Goal: Task Accomplishment & Management: Use online tool/utility

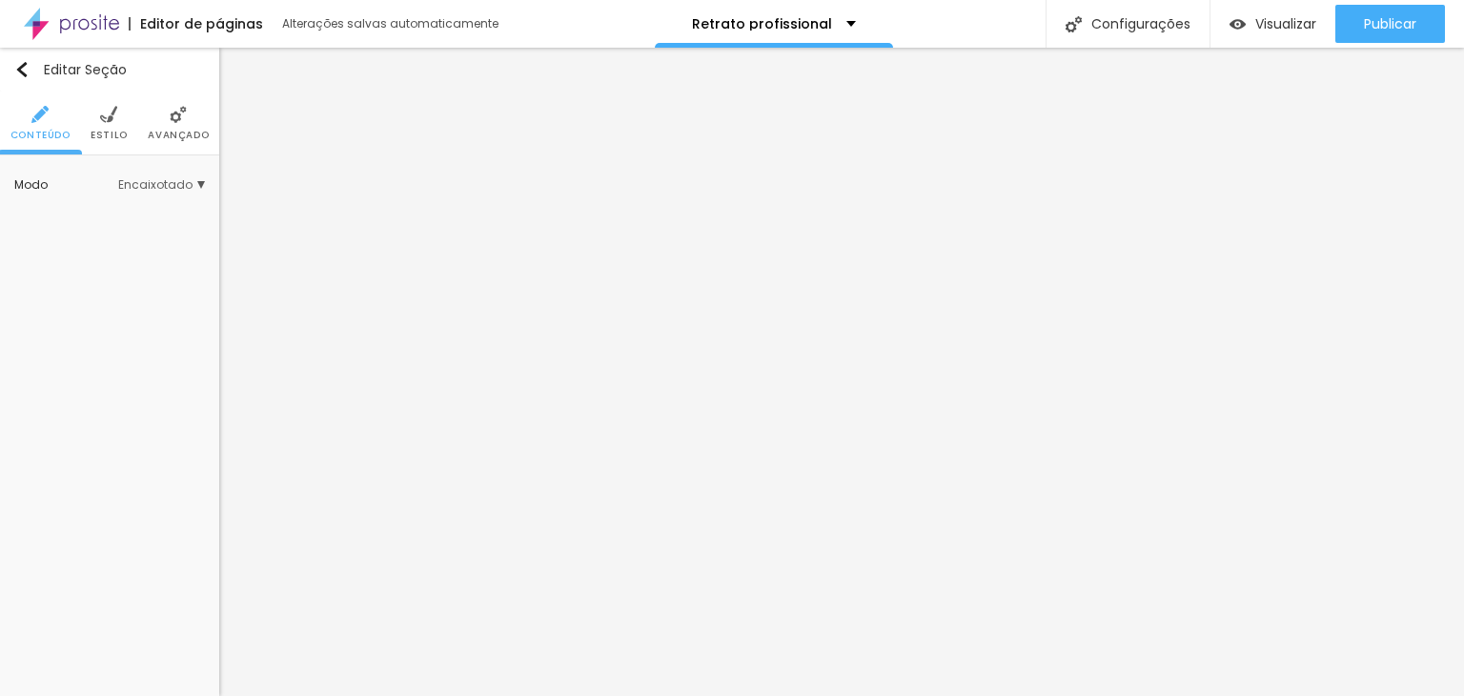
click at [118, 133] on span "Estilo" at bounding box center [109, 136] width 37 height 10
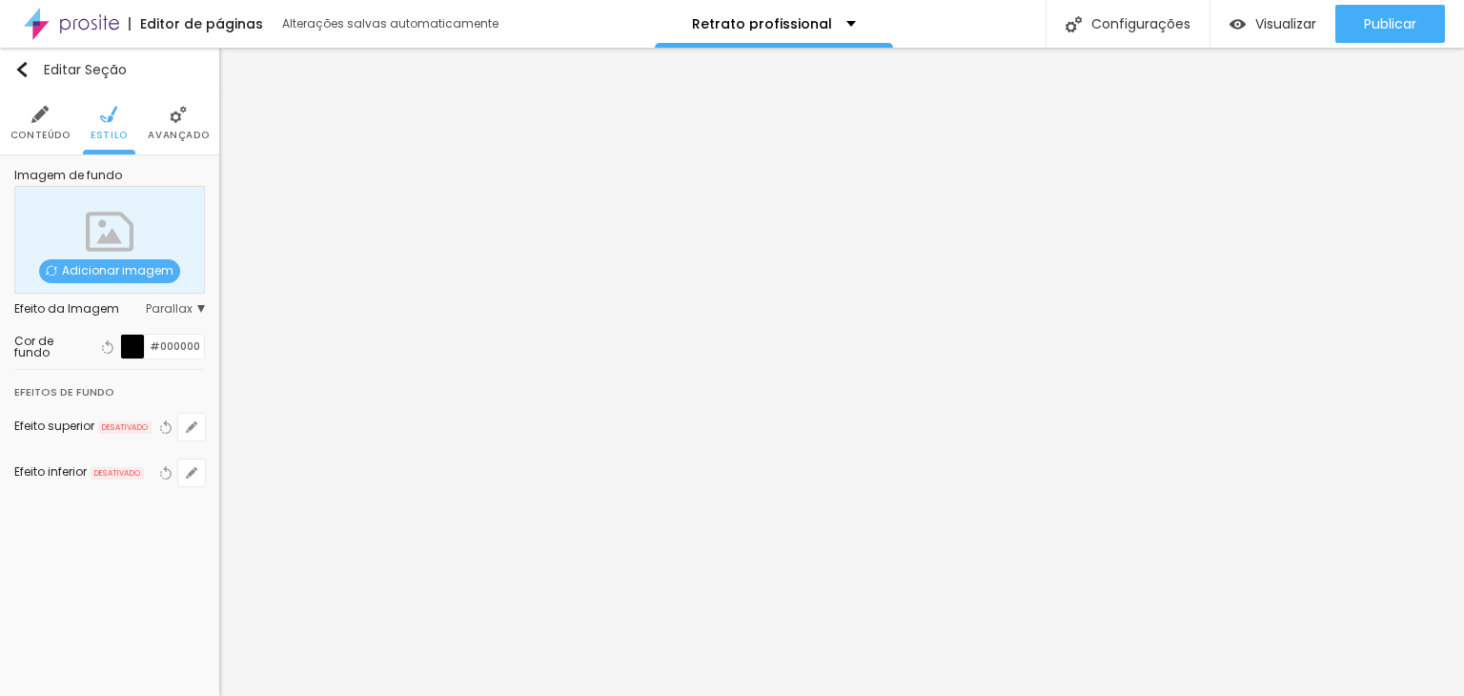
click at [99, 275] on span "Adicionar imagem" at bounding box center [109, 271] width 141 height 24
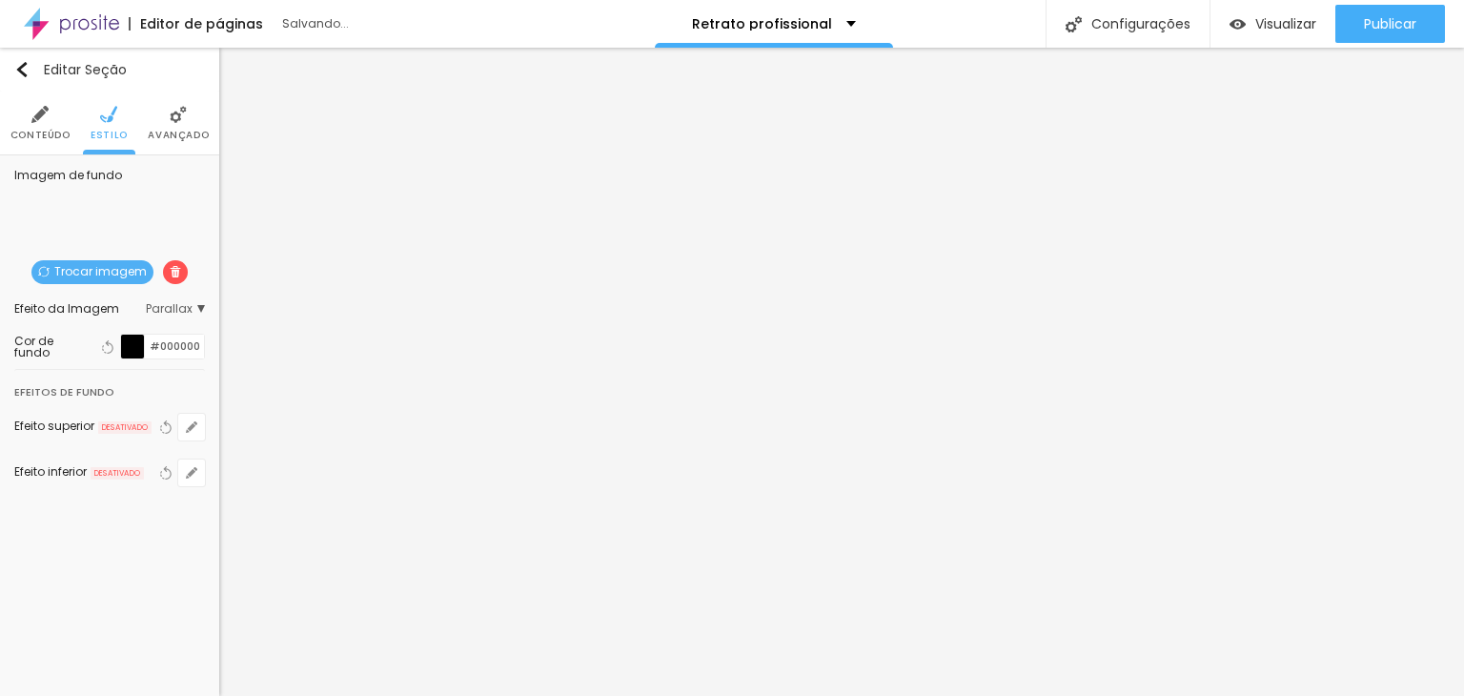
click at [181, 307] on span "Parallax" at bounding box center [175, 308] width 59 height 11
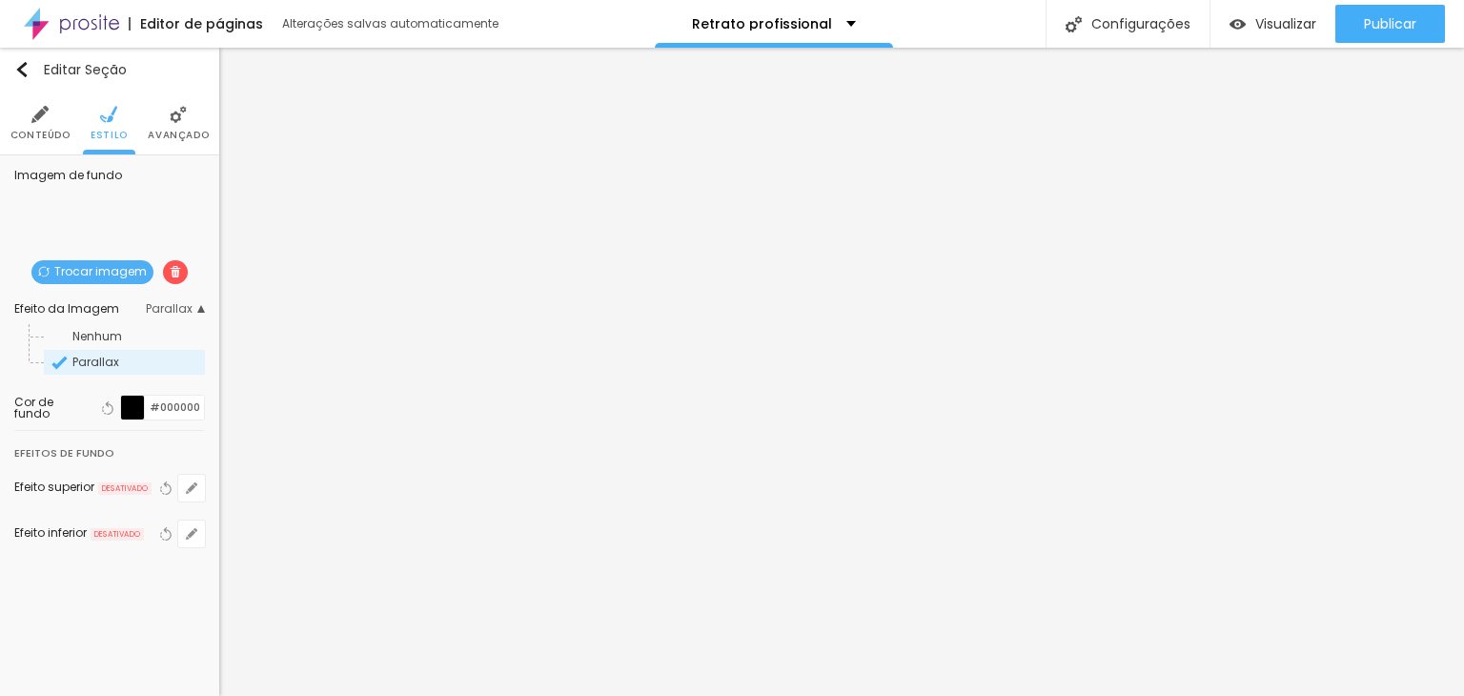
click at [181, 307] on span "Parallax" at bounding box center [175, 308] width 59 height 11
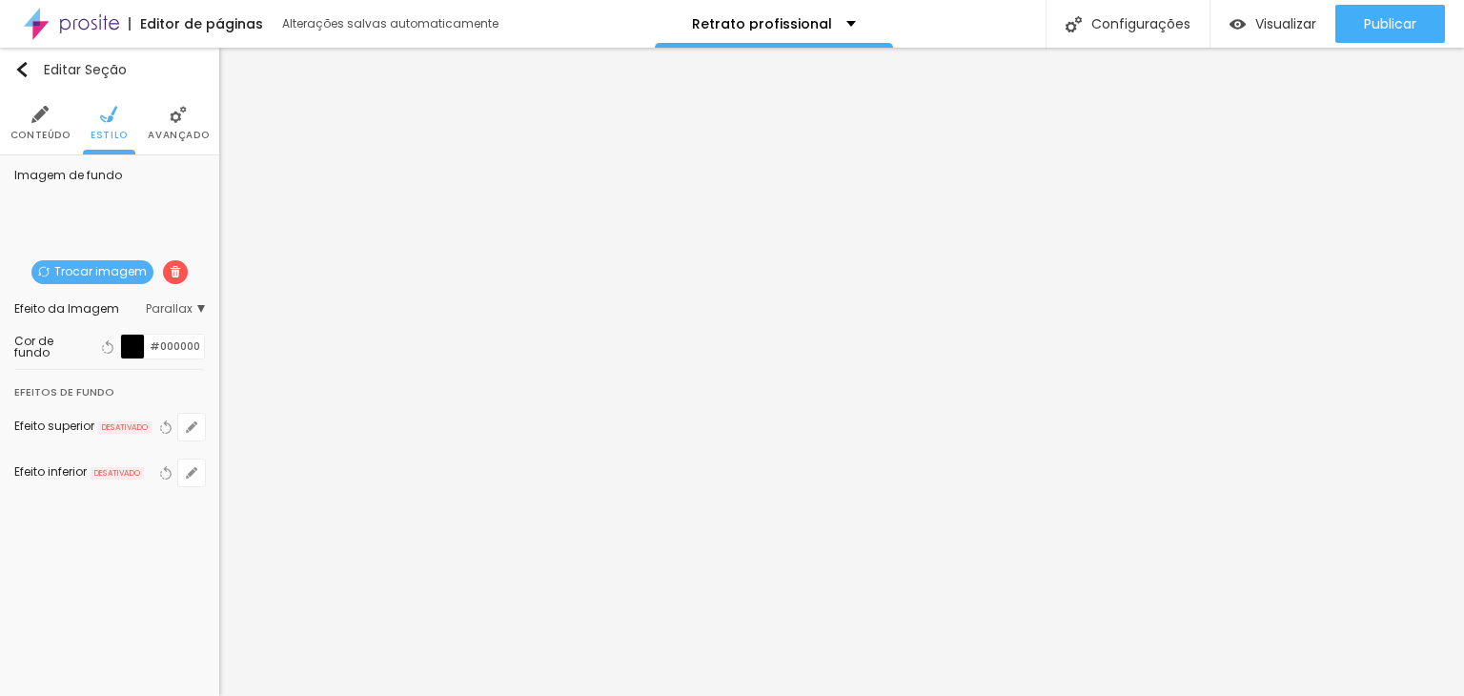
click at [127, 343] on div at bounding box center [133, 346] width 24 height 24
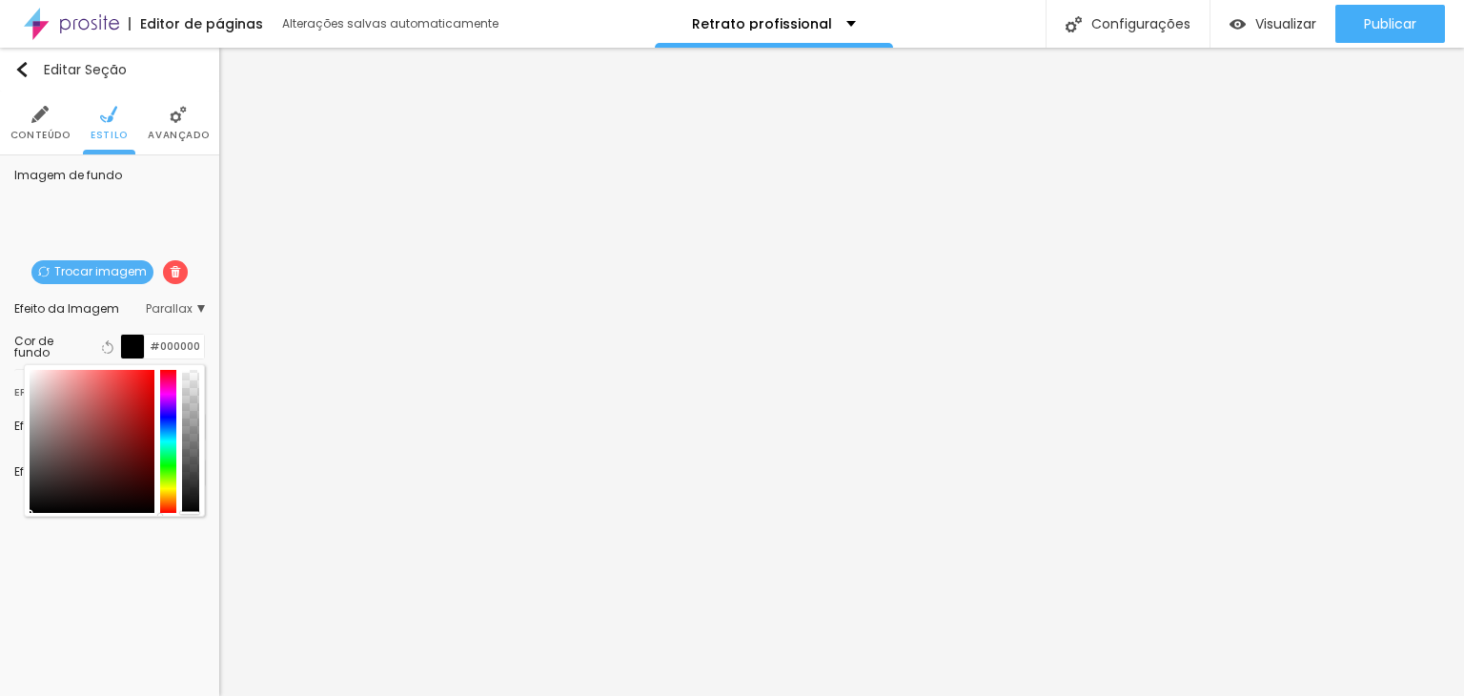
drag, startPoint x: 186, startPoint y: 506, endPoint x: 191, endPoint y: 485, distance: 21.5
click at [188, 339] on div "Cor de fundo Voltar ao padrão #000000" at bounding box center [109, 346] width 191 height 26
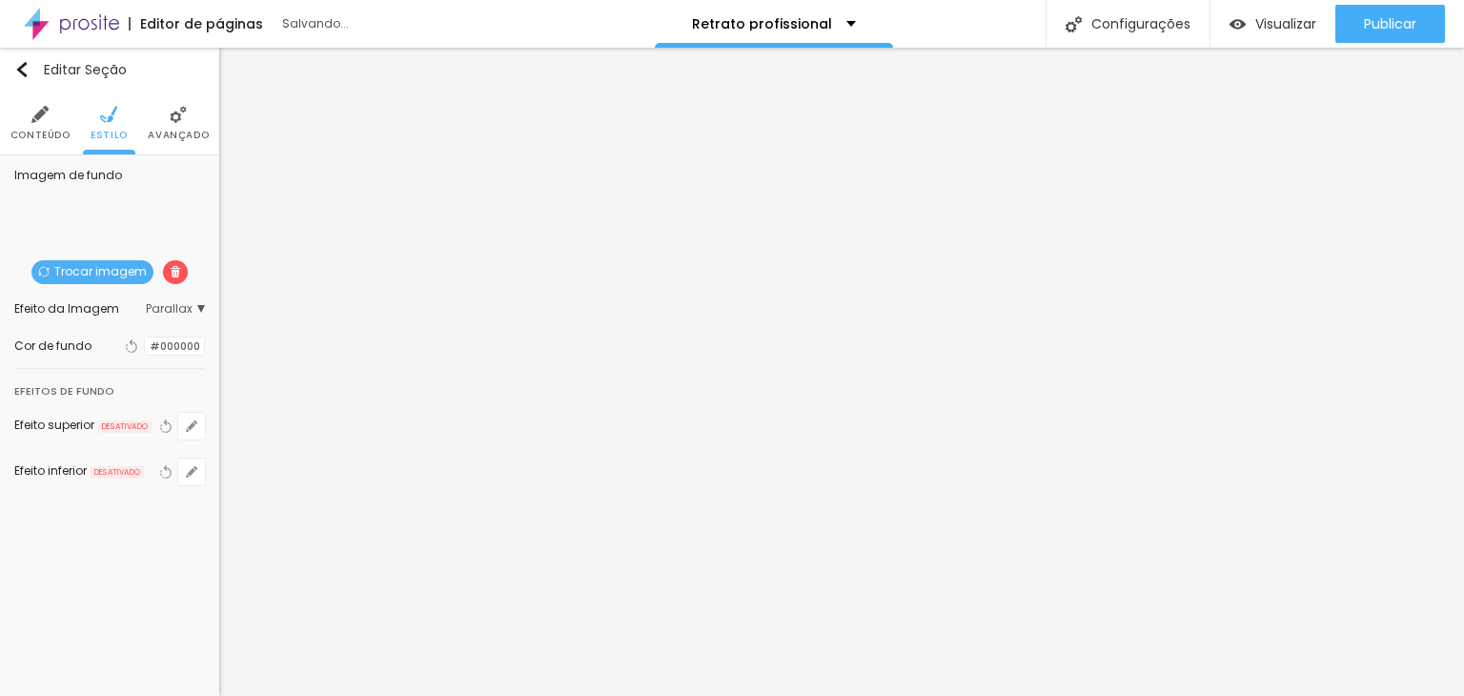
click at [145, 344] on div at bounding box center [145, 346] width 0 height 18
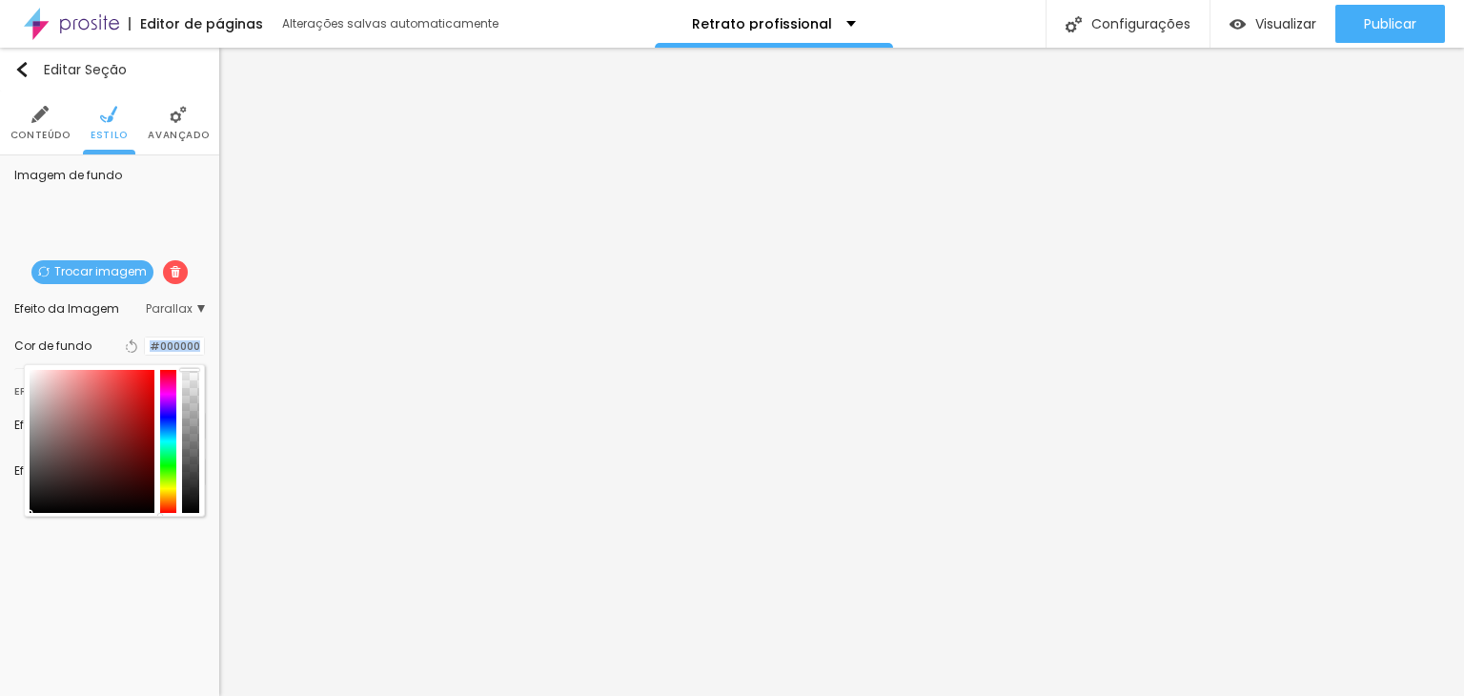
drag, startPoint x: 195, startPoint y: 367, endPoint x: 196, endPoint y: 354, distance: 13.4
click at [196, 354] on div "Cor de fundo Voltar ao padrão #000000" at bounding box center [109, 345] width 191 height 25
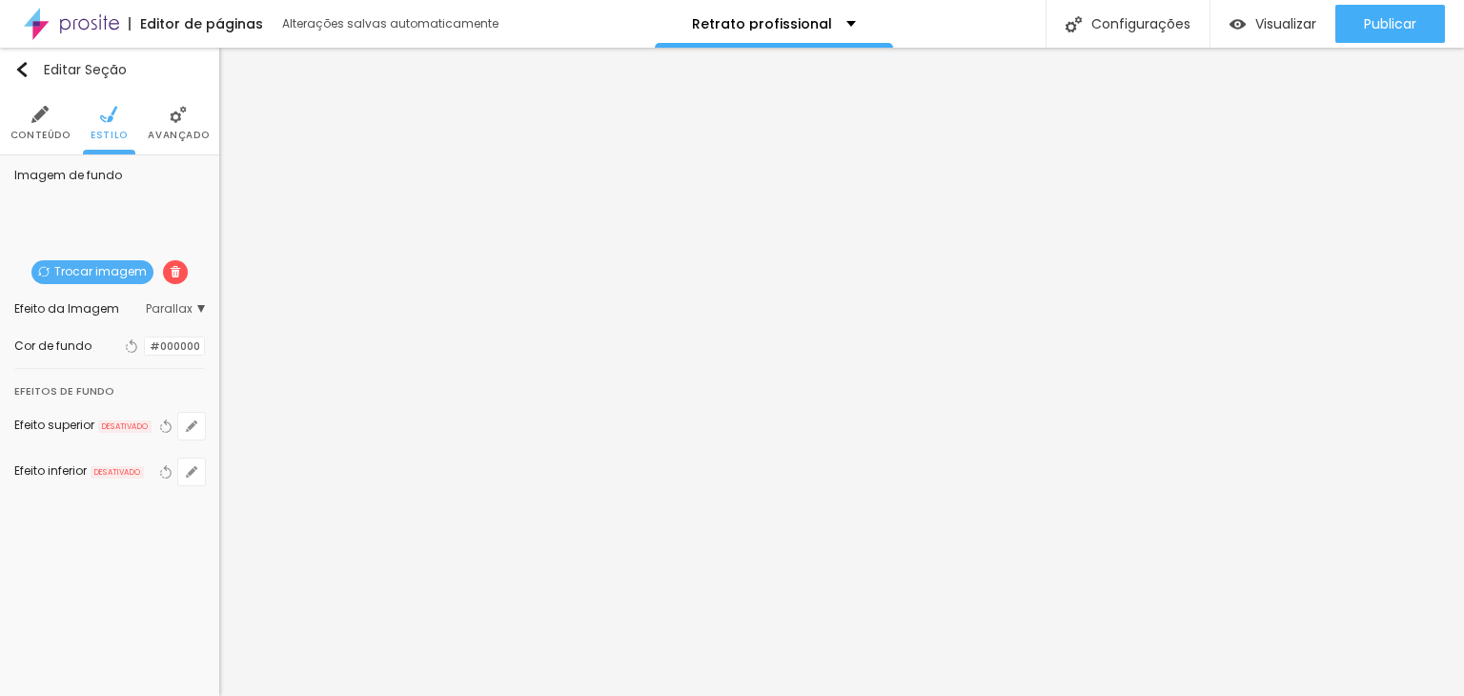
click at [136, 578] on div "Editar Seção Conteúdo Estilo Avançado Imagem de fundo Trocar imagem Efeito da I…" at bounding box center [109, 372] width 219 height 648
click at [174, 303] on span "Parallax" at bounding box center [175, 308] width 59 height 11
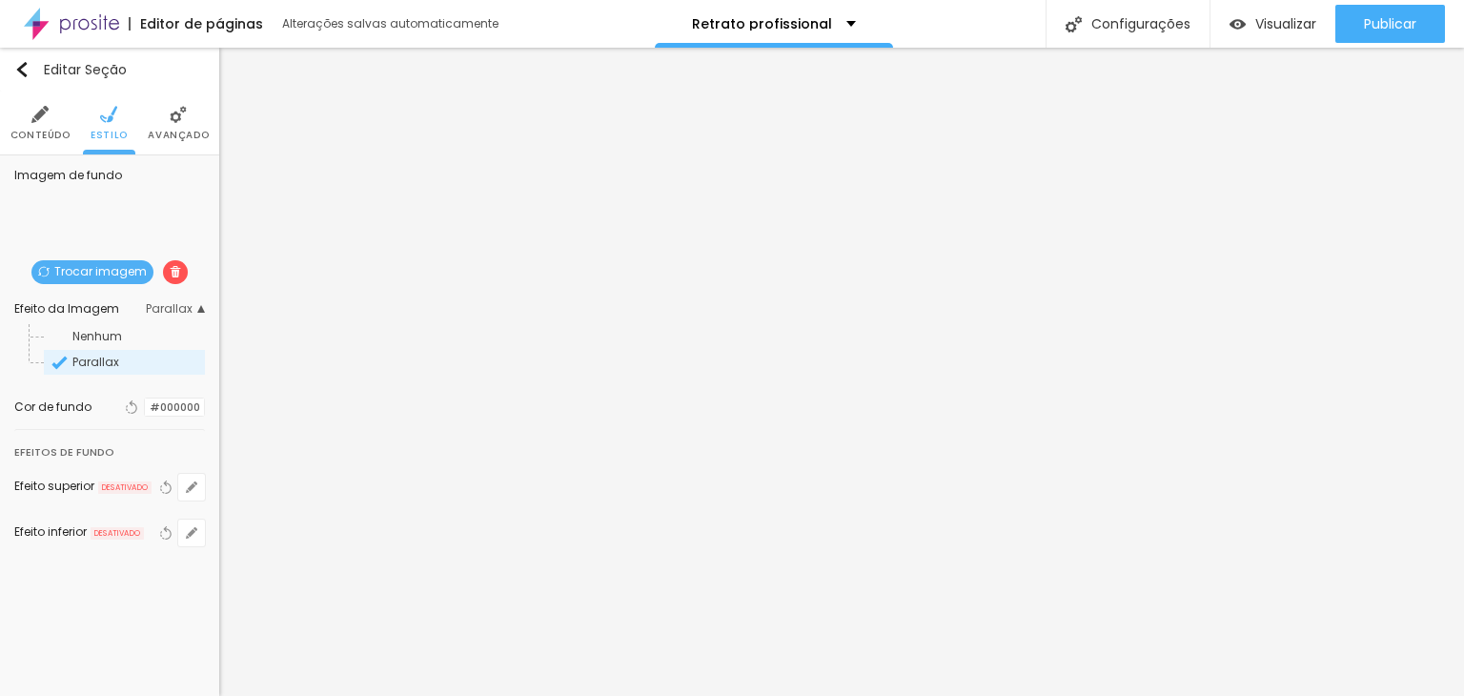
click at [174, 303] on span "Parallax" at bounding box center [175, 308] width 59 height 11
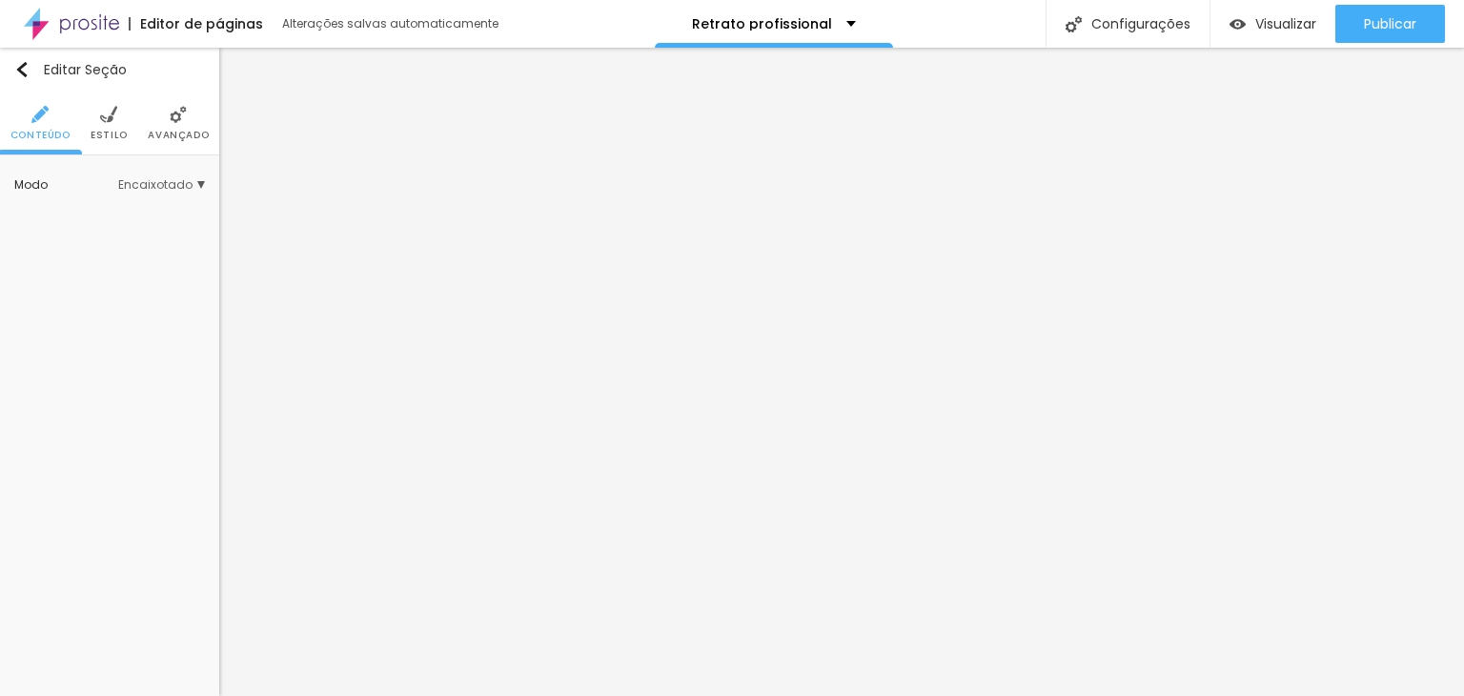
click at [107, 134] on span "Estilo" at bounding box center [109, 136] width 37 height 10
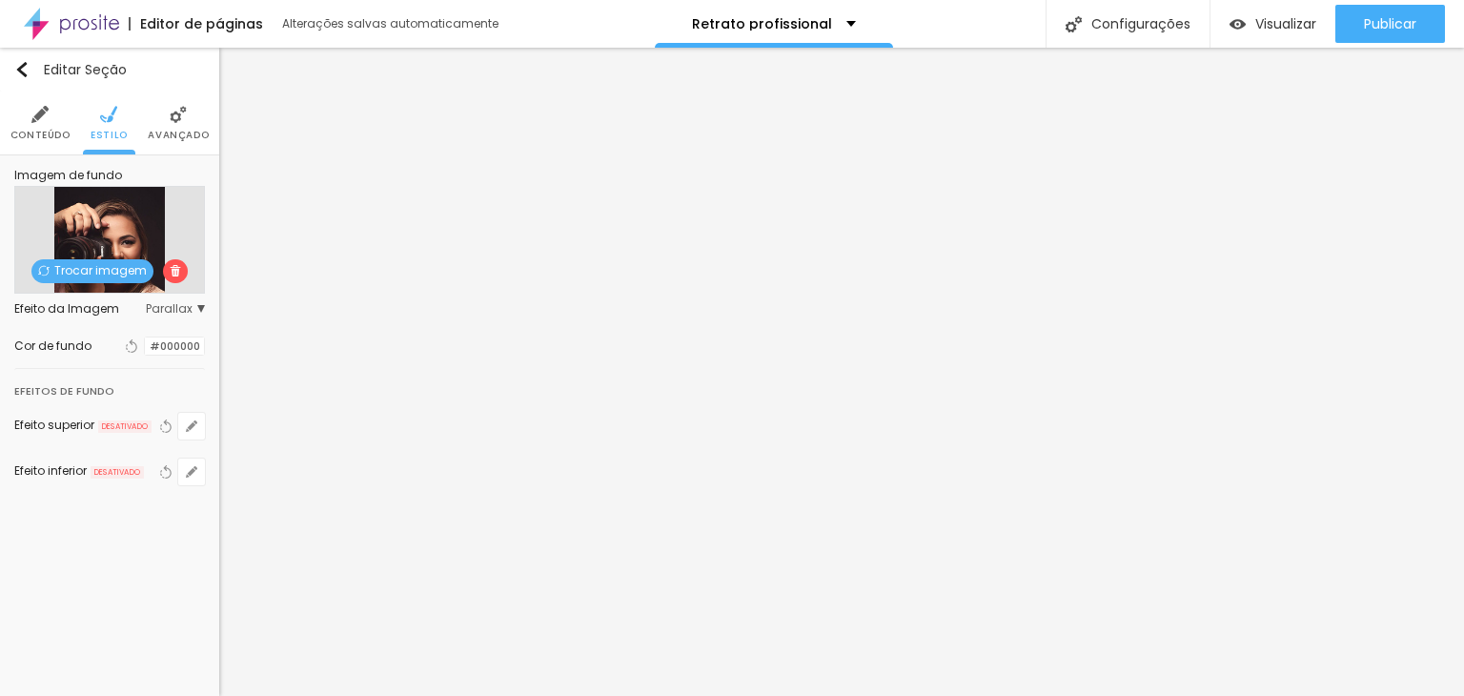
click at [103, 272] on span "Trocar imagem" at bounding box center [92, 271] width 122 height 24
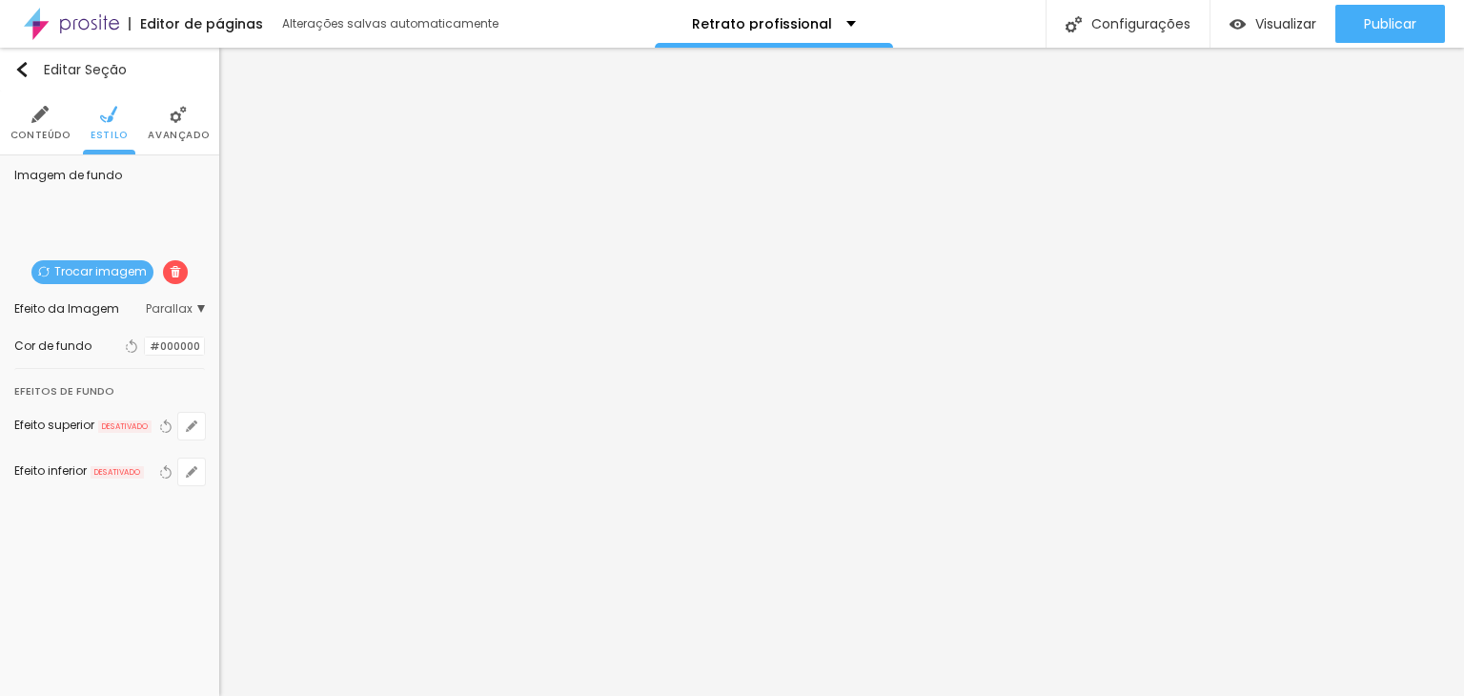
click at [122, 551] on div "Editar Seção Conteúdo Estilo Avançado Imagem de fundo Trocar imagem Efeito da I…" at bounding box center [109, 372] width 219 height 648
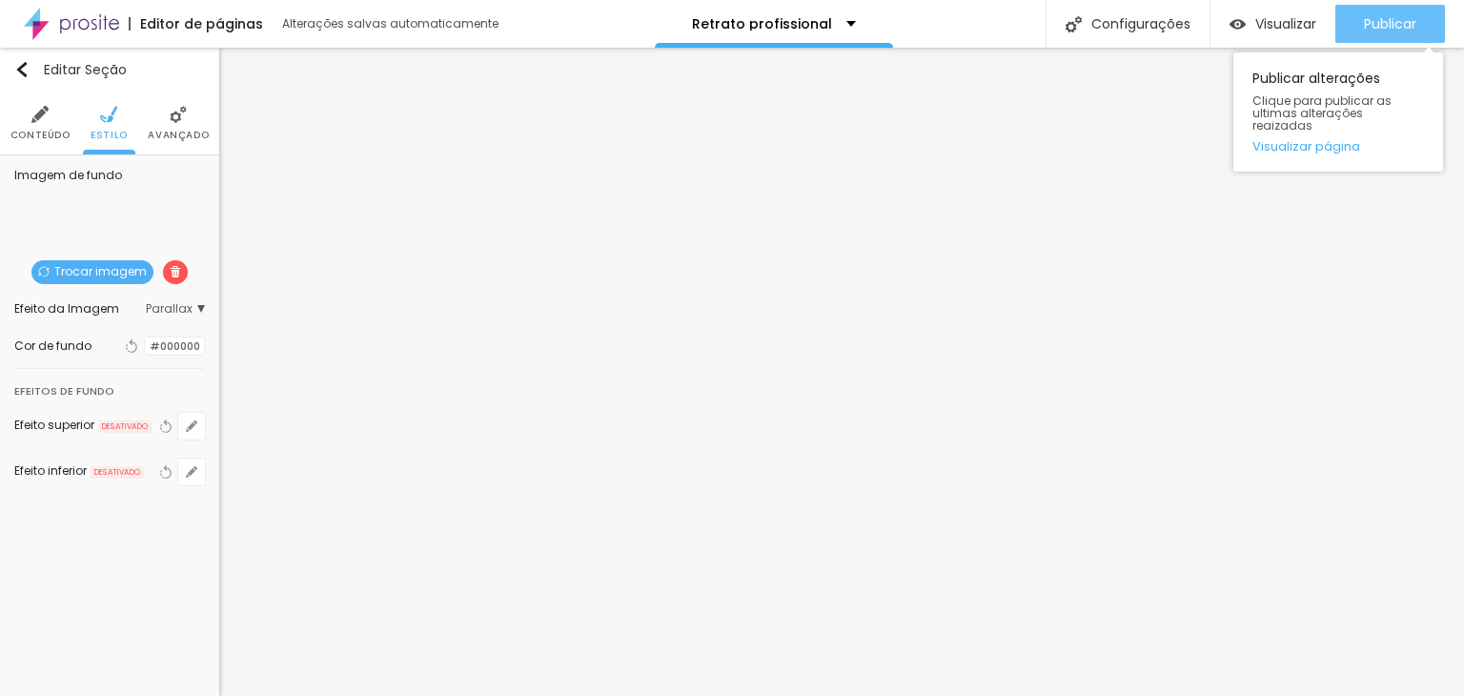
click at [1357, 23] on button "Publicar" at bounding box center [1390, 24] width 110 height 38
click at [1288, 140] on link "Visualizar página" at bounding box center [1338, 146] width 172 height 12
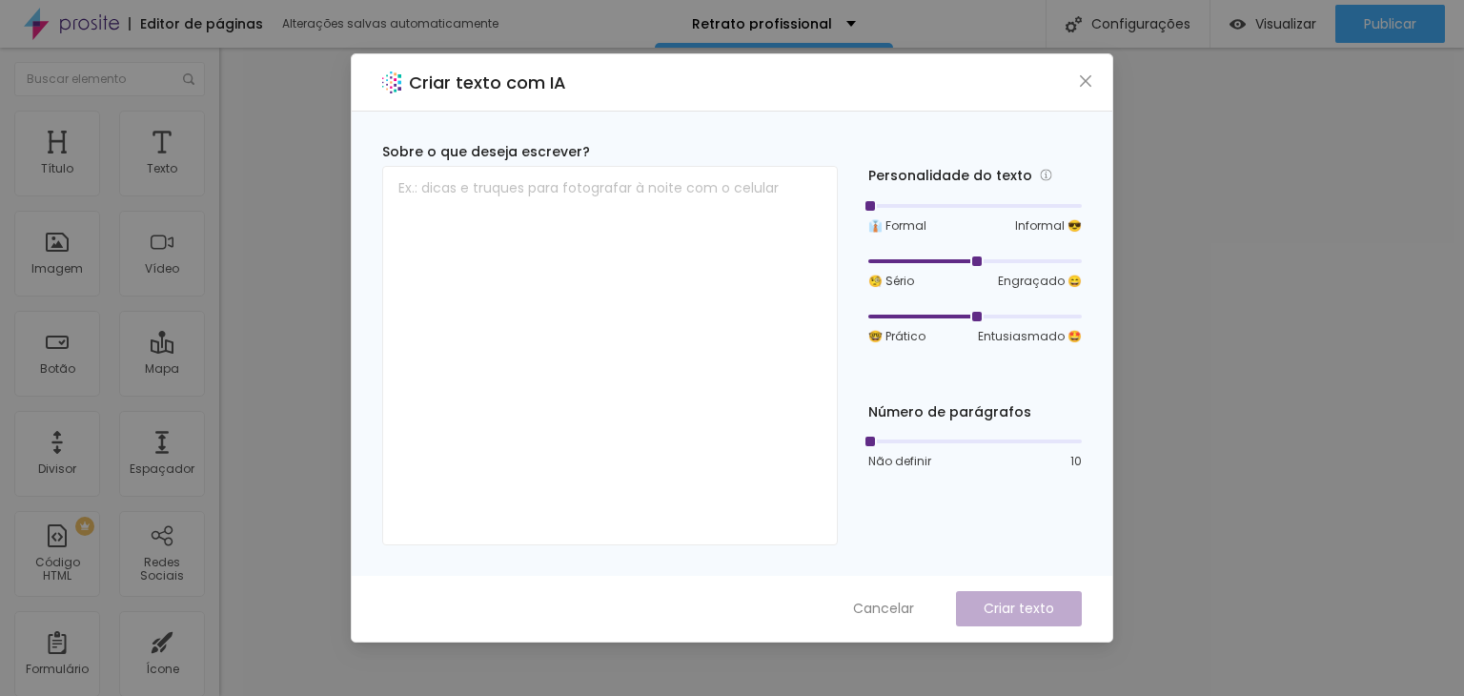
drag, startPoint x: 979, startPoint y: 199, endPoint x: 892, endPoint y: 199, distance: 86.7
click at [892, 200] on div at bounding box center [974, 205] width 213 height 11
drag, startPoint x: 980, startPoint y: 261, endPoint x: 899, endPoint y: 262, distance: 80.0
click at [899, 262] on div at bounding box center [974, 260] width 213 height 11
drag, startPoint x: 972, startPoint y: 323, endPoint x: 893, endPoint y: 319, distance: 79.2
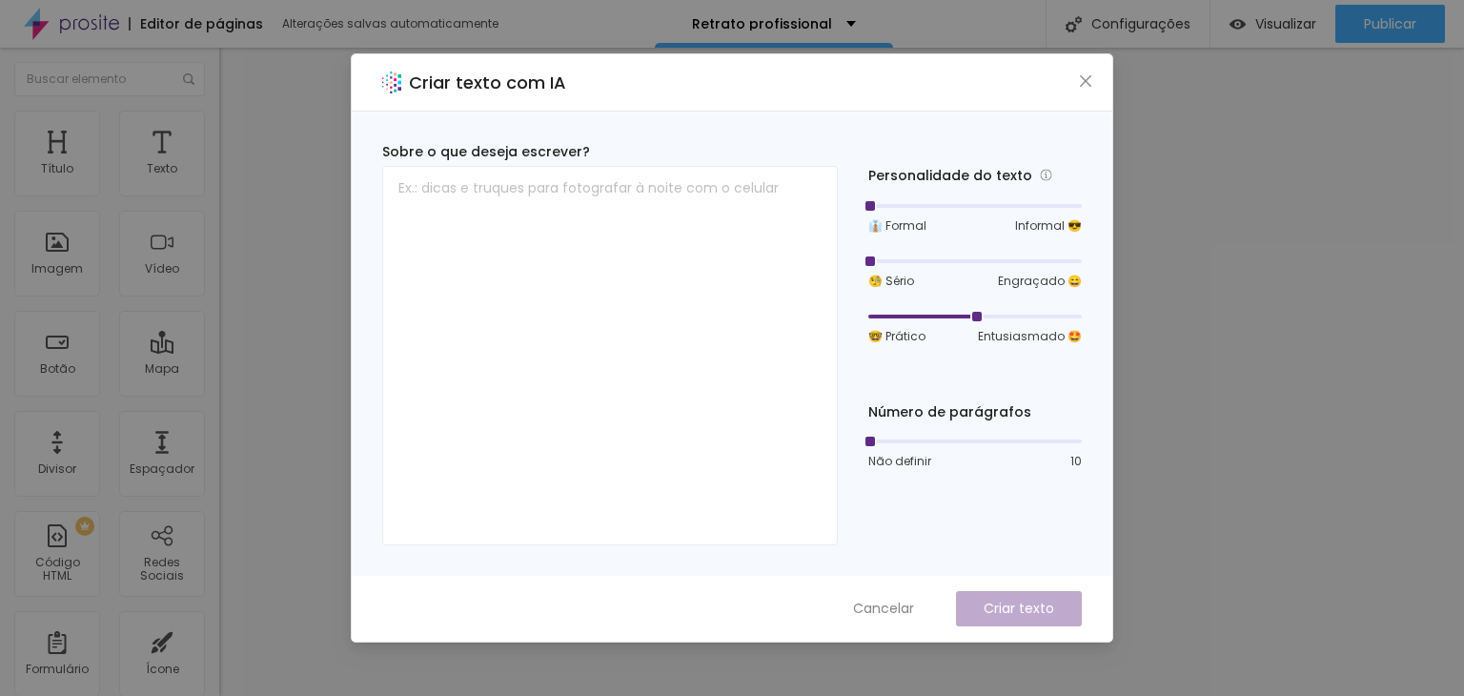
click at [891, 320] on div "🤓 Prático Entusiasmado 🤩" at bounding box center [974, 327] width 213 height 36
click at [878, 313] on div at bounding box center [974, 316] width 213 height 11
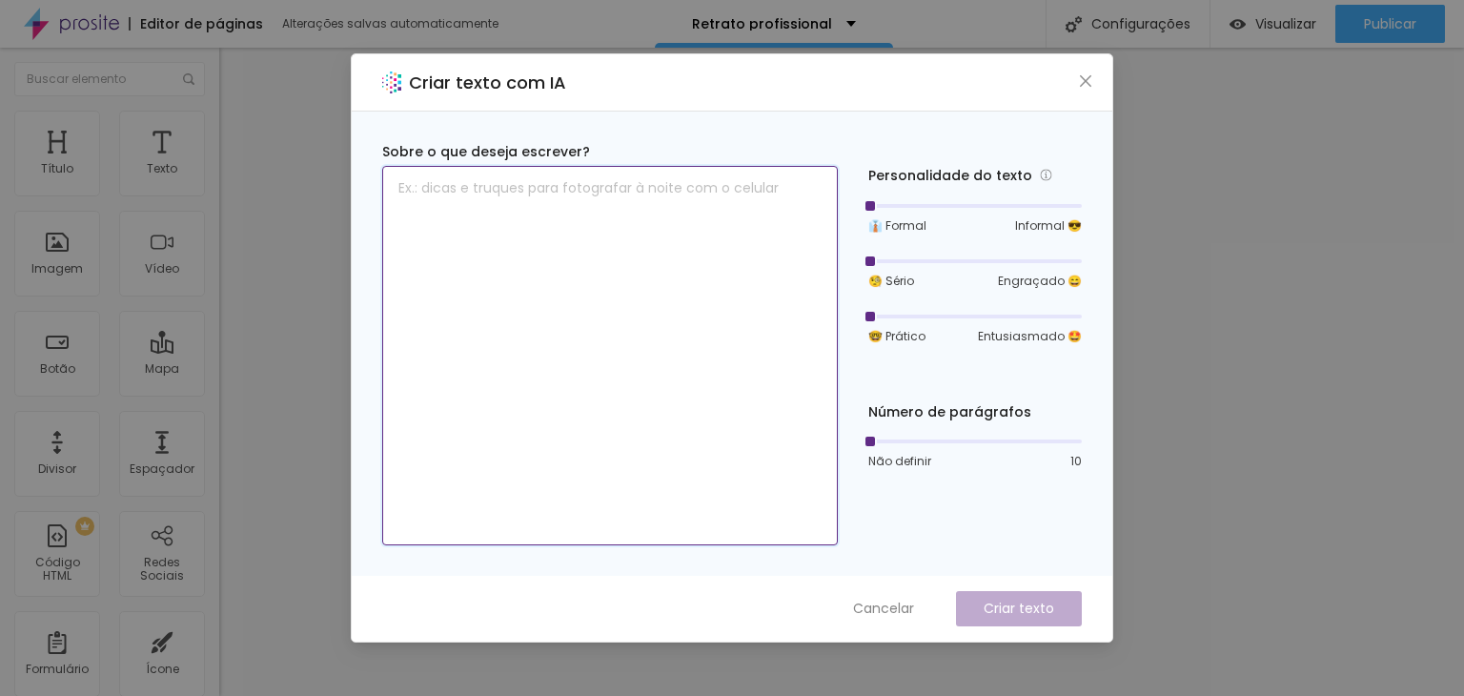
click at [608, 371] on textarea at bounding box center [609, 355] width 455 height 379
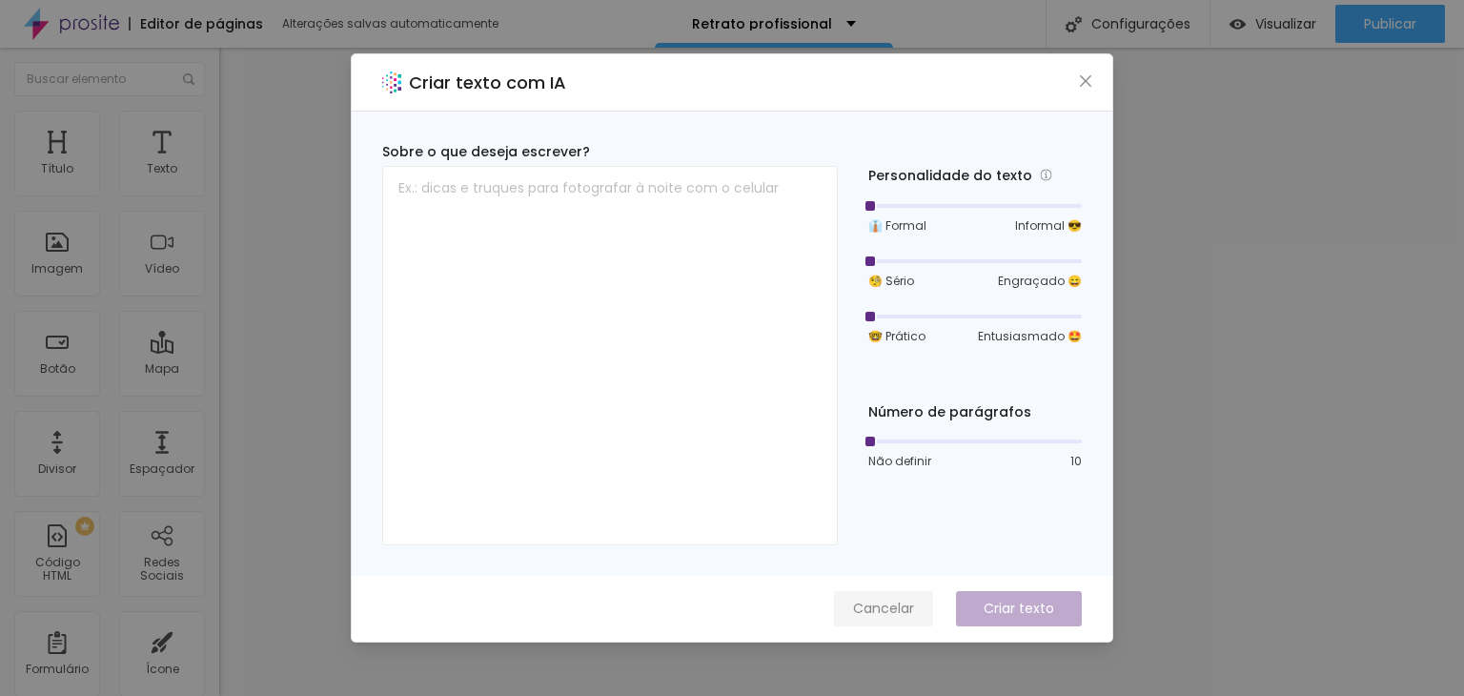
click at [887, 602] on span "Cancelar" at bounding box center [883, 608] width 61 height 20
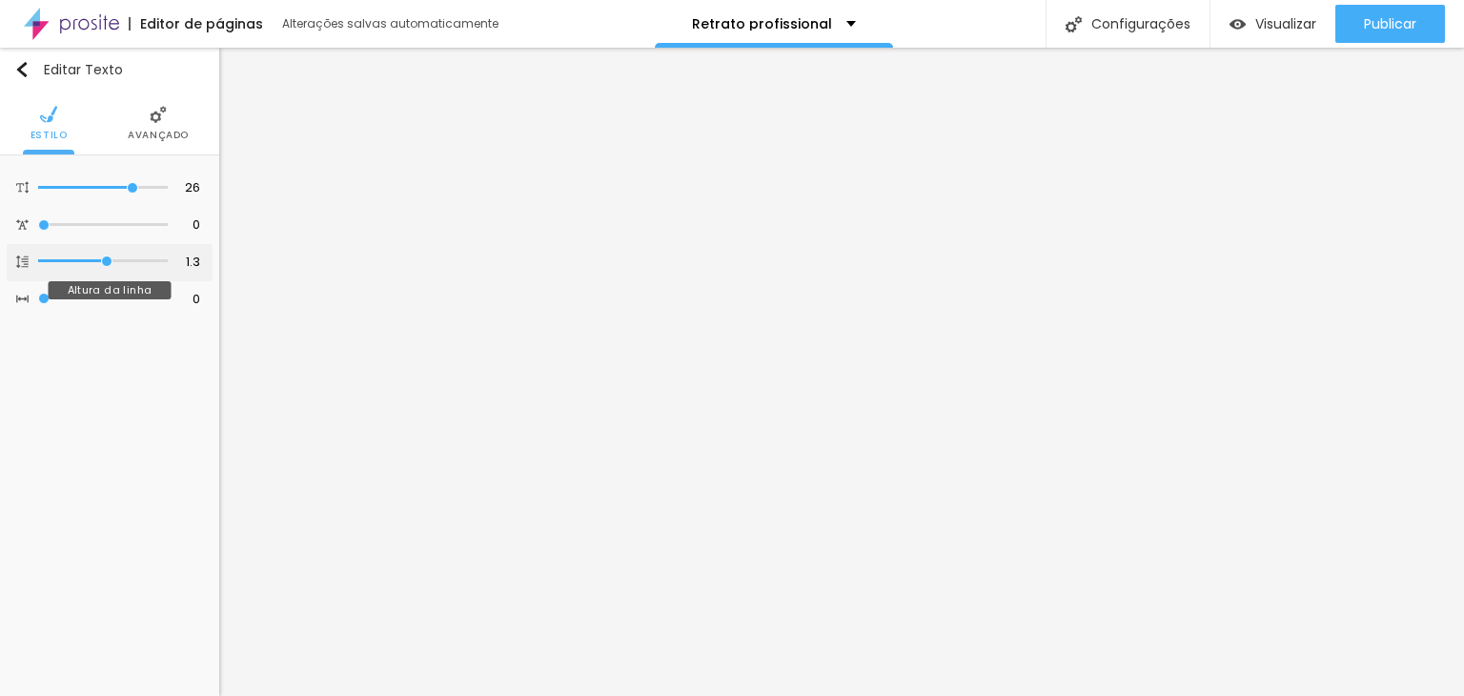
type input "0.5"
click at [42, 256] on input "range" at bounding box center [103, 261] width 130 height 10
type input "0.5"
click at [71, 254] on div at bounding box center [103, 261] width 130 height 19
type input "1"
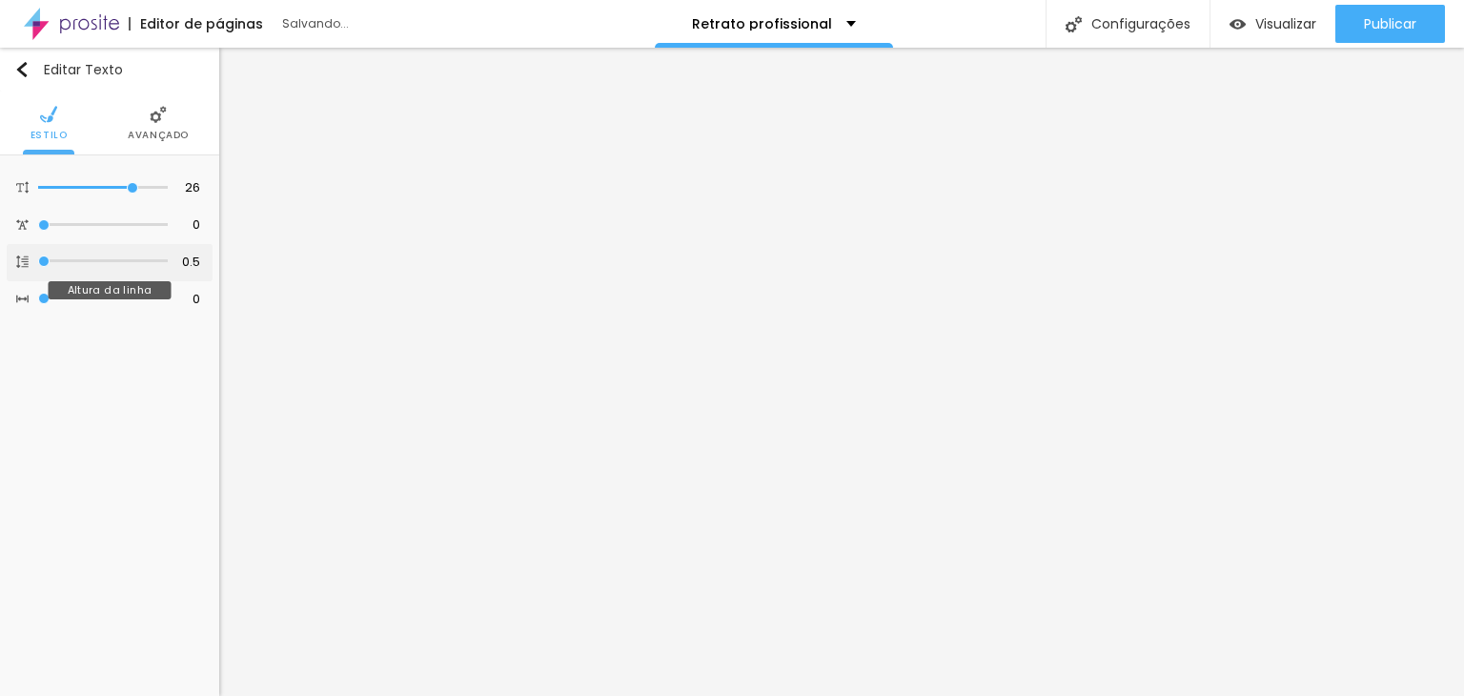
type input "1"
click at [81, 256] on input "range" at bounding box center [103, 261] width 130 height 10
type input "0.9"
type input "1"
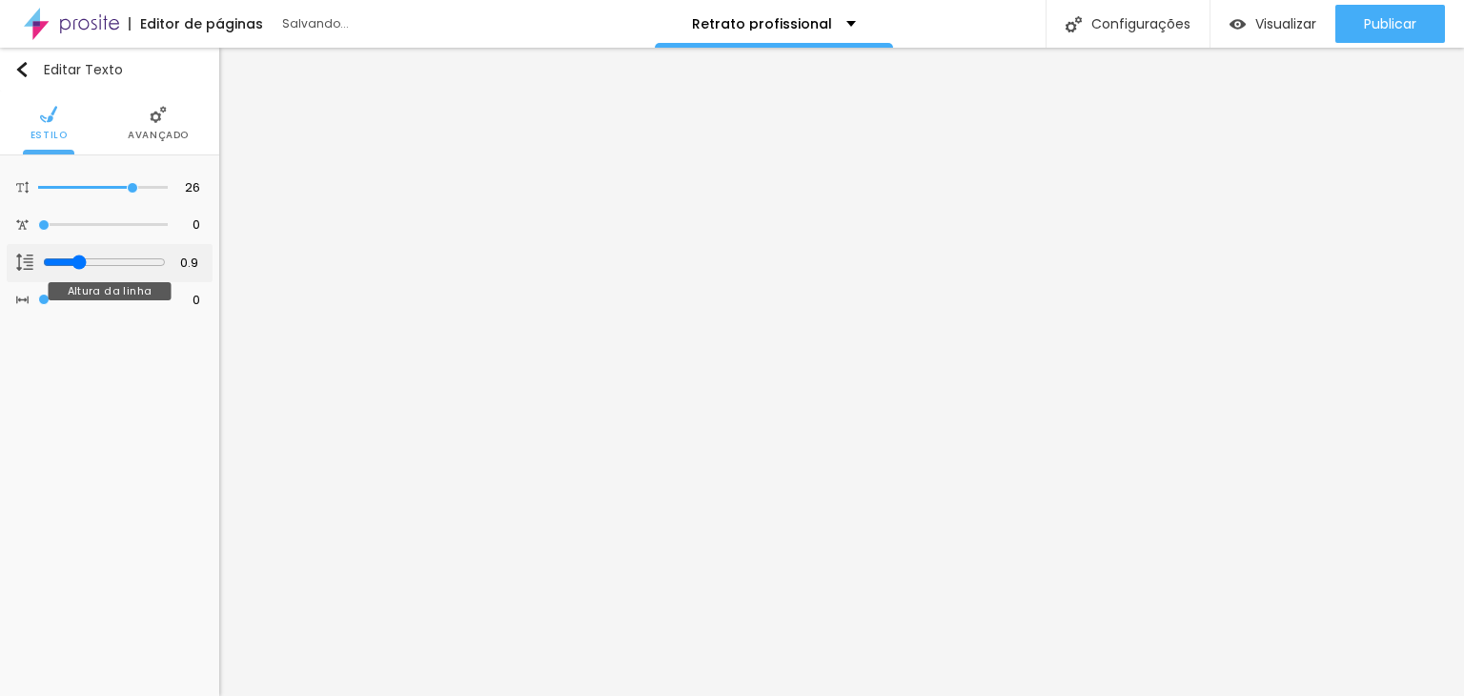
type input "1"
type input "1.1"
drag, startPoint x: 74, startPoint y: 256, endPoint x: 91, endPoint y: 256, distance: 17.2
type input "1.1"
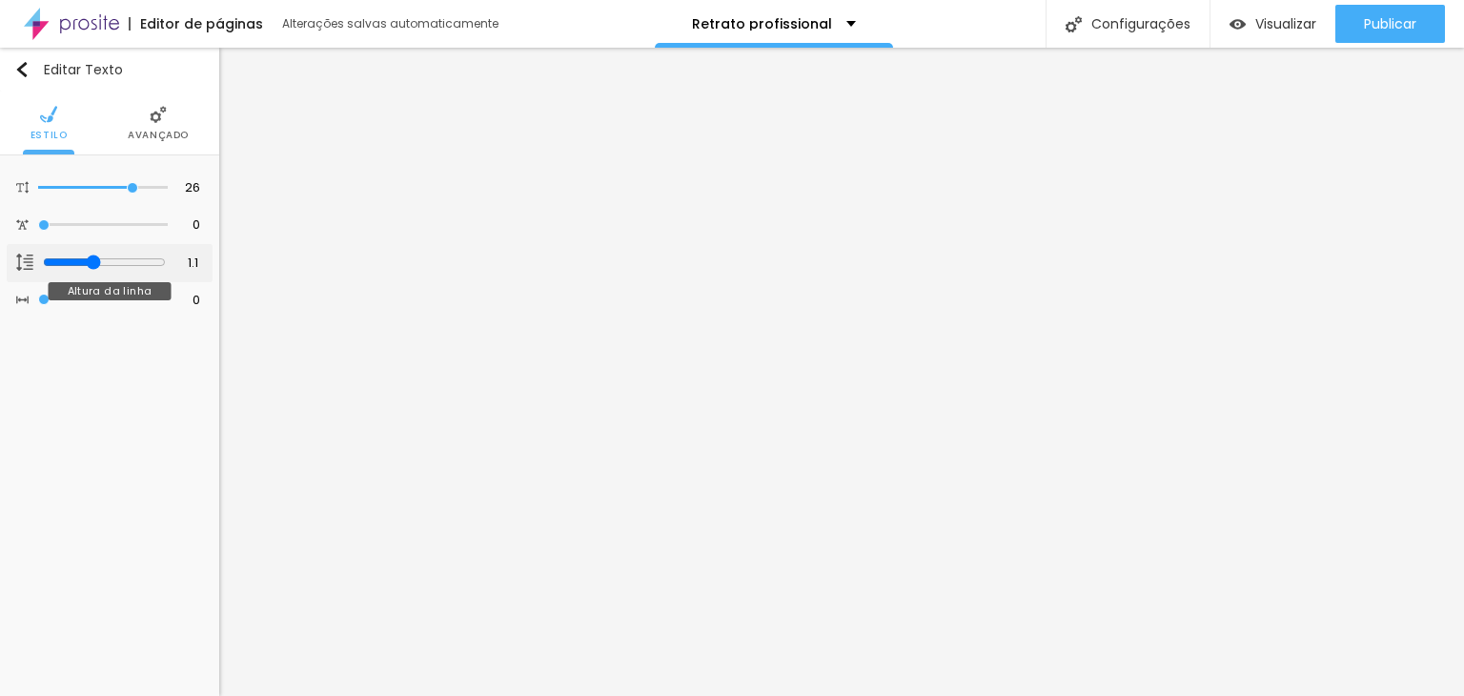
click at [91, 256] on input "range" at bounding box center [104, 261] width 123 height 15
type input "1"
type input "3"
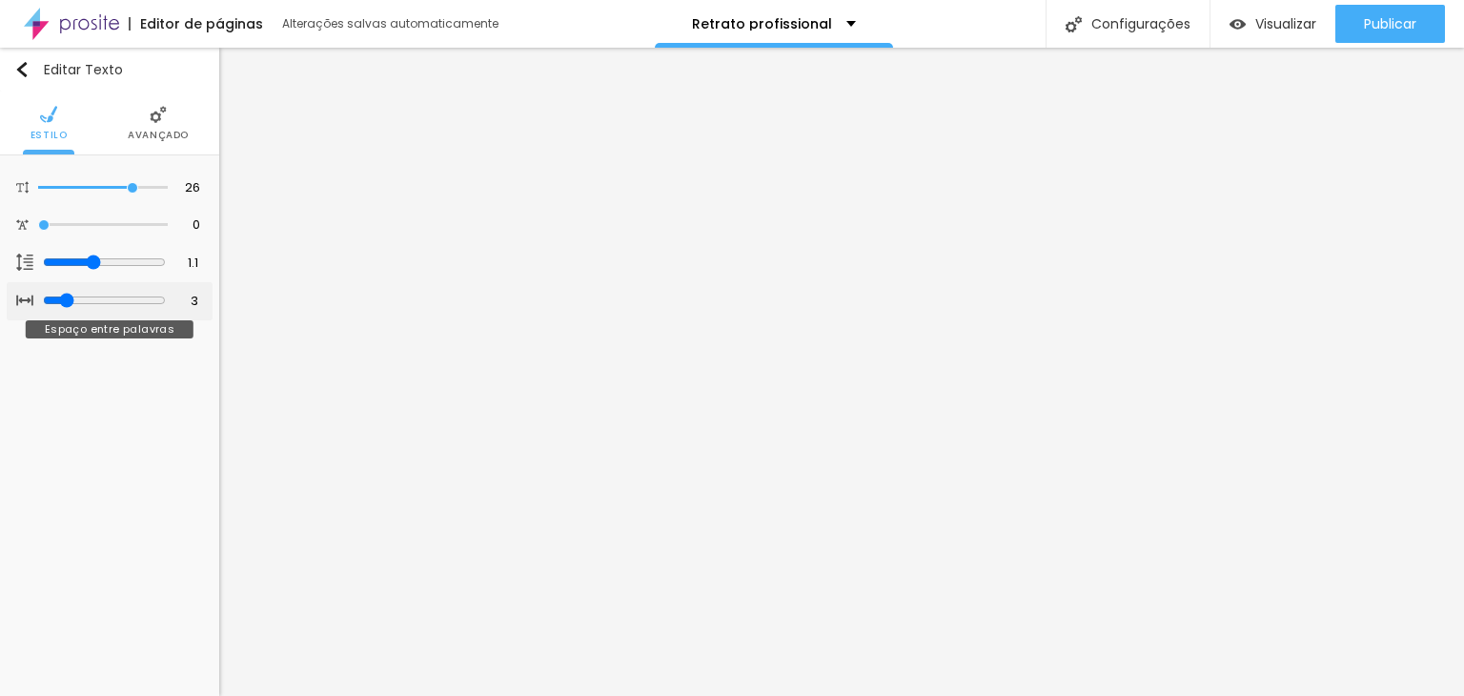
type input "4"
type input "5"
type input "6"
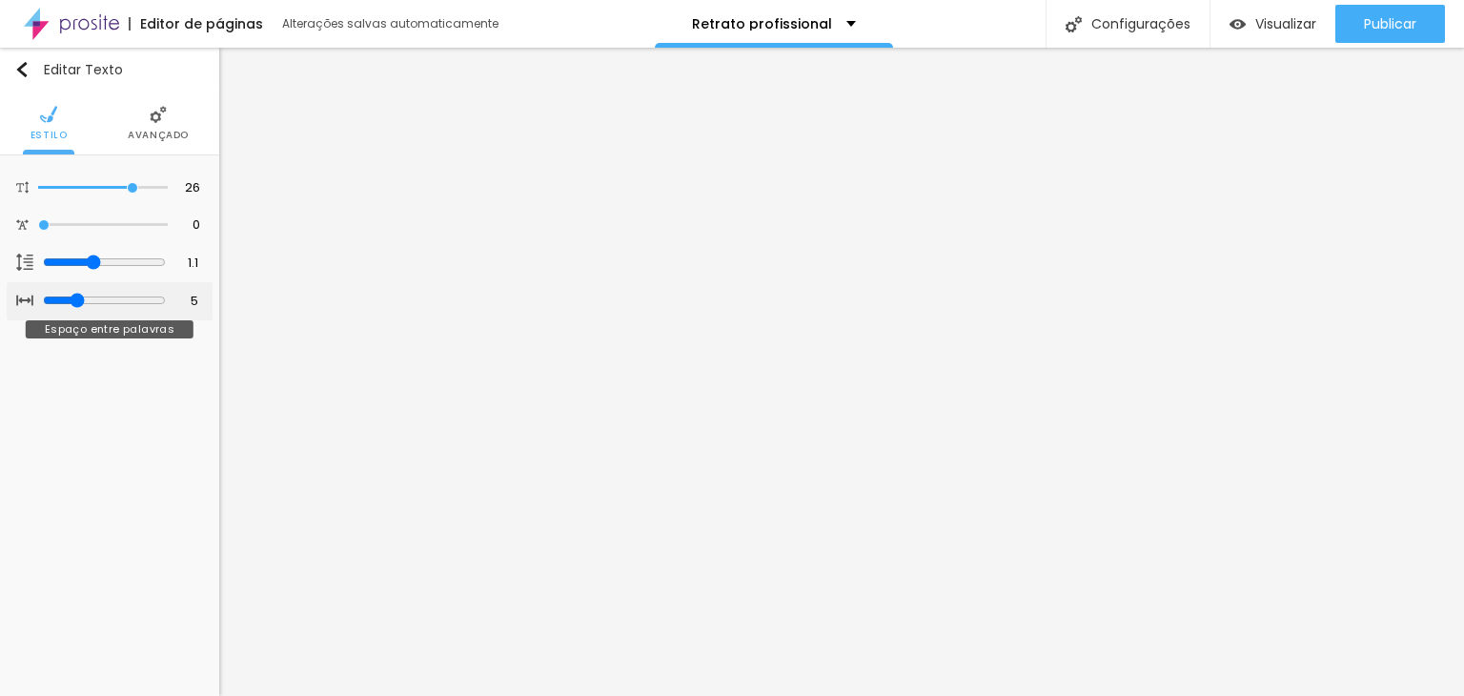
type input "6"
type input "5"
type input "4"
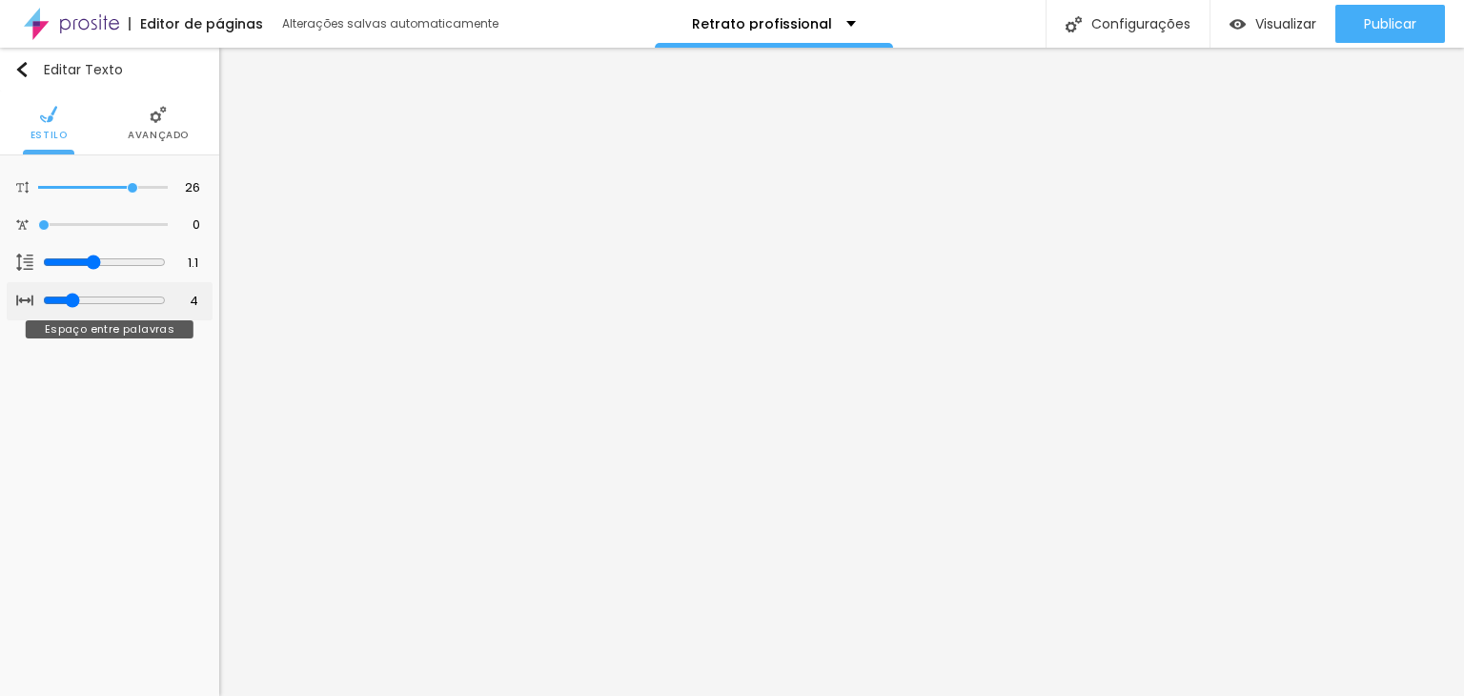
drag, startPoint x: 47, startPoint y: 294, endPoint x: 66, endPoint y: 294, distance: 19.1
type input "4"
click at [66, 294] on input "range" at bounding box center [104, 300] width 123 height 15
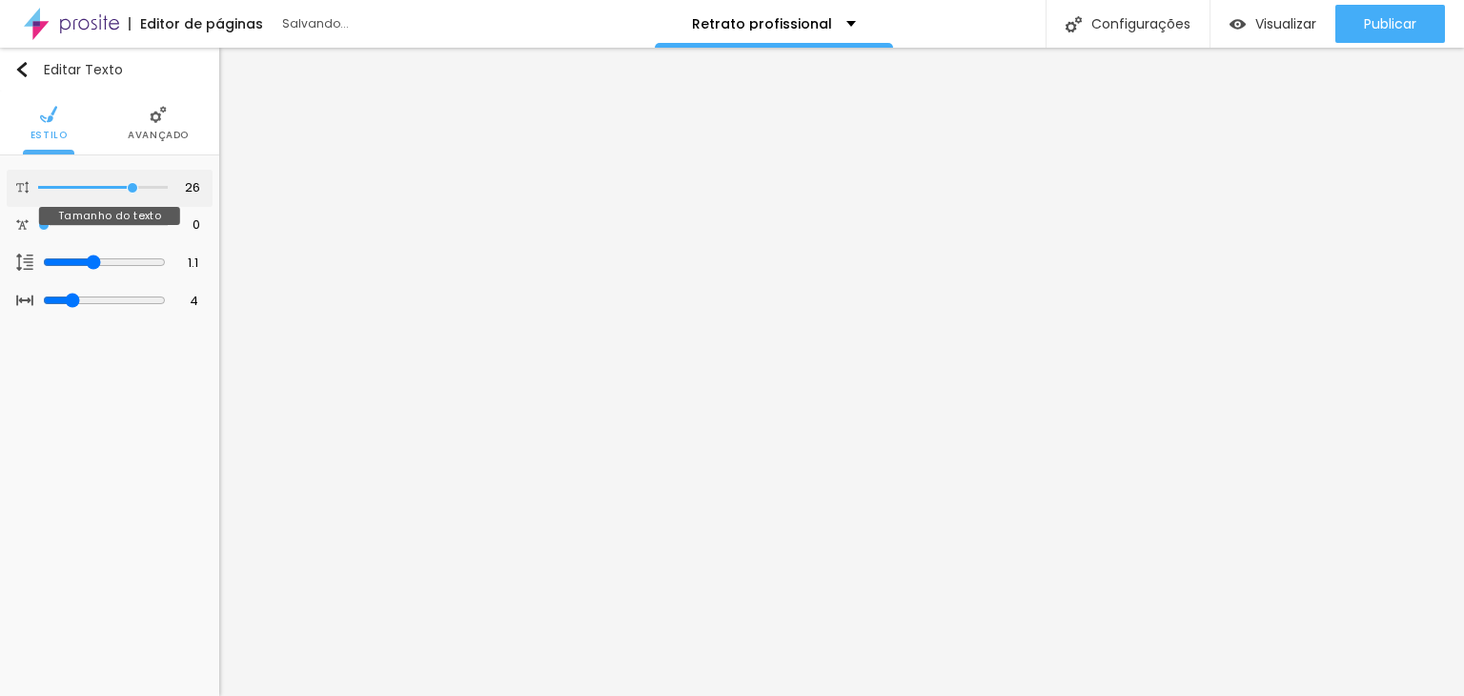
type input "24"
type input "23"
type input "20"
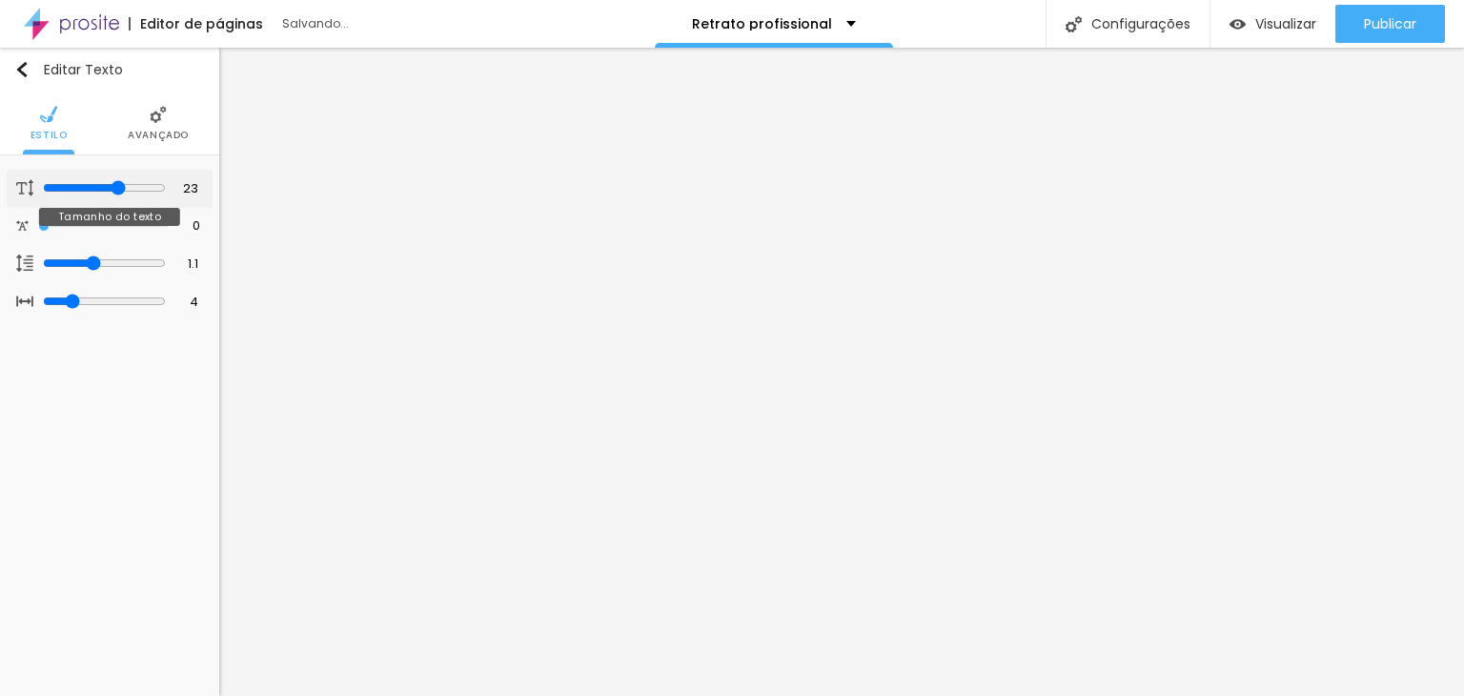
type input "20"
type input "19"
type input "20"
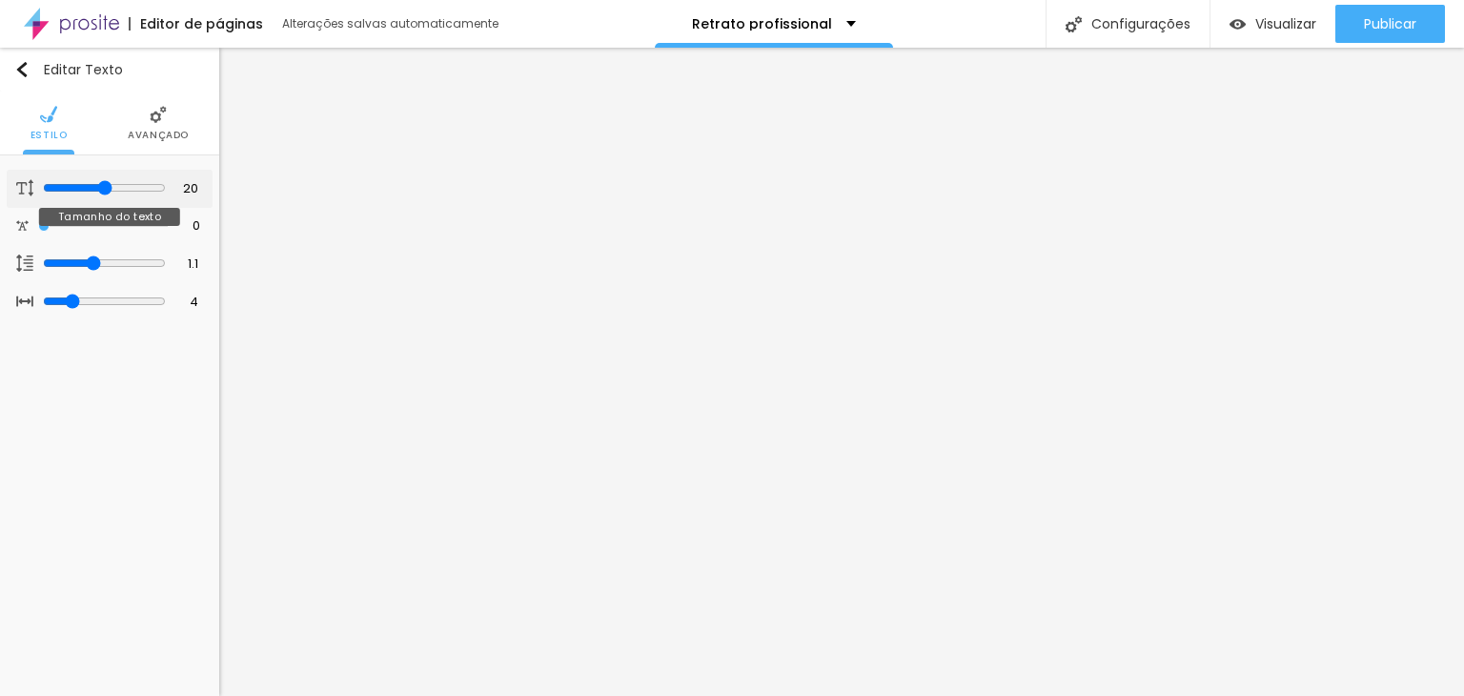
type input "21"
type input "22"
type input "23"
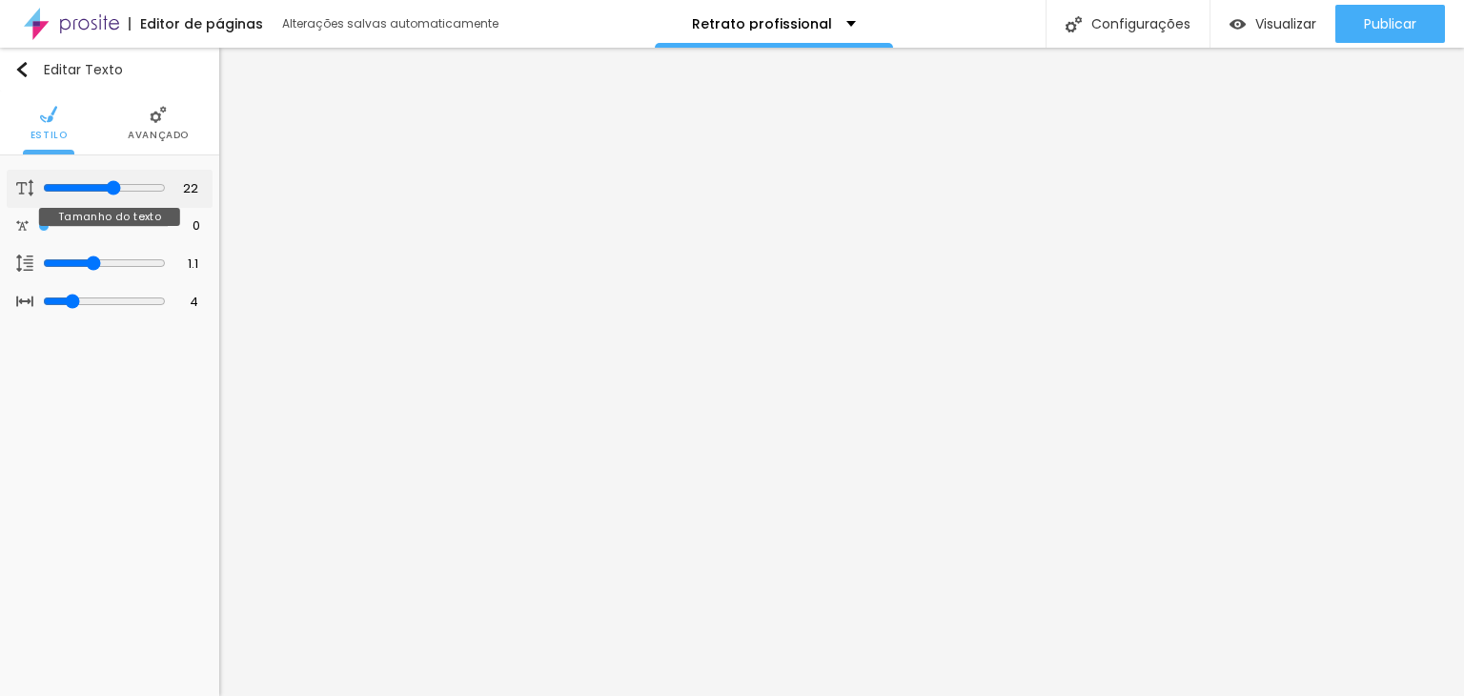
type input "23"
type input "24"
type input "25"
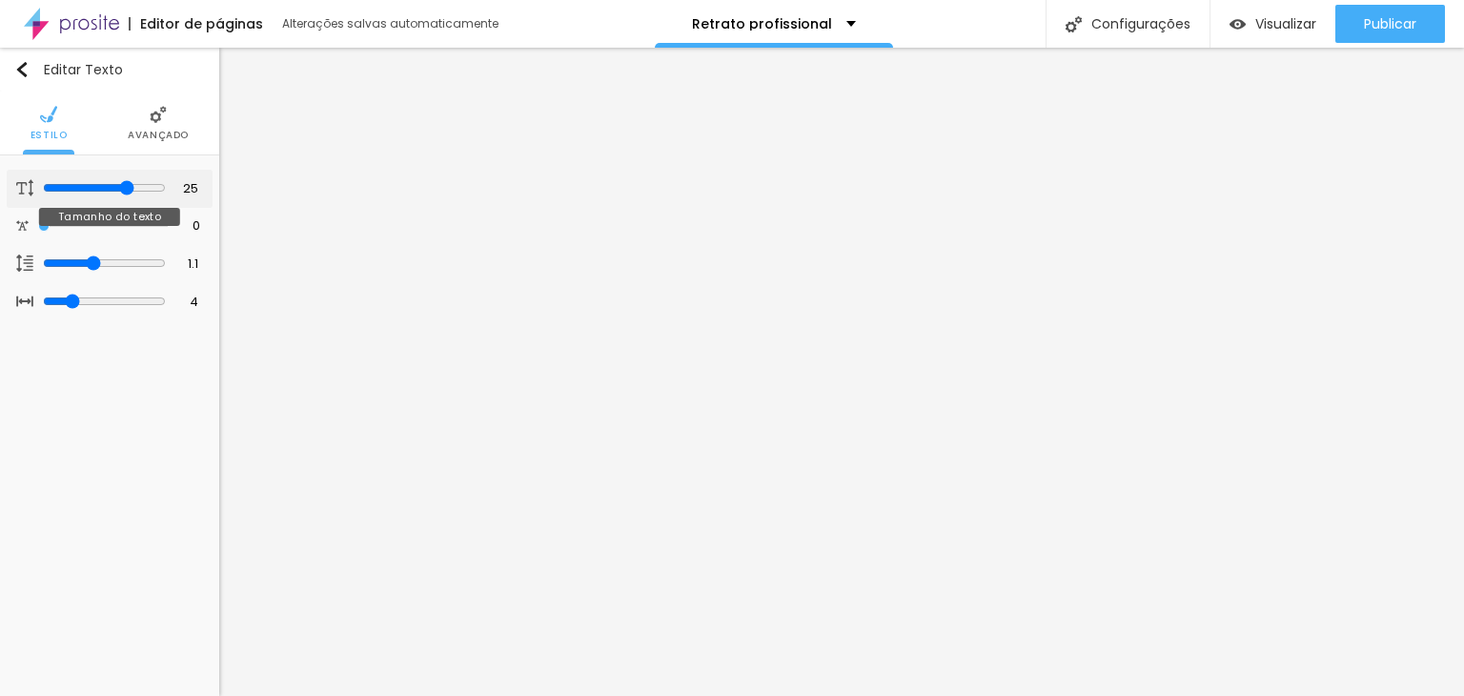
type input "26"
type input "27"
type input "28"
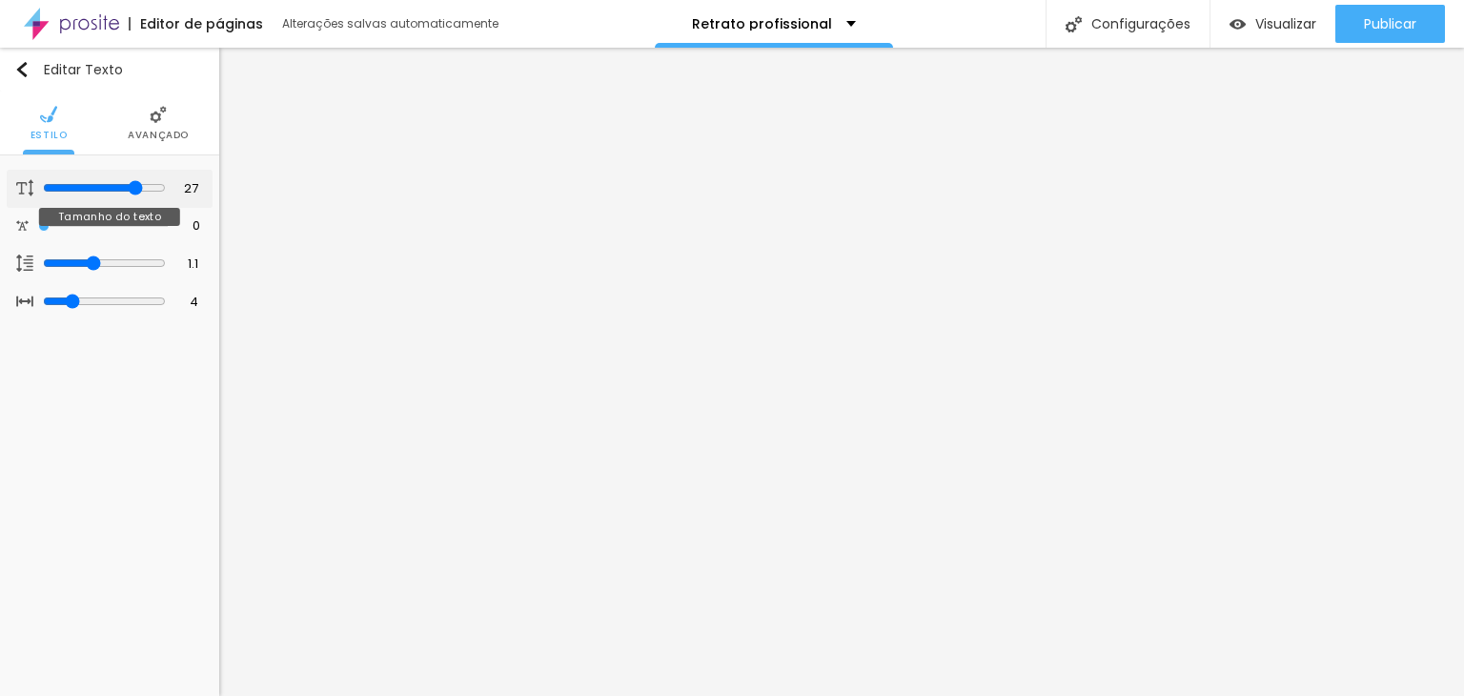
type input "28"
type input "27"
type input "26"
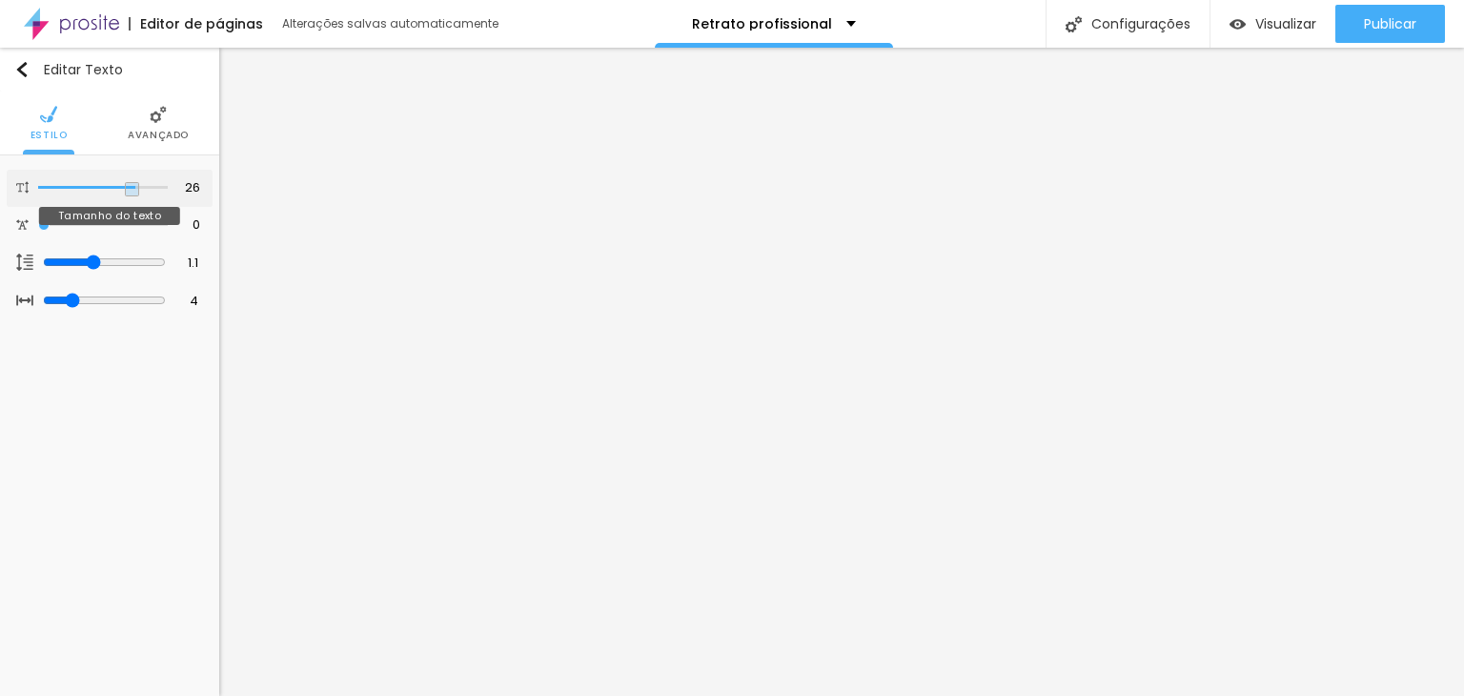
type input "25"
type input "24"
drag, startPoint x: 132, startPoint y: 182, endPoint x: 152, endPoint y: 138, distance: 48.2
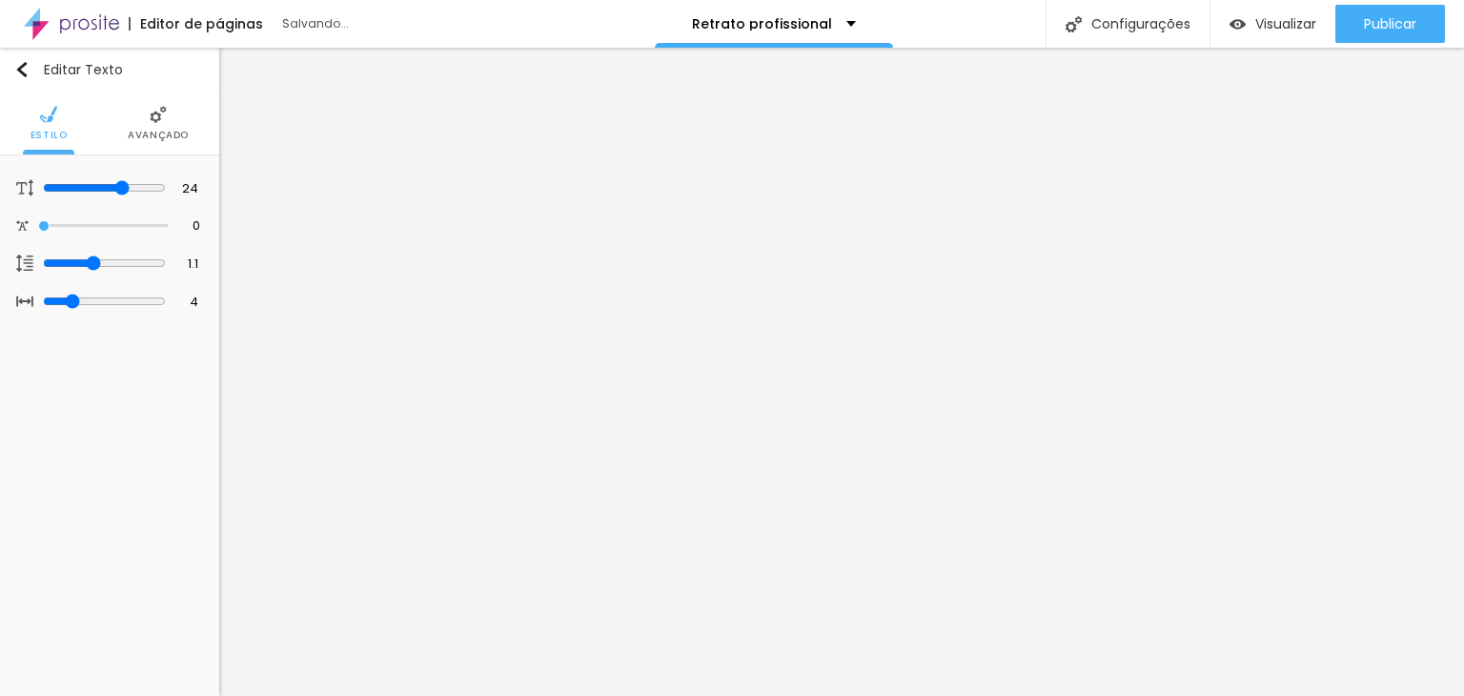
type input "24"
click at [123, 185] on input "range" at bounding box center [104, 187] width 123 height 15
click at [161, 123] on img at bounding box center [158, 114] width 17 height 17
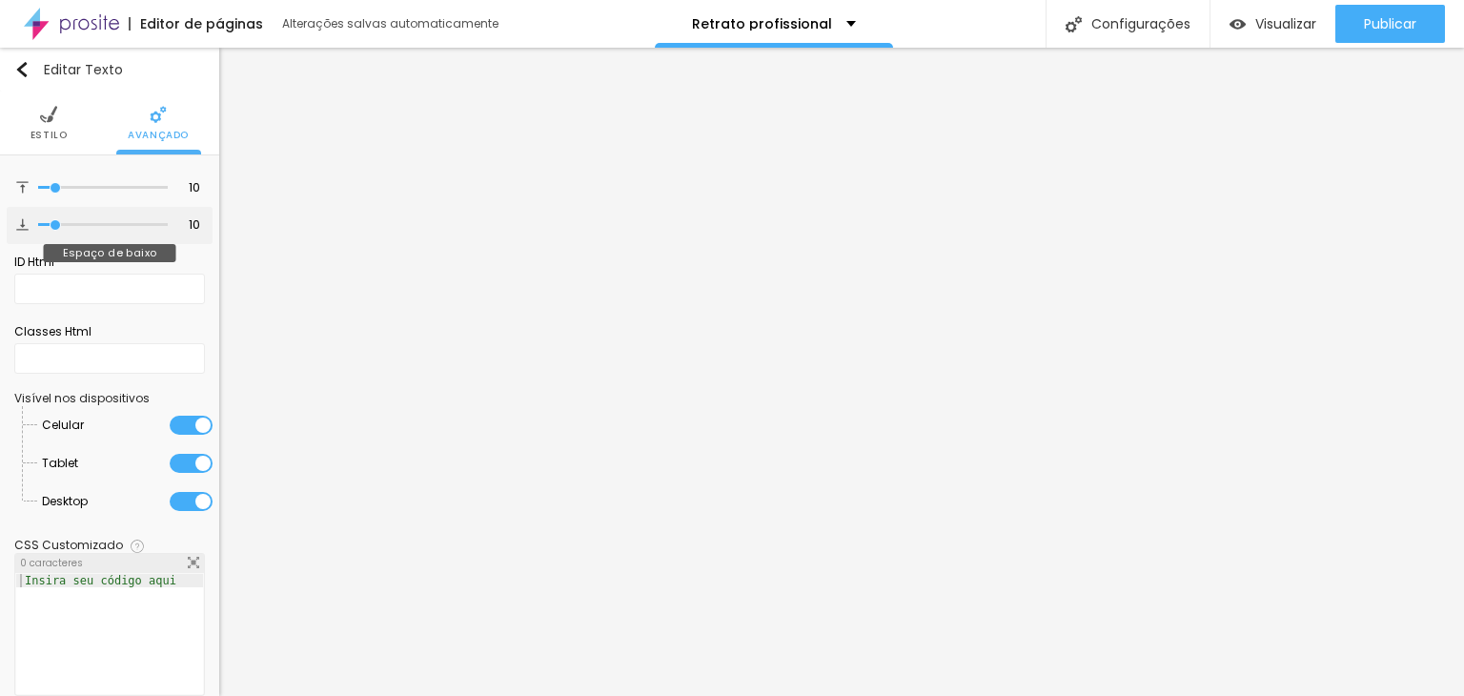
type input "12"
type input "15"
type input "17"
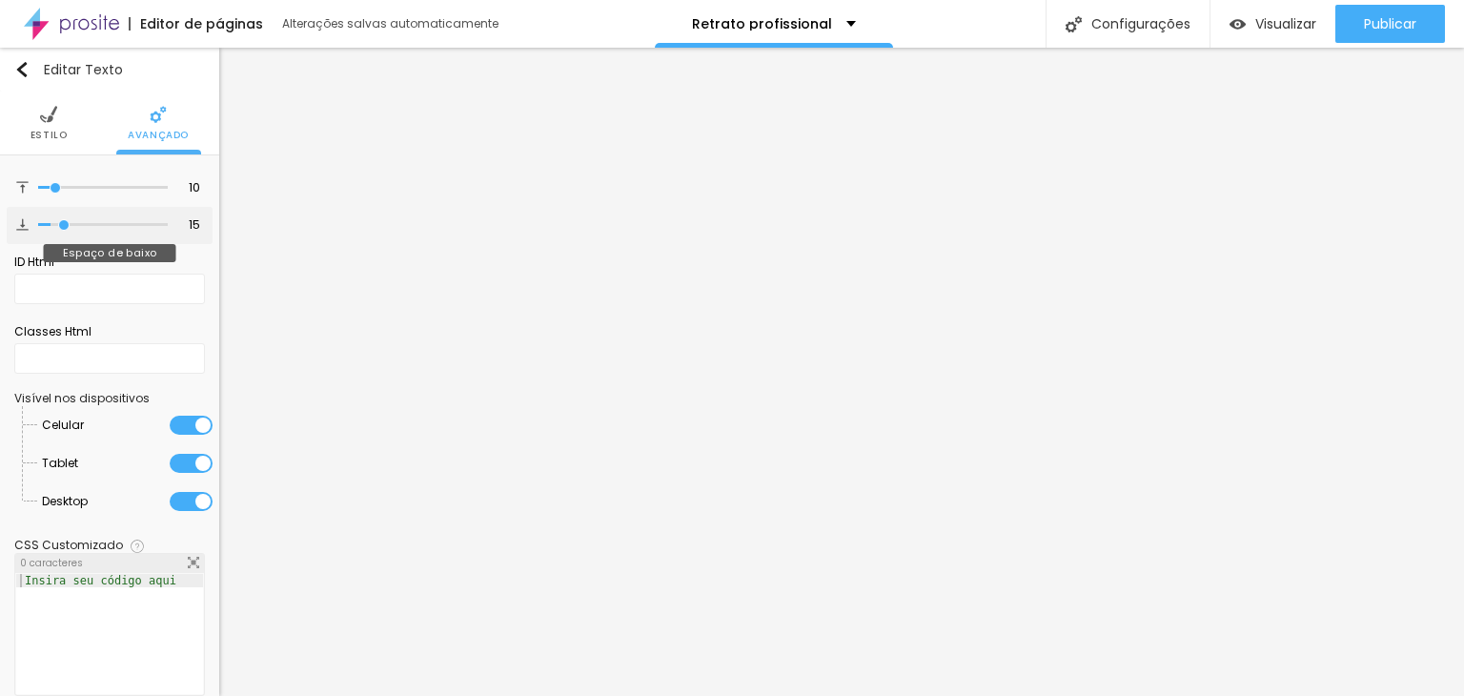
type input "17"
type input "18"
type input "19"
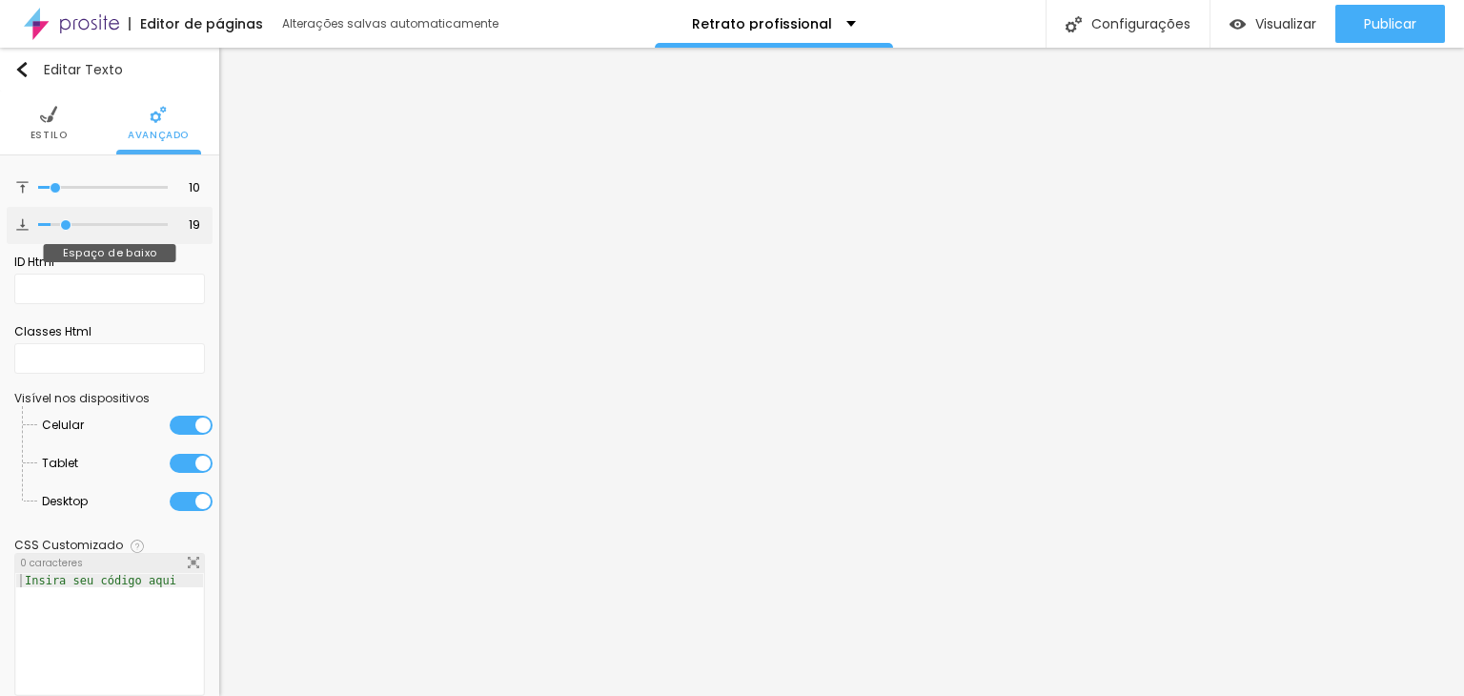
type input "20"
type input "24"
type input "23"
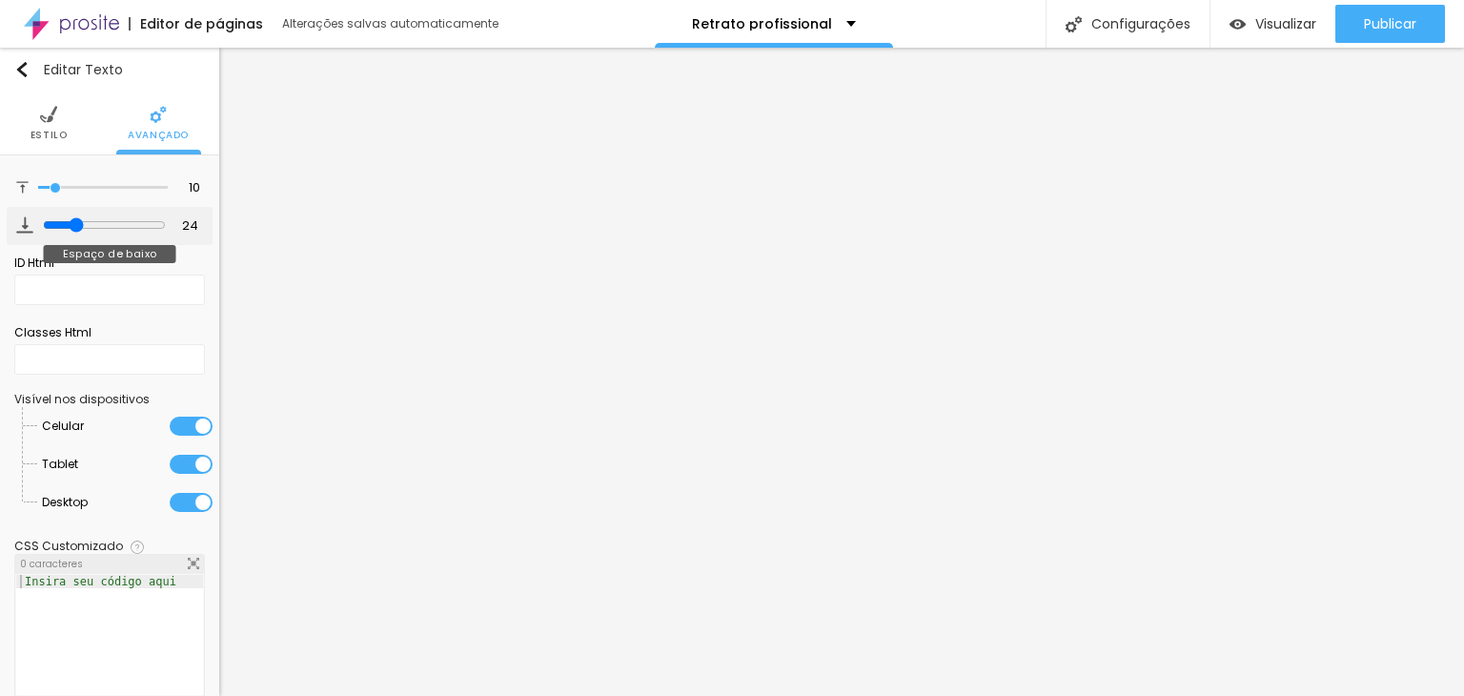
type input "23"
type input "22"
type input "21"
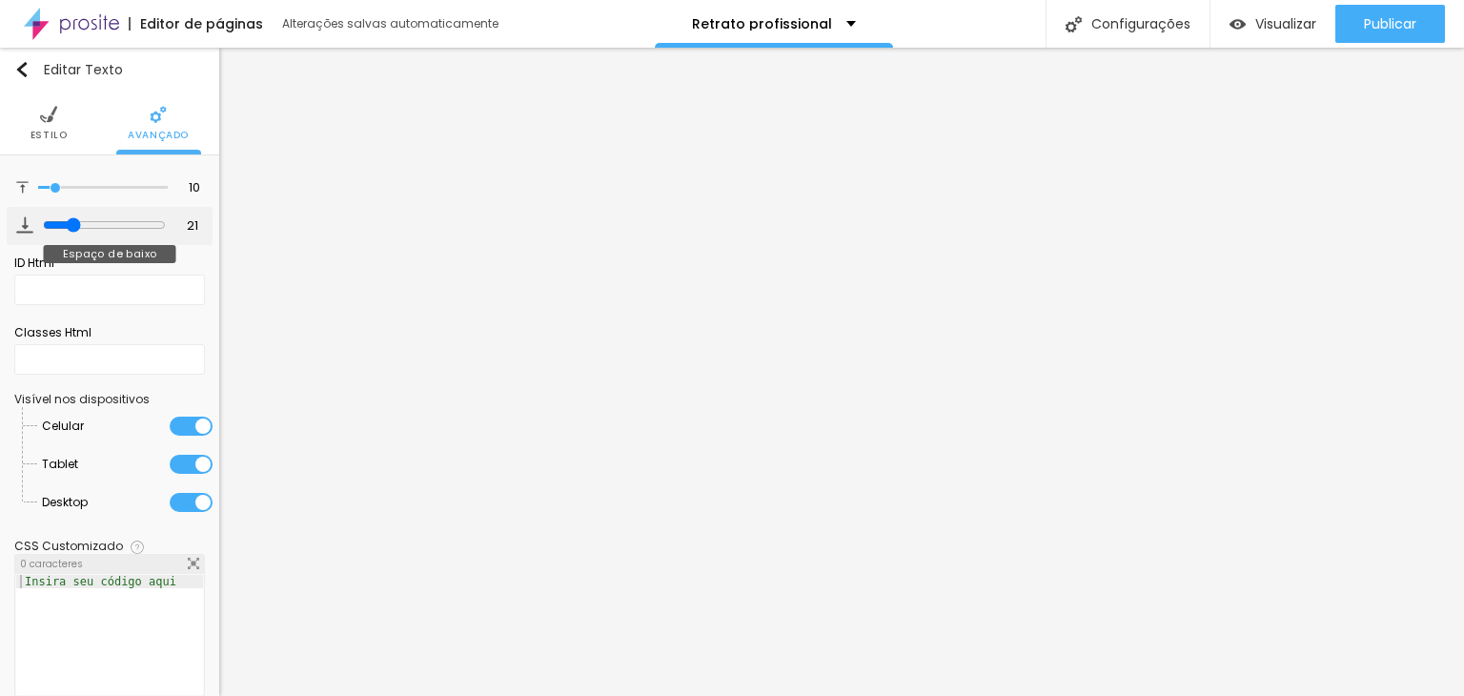
type input "20"
type input "19"
type input "18"
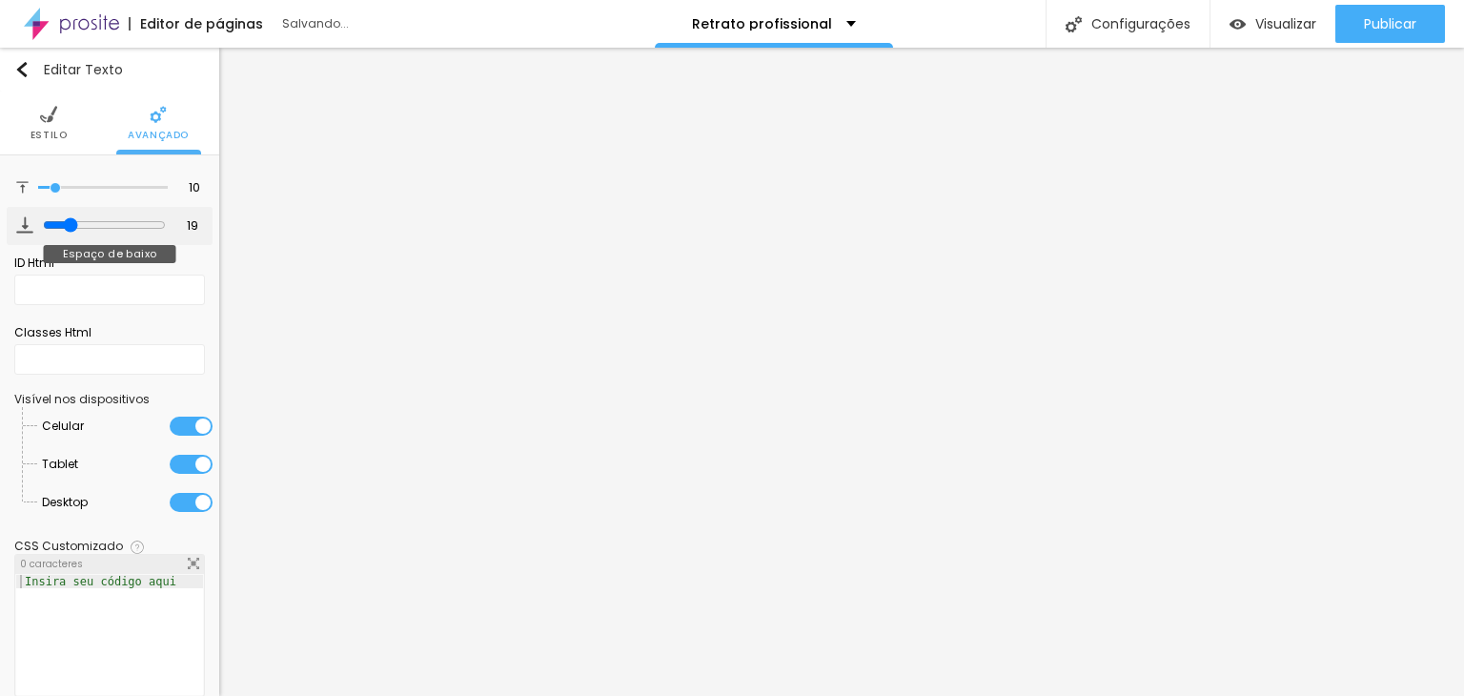
type input "18"
type input "17"
type input "16"
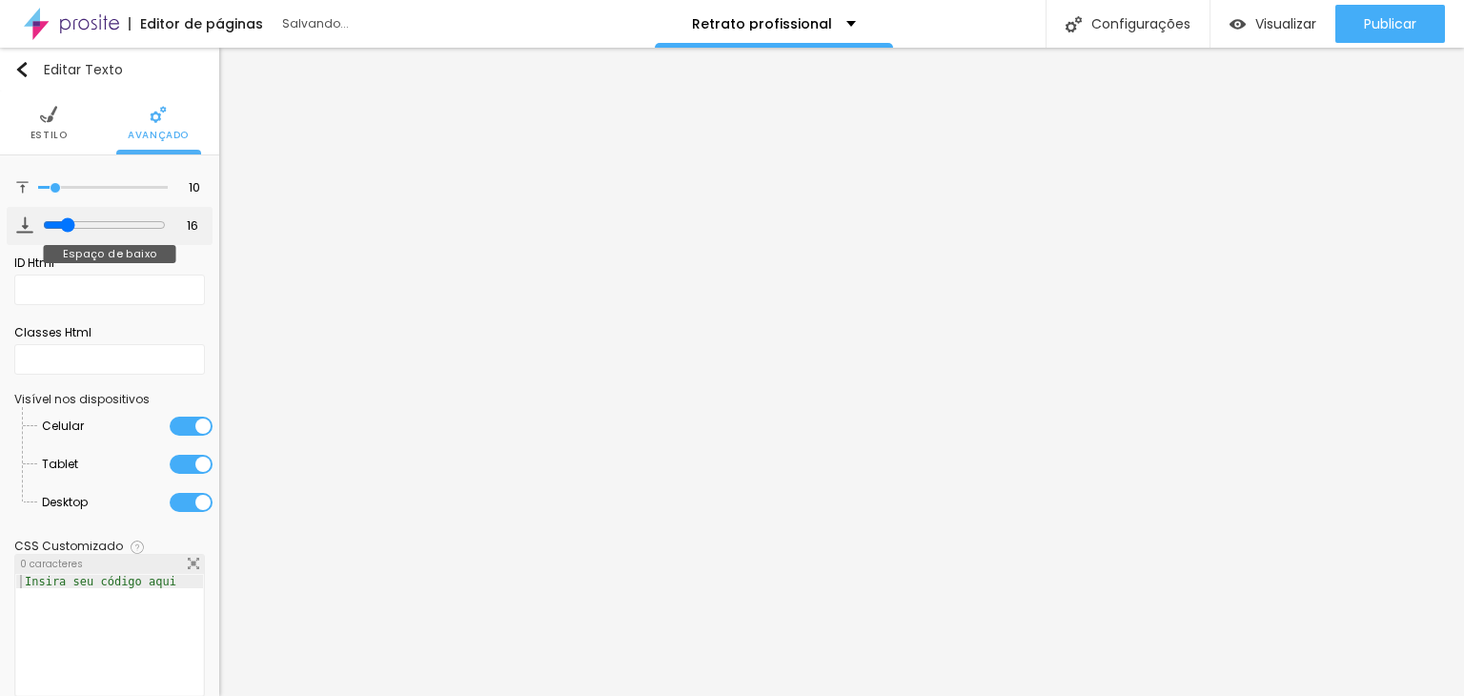
type input "15"
type input "14"
type input "16"
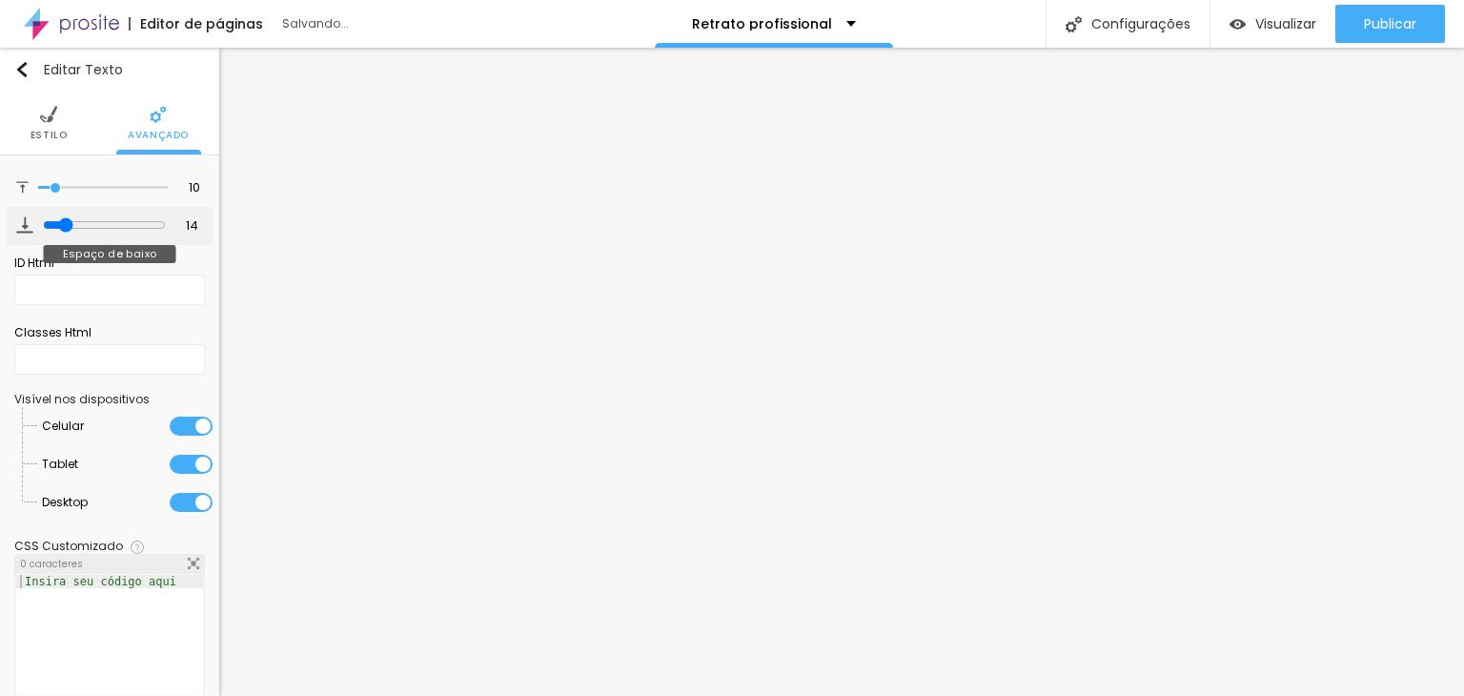
type input "16"
type input "17"
type input "18"
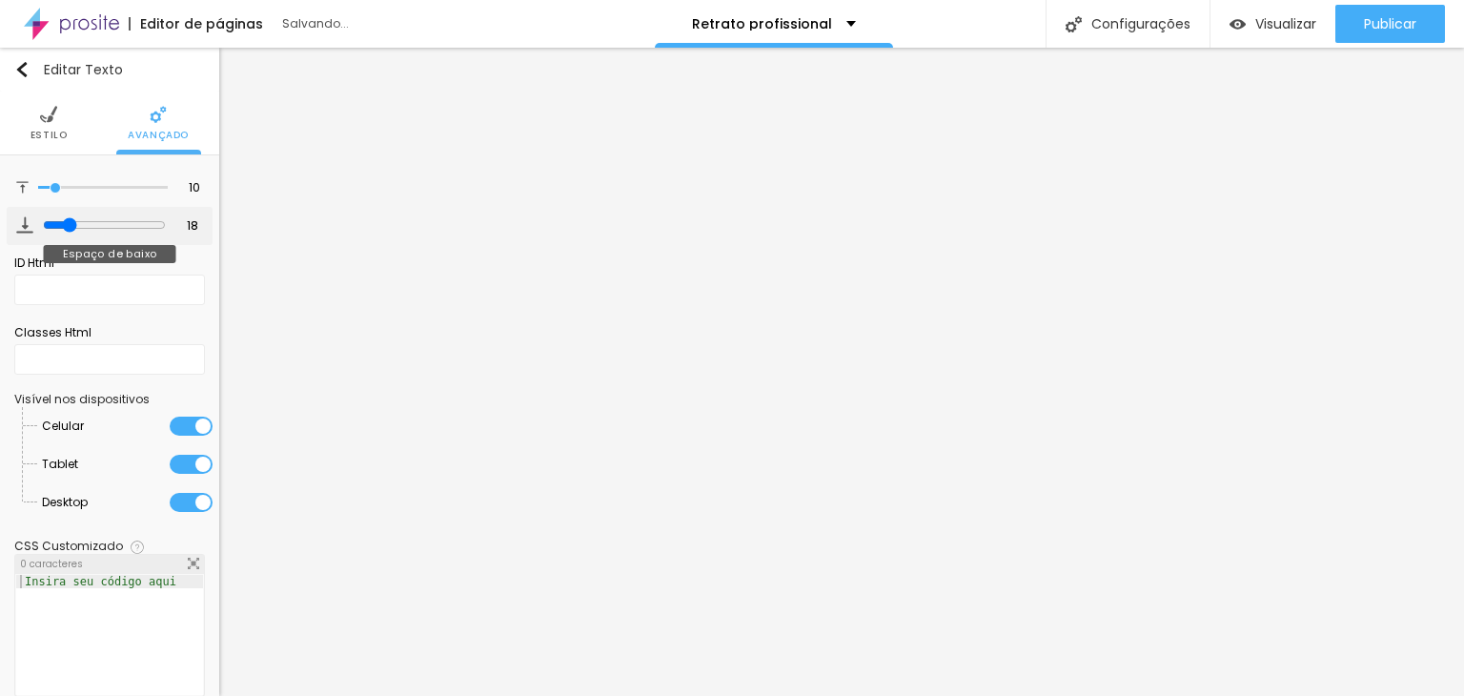
type input "19"
type input "20"
type input "22"
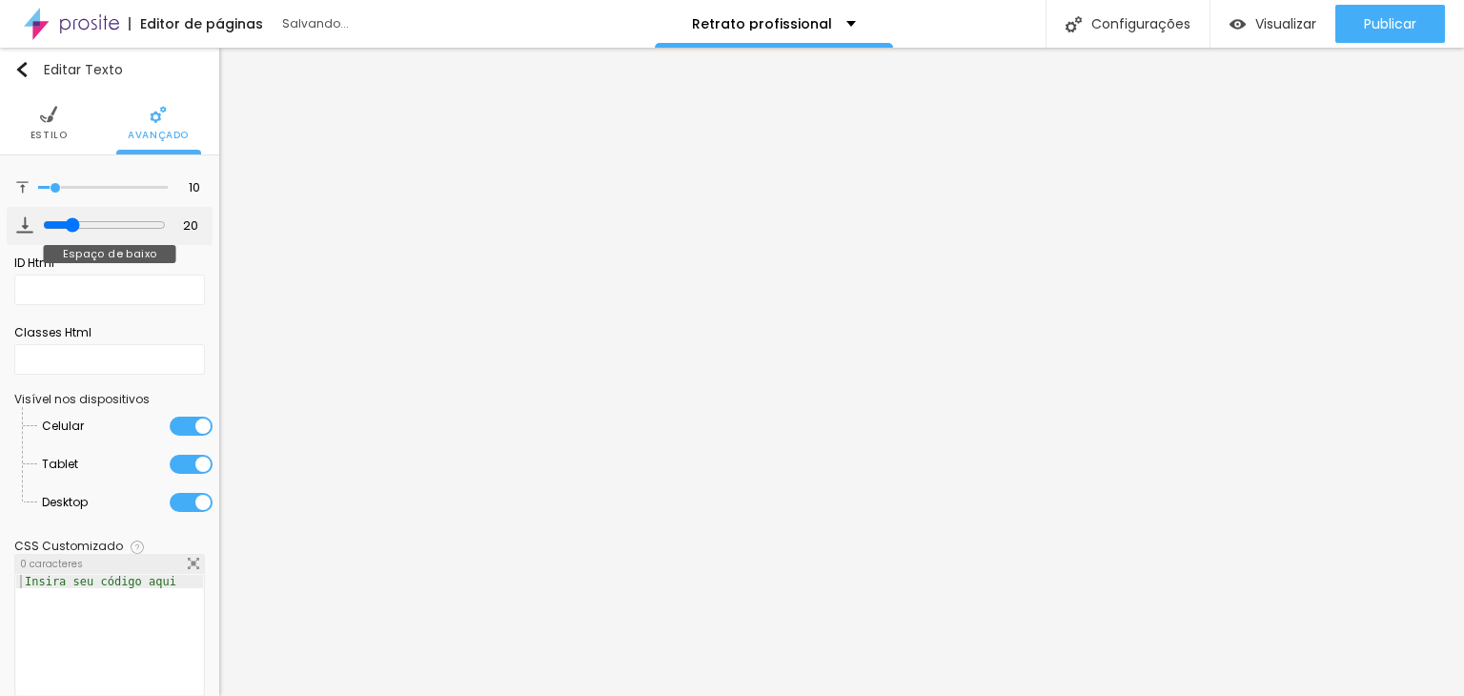
type input "22"
drag, startPoint x: 53, startPoint y: 218, endPoint x: 66, endPoint y: 216, distance: 12.5
type input "22"
click at [66, 217] on input "range" at bounding box center [104, 224] width 123 height 15
drag, startPoint x: 57, startPoint y: 180, endPoint x: 88, endPoint y: 181, distance: 30.5
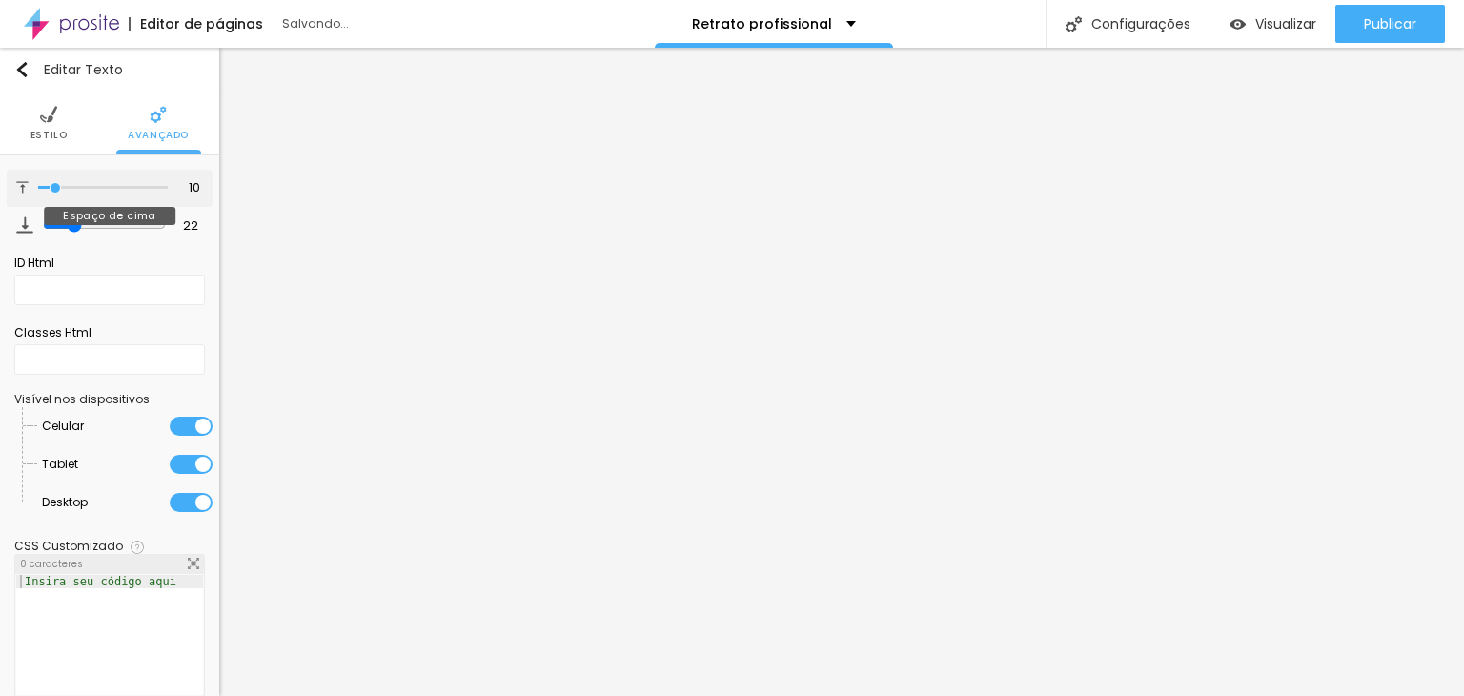
click at [88, 181] on div at bounding box center [103, 187] width 130 height 19
type input "12"
type input "15"
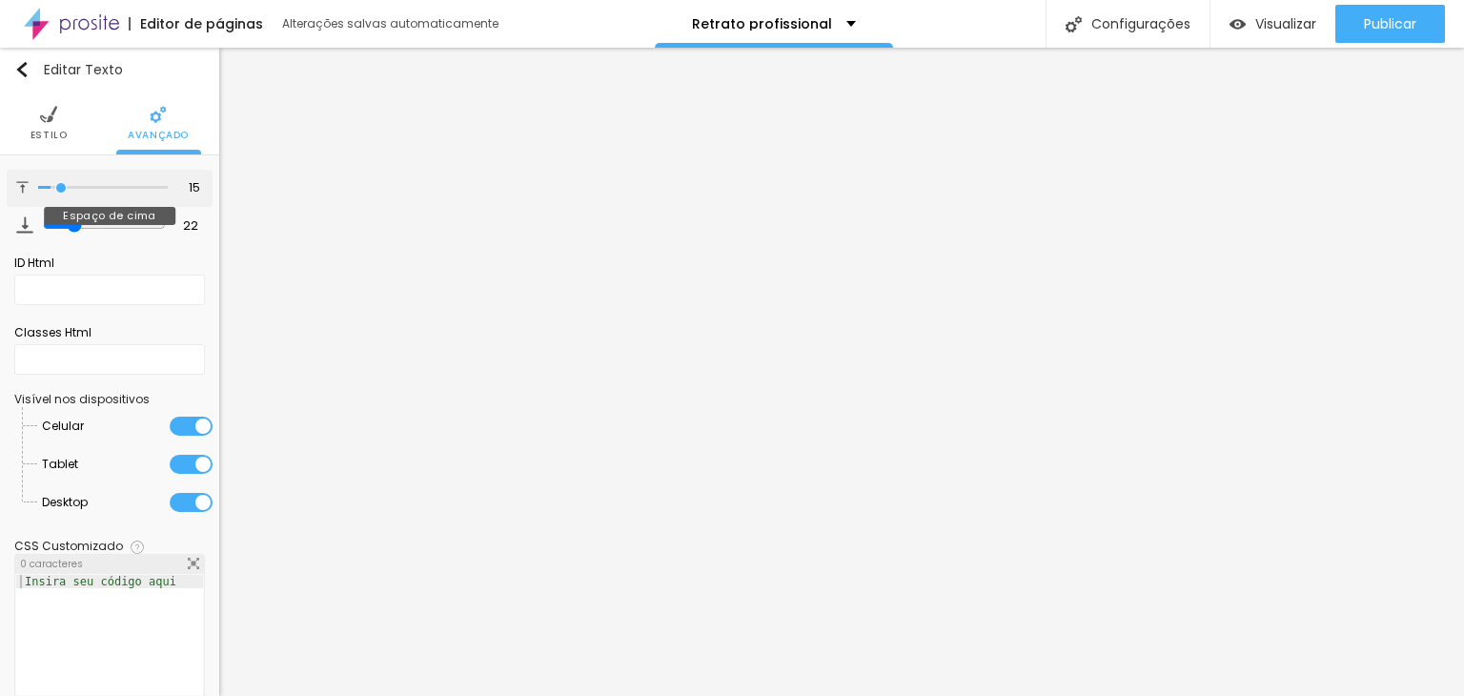
type input "16"
type input "19"
type input "20"
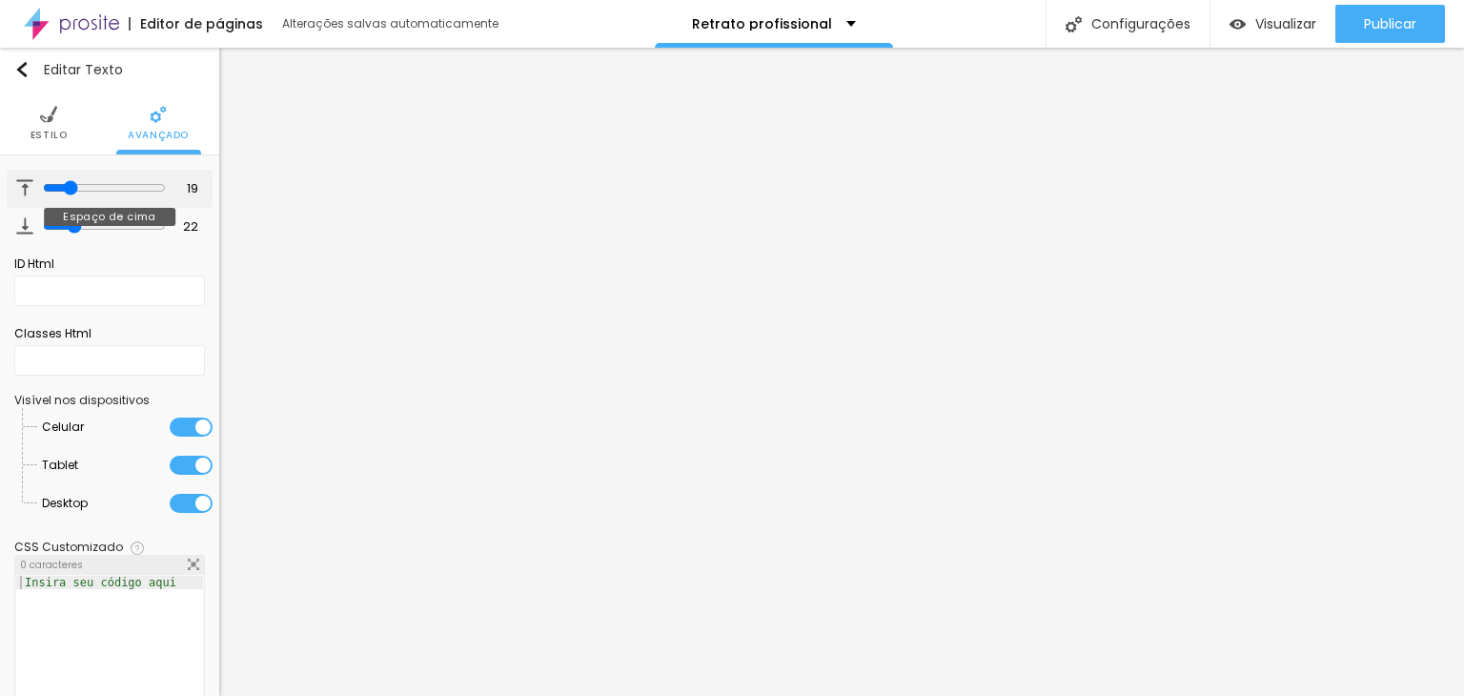
type input "20"
type input "19"
type input "18"
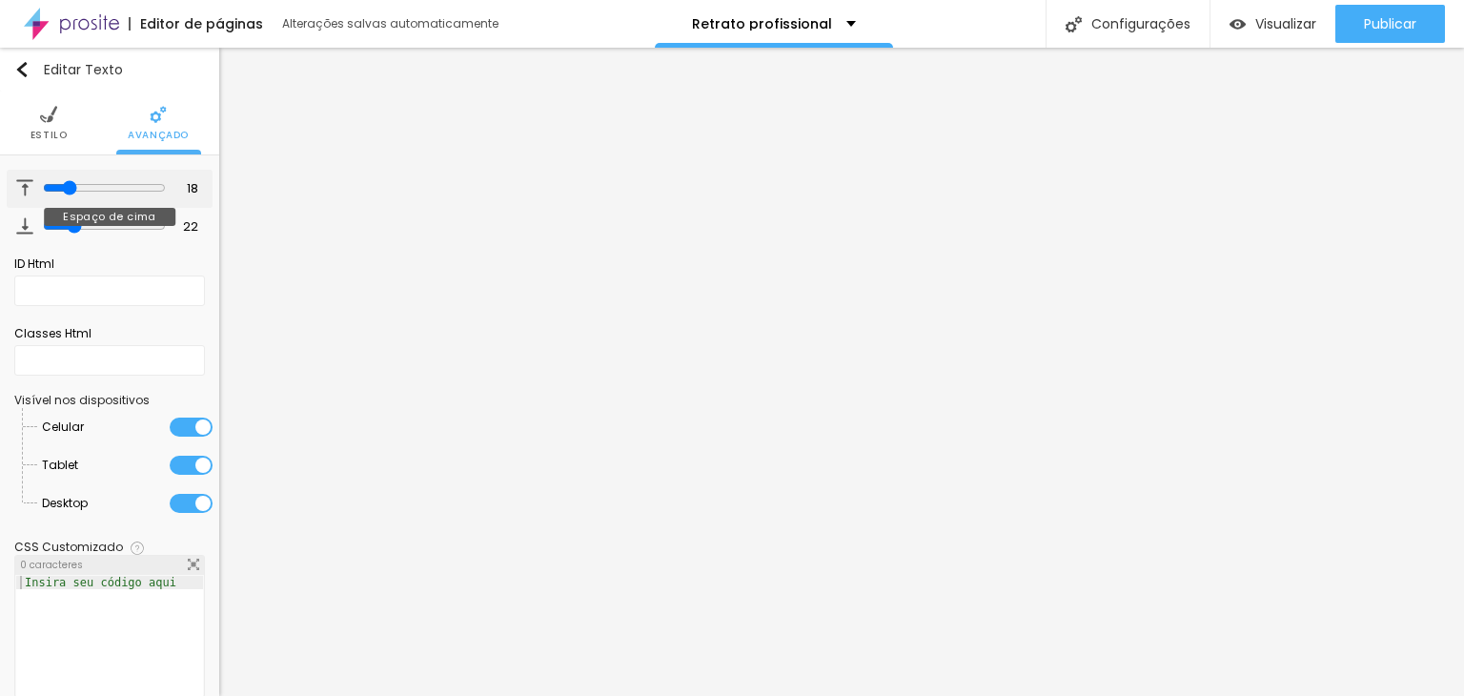
type input "18"
click at [62, 181] on input "range" at bounding box center [104, 187] width 123 height 15
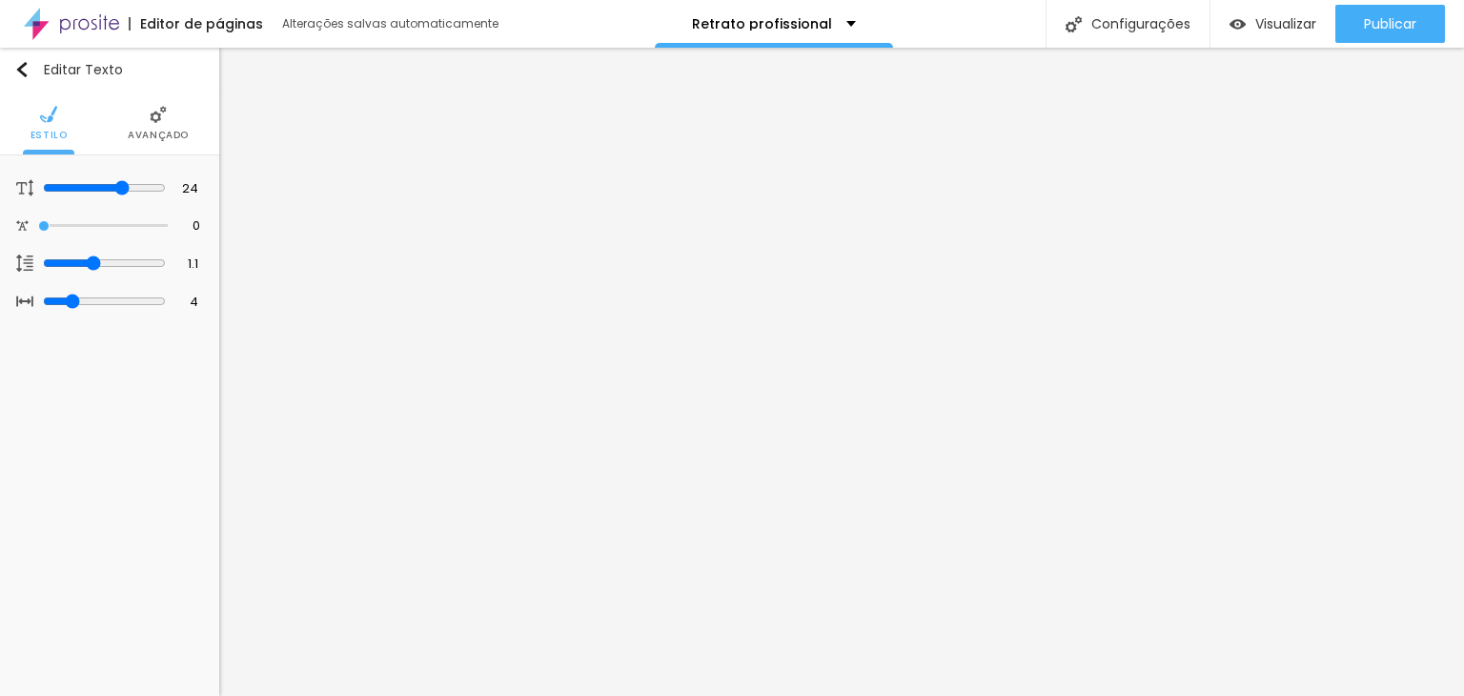
click at [141, 131] on span "Avançado" at bounding box center [158, 136] width 61 height 10
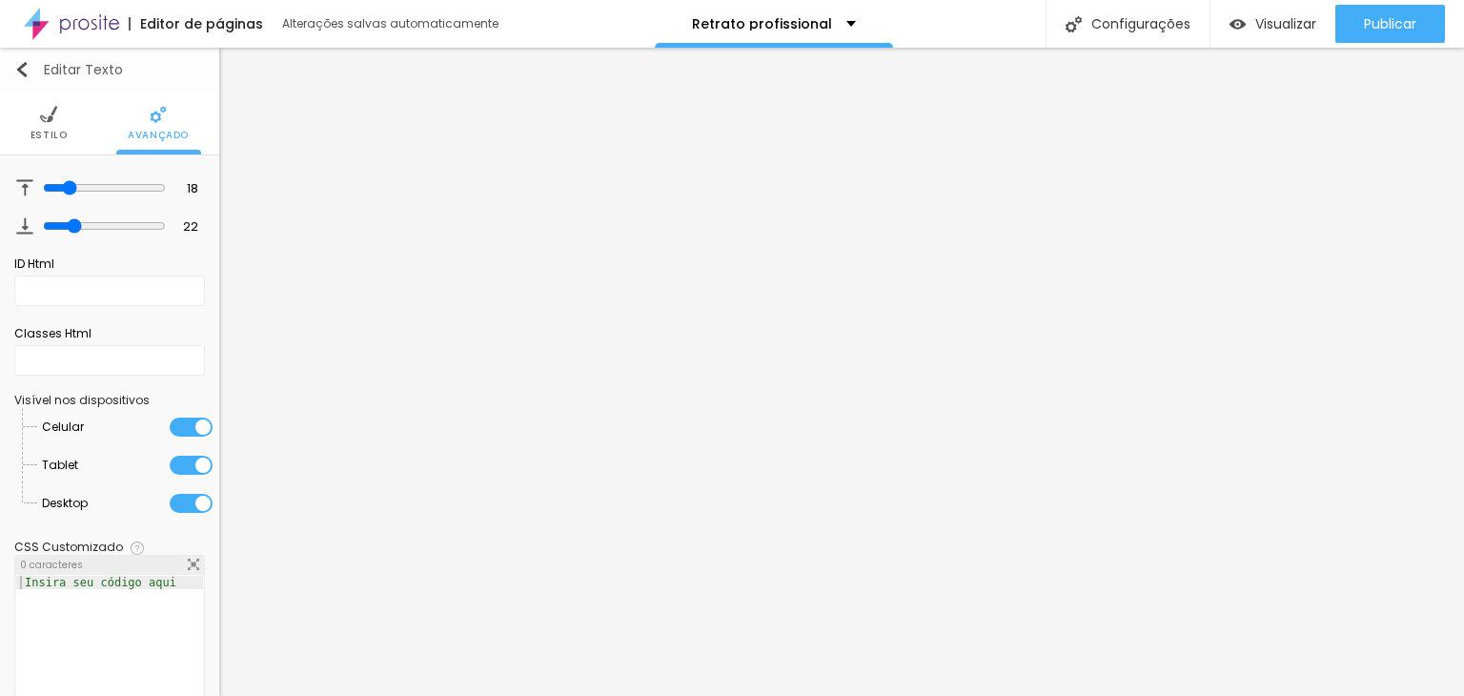
click at [21, 67] on img "button" at bounding box center [21, 69] width 15 height 15
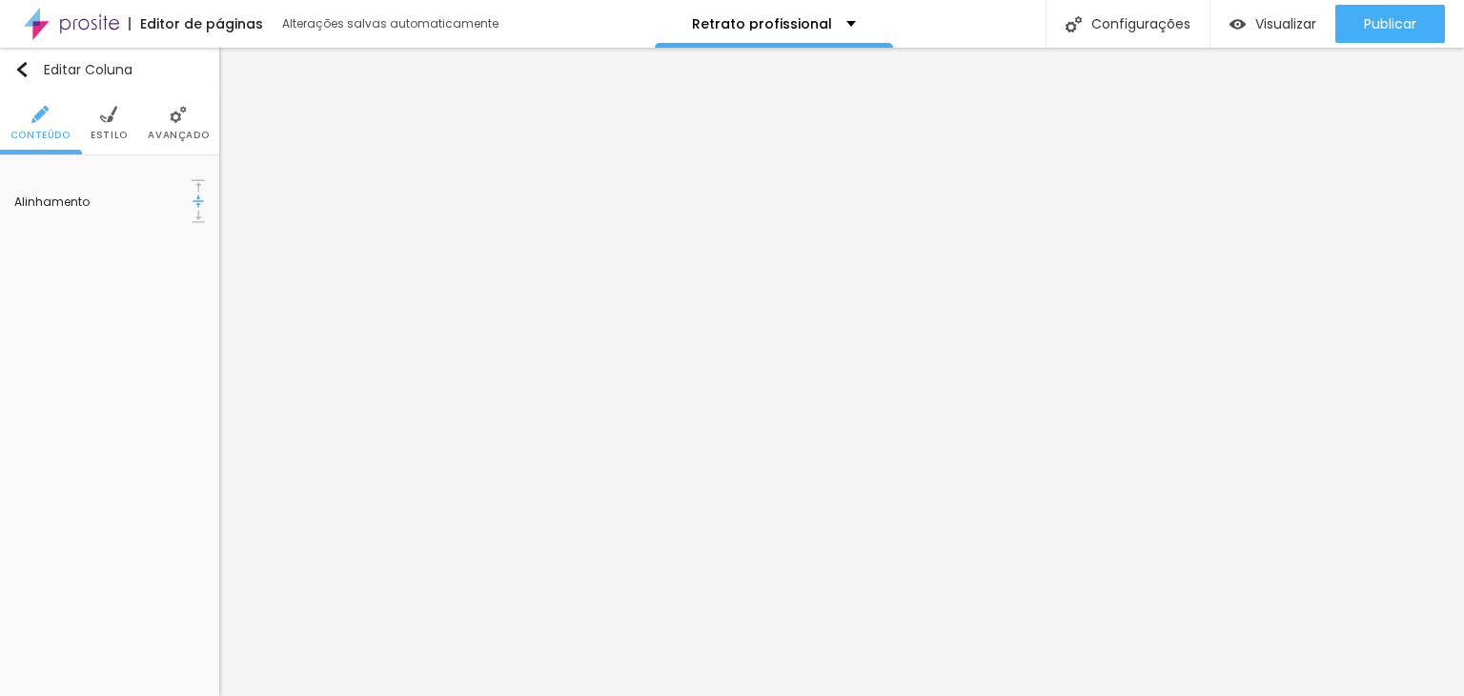
click at [114, 132] on span "Estilo" at bounding box center [109, 136] width 37 height 10
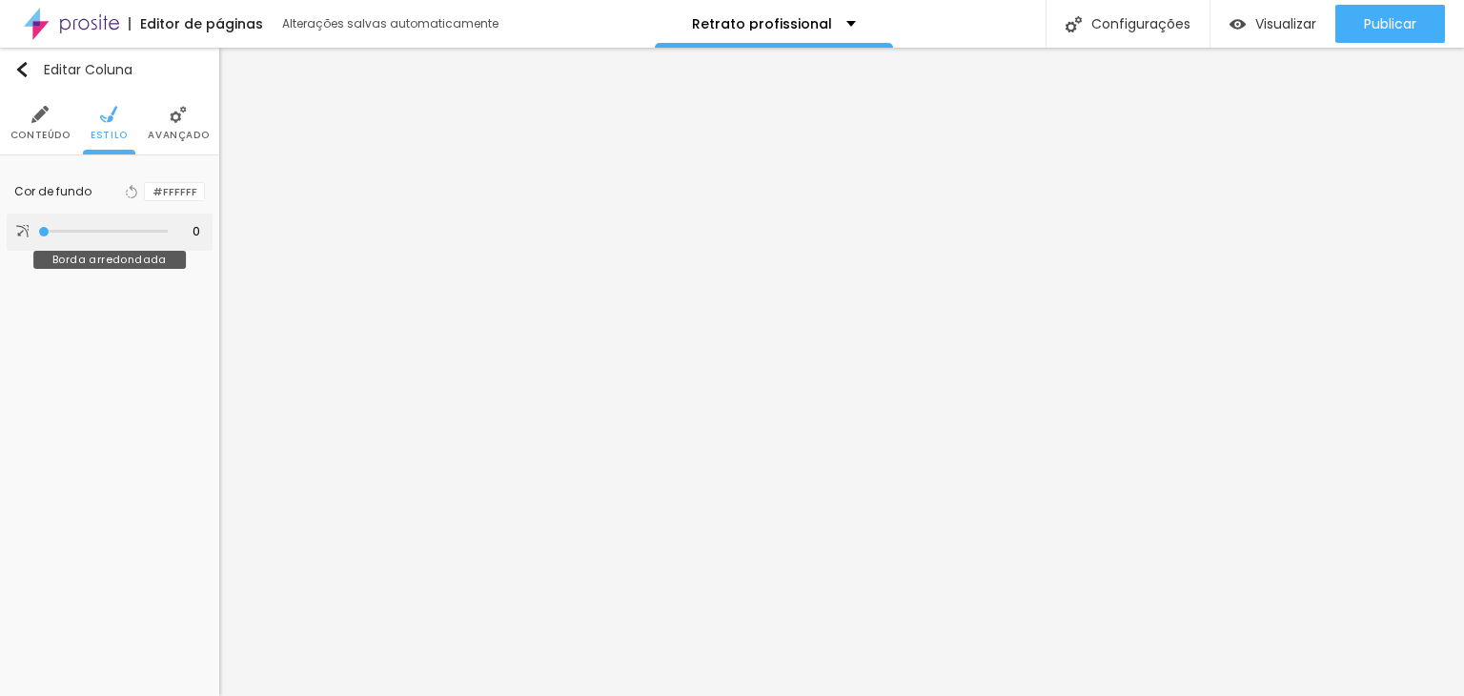
type input "6"
type input "106"
type input "133"
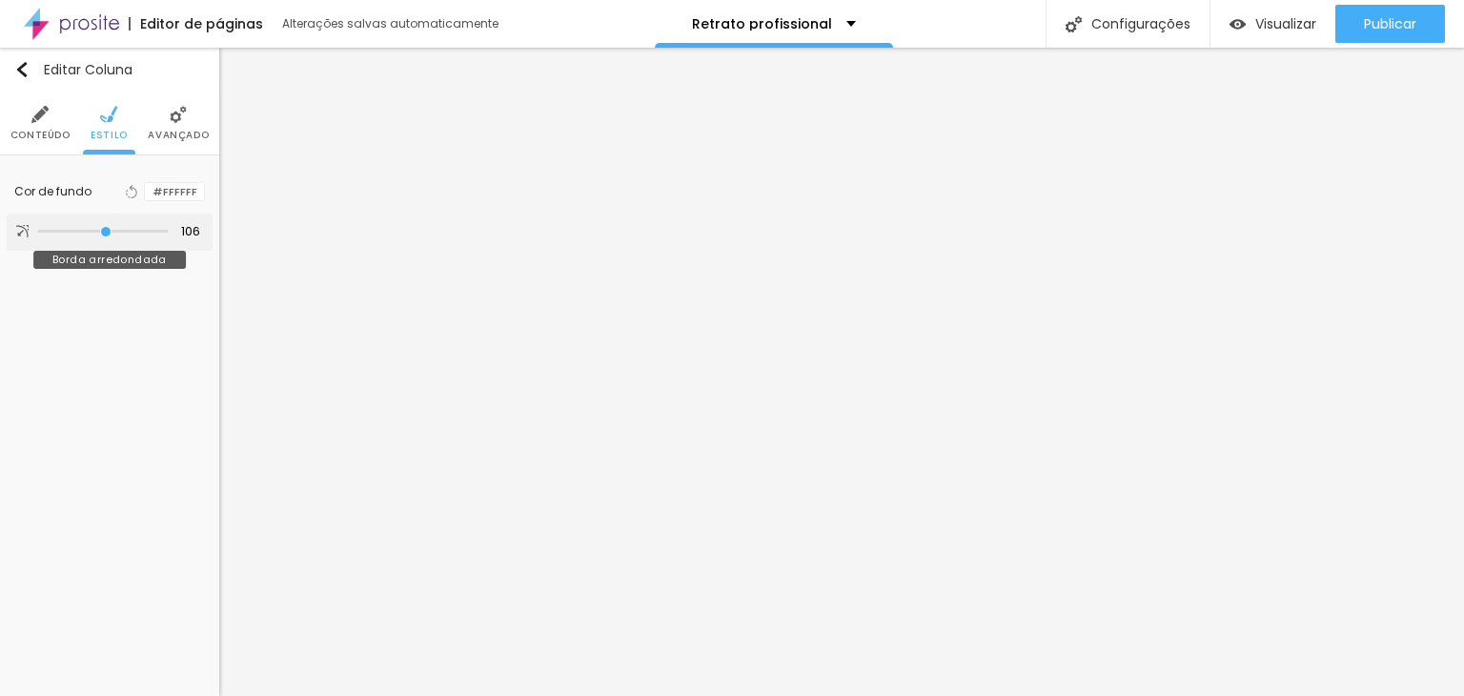
type input "133"
type input "135"
type input "137"
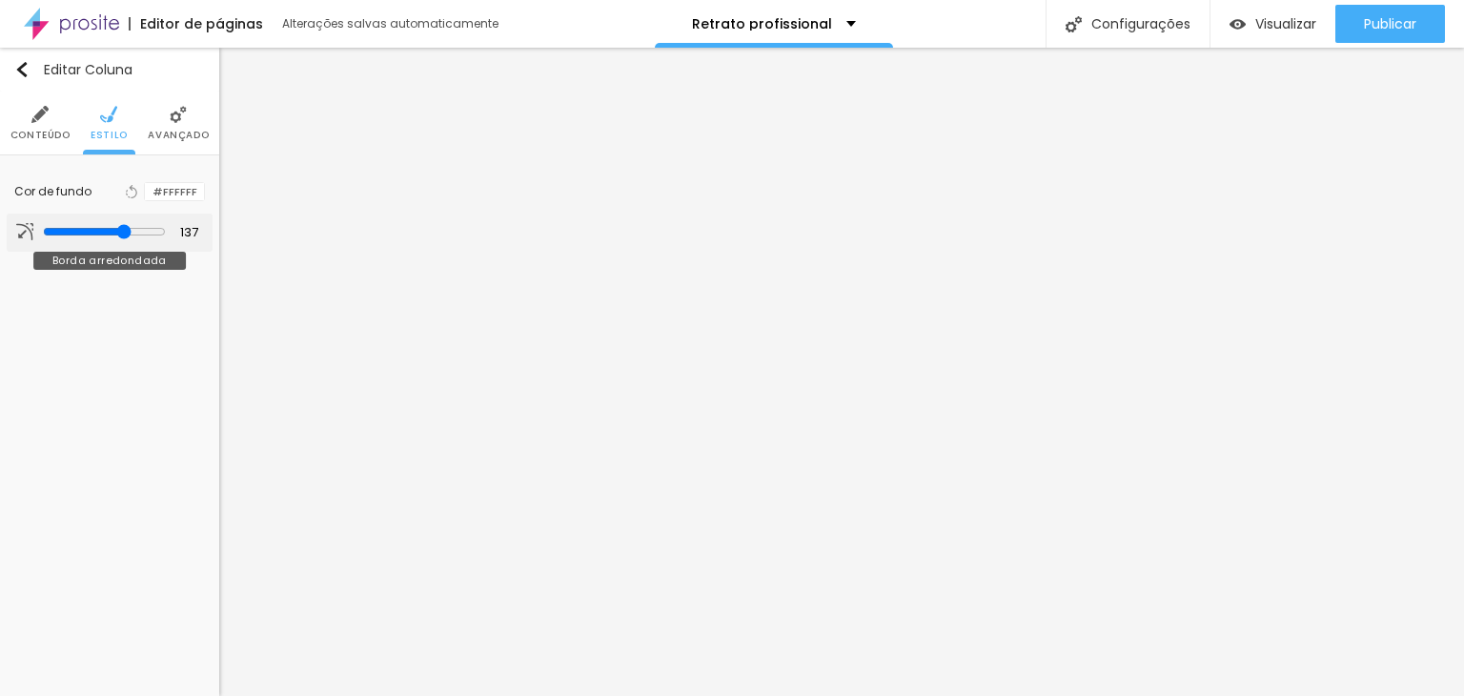
type input "141"
type input "145"
type input "148"
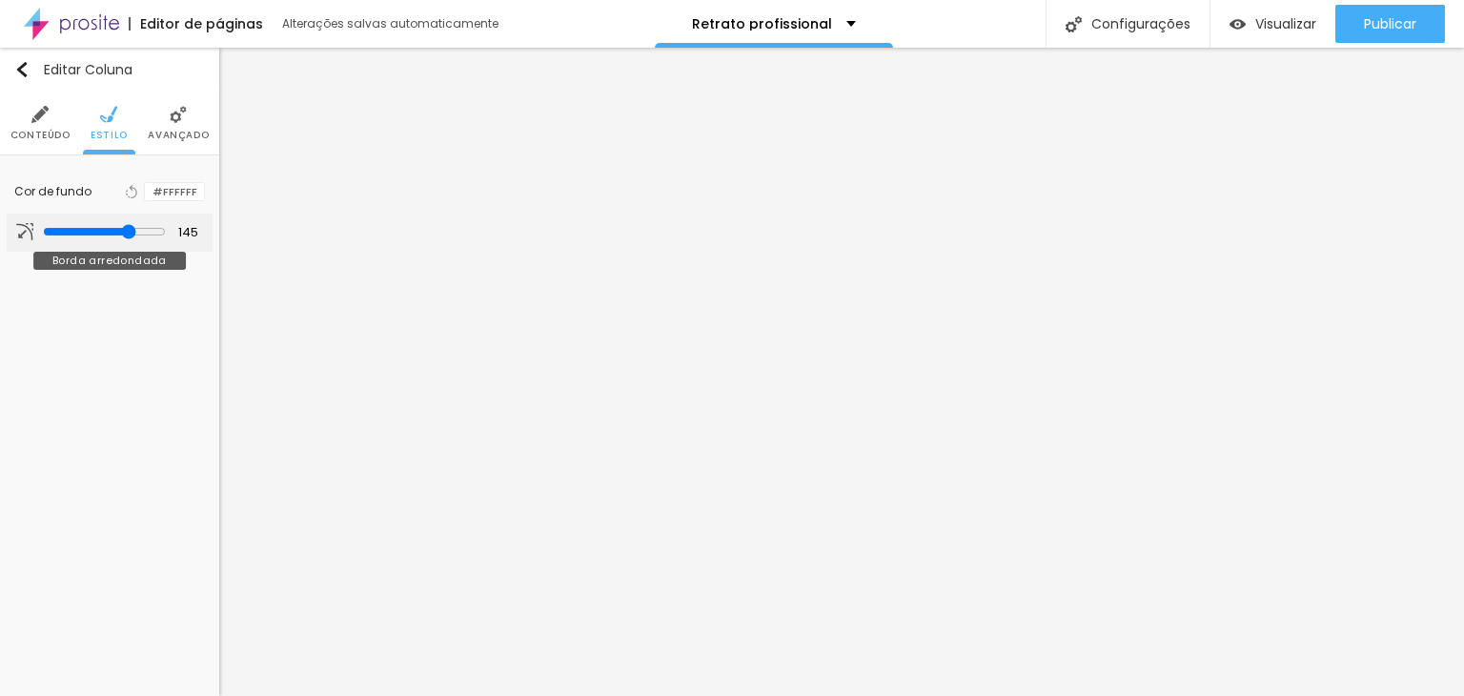
type input "148"
type input "149"
type input "157"
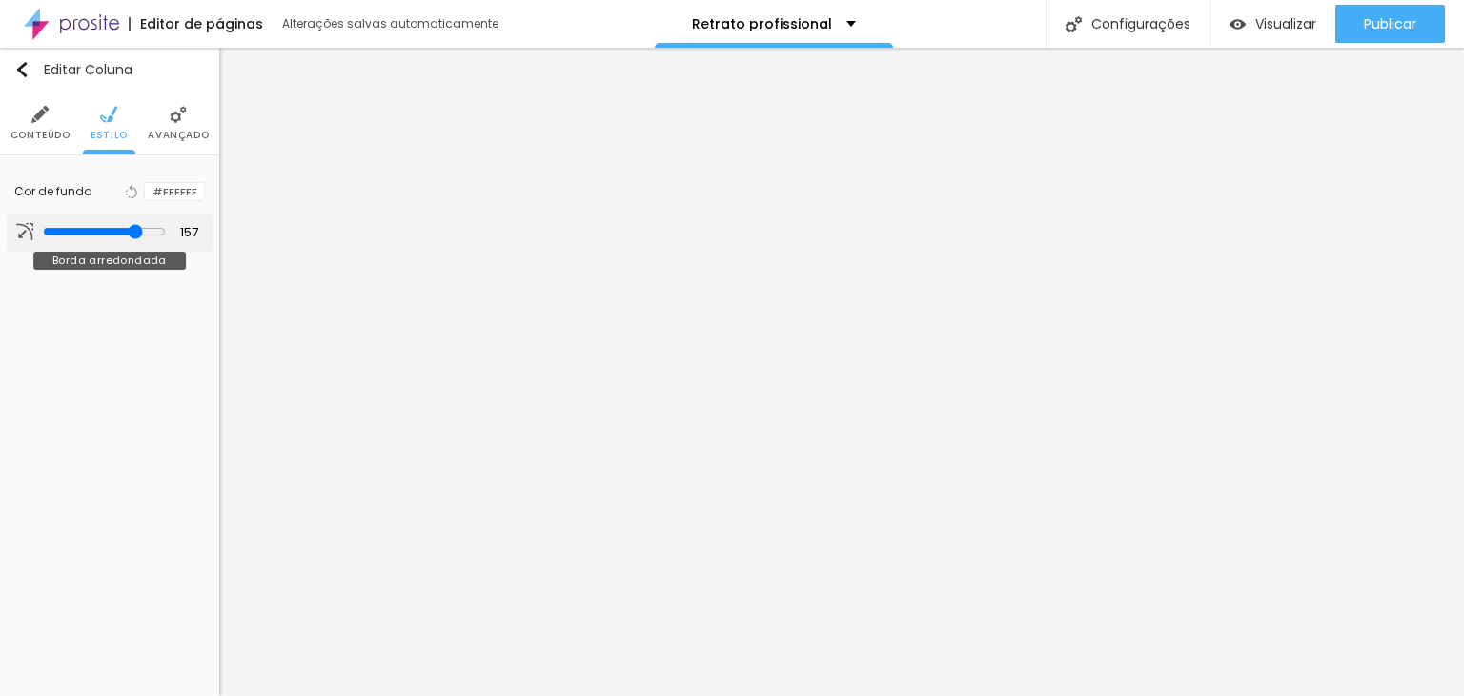
type input "162"
type input "166"
type input "169"
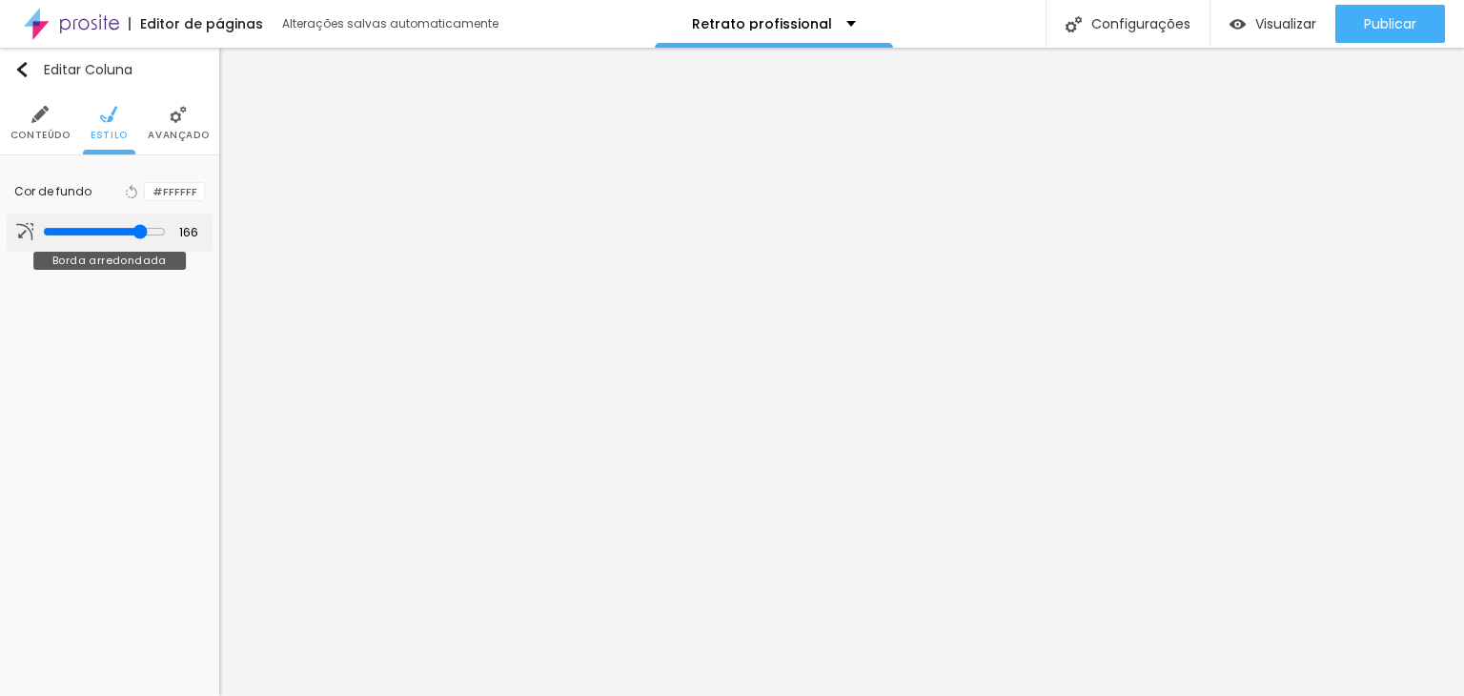
type input "169"
type input "172"
type input "173"
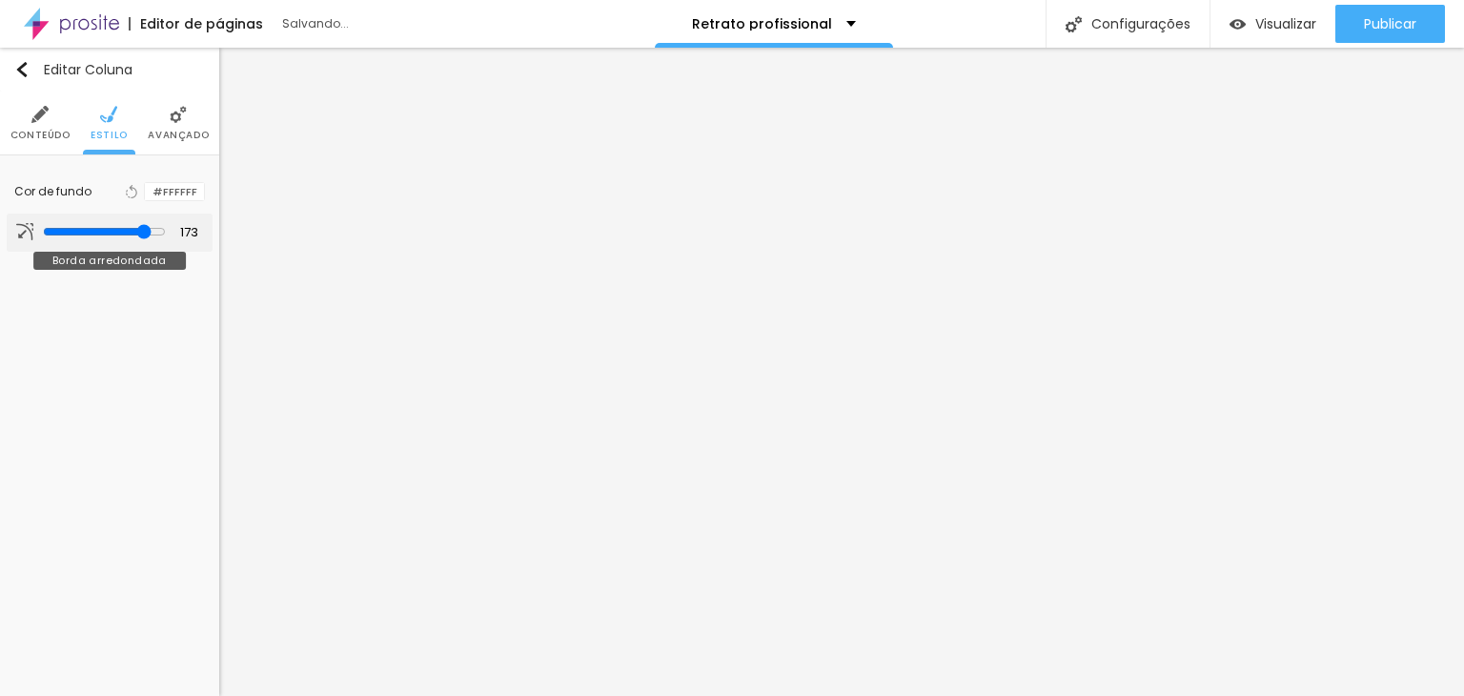
type input "174"
type input "173"
type input "168"
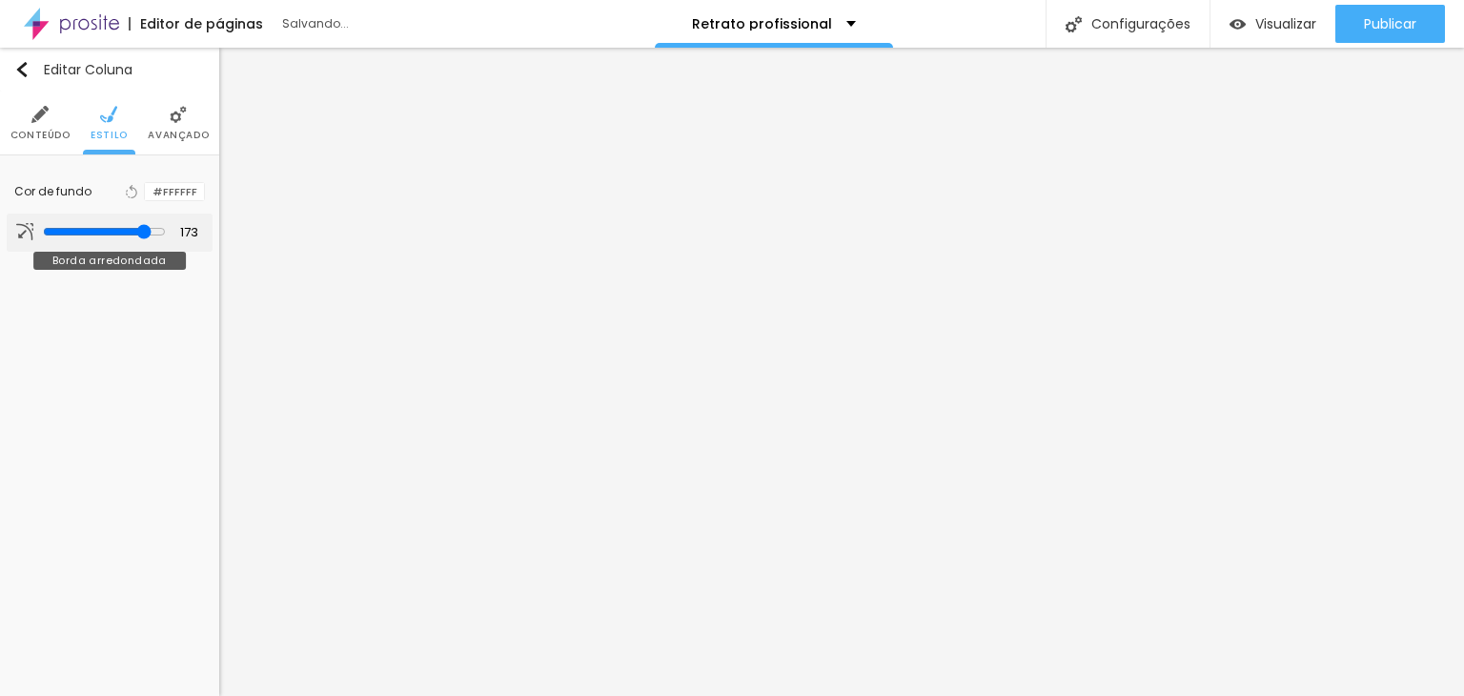
type input "168"
type input "162"
type input "153"
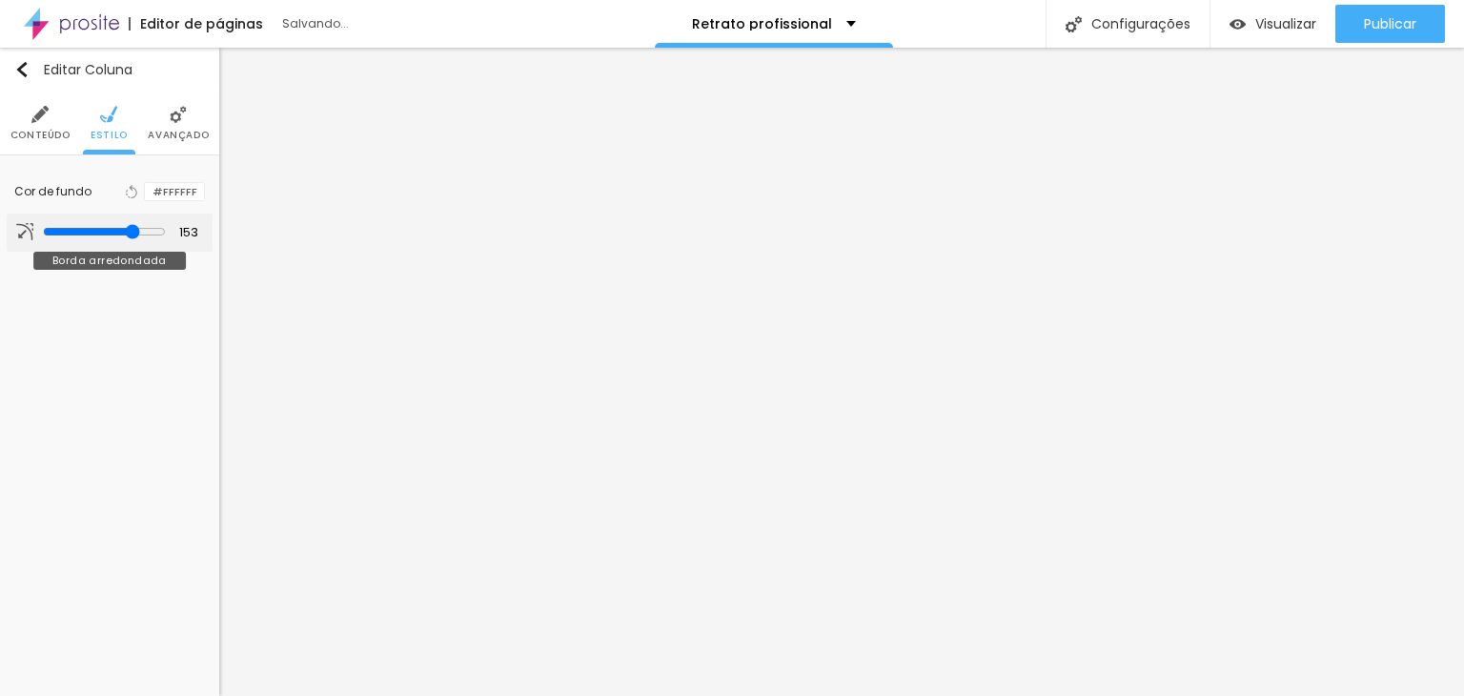
type input "136"
type input "120"
type input "99"
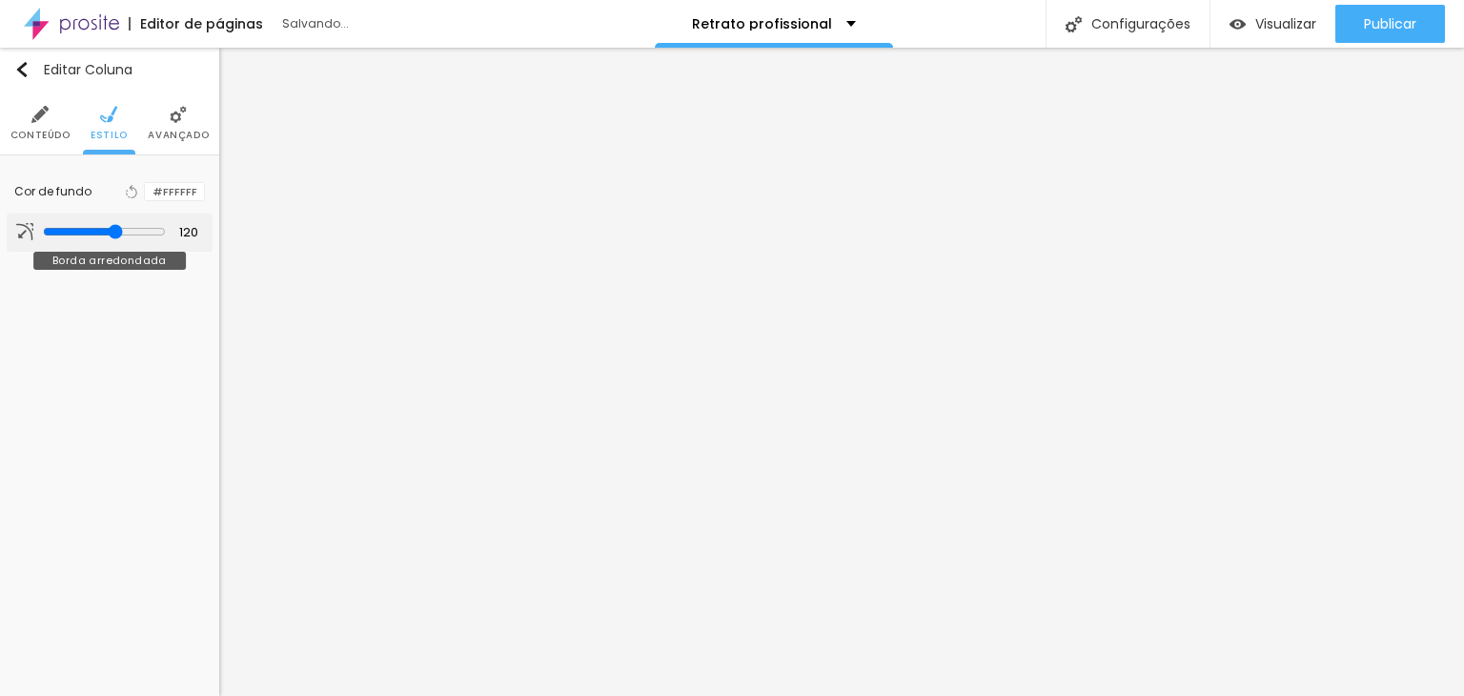
type input "99"
type input "79"
type input "73"
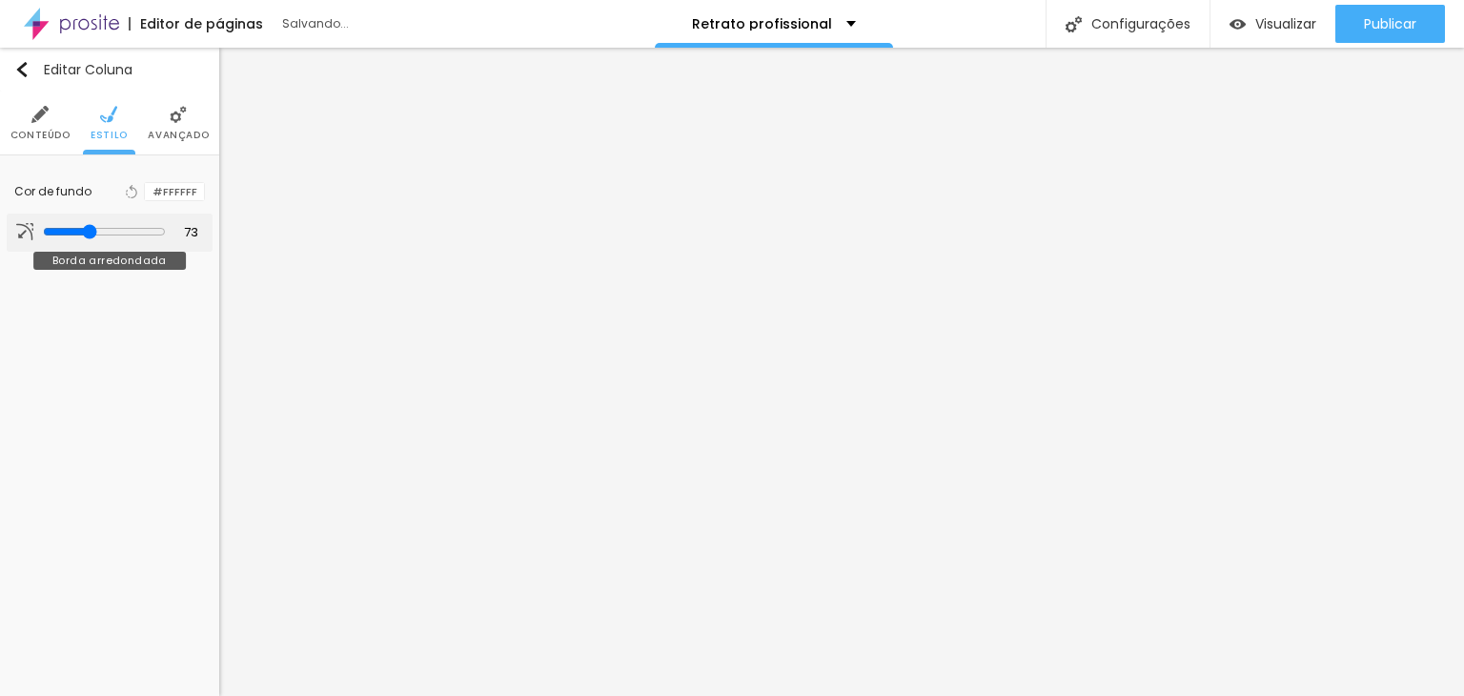
type input "69"
type input "63"
type input "61"
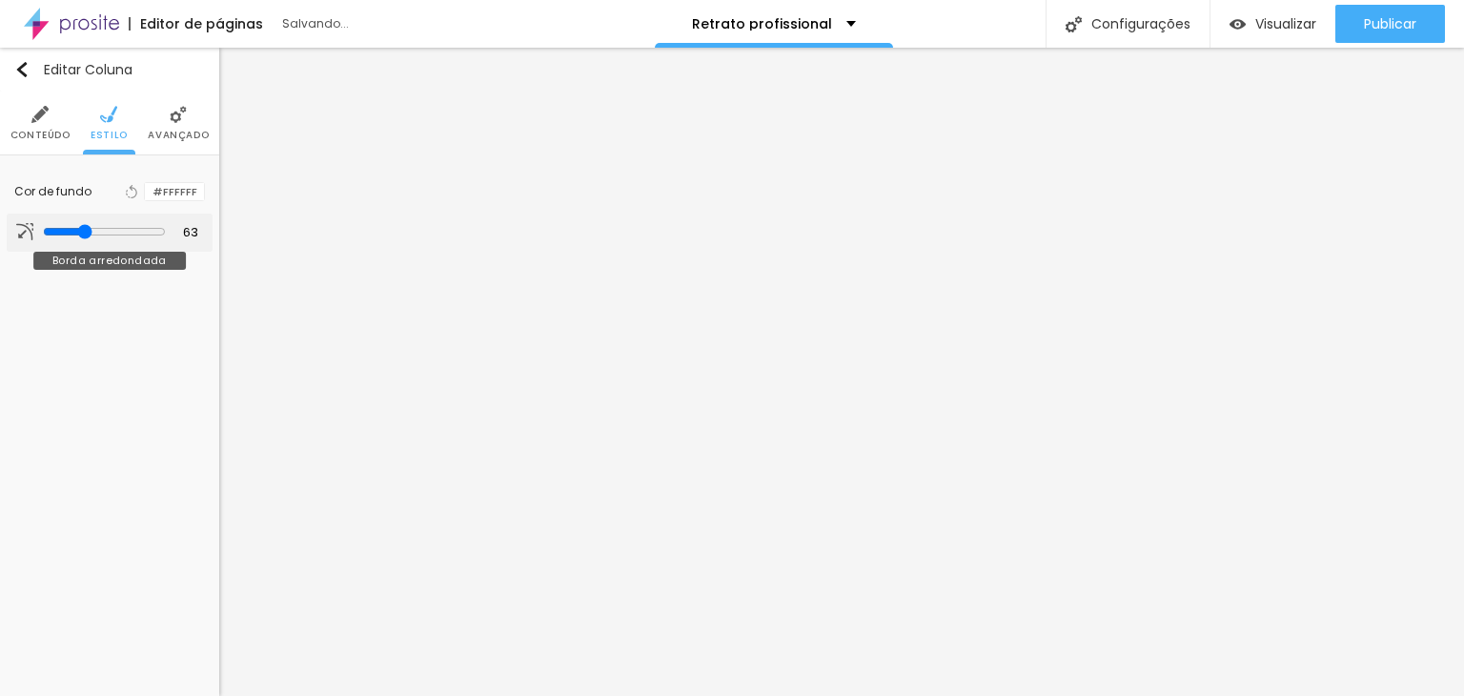
type input "61"
type input "60"
type input "58"
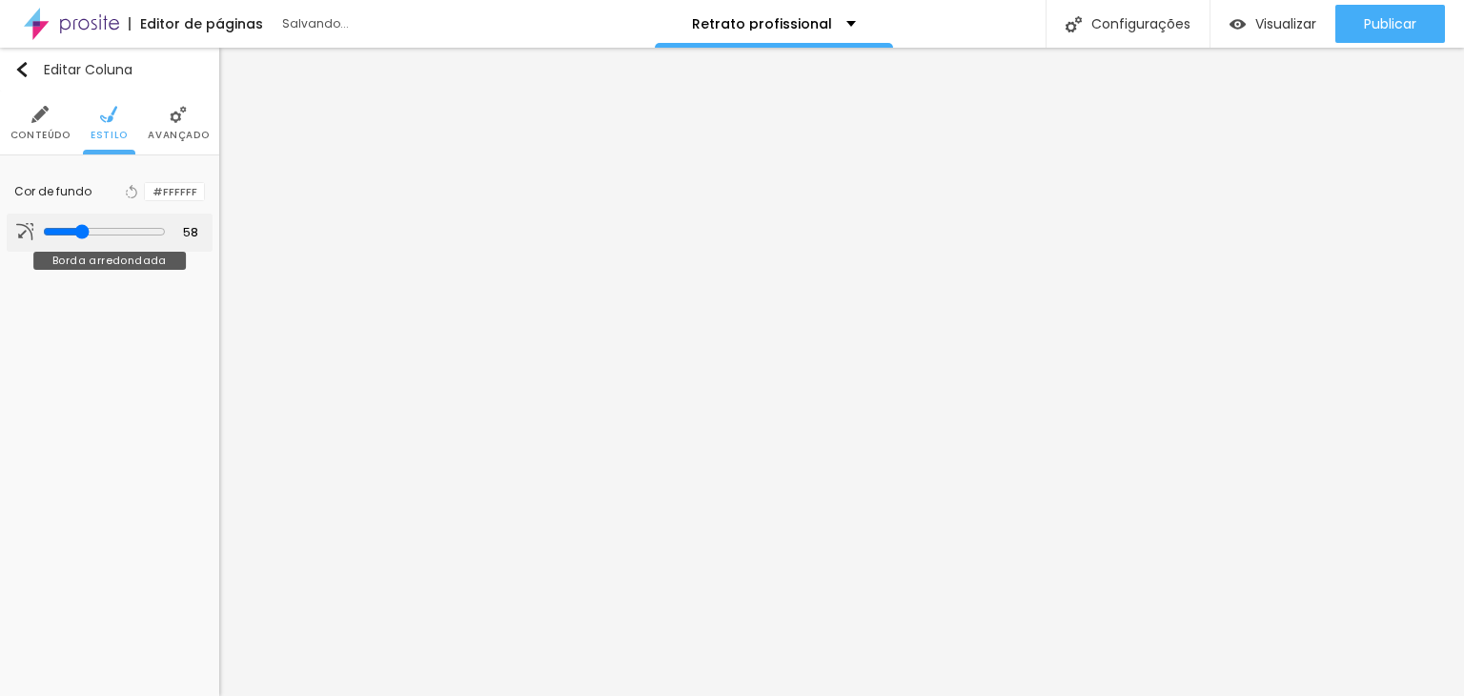
type input "57"
type input "53"
type input "52"
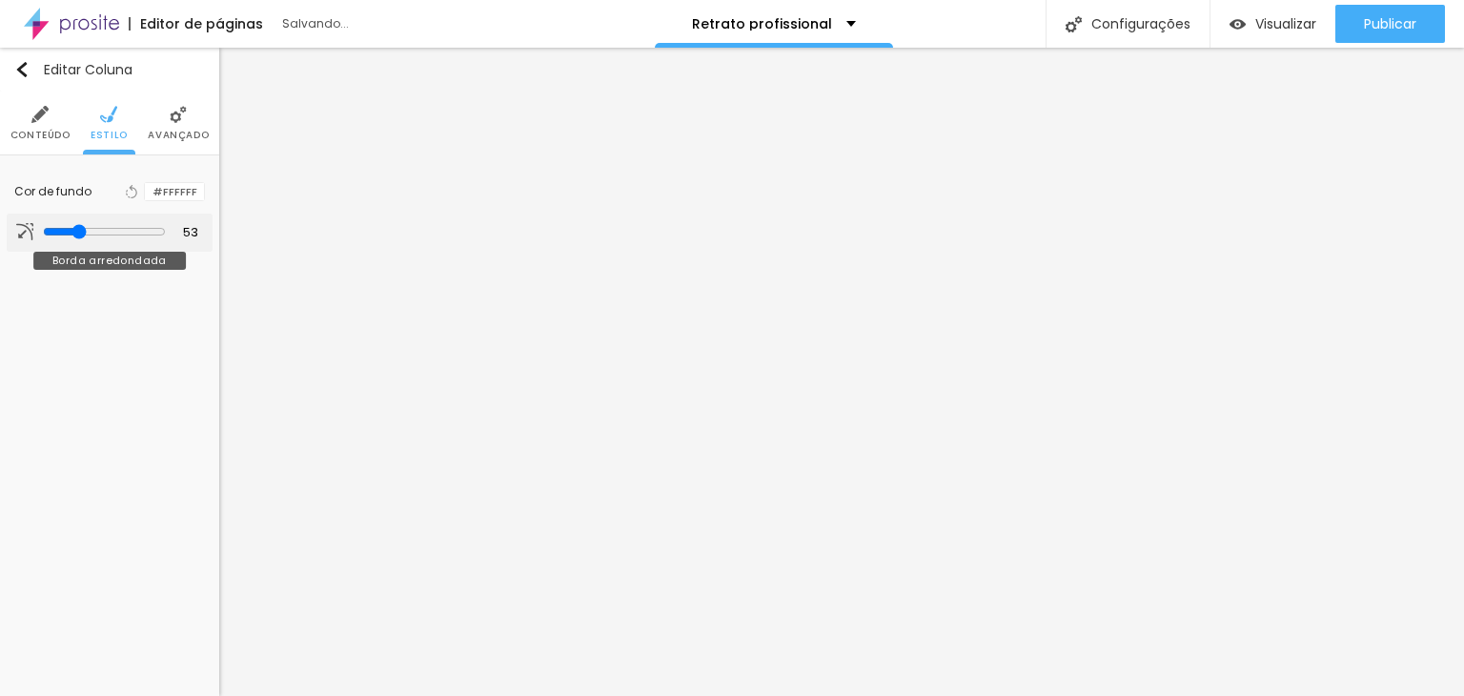
type input "52"
type input "46"
type input "42"
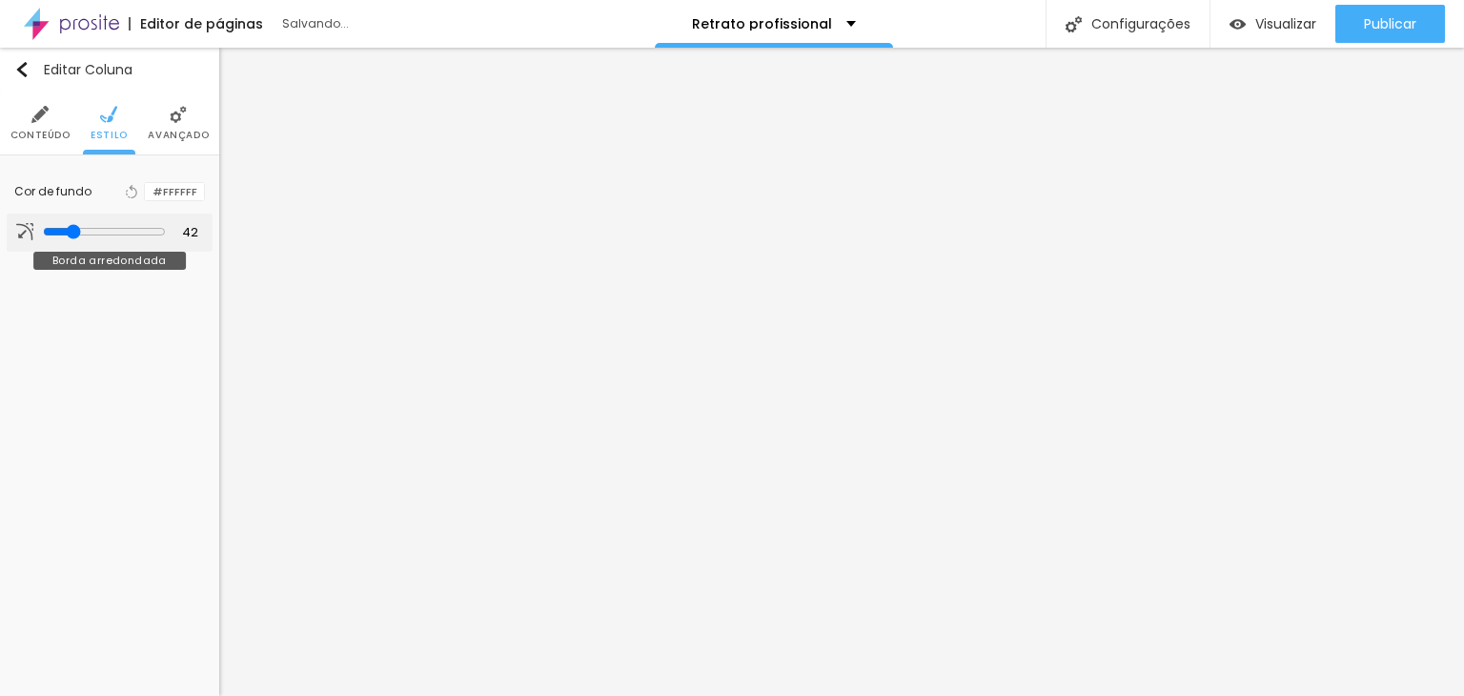
type input "38"
type input "37"
type input "36"
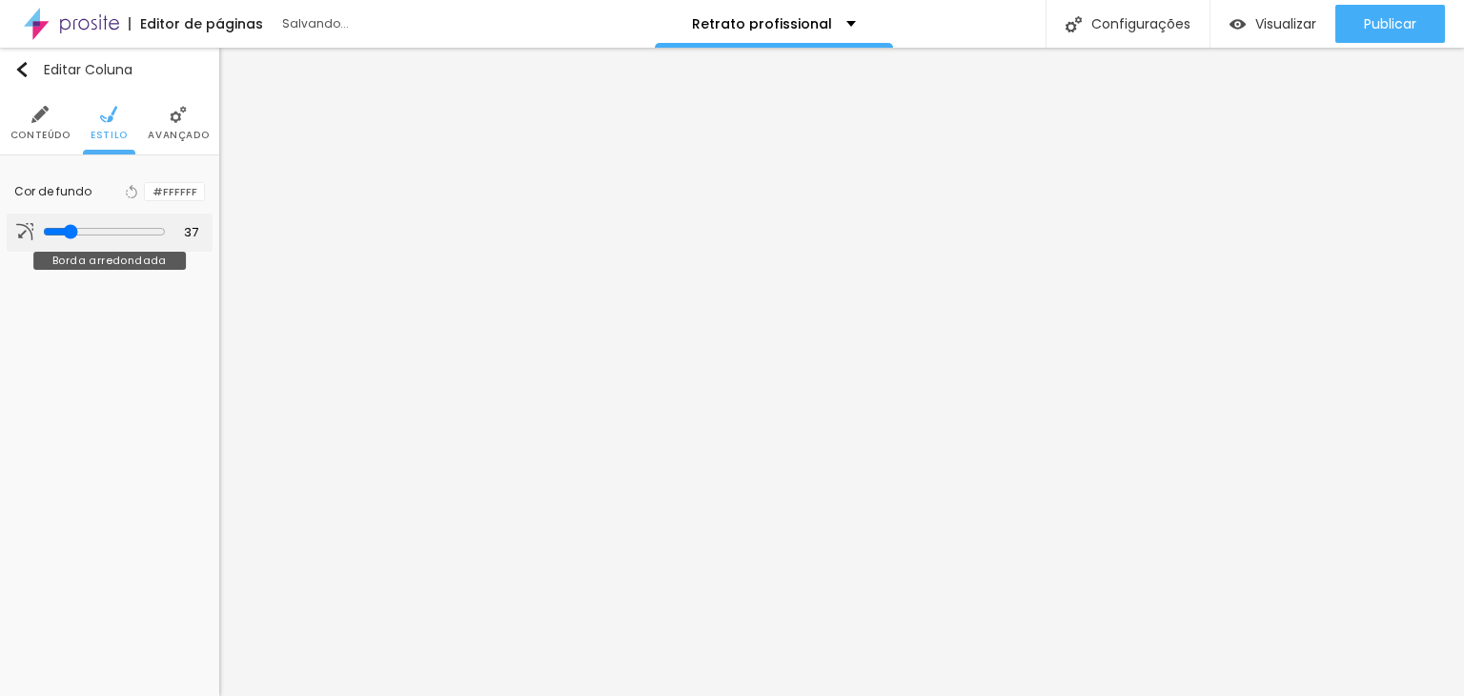
type input "36"
type input "32"
drag, startPoint x: 38, startPoint y: 234, endPoint x: 0, endPoint y: 232, distance: 38.2
click at [38, 232] on input "range" at bounding box center [103, 232] width 130 height 10
click at [175, 133] on span "Avançado" at bounding box center [178, 136] width 61 height 10
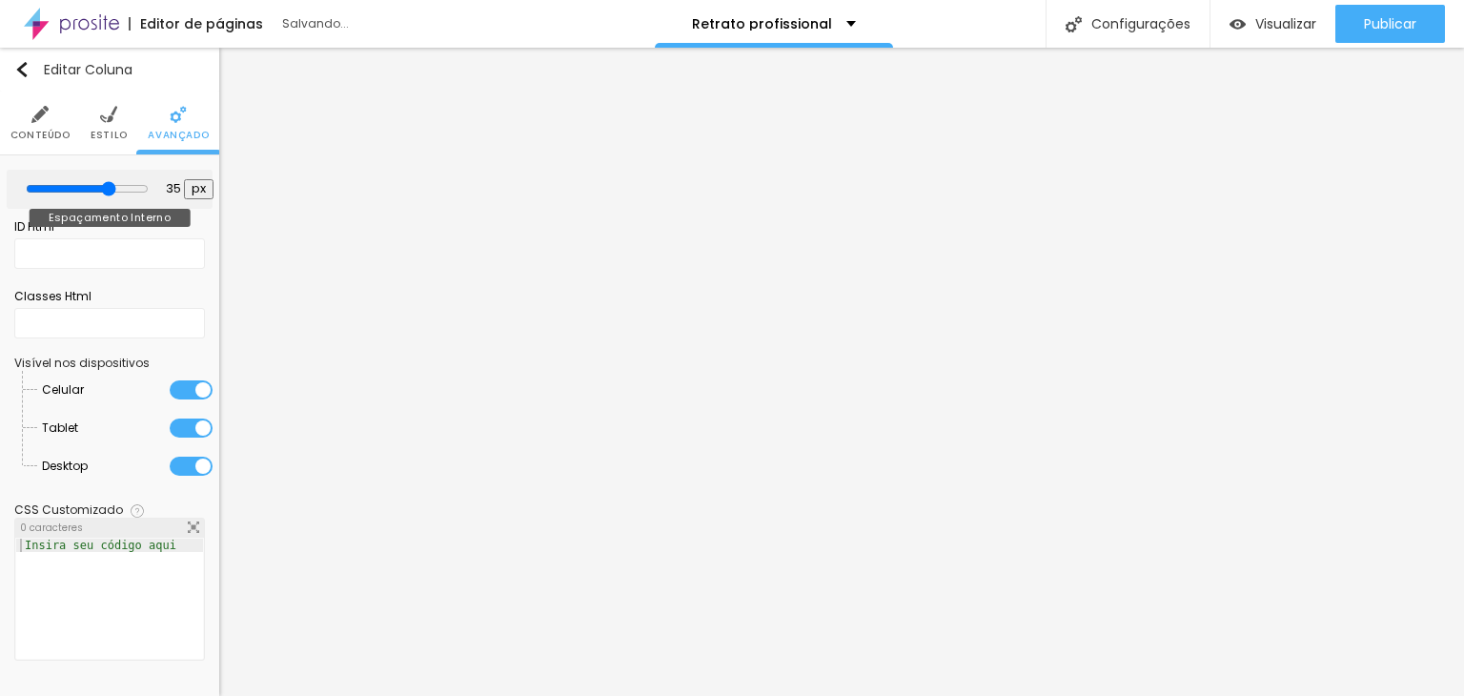
drag, startPoint x: 74, startPoint y: 188, endPoint x: 105, endPoint y: 188, distance: 30.5
click at [105, 188] on input "range" at bounding box center [87, 188] width 123 height 15
click at [47, 113] on img at bounding box center [39, 114] width 17 height 17
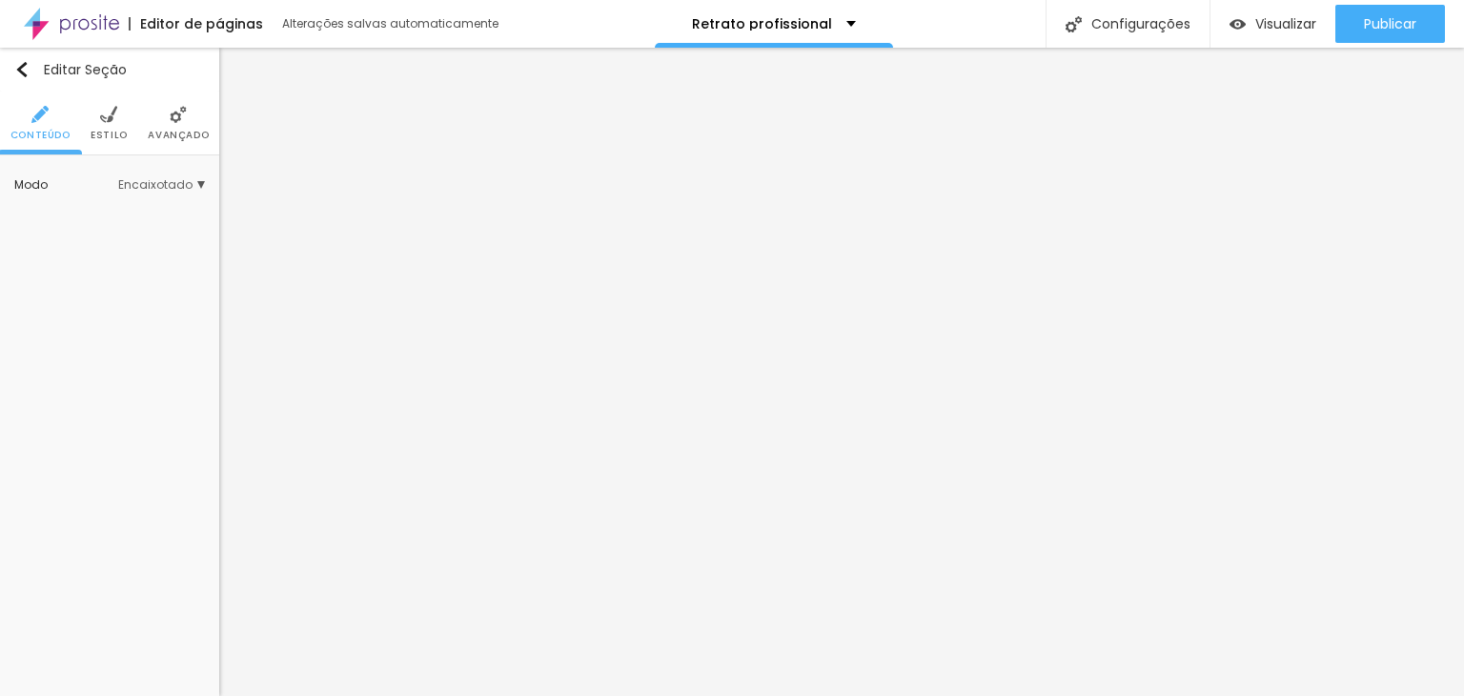
click at [109, 119] on img at bounding box center [108, 114] width 17 height 17
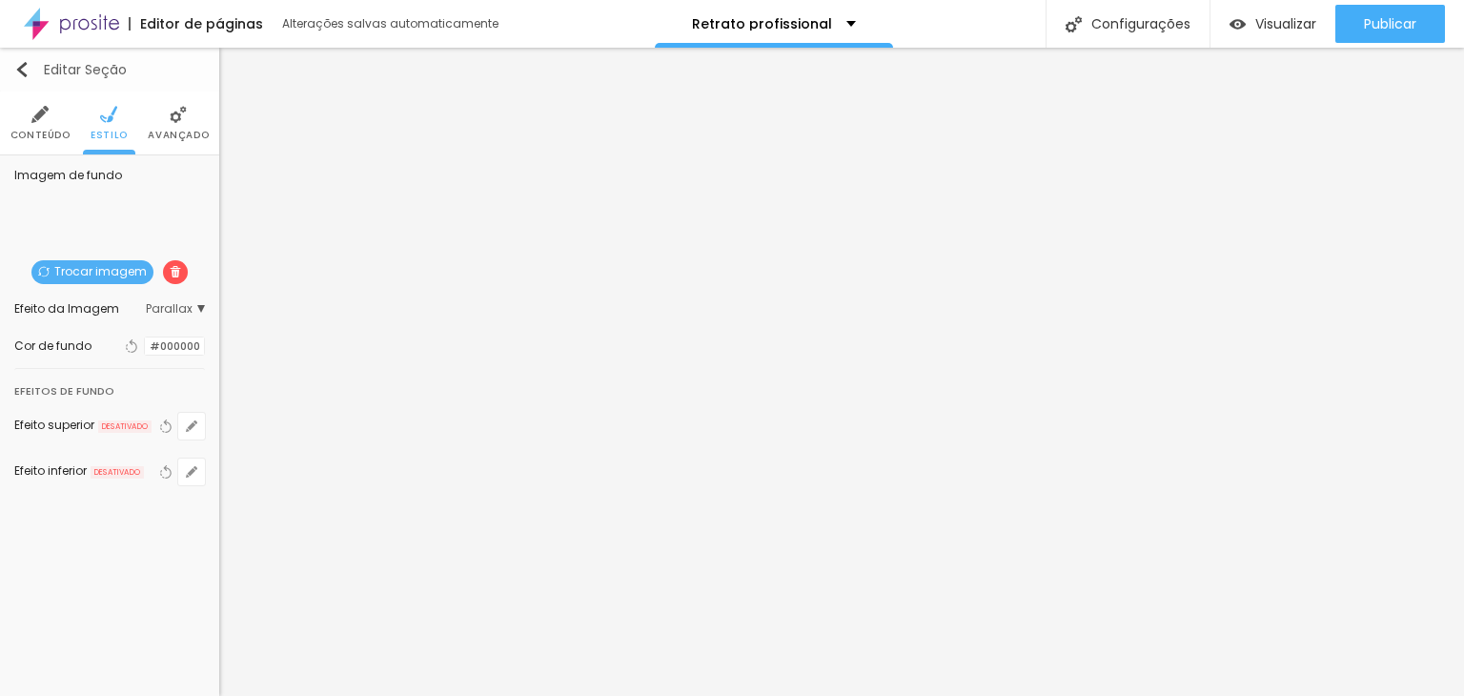
click at [25, 68] on img "button" at bounding box center [21, 69] width 15 height 15
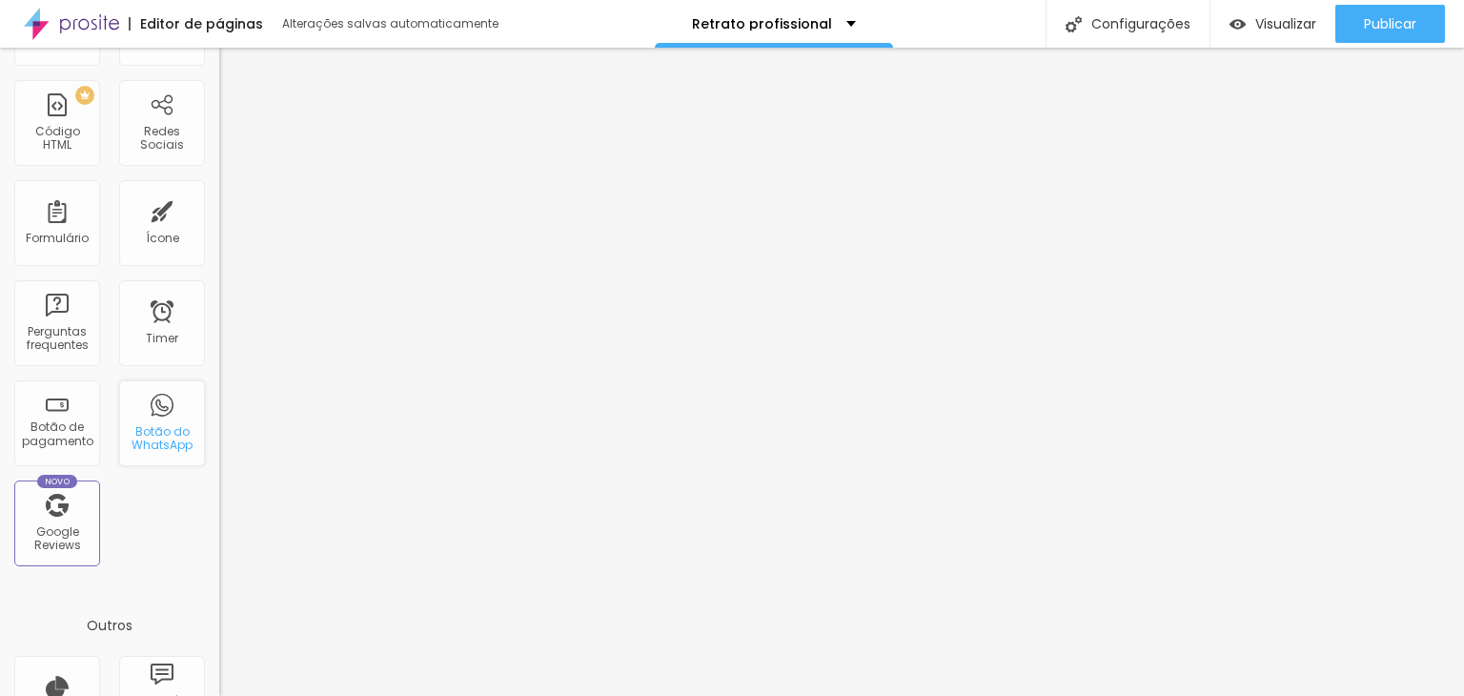
scroll to position [476, 0]
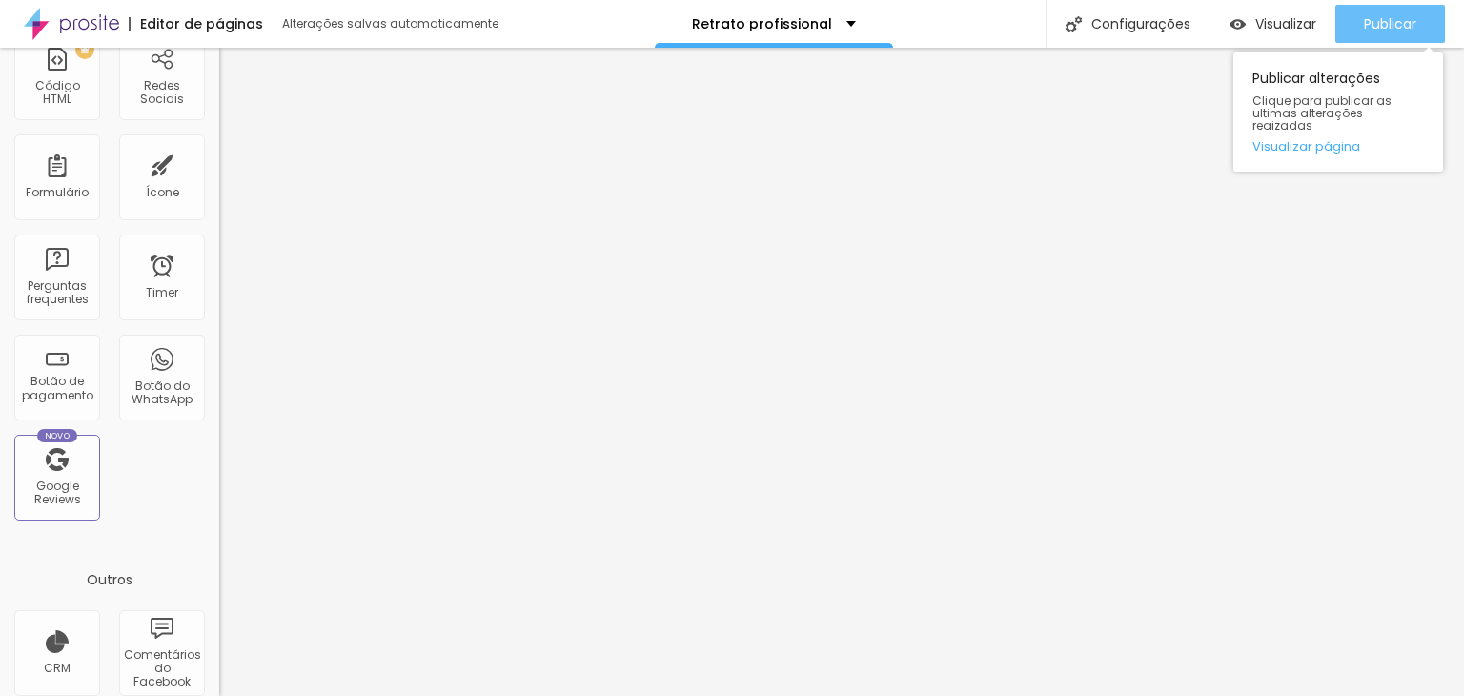
click at [1379, 21] on span "Publicar" at bounding box center [1390, 23] width 52 height 15
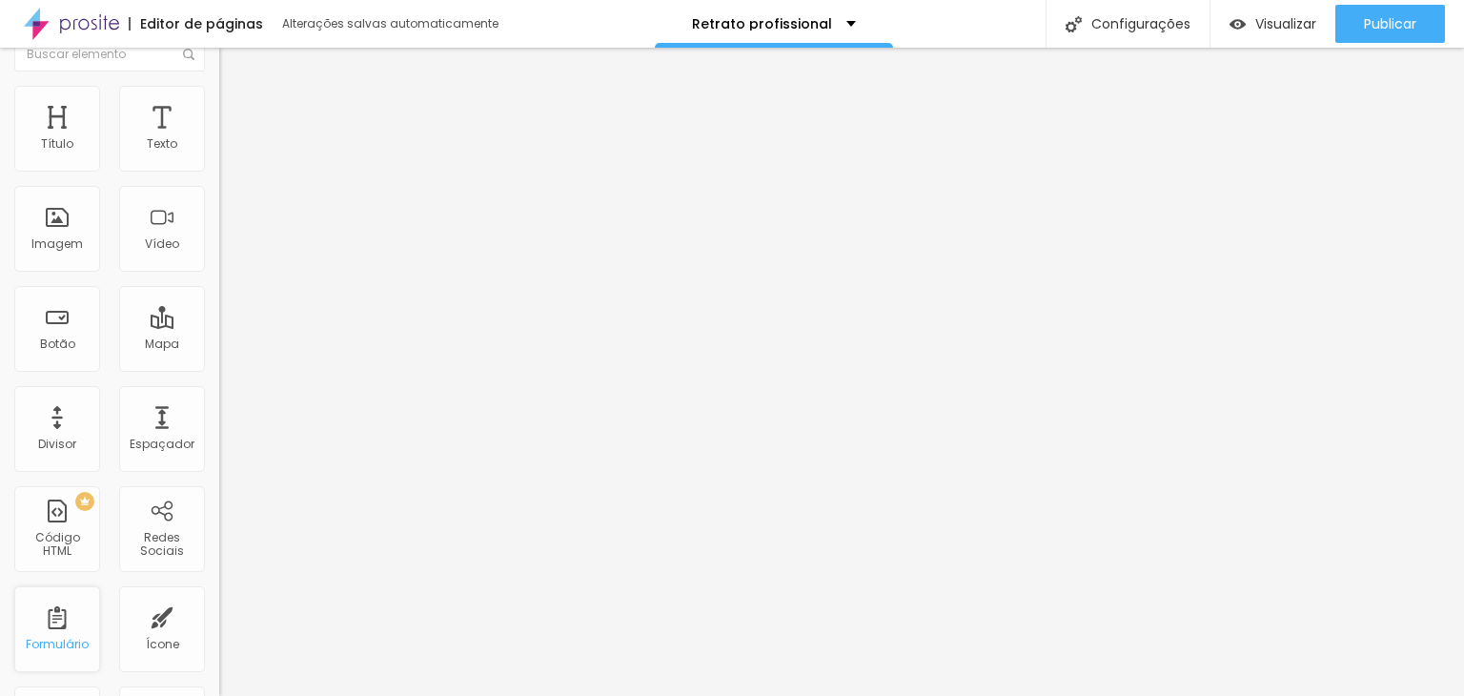
scroll to position [0, 0]
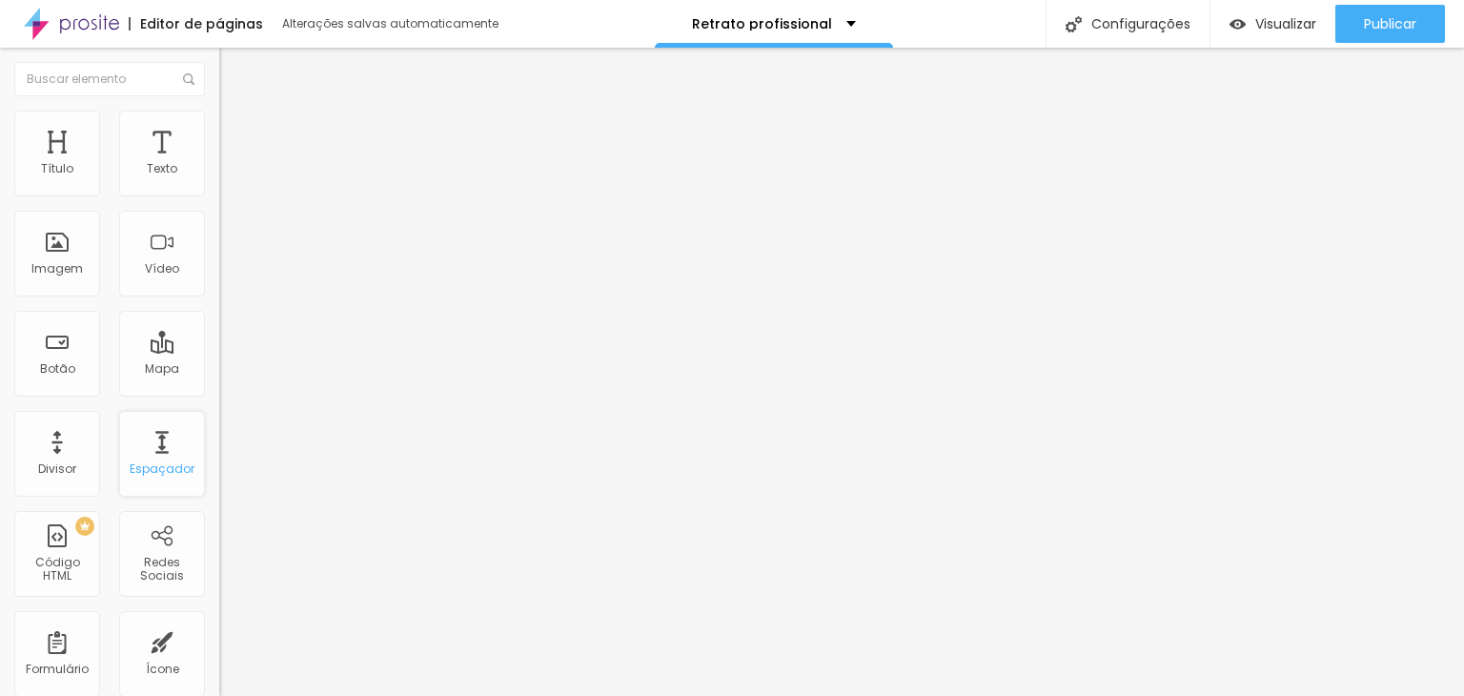
click at [141, 443] on div "Espaçador" at bounding box center [162, 454] width 86 height 86
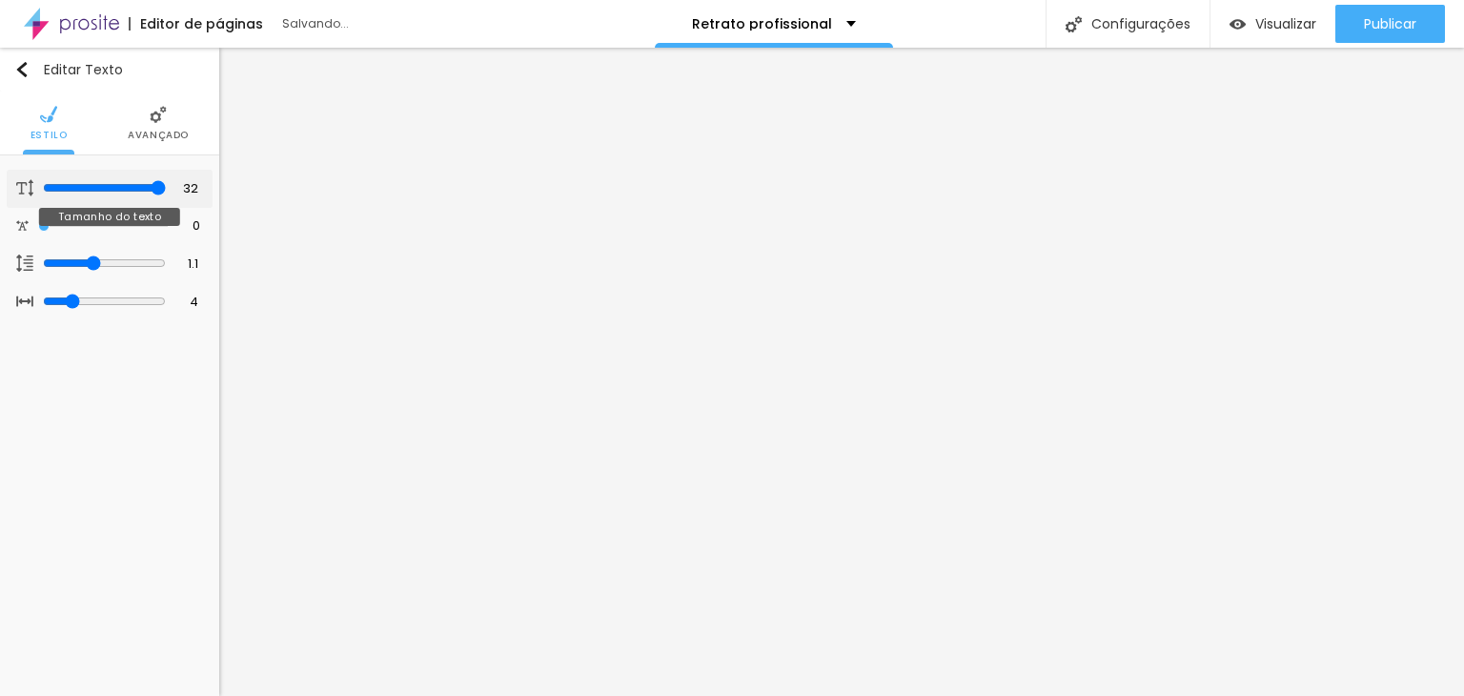
drag, startPoint x: 126, startPoint y: 184, endPoint x: 162, endPoint y: 183, distance: 36.2
click at [162, 183] on input "range" at bounding box center [104, 187] width 123 height 15
click at [18, 220] on img at bounding box center [22, 225] width 12 height 12
drag, startPoint x: 47, startPoint y: 222, endPoint x: 60, endPoint y: 221, distance: 13.4
click at [60, 221] on input "range" at bounding box center [104, 225] width 123 height 15
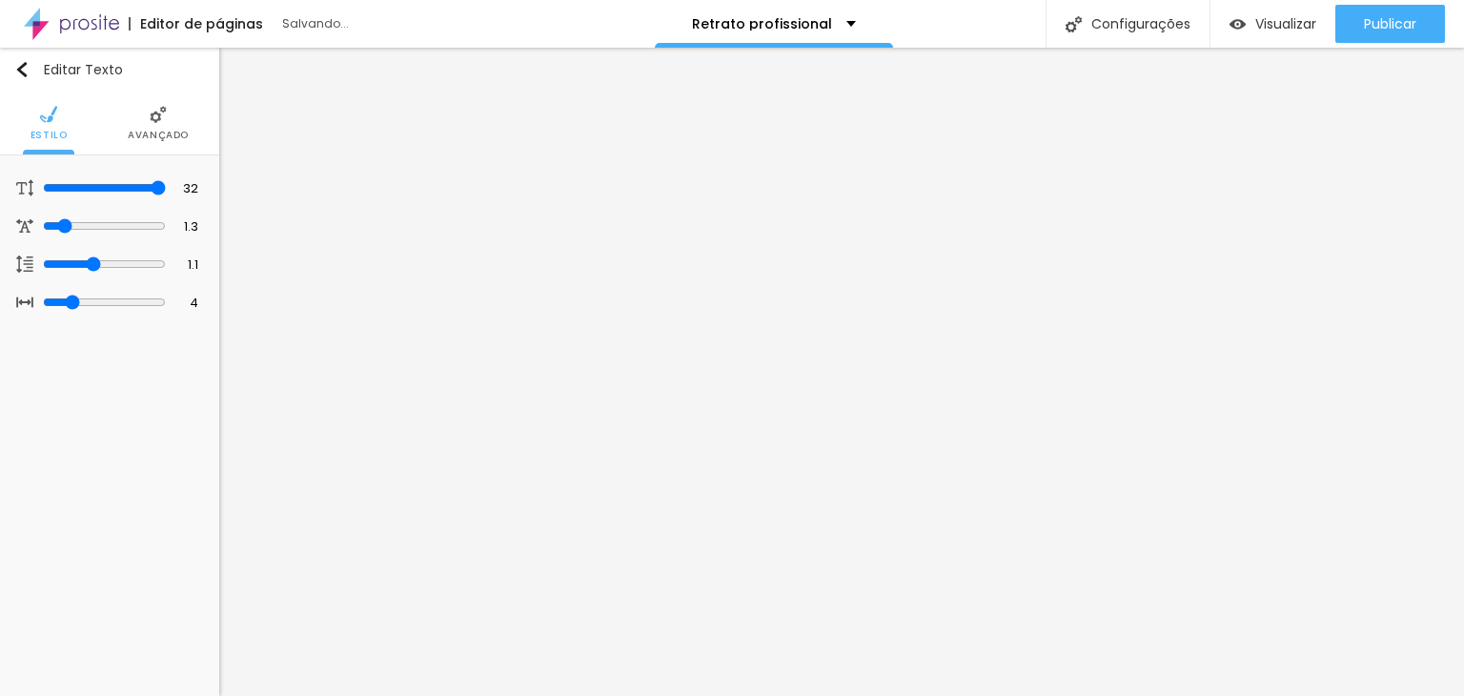
click at [152, 131] on span "Avançado" at bounding box center [158, 136] width 61 height 10
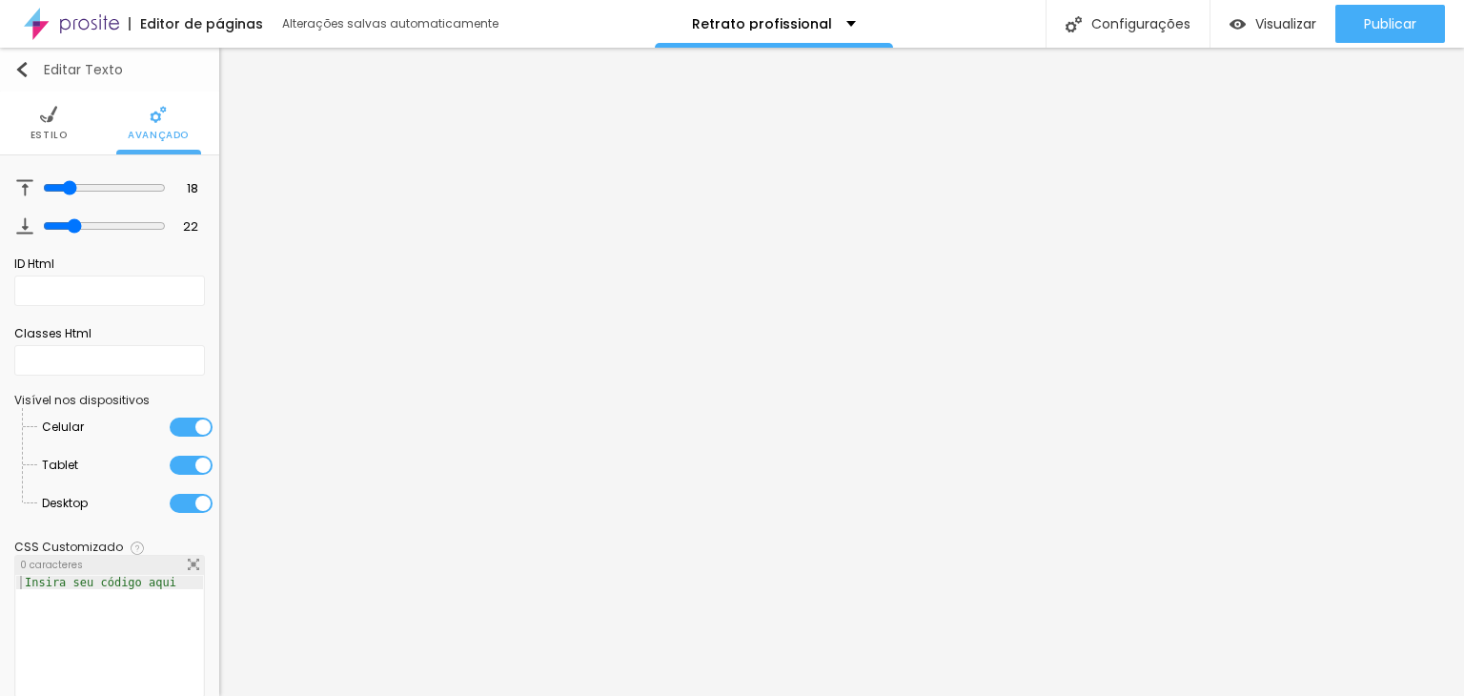
click at [16, 65] on img "button" at bounding box center [21, 69] width 15 height 15
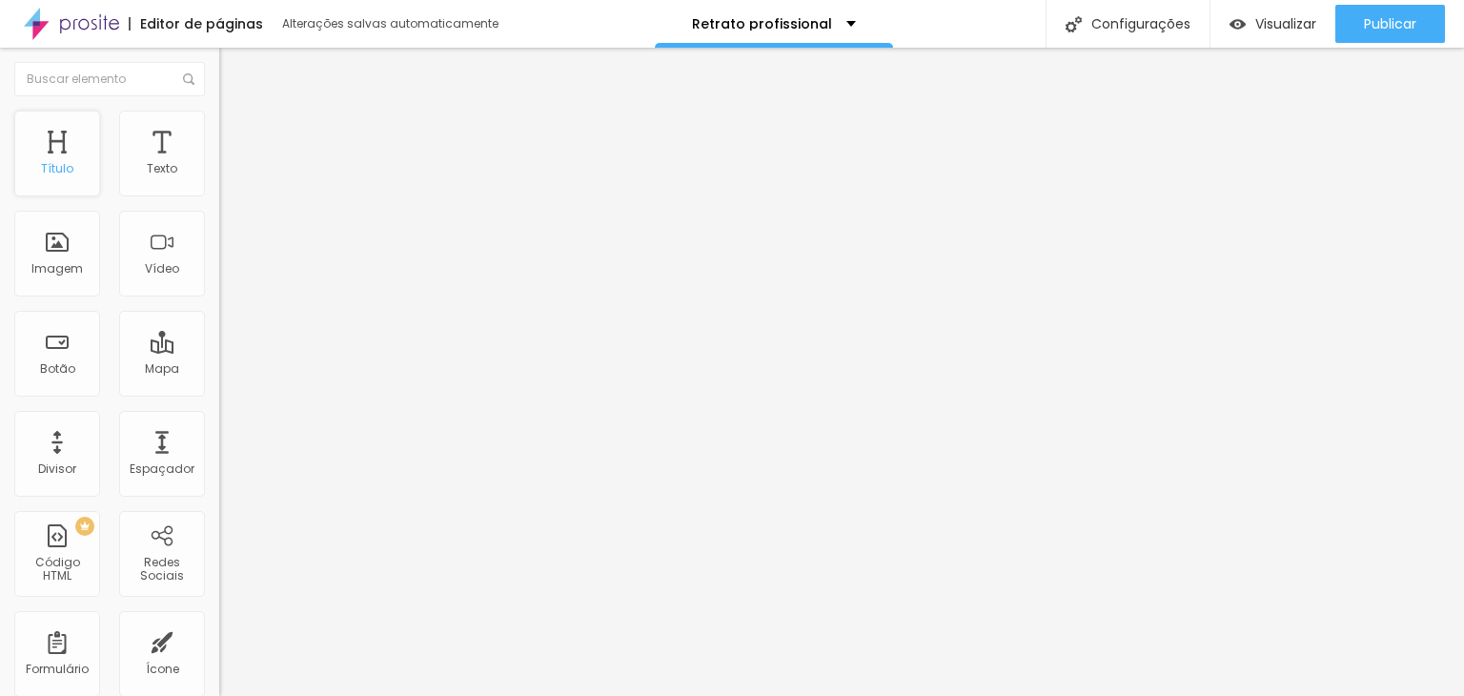
click at [58, 180] on div "Título" at bounding box center [57, 154] width 86 height 86
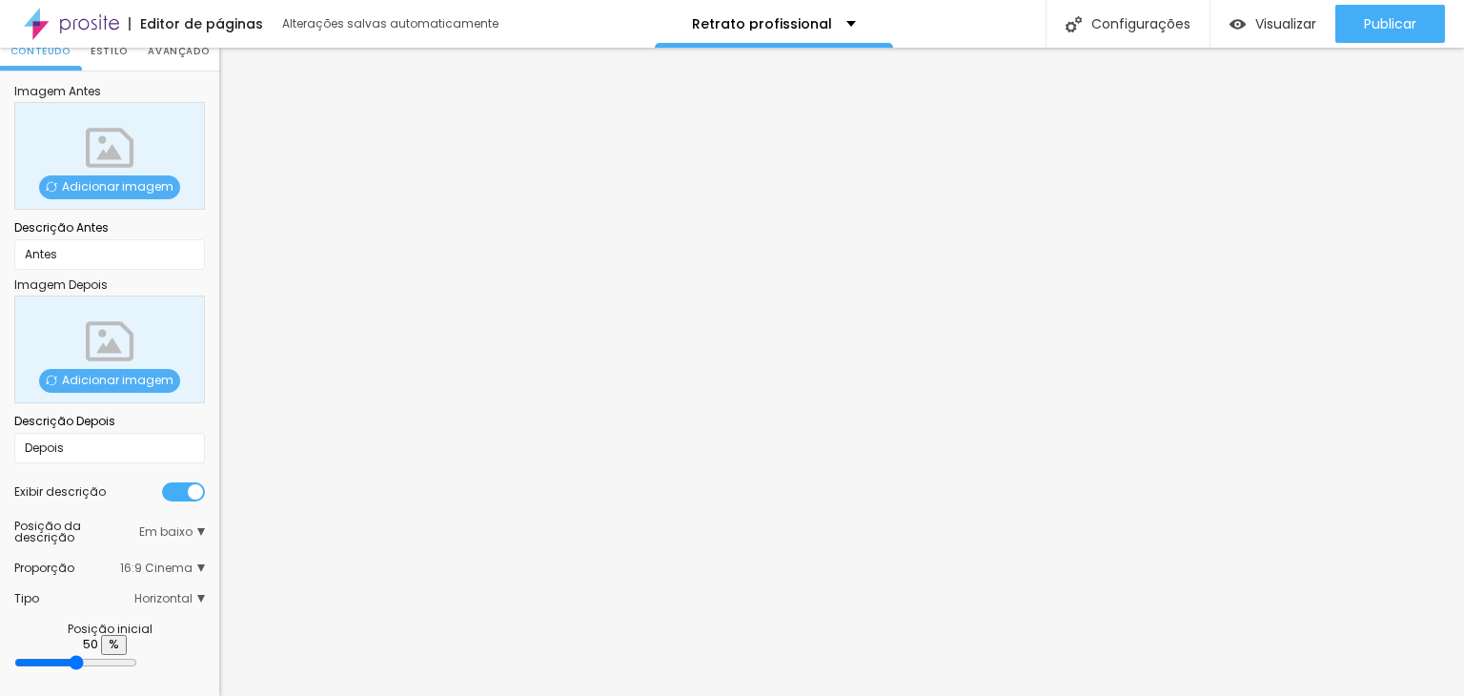
scroll to position [69, 0]
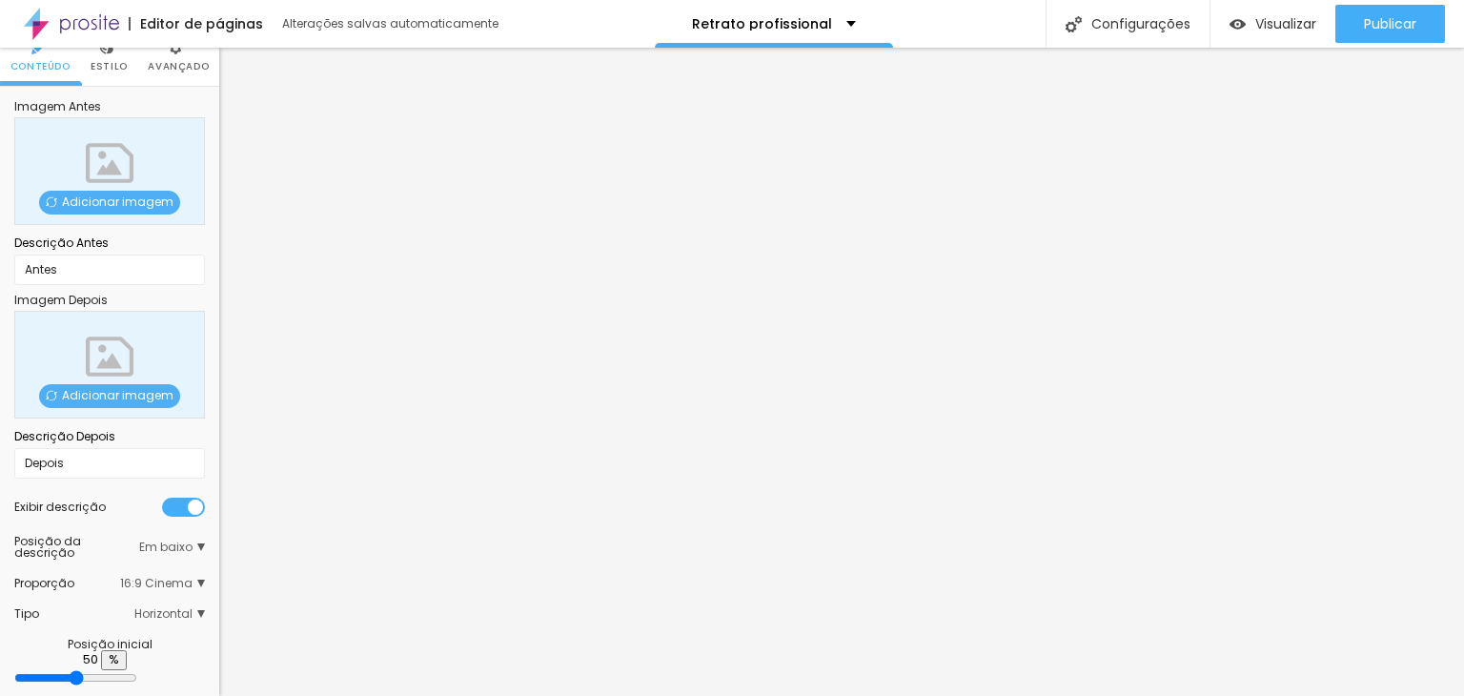
click at [124, 201] on span "Adicionar imagem" at bounding box center [109, 203] width 141 height 24
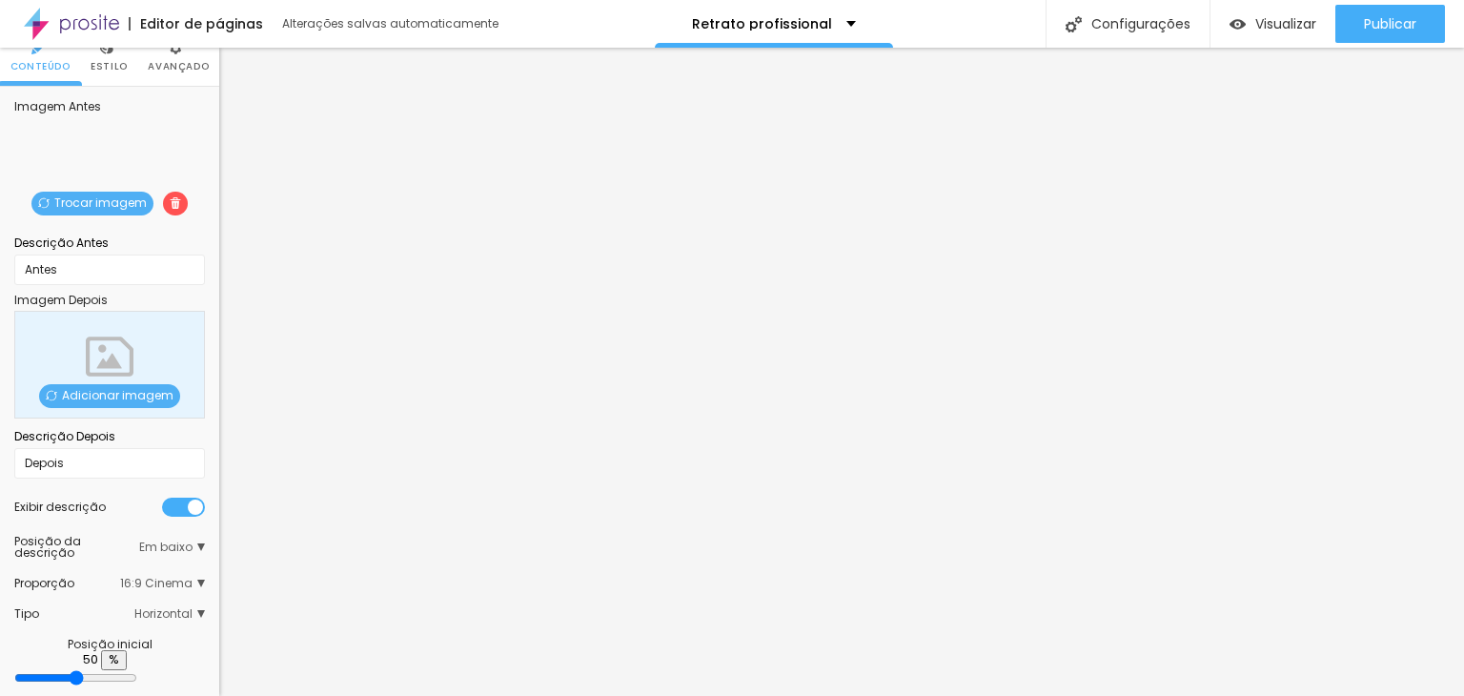
click at [111, 393] on span "Adicionar imagem" at bounding box center [109, 396] width 141 height 24
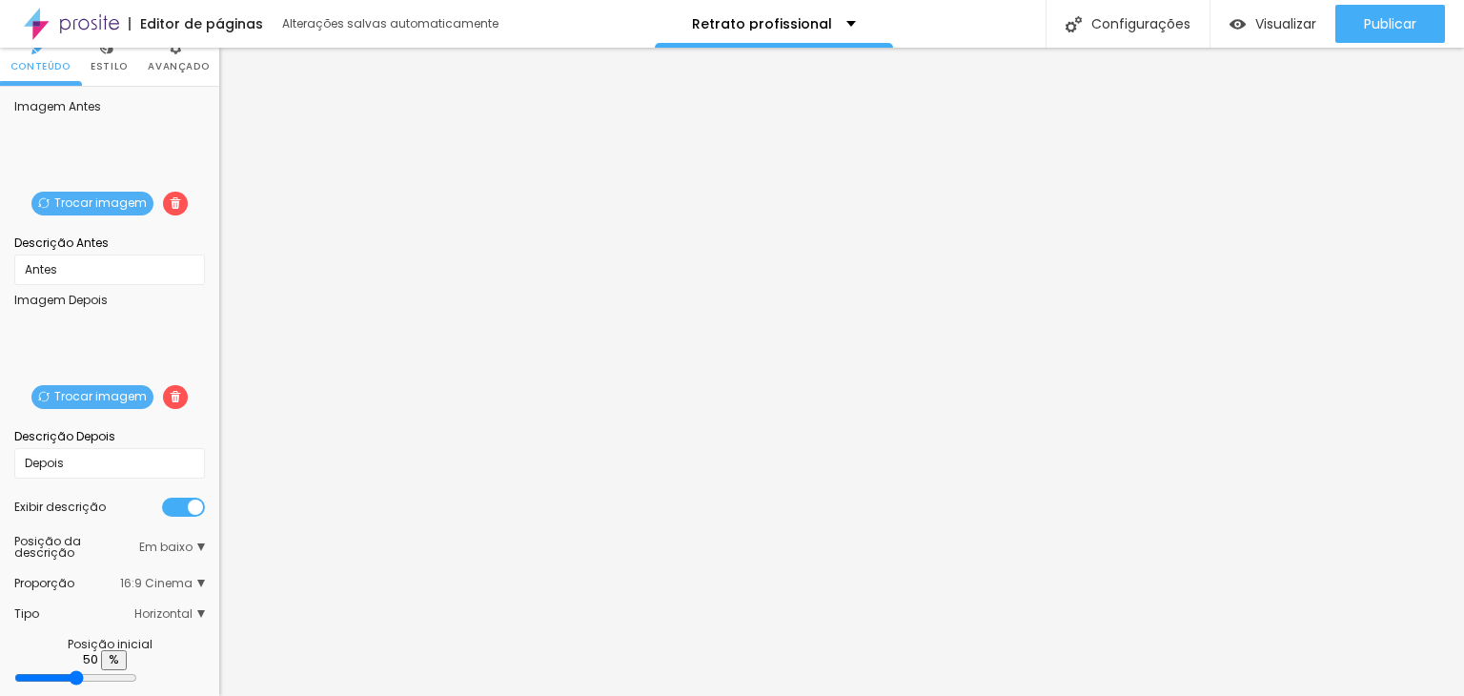
click at [176, 584] on span "16:9 Cinema" at bounding box center [162, 582] width 85 height 11
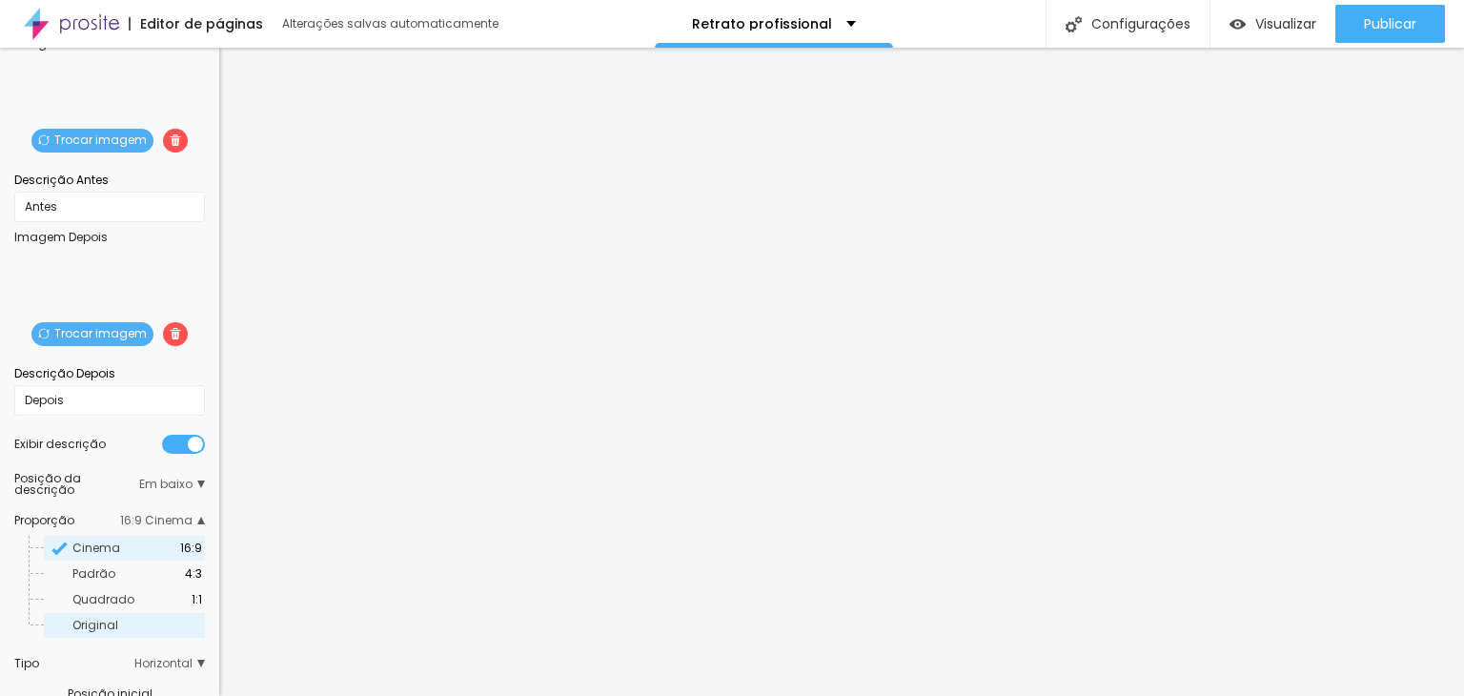
scroll to position [164, 0]
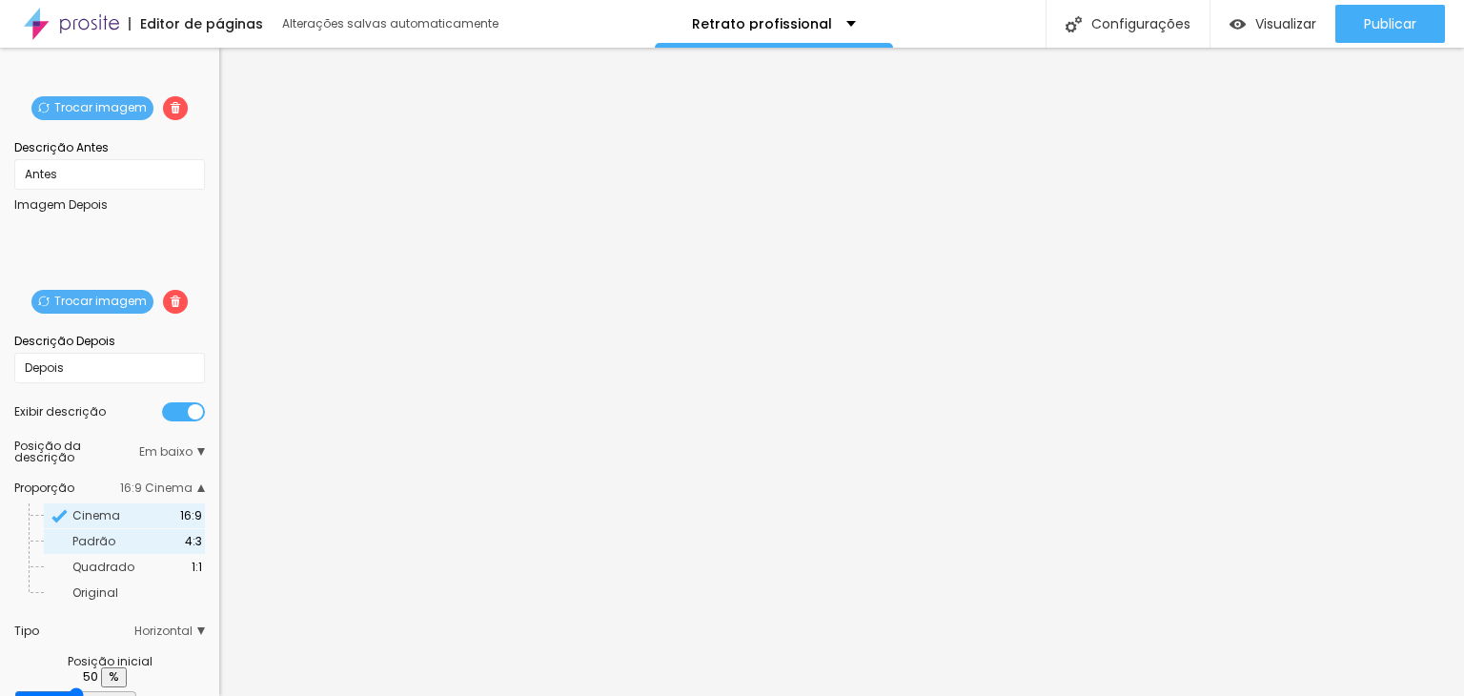
click at [147, 544] on span "Padrão" at bounding box center [128, 540] width 112 height 11
click at [95, 591] on span "Original" at bounding box center [95, 592] width 46 height 16
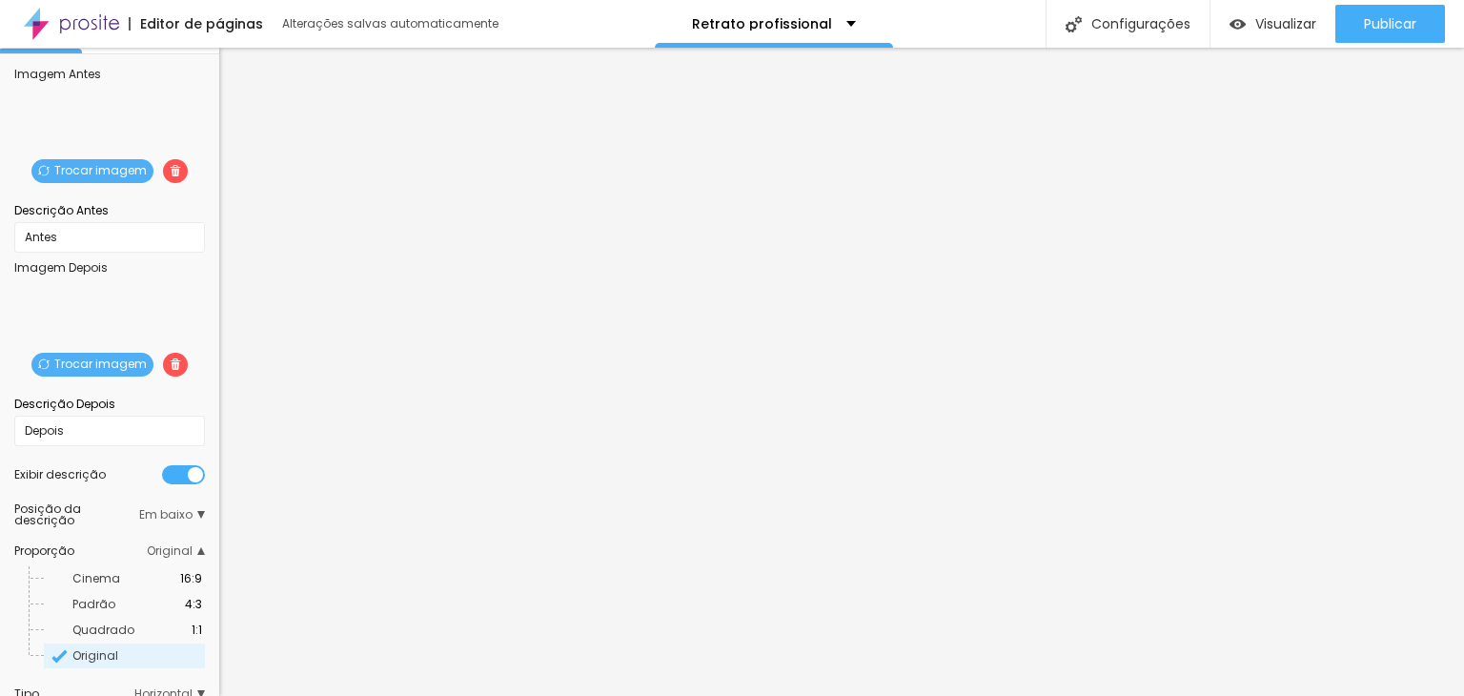
scroll to position [69, 0]
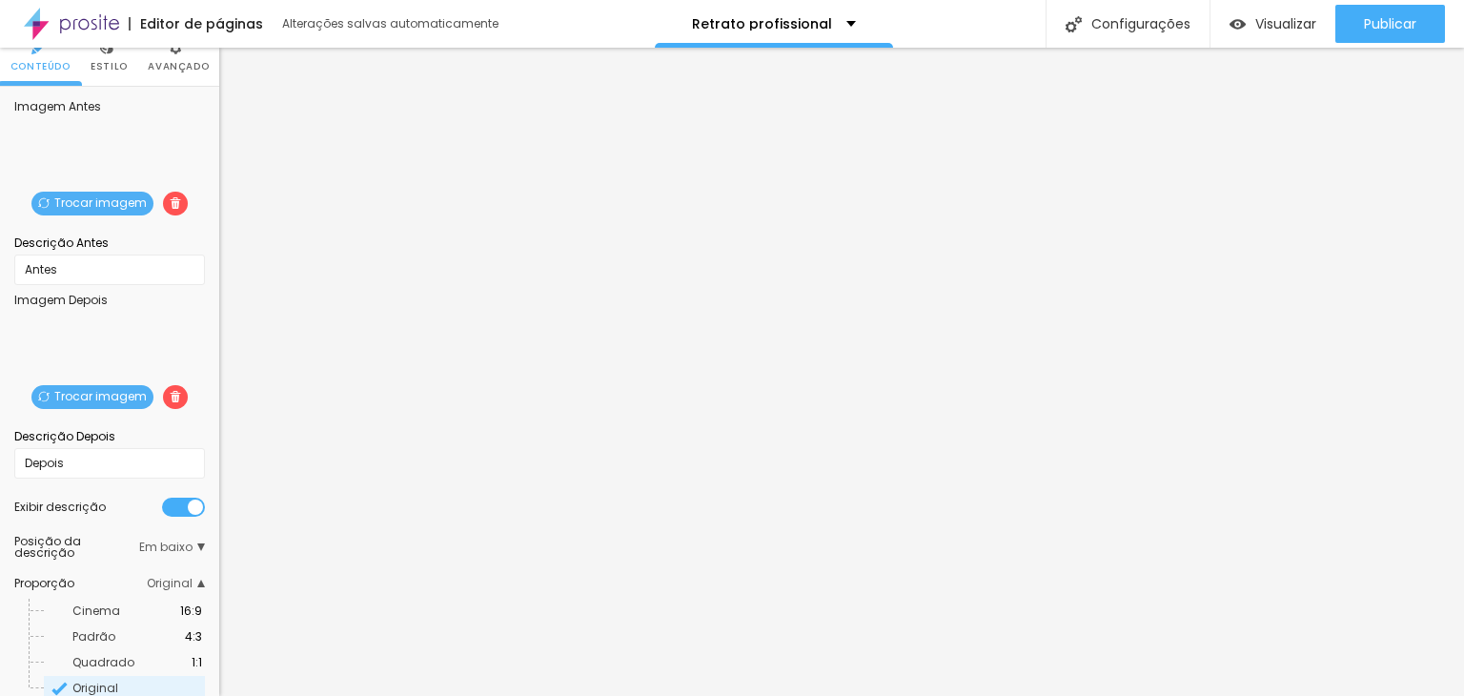
click at [104, 390] on span "Trocar imagem" at bounding box center [92, 397] width 122 height 24
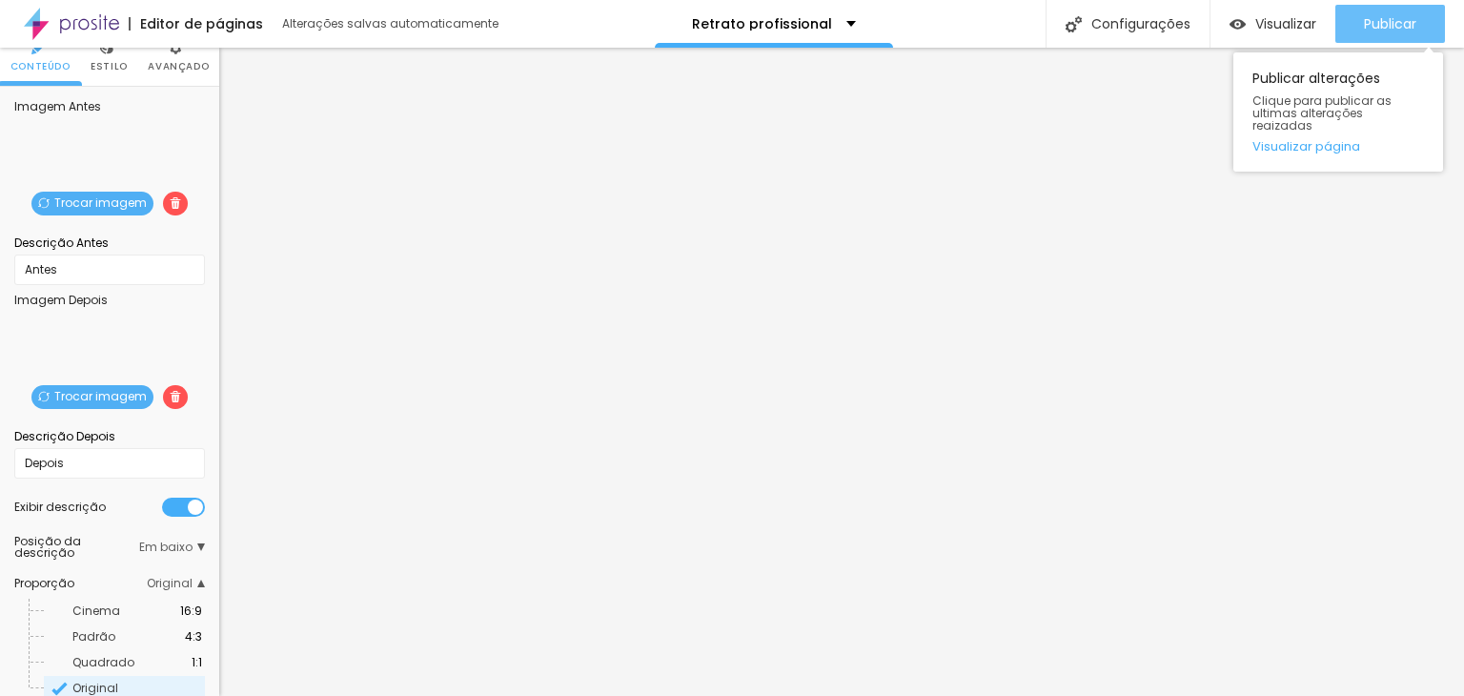
click at [1410, 26] on span "Publicar" at bounding box center [1390, 23] width 52 height 15
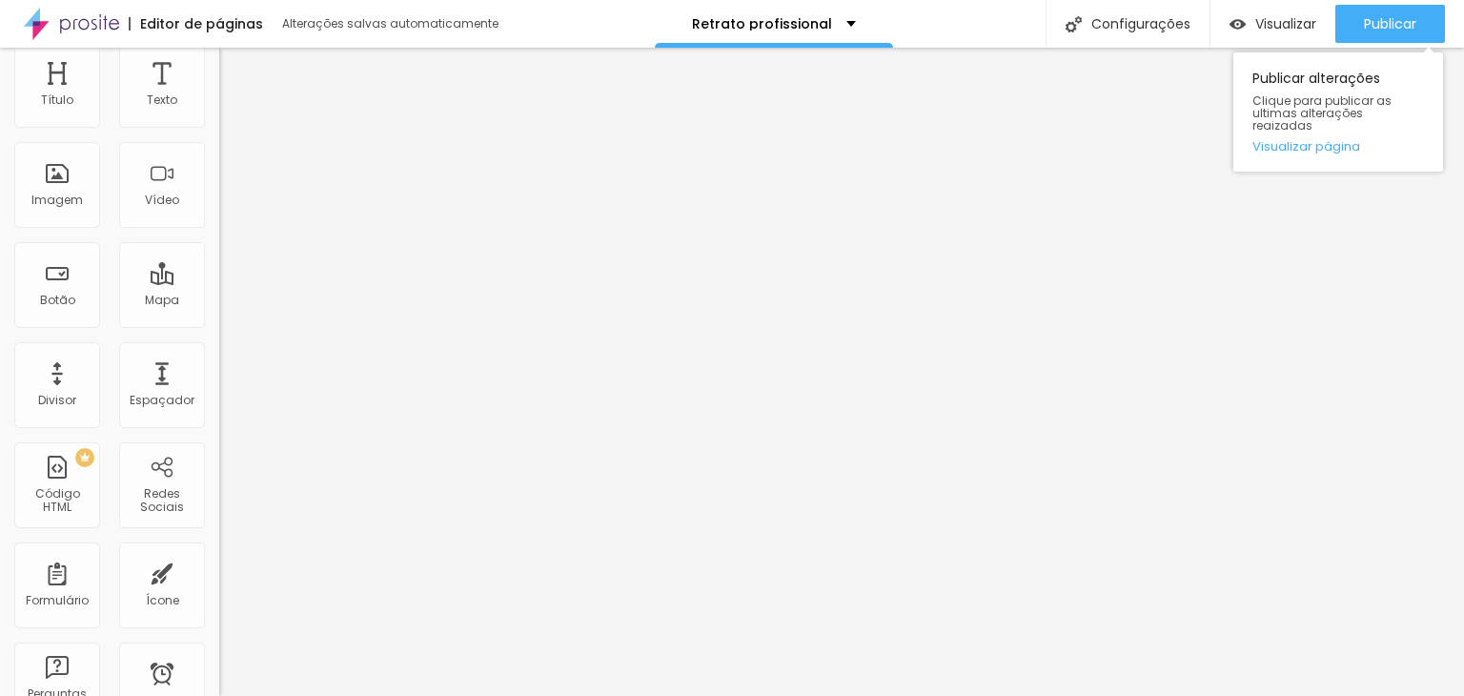
scroll to position [0, 0]
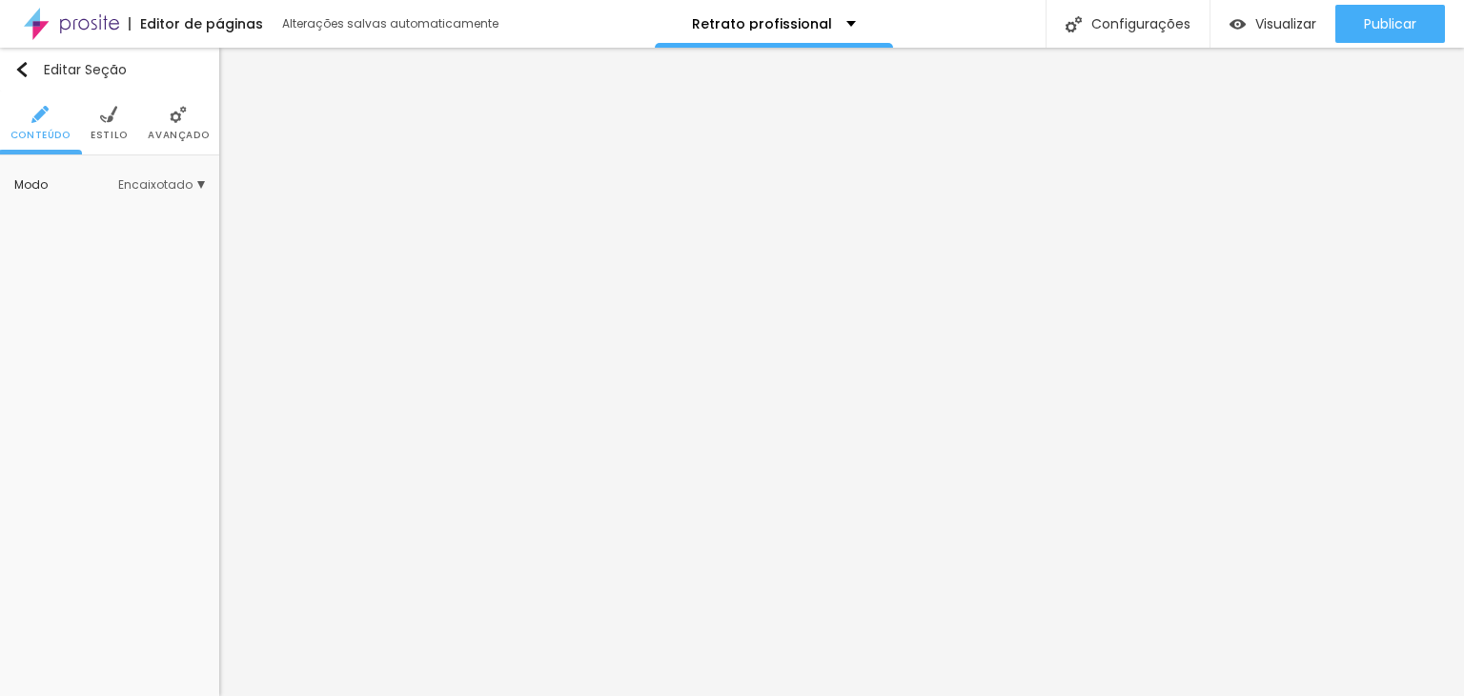
click at [103, 131] on span "Estilo" at bounding box center [109, 136] width 37 height 10
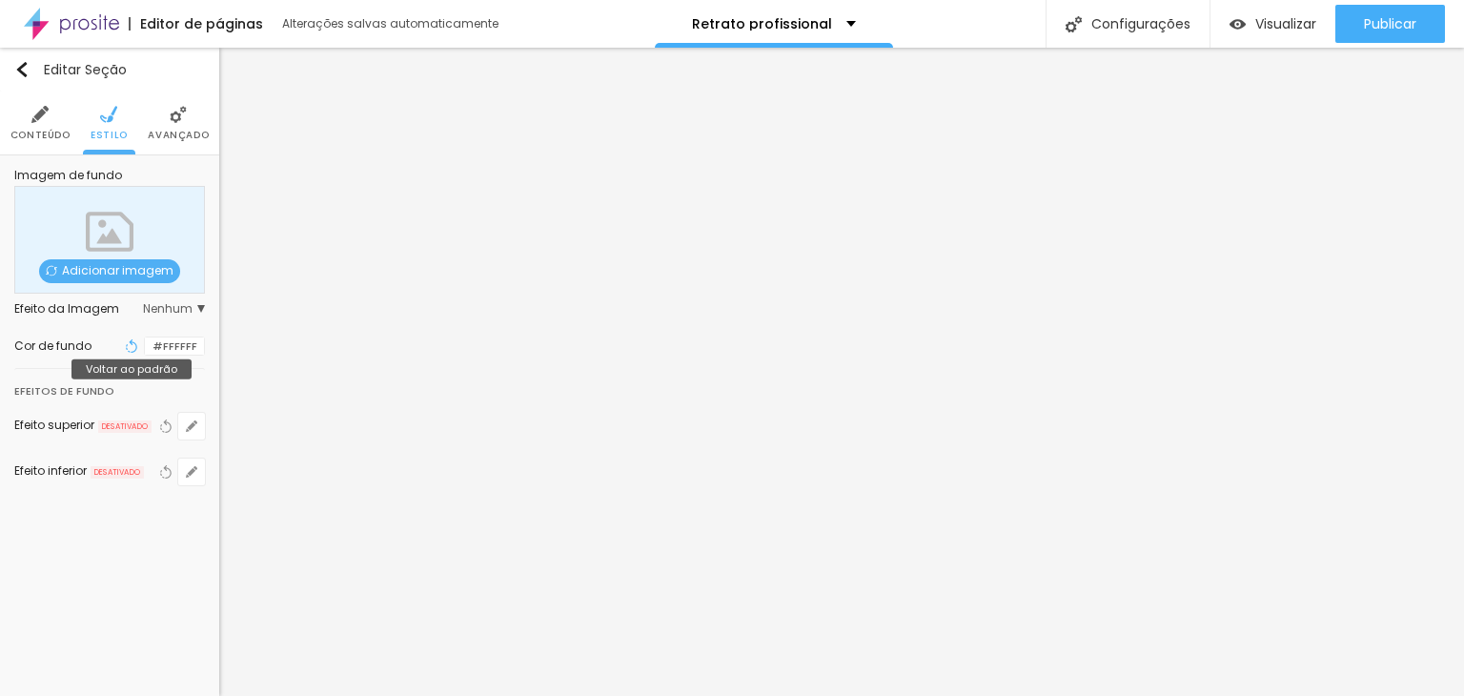
click at [130, 344] on icon "button" at bounding box center [134, 345] width 8 height 13
click at [66, 345] on div "Cor de fundo" at bounding box center [52, 345] width 77 height 11
click at [145, 345] on div "#FFFFFF" at bounding box center [174, 346] width 61 height 20
click at [145, 347] on div at bounding box center [145, 346] width 0 height 18
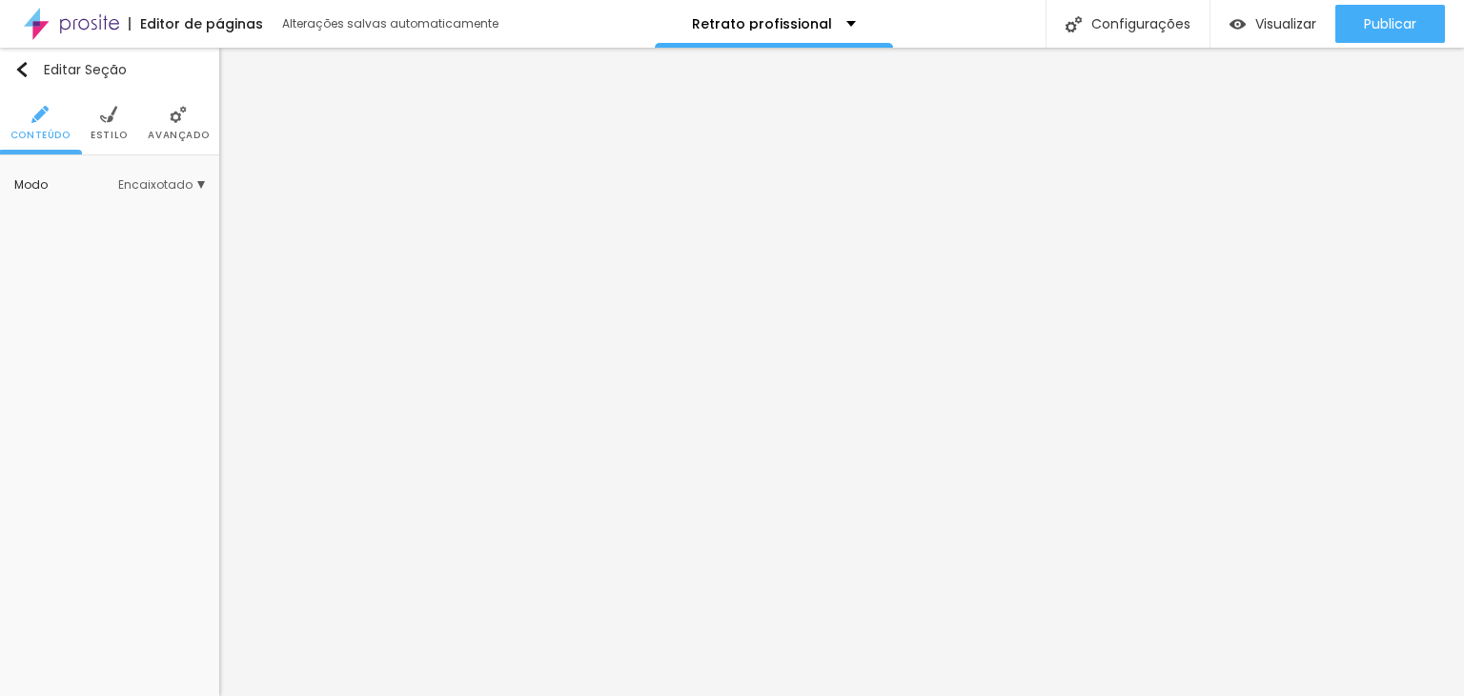
click at [118, 131] on span "Estilo" at bounding box center [109, 136] width 37 height 10
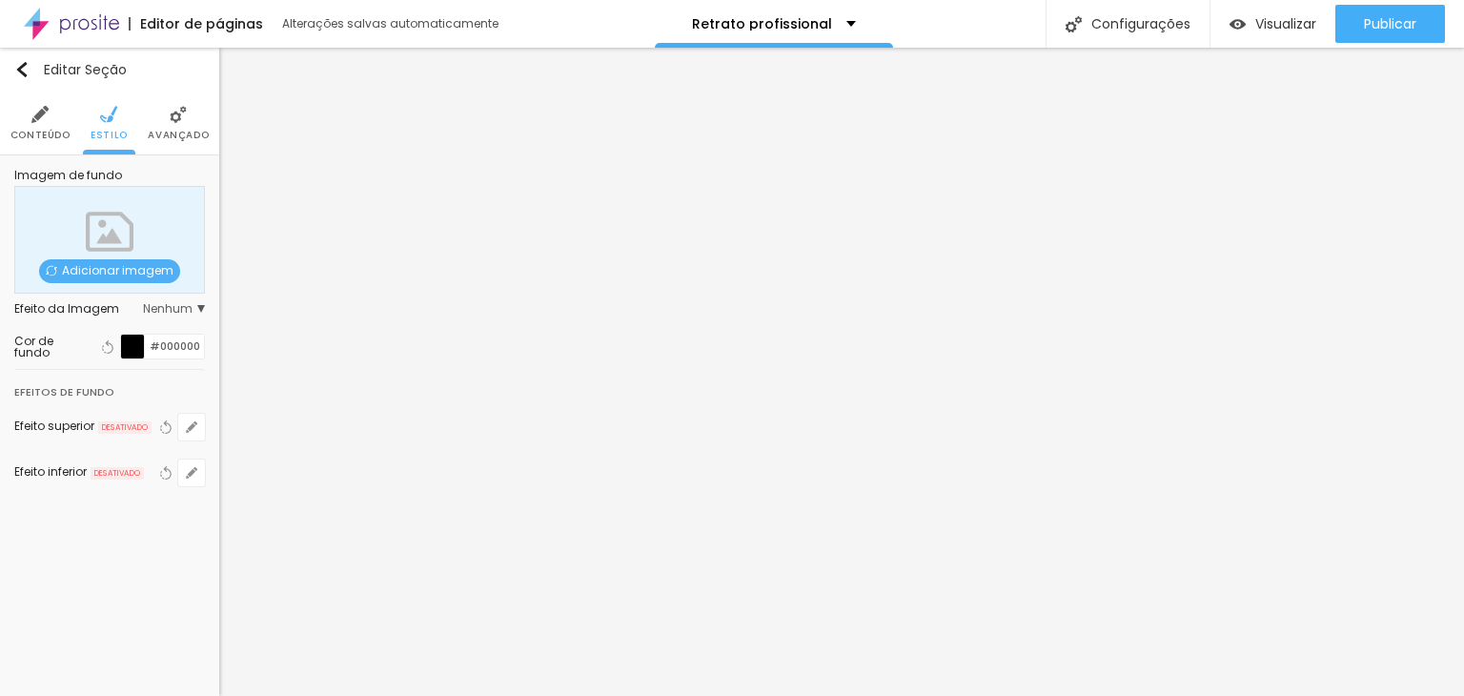
click at [131, 350] on div at bounding box center [133, 346] width 24 height 24
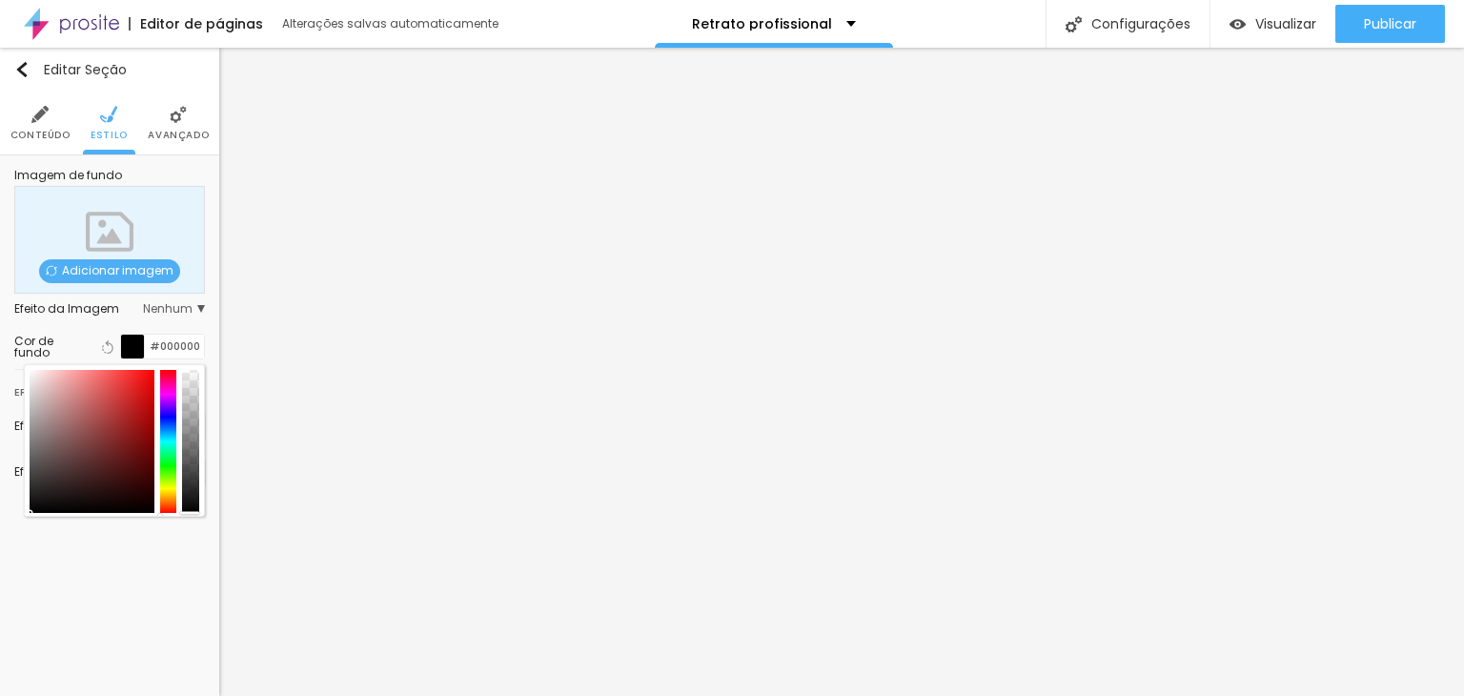
click at [183, 451] on div at bounding box center [190, 441] width 17 height 143
drag, startPoint x: 188, startPoint y: 446, endPoint x: 191, endPoint y: 498, distance: 52.5
click at [191, 498] on div at bounding box center [190, 441] width 17 height 143
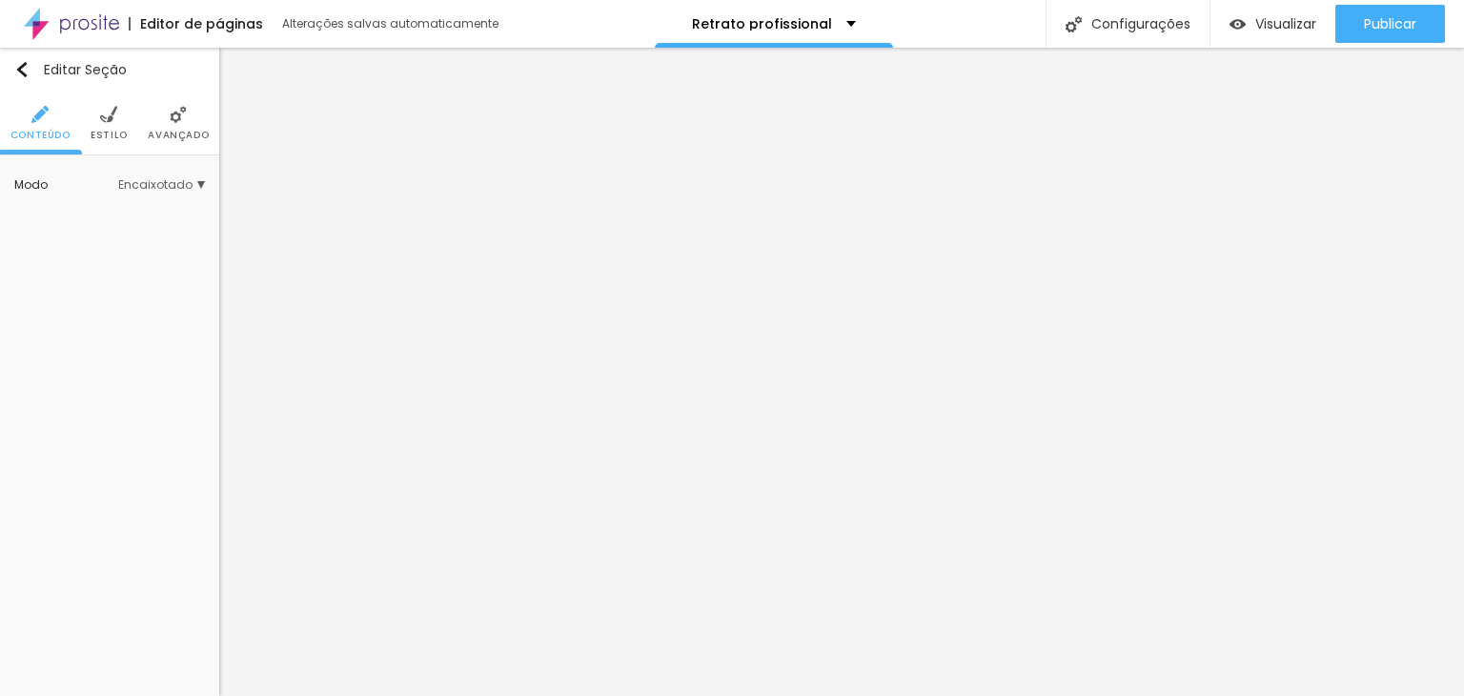
click at [108, 123] on img at bounding box center [108, 114] width 17 height 17
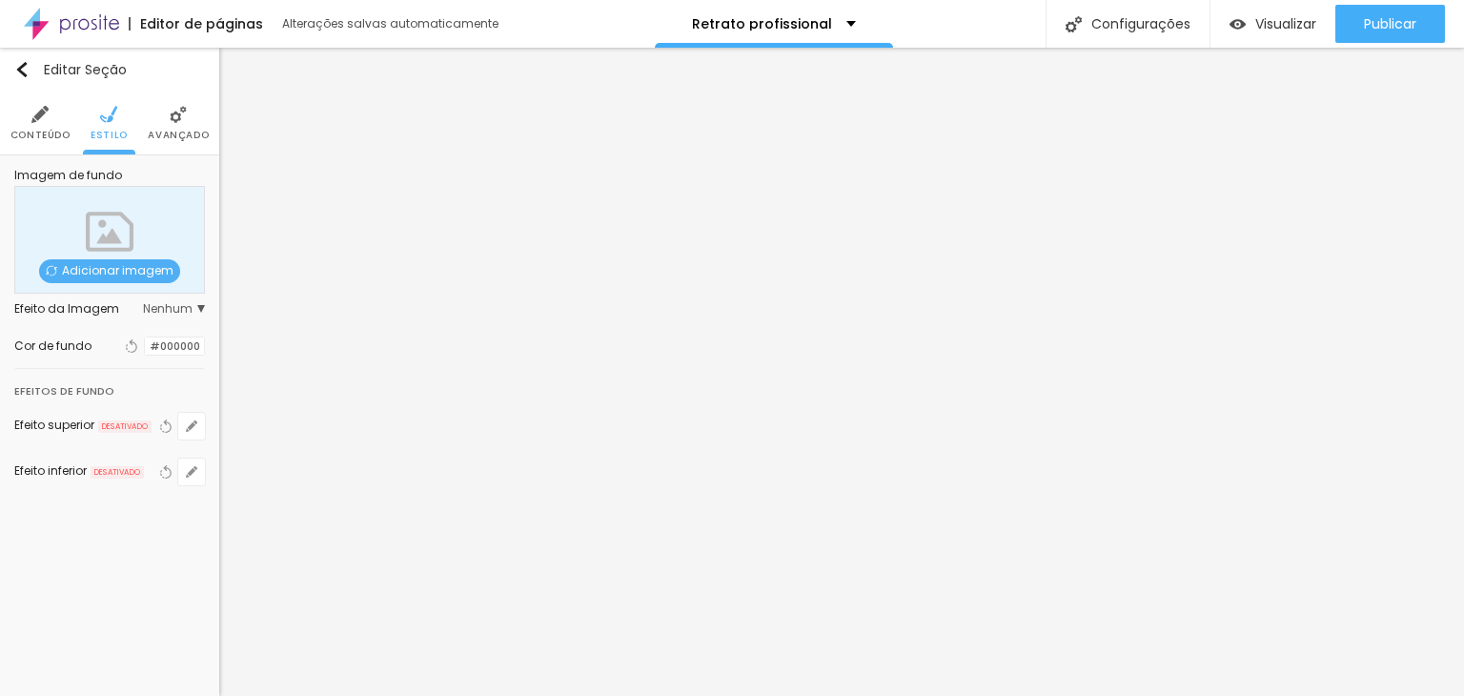
click at [145, 340] on div at bounding box center [145, 346] width 0 height 18
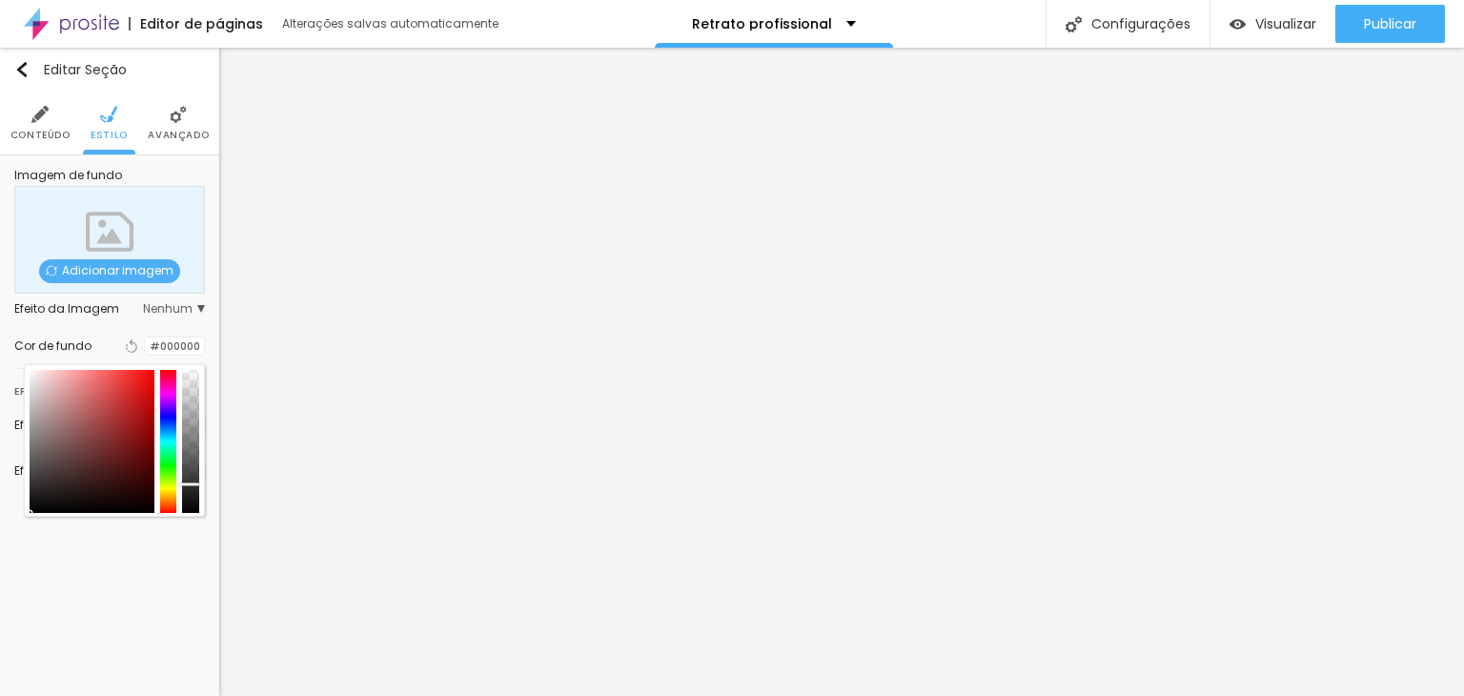
click at [190, 484] on div at bounding box center [190, 441] width 17 height 143
click at [42, 476] on div at bounding box center [92, 441] width 125 height 143
drag, startPoint x: 42, startPoint y: 477, endPoint x: 53, endPoint y: 504, distance: 29.0
click at [53, 504] on div at bounding box center [54, 504] width 4 height 4
drag, startPoint x: 197, startPoint y: 481, endPoint x: 188, endPoint y: 502, distance: 23.0
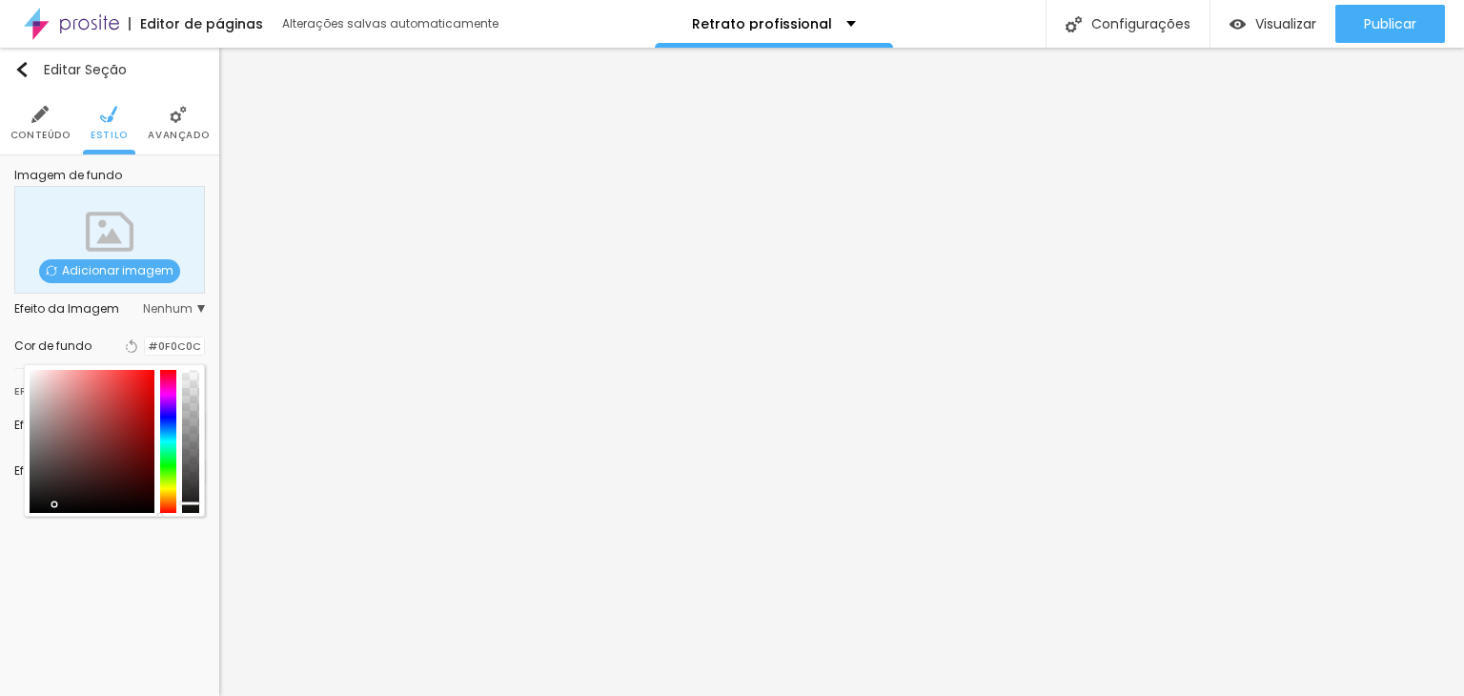
click at [188, 502] on div at bounding box center [190, 441] width 17 height 143
click at [59, 501] on div at bounding box center [61, 501] width 4 height 4
click at [194, 340] on input "#140F0F" at bounding box center [174, 346] width 59 height 18
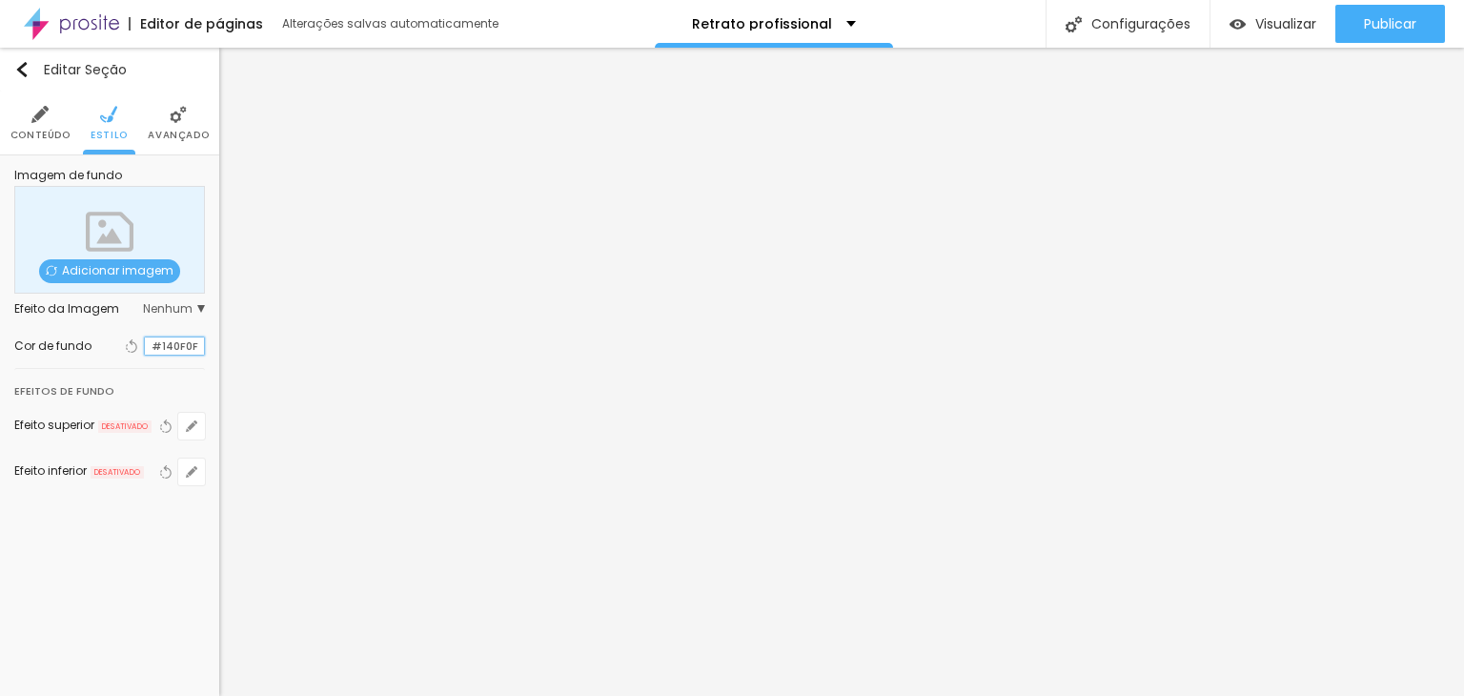
drag, startPoint x: 201, startPoint y: 342, endPoint x: 139, endPoint y: 339, distance: 62.0
click at [144, 339] on div "#140F0F" at bounding box center [174, 346] width 61 height 20
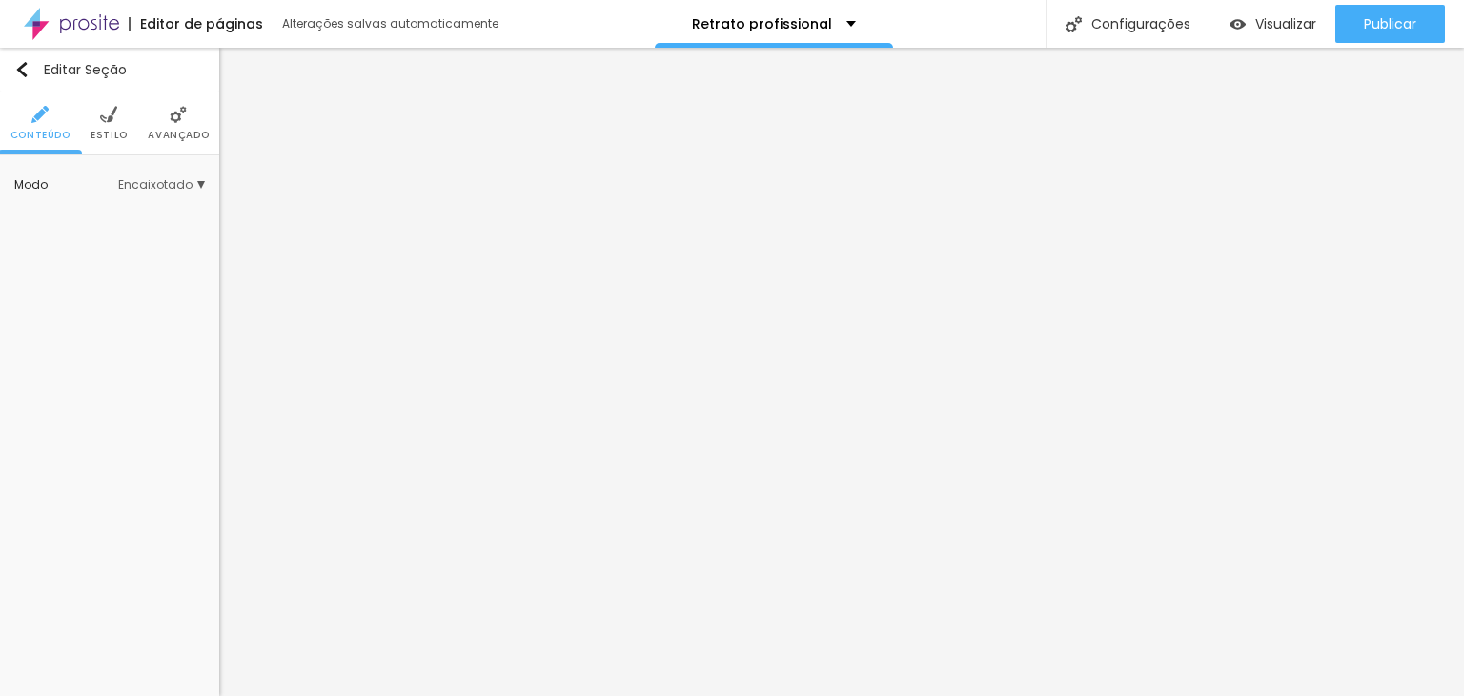
click at [95, 114] on li "Estilo" at bounding box center [109, 122] width 37 height 63
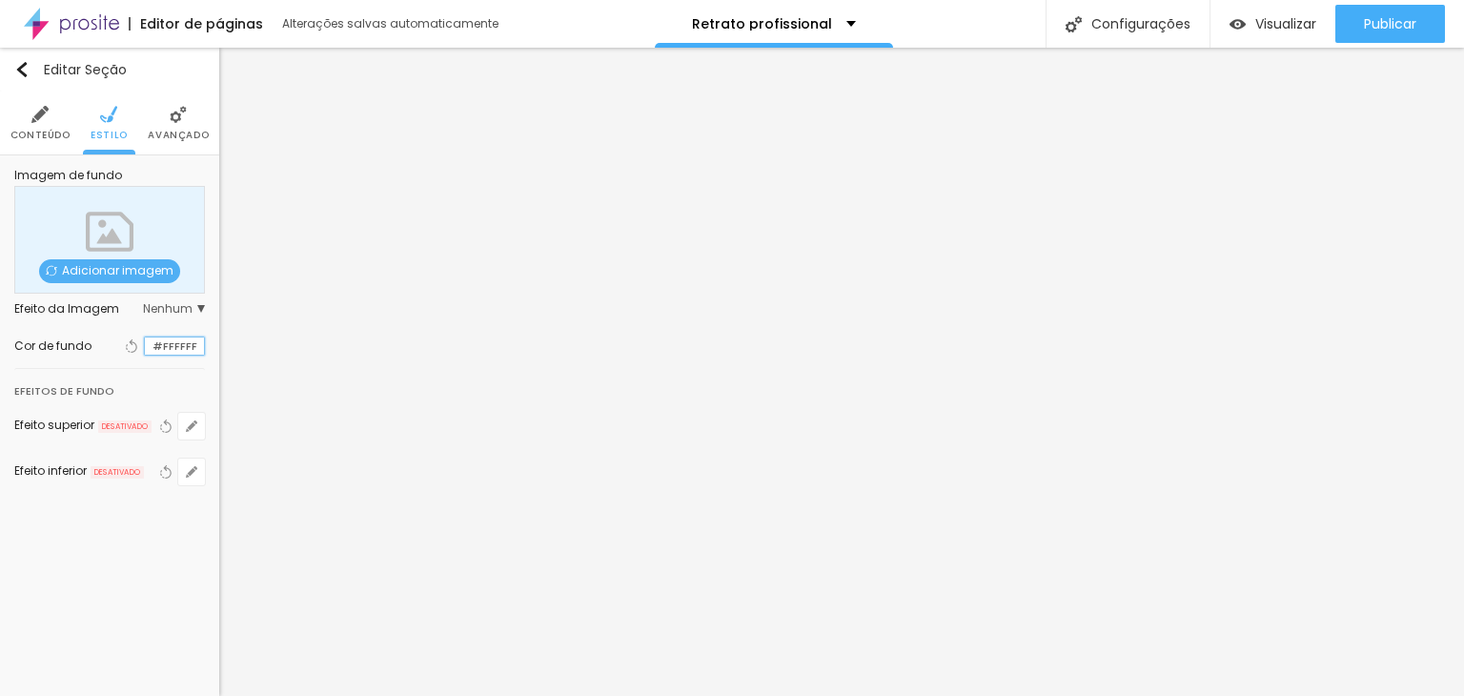
click at [168, 344] on input "#FFFFFF" at bounding box center [174, 346] width 59 height 18
paste input "140F0"
click at [161, 542] on div "Editar Seção Conteúdo Estilo Avançado Imagem de fundo Adicionar imagem Efeito d…" at bounding box center [109, 372] width 219 height 648
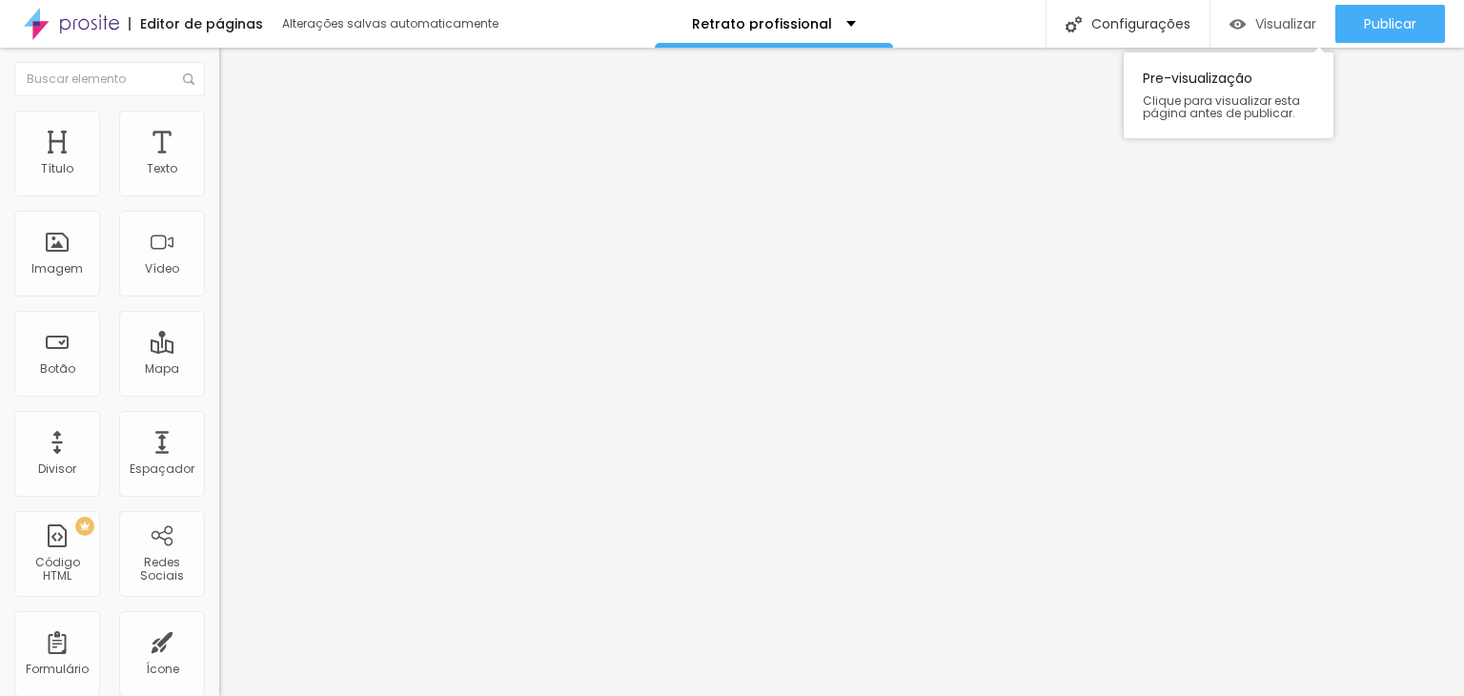
click at [1288, 16] on span "Visualizar" at bounding box center [1285, 23] width 61 height 15
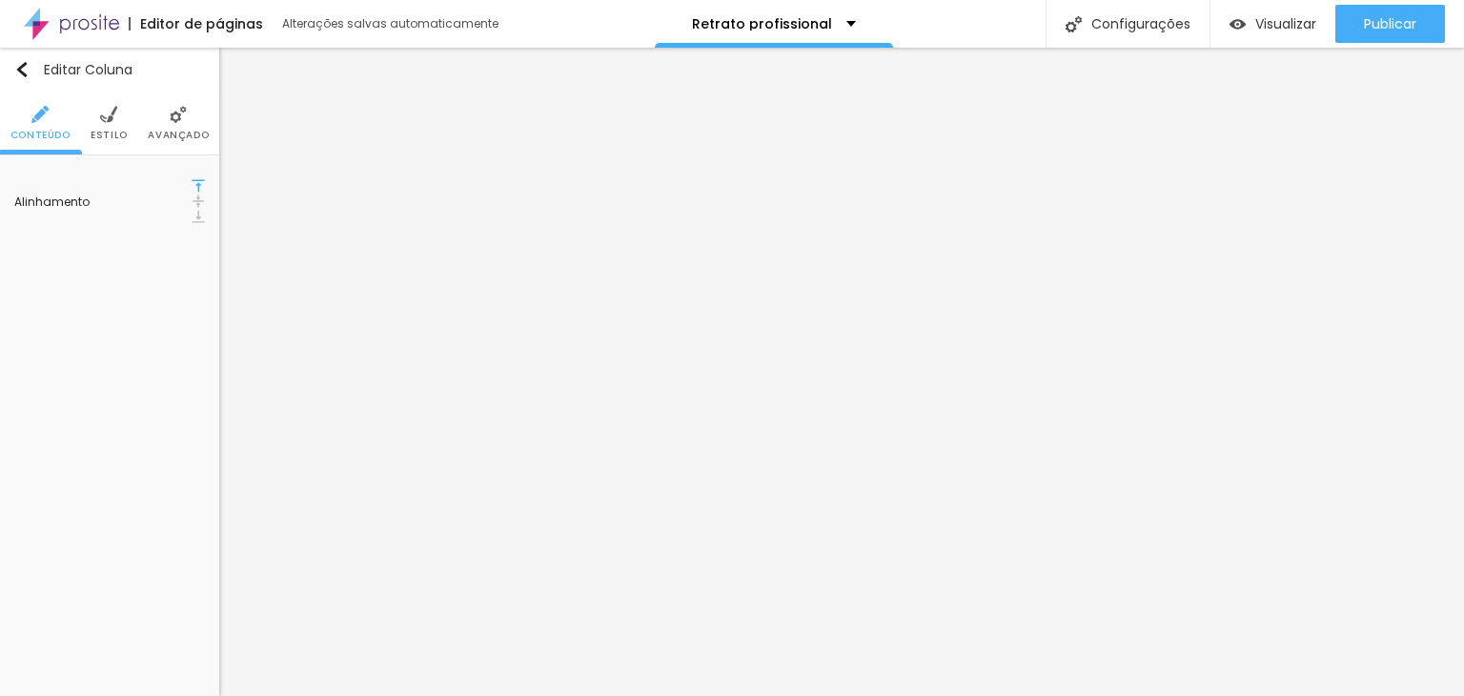
click at [107, 126] on li "Estilo" at bounding box center [109, 122] width 37 height 63
click at [175, 124] on li "Avançado" at bounding box center [178, 122] width 61 height 63
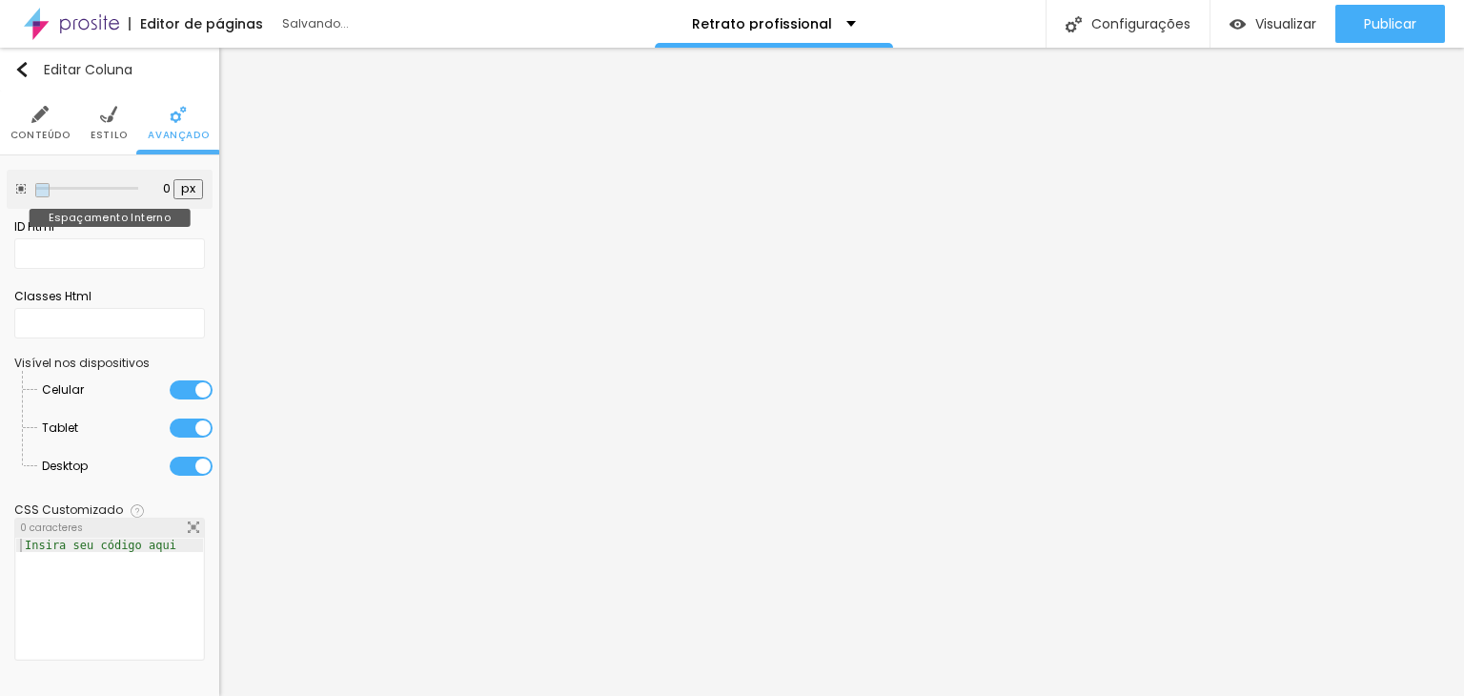
drag, startPoint x: 77, startPoint y: 188, endPoint x: 30, endPoint y: 191, distance: 46.8
click at [35, 191] on input "range" at bounding box center [86, 189] width 103 height 10
click at [46, 126] on li "Conteúdo" at bounding box center [40, 122] width 60 height 63
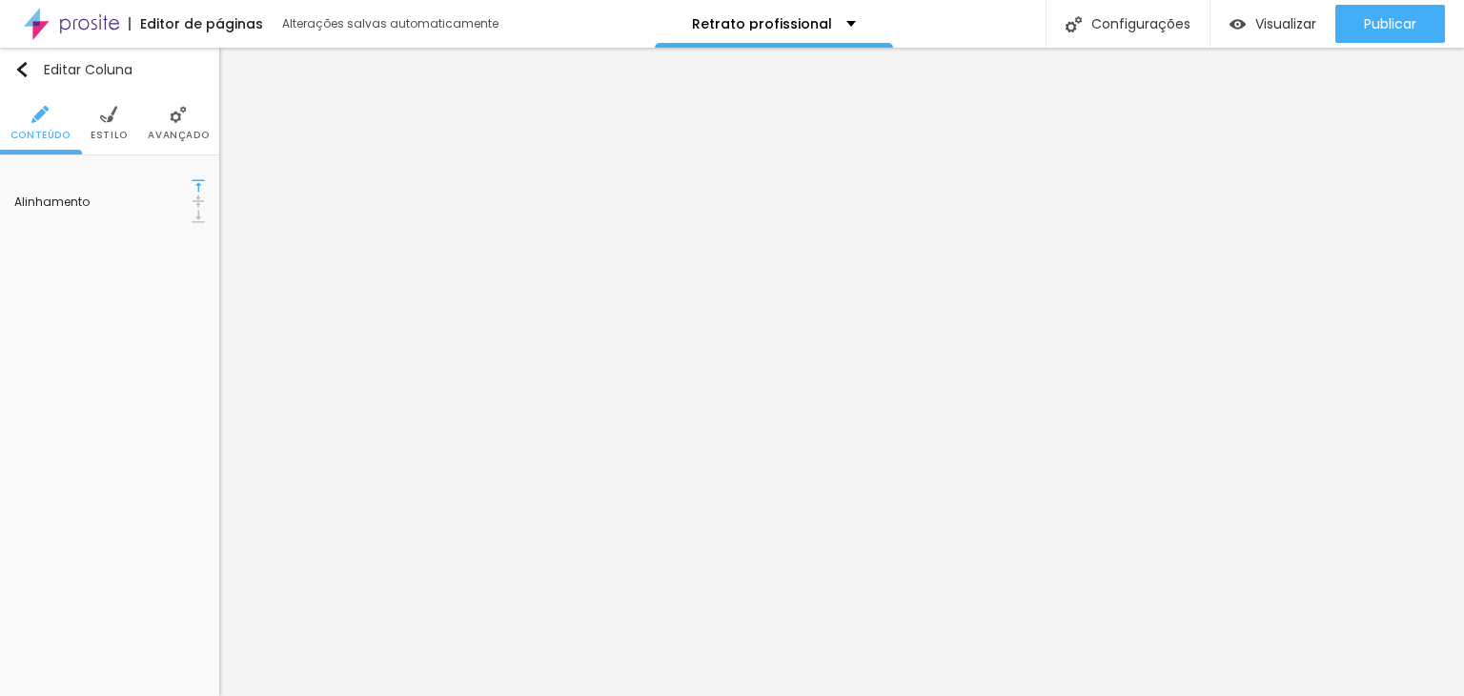
click at [192, 194] on img at bounding box center [198, 200] width 13 height 13
click at [192, 210] on img at bounding box center [198, 216] width 13 height 13
click at [192, 192] on img at bounding box center [198, 185] width 13 height 13
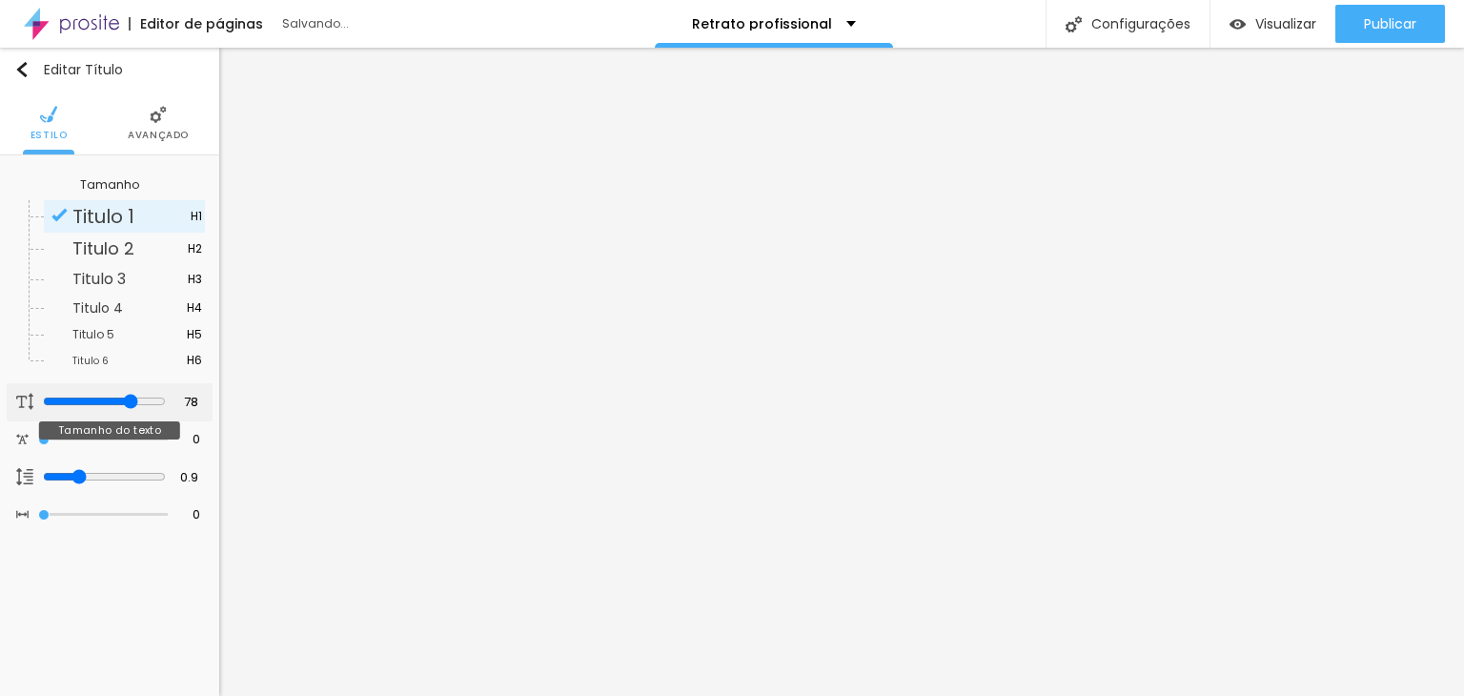
click at [130, 399] on input "range" at bounding box center [104, 401] width 123 height 15
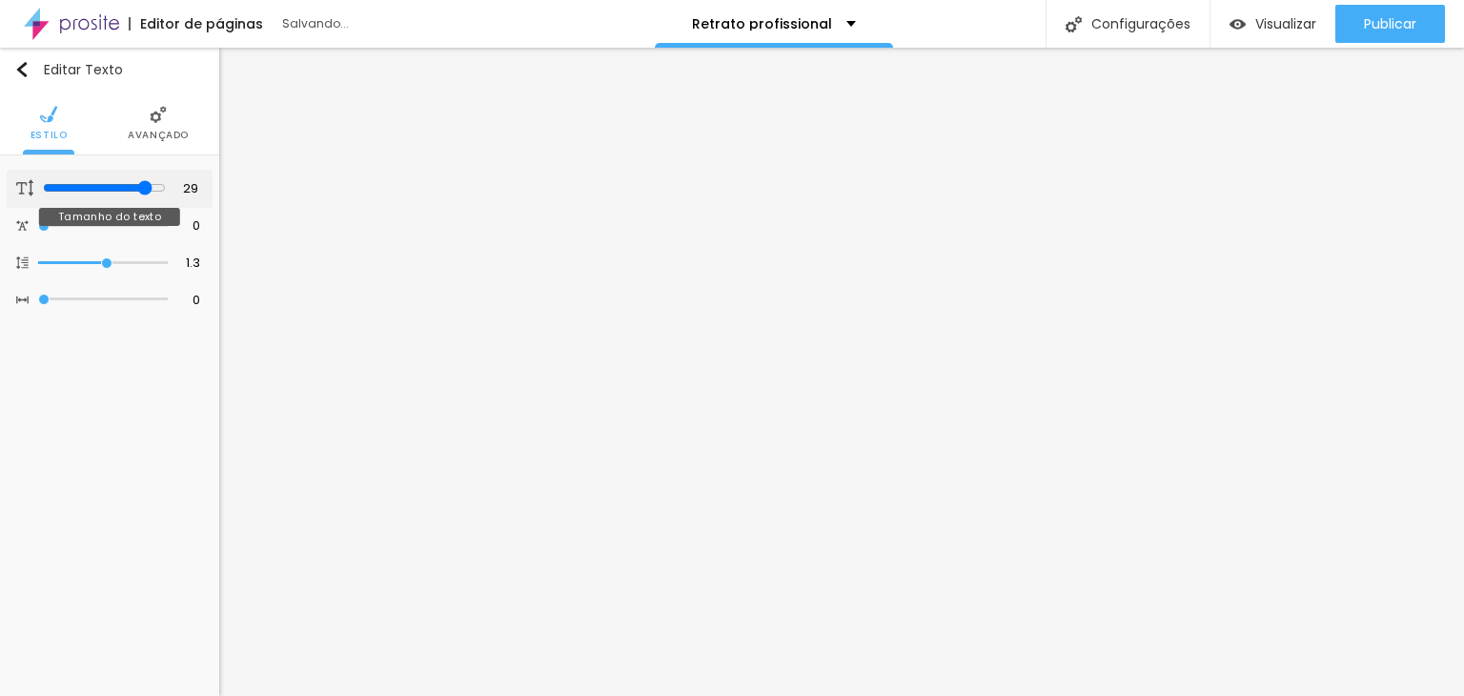
drag, startPoint x: 130, startPoint y: 183, endPoint x: 146, endPoint y: 184, distance: 16.2
click at [146, 184] on input "range" at bounding box center [104, 187] width 123 height 15
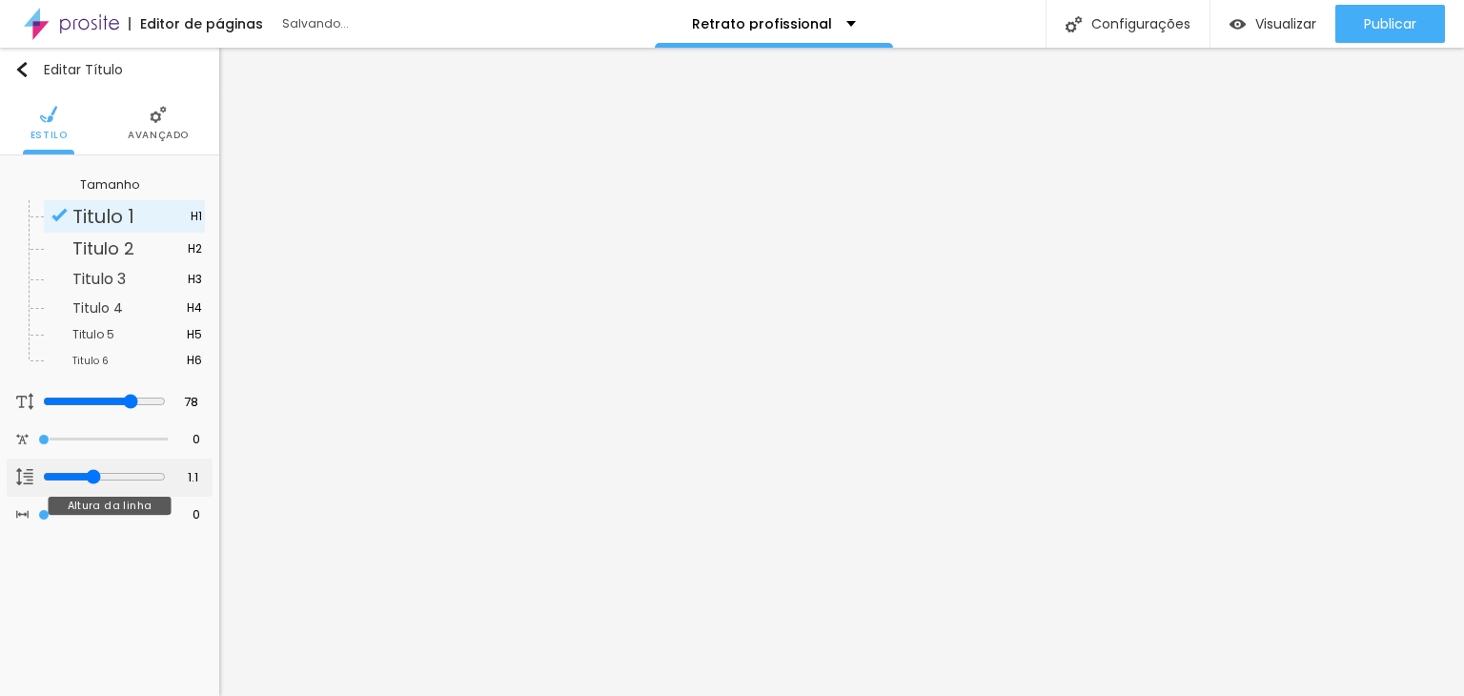
click at [89, 472] on input "range" at bounding box center [104, 476] width 123 height 15
click at [155, 127] on li "Avançado" at bounding box center [158, 122] width 61 height 63
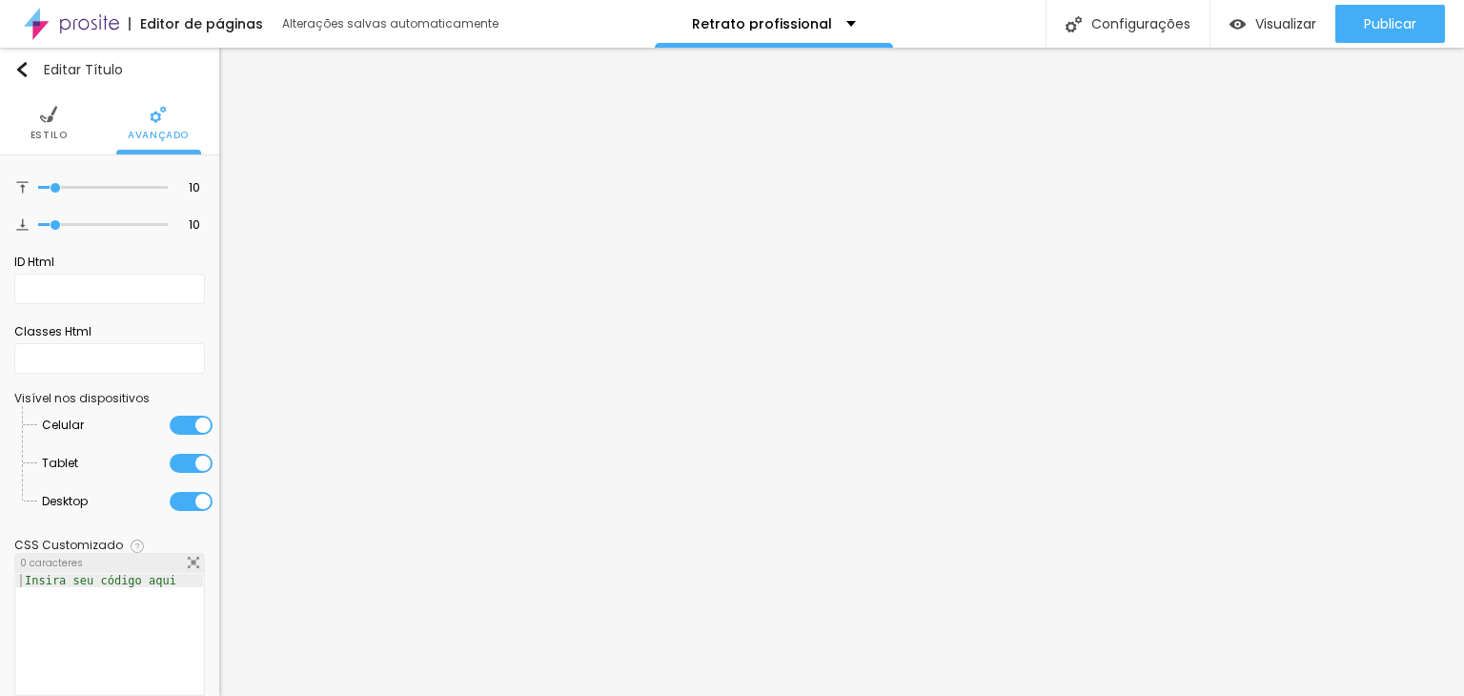
click at [36, 126] on li "Estilo" at bounding box center [48, 122] width 37 height 63
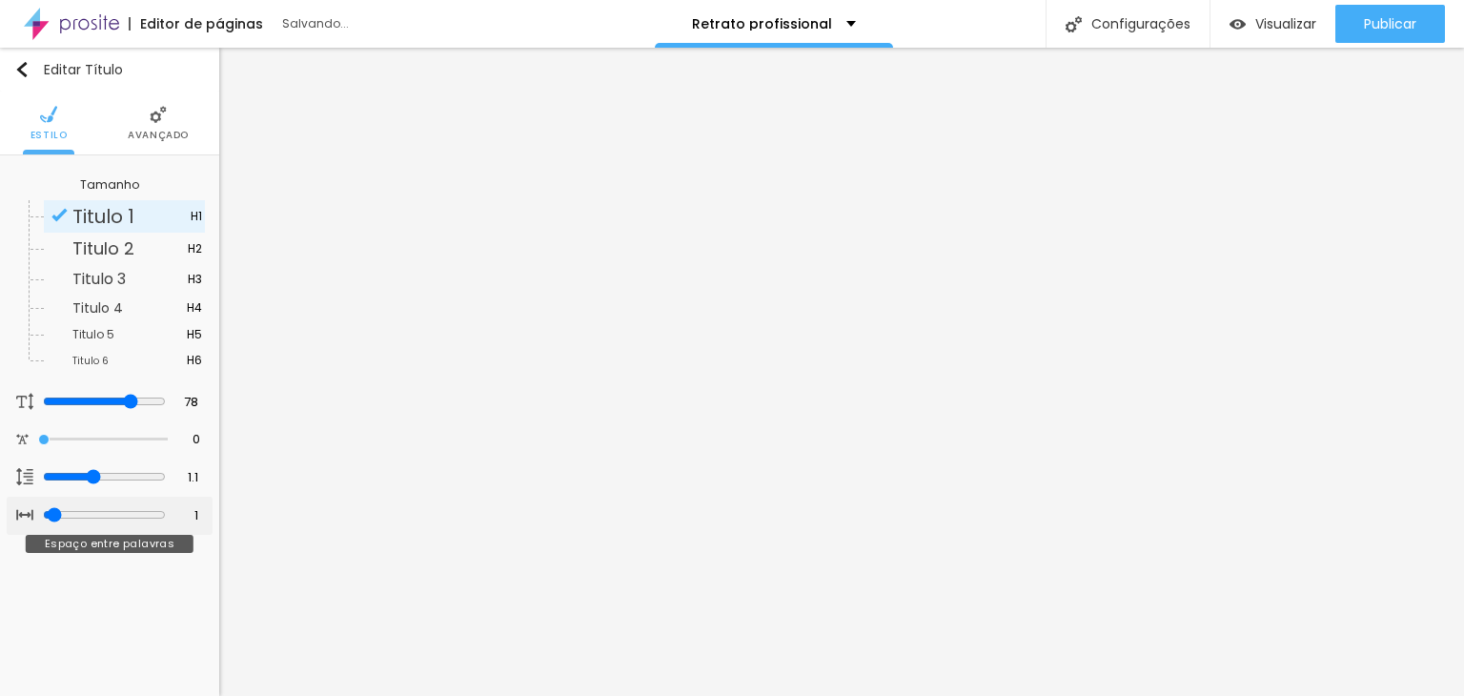
drag, startPoint x: 44, startPoint y: 513, endPoint x: 50, endPoint y: 522, distance: 11.1
click at [50, 522] on input "range" at bounding box center [104, 514] width 123 height 15
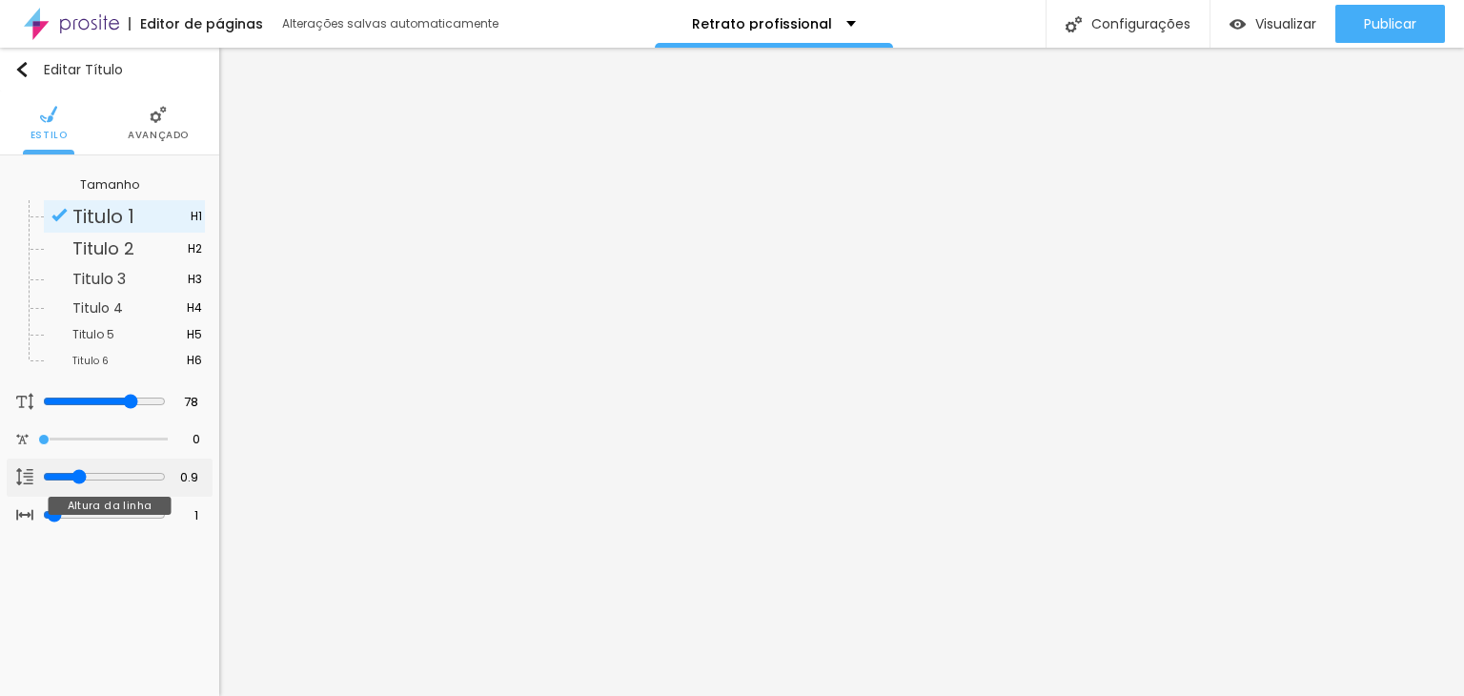
drag, startPoint x: 90, startPoint y: 475, endPoint x: 79, endPoint y: 482, distance: 12.4
click at [79, 482] on input "range" at bounding box center [104, 476] width 123 height 15
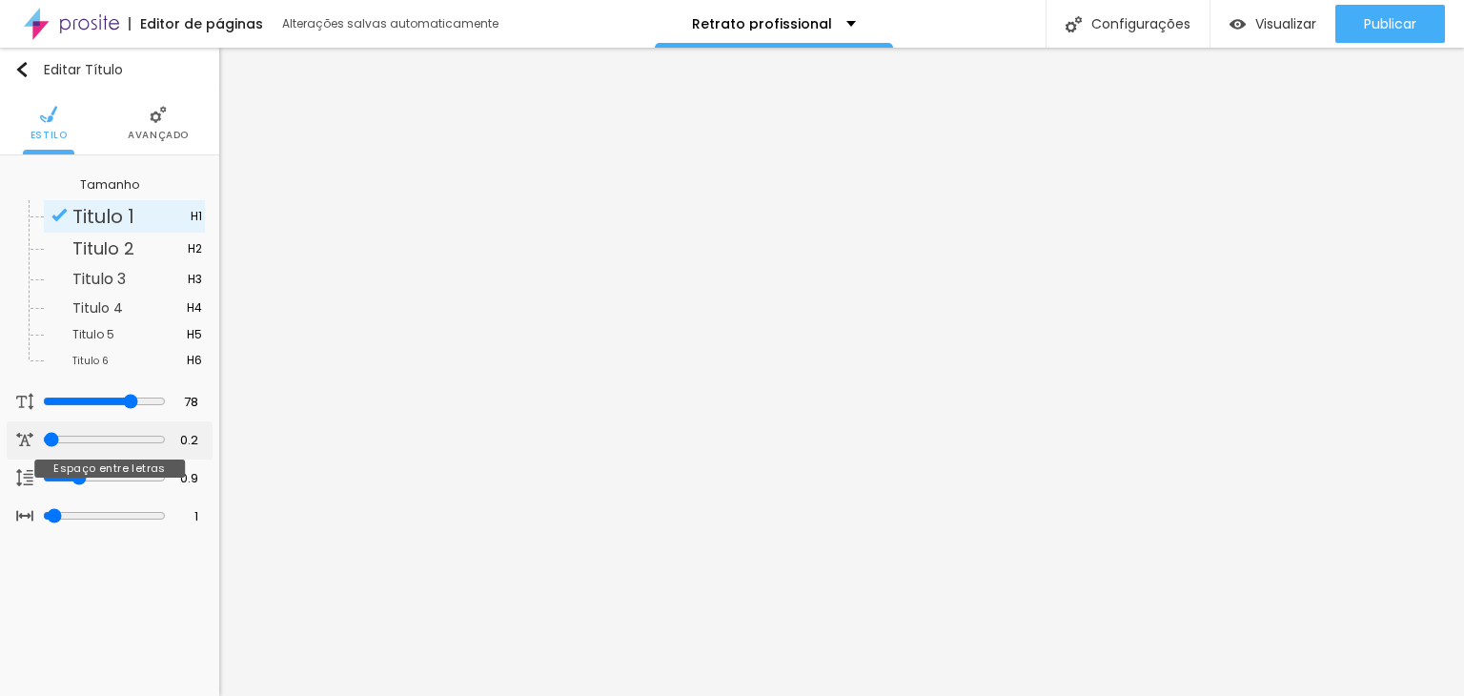
click at [46, 436] on input "range" at bounding box center [104, 439] width 123 height 15
click at [167, 111] on li "Avançado" at bounding box center [158, 122] width 61 height 63
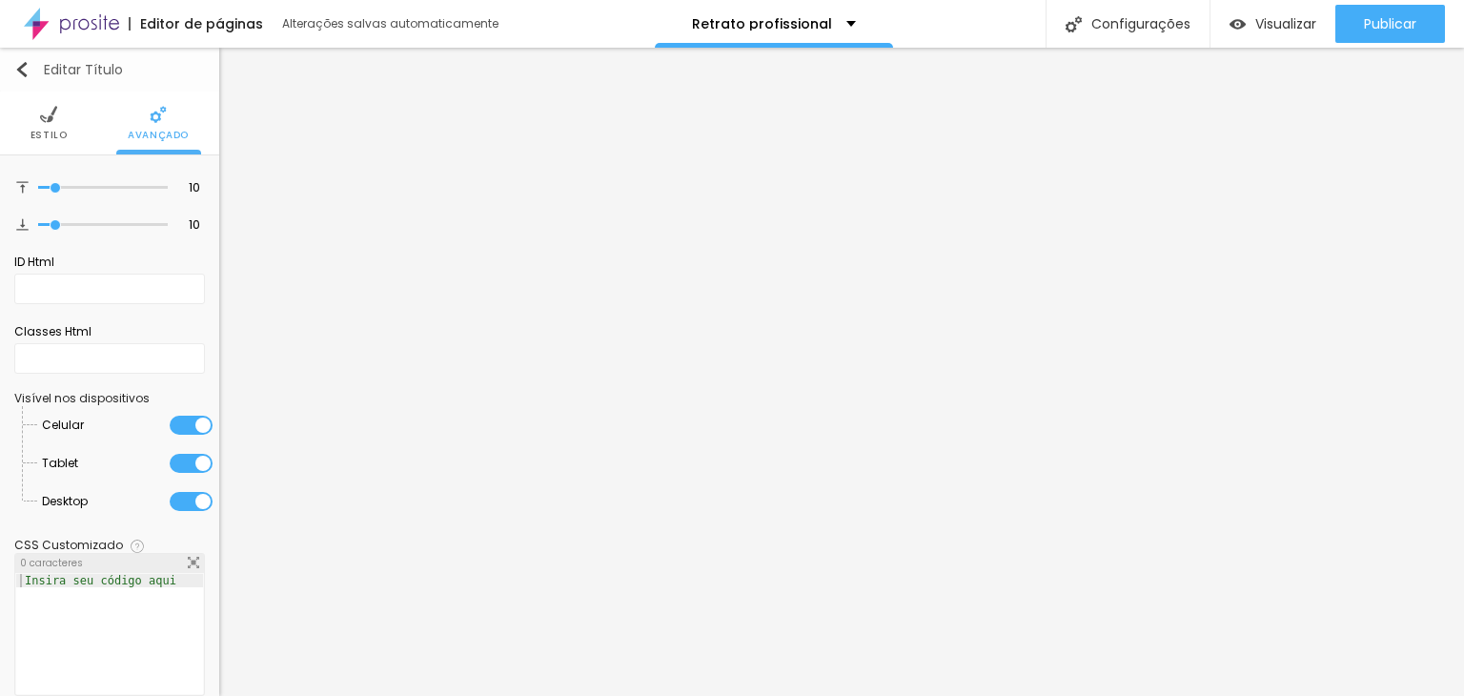
click at [26, 65] on img "button" at bounding box center [21, 69] width 15 height 15
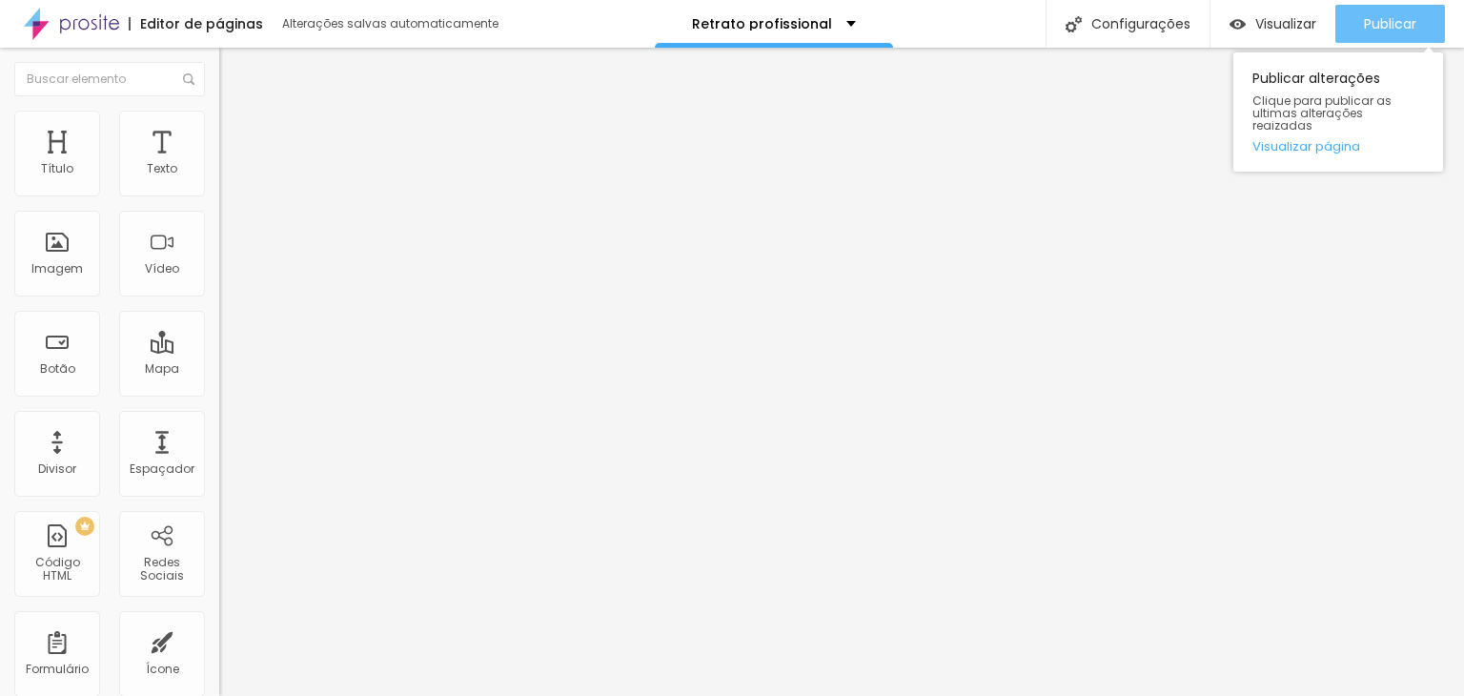
click at [1383, 27] on span "Publicar" at bounding box center [1390, 23] width 52 height 15
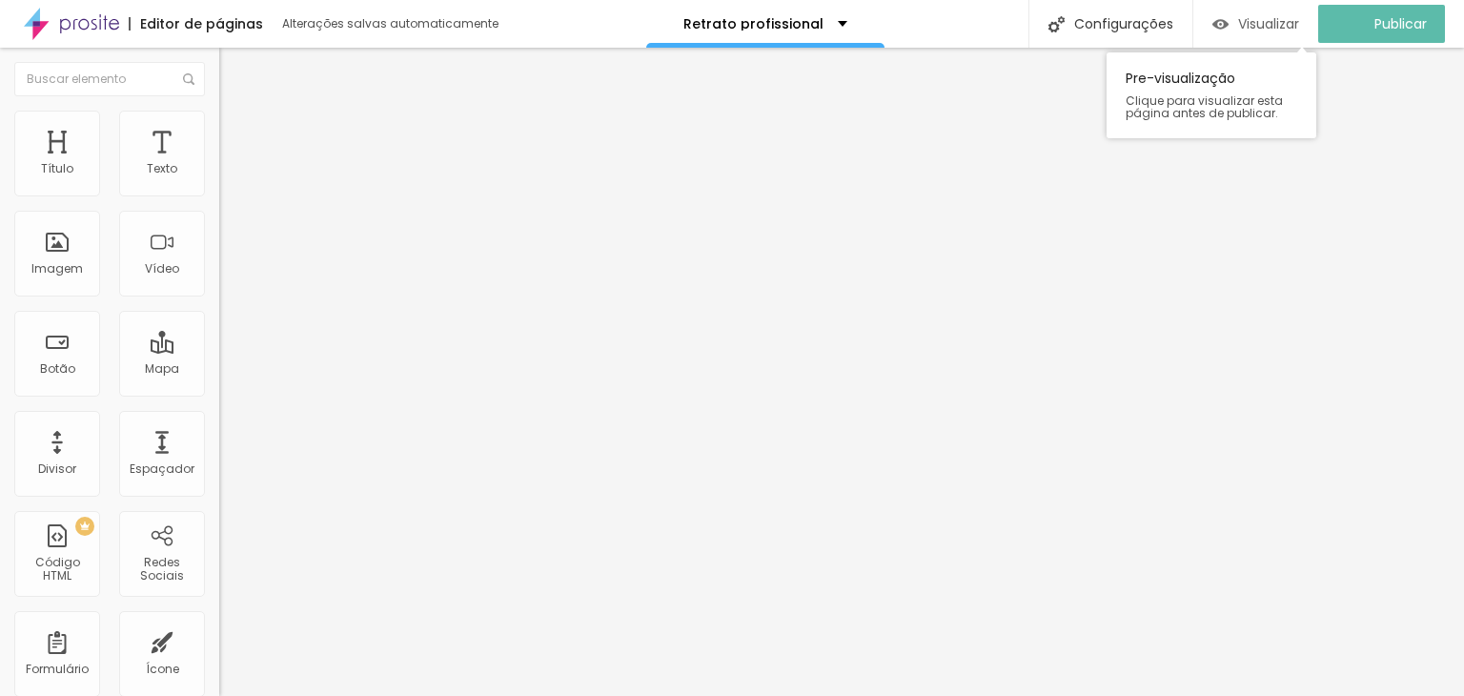
click at [1271, 18] on span "Visualizar" at bounding box center [1268, 23] width 61 height 15
click at [1285, 20] on span "Visualizar" at bounding box center [1285, 23] width 61 height 15
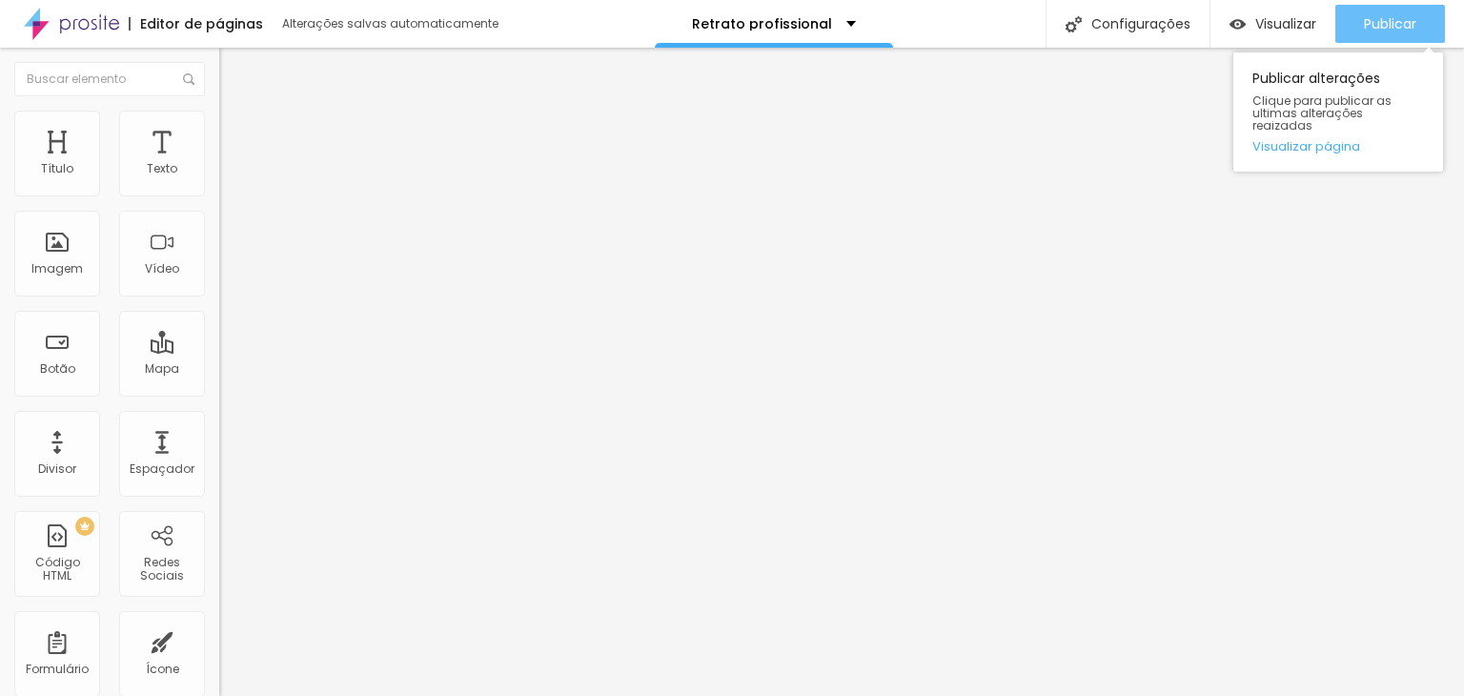
click at [1359, 23] on button "Publicar" at bounding box center [1390, 24] width 110 height 38
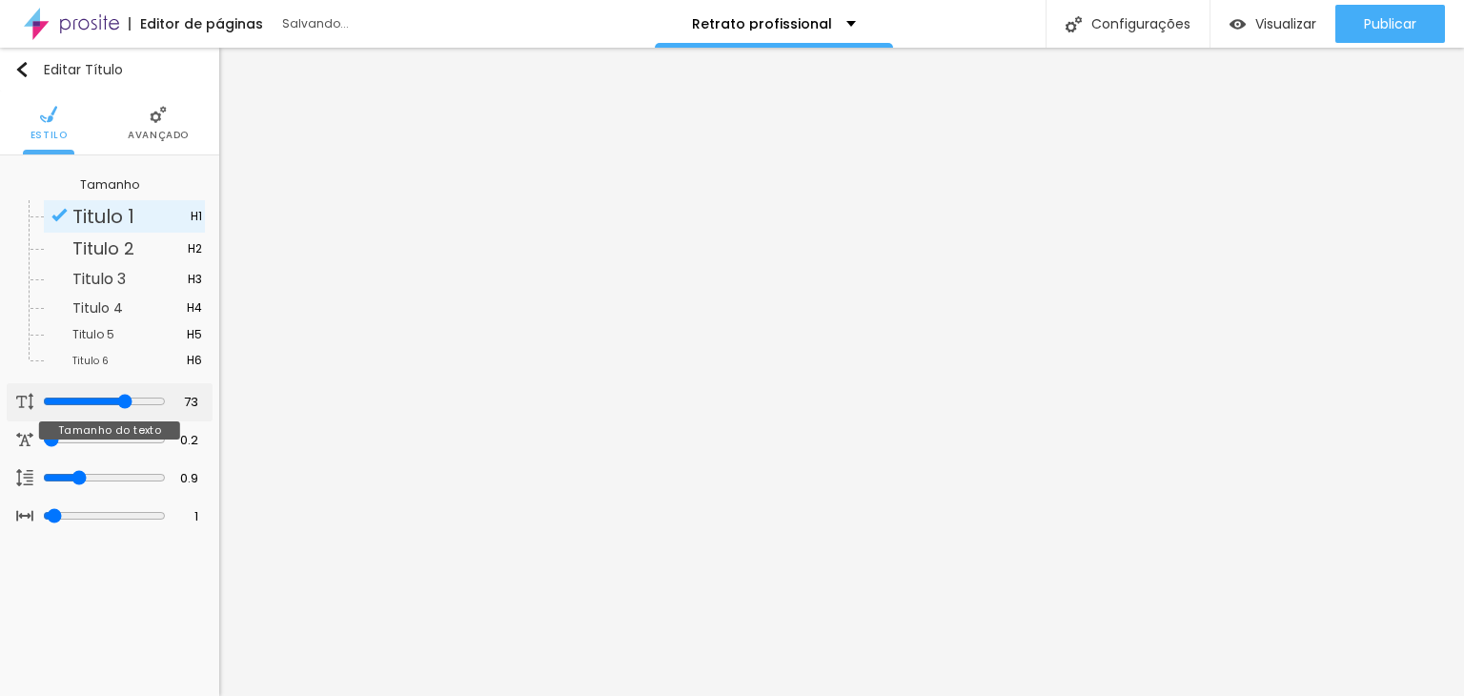
click at [124, 401] on input "range" at bounding box center [104, 401] width 123 height 15
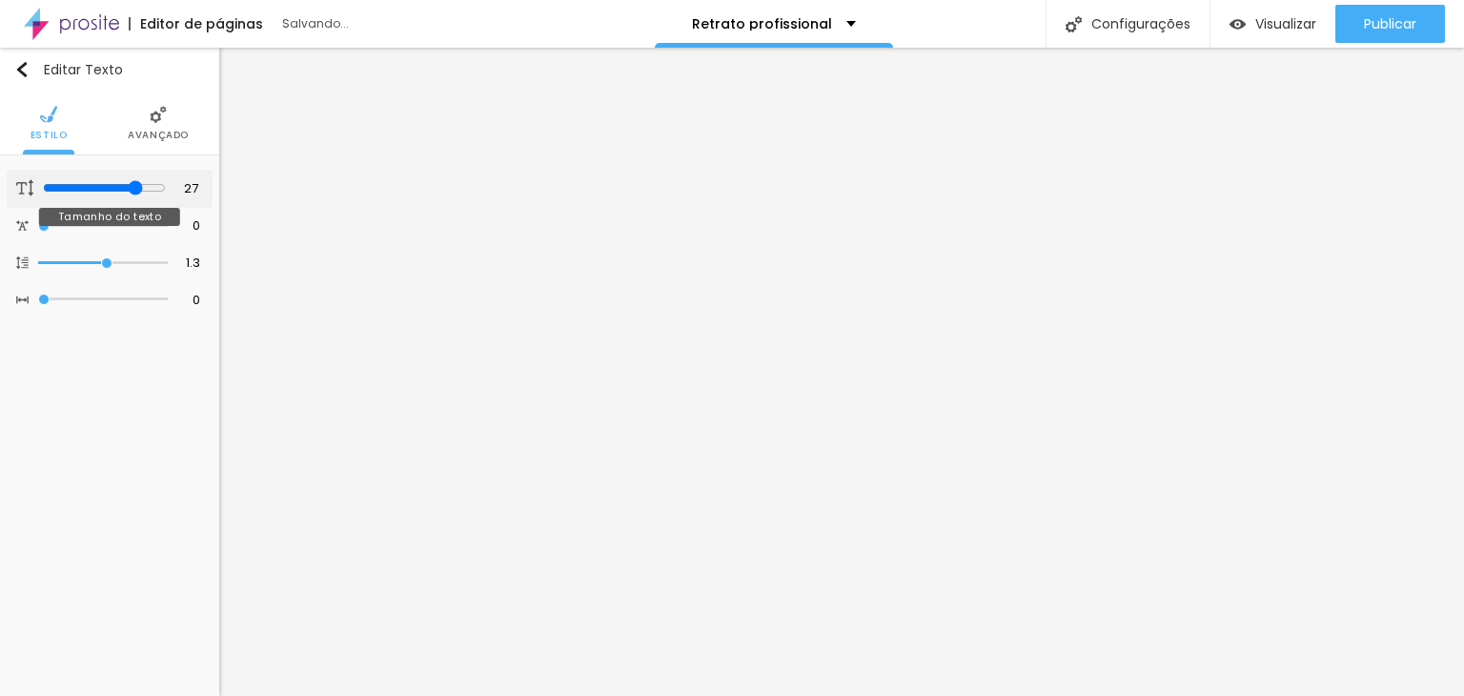
click at [136, 188] on input "range" at bounding box center [104, 187] width 123 height 15
click at [130, 189] on input "range" at bounding box center [103, 188] width 130 height 10
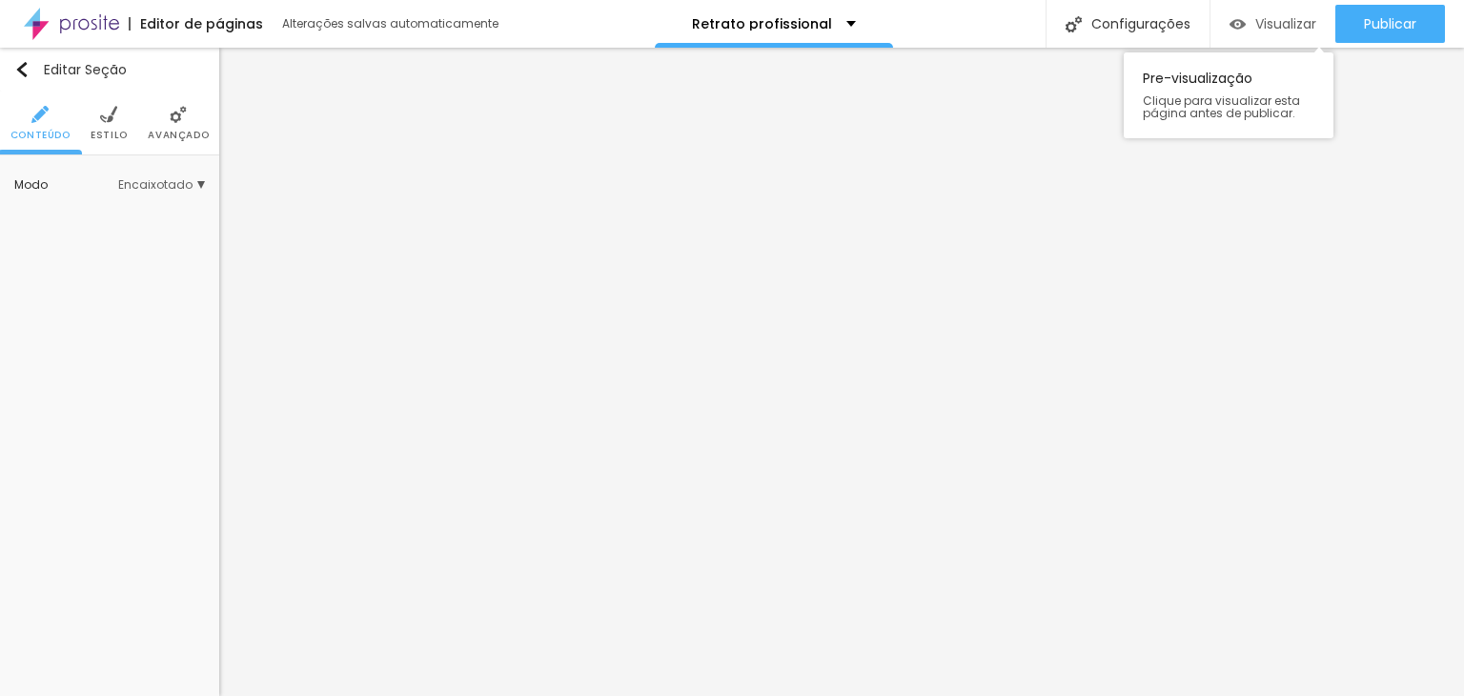
click at [1277, 25] on span "Visualizar" at bounding box center [1285, 23] width 61 height 15
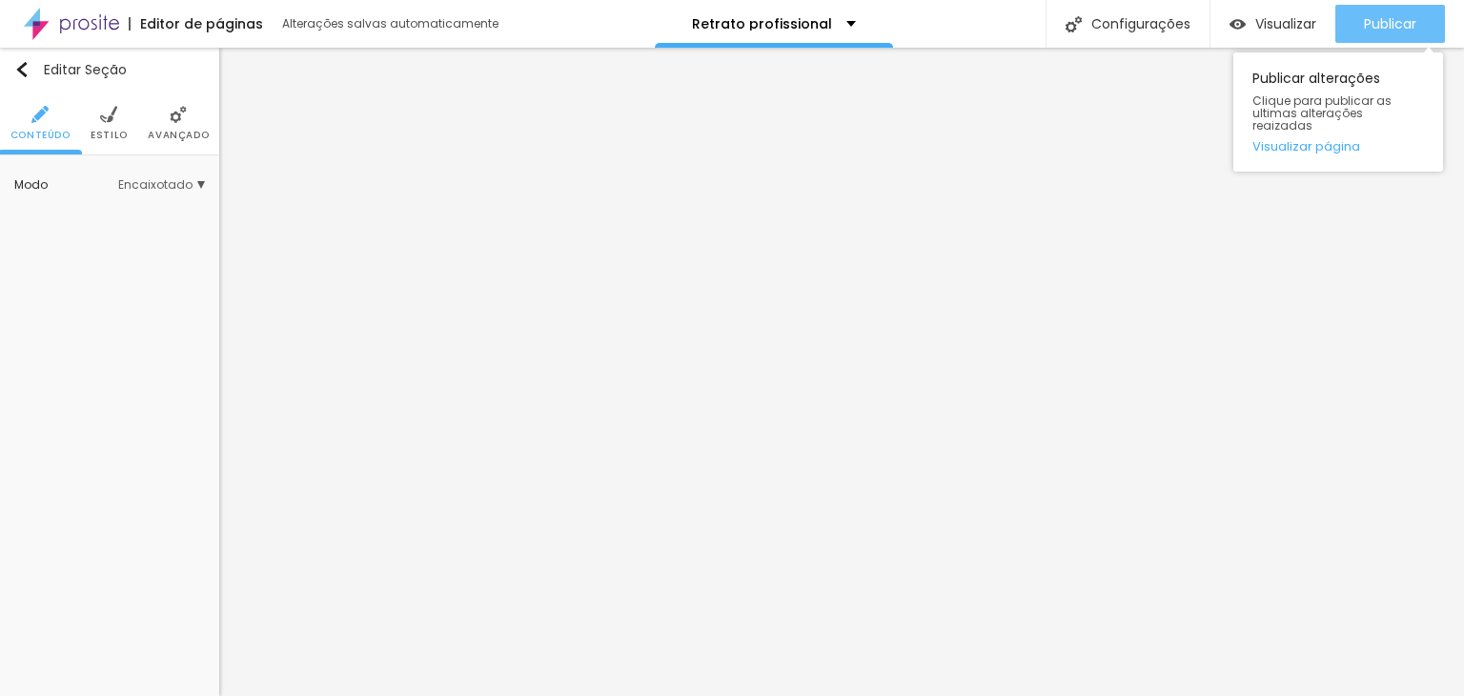
click at [1380, 22] on span "Publicar" at bounding box center [1390, 23] width 52 height 15
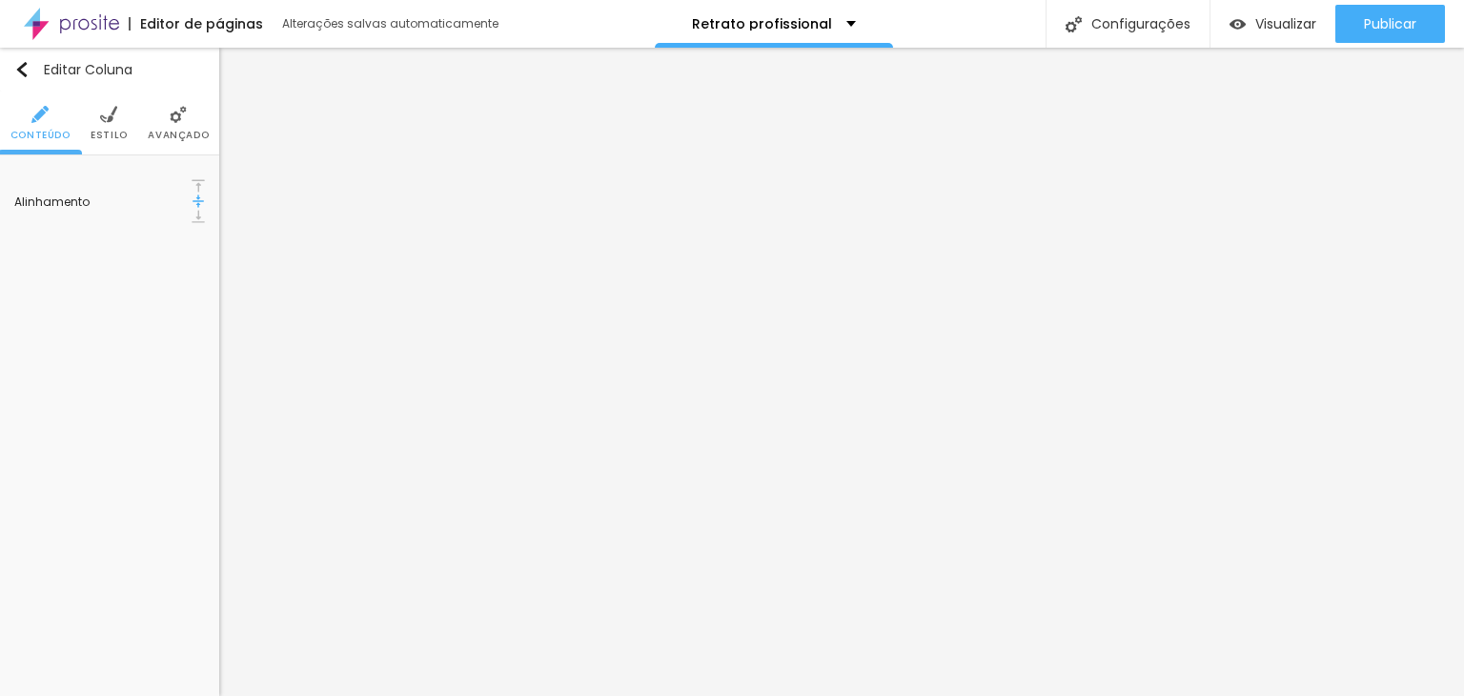
click at [115, 124] on li "Estilo" at bounding box center [109, 122] width 37 height 63
click at [179, 107] on img at bounding box center [178, 114] width 17 height 17
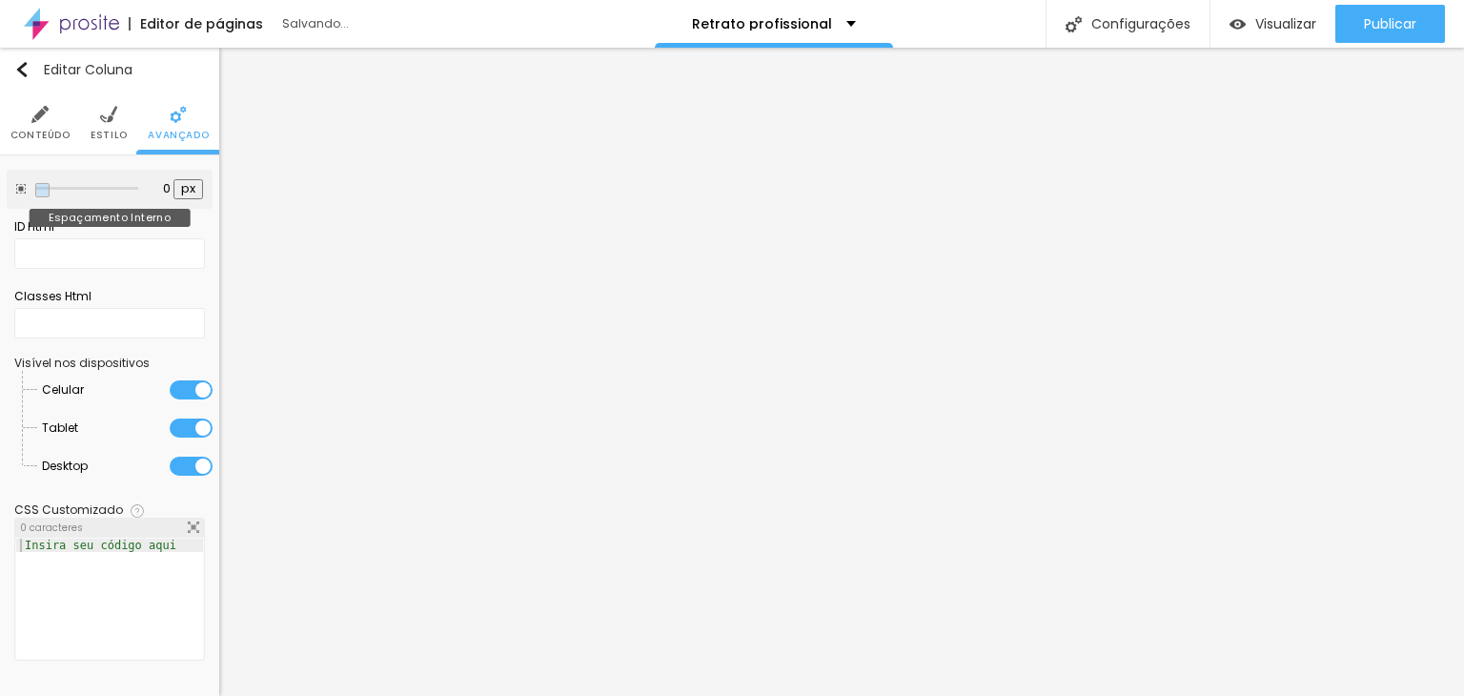
drag, startPoint x: 105, startPoint y: 185, endPoint x: 38, endPoint y: 181, distance: 66.8
click at [38, 184] on input "range" at bounding box center [86, 189] width 103 height 10
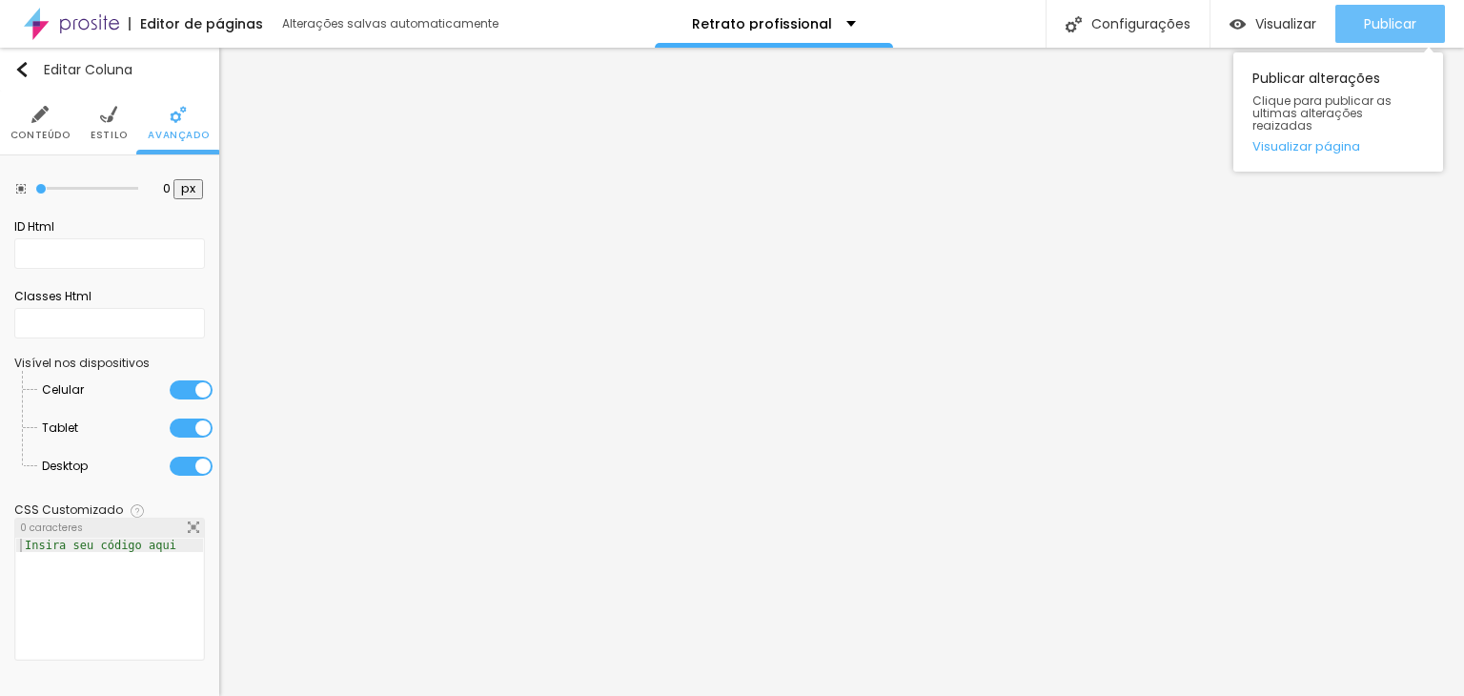
click at [1425, 22] on button "Publicar" at bounding box center [1390, 24] width 110 height 38
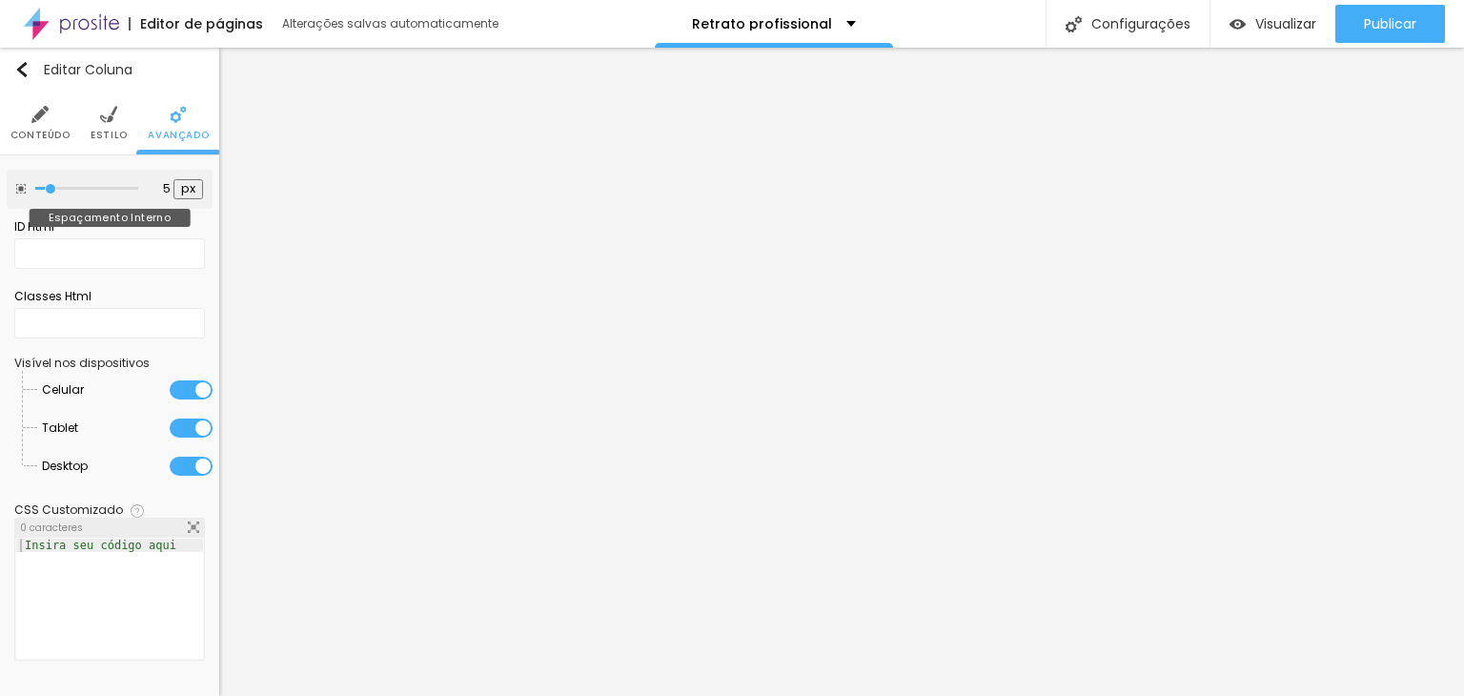
drag, startPoint x: 38, startPoint y: 184, endPoint x: 54, endPoint y: 185, distance: 16.2
click at [54, 185] on input "range" at bounding box center [86, 189] width 103 height 10
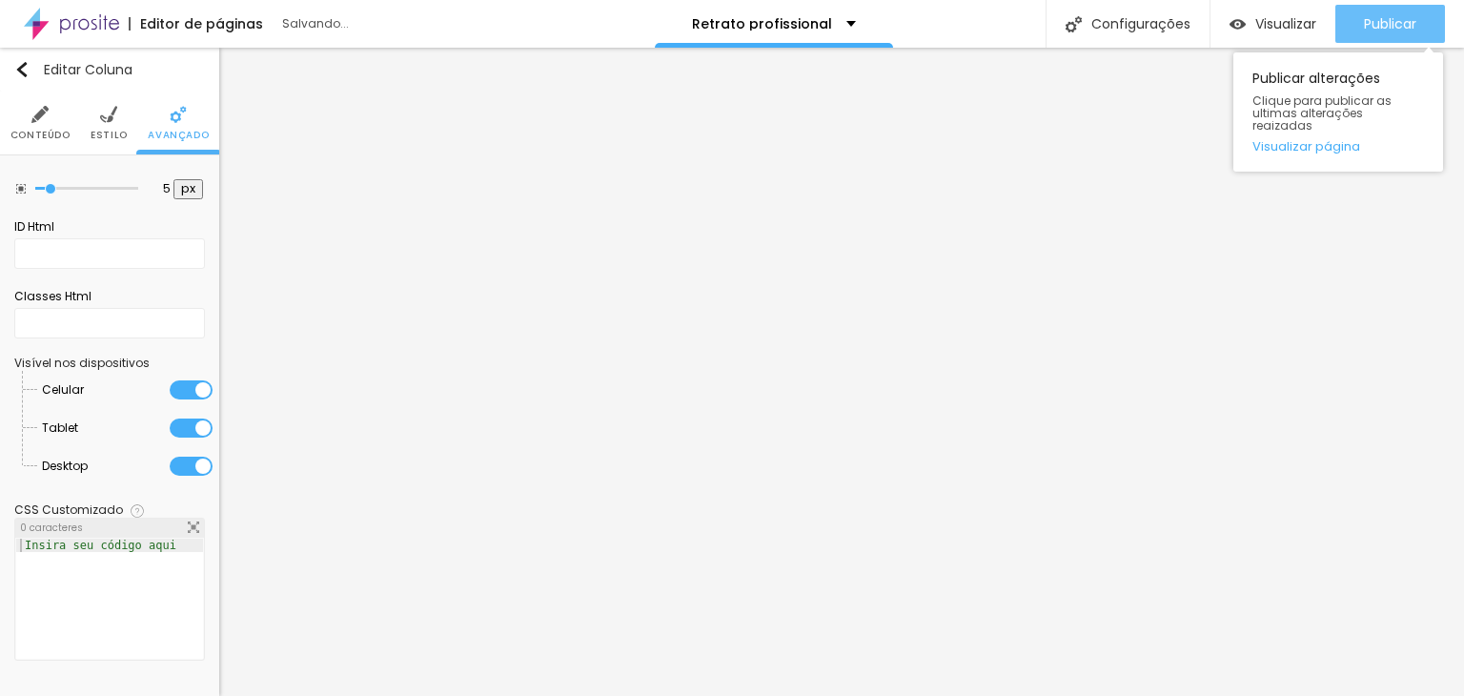
click at [1390, 16] on span "Publicar" at bounding box center [1390, 23] width 52 height 15
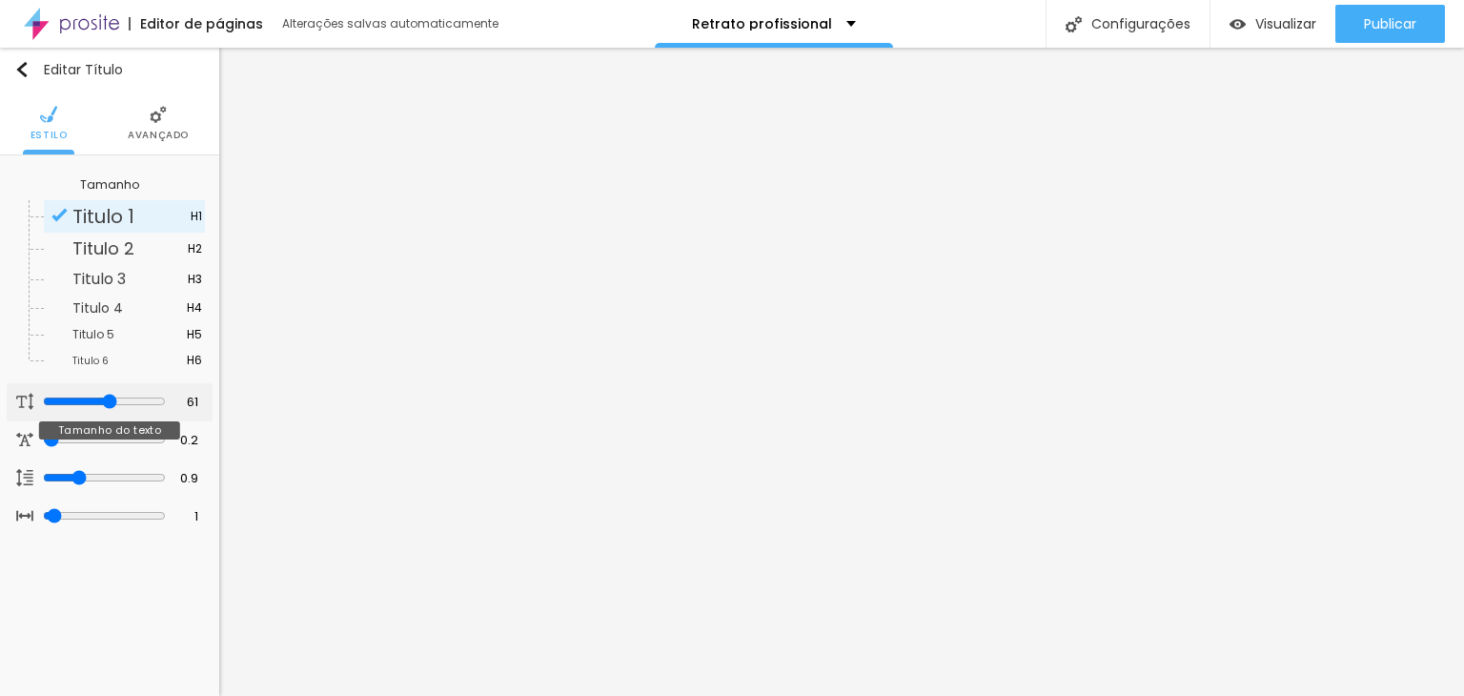
drag, startPoint x: 117, startPoint y: 400, endPoint x: 107, endPoint y: 401, distance: 10.5
click at [107, 401] on input "range" at bounding box center [104, 401] width 123 height 15
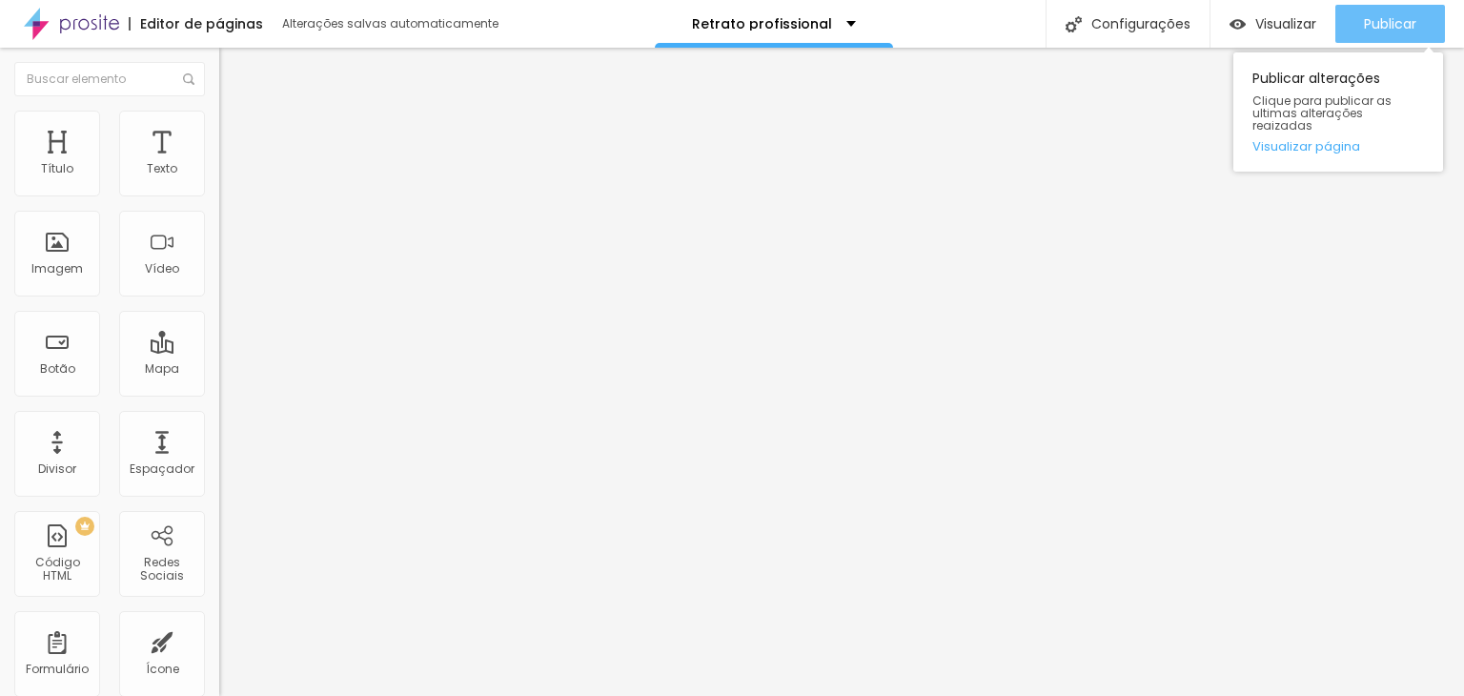
click at [1420, 16] on button "Publicar" at bounding box center [1390, 24] width 110 height 38
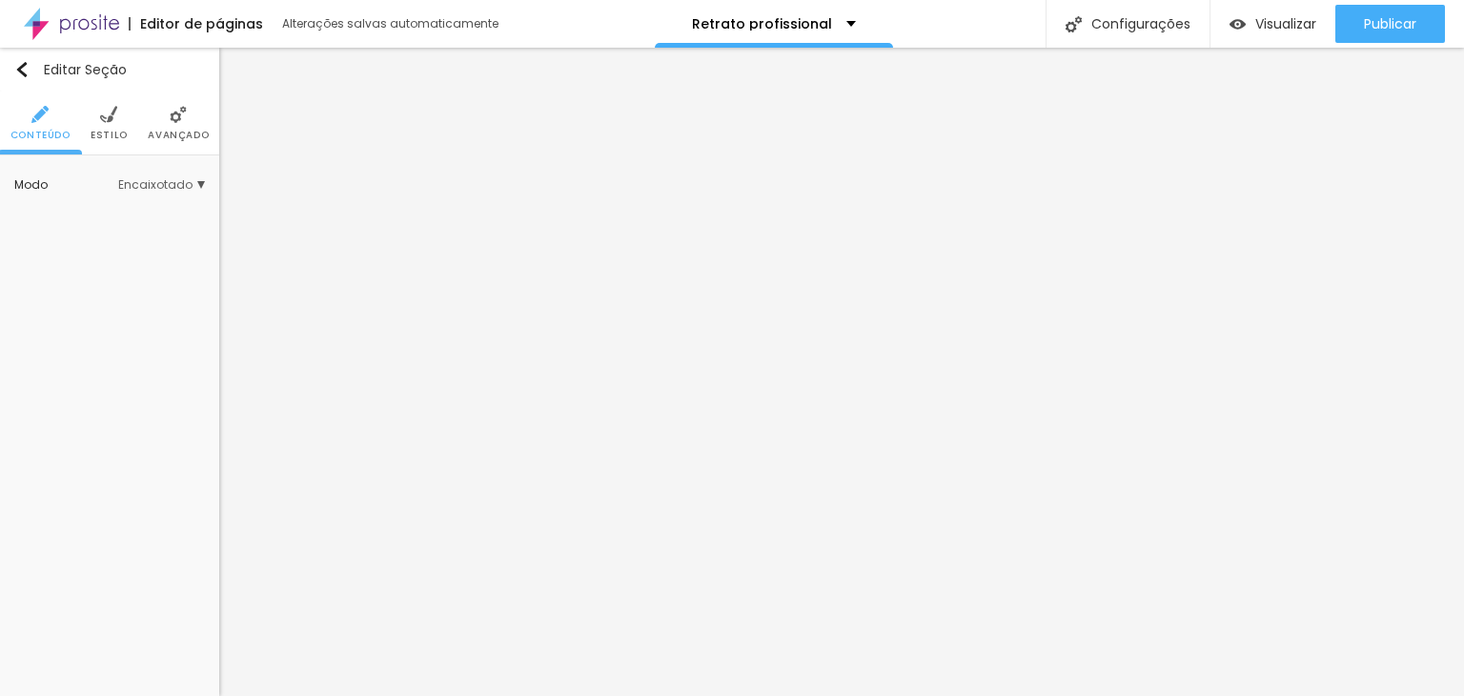
click at [168, 116] on li "Avançado" at bounding box center [178, 122] width 61 height 63
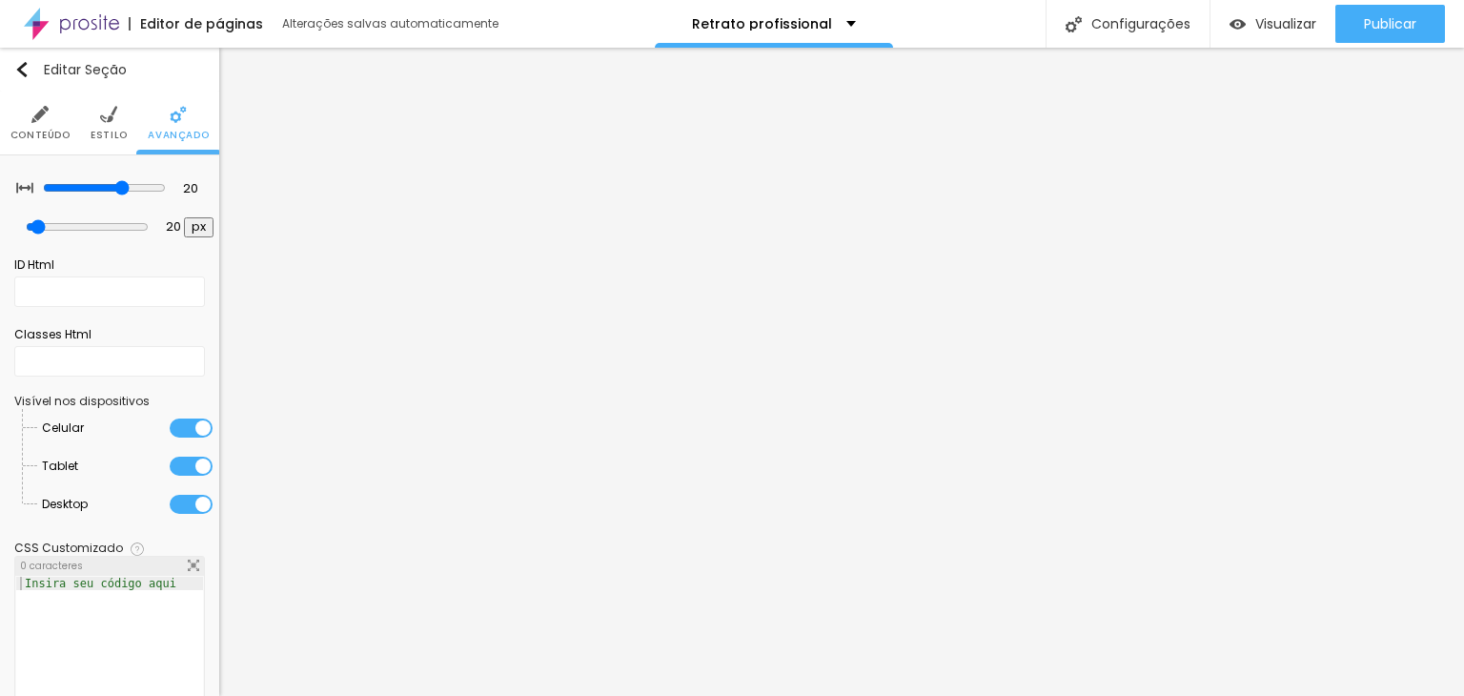
click at [100, 124] on li "Estilo" at bounding box center [109, 122] width 37 height 63
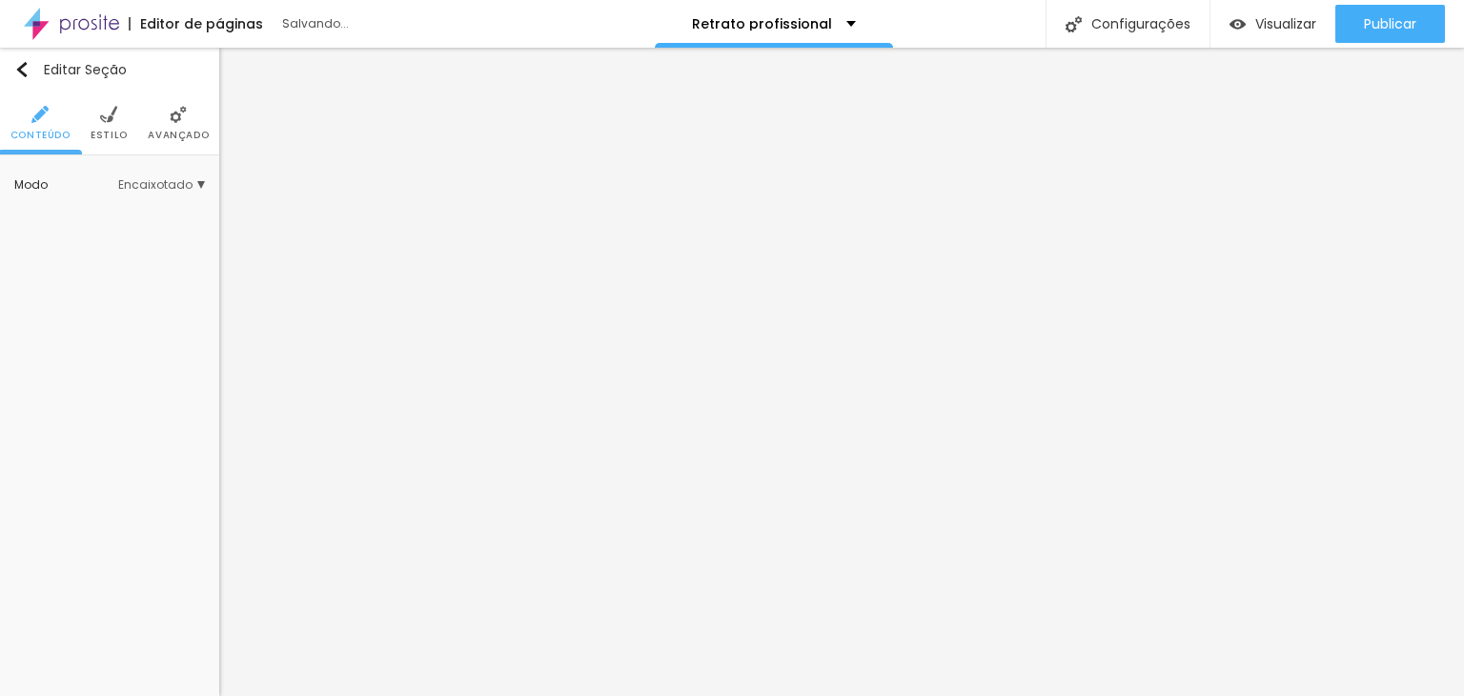
click at [145, 182] on span "Encaixotado" at bounding box center [161, 184] width 87 height 11
click at [124, 230] on span "Completo" at bounding box center [101, 238] width 58 height 16
click at [98, 119] on li "Estilo" at bounding box center [109, 122] width 37 height 63
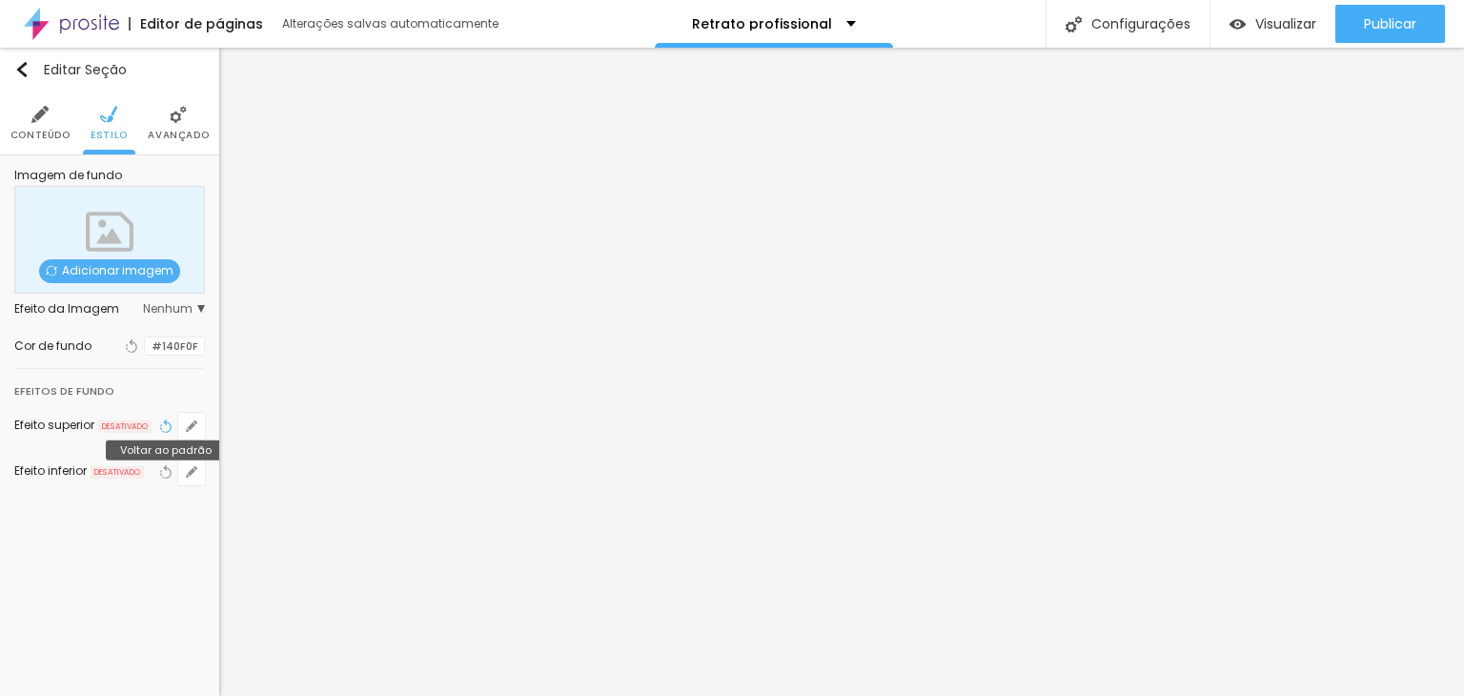
click at [167, 422] on icon "button" at bounding box center [168, 425] width 8 height 13
click at [114, 429] on span "DESATIVADO" at bounding box center [124, 426] width 53 height 13
click at [72, 424] on div "Efeito superior" at bounding box center [54, 424] width 80 height 11
click at [188, 420] on icon "button" at bounding box center [191, 425] width 11 height 11
click at [172, 695] on div at bounding box center [724, 696] width 1449 height 0
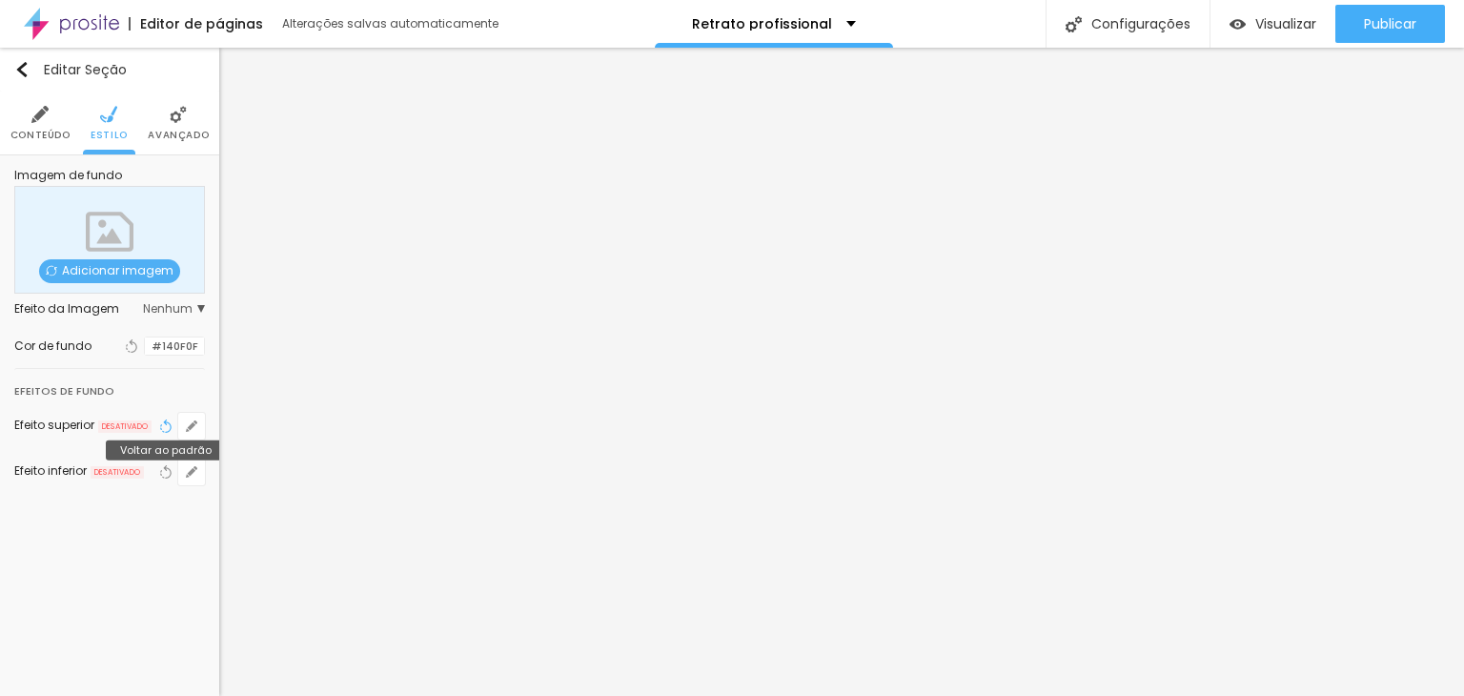
click at [164, 424] on icon "button" at bounding box center [165, 425] width 13 height 13
click at [182, 134] on span "Avançado" at bounding box center [178, 136] width 61 height 10
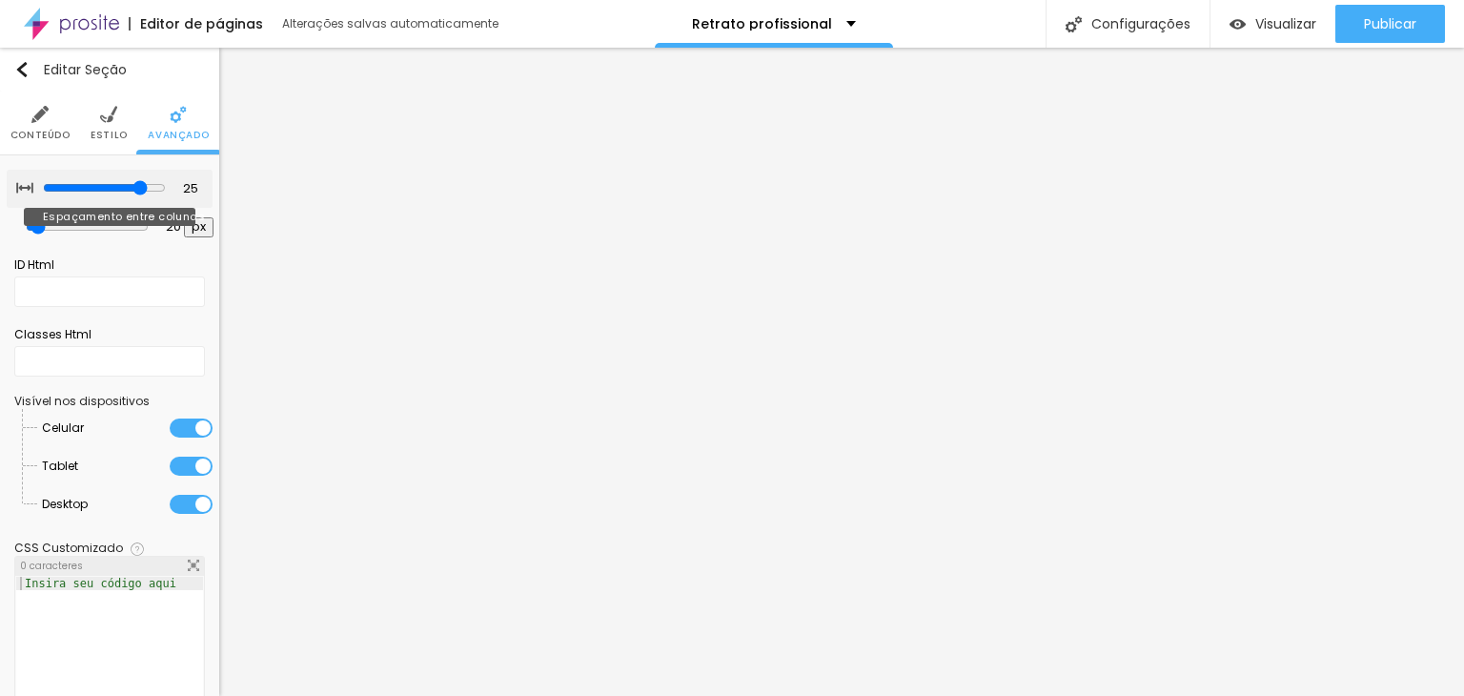
drag, startPoint x: 111, startPoint y: 187, endPoint x: 126, endPoint y: 195, distance: 16.7
click at [126, 195] on input "range" at bounding box center [104, 187] width 123 height 15
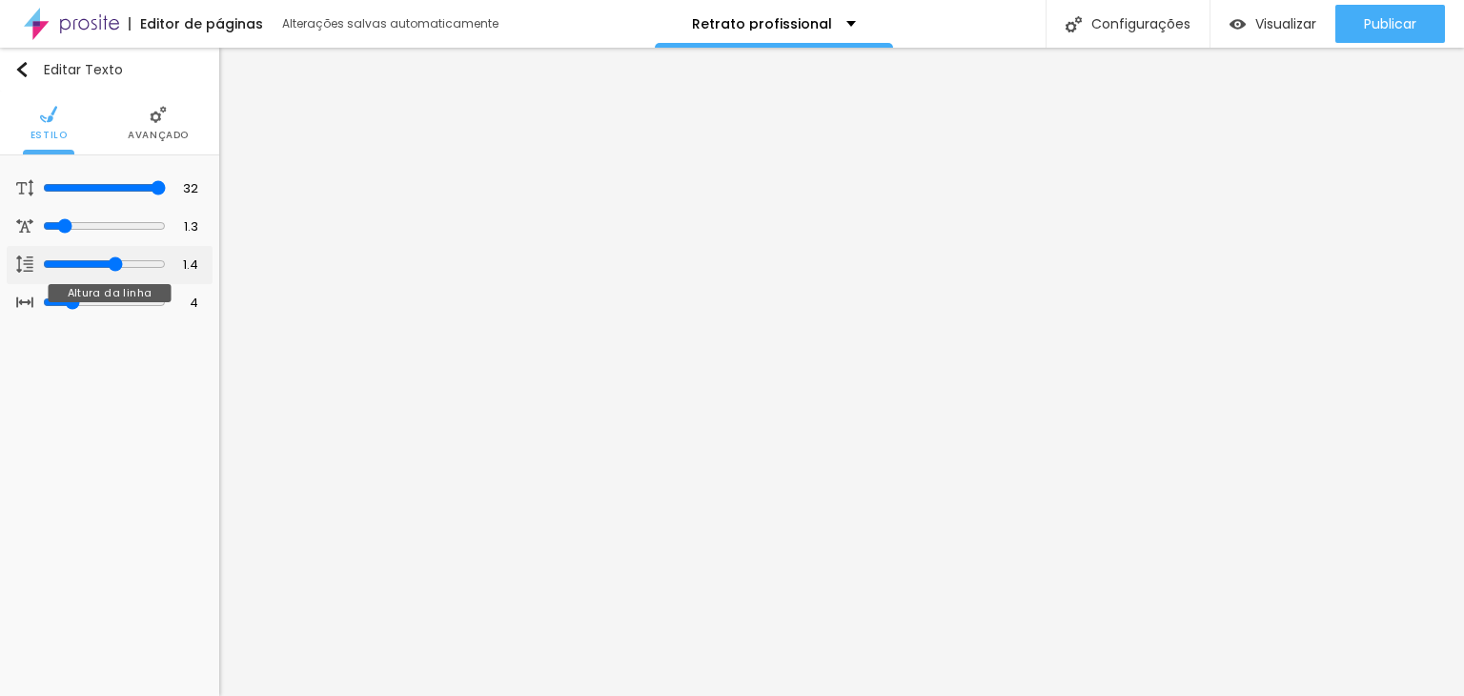
drag, startPoint x: 89, startPoint y: 256, endPoint x: 112, endPoint y: 265, distance: 25.3
click at [112, 265] on input "range" at bounding box center [104, 263] width 123 height 15
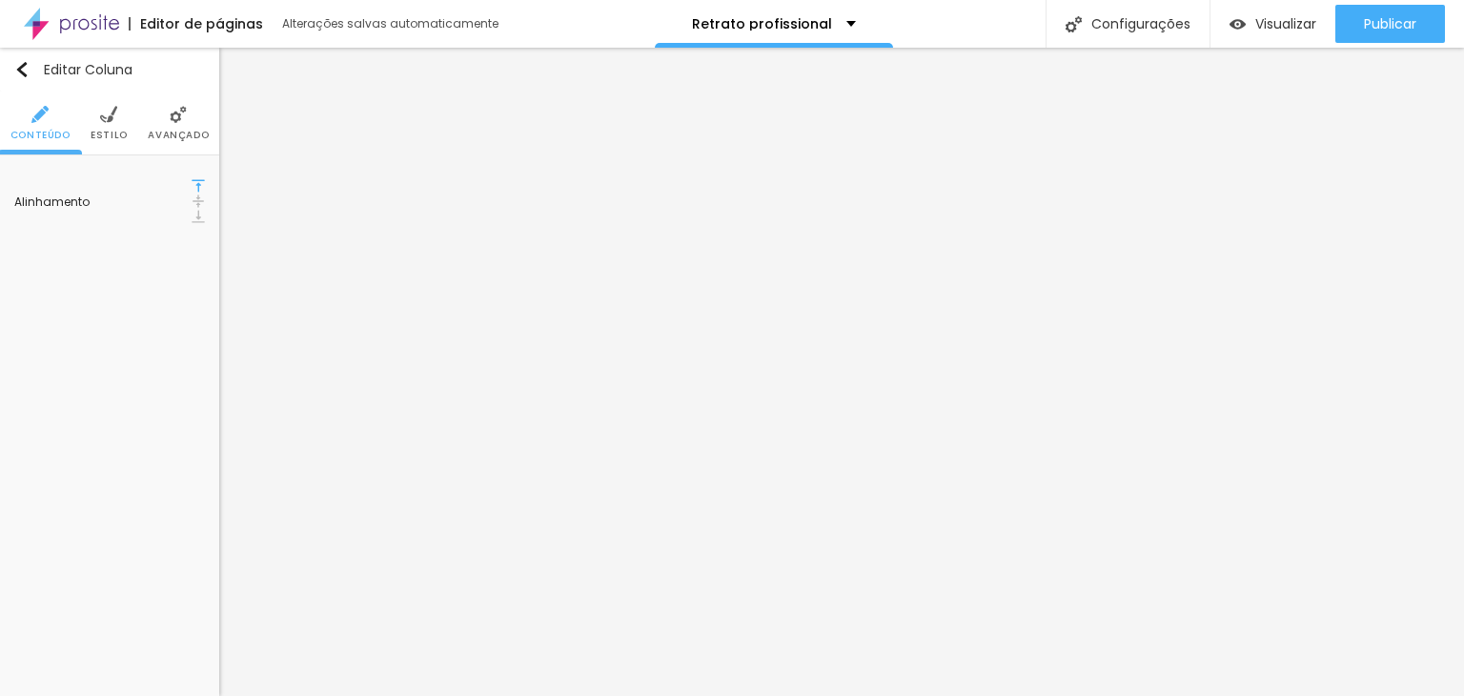
click at [192, 194] on img at bounding box center [198, 200] width 13 height 13
click at [114, 127] on li "Estilo" at bounding box center [109, 122] width 37 height 63
click at [183, 190] on input "#FFFFFF" at bounding box center [174, 192] width 59 height 18
paste input "140F0"
click at [126, 335] on div "Editar Coluna Conteúdo Estilo Avançado Cor de fundo Voltar ao padrão #140F0F So…" at bounding box center [109, 372] width 219 height 648
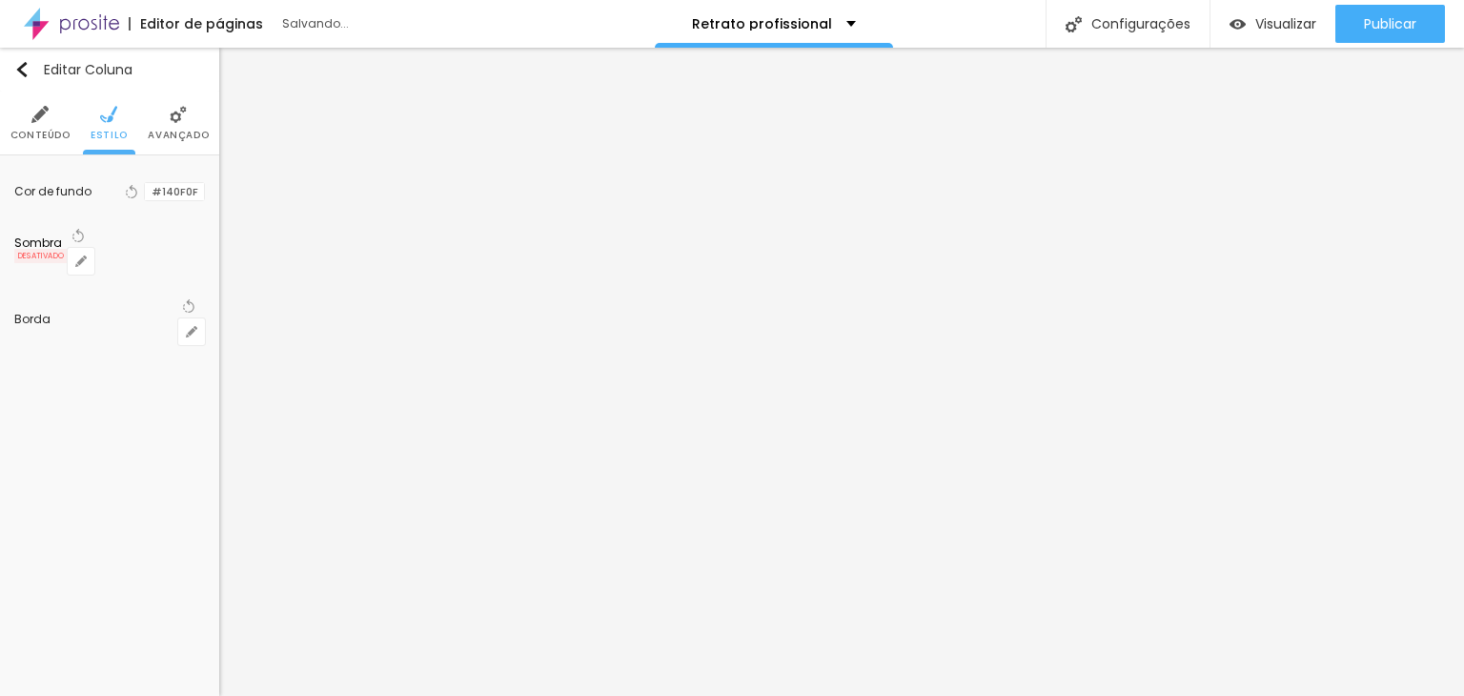
click at [159, 131] on span "Avançado" at bounding box center [178, 136] width 61 height 10
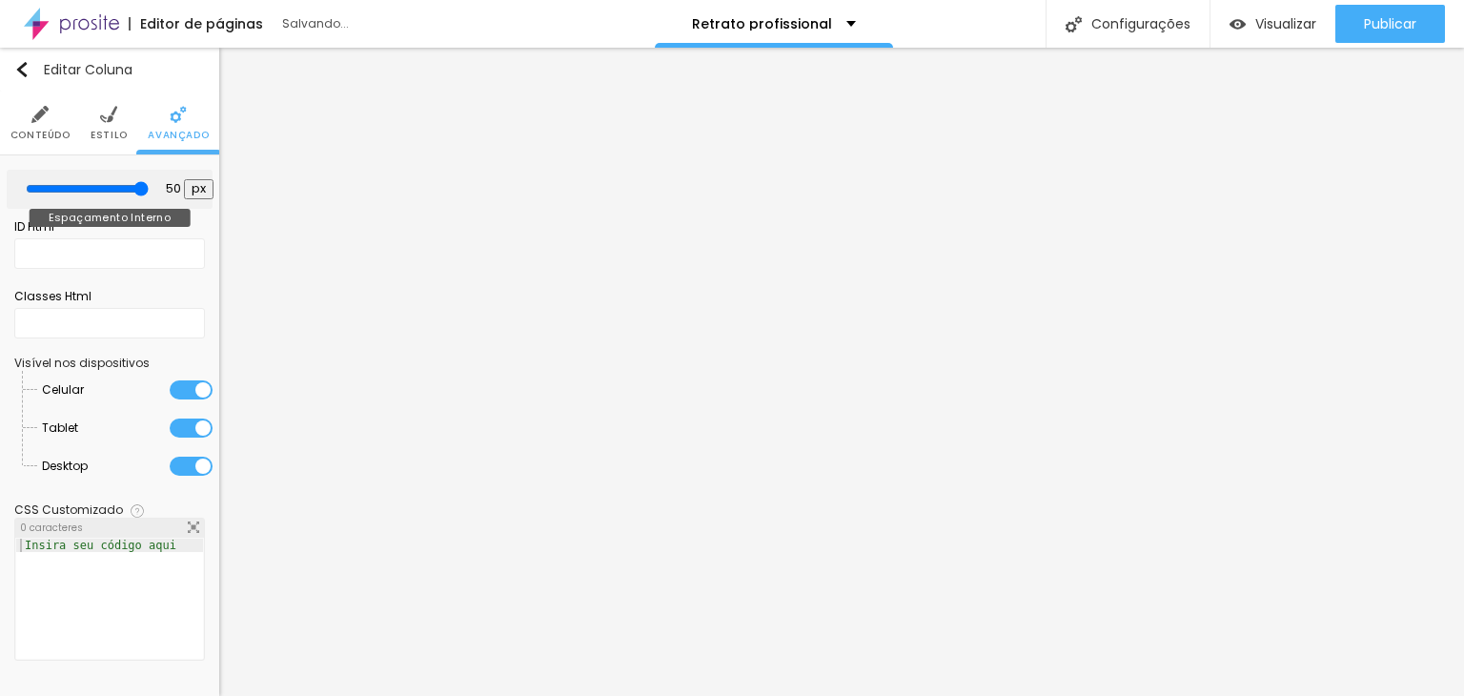
drag, startPoint x: 77, startPoint y: 184, endPoint x: 232, endPoint y: 199, distance: 156.1
click at [149, 196] on input "range" at bounding box center [87, 188] width 123 height 15
click at [46, 131] on span "Conteúdo" at bounding box center [40, 136] width 60 height 10
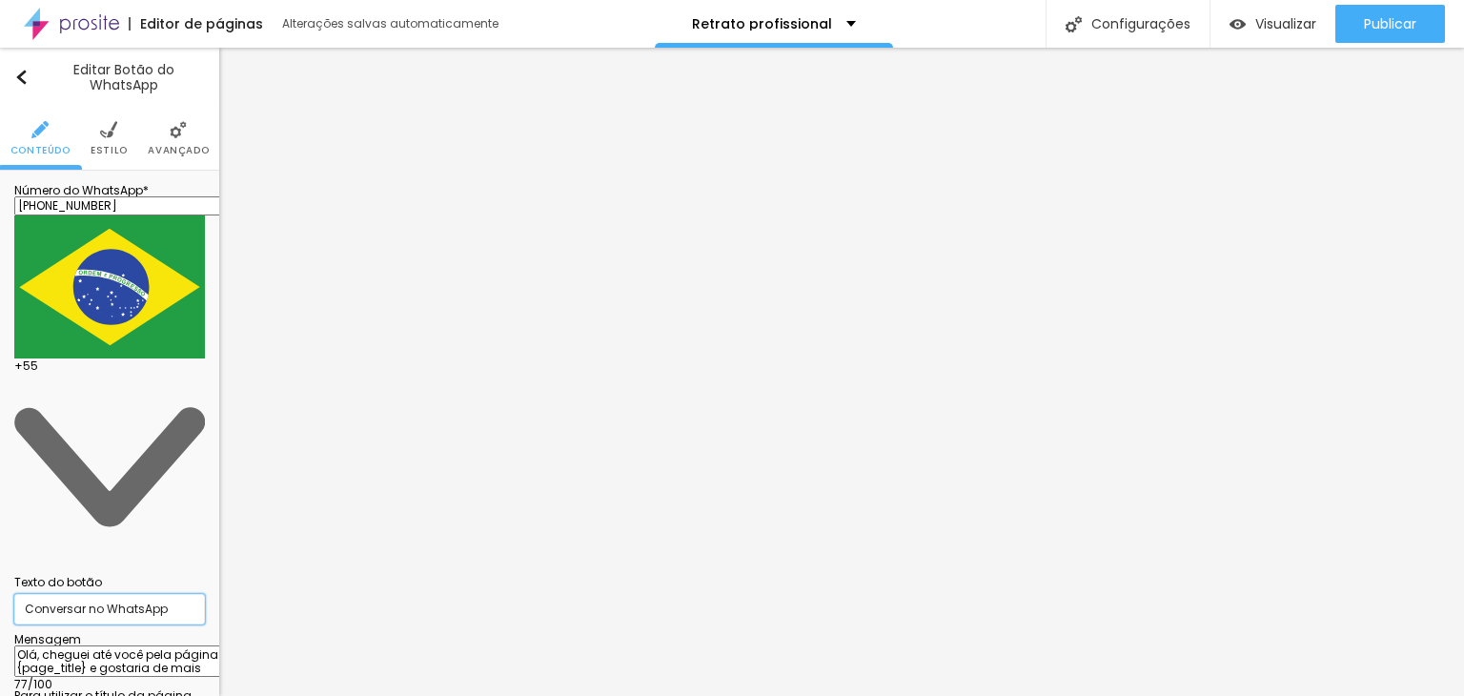
drag, startPoint x: 168, startPoint y: 275, endPoint x: 10, endPoint y: 268, distance: 158.4
click at [10, 268] on div "Número do WhatsApp * [PHONE_NUMBER] + 55 Texto do botão Conversar no WhatsApp M…" at bounding box center [109, 495] width 219 height 648
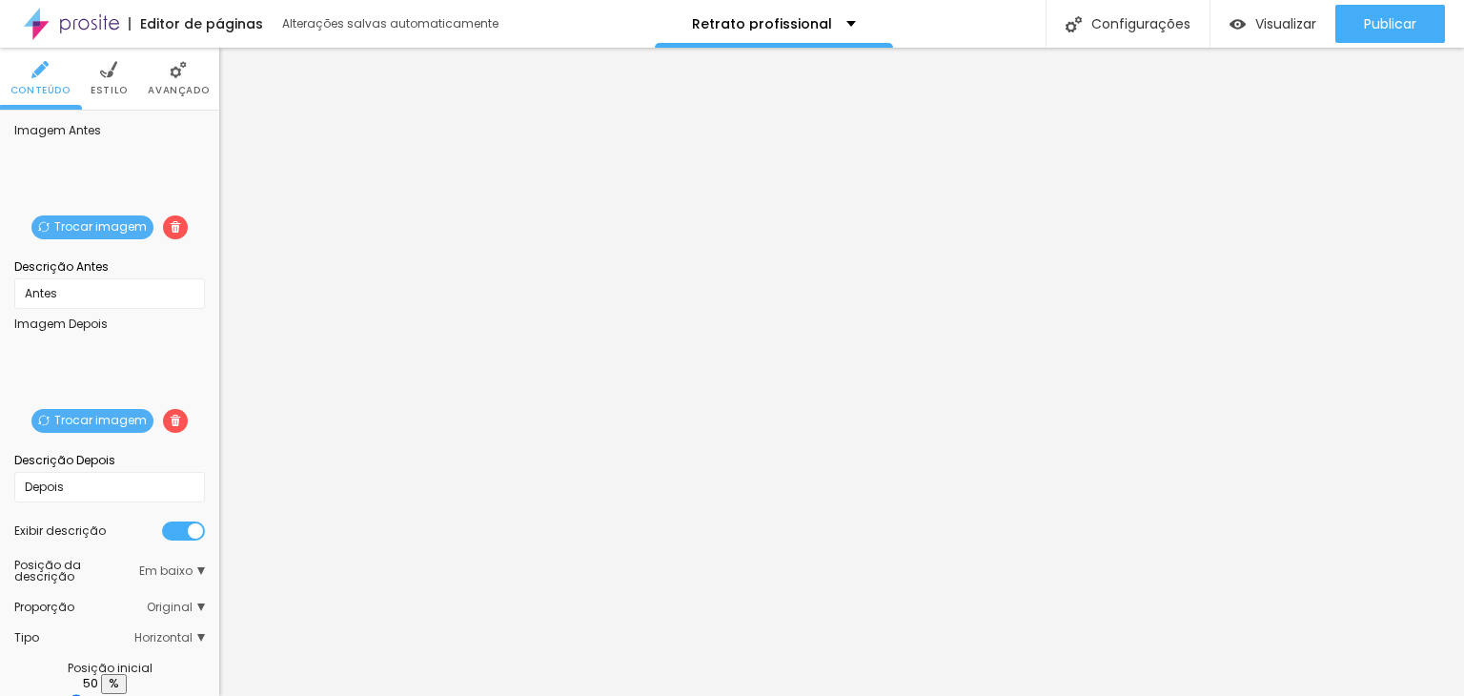
scroll to position [69, 0]
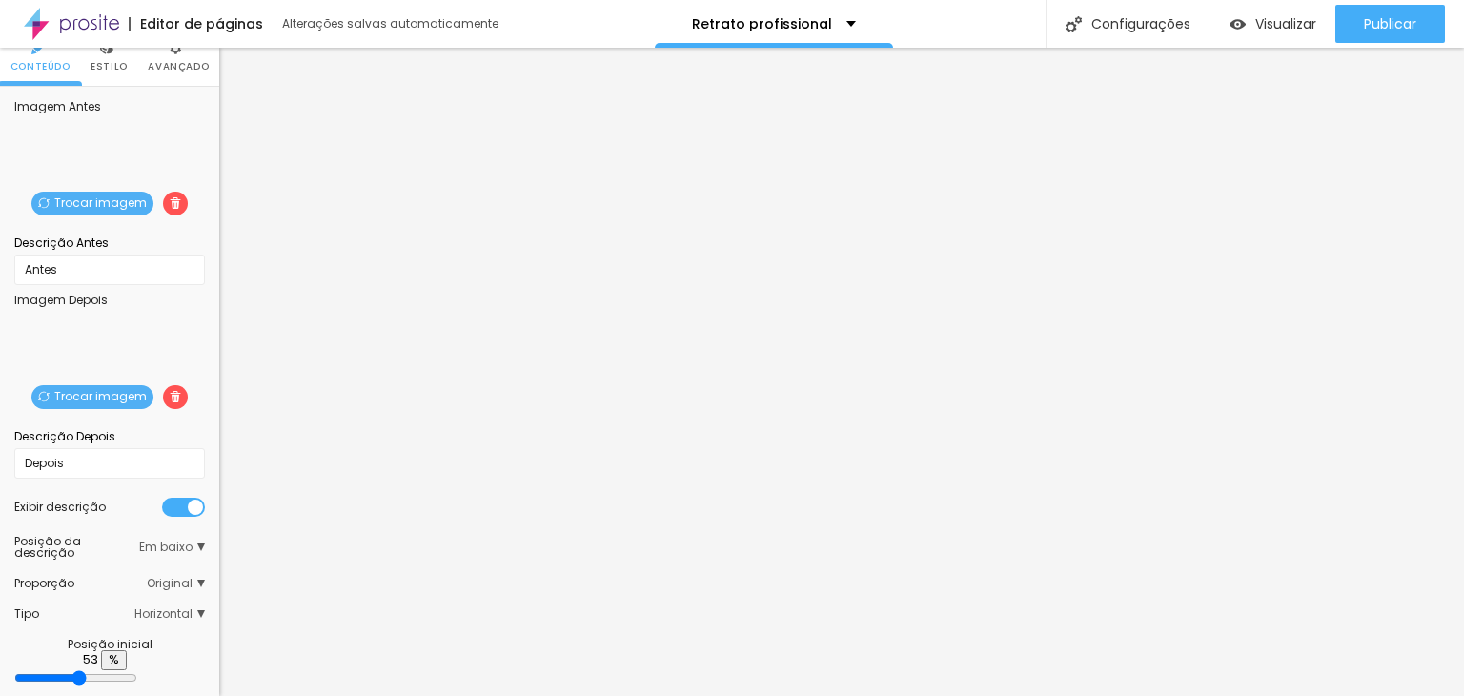
click at [107, 670] on input "range" at bounding box center [75, 677] width 123 height 15
click at [172, 611] on span "Horizontal" at bounding box center [169, 613] width 71 height 11
click at [182, 578] on span "Original" at bounding box center [176, 582] width 58 height 11
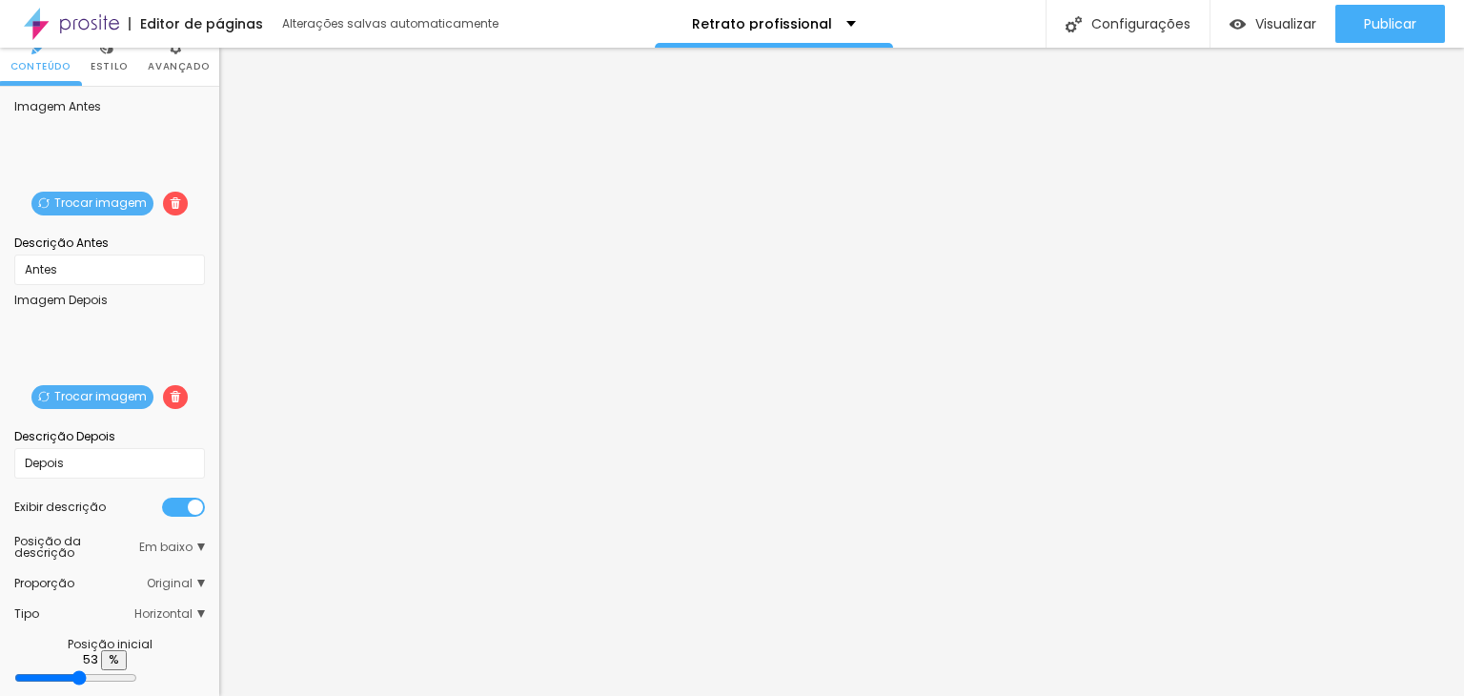
click at [184, 550] on span "Em baixo" at bounding box center [172, 546] width 66 height 23
click at [180, 588] on div "Proporção Original Cinema 16:9 Padrão 4:3 Quadrado 1:1 Original" at bounding box center [109, 583] width 191 height 30
click at [183, 579] on span "Original" at bounding box center [176, 582] width 58 height 11
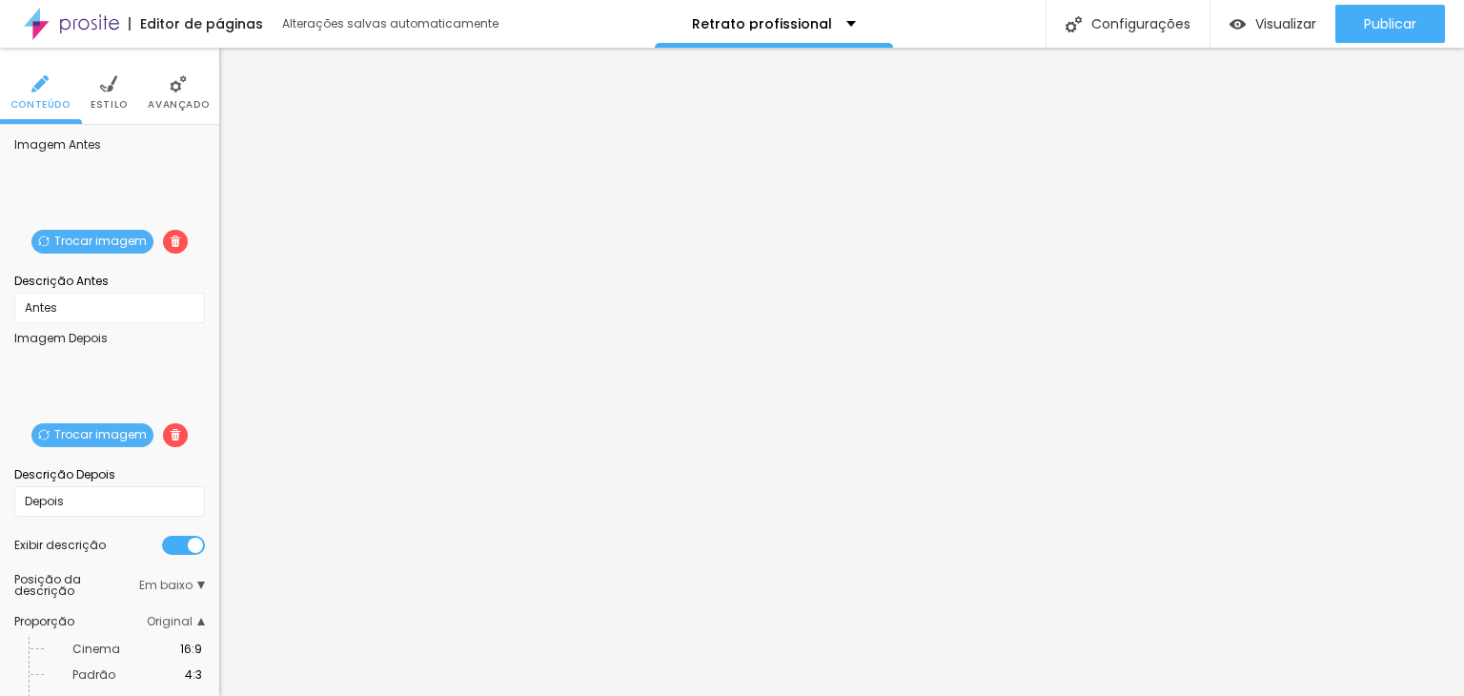
scroll to position [0, 0]
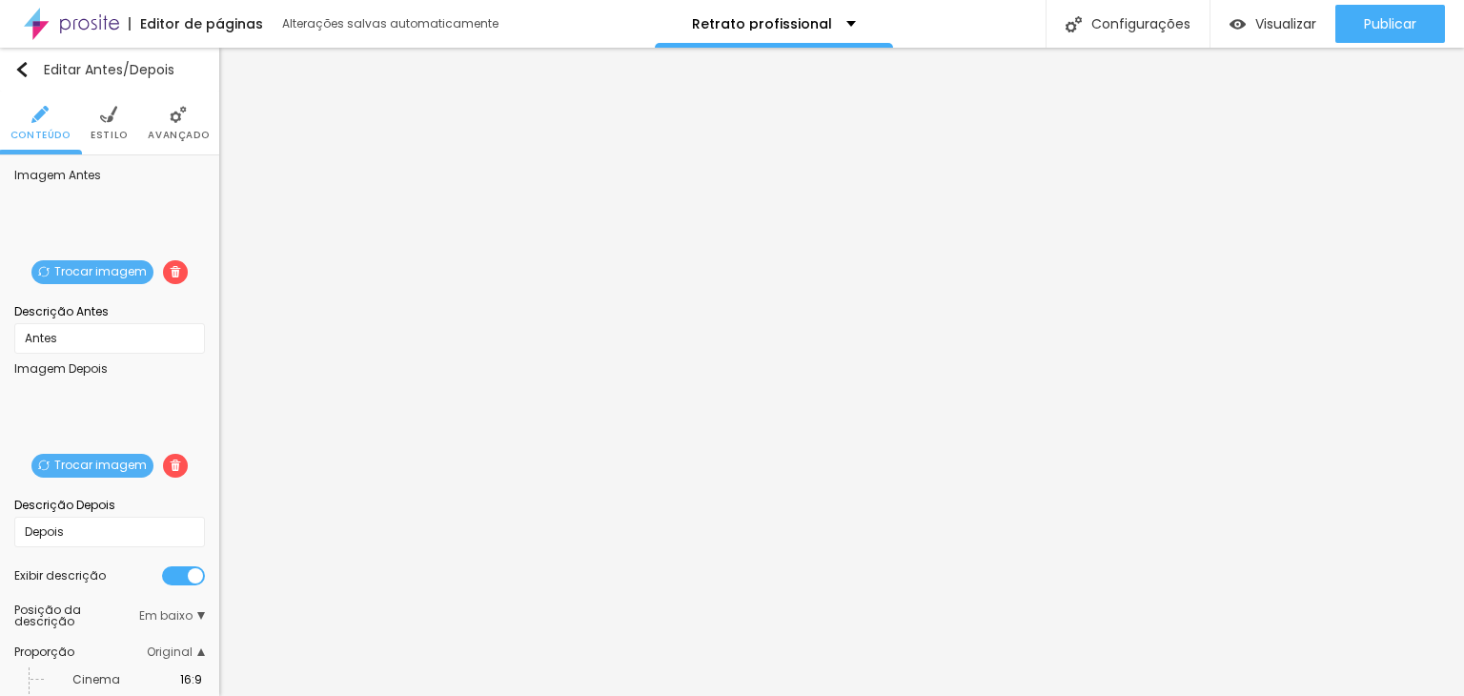
click at [162, 570] on div at bounding box center [183, 575] width 43 height 19
click at [104, 115] on img at bounding box center [108, 114] width 17 height 17
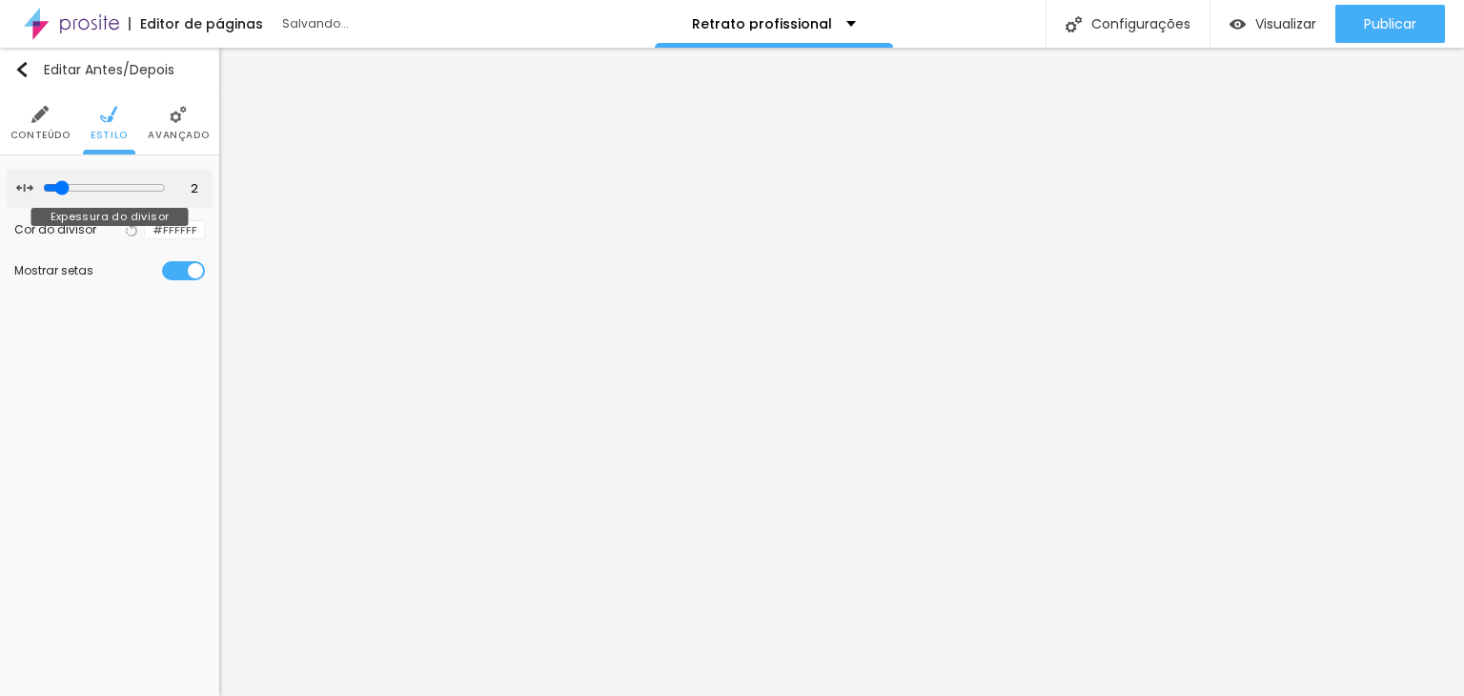
drag, startPoint x: 57, startPoint y: 186, endPoint x: 57, endPoint y: 198, distance: 12.4
click at [57, 195] on input "range" at bounding box center [104, 187] width 123 height 15
click at [168, 134] on span "Avançado" at bounding box center [178, 136] width 61 height 10
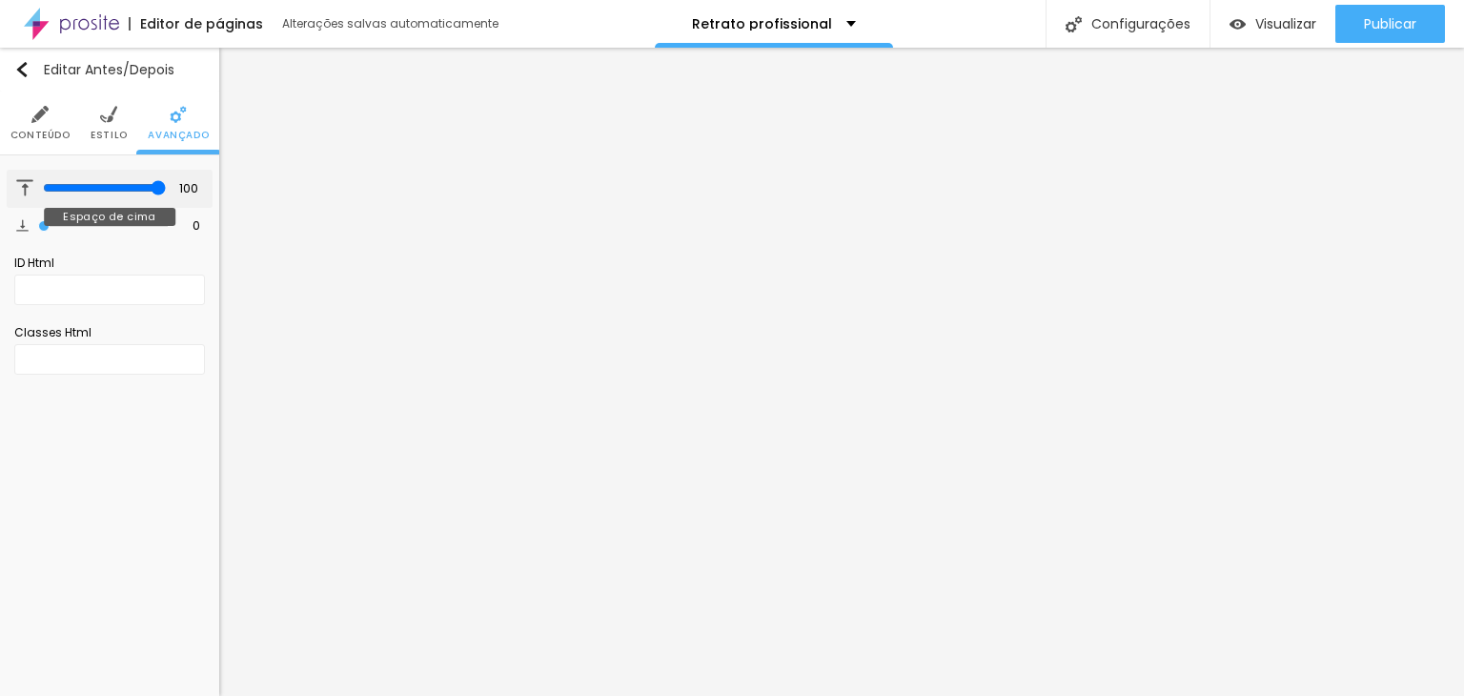
drag, startPoint x: 42, startPoint y: 188, endPoint x: 251, endPoint y: 188, distance: 208.7
click at [166, 188] on input "range" at bounding box center [104, 187] width 123 height 15
drag, startPoint x: 37, startPoint y: 225, endPoint x: 265, endPoint y: 223, distance: 227.7
click at [166, 223] on input "range" at bounding box center [104, 225] width 123 height 15
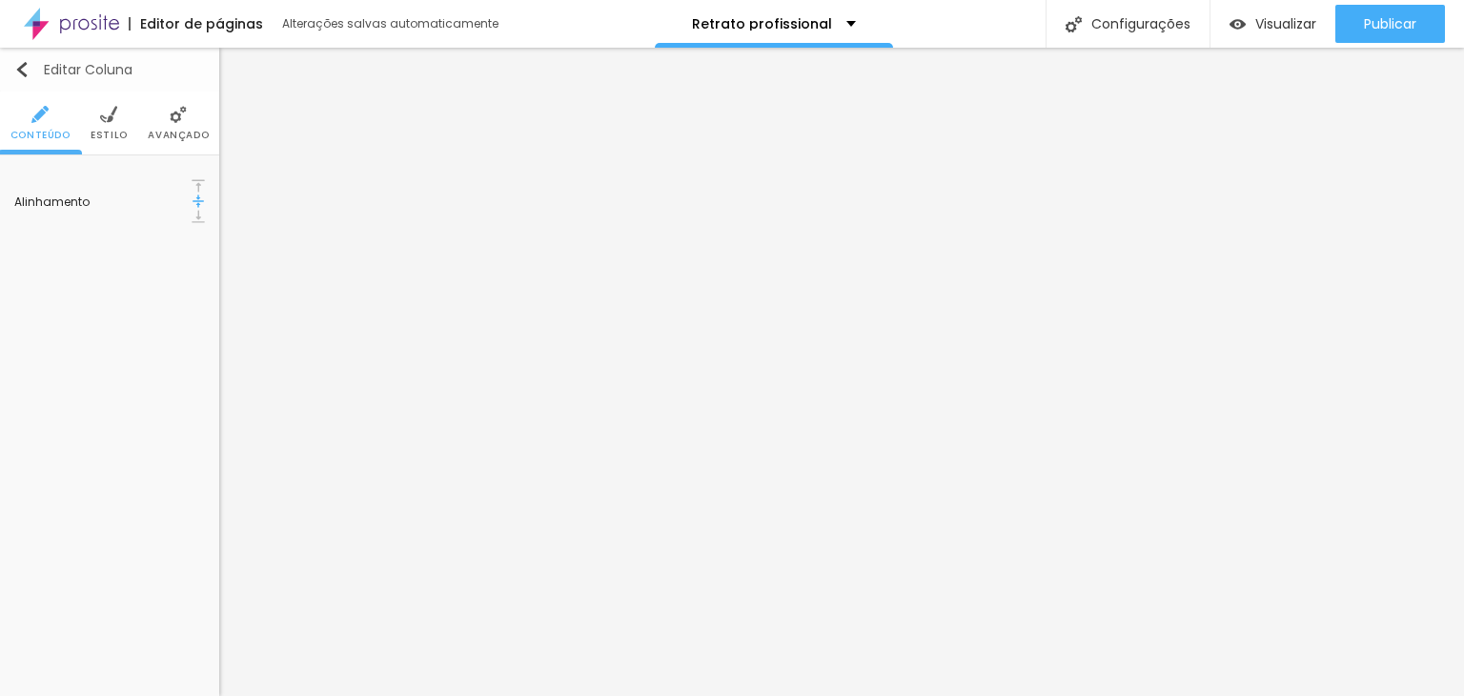
click at [19, 63] on img "button" at bounding box center [21, 69] width 15 height 15
click at [99, 123] on li "Estilo" at bounding box center [109, 122] width 37 height 63
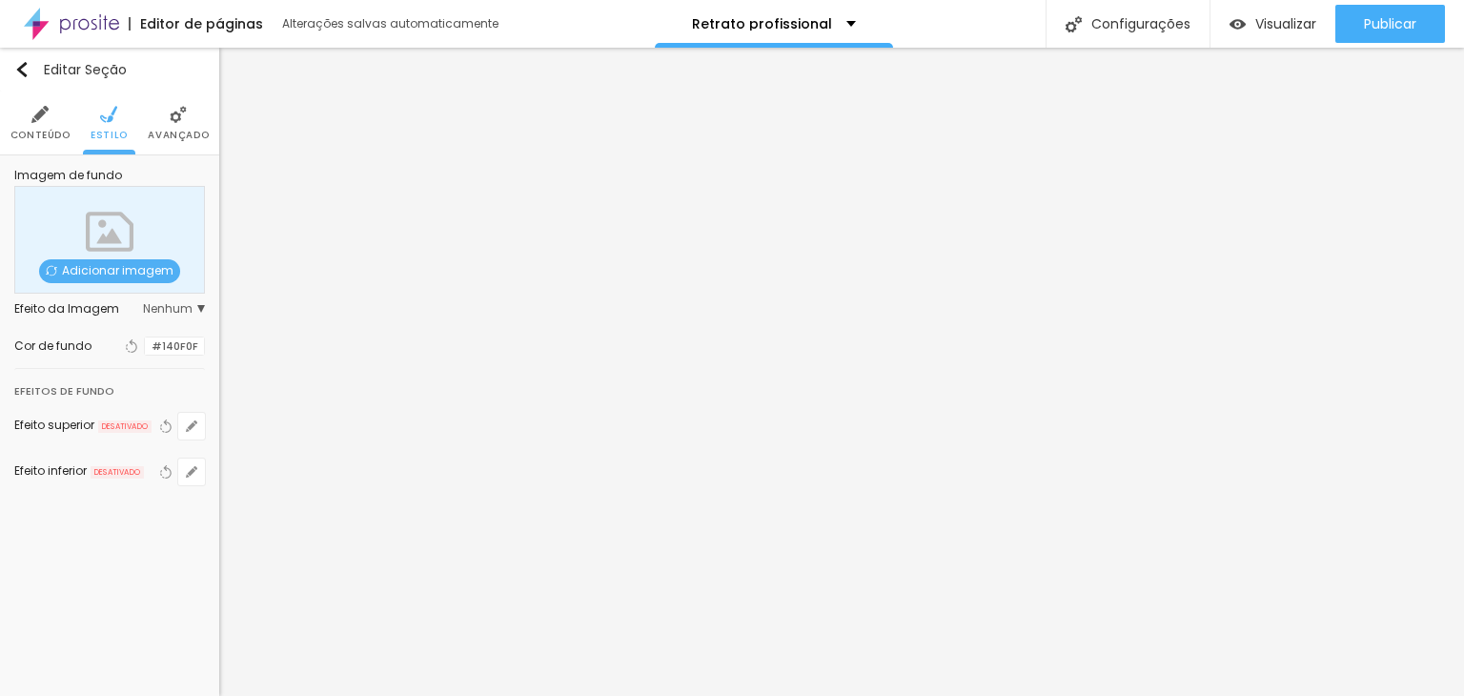
click at [172, 111] on img at bounding box center [178, 114] width 17 height 17
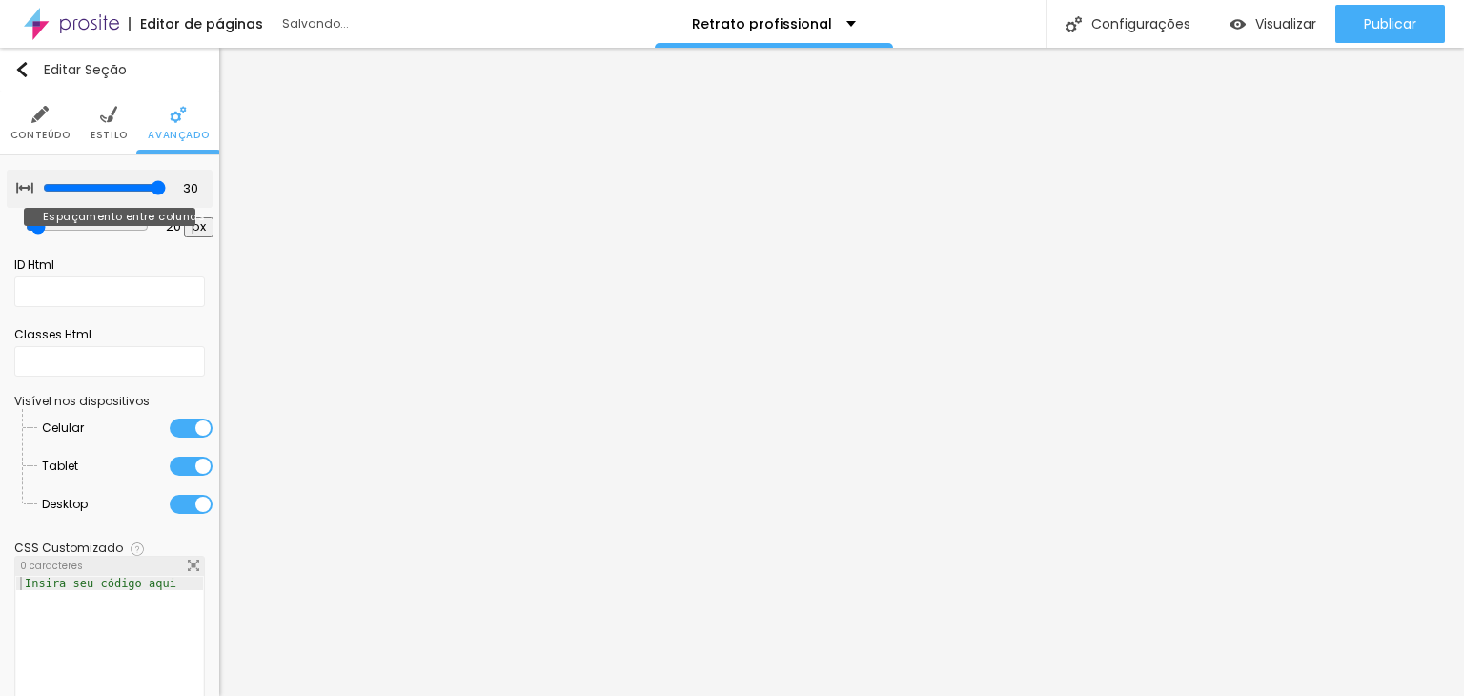
drag, startPoint x: 91, startPoint y: 187, endPoint x: 239, endPoint y: 192, distance: 147.8
click at [166, 192] on input "range" at bounding box center [104, 187] width 123 height 15
click at [20, 65] on img "button" at bounding box center [21, 69] width 15 height 15
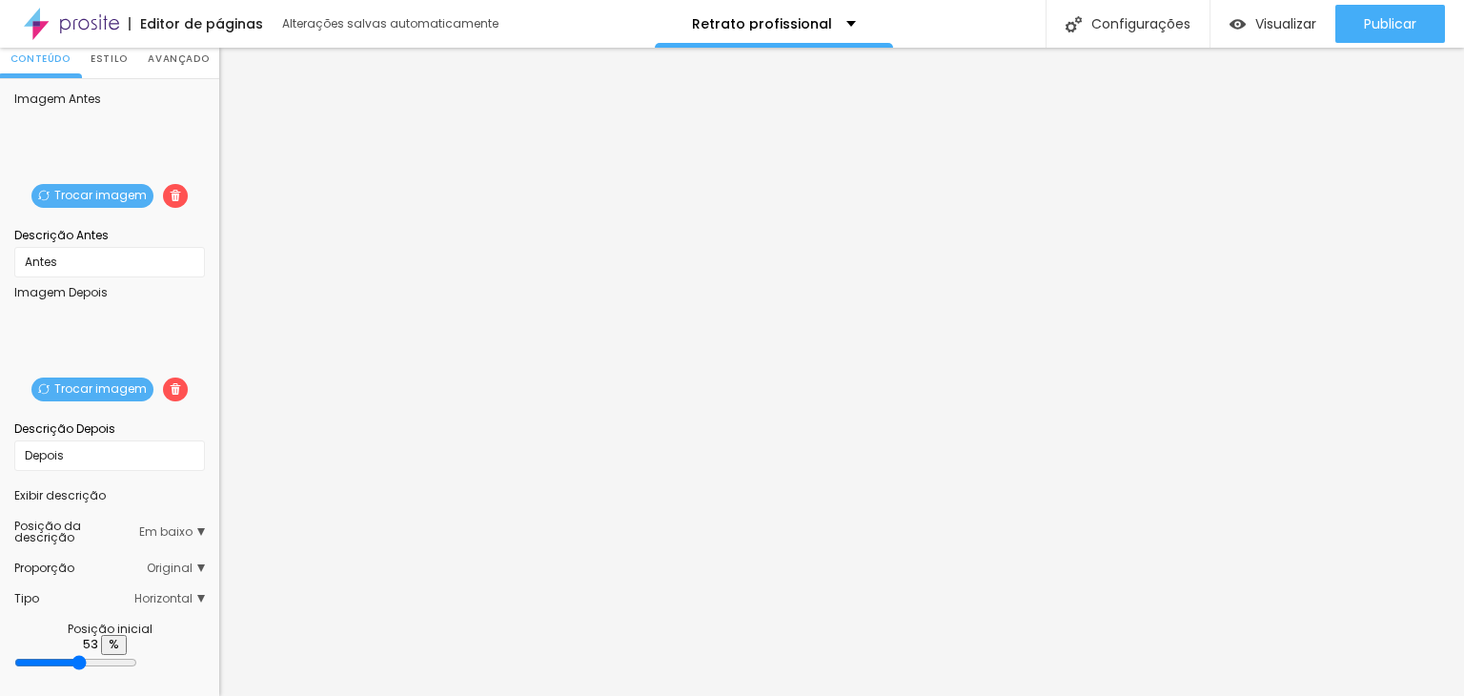
scroll to position [69, 0]
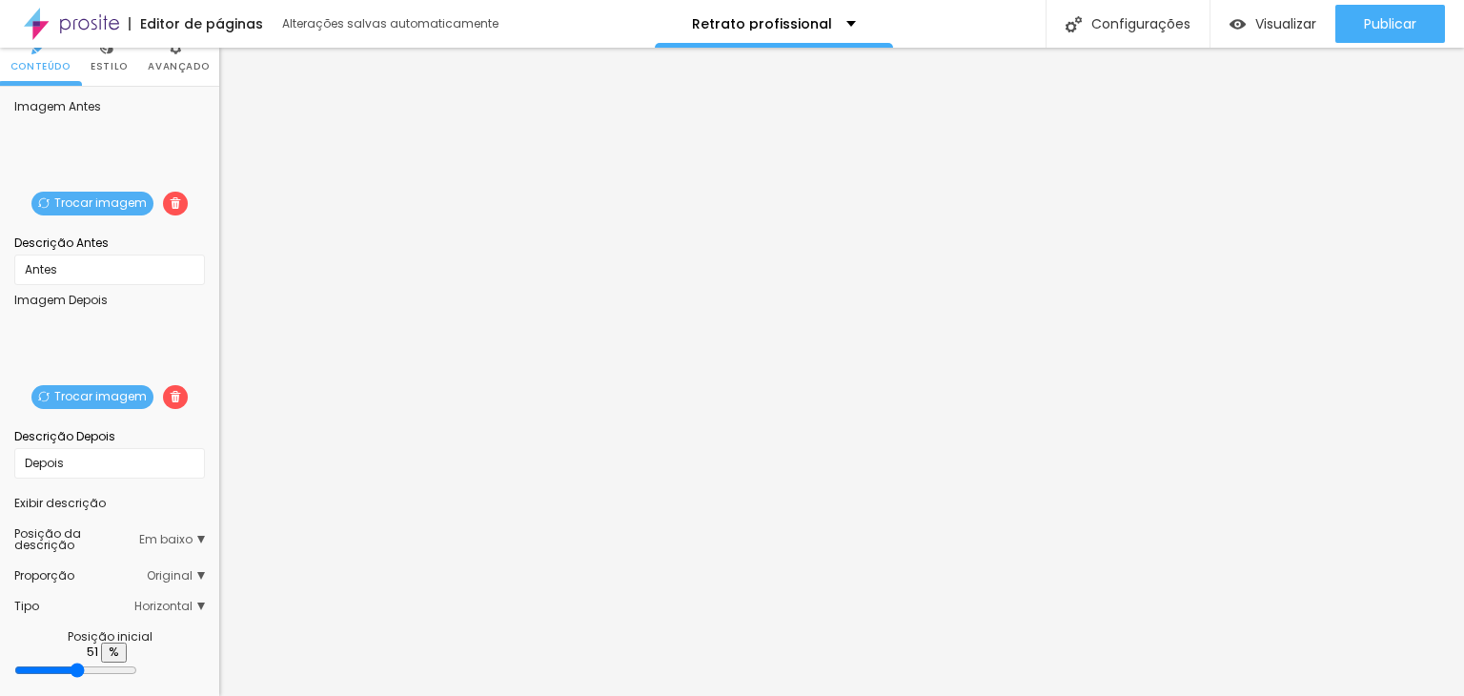
click at [103, 662] on input "range" at bounding box center [75, 669] width 123 height 15
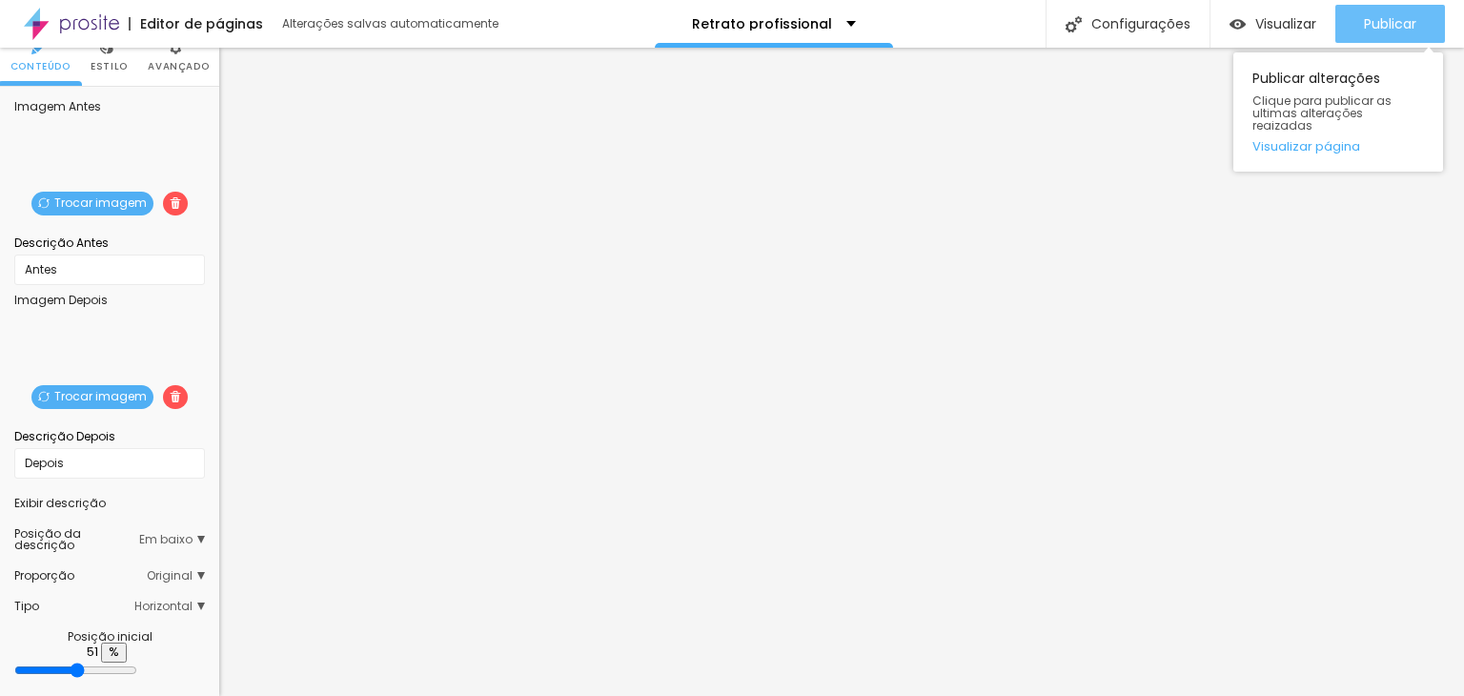
click at [1386, 26] on span "Publicar" at bounding box center [1390, 23] width 52 height 15
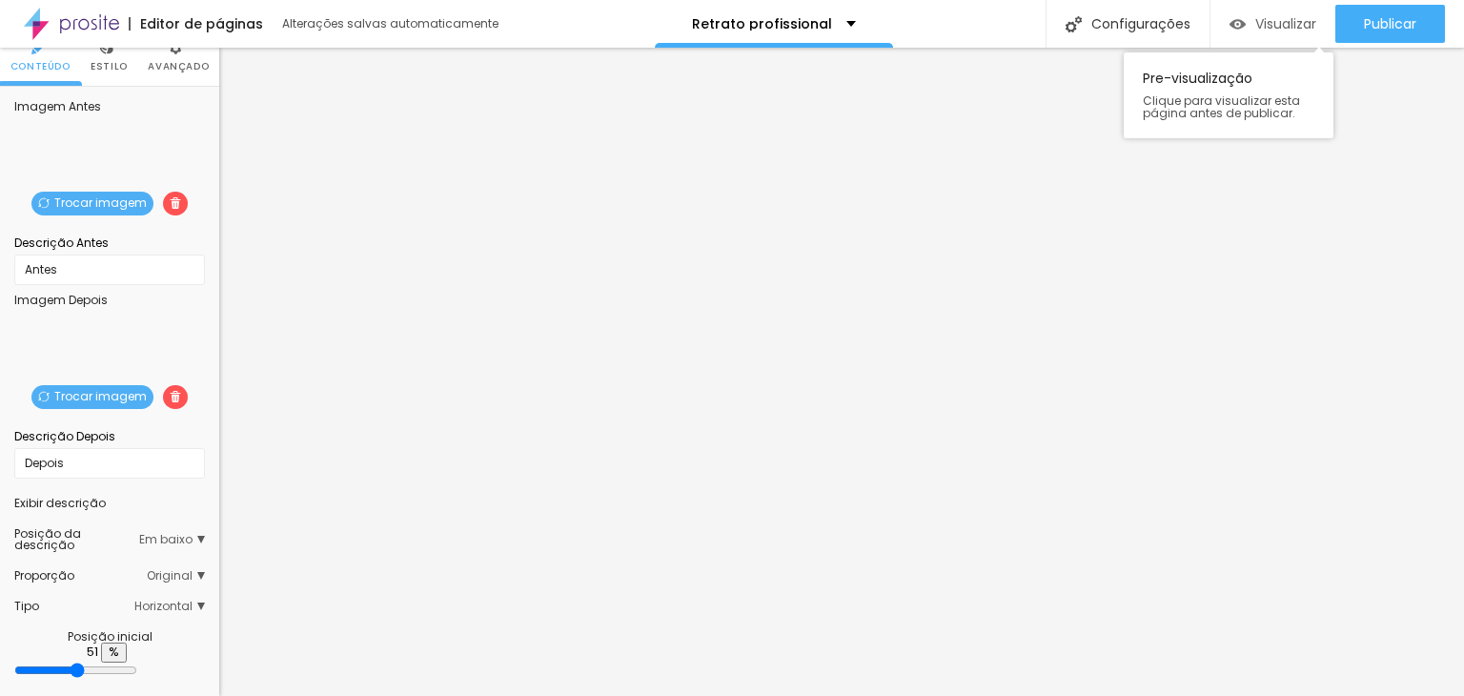
click at [1271, 17] on span "Visualizar" at bounding box center [1285, 23] width 61 height 15
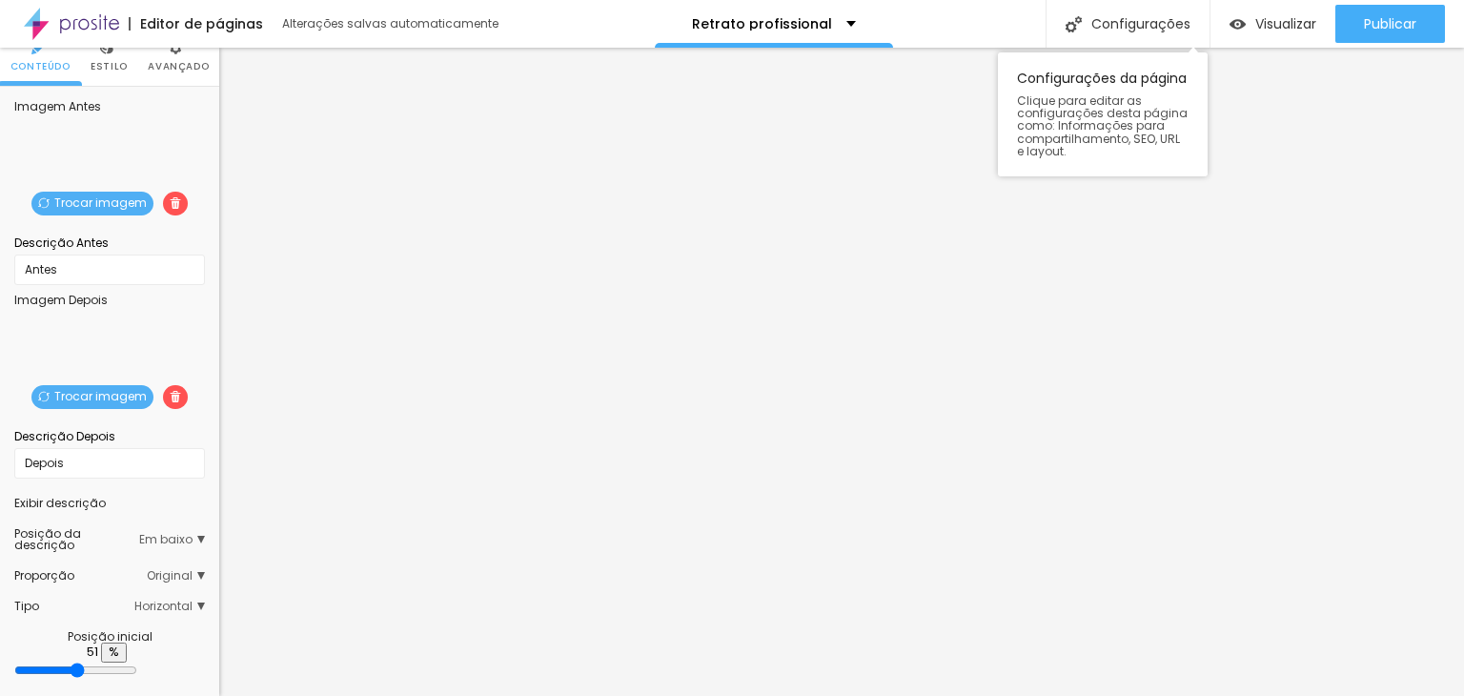
scroll to position [0, 0]
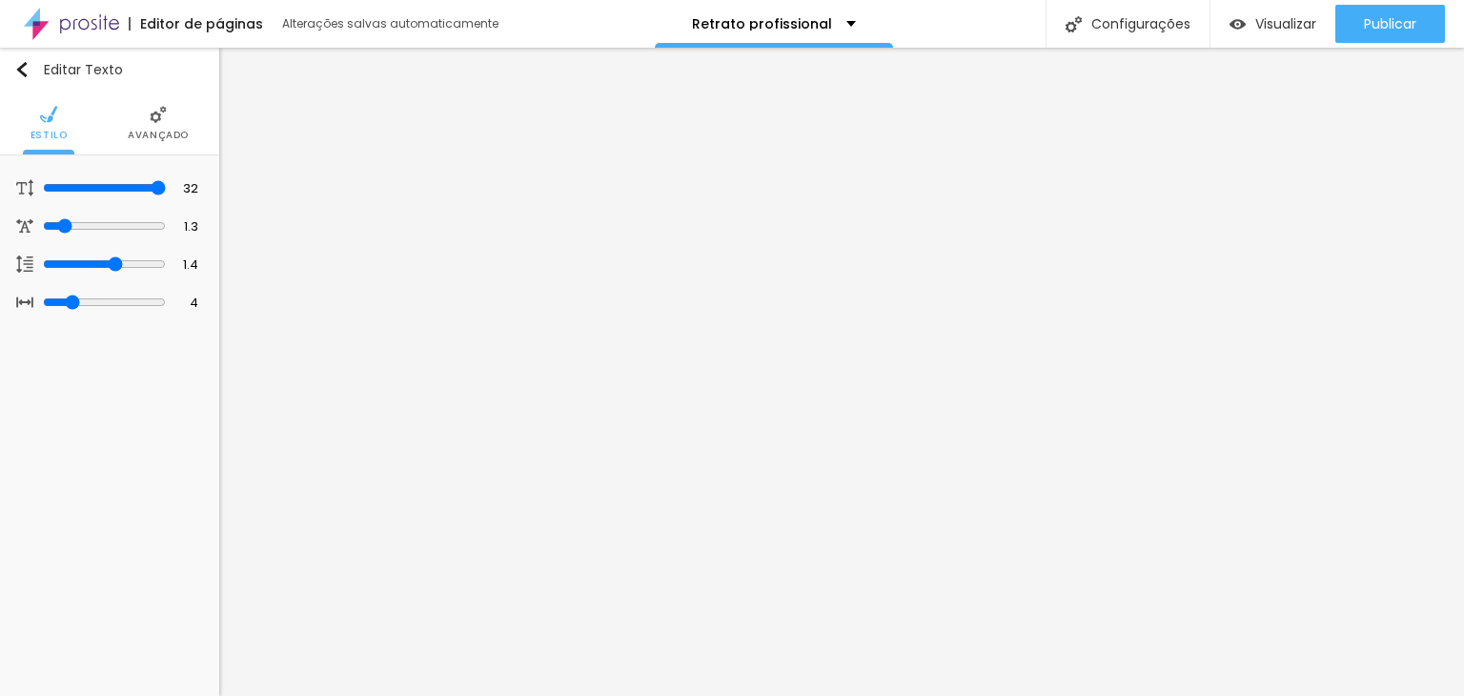
click at [152, 119] on img at bounding box center [158, 114] width 17 height 17
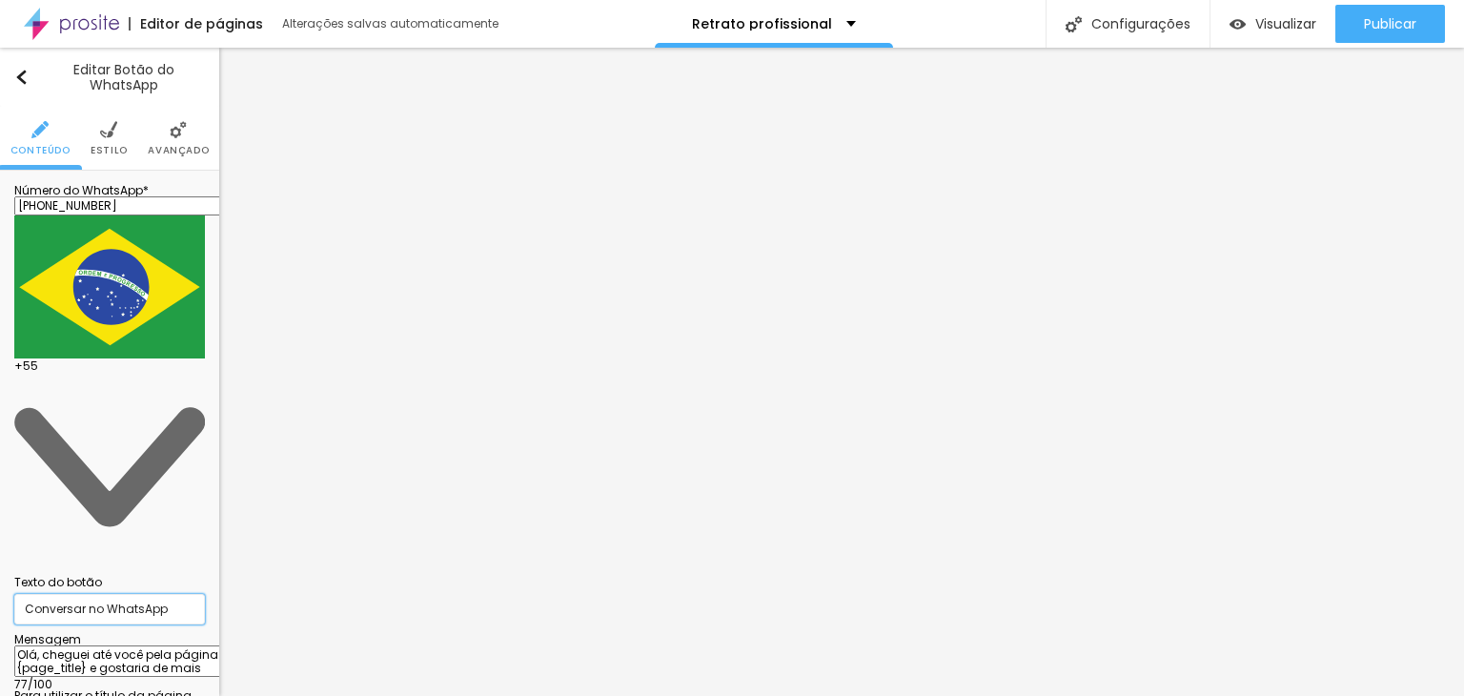
click at [14, 594] on input "Conversar no WhatsApp" at bounding box center [109, 609] width 191 height 30
click at [149, 594] on input "Conversar no WhatsApp" at bounding box center [109, 609] width 191 height 30
click at [165, 594] on input "Conversar no WhatsApp" at bounding box center [109, 609] width 191 height 30
click at [116, 645] on textarea "Olá, cheguei até você pela página {page_title} e gostaria de mais informações" at bounding box center [121, 661] width 215 height 32
drag, startPoint x: 176, startPoint y: 275, endPoint x: 11, endPoint y: 268, distance: 165.0
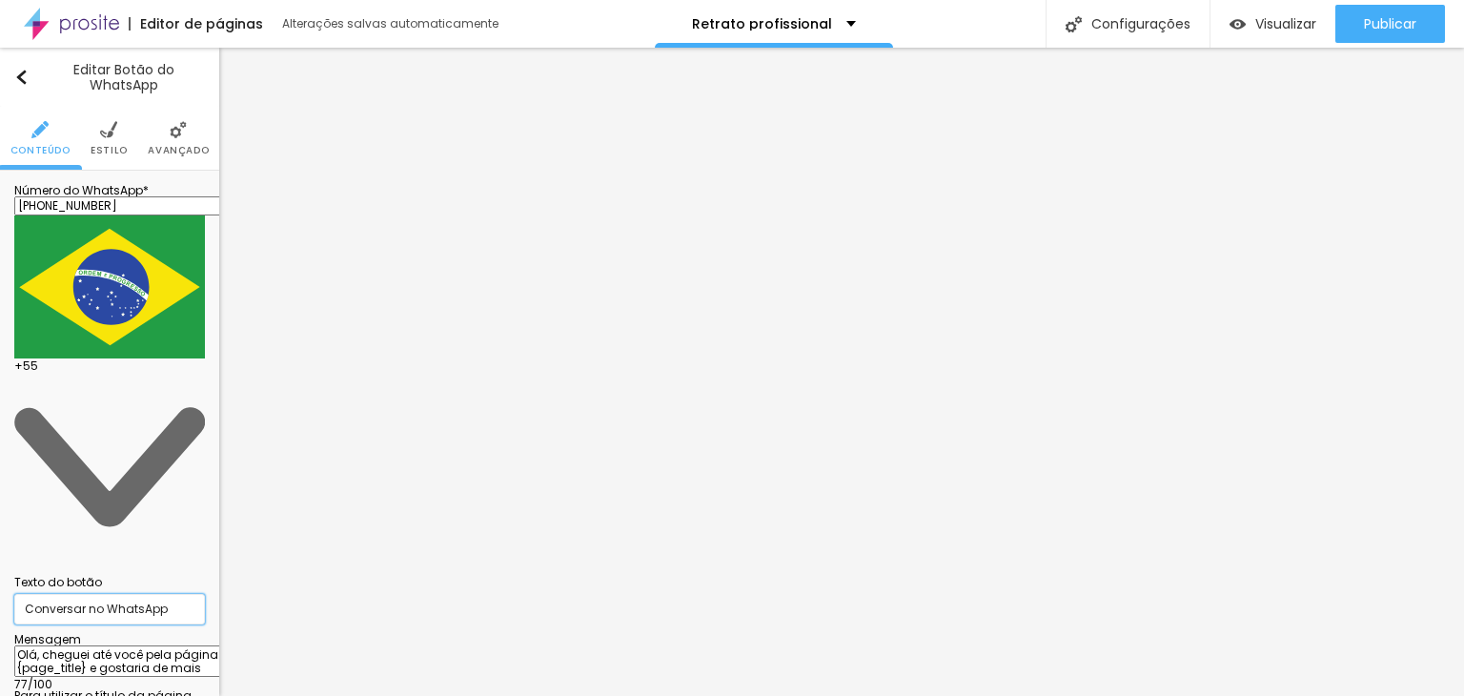
click at [11, 268] on div "Número do WhatsApp * [PHONE_NUMBER] + 55 Texto do botão Conversar no WhatsApp M…" at bounding box center [109, 495] width 219 height 648
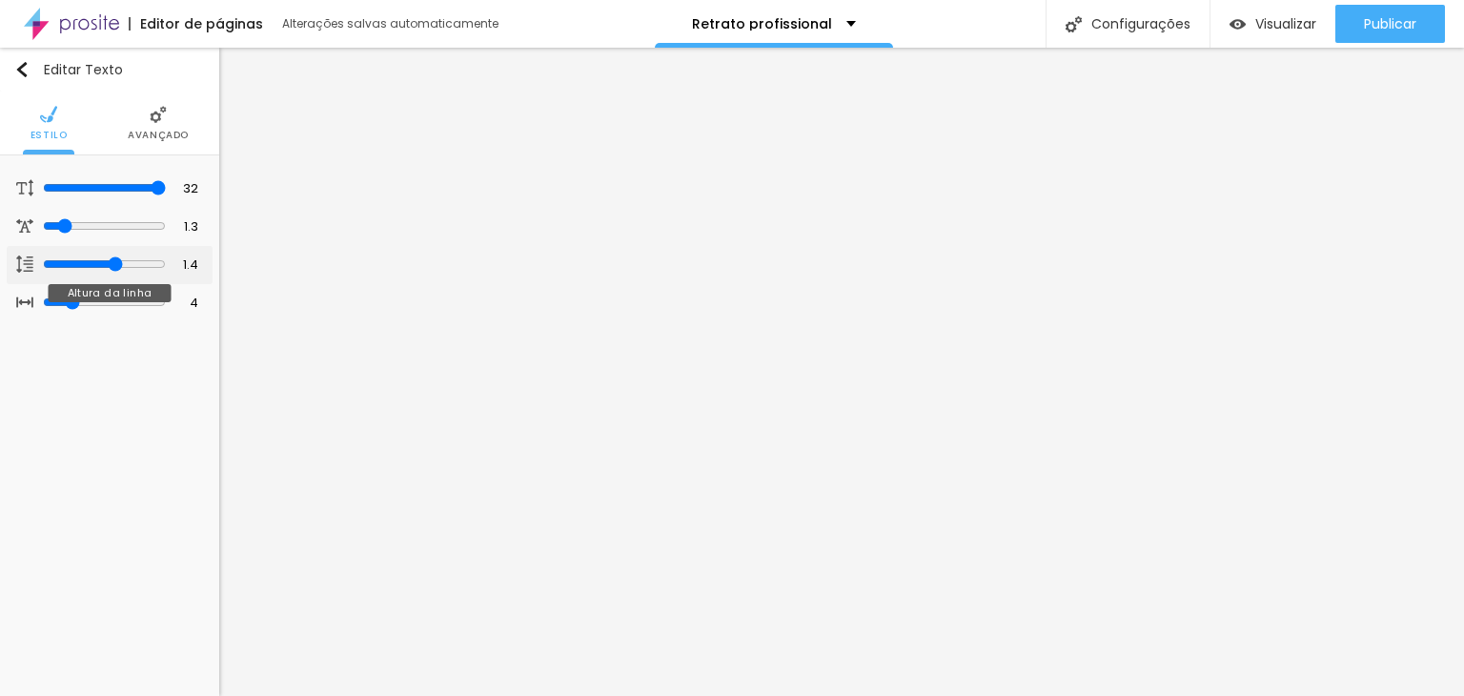
drag, startPoint x: 131, startPoint y: 261, endPoint x: 117, endPoint y: 268, distance: 14.9
click at [117, 268] on input "range" at bounding box center [104, 263] width 123 height 15
click at [68, 297] on input "range" at bounding box center [104, 301] width 123 height 15
click at [157, 121] on img at bounding box center [158, 114] width 17 height 17
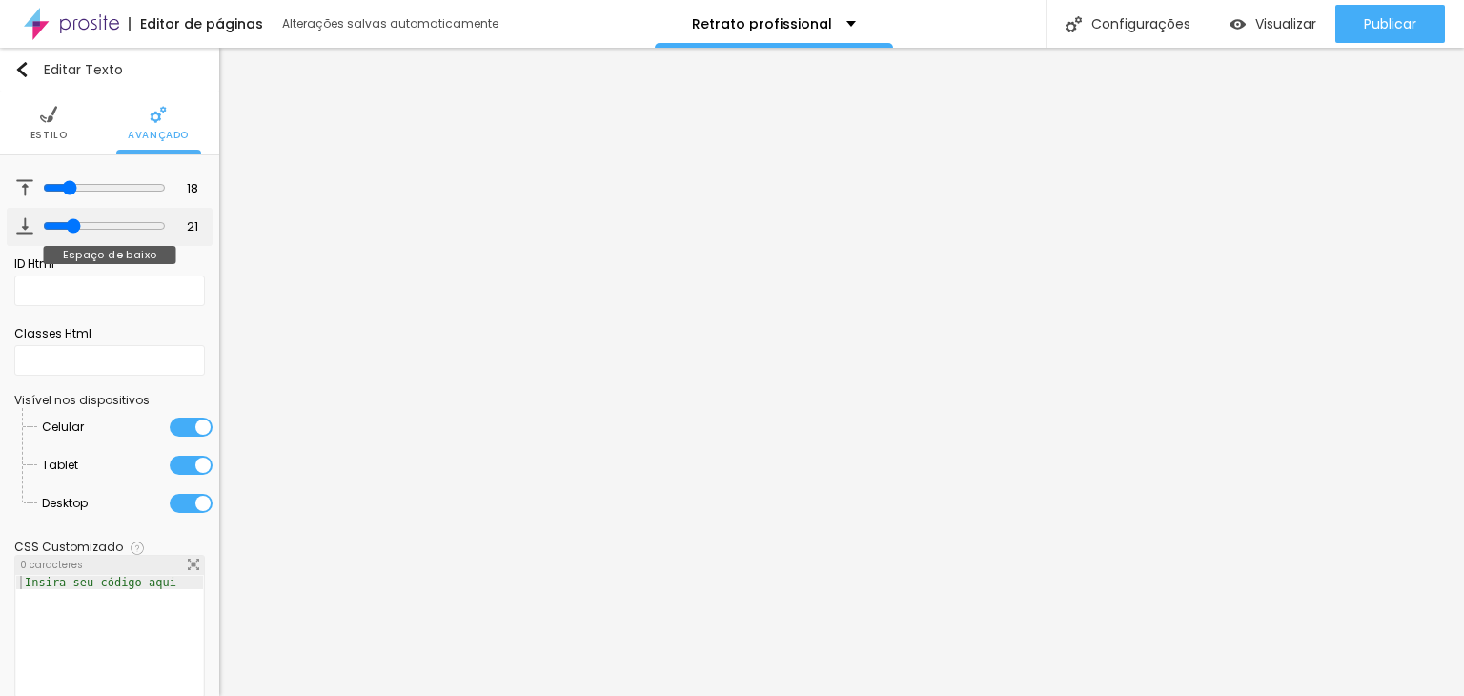
drag, startPoint x: 111, startPoint y: 230, endPoint x: 65, endPoint y: 232, distance: 46.7
click at [65, 232] on input "range" at bounding box center [104, 225] width 123 height 15
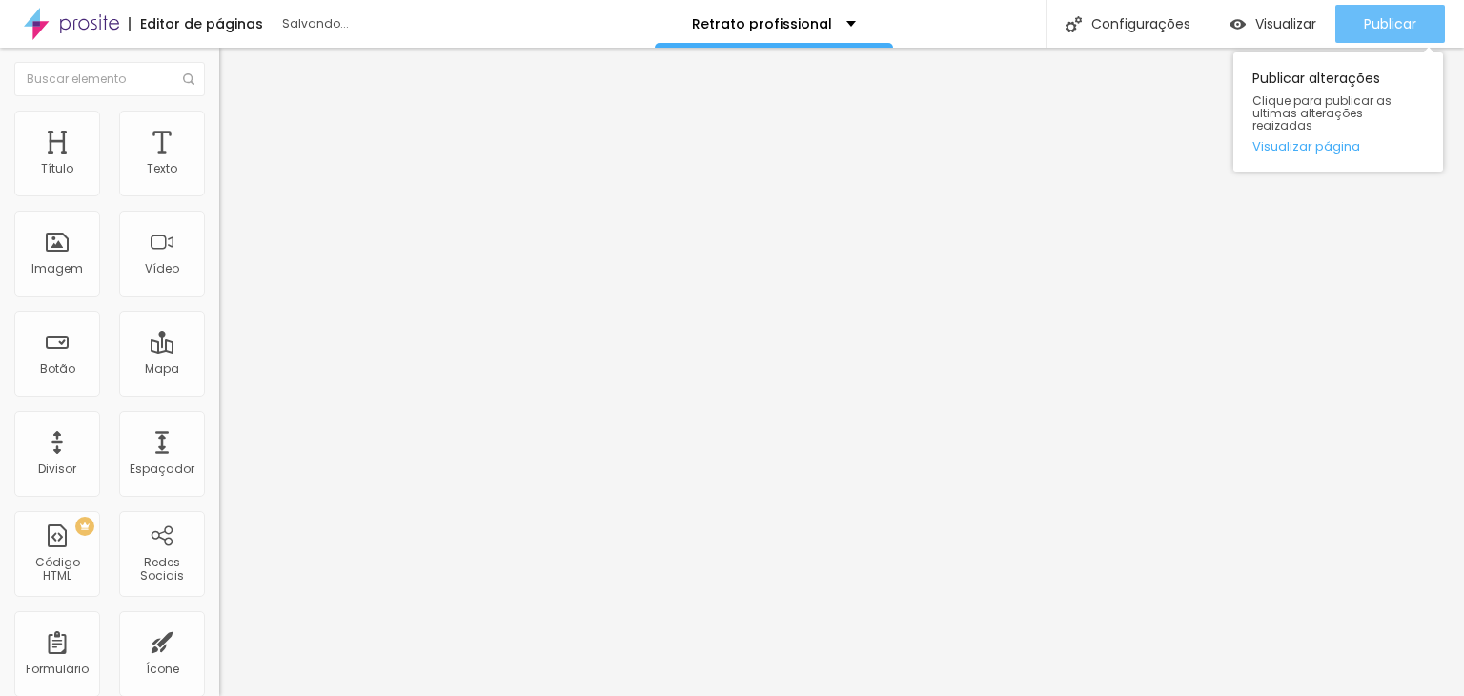
click at [1360, 23] on button "Publicar" at bounding box center [1390, 24] width 110 height 38
click at [1364, 24] on span "Publicar" at bounding box center [1390, 23] width 52 height 15
click at [1310, 140] on link "Visualizar página" at bounding box center [1338, 146] width 172 height 12
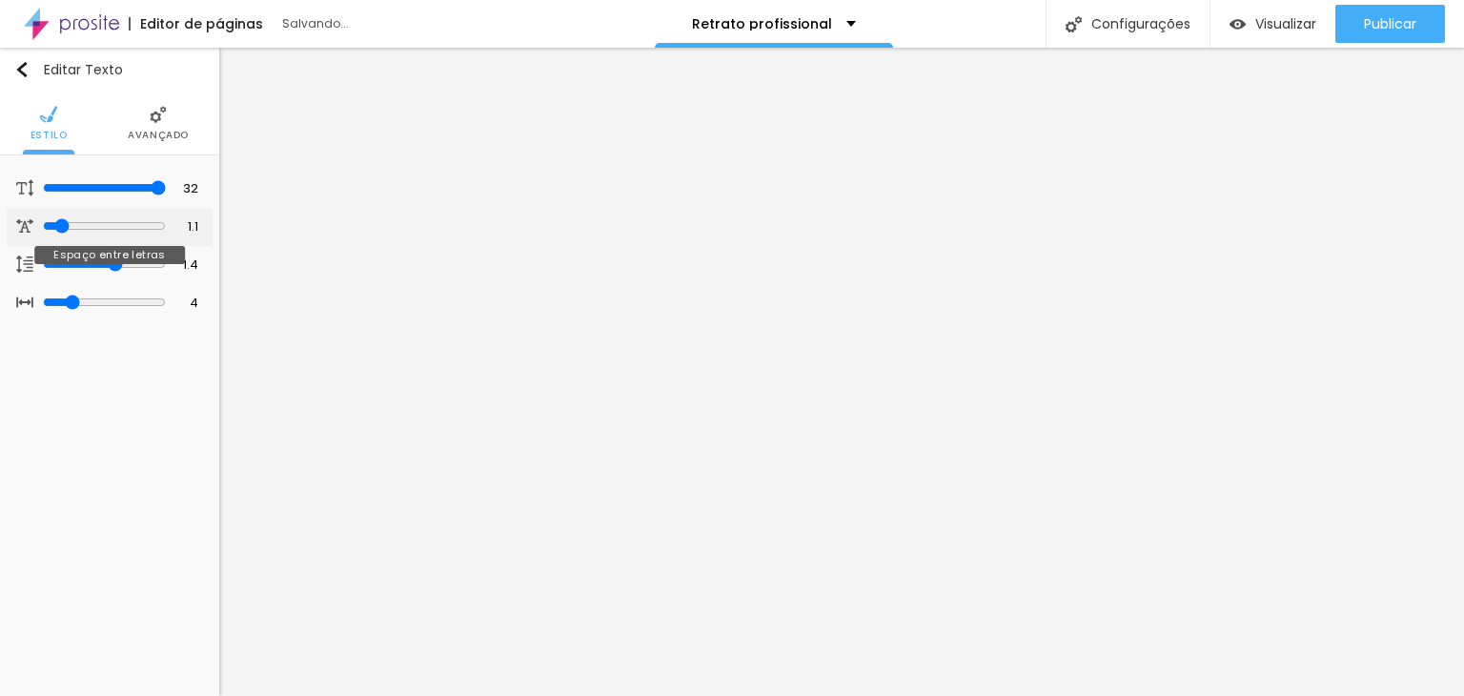
click at [57, 221] on input "range" at bounding box center [104, 225] width 123 height 15
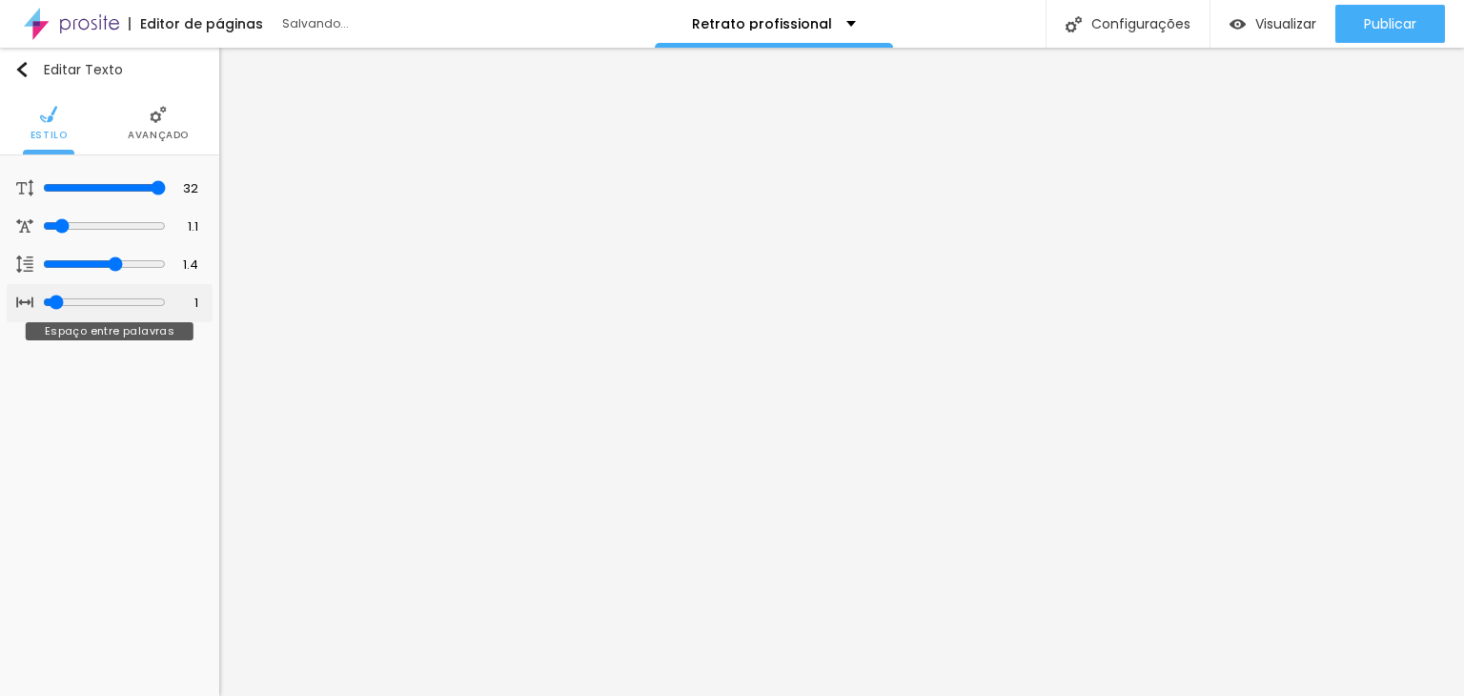
drag, startPoint x: 62, startPoint y: 297, endPoint x: 50, endPoint y: 298, distance: 12.4
click at [50, 298] on input "range" at bounding box center [104, 301] width 123 height 15
drag, startPoint x: 111, startPoint y: 255, endPoint x: 98, endPoint y: 272, distance: 20.4
click at [98, 272] on input "range" at bounding box center [104, 263] width 123 height 15
click at [137, 131] on span "Avançado" at bounding box center [158, 136] width 61 height 10
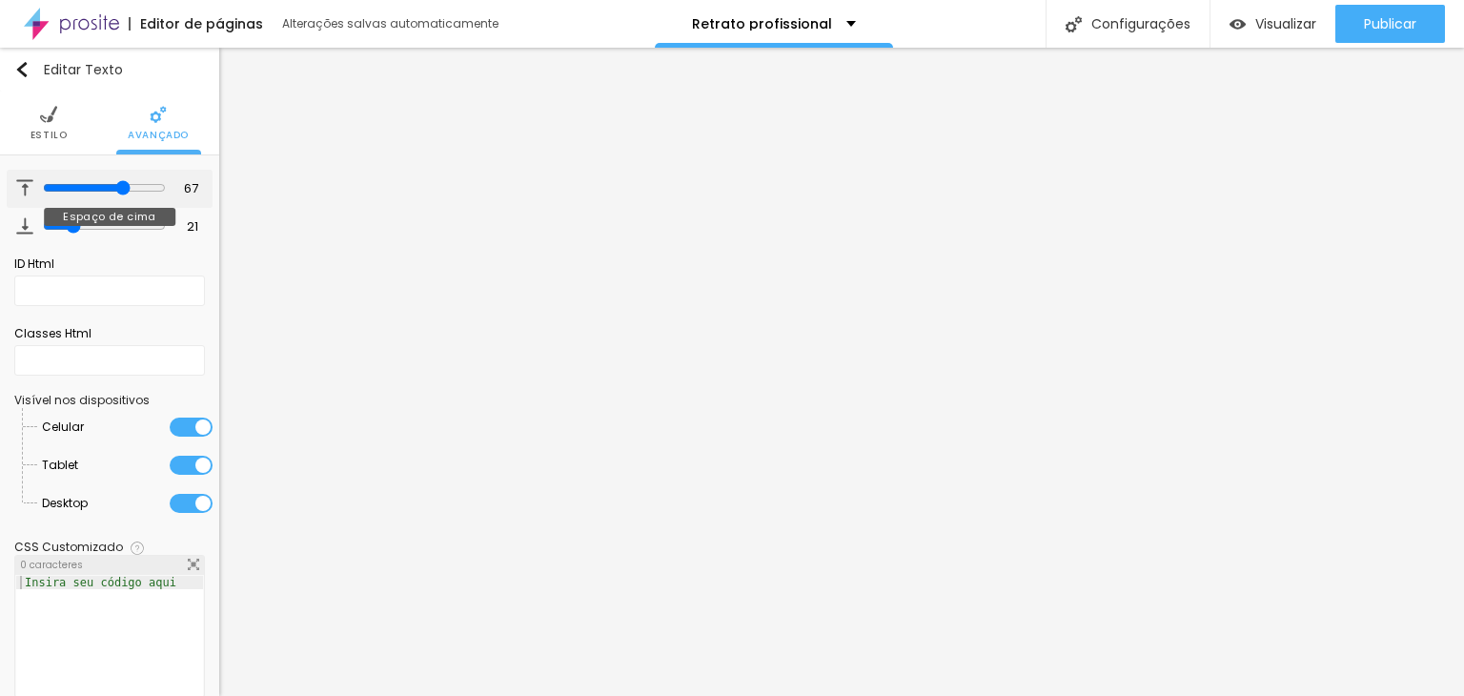
drag, startPoint x: 63, startPoint y: 190, endPoint x: 111, endPoint y: 196, distance: 49.1
click at [111, 195] on input "range" at bounding box center [104, 187] width 123 height 15
drag, startPoint x: 65, startPoint y: 222, endPoint x: 152, endPoint y: 224, distance: 87.7
click at [152, 224] on input "range" at bounding box center [104, 225] width 123 height 15
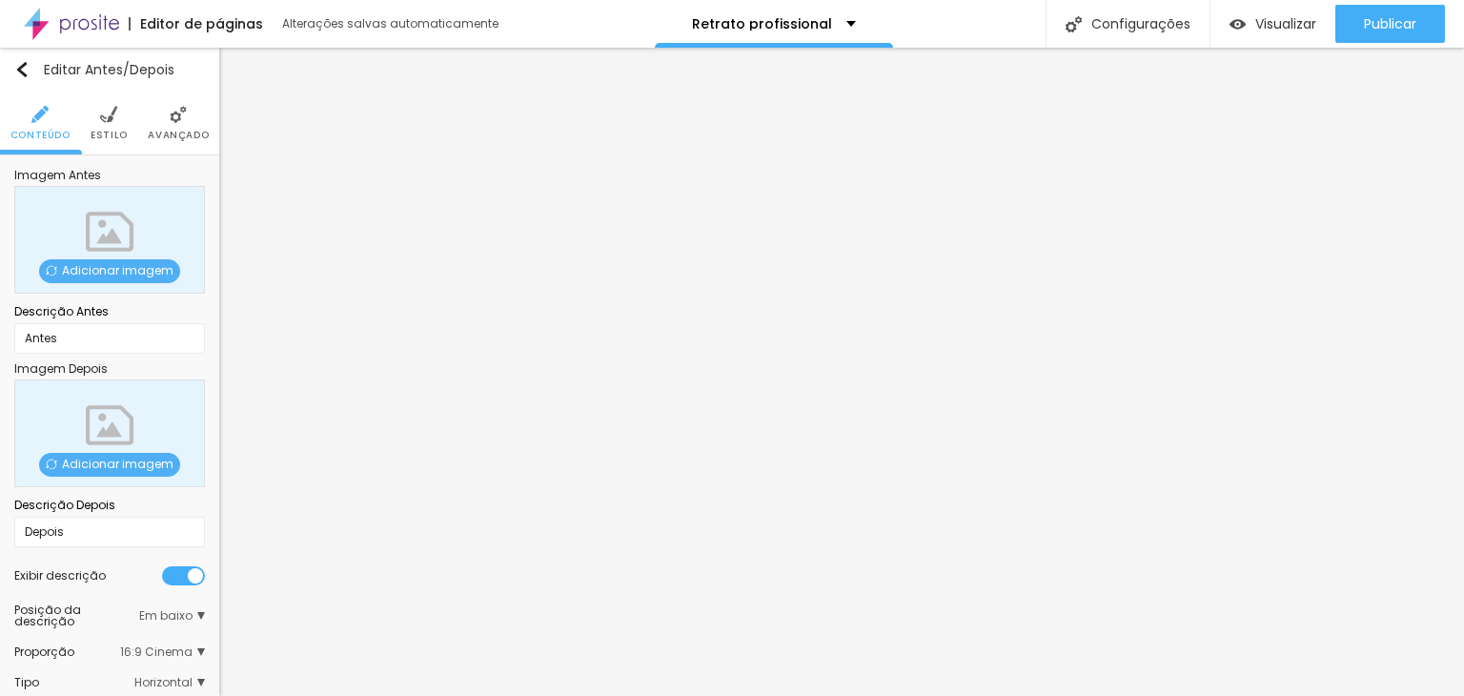
click at [94, 269] on span "Adicionar imagem" at bounding box center [109, 271] width 141 height 24
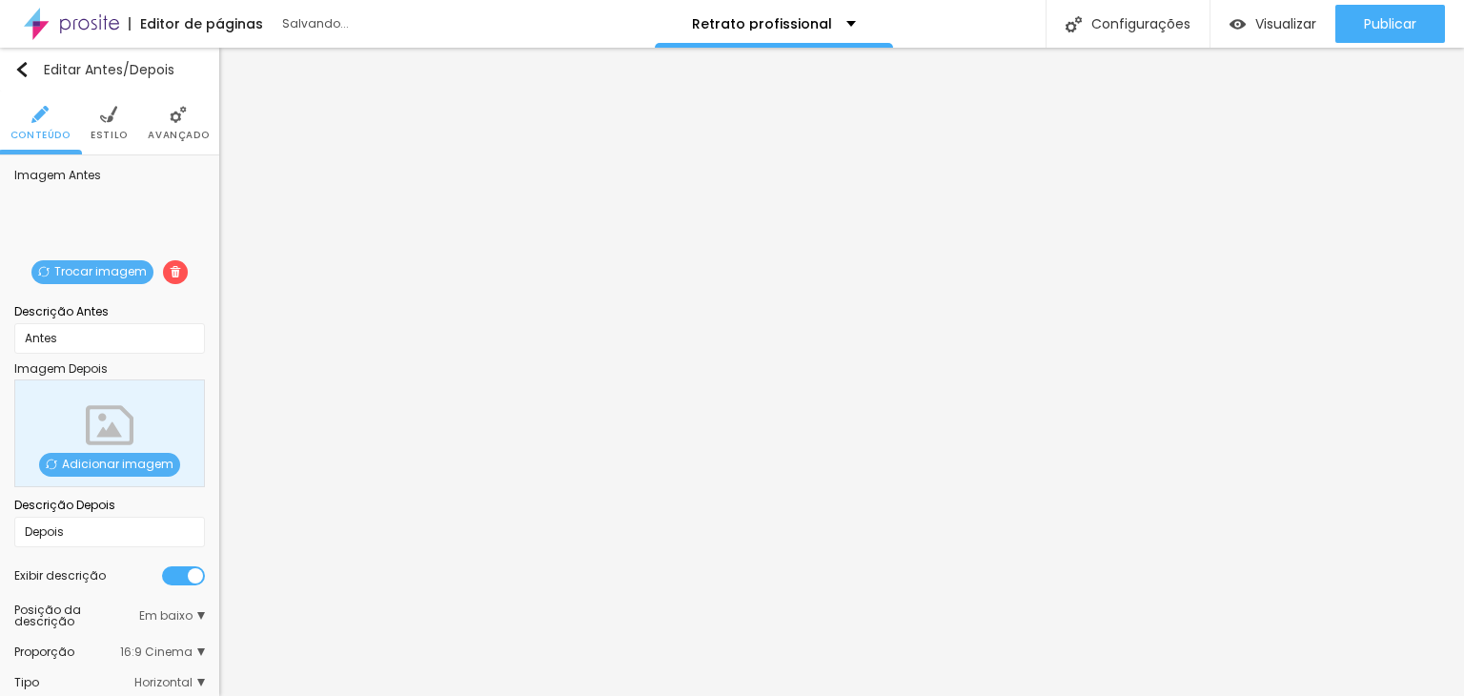
click at [99, 458] on span "Adicionar imagem" at bounding box center [109, 465] width 141 height 24
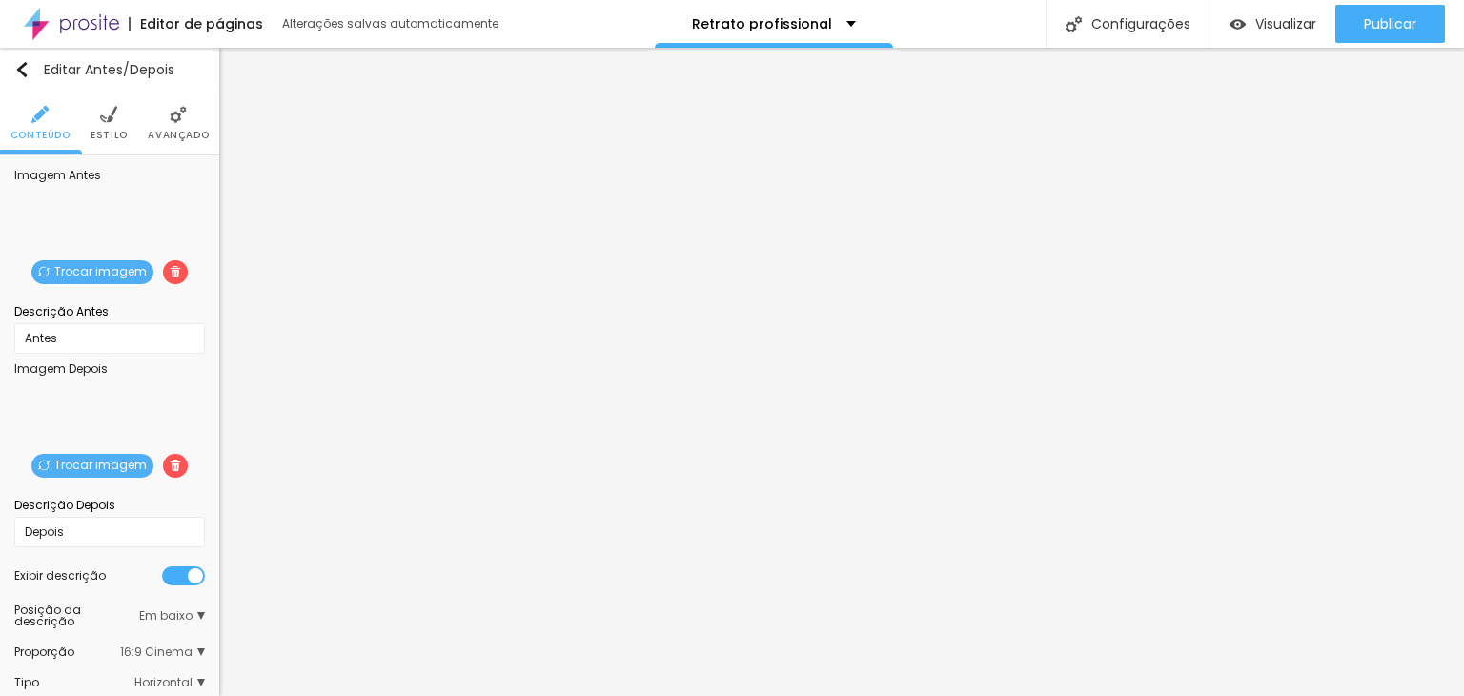
click at [163, 575] on div at bounding box center [183, 575] width 43 height 19
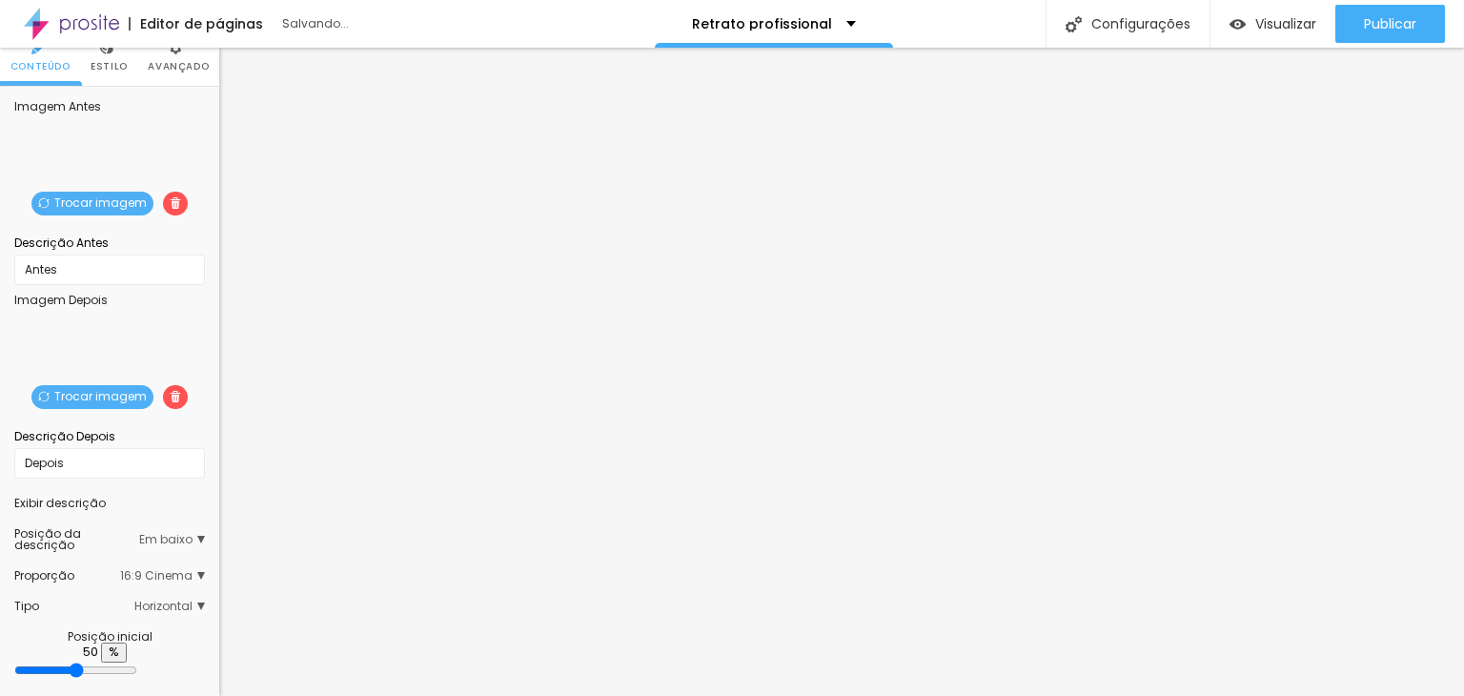
click at [172, 577] on span "16:9 Cinema" at bounding box center [162, 575] width 85 height 11
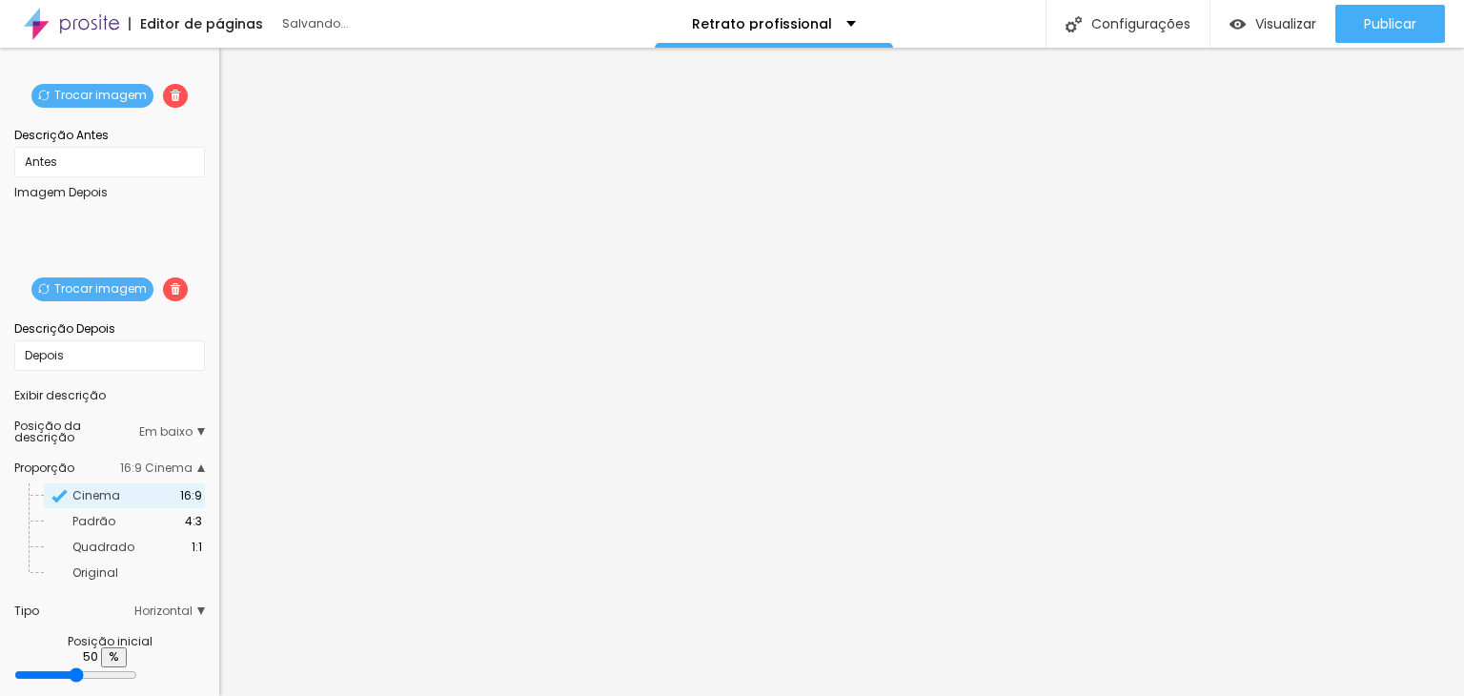
scroll to position [182, 0]
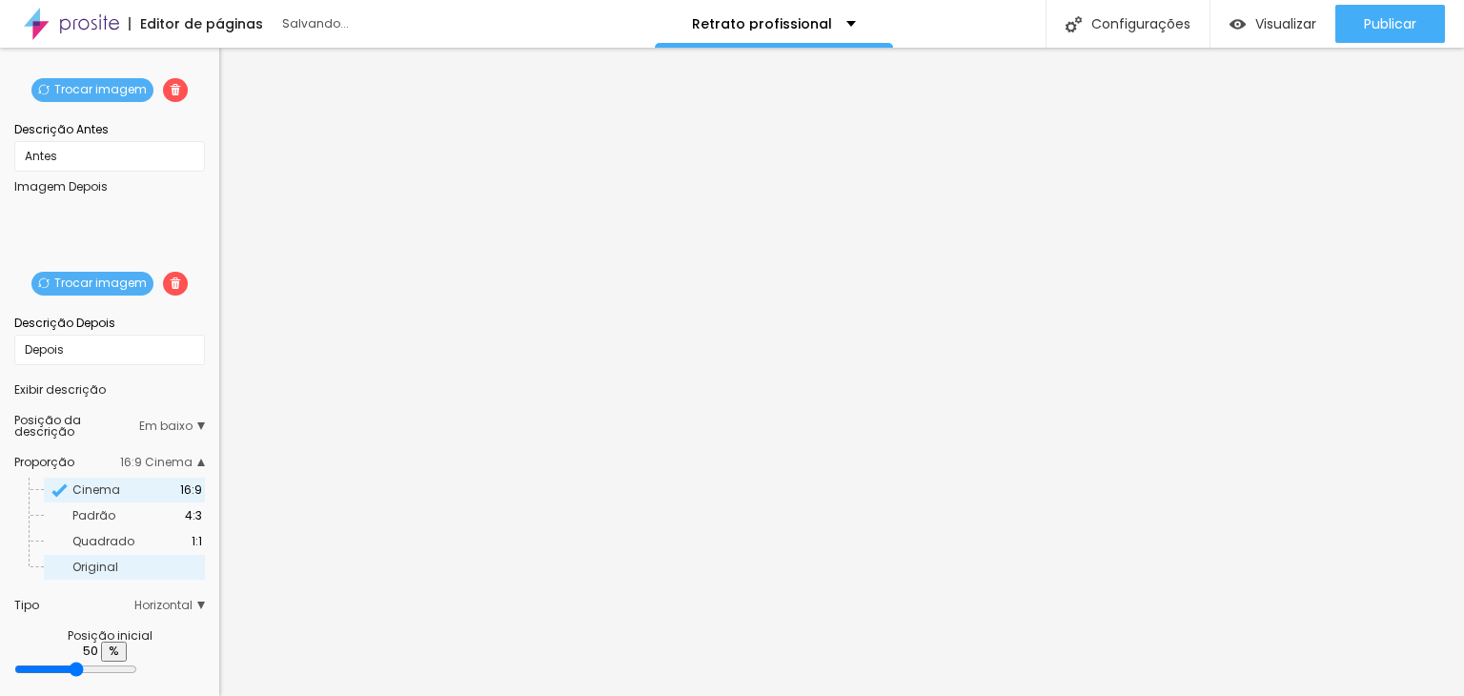
click at [122, 573] on span "Original" at bounding box center [137, 566] width 130 height 11
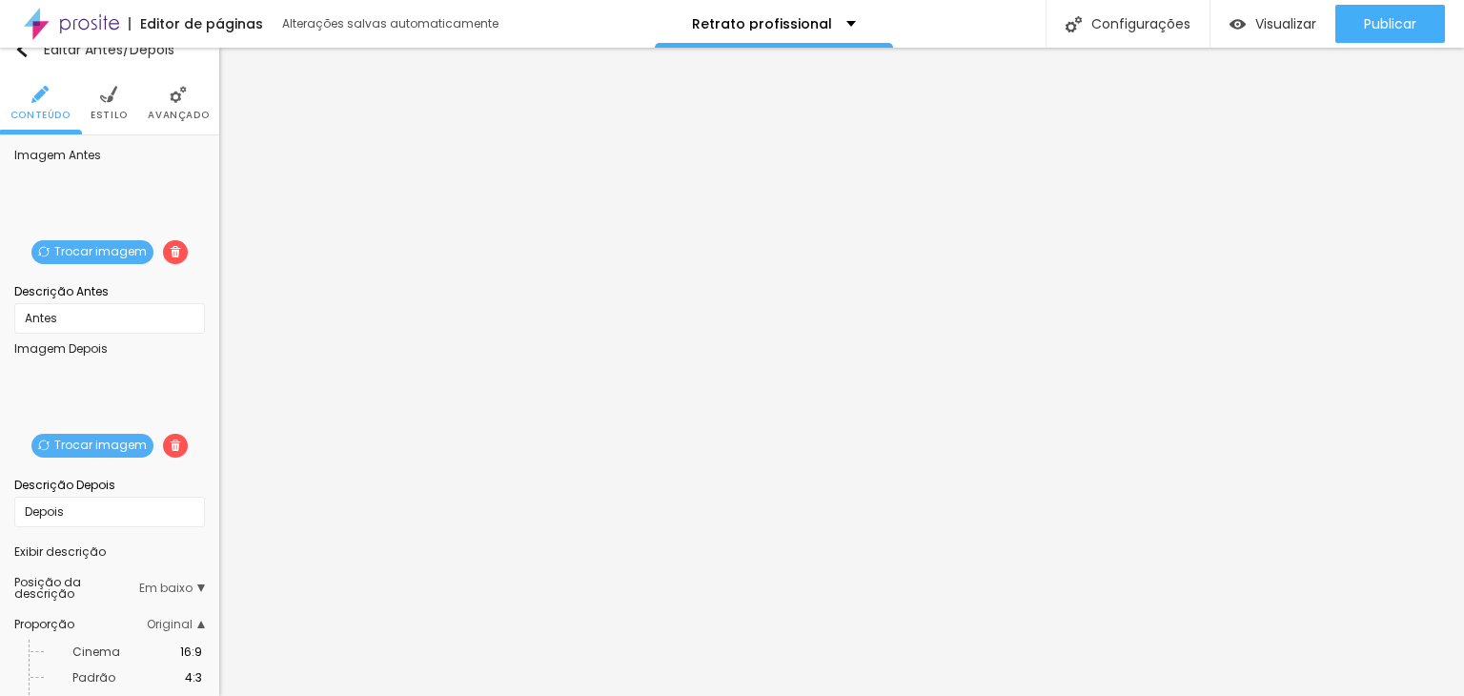
scroll to position [0, 0]
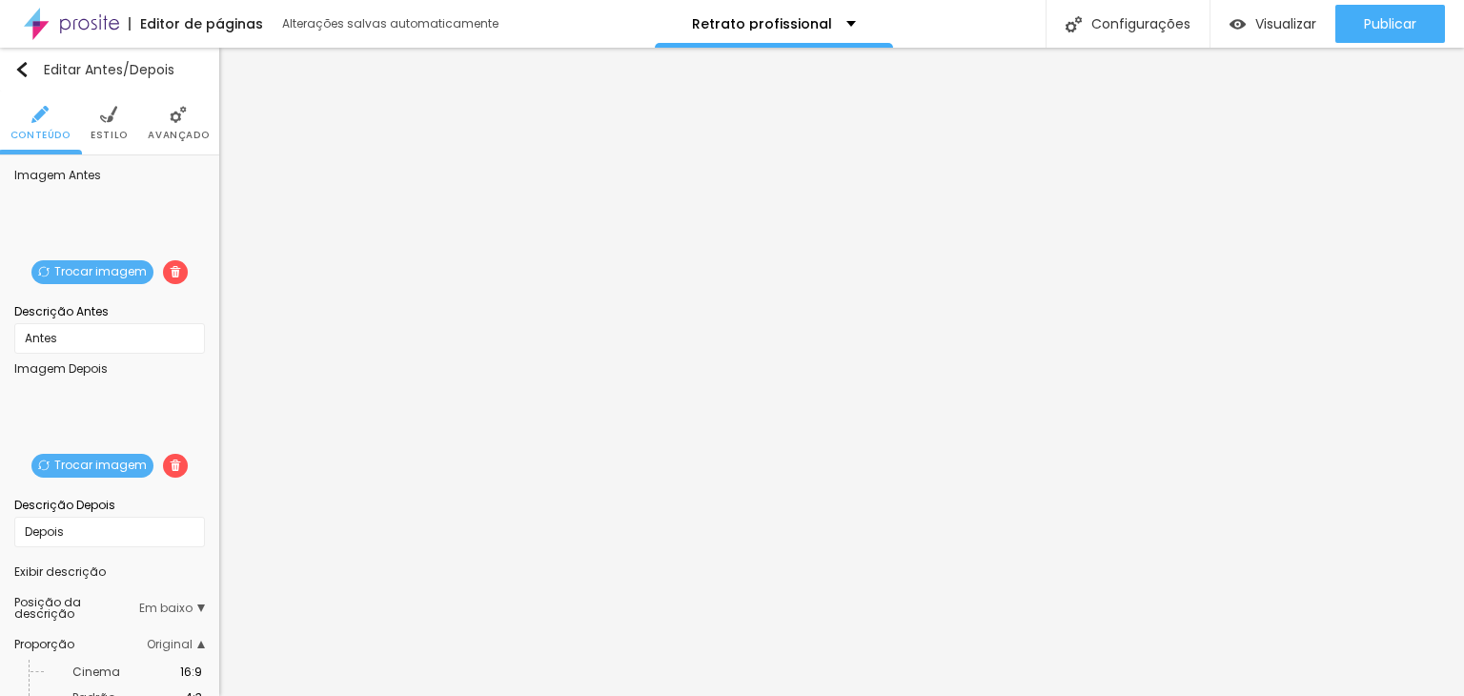
click at [100, 114] on img at bounding box center [108, 114] width 17 height 17
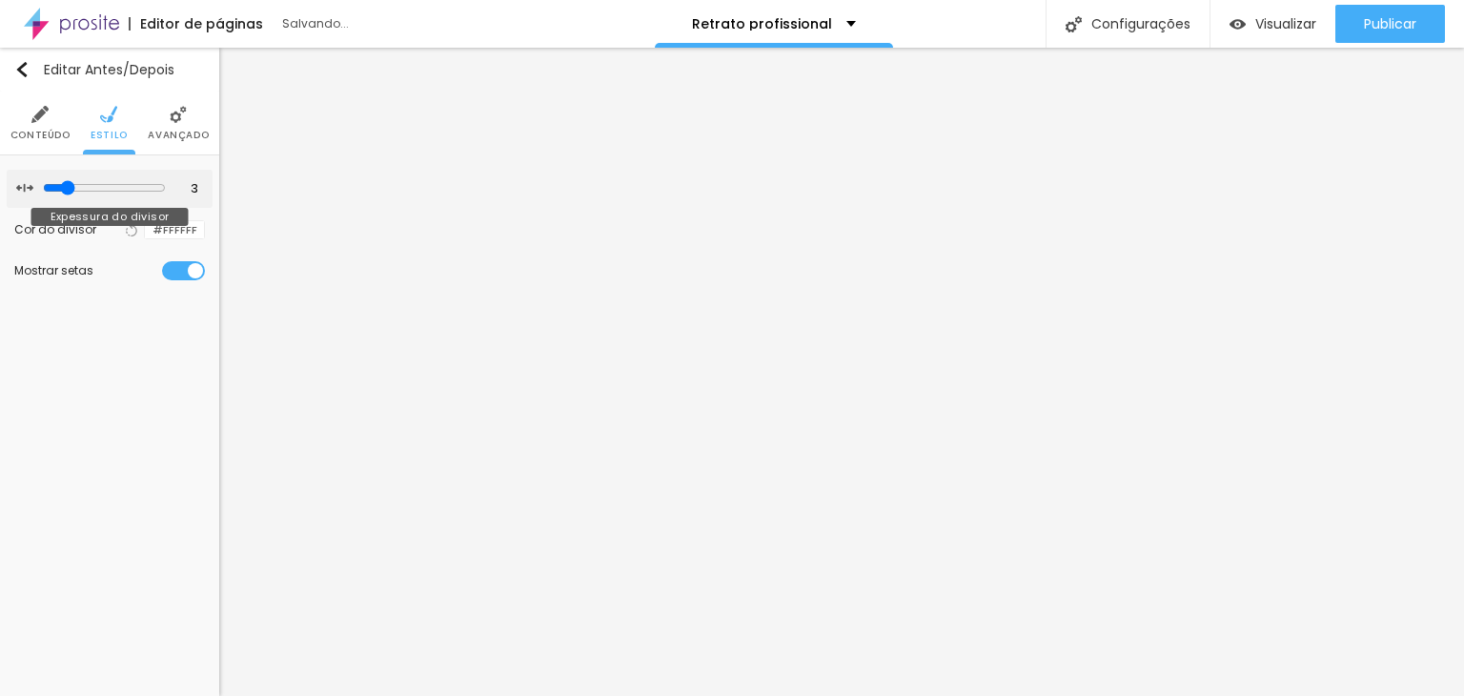
drag, startPoint x: 57, startPoint y: 184, endPoint x: 61, endPoint y: 194, distance: 11.2
click at [61, 194] on input "range" at bounding box center [104, 187] width 123 height 15
click at [159, 126] on li "Avançado" at bounding box center [178, 122] width 61 height 63
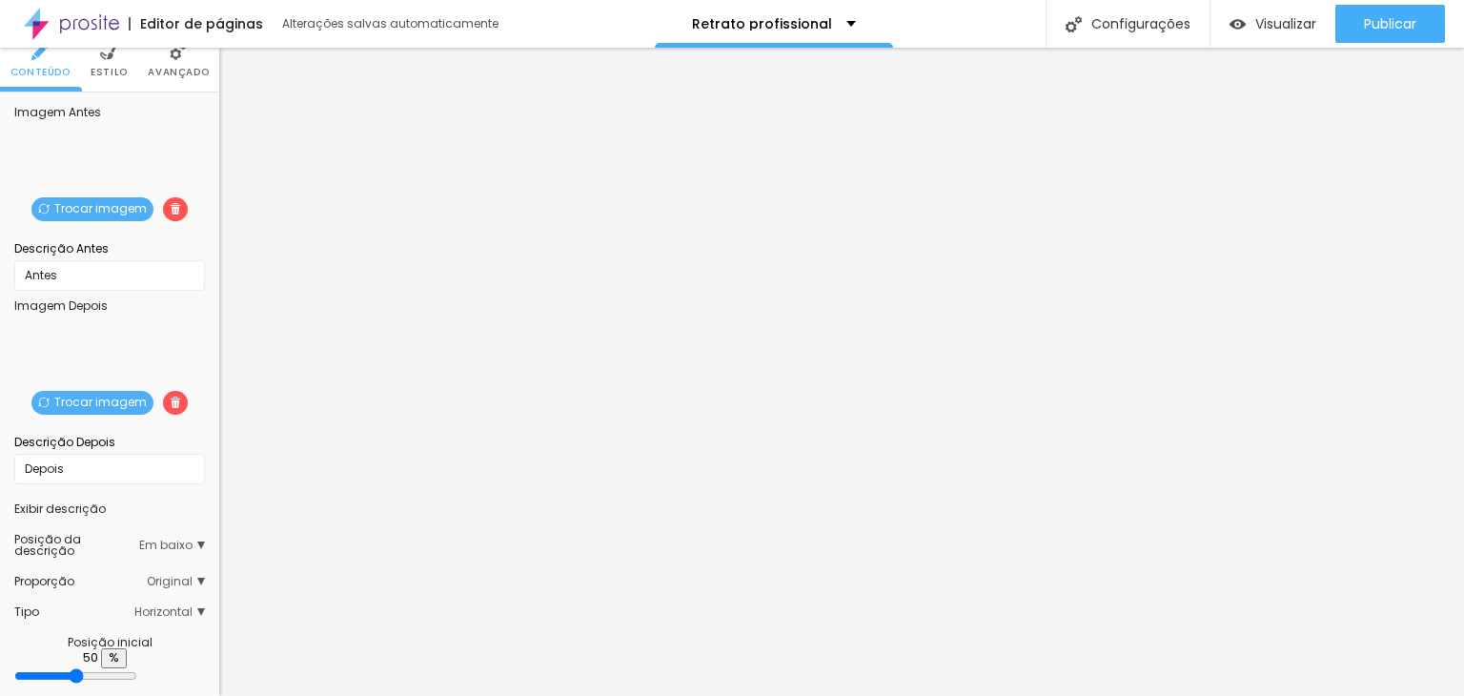
scroll to position [69, 0]
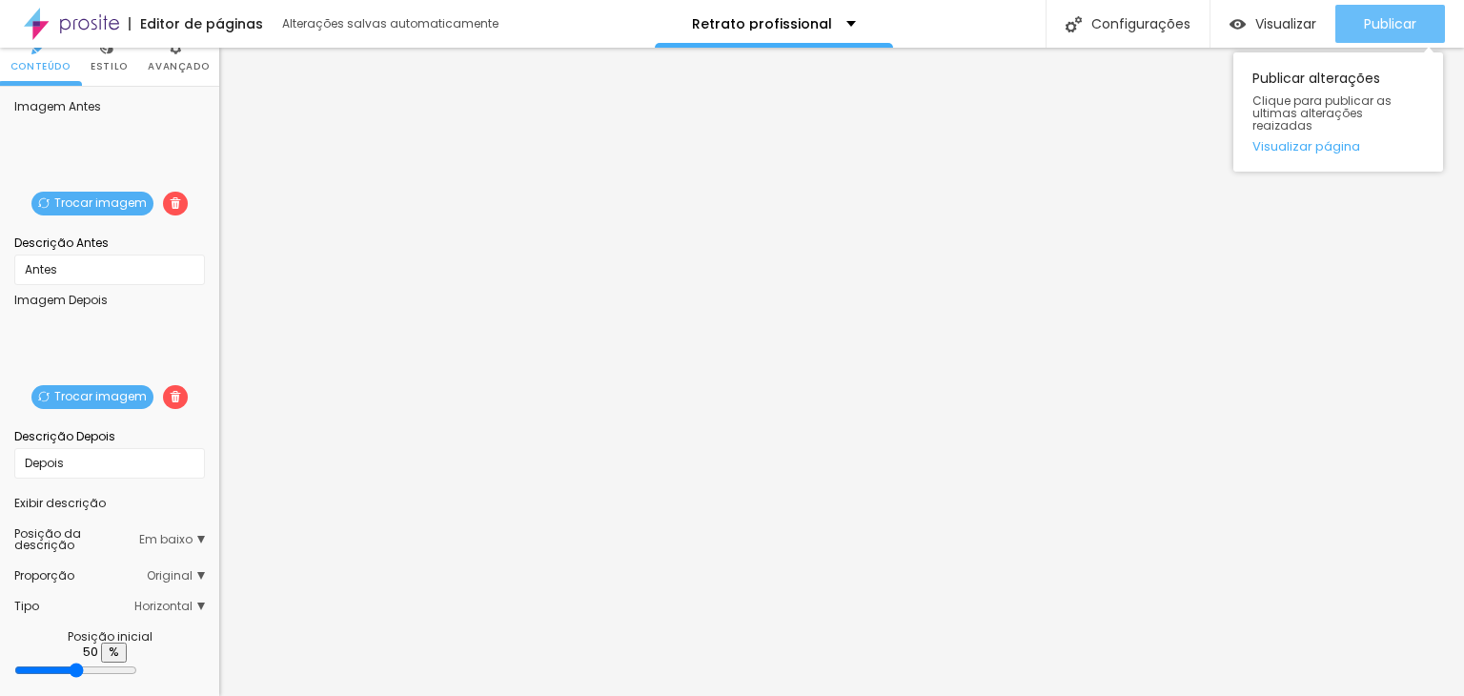
click at [1387, 29] on span "Publicar" at bounding box center [1390, 23] width 52 height 15
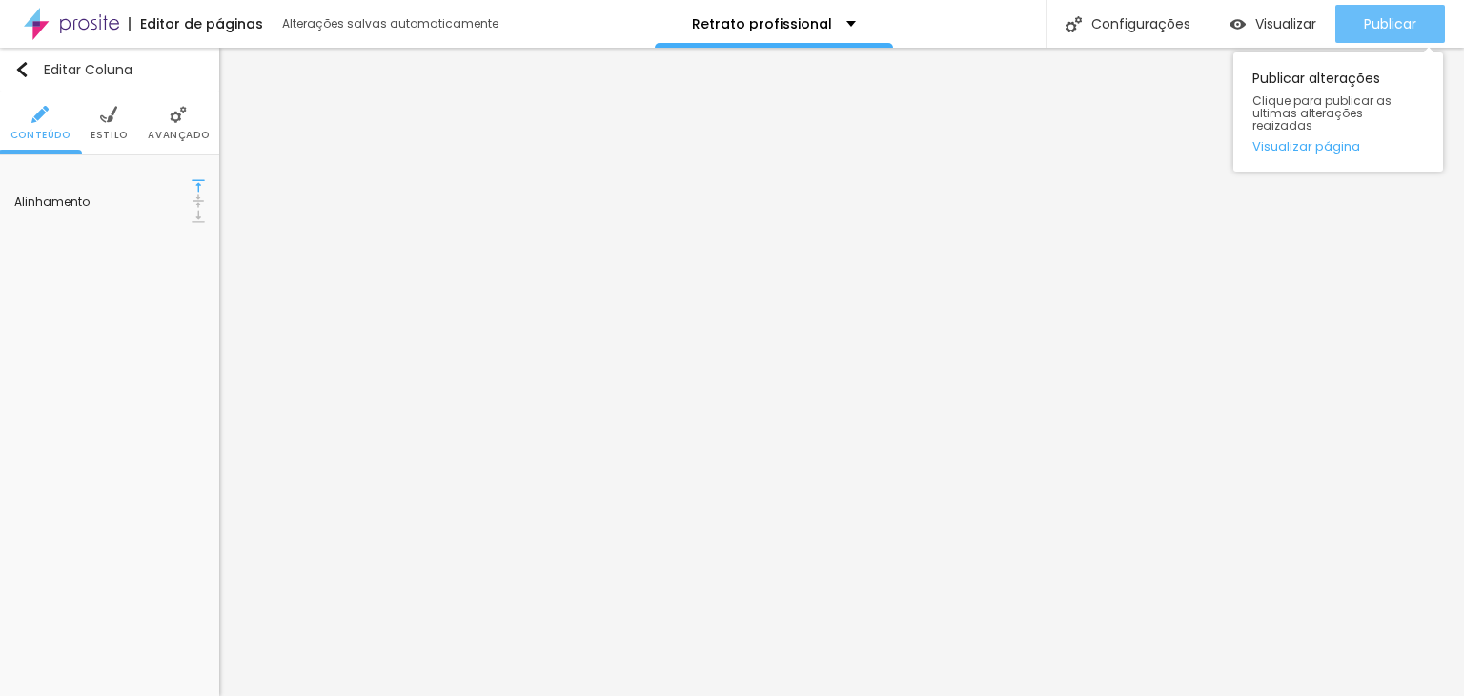
click at [1380, 24] on span "Publicar" at bounding box center [1390, 23] width 52 height 15
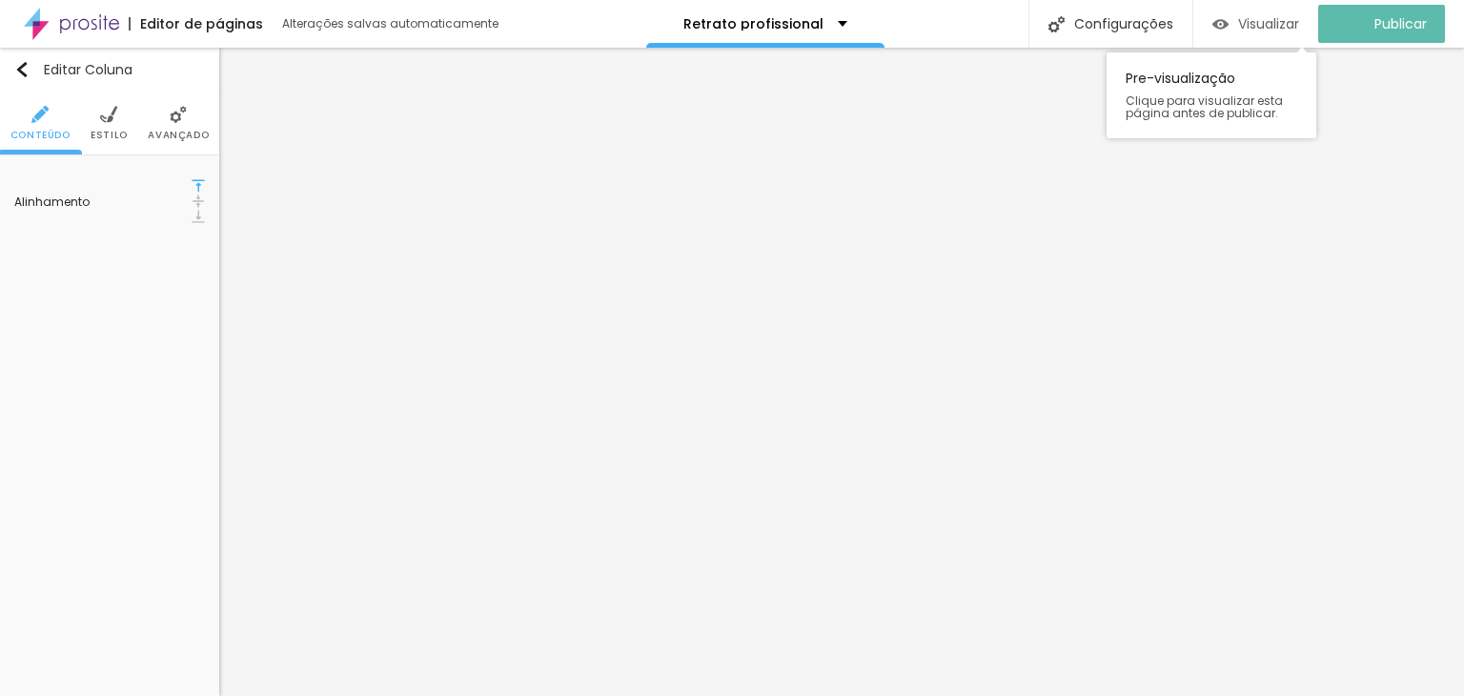
click at [1283, 16] on span "Visualizar" at bounding box center [1268, 23] width 61 height 15
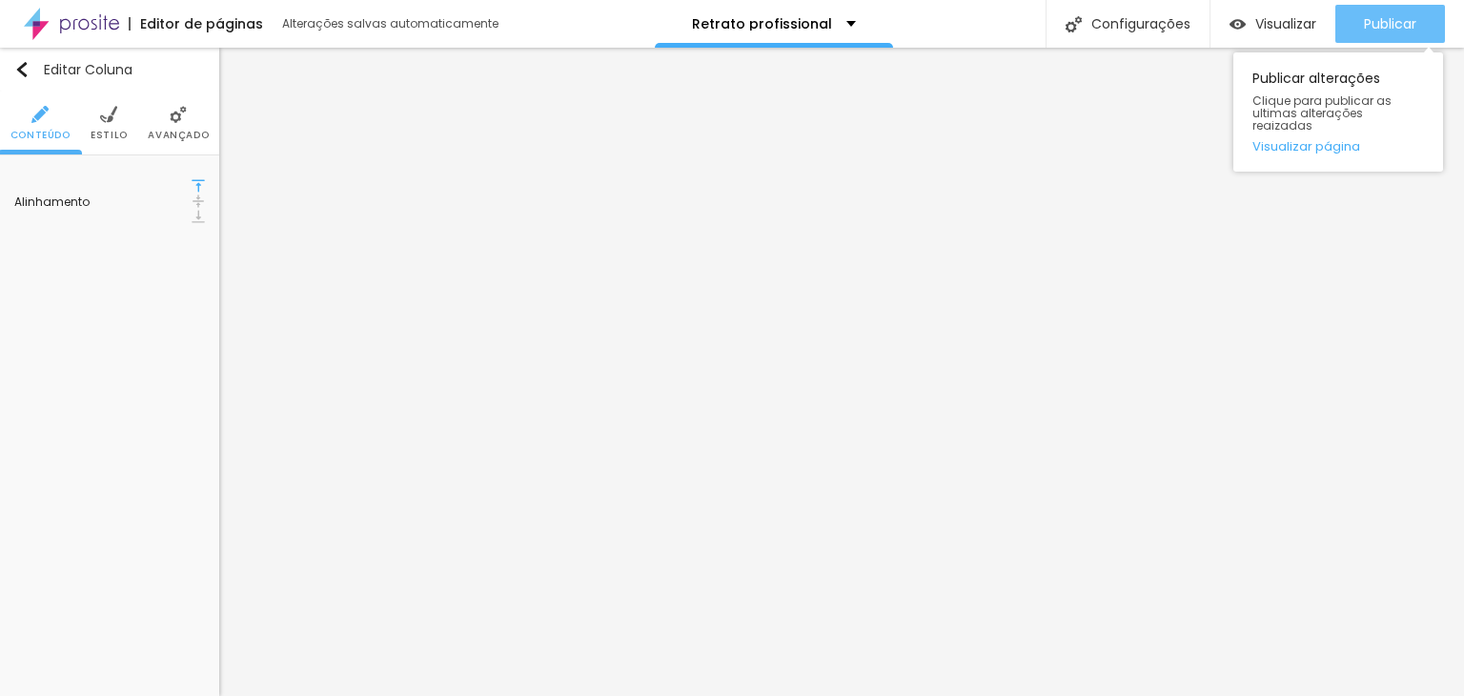
click at [1376, 30] on span "Publicar" at bounding box center [1390, 23] width 52 height 15
click at [1292, 140] on link "Visualizar página" at bounding box center [1338, 146] width 172 height 12
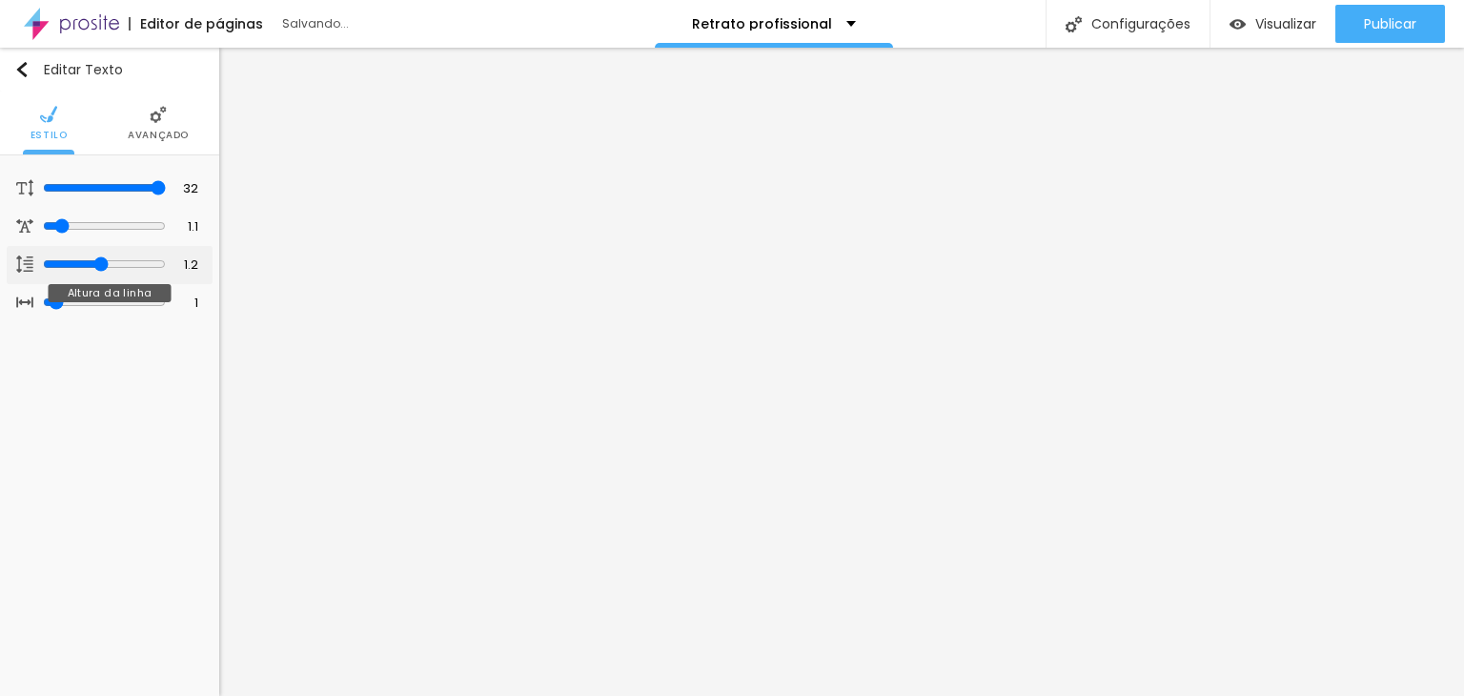
click at [98, 260] on input "range" at bounding box center [104, 263] width 123 height 15
click at [169, 127] on li "Avançado" at bounding box center [158, 122] width 61 height 63
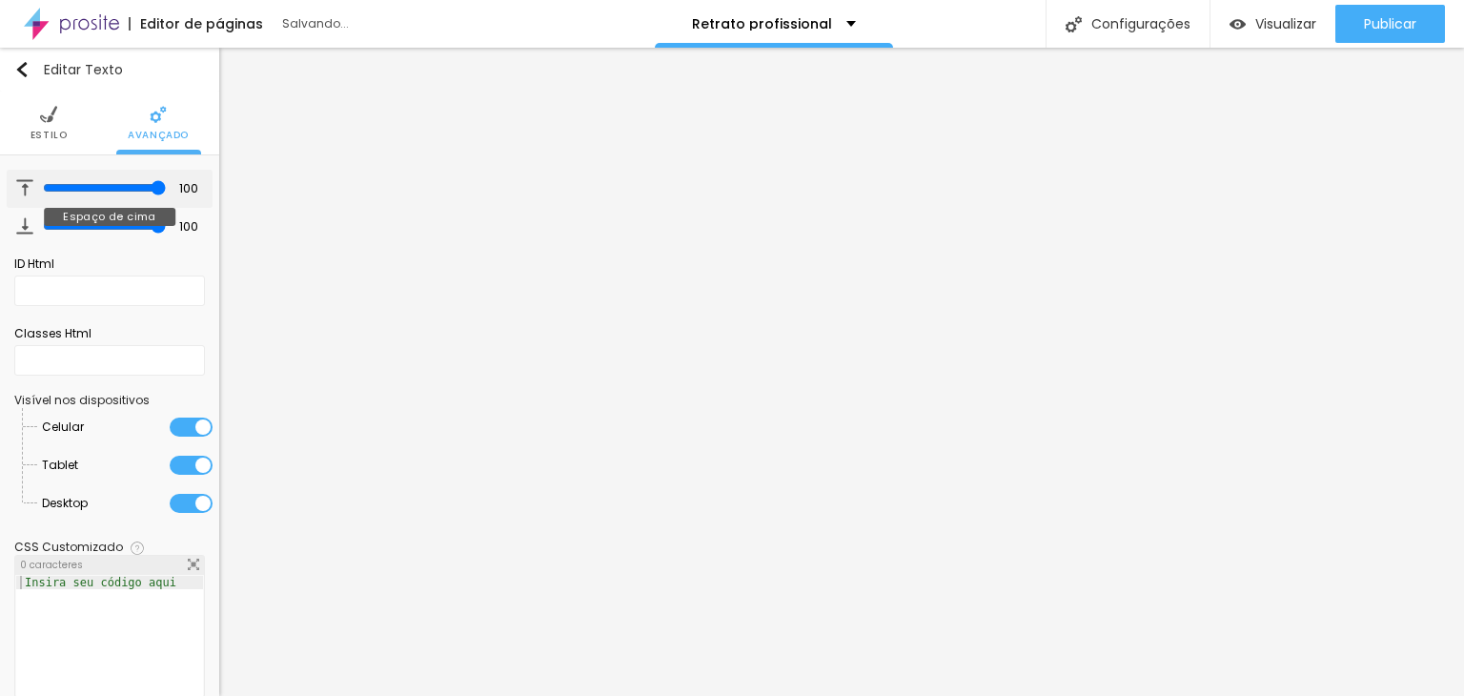
drag, startPoint x: 122, startPoint y: 188, endPoint x: 228, endPoint y: 193, distance: 105.9
click at [166, 193] on input "range" at bounding box center [104, 187] width 123 height 15
drag, startPoint x: 109, startPoint y: 222, endPoint x: 212, endPoint y: 222, distance: 103.9
click at [166, 222] on input "range" at bounding box center [104, 225] width 123 height 15
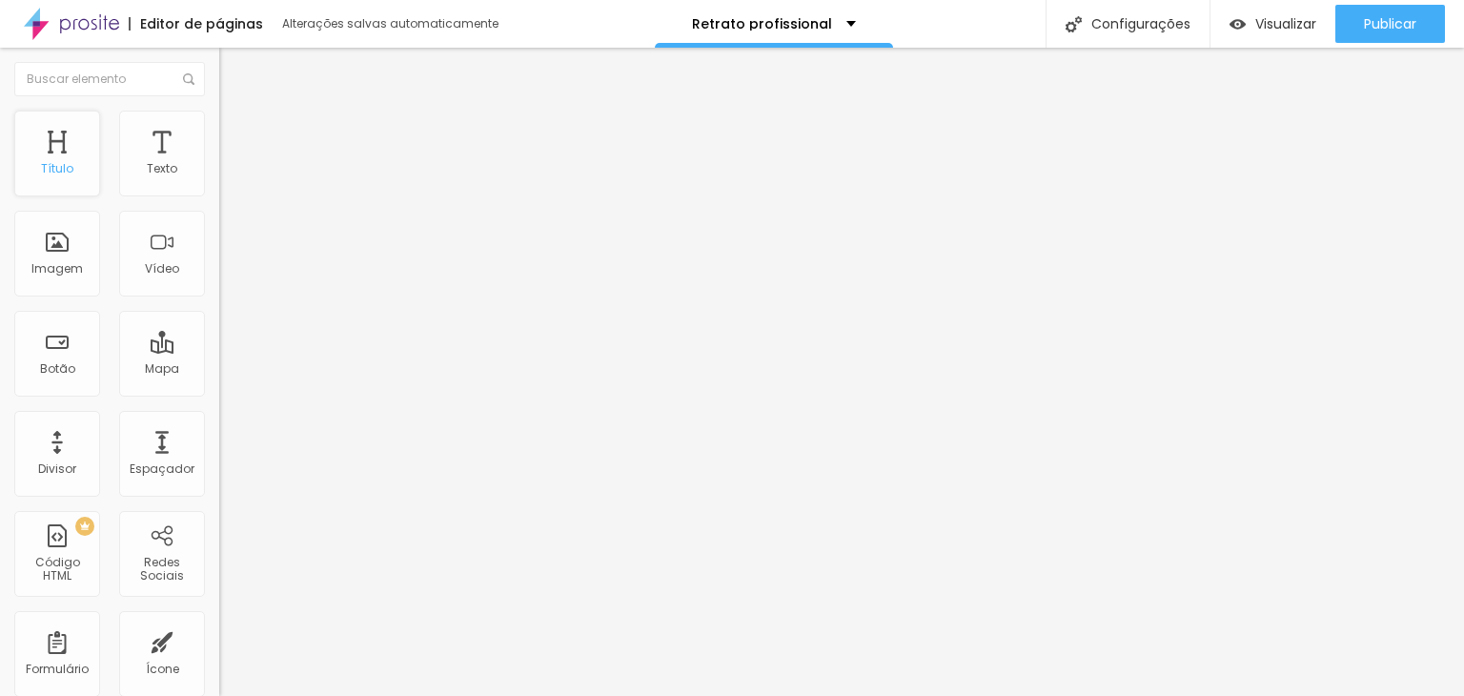
click at [52, 163] on div "Título" at bounding box center [57, 168] width 32 height 13
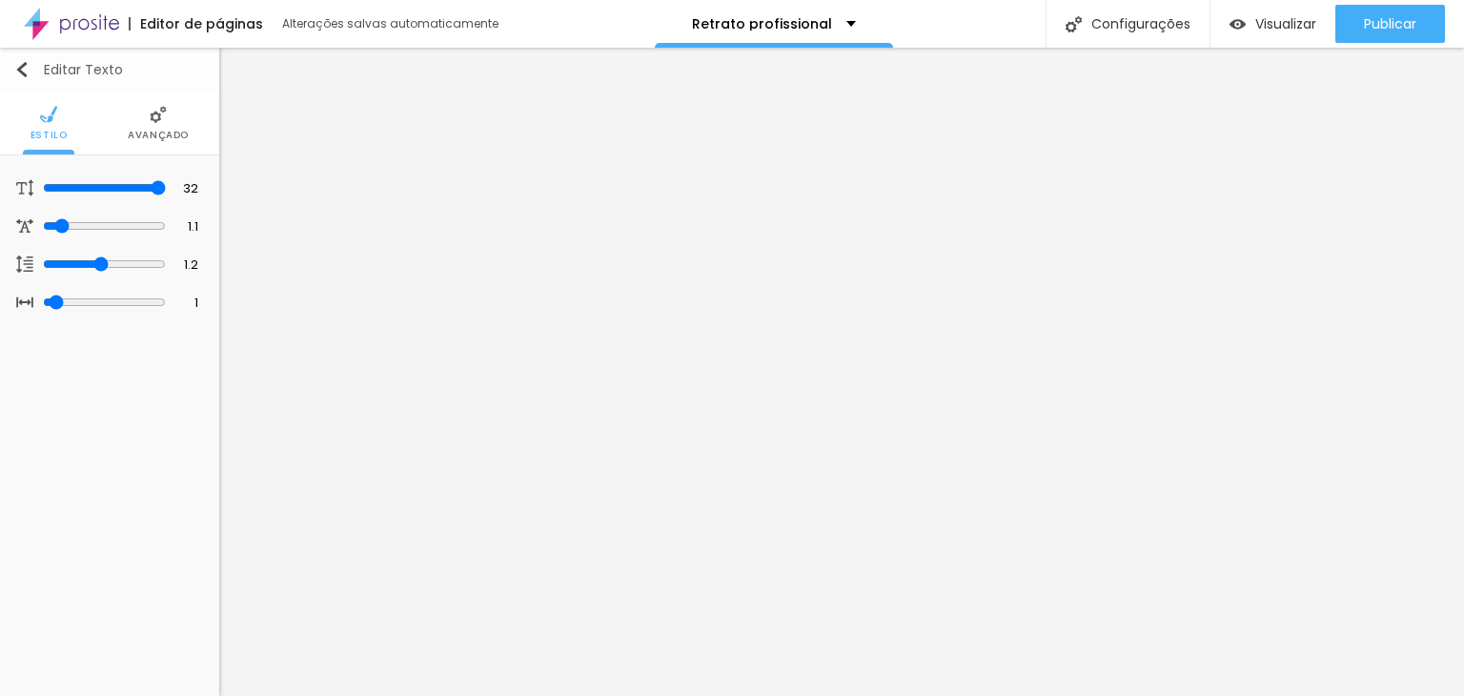
click at [21, 62] on img "button" at bounding box center [21, 69] width 15 height 15
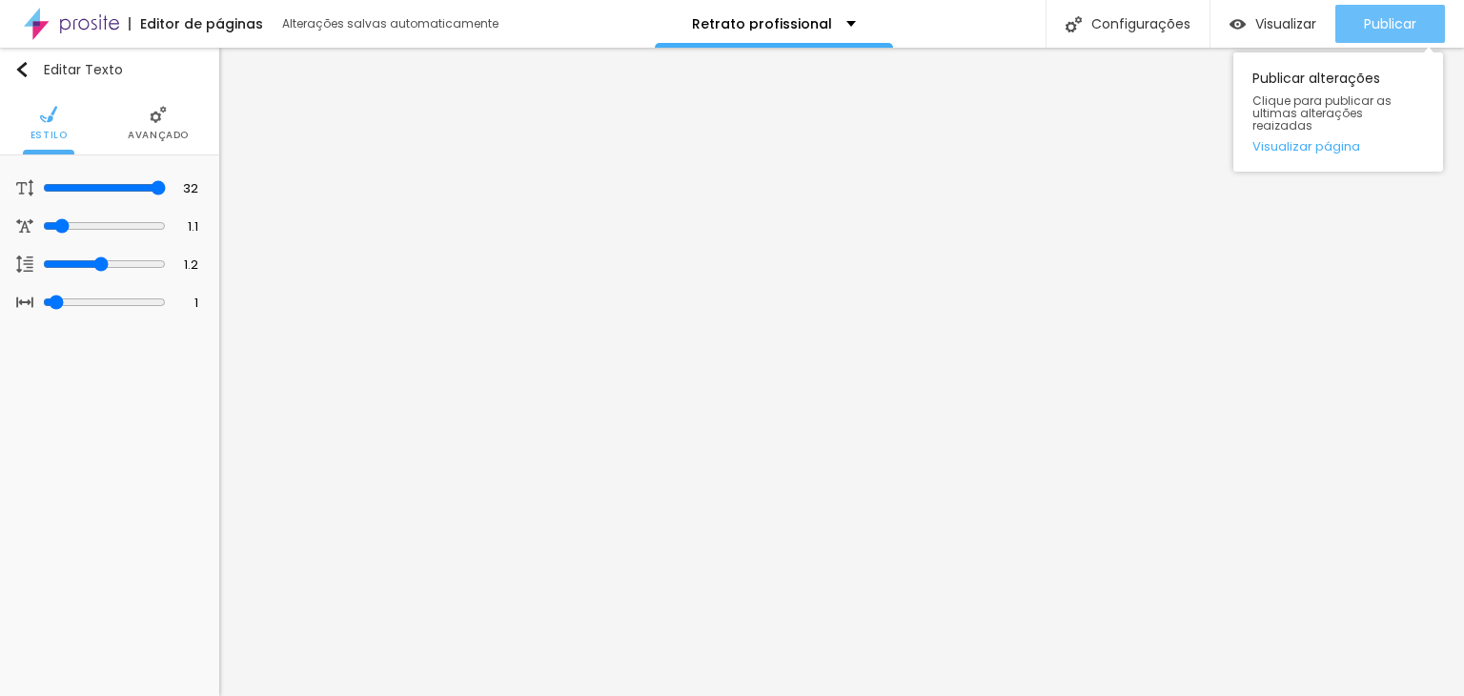
click at [1404, 25] on span "Publicar" at bounding box center [1390, 23] width 52 height 15
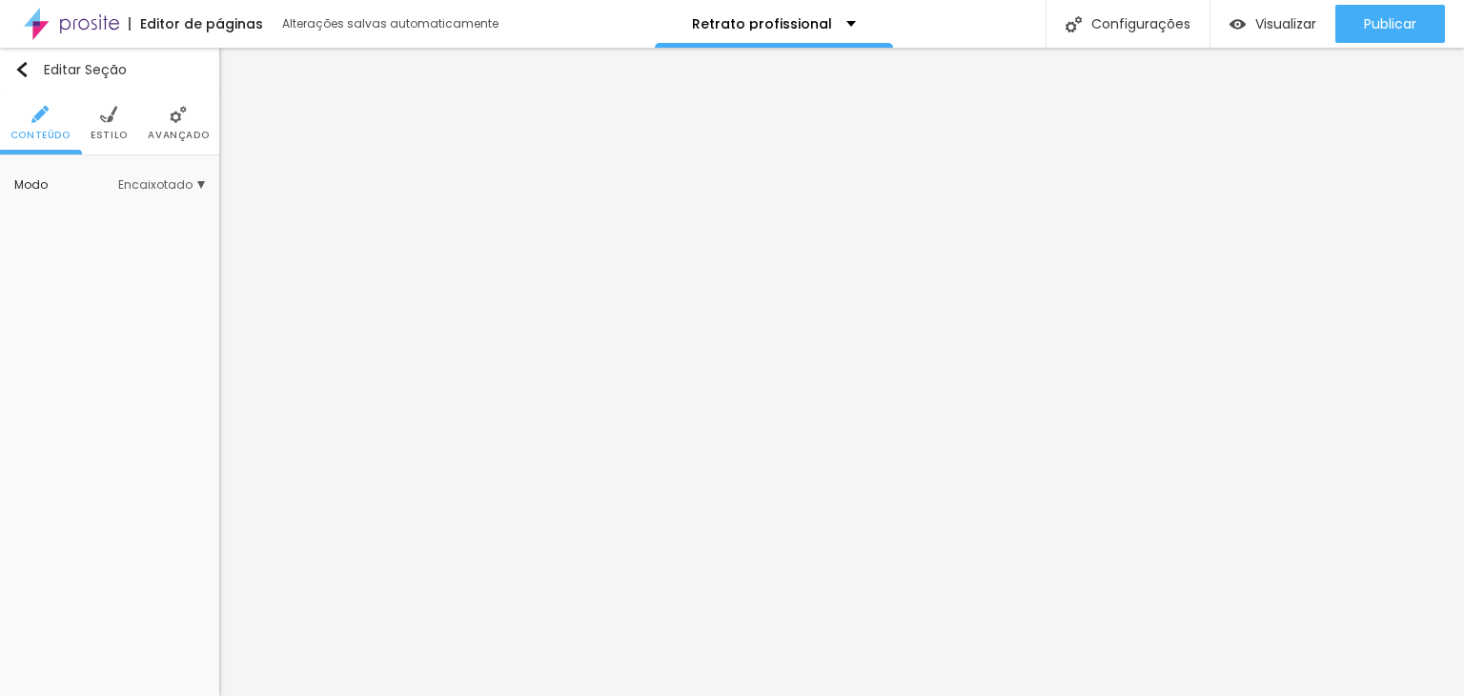
click at [170, 174] on div "Modo Encaixotado Encaixotado Completo" at bounding box center [109, 185] width 191 height 30
click at [160, 185] on span "Encaixotado" at bounding box center [161, 184] width 87 height 11
click at [92, 241] on span "Completo" at bounding box center [101, 238] width 58 height 16
click at [107, 233] on span "Completo" at bounding box center [101, 238] width 58 height 16
click at [107, 131] on span "Estilo" at bounding box center [109, 136] width 37 height 10
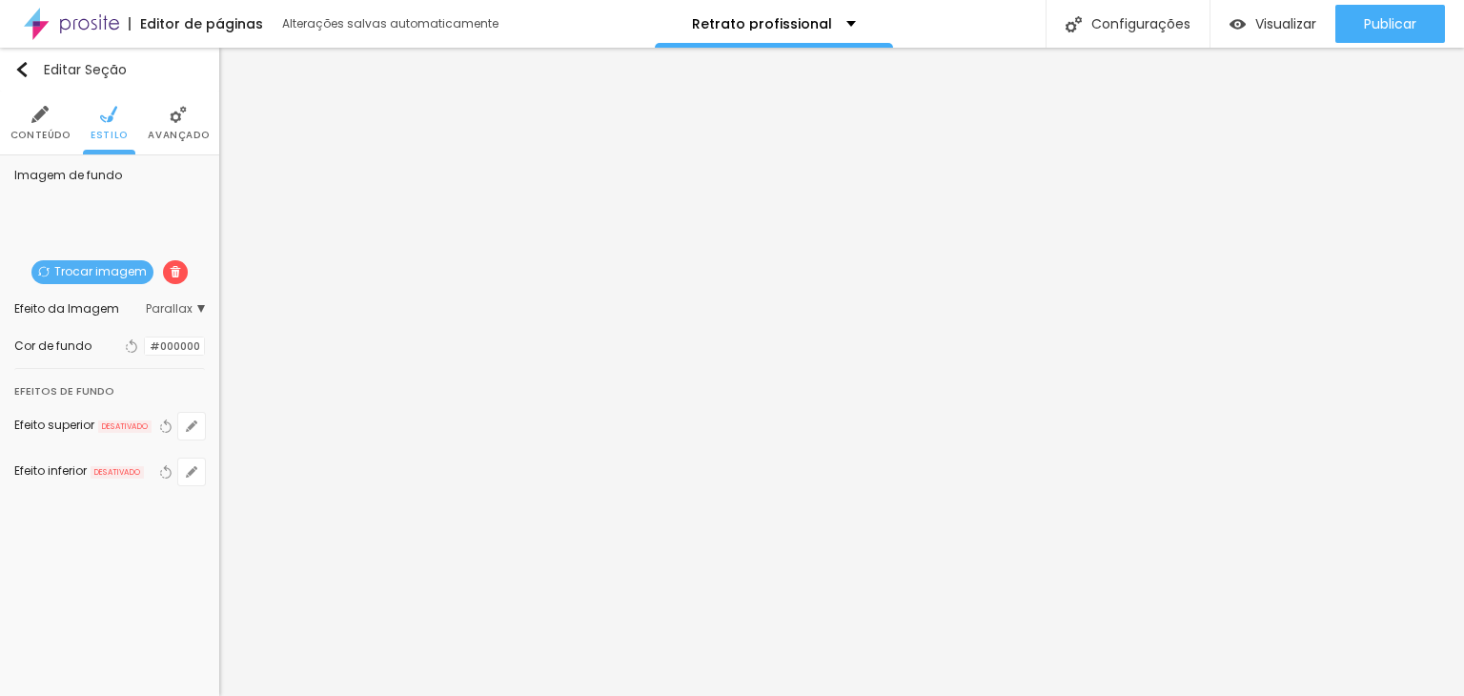
click at [177, 310] on span "Parallax" at bounding box center [175, 308] width 59 height 11
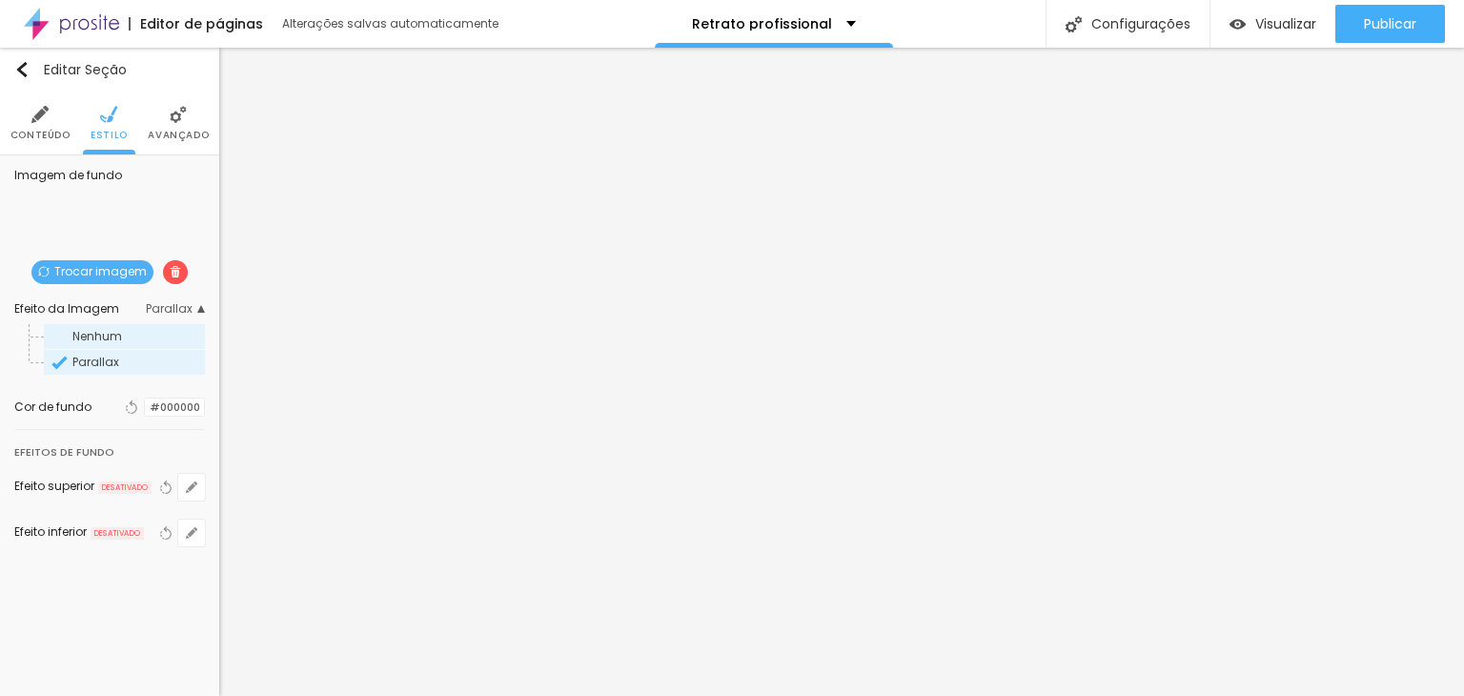
click at [107, 336] on span "Nenhum" at bounding box center [97, 336] width 50 height 16
click at [89, 362] on span "Parallax" at bounding box center [95, 362] width 47 height 16
click at [145, 403] on div at bounding box center [145, 407] width 0 height 18
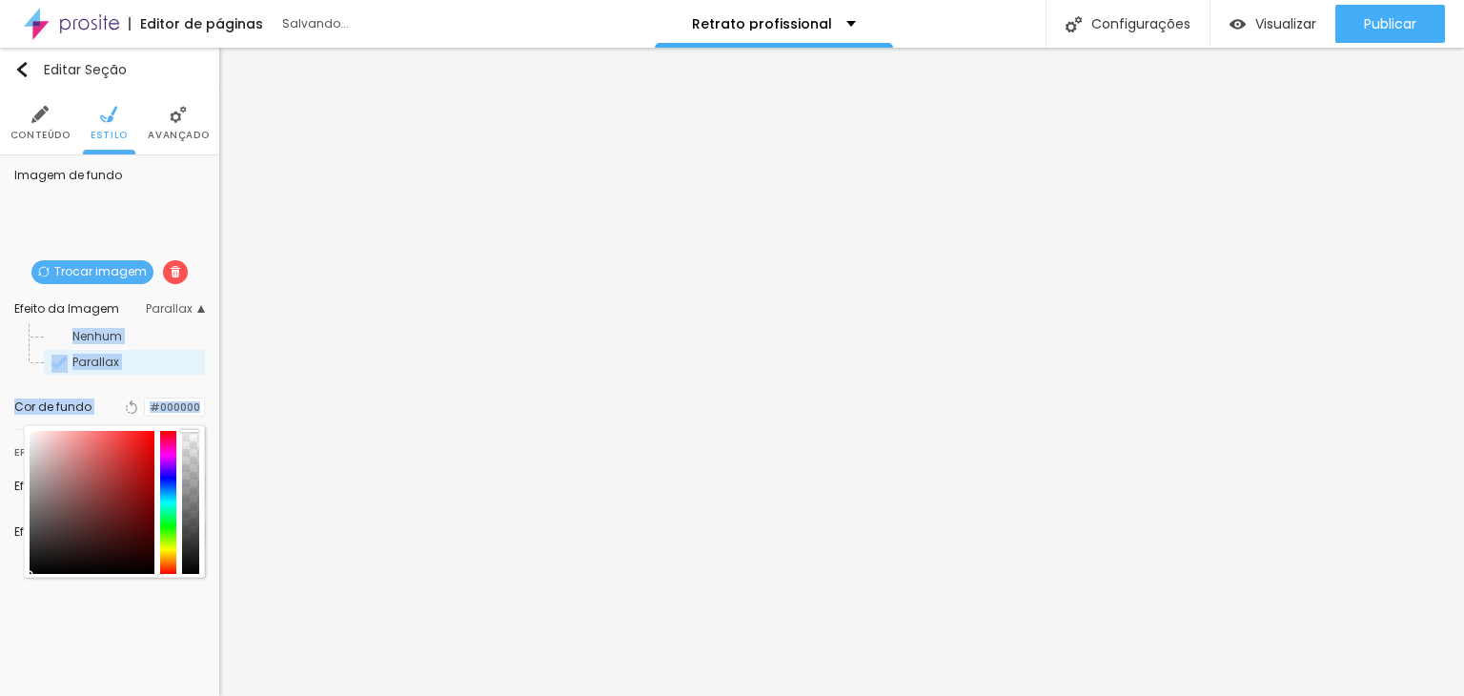
drag, startPoint x: 190, startPoint y: 479, endPoint x: 192, endPoint y: 367, distance: 112.5
click at [192, 367] on div "Imagem de fundo Trocar imagem Efeito da Imagem Parallax Nenhum Parallax Cor de …" at bounding box center [109, 369] width 219 height 428
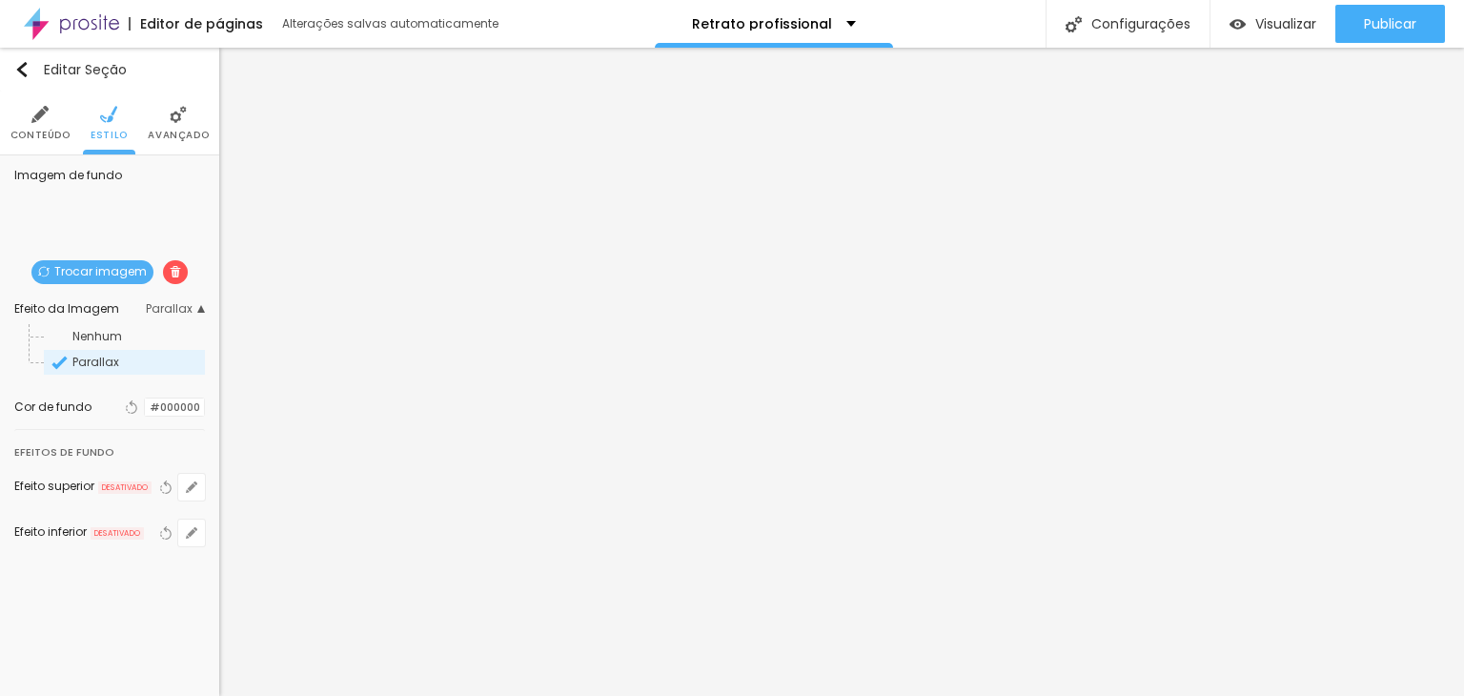
click at [163, 119] on li "Avançado" at bounding box center [178, 122] width 61 height 63
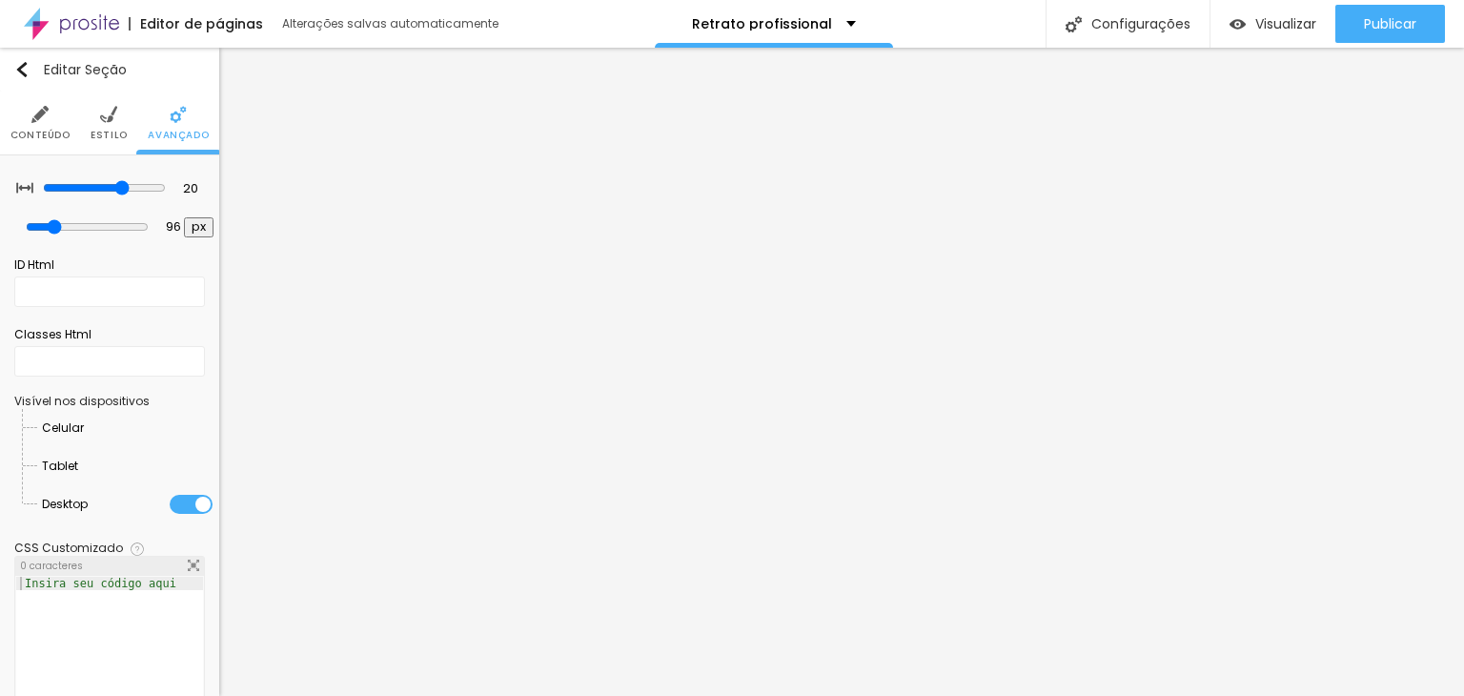
click at [78, 466] on div at bounding box center [78, 466] width 0 height 0
click at [84, 428] on div at bounding box center [84, 428] width 0 height 0
click at [109, 126] on li "Estilo" at bounding box center [109, 122] width 37 height 63
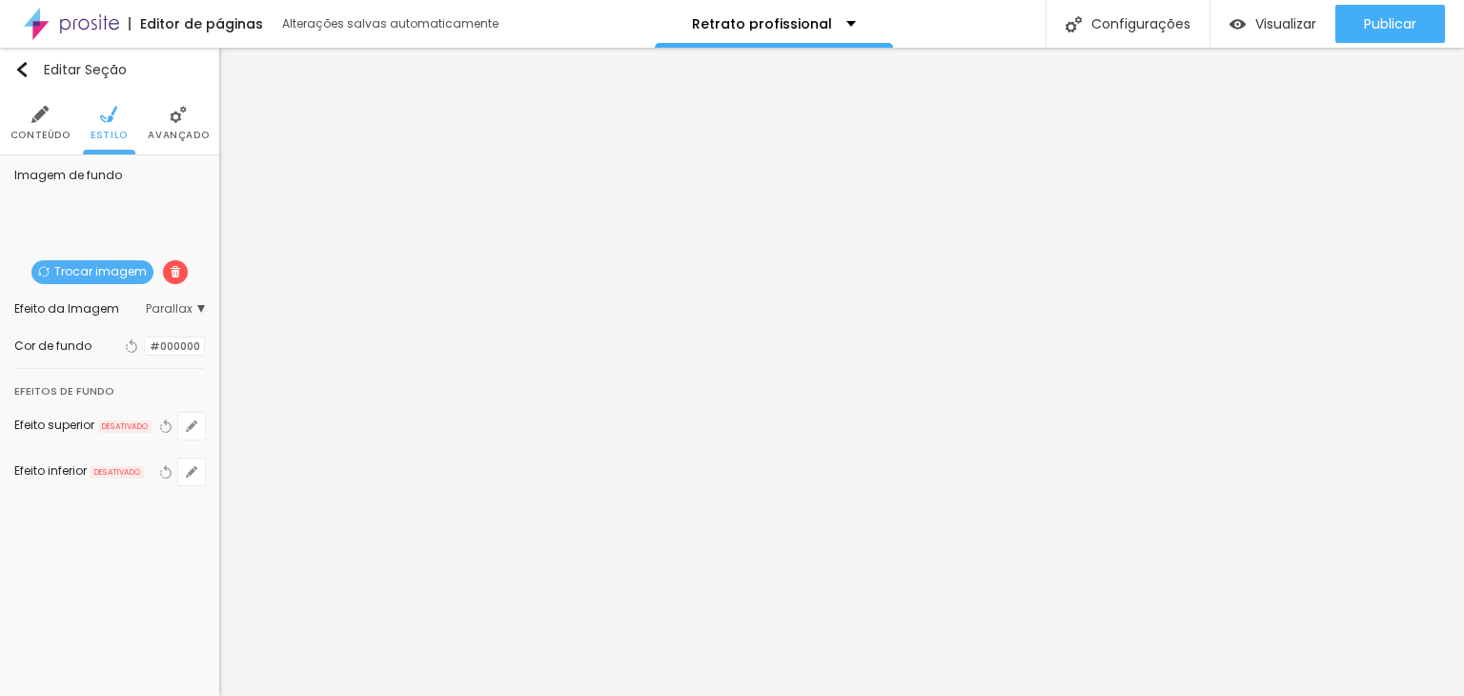
click at [35, 114] on img at bounding box center [39, 114] width 17 height 17
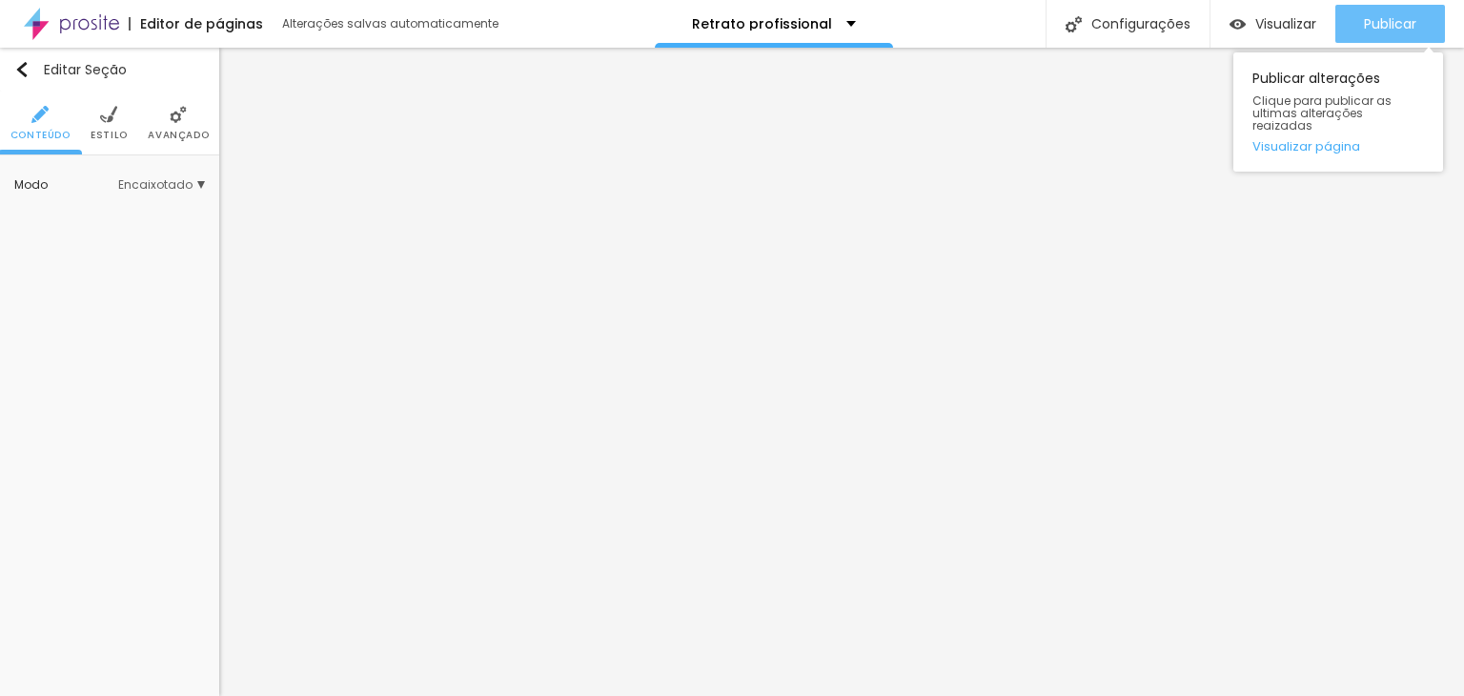
click at [1376, 20] on span "Publicar" at bounding box center [1390, 23] width 52 height 15
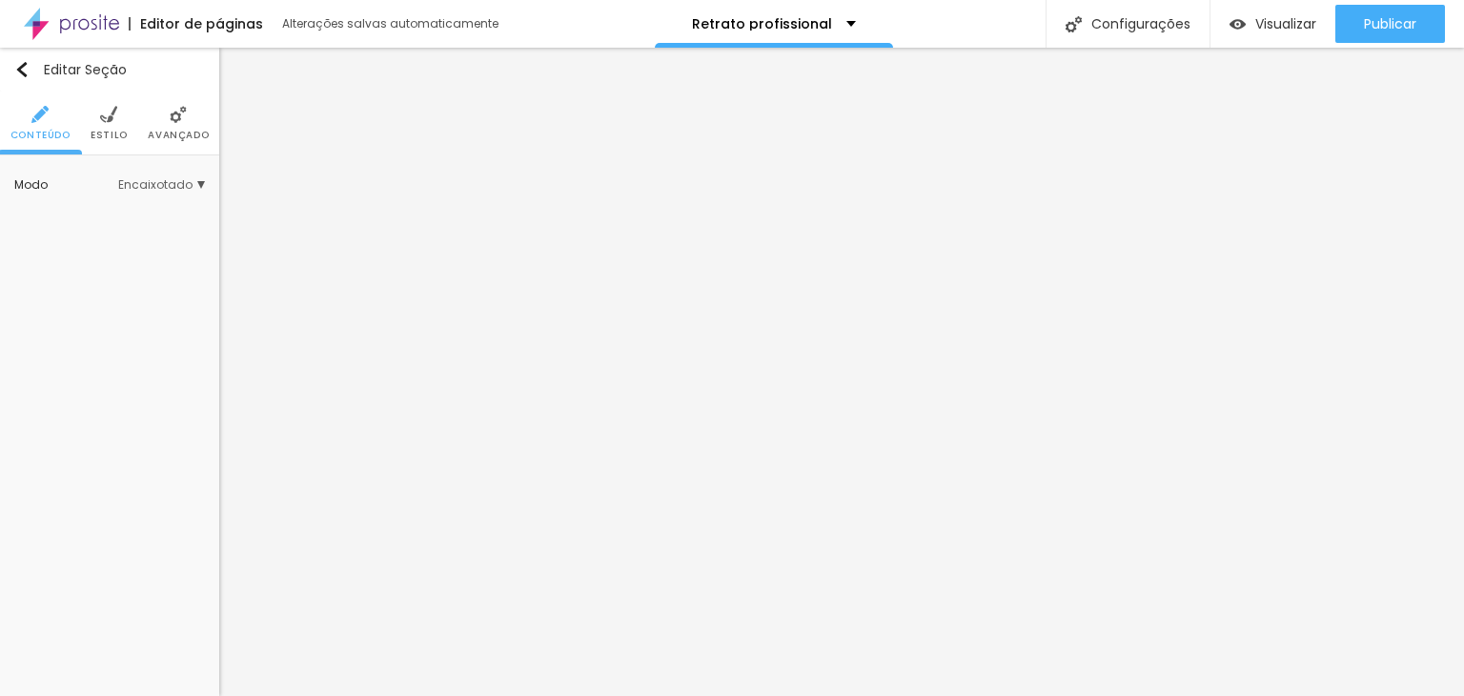
click at [99, 119] on li "Estilo" at bounding box center [109, 122] width 37 height 63
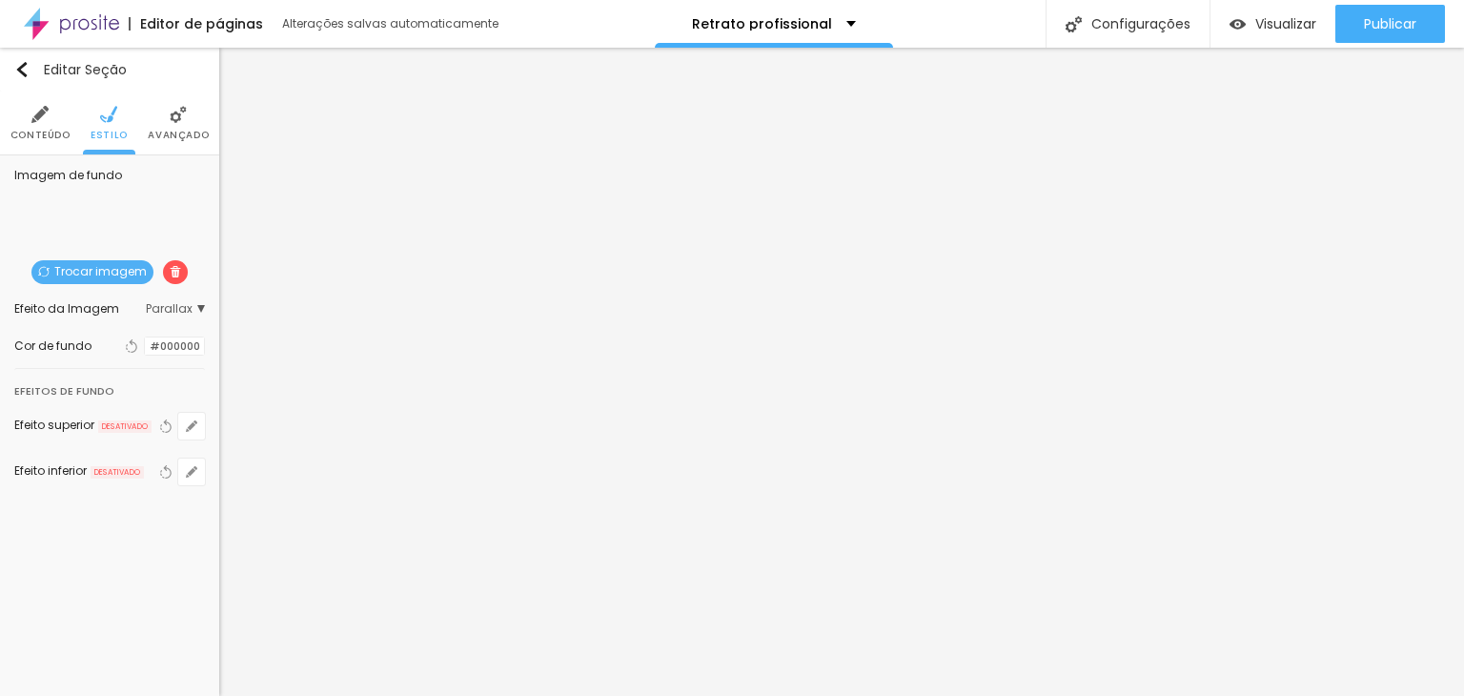
click at [145, 344] on div at bounding box center [145, 346] width 0 height 18
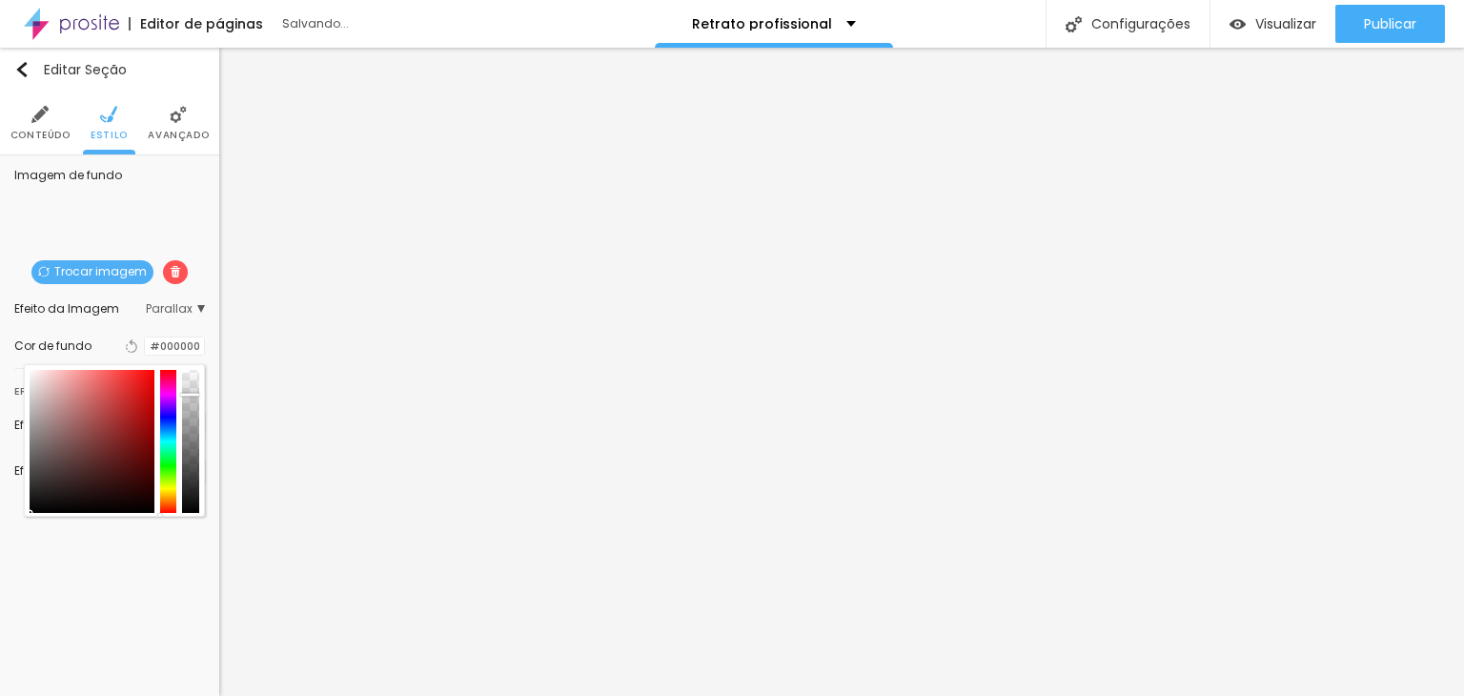
drag, startPoint x: 189, startPoint y: 372, endPoint x: 192, endPoint y: 394, distance: 22.2
click at [192, 394] on div at bounding box center [191, 395] width 19 height 3
click at [120, 580] on div "Editar Seção Conteúdo Estilo Avançado Imagem de fundo Trocar imagem Efeito da I…" at bounding box center [109, 372] width 219 height 648
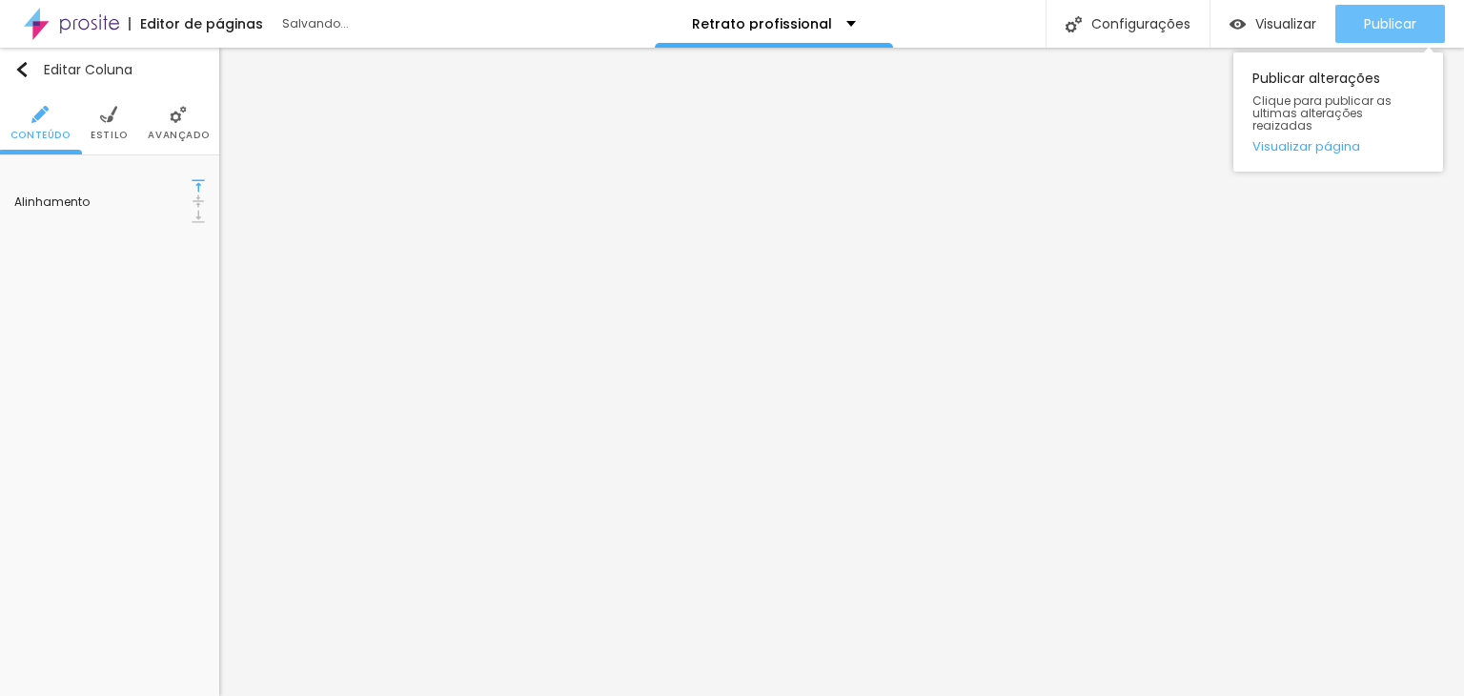
click at [1356, 25] on button "Publicar" at bounding box center [1390, 24] width 110 height 38
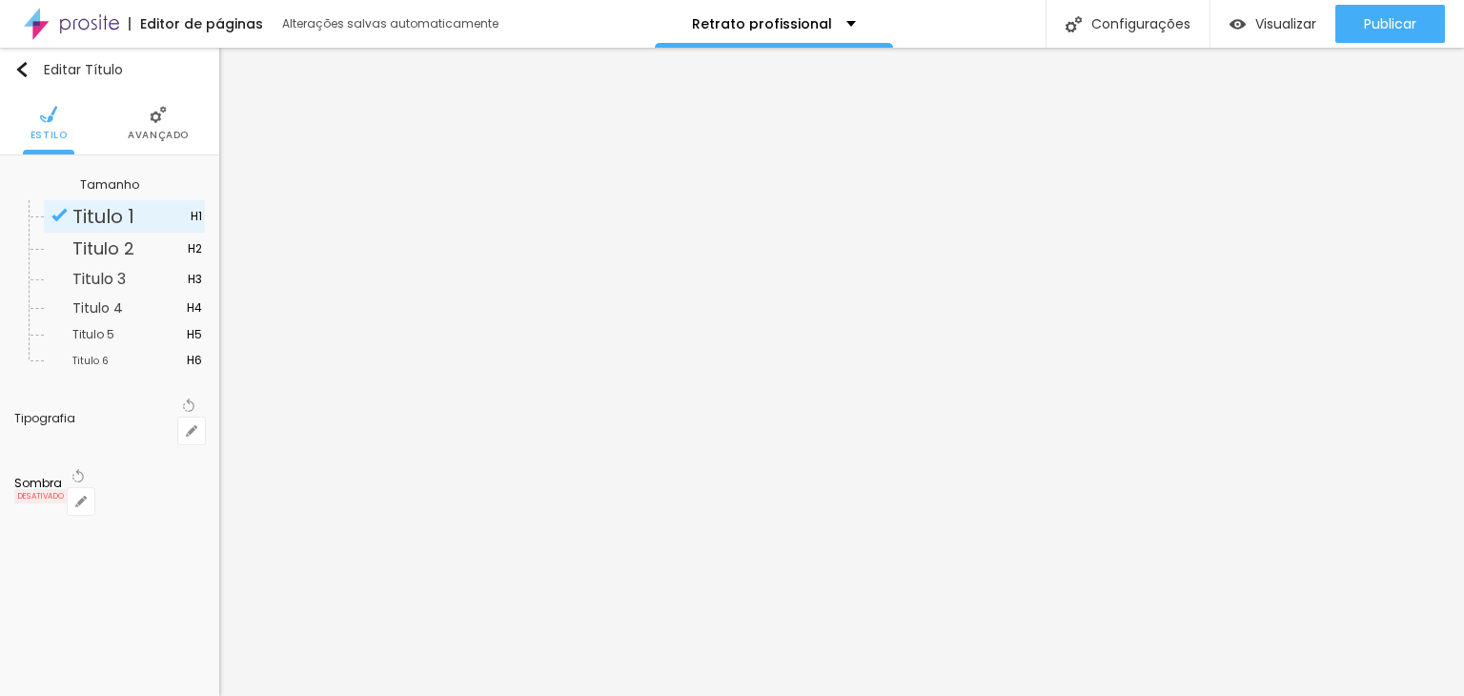
click at [110, 215] on span "Titulo 1" at bounding box center [103, 216] width 62 height 27
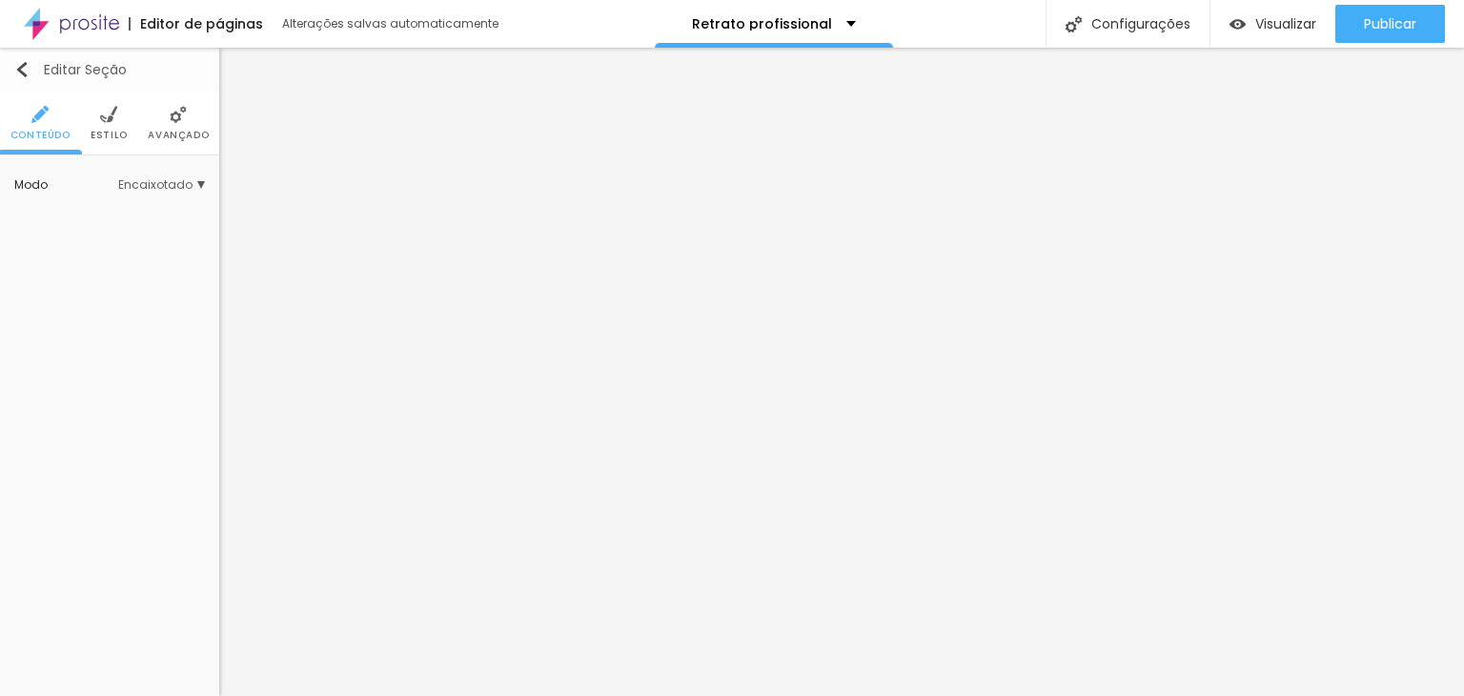
click at [19, 65] on img "button" at bounding box center [21, 69] width 15 height 15
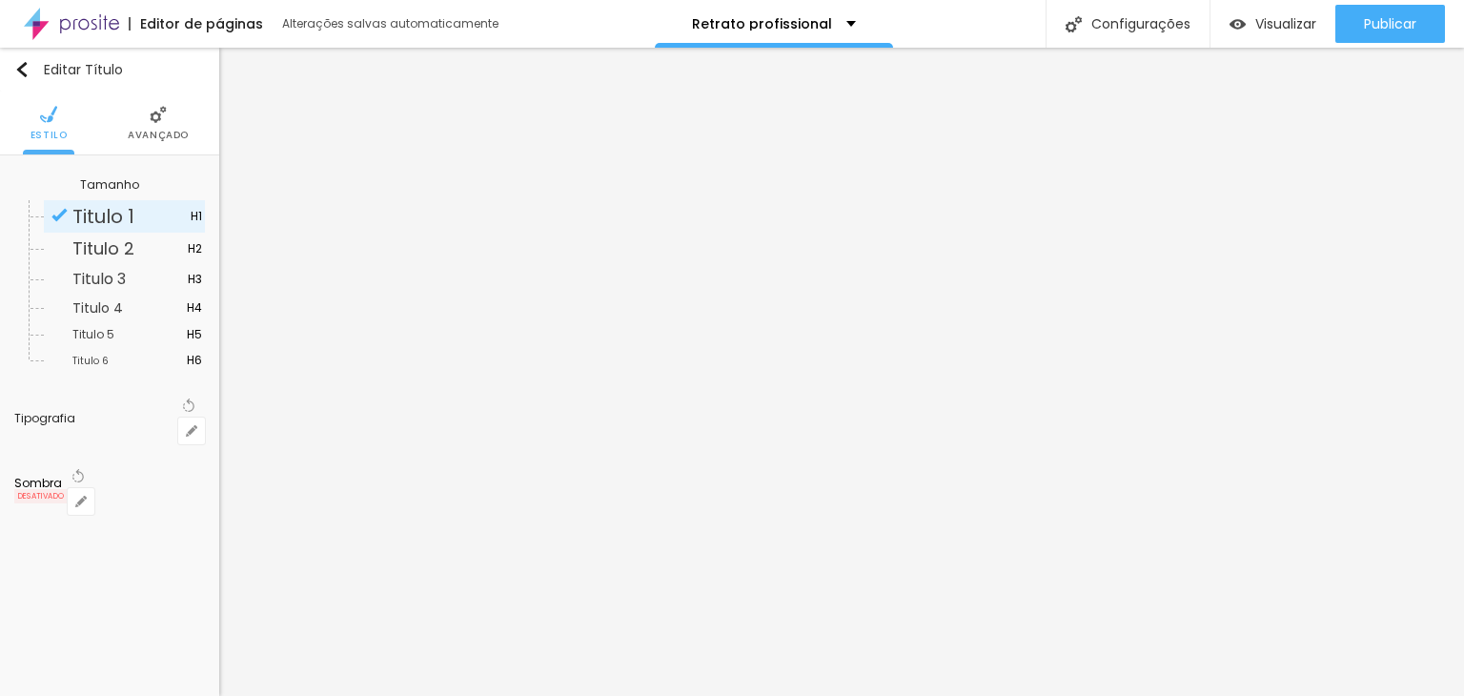
click at [150, 131] on span "Avançado" at bounding box center [158, 136] width 61 height 10
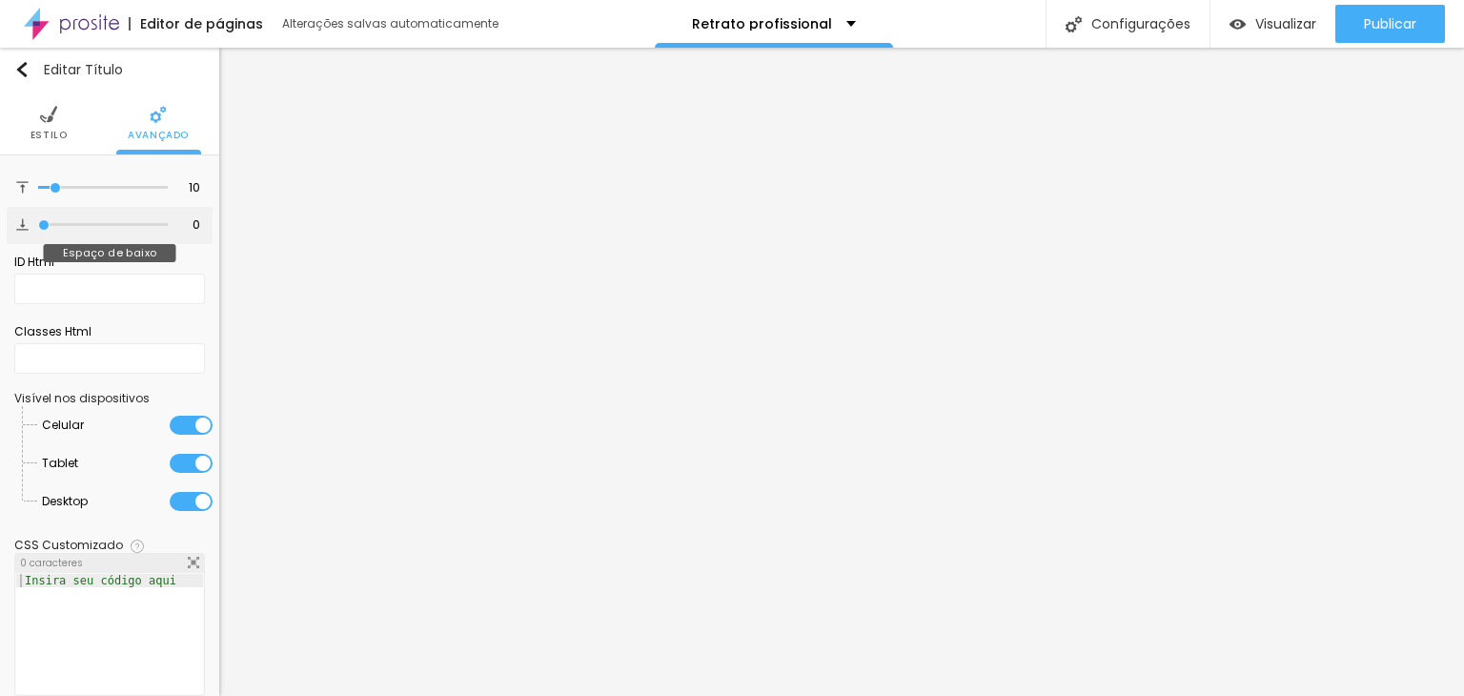
drag, startPoint x: 51, startPoint y: 220, endPoint x: 0, endPoint y: 220, distance: 51.5
click at [38, 220] on input "range" at bounding box center [103, 225] width 130 height 10
drag, startPoint x: 37, startPoint y: 185, endPoint x: 0, endPoint y: 185, distance: 37.2
click at [38, 185] on input "range" at bounding box center [103, 188] width 130 height 10
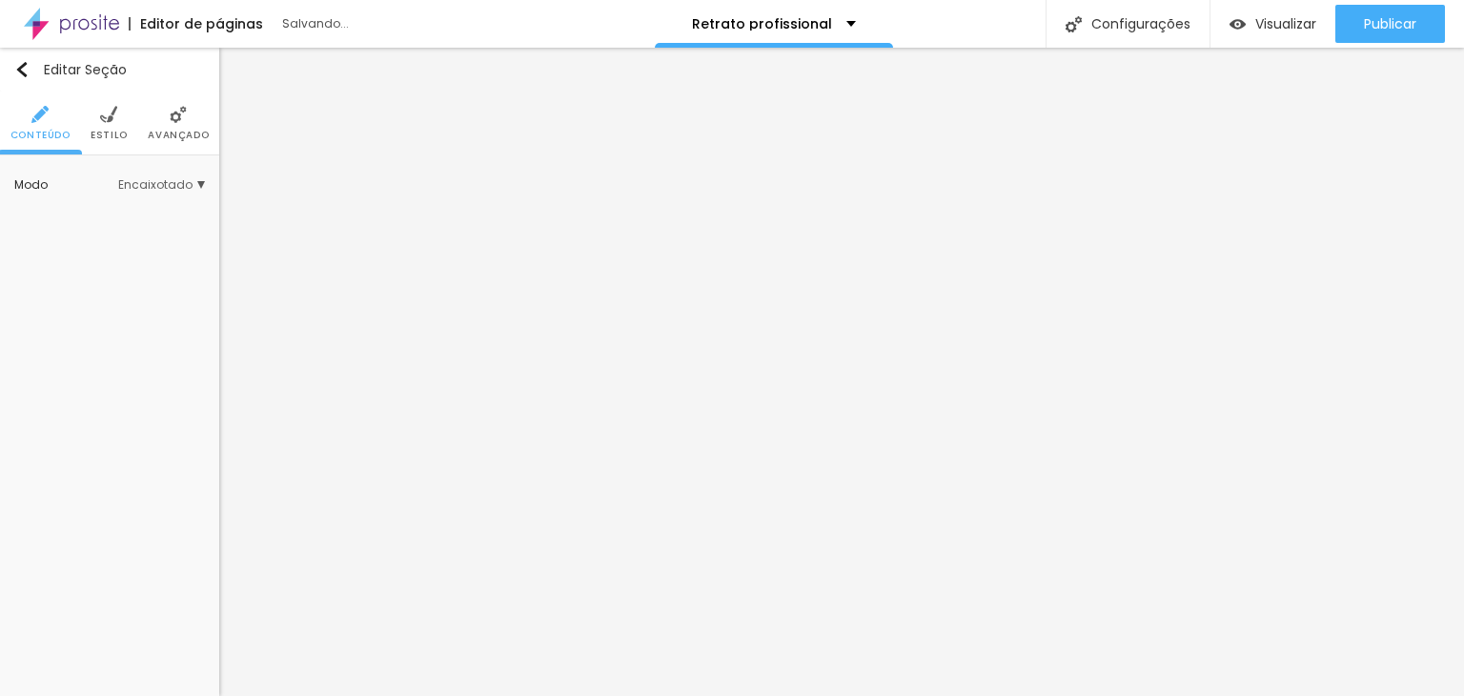
click at [104, 114] on img at bounding box center [108, 114] width 17 height 17
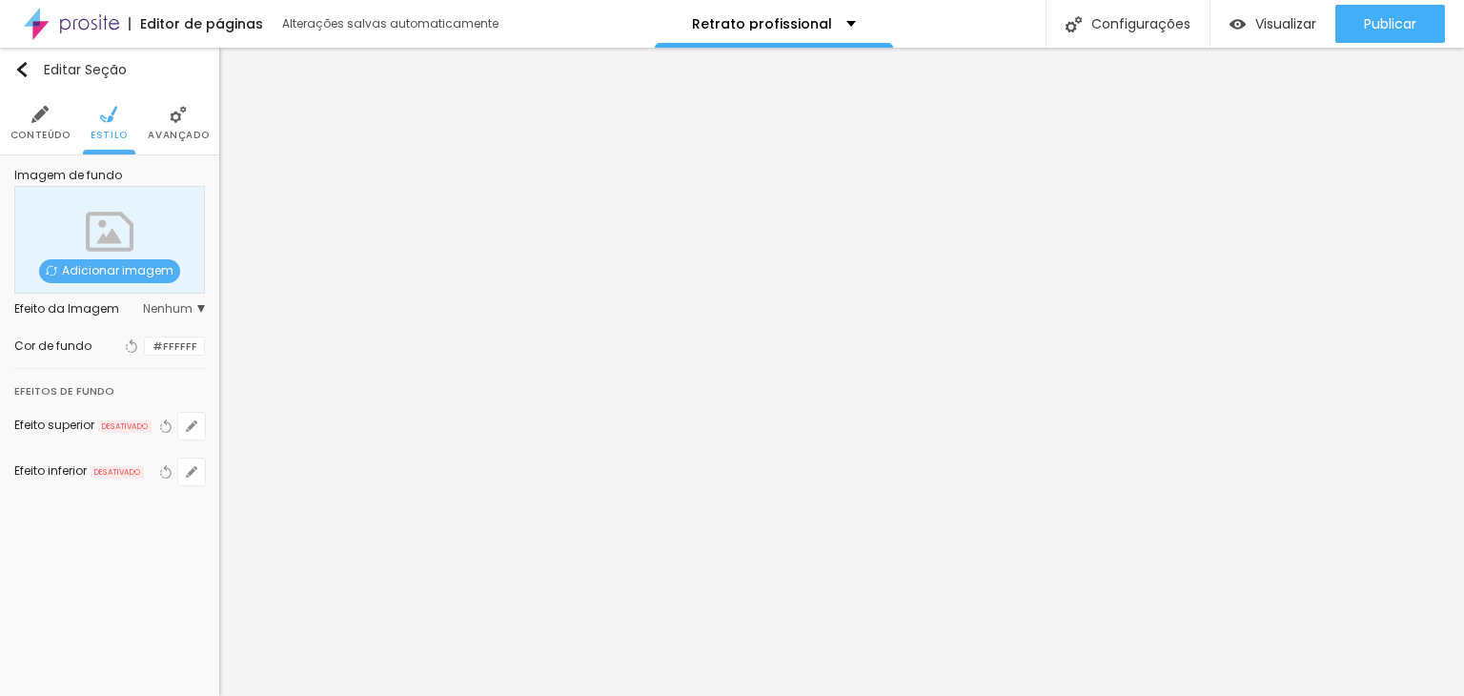
click at [185, 306] on span "Nenhum" at bounding box center [174, 308] width 62 height 11
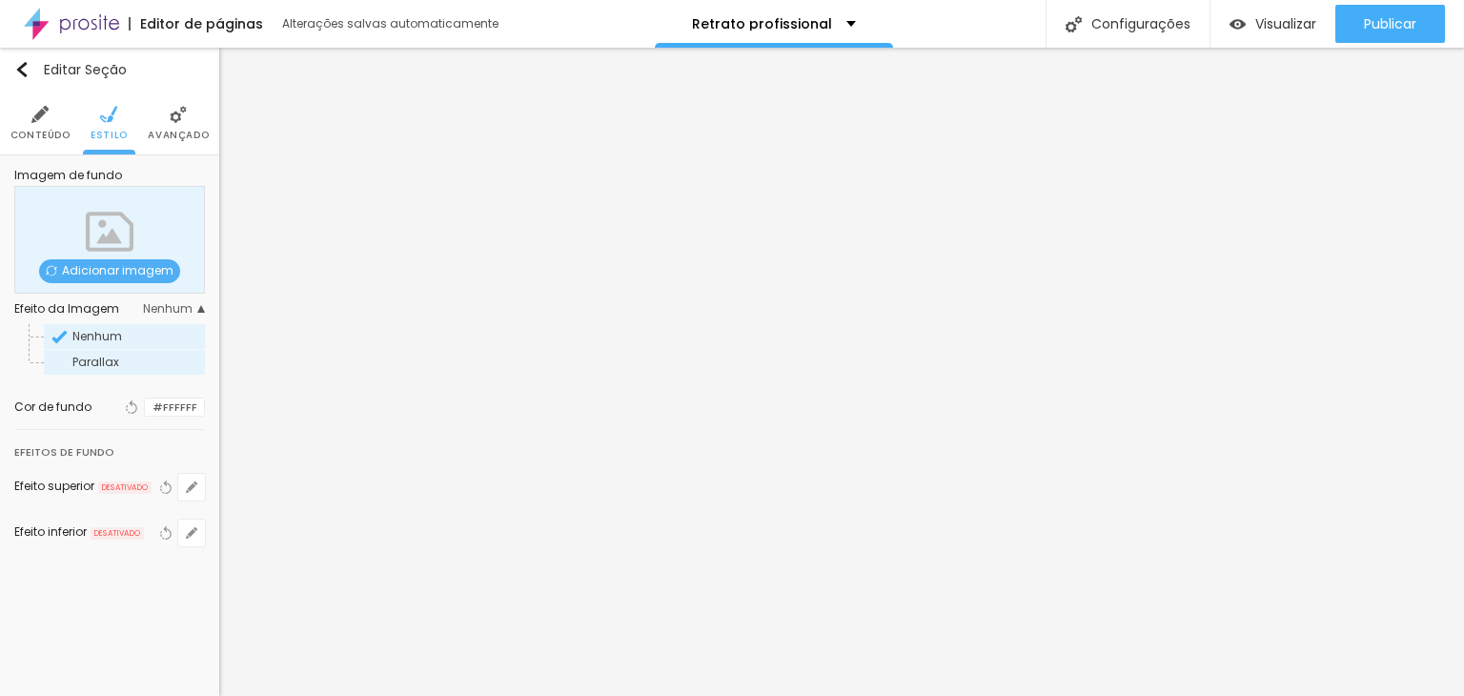
click at [102, 356] on span "Parallax" at bounding box center [95, 362] width 47 height 16
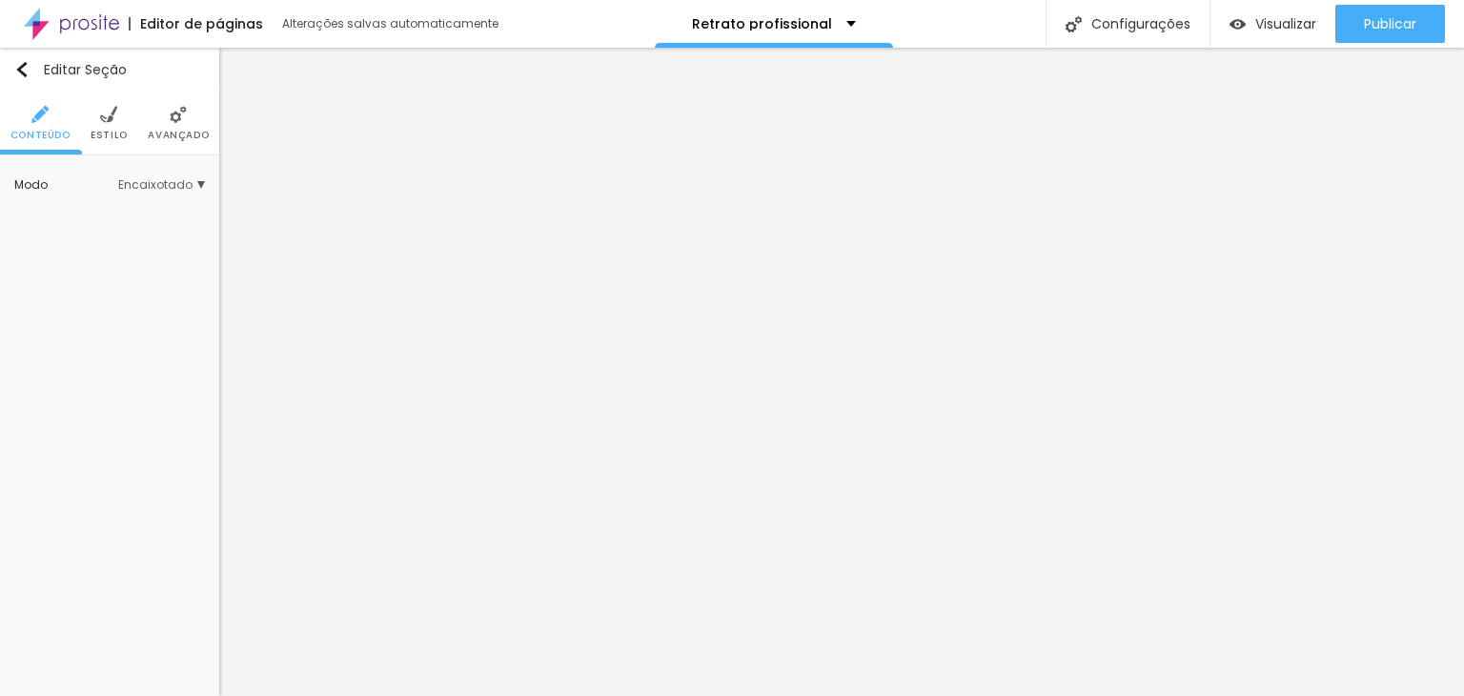
click at [110, 121] on img at bounding box center [108, 114] width 17 height 17
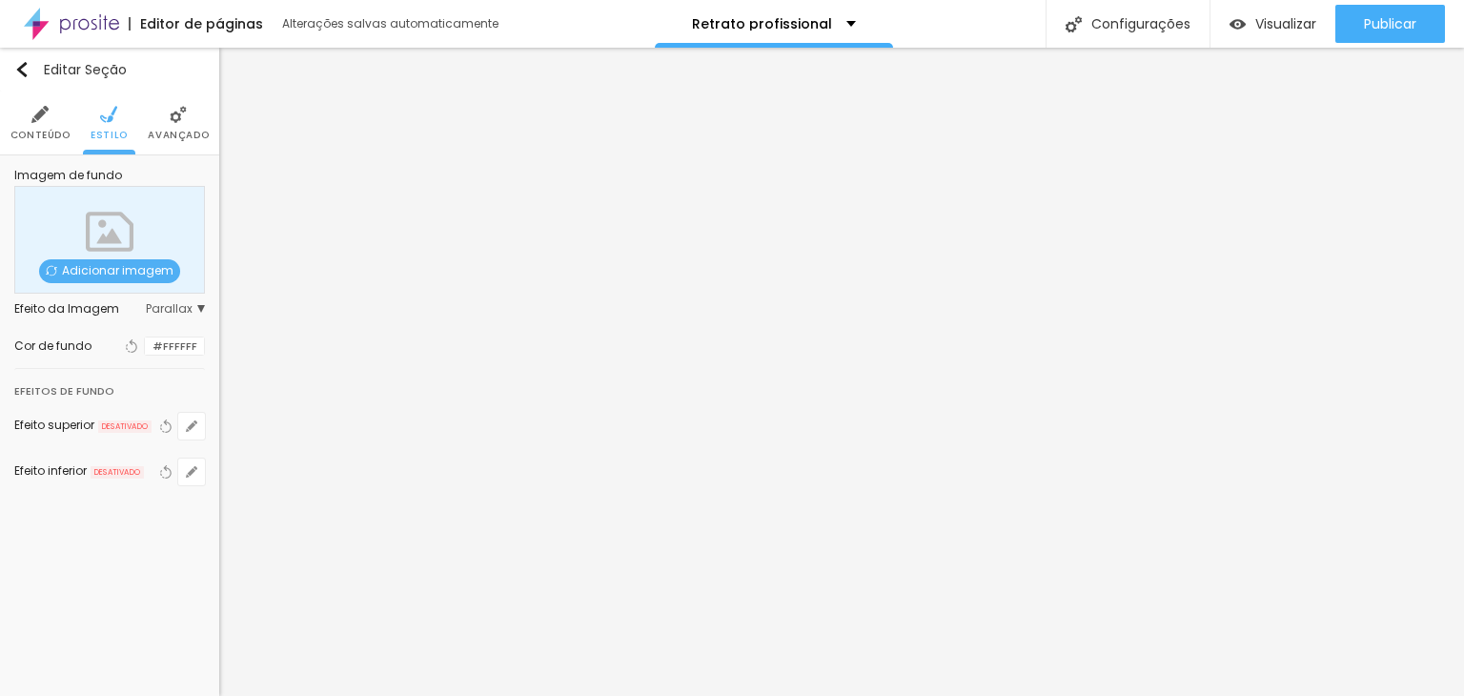
click at [85, 277] on span "Adicionar imagem" at bounding box center [109, 271] width 141 height 24
drag, startPoint x: 183, startPoint y: 275, endPoint x: 196, endPoint y: 275, distance: 13.3
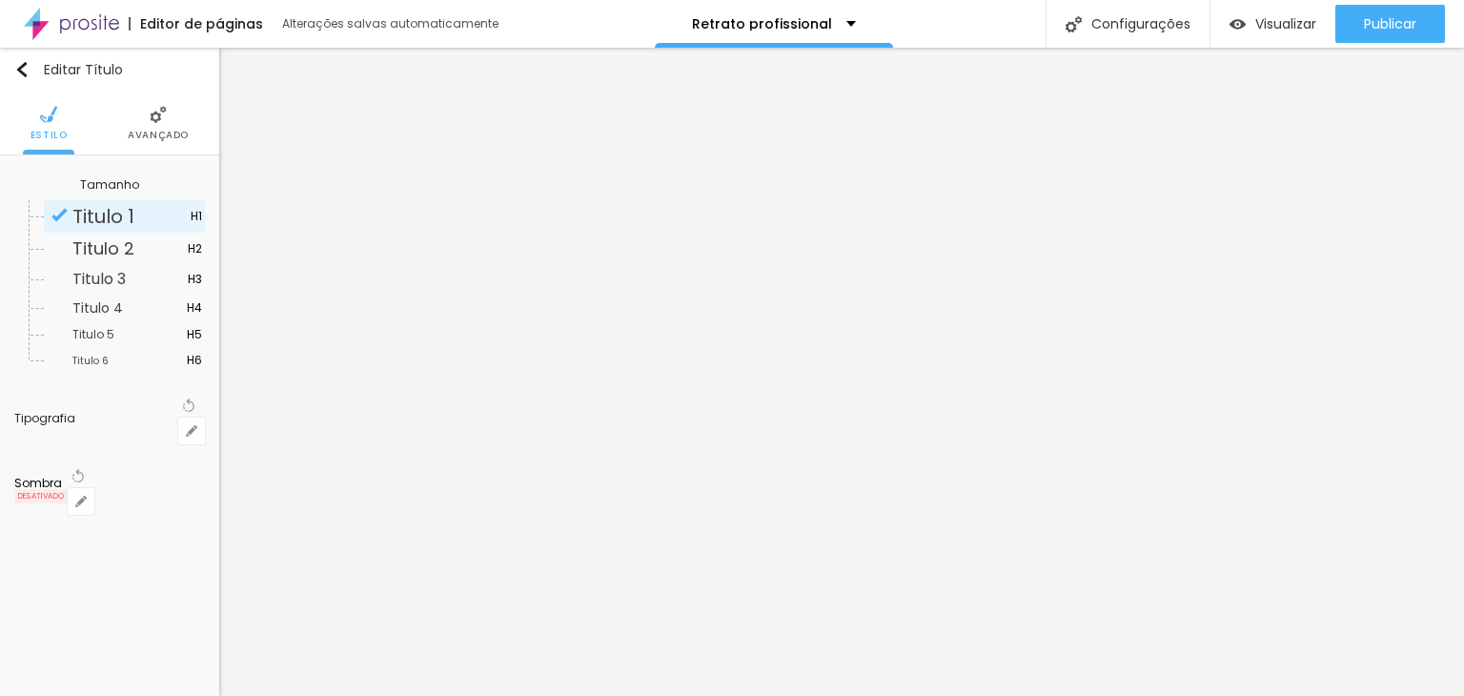
click at [87, 213] on span "Titulo 1" at bounding box center [103, 216] width 62 height 27
click at [163, 125] on li "Avançado" at bounding box center [158, 122] width 61 height 63
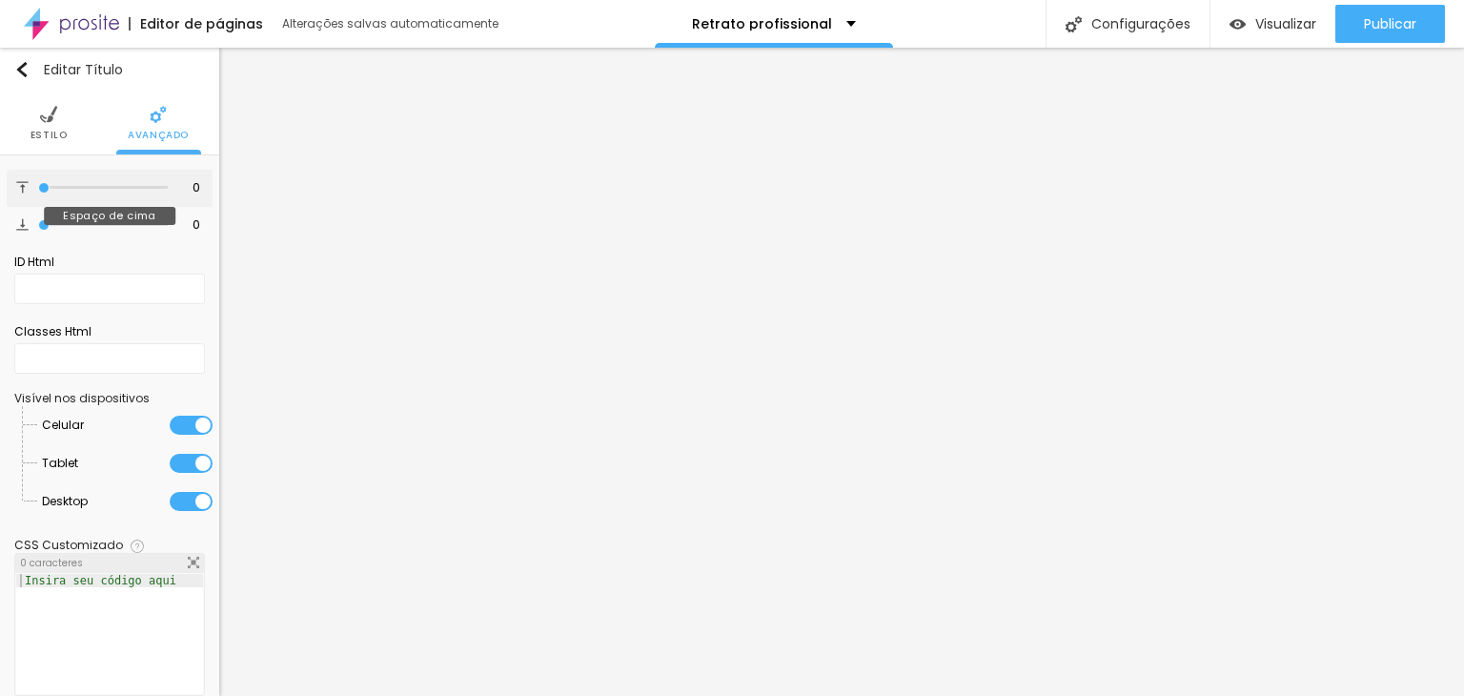
click at [44, 185] on input "range" at bounding box center [103, 188] width 130 height 10
click at [40, 123] on img at bounding box center [48, 114] width 17 height 17
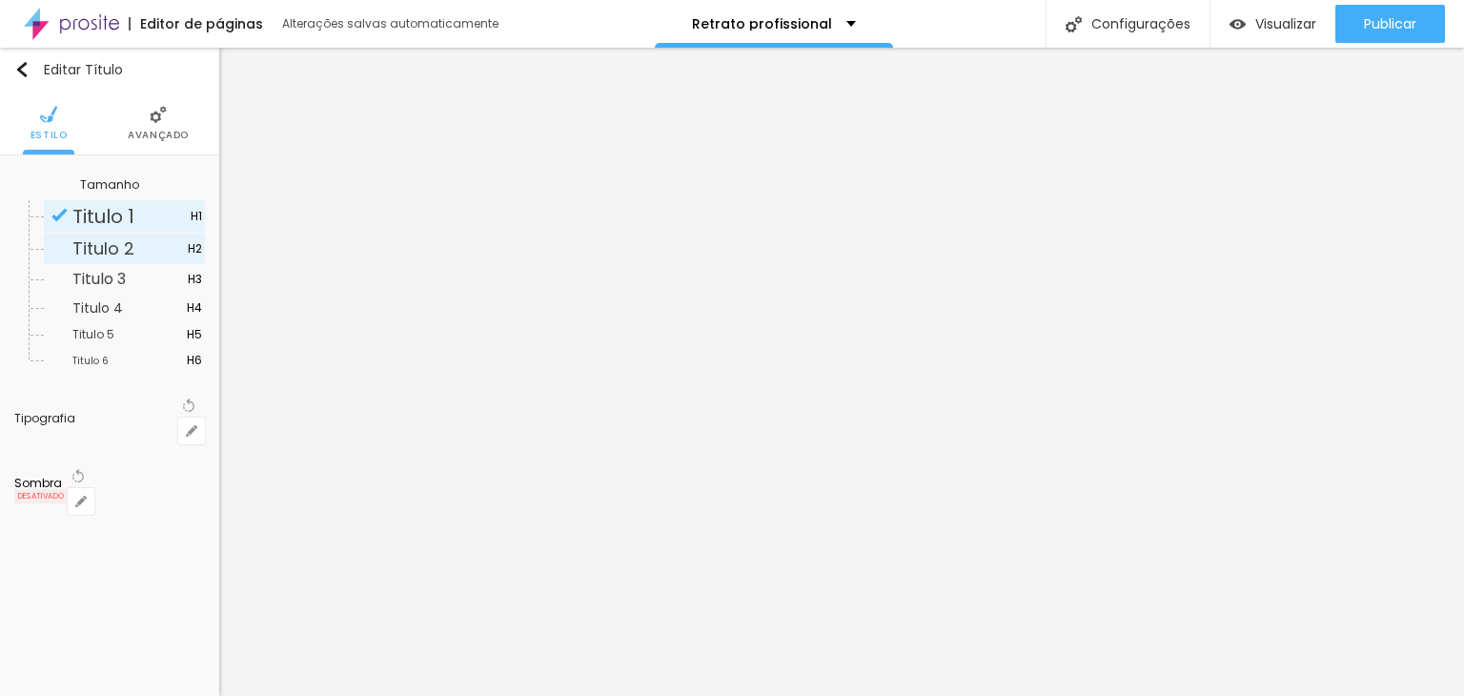
click at [80, 247] on span "Titulo 2" at bounding box center [103, 248] width 62 height 24
click at [111, 211] on span "Titulo 1" at bounding box center [103, 216] width 62 height 27
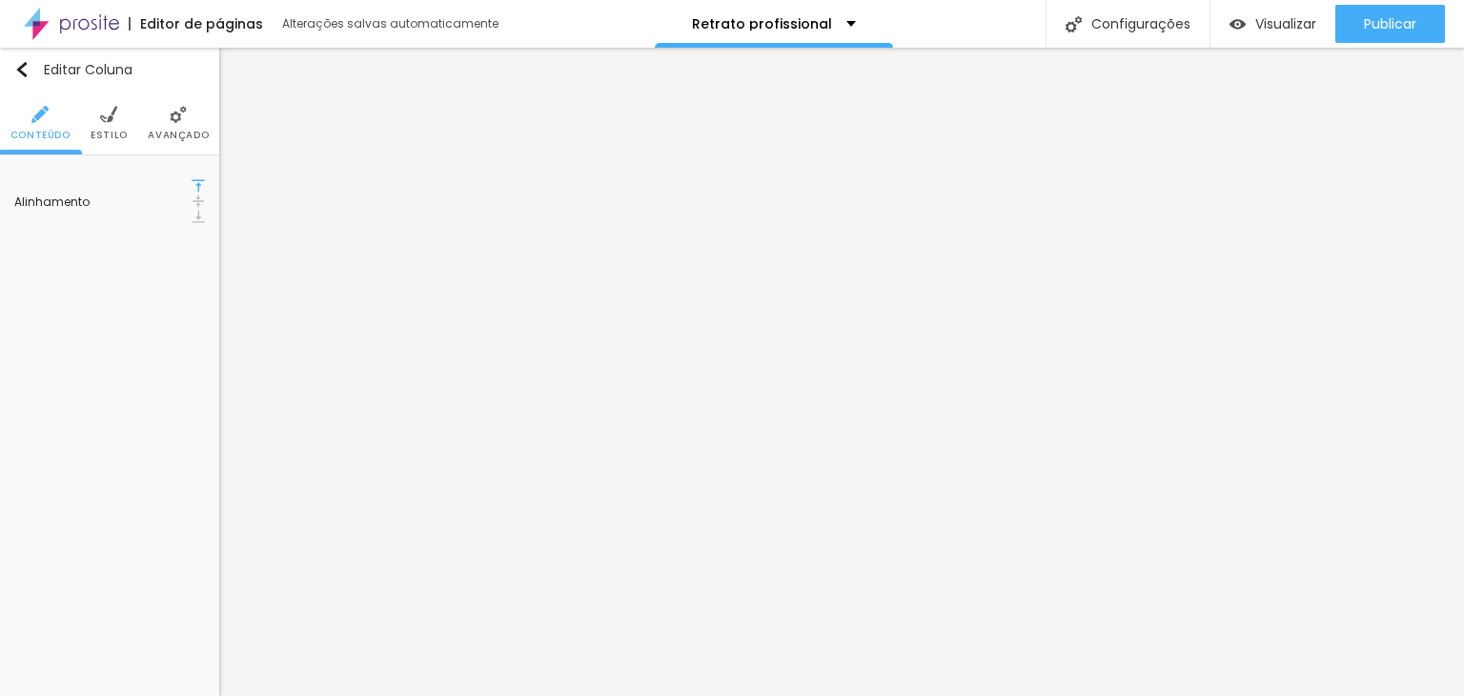
click at [192, 194] on img at bounding box center [198, 200] width 13 height 13
click at [130, 134] on ul "Conteúdo Estilo Avançado" at bounding box center [109, 123] width 219 height 64
click at [111, 118] on img at bounding box center [108, 114] width 17 height 17
click at [180, 119] on img at bounding box center [178, 114] width 17 height 17
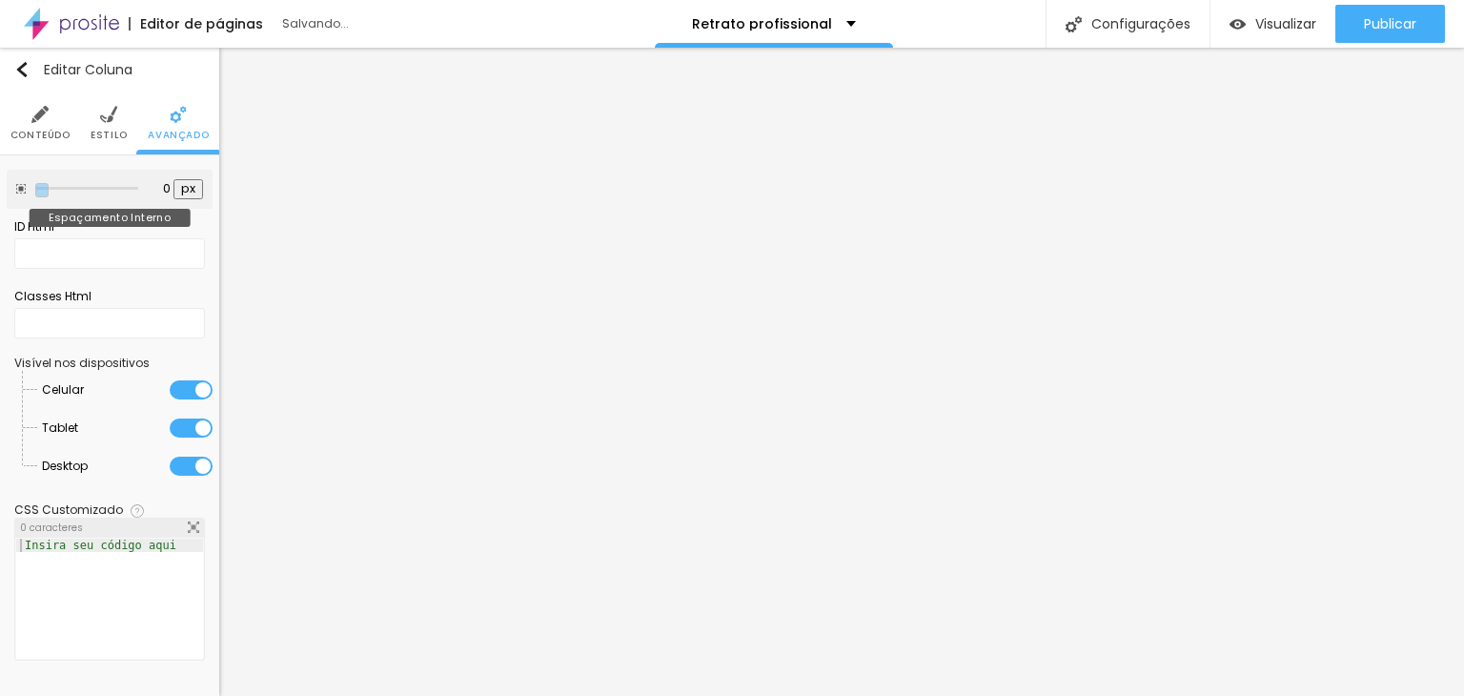
drag, startPoint x: 81, startPoint y: 185, endPoint x: 11, endPoint y: 198, distance: 70.8
click at [35, 193] on input "range" at bounding box center [86, 189] width 103 height 10
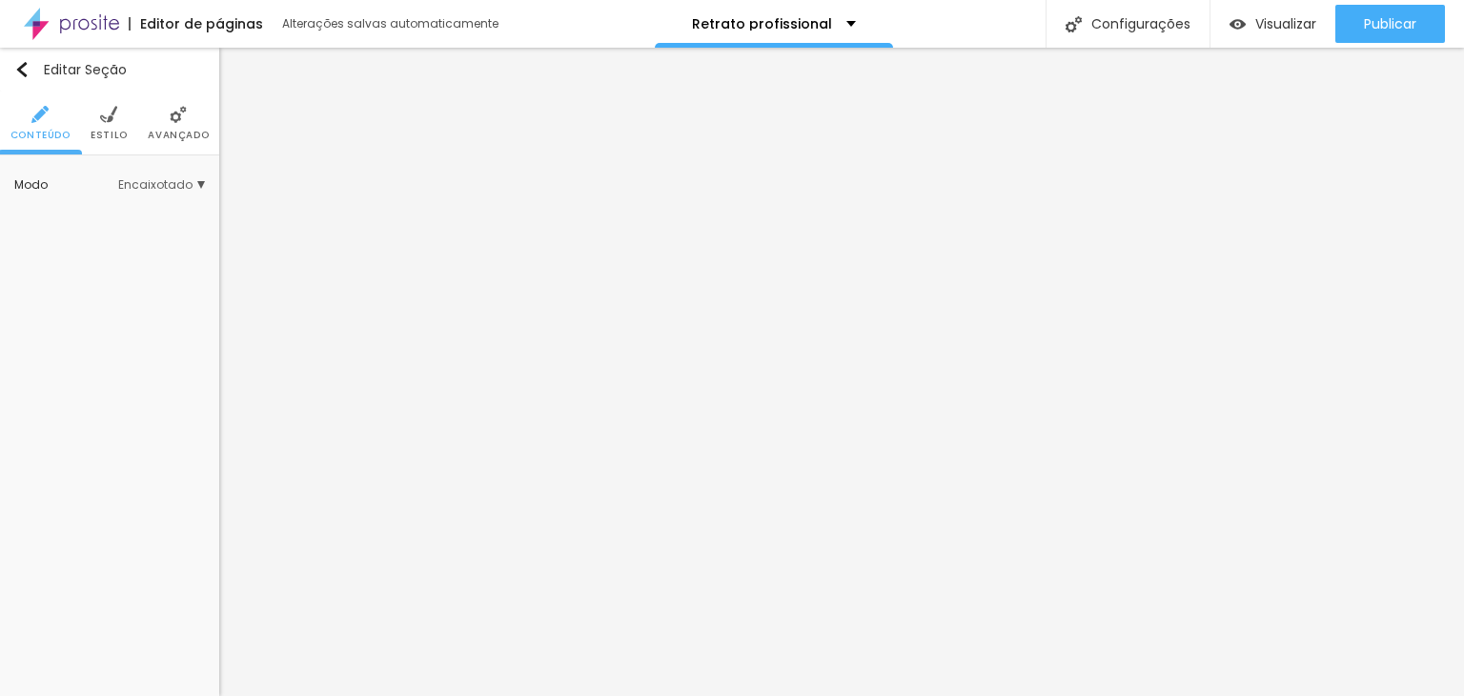
click at [149, 183] on span "Encaixotado" at bounding box center [161, 184] width 87 height 11
click at [124, 232] on span "Completo" at bounding box center [101, 238] width 58 height 16
click at [136, 214] on span "Encaixotado" at bounding box center [109, 212] width 74 height 16
click at [112, 124] on li "Estilo" at bounding box center [109, 122] width 37 height 63
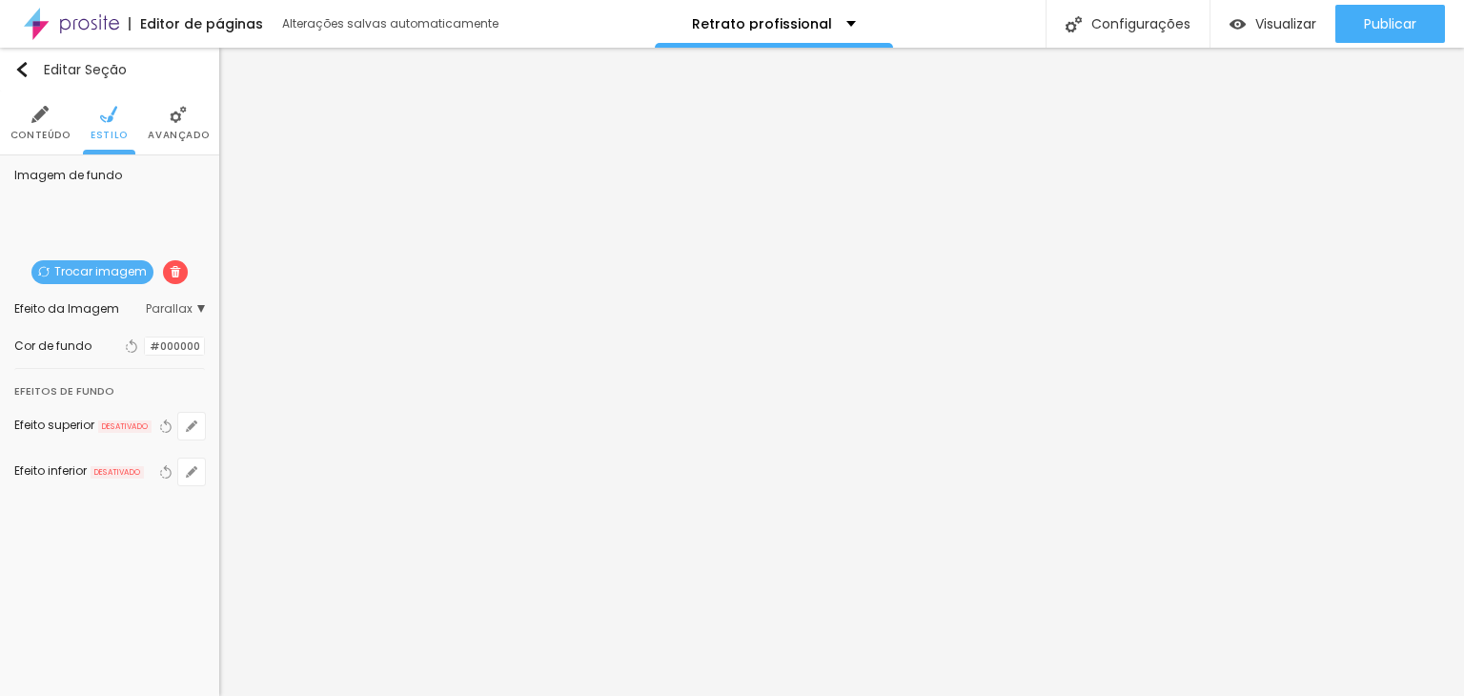
click at [176, 118] on img at bounding box center [178, 114] width 17 height 17
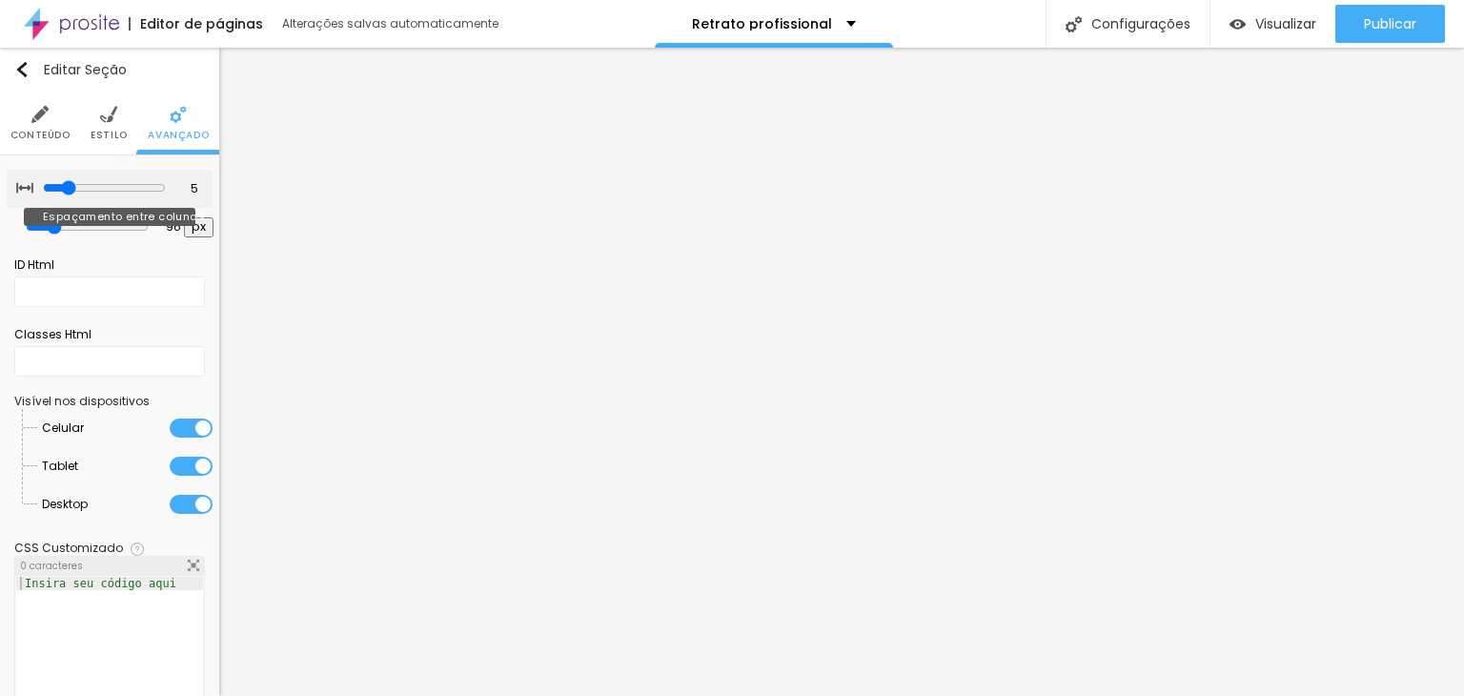
drag, startPoint x: 107, startPoint y: 185, endPoint x: 61, endPoint y: 203, distance: 49.2
click at [61, 195] on input "range" at bounding box center [104, 187] width 123 height 15
drag, startPoint x: 56, startPoint y: 221, endPoint x: 0, endPoint y: 233, distance: 57.6
click at [35, 232] on input "range" at bounding box center [86, 227] width 103 height 10
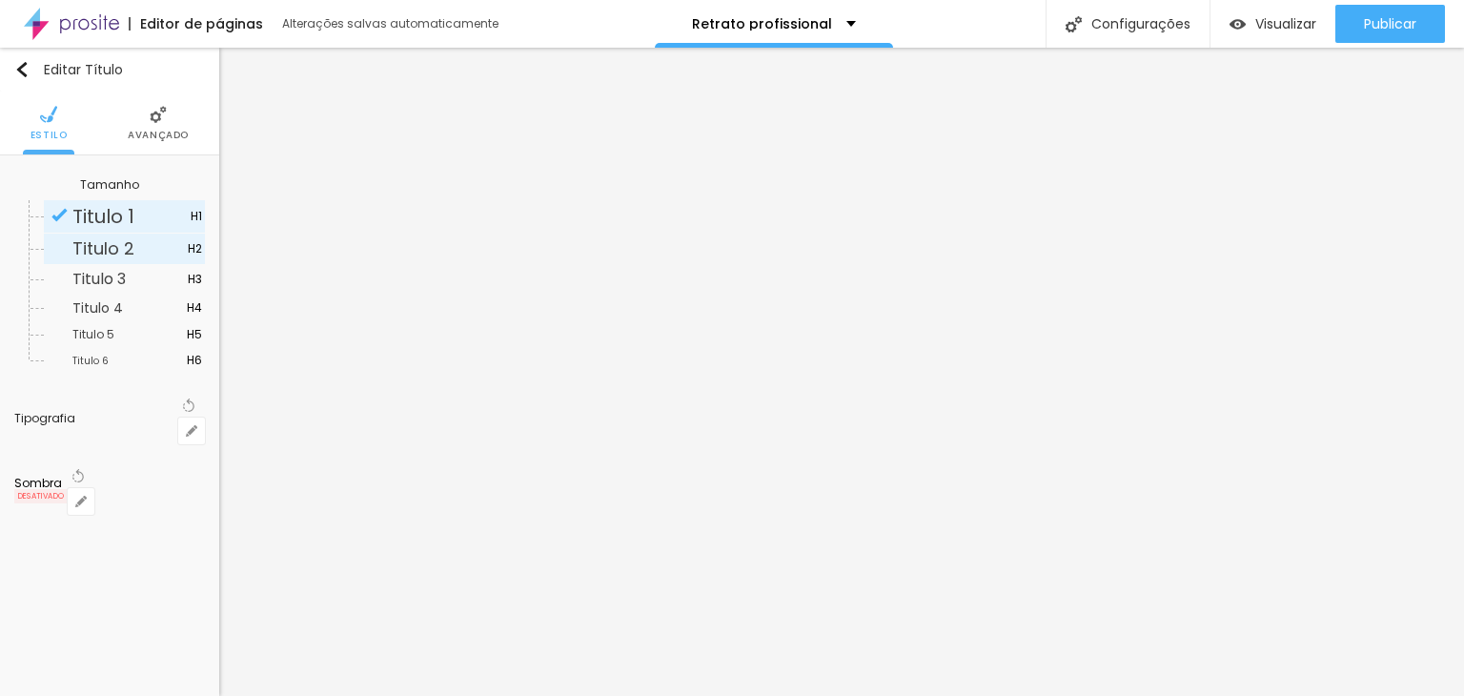
click at [127, 253] on span "Titulo 2" at bounding box center [103, 248] width 62 height 24
click at [117, 204] on span "Titulo 1" at bounding box center [103, 216] width 62 height 27
click at [157, 131] on span "Avançado" at bounding box center [158, 136] width 61 height 10
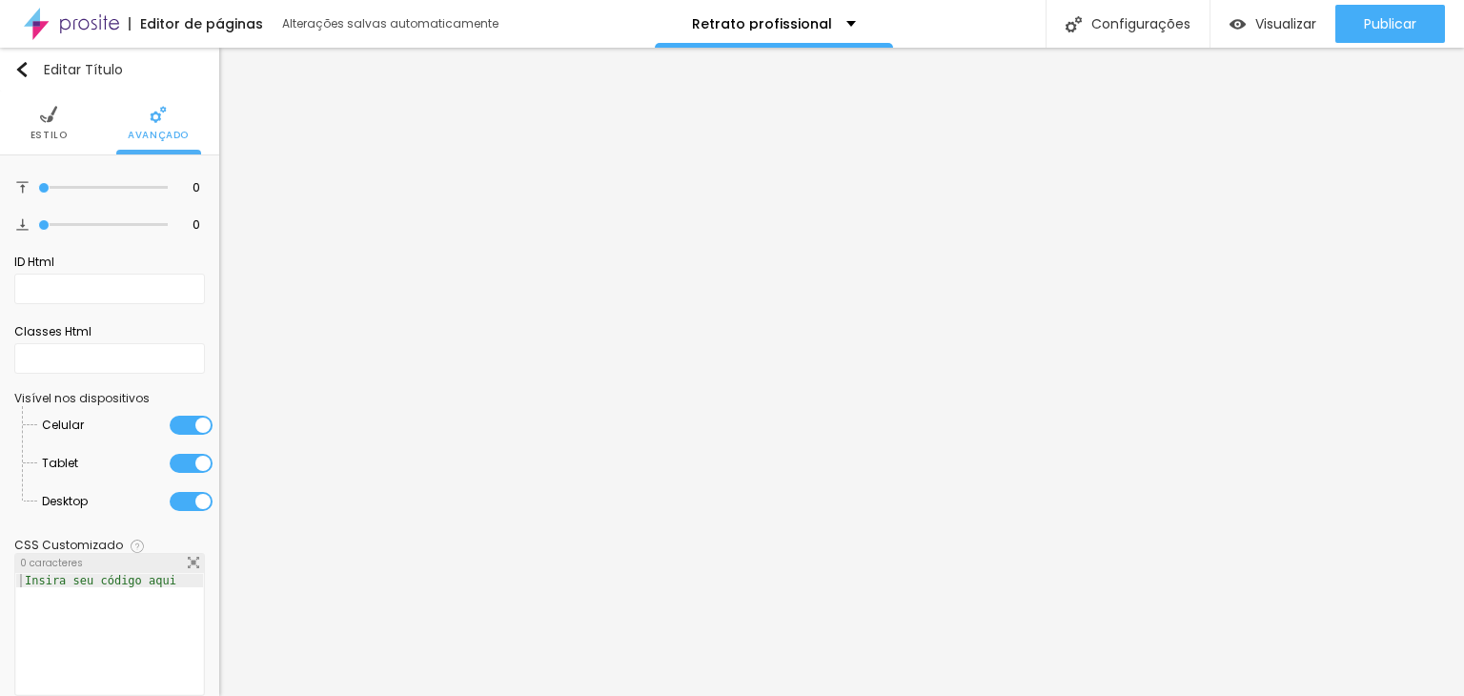
click at [42, 134] on span "Estilo" at bounding box center [48, 136] width 37 height 10
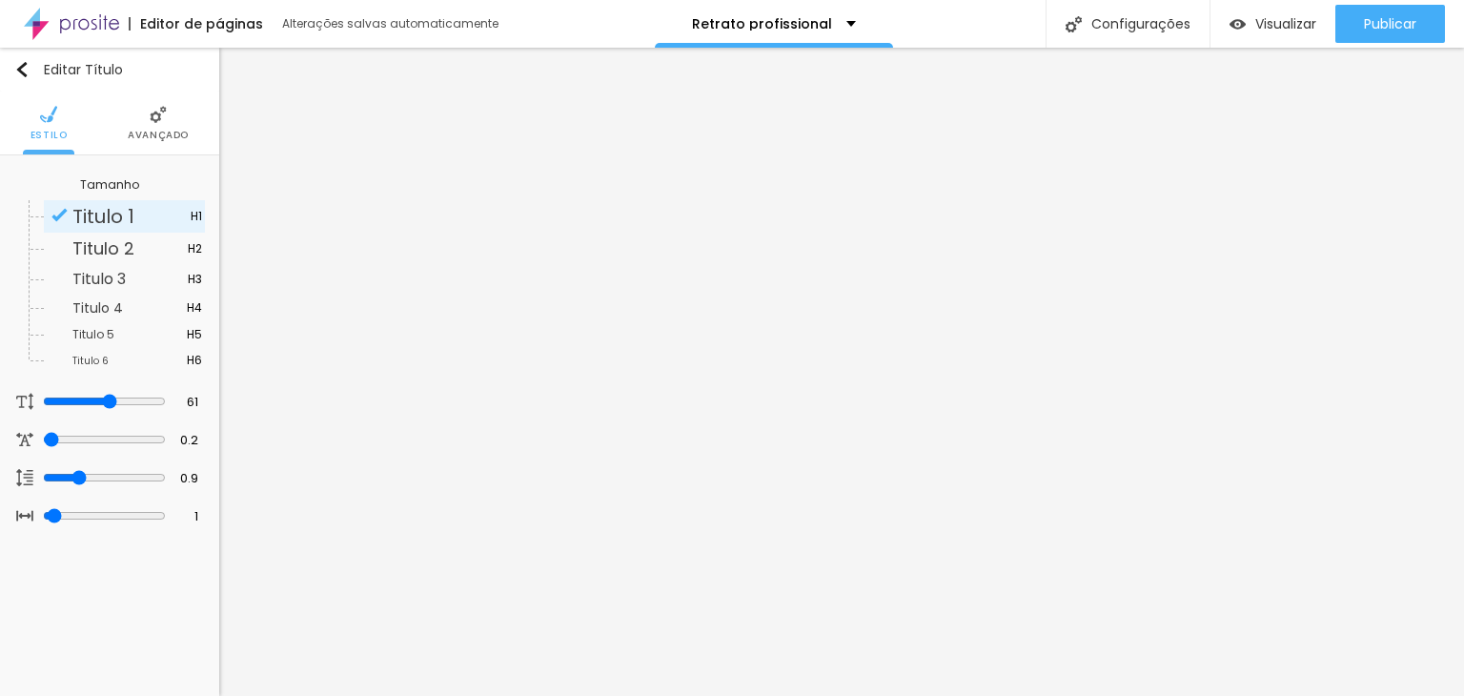
click at [168, 124] on li "Avançado" at bounding box center [158, 122] width 61 height 63
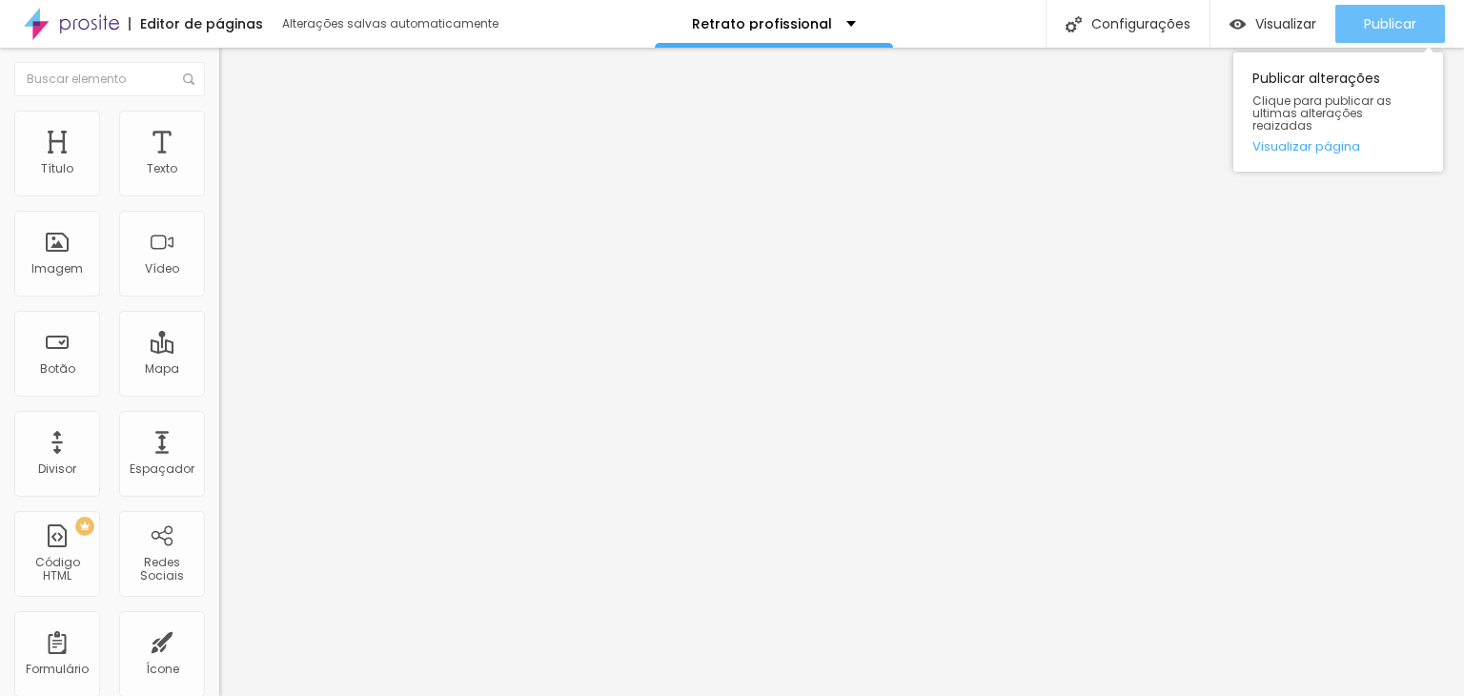
click at [1388, 16] on span "Publicar" at bounding box center [1390, 23] width 52 height 15
click at [1324, 140] on link "Visualizar página" at bounding box center [1338, 146] width 172 height 12
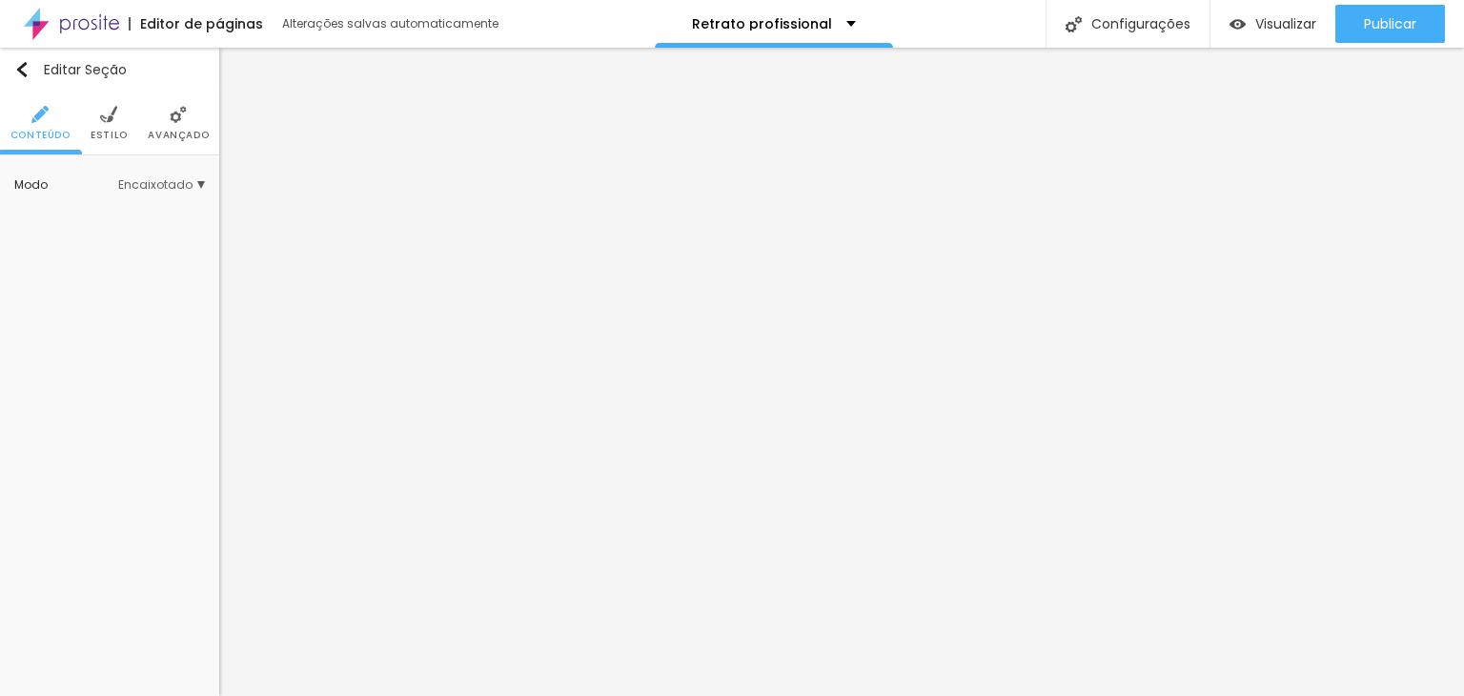
click at [160, 190] on span "Encaixotado" at bounding box center [161, 184] width 87 height 11
click at [130, 231] on div "Completo" at bounding box center [124, 238] width 161 height 25
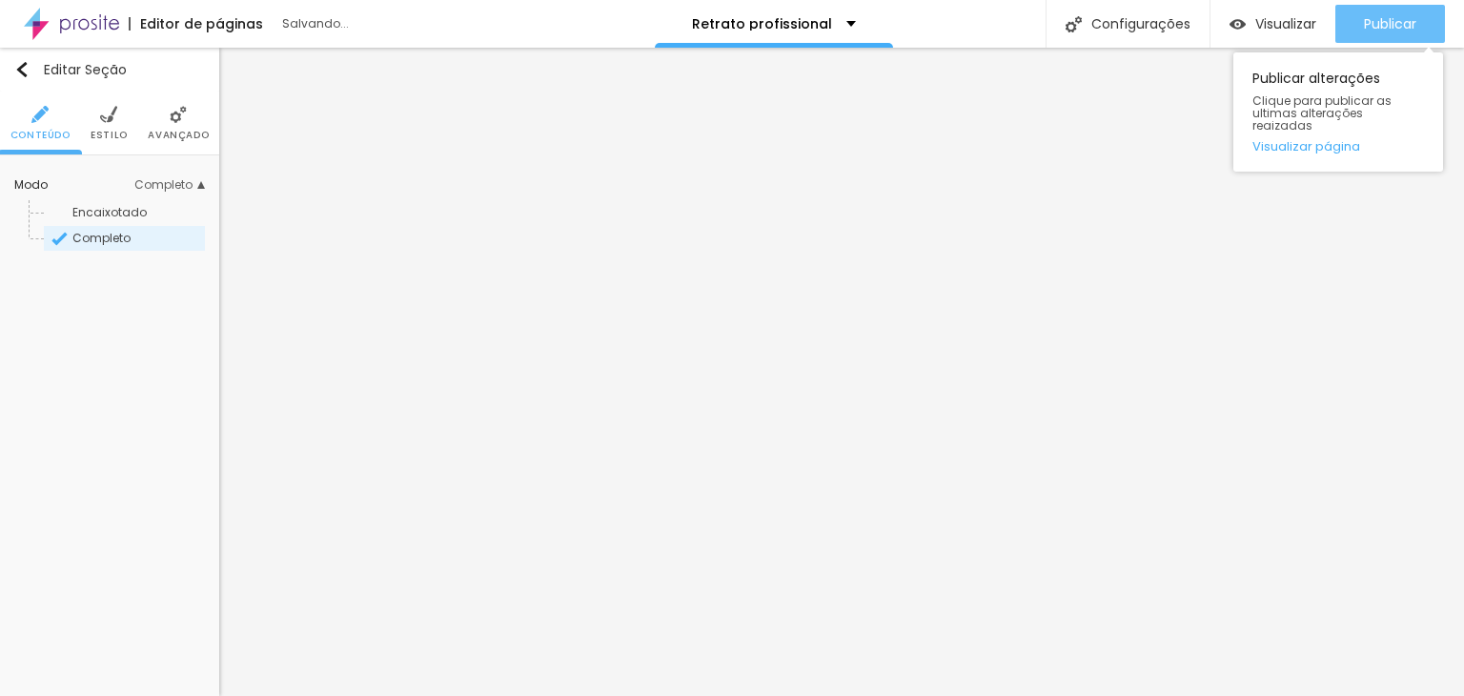
click at [1401, 28] on span "Publicar" at bounding box center [1390, 23] width 52 height 15
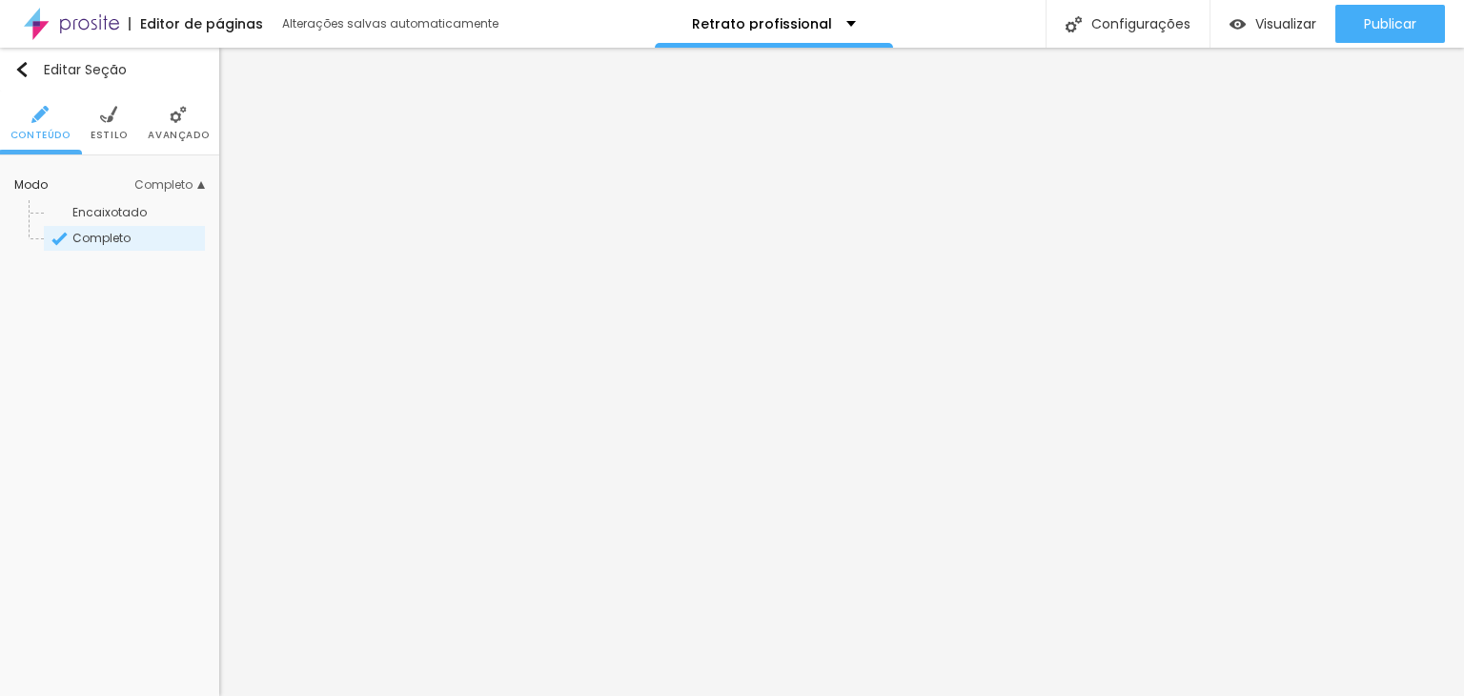
click at [89, 108] on ul "Conteúdo Estilo Avançado" at bounding box center [109, 123] width 219 height 64
click at [106, 119] on img at bounding box center [108, 114] width 17 height 17
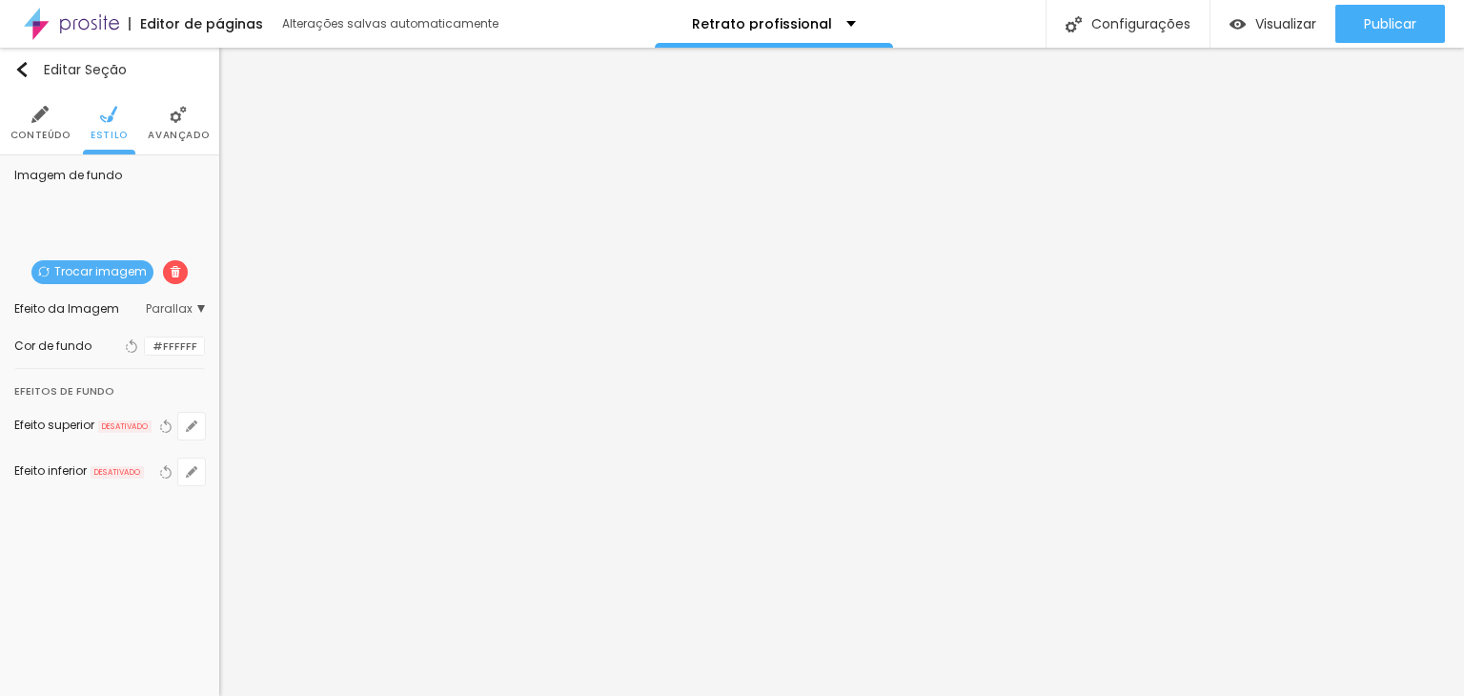
click at [170, 266] on img at bounding box center [175, 271] width 11 height 11
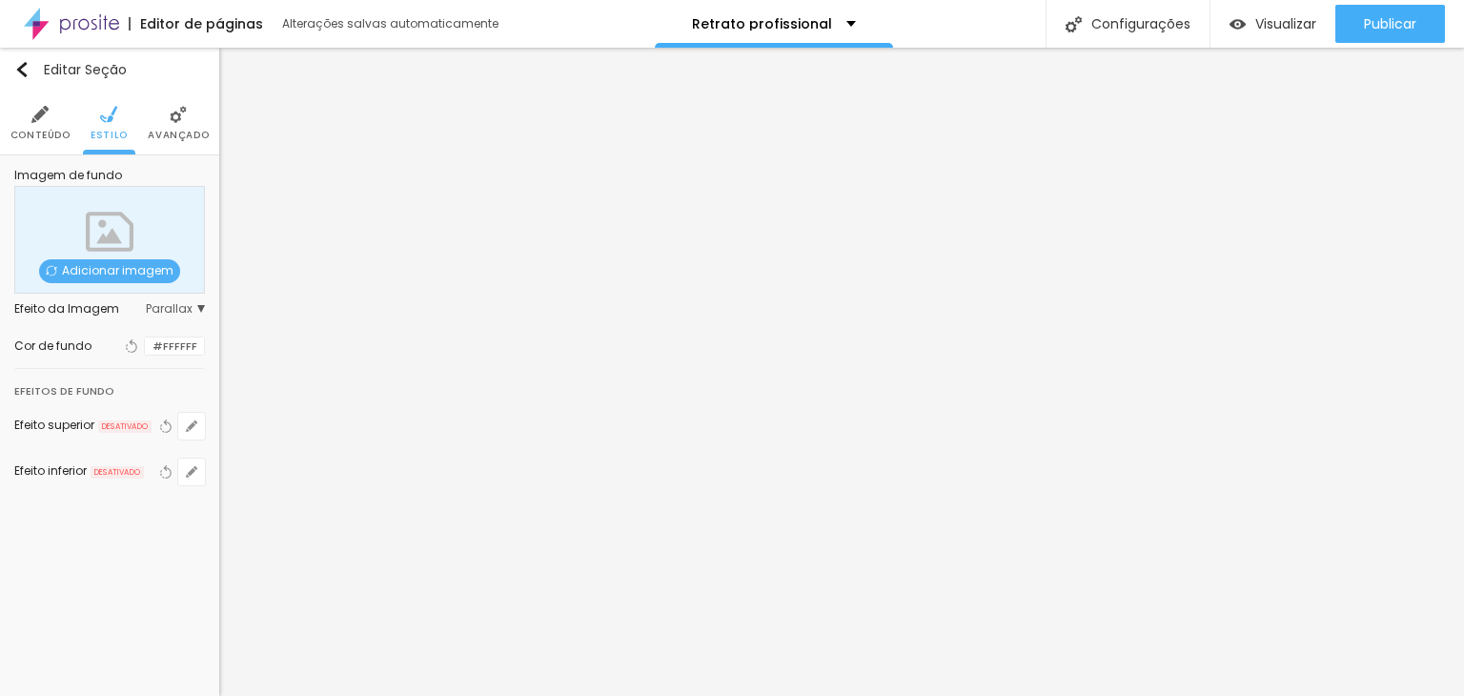
click at [182, 308] on span "Parallax" at bounding box center [175, 308] width 59 height 11
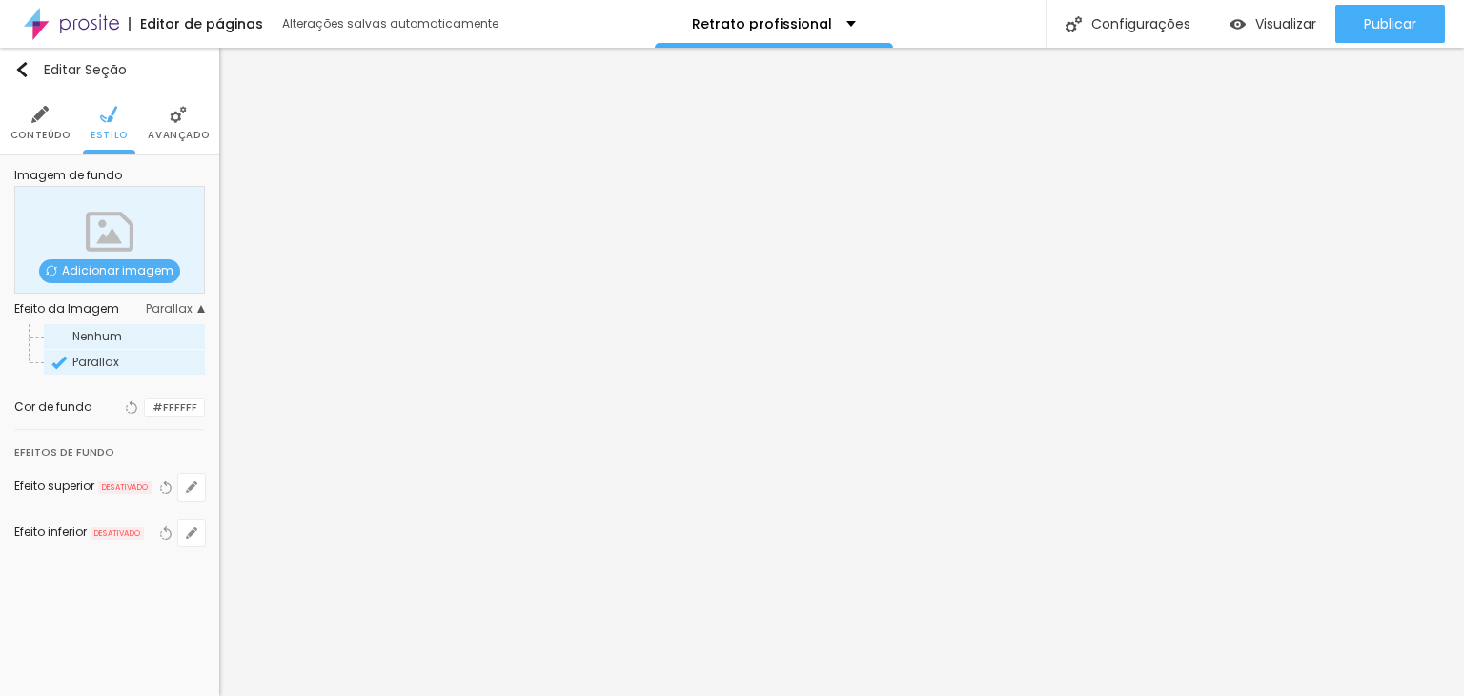
click at [131, 336] on span "Nenhum" at bounding box center [137, 336] width 130 height 11
click at [130, 401] on icon "button" at bounding box center [134, 406] width 8 height 13
click at [196, 412] on input "#FFFFFF" at bounding box center [174, 407] width 59 height 18
drag, startPoint x: 201, startPoint y: 407, endPoint x: 122, endPoint y: 402, distance: 79.2
click at [144, 402] on div "#FFFFFF" at bounding box center [174, 407] width 61 height 20
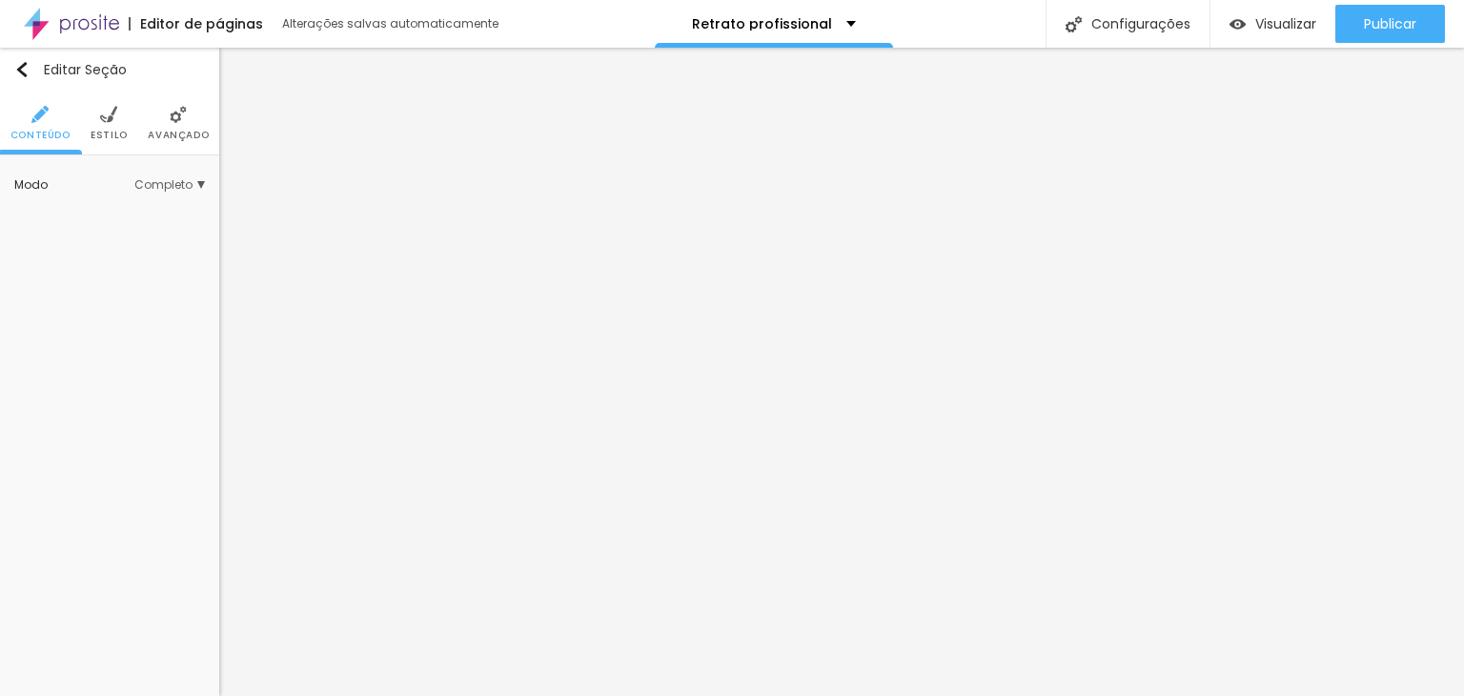
click at [123, 127] on li "Estilo" at bounding box center [109, 122] width 37 height 63
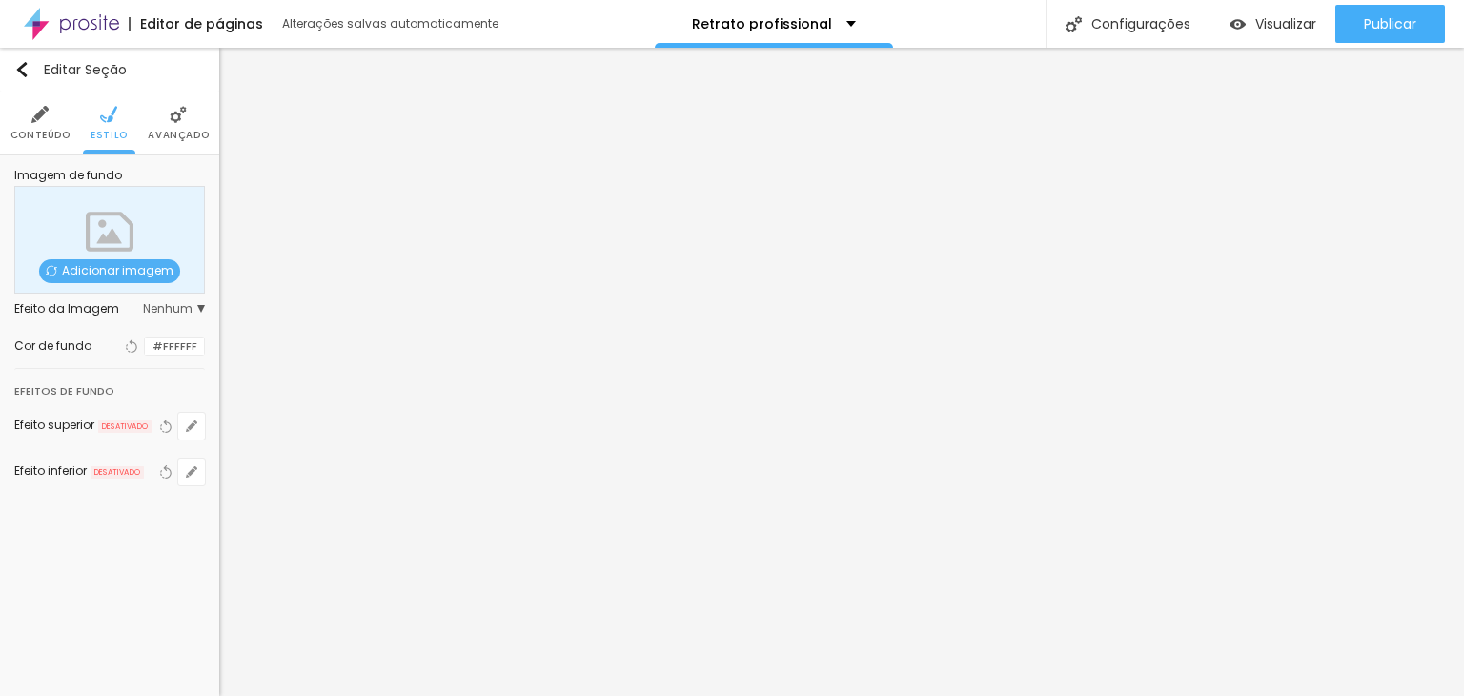
click at [145, 345] on div at bounding box center [145, 346] width 0 height 18
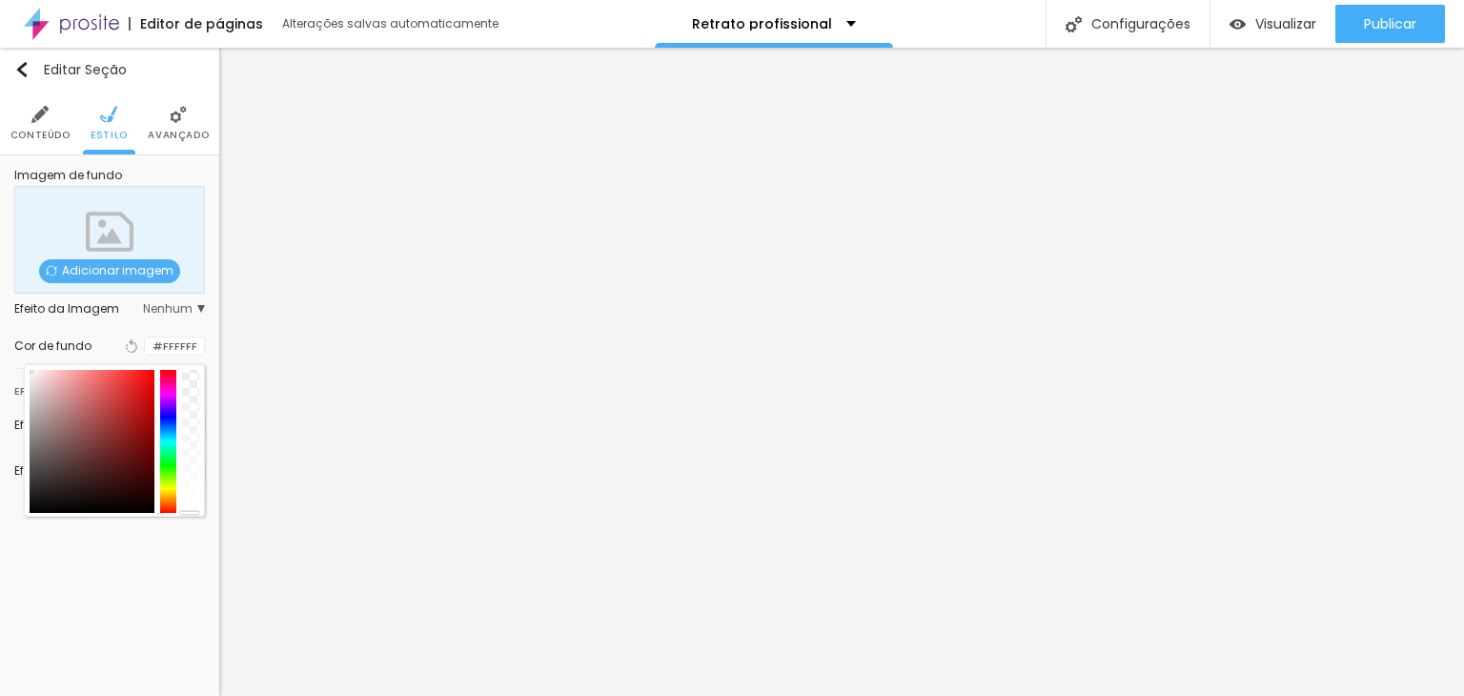
click at [34, 506] on div at bounding box center [92, 441] width 125 height 143
drag, startPoint x: 33, startPoint y: 507, endPoint x: 41, endPoint y: 487, distance: 21.4
click at [46, 446] on div at bounding box center [92, 441] width 125 height 143
click at [46, 470] on div at bounding box center [92, 441] width 125 height 143
drag, startPoint x: 46, startPoint y: 472, endPoint x: 30, endPoint y: 497, distance: 29.9
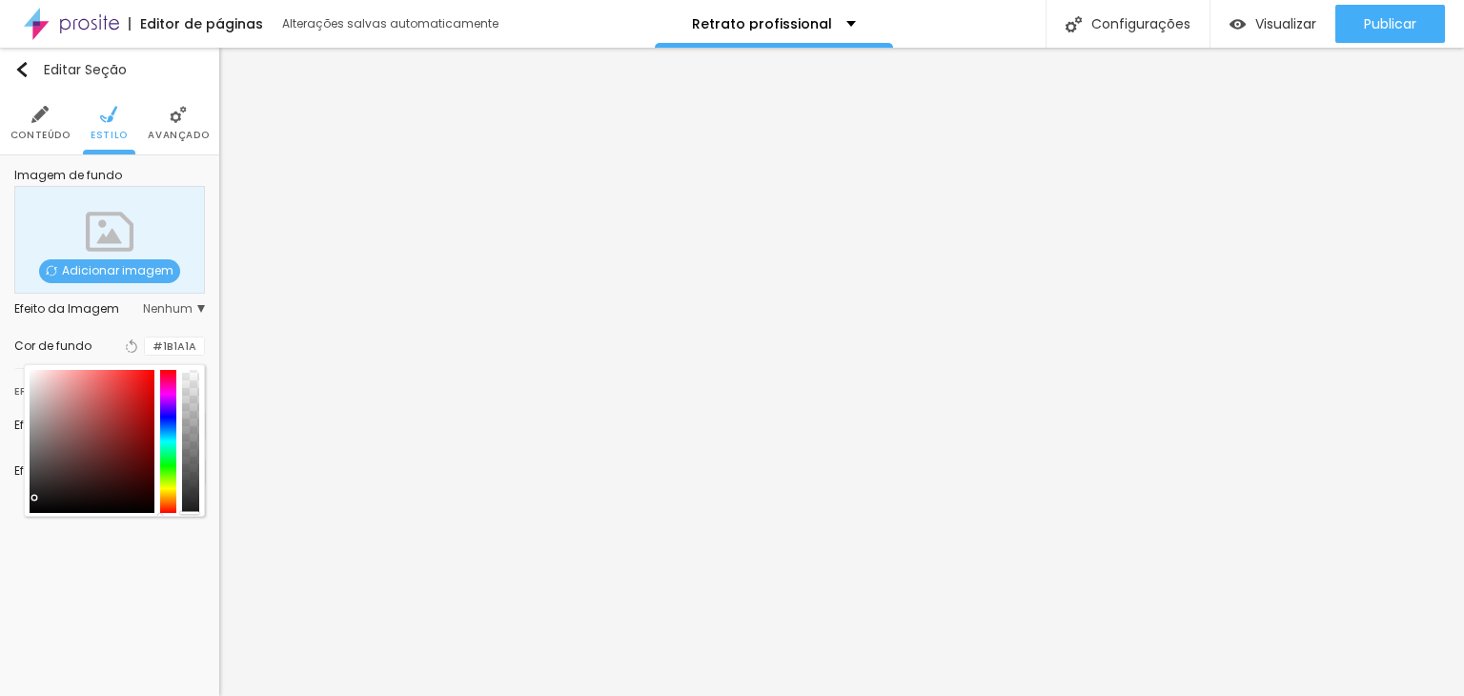
click at [30, 497] on div at bounding box center [92, 441] width 125 height 143
drag, startPoint x: 30, startPoint y: 497, endPoint x: 65, endPoint y: 497, distance: 34.3
click at [65, 497] on div at bounding box center [92, 441] width 125 height 143
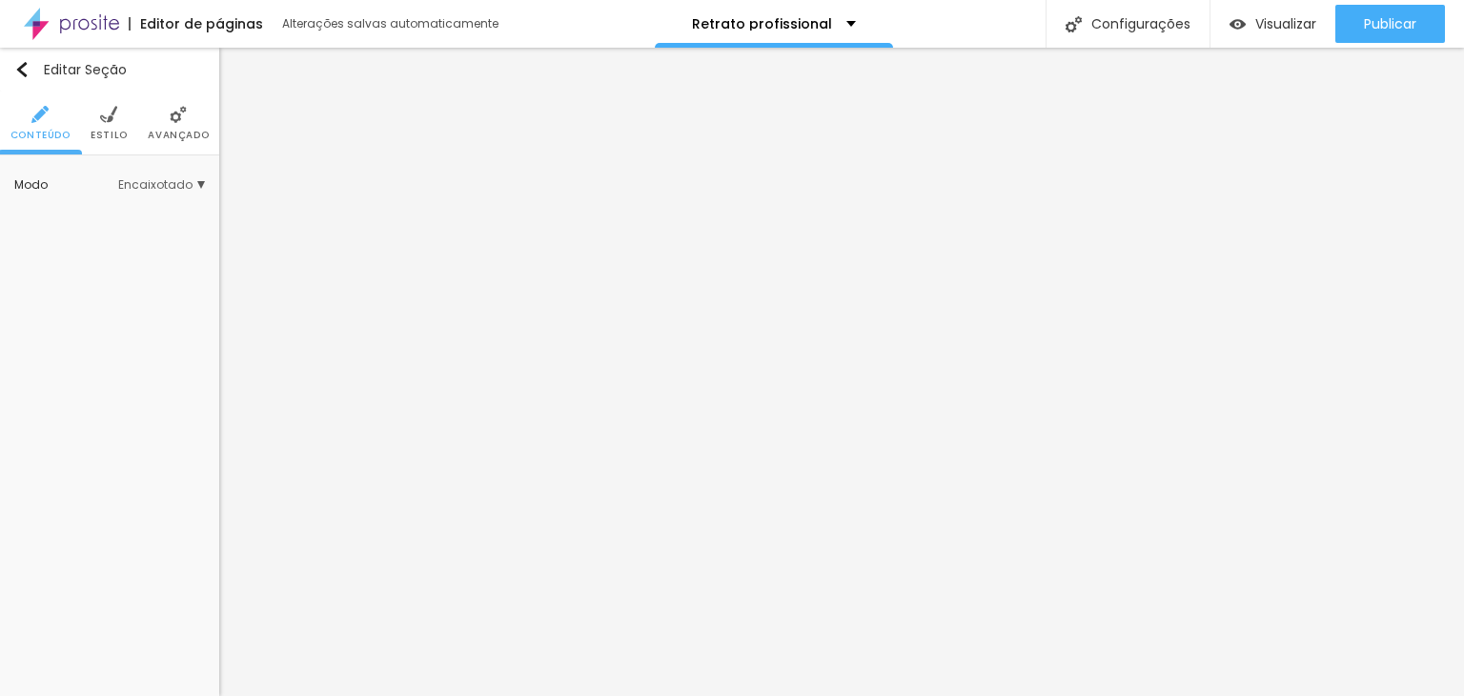
click at [198, 181] on span "Encaixotado" at bounding box center [161, 184] width 87 height 11
click at [111, 235] on span "Completo" at bounding box center [101, 238] width 58 height 16
click at [107, 207] on span "Encaixotado" at bounding box center [109, 212] width 74 height 16
click at [114, 137] on span "Estilo" at bounding box center [109, 136] width 37 height 10
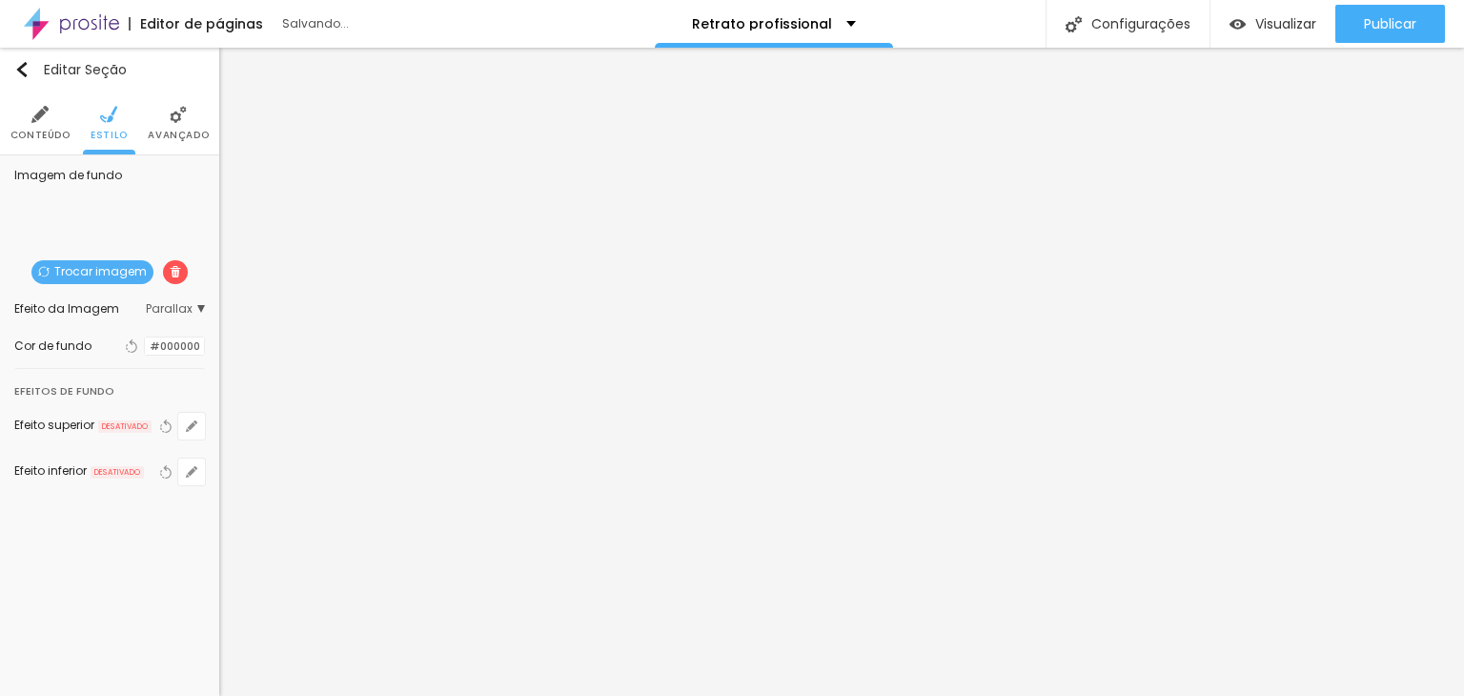
click at [178, 308] on span "Parallax" at bounding box center [175, 308] width 59 height 11
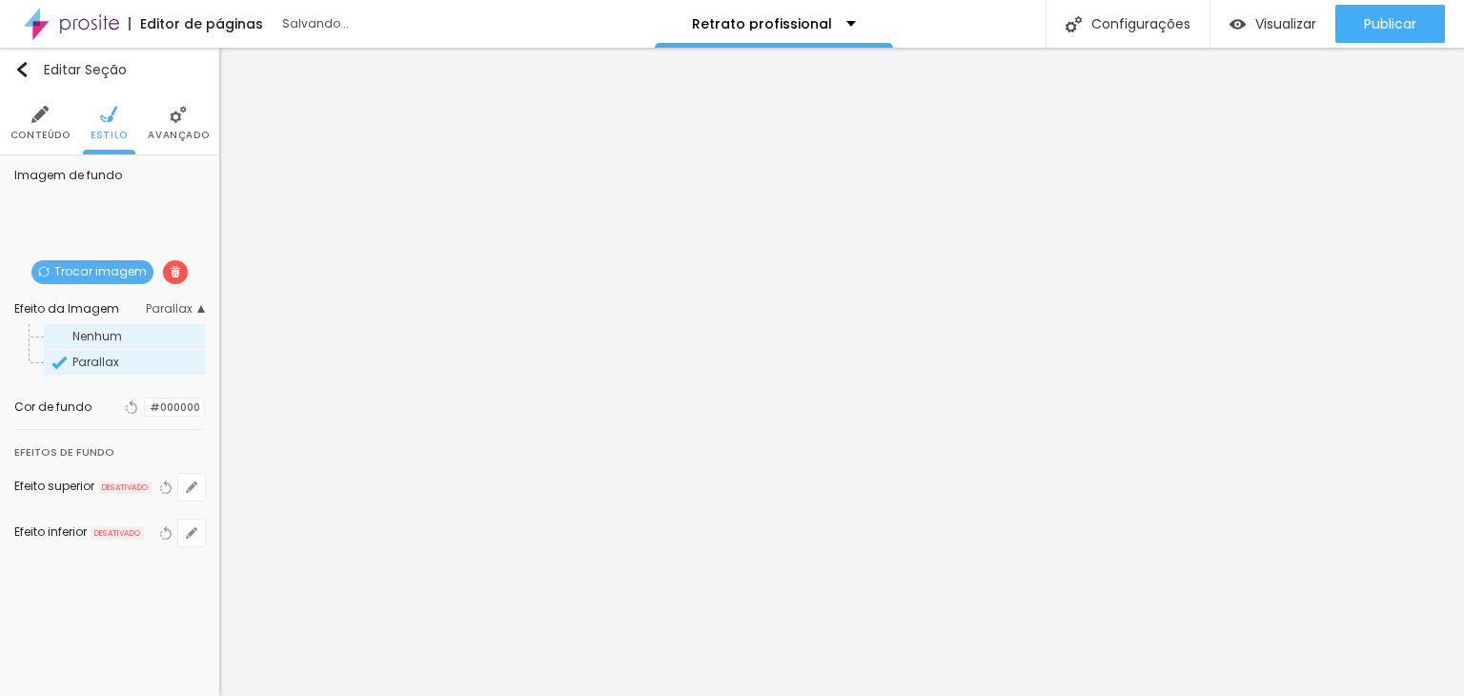
click at [130, 335] on span "Nenhum" at bounding box center [137, 336] width 130 height 11
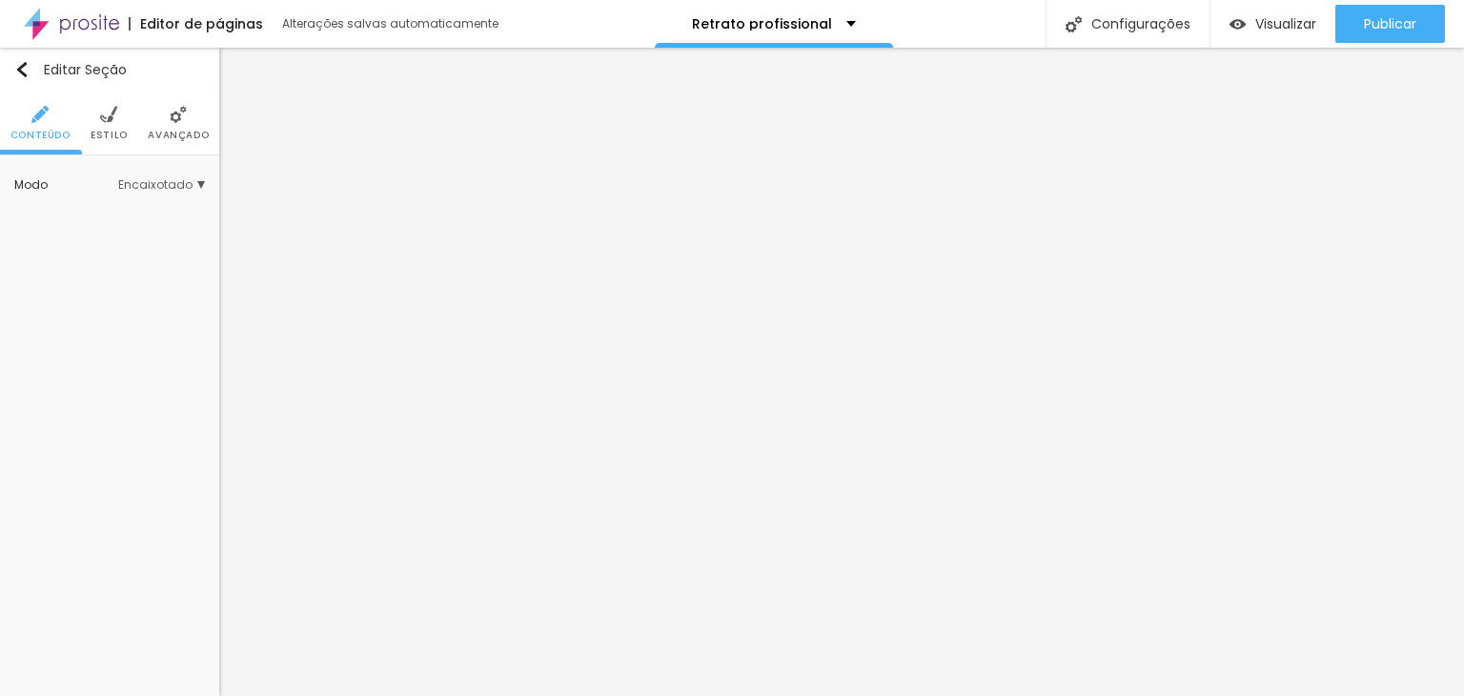
click at [86, 119] on ul "Conteúdo Estilo Avançado" at bounding box center [109, 123] width 219 height 64
click at [101, 119] on img at bounding box center [108, 114] width 17 height 17
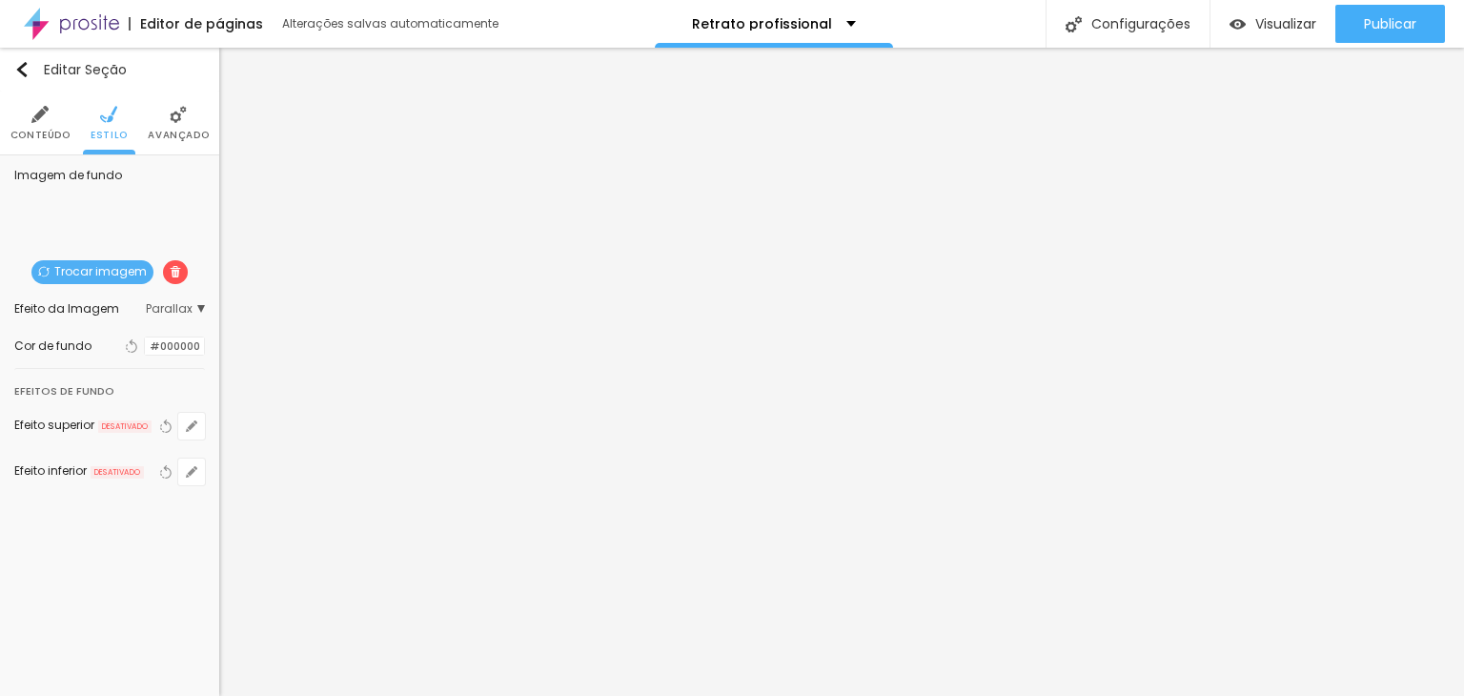
click at [172, 282] on span at bounding box center [175, 272] width 25 height 24
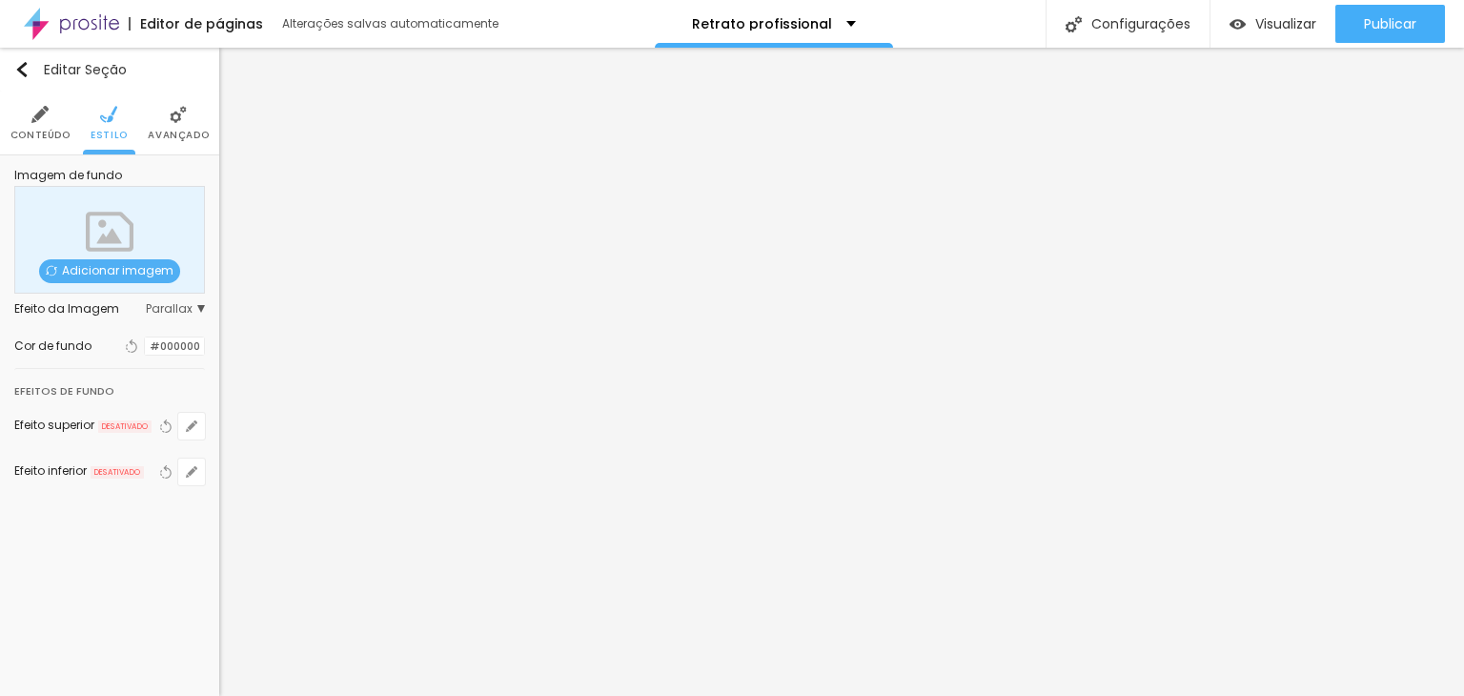
click at [145, 340] on div at bounding box center [145, 346] width 0 height 18
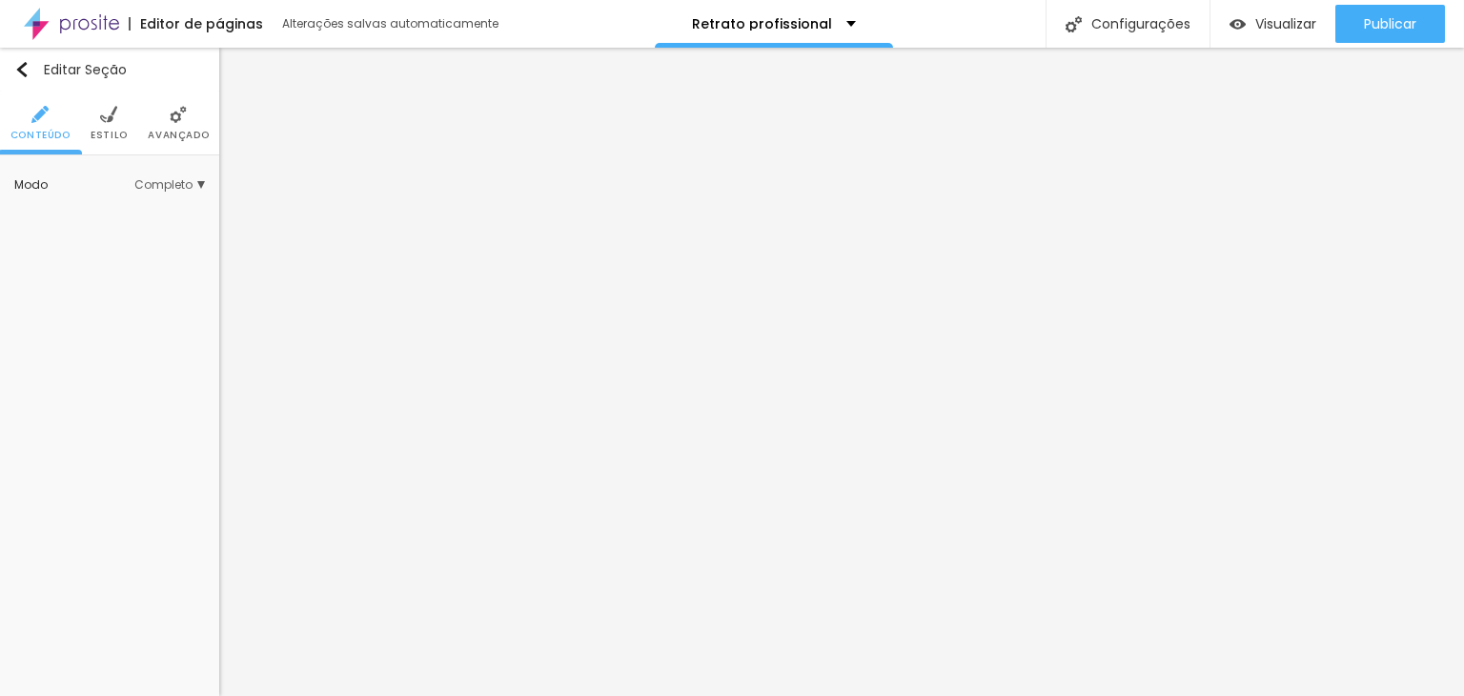
click at [191, 121] on li "Avançado" at bounding box center [178, 122] width 61 height 63
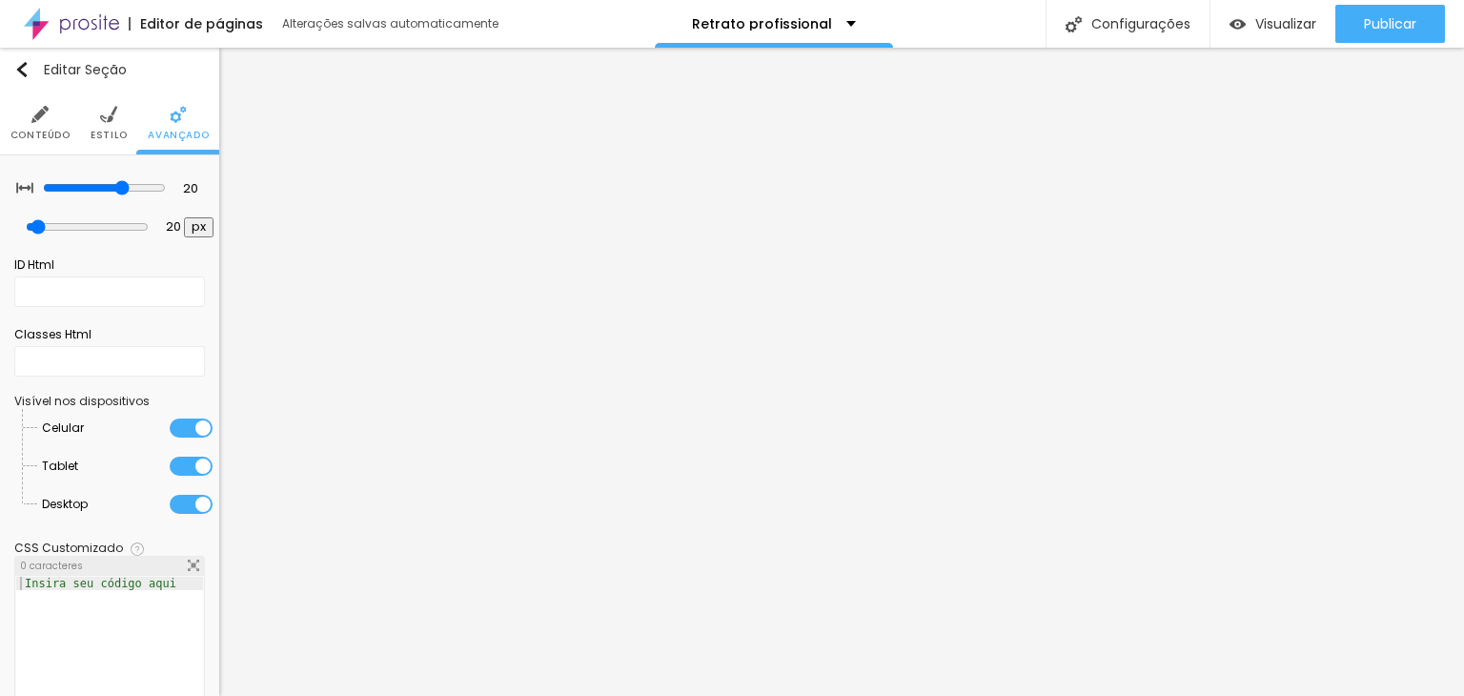
click at [104, 119] on img at bounding box center [108, 114] width 17 height 17
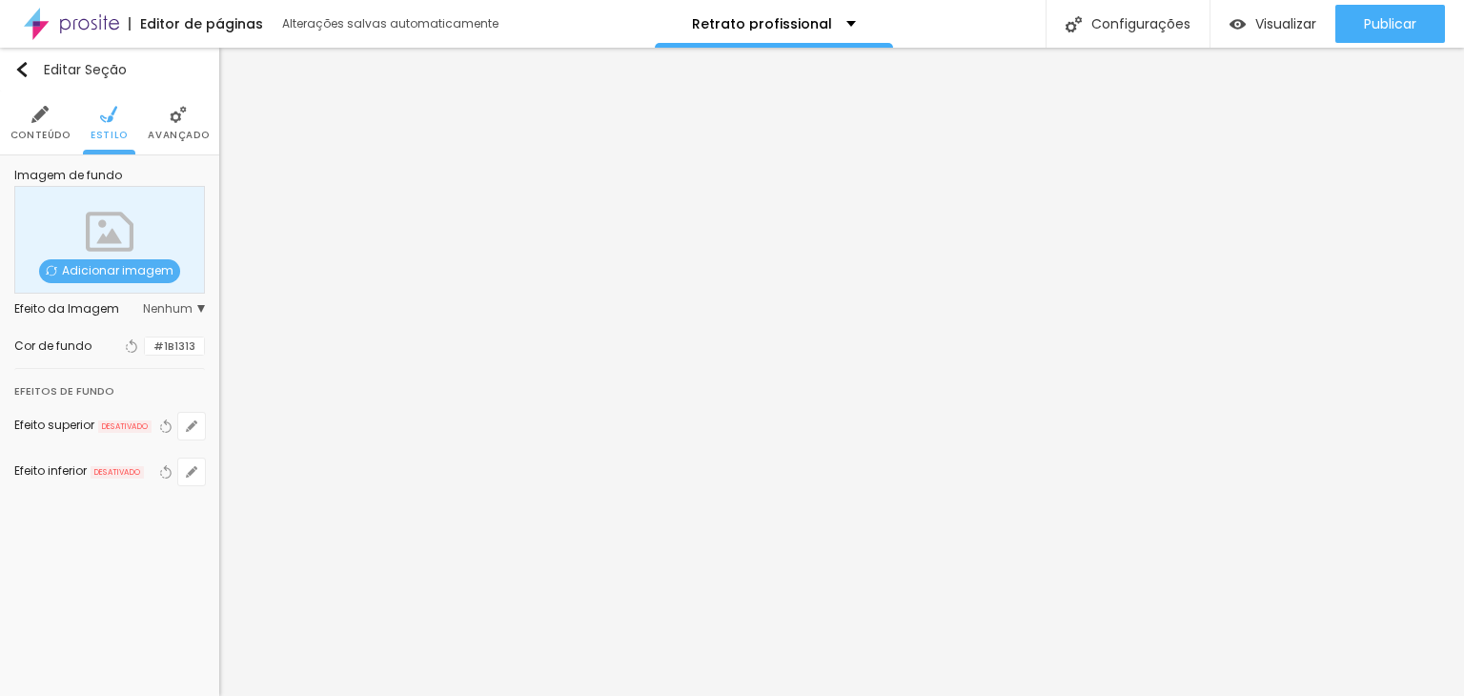
click at [145, 343] on div at bounding box center [145, 346] width 0 height 18
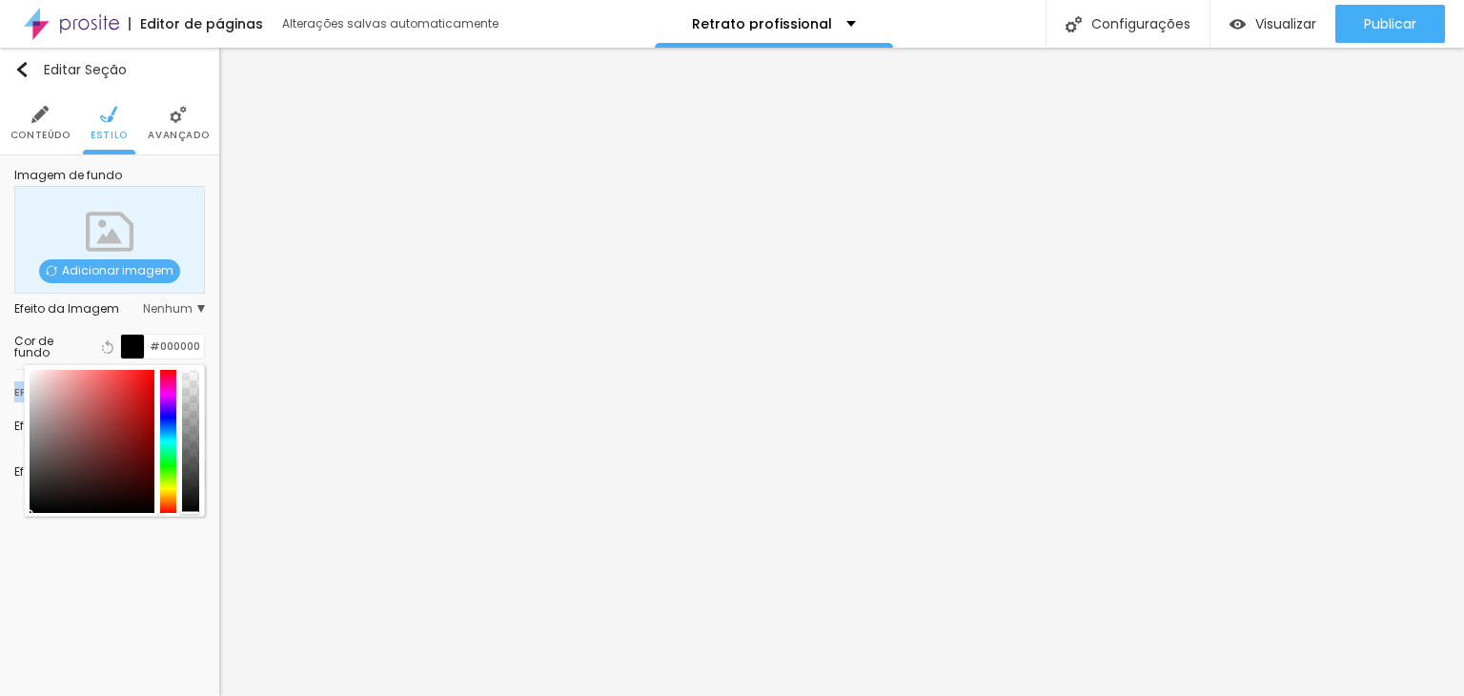
drag, startPoint x: 65, startPoint y: 498, endPoint x: 8, endPoint y: 518, distance: 60.6
click at [8, 518] on div "Imagem de fundo Adicionar imagem Efeito da Imagem Nenhum Nenhum Parallax Cor de…" at bounding box center [109, 339] width 219 height 368
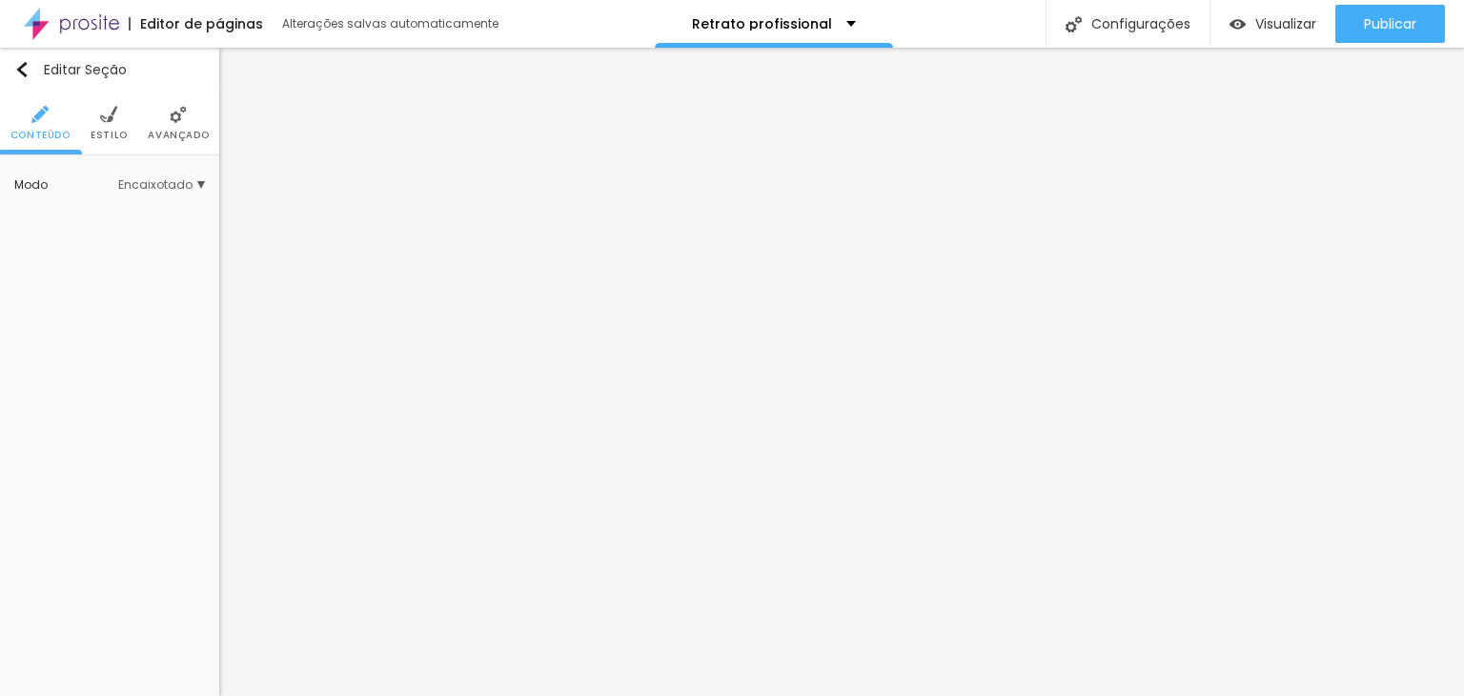
click at [186, 131] on span "Avançado" at bounding box center [178, 136] width 61 height 10
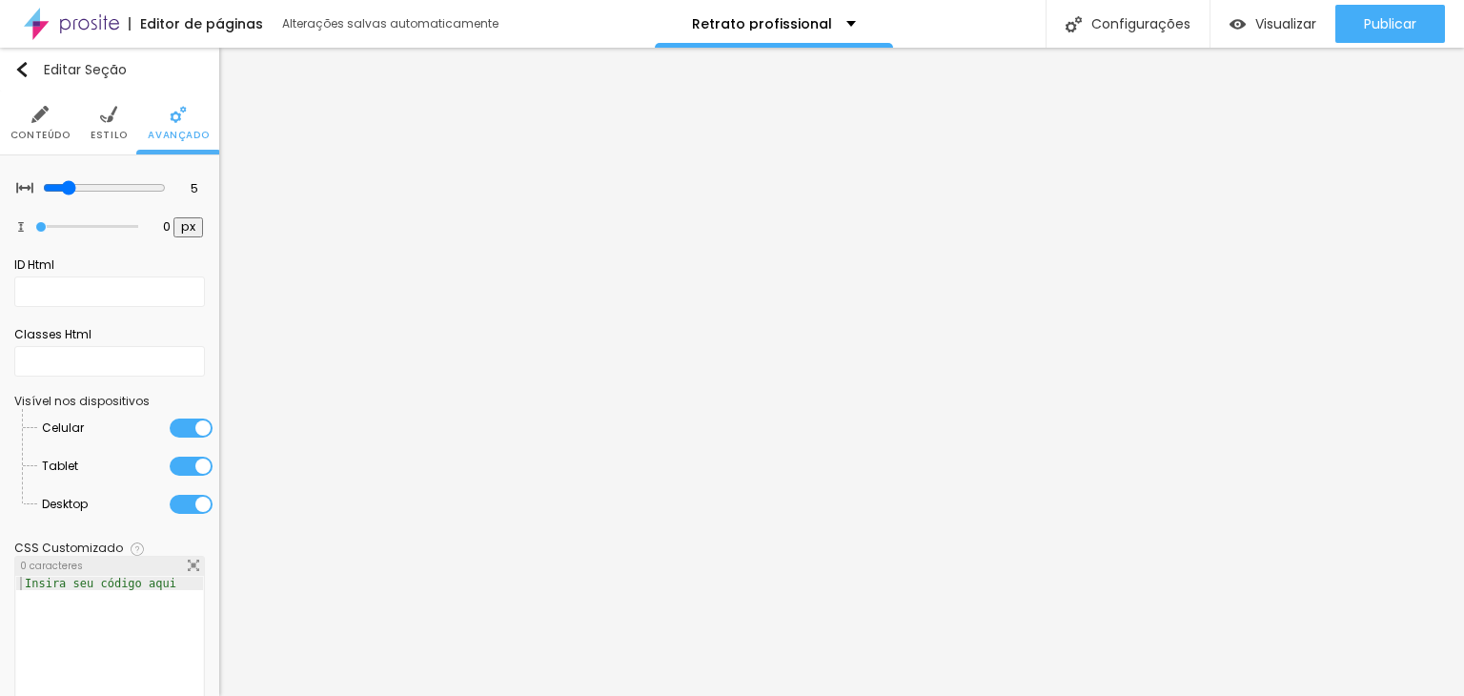
click at [111, 131] on span "Estilo" at bounding box center [109, 136] width 37 height 10
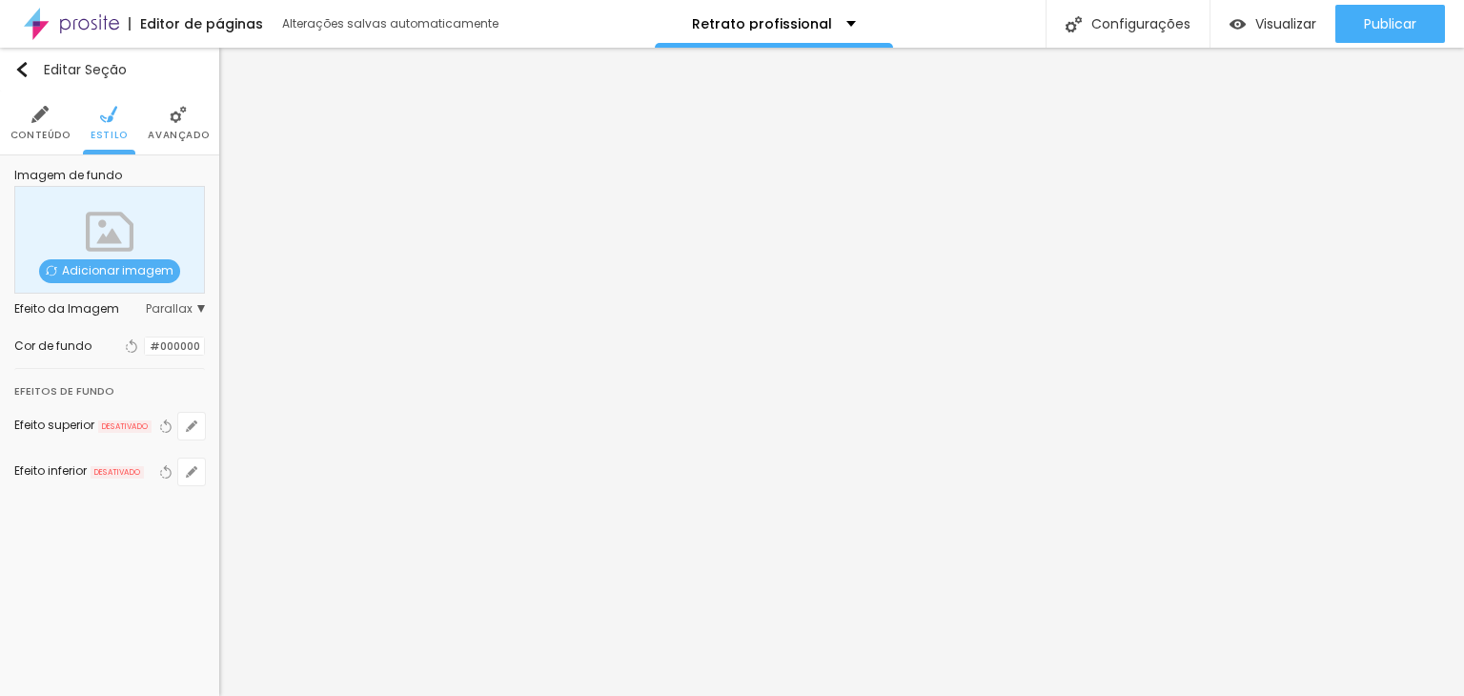
click at [145, 350] on div at bounding box center [145, 346] width 0 height 18
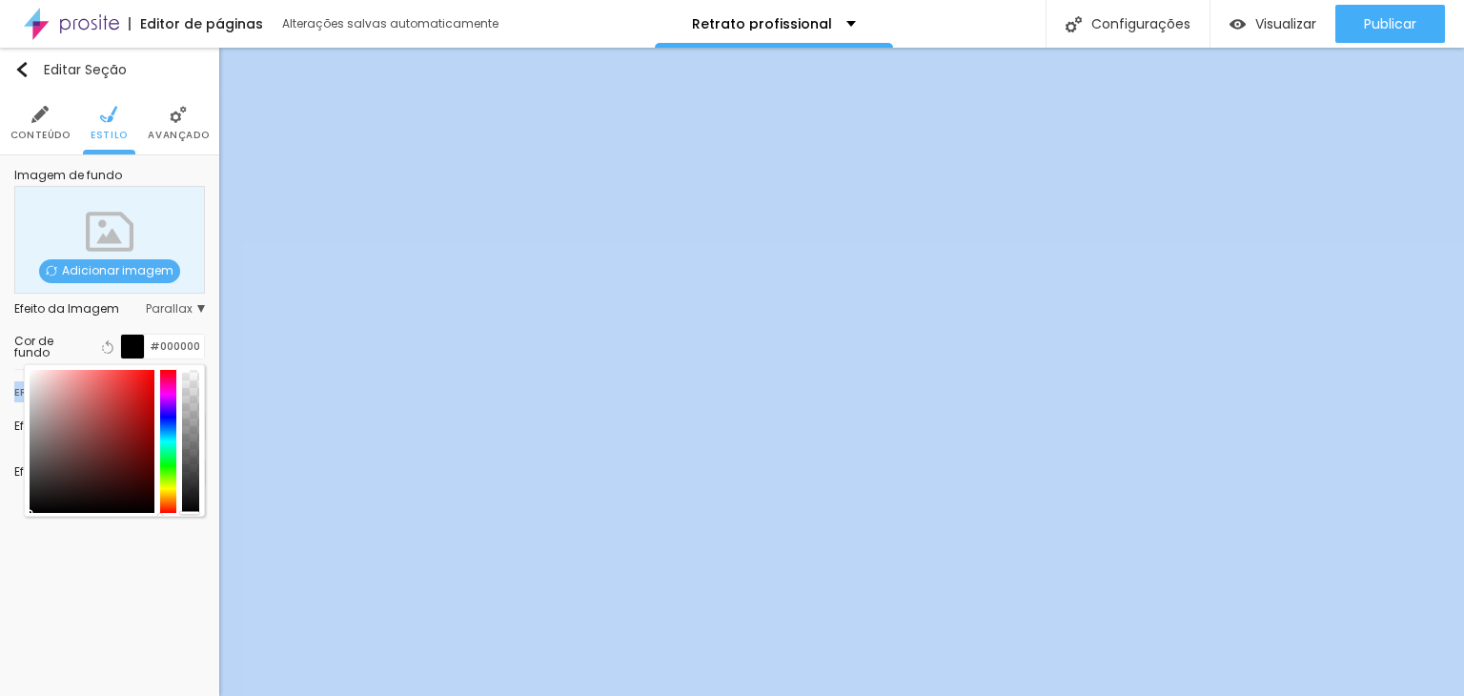
drag, startPoint x: 191, startPoint y: 516, endPoint x: 191, endPoint y: 540, distance: 23.8
click at [191, 540] on div "Editar Seção Conteúdo Estilo Avançado Imagem de fundo Adicionar imagem Efeito d…" at bounding box center [109, 372] width 219 height 648
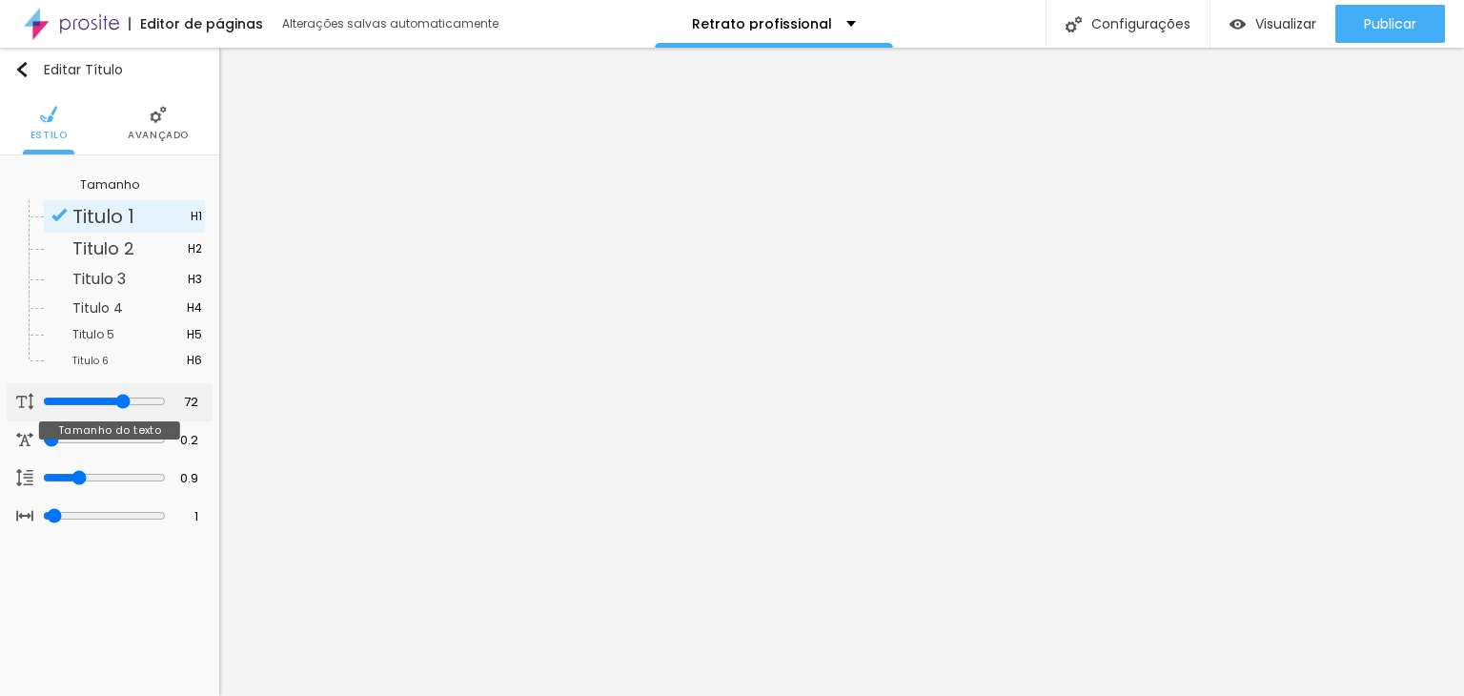
drag, startPoint x: 105, startPoint y: 397, endPoint x: 123, endPoint y: 397, distance: 18.1
click at [123, 397] on input "range" at bounding box center [104, 401] width 123 height 15
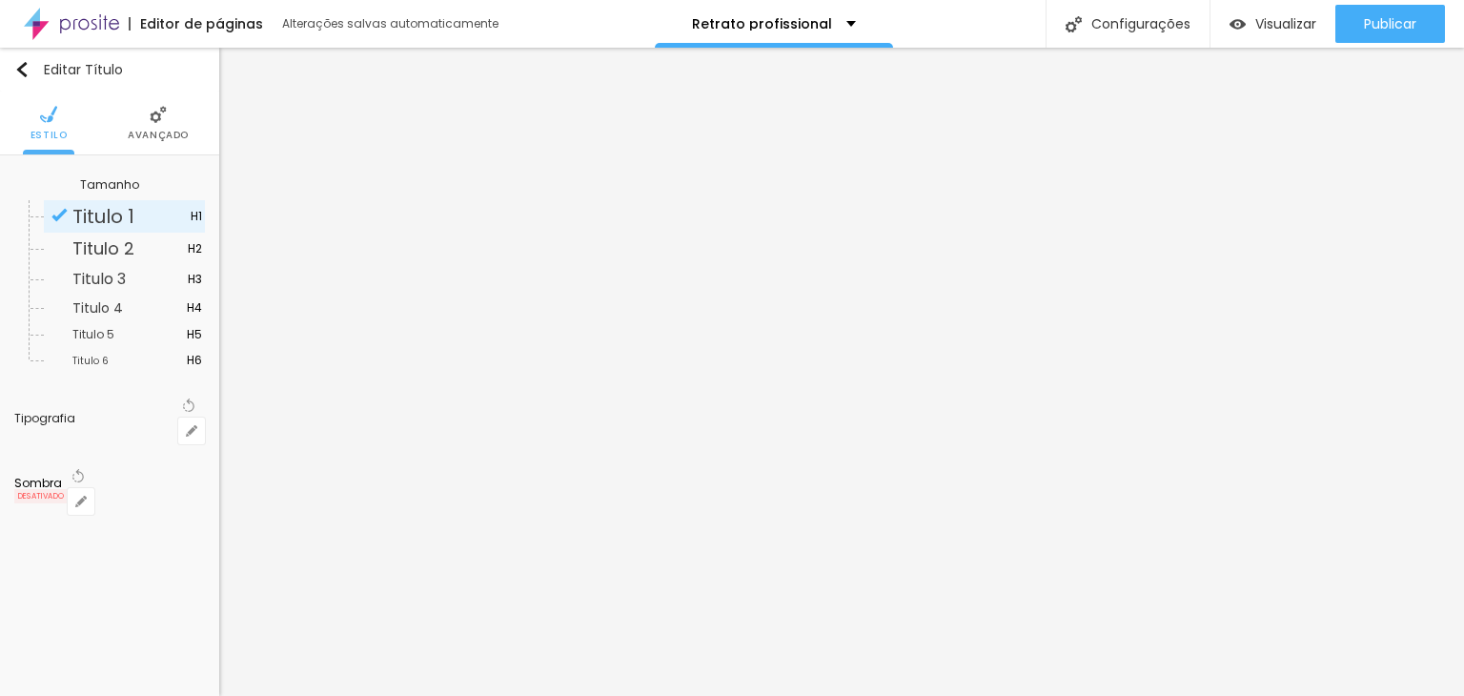
click at [70, 413] on div "Tipografia" at bounding box center [96, 418] width 164 height 11
click at [42, 477] on div "Sombra" at bounding box center [40, 482] width 53 height 11
click at [168, 123] on li "Avançado" at bounding box center [158, 122] width 61 height 63
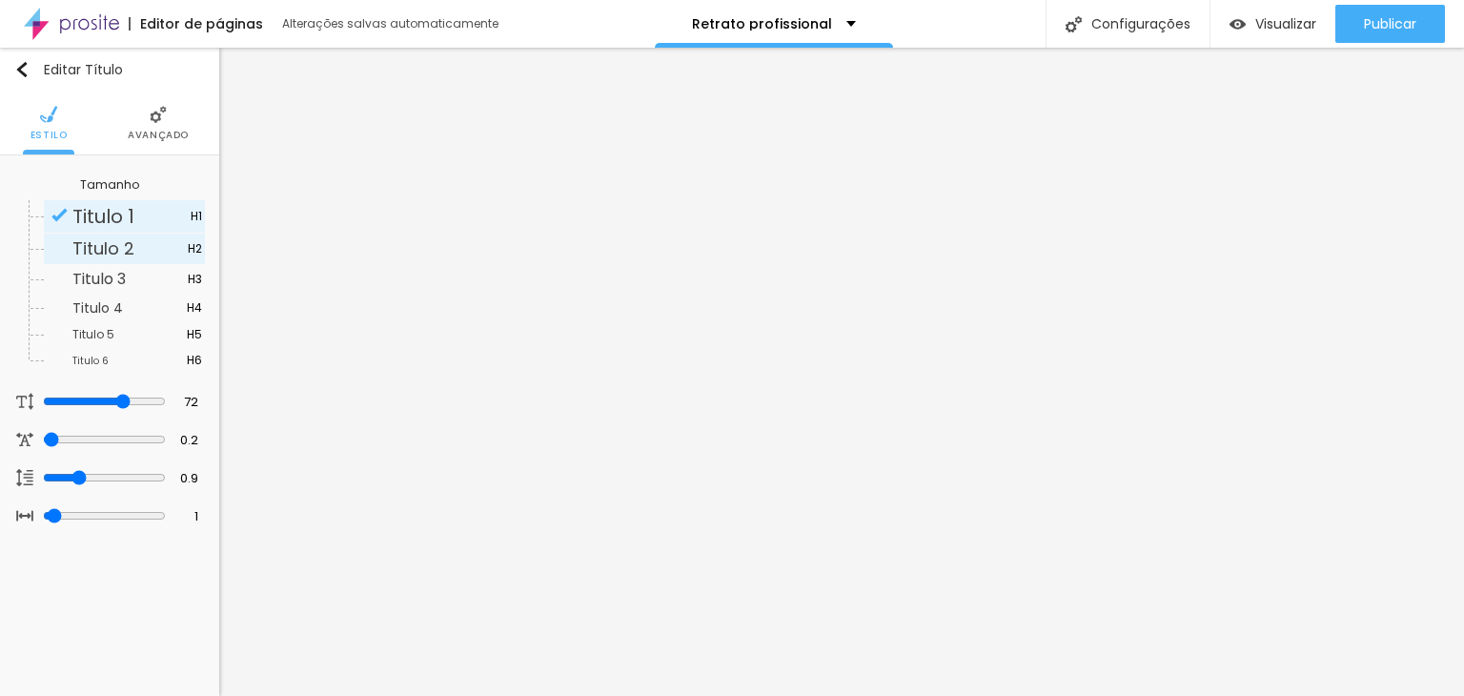
click at [128, 253] on span "Titulo 2" at bounding box center [103, 248] width 62 height 24
click at [107, 273] on span "Titulo 3" at bounding box center [98, 279] width 53 height 22
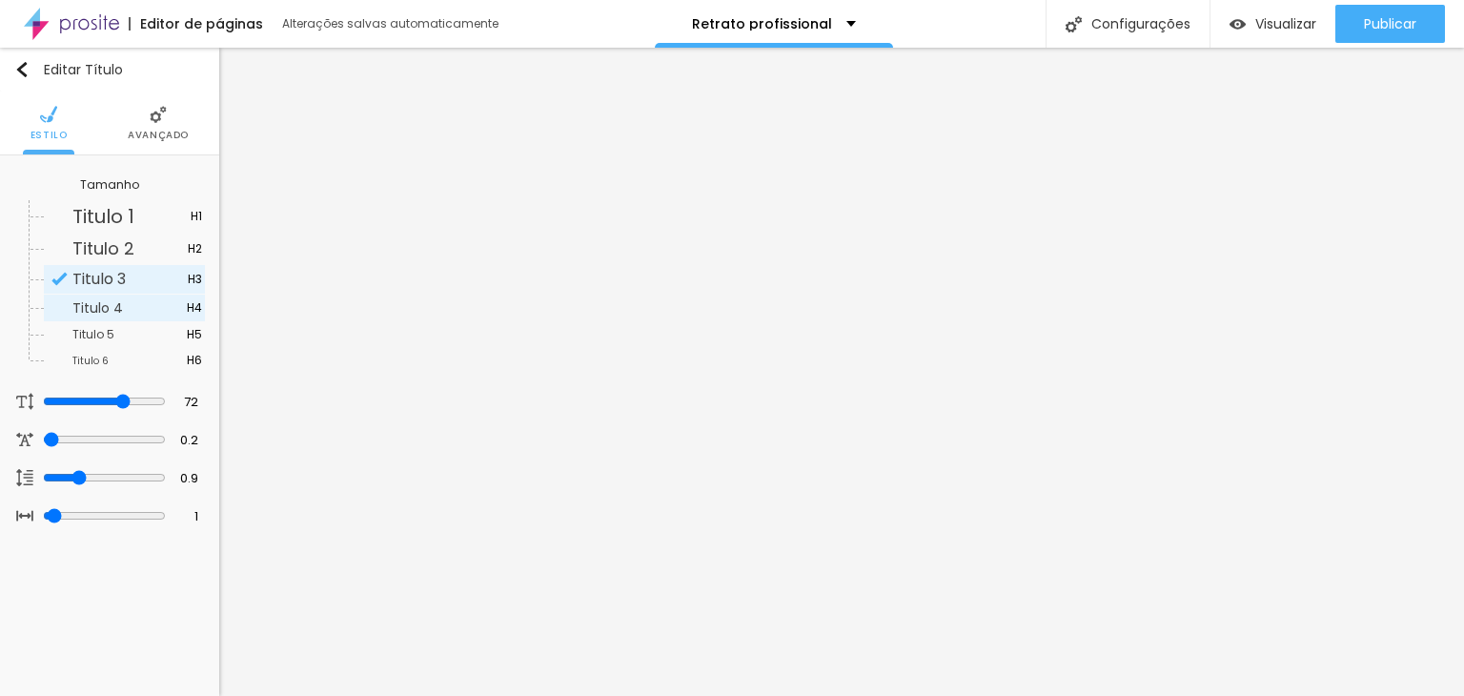
click at [98, 310] on span "Titulo 4" at bounding box center [97, 307] width 51 height 19
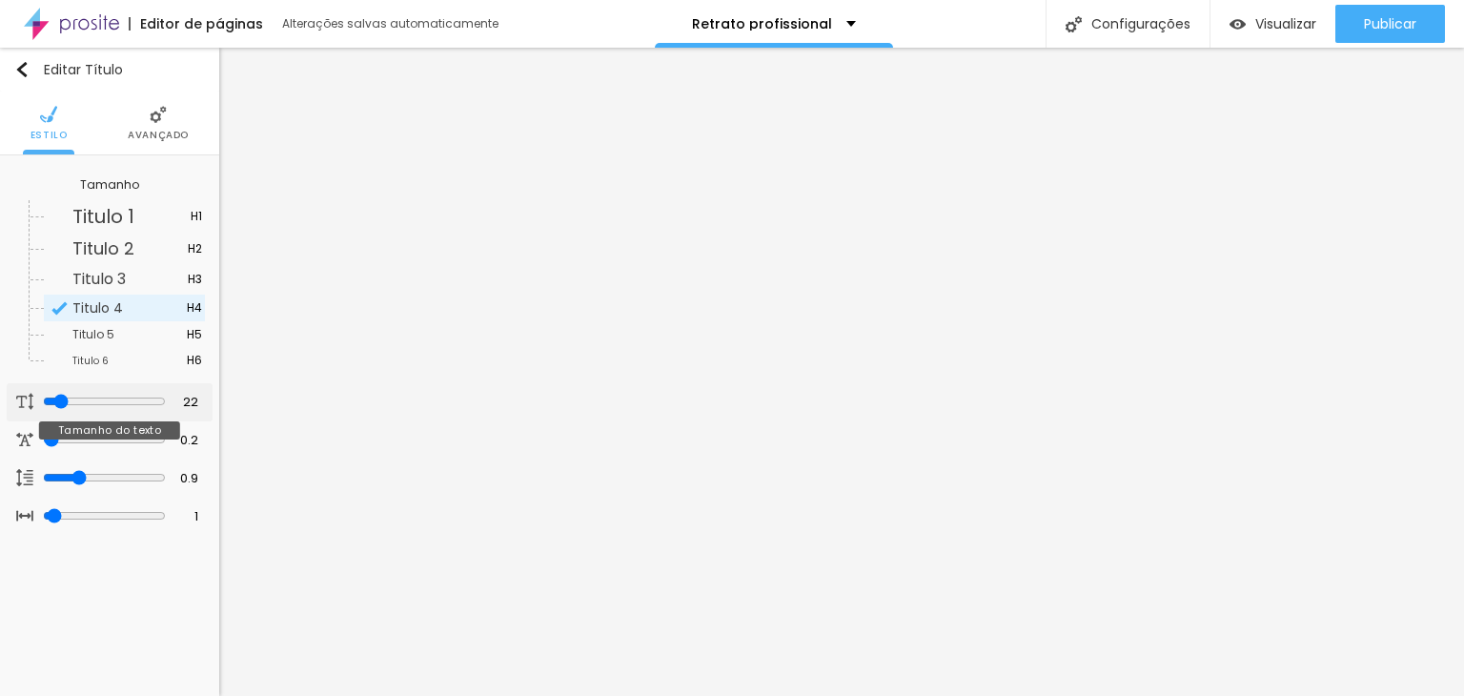
drag, startPoint x: 114, startPoint y: 401, endPoint x: 55, endPoint y: 401, distance: 59.1
click at [55, 401] on input "range" at bounding box center [104, 401] width 123 height 15
click at [59, 404] on input "range" at bounding box center [104, 401] width 123 height 15
drag, startPoint x: 43, startPoint y: 512, endPoint x: 61, endPoint y: 510, distance: 18.2
click at [61, 510] on input "range" at bounding box center [104, 515] width 123 height 15
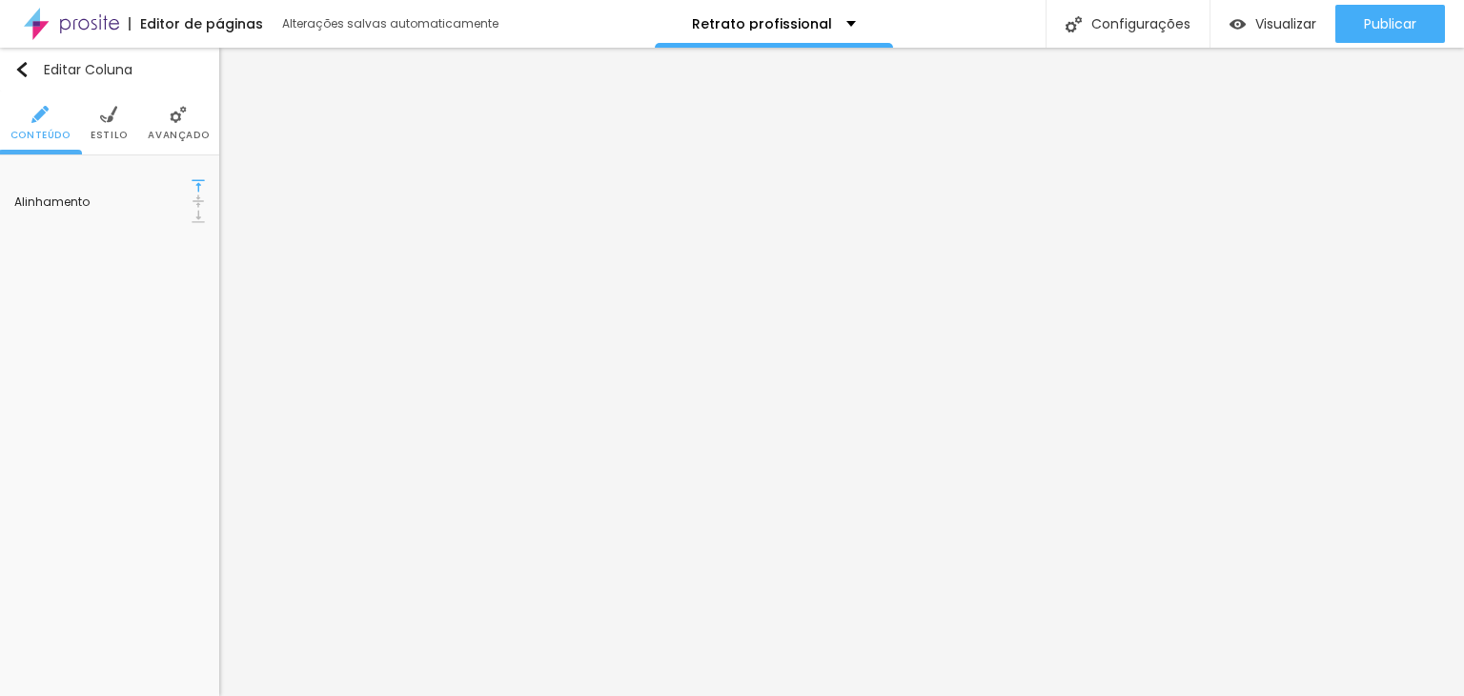
click at [192, 194] on img at bounding box center [198, 200] width 13 height 13
click at [116, 121] on img at bounding box center [108, 114] width 17 height 17
click at [190, 121] on li "Avançado" at bounding box center [178, 122] width 61 height 63
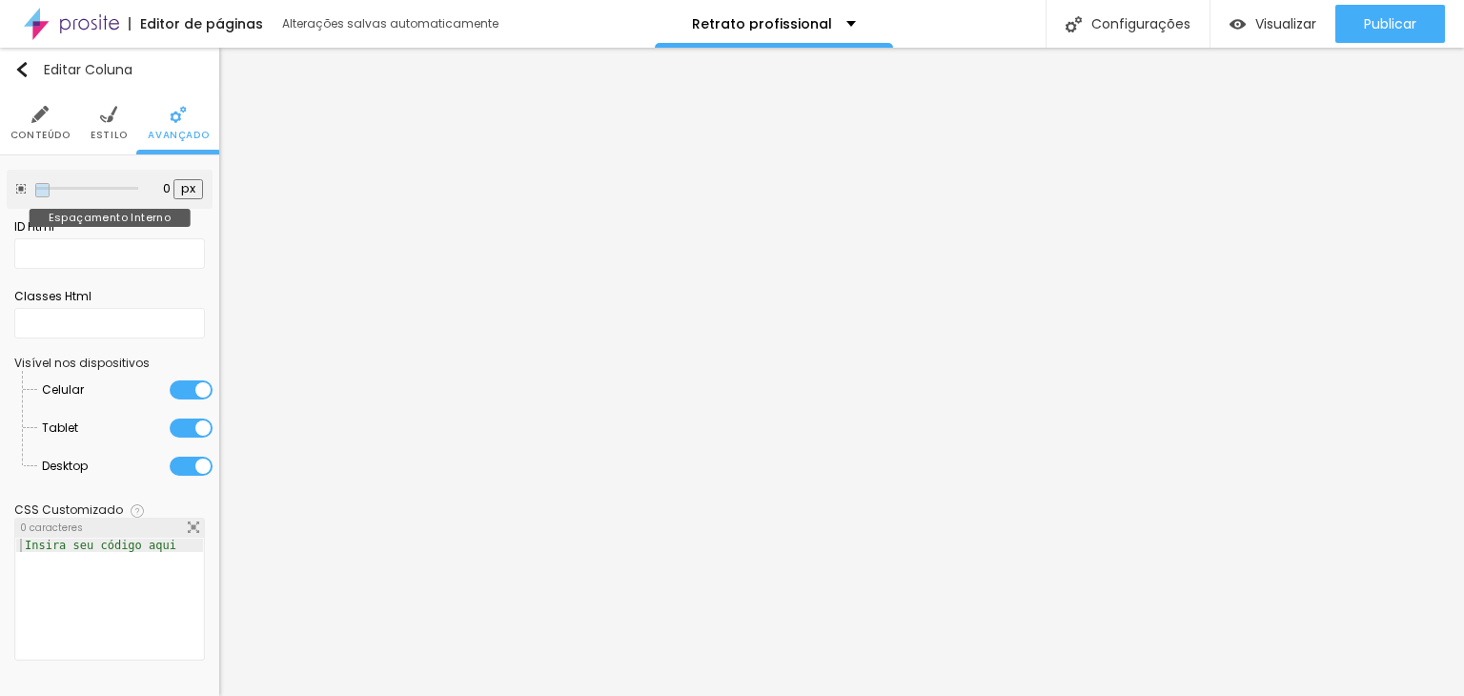
drag, startPoint x: 63, startPoint y: 183, endPoint x: 0, endPoint y: 200, distance: 65.2
click at [35, 193] on input "range" at bounding box center [86, 189] width 103 height 10
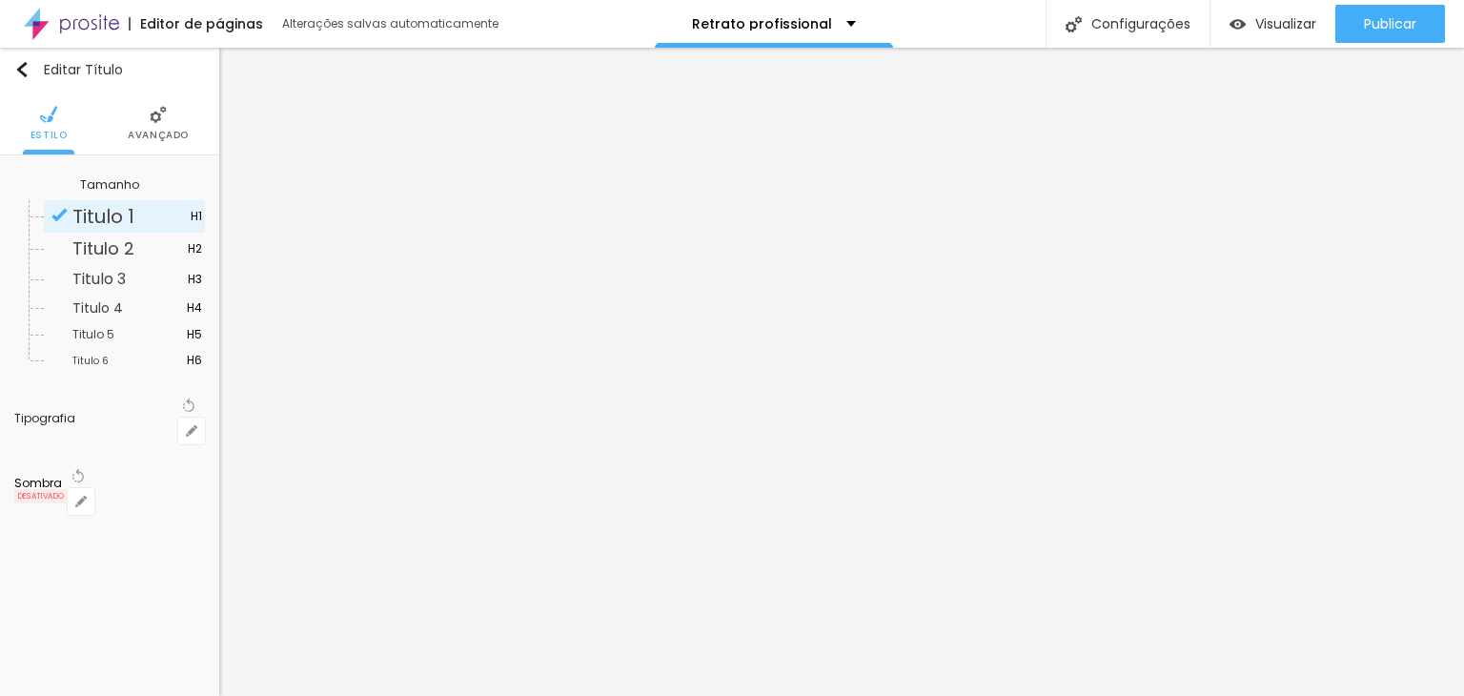
click at [145, 127] on li "Avançado" at bounding box center [158, 122] width 61 height 63
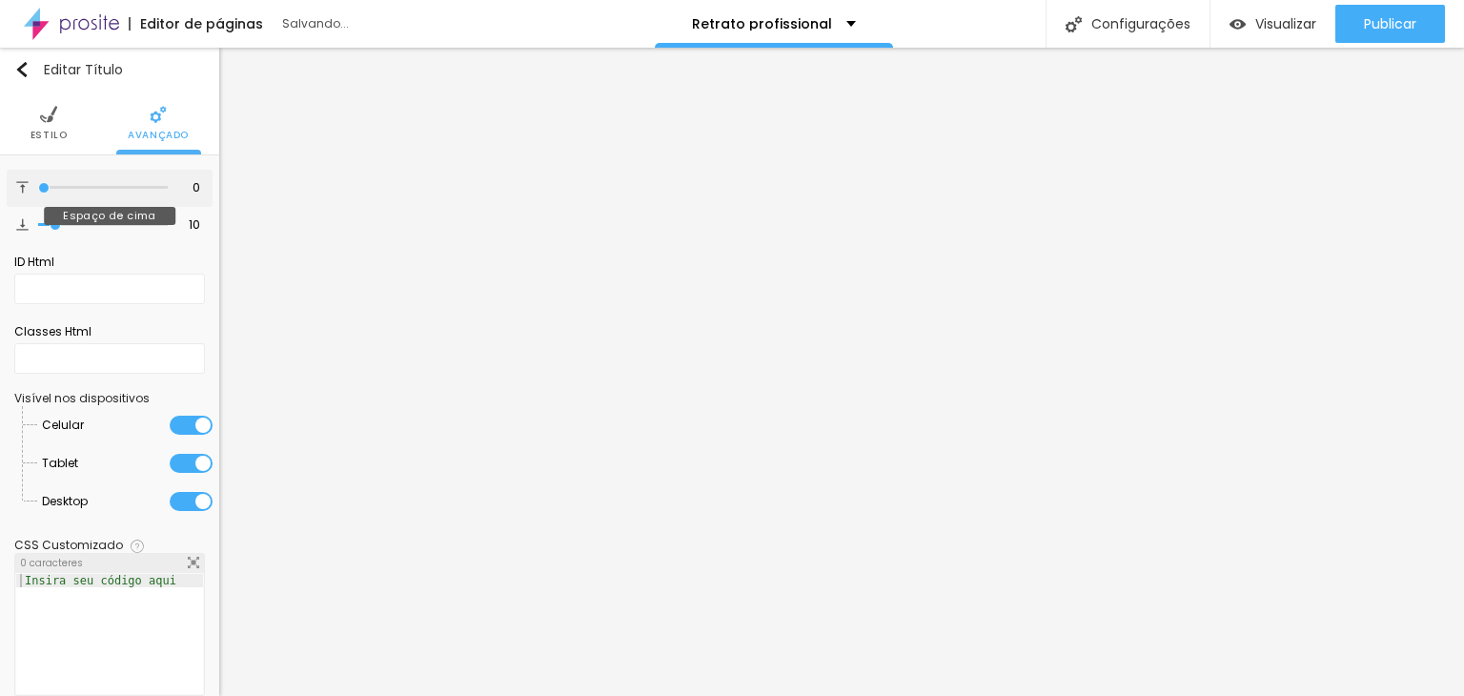
drag, startPoint x: 33, startPoint y: 189, endPoint x: 0, endPoint y: 189, distance: 33.3
click at [38, 189] on input "range" at bounding box center [103, 188] width 130 height 10
drag, startPoint x: 50, startPoint y: 224, endPoint x: 0, endPoint y: 227, distance: 49.6
click at [38, 227] on input "range" at bounding box center [103, 225] width 130 height 10
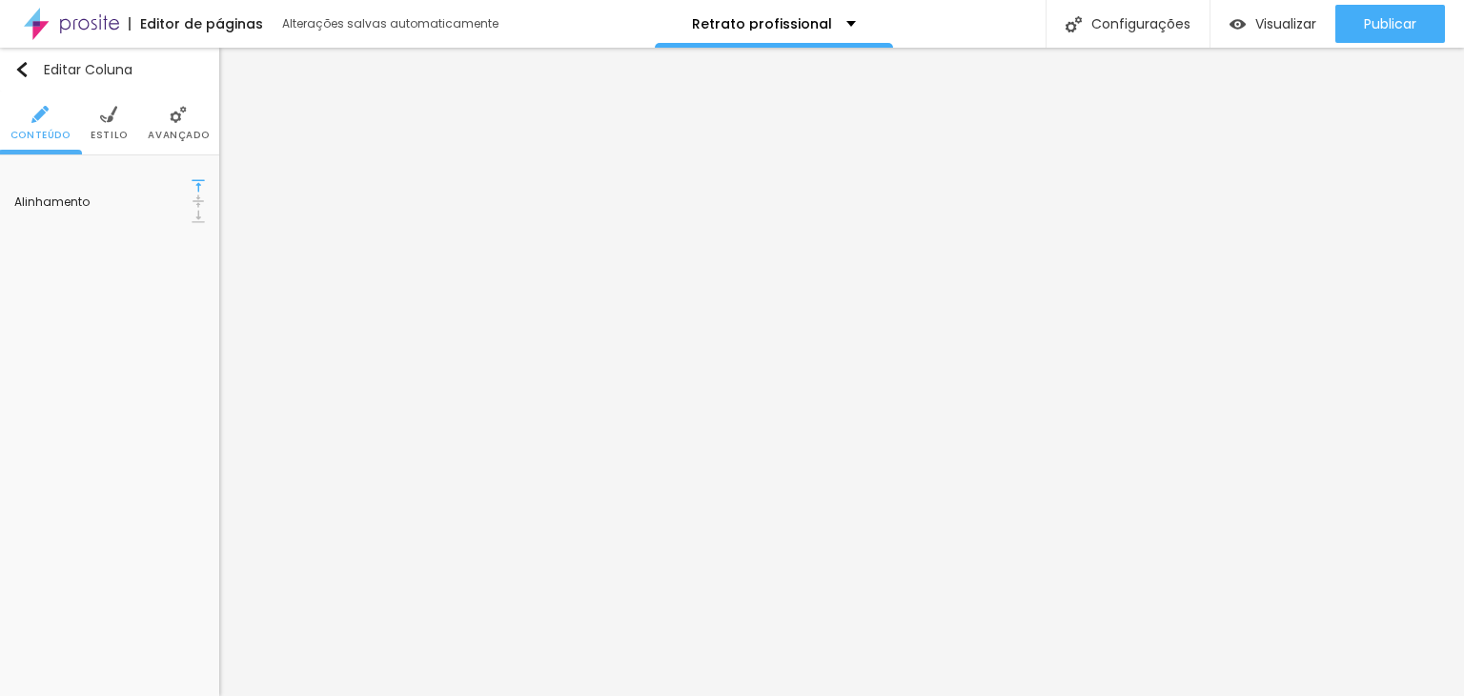
click at [127, 122] on ul "Conteúdo Estilo Avançado" at bounding box center [109, 123] width 219 height 64
click at [111, 124] on li "Estilo" at bounding box center [109, 122] width 37 height 63
click at [175, 115] on img at bounding box center [178, 114] width 17 height 17
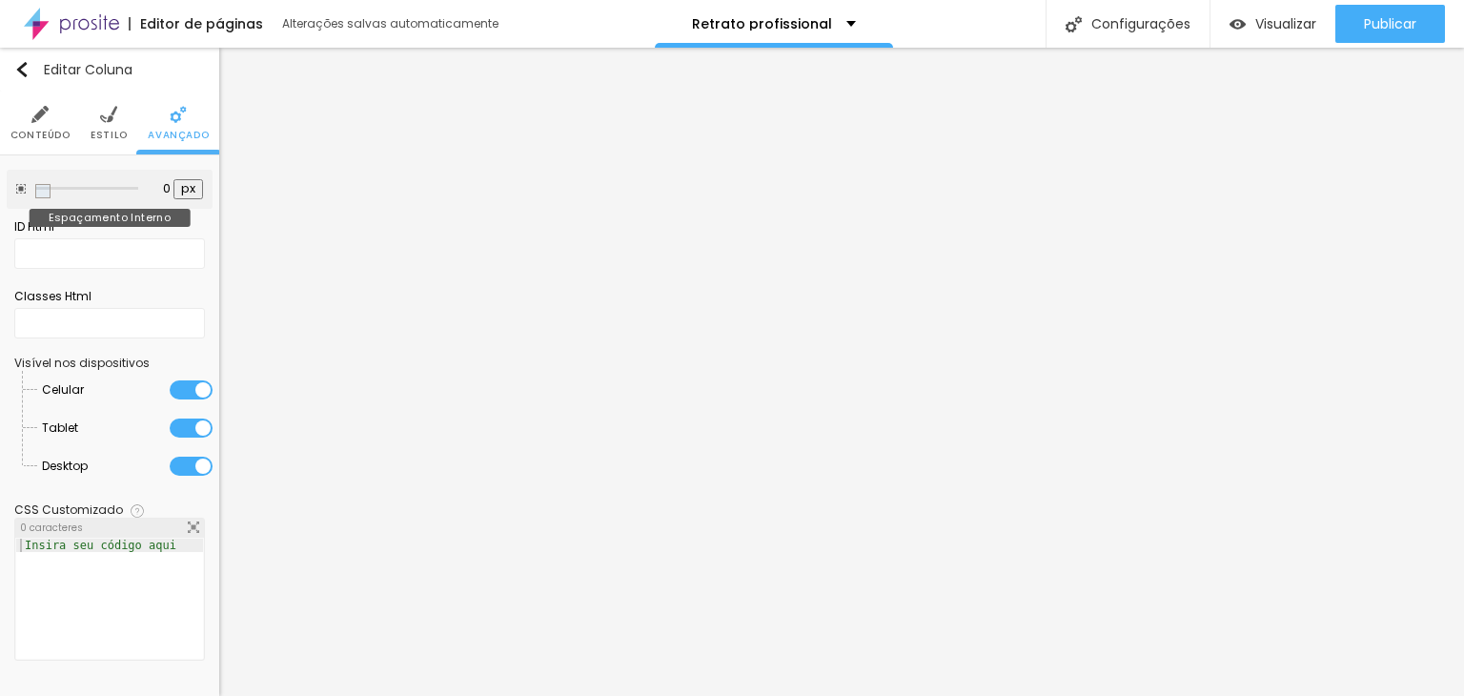
drag, startPoint x: 76, startPoint y: 190, endPoint x: 0, endPoint y: 192, distance: 76.3
click at [35, 192] on input "range" at bounding box center [86, 189] width 103 height 10
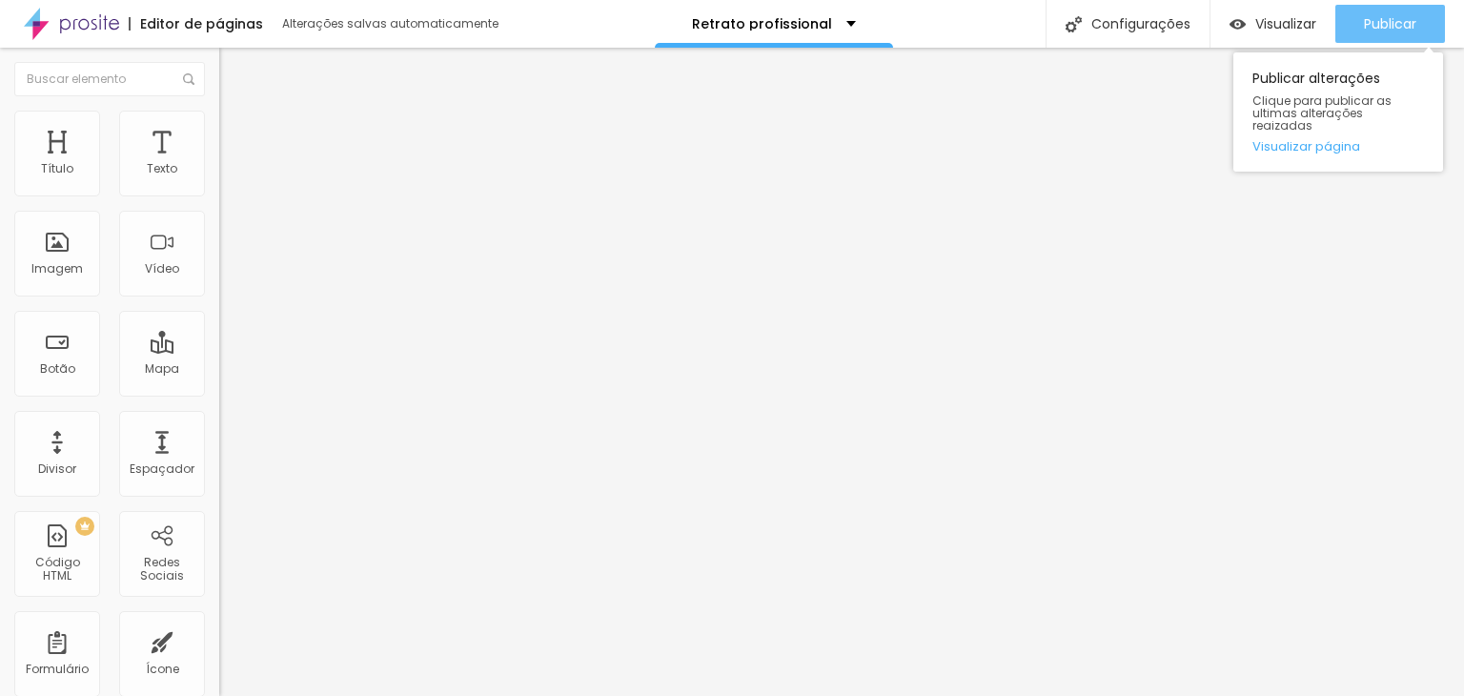
click at [1377, 20] on span "Publicar" at bounding box center [1390, 23] width 52 height 15
click at [1275, 140] on link "Visualizar página" at bounding box center [1338, 146] width 172 height 12
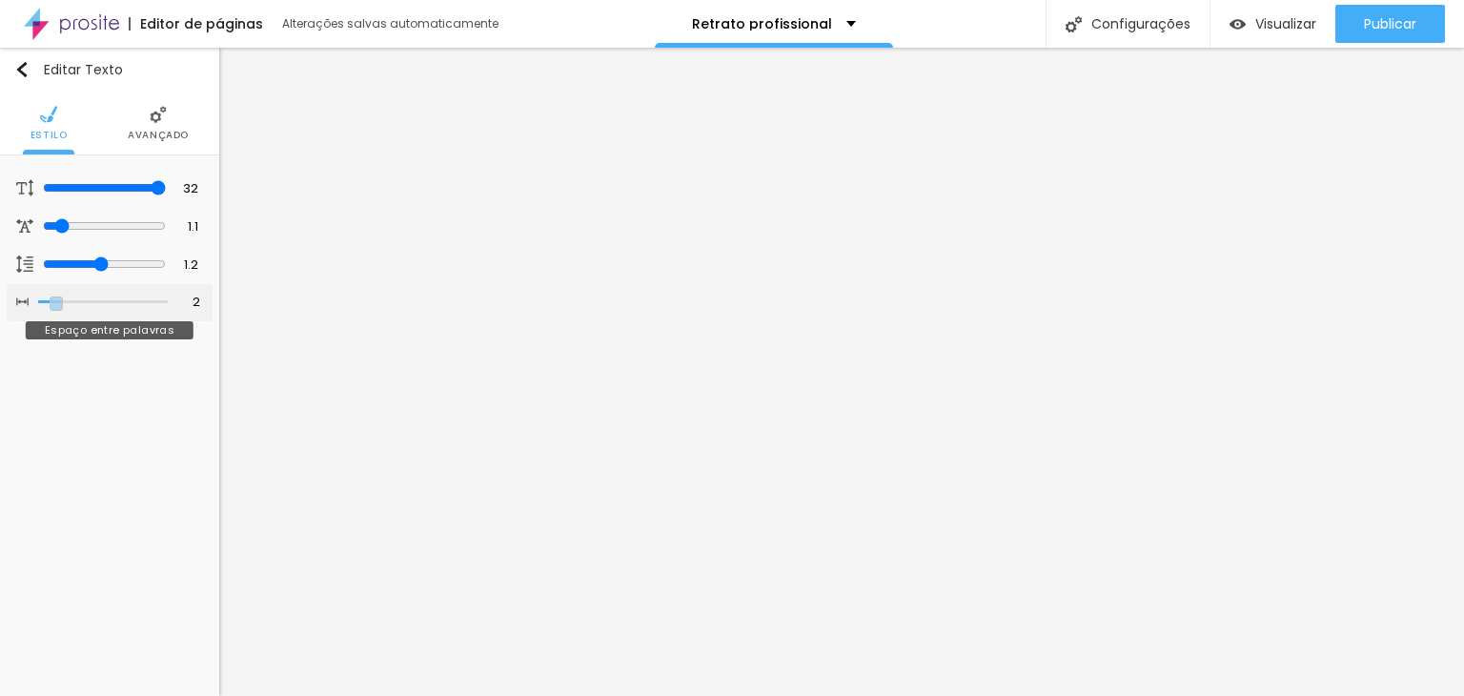
drag, startPoint x: 43, startPoint y: 296, endPoint x: 53, endPoint y: 306, distance: 14.2
click at [53, 306] on input "range" at bounding box center [103, 302] width 130 height 10
click at [153, 131] on span "Avançado" at bounding box center [158, 136] width 61 height 10
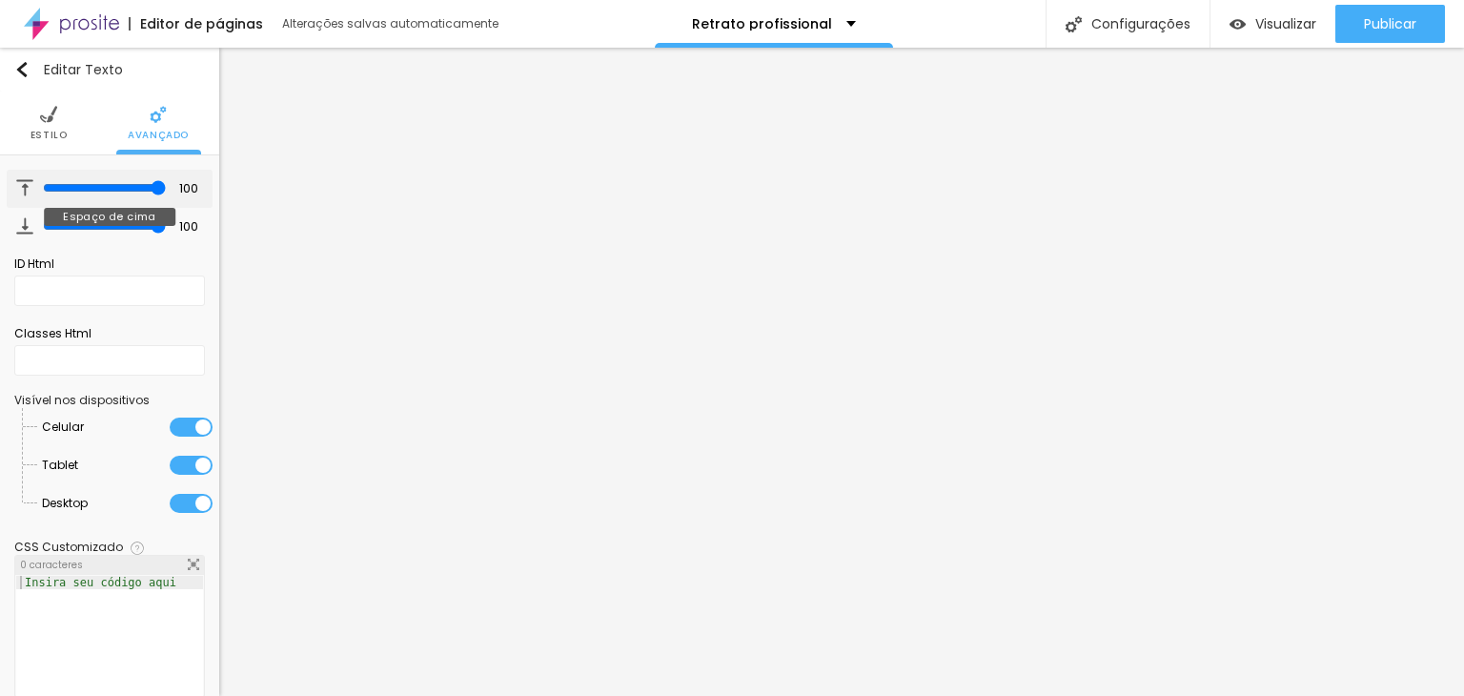
drag, startPoint x: 134, startPoint y: 195, endPoint x: 269, endPoint y: 195, distance: 134.4
click at [166, 195] on input "range" at bounding box center [104, 187] width 123 height 15
drag, startPoint x: 148, startPoint y: 225, endPoint x: 215, endPoint y: 231, distance: 67.9
click at [166, 231] on input "range" at bounding box center [104, 225] width 123 height 15
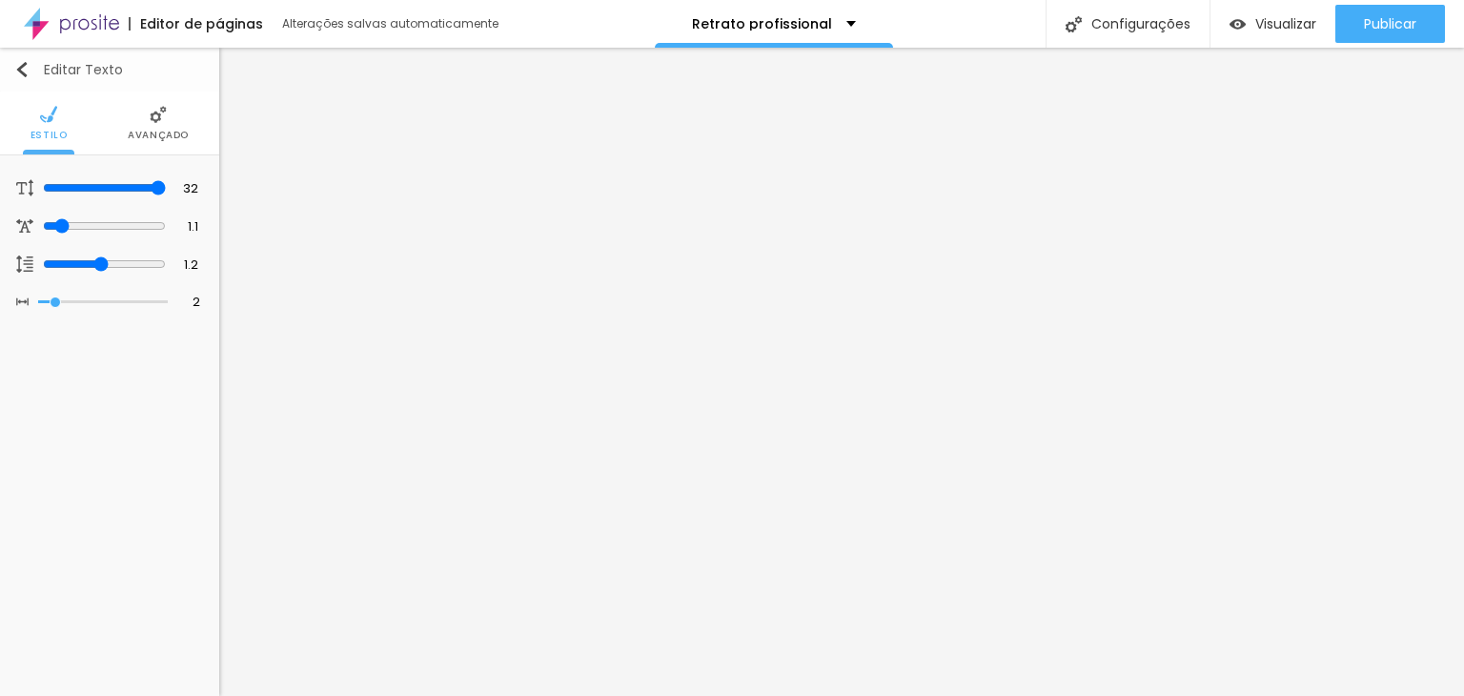
click at [23, 62] on img "button" at bounding box center [21, 69] width 15 height 15
drag, startPoint x: 53, startPoint y: 230, endPoint x: 65, endPoint y: 230, distance: 11.4
click at [65, 230] on div at bounding box center [104, 226] width 123 height 17
click at [91, 265] on input "range" at bounding box center [104, 263] width 123 height 15
click at [168, 136] on span "Avançado" at bounding box center [158, 136] width 61 height 10
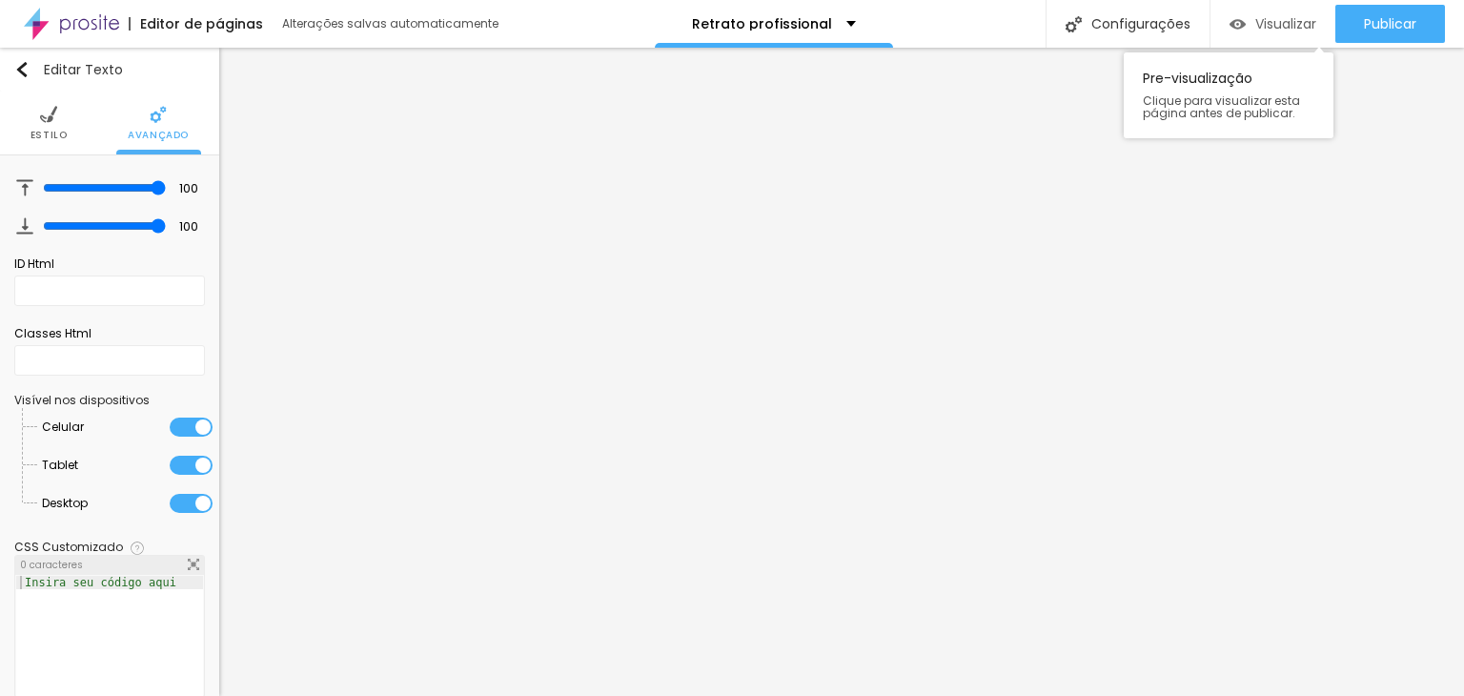
click at [1261, 26] on span "Visualizar" at bounding box center [1285, 23] width 61 height 15
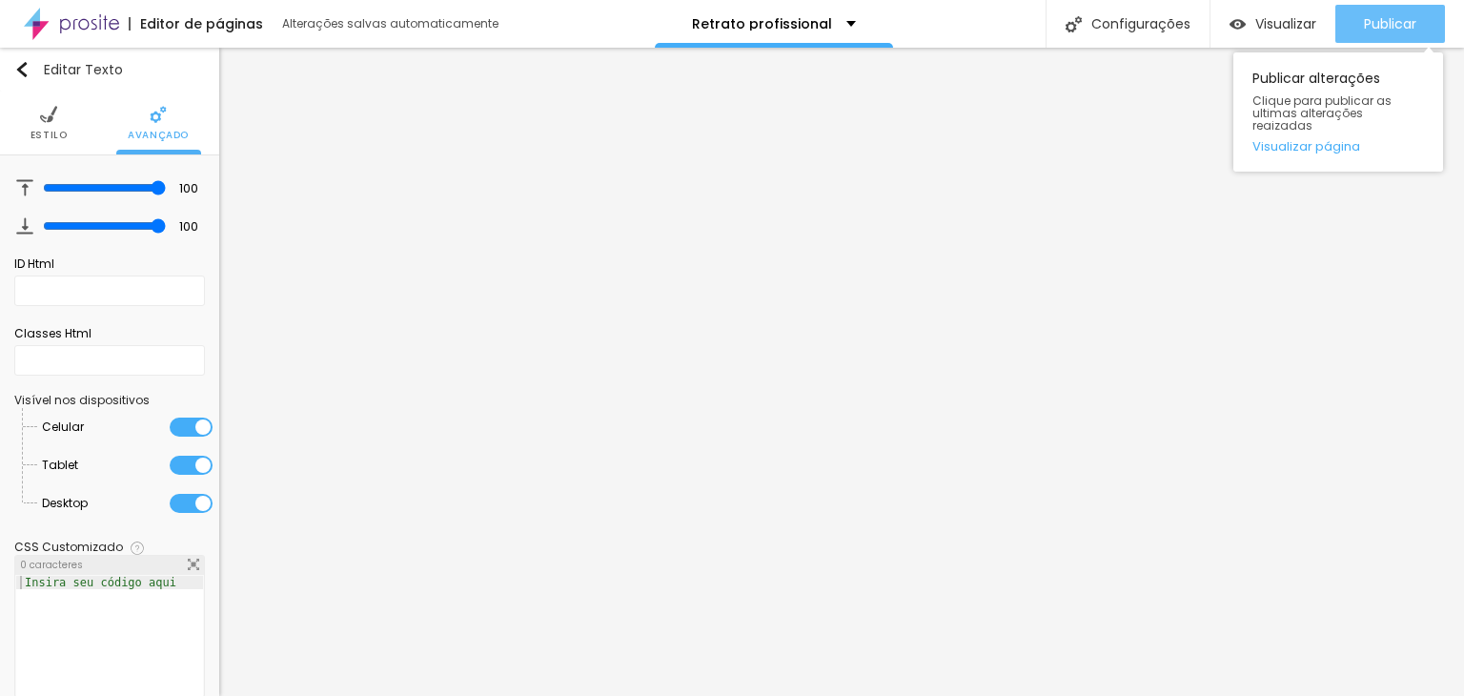
click at [1376, 24] on span "Publicar" at bounding box center [1390, 23] width 52 height 15
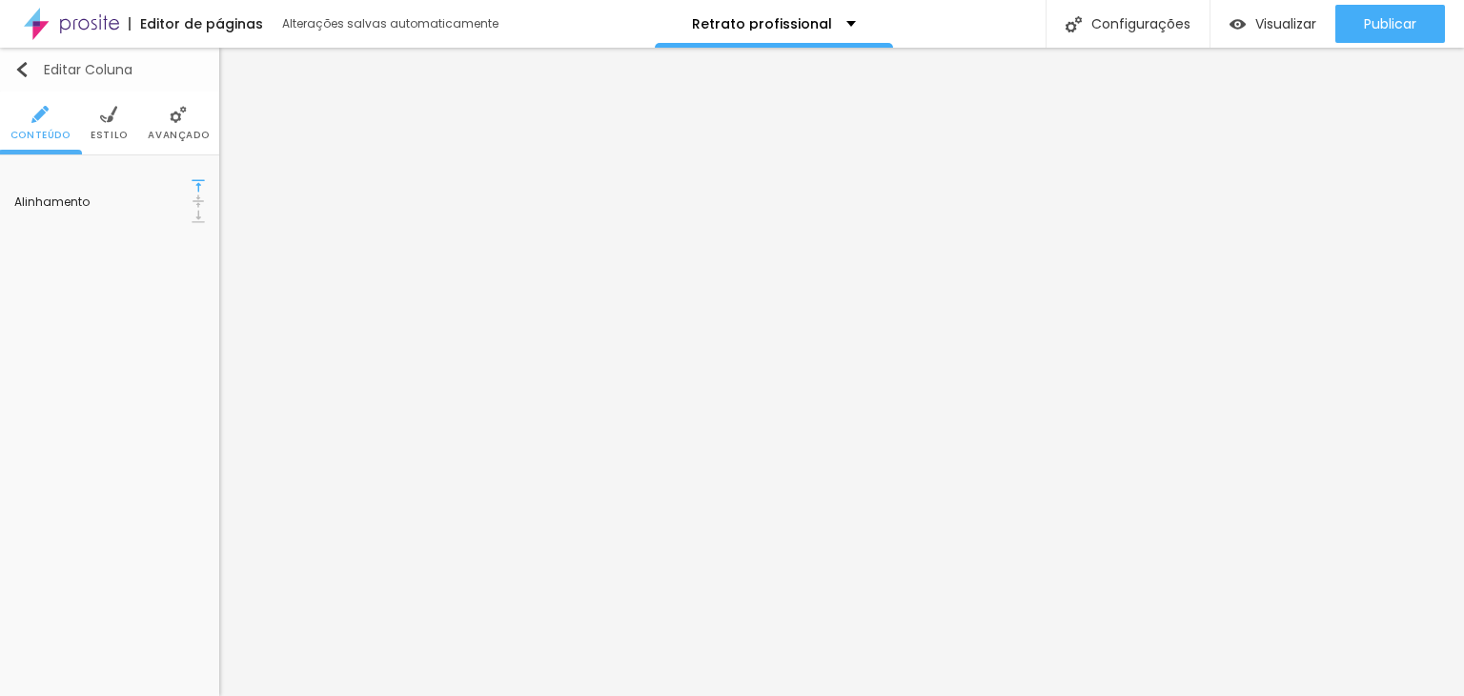
click at [19, 62] on img "button" at bounding box center [21, 69] width 15 height 15
click at [99, 115] on li "Estilo" at bounding box center [109, 122] width 37 height 63
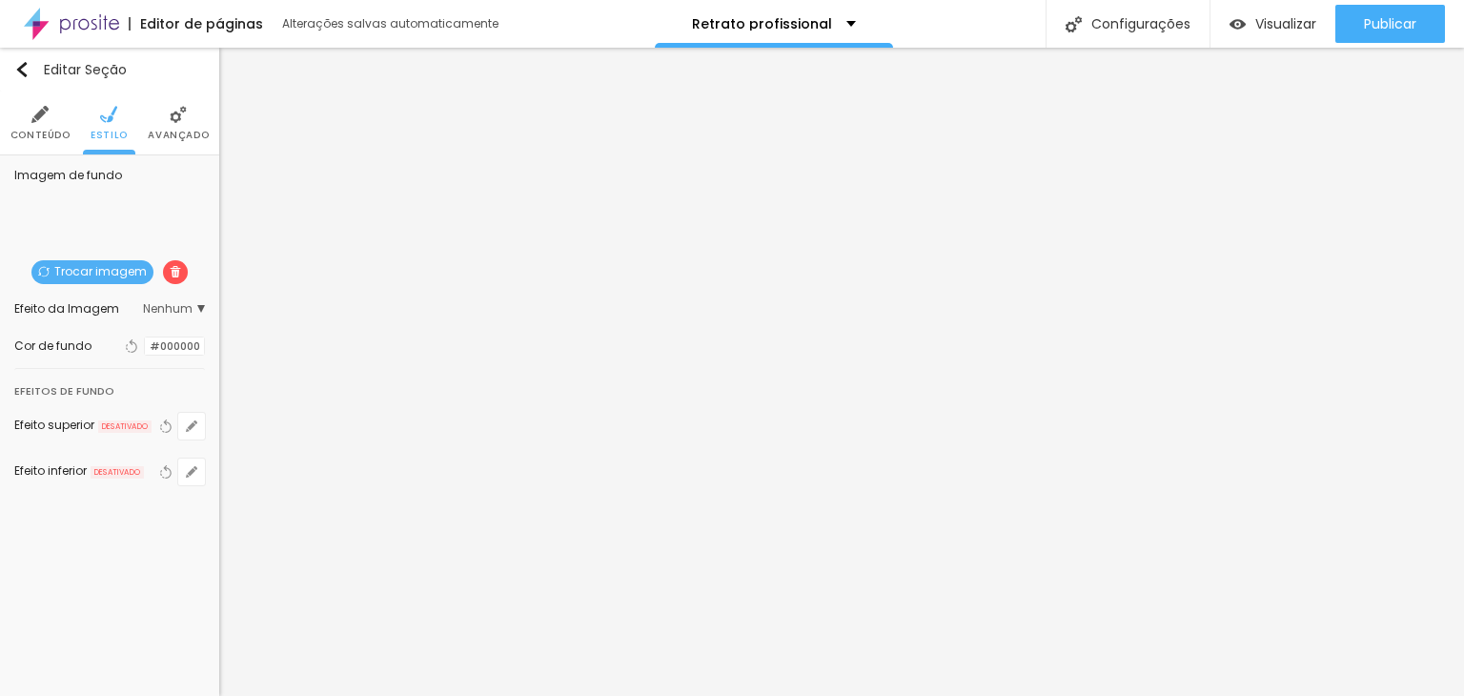
click at [170, 101] on li "Avançado" at bounding box center [178, 122] width 61 height 63
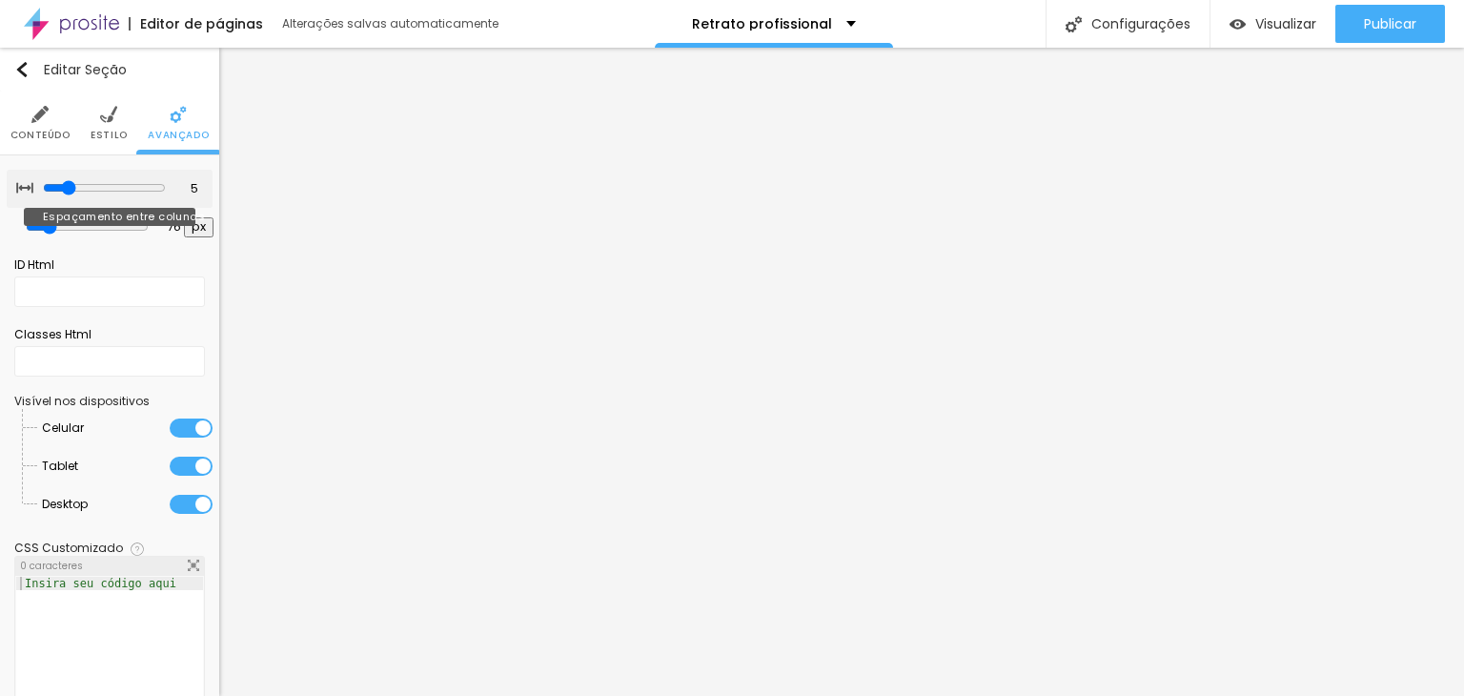
drag, startPoint x: 57, startPoint y: 184, endPoint x: 57, endPoint y: 197, distance: 13.3
click at [57, 195] on input "range" at bounding box center [104, 187] width 123 height 15
drag, startPoint x: 50, startPoint y: 222, endPoint x: 95, endPoint y: 230, distance: 46.4
click at [95, 230] on input "range" at bounding box center [87, 226] width 123 height 15
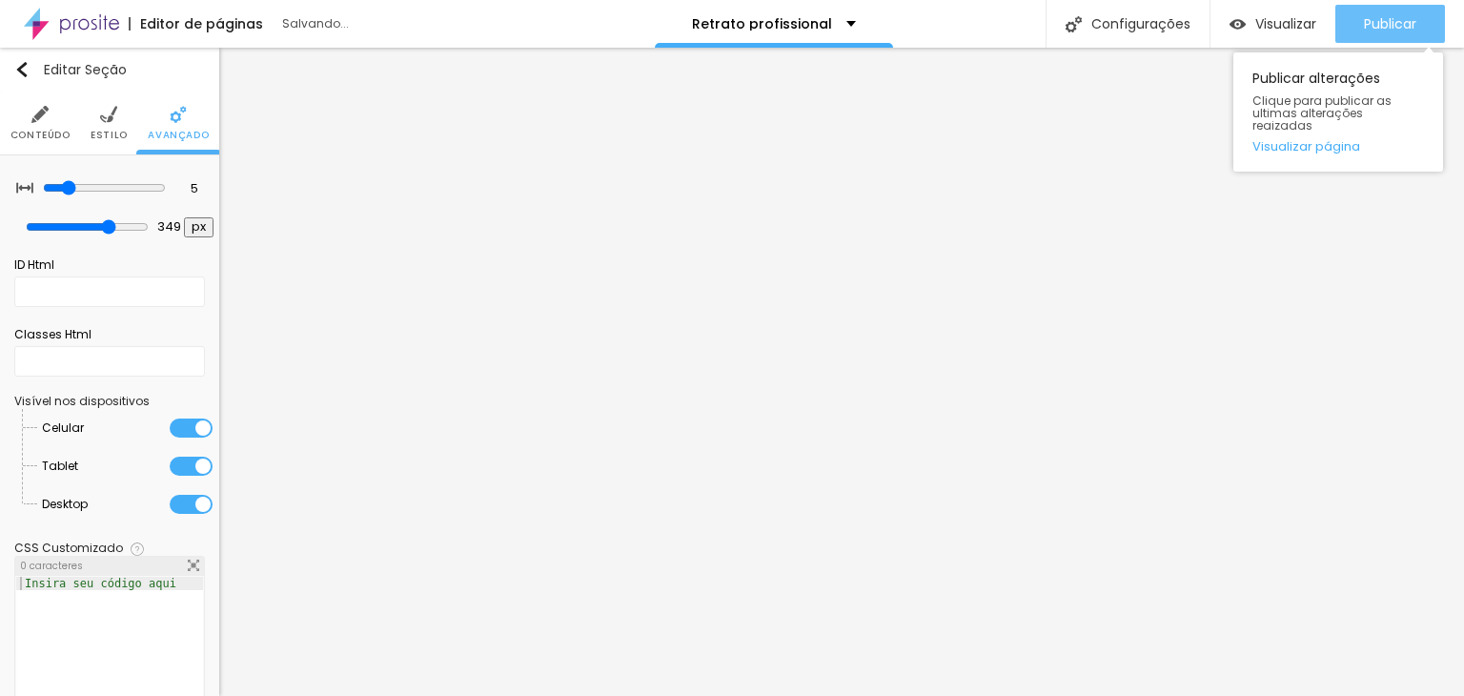
click at [1391, 18] on span "Publicar" at bounding box center [1390, 23] width 52 height 15
click at [1296, 140] on link "Visualizar página" at bounding box center [1338, 146] width 172 height 12
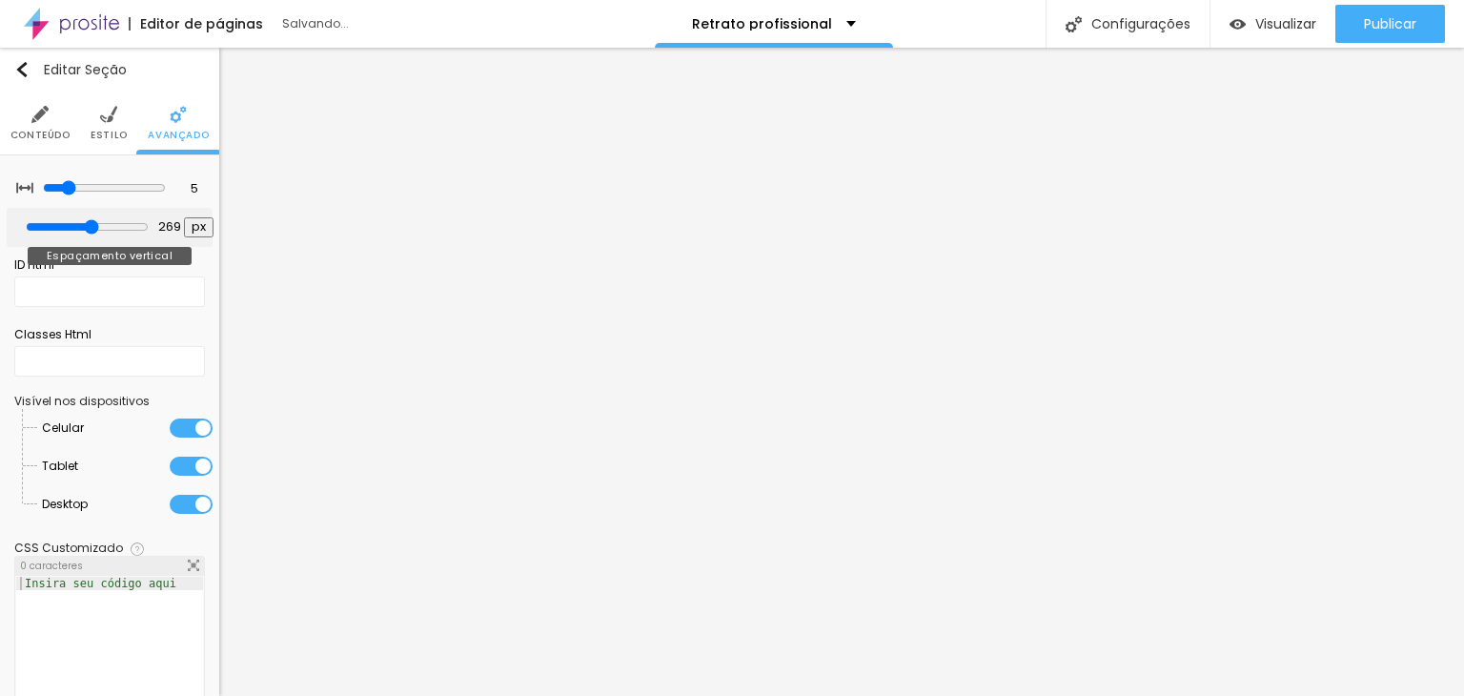
drag, startPoint x: 93, startPoint y: 222, endPoint x: 83, endPoint y: 224, distance: 10.7
click at [83, 224] on input "range" at bounding box center [87, 226] width 123 height 15
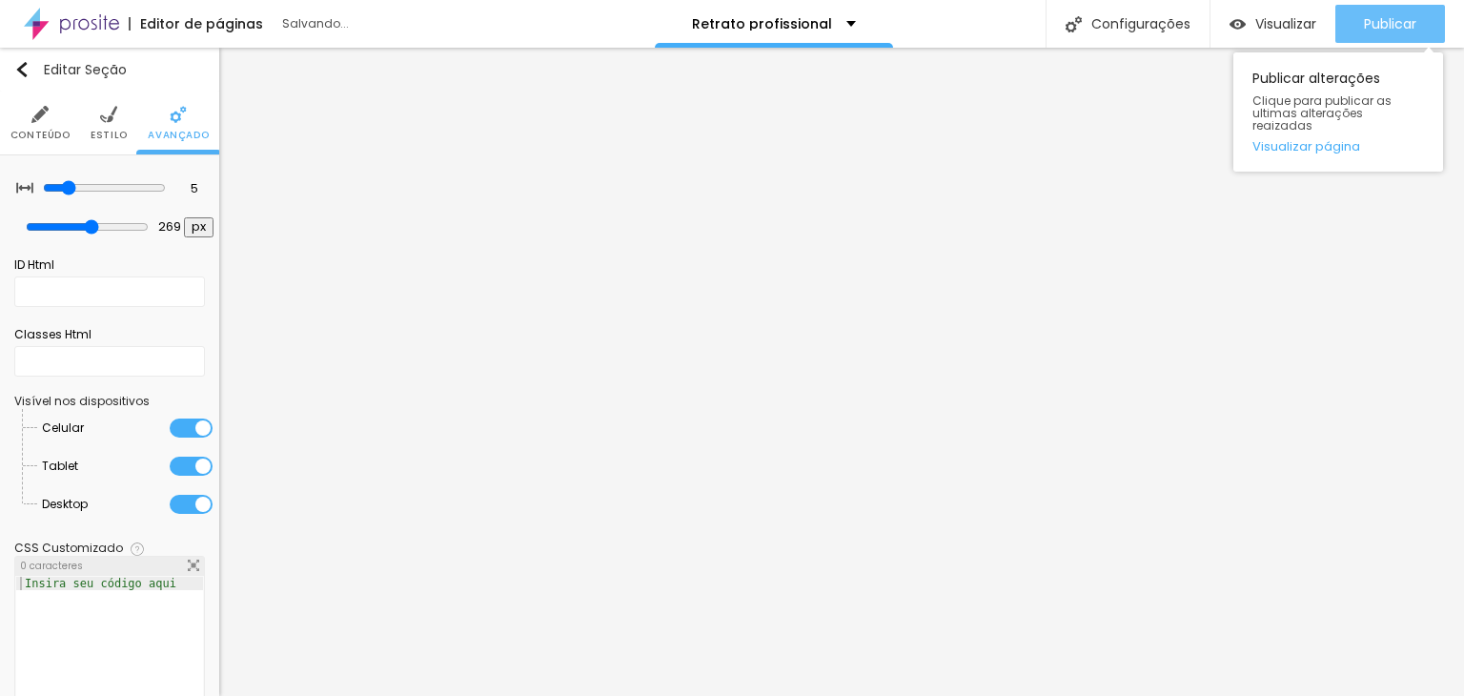
click at [1383, 12] on div "Publicar" at bounding box center [1390, 24] width 52 height 38
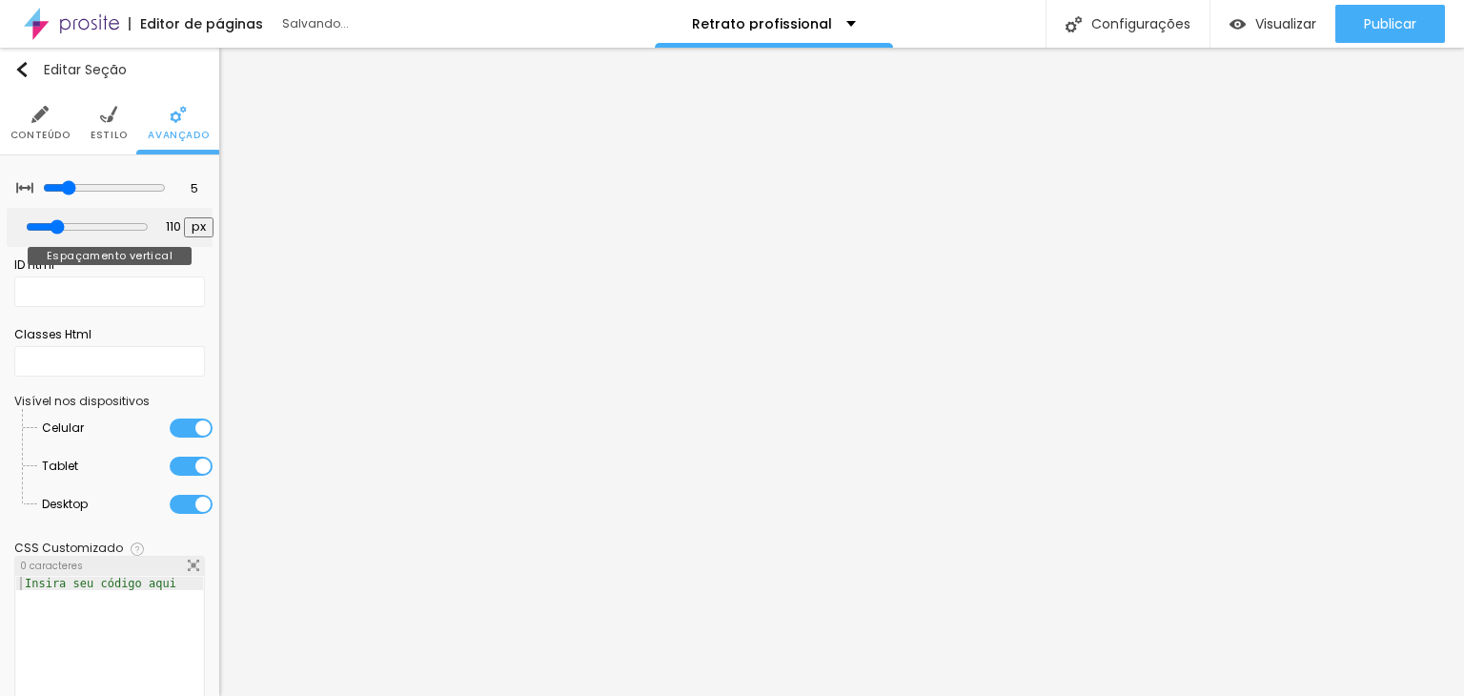
drag, startPoint x: 81, startPoint y: 222, endPoint x: 58, endPoint y: 224, distance: 22.9
click at [58, 224] on input "range" at bounding box center [87, 226] width 123 height 15
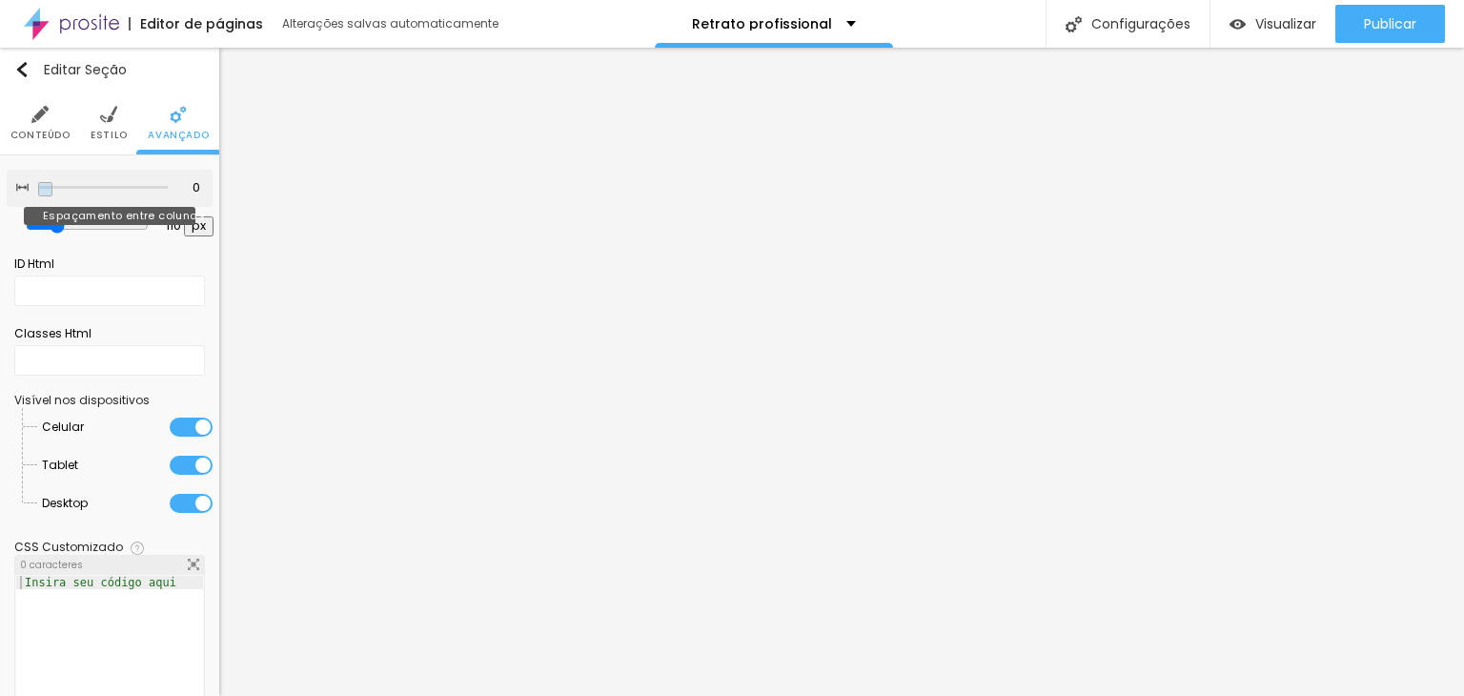
drag, startPoint x: 75, startPoint y: 185, endPoint x: 49, endPoint y: 186, distance: 26.7
click at [49, 186] on input "range" at bounding box center [103, 188] width 130 height 10
click at [95, 131] on span "Estilo" at bounding box center [109, 136] width 37 height 10
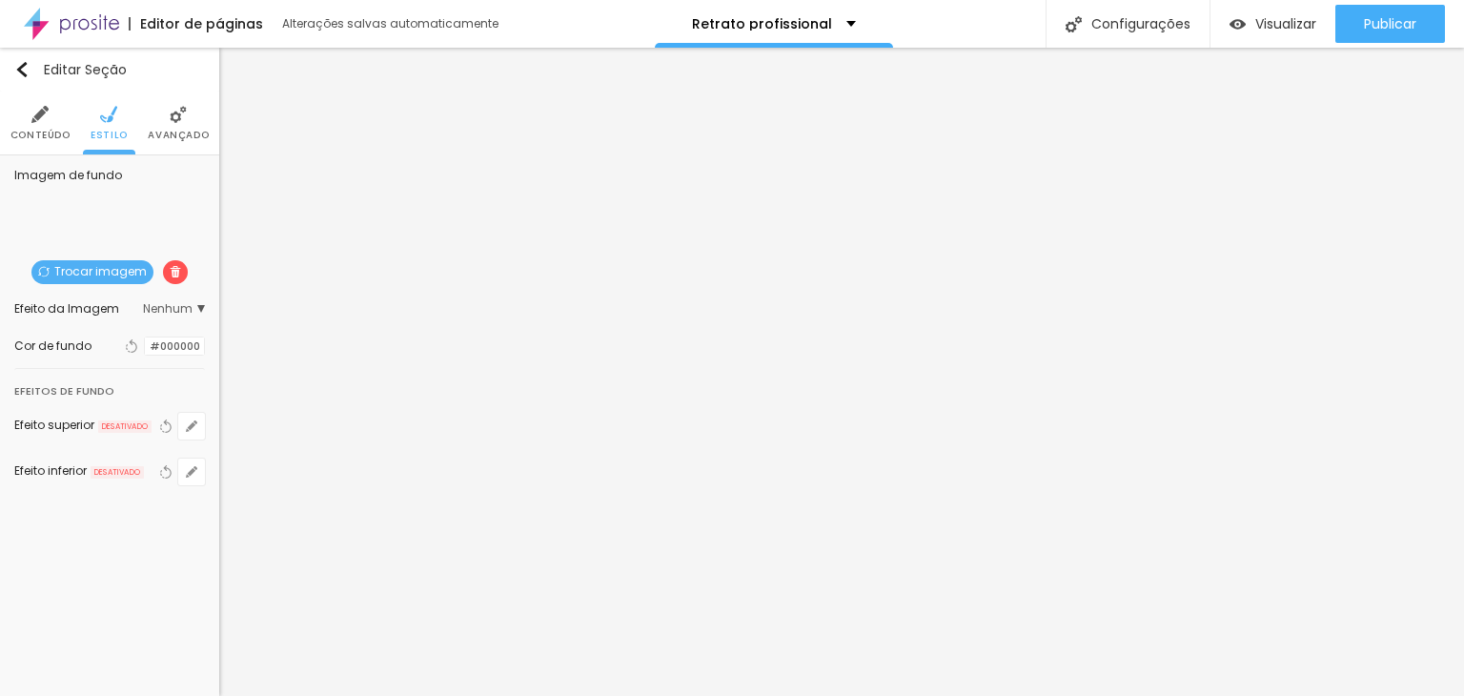
click at [178, 307] on span "Nenhum" at bounding box center [174, 308] width 62 height 11
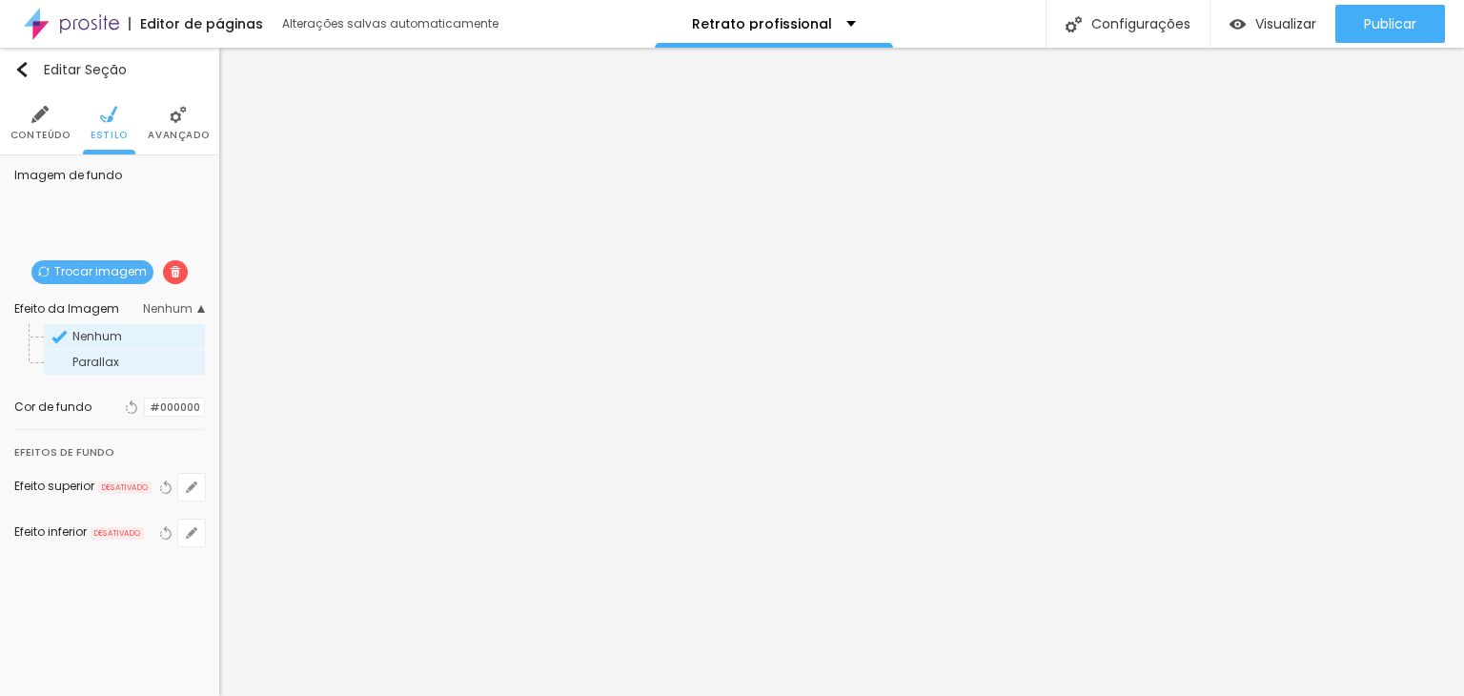
click at [101, 356] on span "Parallax" at bounding box center [95, 362] width 47 height 16
click at [118, 330] on span "Nenhum" at bounding box center [97, 336] width 50 height 16
click at [115, 362] on span "Parallax" at bounding box center [95, 362] width 47 height 16
click at [104, 340] on span "Nenhum" at bounding box center [97, 336] width 50 height 16
click at [23, 117] on li "Conteúdo" at bounding box center [40, 122] width 60 height 63
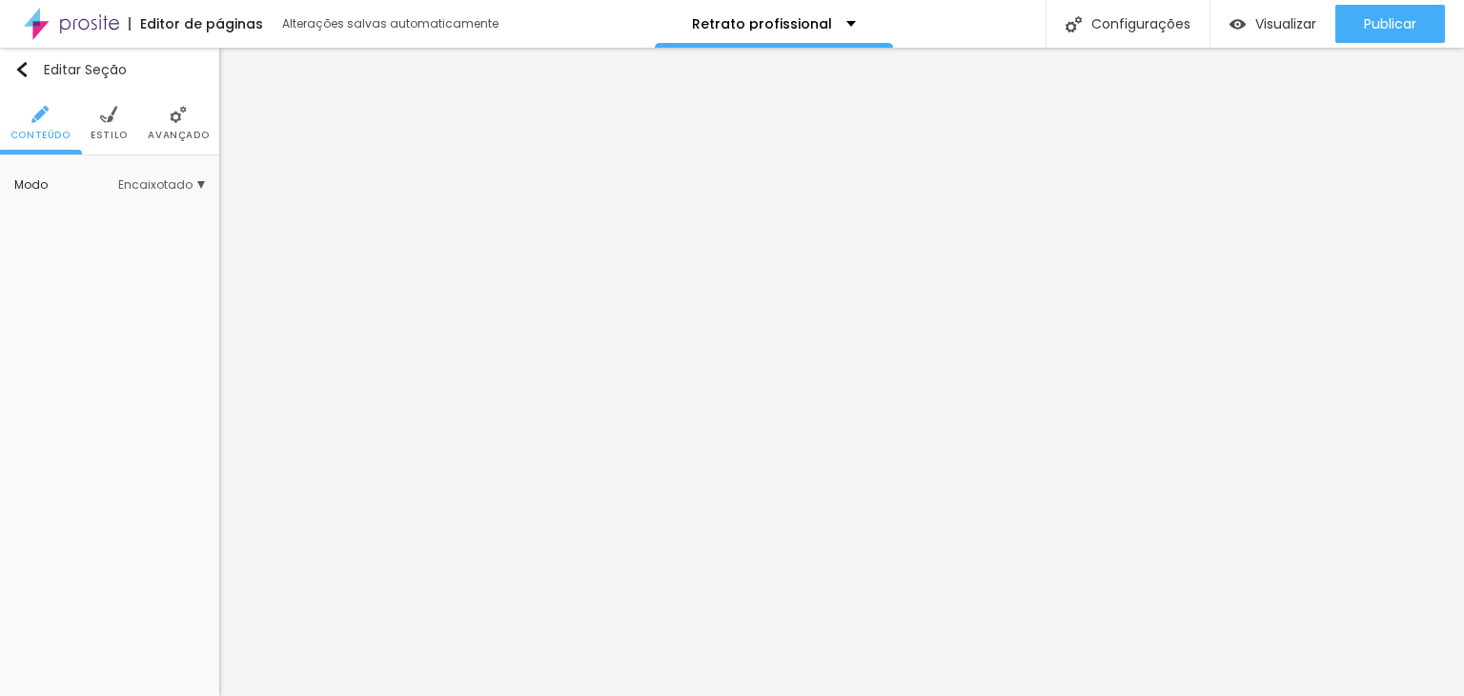
click at [154, 187] on span "Encaixotado" at bounding box center [161, 184] width 87 height 11
click at [123, 237] on span "Completo" at bounding box center [101, 238] width 58 height 16
click at [135, 210] on span "Encaixotado" at bounding box center [109, 212] width 74 height 16
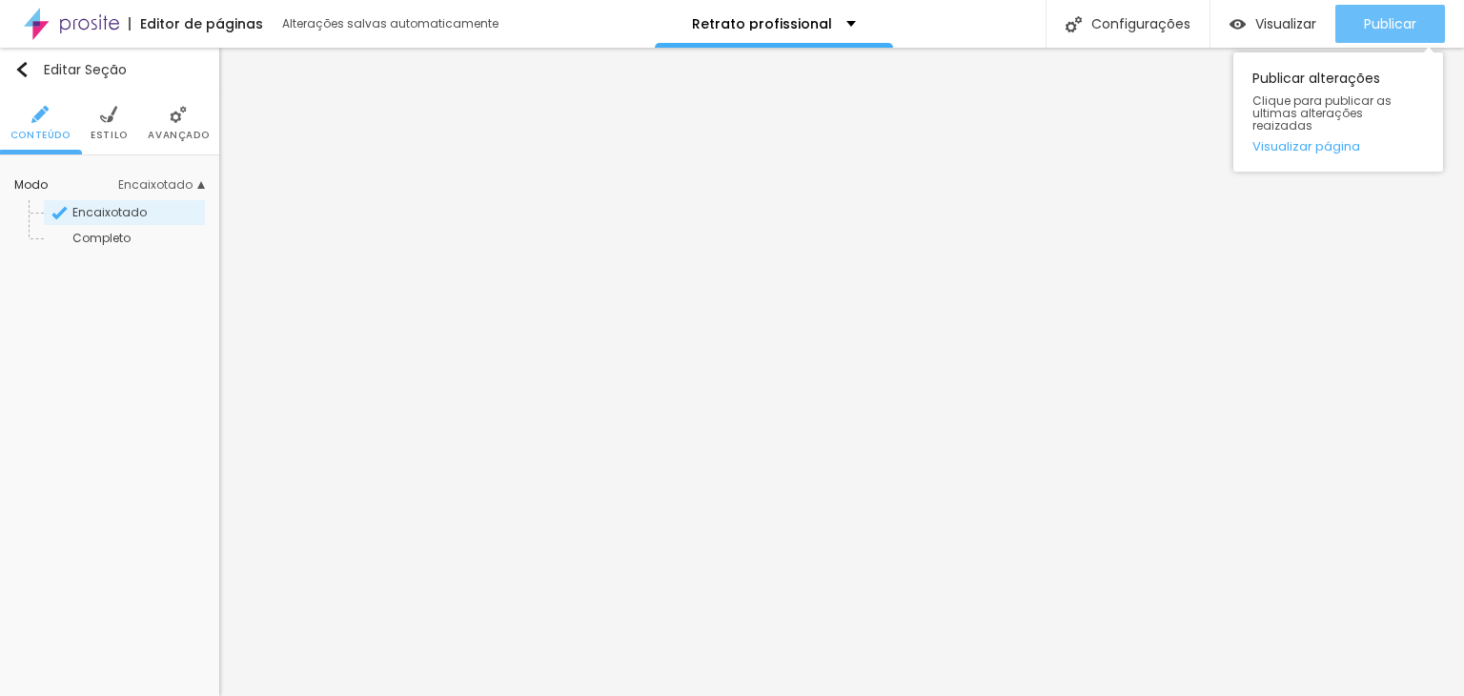
click at [1402, 24] on span "Publicar" at bounding box center [1390, 23] width 52 height 15
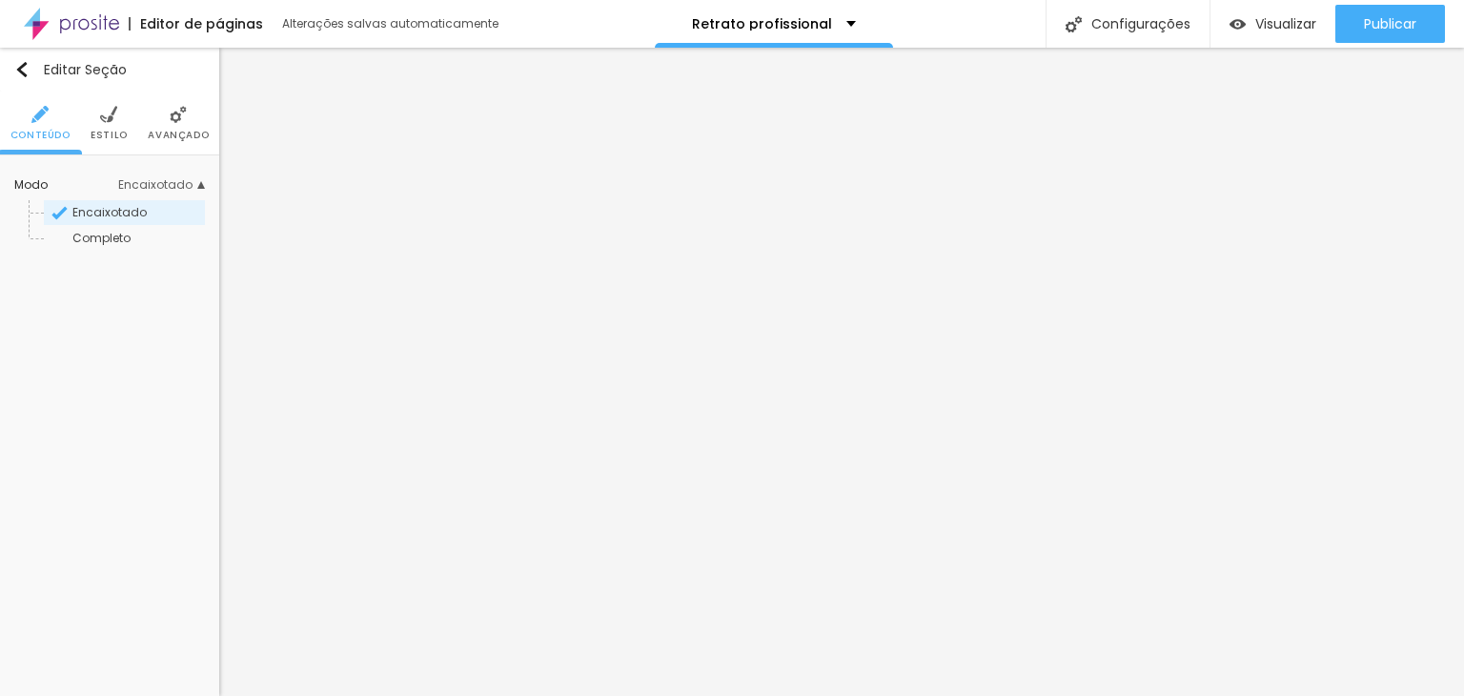
click at [117, 118] on li "Estilo" at bounding box center [109, 122] width 37 height 63
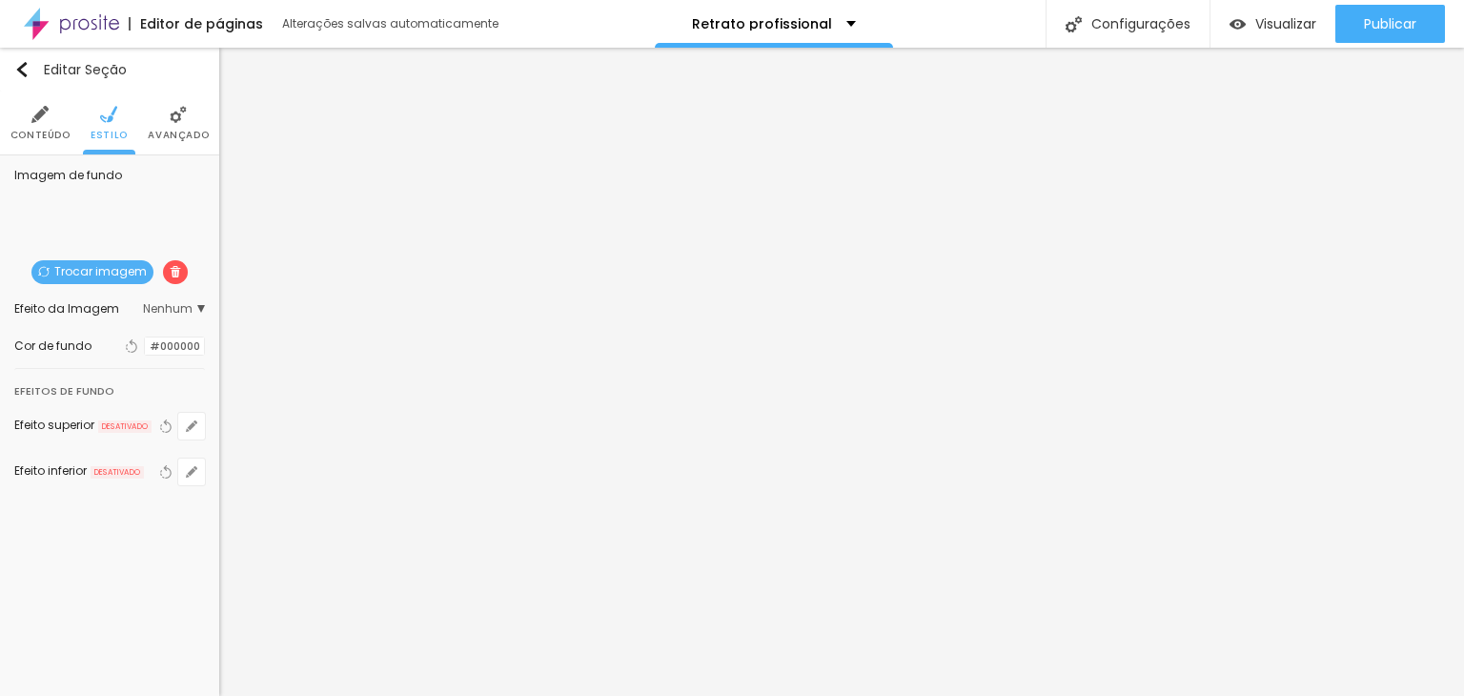
click at [172, 305] on span "Nenhum" at bounding box center [174, 308] width 62 height 11
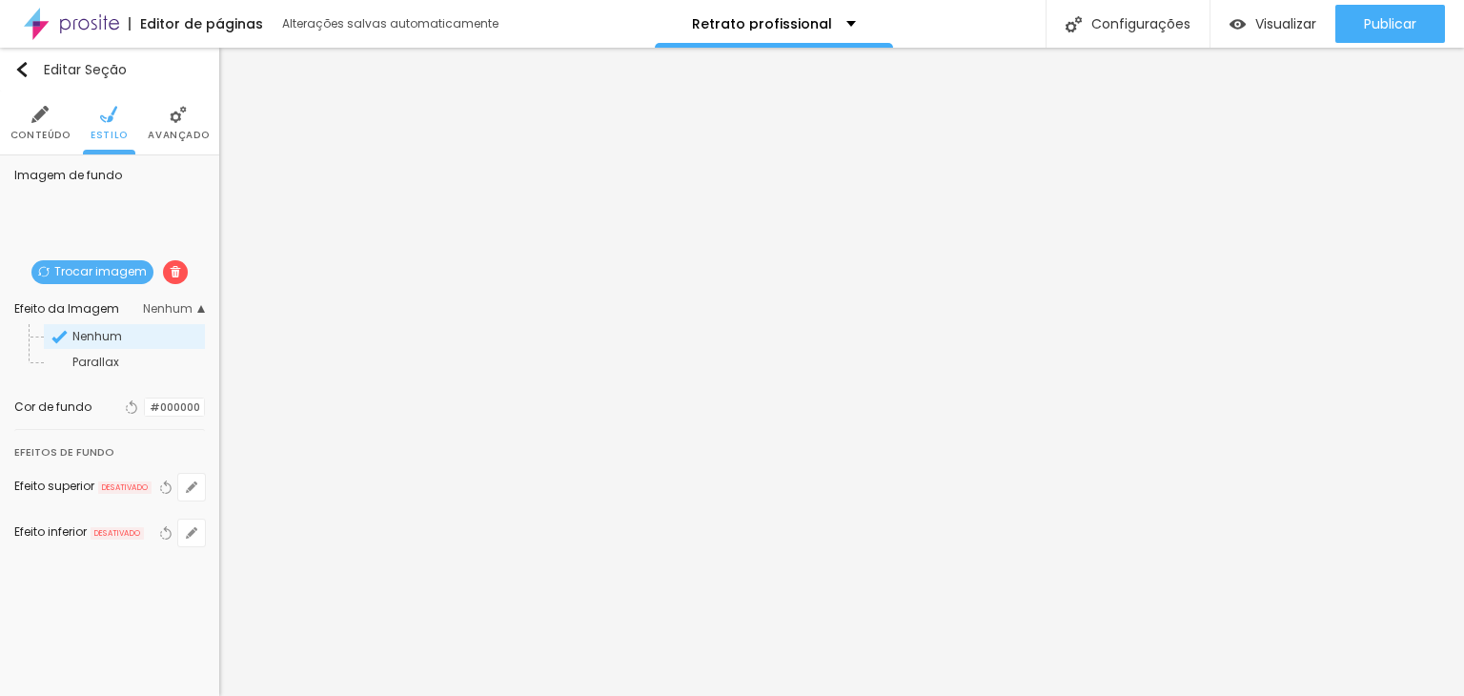
click at [170, 119] on img at bounding box center [178, 114] width 17 height 17
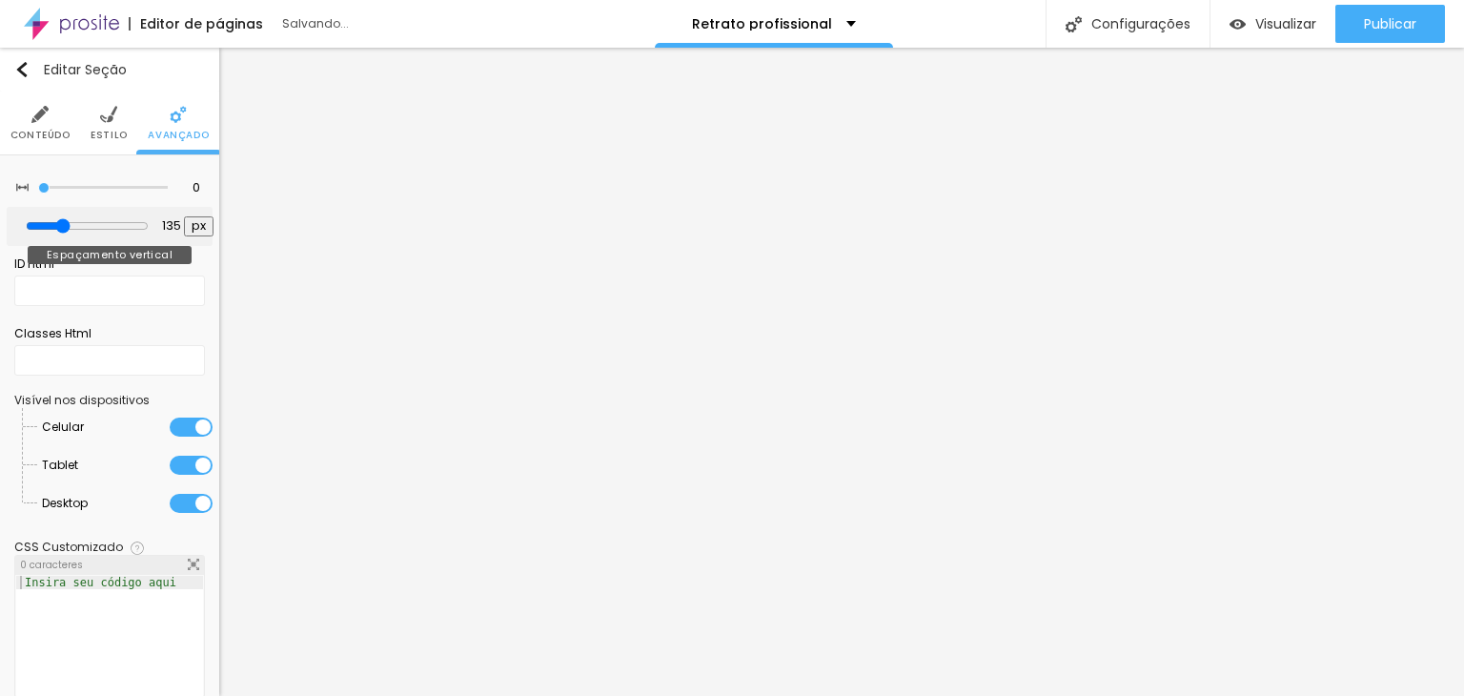
click at [62, 220] on input "range" at bounding box center [87, 225] width 123 height 15
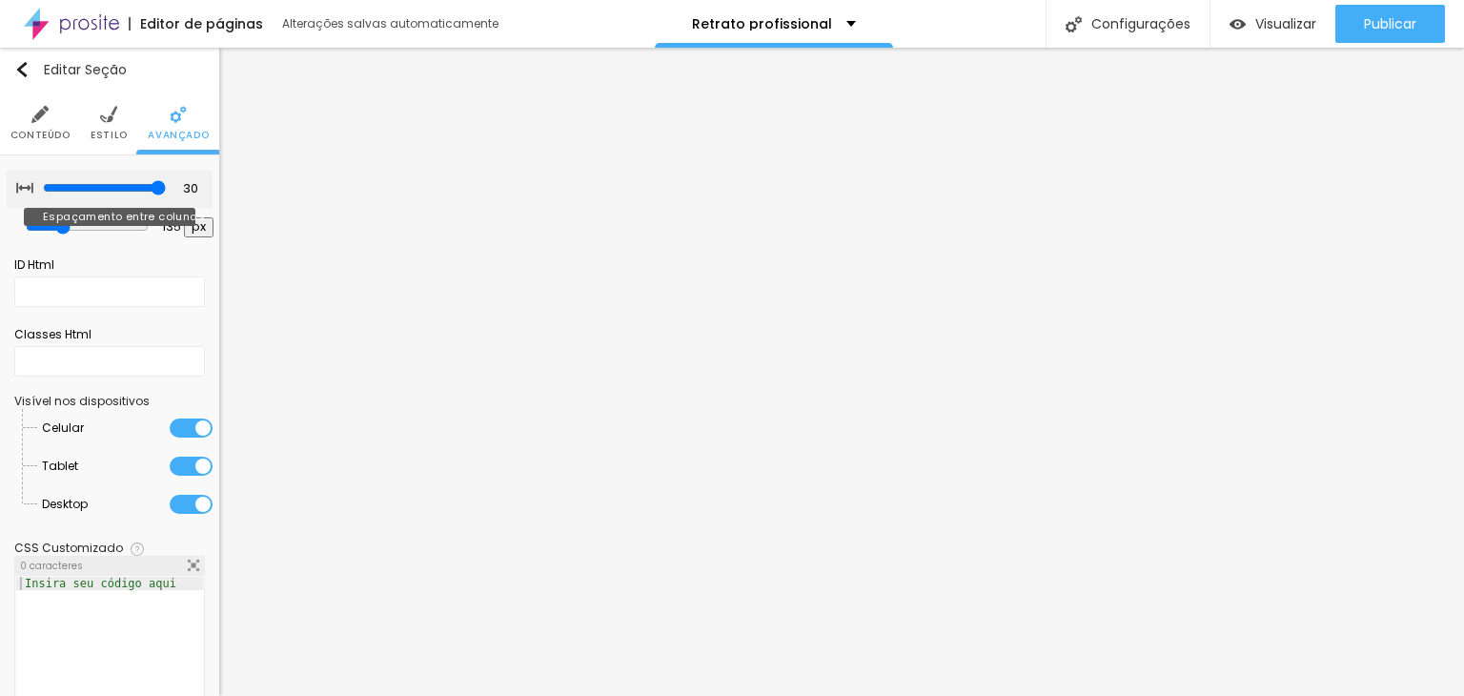
drag, startPoint x: 45, startPoint y: 187, endPoint x: 222, endPoint y: 180, distance: 177.4
click at [166, 180] on input "range" at bounding box center [104, 187] width 123 height 15
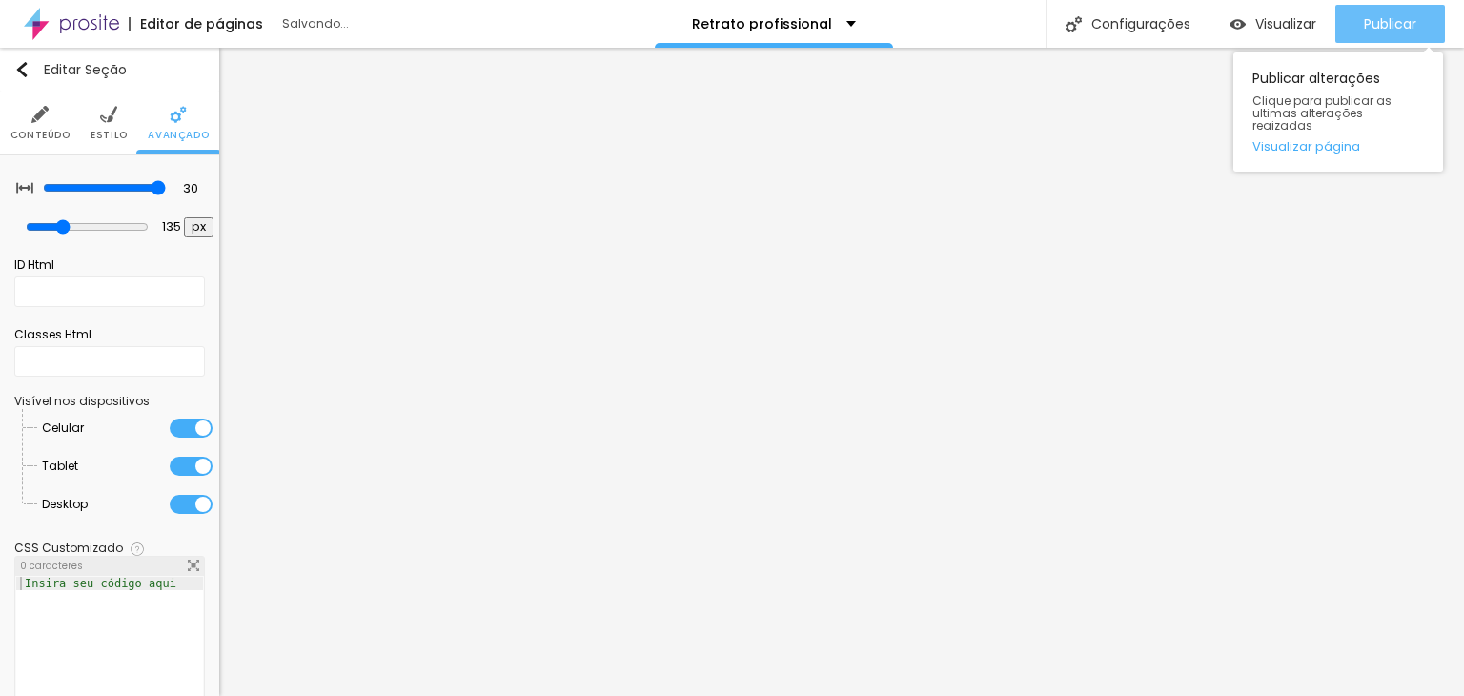
click at [1392, 20] on span "Publicar" at bounding box center [1390, 23] width 52 height 15
click at [1308, 140] on link "Visualizar página" at bounding box center [1338, 146] width 172 height 12
click at [1294, 140] on link "Visualizar página" at bounding box center [1338, 146] width 172 height 12
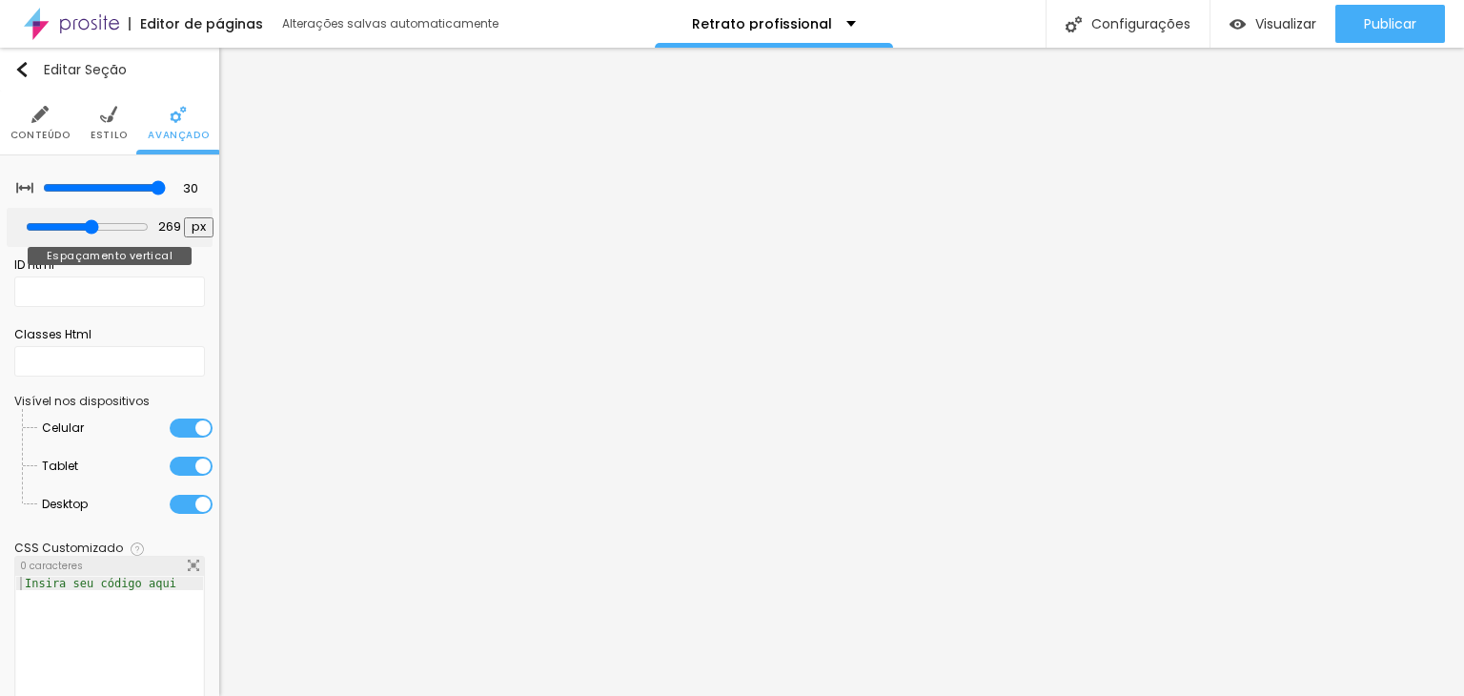
drag, startPoint x: 52, startPoint y: 219, endPoint x: 83, endPoint y: 222, distance: 30.6
click at [83, 222] on input "range" at bounding box center [87, 226] width 123 height 15
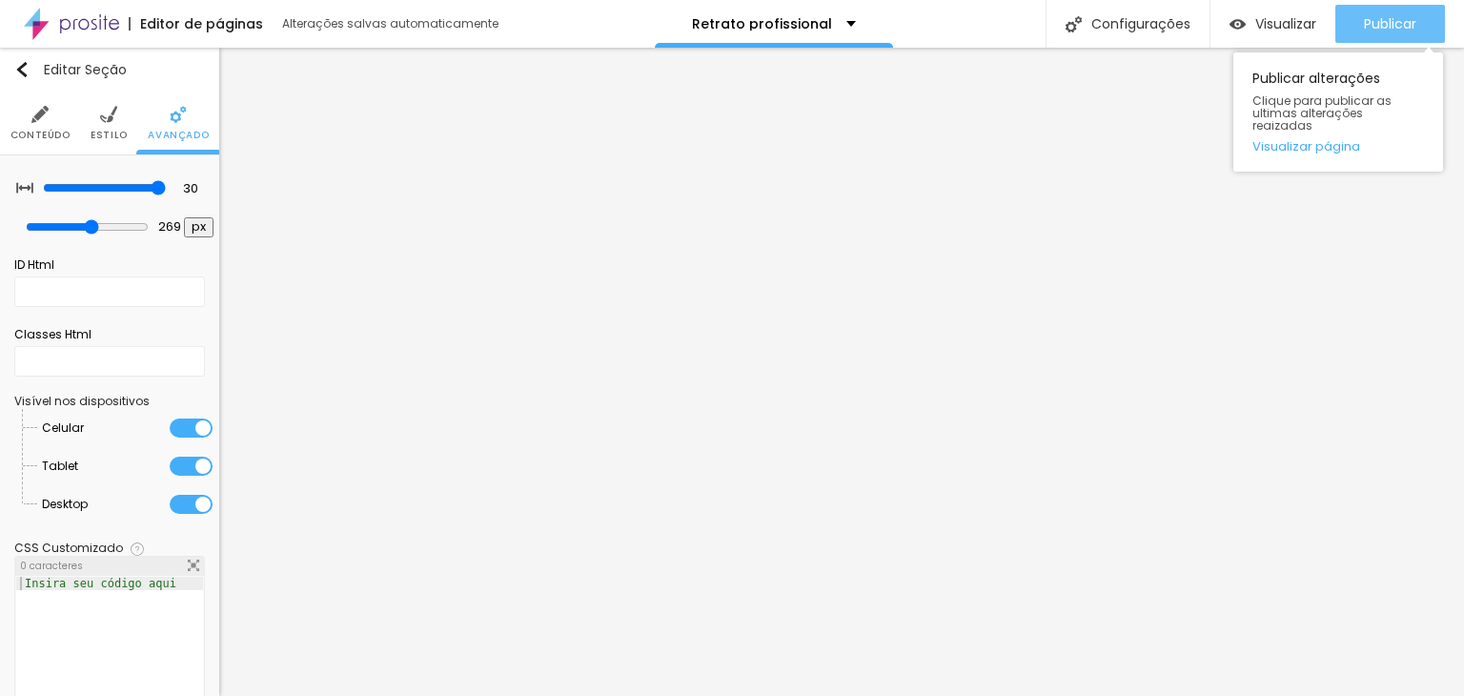
click at [1396, 25] on span "Publicar" at bounding box center [1390, 23] width 52 height 15
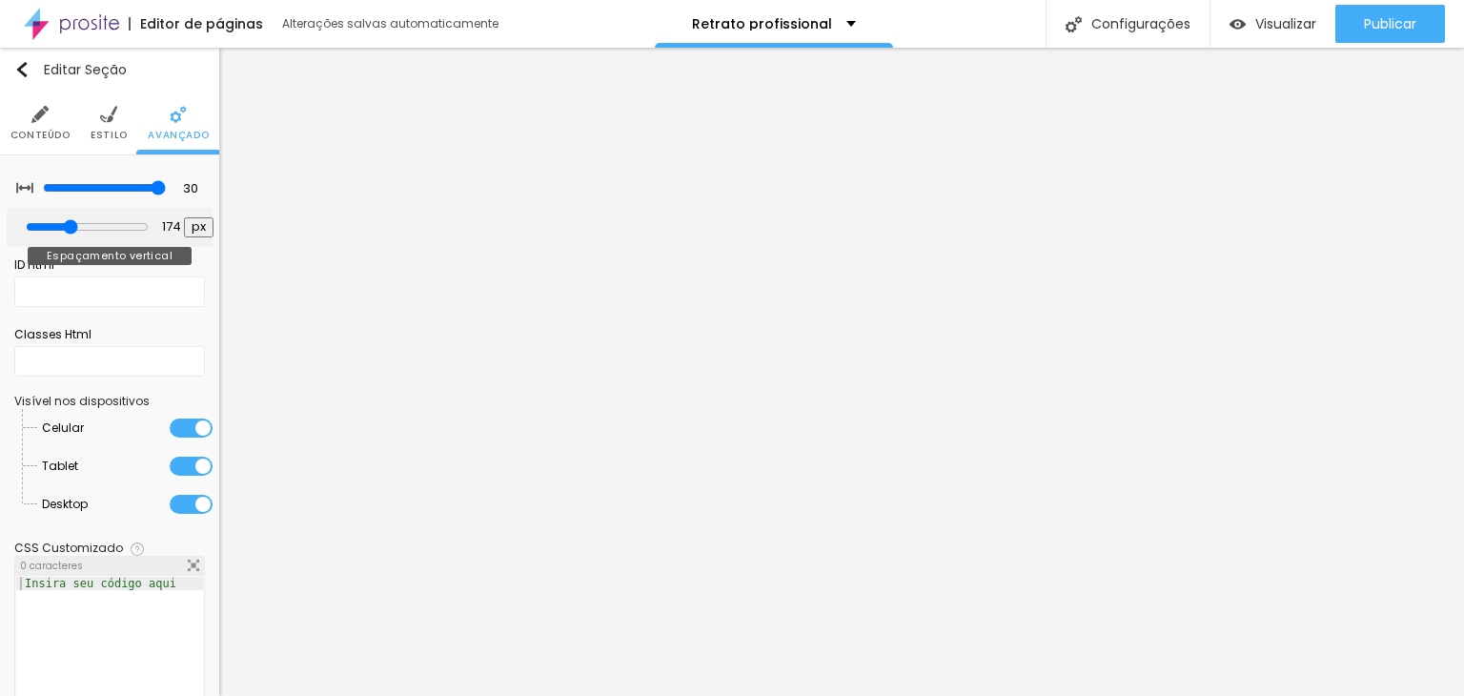
drag, startPoint x: 83, startPoint y: 226, endPoint x: 69, endPoint y: 225, distance: 14.3
click at [69, 225] on input "range" at bounding box center [87, 226] width 123 height 15
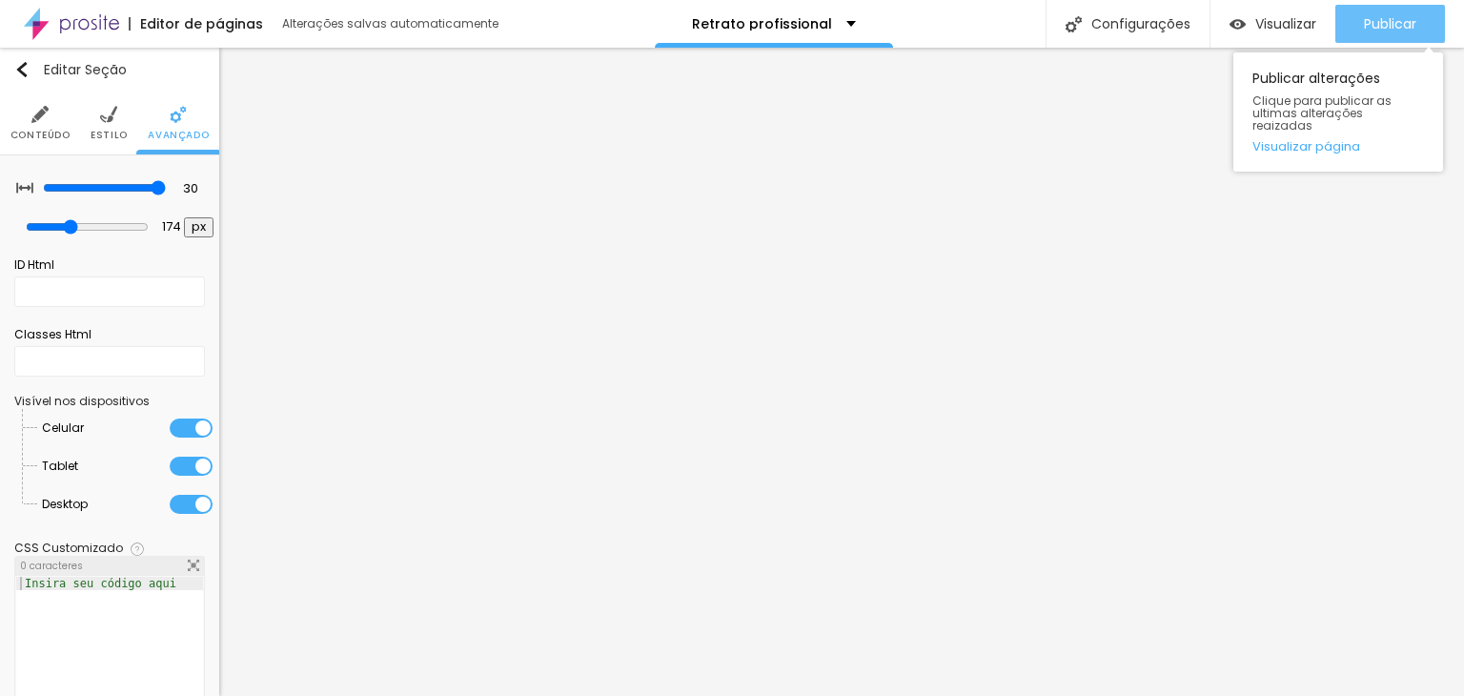
click at [1409, 20] on span "Publicar" at bounding box center [1390, 23] width 52 height 15
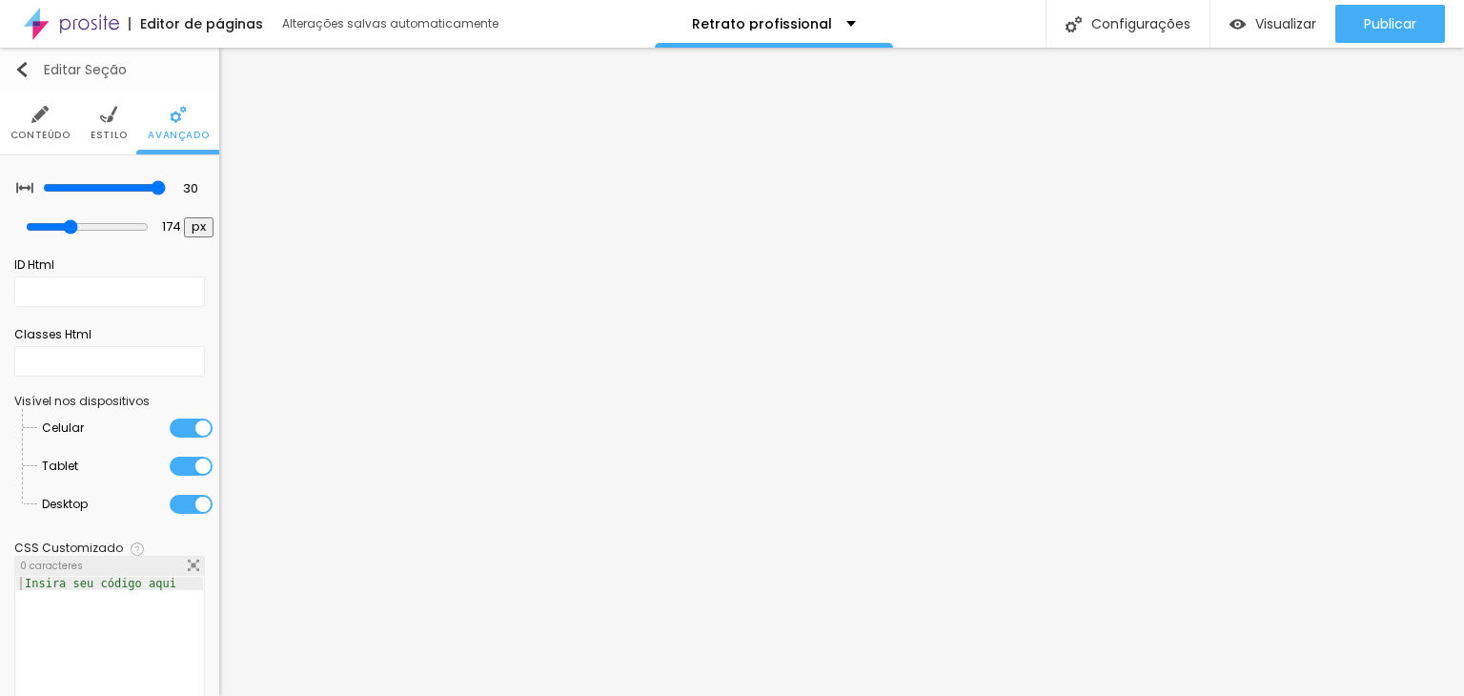
click at [23, 70] on img "button" at bounding box center [21, 69] width 15 height 15
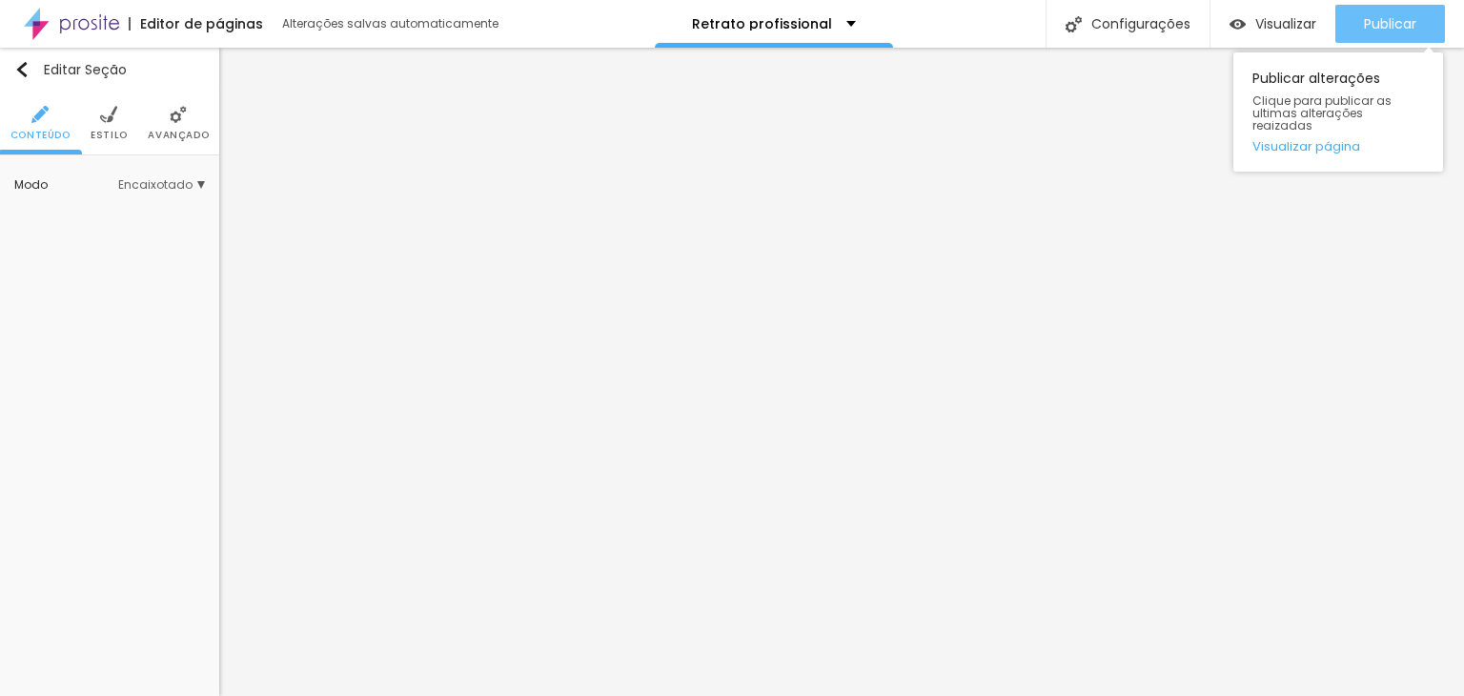
click at [1374, 17] on span "Publicar" at bounding box center [1390, 23] width 52 height 15
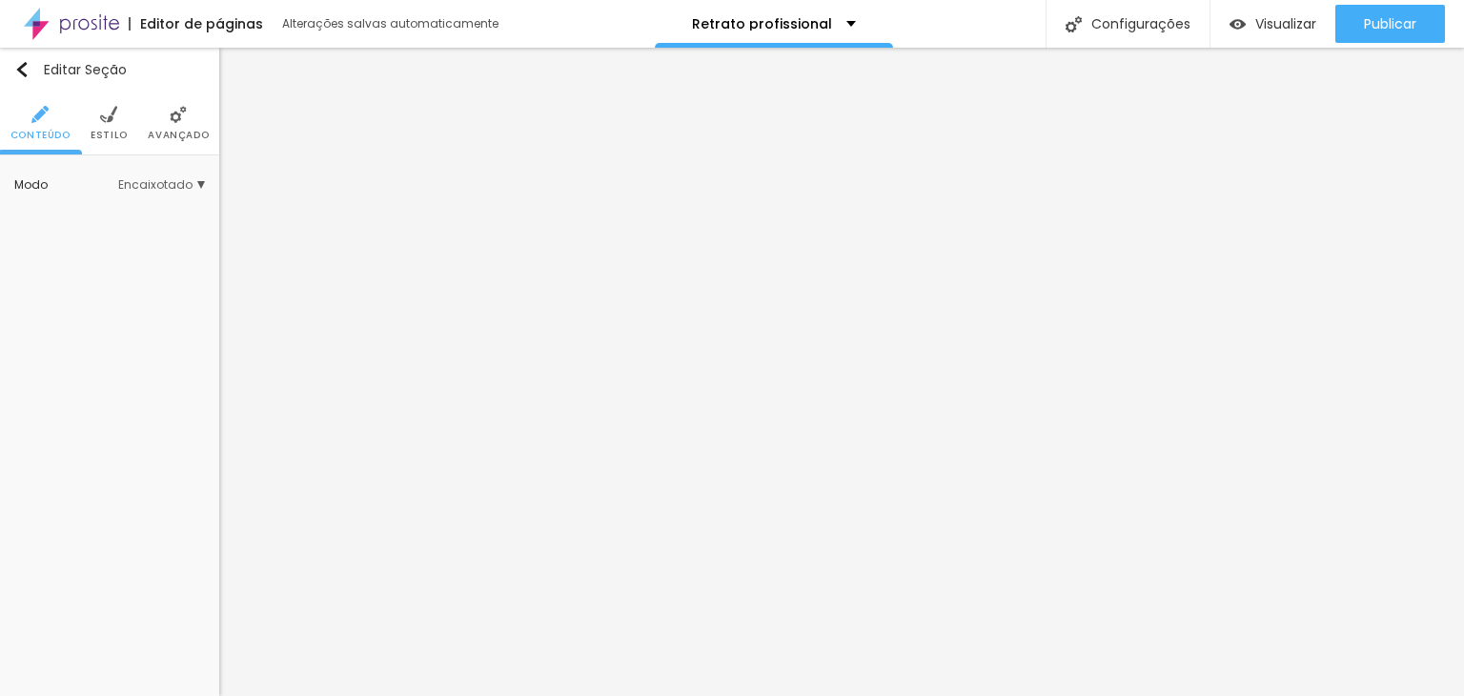
click at [172, 118] on img at bounding box center [178, 114] width 17 height 17
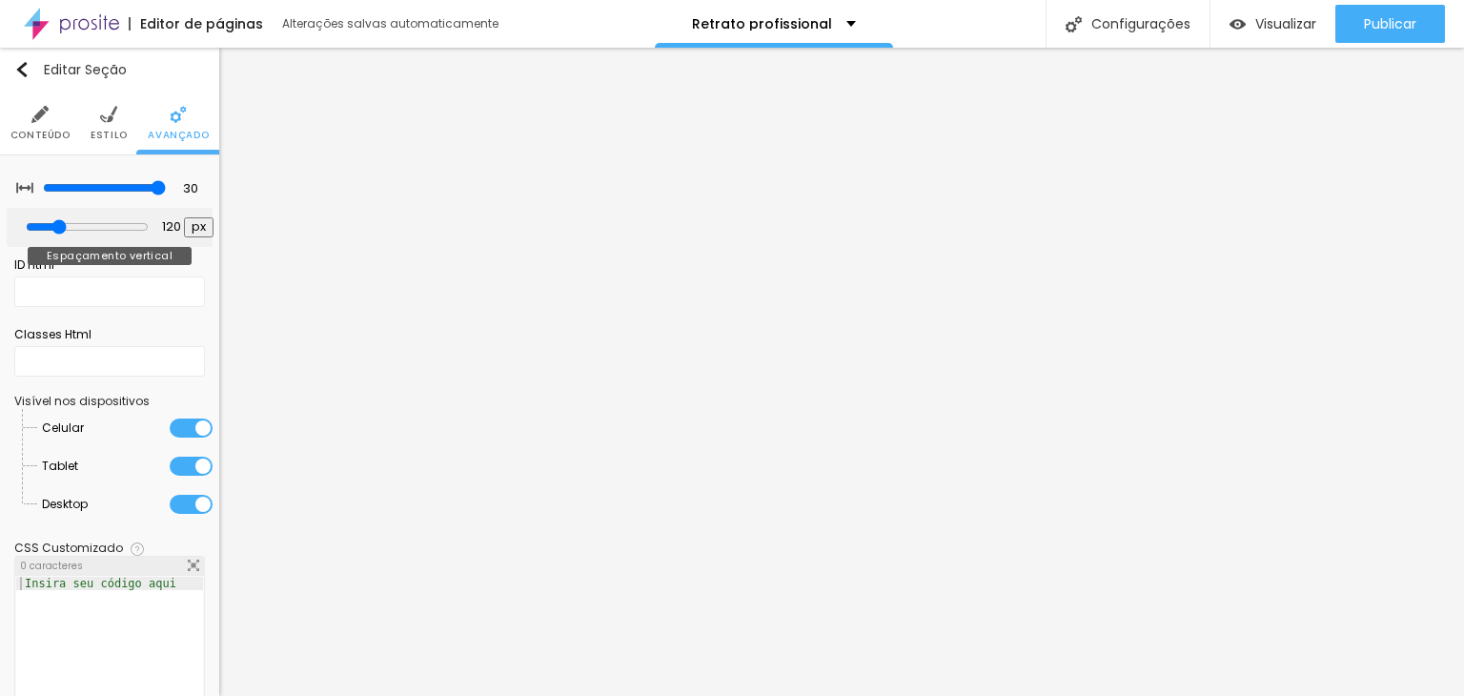
click at [60, 228] on input "range" at bounding box center [87, 226] width 123 height 15
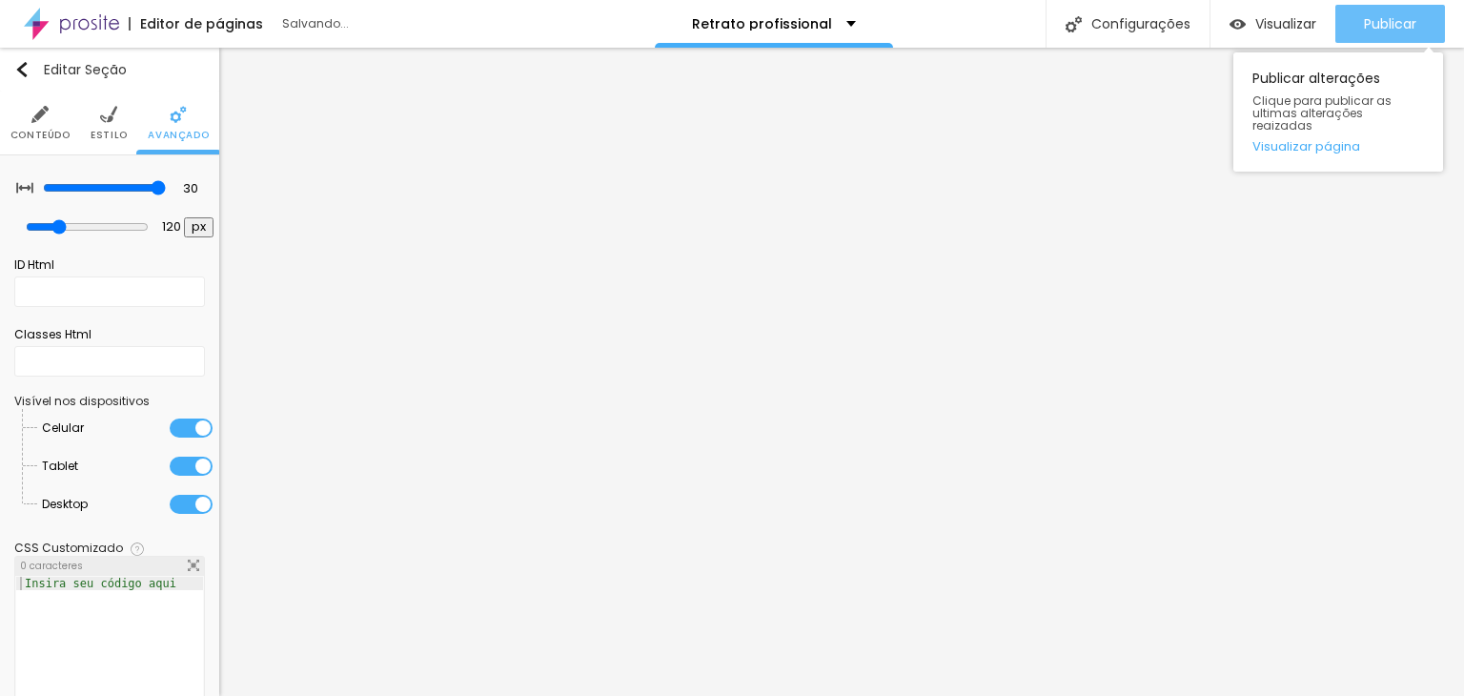
click at [1364, 34] on div "Publicar" at bounding box center [1390, 24] width 52 height 38
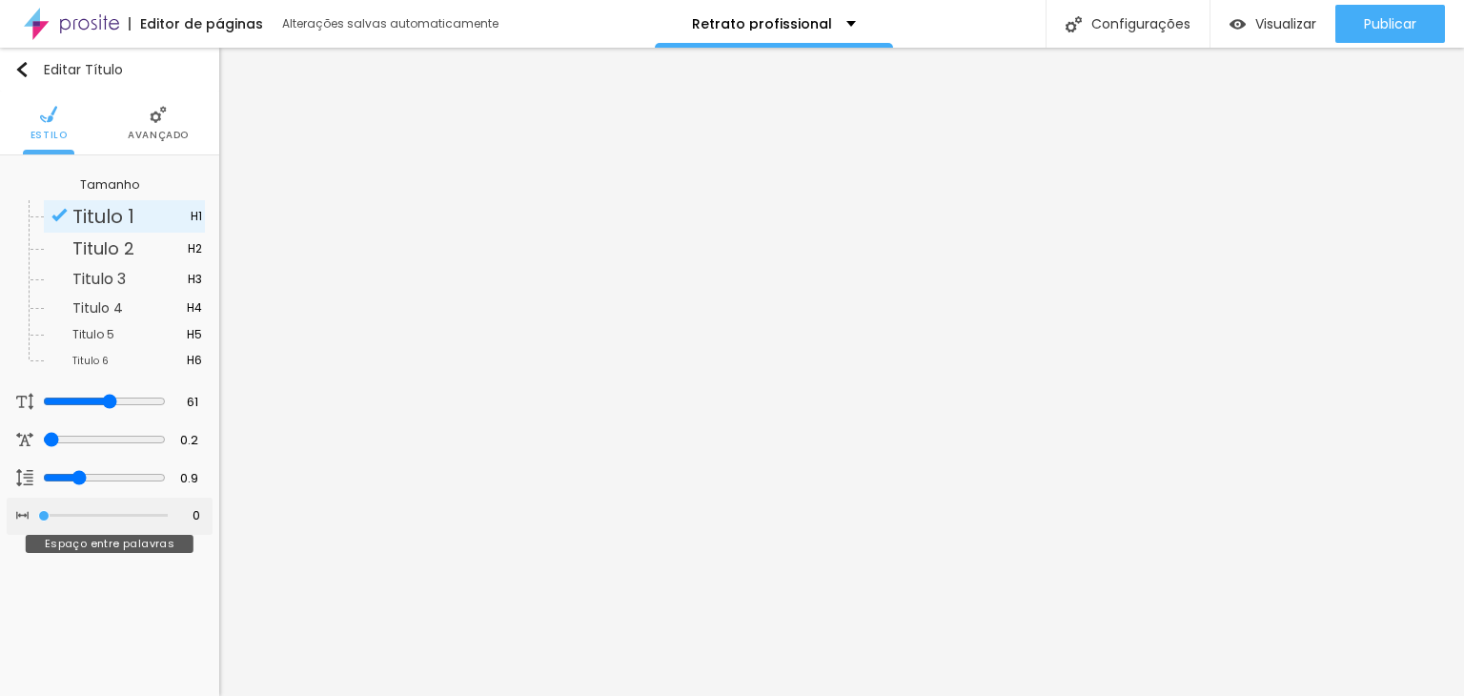
click at [46, 511] on input "range" at bounding box center [103, 516] width 130 height 10
click at [161, 126] on li "Avançado" at bounding box center [158, 122] width 61 height 63
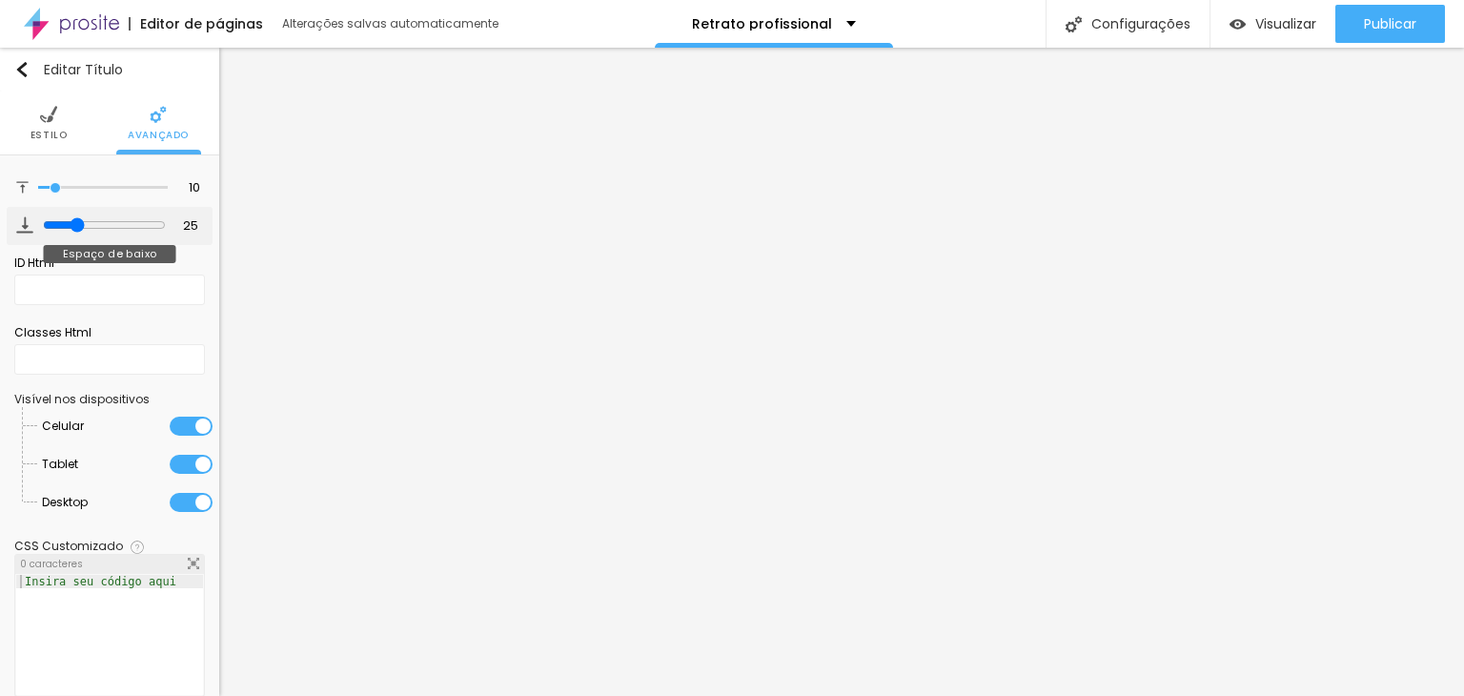
drag, startPoint x: 47, startPoint y: 223, endPoint x: 69, endPoint y: 222, distance: 21.9
click at [69, 222] on input "range" at bounding box center [104, 224] width 123 height 15
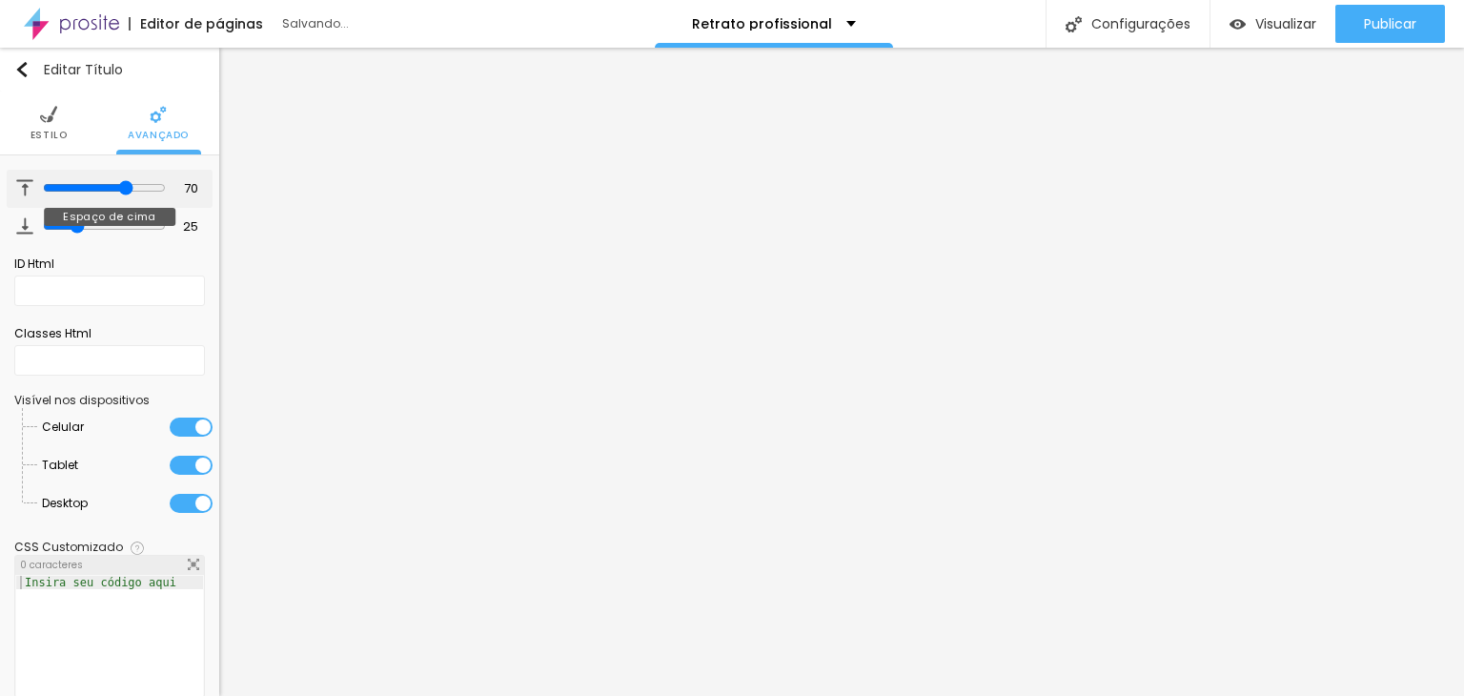
drag, startPoint x: 50, startPoint y: 186, endPoint x: 115, endPoint y: 189, distance: 65.8
click at [115, 189] on input "range" at bounding box center [104, 187] width 123 height 15
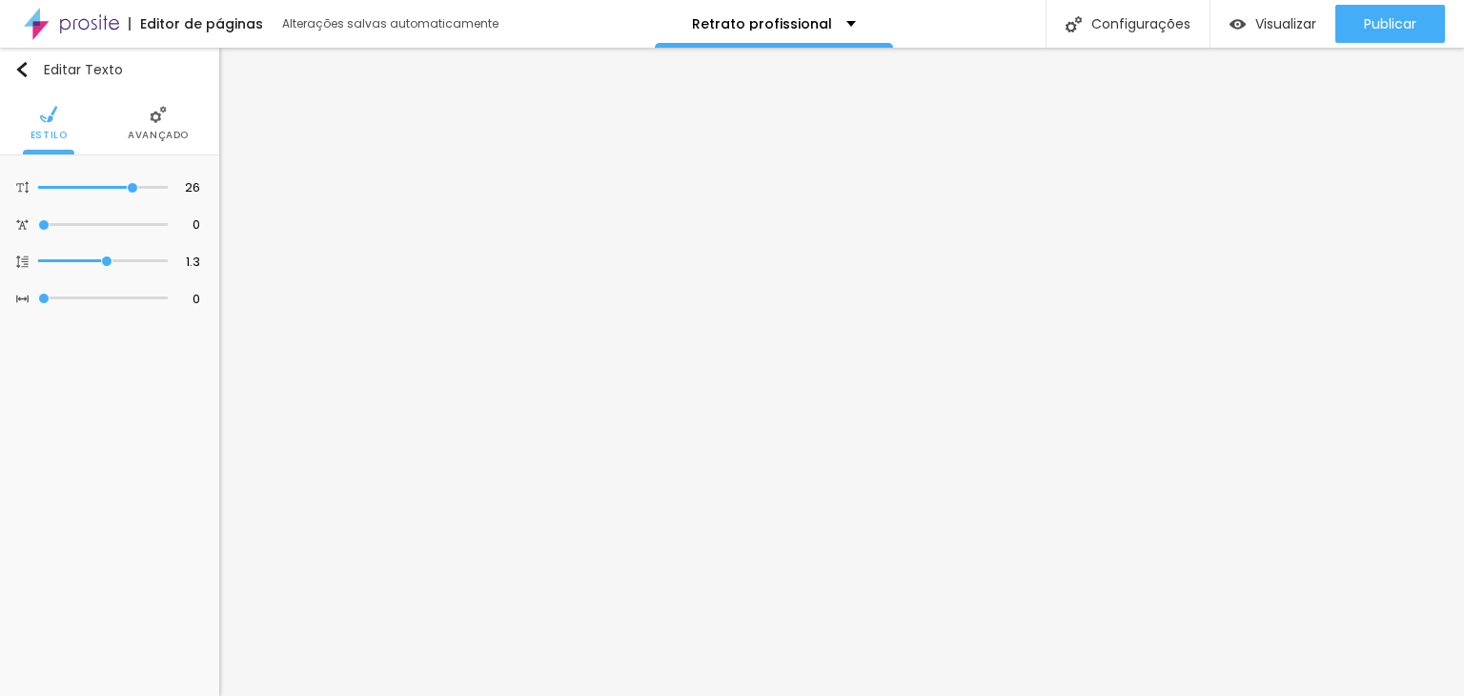
click at [161, 131] on span "Avançado" at bounding box center [158, 136] width 61 height 10
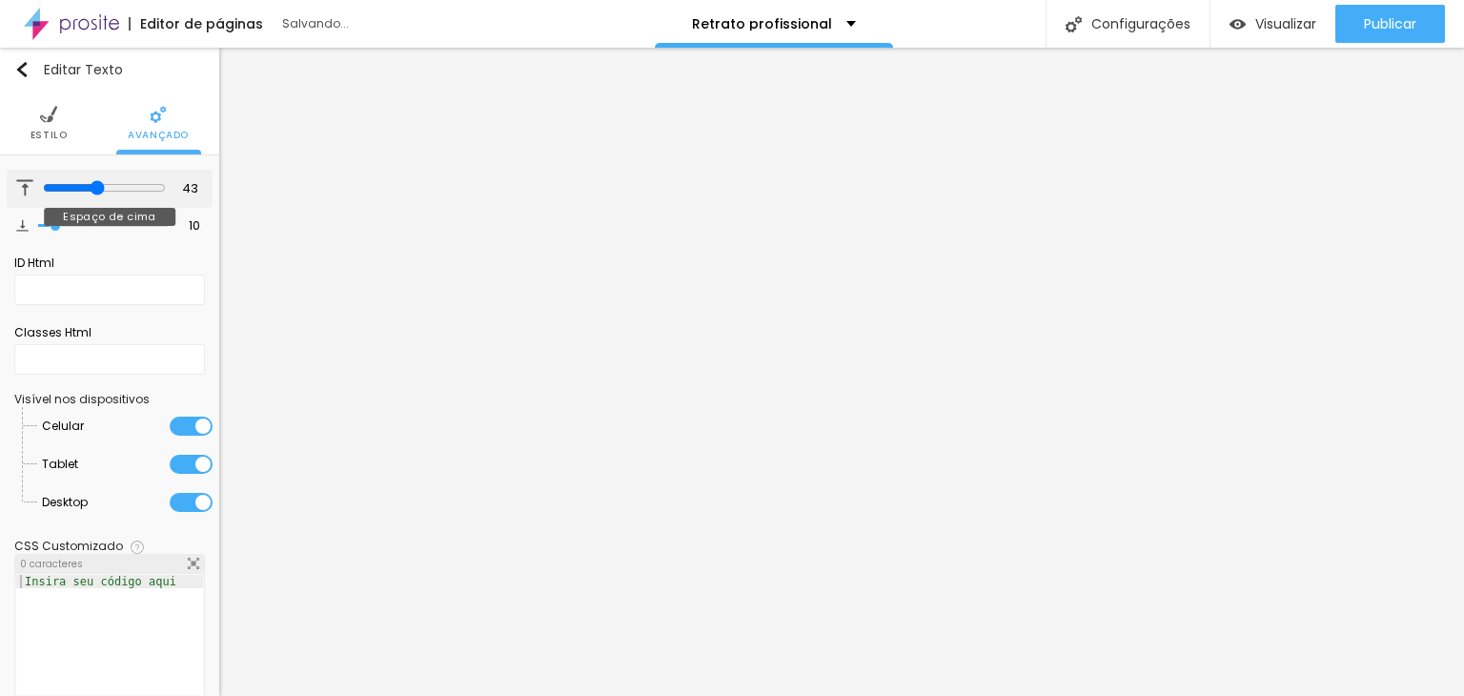
drag, startPoint x: 50, startPoint y: 189, endPoint x: 88, endPoint y: 188, distance: 38.1
click at [88, 188] on input "range" at bounding box center [104, 187] width 123 height 15
drag, startPoint x: 51, startPoint y: 223, endPoint x: 25, endPoint y: 221, distance: 25.8
click at [38, 221] on input "range" at bounding box center [103, 226] width 130 height 10
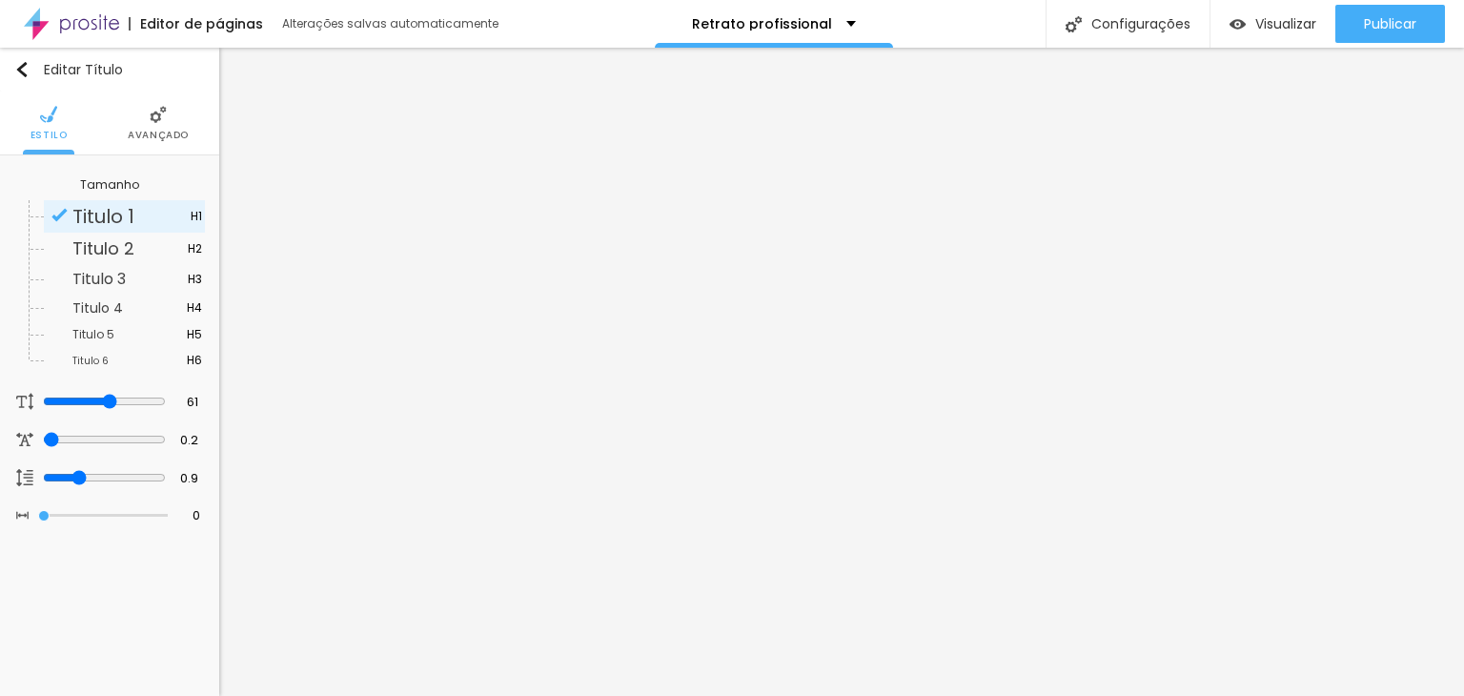
click at [152, 127] on li "Avançado" at bounding box center [158, 122] width 61 height 63
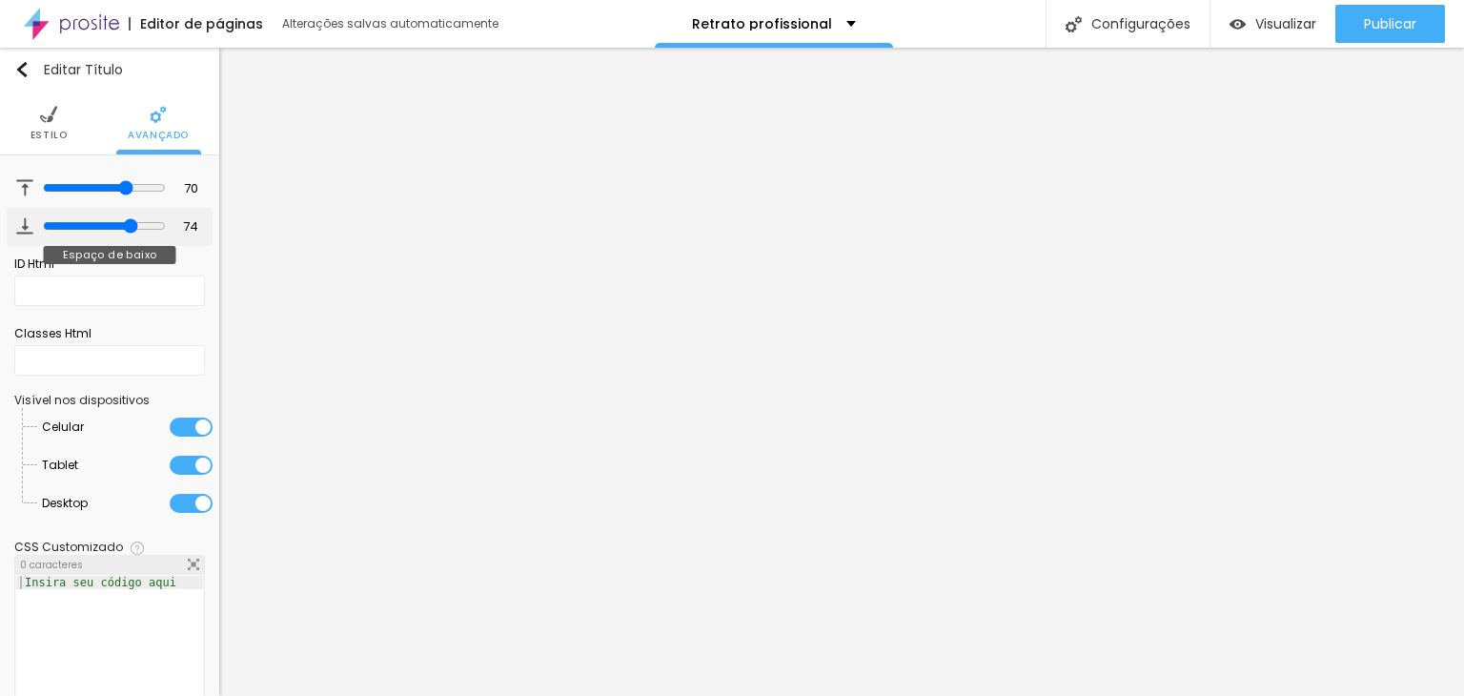
drag, startPoint x: 66, startPoint y: 224, endPoint x: 119, endPoint y: 220, distance: 53.5
click at [119, 220] on input "range" at bounding box center [104, 225] width 123 height 15
drag, startPoint x: 117, startPoint y: 184, endPoint x: 53, endPoint y: 184, distance: 63.8
click at [53, 184] on input "range" at bounding box center [103, 188] width 130 height 10
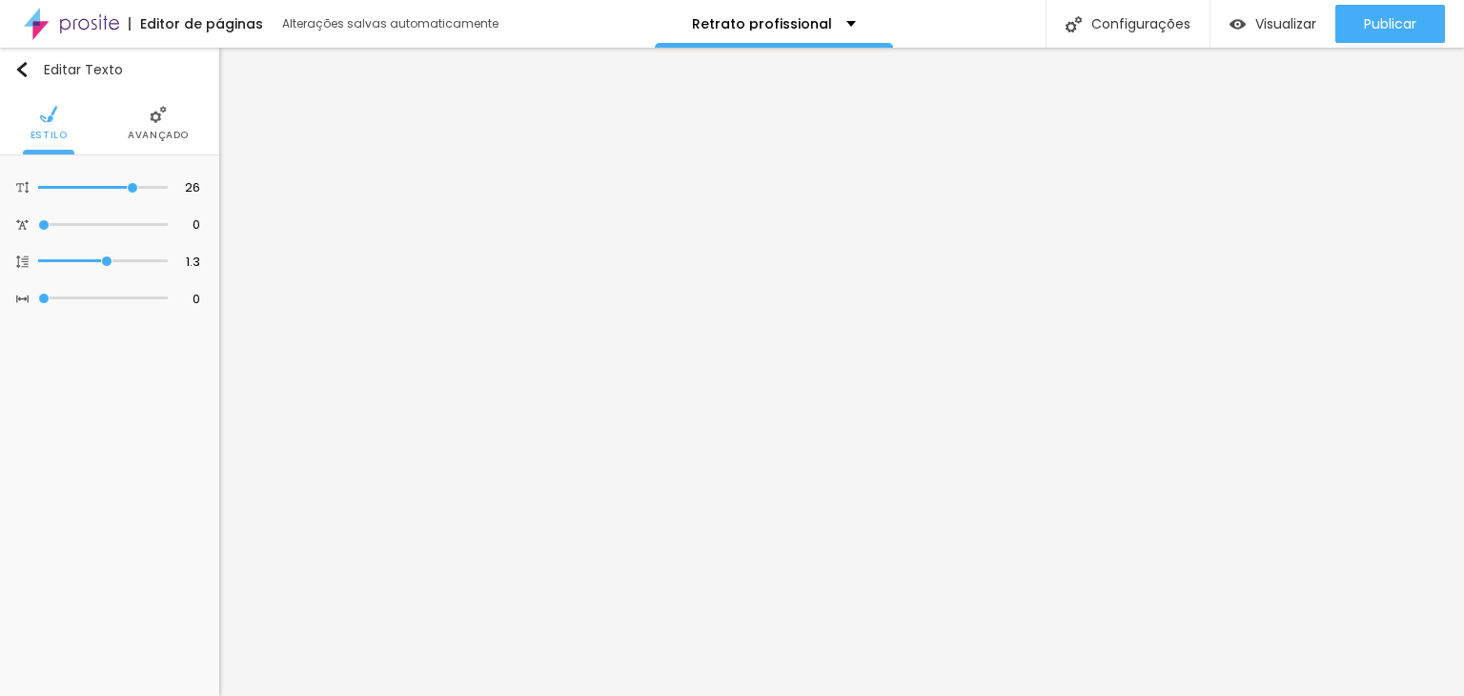
click at [158, 131] on span "Avançado" at bounding box center [158, 136] width 61 height 10
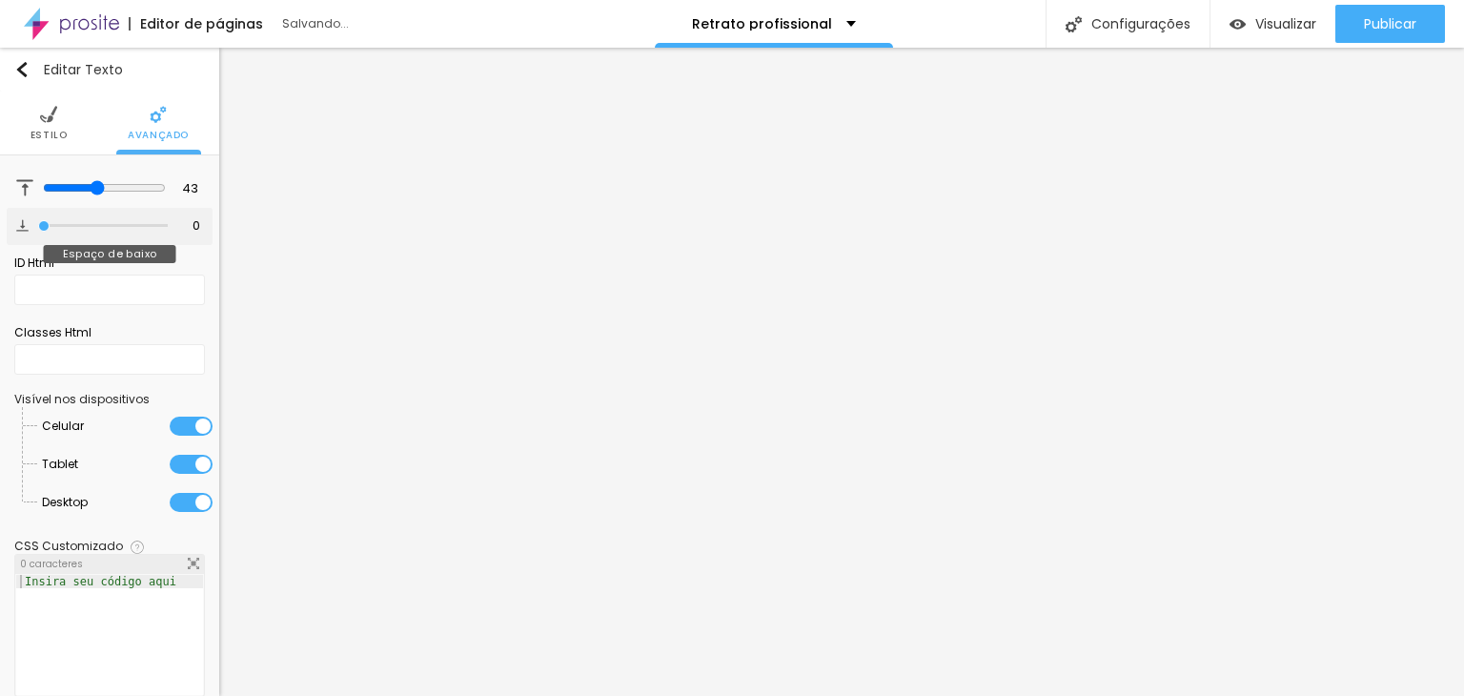
drag, startPoint x: 41, startPoint y: 224, endPoint x: 30, endPoint y: 227, distance: 10.9
click at [38, 227] on input "range" at bounding box center [103, 226] width 130 height 10
drag, startPoint x: 91, startPoint y: 186, endPoint x: 150, endPoint y: 204, distance: 61.8
click at [126, 186] on input "range" at bounding box center [104, 187] width 123 height 15
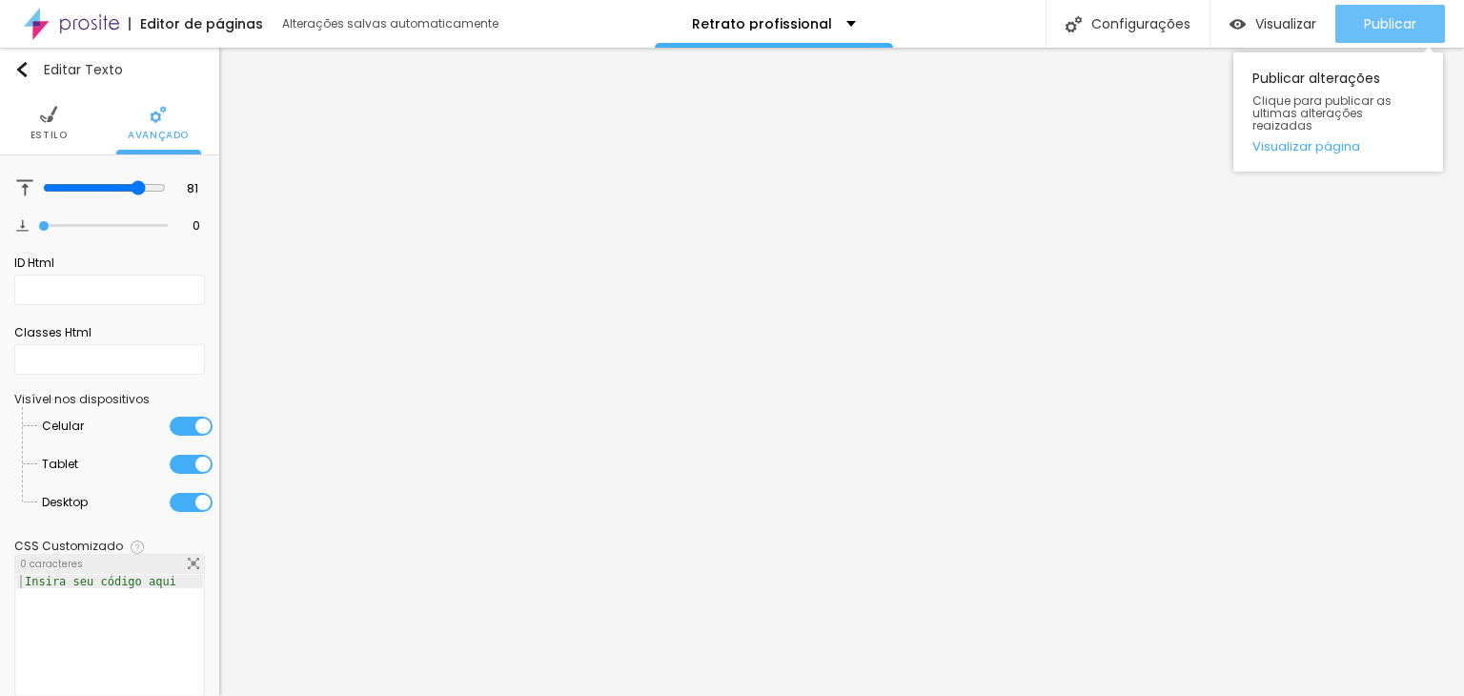
click at [1408, 20] on span "Publicar" at bounding box center [1390, 23] width 52 height 15
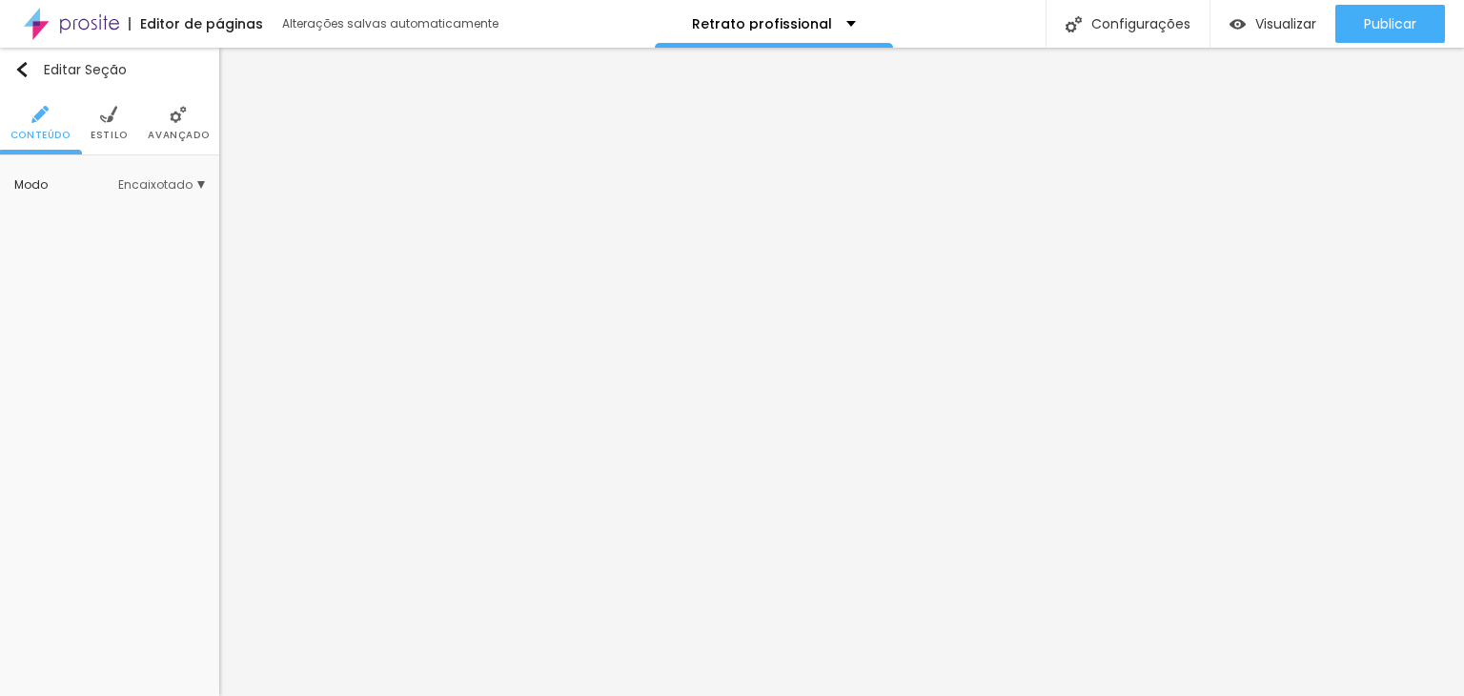
click at [183, 111] on img at bounding box center [178, 114] width 17 height 17
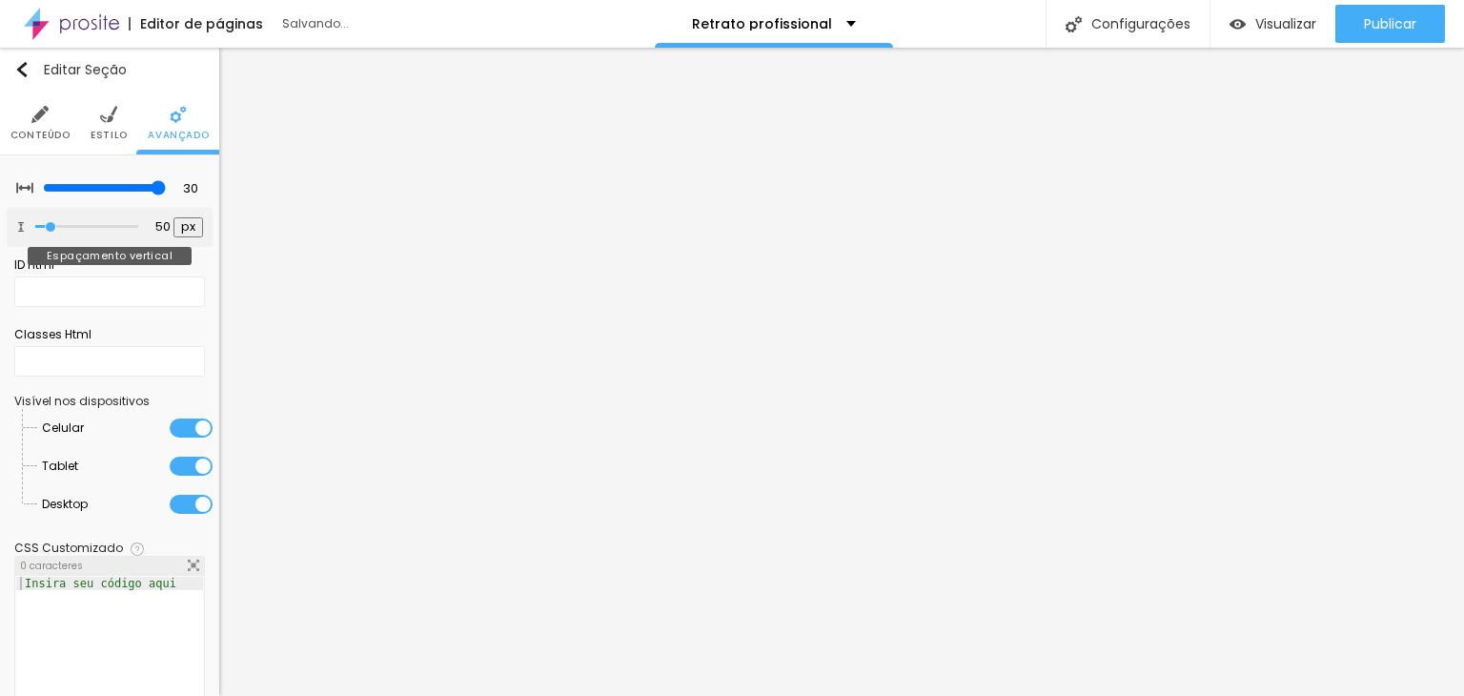
click at [50, 222] on input "range" at bounding box center [86, 227] width 103 height 10
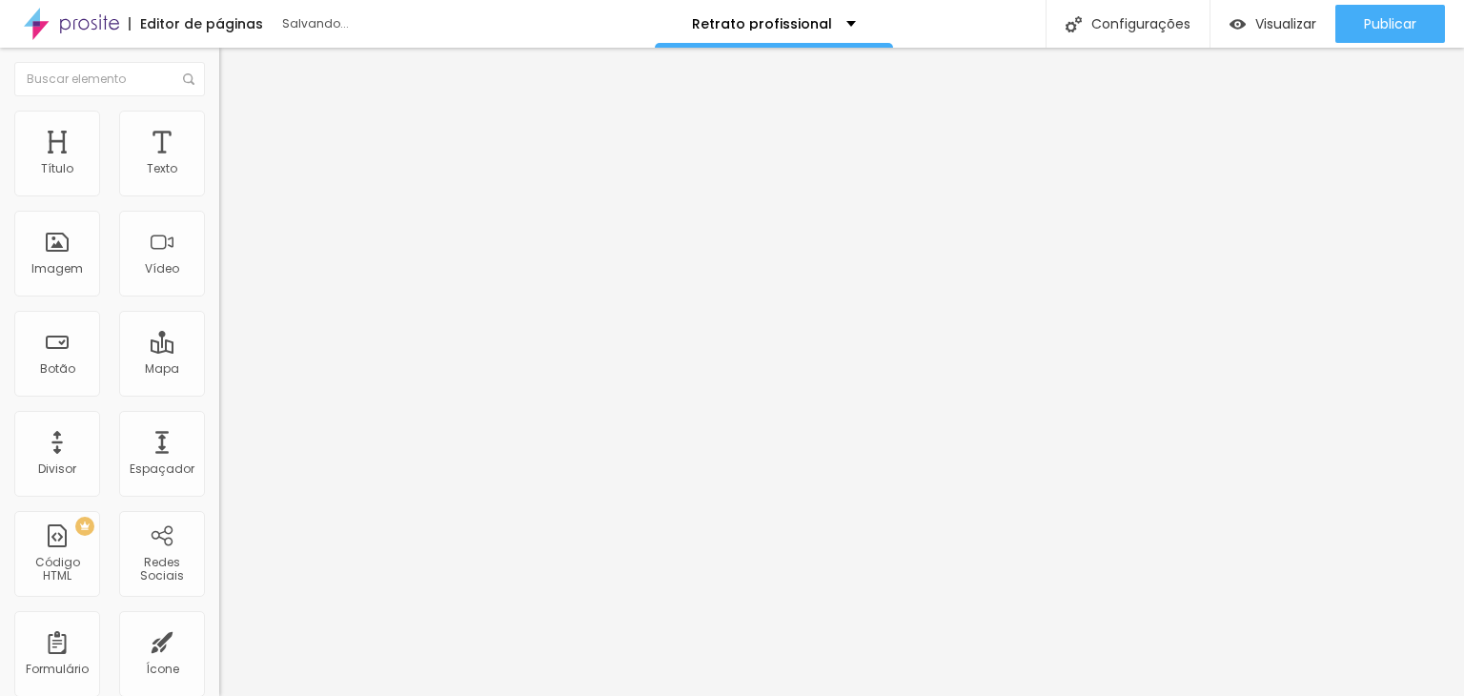
click at [951, 46] on div "Editor de páginas Salvando... Retrato profissional Configurações Configurações …" at bounding box center [732, 24] width 1464 height 48
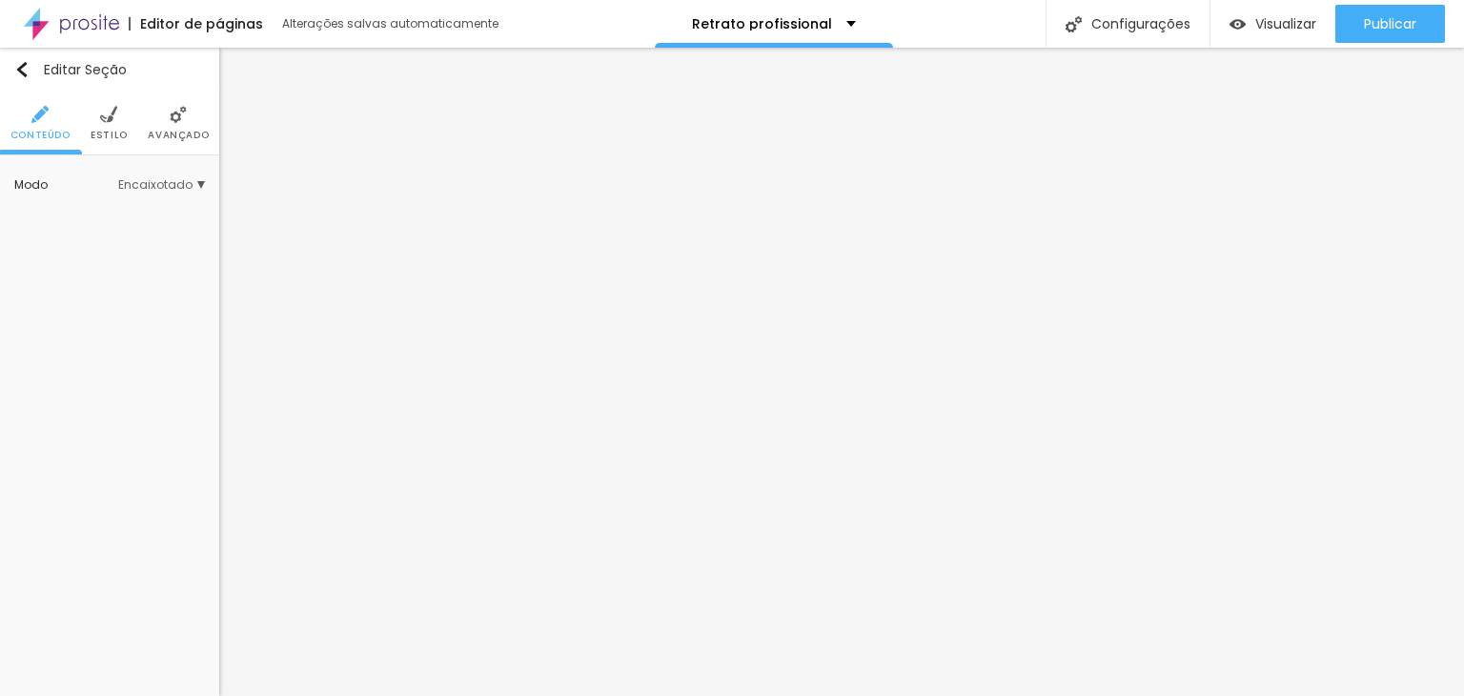
click at [181, 182] on span "Encaixotado" at bounding box center [161, 184] width 87 height 11
click at [114, 238] on span "Completo" at bounding box center [101, 238] width 58 height 16
click at [126, 212] on span "Encaixotado" at bounding box center [109, 212] width 74 height 16
click at [187, 123] on li "Avançado" at bounding box center [178, 122] width 61 height 63
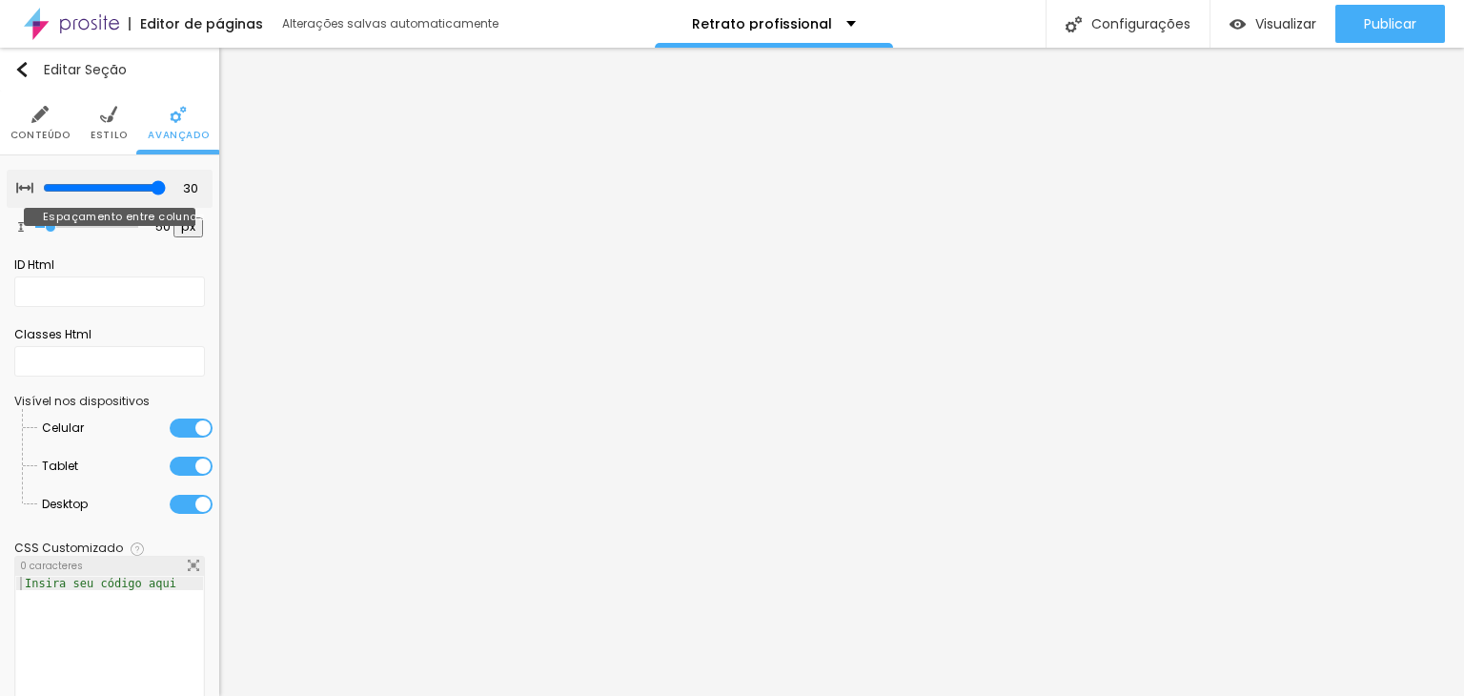
drag, startPoint x: 131, startPoint y: 189, endPoint x: 265, endPoint y: 194, distance: 133.5
click at [166, 194] on input "range" at bounding box center [104, 187] width 123 height 15
click at [91, 127] on li "Estilo" at bounding box center [109, 122] width 37 height 63
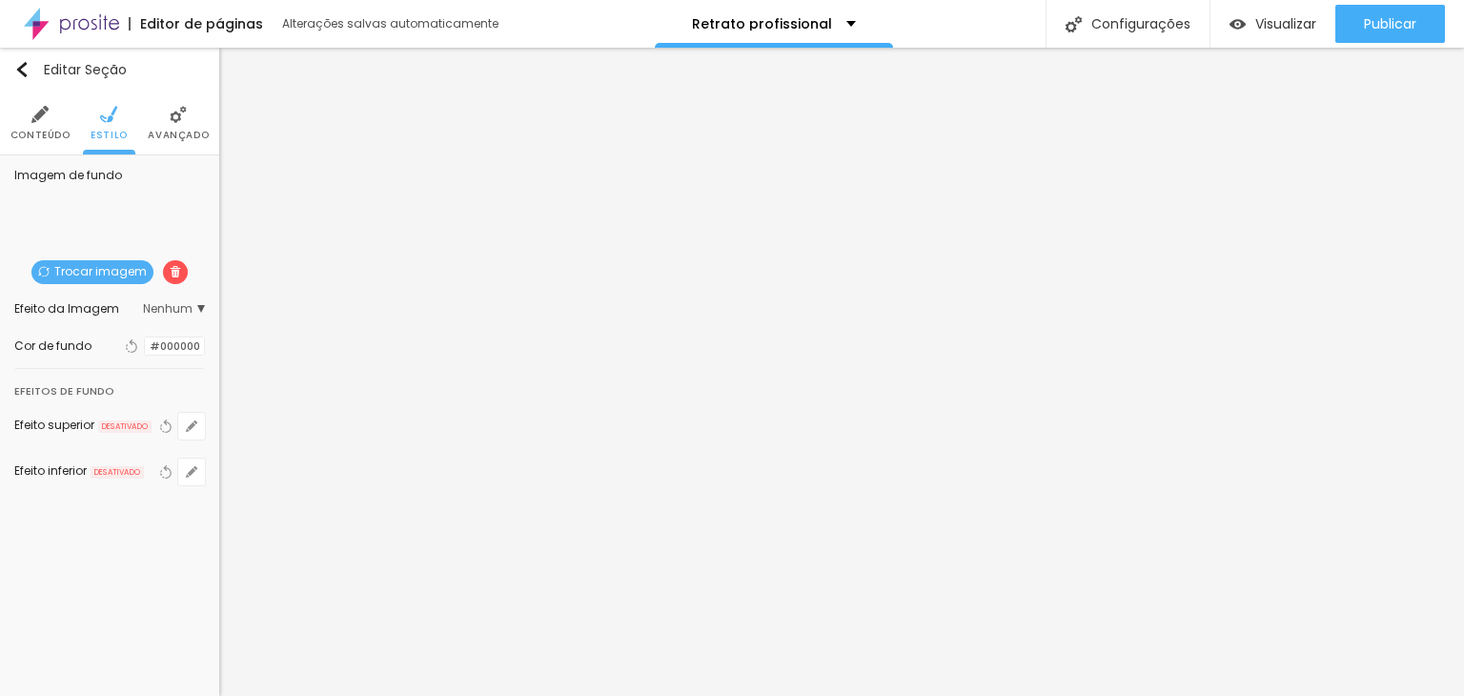
click at [33, 117] on img at bounding box center [39, 114] width 17 height 17
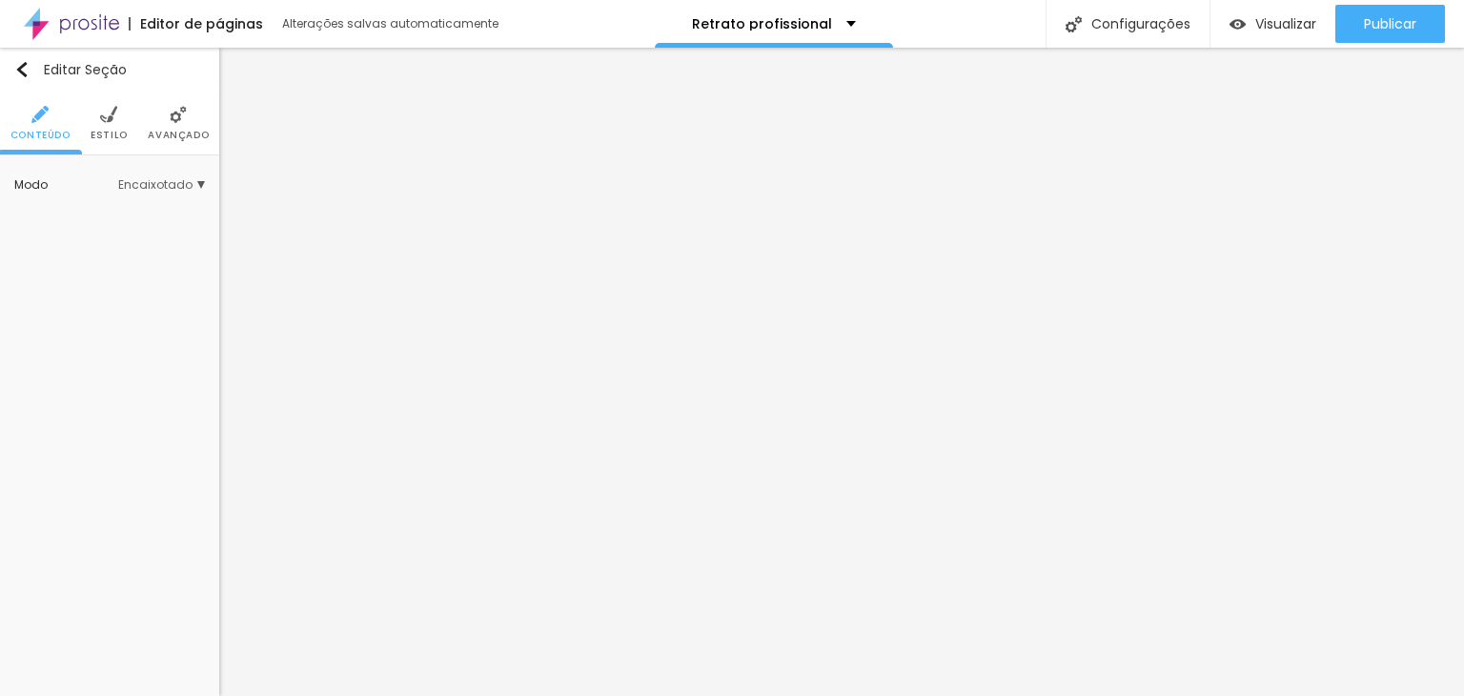
click at [105, 119] on img at bounding box center [108, 114] width 17 height 17
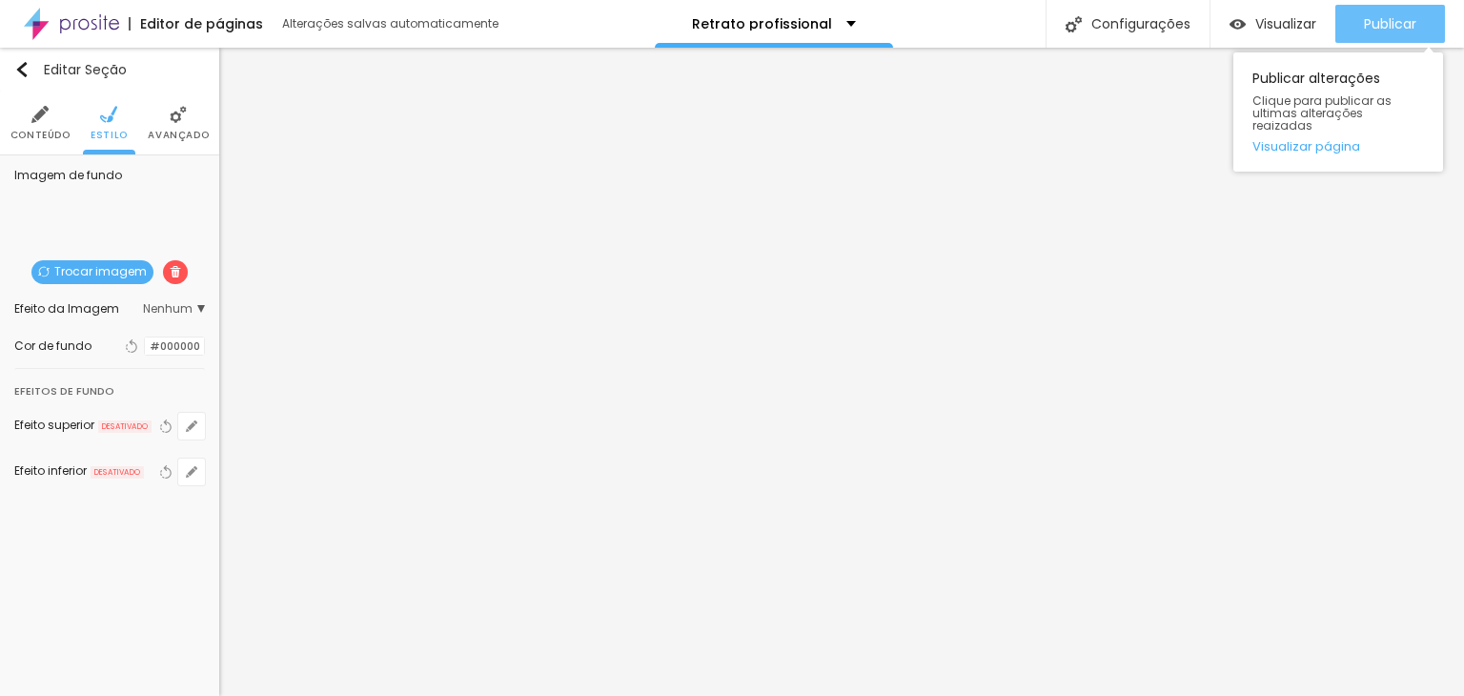
click at [1384, 20] on span "Publicar" at bounding box center [1390, 23] width 52 height 15
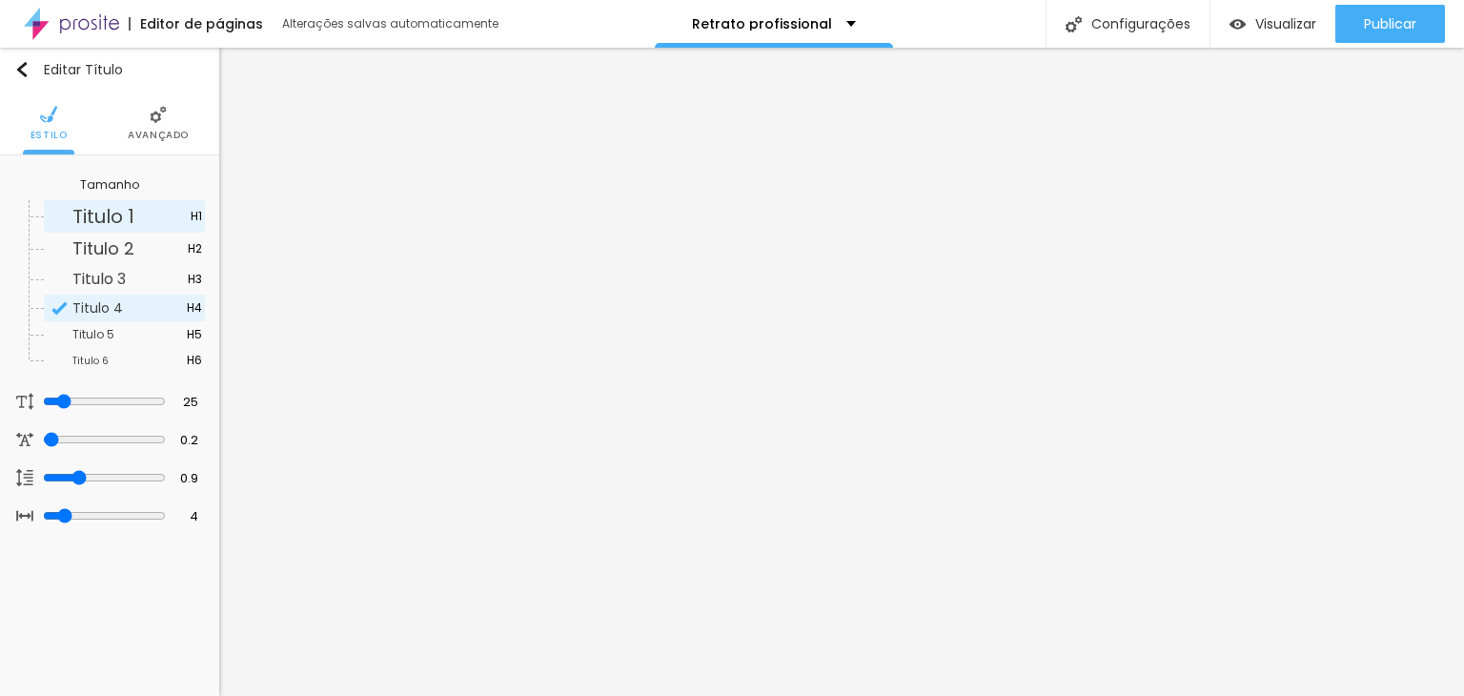
click at [95, 207] on span "Titulo 1" at bounding box center [103, 216] width 62 height 27
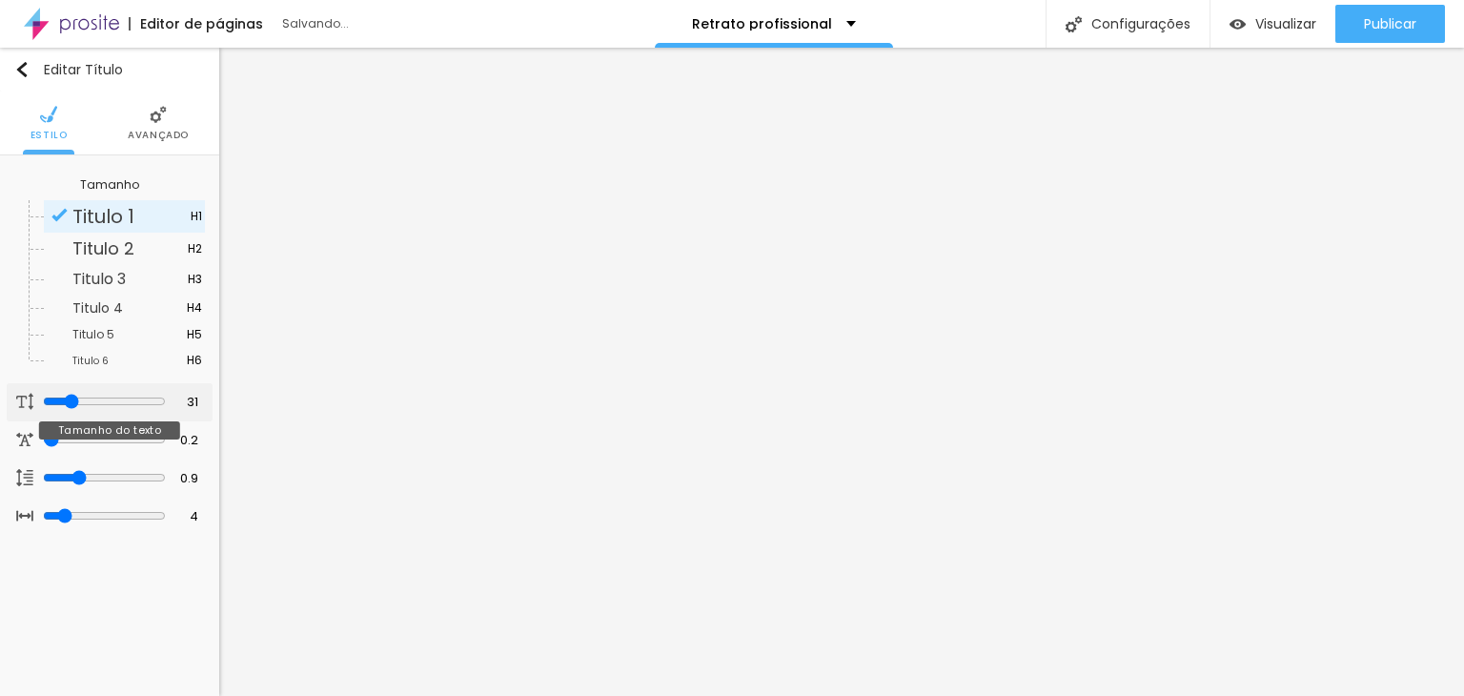
drag, startPoint x: 57, startPoint y: 397, endPoint x: 67, endPoint y: 399, distance: 9.7
click at [67, 399] on input "range" at bounding box center [104, 401] width 123 height 15
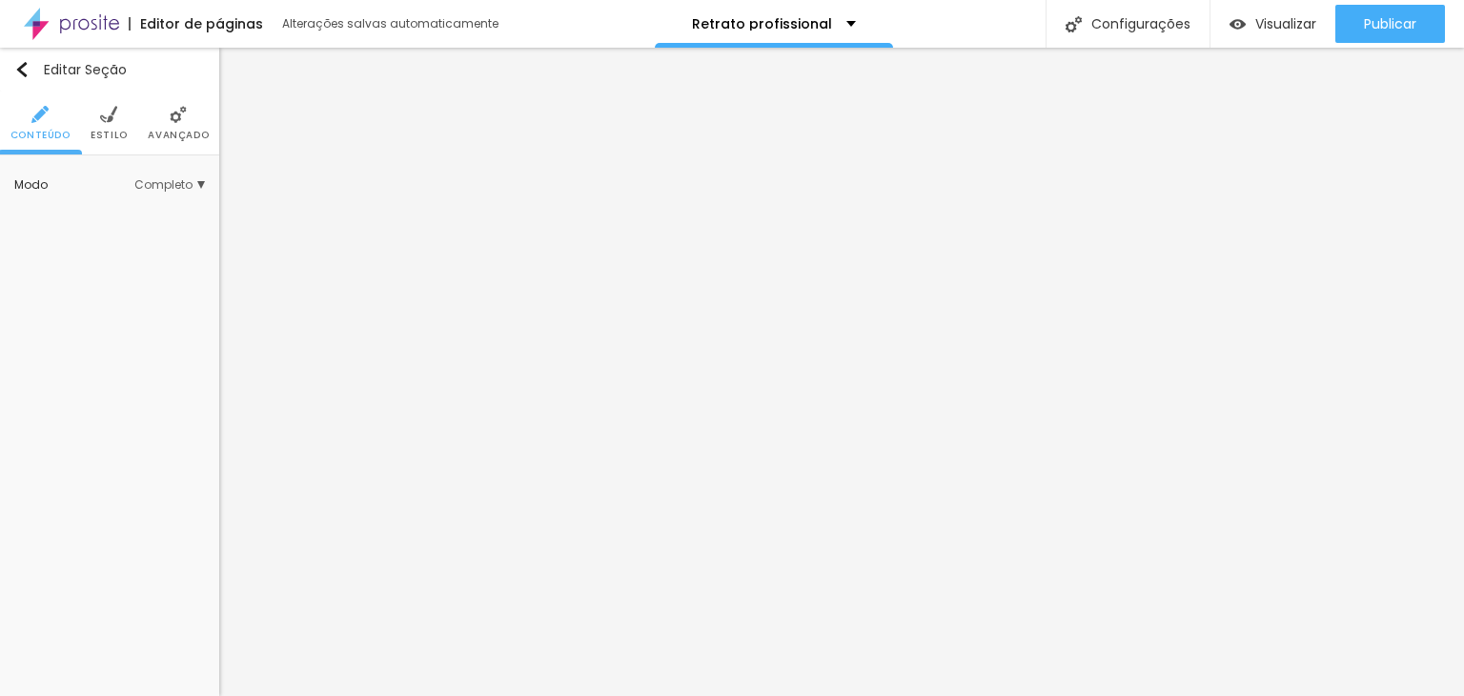
click at [174, 131] on span "Avançado" at bounding box center [178, 136] width 61 height 10
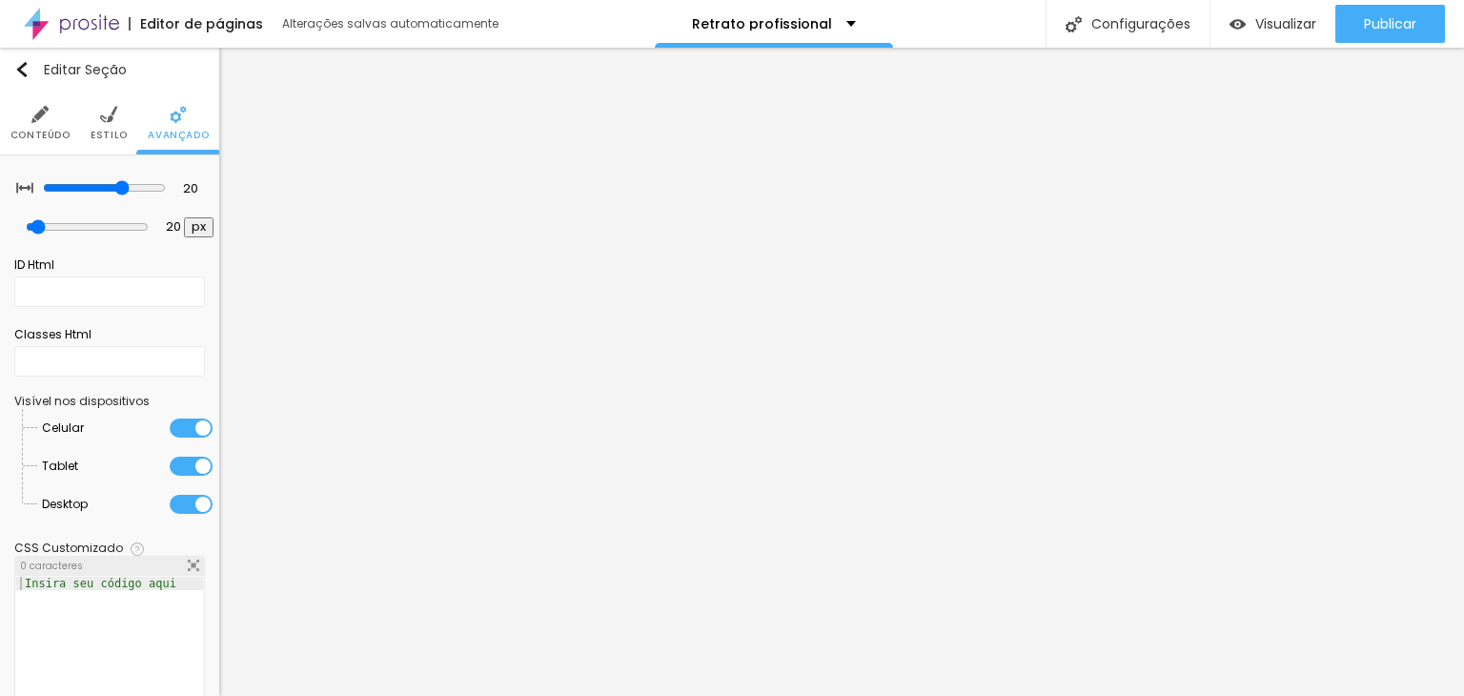
click at [91, 123] on li "Estilo" at bounding box center [109, 122] width 37 height 63
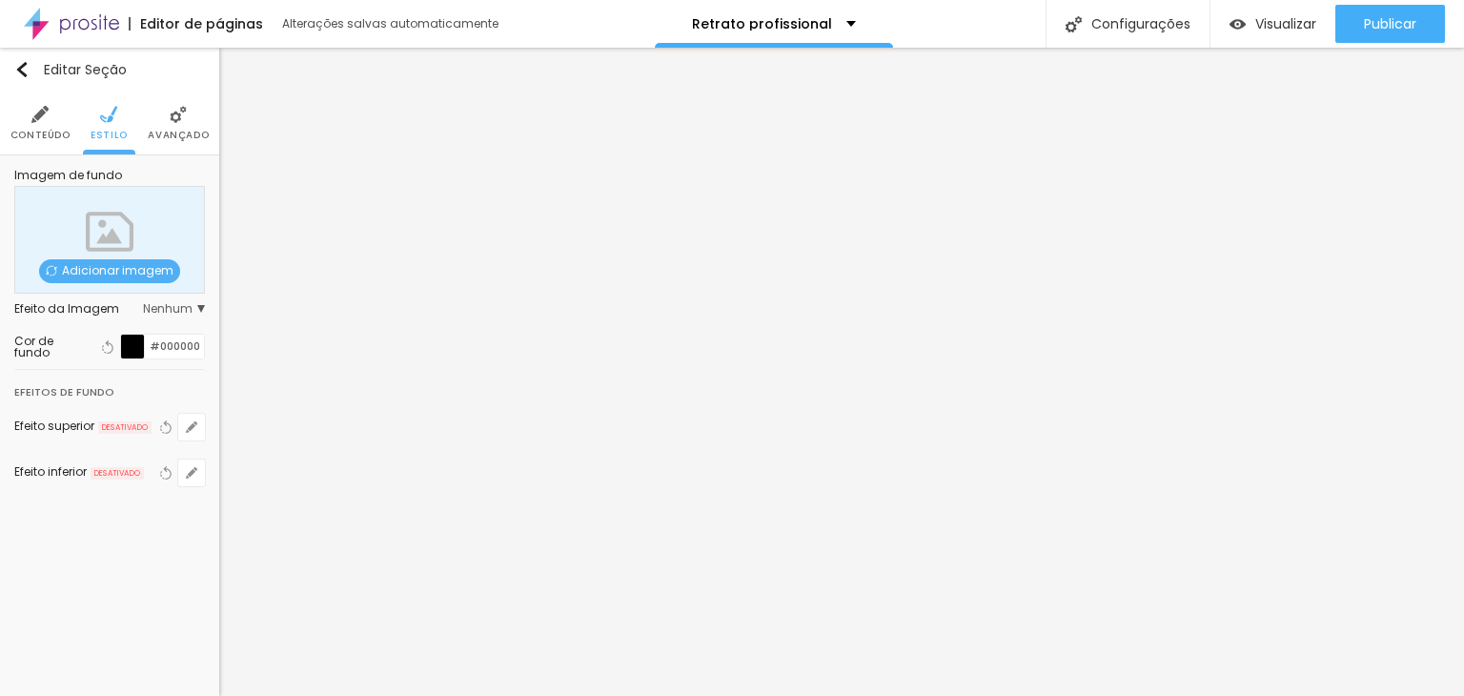
click at [114, 269] on span "Adicionar imagem" at bounding box center [109, 271] width 141 height 24
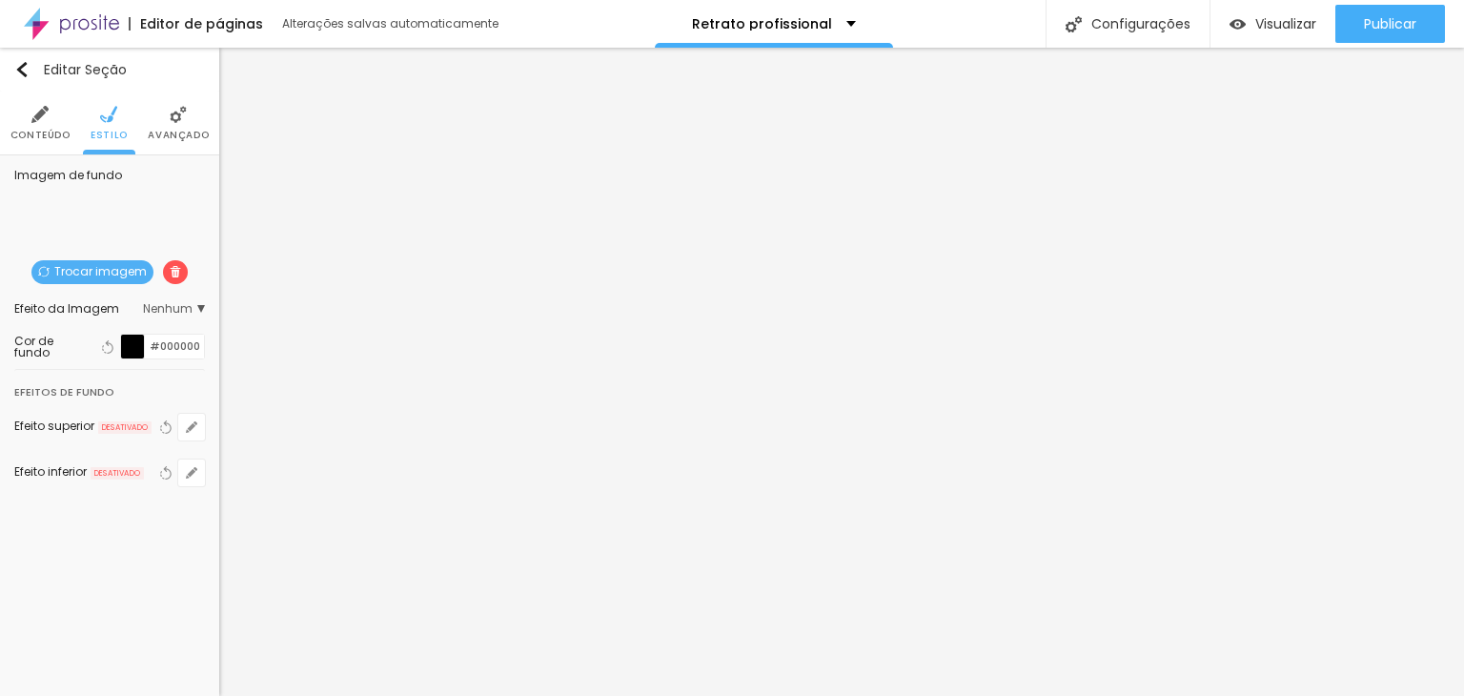
click at [191, 306] on span "Nenhum" at bounding box center [174, 308] width 62 height 11
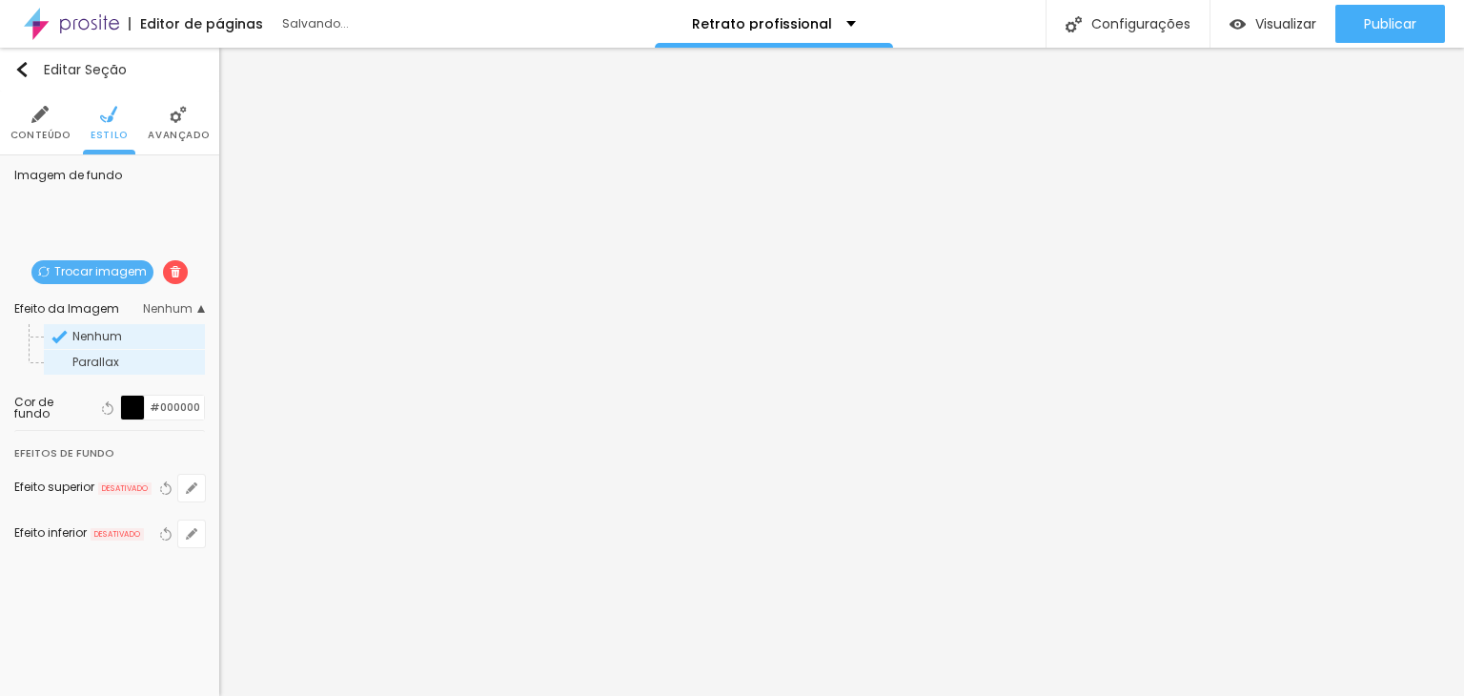
click at [111, 361] on span "Parallax" at bounding box center [95, 362] width 47 height 16
click at [181, 136] on span "Avançado" at bounding box center [178, 136] width 61 height 10
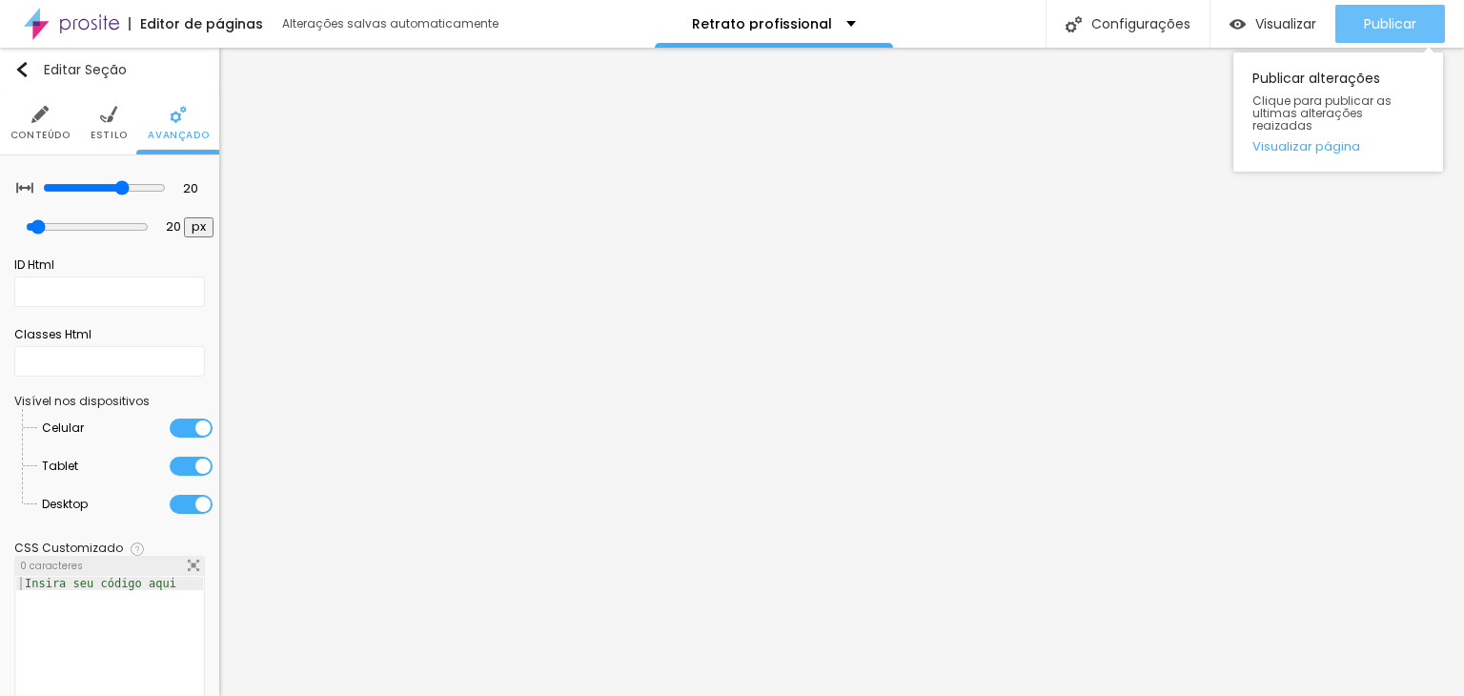
click at [1430, 20] on button "Publicar" at bounding box center [1390, 24] width 110 height 38
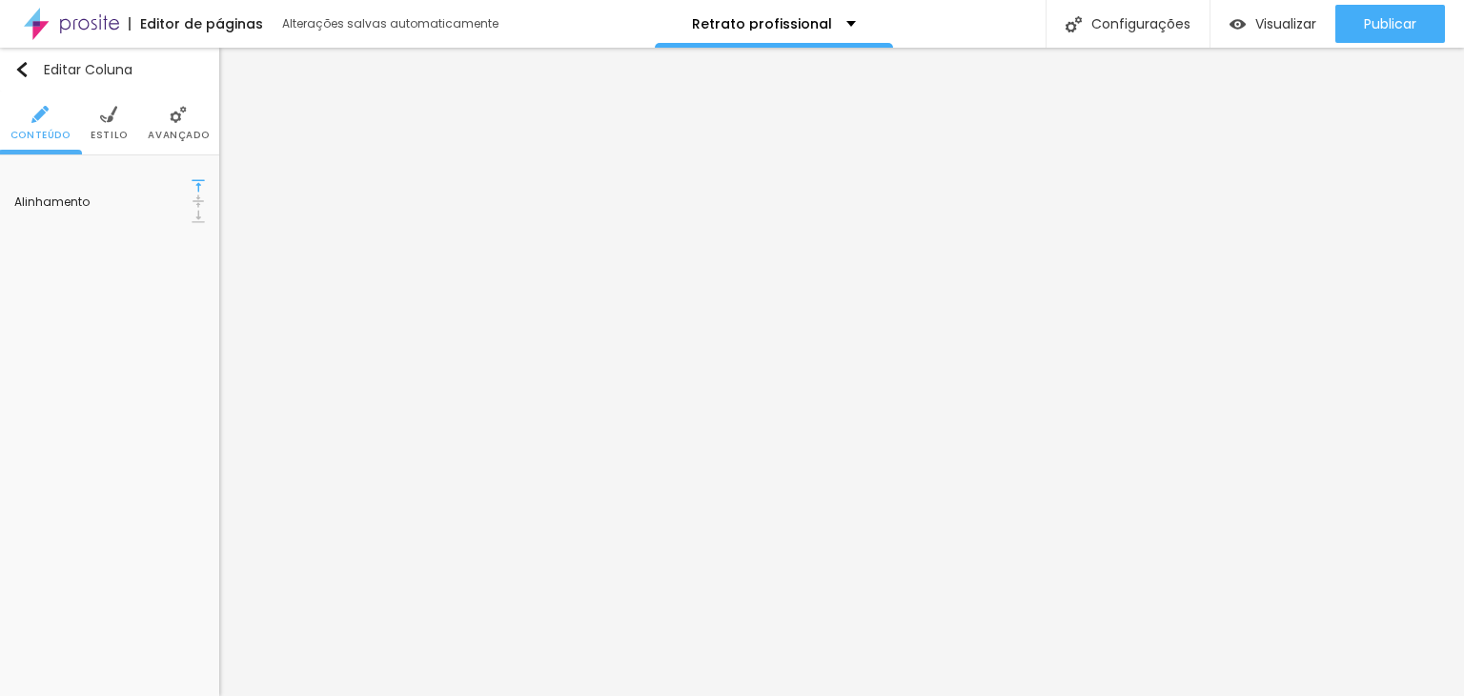
click at [175, 125] on li "Avançado" at bounding box center [178, 122] width 61 height 63
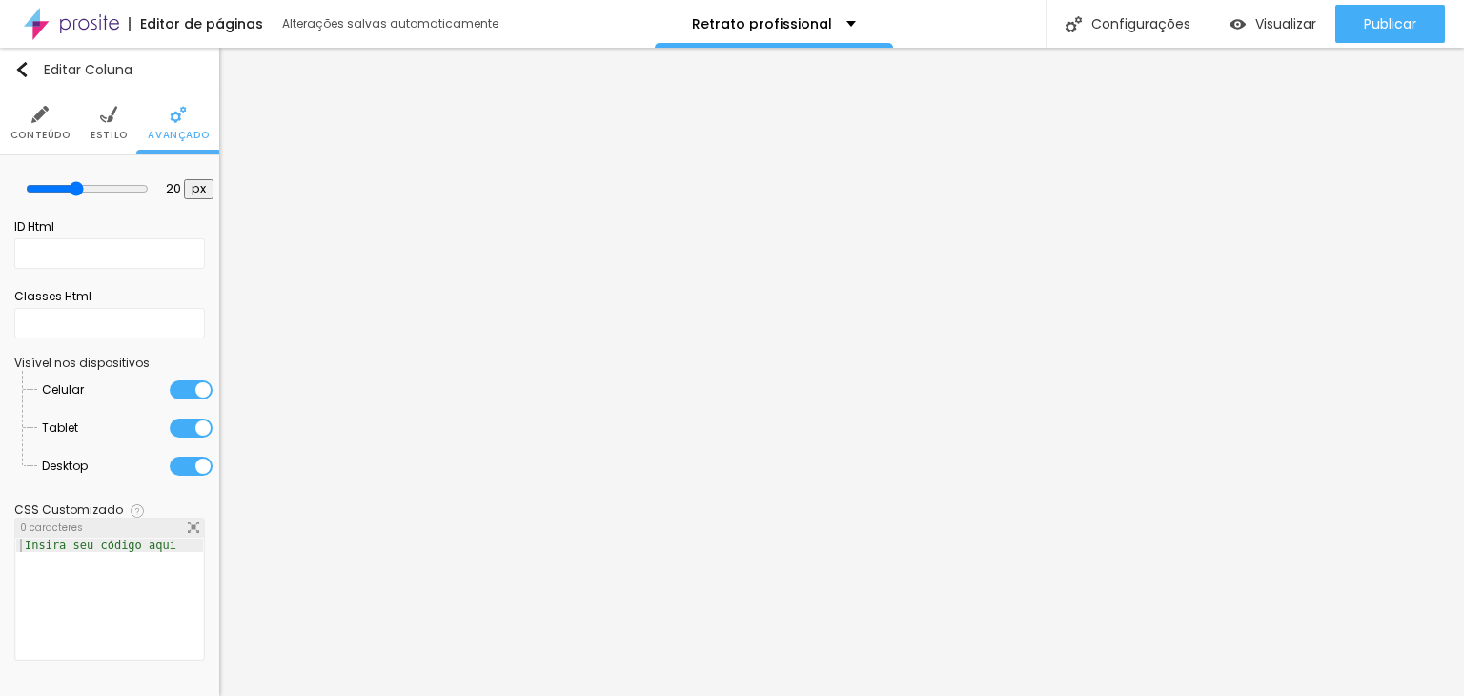
click at [116, 126] on li "Estilo" at bounding box center [109, 122] width 37 height 63
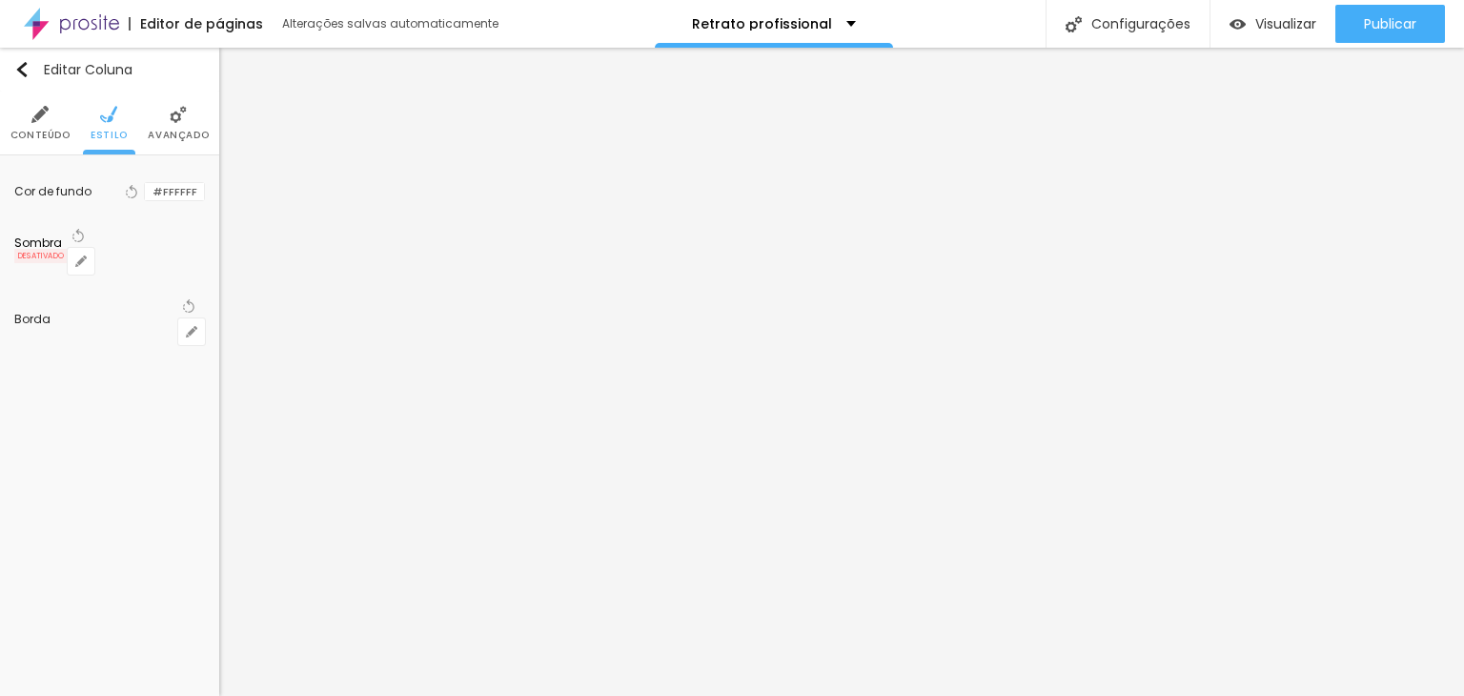
click at [43, 132] on span "Conteúdo" at bounding box center [40, 136] width 60 height 10
click at [11, 66] on button "Editar Coluna" at bounding box center [109, 70] width 219 height 44
click at [175, 119] on img at bounding box center [178, 114] width 17 height 17
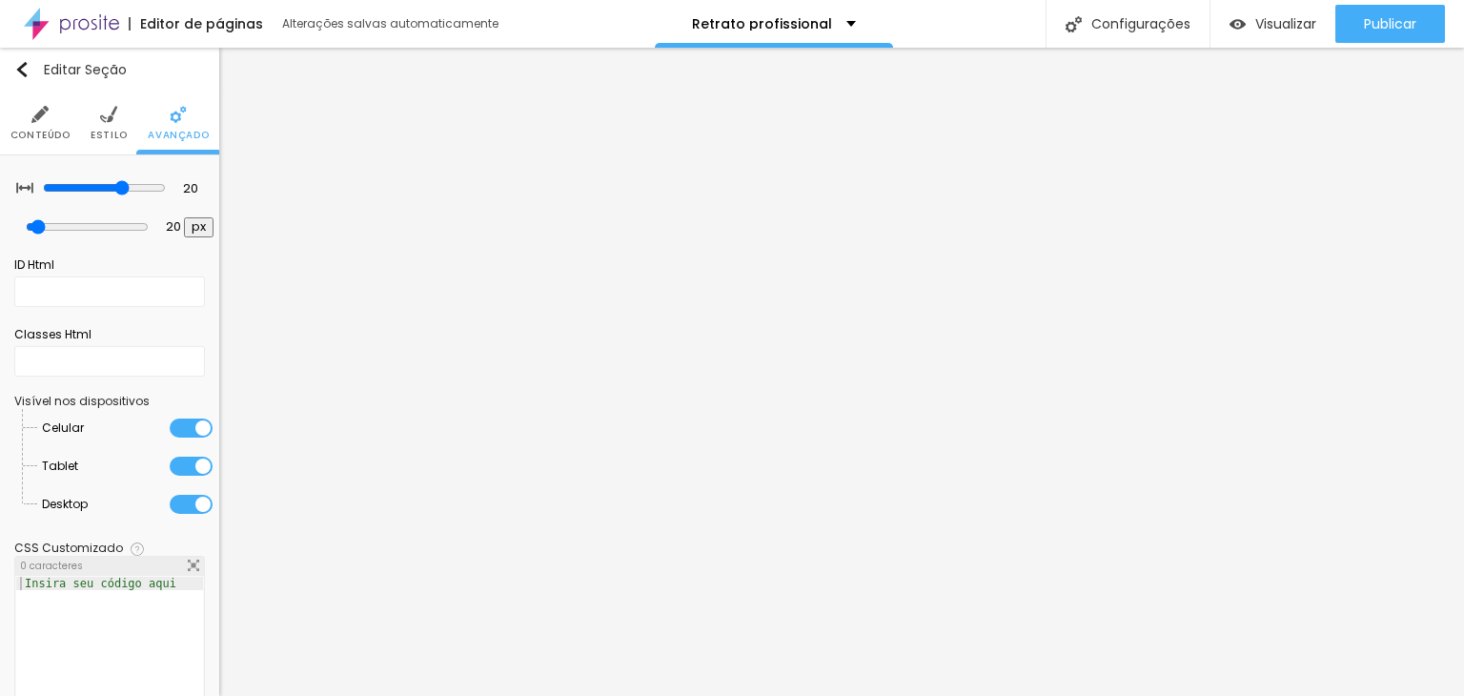
click at [101, 127] on li "Estilo" at bounding box center [109, 122] width 37 height 63
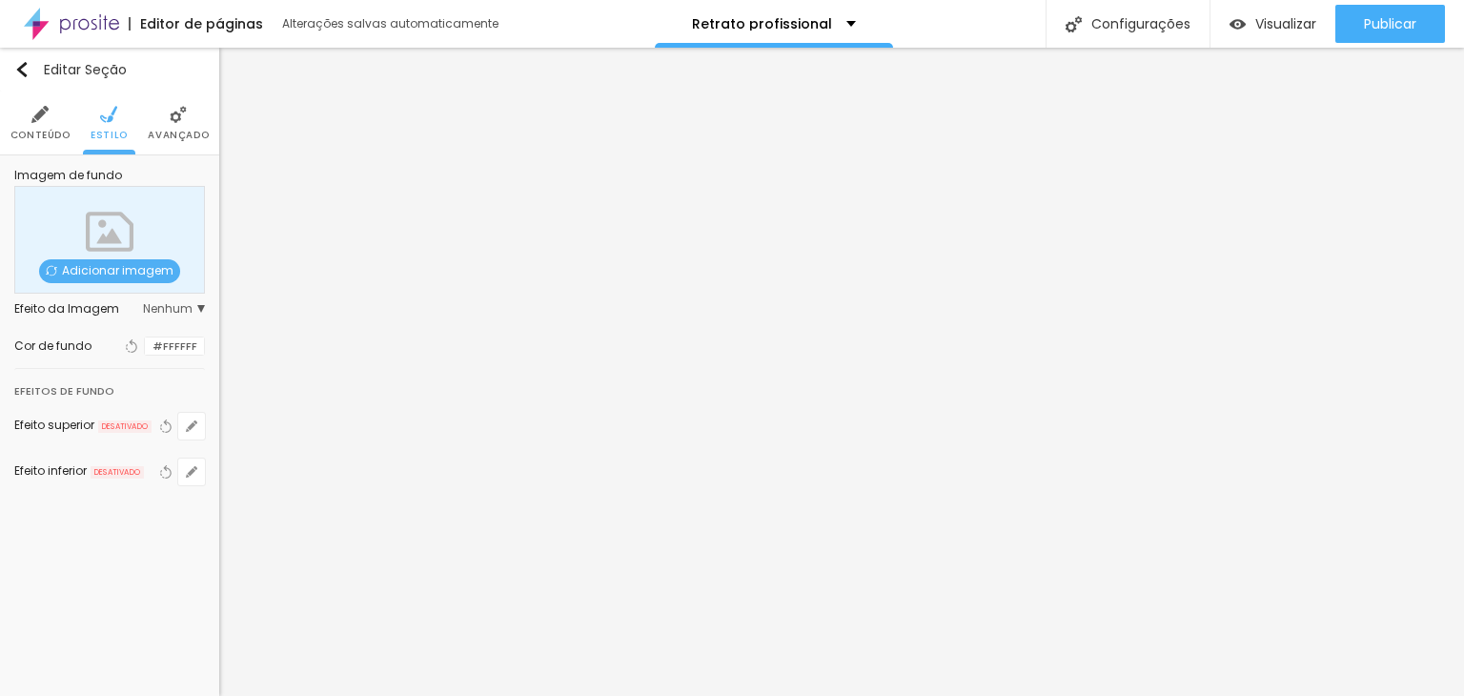
click at [145, 354] on div at bounding box center [145, 346] width 0 height 18
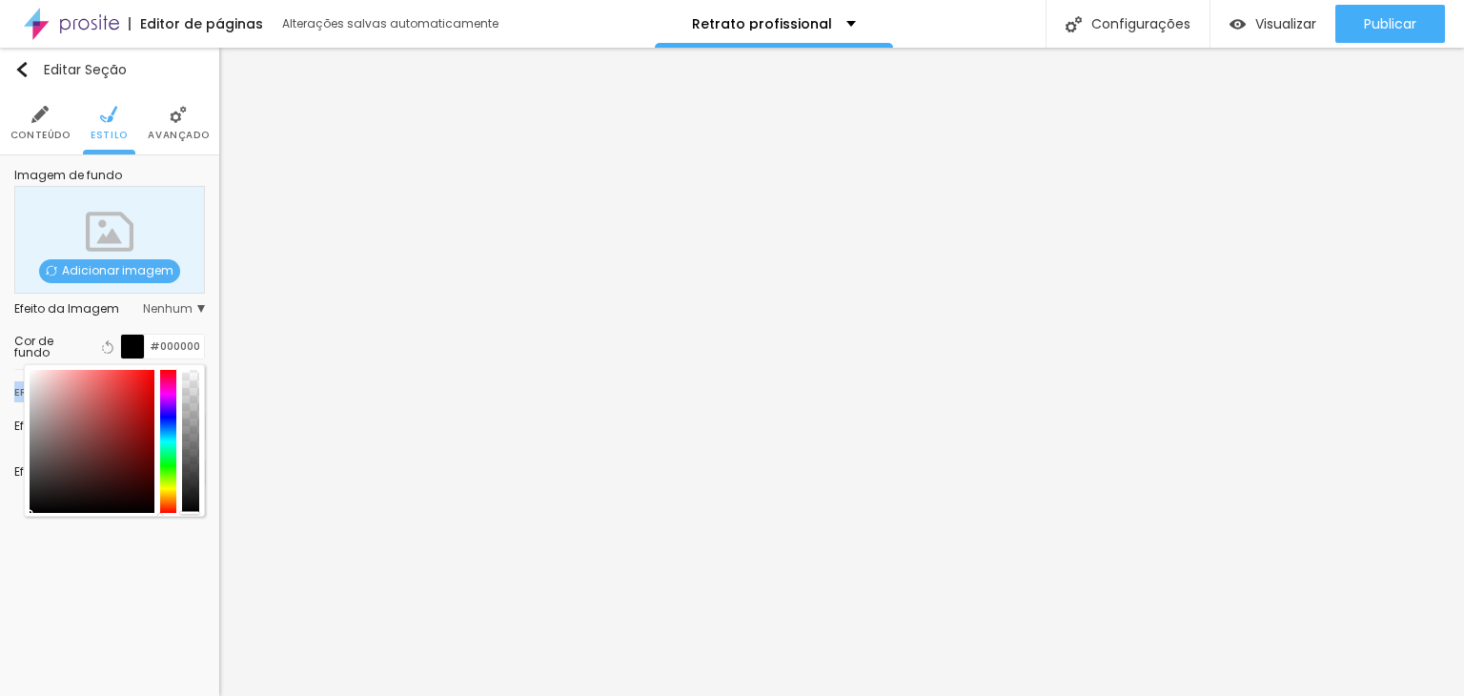
drag, startPoint x: 26, startPoint y: 405, endPoint x: 0, endPoint y: 540, distance: 137.7
click at [0, 540] on div "Editar Seção Conteúdo Estilo Avançado Imagem de fundo Adicionar imagem Efeito d…" at bounding box center [109, 372] width 219 height 648
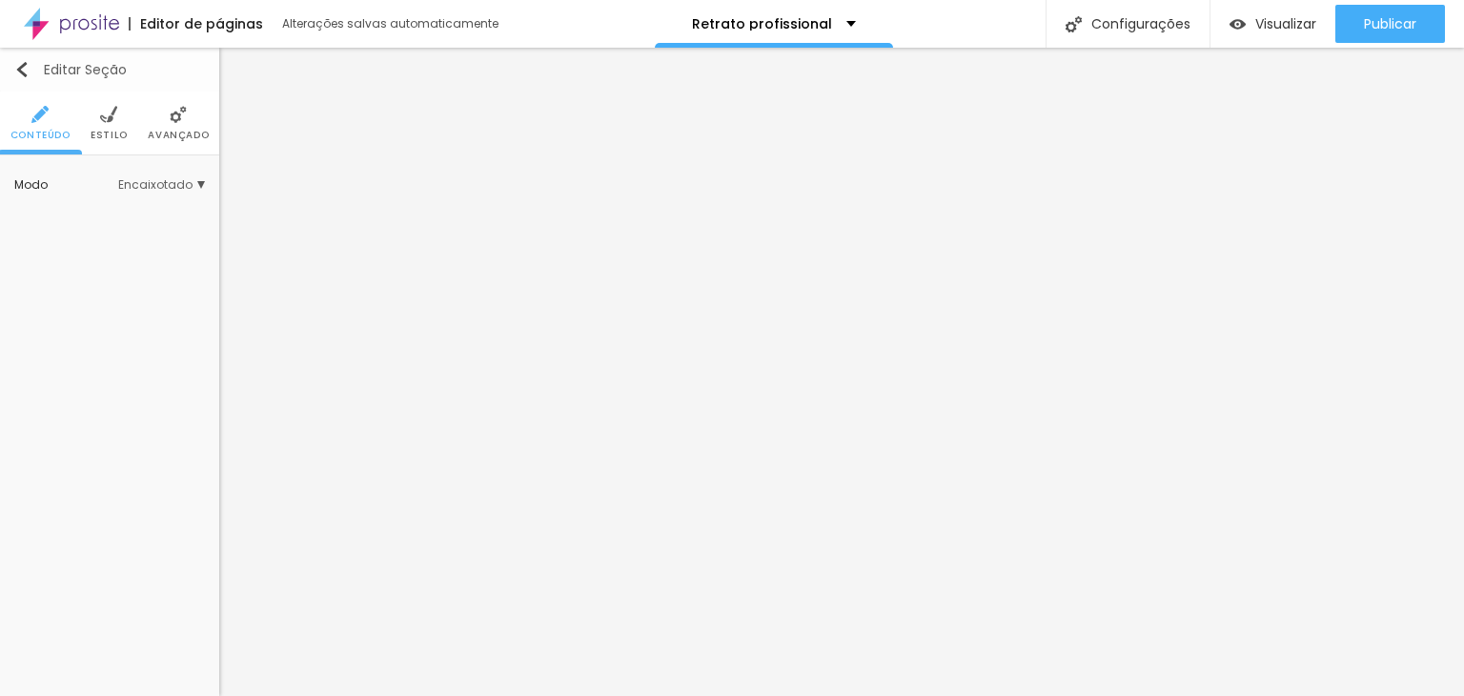
click at [23, 59] on button "Editar Seção" at bounding box center [109, 70] width 219 height 44
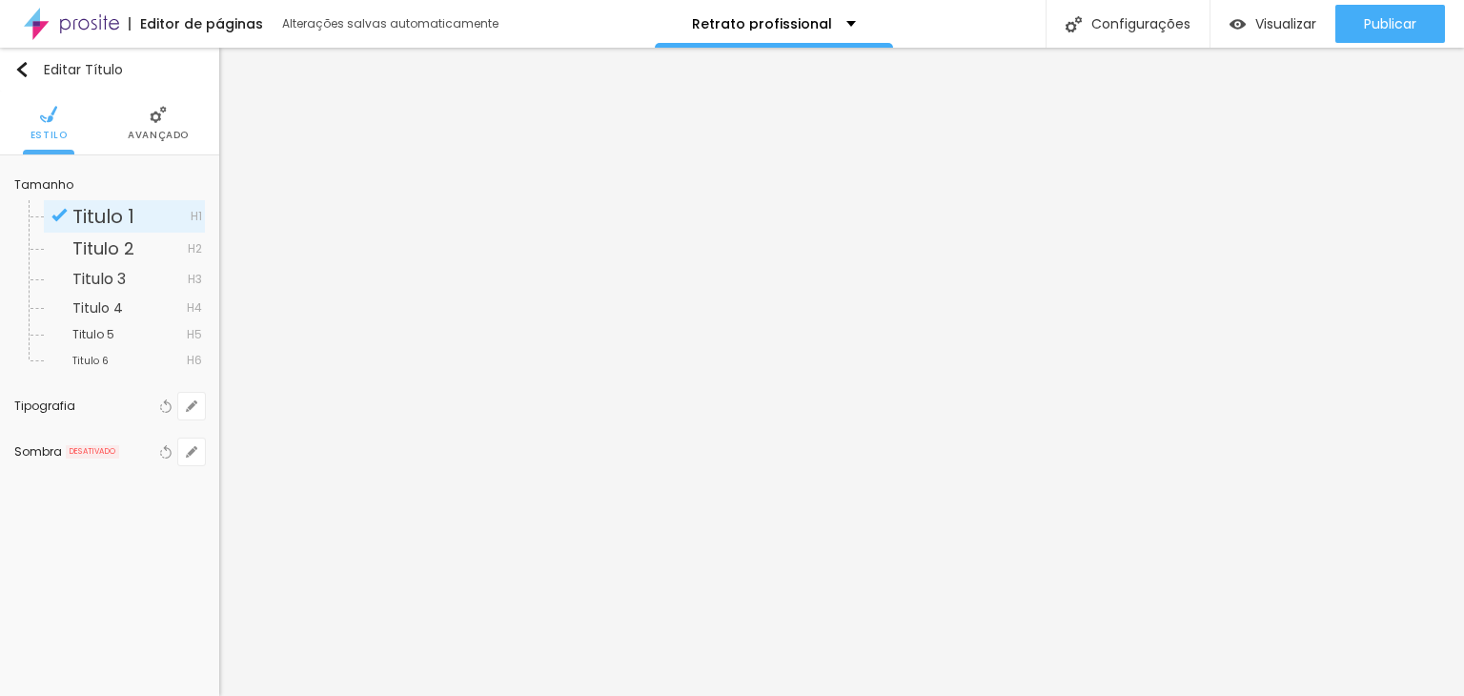
click at [146, 134] on span "Avançado" at bounding box center [158, 136] width 61 height 10
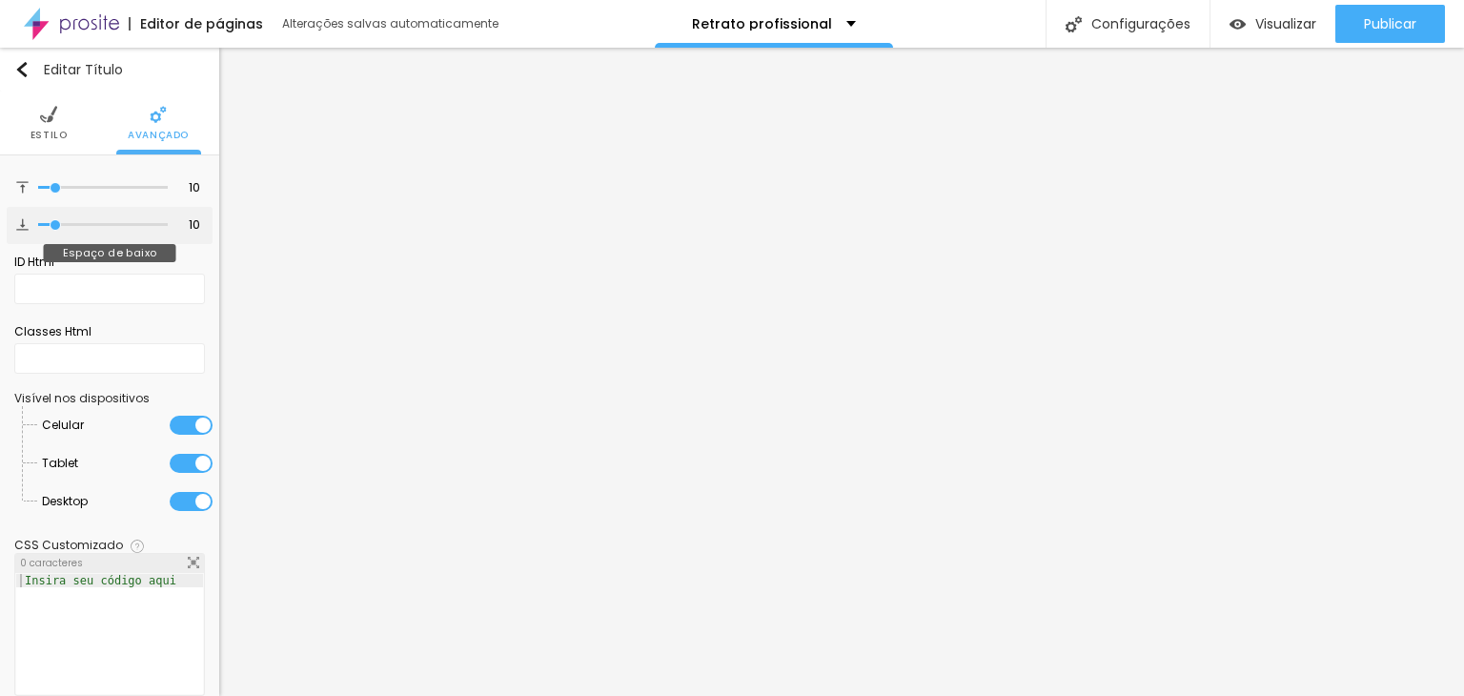
type input "13"
type input "37"
type input "27"
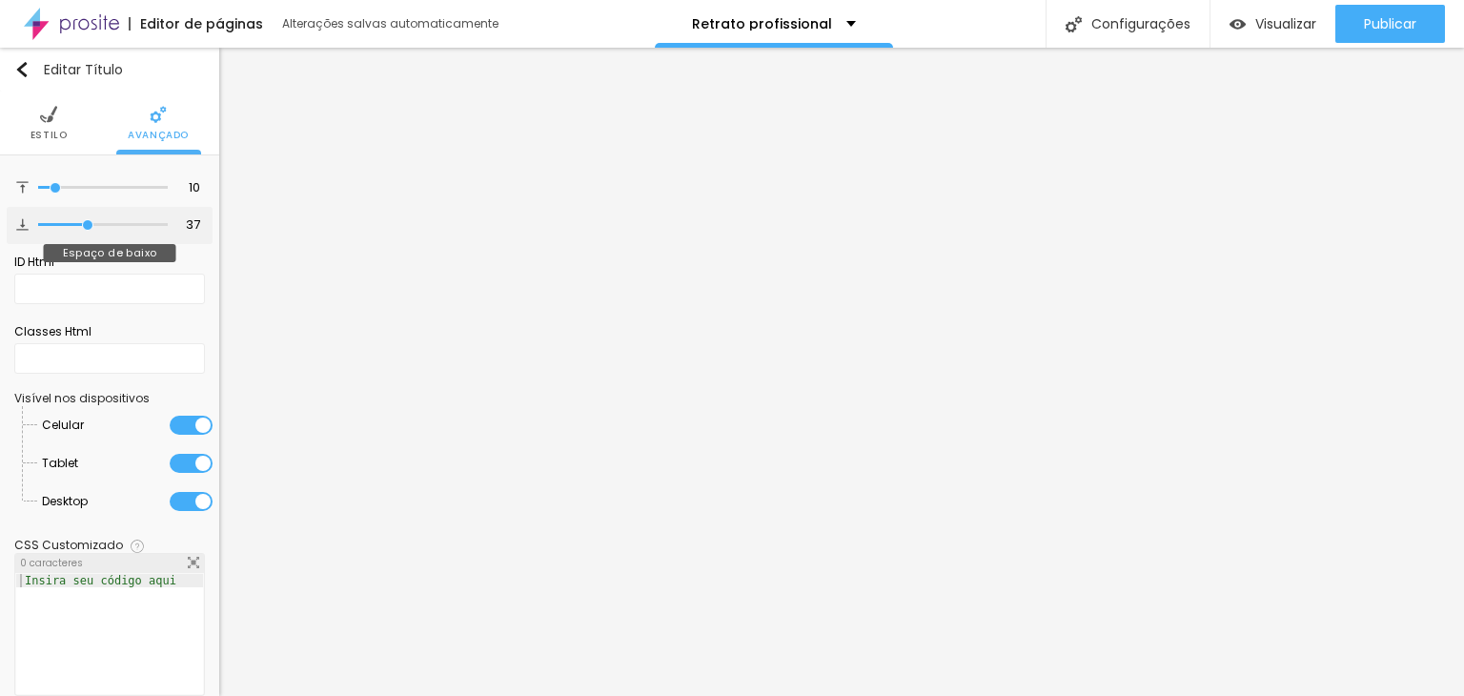
type input "27"
type input "26"
type input "25"
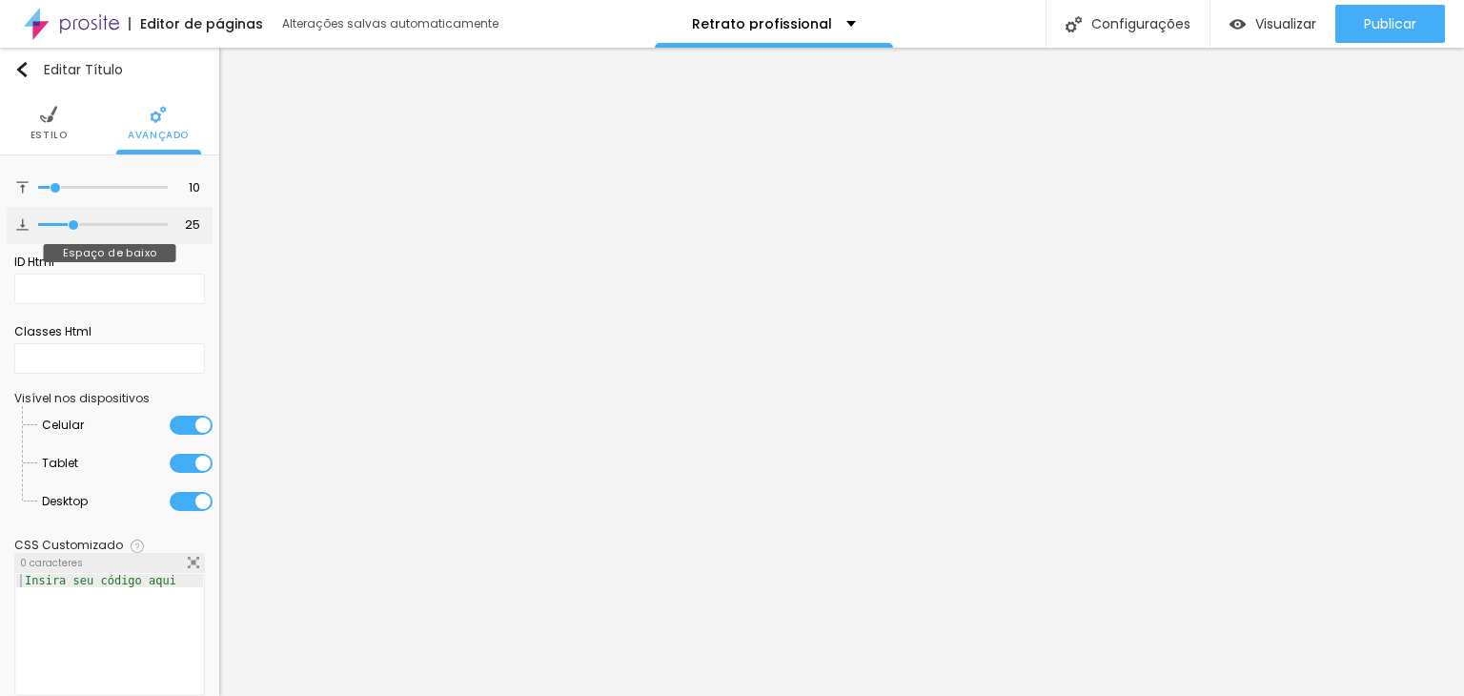
type input "23"
type input "22"
type input "21"
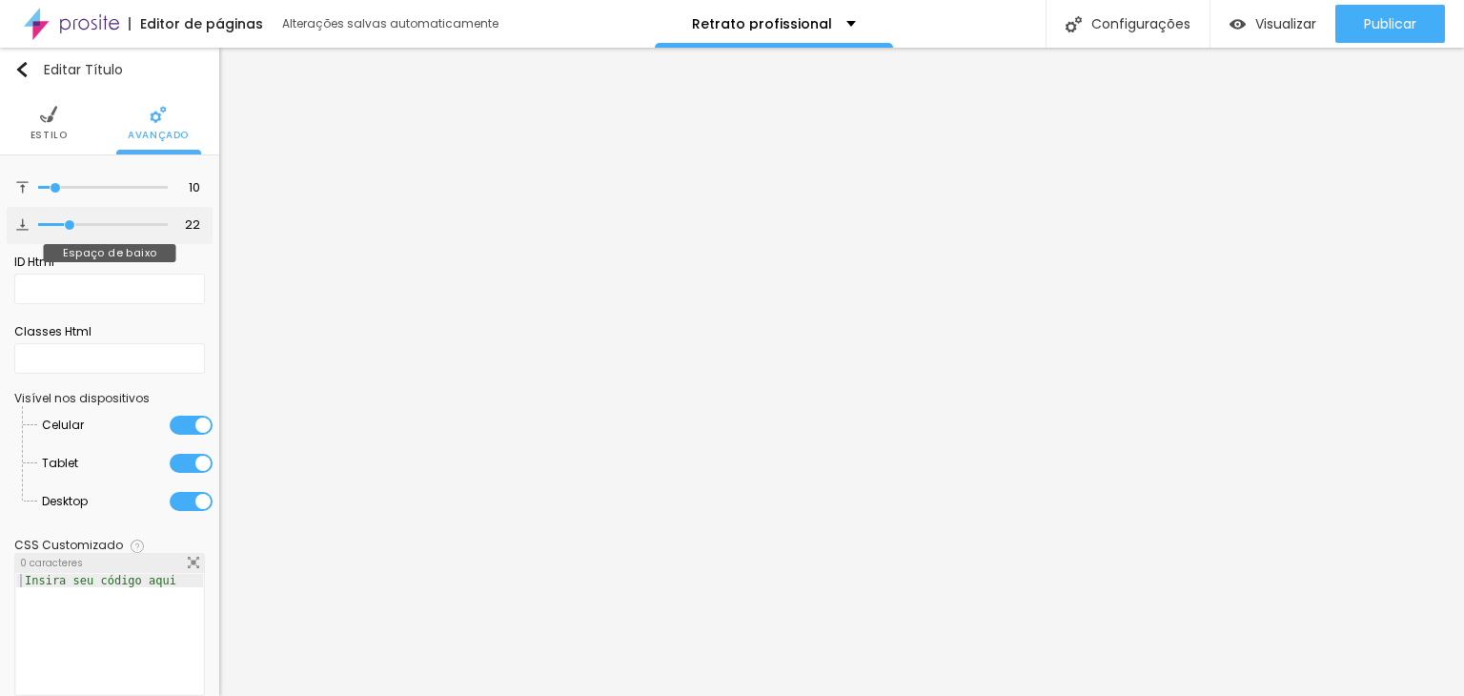
type input "21"
type input "17"
type input "15"
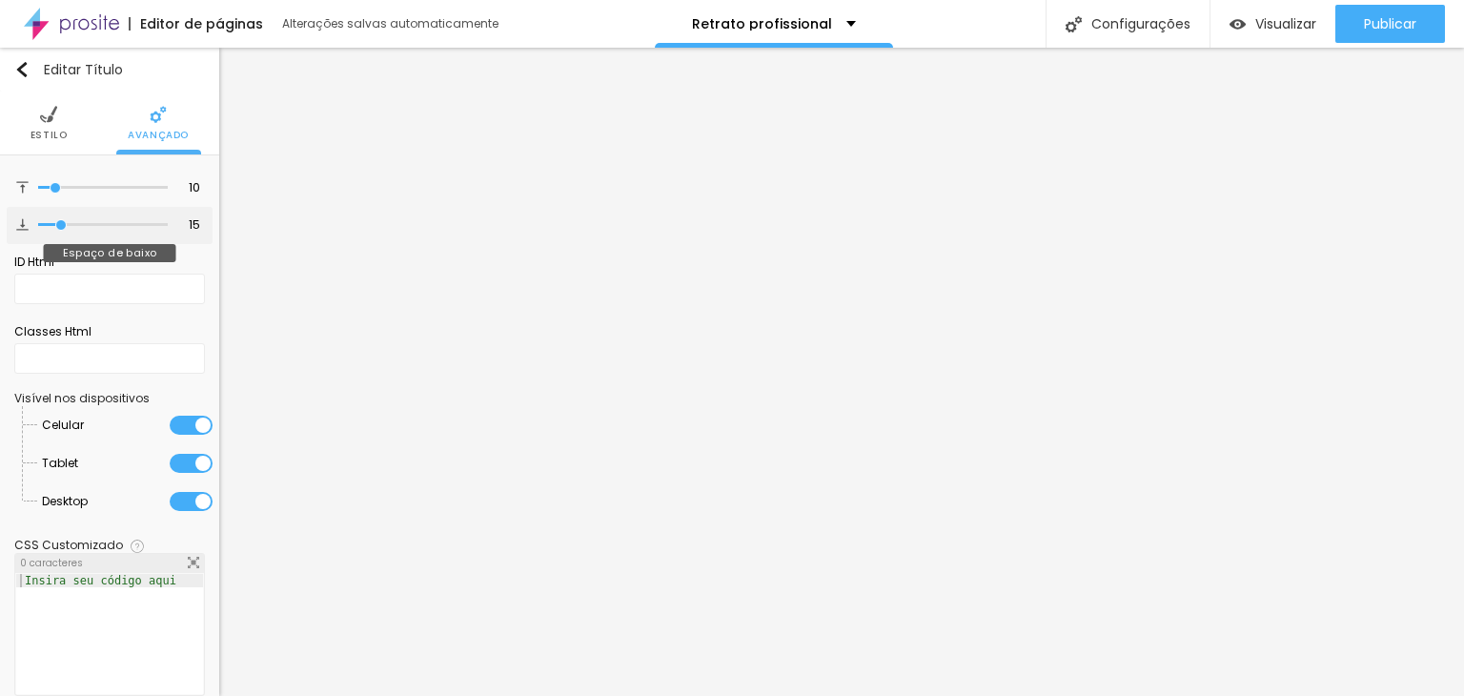
type input "10"
type input "9"
type input "4"
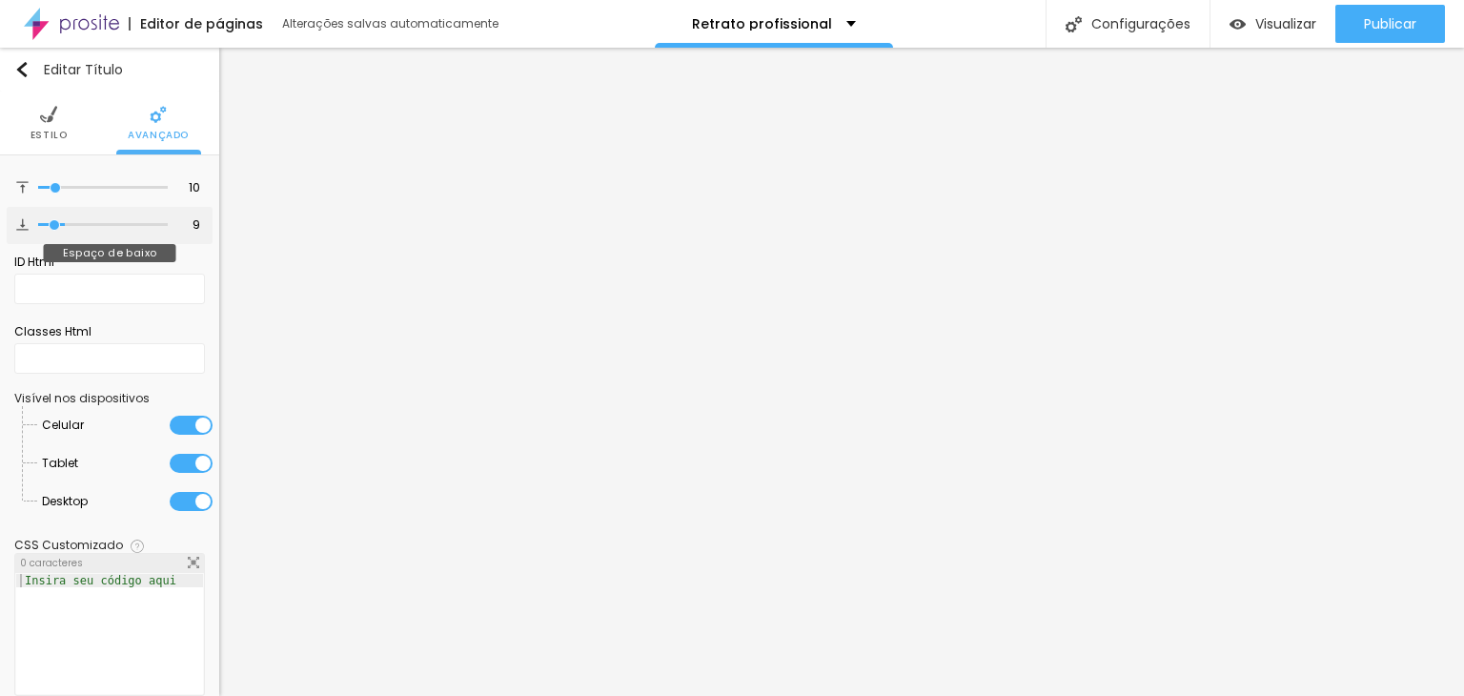
type input "4"
type input "0"
type input "1"
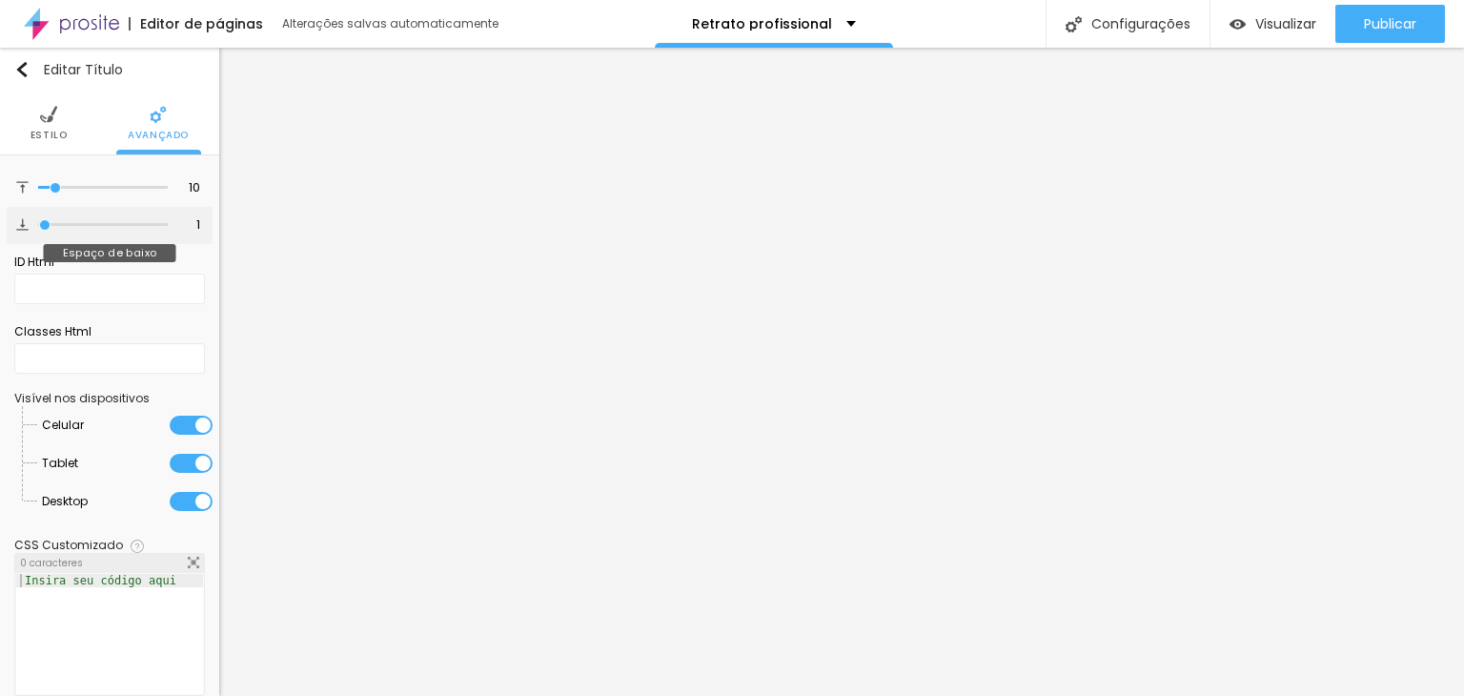
type input "4"
type input "0"
drag, startPoint x: 56, startPoint y: 222, endPoint x: 0, endPoint y: 229, distance: 56.6
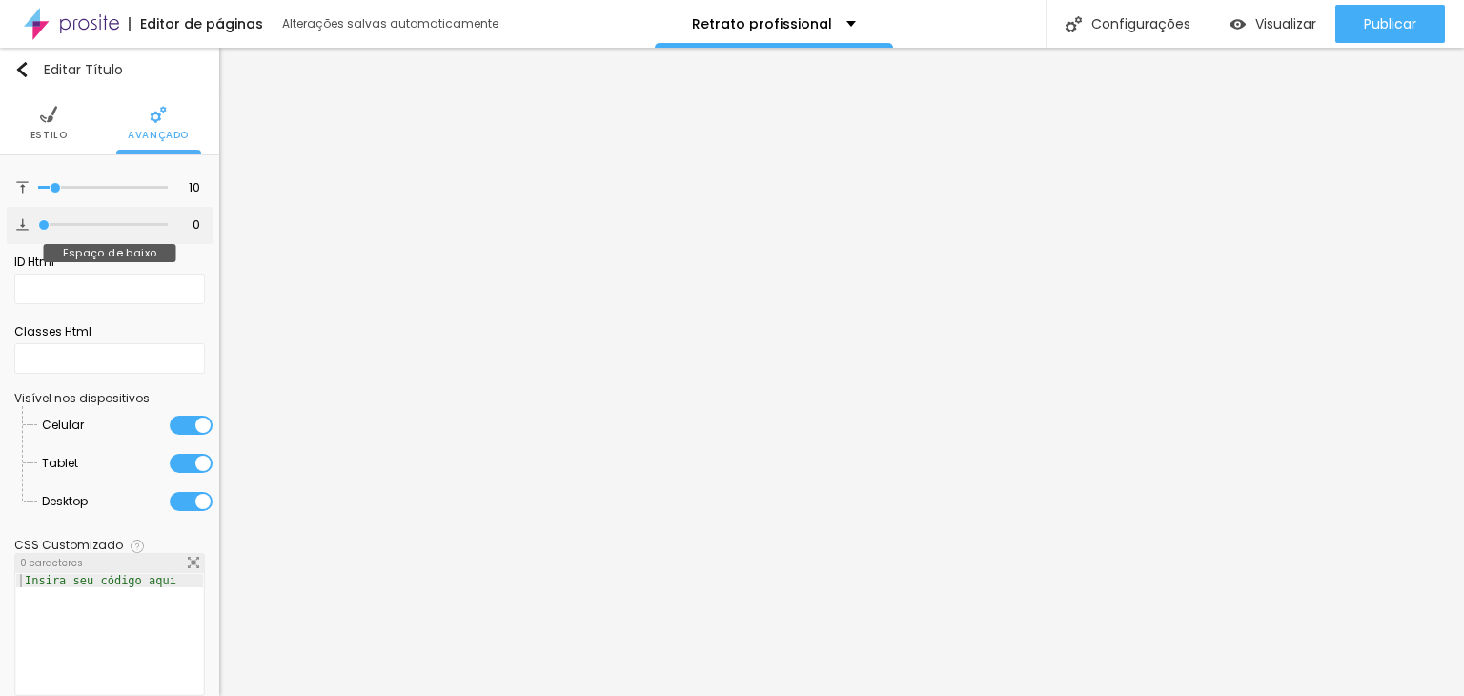
type input "0"
click at [38, 229] on input "range" at bounding box center [103, 225] width 130 height 10
type input "0"
drag, startPoint x: 42, startPoint y: 188, endPoint x: 0, endPoint y: 178, distance: 43.0
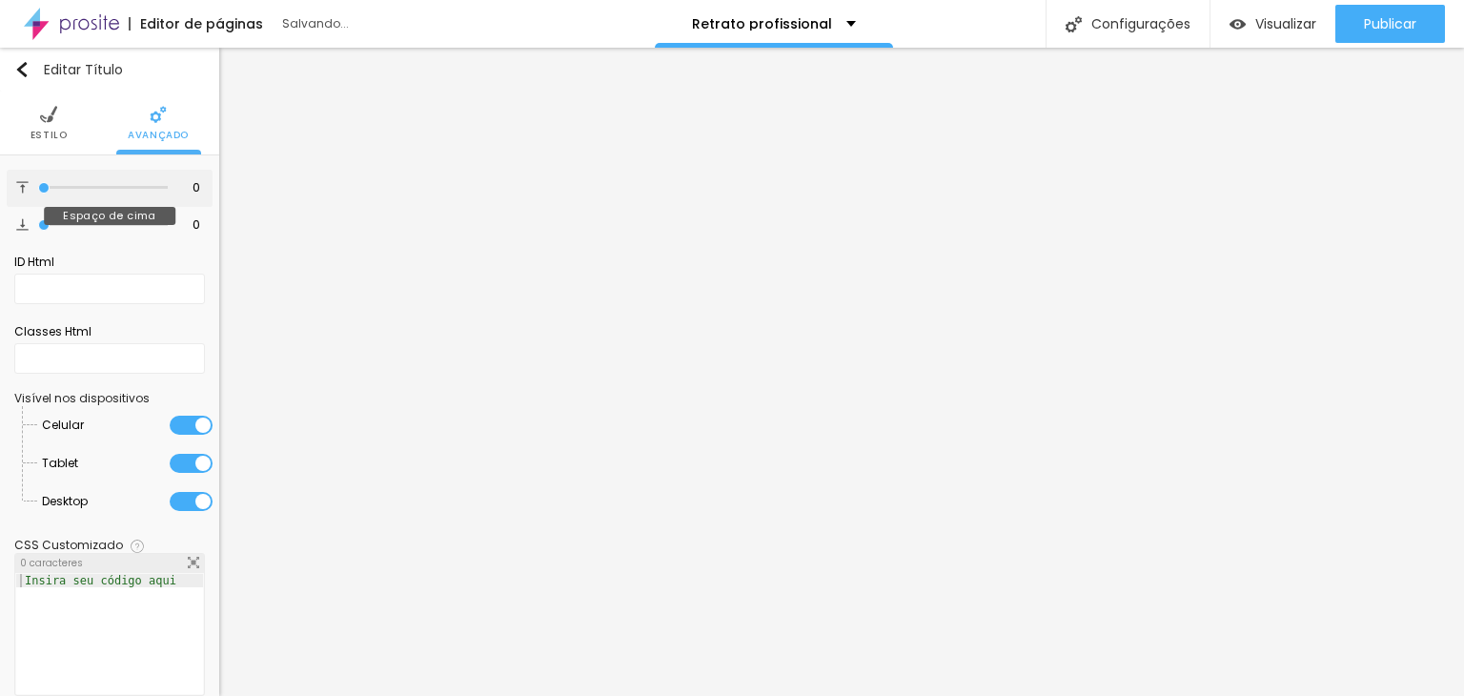
type input "0"
click at [38, 183] on input "range" at bounding box center [103, 188] width 130 height 10
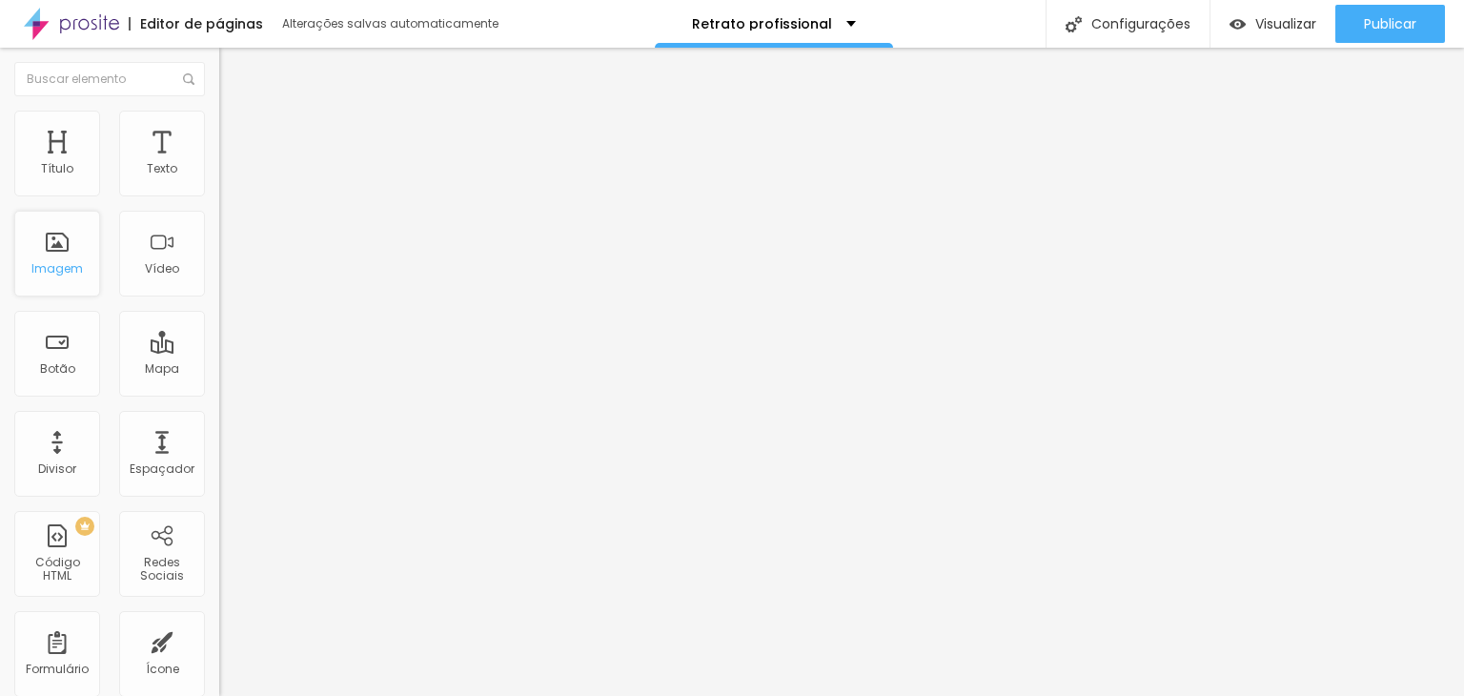
click at [44, 262] on div "Imagem" at bounding box center [56, 268] width 51 height 13
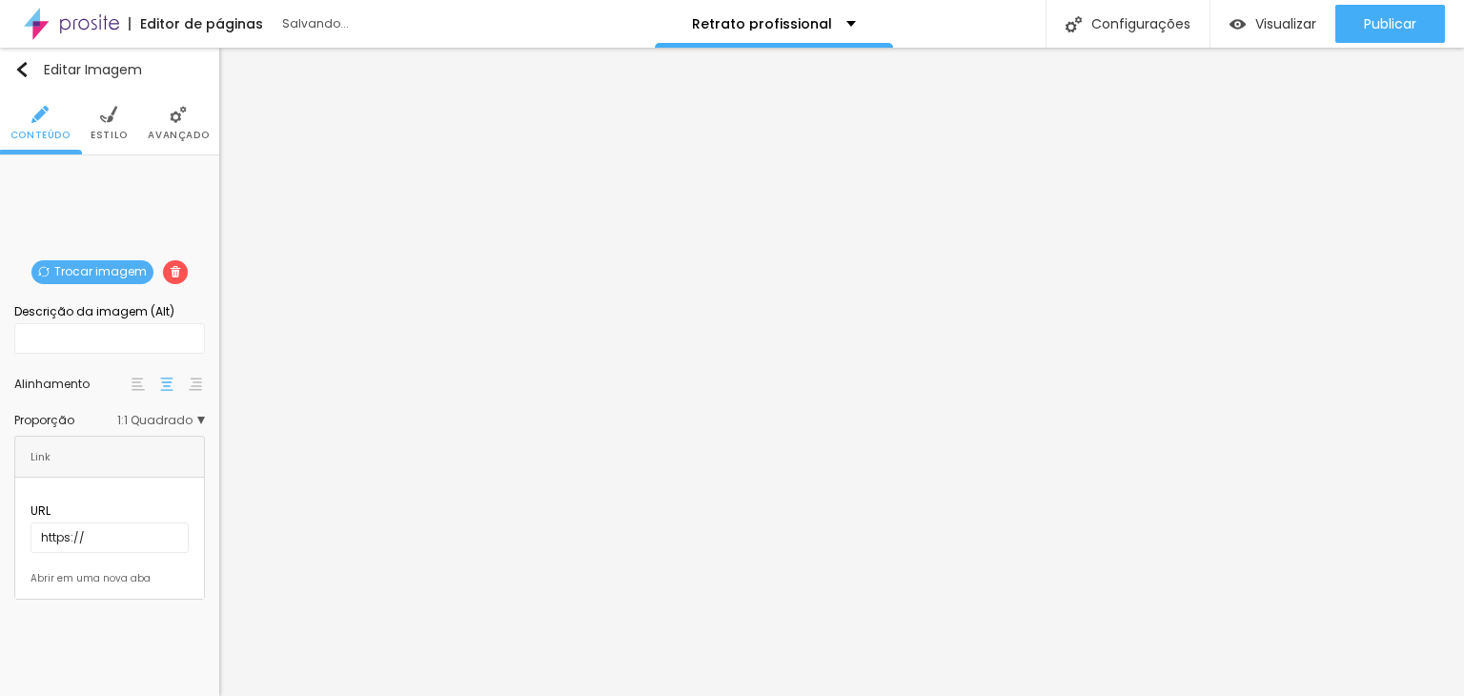
click at [95, 265] on span "Trocar imagem" at bounding box center [92, 272] width 122 height 24
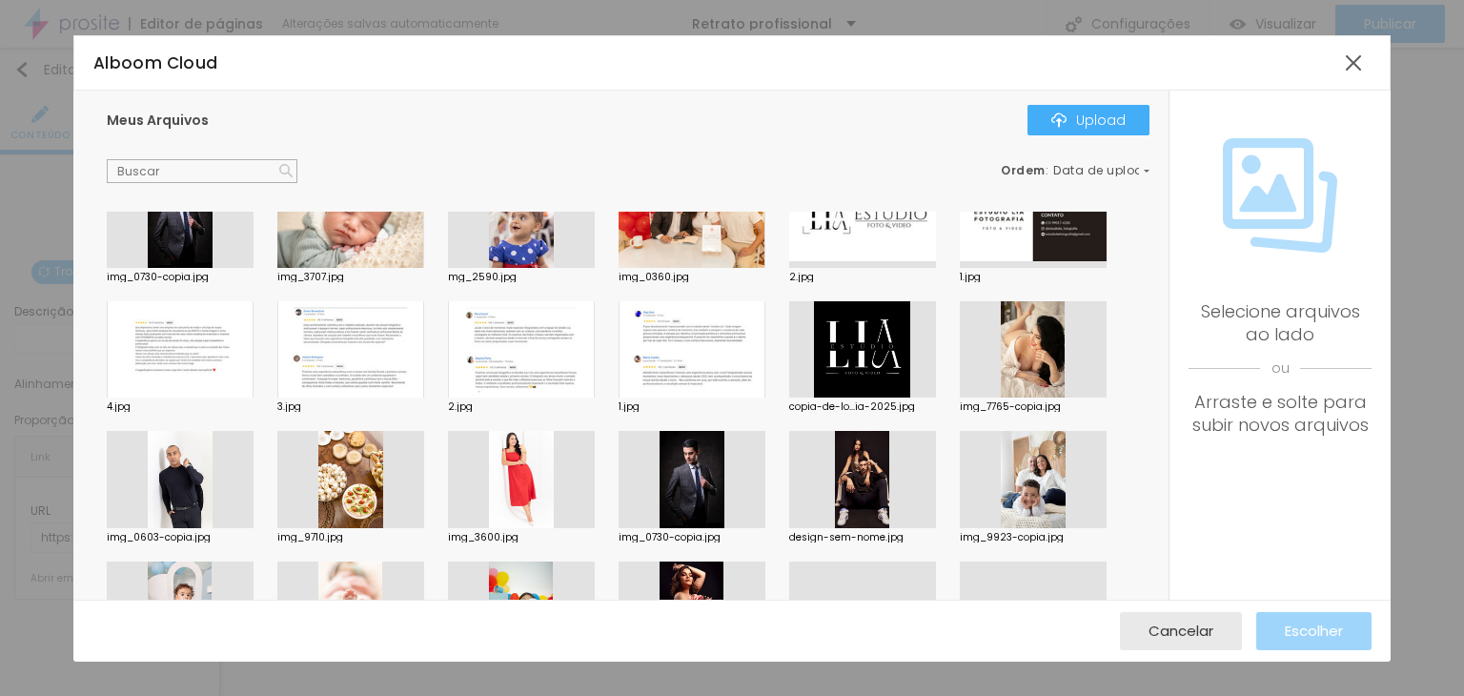
scroll to position [667, 0]
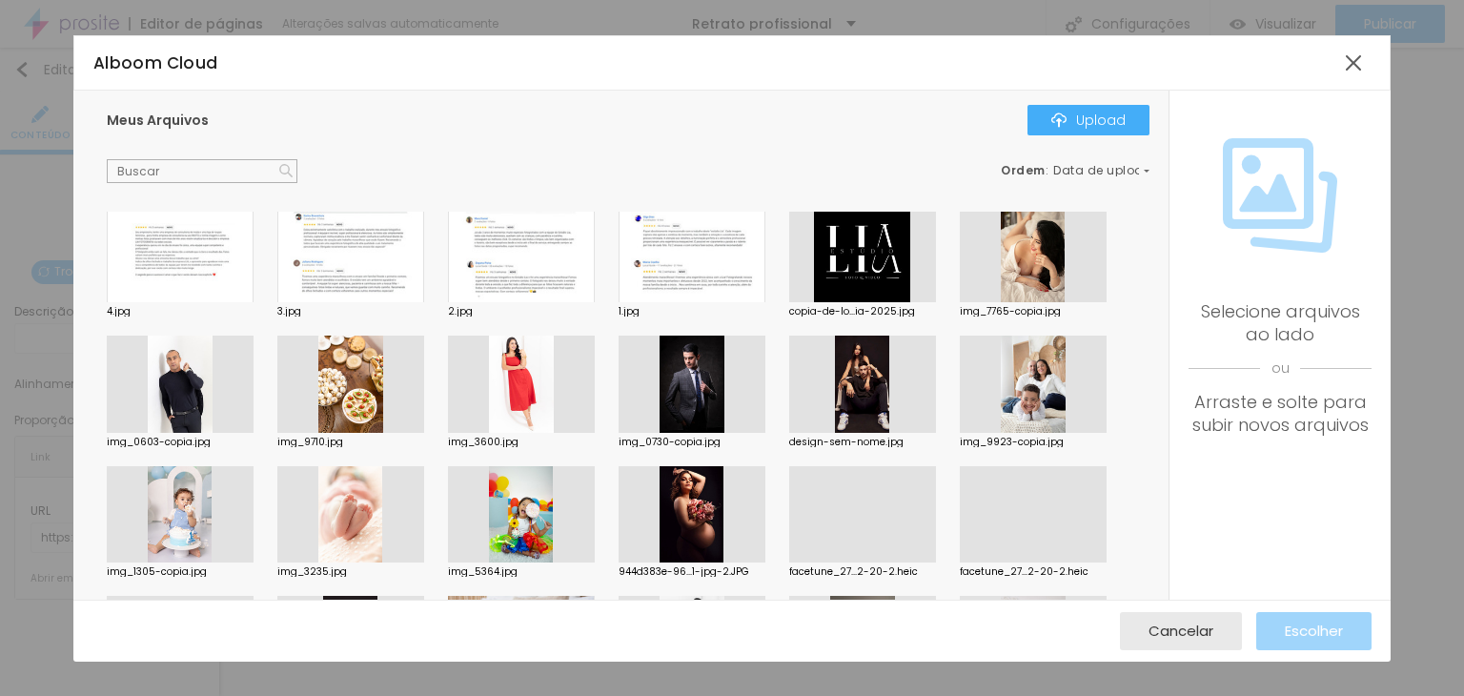
click at [179, 373] on div at bounding box center [180, 383] width 147 height 97
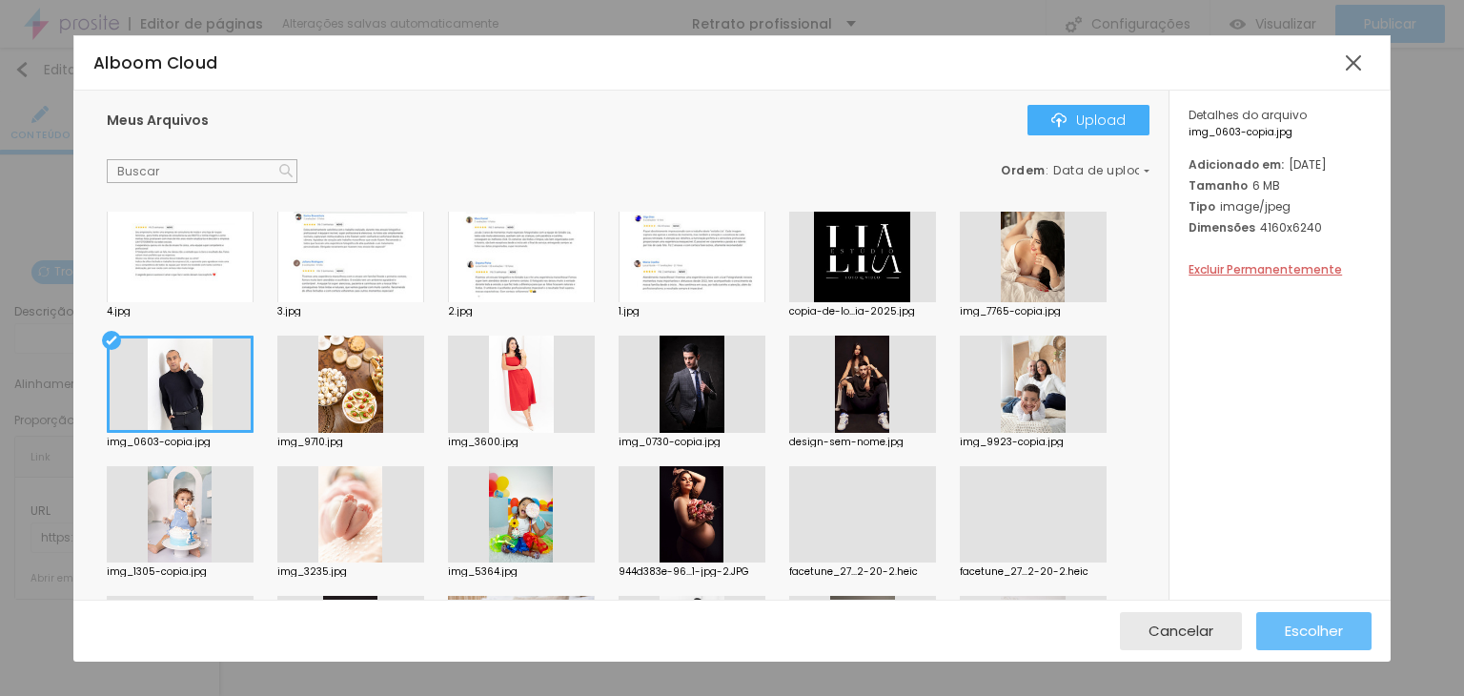
click at [1312, 631] on span "Escolher" at bounding box center [1313, 630] width 58 height 16
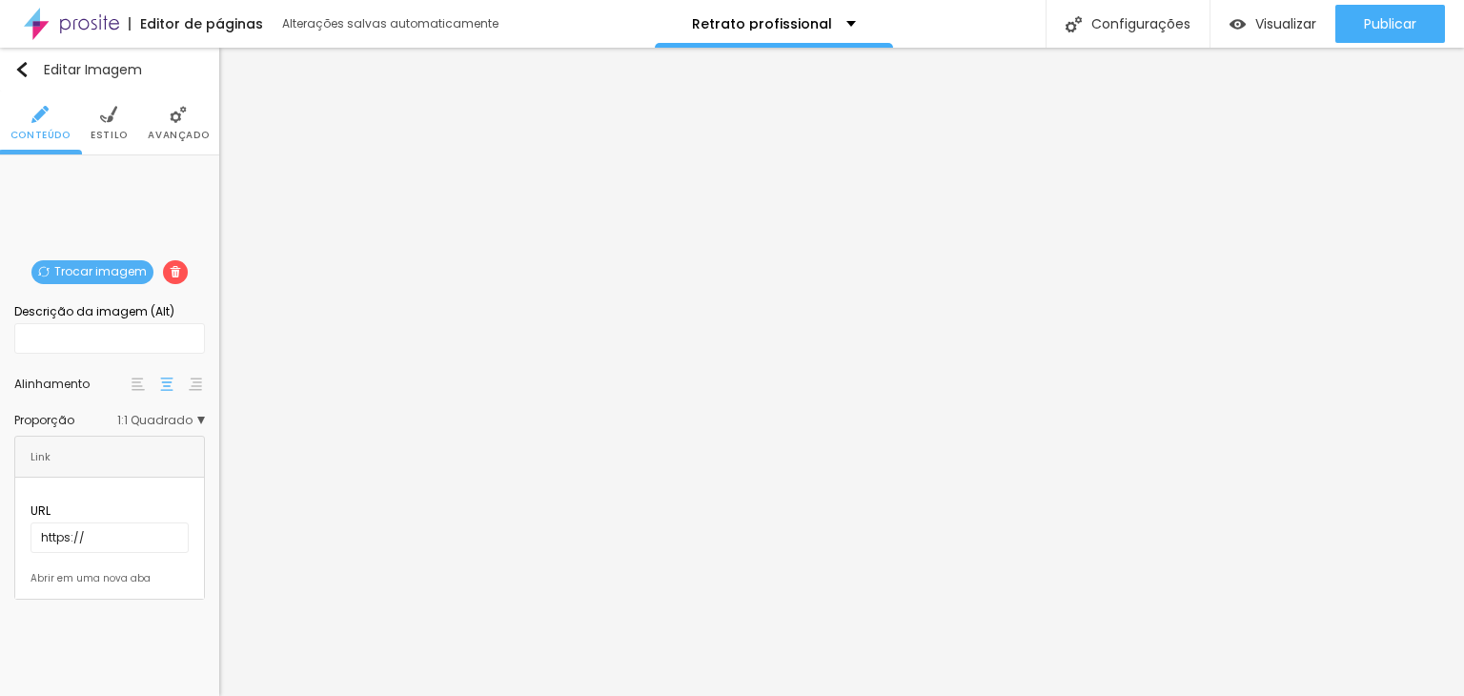
click at [158, 418] on span "1:1 Quadrado" at bounding box center [161, 419] width 88 height 11
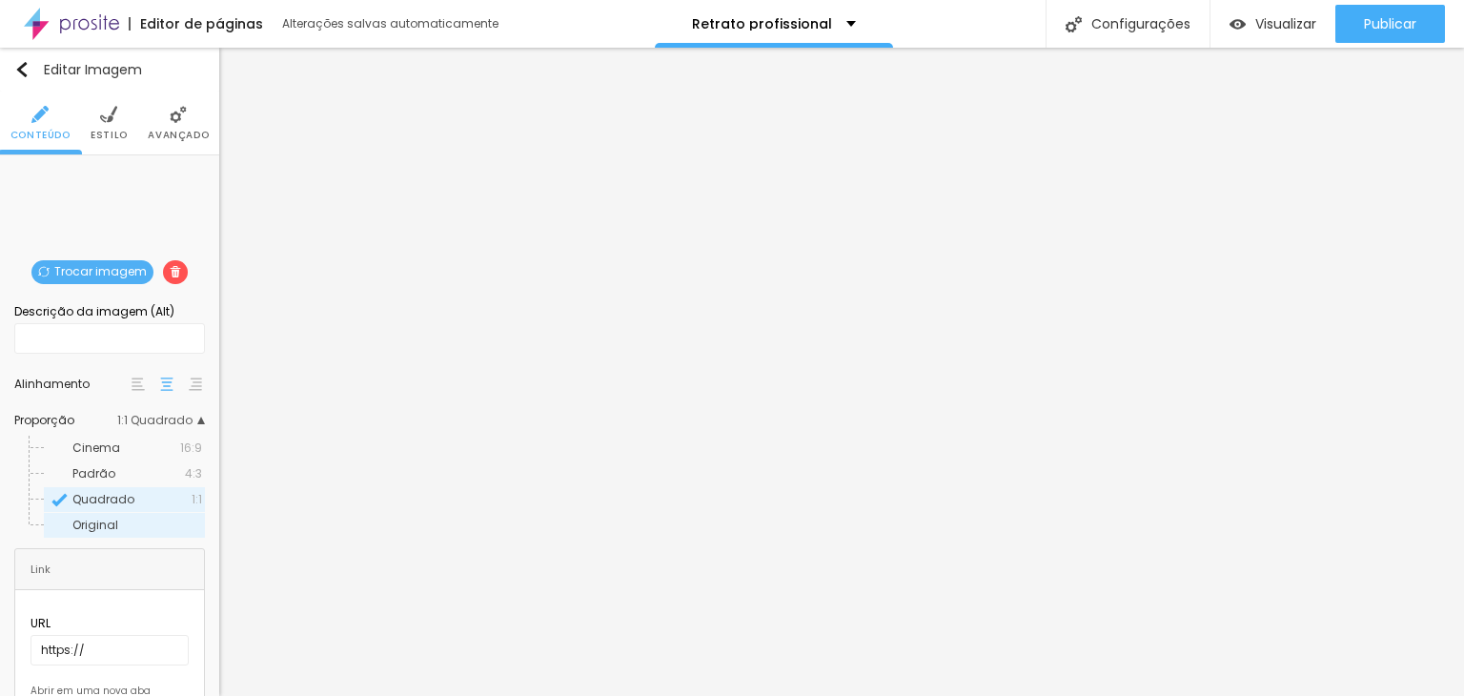
click at [92, 516] on span "Original" at bounding box center [95, 524] width 46 height 16
click at [91, 517] on span "Original" at bounding box center [95, 524] width 46 height 16
click at [102, 469] on span "Padrão" at bounding box center [93, 473] width 43 height 16
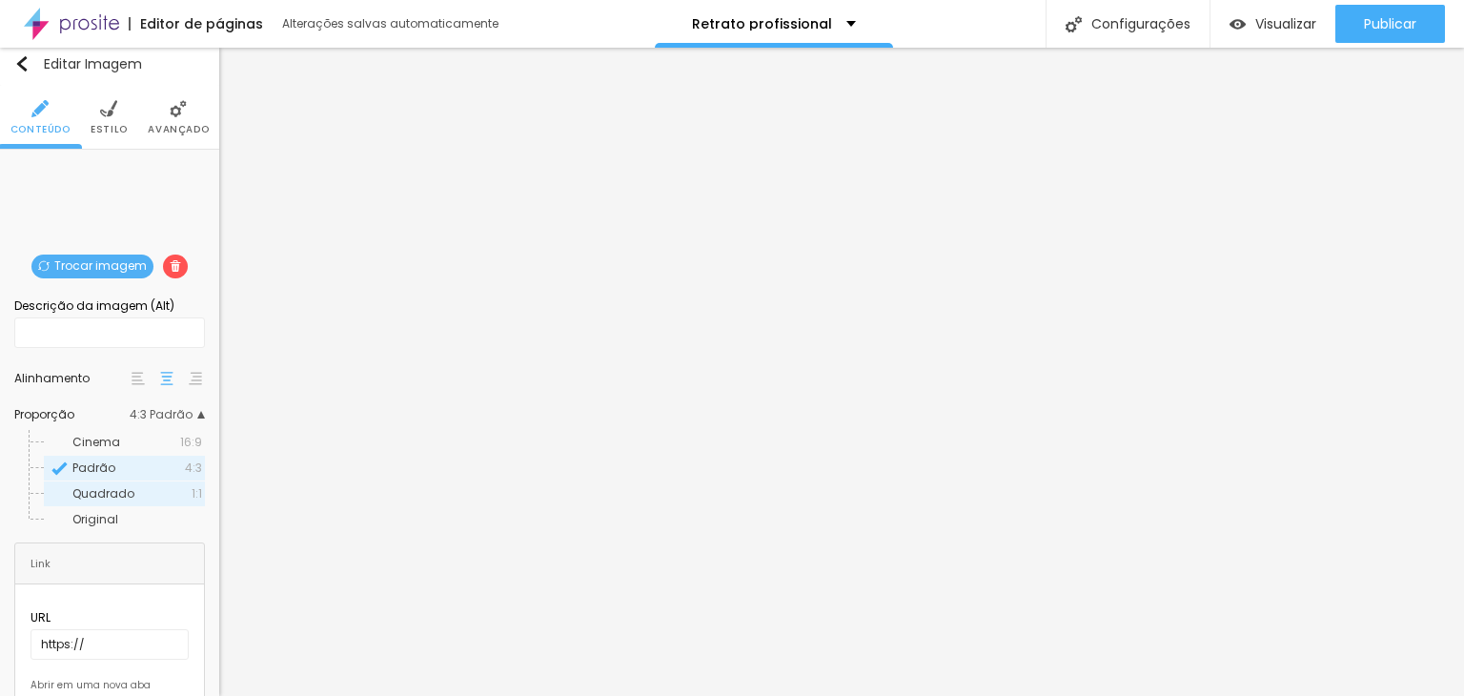
click at [125, 487] on span "Quadrado" at bounding box center [103, 493] width 62 height 16
click at [131, 372] on img at bounding box center [137, 378] width 13 height 13
click at [87, 521] on span "Original" at bounding box center [95, 519] width 46 height 16
click at [105, 93] on li "Estilo" at bounding box center [109, 117] width 37 height 63
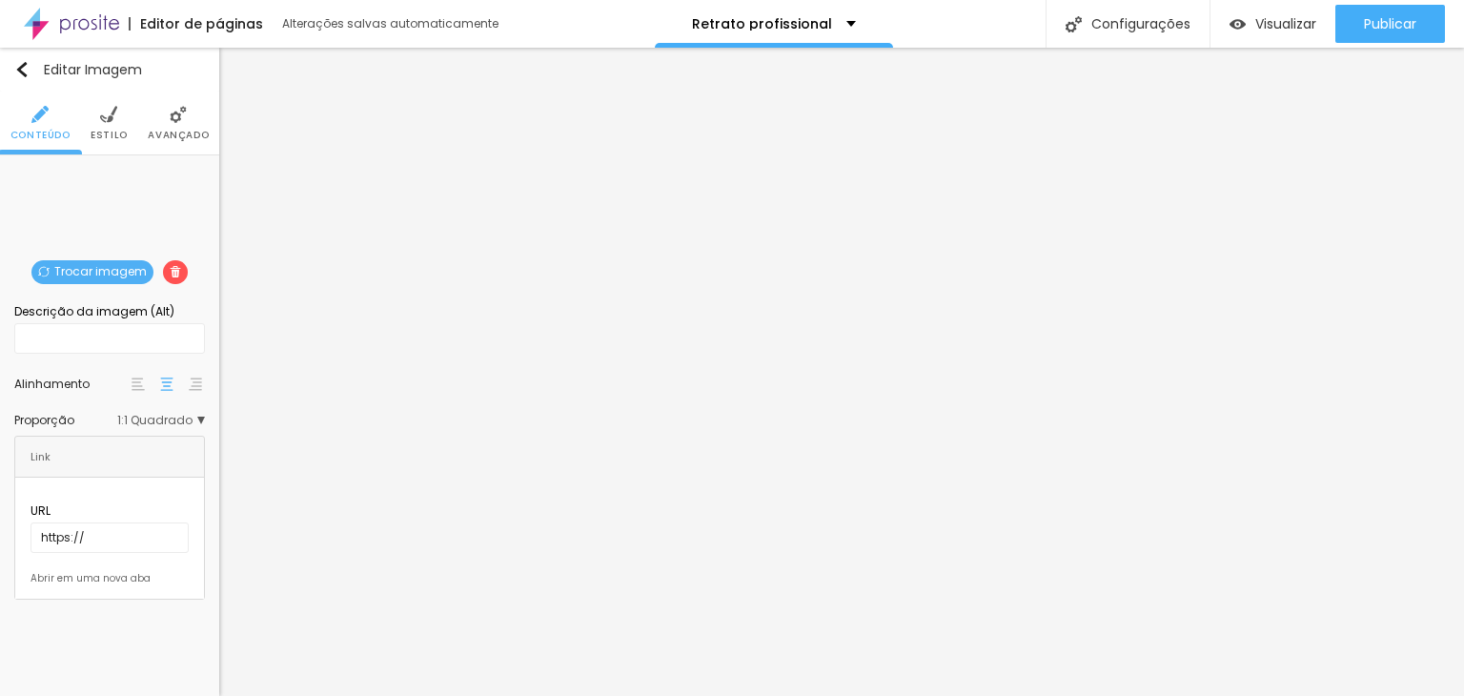
click at [97, 265] on span "Trocar imagem" at bounding box center [92, 272] width 122 height 24
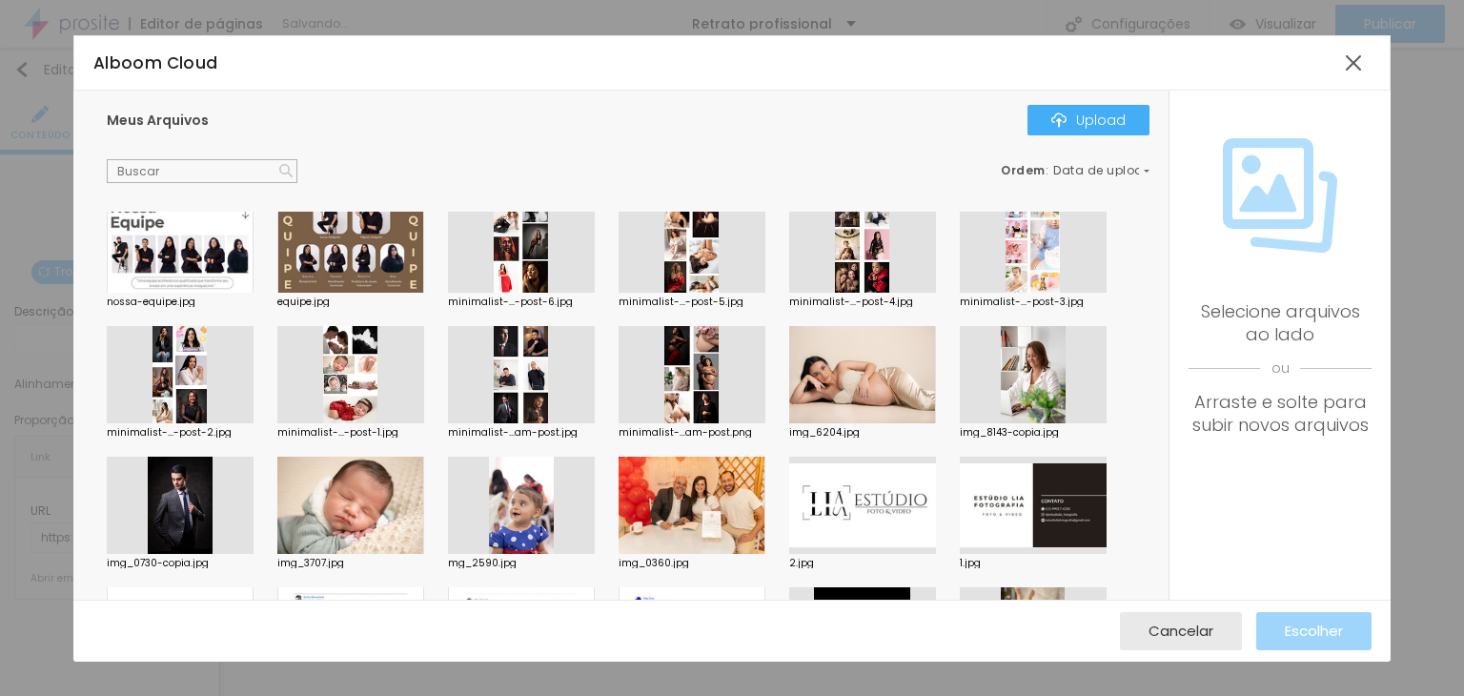
scroll to position [476, 0]
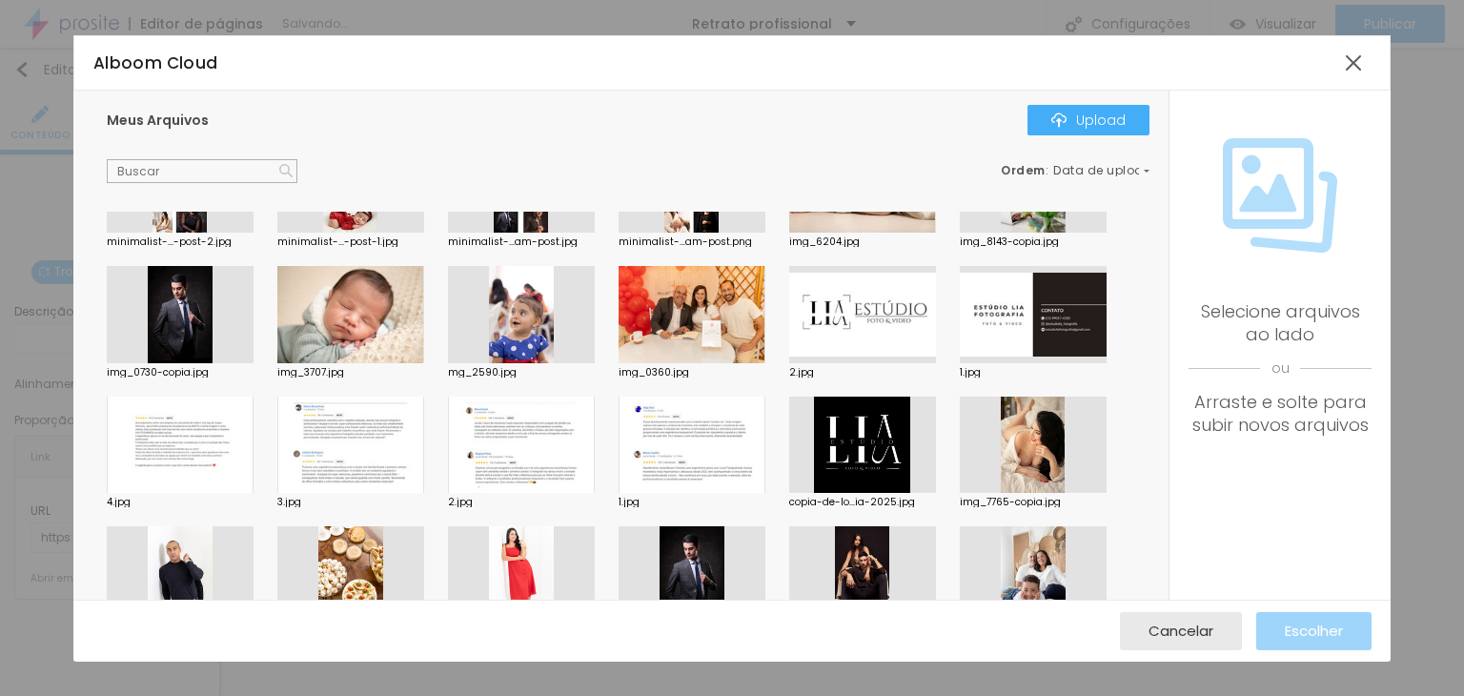
click at [206, 314] on div at bounding box center [180, 314] width 147 height 97
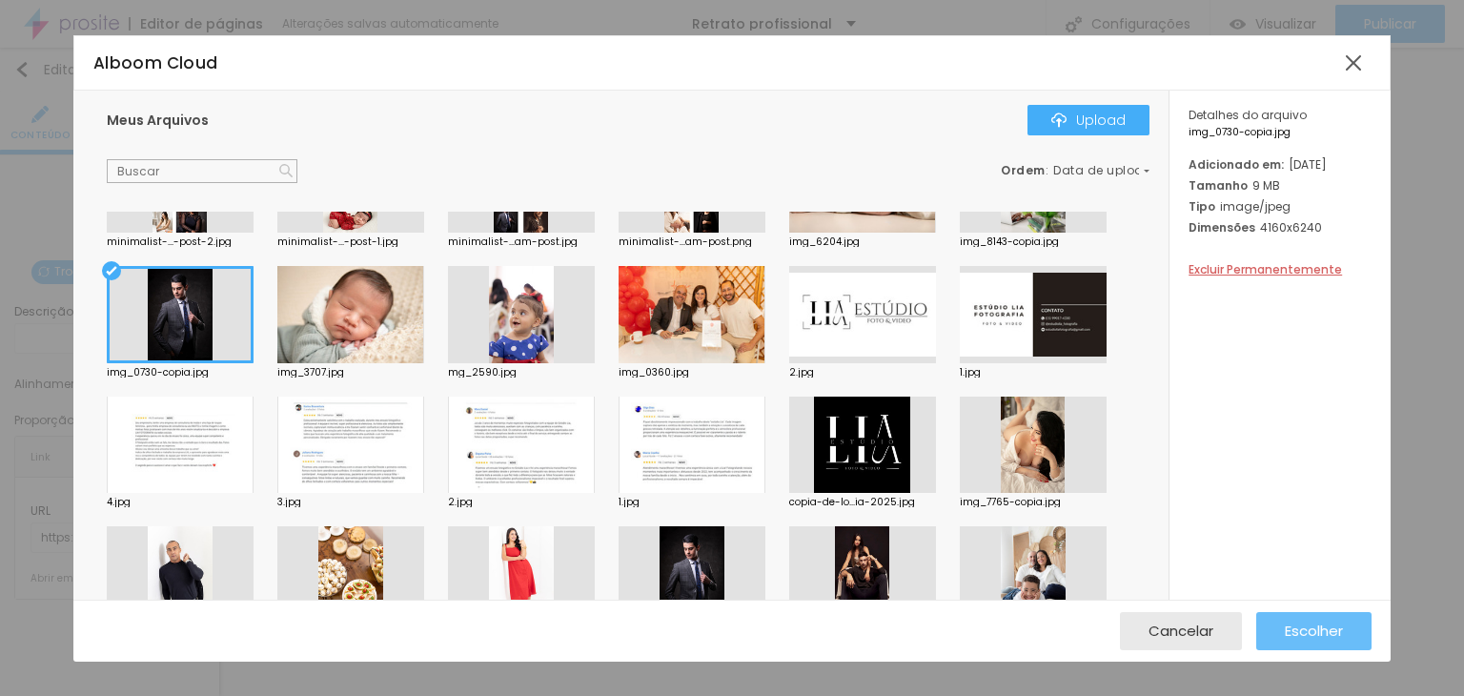
click at [1315, 623] on span "Escolher" at bounding box center [1313, 630] width 58 height 16
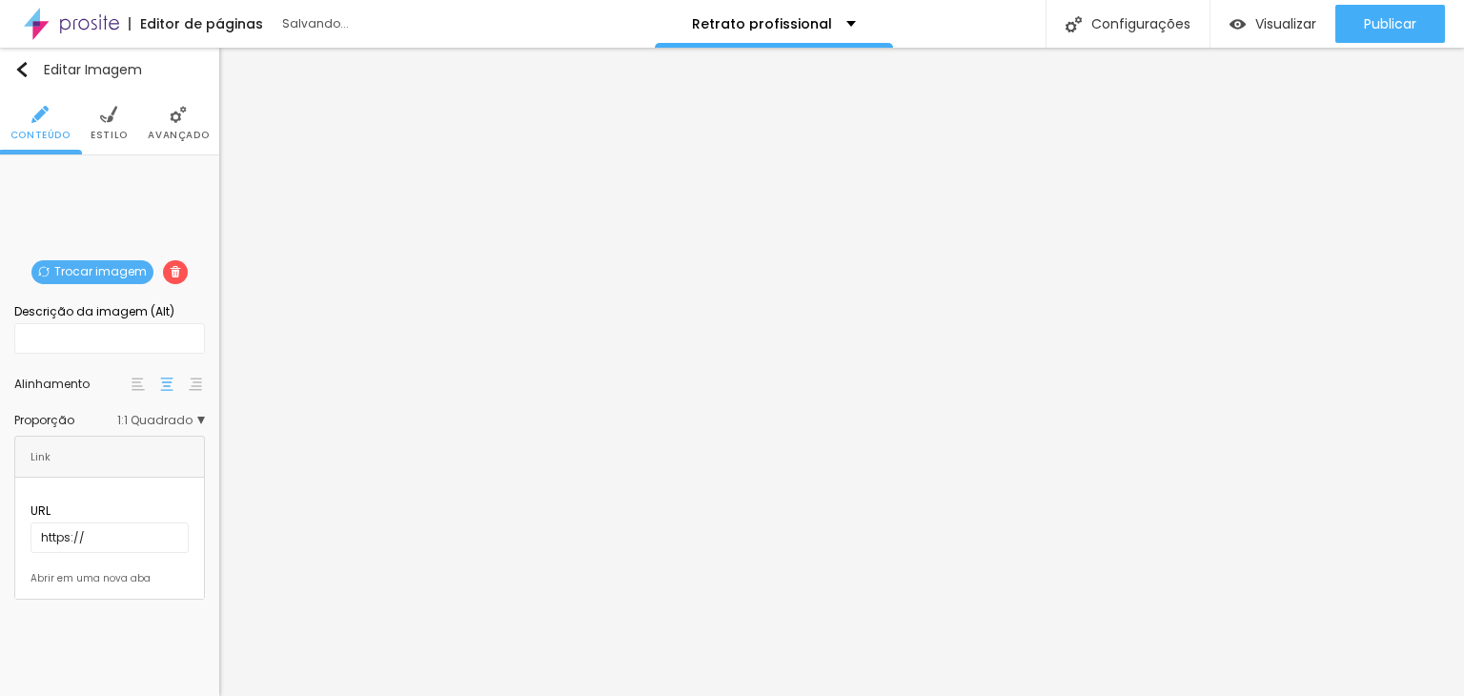
click at [166, 420] on span "1:1 Quadrado" at bounding box center [161, 419] width 88 height 11
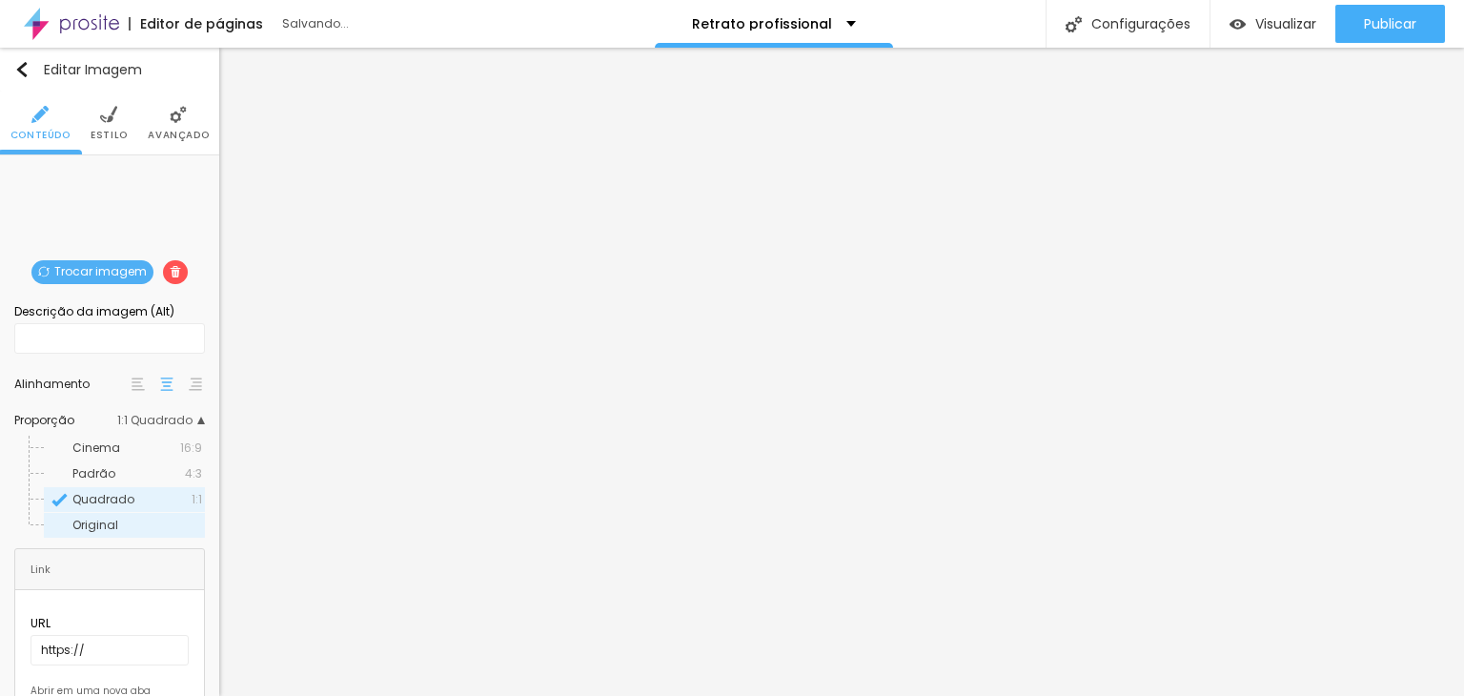
click at [104, 524] on span "Original" at bounding box center [95, 524] width 46 height 16
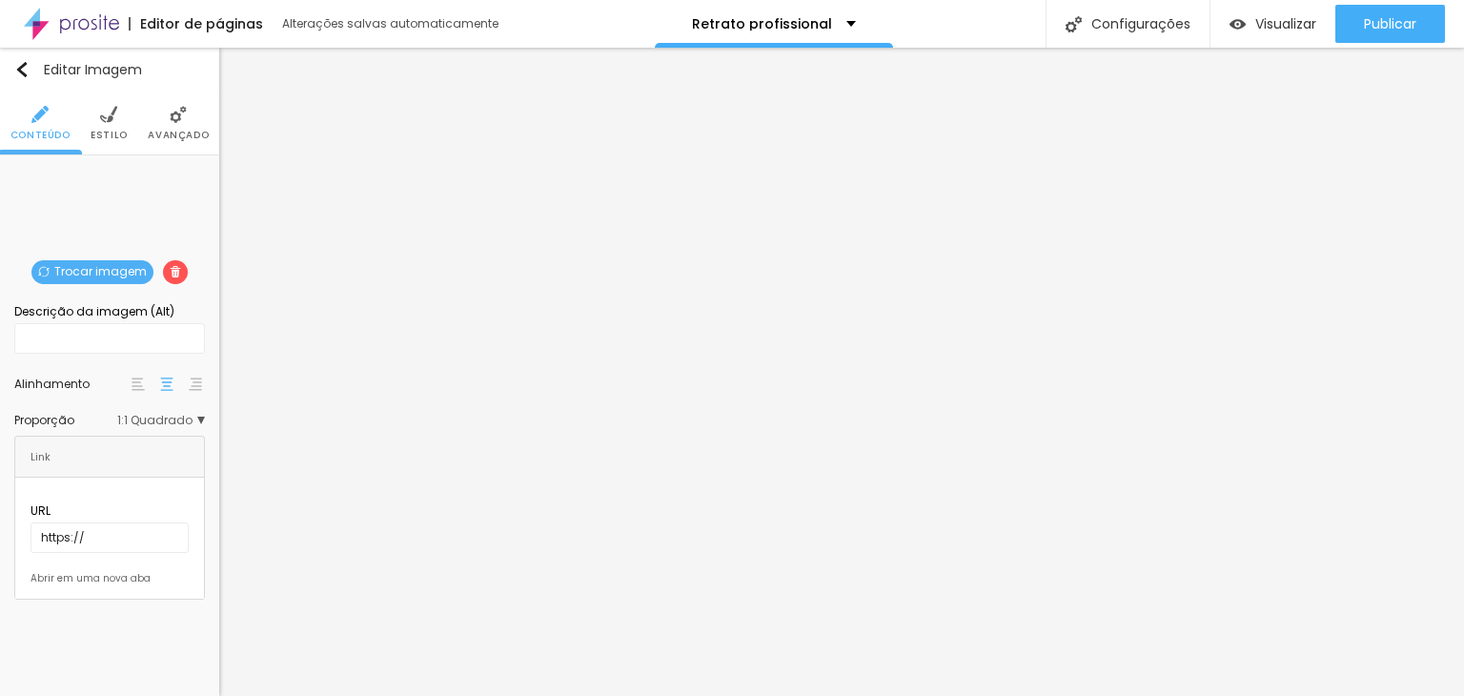
click at [86, 268] on span "Trocar imagem" at bounding box center [92, 272] width 122 height 24
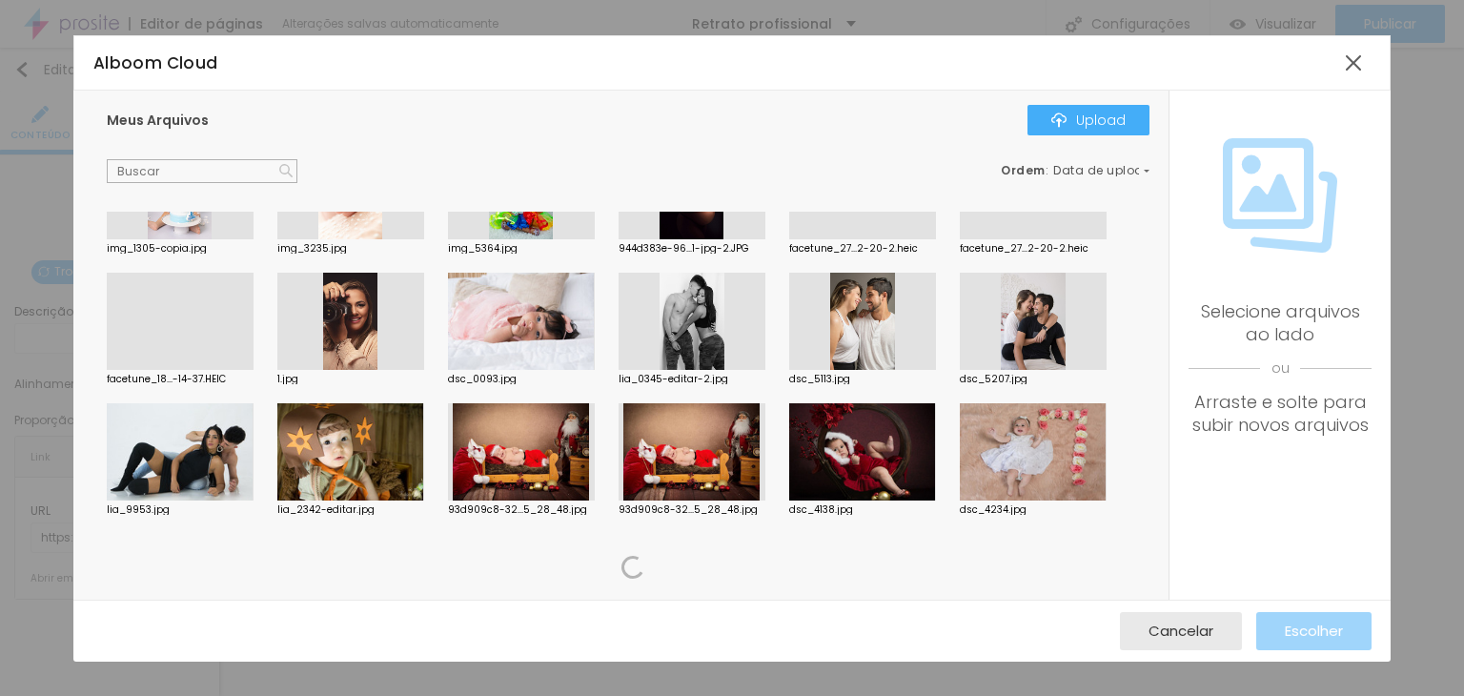
scroll to position [991, 0]
click at [1212, 636] on button "Cancelar" at bounding box center [1181, 631] width 122 height 38
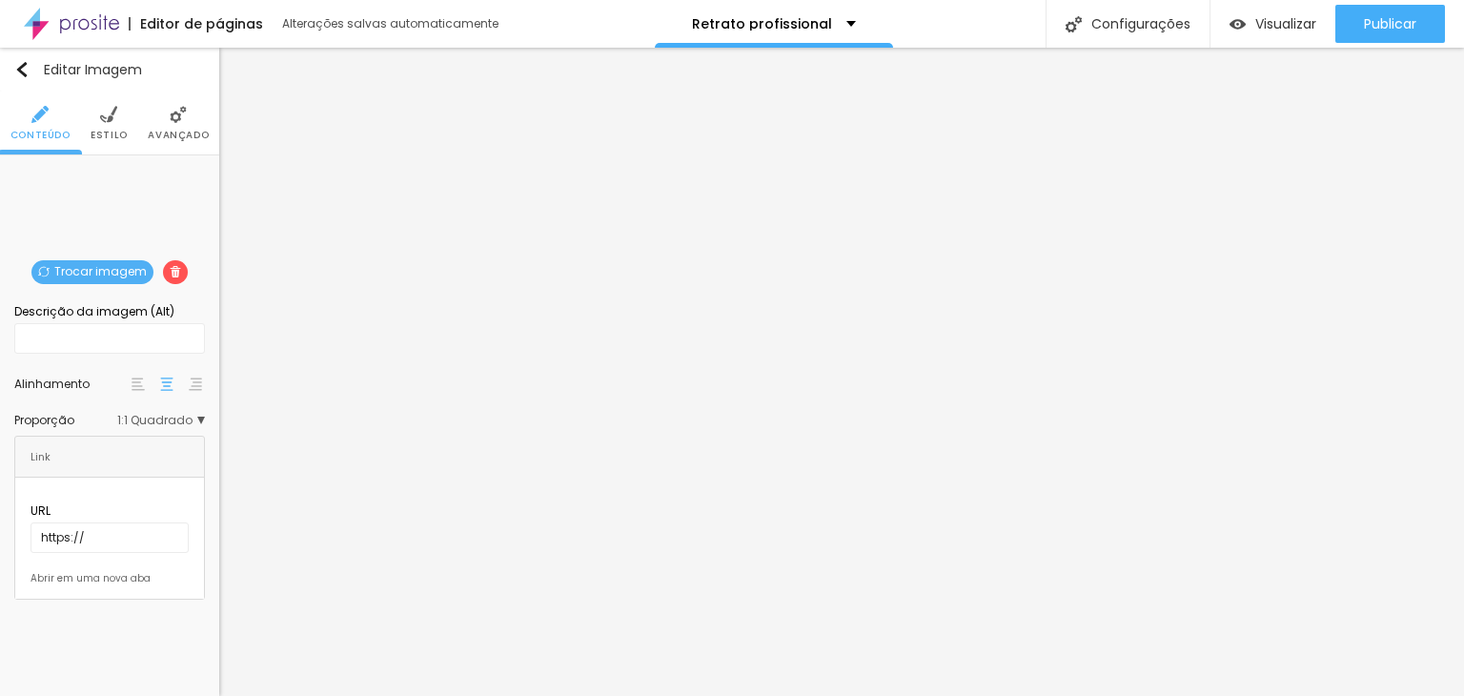
click at [63, 268] on span "Trocar imagem" at bounding box center [92, 272] width 122 height 24
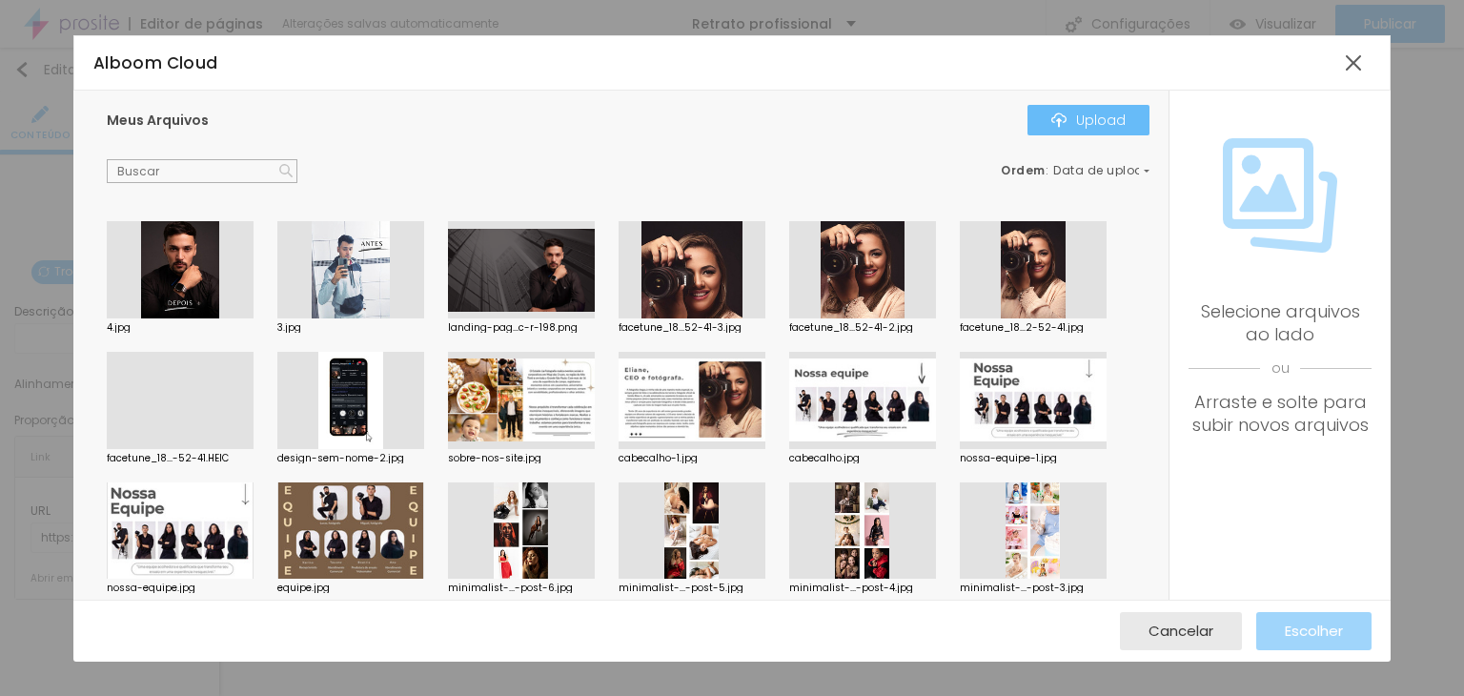
click at [1101, 124] on div "Upload" at bounding box center [1088, 119] width 74 height 15
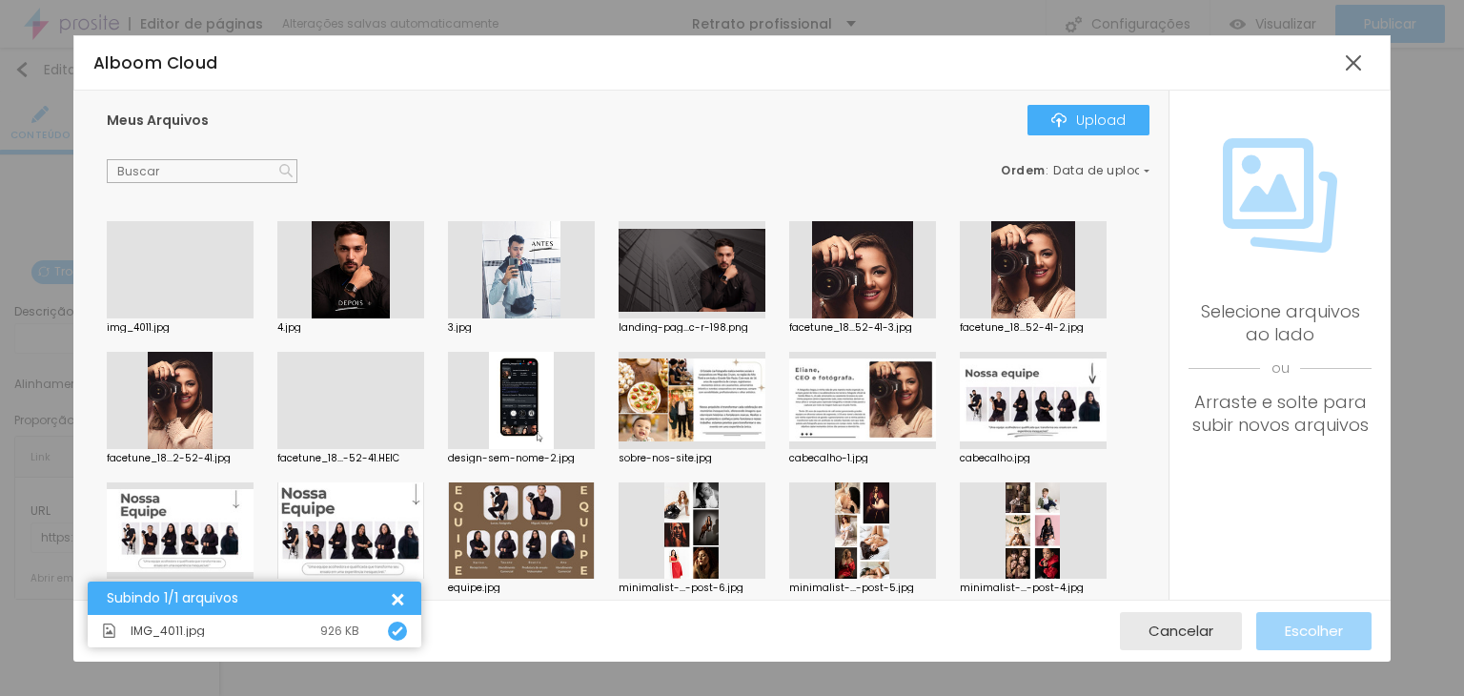
click at [229, 318] on div at bounding box center [180, 318] width 147 height 0
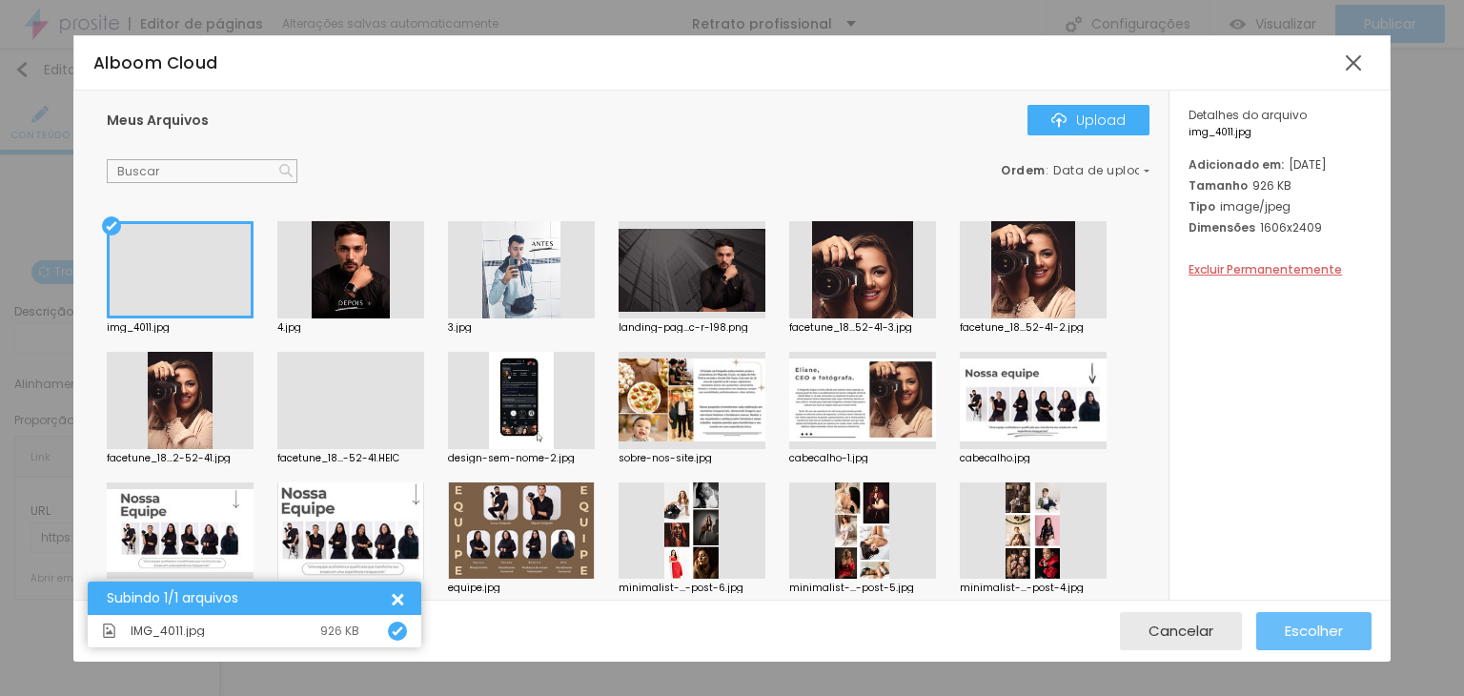
click at [1323, 626] on span "Escolher" at bounding box center [1313, 630] width 58 height 16
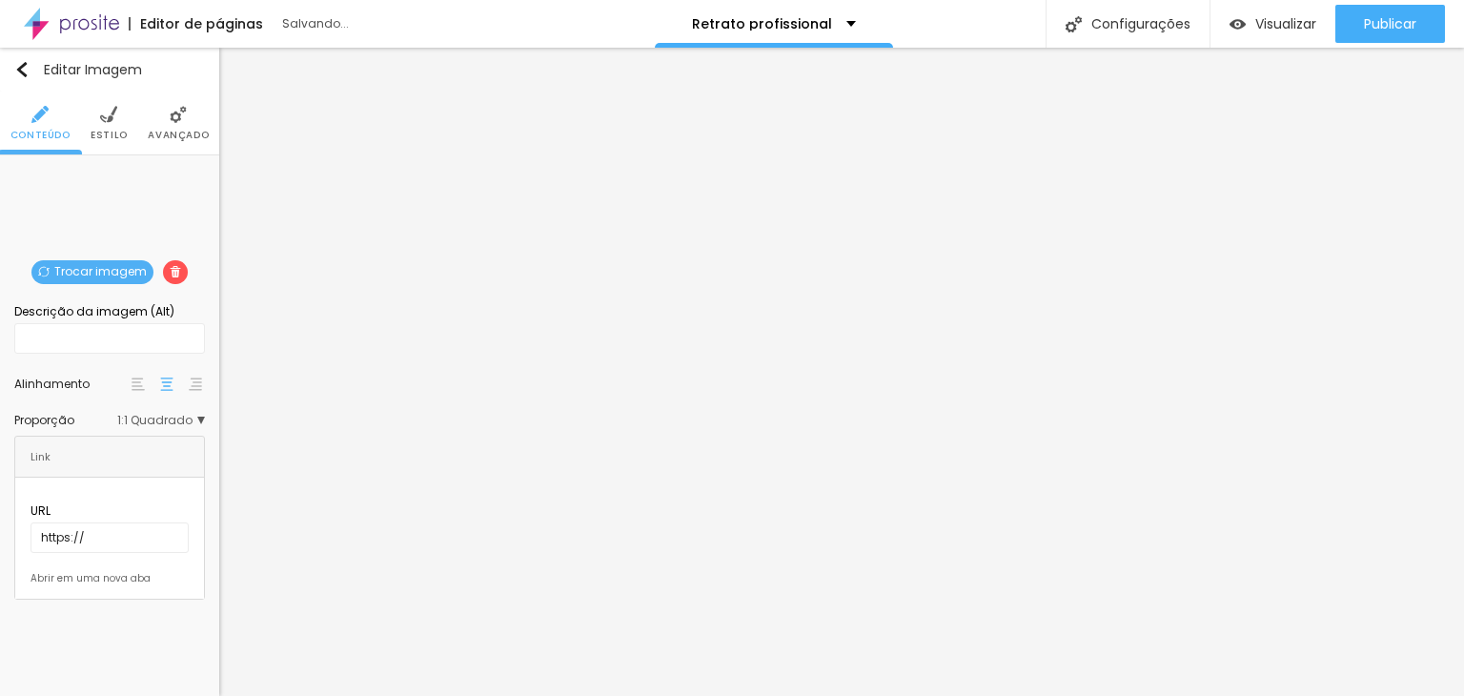
click at [187, 414] on span "1:1 Quadrado" at bounding box center [161, 419] width 88 height 11
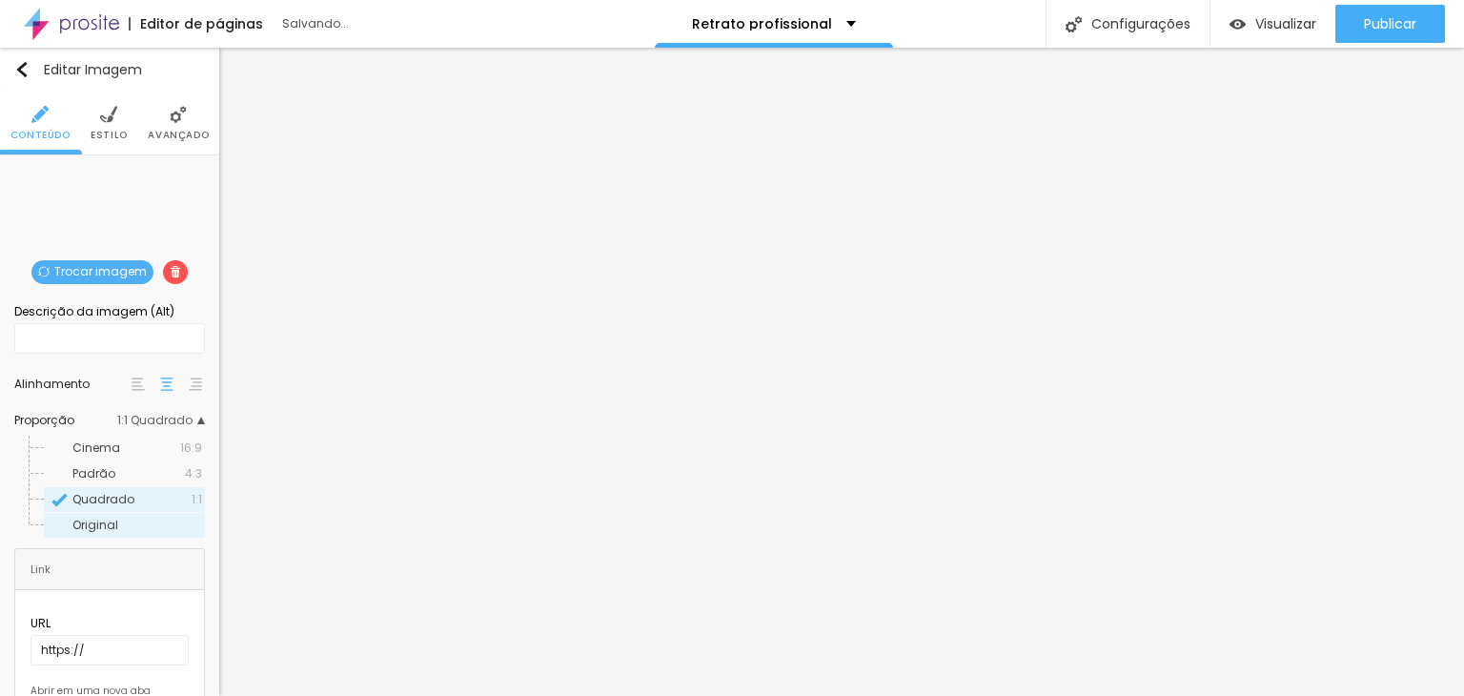
click at [103, 519] on span "Original" at bounding box center [95, 524] width 46 height 16
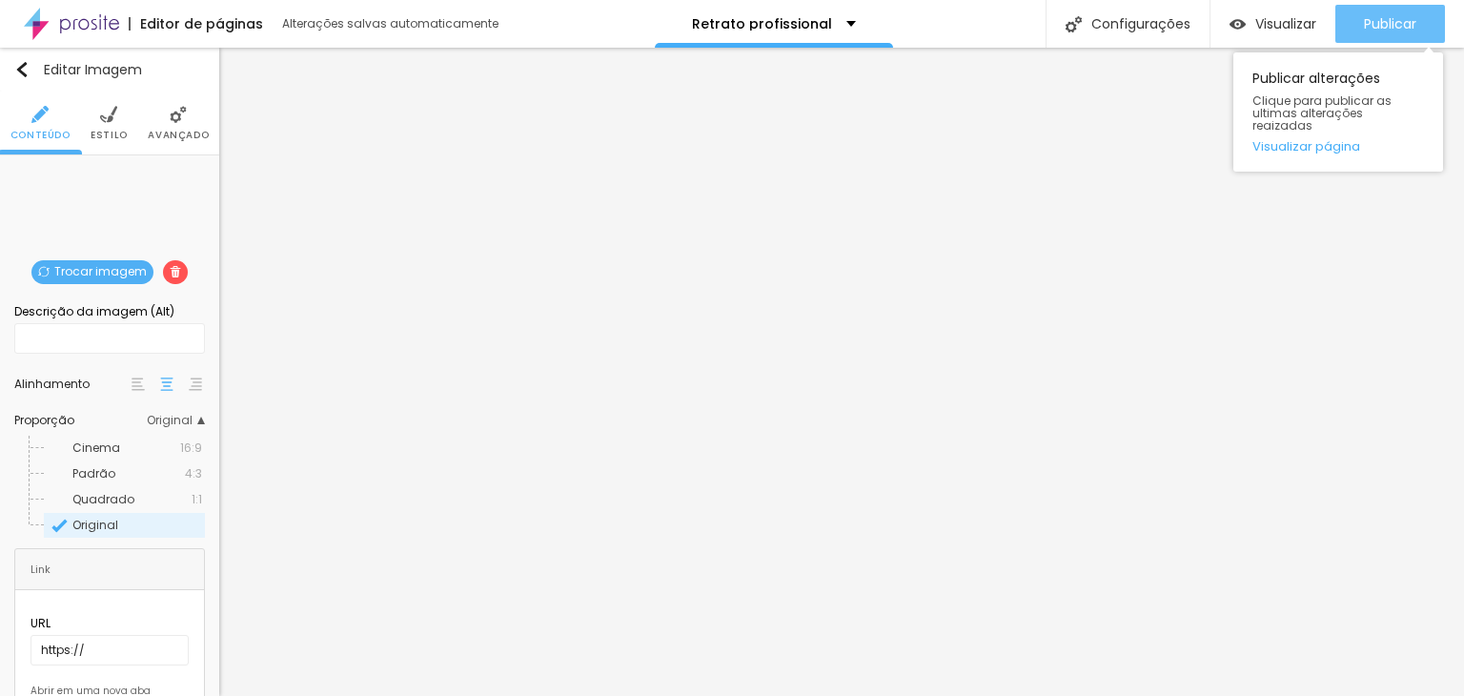
click at [1395, 31] on span "Publicar" at bounding box center [1390, 23] width 52 height 15
click at [1312, 140] on link "Visualizar página" at bounding box center [1338, 146] width 172 height 12
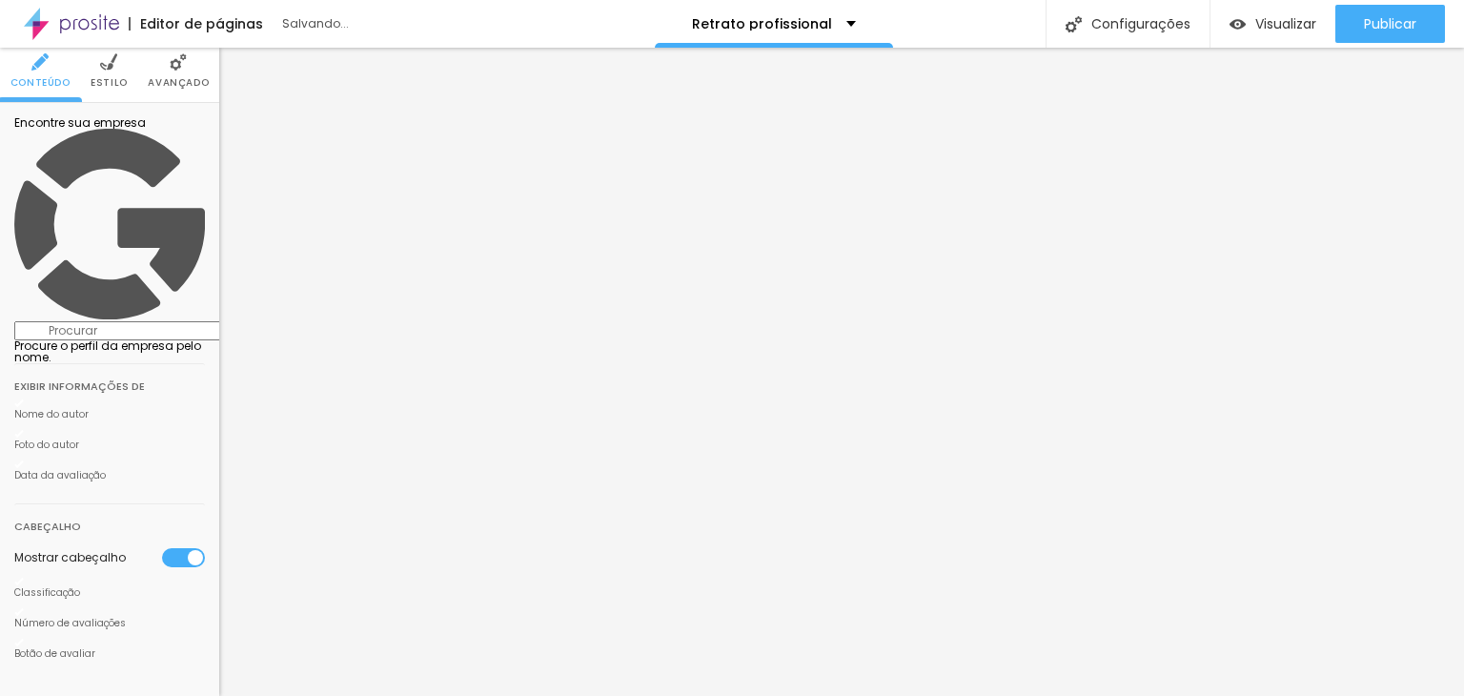
scroll to position [0, 0]
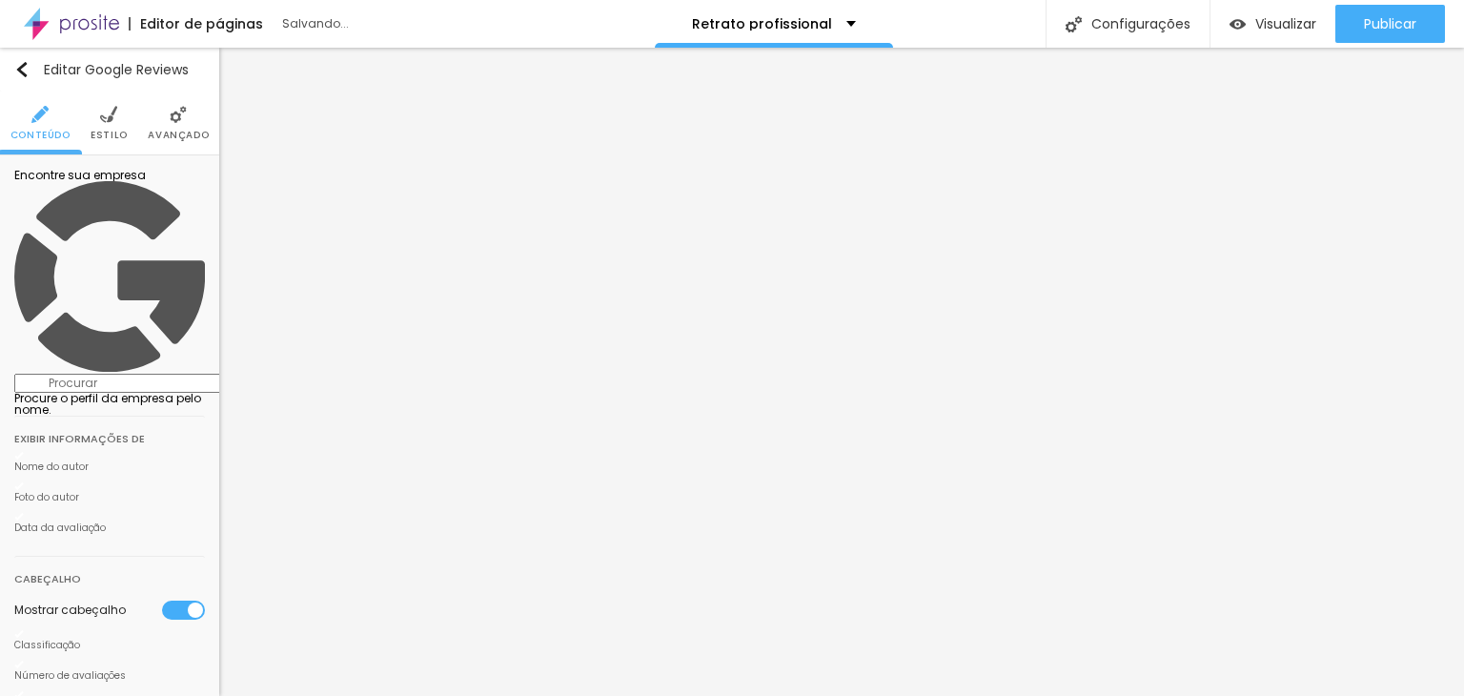
click at [70, 374] on input at bounding box center [143, 383] width 259 height 19
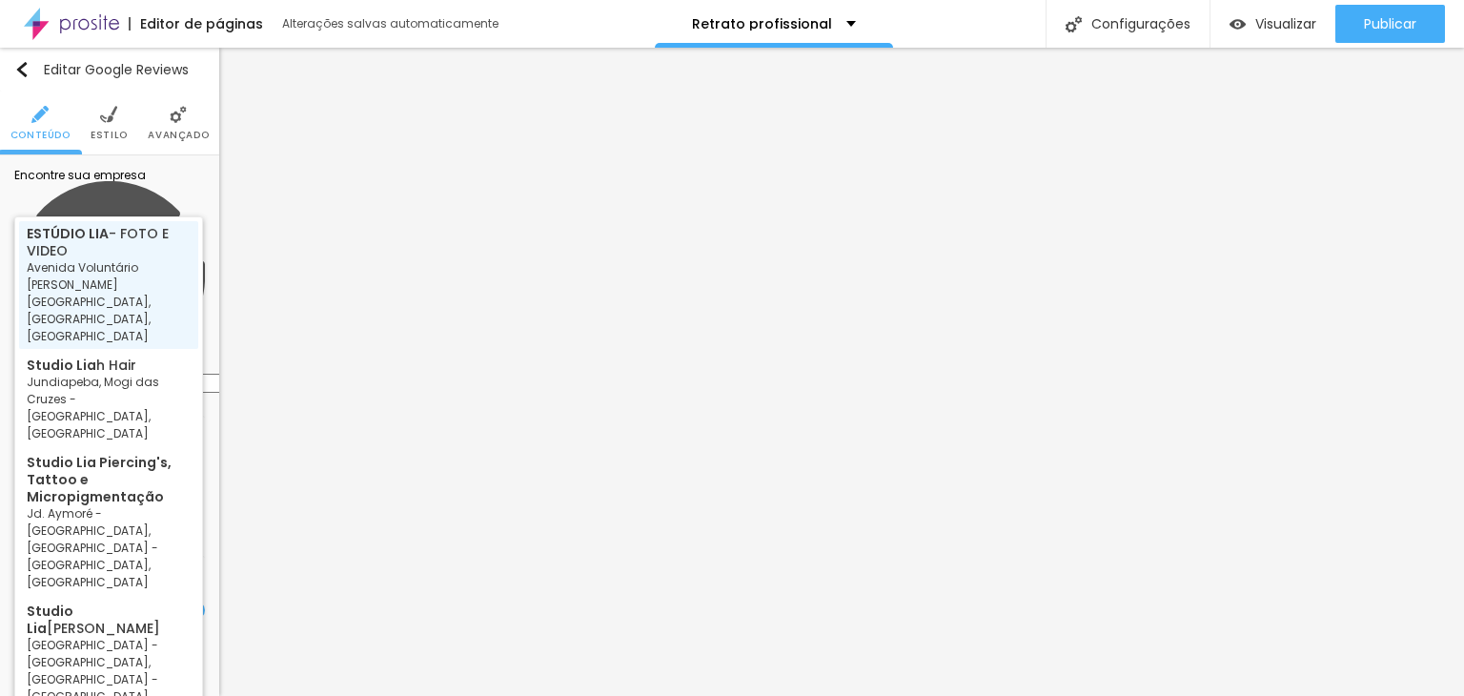
type input "ESTÚDIO LIA - FOTO E VIDEO - Avenida Voluntário Fernando Pinheiro Franco - Cent…"
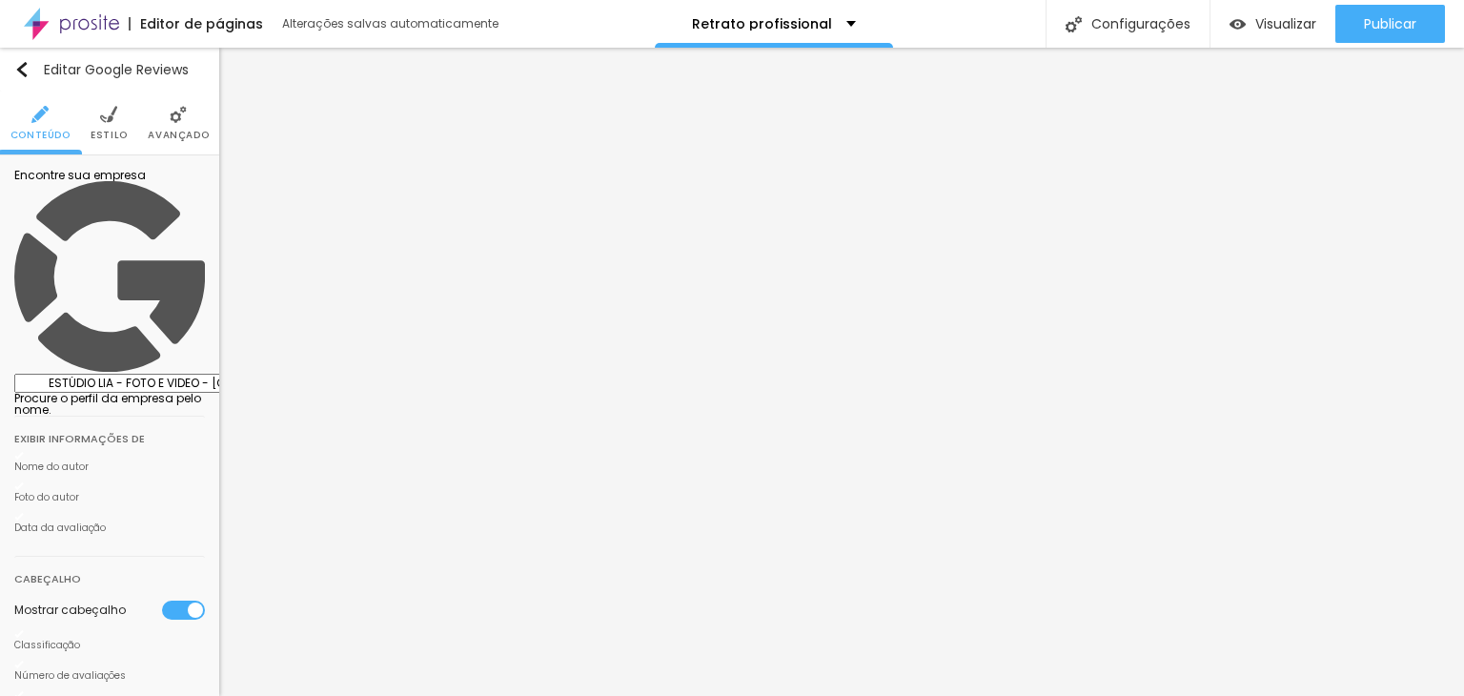
click at [115, 119] on img at bounding box center [108, 114] width 17 height 17
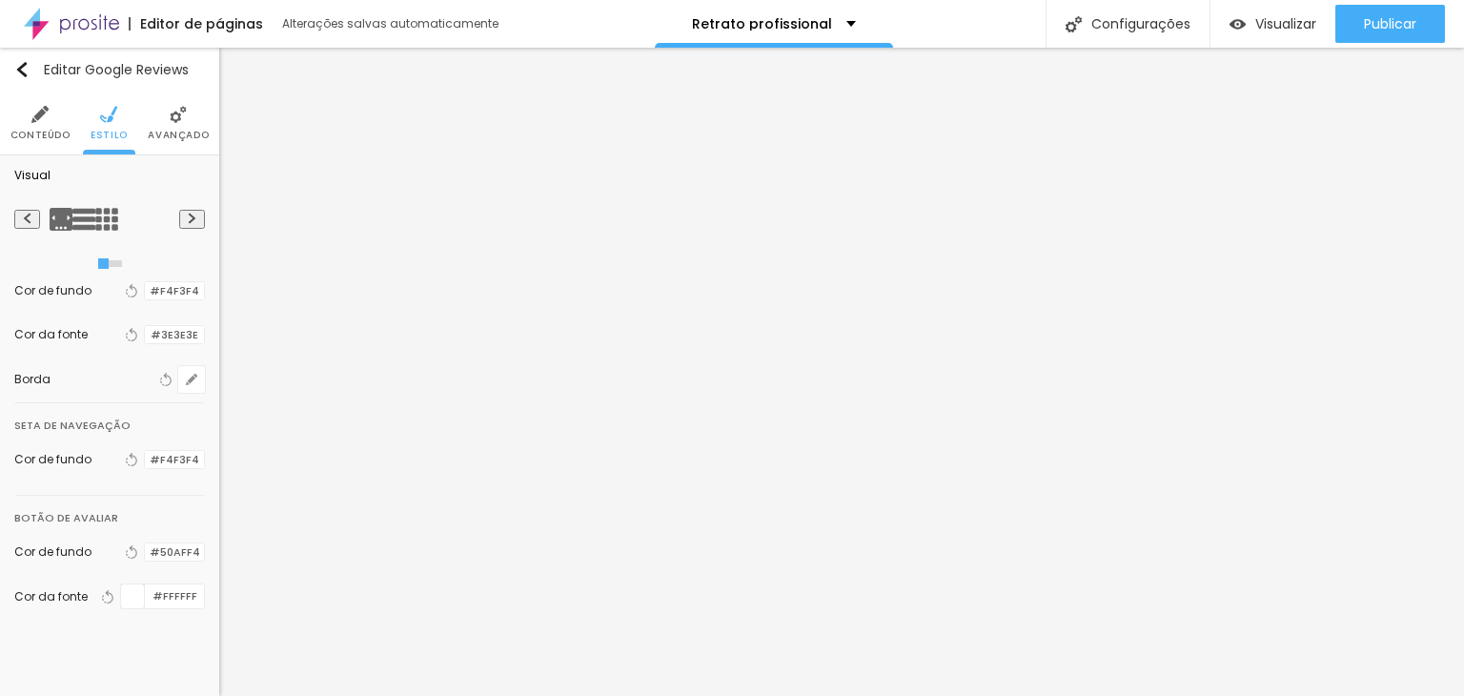
click at [145, 295] on div at bounding box center [145, 291] width 0 height 18
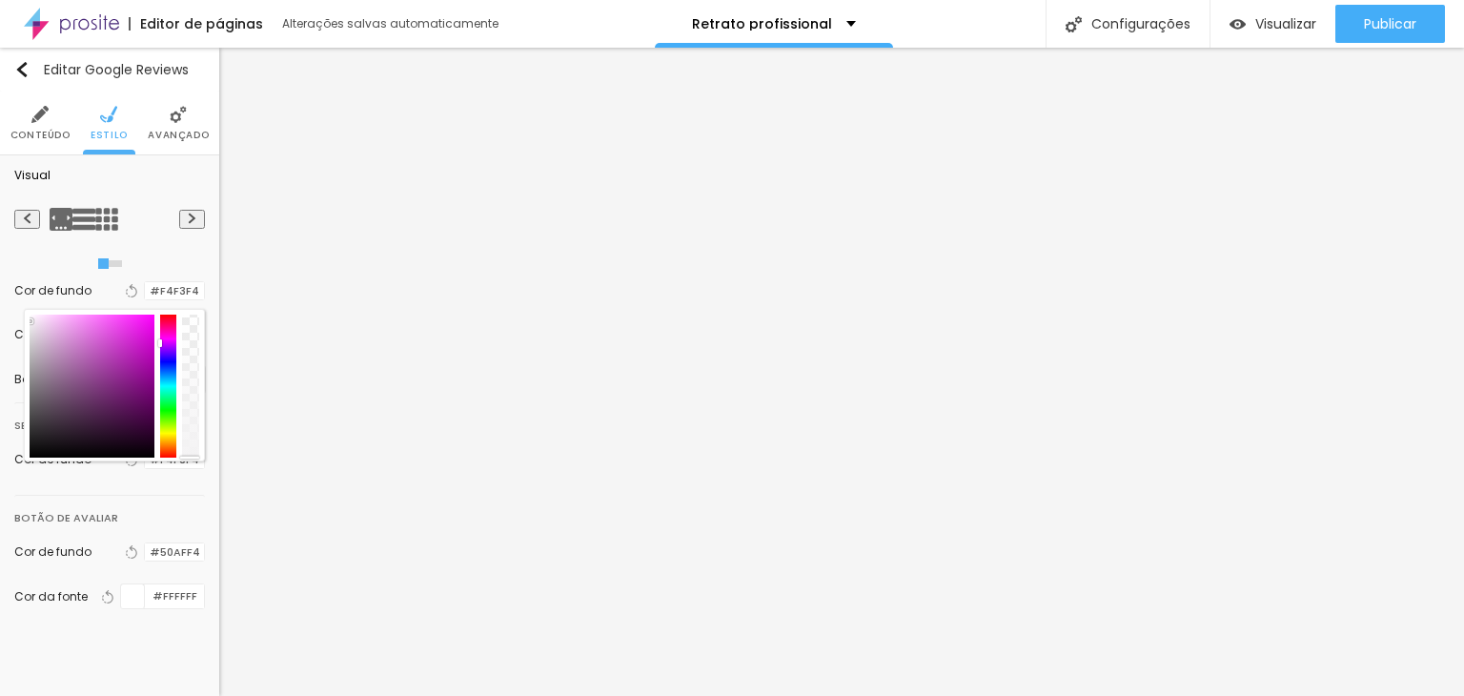
click at [30, 450] on div at bounding box center [92, 385] width 125 height 143
type input "#000000"
drag, startPoint x: 19, startPoint y: 447, endPoint x: 7, endPoint y: 465, distance: 21.9
click at [7, 465] on div "Visual Cor de fundo Voltar ao padrão #000000 Cor da fonte Voltar ao padrão #3E3…" at bounding box center [109, 401] width 219 height 492
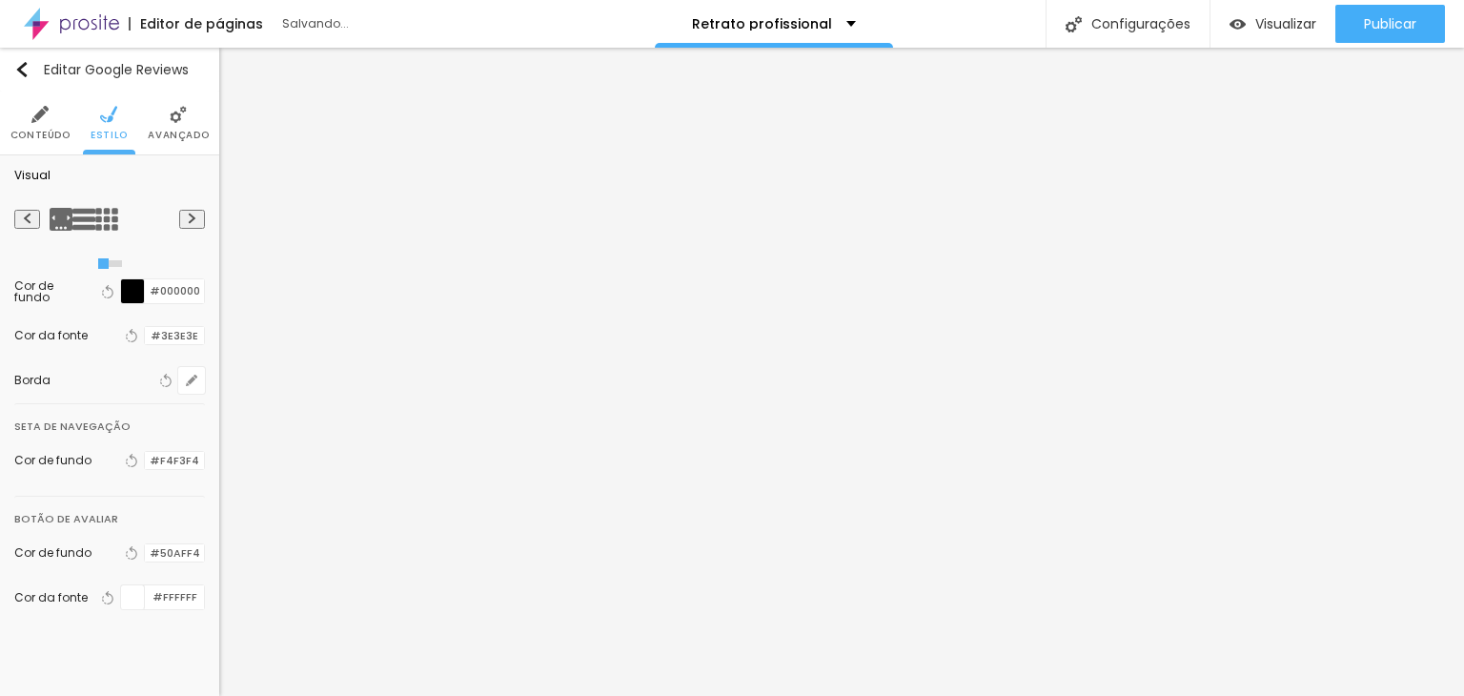
click at [164, 248] on div at bounding box center [109, 219] width 139 height 76
click at [187, 218] on img at bounding box center [192, 217] width 10 height 11
radio input "false"
click at [187, 215] on img at bounding box center [192, 217] width 10 height 11
radio input "false"
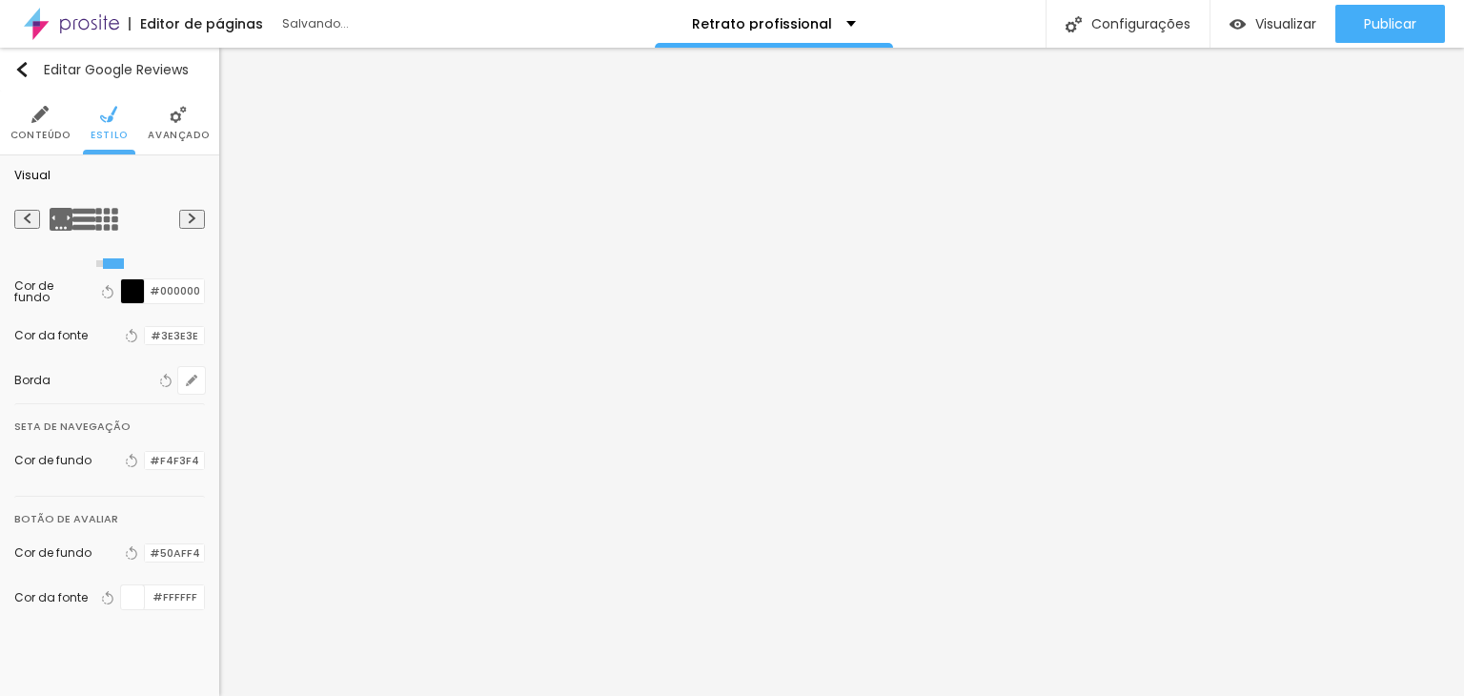
radio input "true"
click at [95, 225] on img at bounding box center [106, 219] width 23 height 23
click at [102, 215] on img at bounding box center [106, 219] width 23 height 23
click at [102, 214] on img at bounding box center [106, 219] width 23 height 23
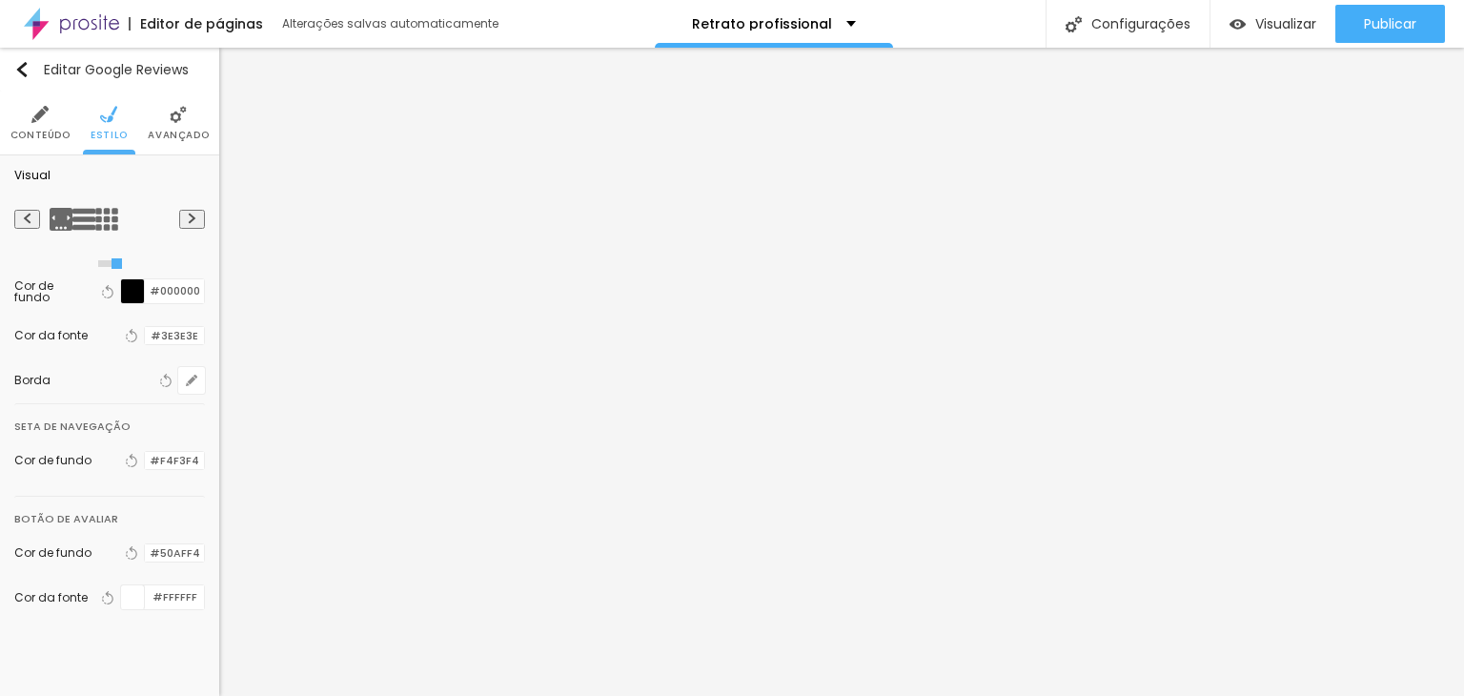
click at [125, 273] on div "Cor de fundo Voltar ao padrão #000000" at bounding box center [109, 291] width 191 height 45
click at [121, 292] on div at bounding box center [133, 291] width 24 height 24
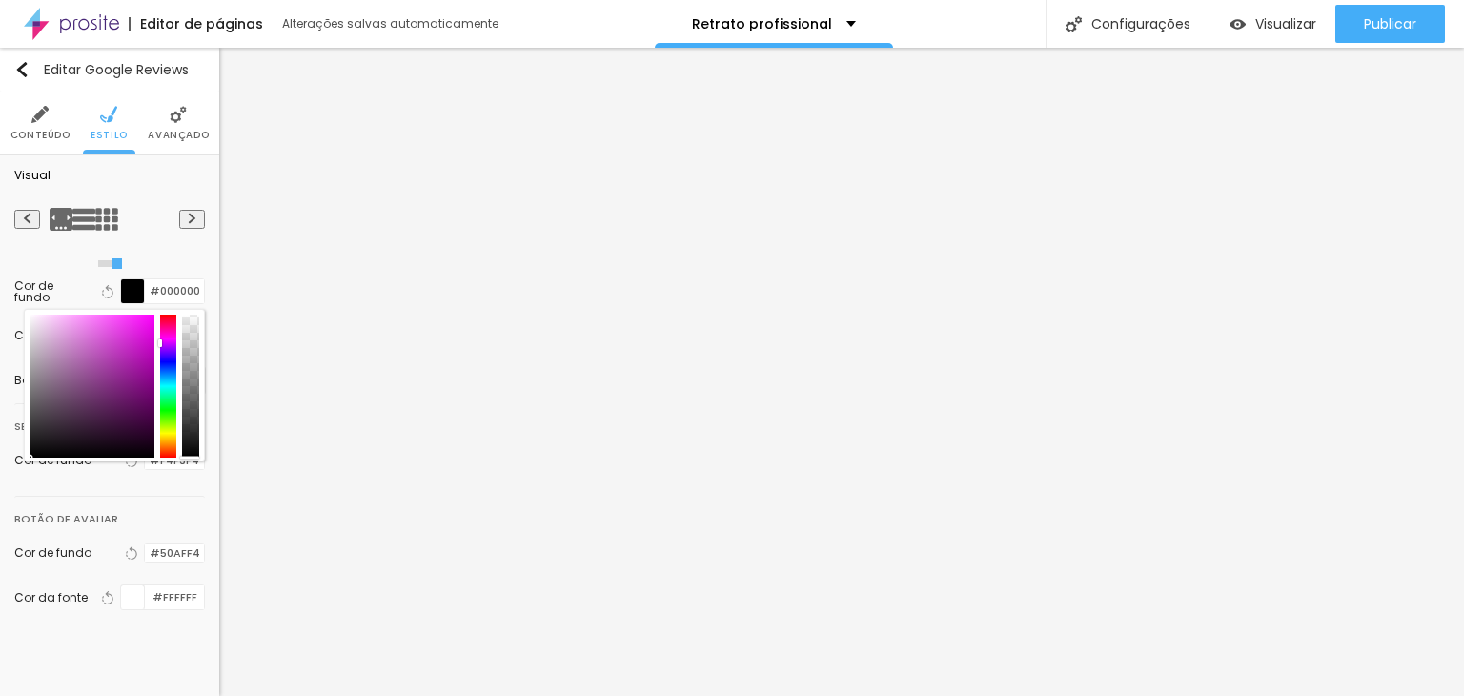
click at [24, 321] on div at bounding box center [114, 385] width 181 height 152
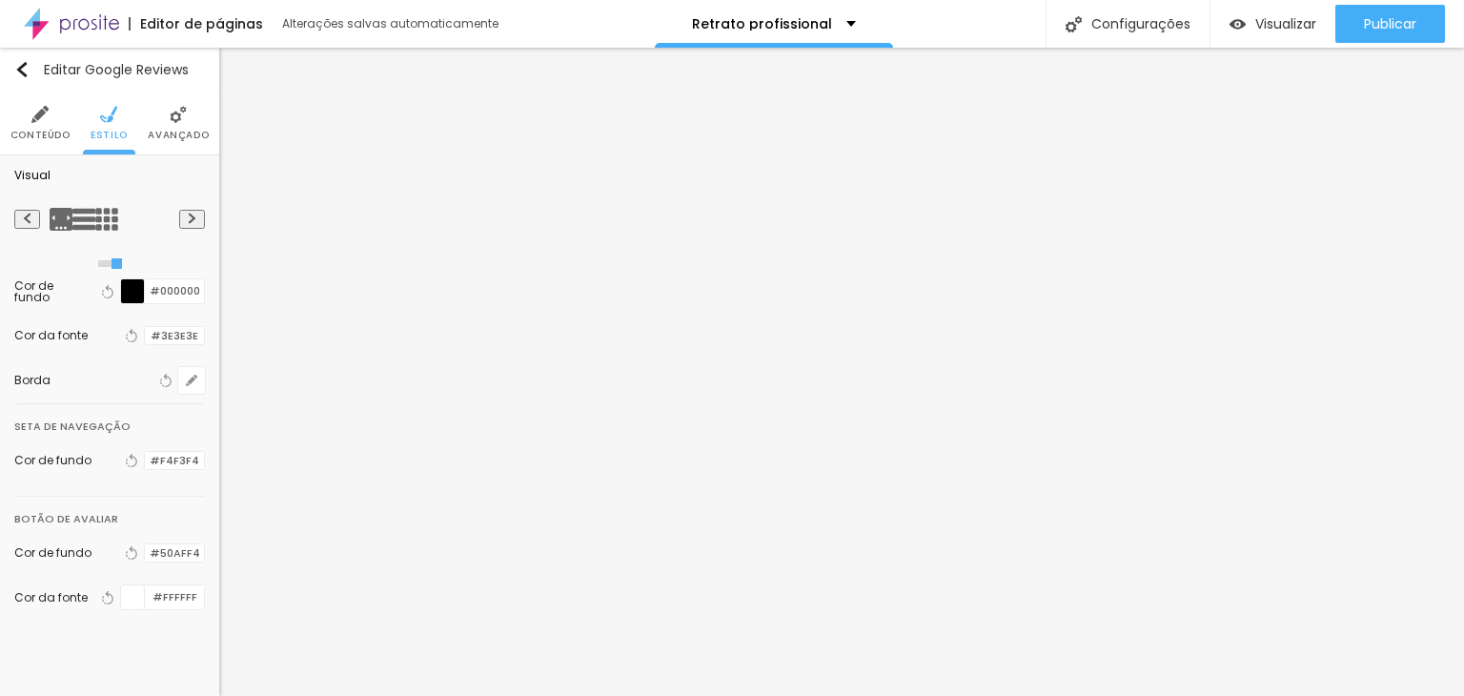
click at [121, 291] on div at bounding box center [133, 291] width 24 height 24
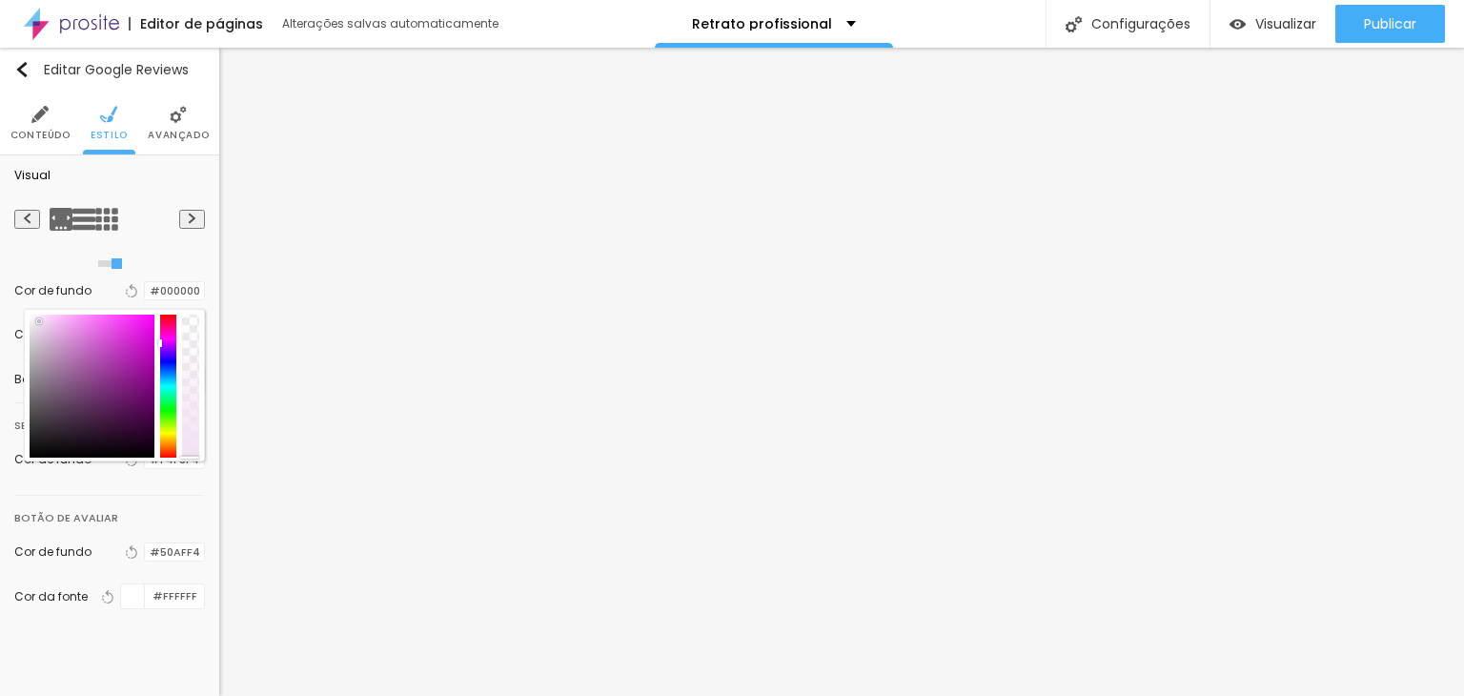
click at [30, 321] on div at bounding box center [92, 385] width 125 height 143
type input "#FFFFFF"
drag, startPoint x: 24, startPoint y: 321, endPoint x: 0, endPoint y: 293, distance: 36.5
click at [0, 293] on div "Visual Cor de fundo Voltar ao padrão #FFFFFF Cor da fonte Voltar ao padrão #3E3…" at bounding box center [109, 401] width 219 height 492
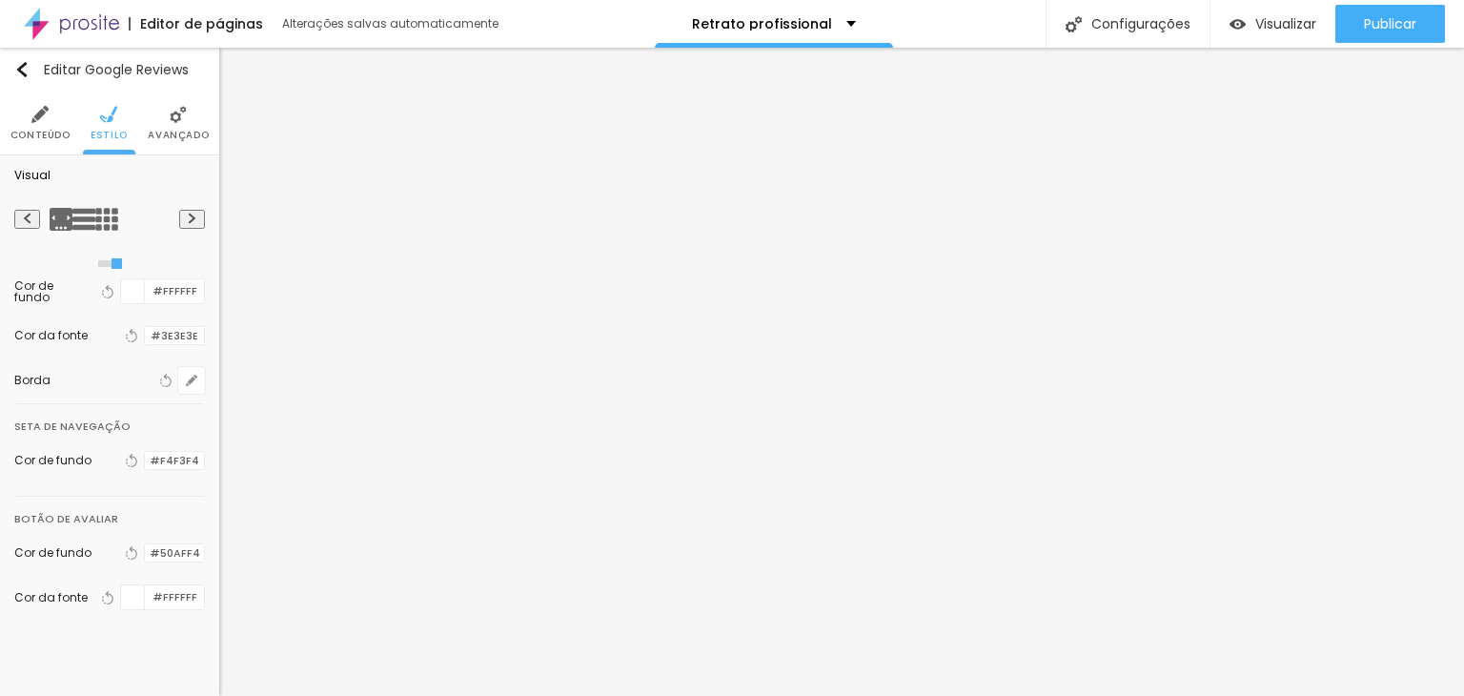
click at [156, 253] on div at bounding box center [109, 219] width 139 height 76
click at [22, 218] on img at bounding box center [27, 217] width 10 height 11
radio input "true"
radio input "false"
click at [22, 218] on img at bounding box center [27, 217] width 10 height 11
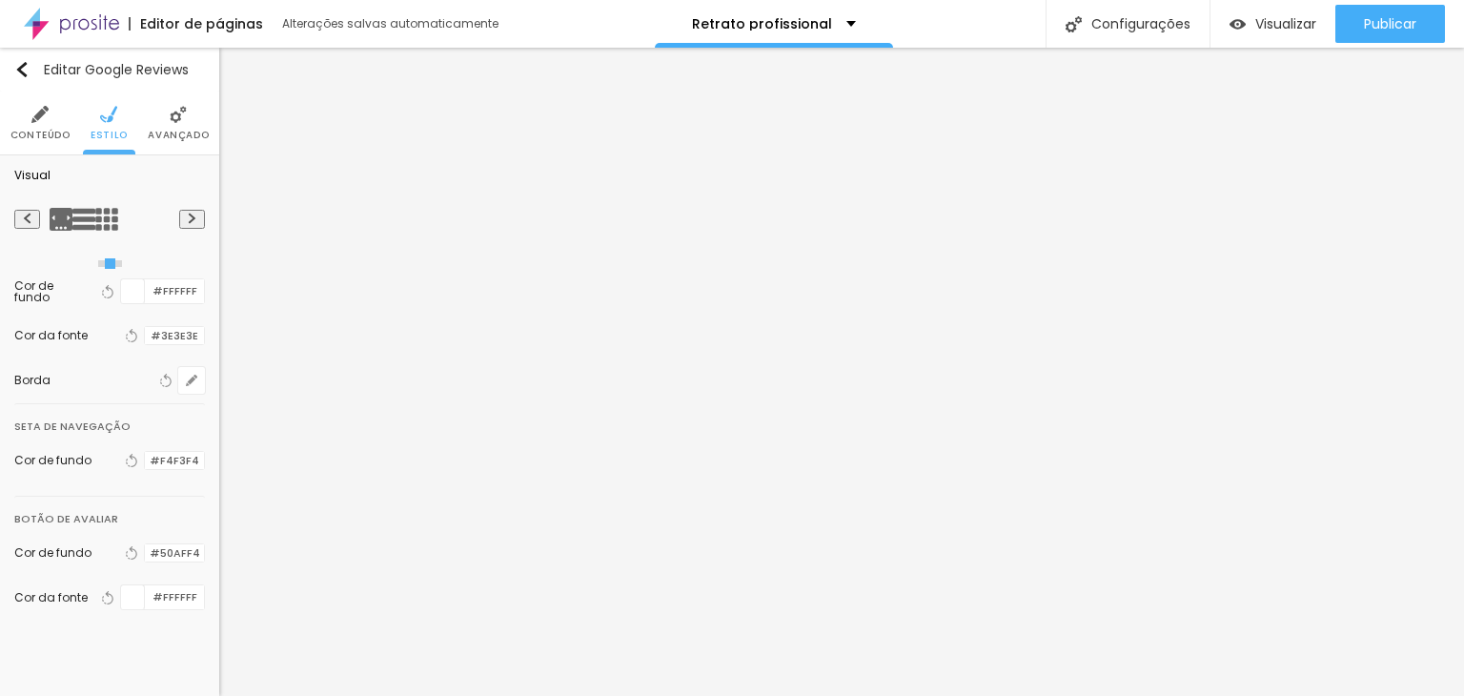
radio input "true"
radio input "false"
click at [187, 221] on img at bounding box center [192, 217] width 10 height 11
radio input "false"
click at [187, 221] on img at bounding box center [192, 217] width 10 height 11
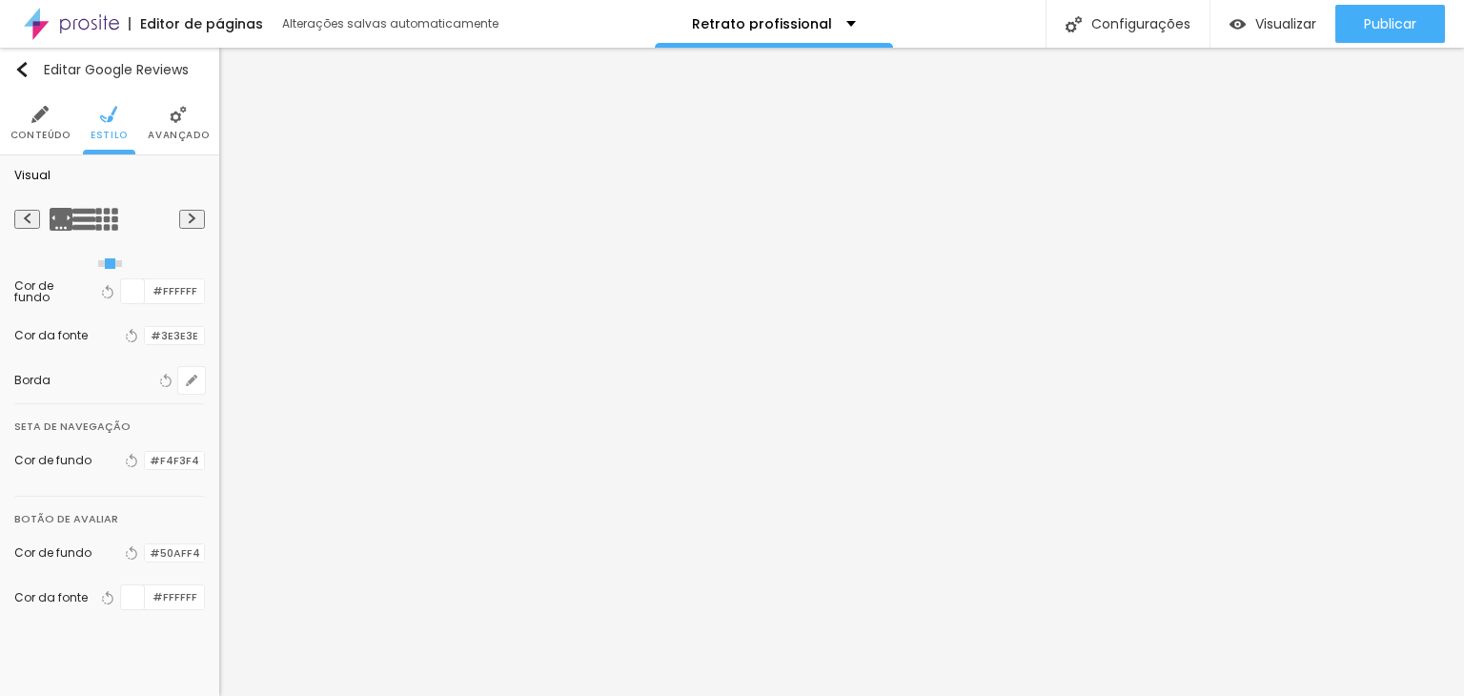
radio input "false"
radio input "true"
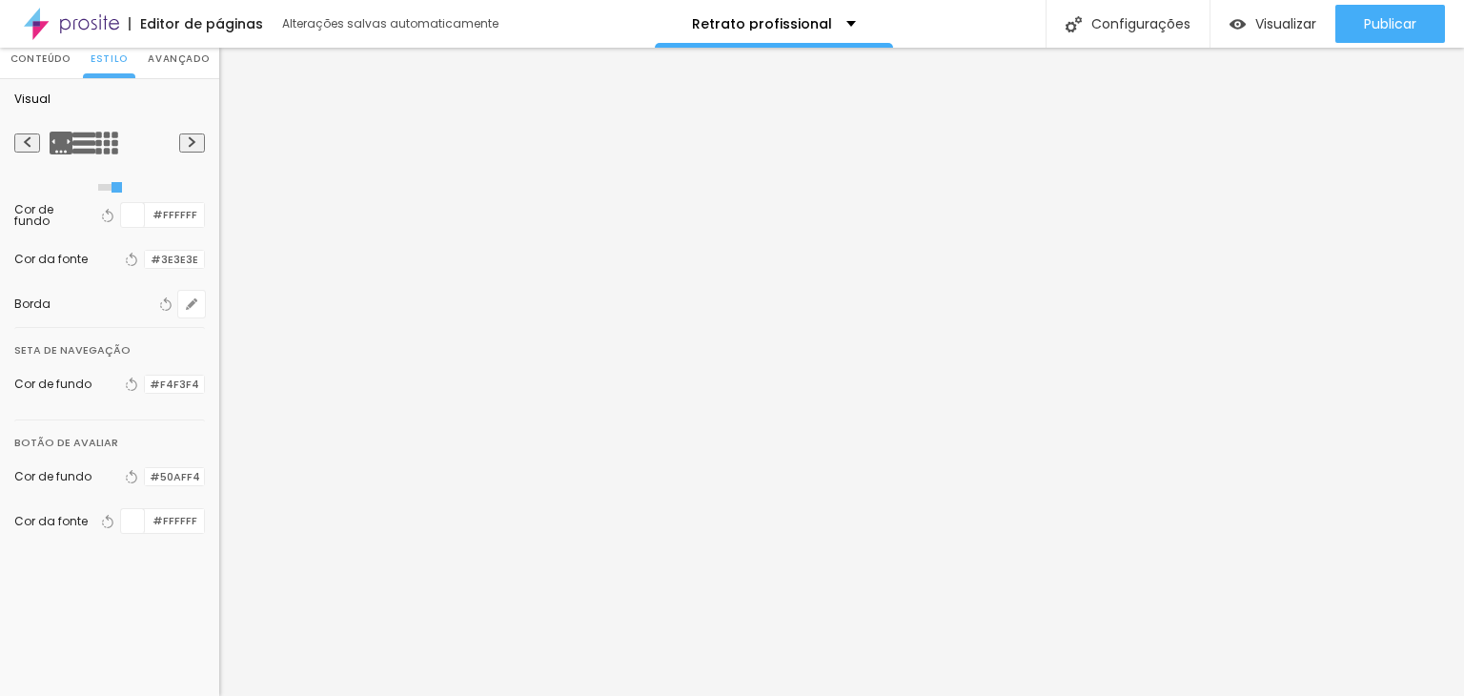
click at [145, 472] on div at bounding box center [145, 477] width 0 height 18
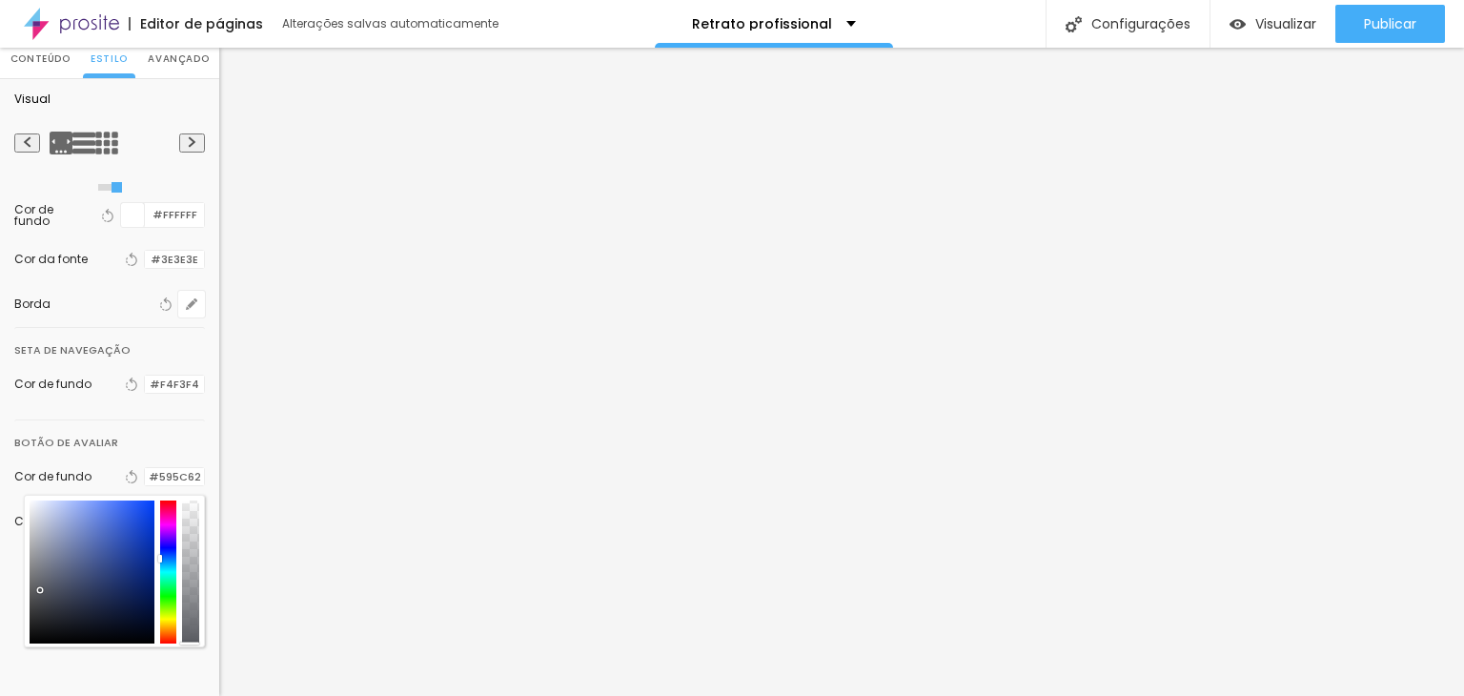
type input "#585A60"
drag, startPoint x: 97, startPoint y: 504, endPoint x: 26, endPoint y: 589, distance: 110.9
click at [38, 589] on div at bounding box center [40, 591] width 4 height 4
click at [142, 420] on div "Botão de avaliar" at bounding box center [109, 437] width 191 height 34
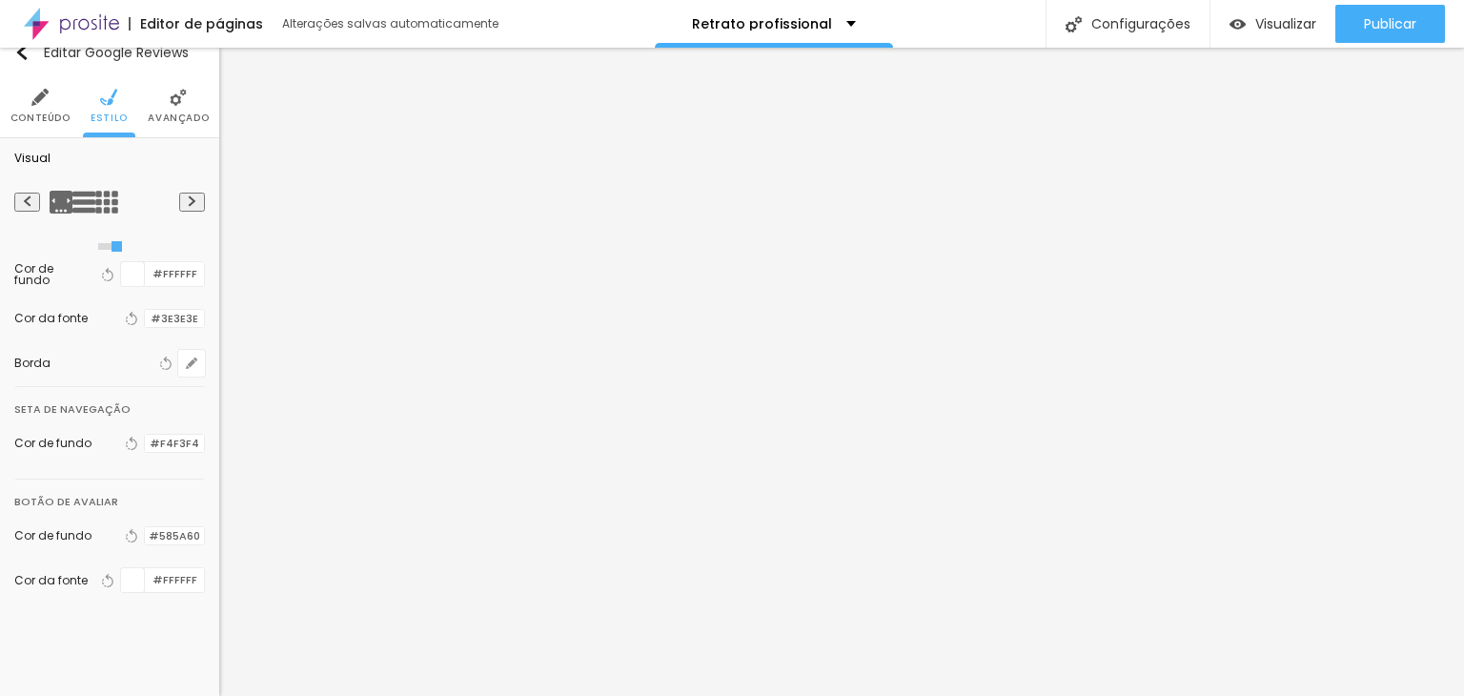
scroll to position [0, 0]
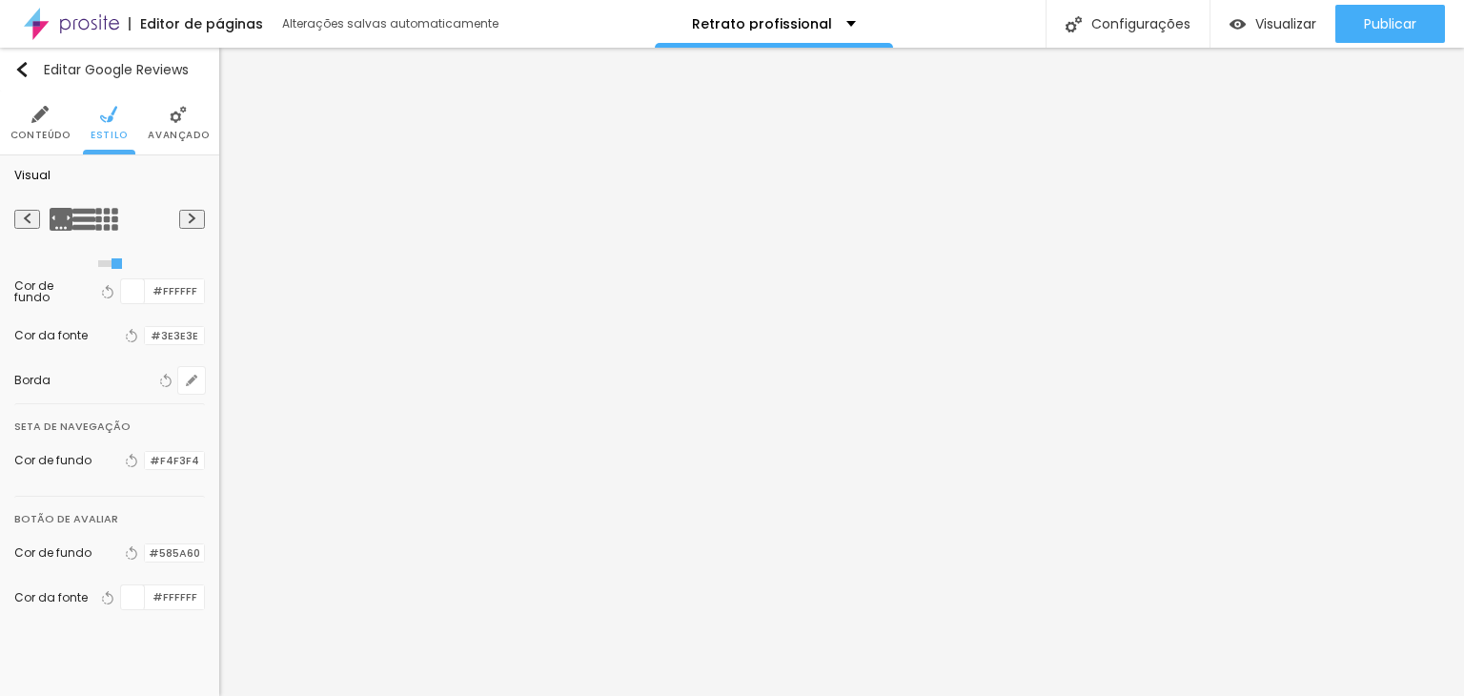
click at [157, 131] on span "Avançado" at bounding box center [178, 136] width 61 height 10
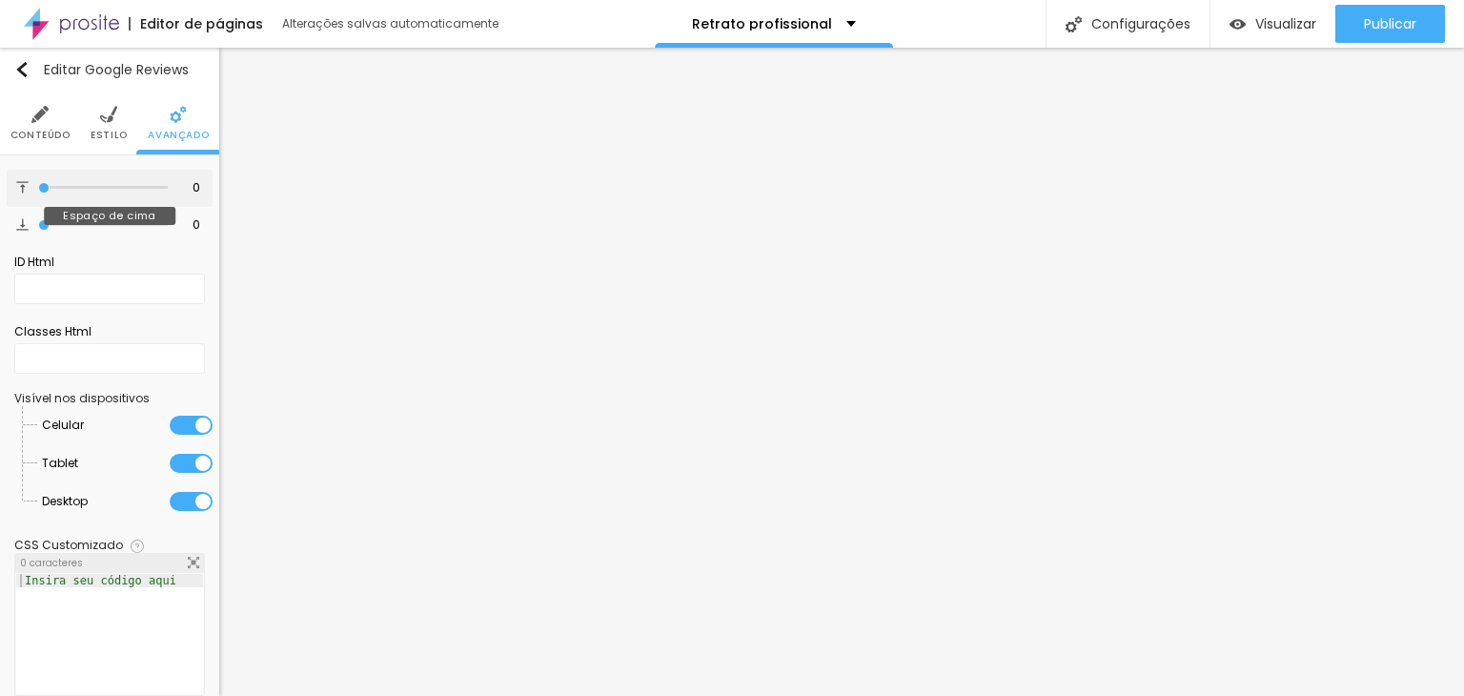
drag, startPoint x: 34, startPoint y: 189, endPoint x: 56, endPoint y: 189, distance: 21.9
click at [56, 189] on div "0 Espaço de cima" at bounding box center [110, 188] width 206 height 37
type input "6"
type input "27"
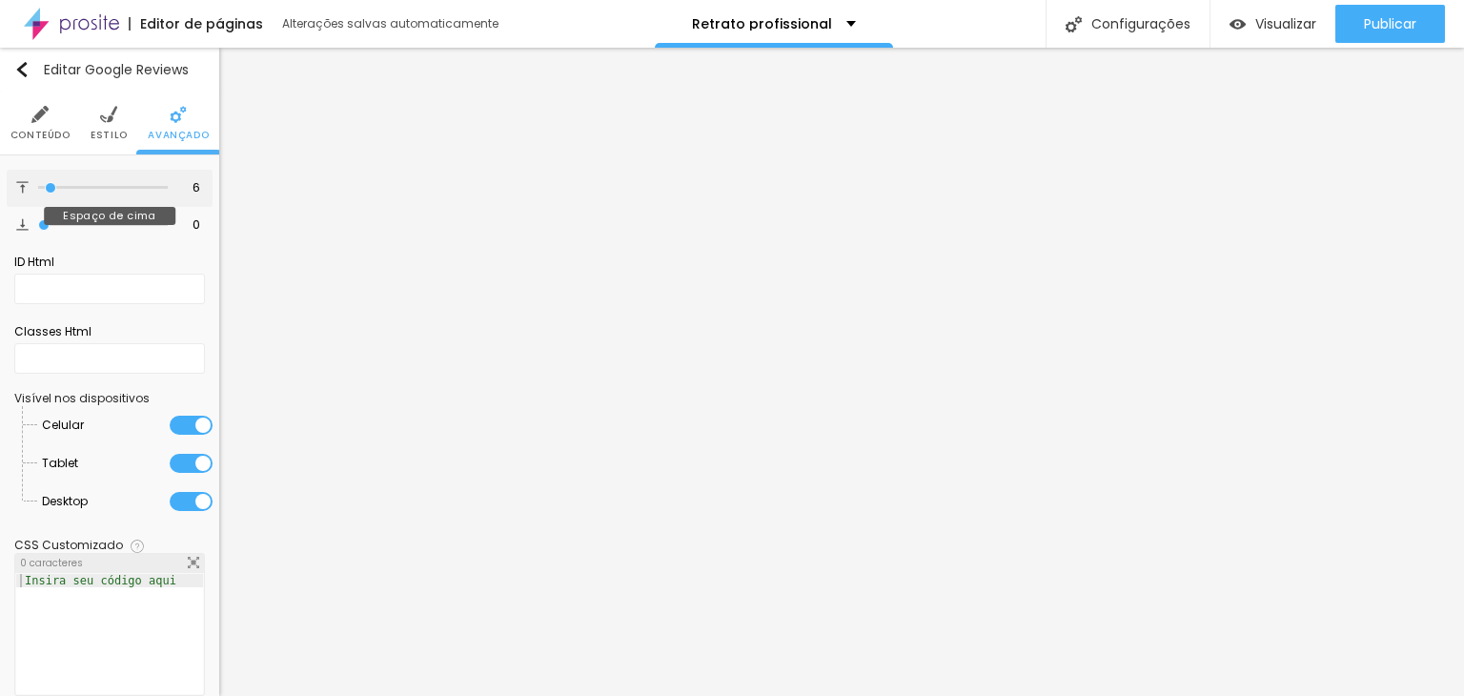
type input "27"
type input "31"
type input "34"
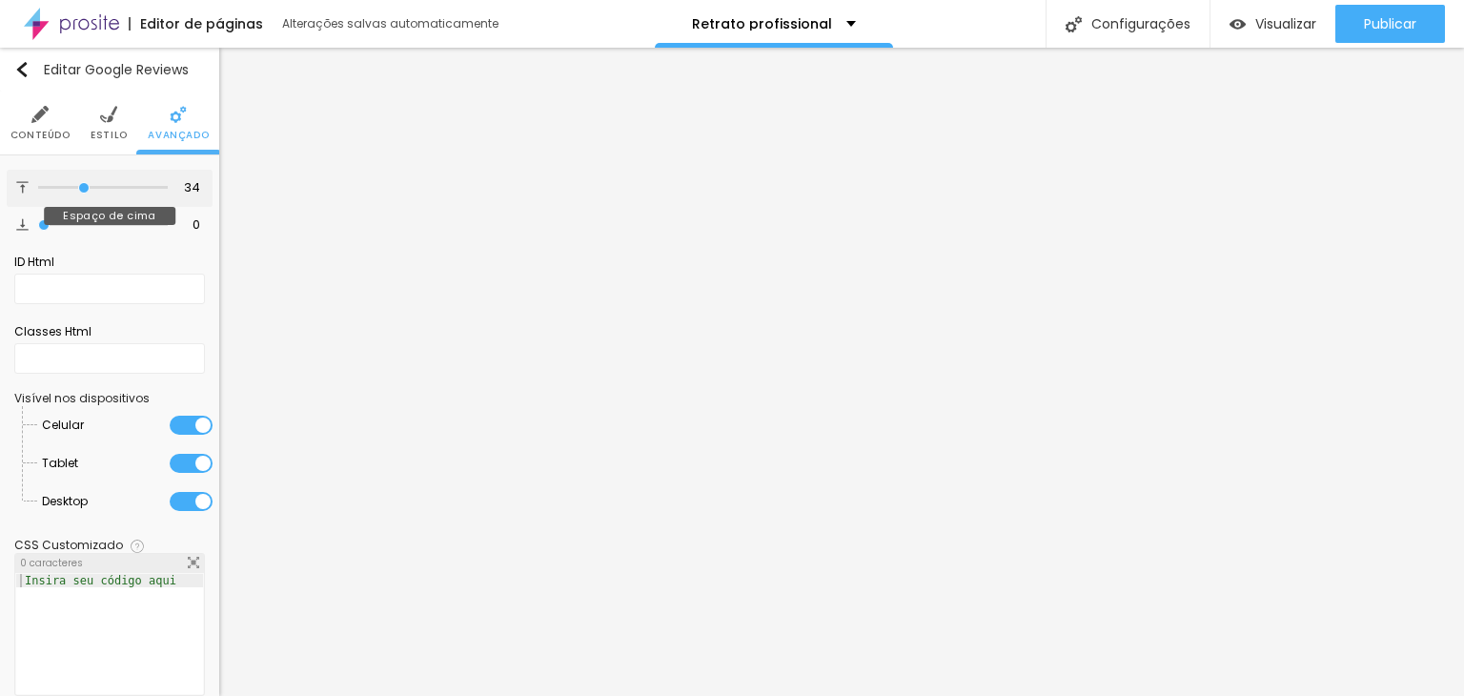
type input "35"
type input "31"
type input "20"
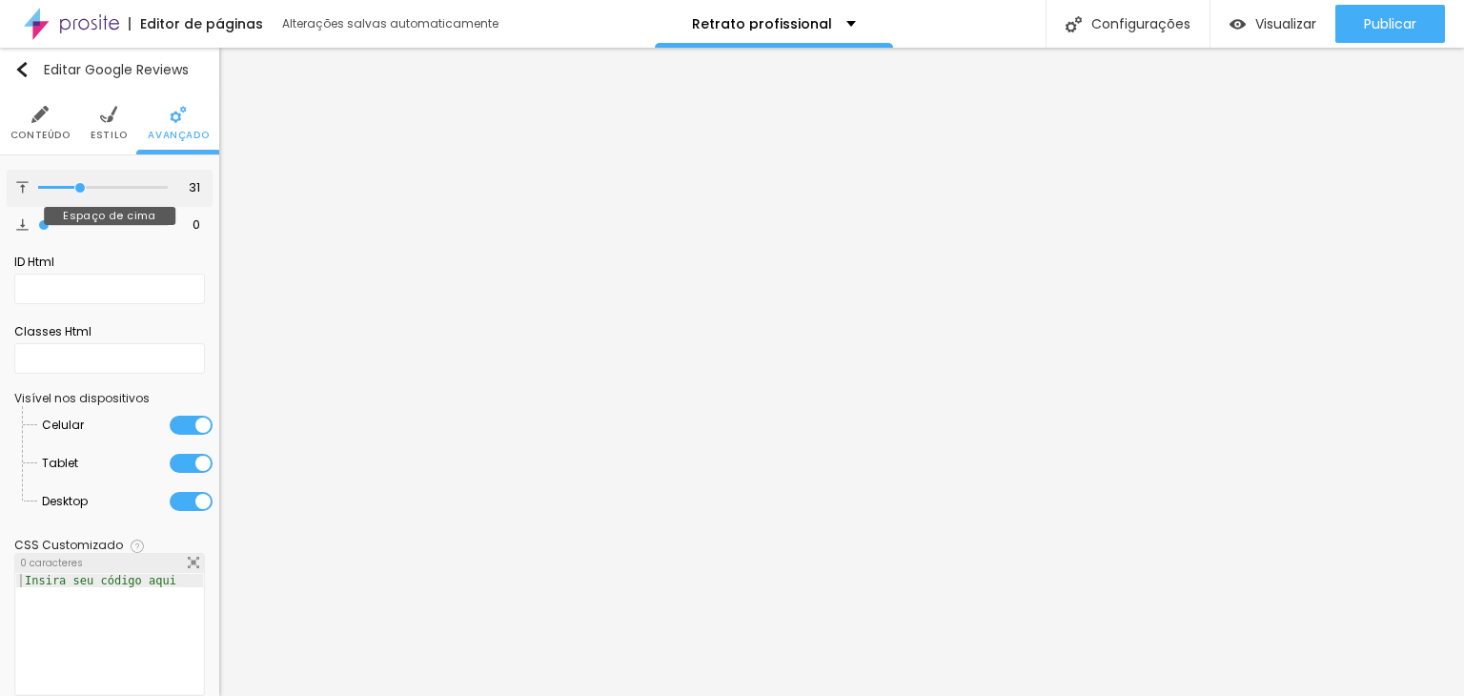
type input "20"
type input "0"
drag, startPoint x: 45, startPoint y: 187, endPoint x: 0, endPoint y: 174, distance: 46.5
click at [38, 183] on input "range" at bounding box center [103, 188] width 130 height 10
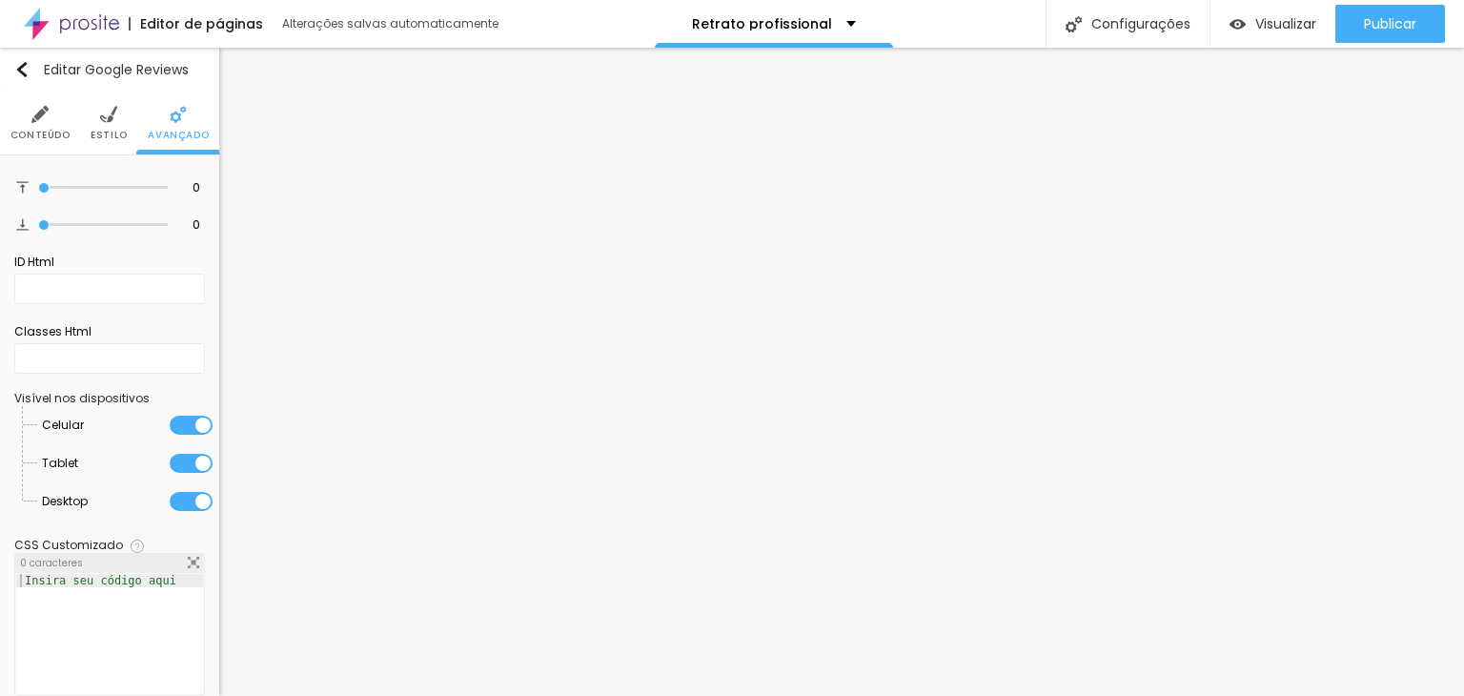
click at [93, 124] on li "Estilo" at bounding box center [109, 122] width 37 height 63
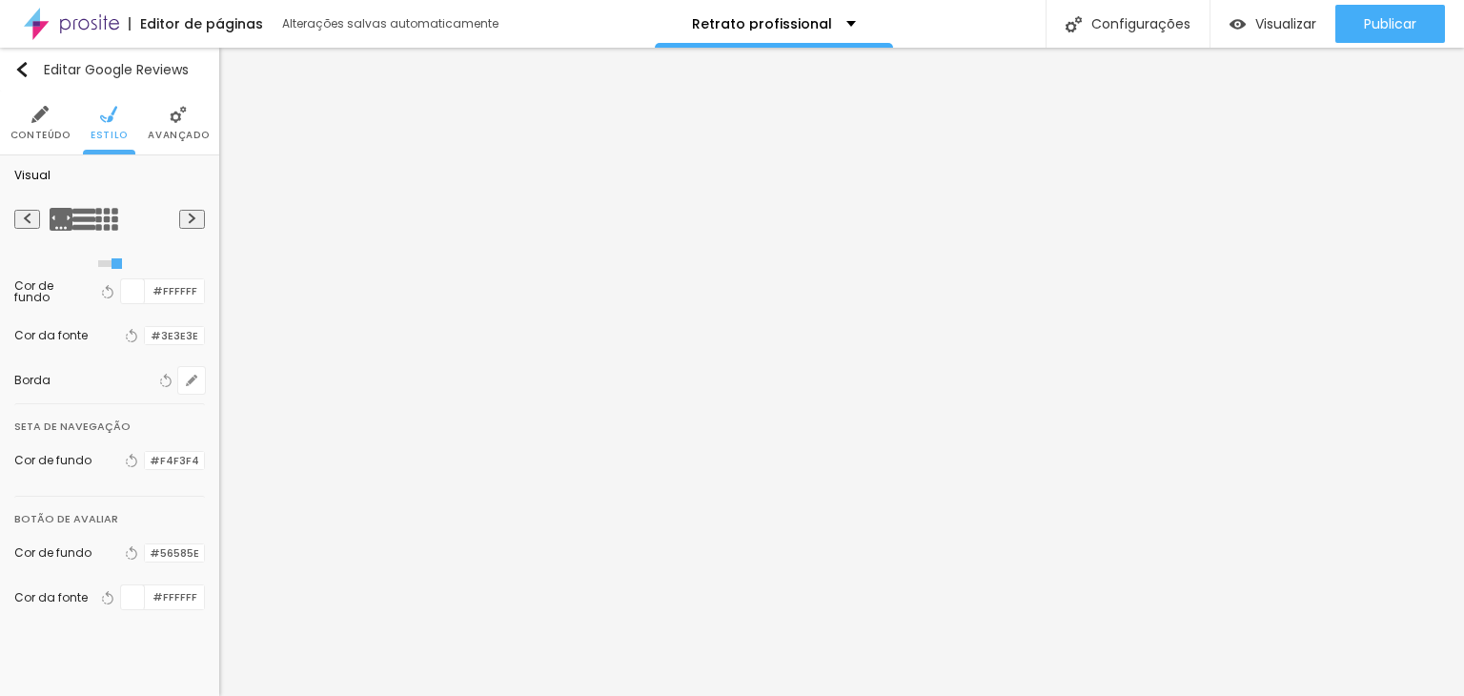
click at [27, 111] on li "Conteúdo" at bounding box center [40, 122] width 60 height 63
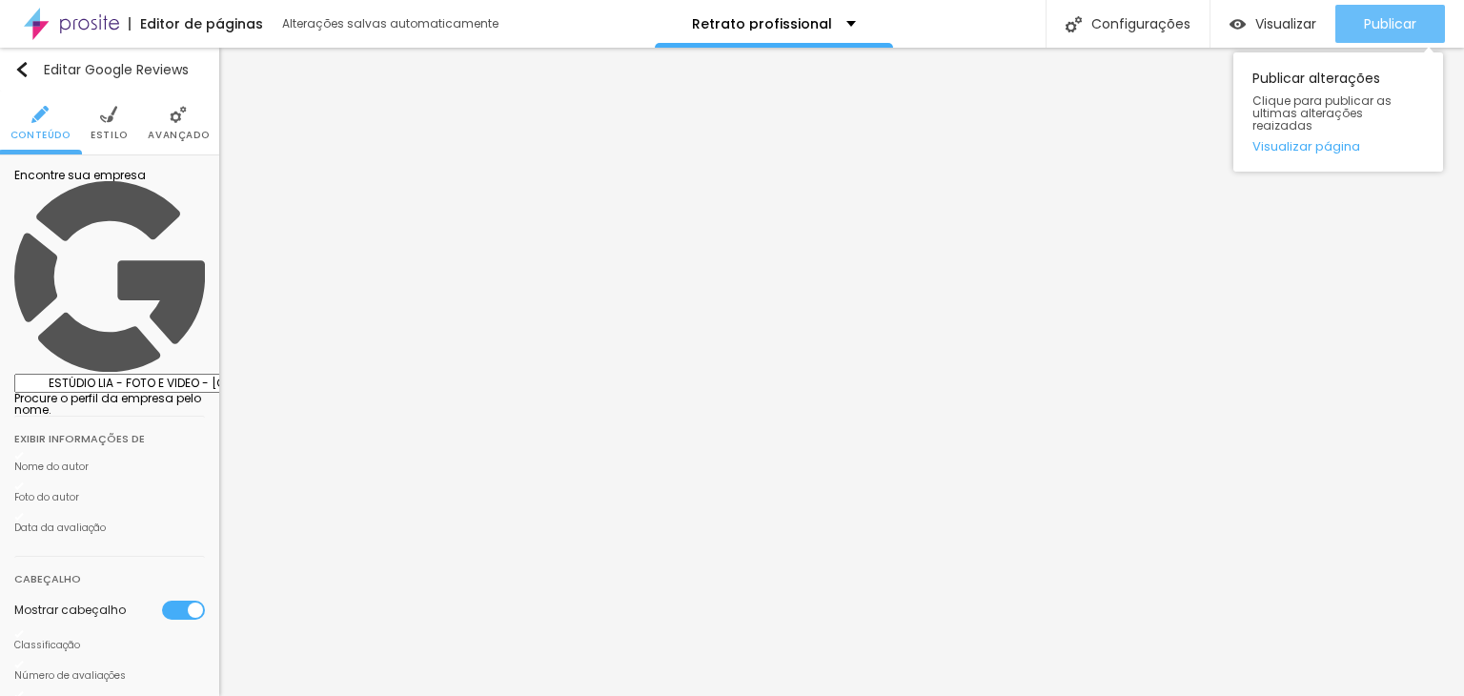
click at [1370, 12] on div "Publicar" at bounding box center [1390, 24] width 52 height 38
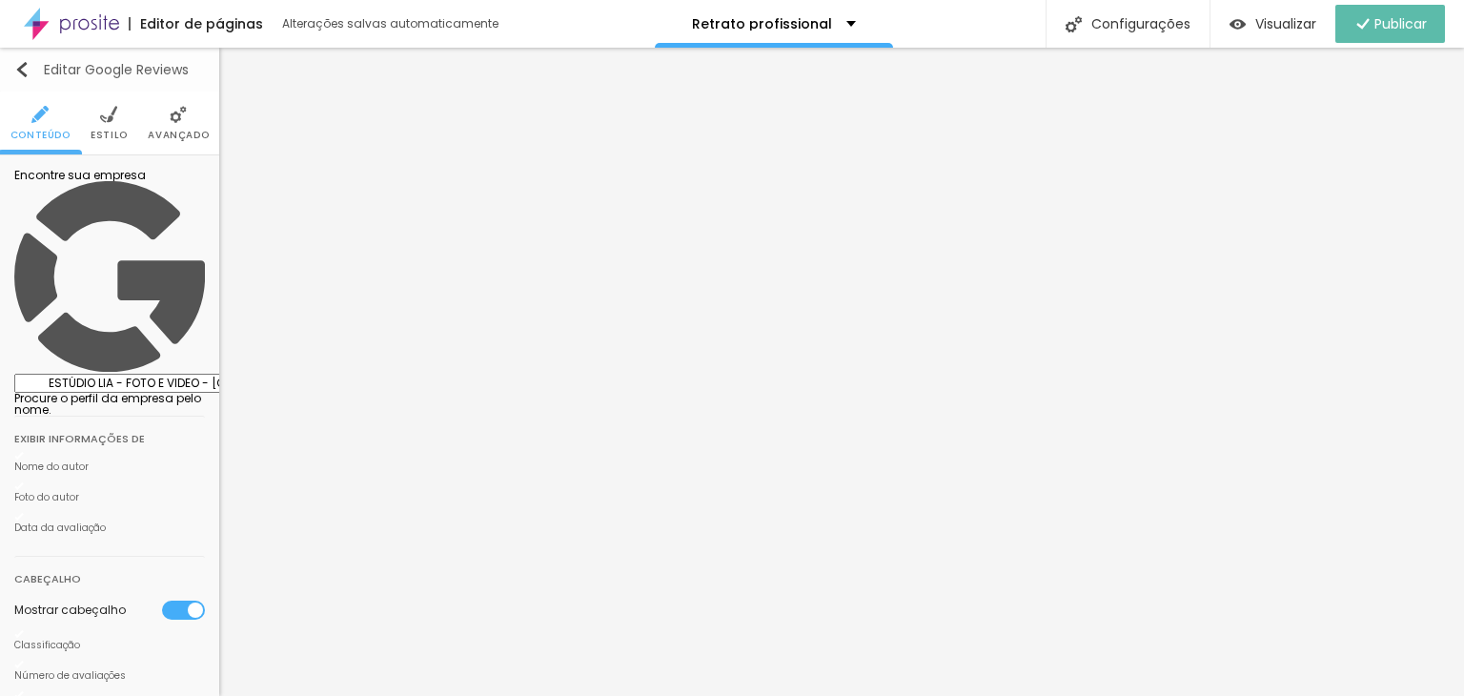
click at [27, 66] on img "button" at bounding box center [21, 69] width 15 height 15
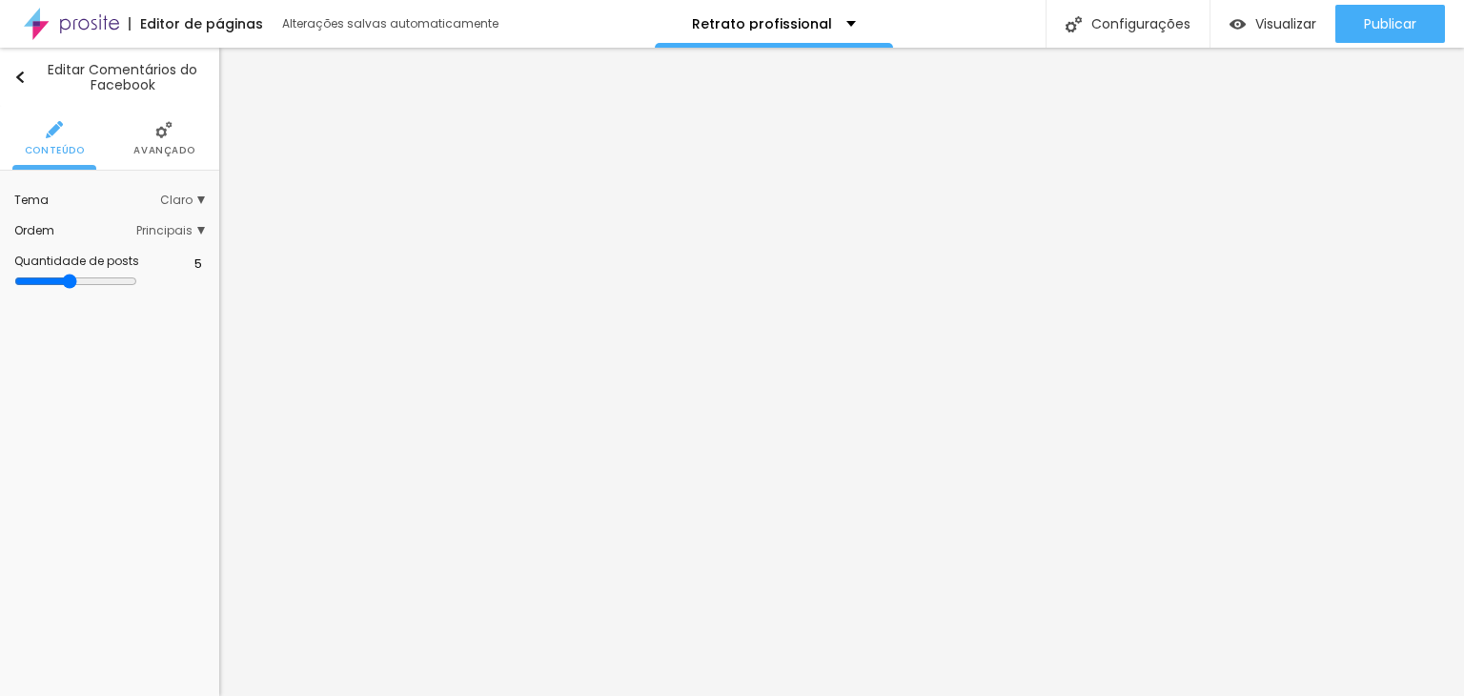
click at [191, 199] on span "Claro" at bounding box center [182, 199] width 45 height 11
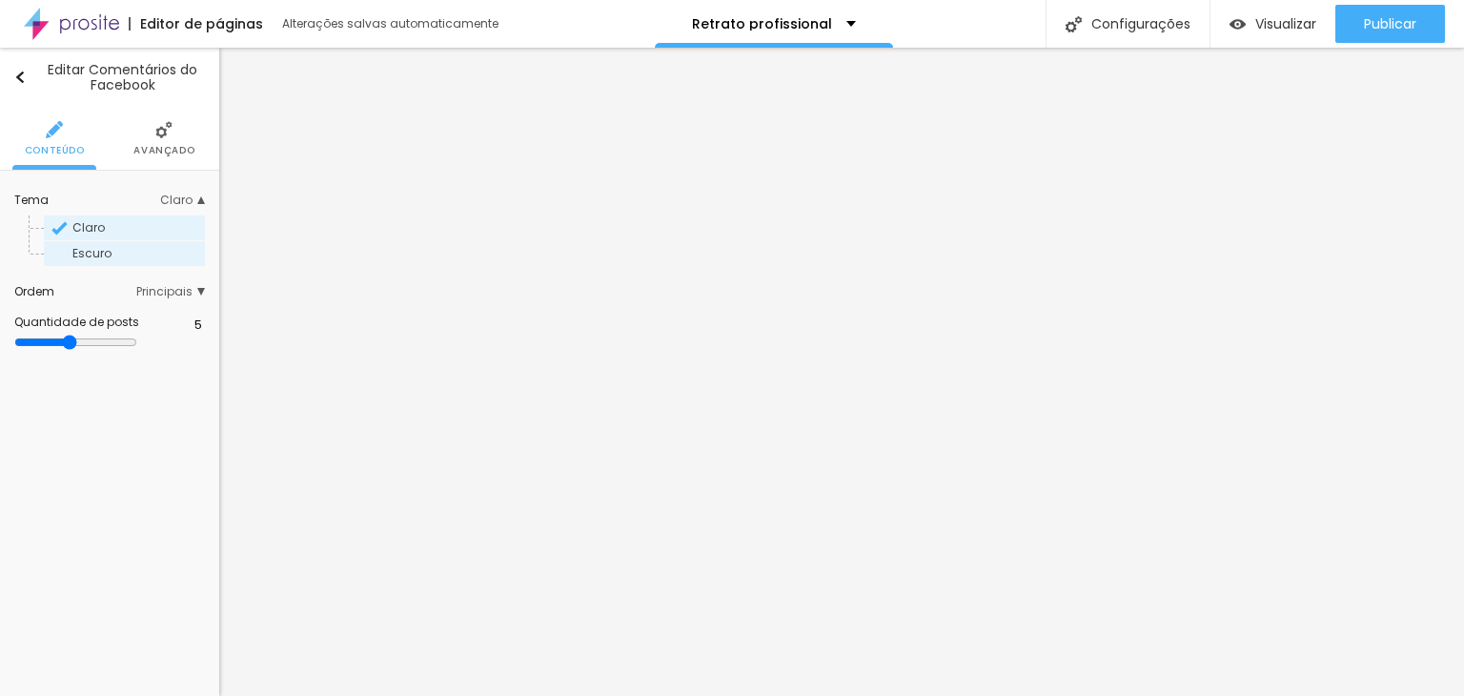
click at [93, 254] on span "Escuro" at bounding box center [91, 253] width 39 height 16
click at [111, 222] on span "Claro" at bounding box center [137, 227] width 130 height 11
click at [172, 131] on img at bounding box center [163, 129] width 17 height 17
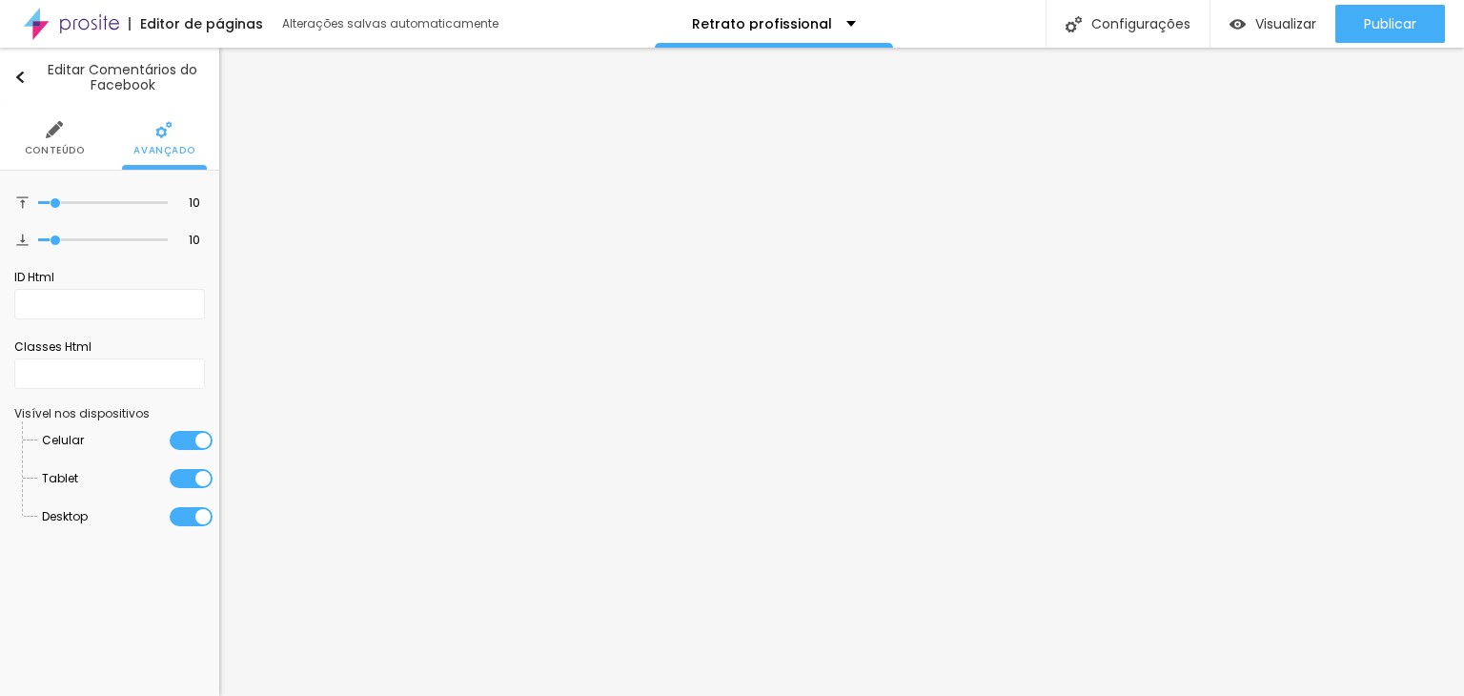
click at [53, 146] on span "Conteúdo" at bounding box center [55, 151] width 60 height 10
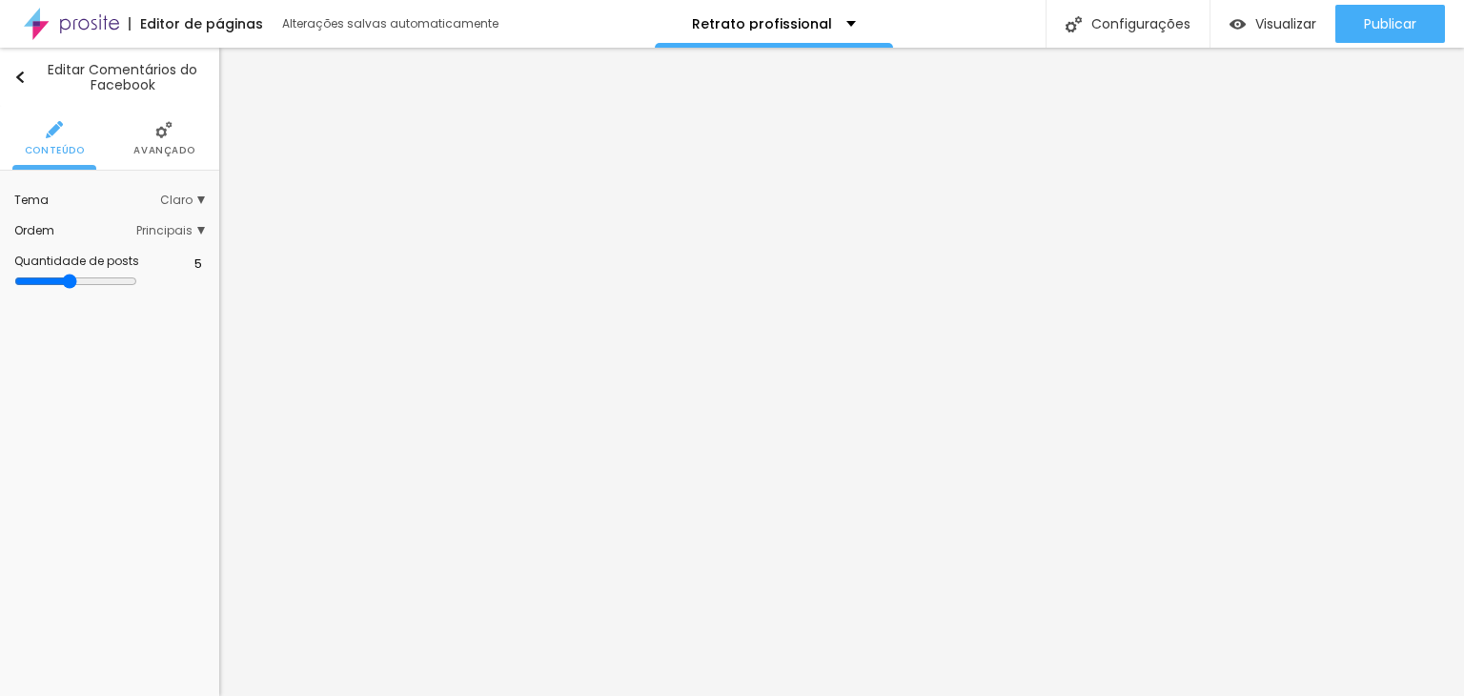
click at [193, 222] on div "Ordem Principais Principais Mais recentes Mais antigos" at bounding box center [109, 230] width 191 height 30
click at [189, 226] on span "Principais" at bounding box center [170, 230] width 69 height 11
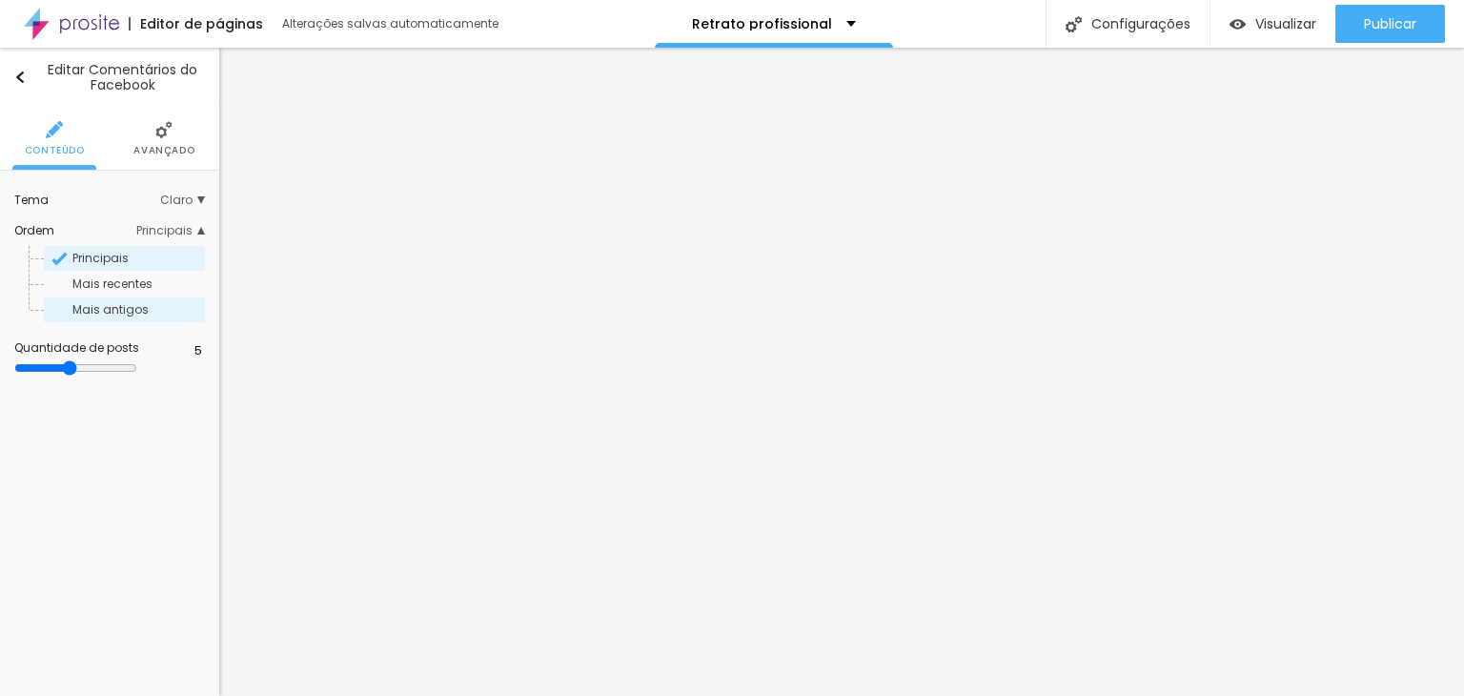
click at [122, 304] on span "Mais antigos" at bounding box center [110, 309] width 76 height 16
click at [111, 277] on span "Mais recentes" at bounding box center [112, 283] width 80 height 16
type input "10"
drag, startPoint x: 102, startPoint y: 363, endPoint x: 225, endPoint y: 374, distance: 123.4
type input "10"
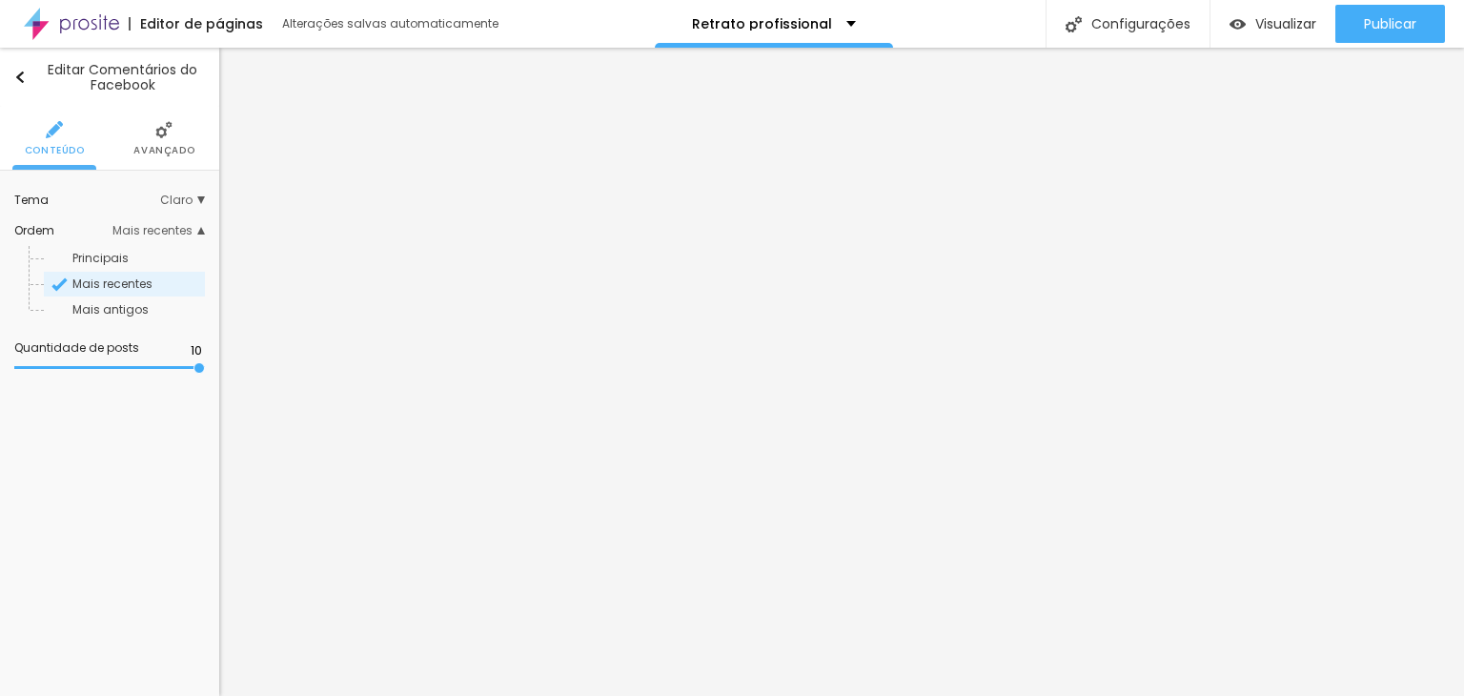
click at [205, 373] on input "range" at bounding box center [109, 368] width 191 height 10
click at [137, 313] on span "Mais antigos" at bounding box center [110, 309] width 76 height 16
click at [118, 283] on span "Mais recentes" at bounding box center [112, 283] width 80 height 16
click at [121, 244] on div "Principais Mais recentes Mais antigos" at bounding box center [109, 279] width 191 height 87
click at [111, 253] on span "Principais" at bounding box center [100, 258] width 56 height 16
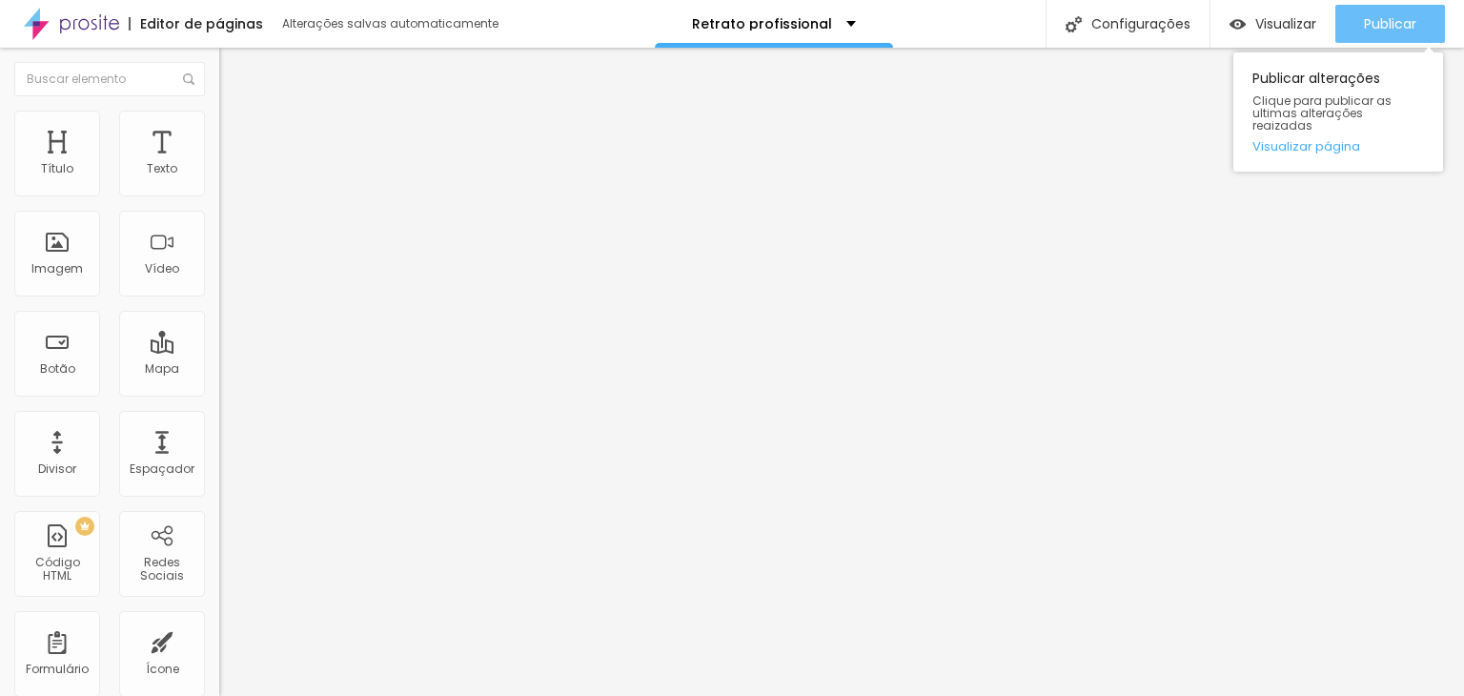
click at [1376, 30] on span "Publicar" at bounding box center [1390, 23] width 52 height 15
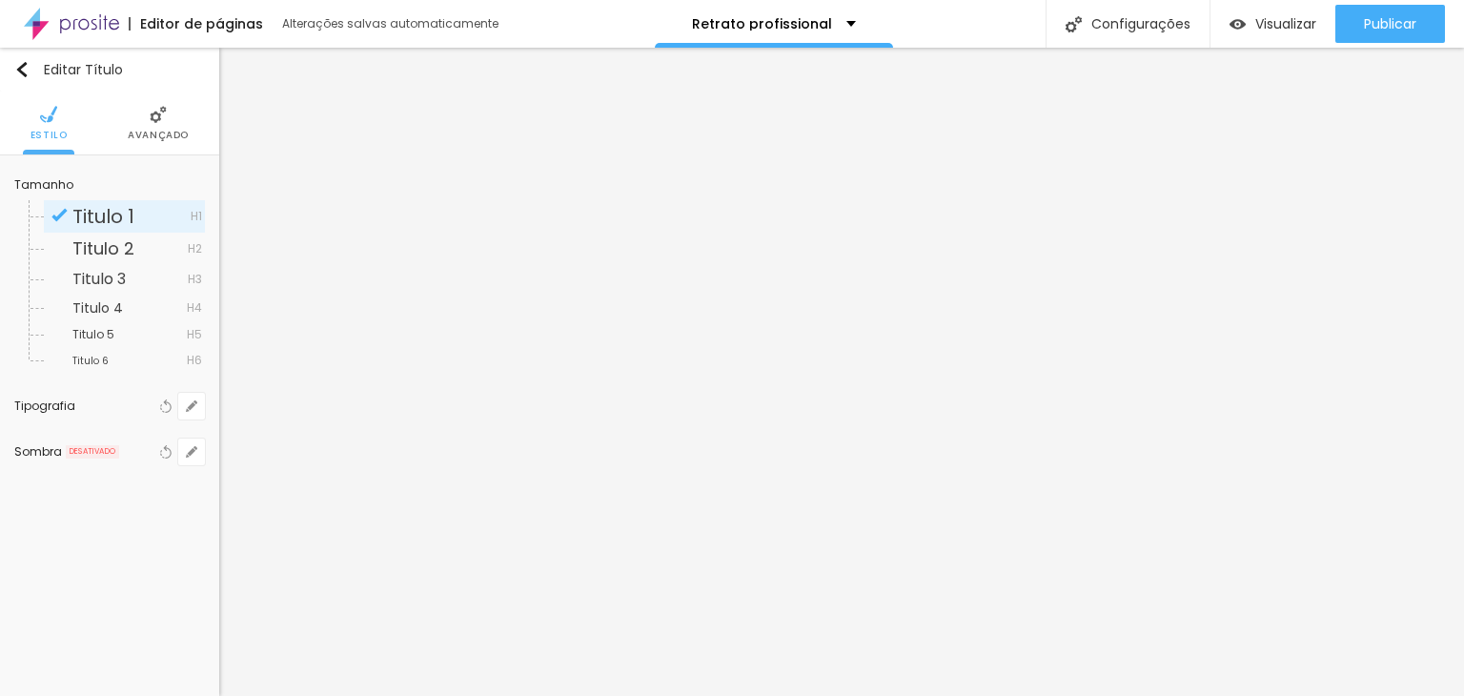
click at [152, 127] on li "Avançado" at bounding box center [158, 122] width 61 height 63
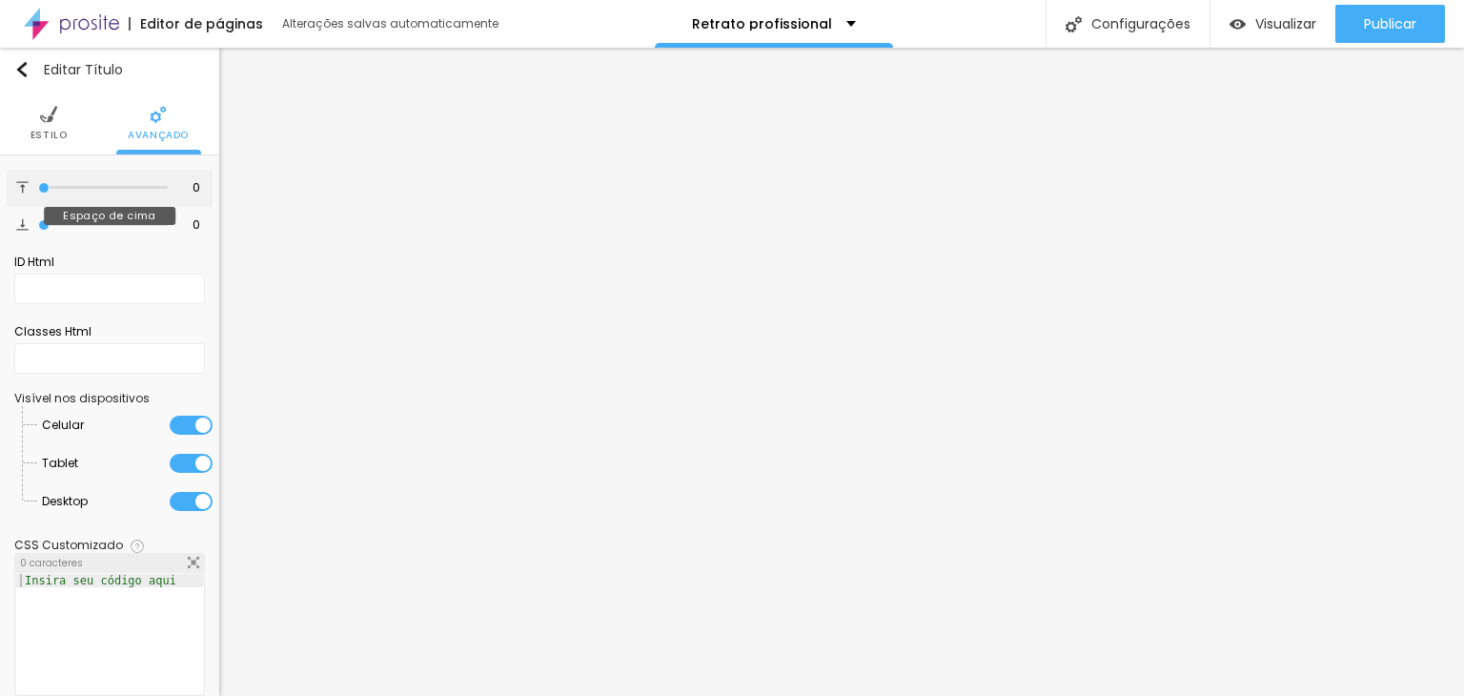
type input "17"
type input "22"
type input "52"
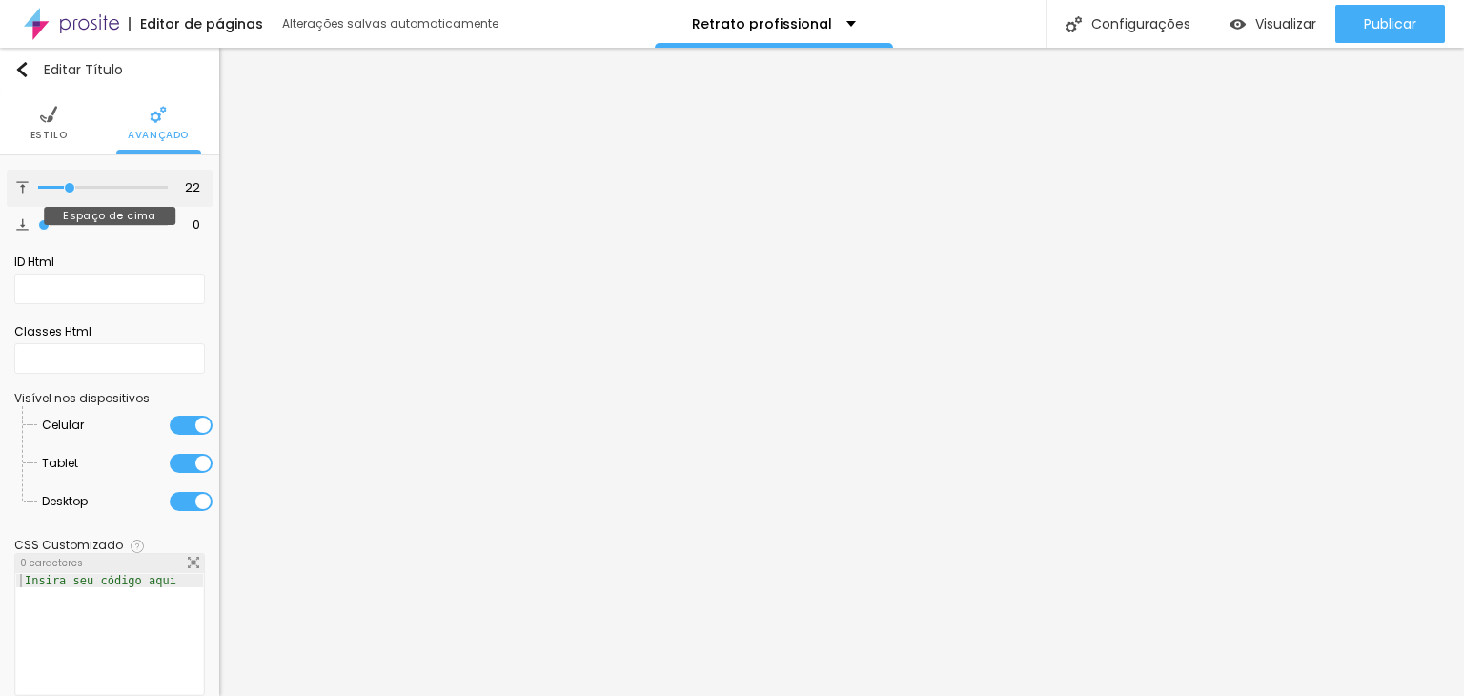
type input "52"
type input "55"
type input "72"
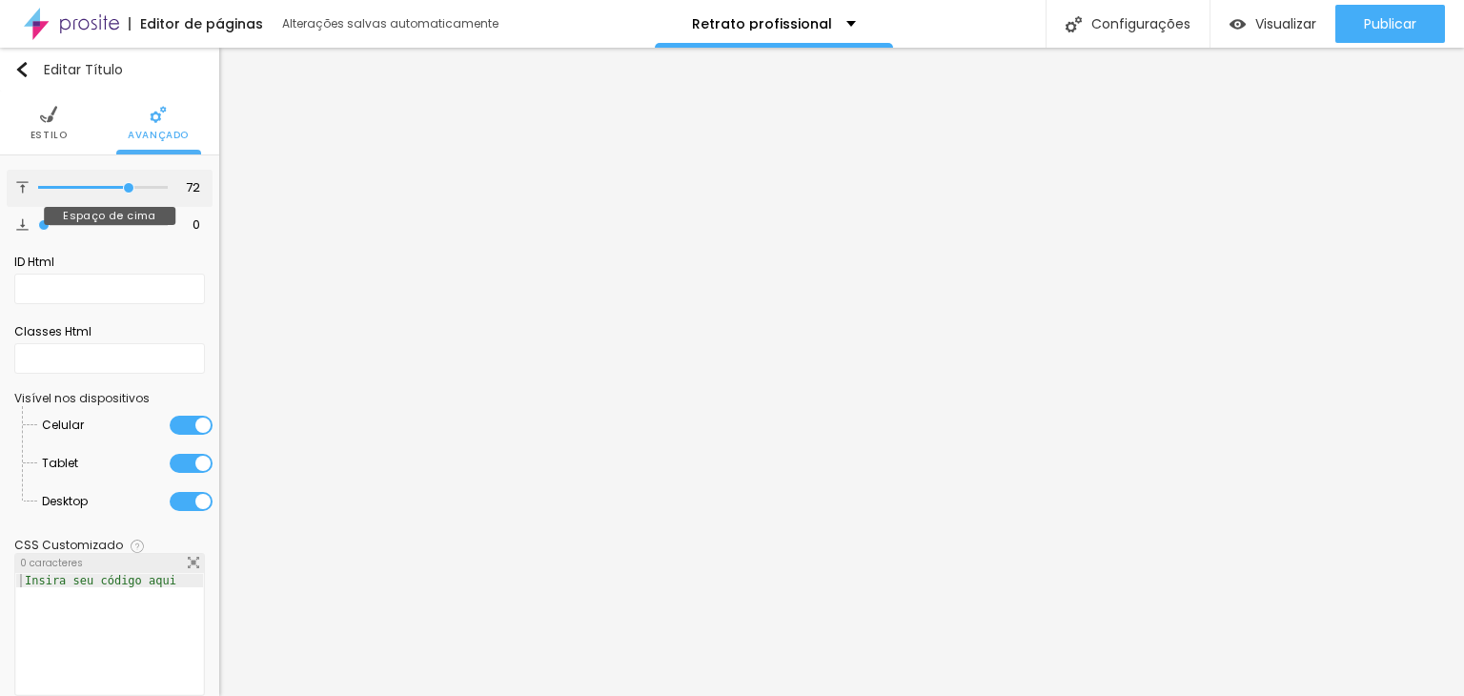
type input "77"
type input "79"
drag, startPoint x: 46, startPoint y: 186, endPoint x: 125, endPoint y: 188, distance: 79.1
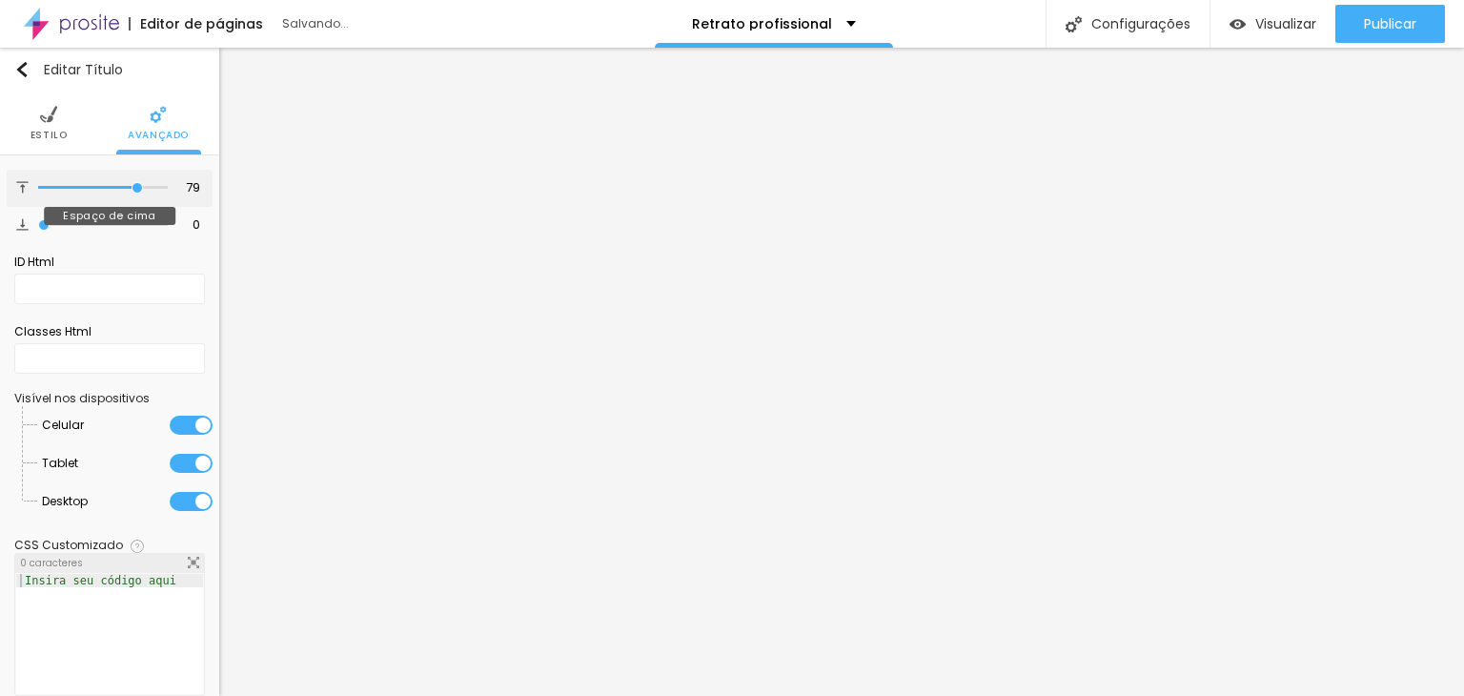
type input "79"
click at [125, 188] on input "range" at bounding box center [103, 188] width 130 height 10
type input "12"
type input "31"
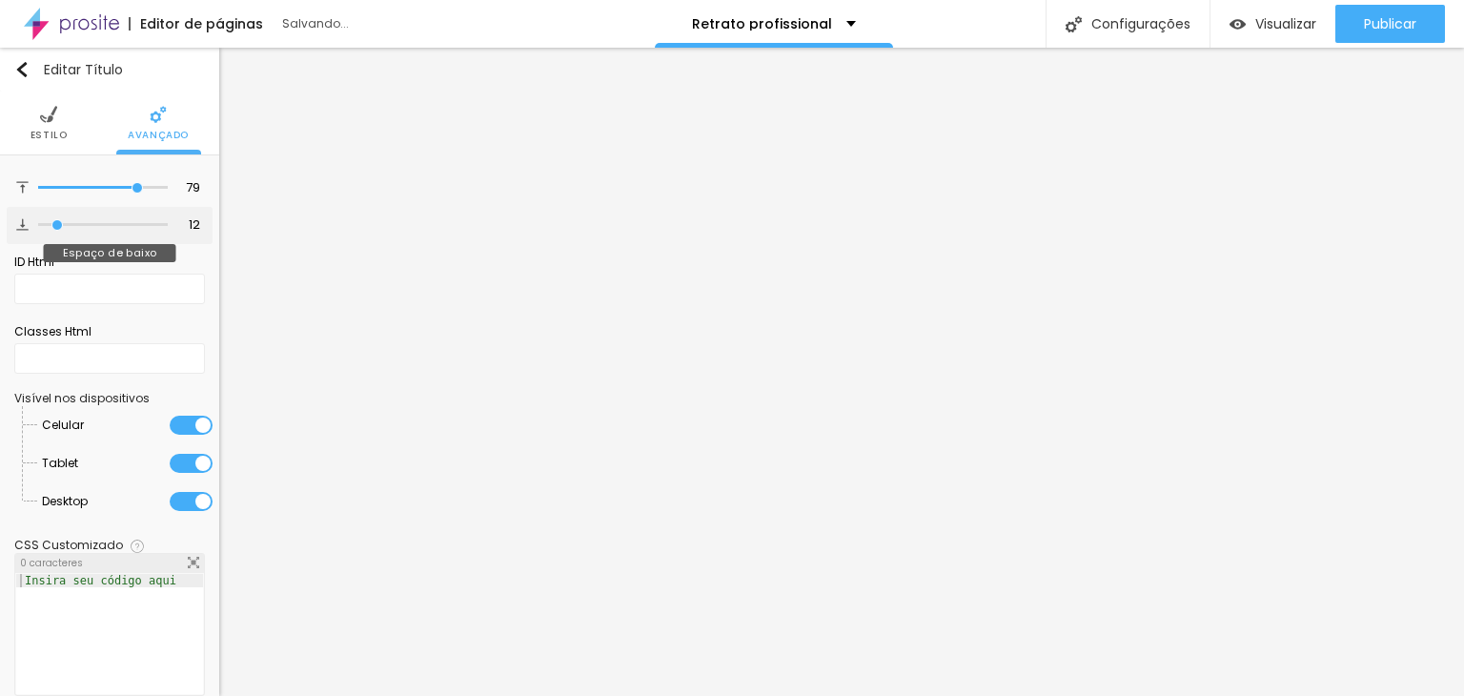
type input "31"
type input "35"
type input "36"
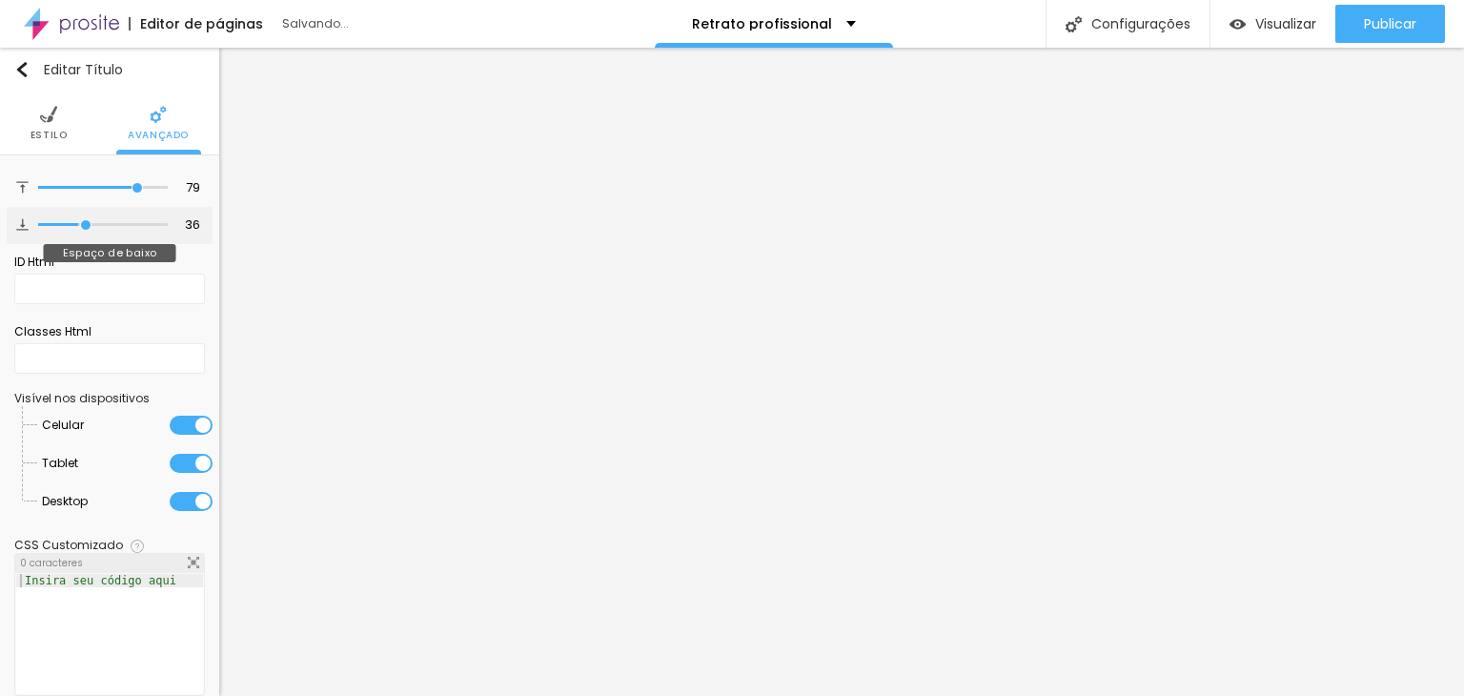
type input "37"
type input "38"
type input "40"
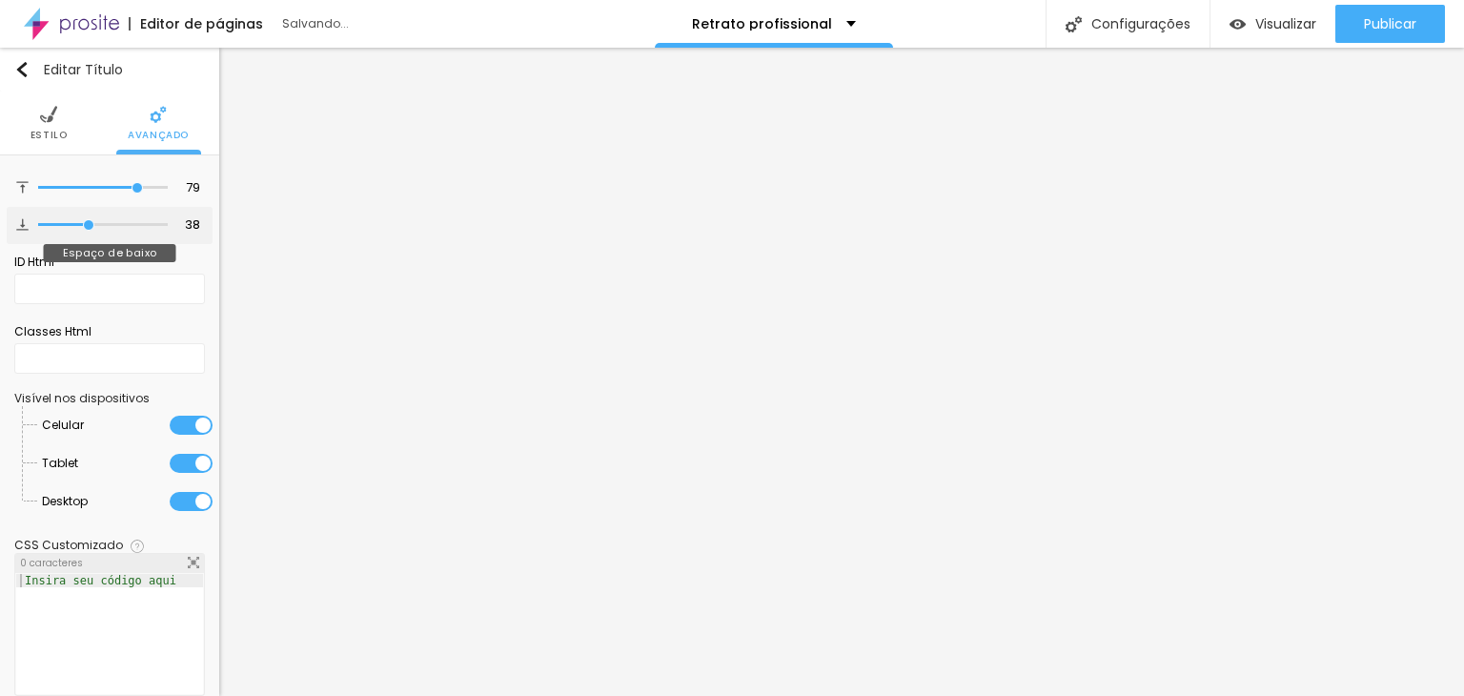
type input "40"
type input "44"
type input "48"
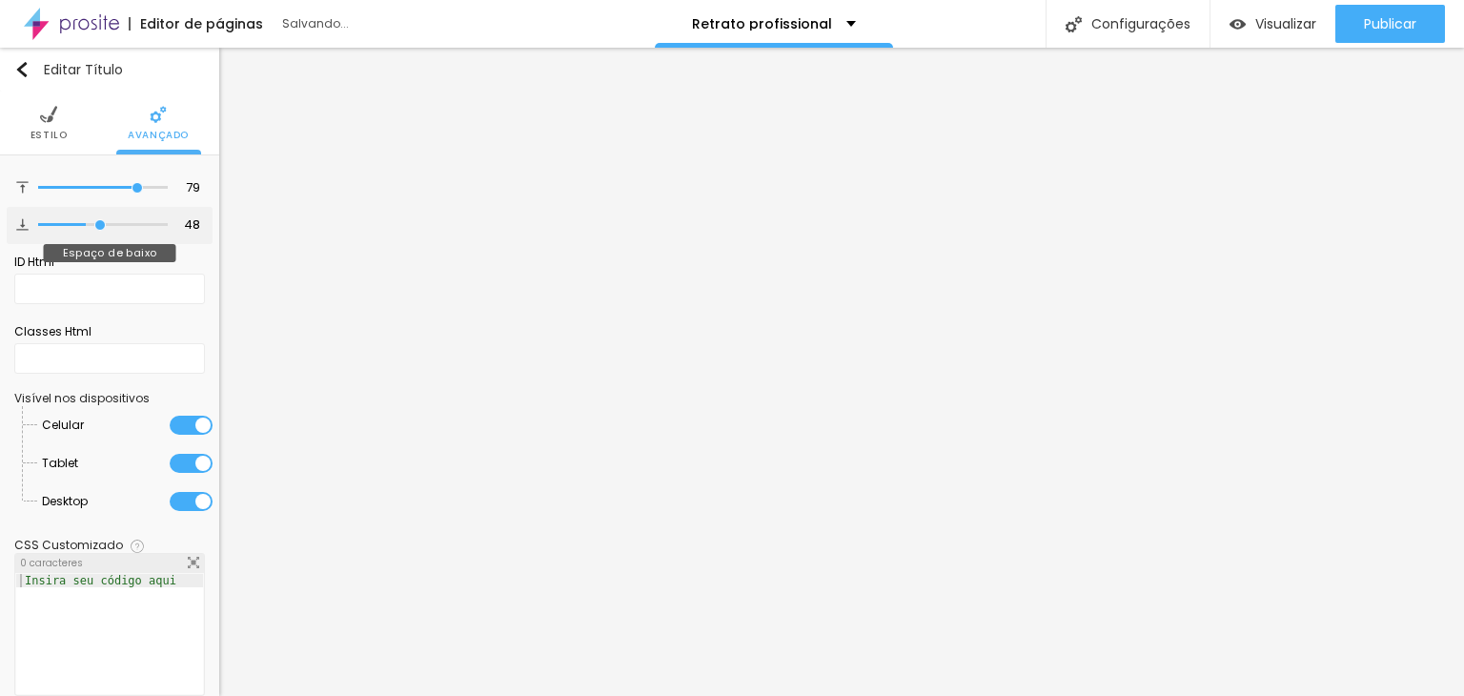
type input "52"
type input "56"
type input "58"
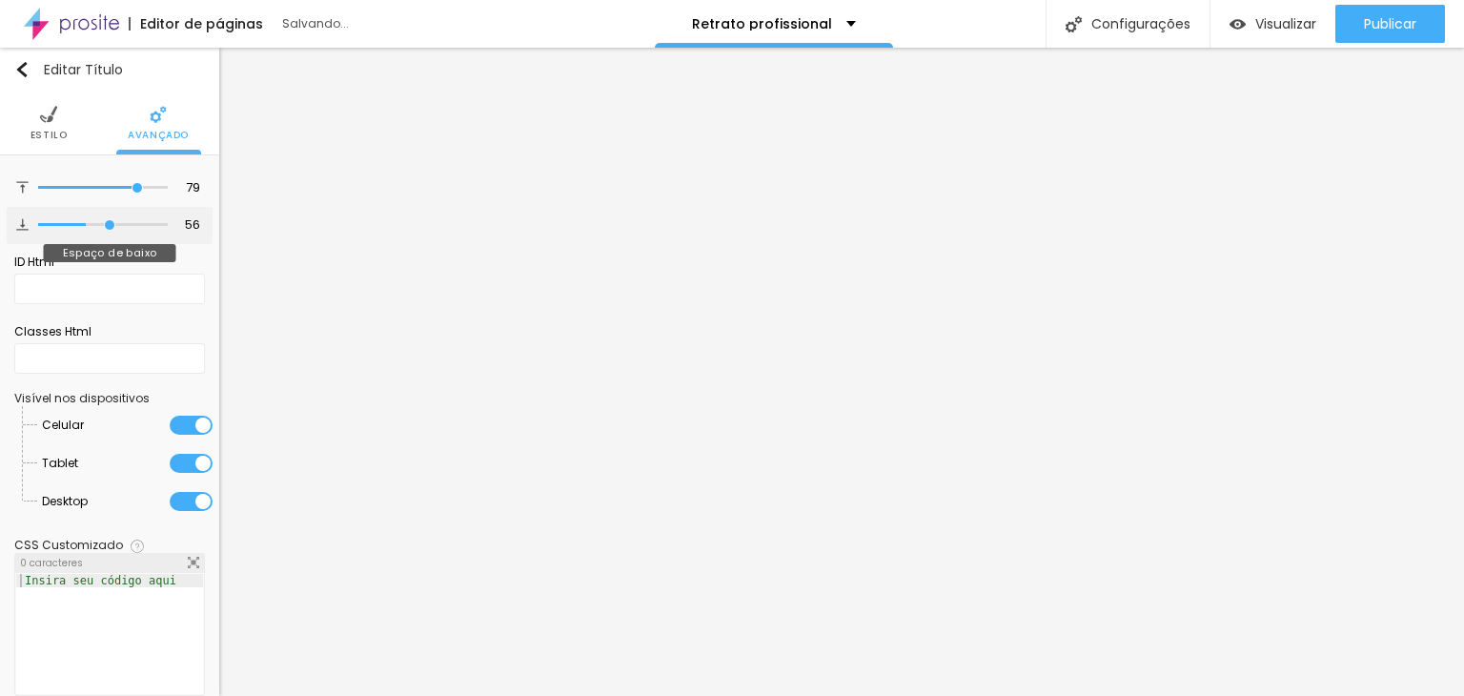
type input "58"
type input "61"
type input "62"
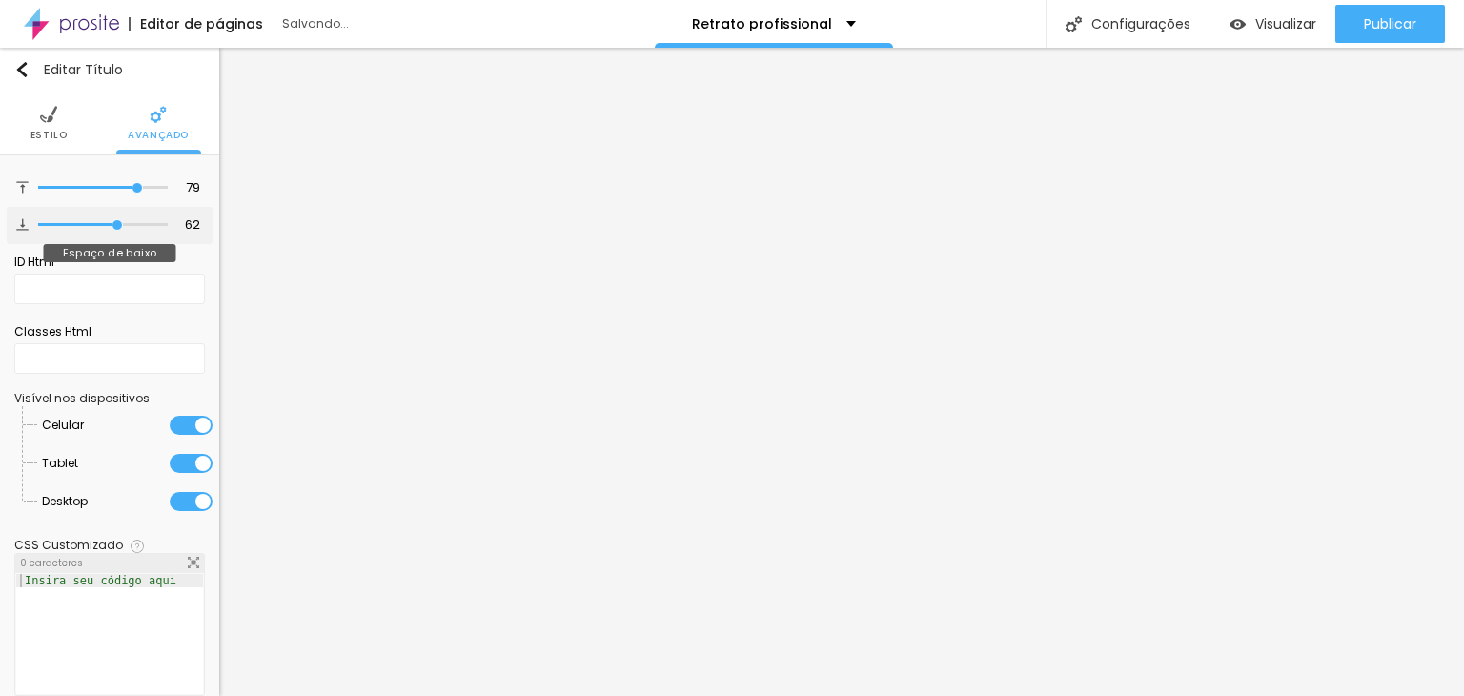
type input "72"
type input "78"
type input "80"
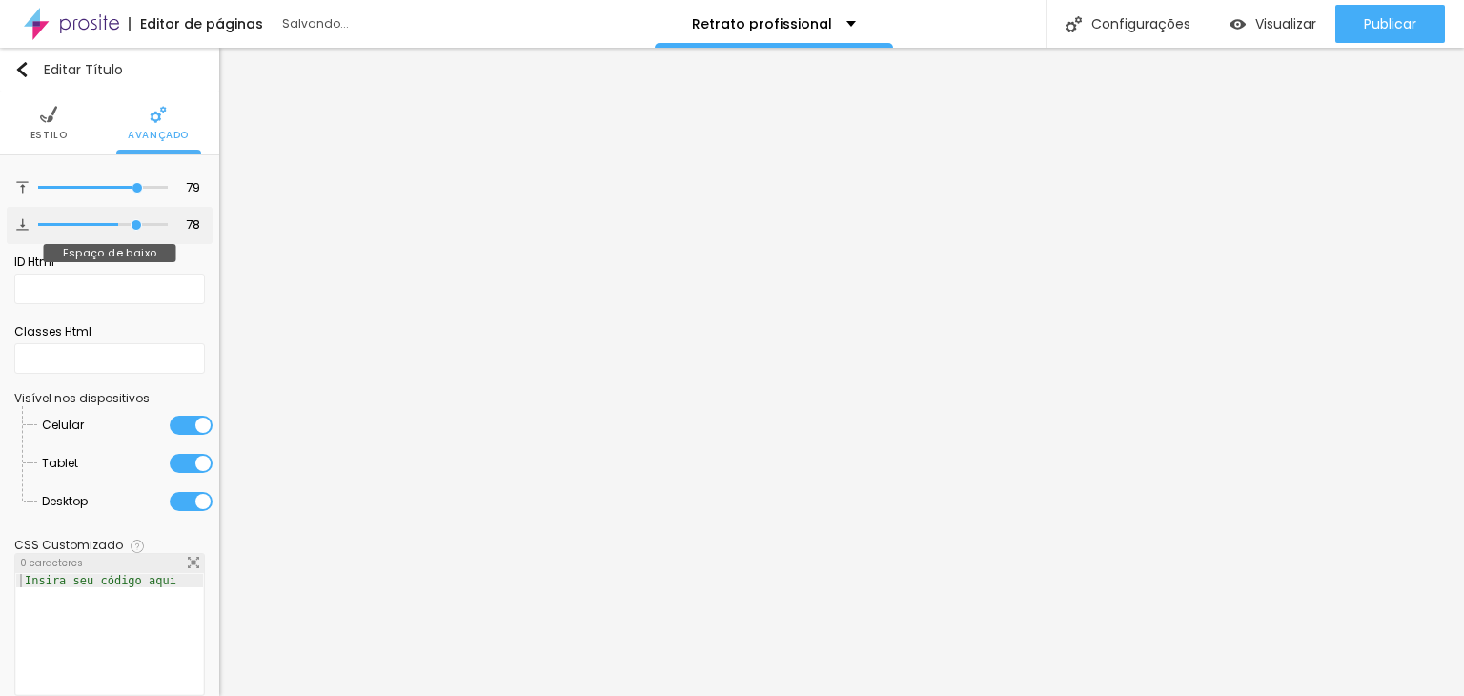
type input "80"
type input "81"
drag, startPoint x: 40, startPoint y: 220, endPoint x: 126, endPoint y: 227, distance: 86.0
type input "81"
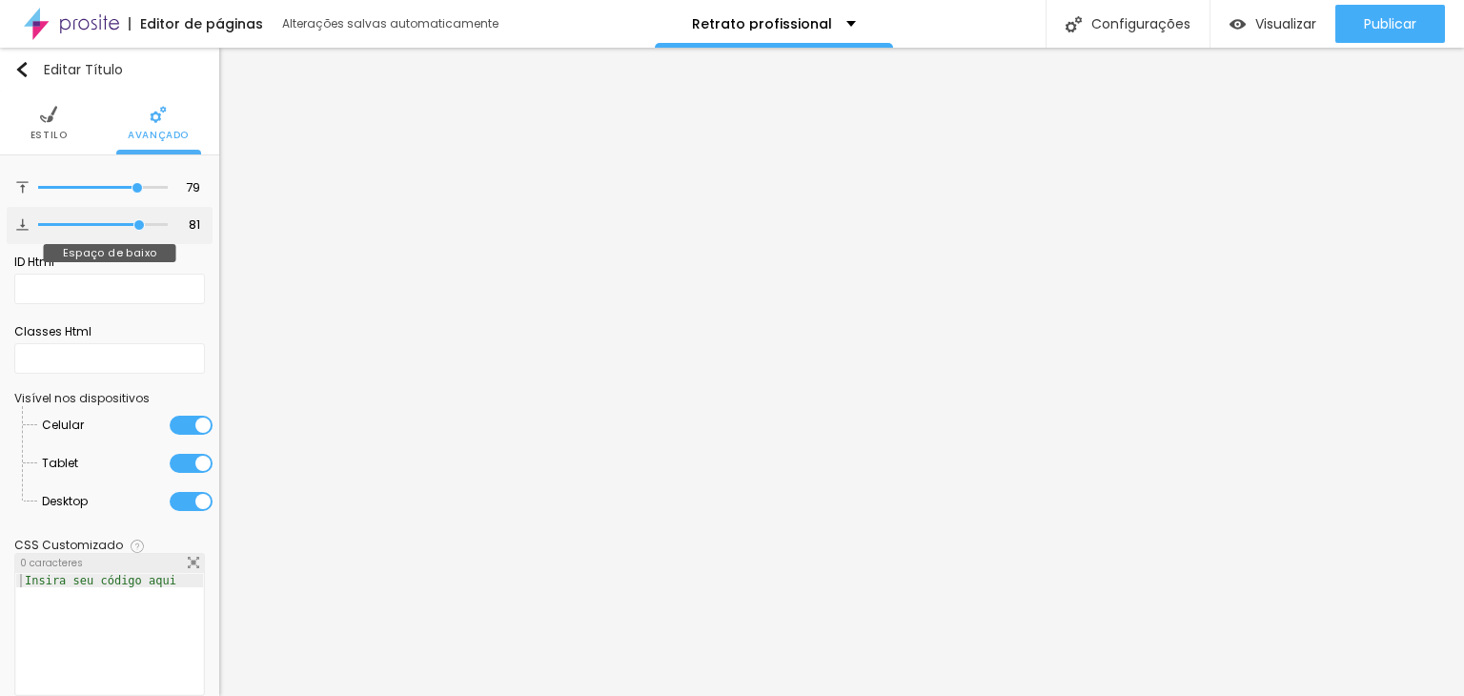
click at [126, 227] on input "range" at bounding box center [103, 225] width 130 height 10
click at [49, 131] on span "Estilo" at bounding box center [48, 136] width 37 height 10
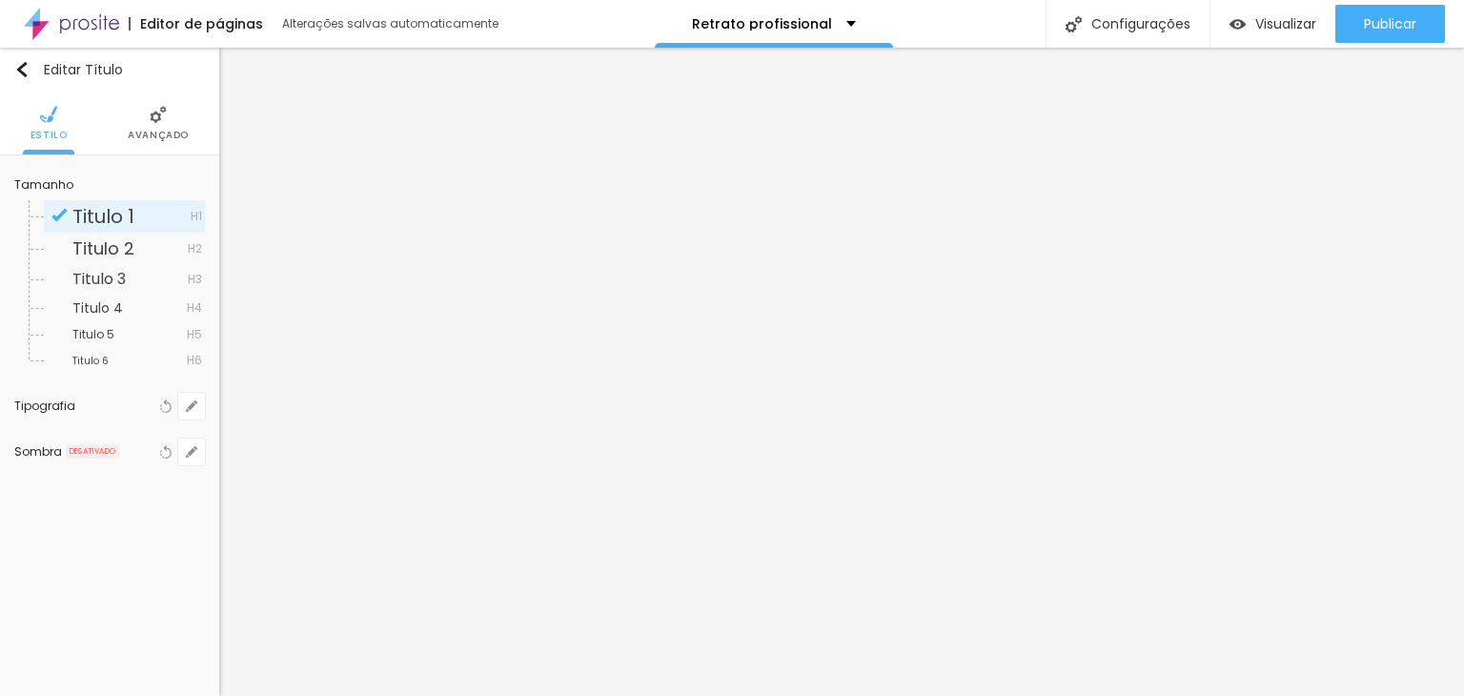
click at [72, 404] on div "Tipografia" at bounding box center [84, 405] width 141 height 11
click at [38, 450] on div "Sombra" at bounding box center [38, 451] width 48 height 11
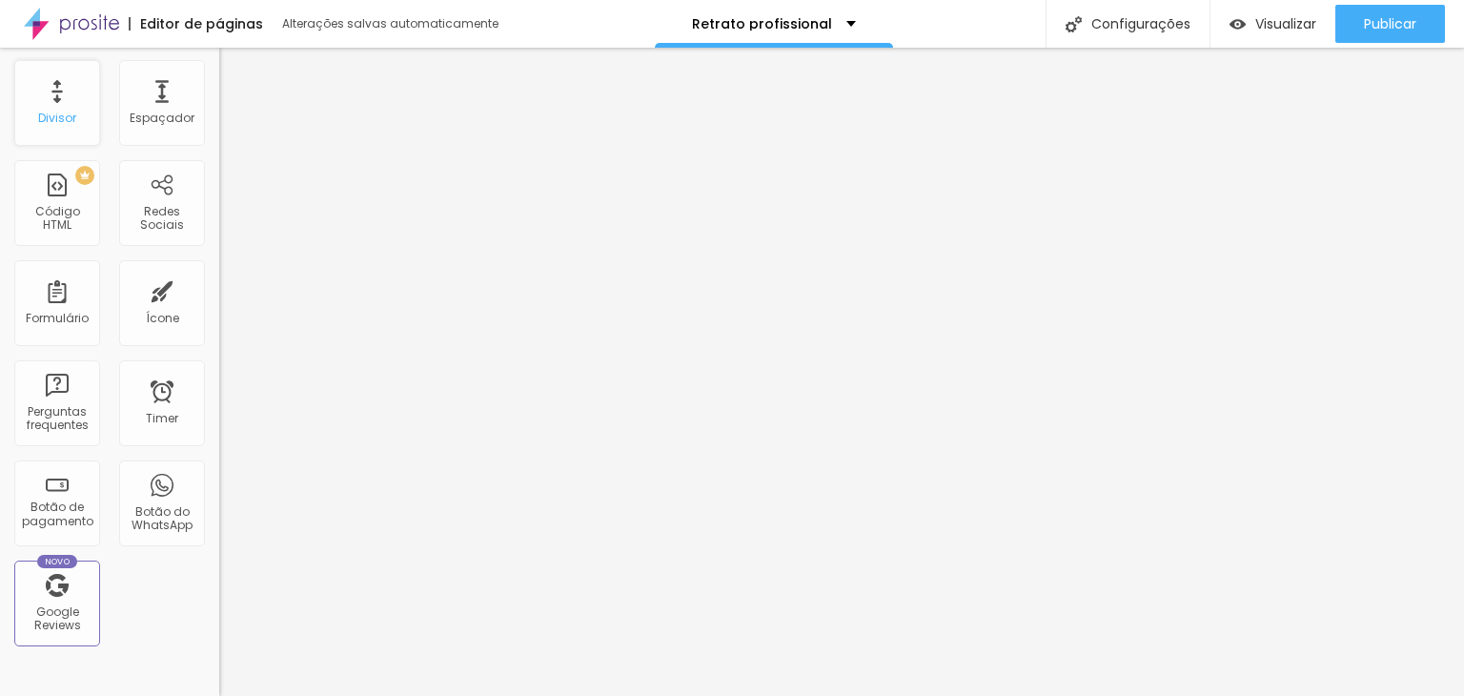
scroll to position [381, 0]
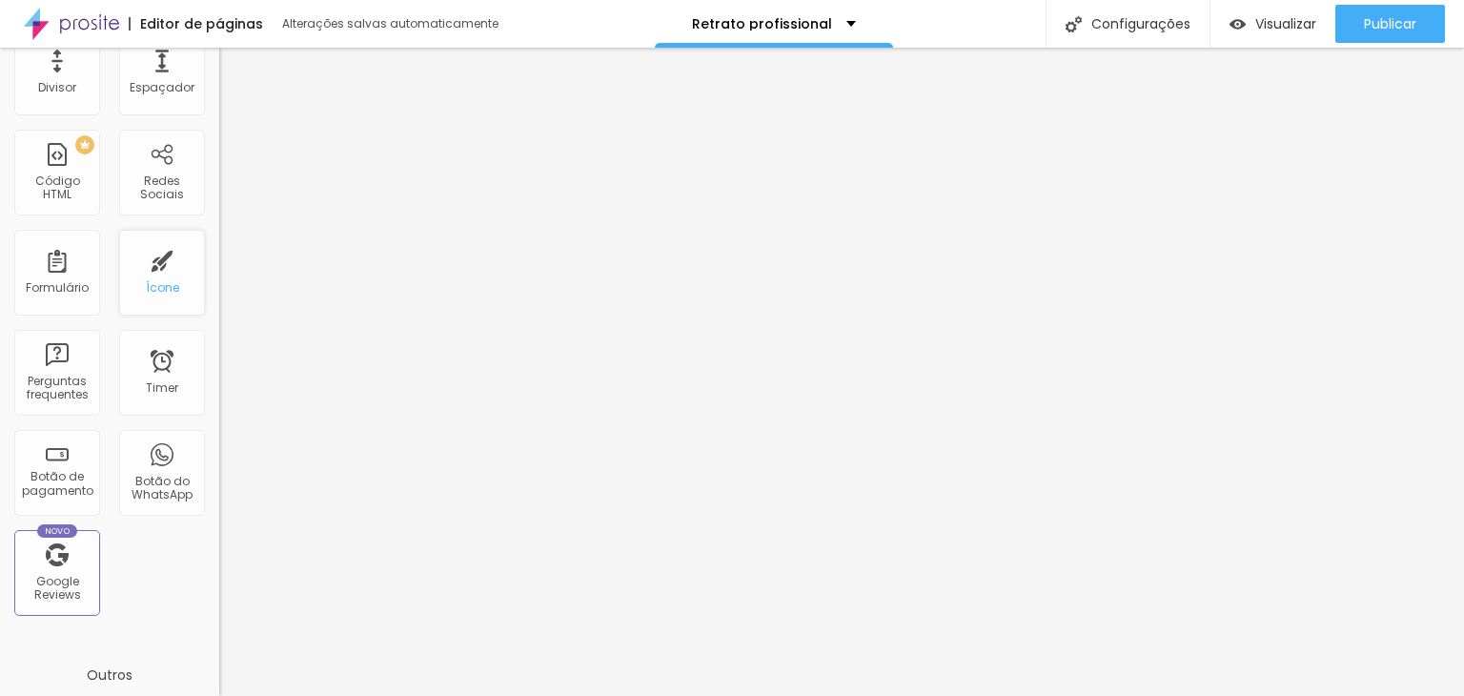
click at [146, 281] on div "Ícone" at bounding box center [162, 287] width 33 height 13
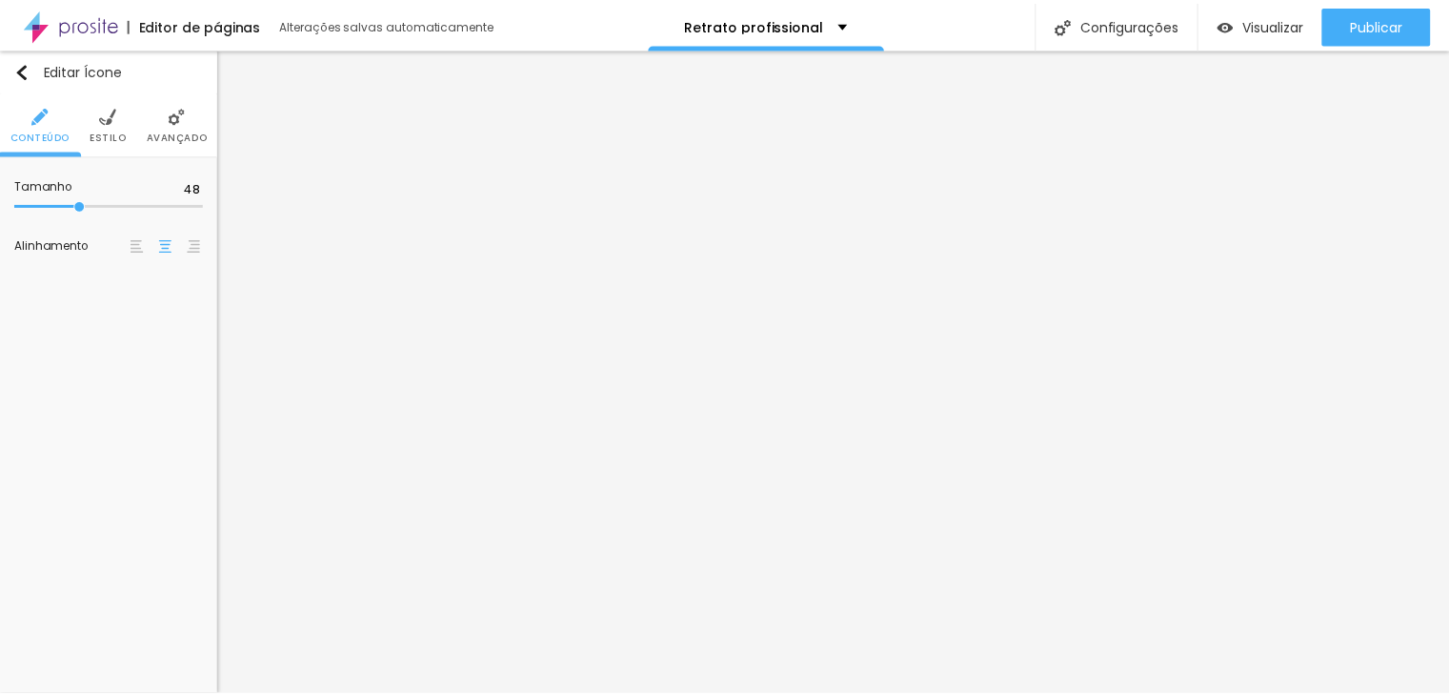
scroll to position [0, 0]
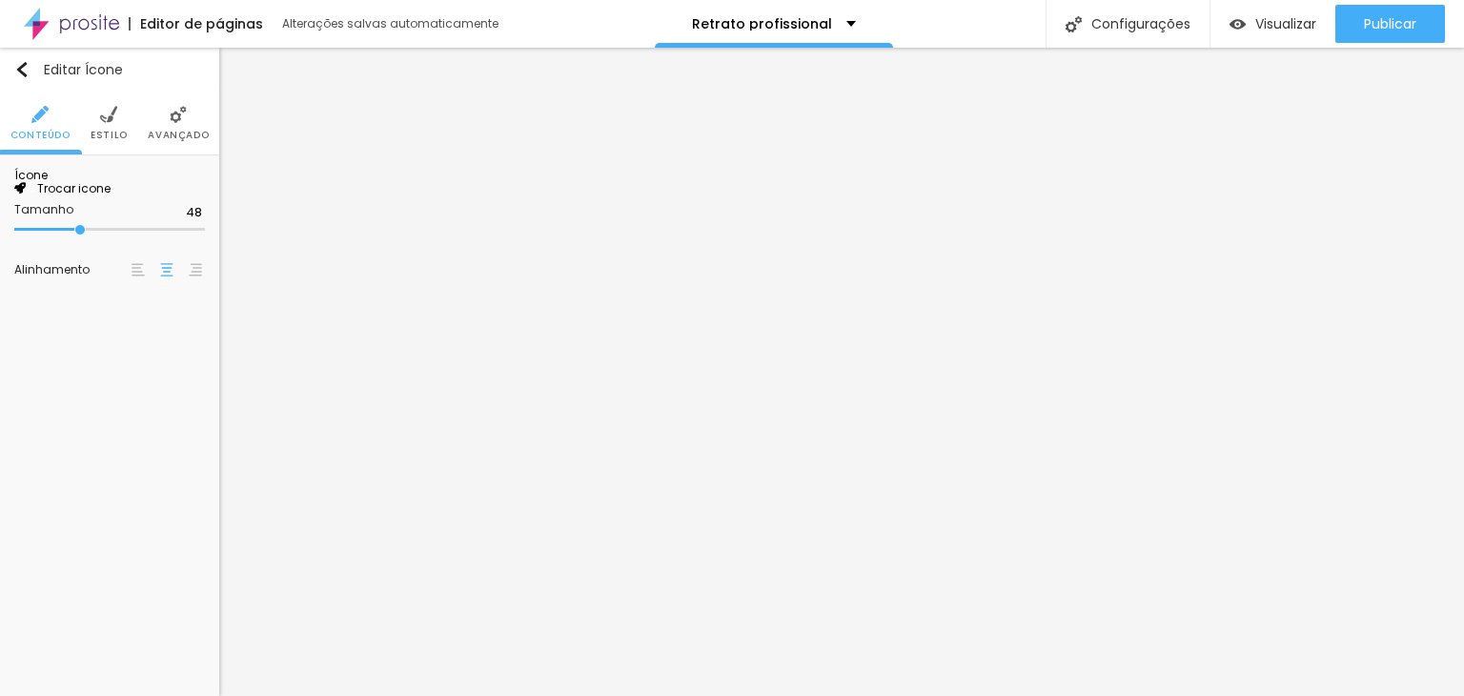
click at [100, 121] on img at bounding box center [108, 114] width 17 height 17
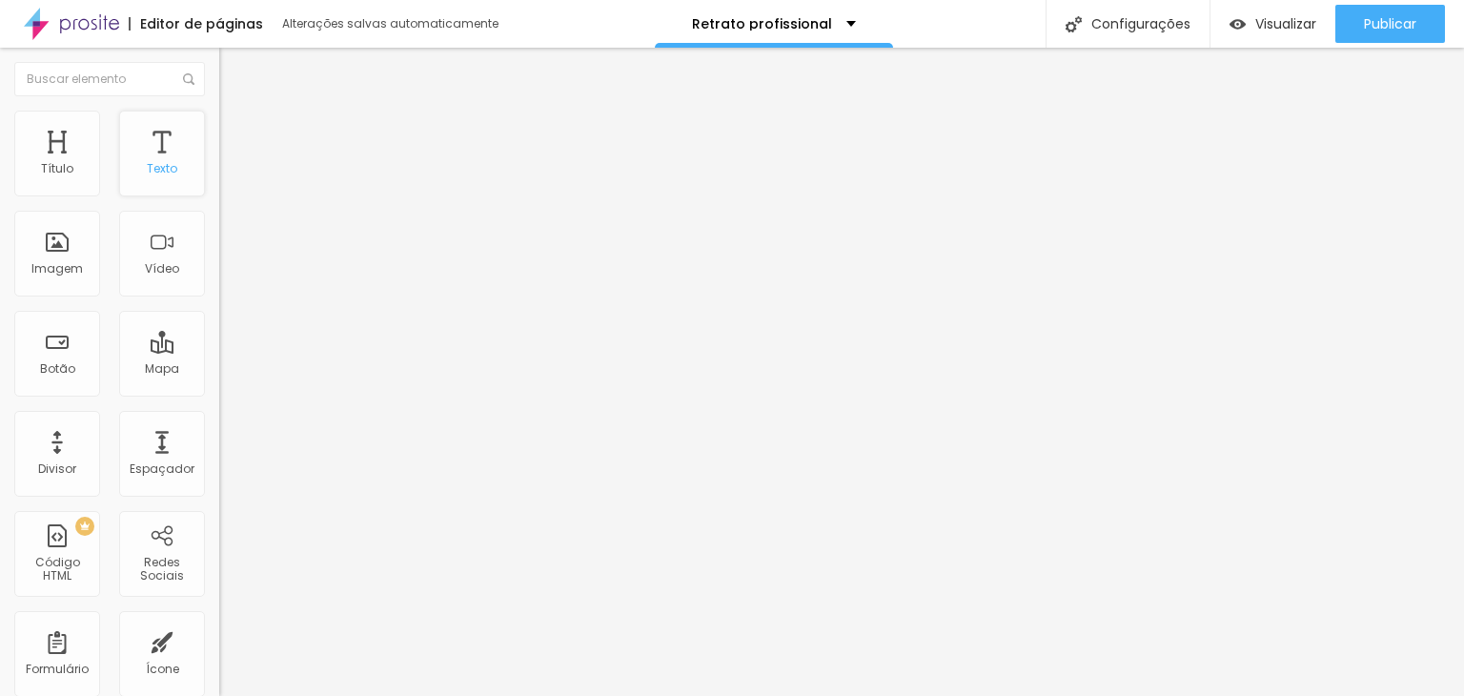
click at [144, 146] on div "Texto" at bounding box center [162, 154] width 86 height 86
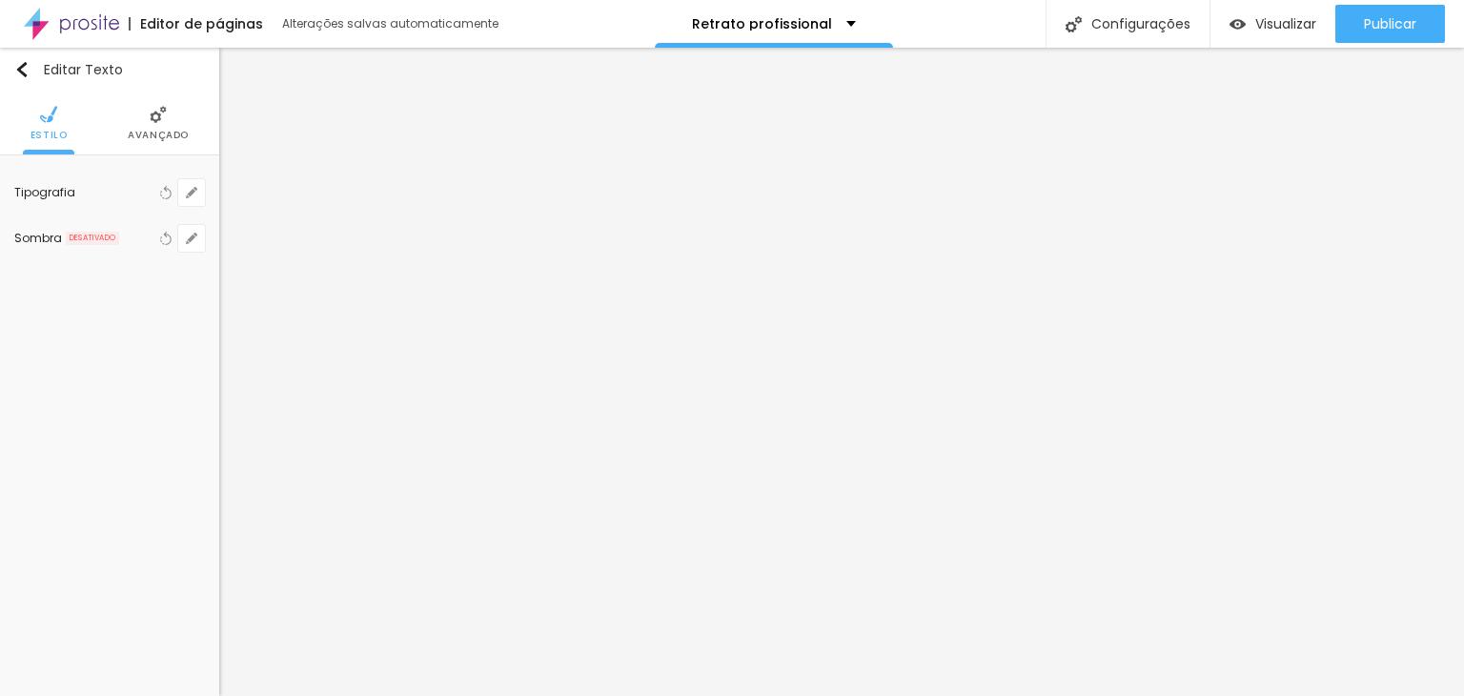
click at [157, 119] on img at bounding box center [158, 114] width 17 height 17
click at [162, 133] on span "Avançado" at bounding box center [158, 136] width 61 height 10
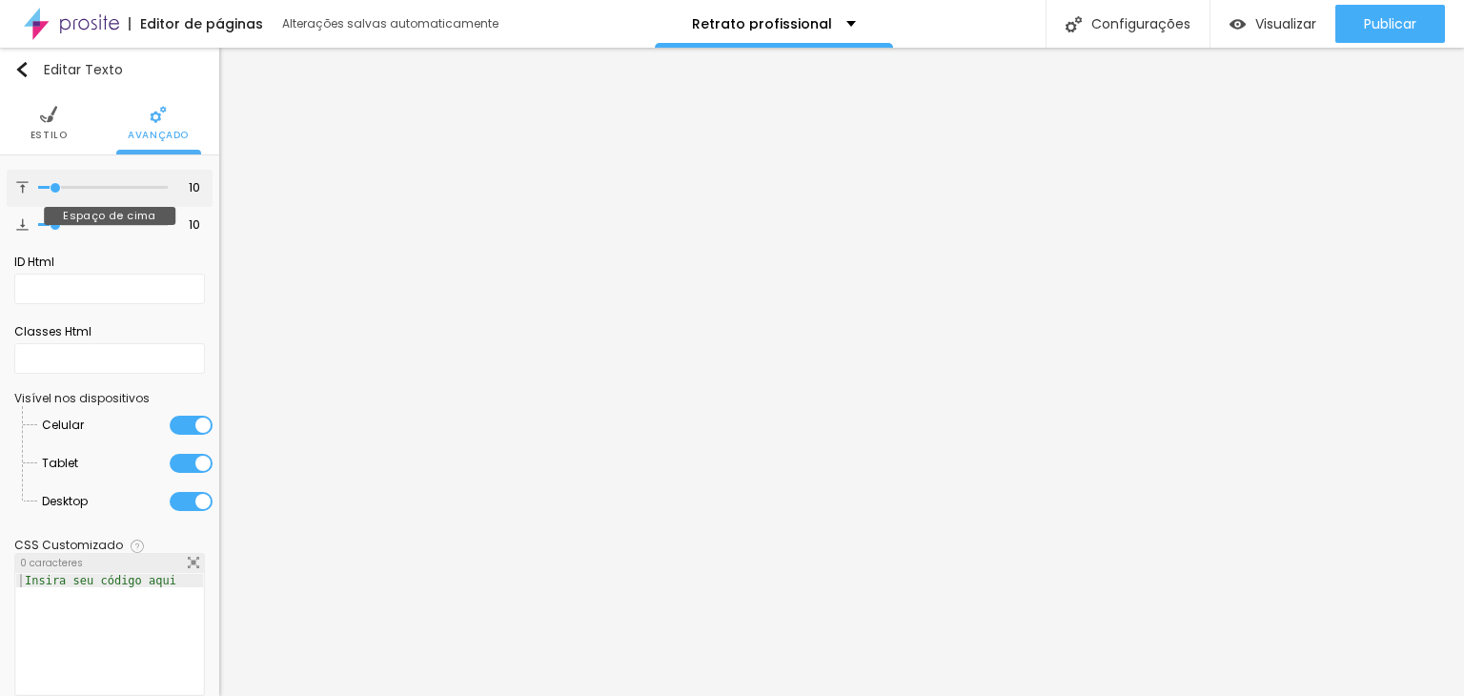
type input "13"
type input "48"
type input "51"
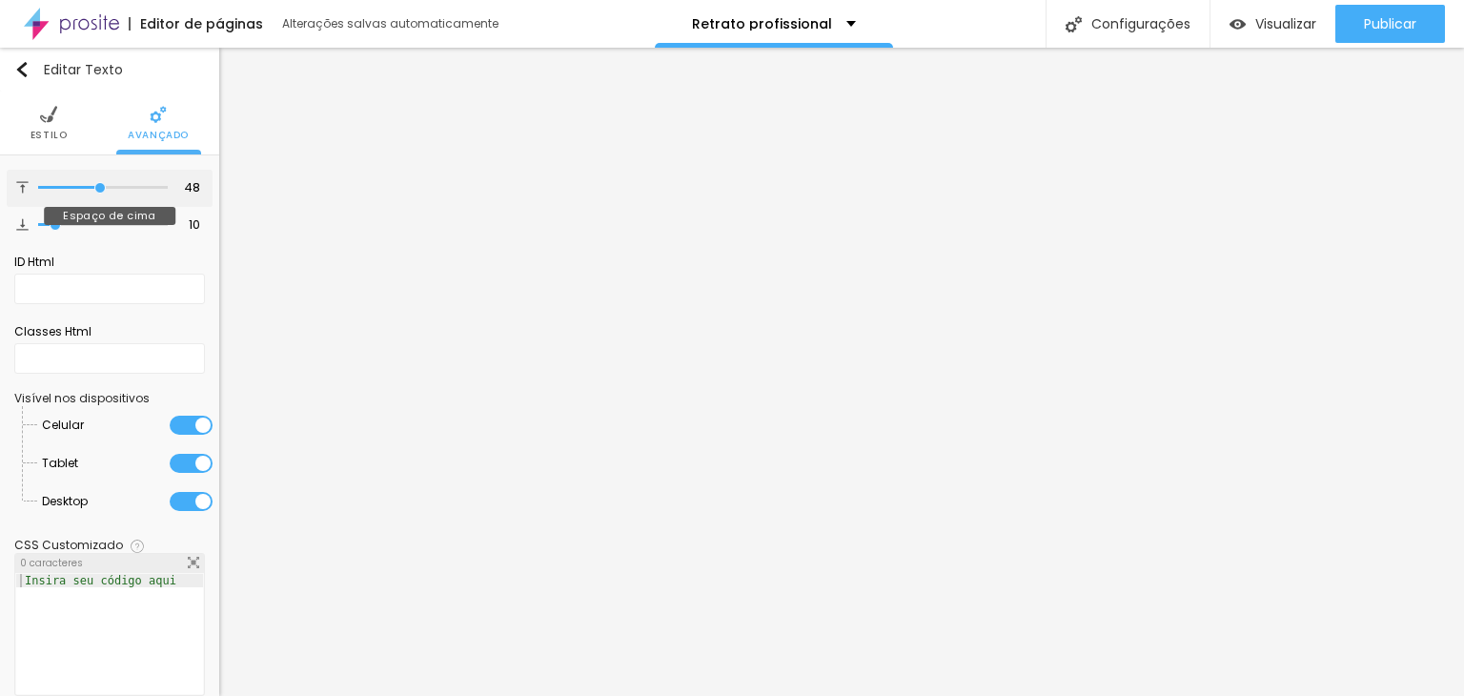
type input "51"
type input "55"
type input "60"
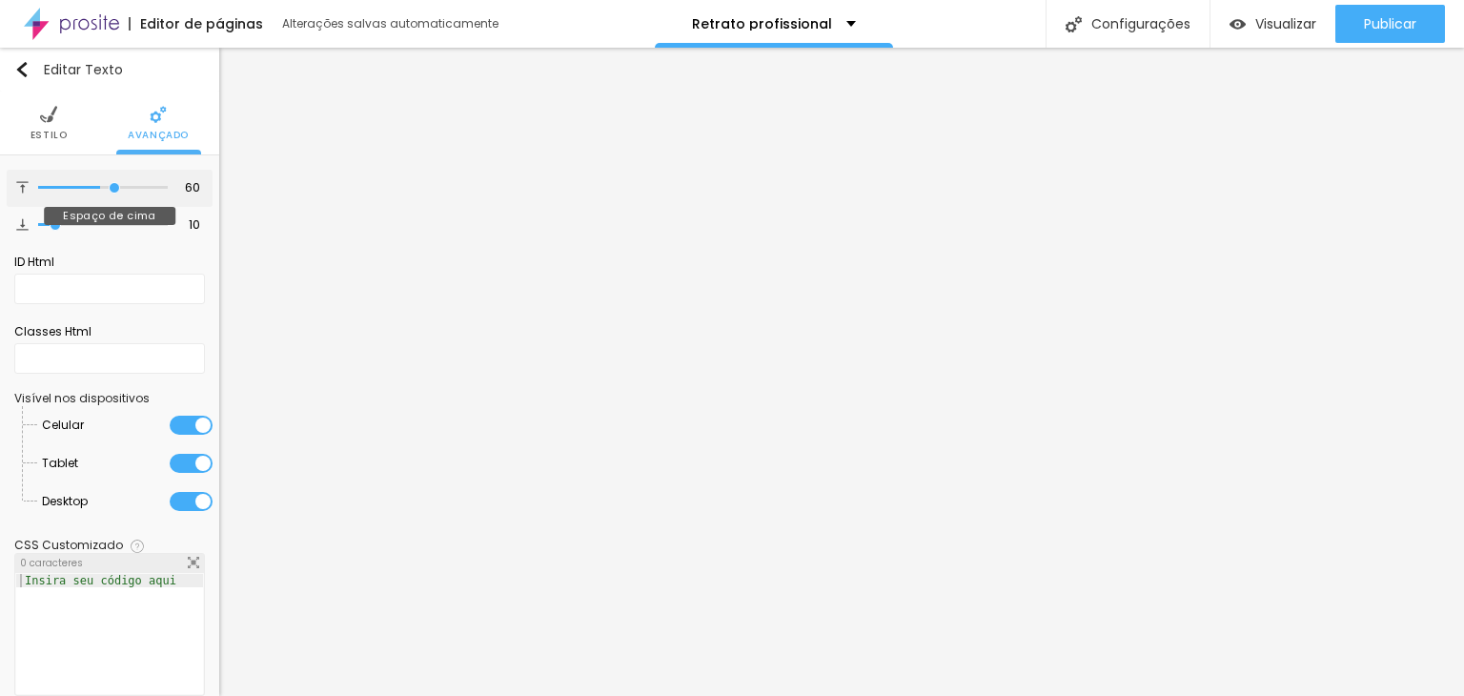
type input "64"
type input "68"
type input "70"
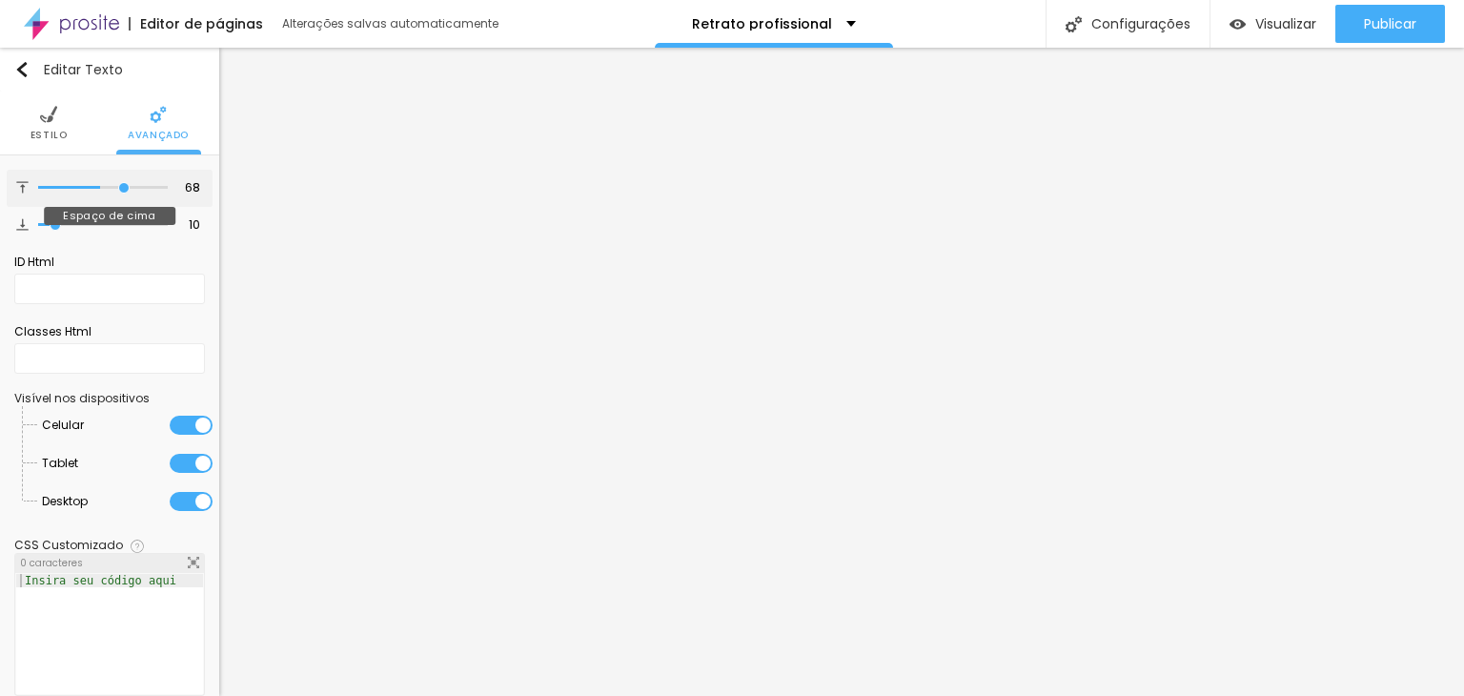
type input "70"
type input "74"
type input "77"
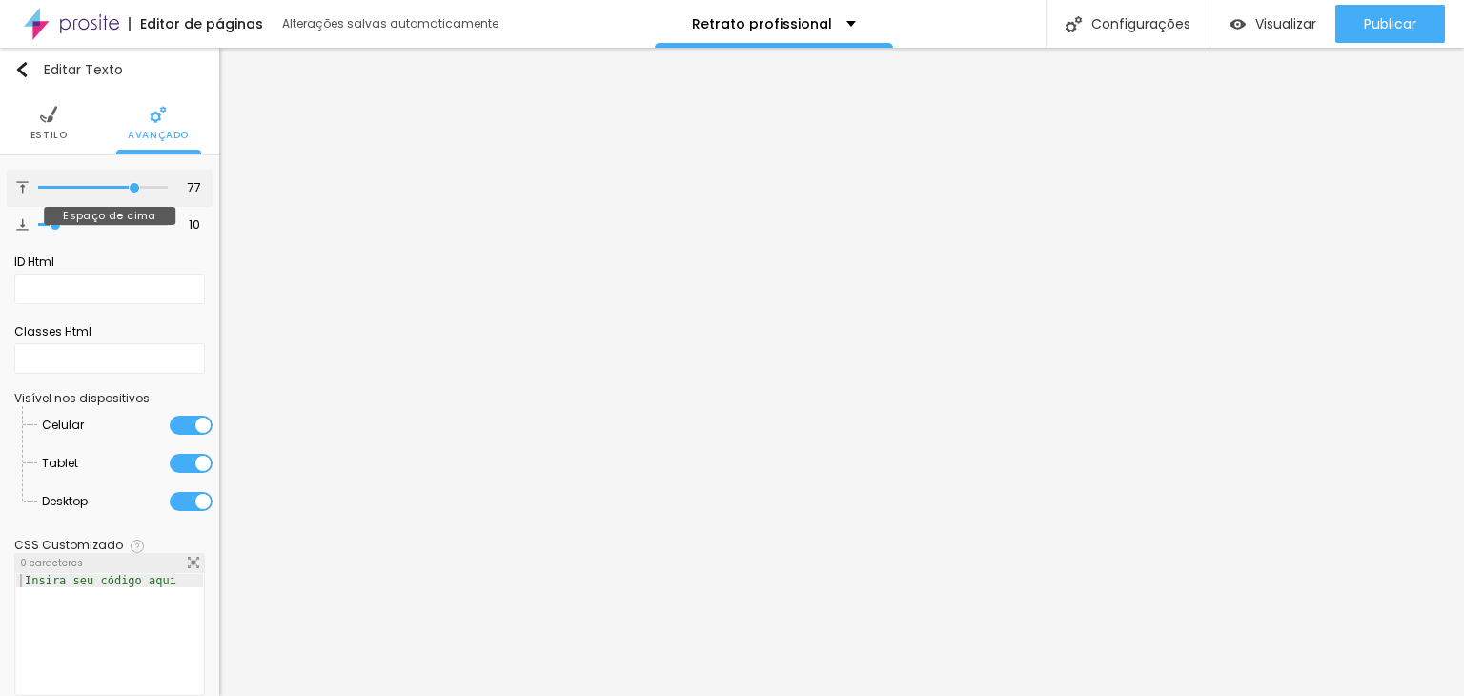
type input "79"
type input "81"
type input "82"
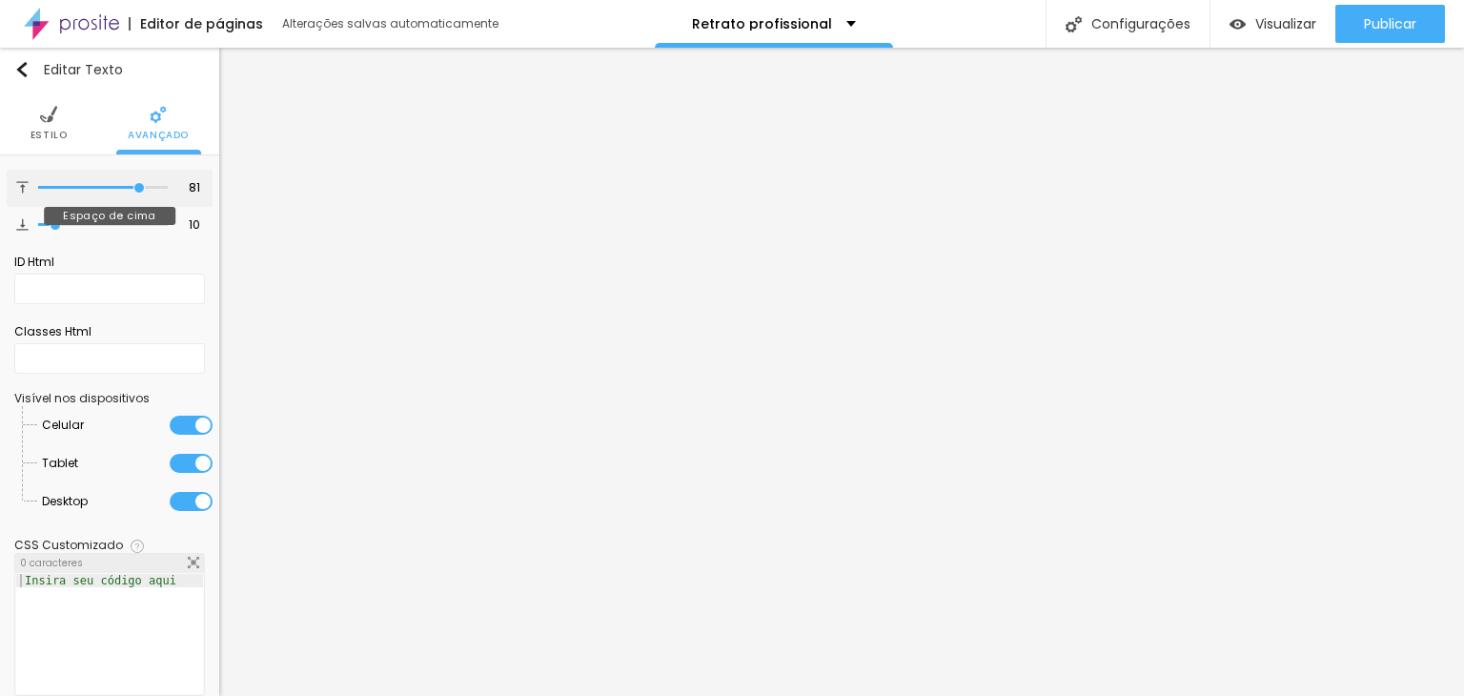
type input "82"
drag, startPoint x: 52, startPoint y: 180, endPoint x: 107, endPoint y: 197, distance: 57.0
type input "82"
click at [128, 183] on input "range" at bounding box center [103, 188] width 130 height 10
drag, startPoint x: 46, startPoint y: 214, endPoint x: 76, endPoint y: 218, distance: 30.7
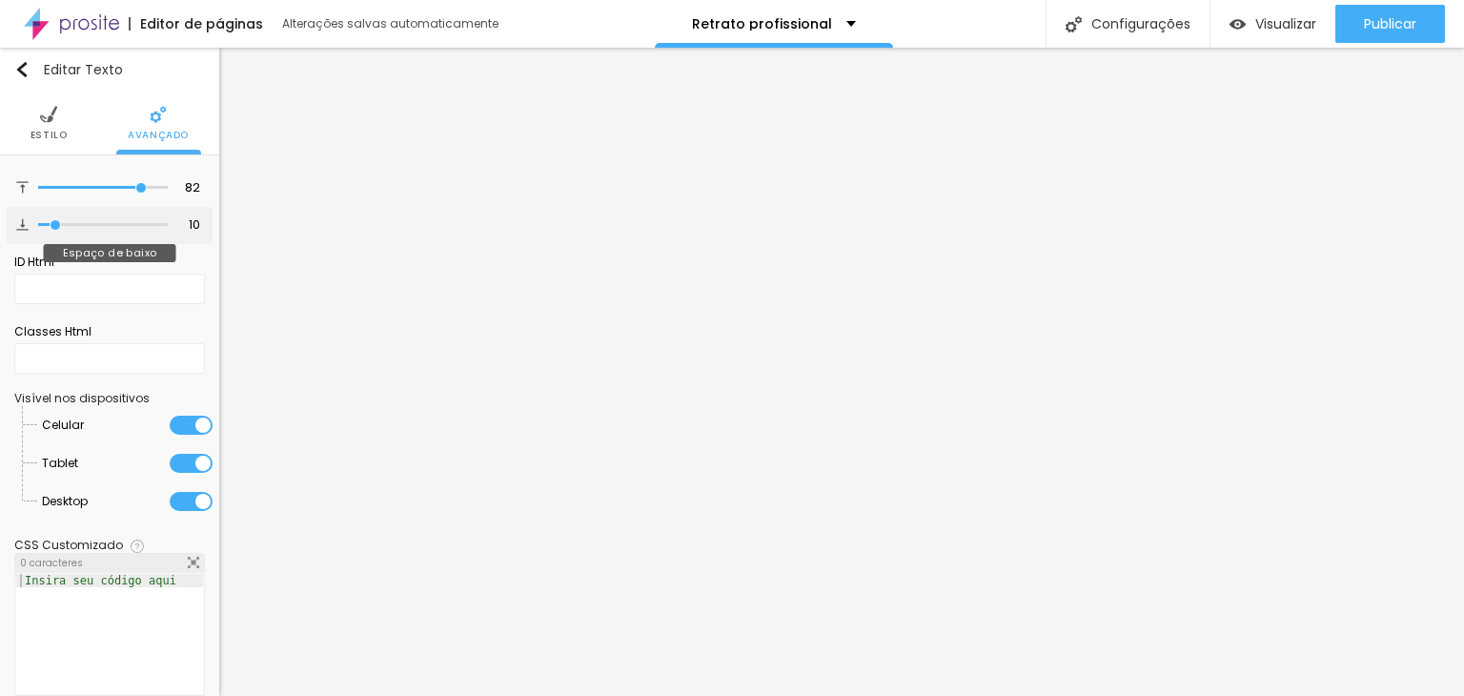
click at [76, 218] on div at bounding box center [103, 224] width 130 height 19
type input "7"
type input "34"
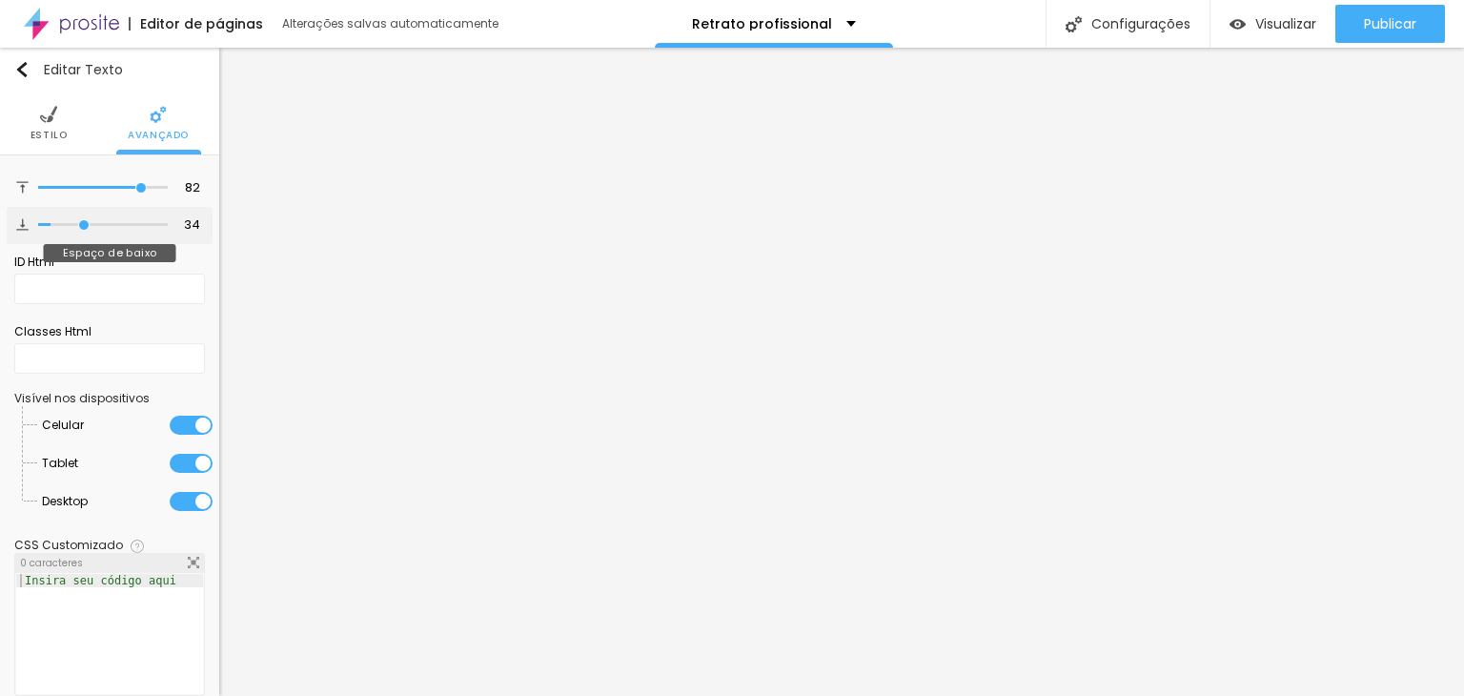
type input "39"
type input "43"
type input "46"
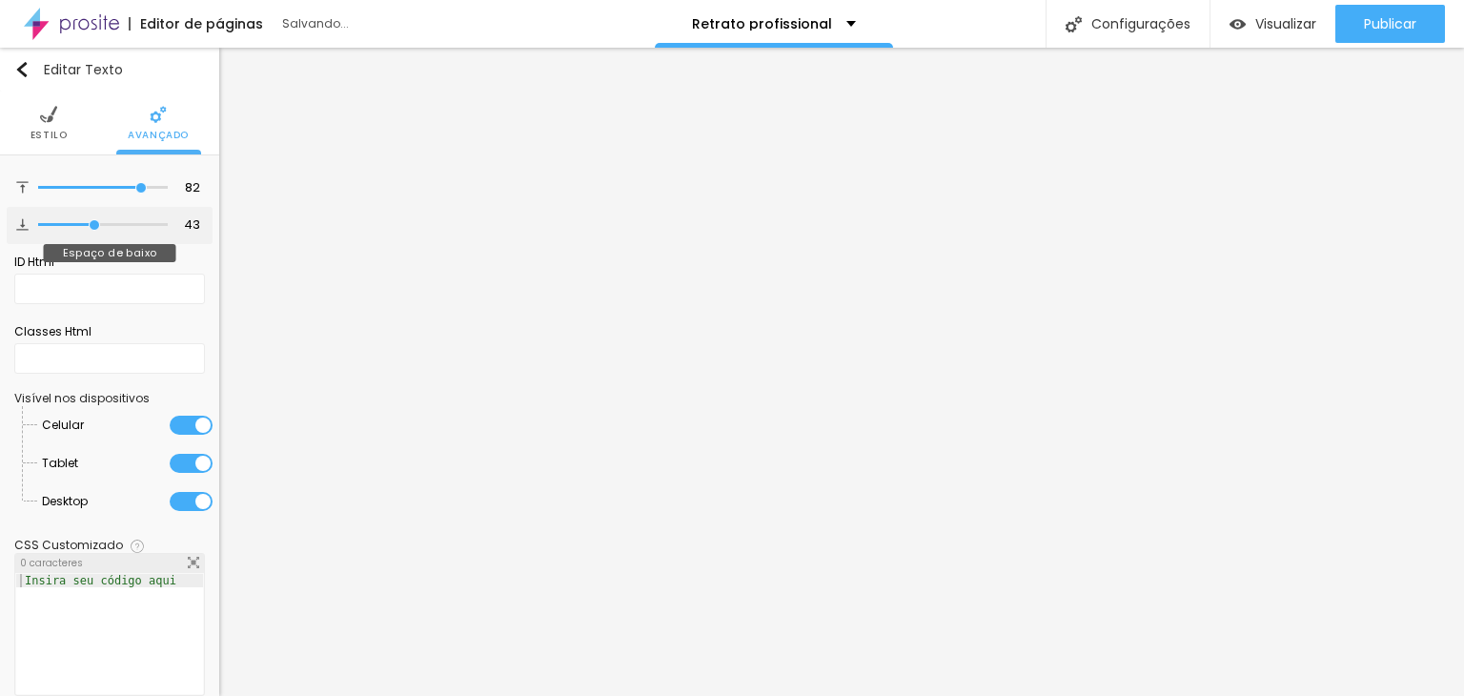
type input "46"
type input "50"
type input "52"
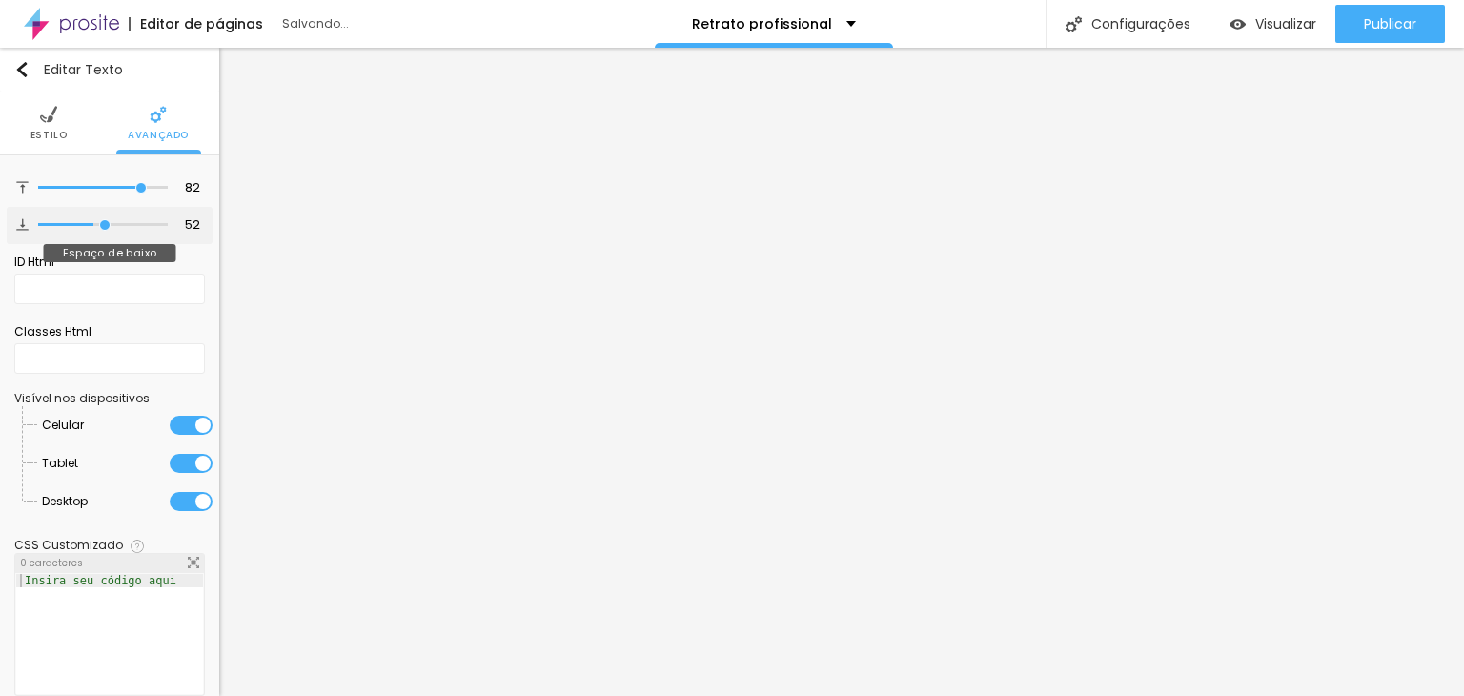
type input "53"
type input "55"
type input "56"
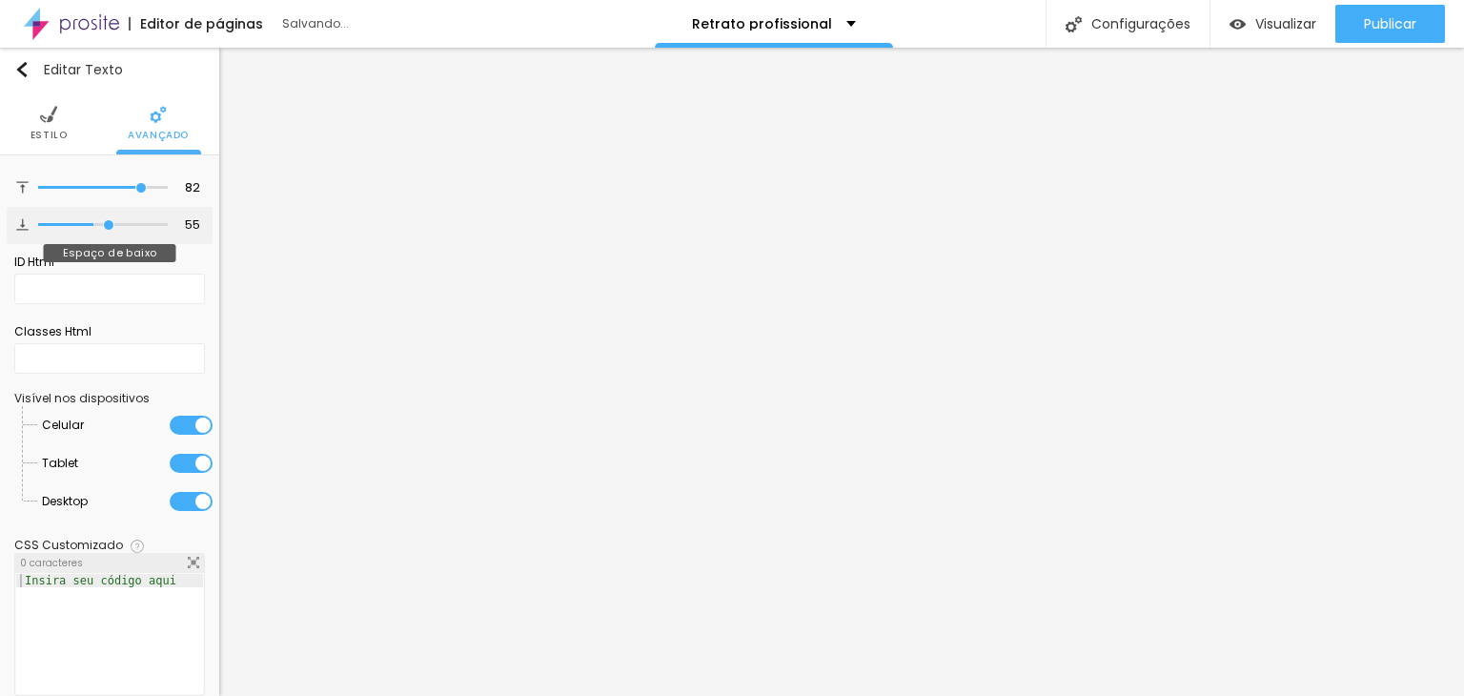
type input "56"
type input "58"
type input "63"
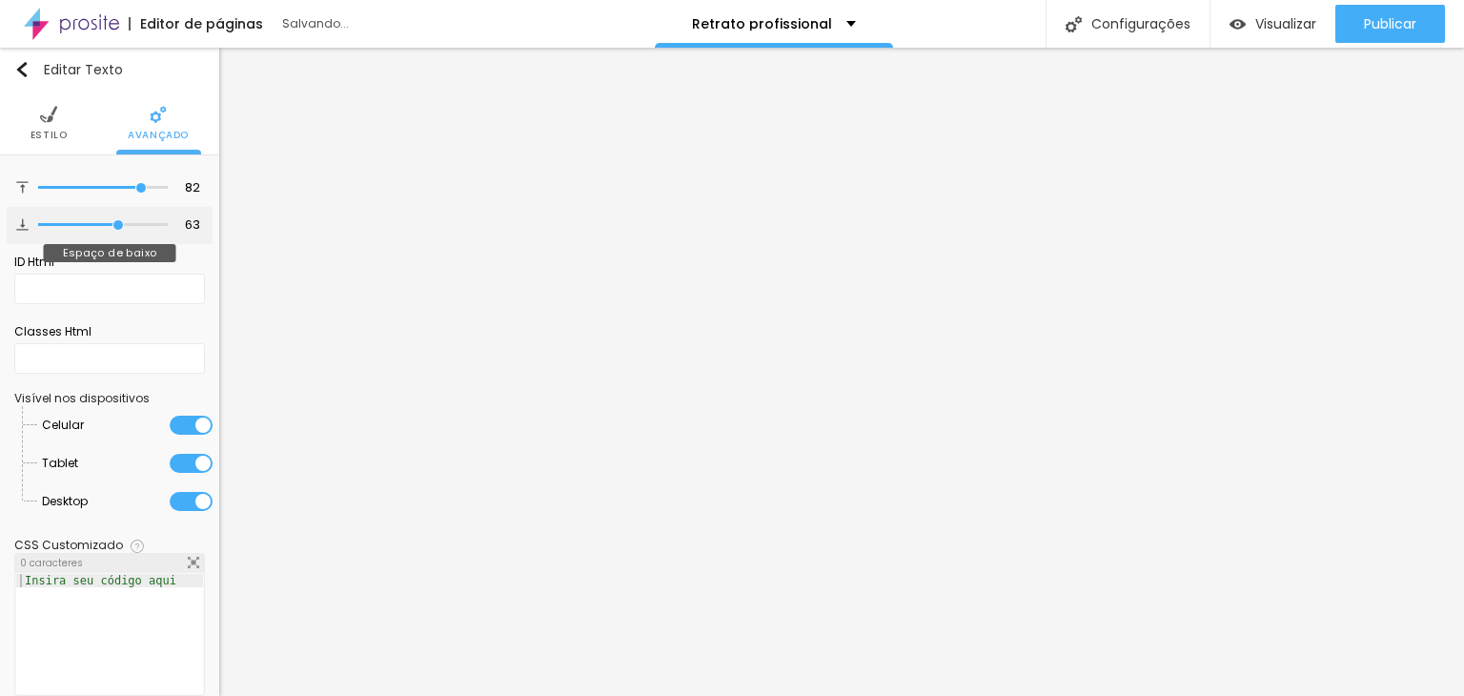
type input "67"
type input "71"
type input "78"
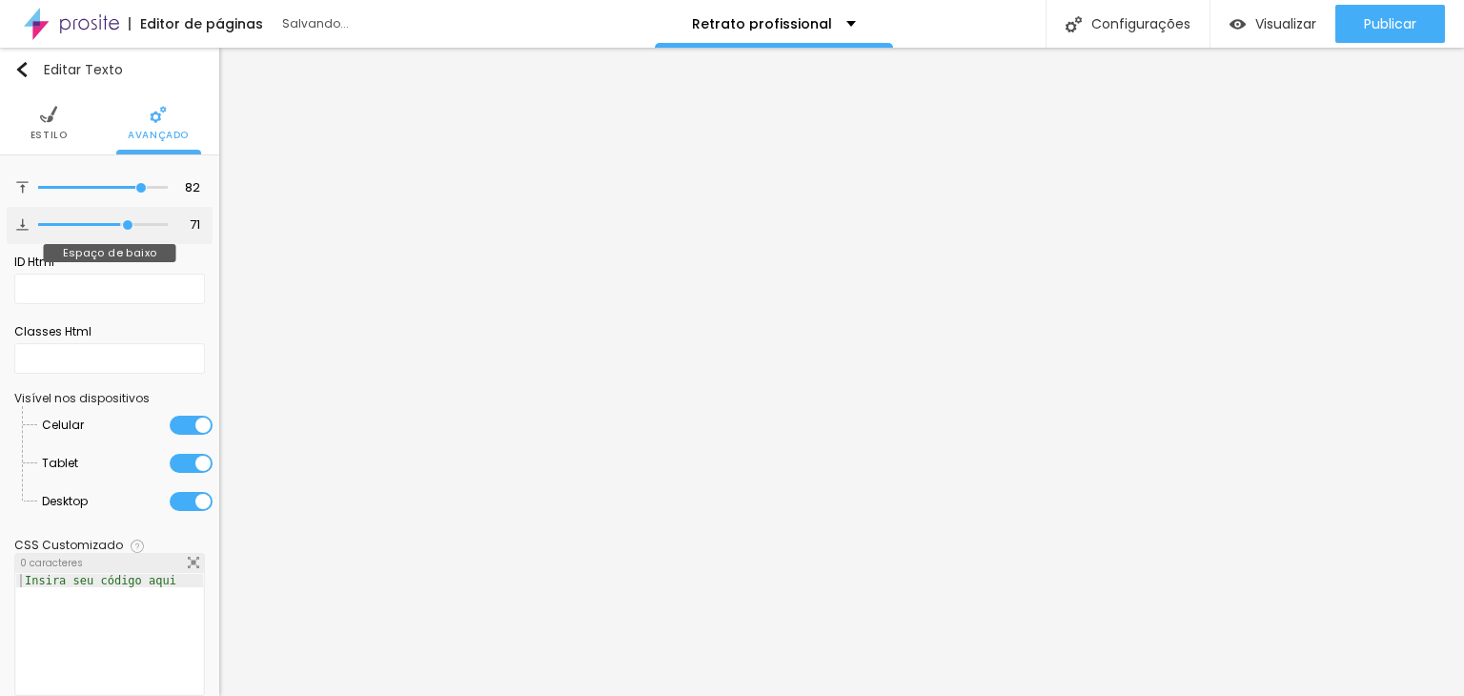
type input "78"
type input "83"
type input "85"
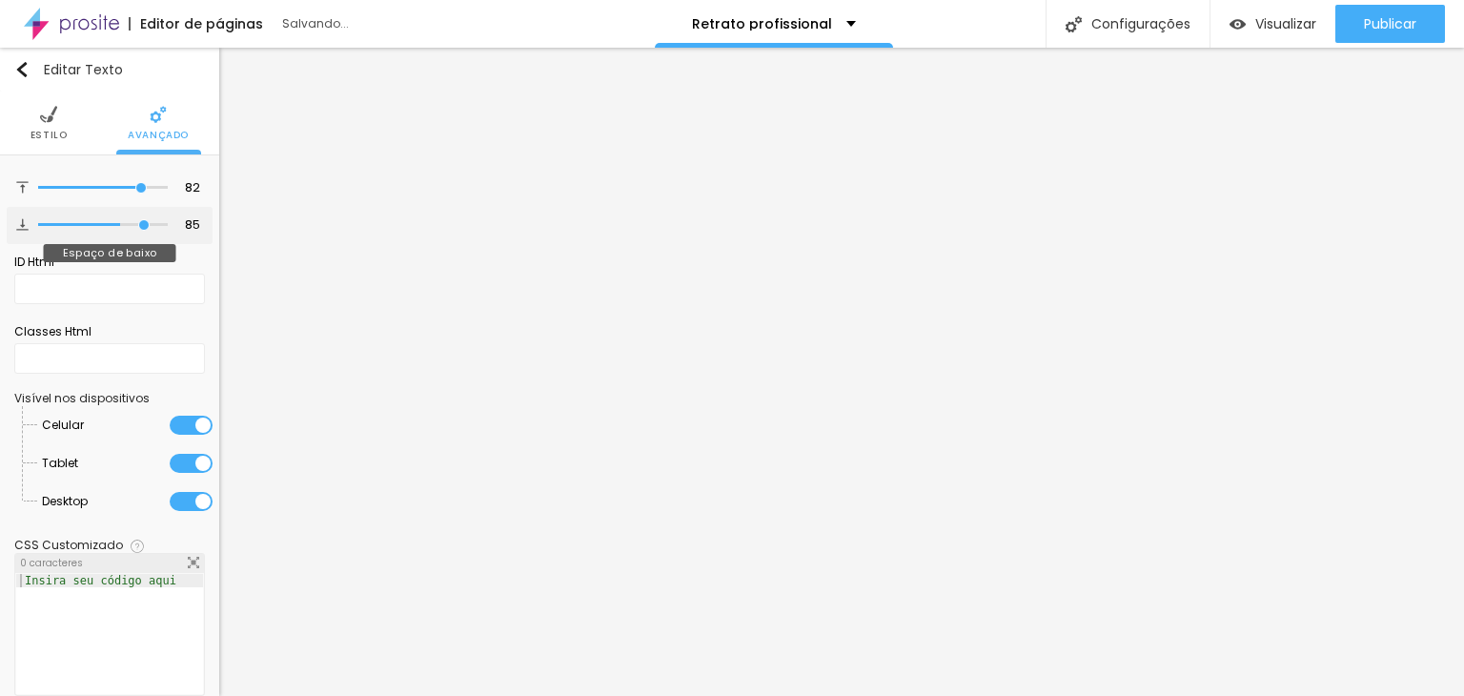
type input "86"
type input "89"
type input "91"
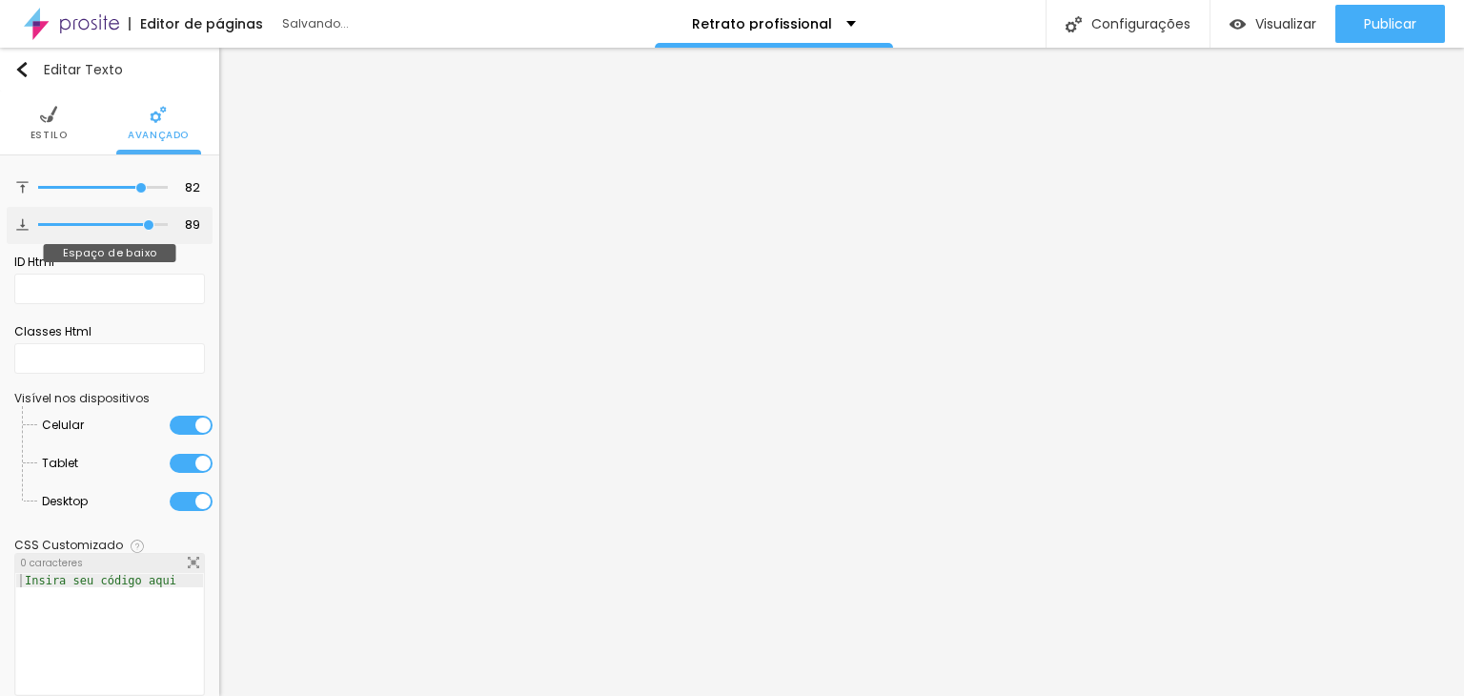
type input "91"
type input "90"
type input "89"
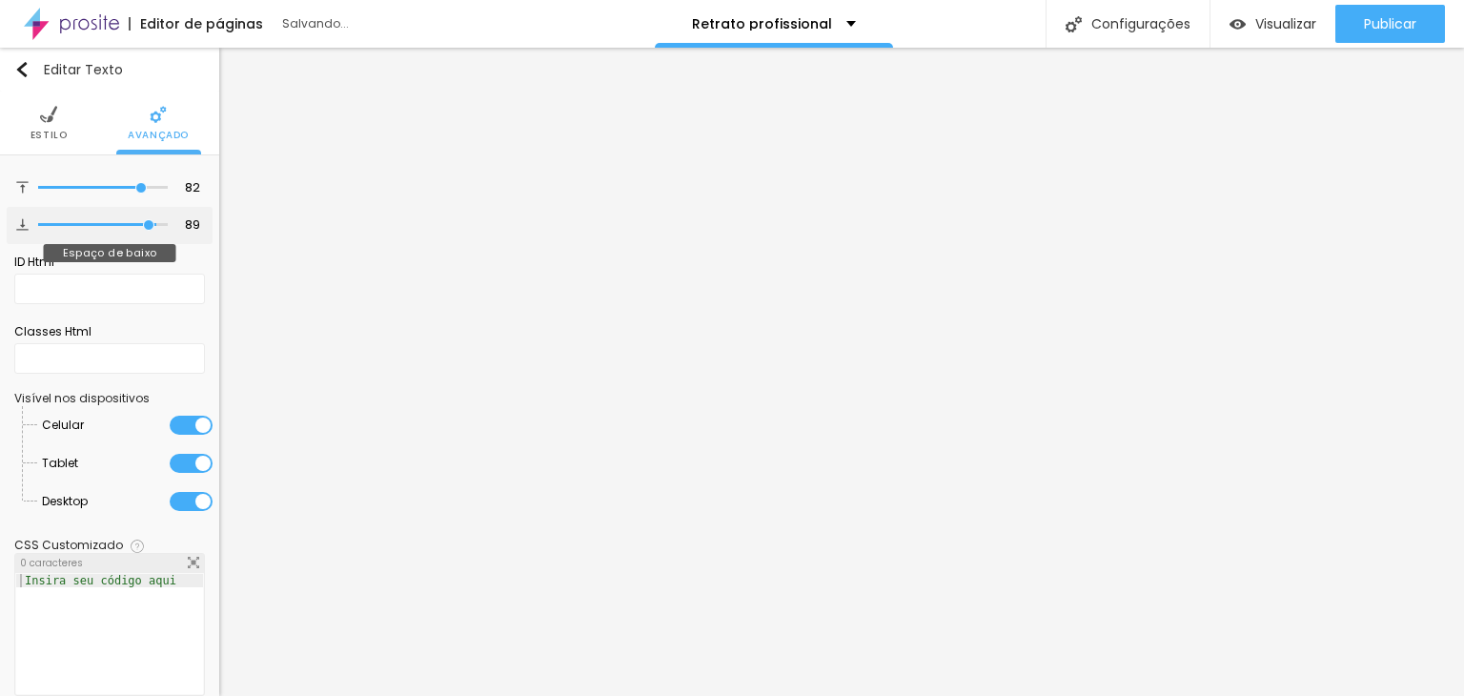
type input "83"
type input "81"
type input "80"
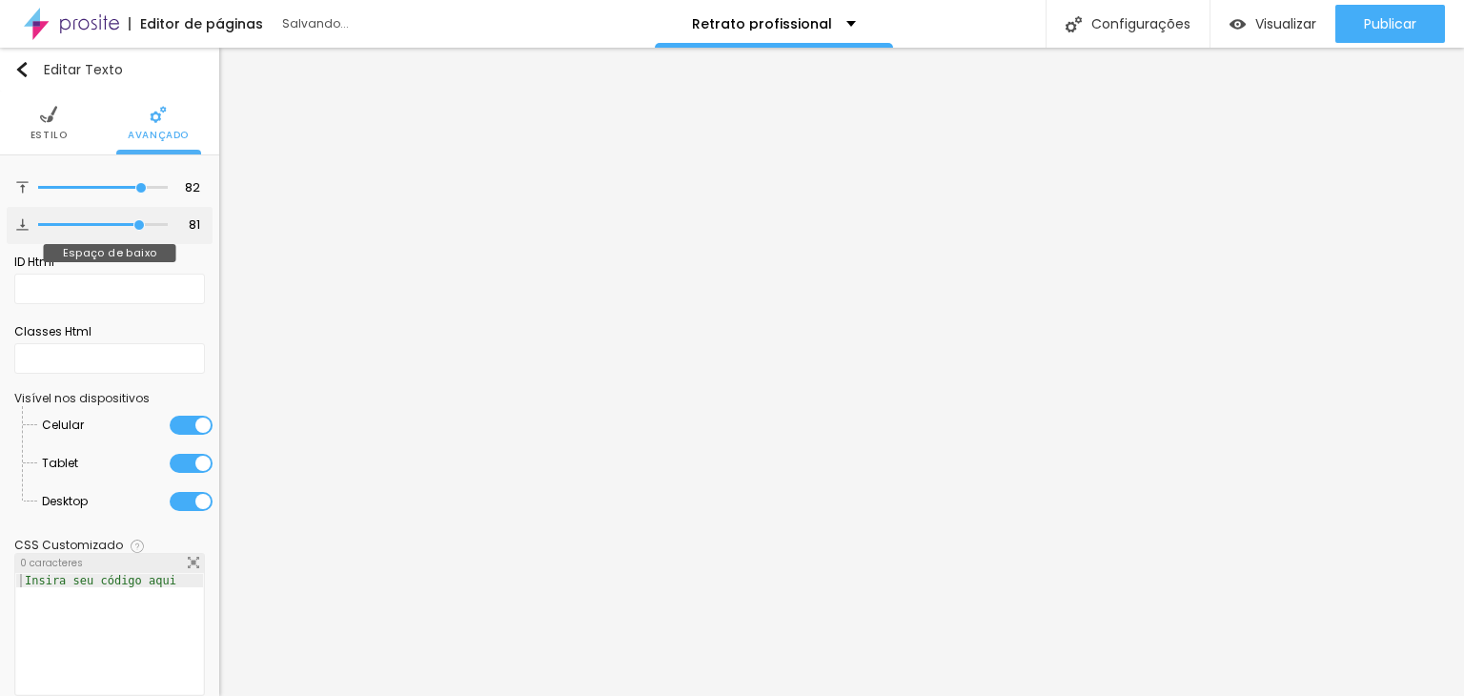
type input "80"
type input "77"
drag, startPoint x: 51, startPoint y: 218, endPoint x: 122, endPoint y: 230, distance: 72.4
click at [122, 230] on input "range" at bounding box center [103, 225] width 130 height 10
click at [63, 130] on ul "Estilo Avançado" at bounding box center [109, 123] width 219 height 64
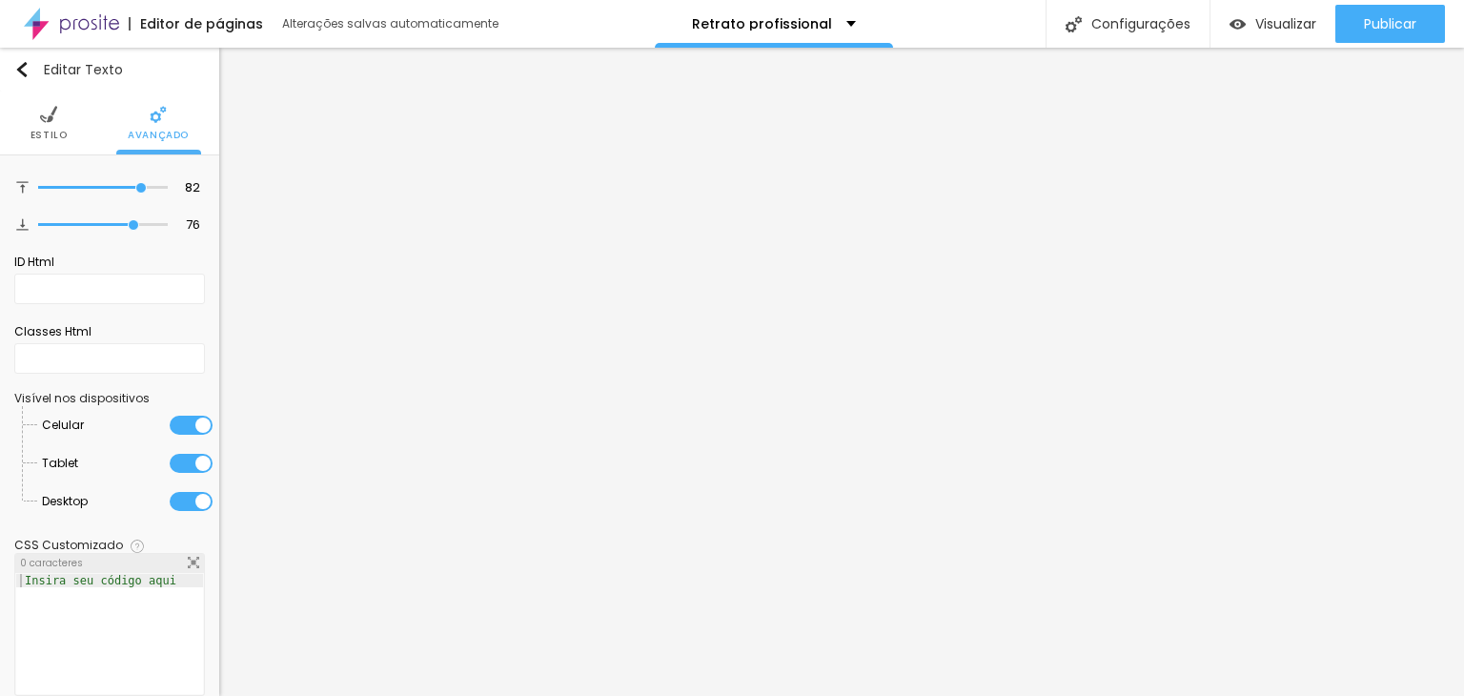
click at [36, 123] on li "Estilo" at bounding box center [48, 122] width 37 height 63
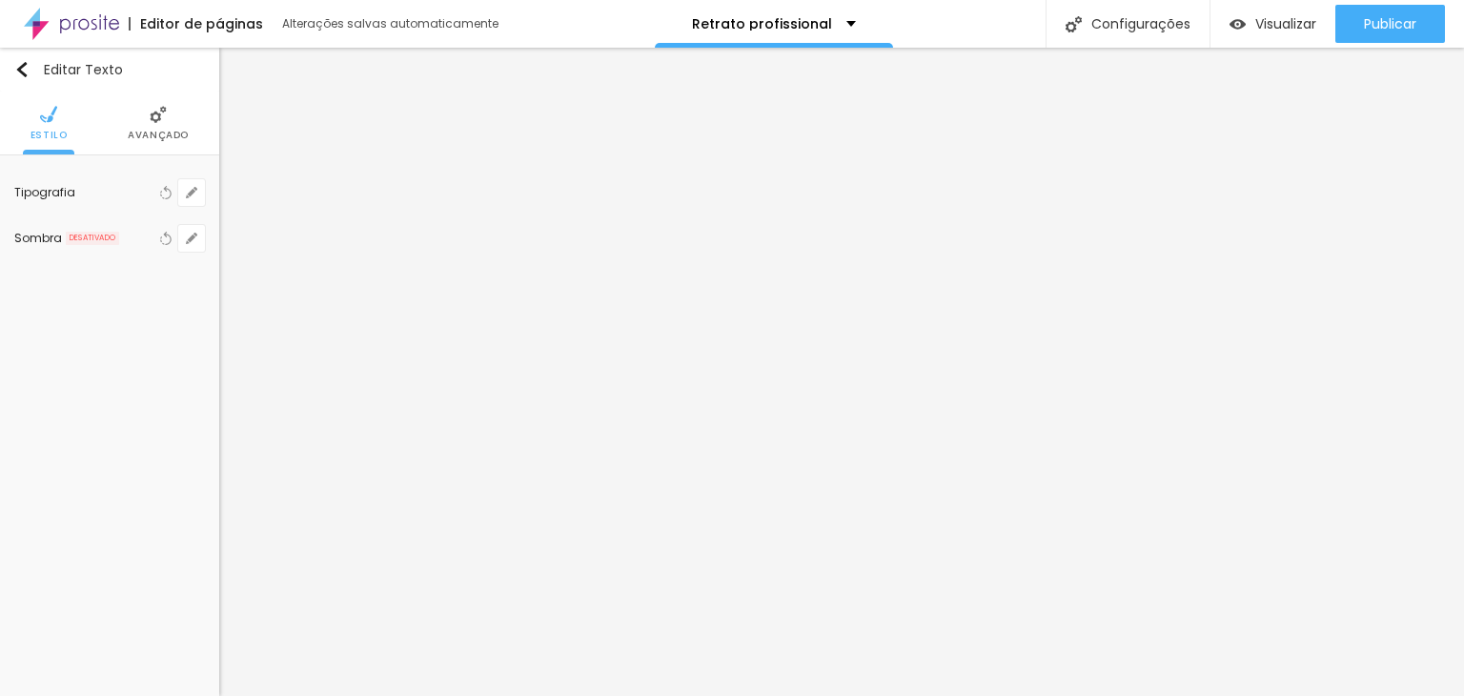
click at [82, 199] on div "Tipografia Voltar ao padrão" at bounding box center [109, 193] width 191 height 46
click at [183, 187] on button "button" at bounding box center [191, 192] width 27 height 27
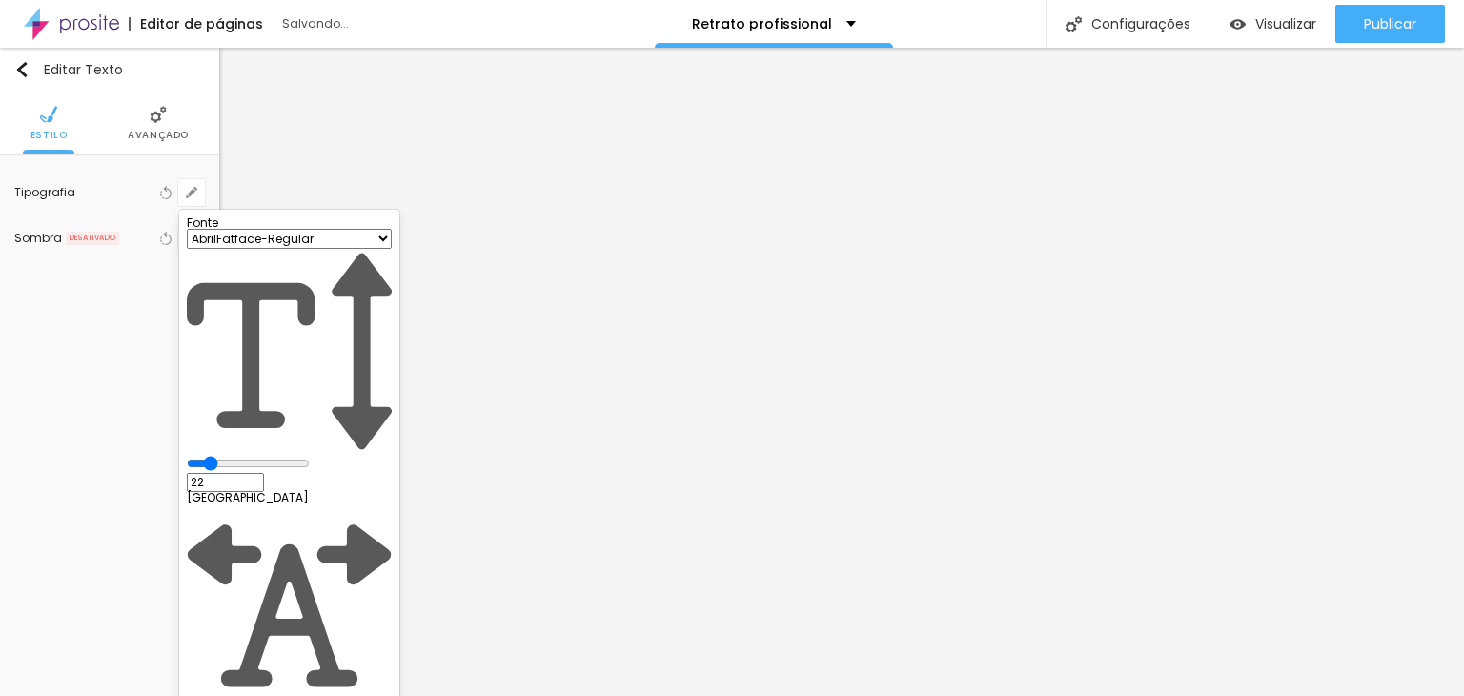
drag, startPoint x: 255, startPoint y: 324, endPoint x: 267, endPoint y: 326, distance: 11.6
click at [267, 455] on input "range" at bounding box center [248, 462] width 123 height 15
click at [584, 197] on div at bounding box center [732, 348] width 1464 height 696
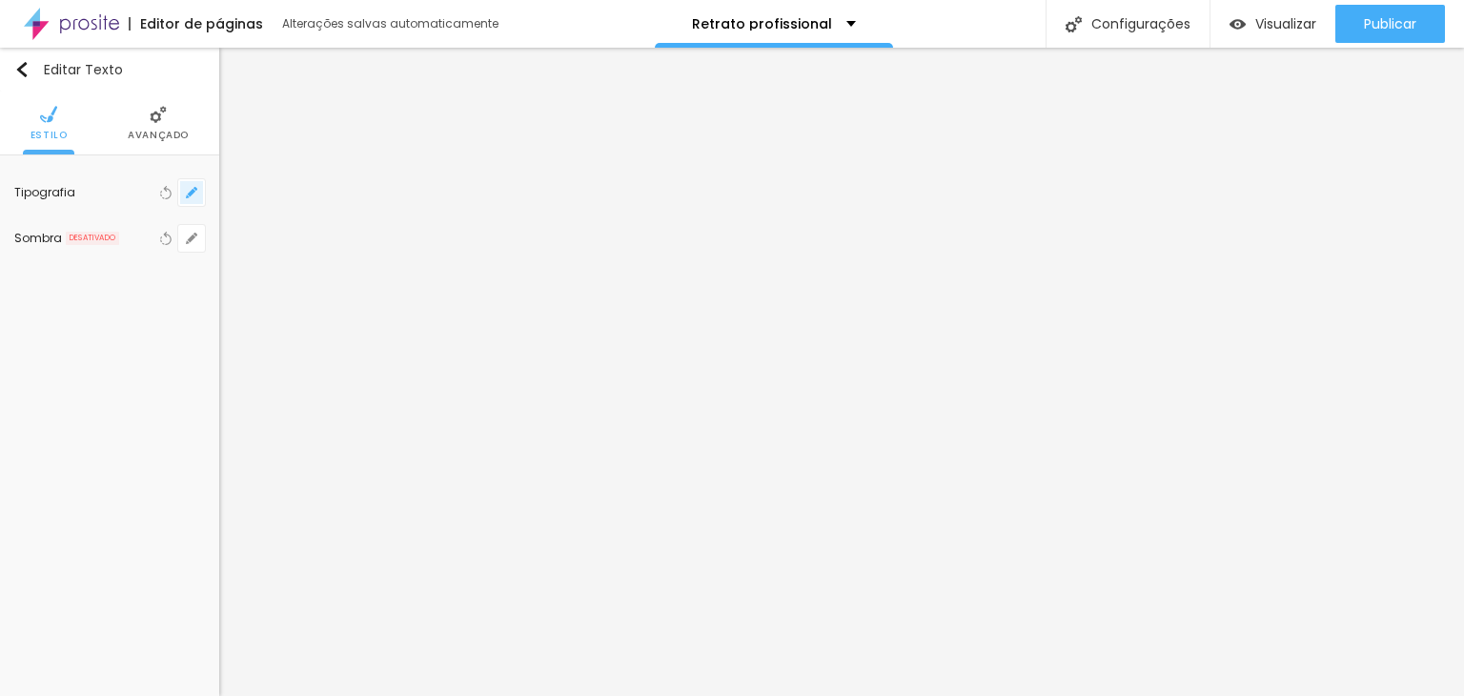
click at [195, 189] on icon "button" at bounding box center [195, 189] width 4 height 4
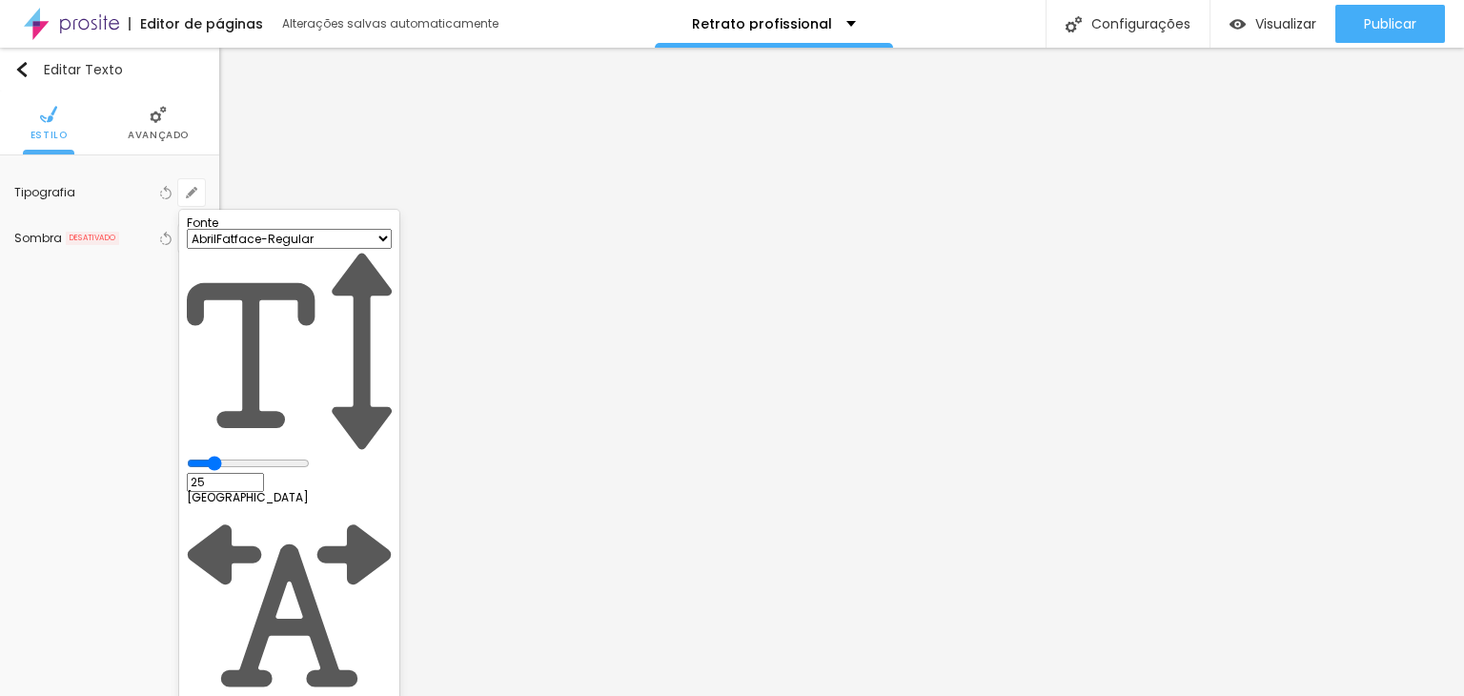
drag, startPoint x: 257, startPoint y: 325, endPoint x: 272, endPoint y: 326, distance: 14.3
click at [272, 455] on input "range" at bounding box center [248, 462] width 123 height 15
click at [265, 455] on input "range" at bounding box center [248, 462] width 123 height 15
click at [621, 466] on div at bounding box center [732, 348] width 1464 height 696
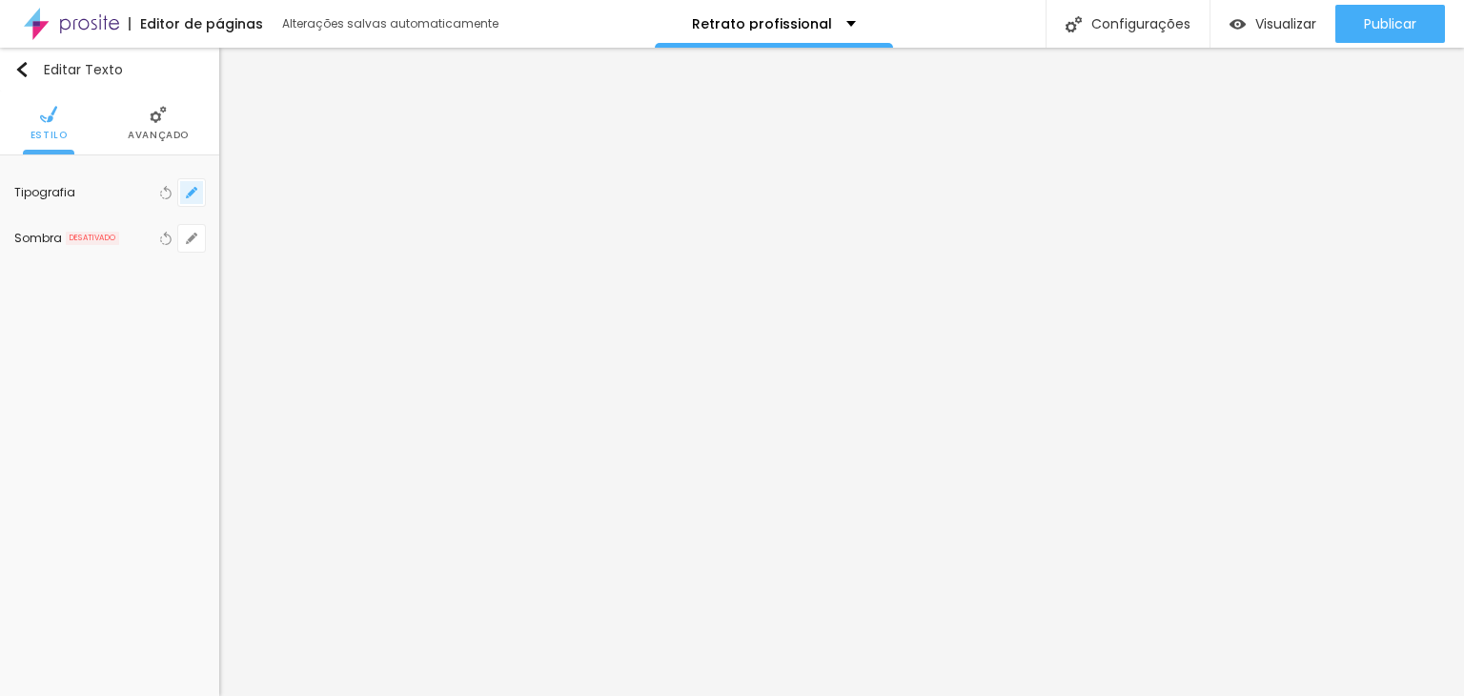
click at [184, 195] on button "button" at bounding box center [191, 192] width 27 height 27
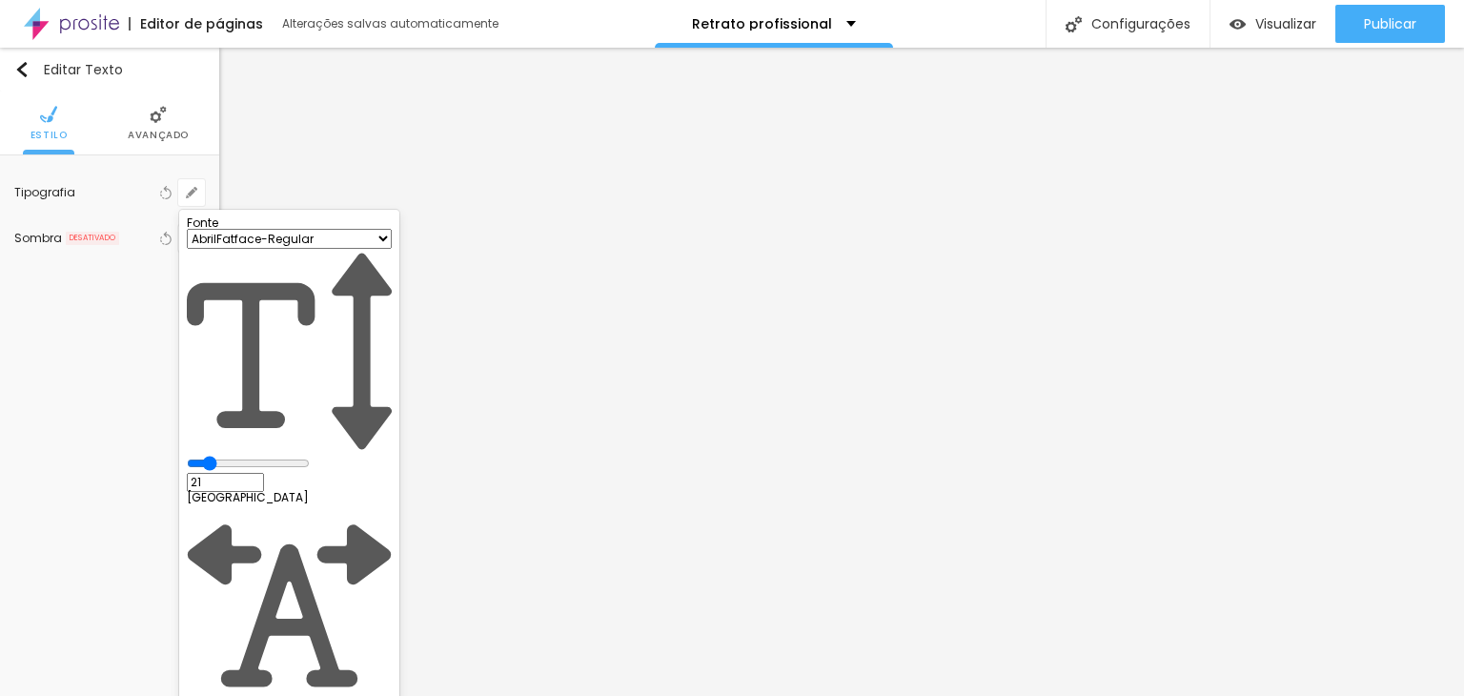
click at [623, 468] on div at bounding box center [732, 348] width 1464 height 696
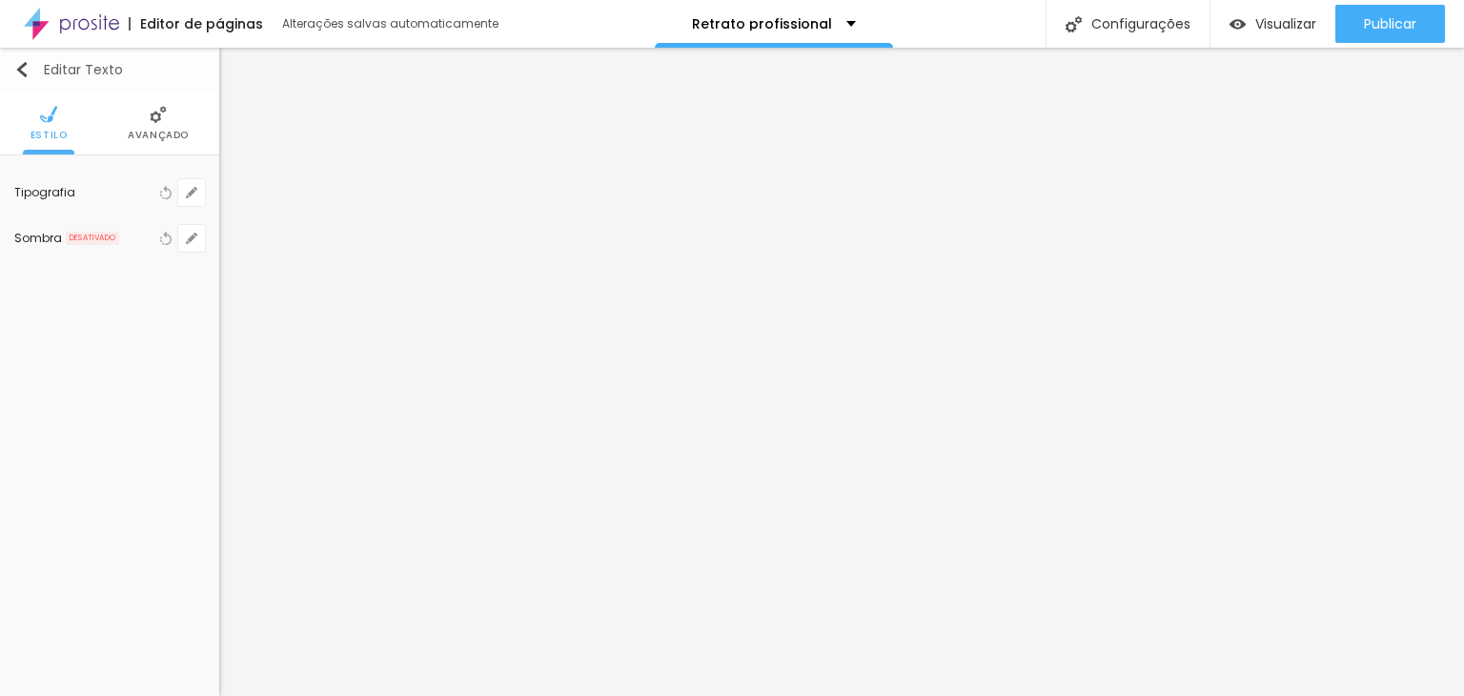
click at [22, 61] on button "Editar Texto" at bounding box center [109, 70] width 219 height 44
click at [26, 73] on img "button" at bounding box center [21, 69] width 15 height 15
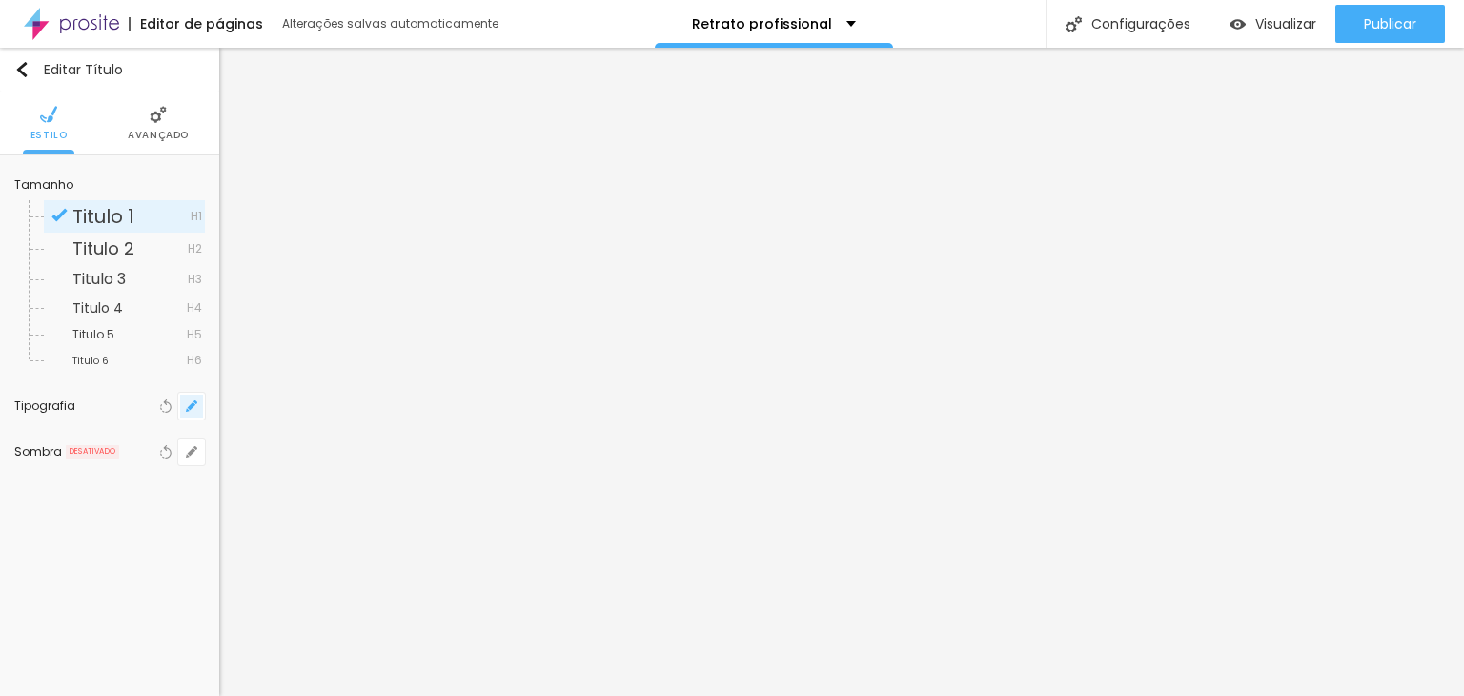
click at [191, 405] on icon "button" at bounding box center [192, 406] width 8 height 8
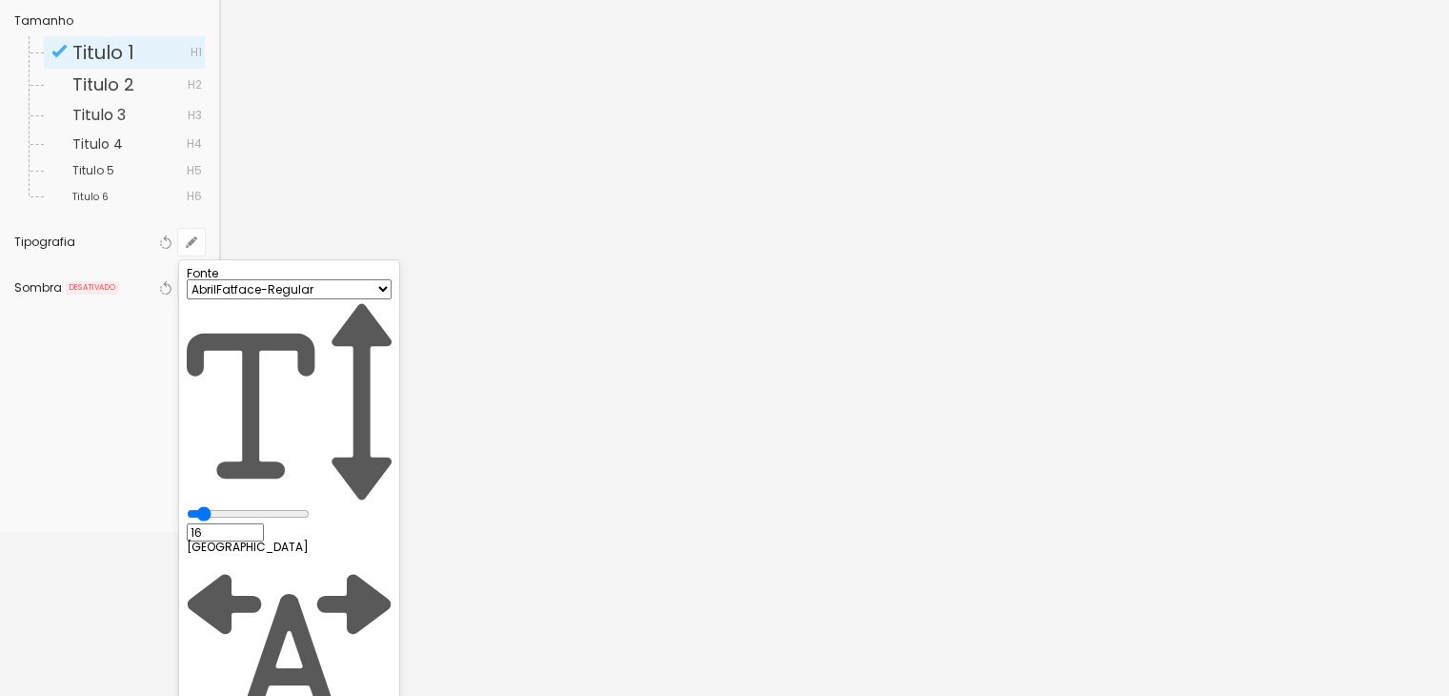
scroll to position [186, 0]
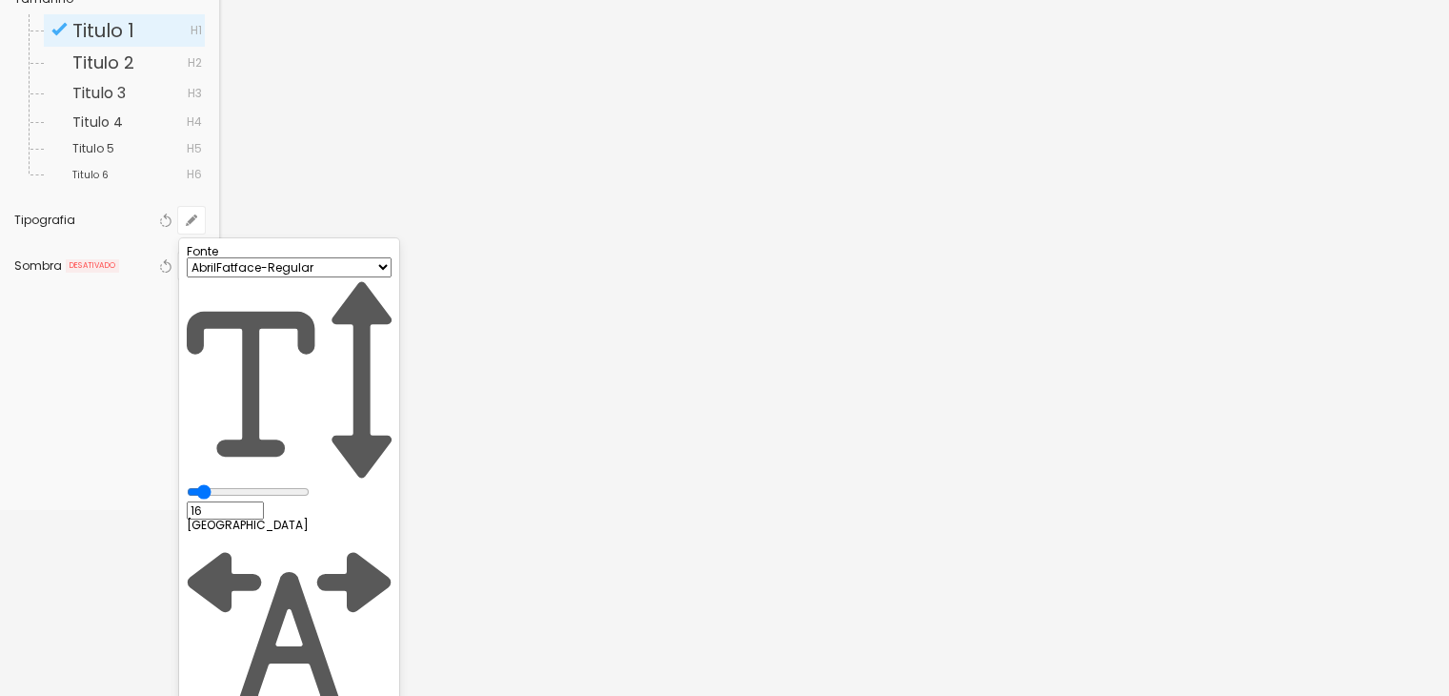
drag, startPoint x: 254, startPoint y: 350, endPoint x: 265, endPoint y: 350, distance: 10.5
click at [265, 484] on input "range" at bounding box center [248, 491] width 123 height 15
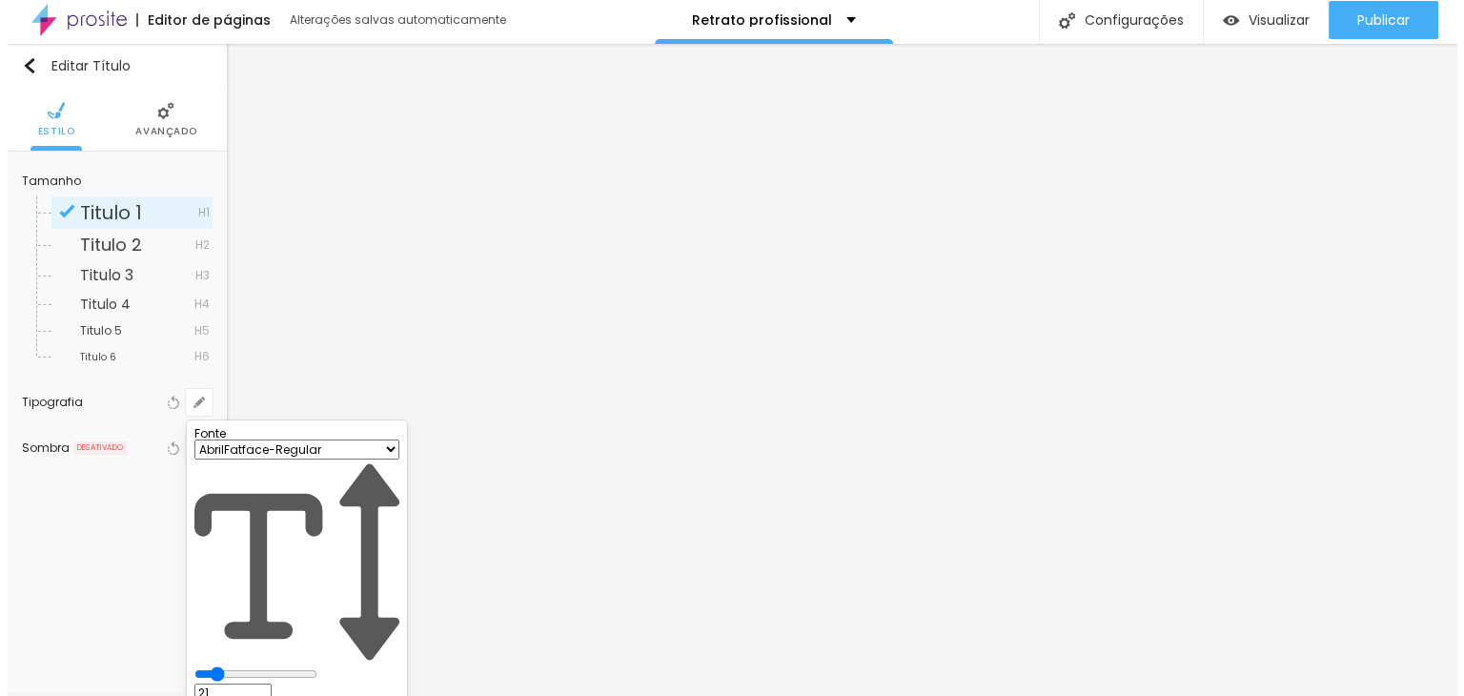
scroll to position [0, 0]
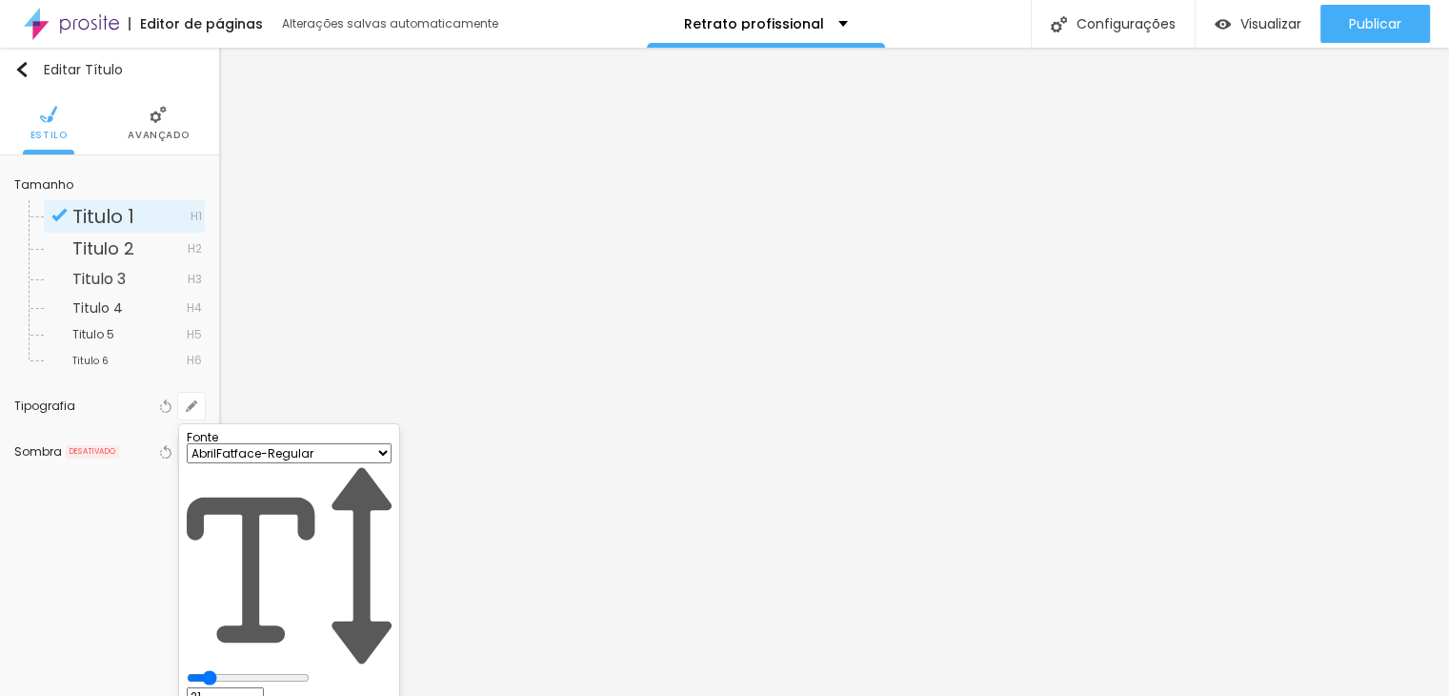
click at [505, 293] on div at bounding box center [724, 348] width 1449 height 696
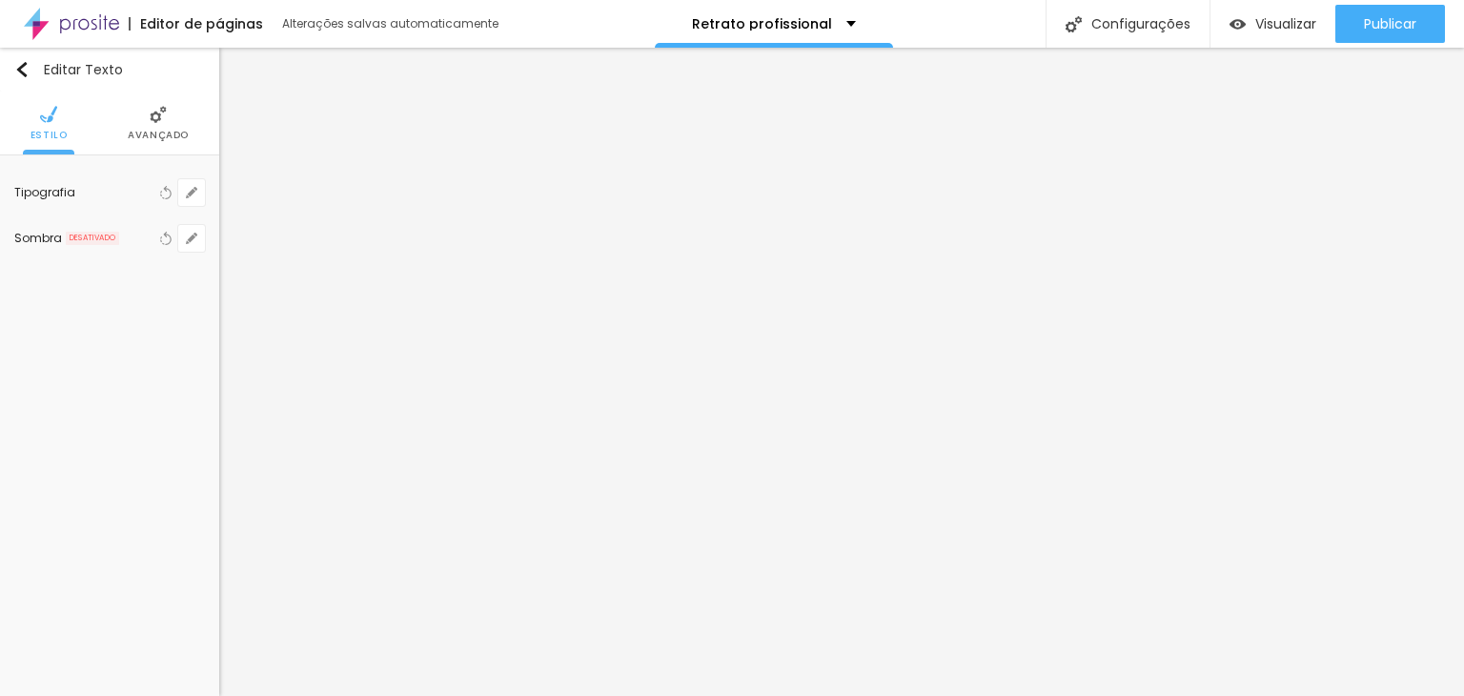
click at [170, 138] on span "Avançado" at bounding box center [158, 136] width 61 height 10
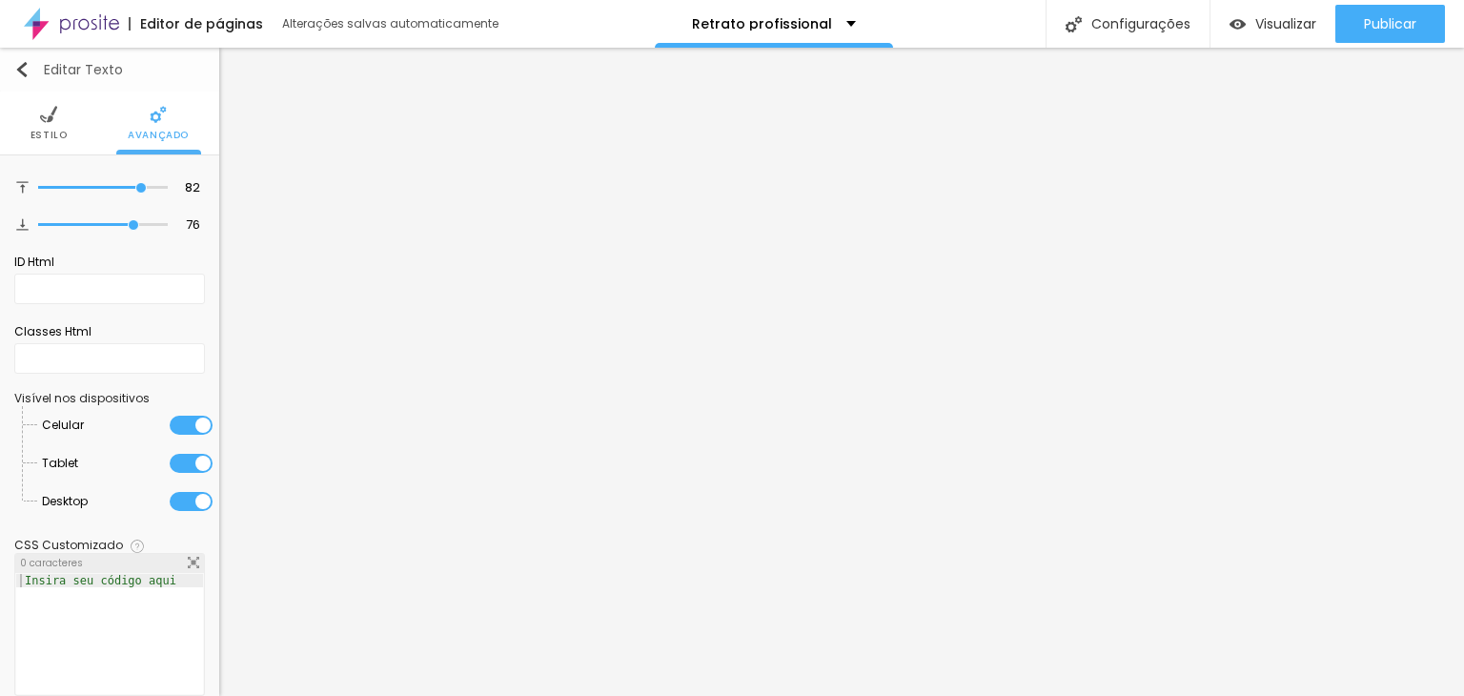
click at [14, 73] on img "button" at bounding box center [21, 69] width 15 height 15
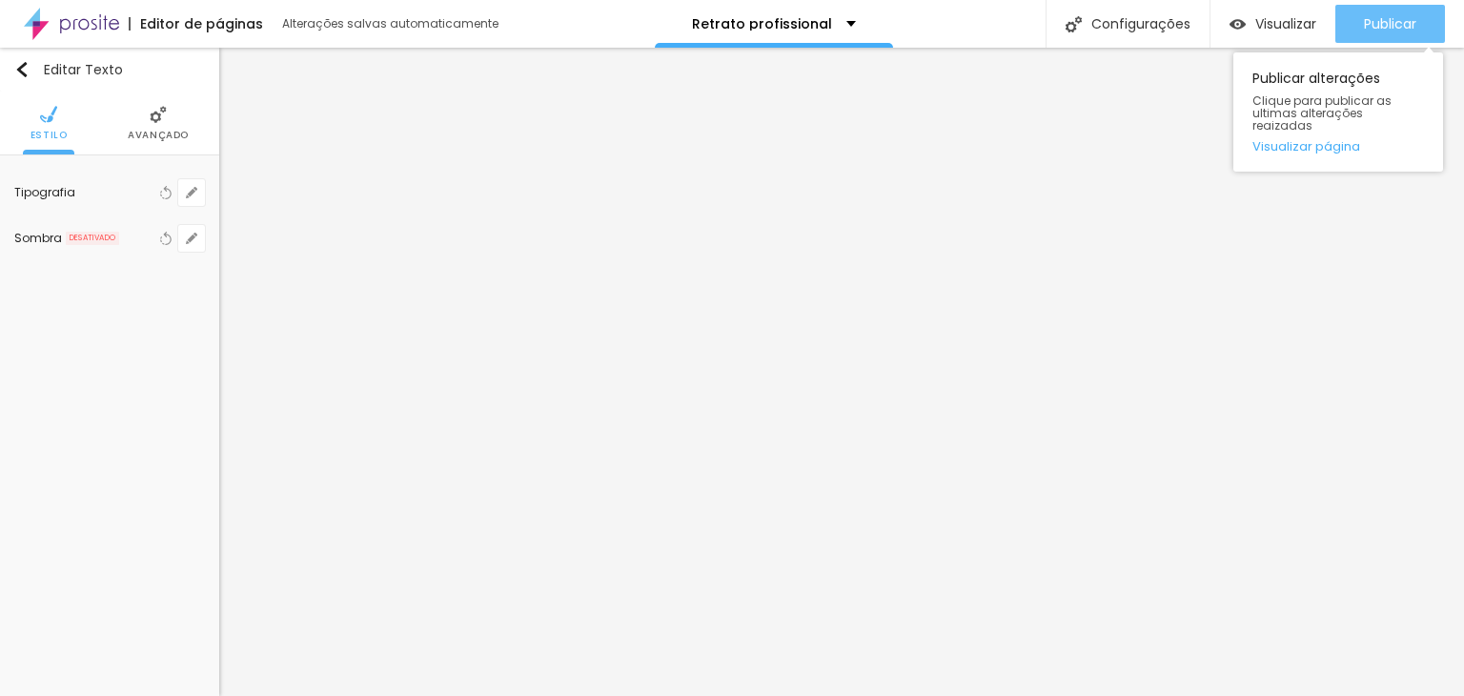
click at [1371, 25] on span "Publicar" at bounding box center [1390, 23] width 52 height 15
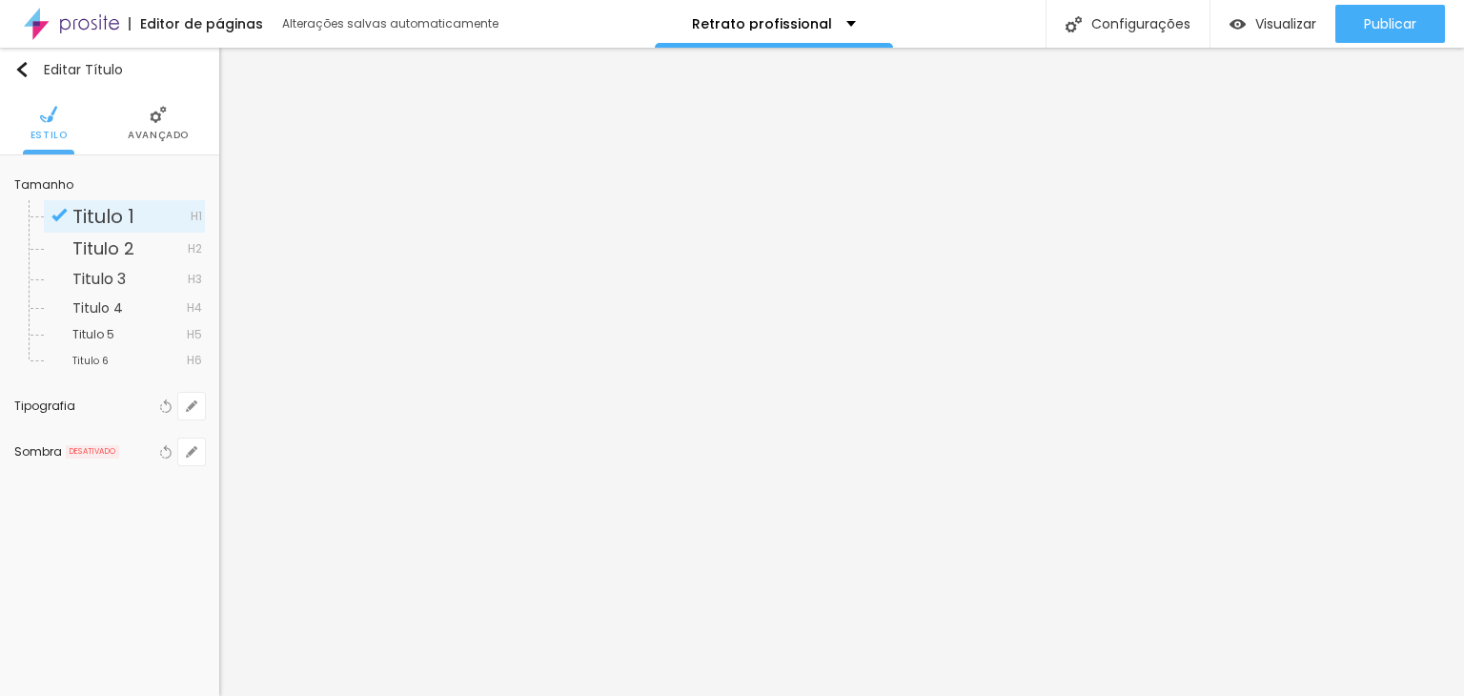
click at [139, 127] on li "Avançado" at bounding box center [158, 122] width 61 height 63
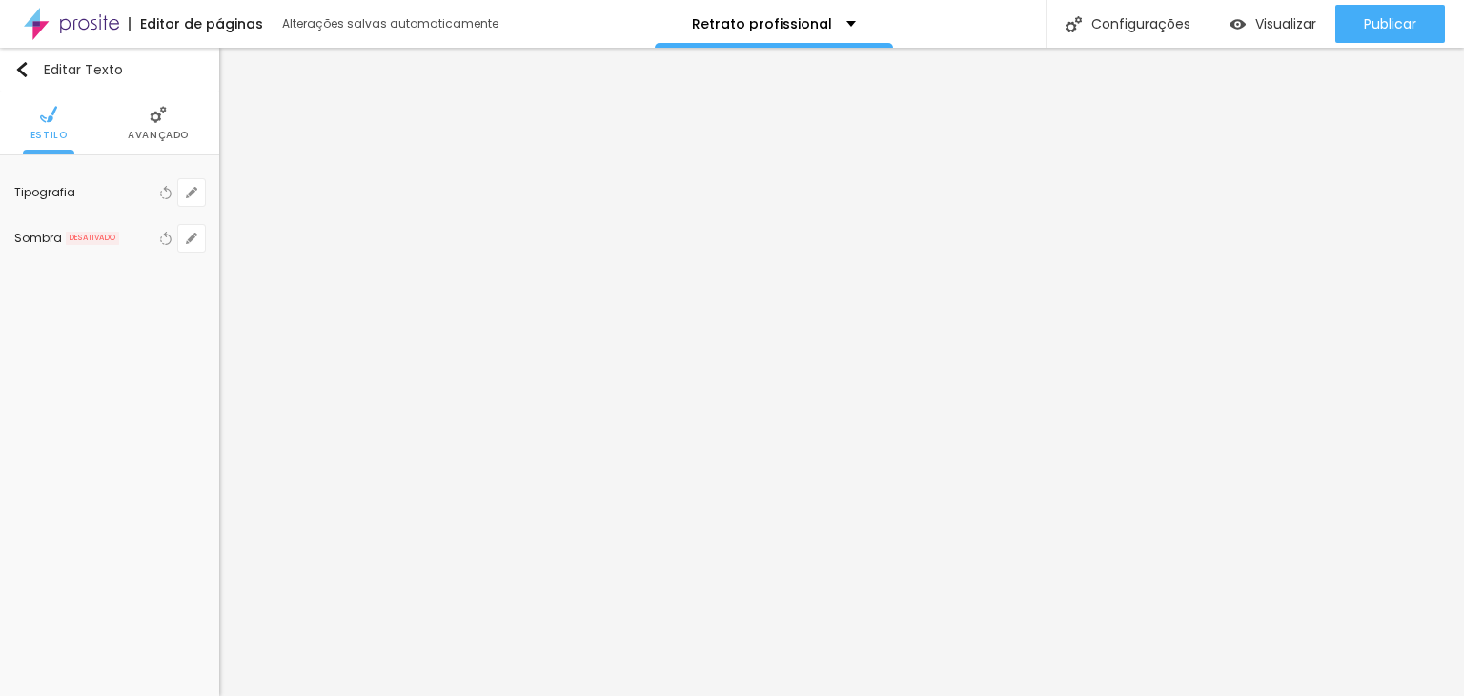
click at [161, 136] on span "Avançado" at bounding box center [158, 136] width 61 height 10
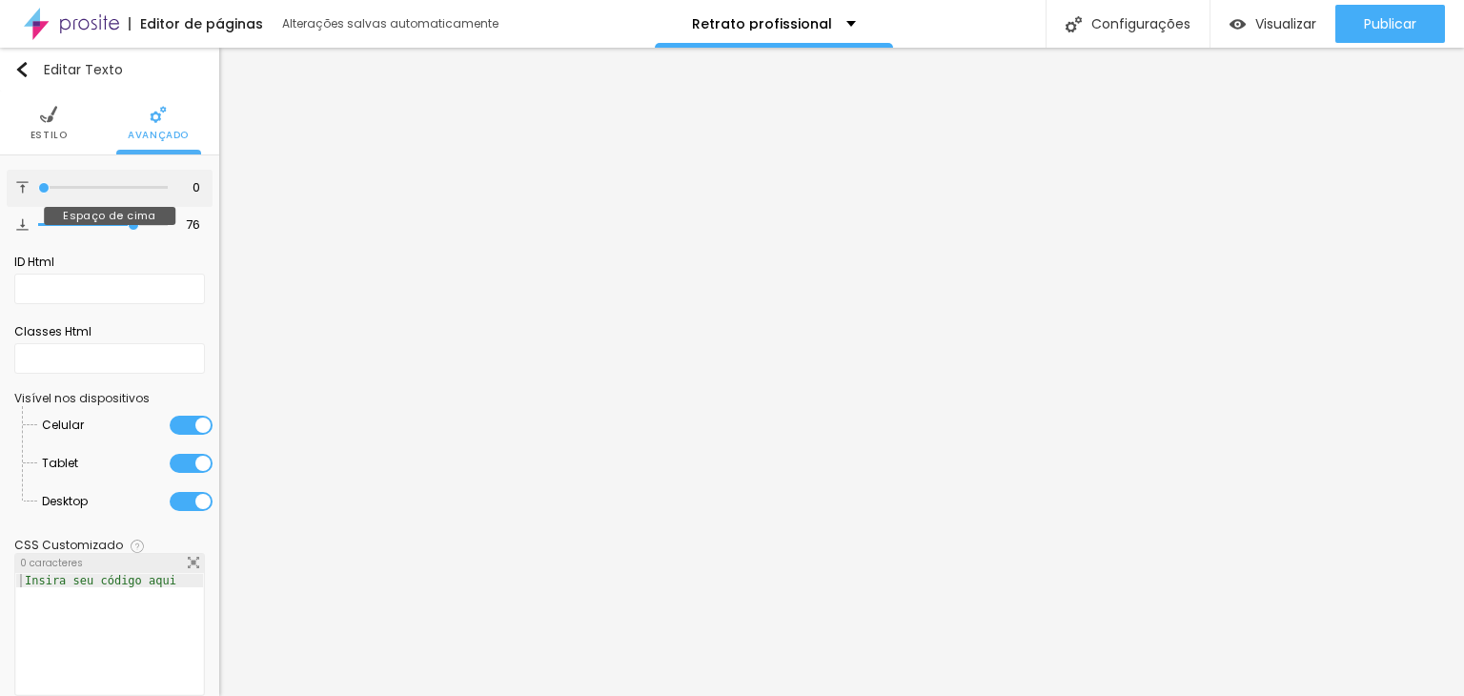
drag, startPoint x: 127, startPoint y: 189, endPoint x: 0, endPoint y: 195, distance: 126.9
click at [38, 192] on input "range" at bounding box center [103, 188] width 130 height 10
drag, startPoint x: 76, startPoint y: 221, endPoint x: 0, endPoint y: 213, distance: 76.6
click at [38, 220] on input "range" at bounding box center [103, 225] width 130 height 10
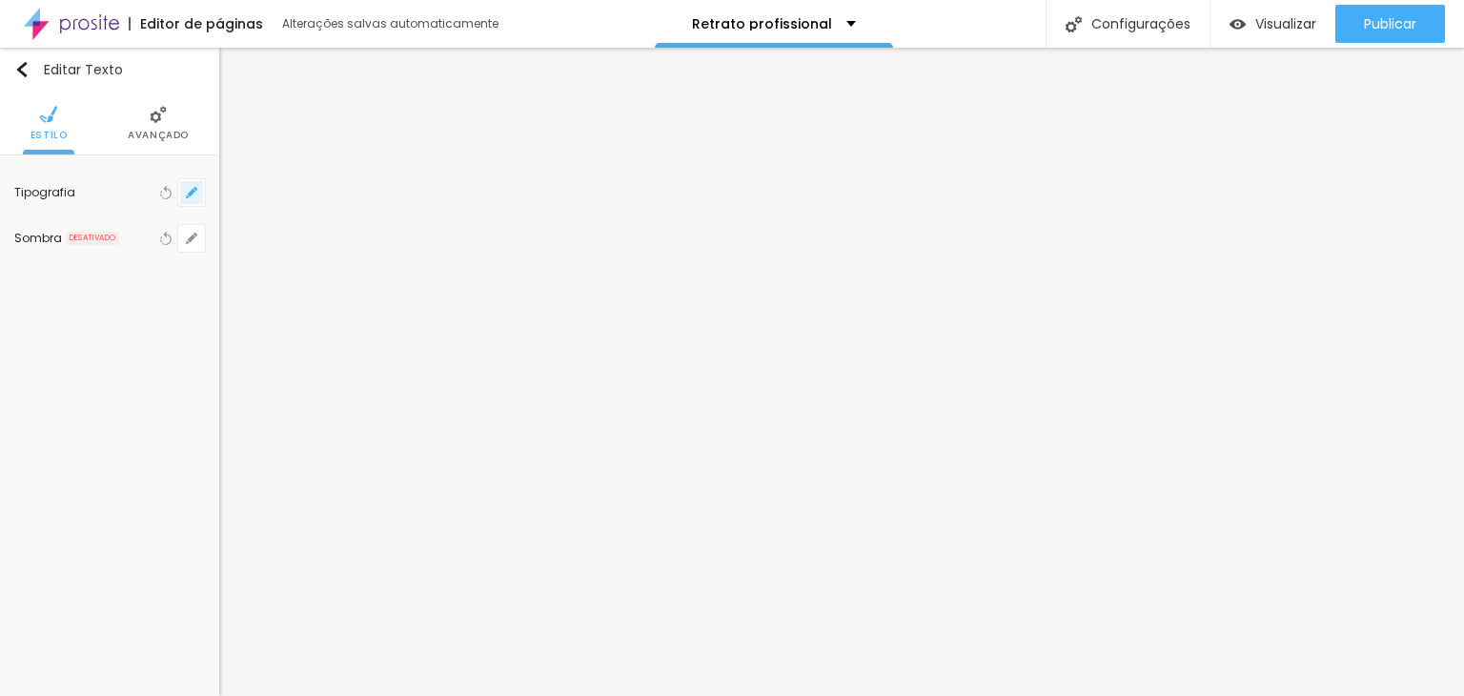
click at [194, 188] on icon "button" at bounding box center [195, 189] width 4 height 4
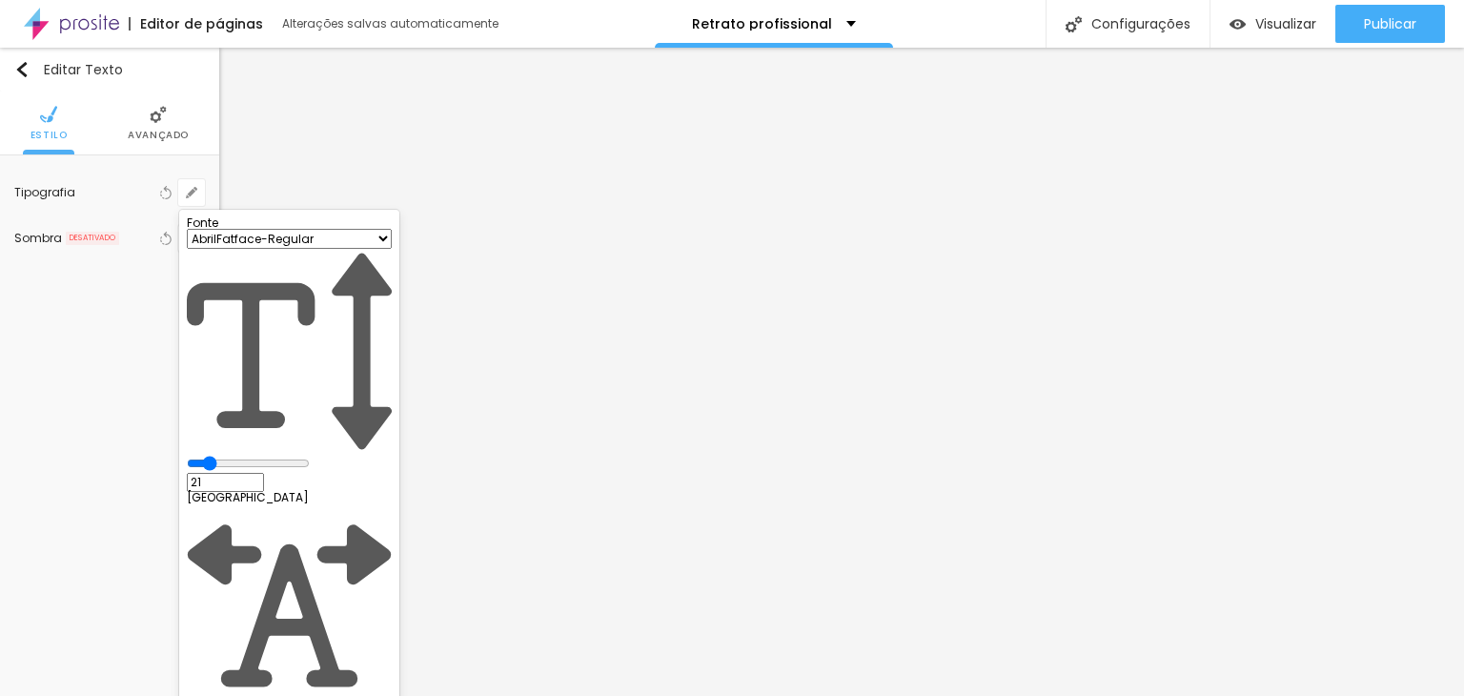
drag, startPoint x: 319, startPoint y: 458, endPoint x: 309, endPoint y: 463, distance: 11.5
click at [266, 455] on input "range" at bounding box center [248, 462] width 123 height 15
click at [597, 430] on div at bounding box center [732, 348] width 1464 height 696
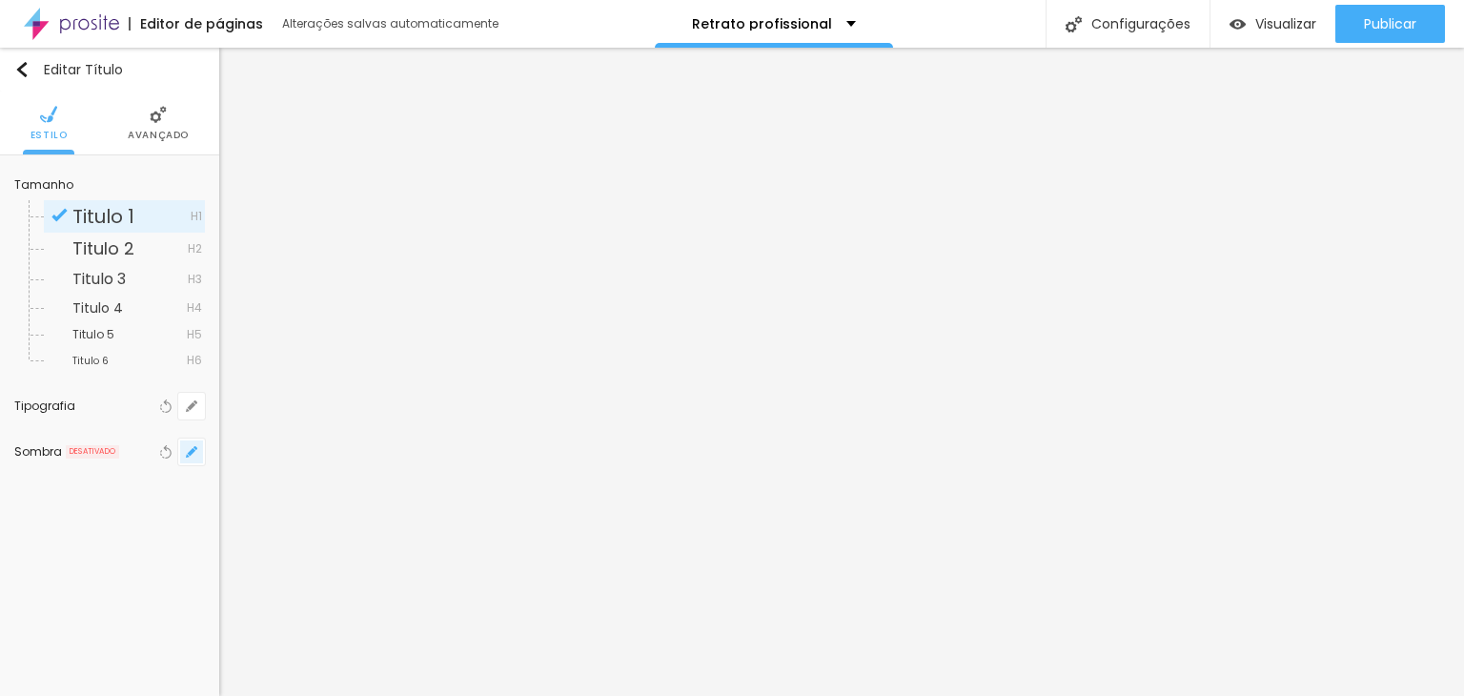
click at [187, 447] on icon "button" at bounding box center [191, 451] width 11 height 11
click at [322, 495] on div at bounding box center [300, 497] width 43 height 19
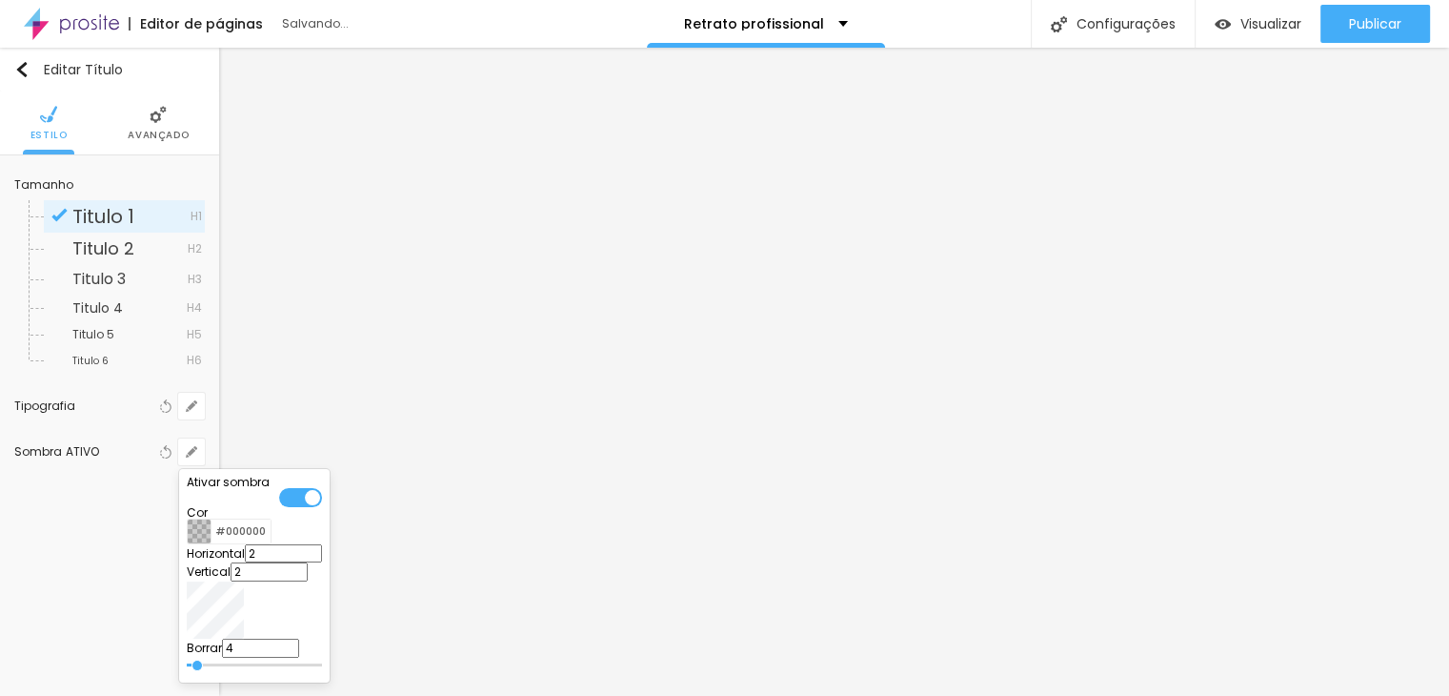
click at [212, 542] on div at bounding box center [200, 531] width 24 height 24
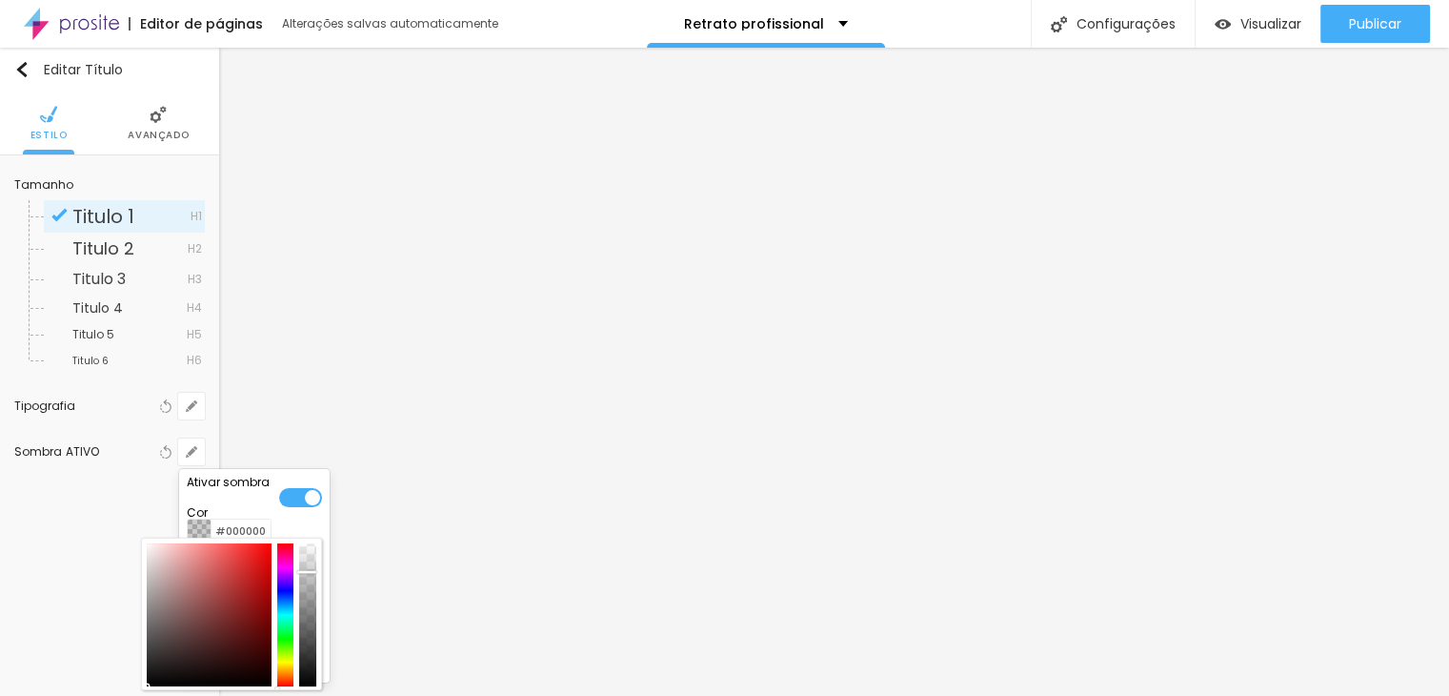
click at [198, 587] on div at bounding box center [209, 614] width 125 height 143
click at [152, 573] on div at bounding box center [151, 571] width 4 height 4
click at [318, 575] on div at bounding box center [308, 573] width 19 height 3
click at [720, 503] on div at bounding box center [724, 348] width 1449 height 696
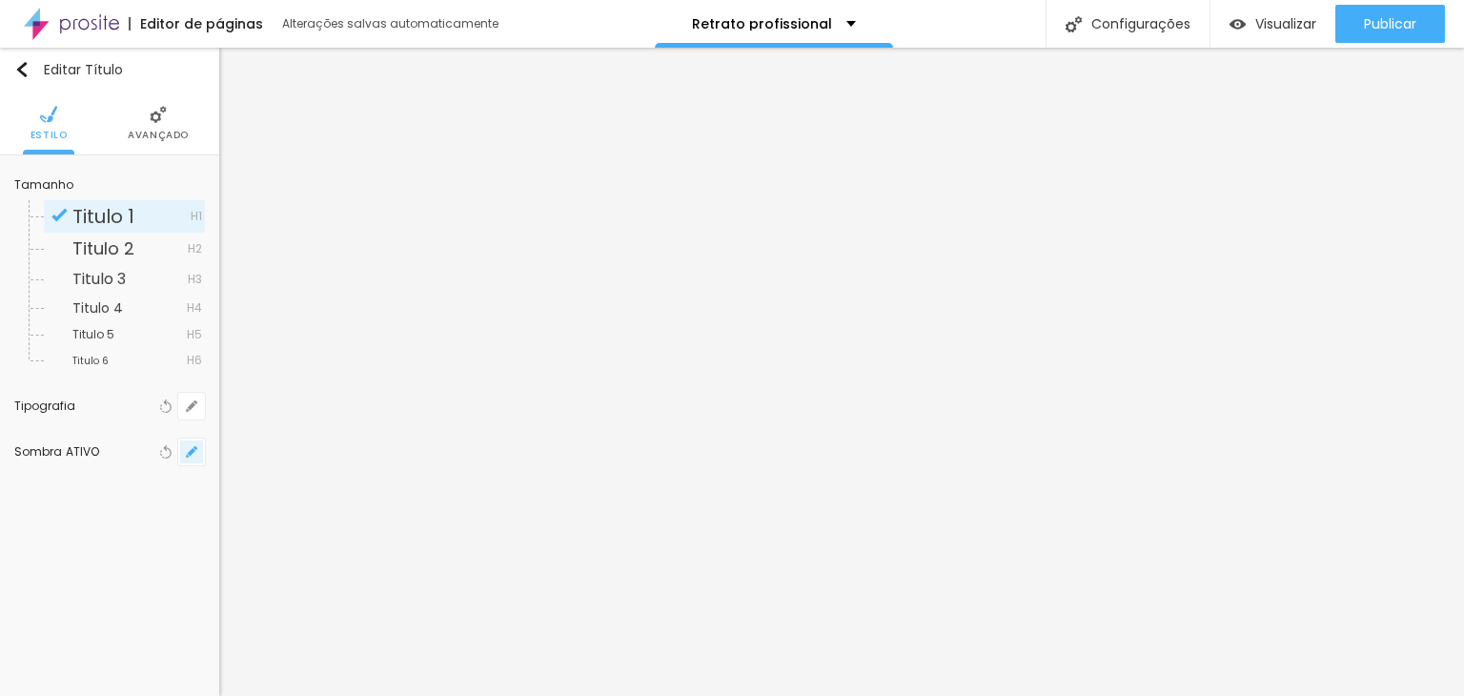
click at [190, 451] on icon "button" at bounding box center [192, 452] width 8 height 8
click at [188, 535] on div at bounding box center [188, 528] width 0 height 18
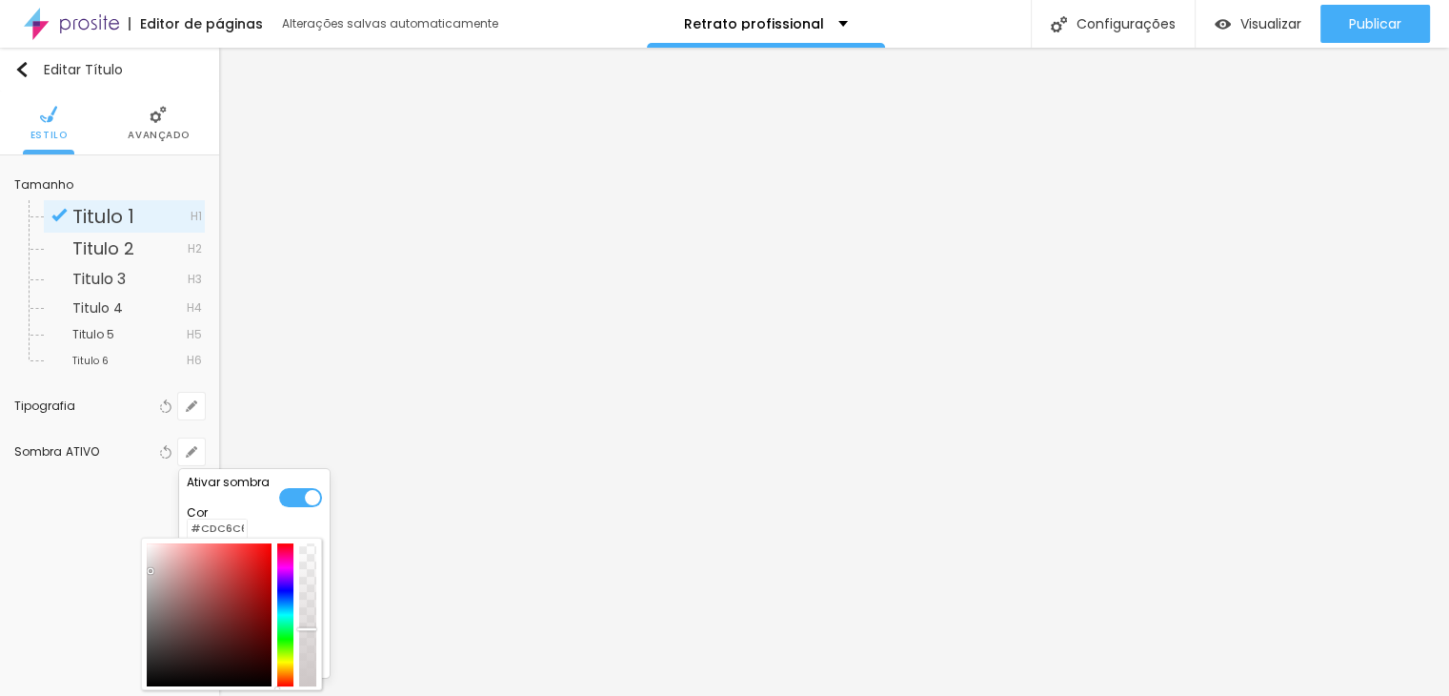
drag, startPoint x: 352, startPoint y: 588, endPoint x: 384, endPoint y: 632, distance: 54.5
click at [316, 647] on div at bounding box center [307, 614] width 17 height 143
click at [656, 485] on div at bounding box center [724, 348] width 1449 height 696
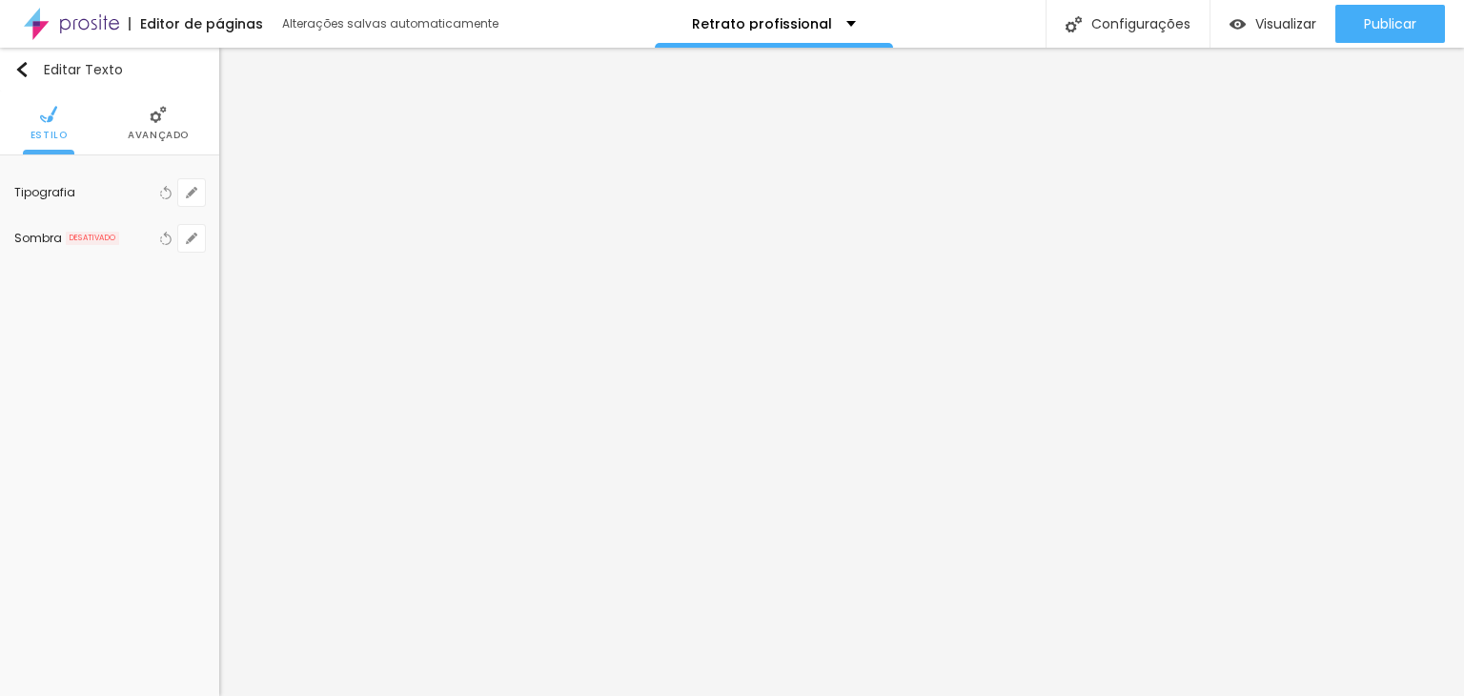
click at [126, 105] on ul "Estilo Avançado" at bounding box center [109, 123] width 219 height 64
click at [153, 119] on img at bounding box center [158, 114] width 17 height 17
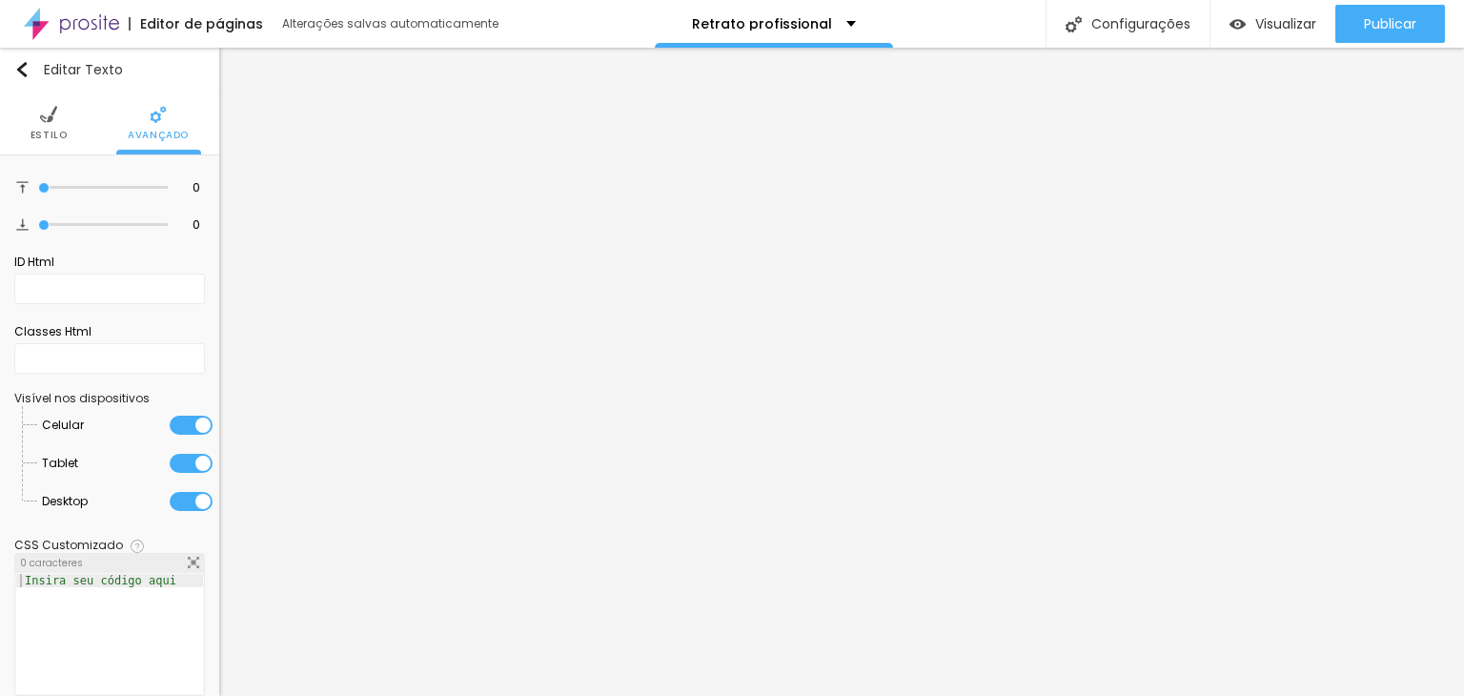
click at [46, 131] on span "Estilo" at bounding box center [48, 136] width 37 height 10
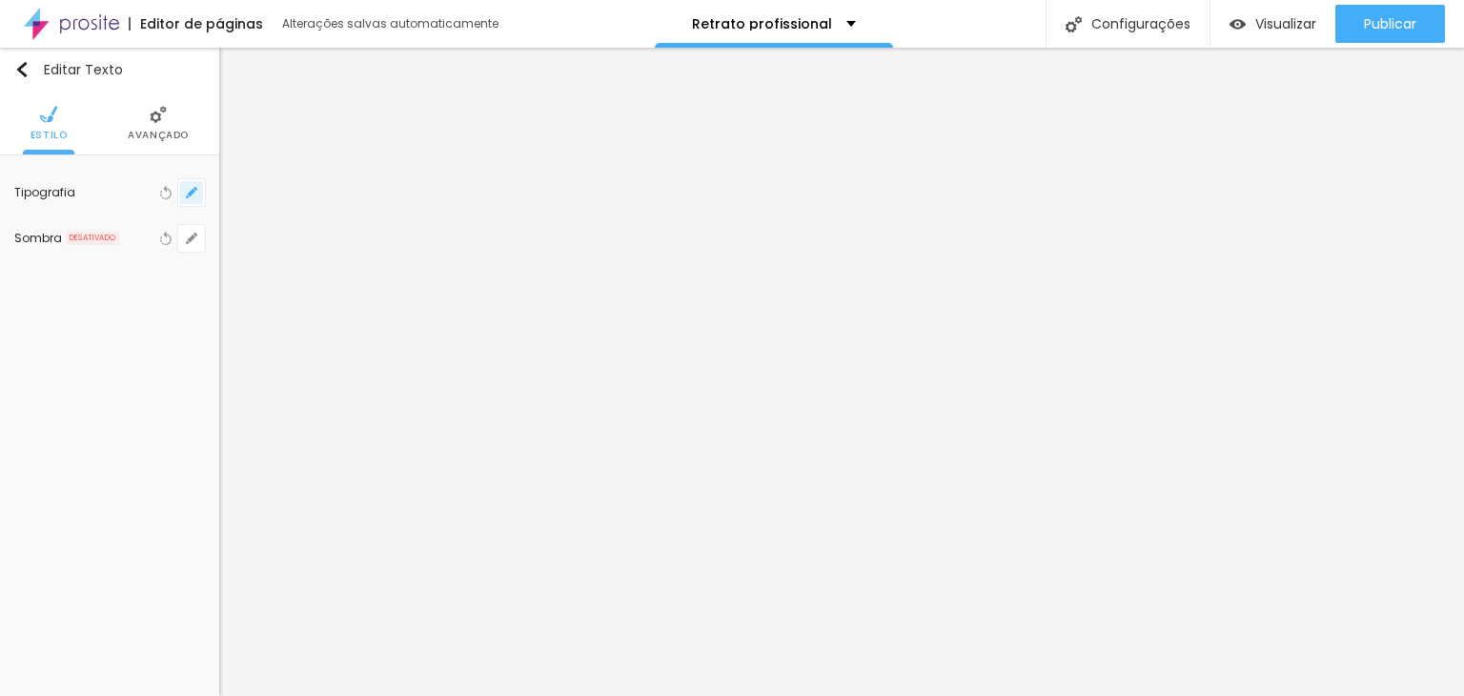
click at [187, 193] on icon "button" at bounding box center [191, 192] width 11 height 11
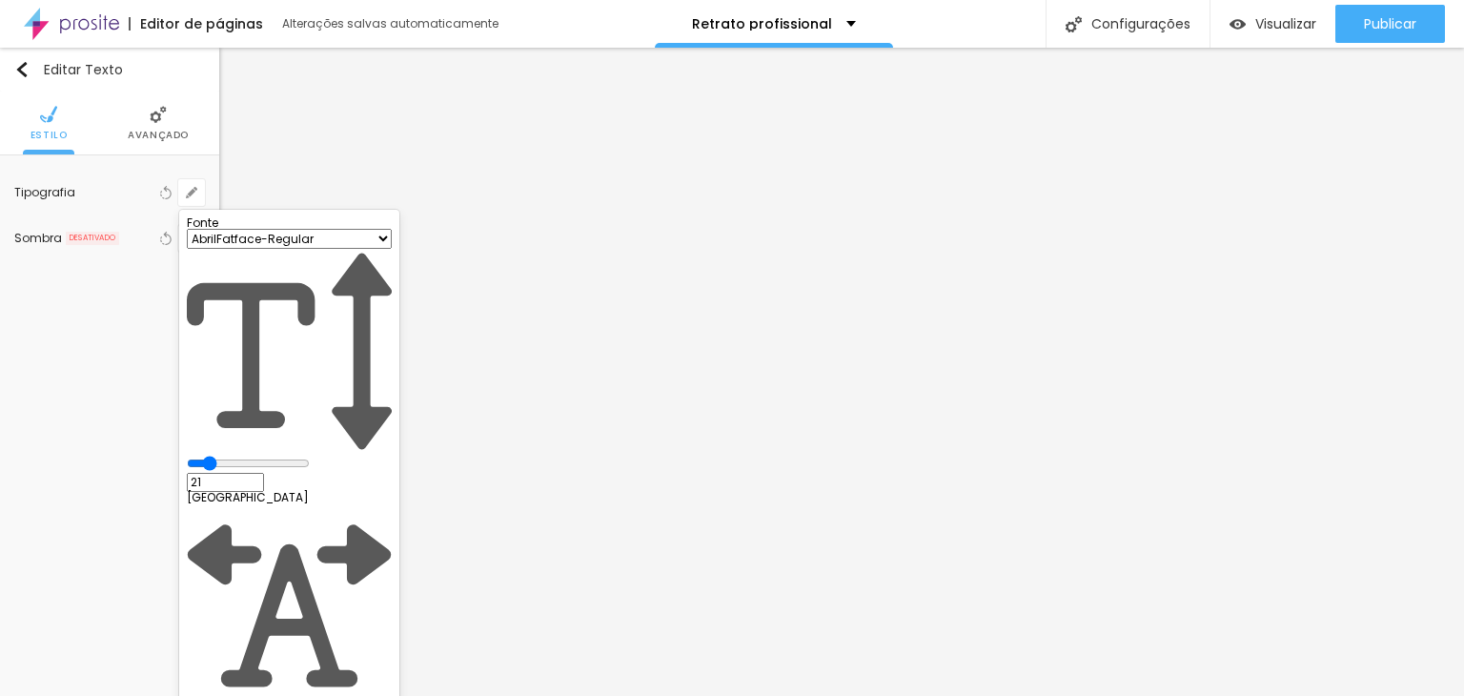
drag, startPoint x: 309, startPoint y: 455, endPoint x: 323, endPoint y: 461, distance: 15.4
click at [269, 455] on input "range" at bounding box center [248, 462] width 123 height 15
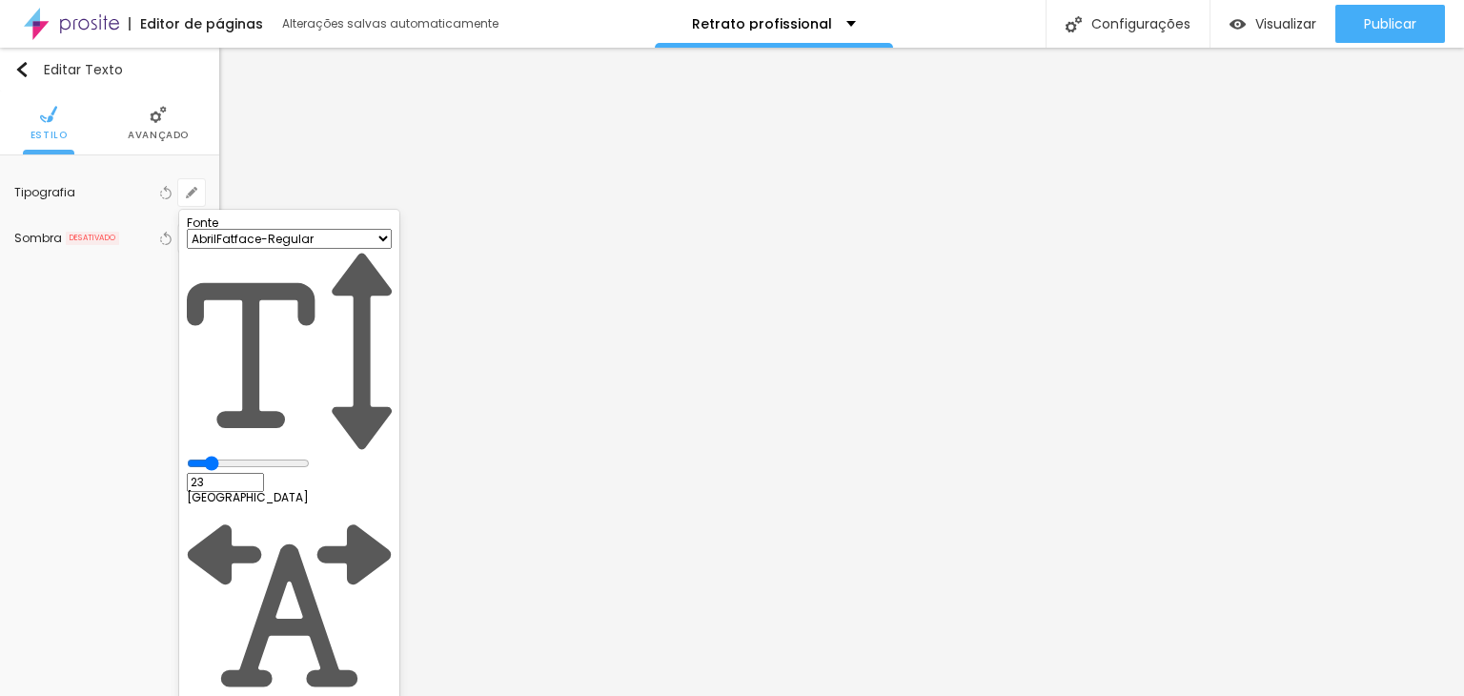
click at [696, 564] on div at bounding box center [732, 348] width 1464 height 696
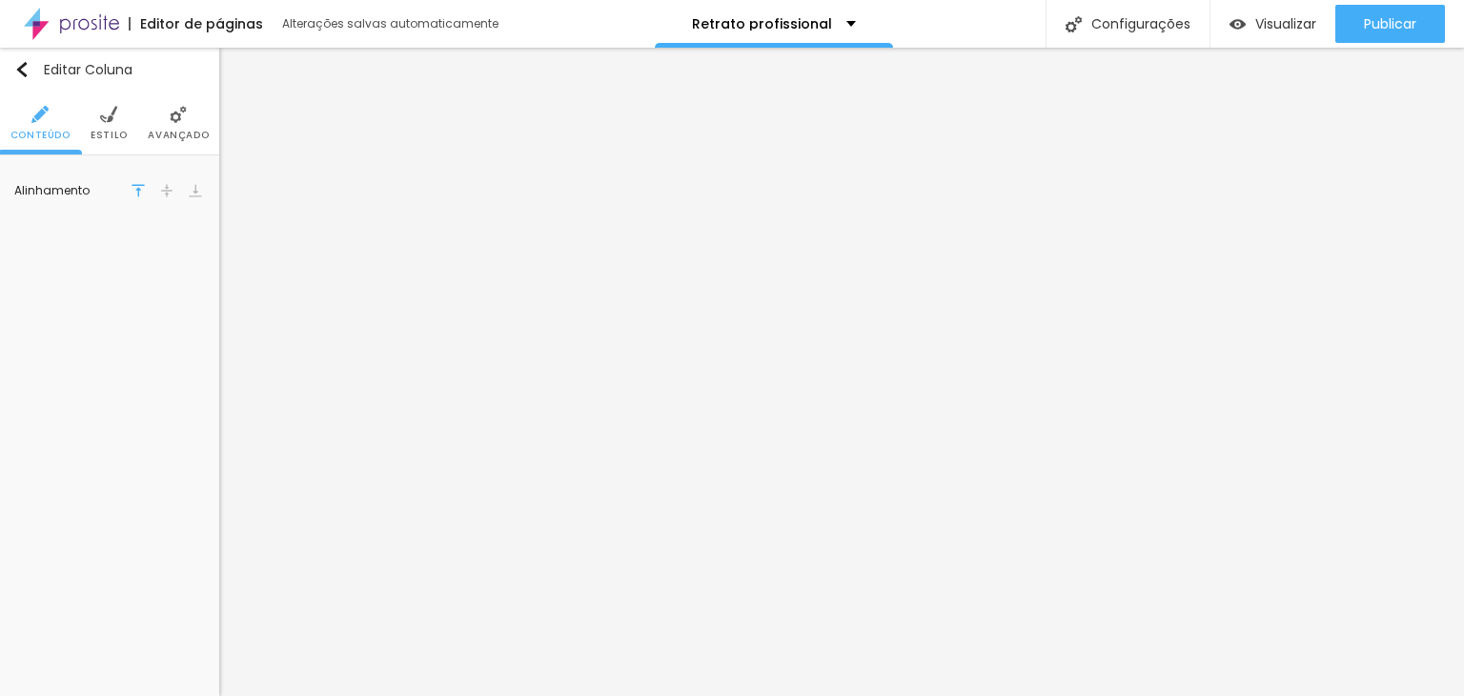
click at [175, 124] on li "Avançado" at bounding box center [178, 122] width 61 height 63
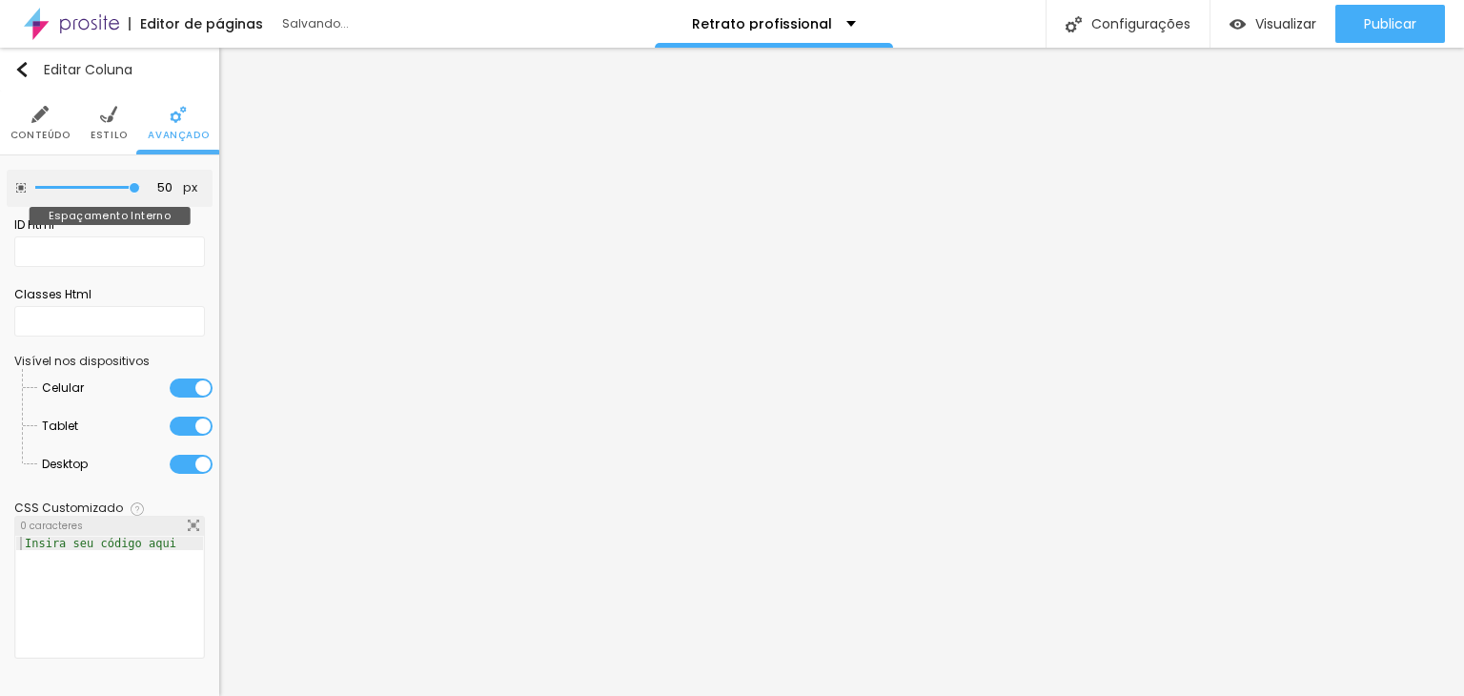
drag, startPoint x: 76, startPoint y: 190, endPoint x: 132, endPoint y: 183, distance: 56.6
click at [132, 183] on input "range" at bounding box center [87, 188] width 105 height 10
click at [105, 121] on img at bounding box center [108, 114] width 17 height 17
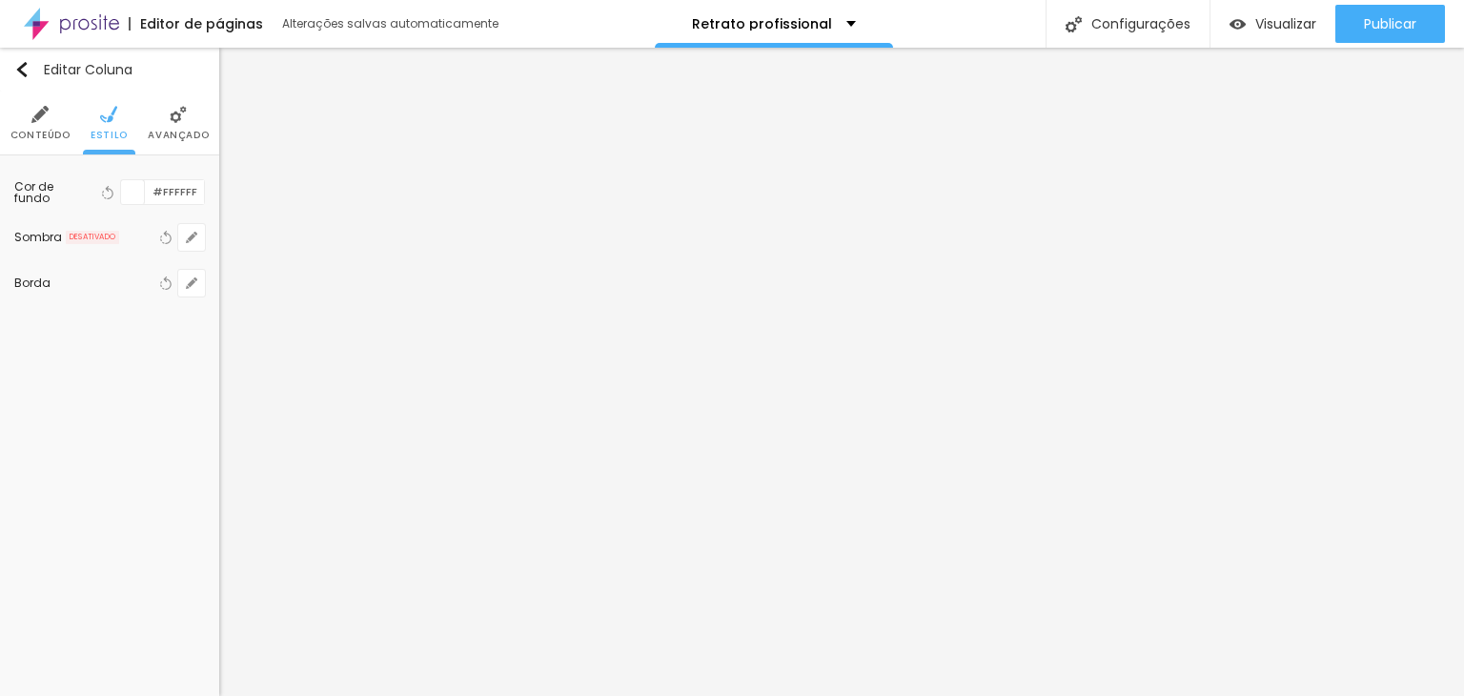
click at [42, 121] on img at bounding box center [39, 114] width 17 height 17
click at [181, 121] on img at bounding box center [178, 114] width 17 height 17
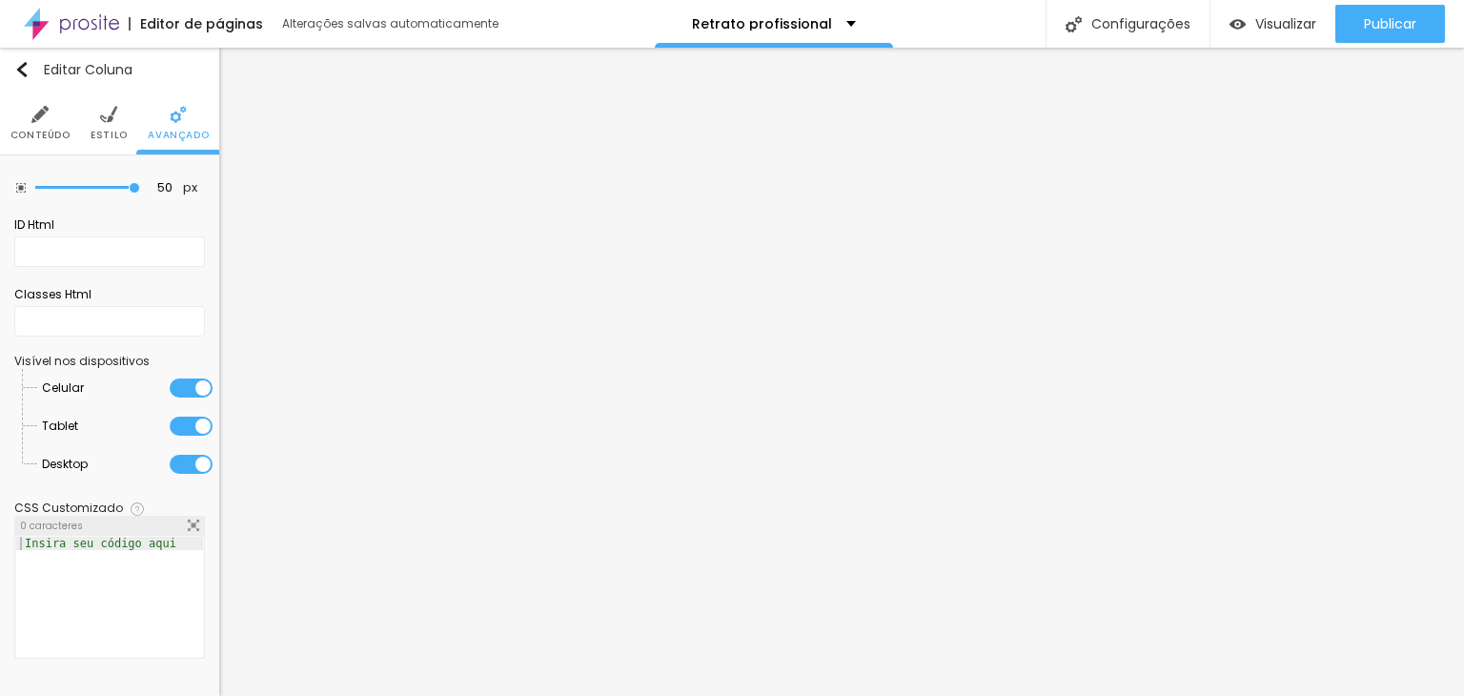
click at [107, 132] on span "Estilo" at bounding box center [109, 136] width 37 height 10
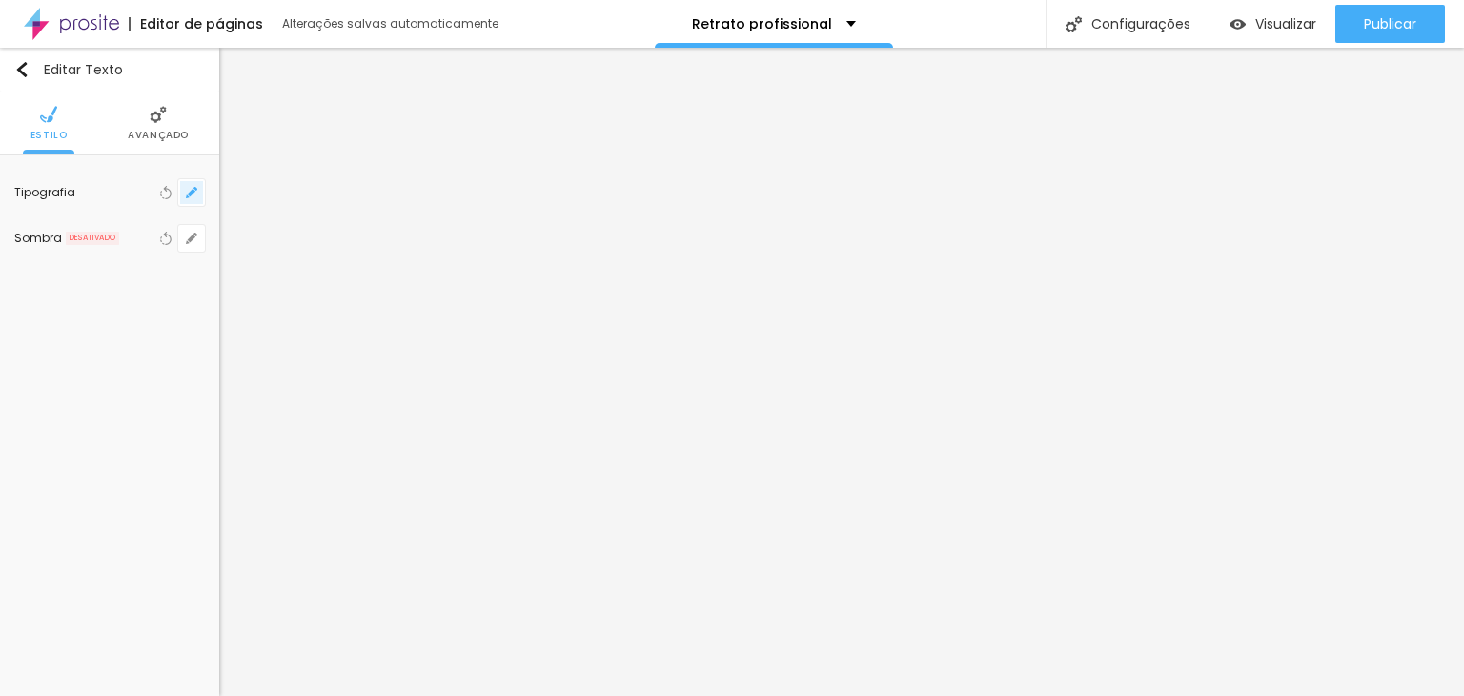
click at [196, 195] on icon "button" at bounding box center [191, 192] width 11 height 11
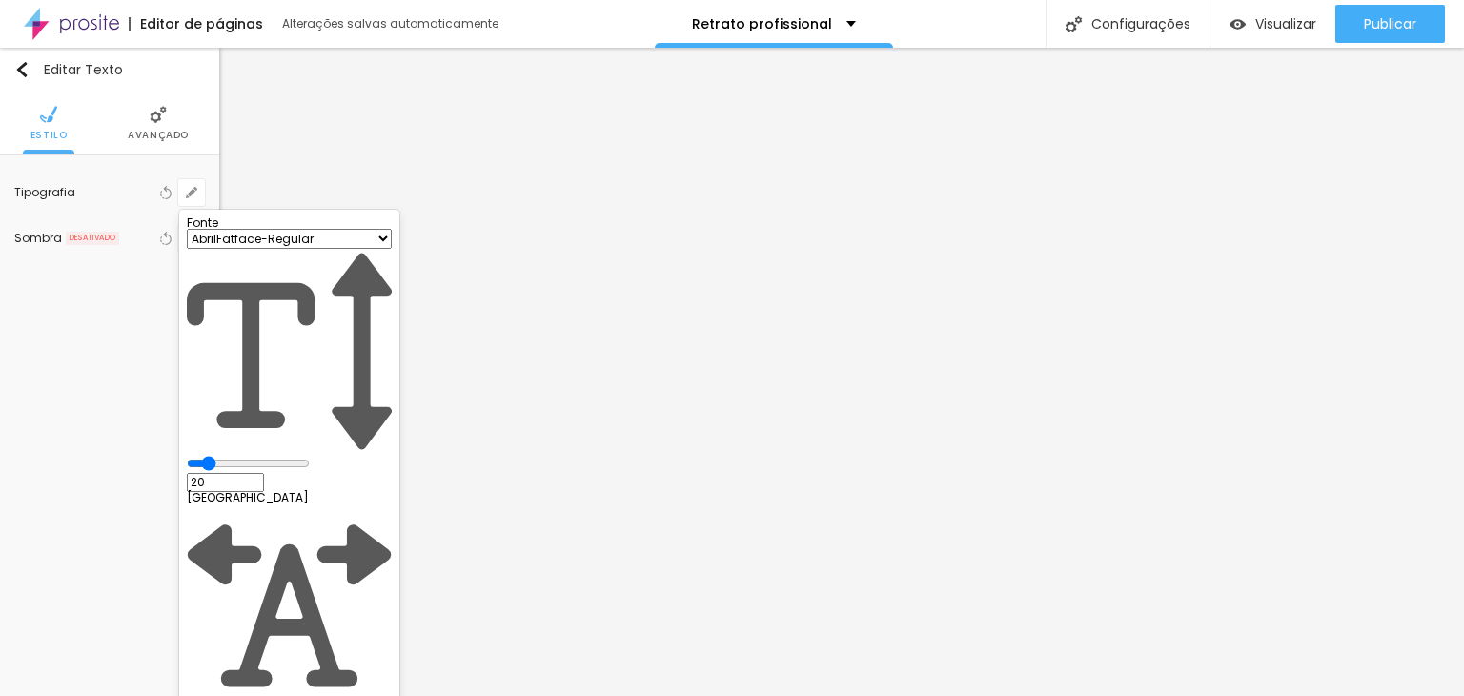
click at [263, 455] on input "range" at bounding box center [248, 462] width 123 height 15
click at [150, 128] on div at bounding box center [732, 348] width 1464 height 696
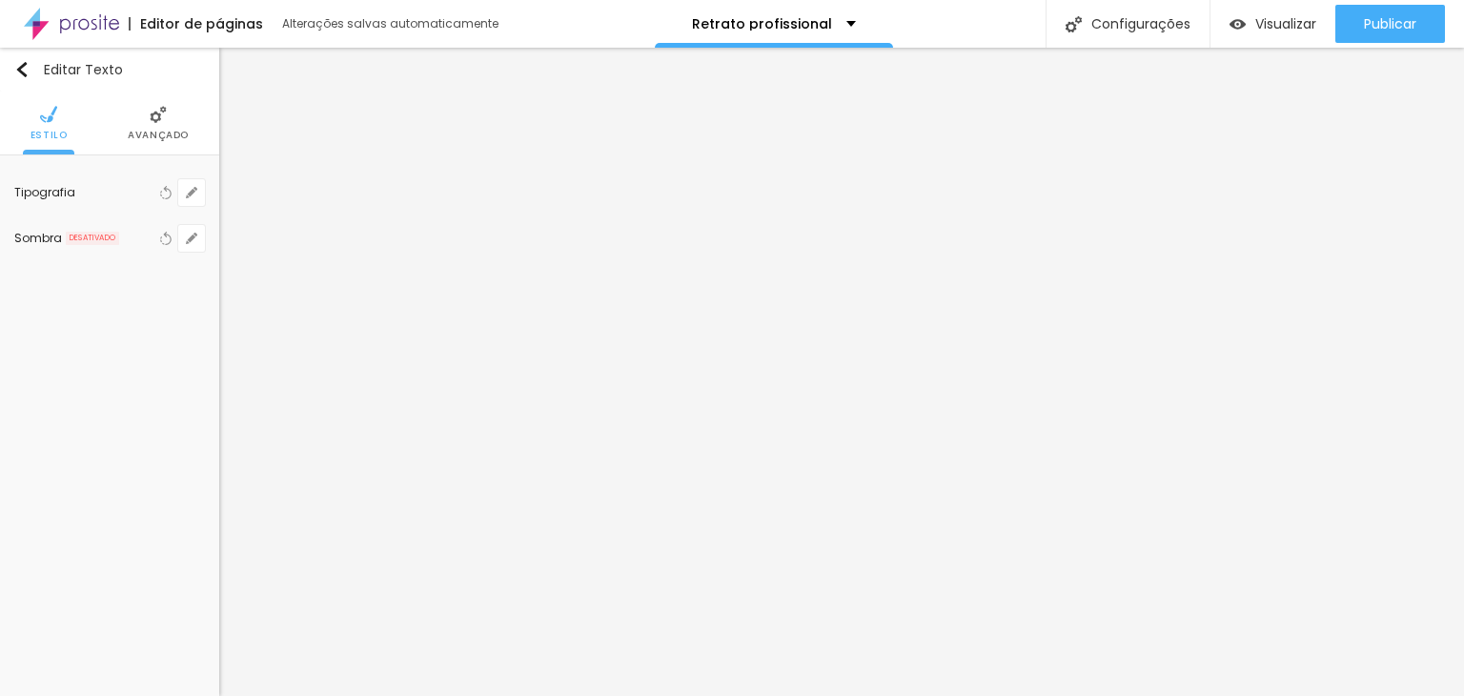
click at [150, 127] on li "Avançado" at bounding box center [158, 122] width 61 height 63
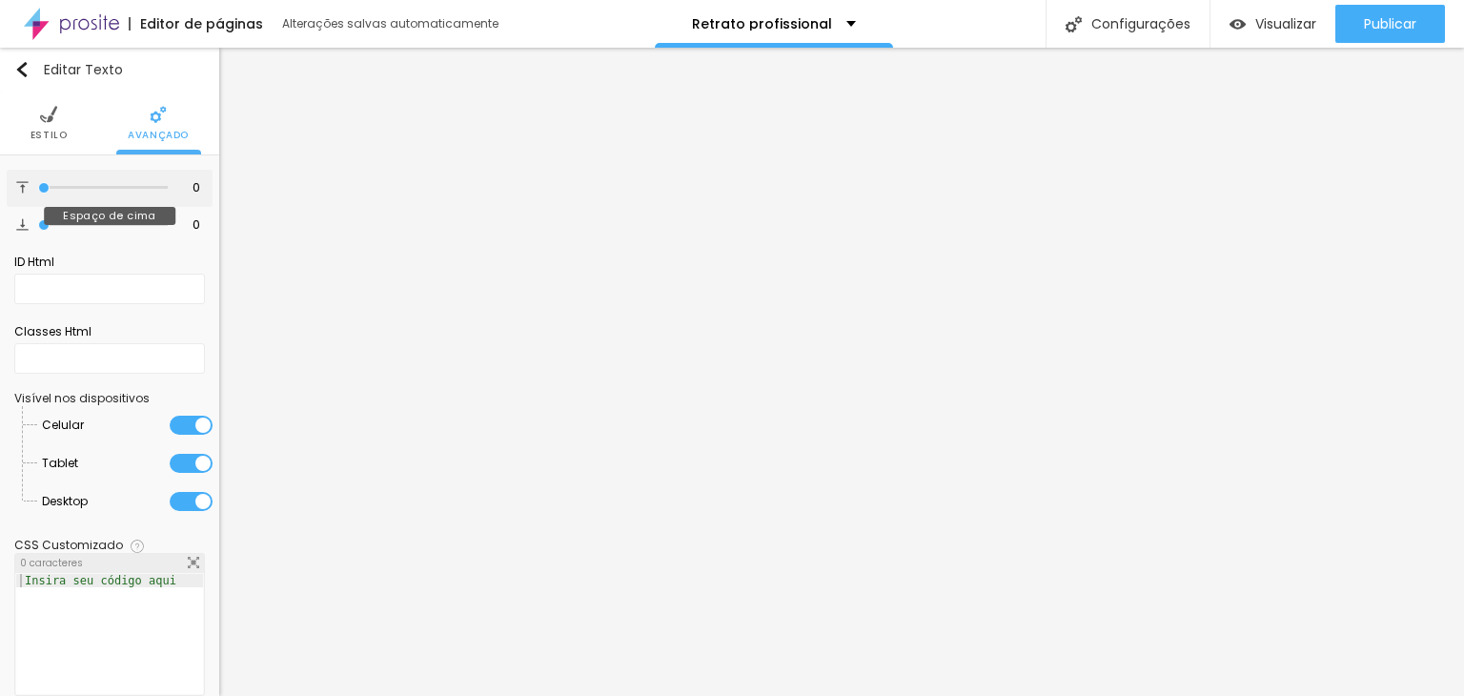
drag, startPoint x: 42, startPoint y: 185, endPoint x: 0, endPoint y: 188, distance: 42.0
click at [38, 188] on input "range" at bounding box center [103, 188] width 130 height 10
drag, startPoint x: 50, startPoint y: 228, endPoint x: 68, endPoint y: 226, distance: 18.2
click at [68, 226] on input "range" at bounding box center [103, 225] width 130 height 10
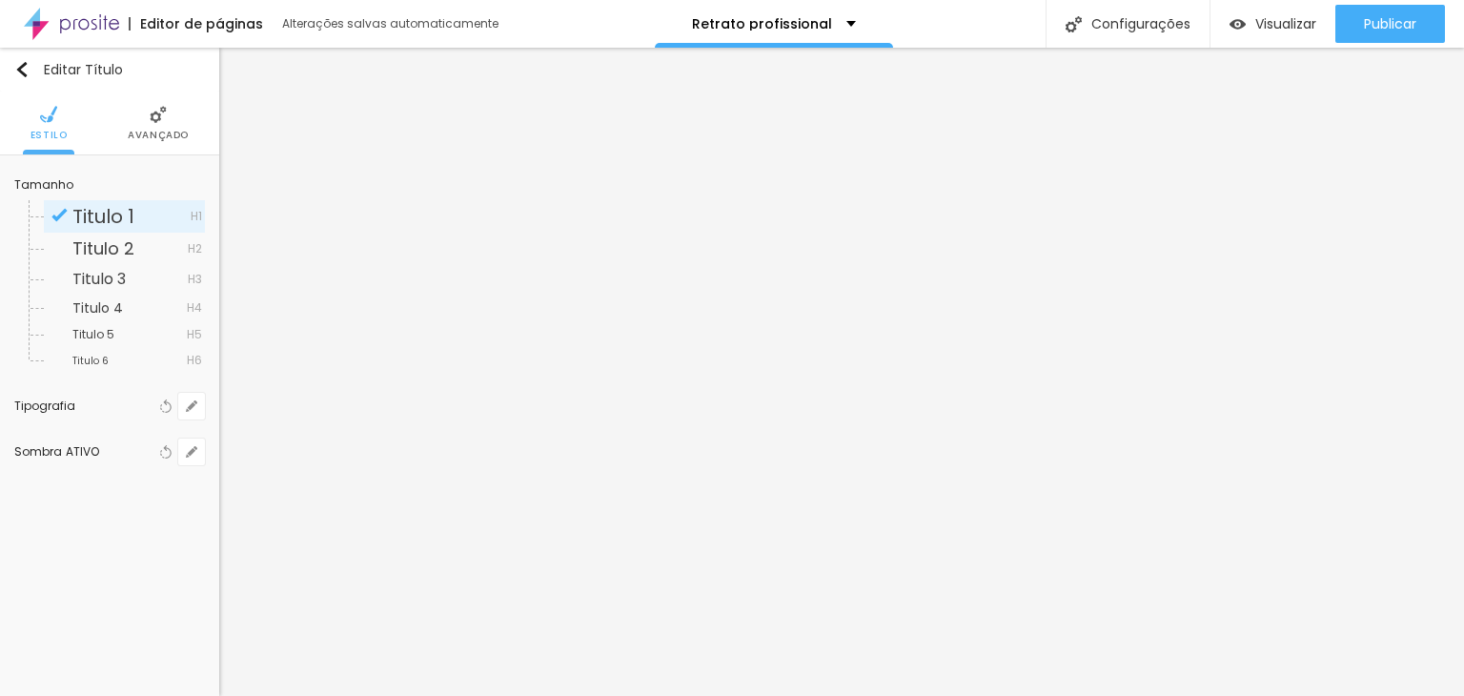
click at [170, 135] on span "Avançado" at bounding box center [158, 136] width 61 height 10
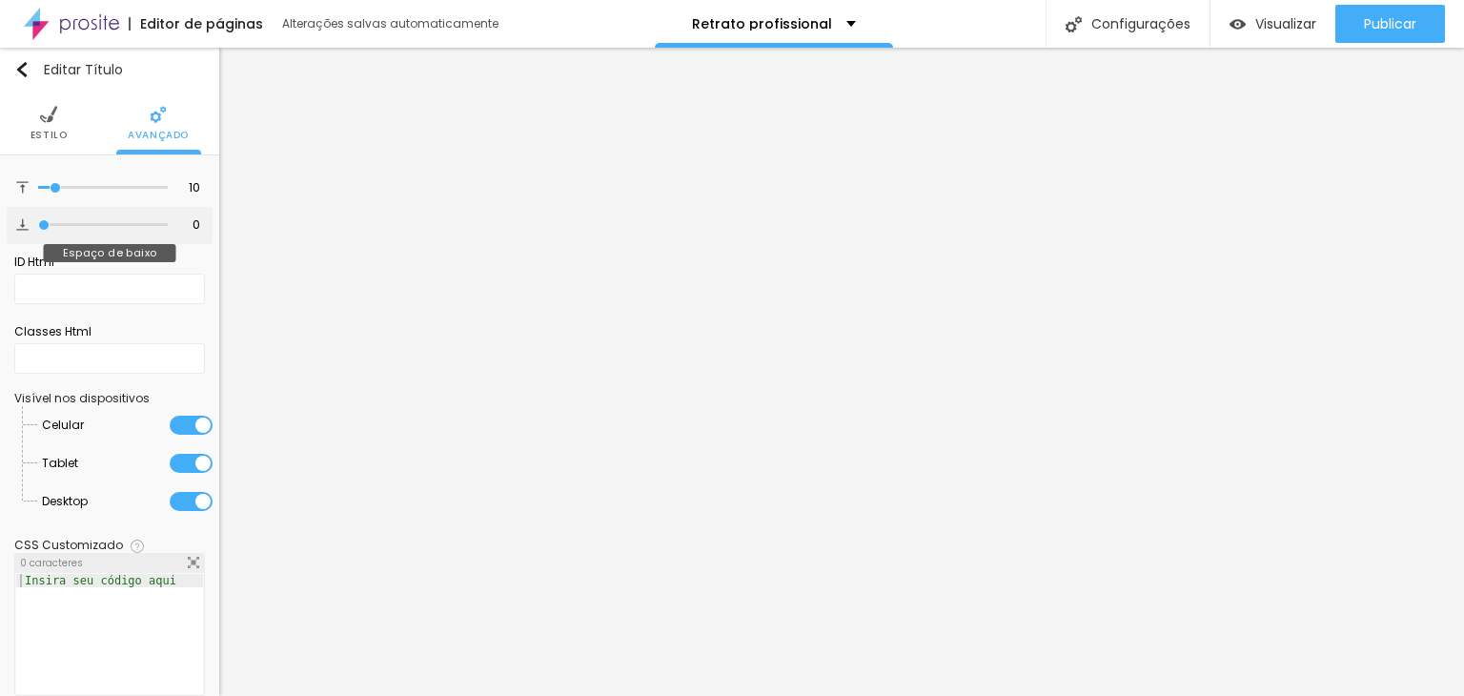
drag, startPoint x: 48, startPoint y: 222, endPoint x: 0, endPoint y: 222, distance: 47.6
click at [38, 222] on input "range" at bounding box center [103, 225] width 130 height 10
drag, startPoint x: 54, startPoint y: 187, endPoint x: 0, endPoint y: 173, distance: 55.9
click at [38, 183] on input "range" at bounding box center [103, 188] width 130 height 10
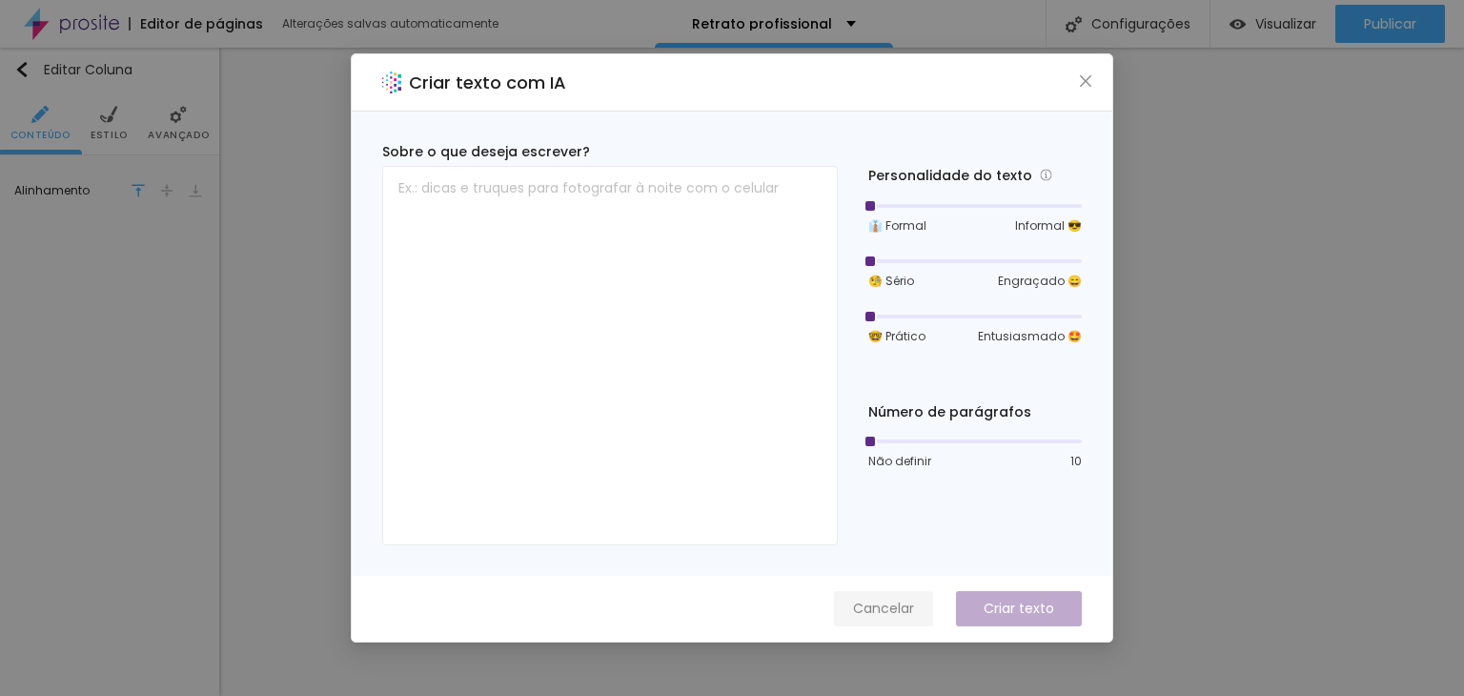
click at [899, 609] on span "Cancelar" at bounding box center [883, 608] width 61 height 20
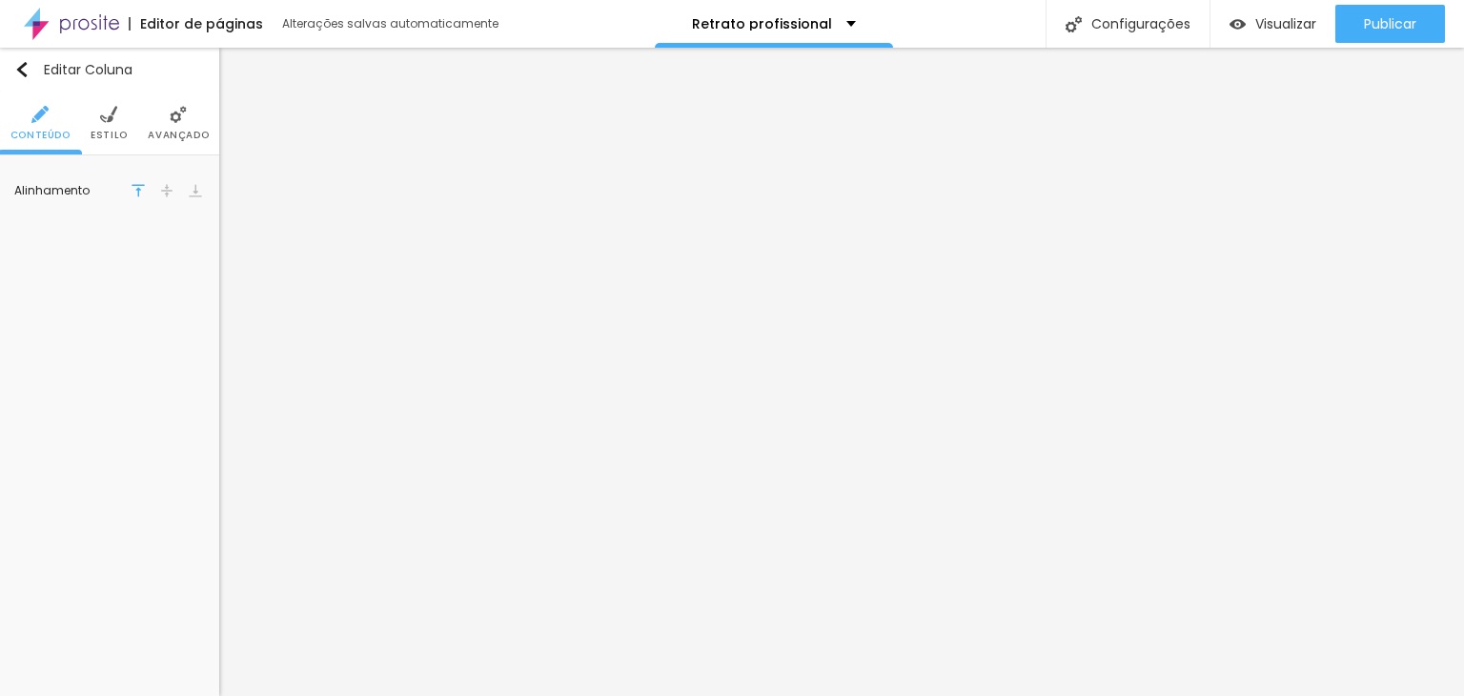
click at [186, 131] on span "Avançado" at bounding box center [178, 136] width 61 height 10
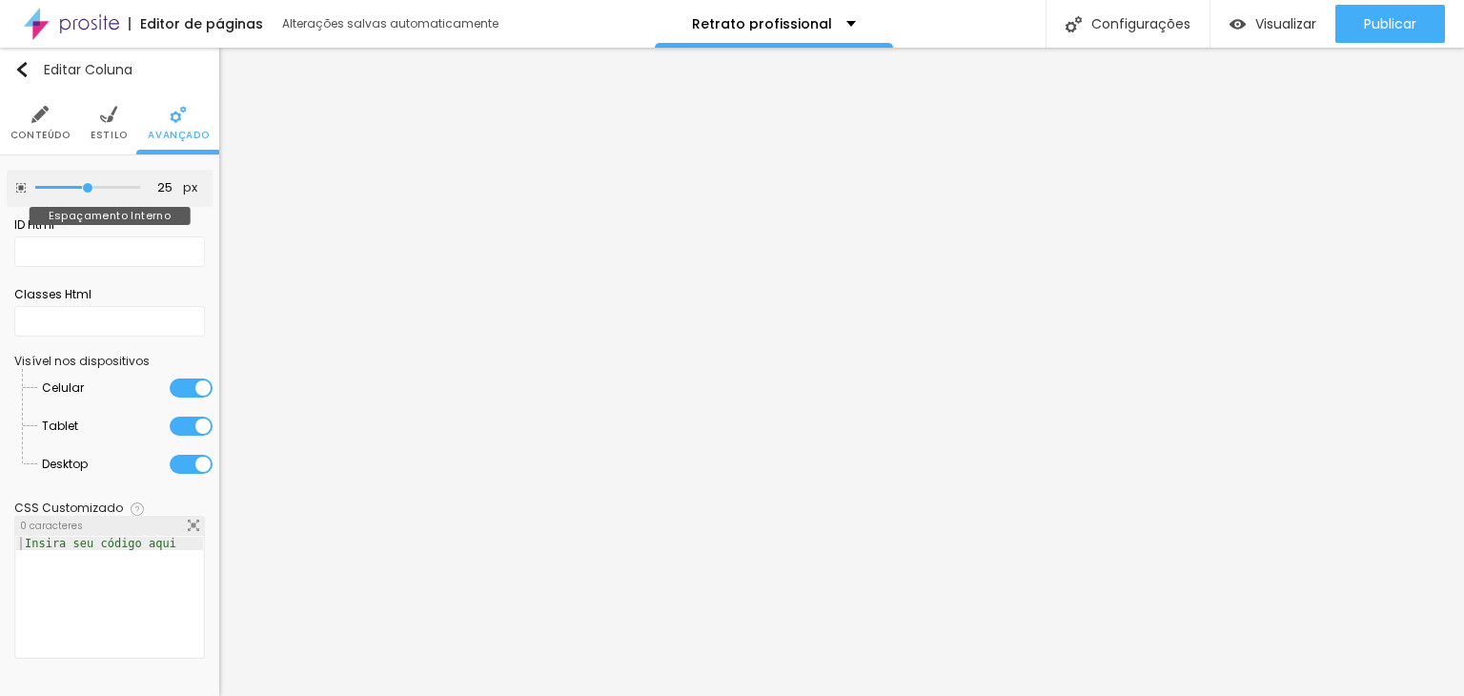
drag, startPoint x: 134, startPoint y: 184, endPoint x: 84, endPoint y: 184, distance: 50.5
click at [84, 184] on input "range" at bounding box center [87, 188] width 105 height 10
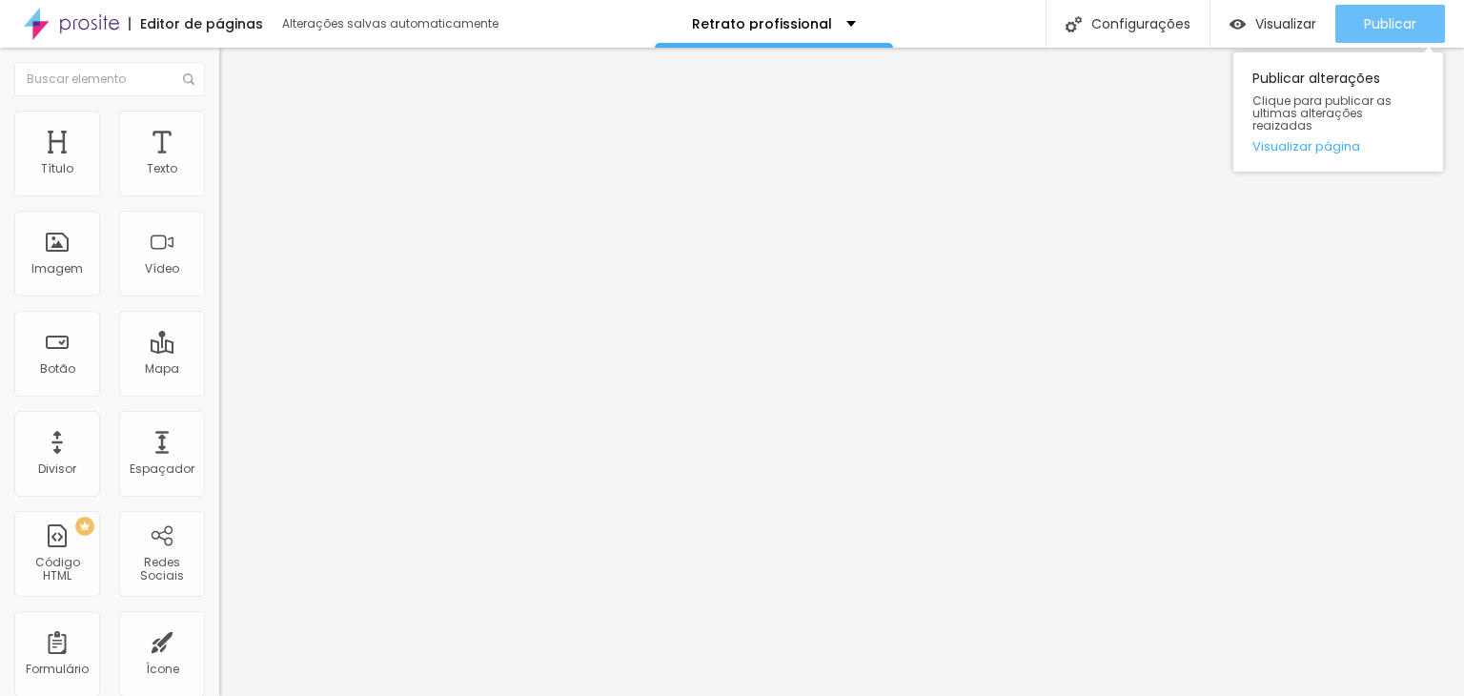
click at [1408, 25] on span "Publicar" at bounding box center [1390, 23] width 52 height 15
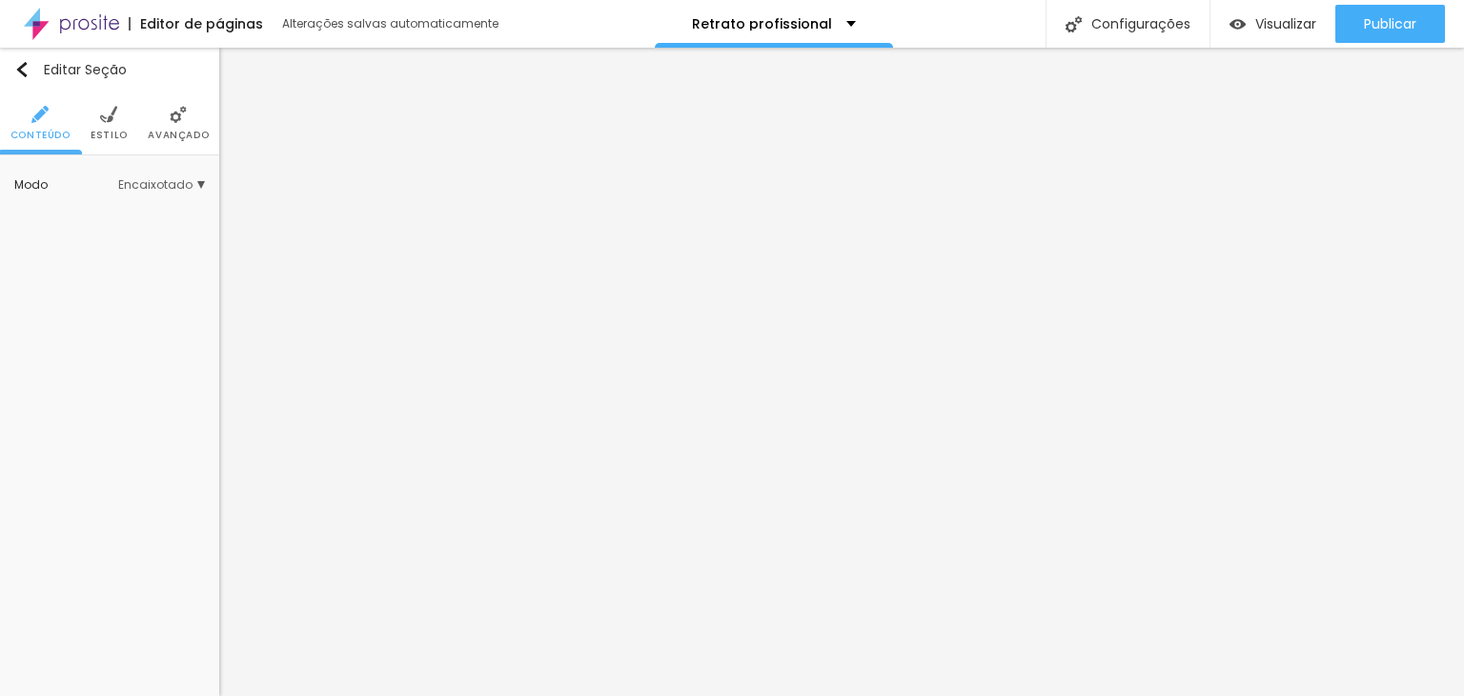
click at [163, 119] on li "Avançado" at bounding box center [178, 122] width 61 height 63
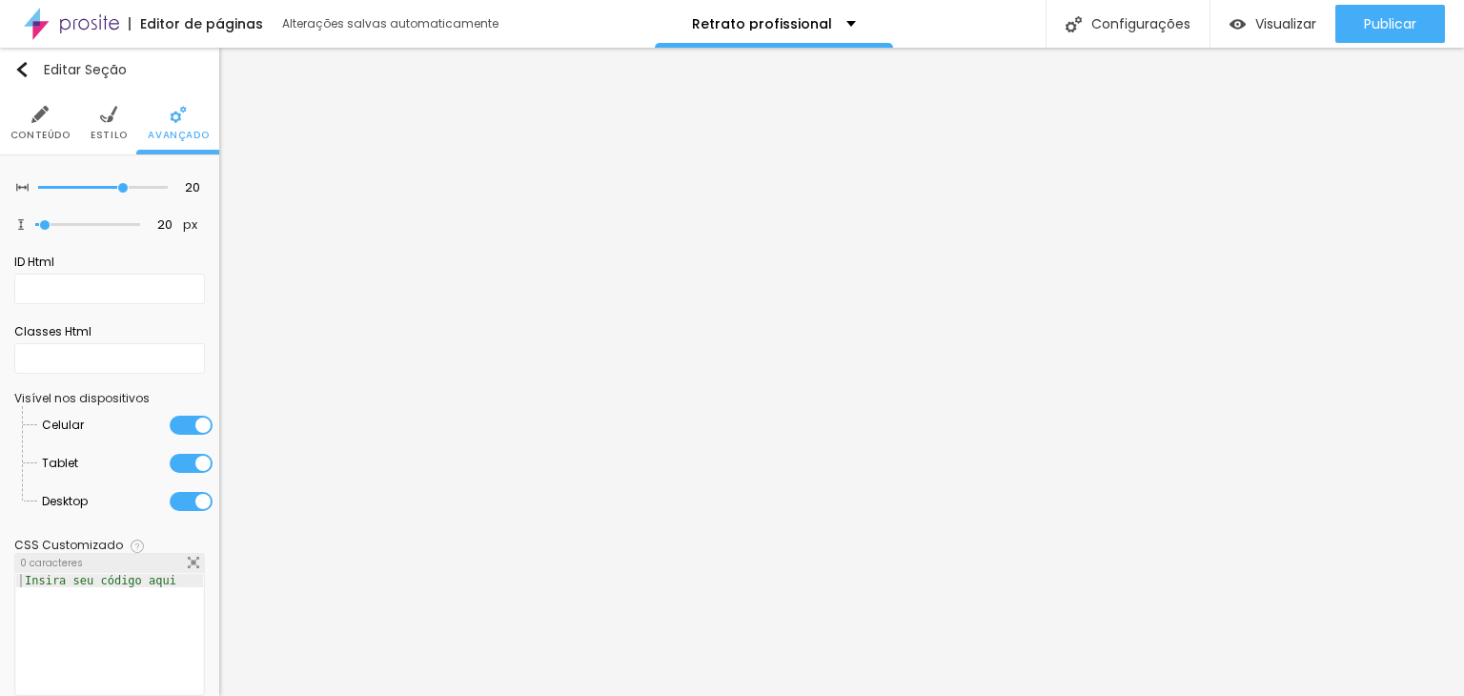
click at [105, 127] on li "Estilo" at bounding box center [109, 122] width 37 height 63
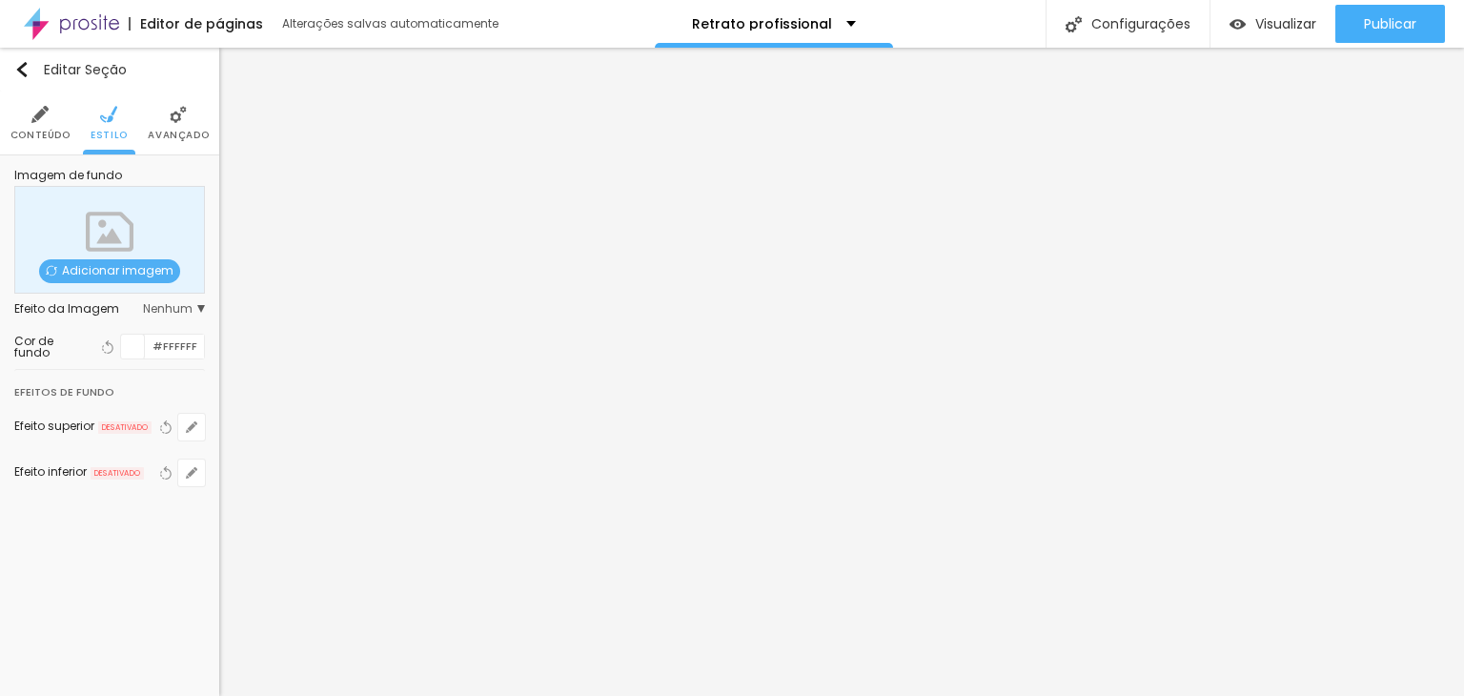
click at [137, 349] on div at bounding box center [133, 346] width 24 height 24
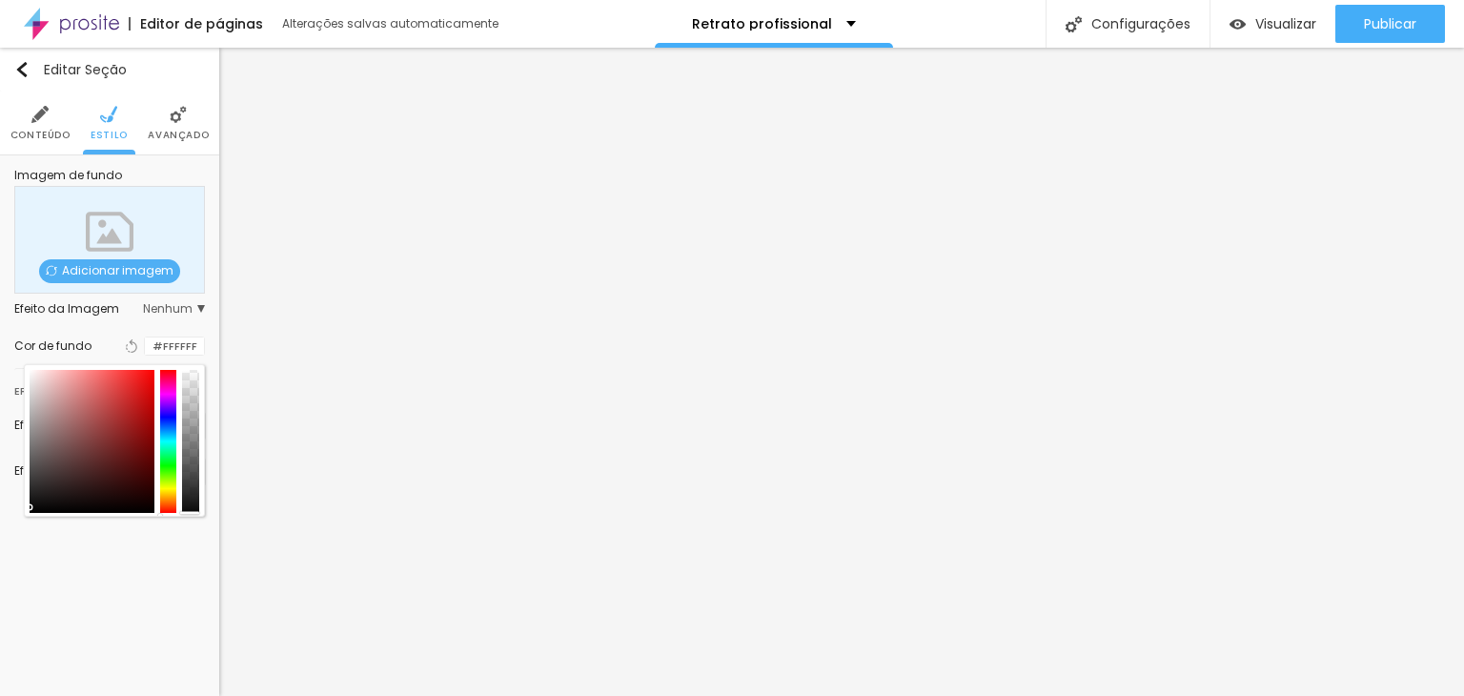
click at [31, 507] on div at bounding box center [92, 441] width 125 height 143
drag, startPoint x: 34, startPoint y: 505, endPoint x: 19, endPoint y: 526, distance: 25.9
click at [19, 526] on div "Editar Seção Conteúdo Estilo Avançado Imagem de fundo Adicionar imagem Efeito d…" at bounding box center [109, 372] width 219 height 648
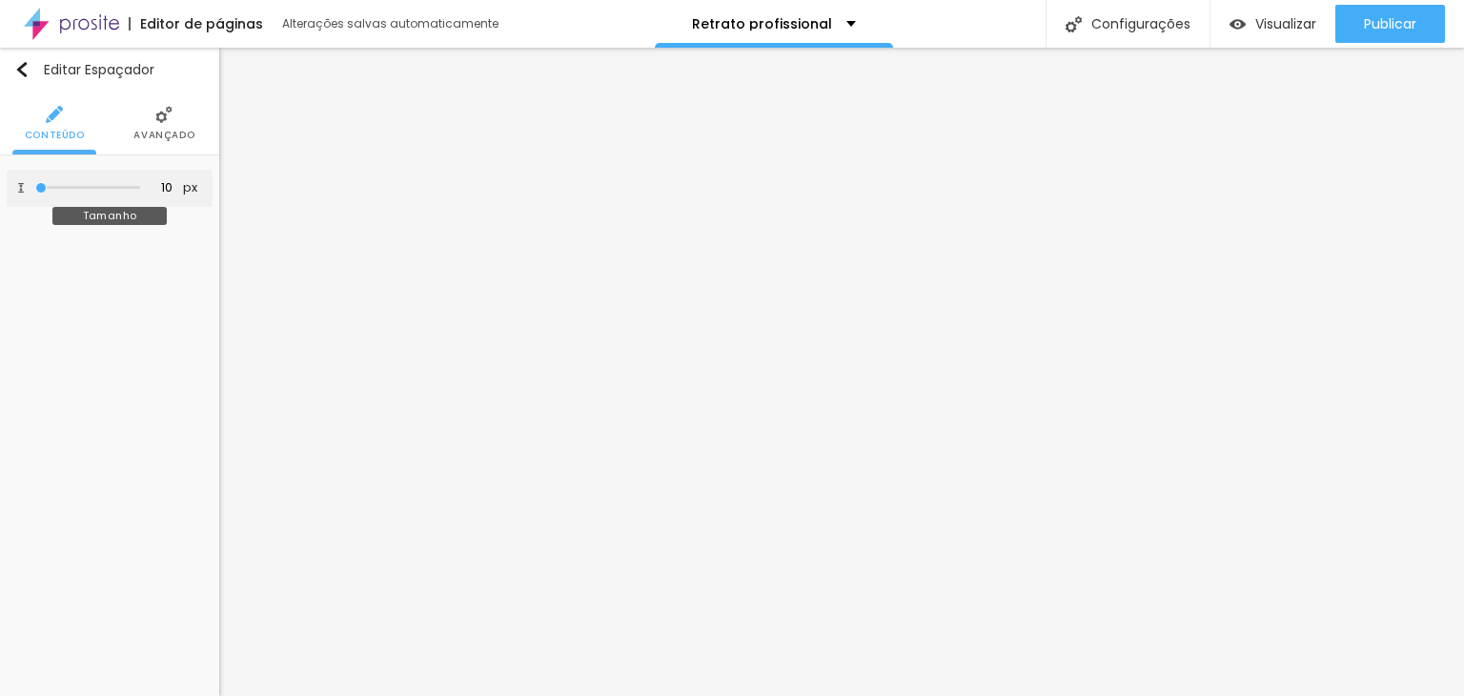
drag, startPoint x: 45, startPoint y: 188, endPoint x: 0, endPoint y: 197, distance: 45.8
click at [35, 192] on input "range" at bounding box center [87, 188] width 105 height 10
click at [157, 126] on li "Avançado" at bounding box center [163, 122] width 61 height 63
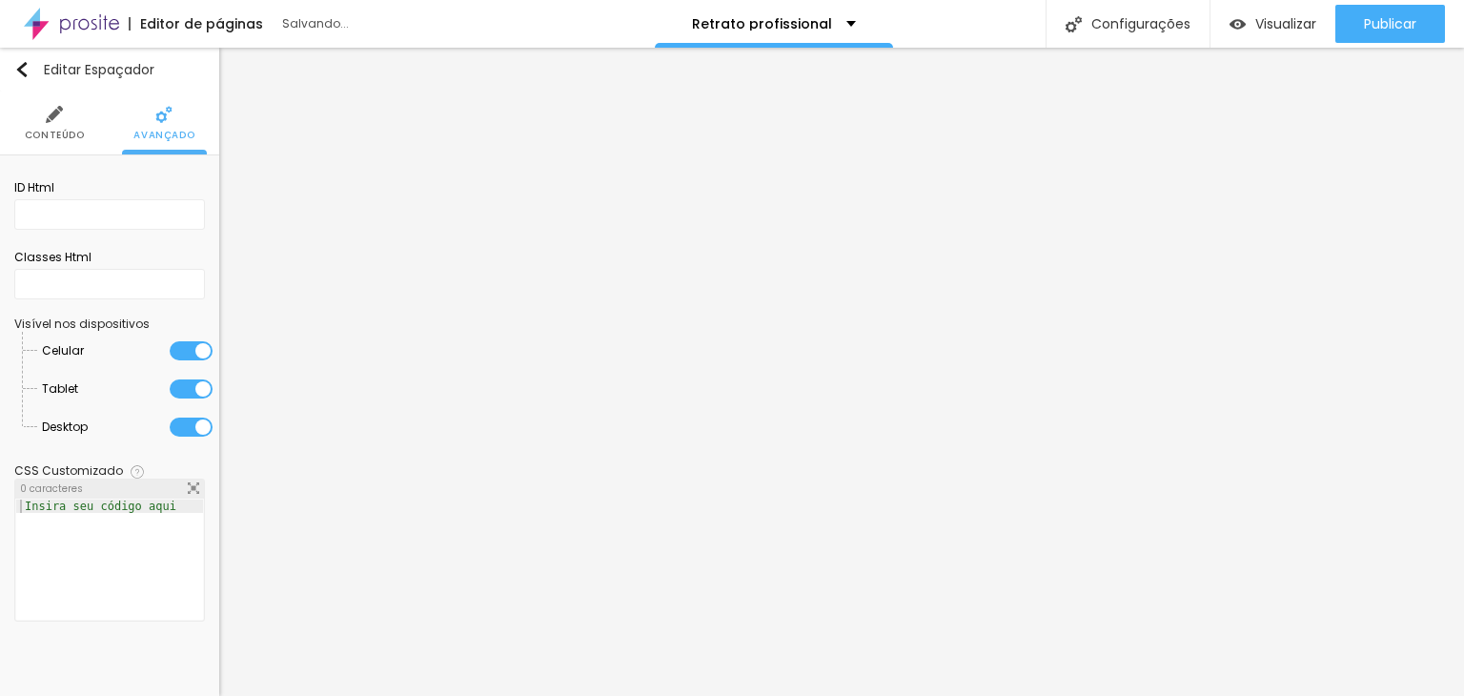
click at [51, 131] on span "Conteúdo" at bounding box center [55, 136] width 60 height 10
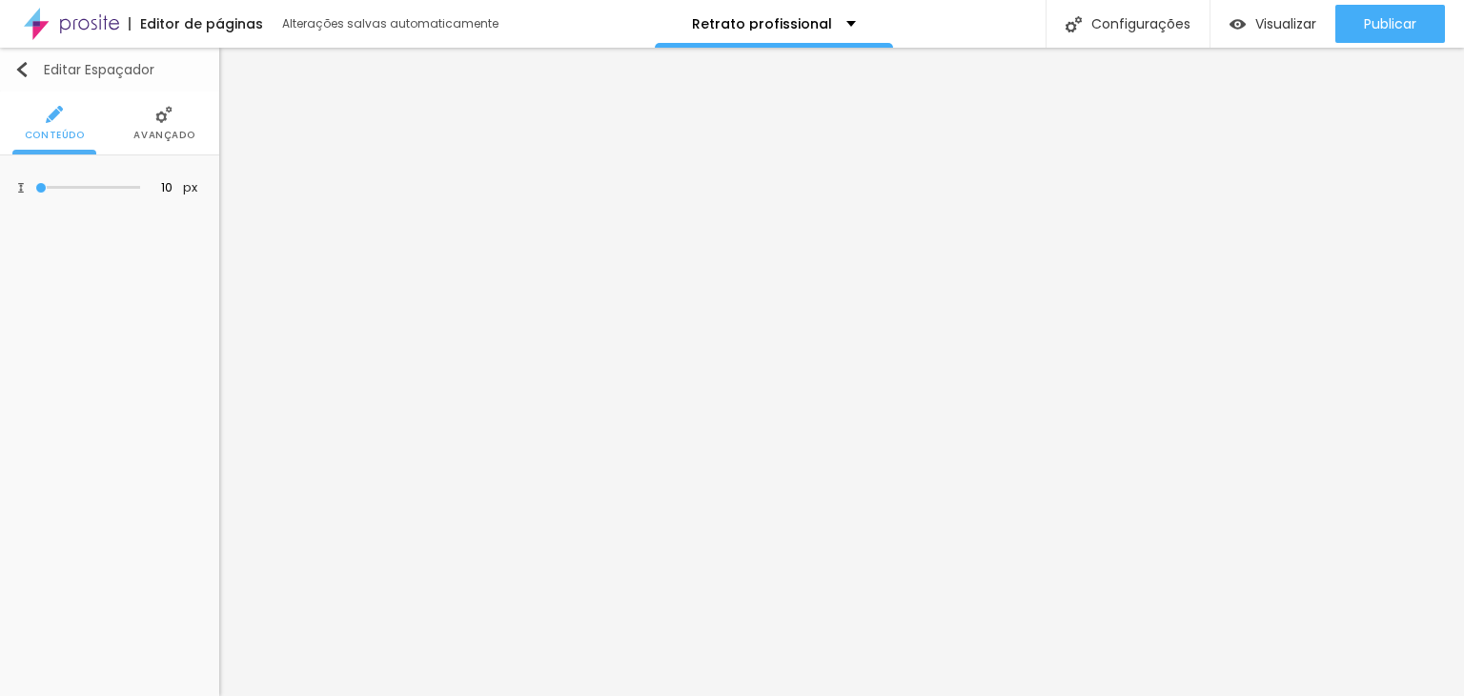
click at [29, 70] on img "button" at bounding box center [21, 69] width 15 height 15
drag, startPoint x: 41, startPoint y: 182, endPoint x: 72, endPoint y: 242, distance: 67.8
click at [35, 186] on input "range" at bounding box center [87, 188] width 105 height 10
click at [107, 132] on span "Estilo" at bounding box center [109, 136] width 37 height 10
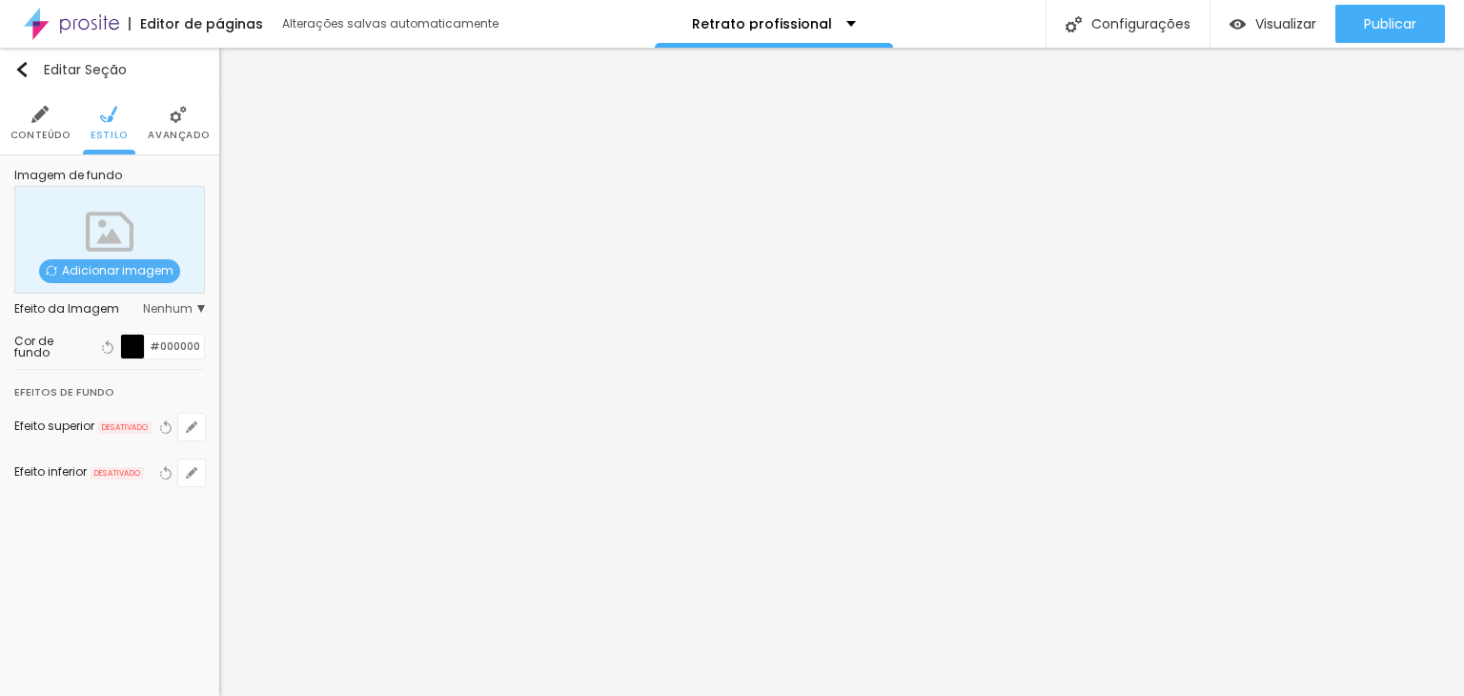
click at [133, 348] on div at bounding box center [133, 346] width 24 height 24
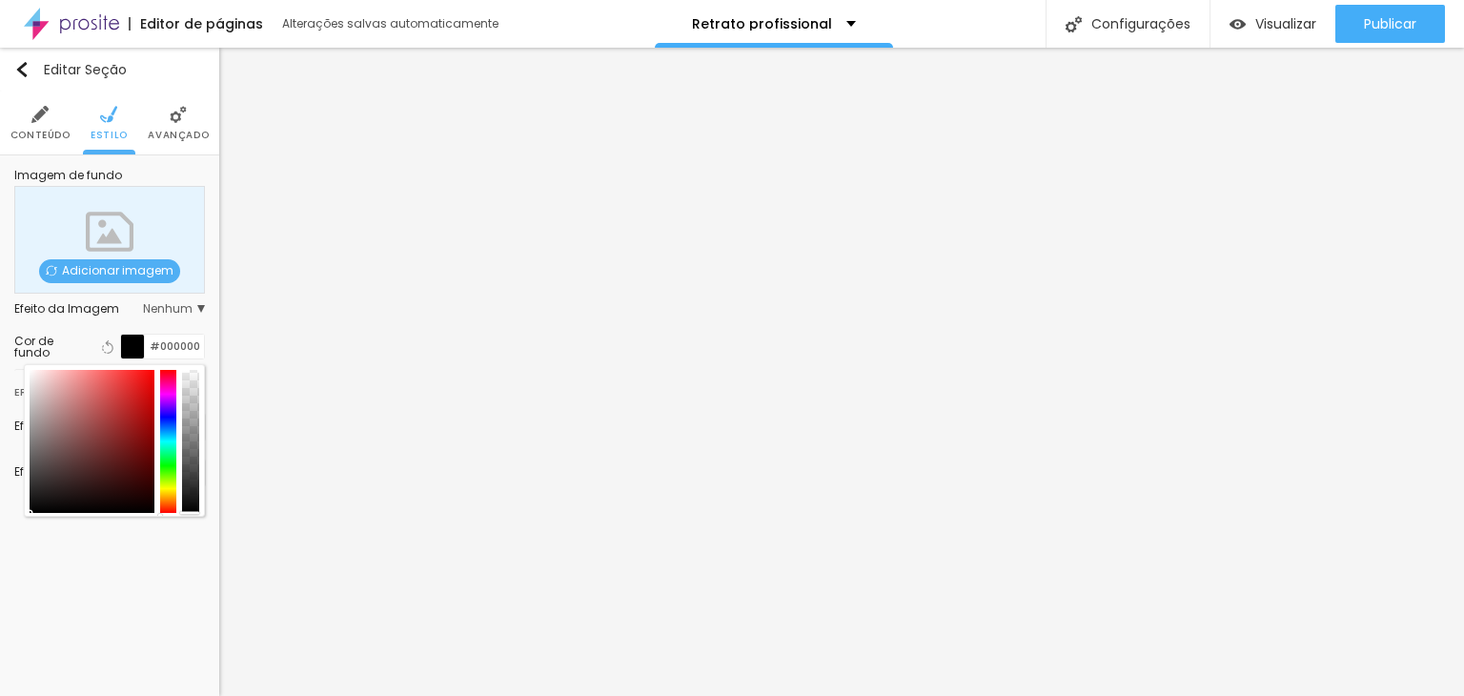
click at [192, 390] on div at bounding box center [190, 441] width 17 height 143
drag, startPoint x: 192, startPoint y: 390, endPoint x: 195, endPoint y: 466, distance: 76.3
click at [195, 466] on div at bounding box center [189, 467] width 19 height 3
click at [172, 113] on img at bounding box center [178, 114] width 17 height 17
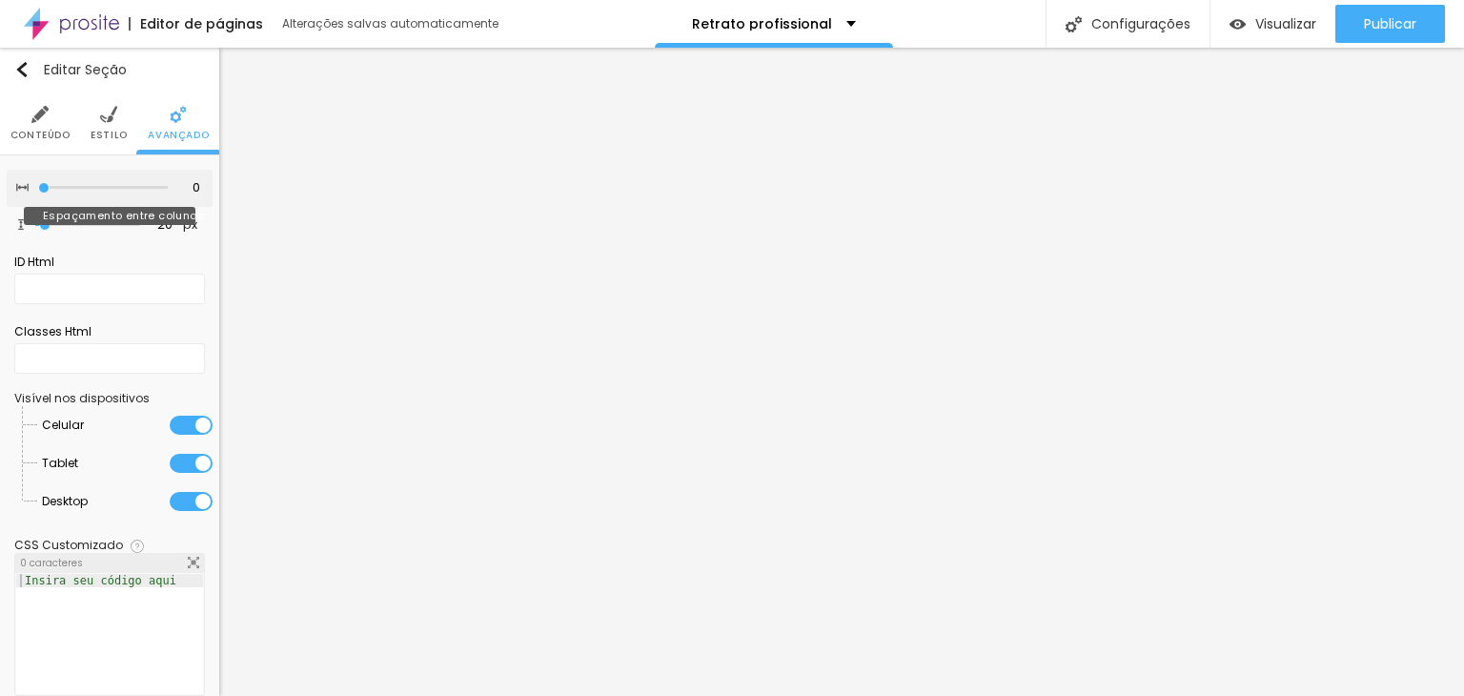
drag, startPoint x: 25, startPoint y: 193, endPoint x: 0, endPoint y: 203, distance: 26.5
click at [38, 192] on input "range" at bounding box center [103, 188] width 130 height 10
drag, startPoint x: 23, startPoint y: 225, endPoint x: 125, endPoint y: 333, distance: 149.0
click at [35, 229] on input "range" at bounding box center [87, 225] width 105 height 10
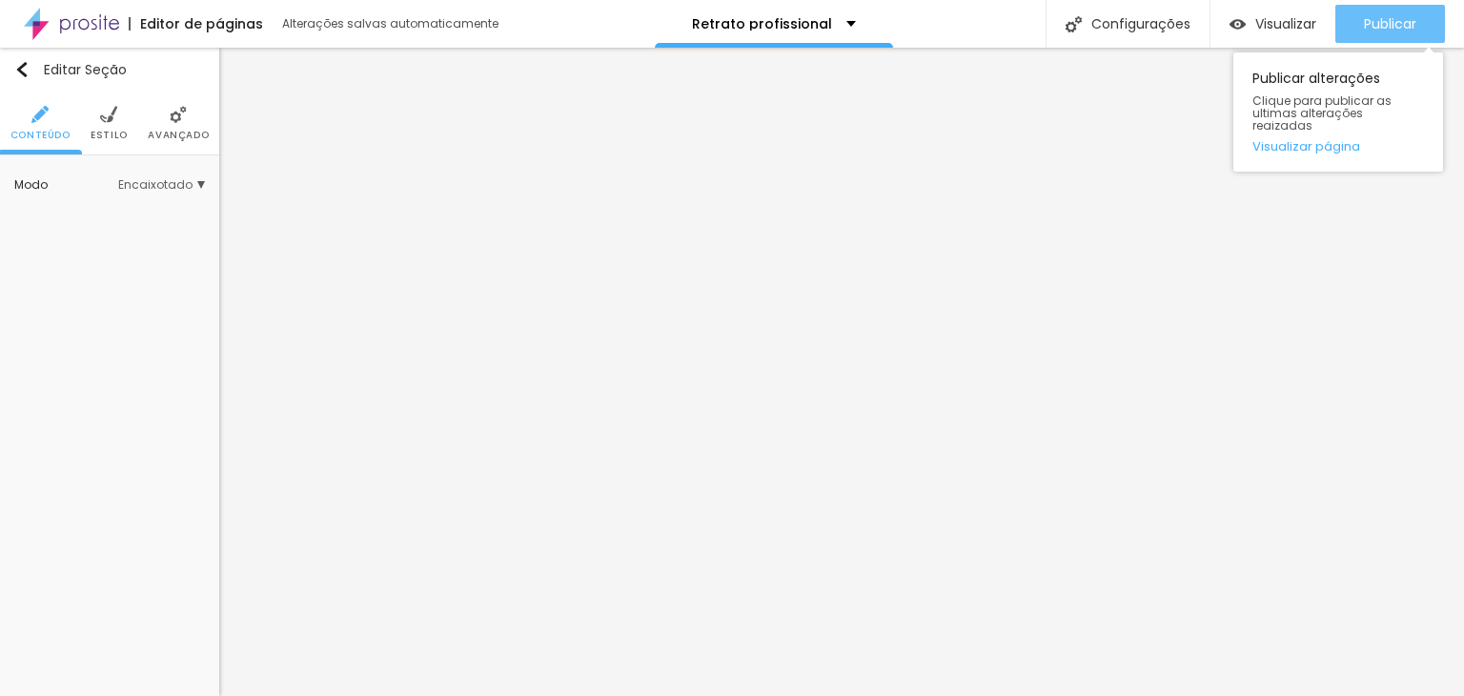
click at [1372, 16] on span "Publicar" at bounding box center [1390, 23] width 52 height 15
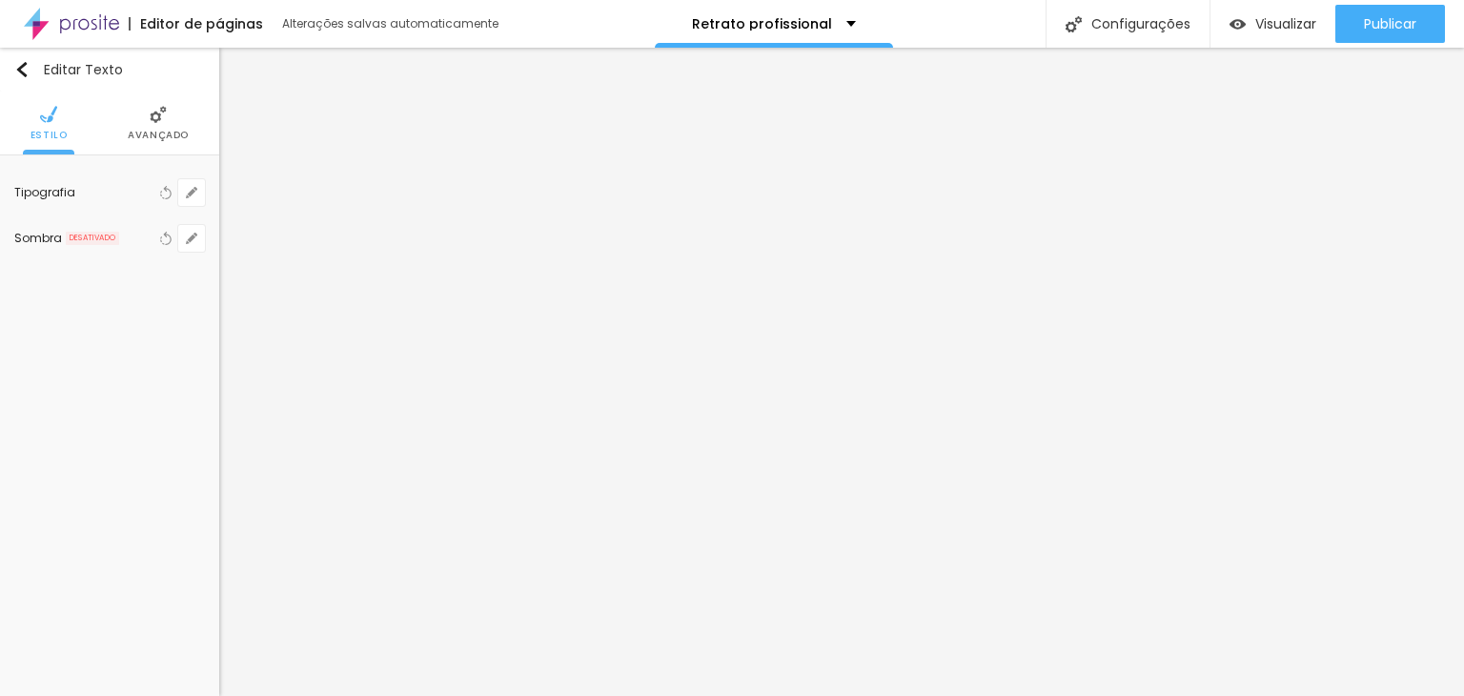
click at [160, 141] on li "Avançado" at bounding box center [158, 122] width 61 height 63
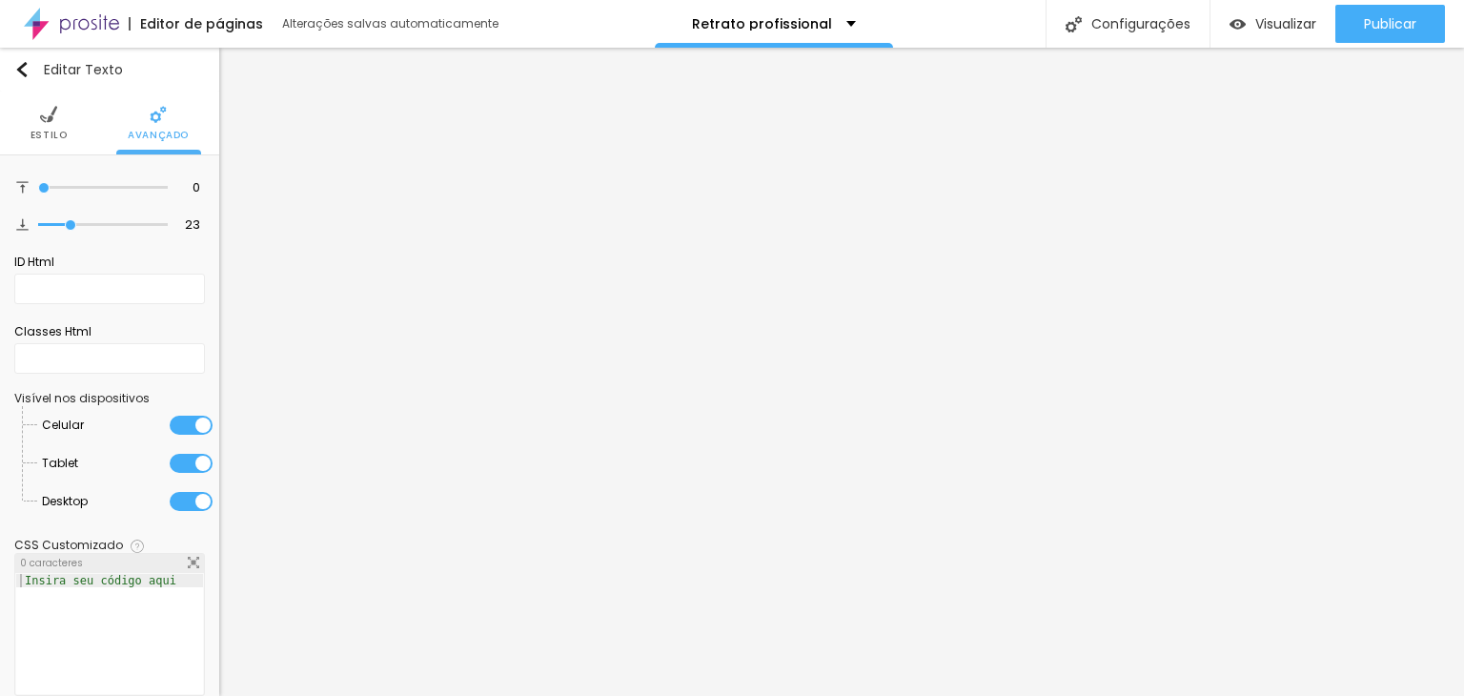
click at [42, 131] on span "Estilo" at bounding box center [48, 136] width 37 height 10
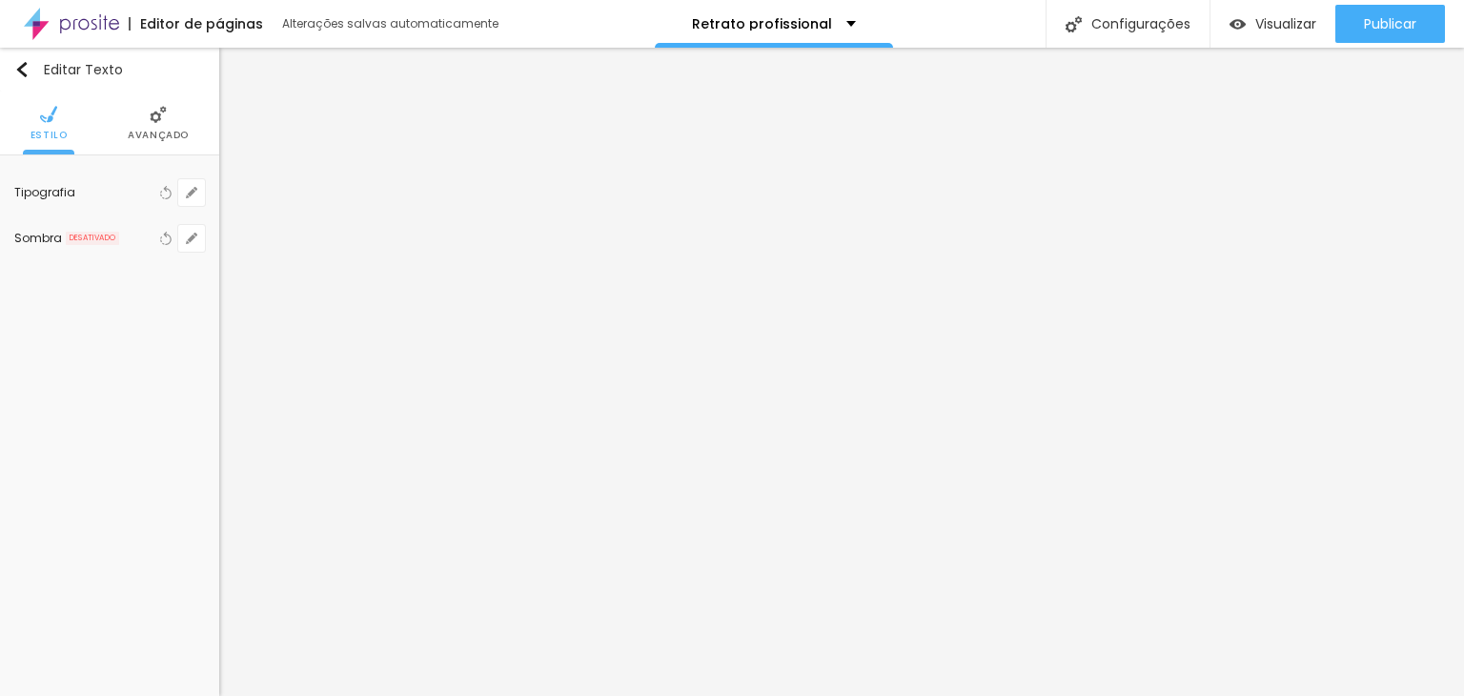
click at [152, 136] on span "Avançado" at bounding box center [158, 136] width 61 height 10
click at [142, 123] on li "Avançado" at bounding box center [158, 122] width 61 height 63
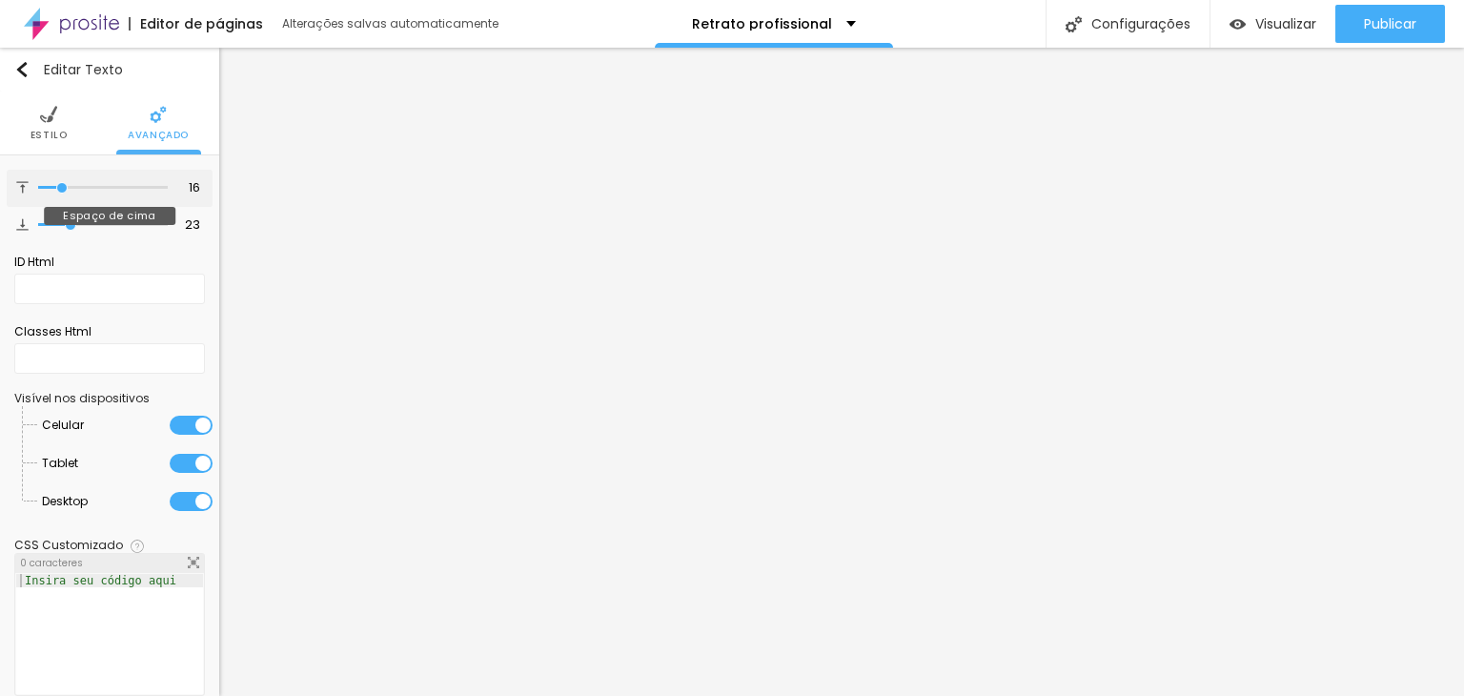
drag, startPoint x: 42, startPoint y: 188, endPoint x: 60, endPoint y: 189, distance: 18.1
click at [60, 189] on input "range" at bounding box center [103, 188] width 130 height 10
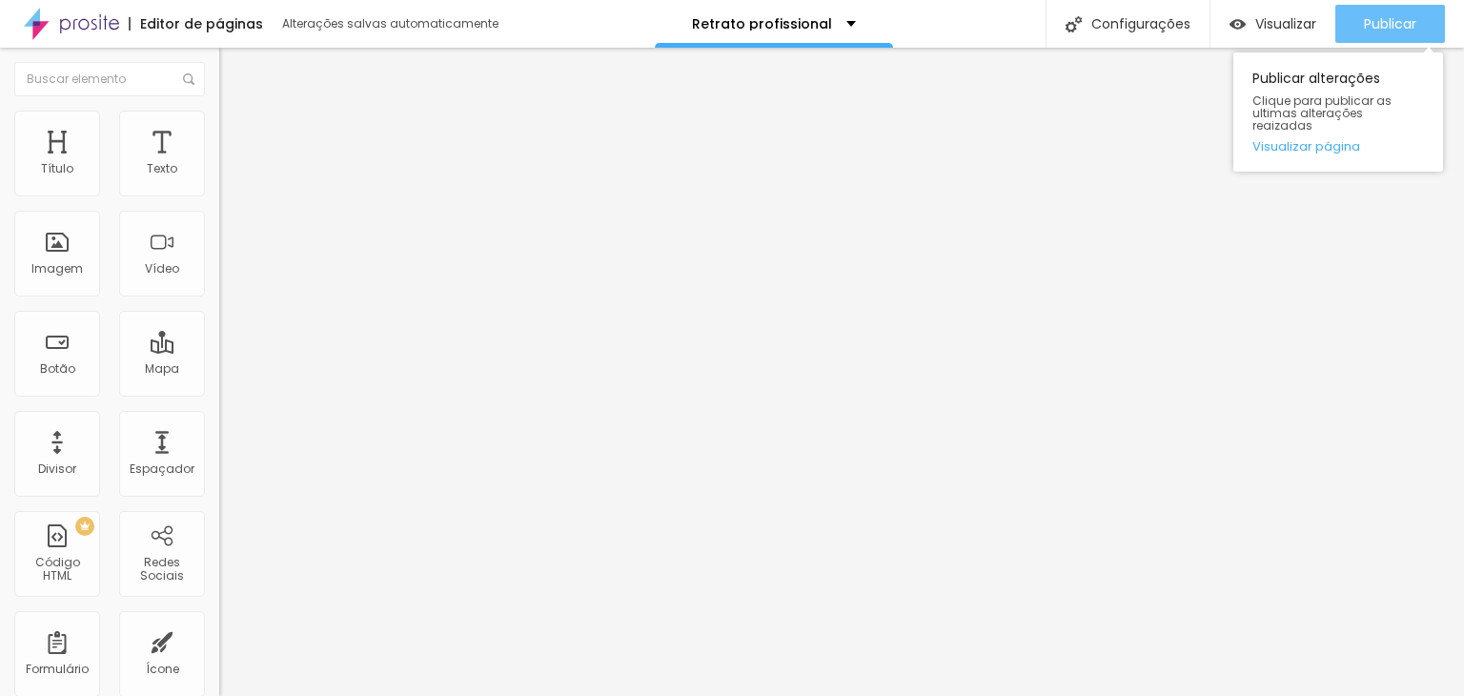
click at [1398, 20] on span "Publicar" at bounding box center [1390, 23] width 52 height 15
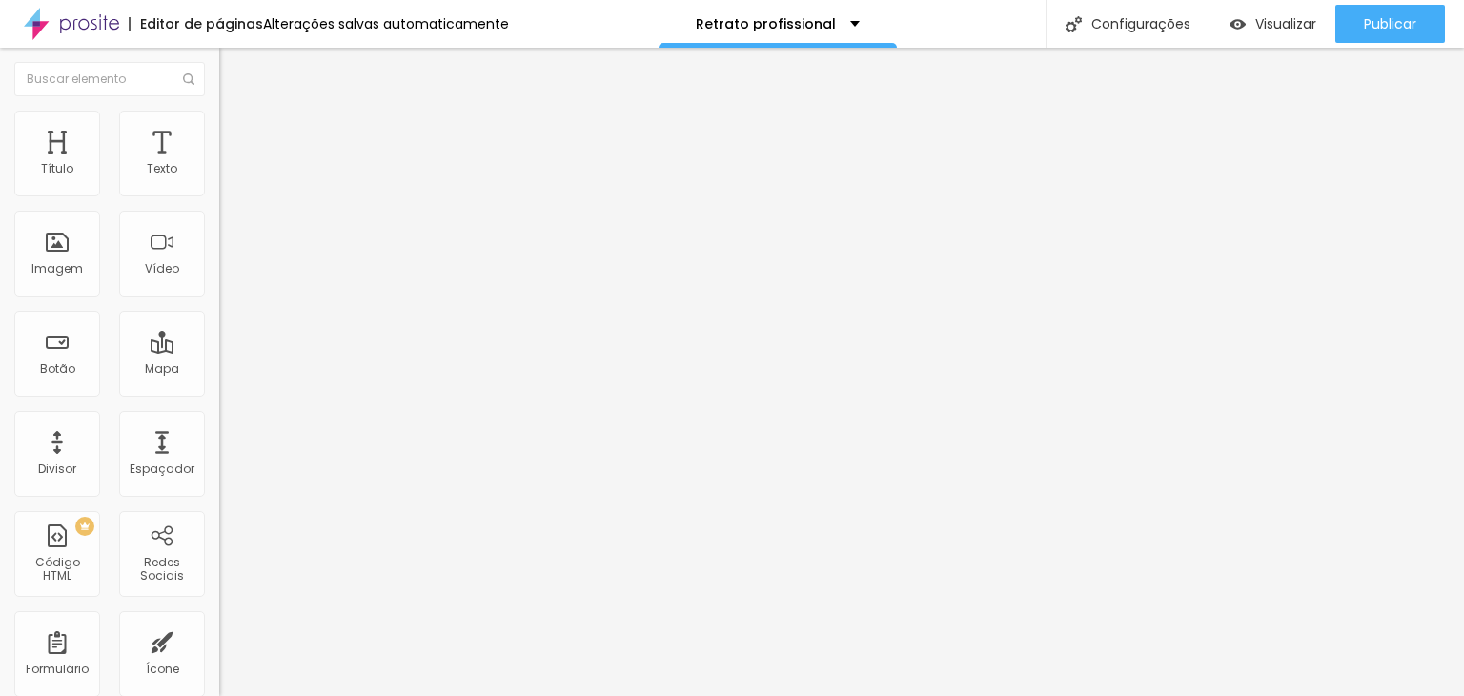
click at [219, 285] on div "Proporção" at bounding box center [328, 278] width 219 height 11
click at [219, 308] on div "Cinema 16:9" at bounding box center [328, 301] width 219 height 11
click at [219, 351] on span "Original" at bounding box center [242, 342] width 46 height 16
click at [236, 134] on span "Avançado" at bounding box center [267, 142] width 63 height 16
click at [233, 66] on img "button" at bounding box center [240, 69] width 15 height 15
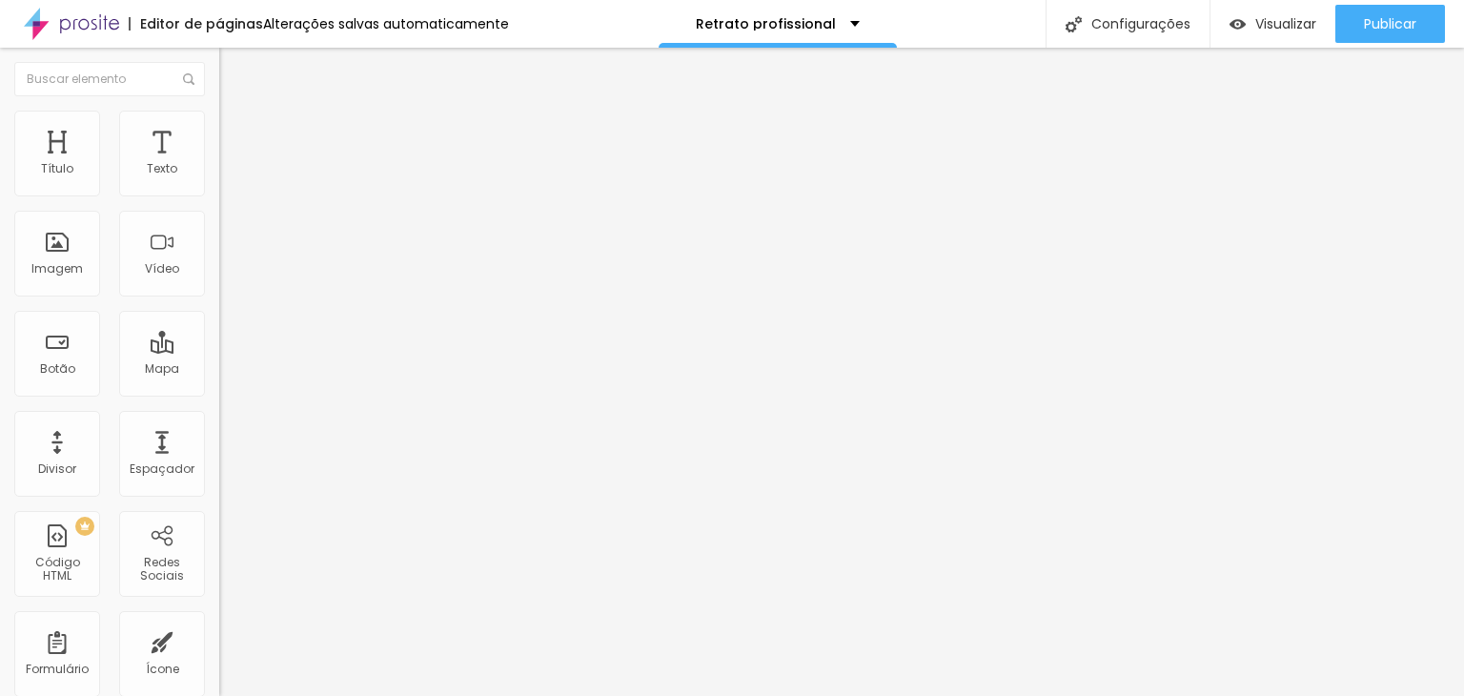
click at [219, 114] on img at bounding box center [227, 119] width 17 height 17
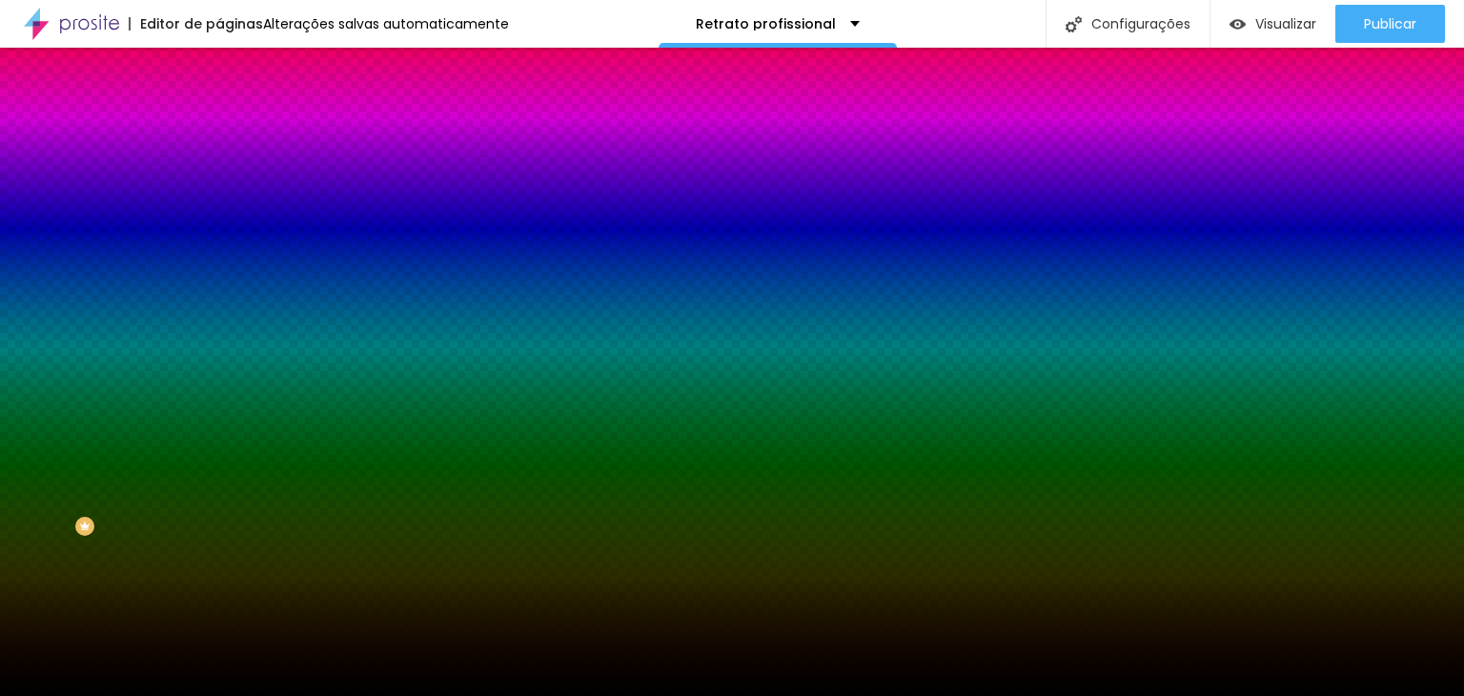
click at [233, 71] on img "button" at bounding box center [240, 69] width 15 height 15
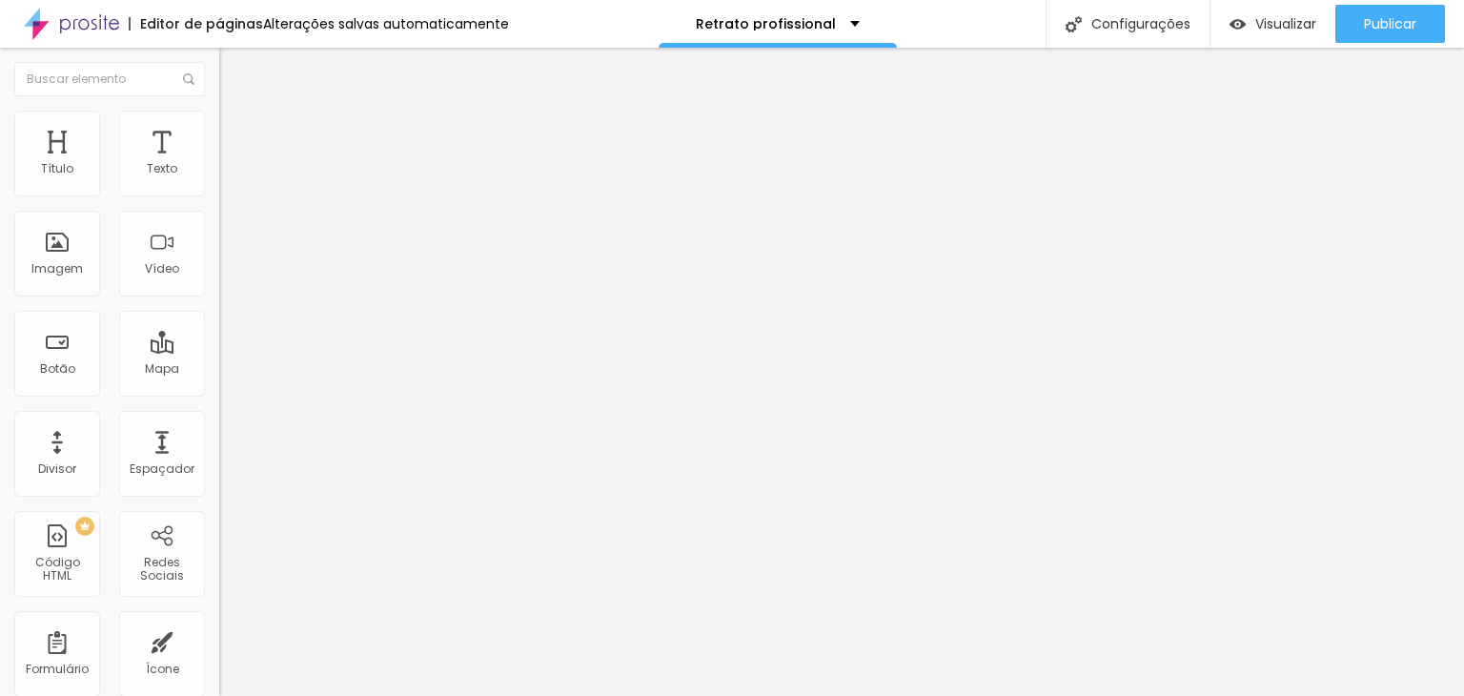
click at [219, 118] on li "Estilo" at bounding box center [328, 120] width 219 height 19
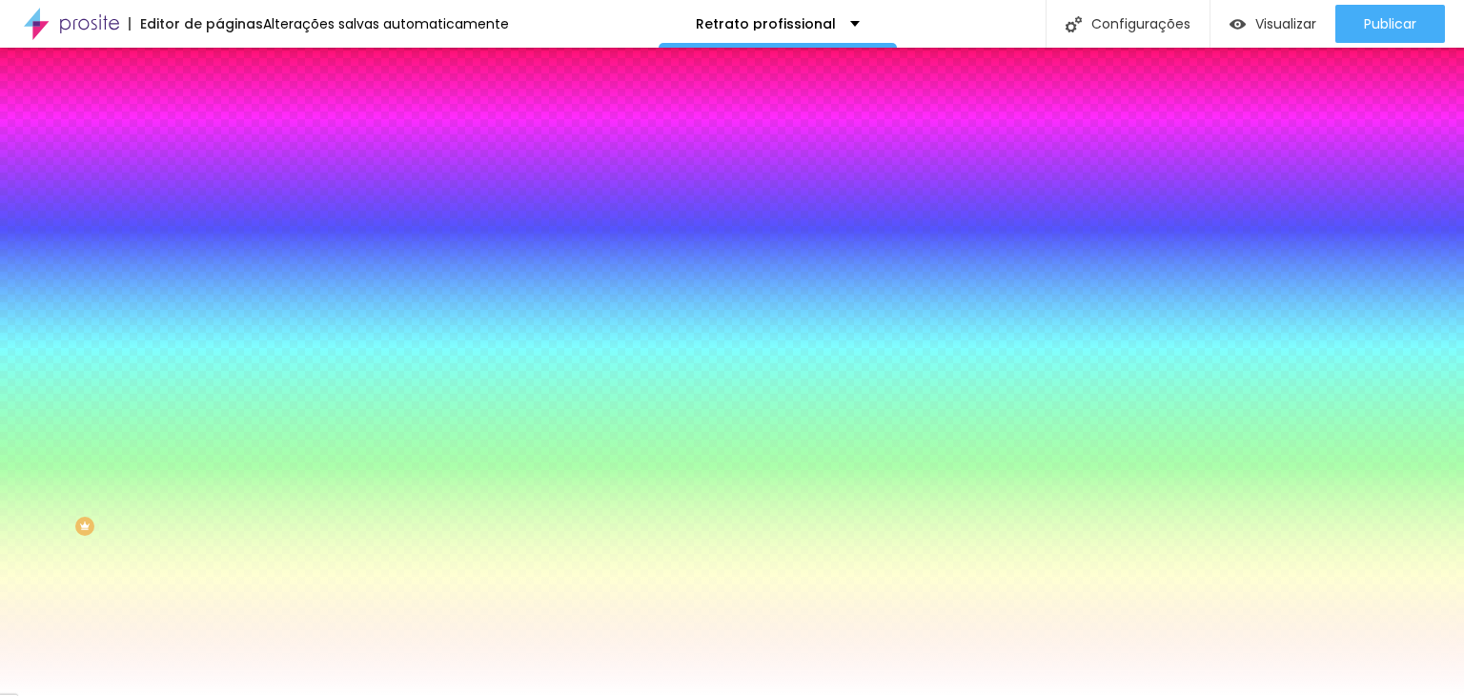
click at [219, 175] on span "Adicionar imagem" at bounding box center [280, 167] width 123 height 16
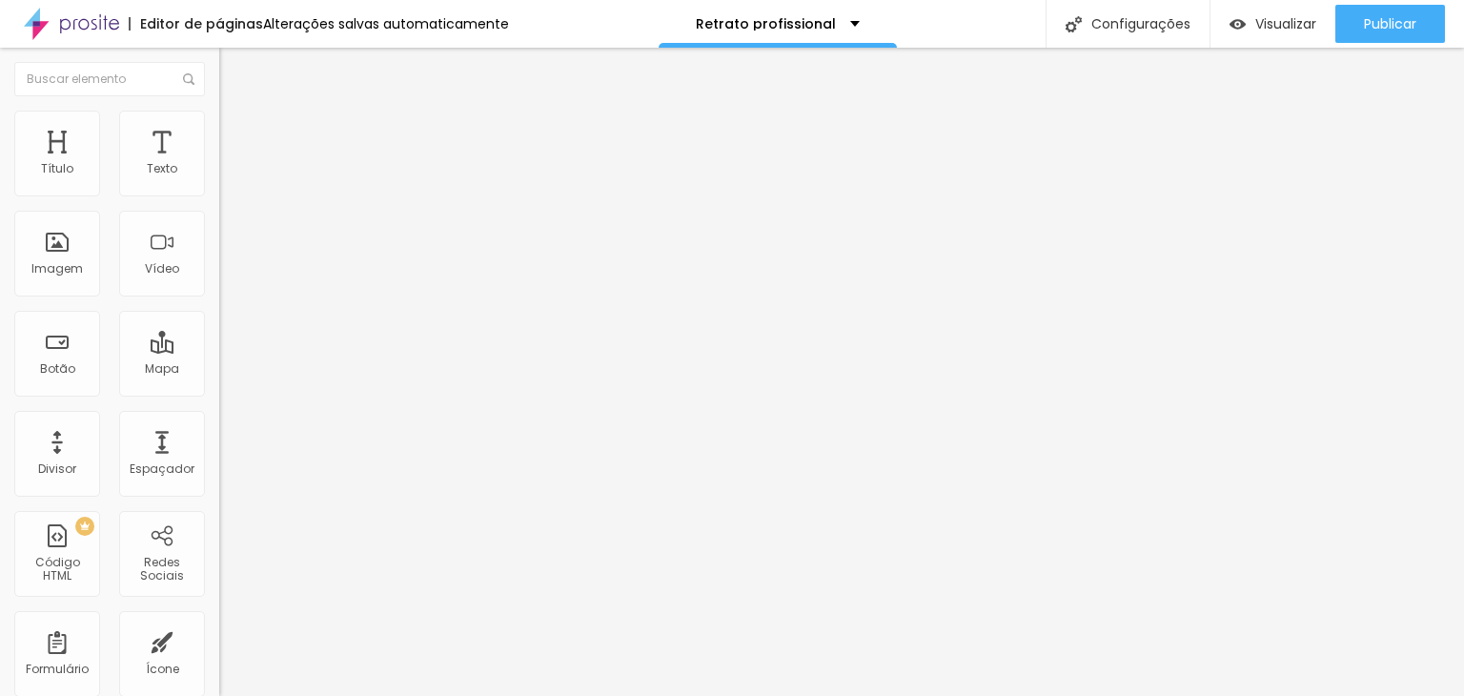
click at [219, 117] on img at bounding box center [227, 119] width 17 height 17
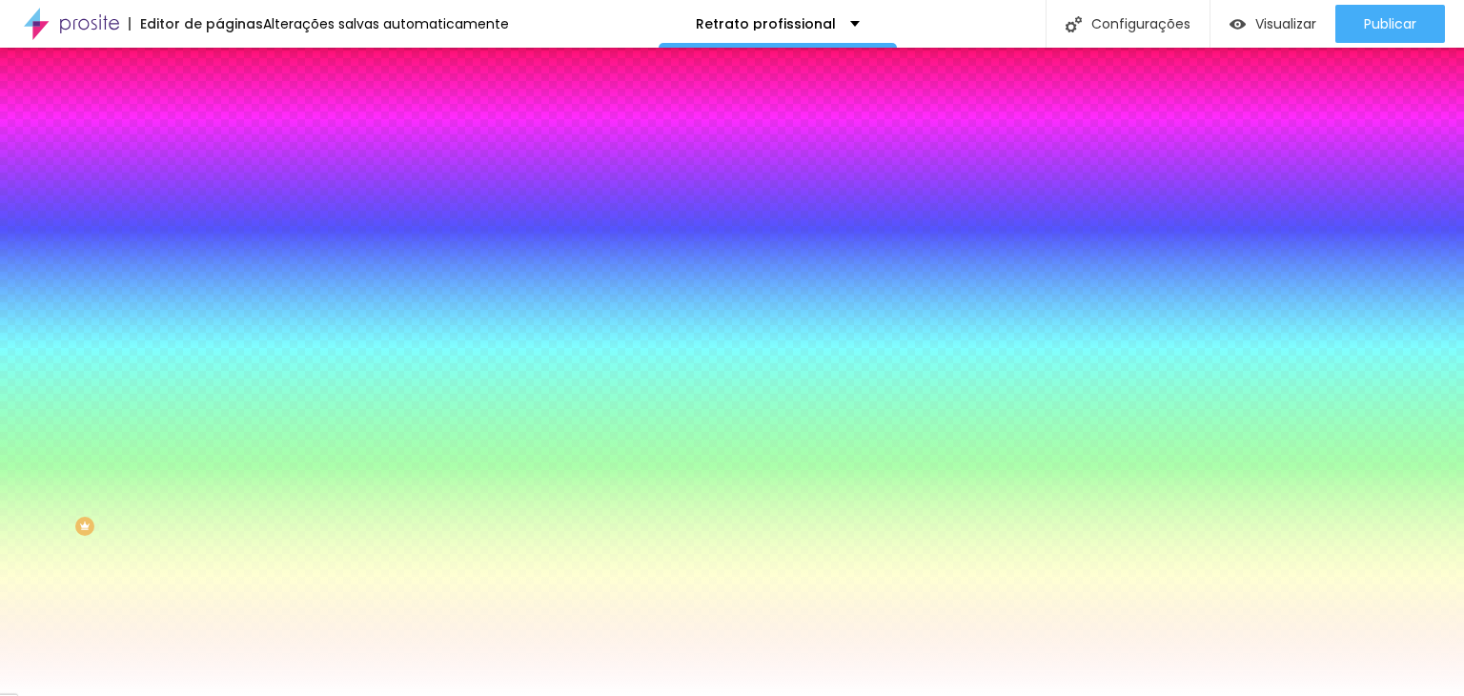
click at [219, 175] on span "Adicionar imagem" at bounding box center [280, 167] width 123 height 16
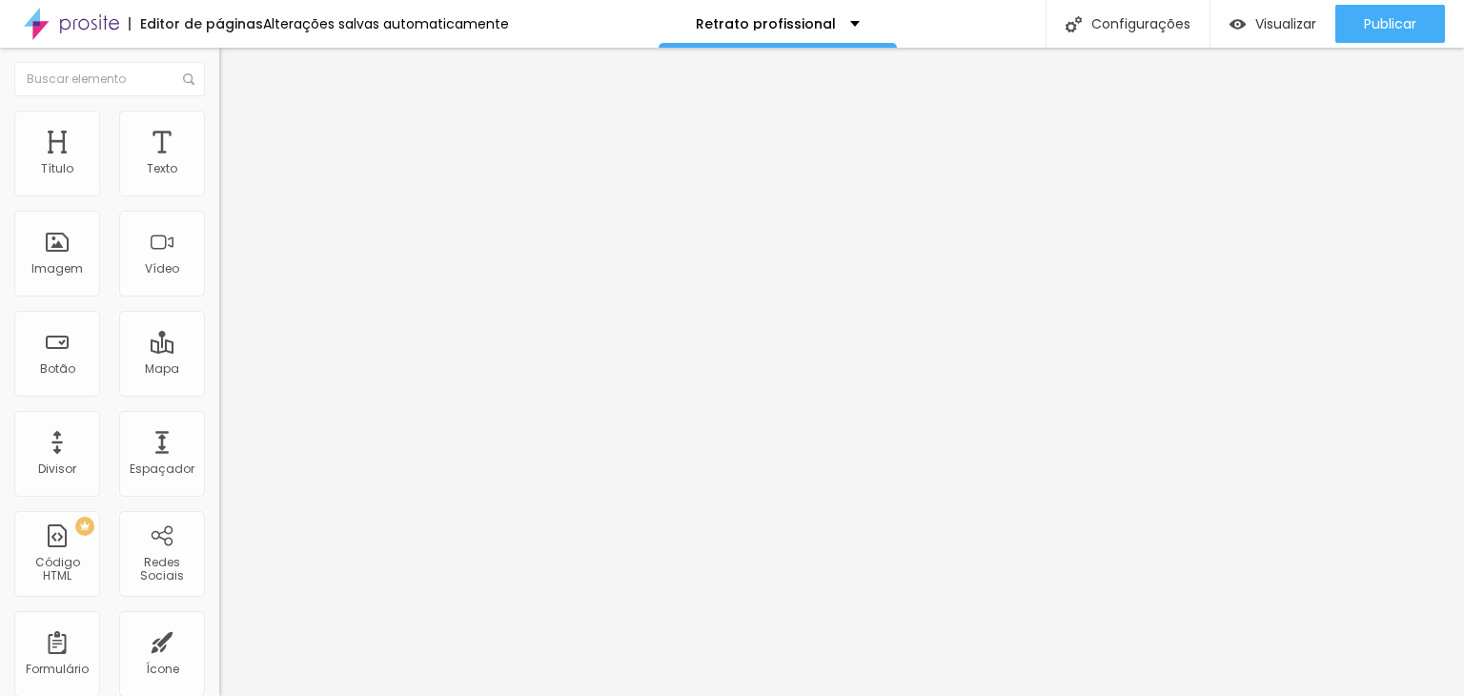
click at [219, 119] on img at bounding box center [227, 119] width 17 height 17
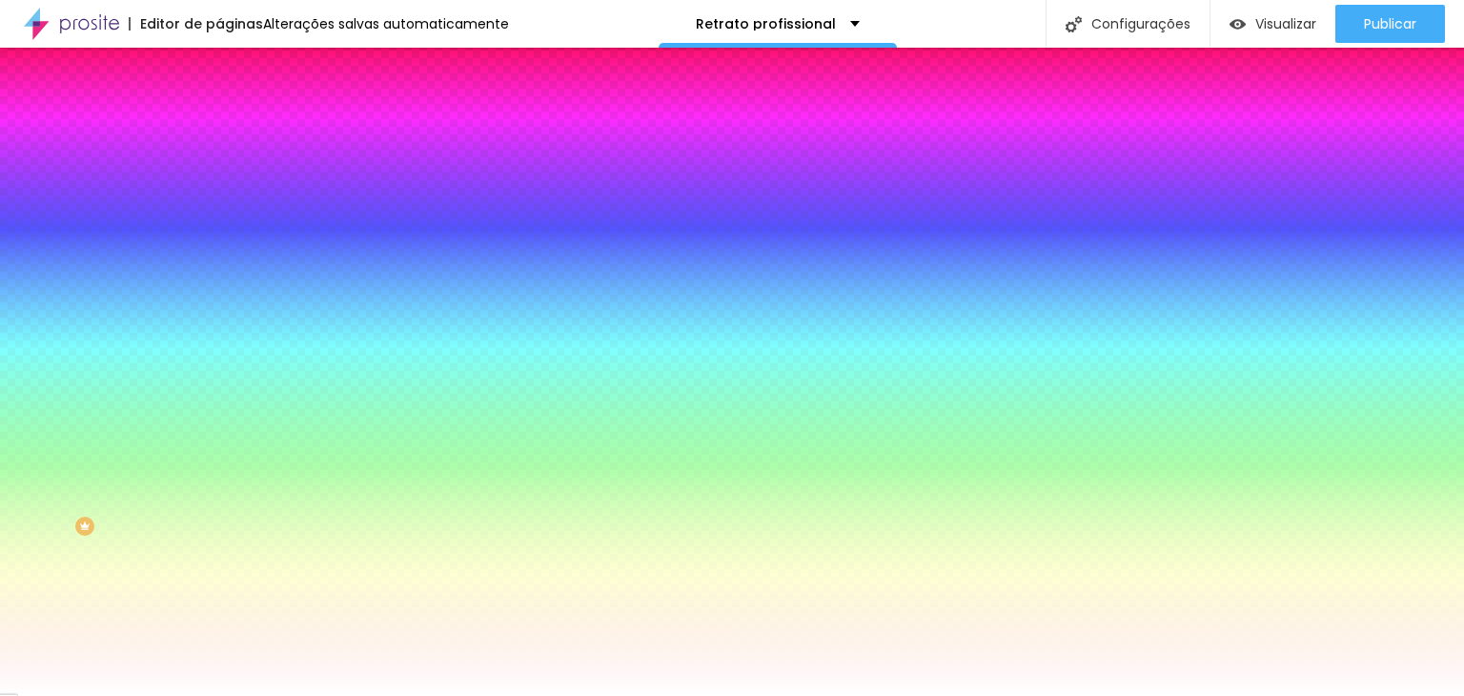
click at [219, 130] on img at bounding box center [227, 138] width 17 height 17
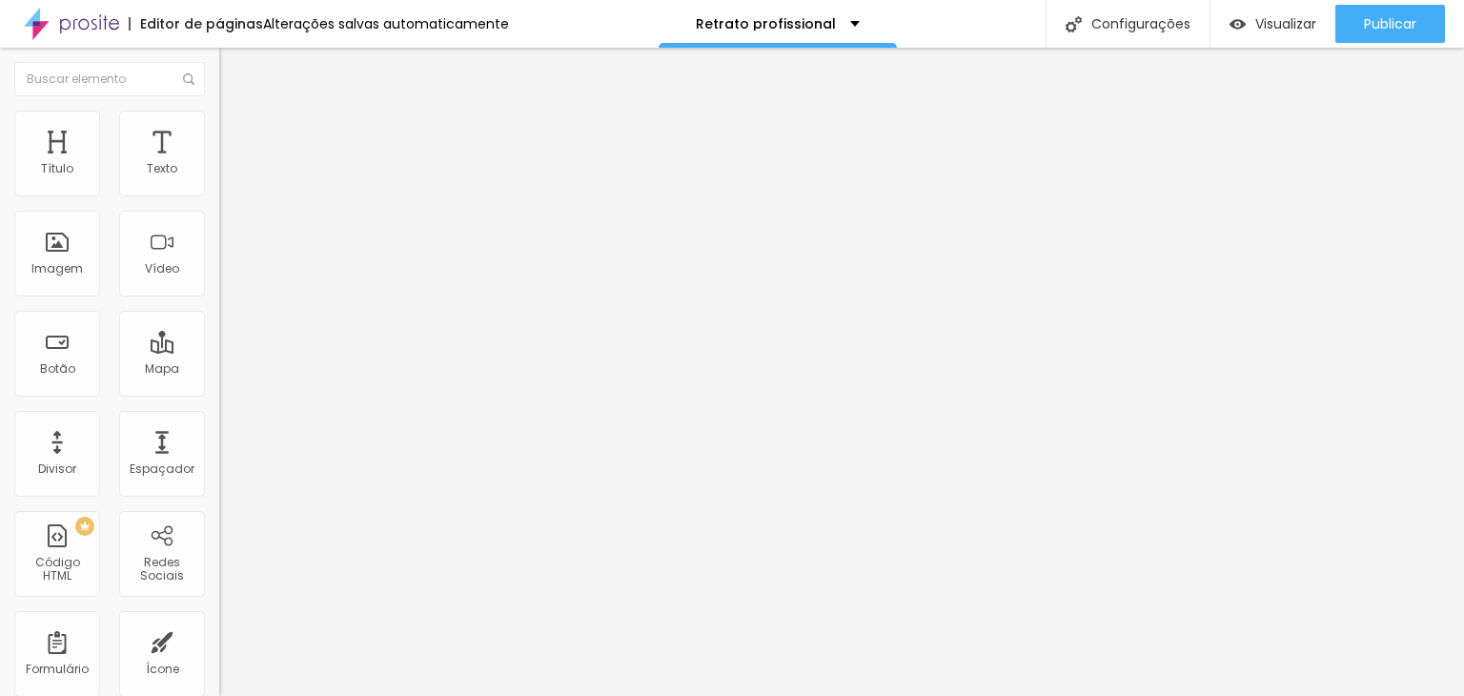
type input "0"
click at [219, 370] on input "range" at bounding box center [280, 377] width 123 height 15
click at [219, 184] on div "0 px Espaçamento Interno ID Html Classes Html Visível nos dispositivos Celular …" at bounding box center [328, 415] width 219 height 533
type input "10"
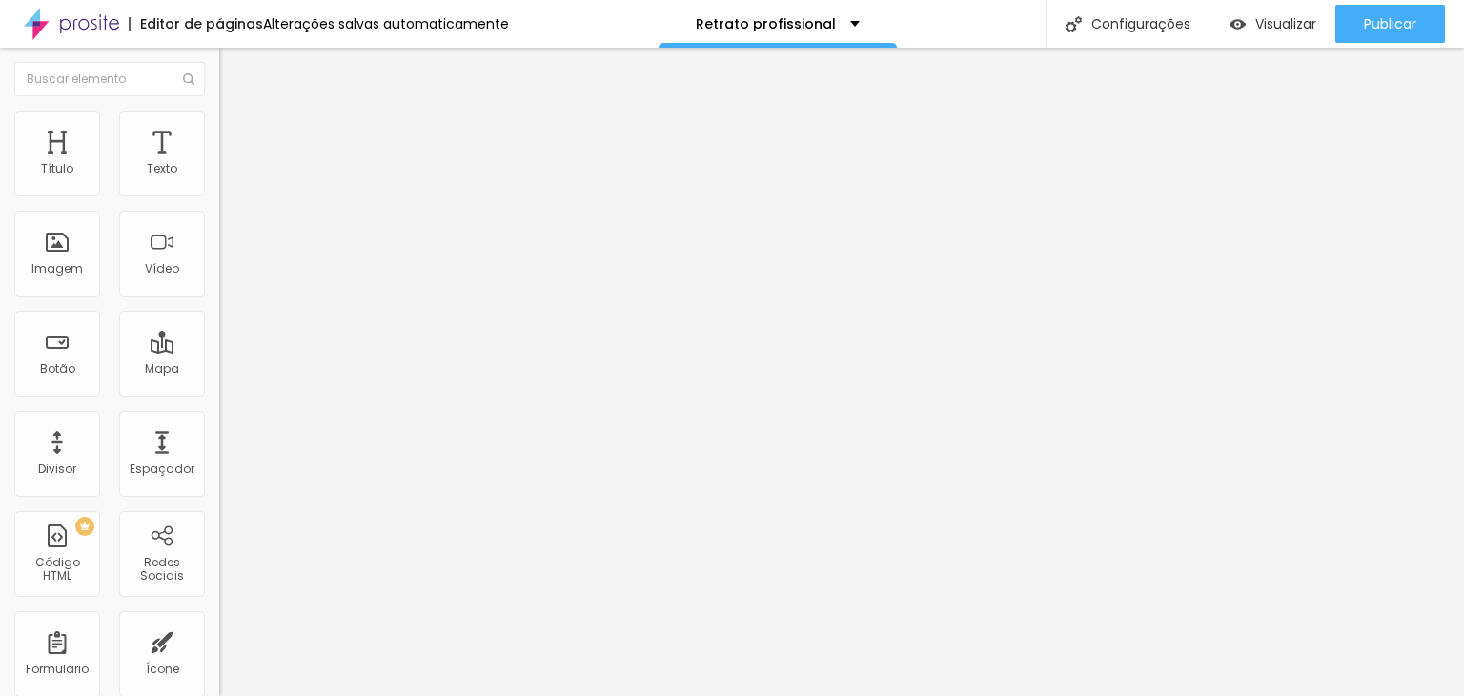
type input "10"
type input "15"
type input "20"
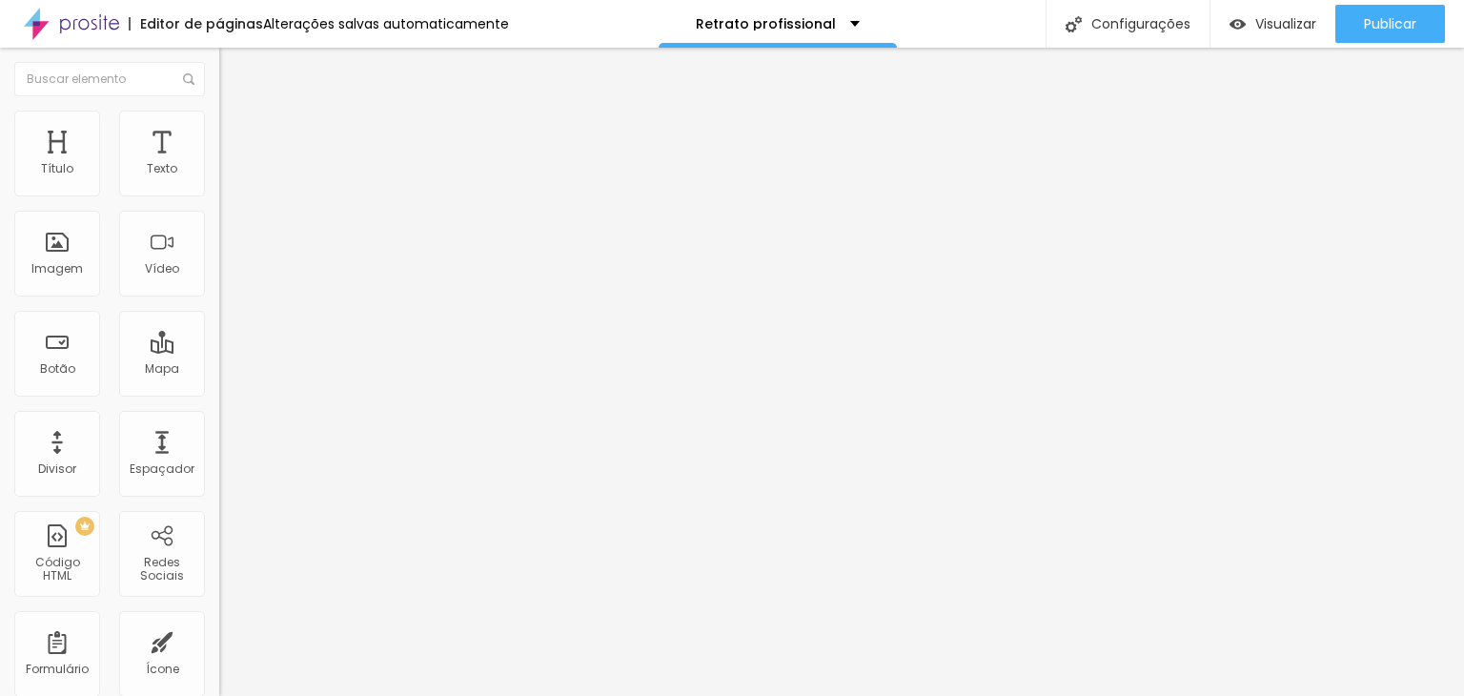
type input "25"
type input "30"
type input "40"
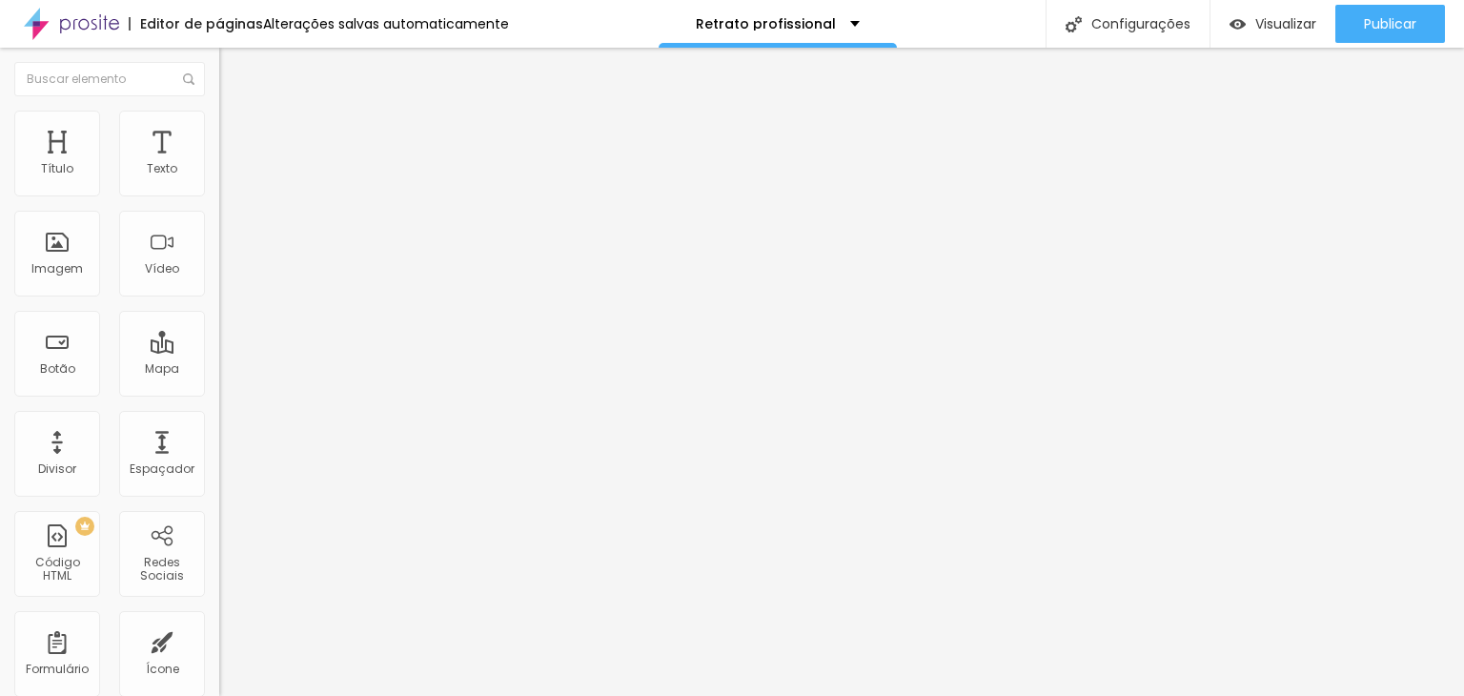
type input "40"
type input "45"
type input "50"
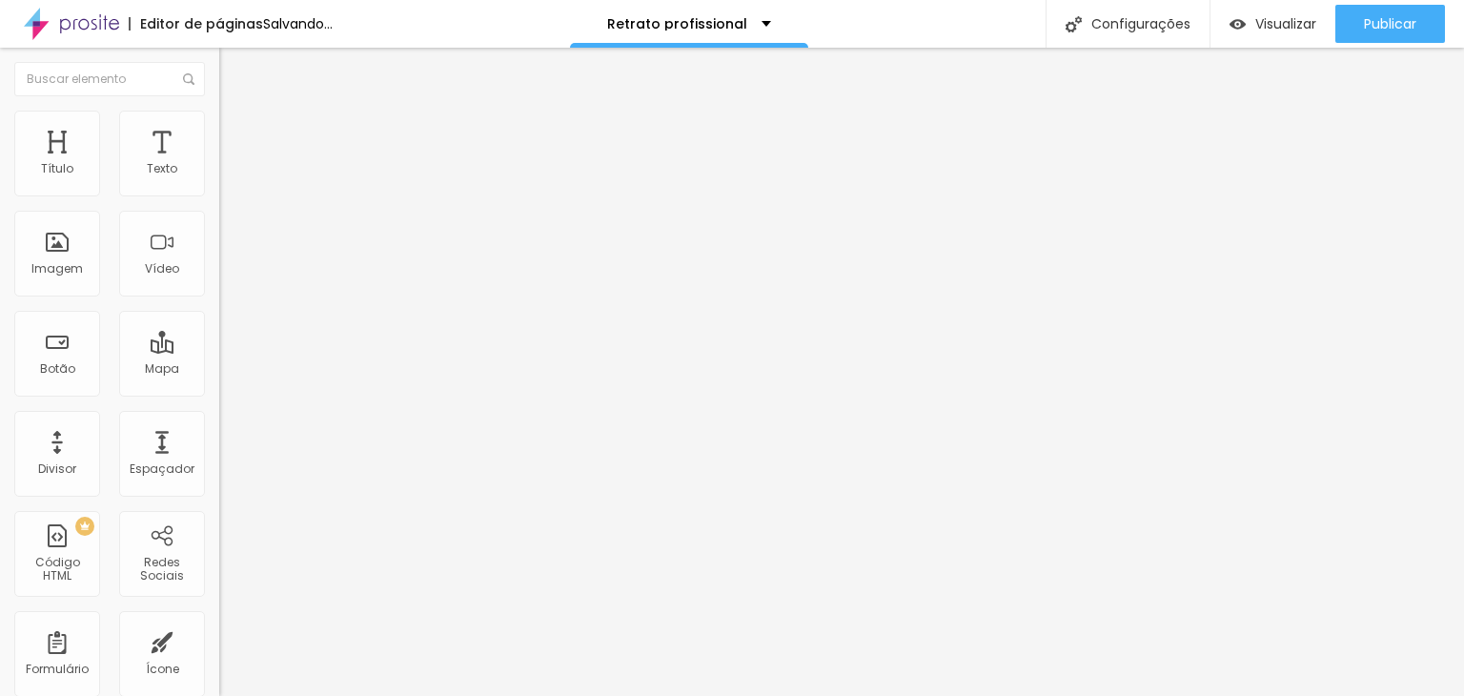
drag, startPoint x: 41, startPoint y: 180, endPoint x: 252, endPoint y: 179, distance: 210.6
type input "50"
click at [252, 370] on input "range" at bounding box center [280, 377] width 123 height 15
click at [233, 66] on img "button" at bounding box center [240, 69] width 15 height 15
click at [219, 189] on img at bounding box center [225, 181] width 13 height 13
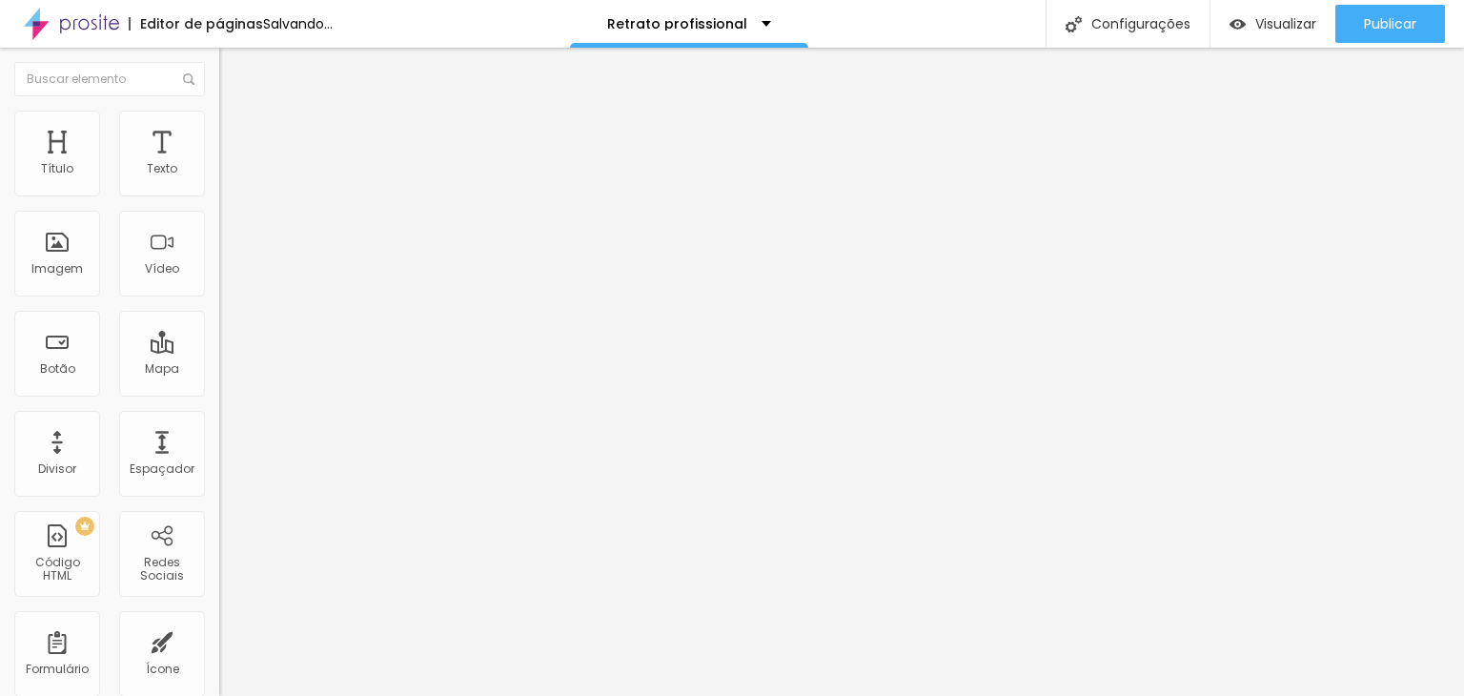
click at [219, 130] on ul "Conteúdo Estilo Avançado" at bounding box center [328, 119] width 219 height 57
click at [219, 123] on li "Estilo" at bounding box center [328, 120] width 219 height 19
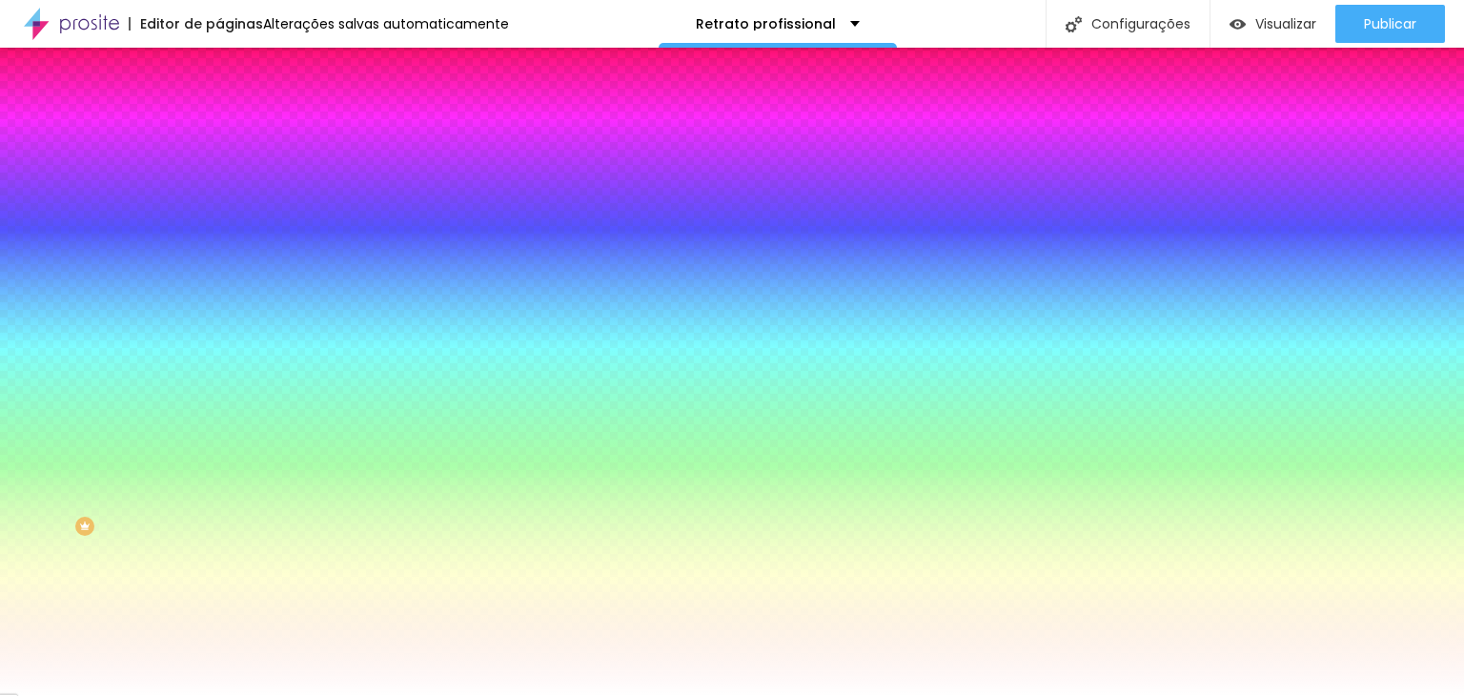
click at [219, 130] on li "Avançado" at bounding box center [328, 139] width 219 height 19
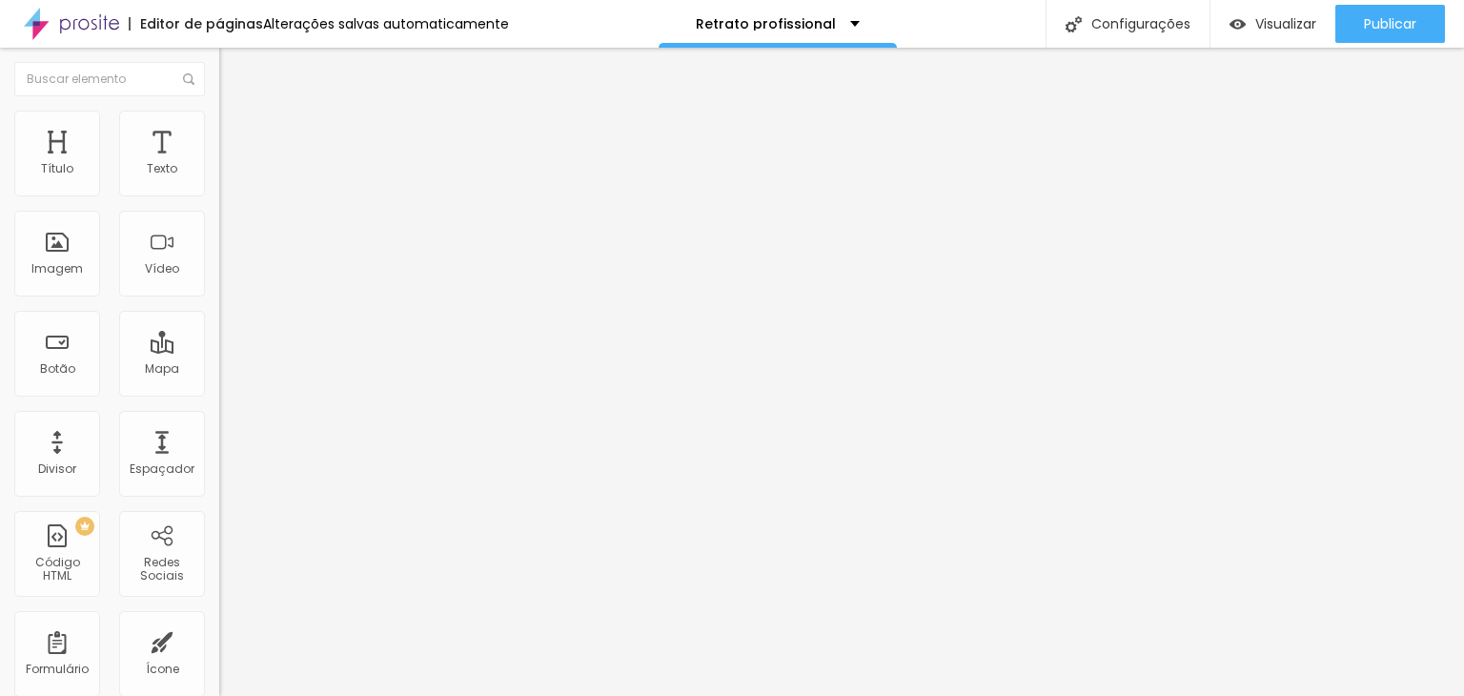
type input "45"
type input "0"
type input "10"
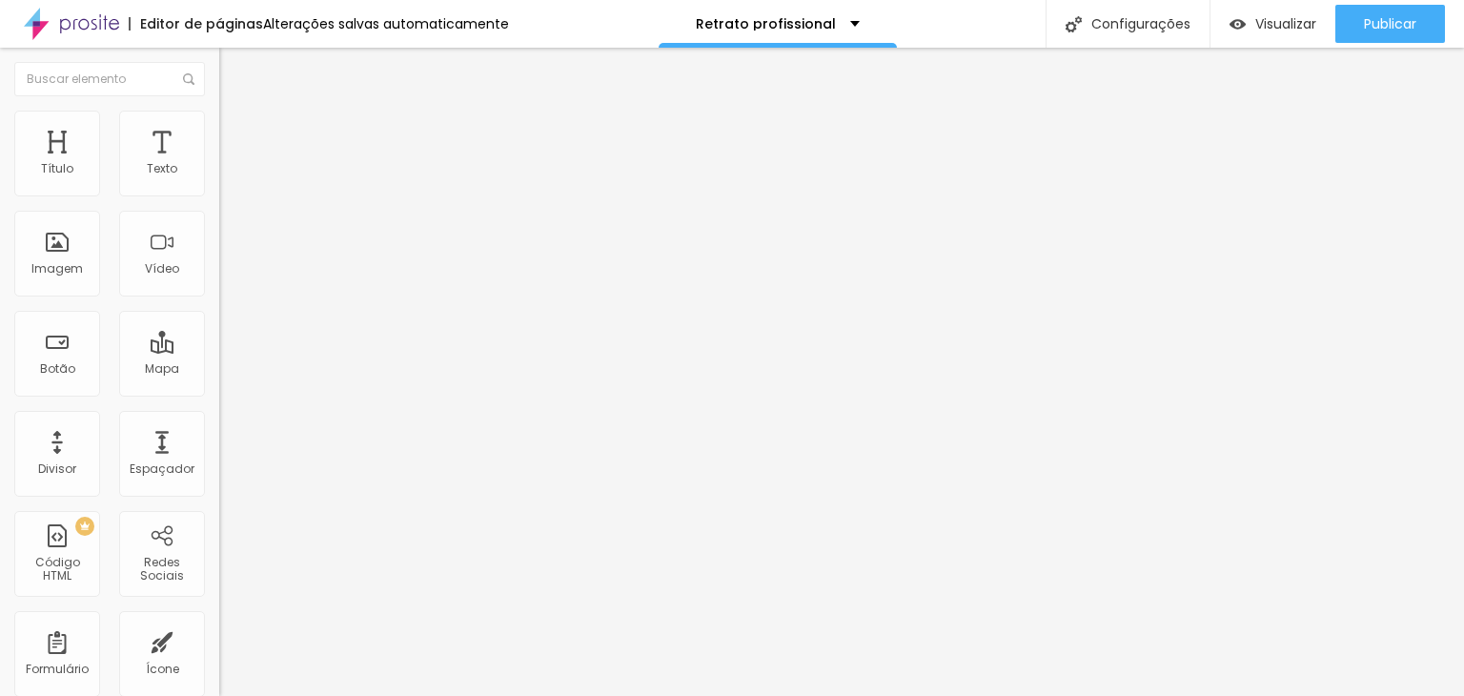
type input "10"
type input "50"
drag, startPoint x: 126, startPoint y: 191, endPoint x: 457, endPoint y: 179, distance: 331.8
click at [342, 370] on input "range" at bounding box center [280, 377] width 123 height 15
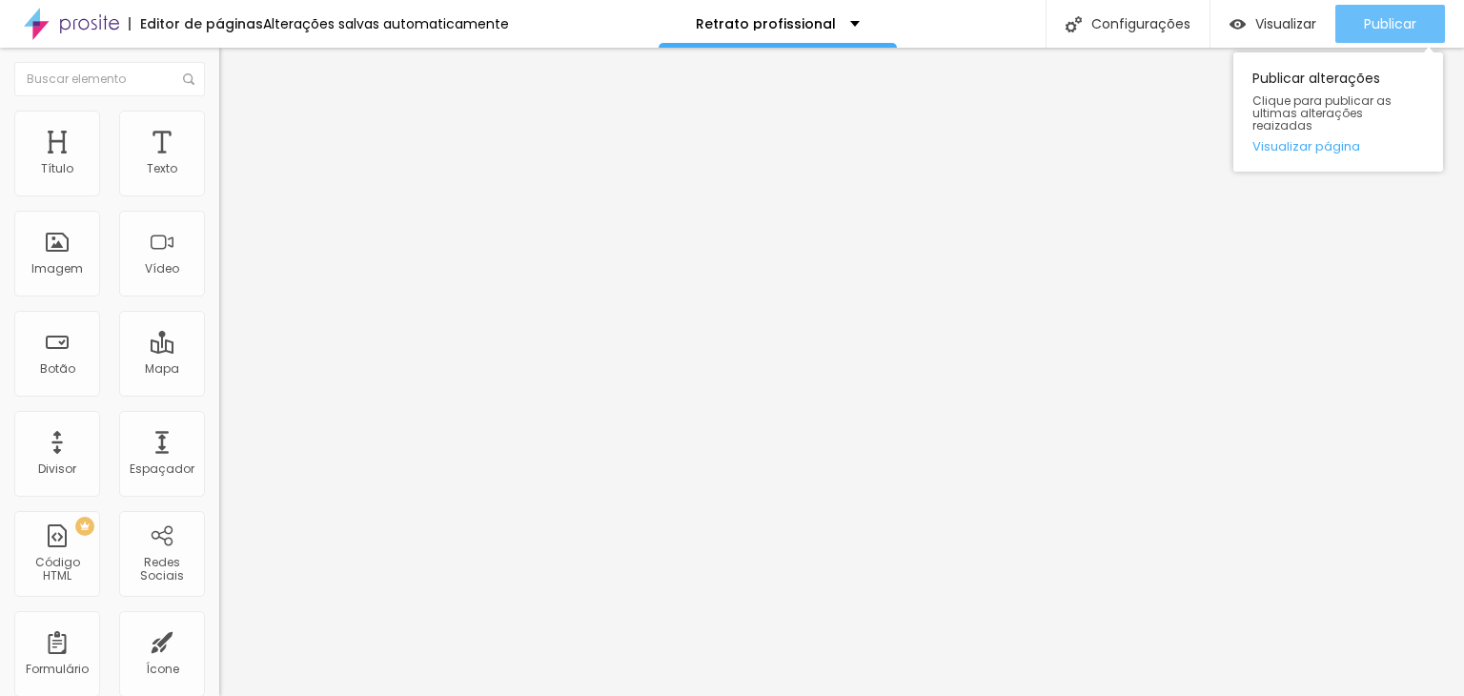
click at [1368, 24] on span "Publicar" at bounding box center [1390, 23] width 52 height 15
click at [1312, 140] on link "Visualizar página" at bounding box center [1338, 146] width 172 height 12
click at [1399, 20] on span "Publicar" at bounding box center [1390, 23] width 52 height 15
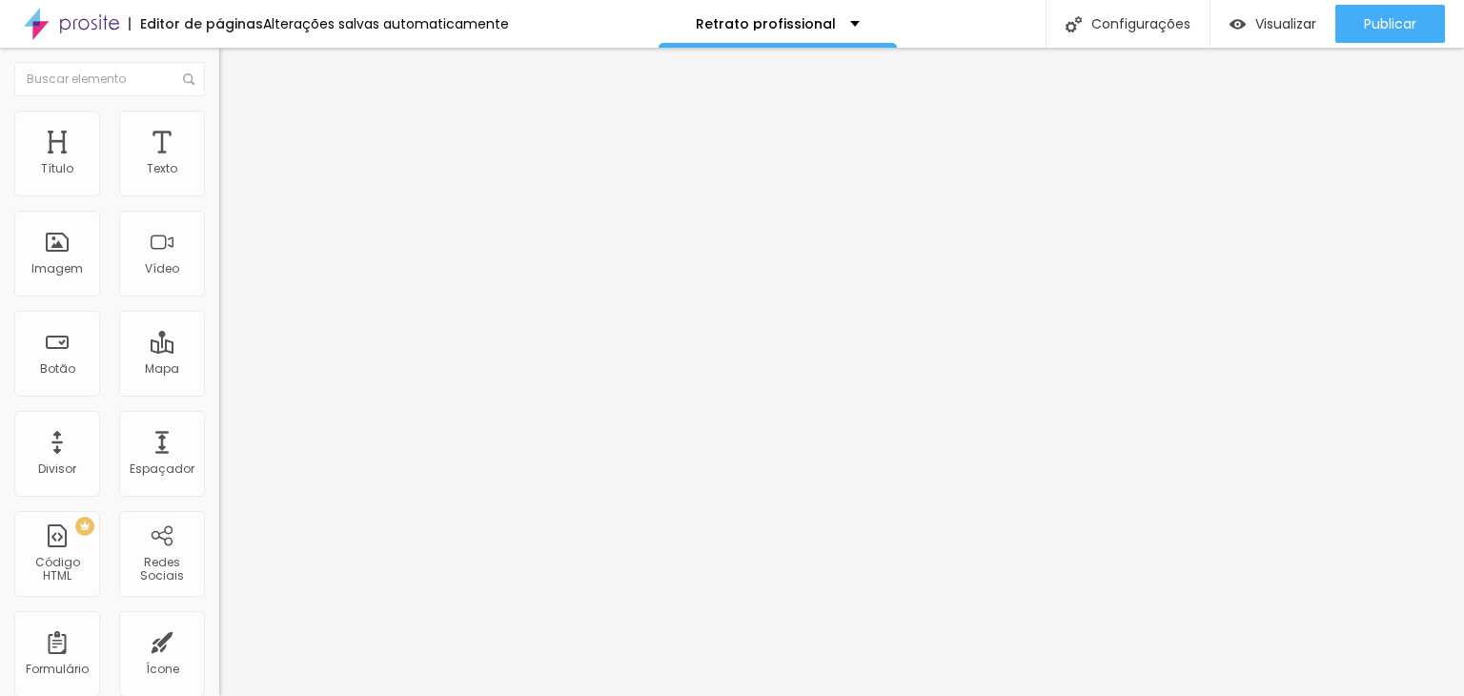
click at [219, 173] on span "Encaixotado" at bounding box center [256, 165] width 74 height 16
click at [219, 203] on span "Completo" at bounding box center [248, 195] width 58 height 16
click at [236, 129] on span "Estilo" at bounding box center [251, 123] width 30 height 16
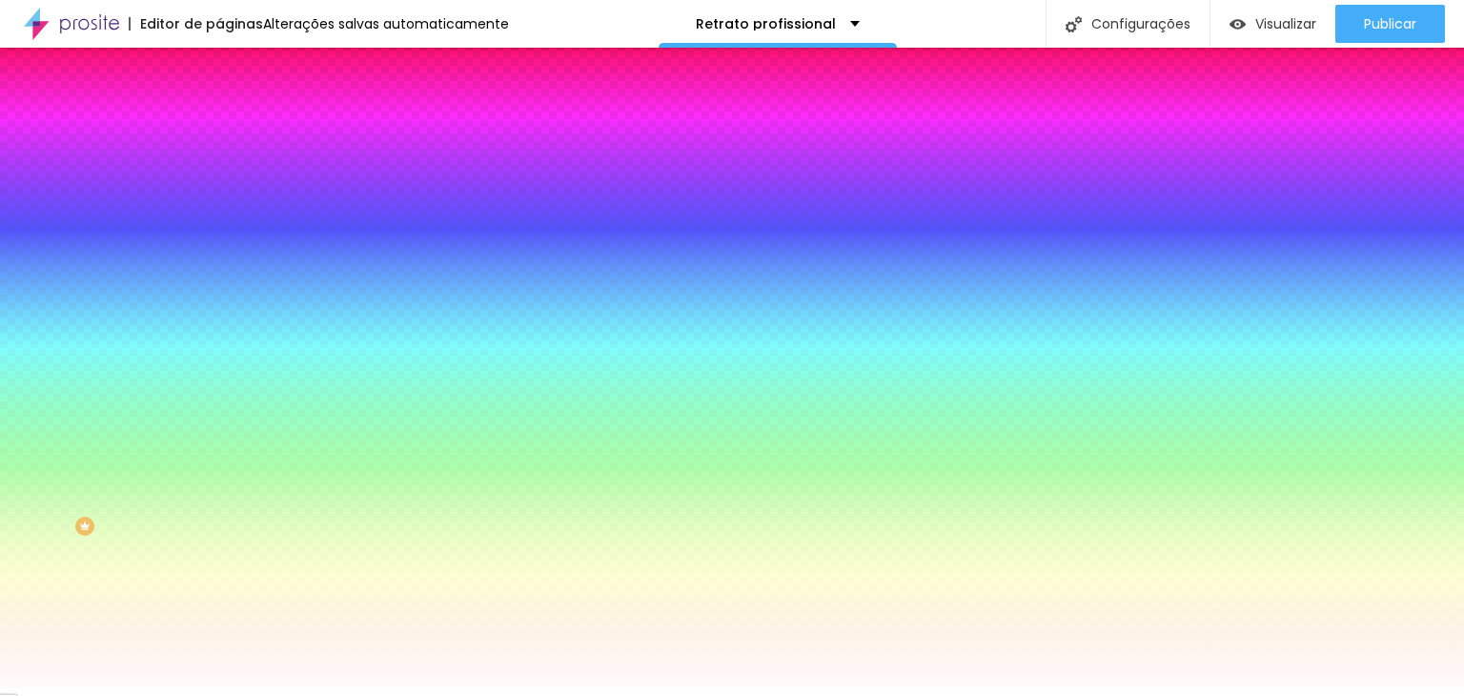
click at [219, 130] on img at bounding box center [227, 138] width 17 height 17
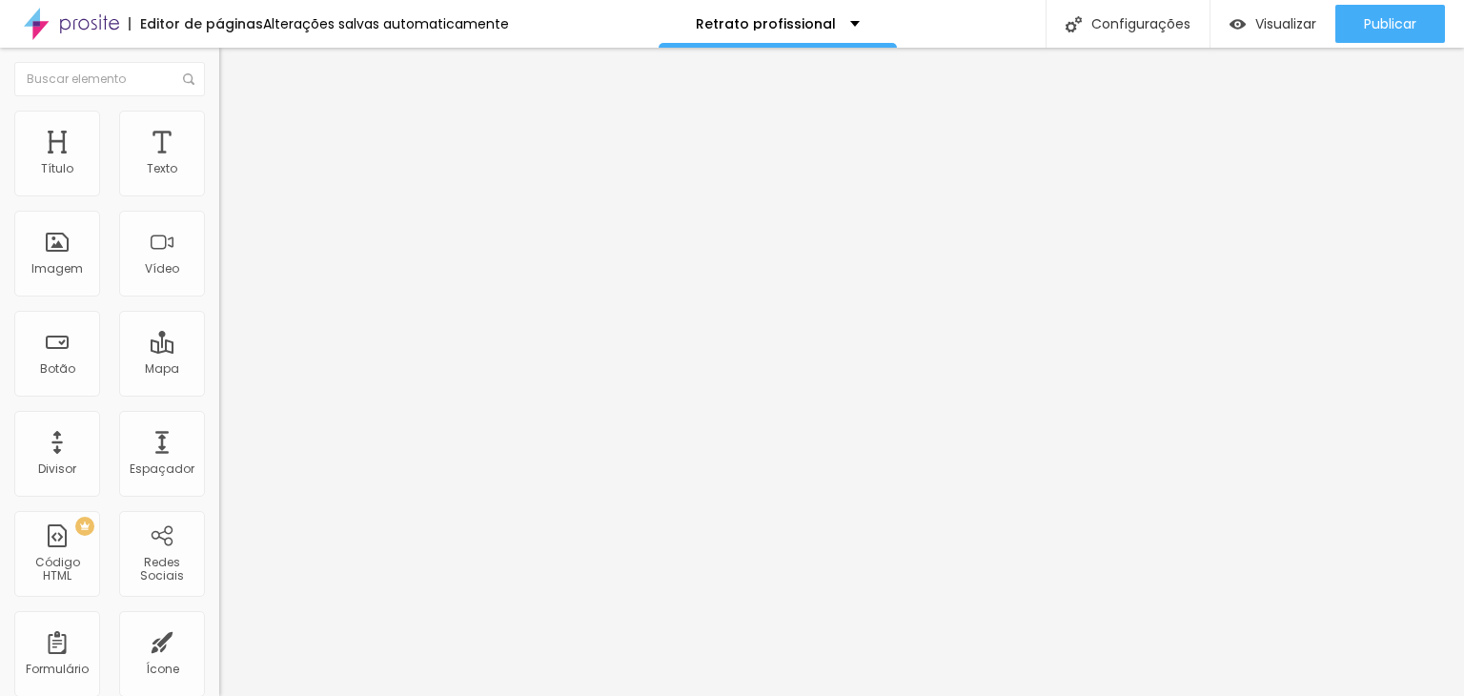
type input "15"
type input "10"
type input "5"
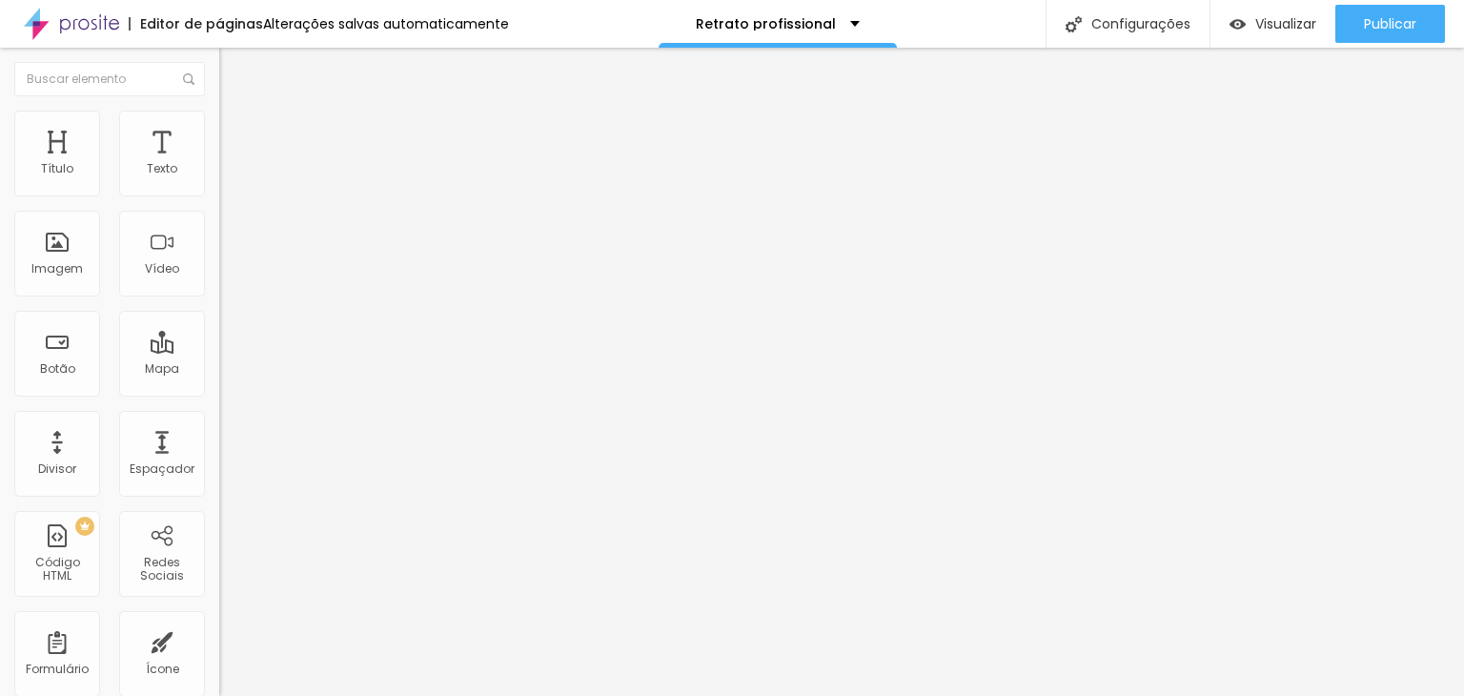
type input "5"
type input "15"
type input "20"
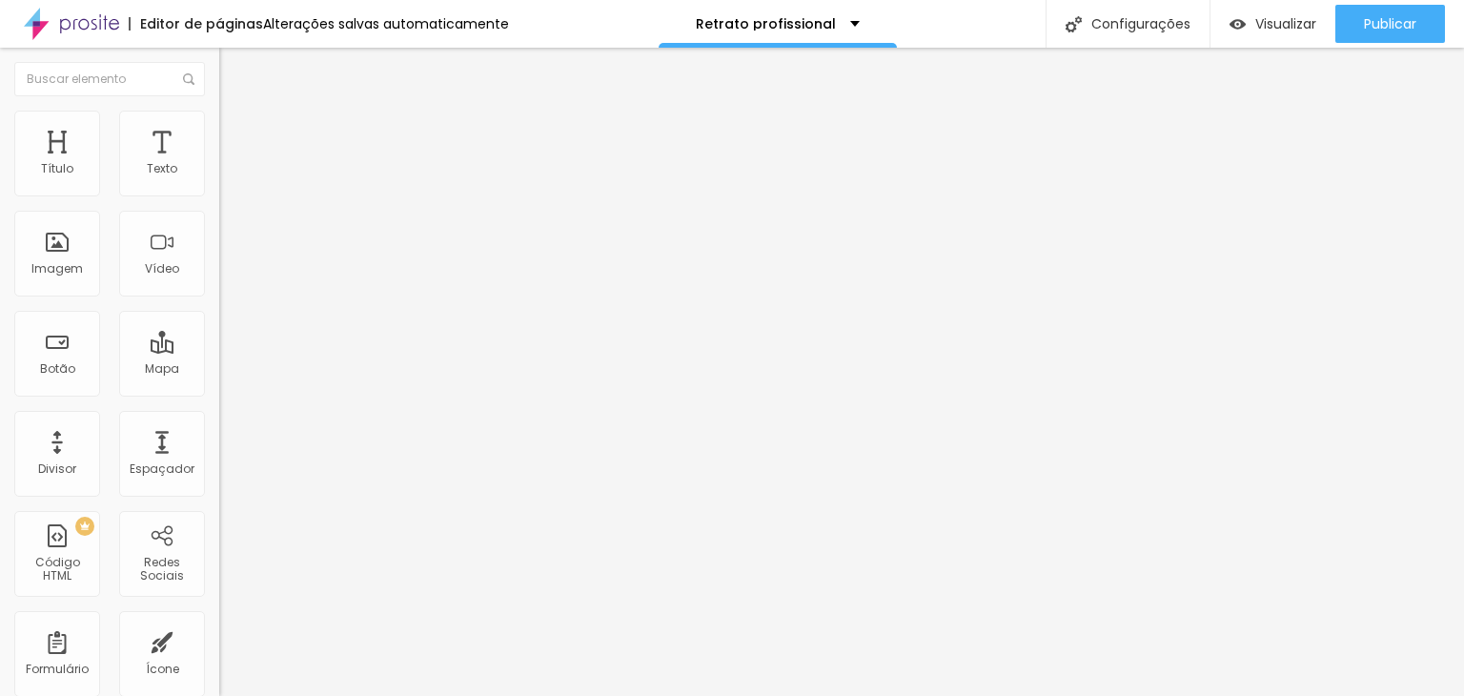
type input "25"
type input "30"
type input "25"
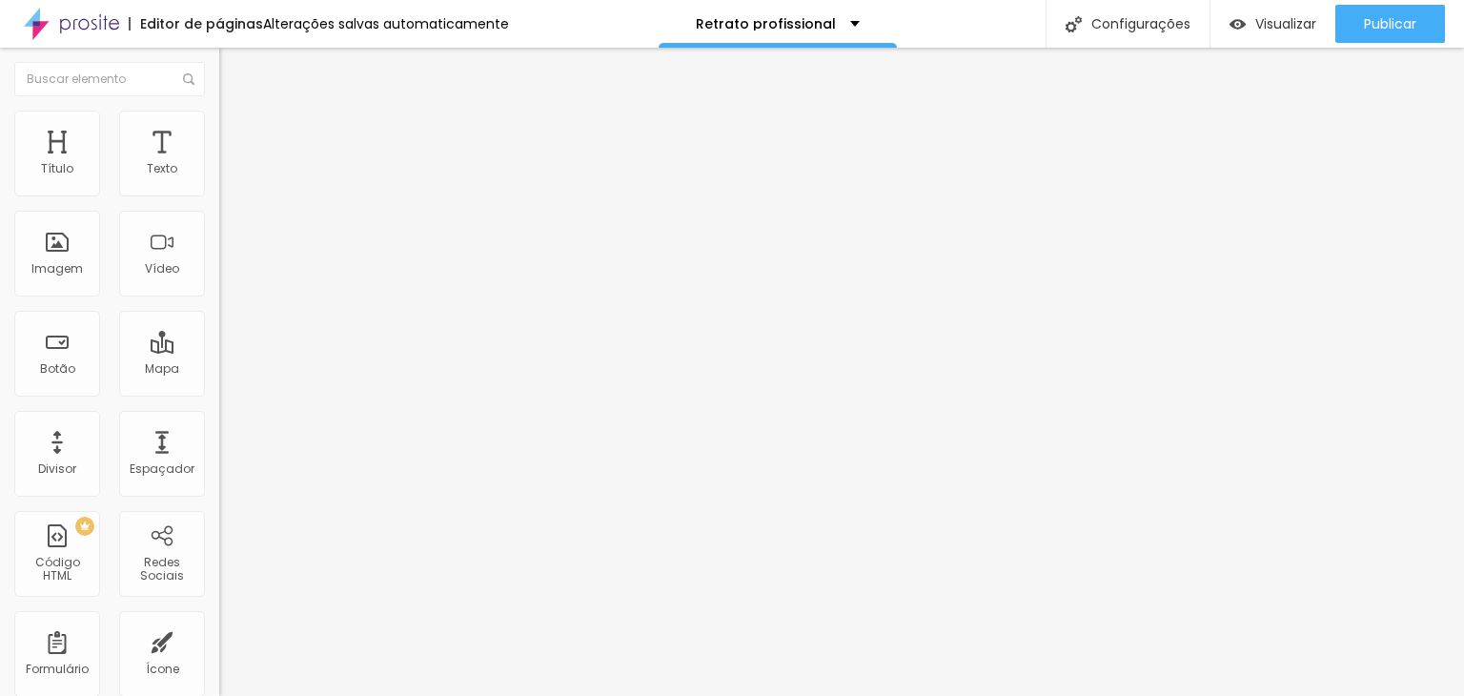
type input "25"
type input "20"
type input "15"
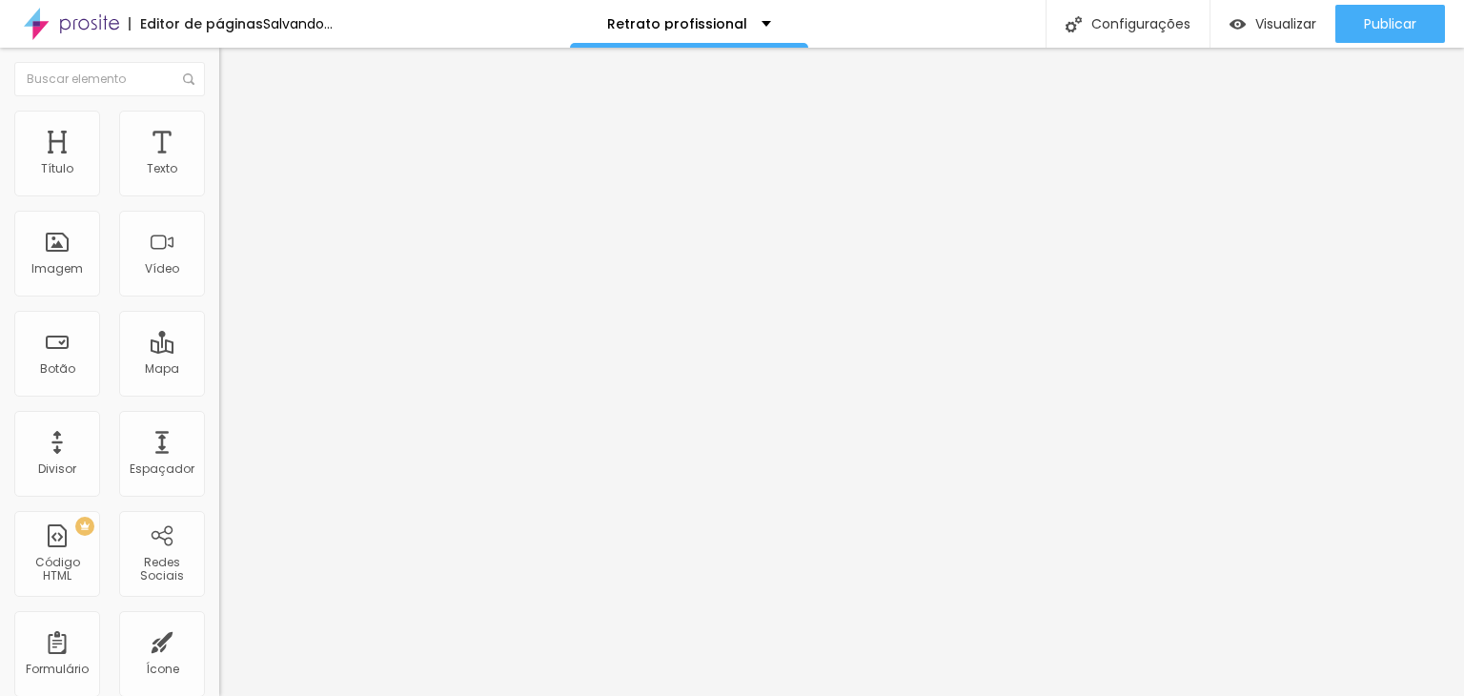
type input "10"
drag, startPoint x: 91, startPoint y: 191, endPoint x: 79, endPoint y: 195, distance: 13.3
type input "10"
click at [219, 370] on input "range" at bounding box center [280, 377] width 123 height 15
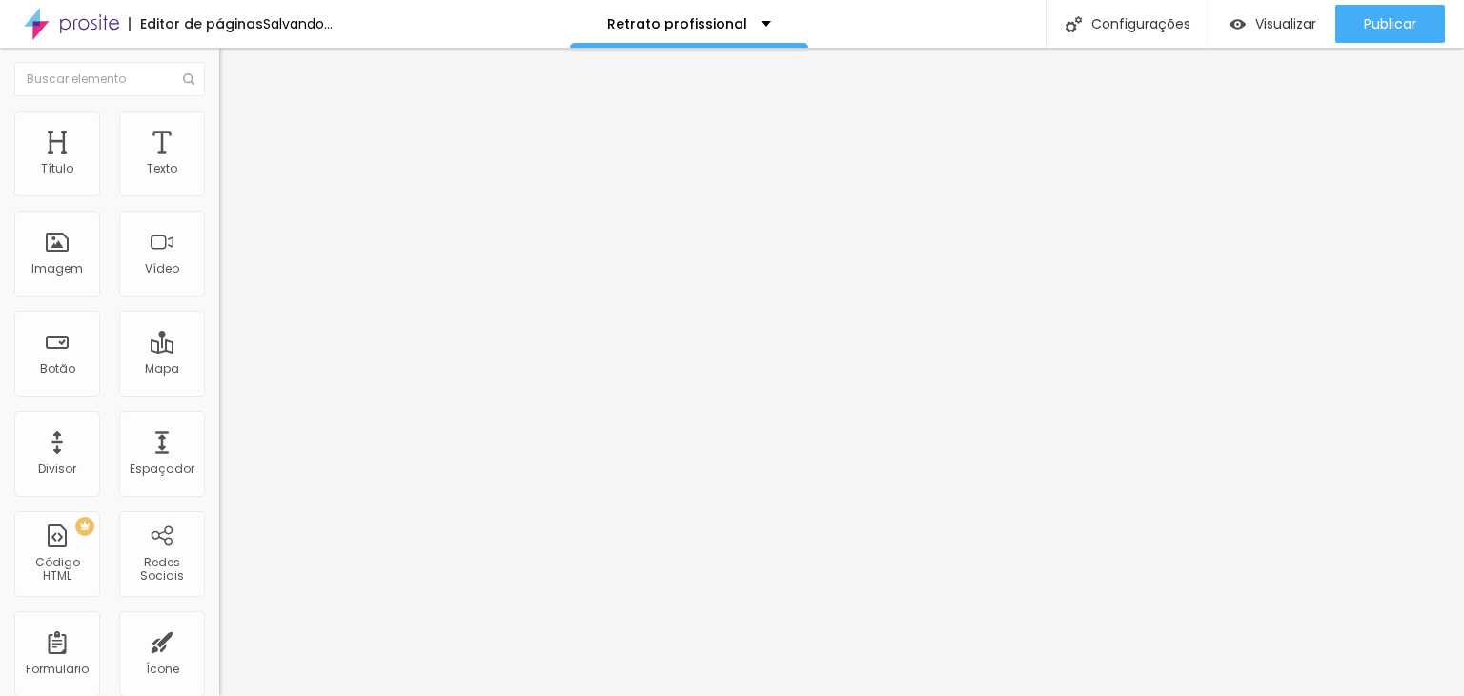
type input "55"
type input "284"
type input "424"
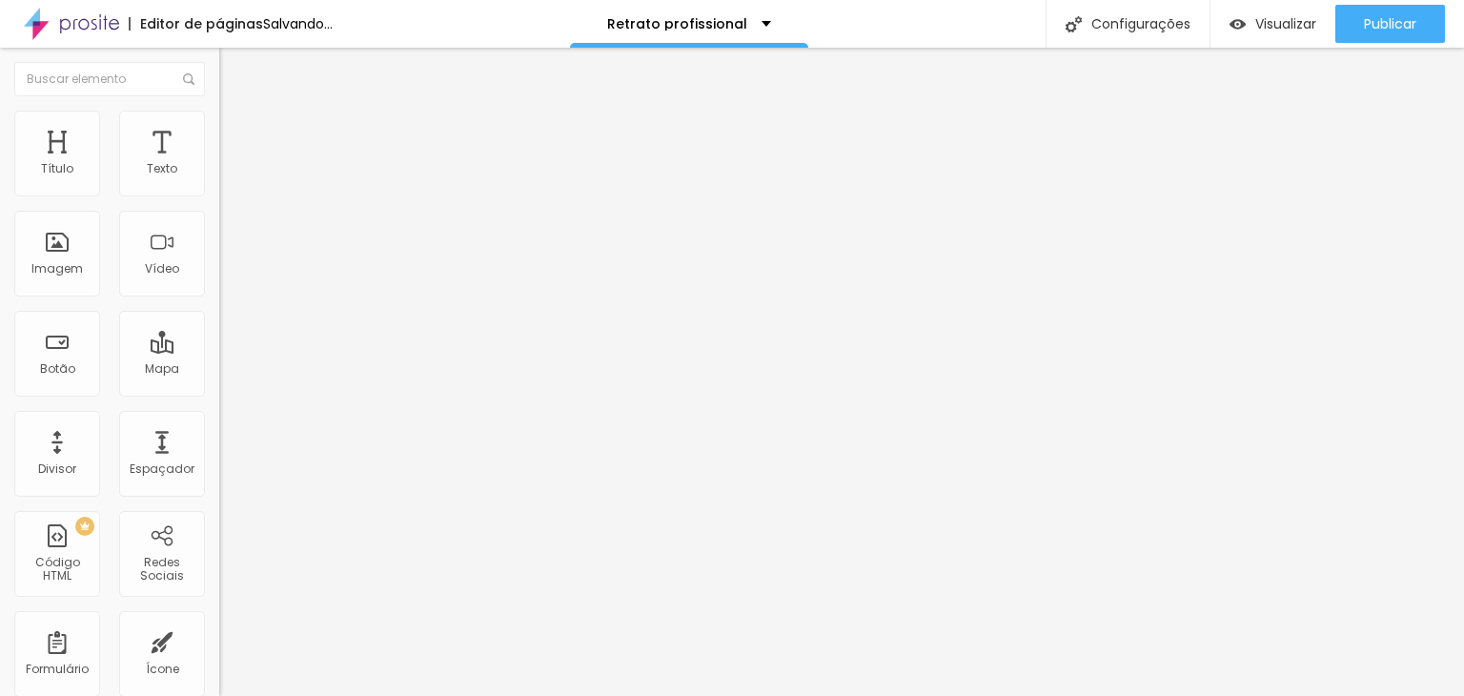
type input "424"
type input "419"
type input "394"
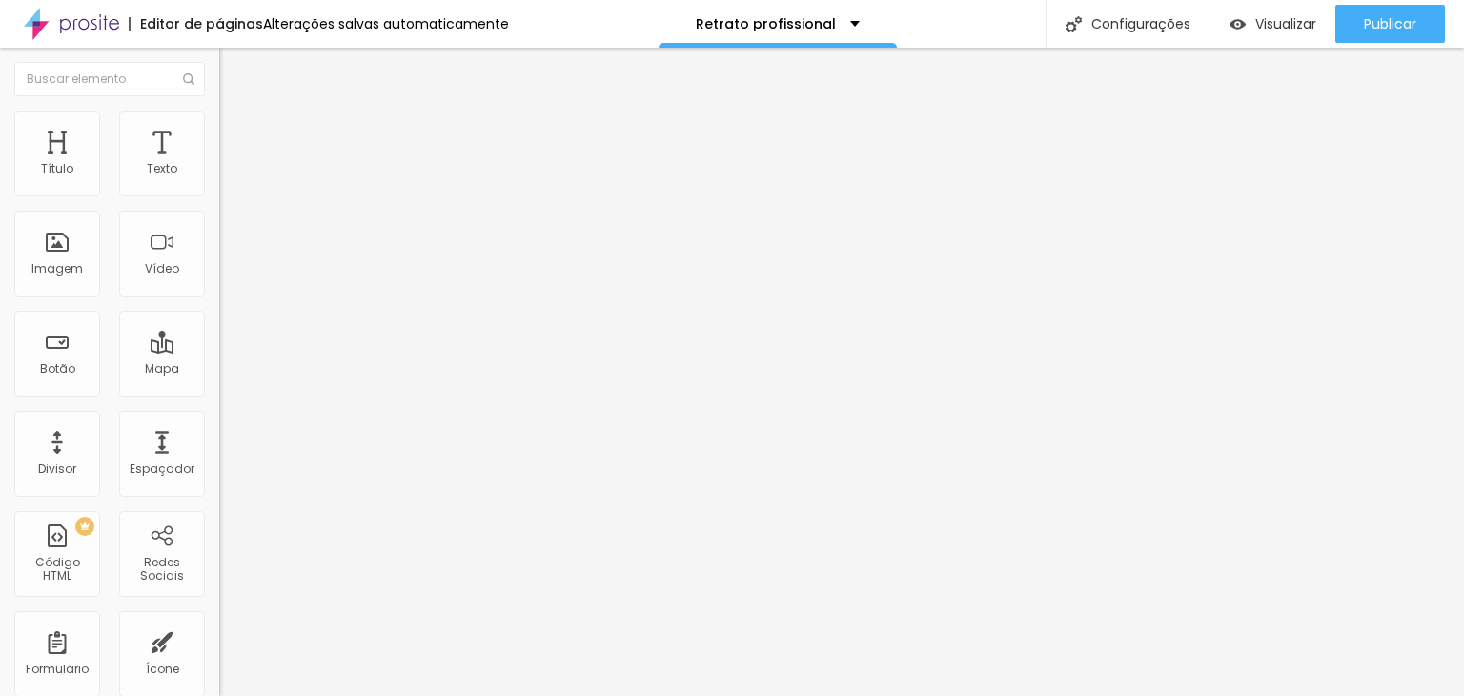
type input "349"
type input "309"
type input "229"
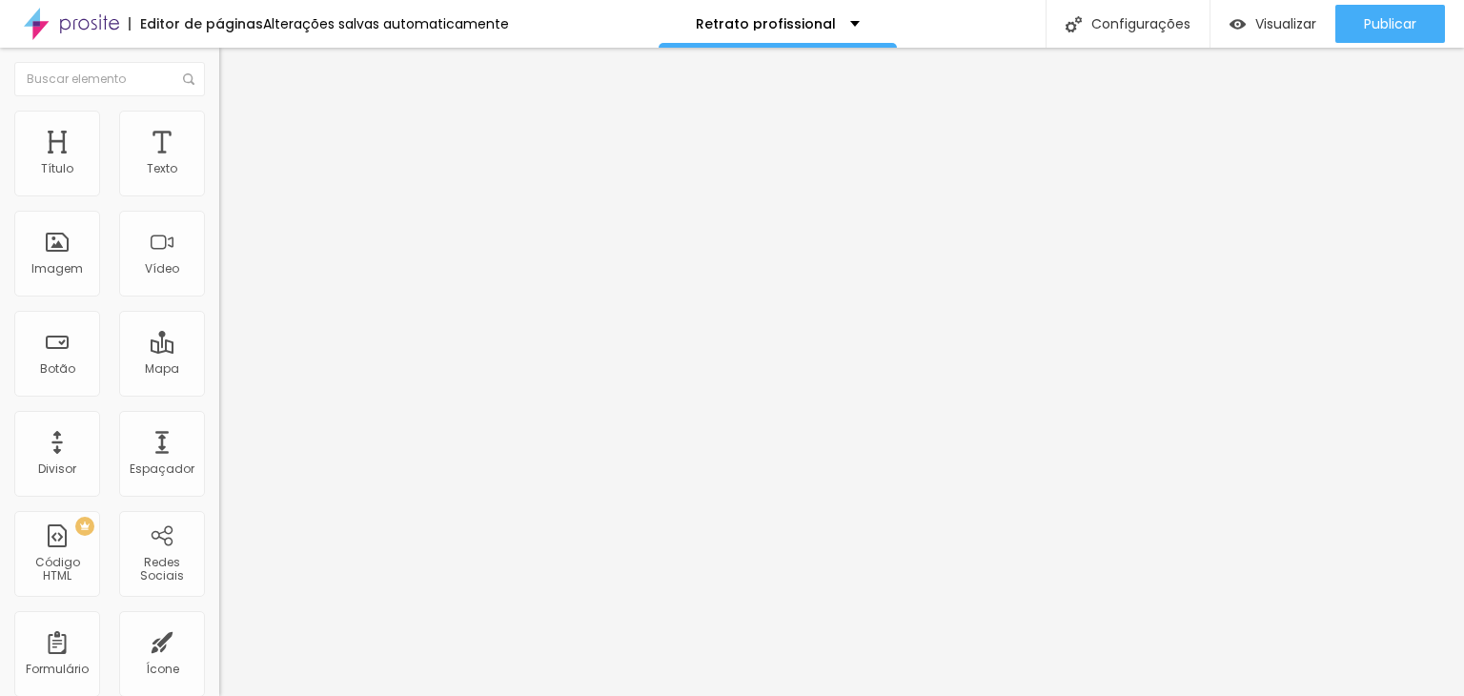
type input "229"
type input "130"
type input "40"
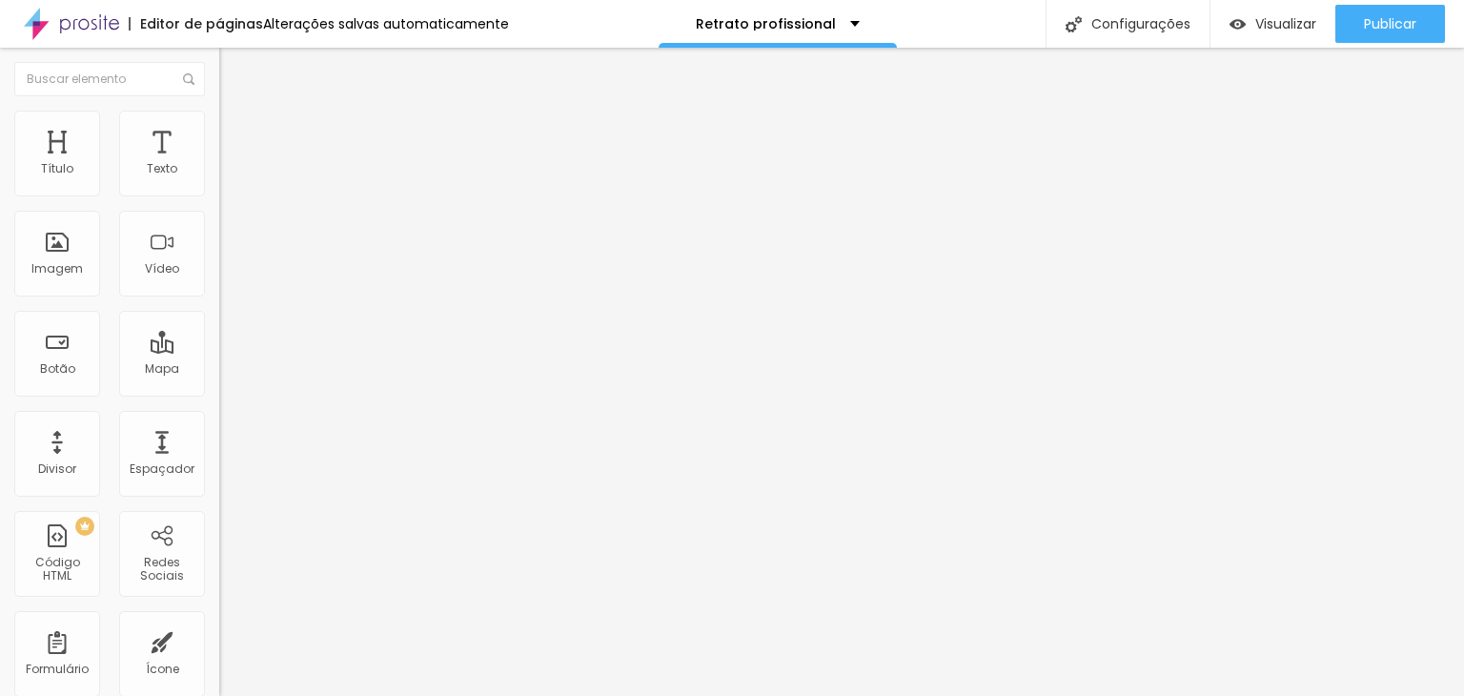
type input "0"
drag, startPoint x: 48, startPoint y: 225, endPoint x: 0, endPoint y: 223, distance: 47.7
type input "0"
click at [219, 639] on input "range" at bounding box center [280, 646] width 123 height 15
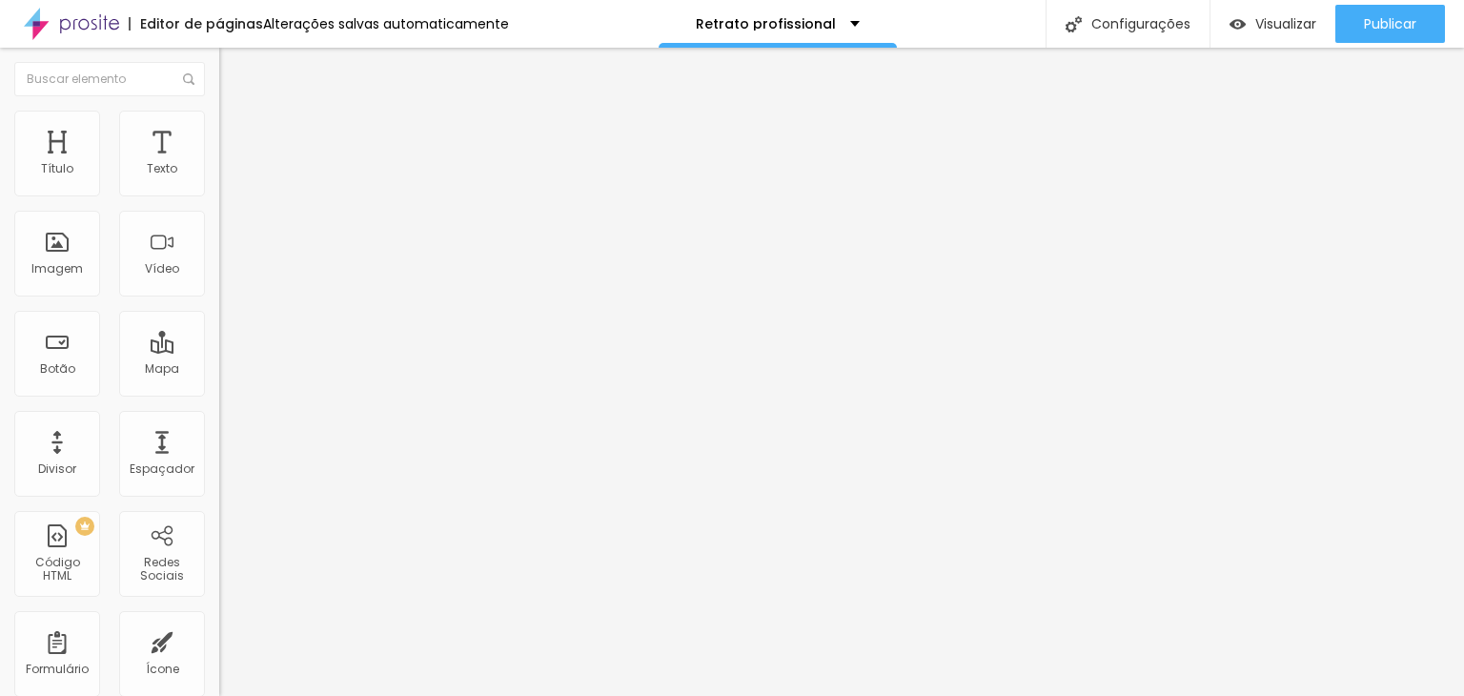
type input "5"
type input "0"
type input "5"
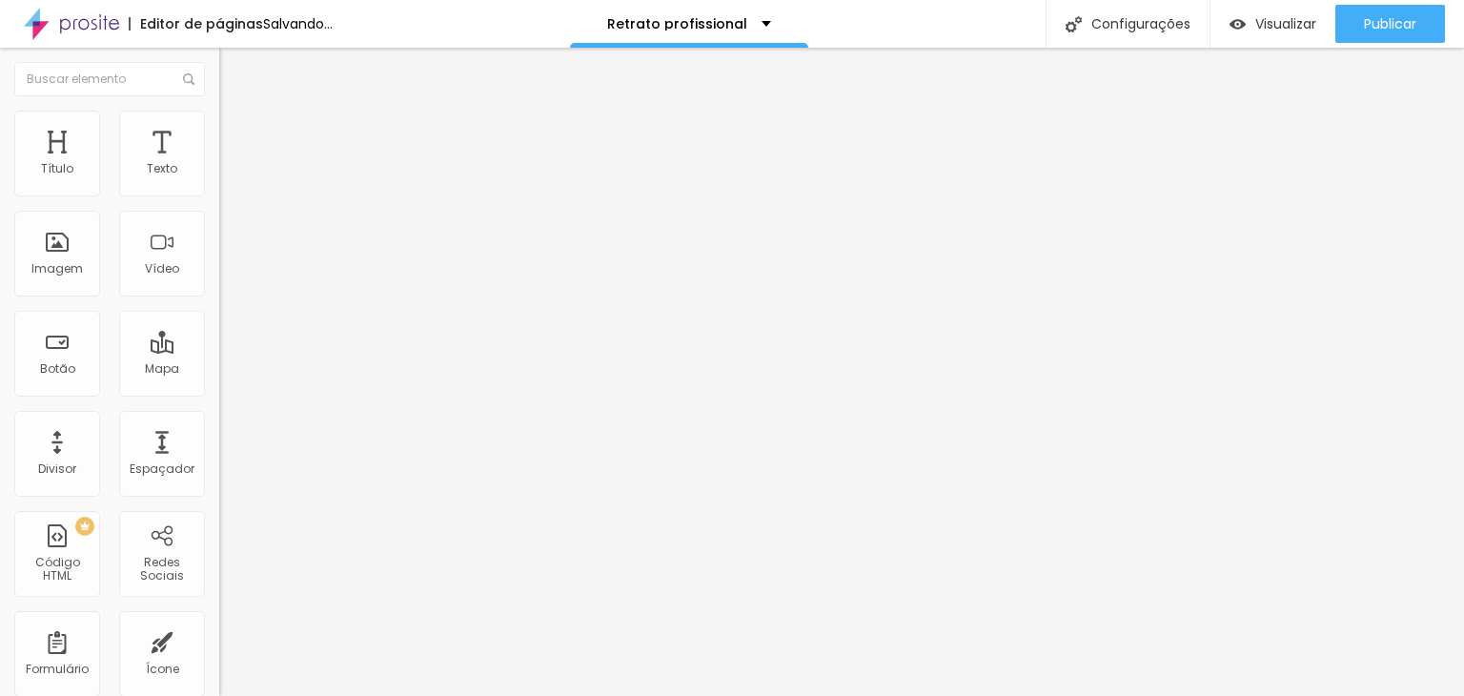
type input "5"
type input "25"
type input "10"
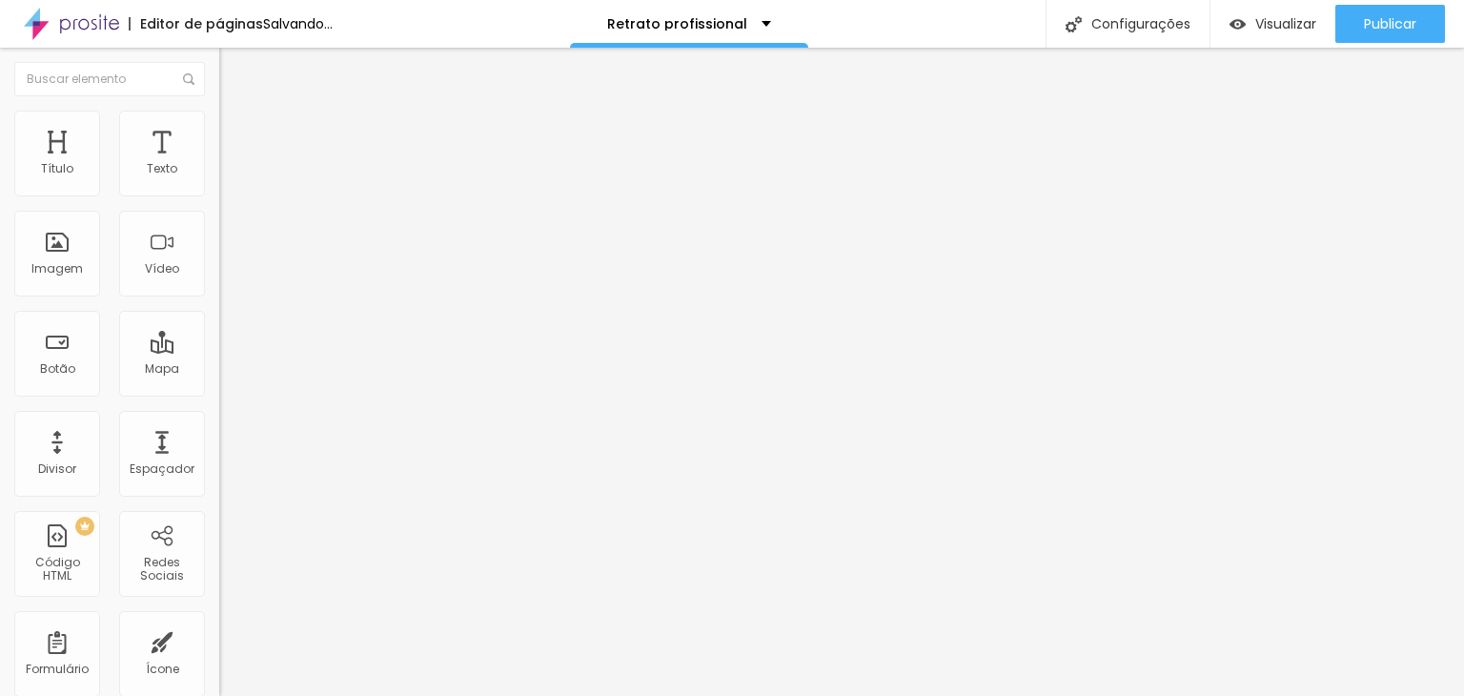
type input "5"
type input "0"
type input "5"
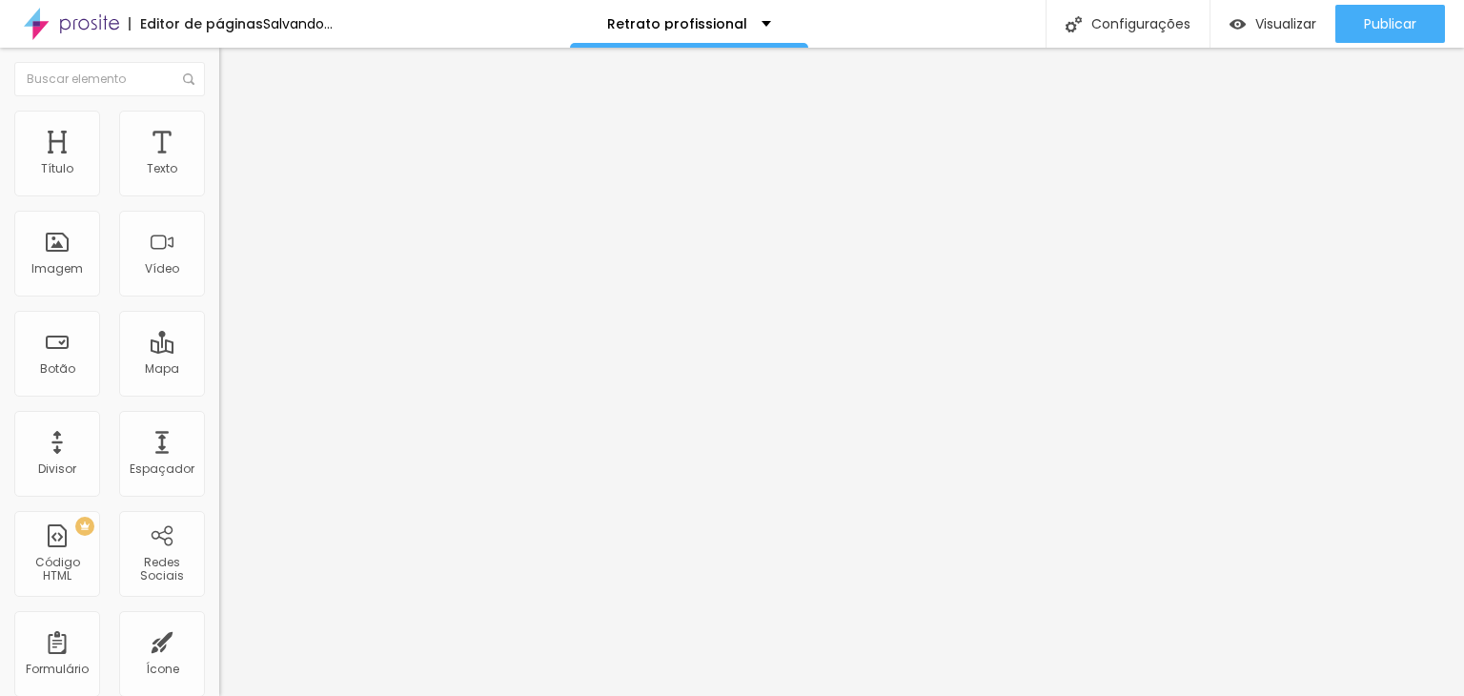
type input "5"
drag, startPoint x: 44, startPoint y: 186, endPoint x: 56, endPoint y: 190, distance: 13.0
click at [219, 370] on input "range" at bounding box center [280, 377] width 123 height 15
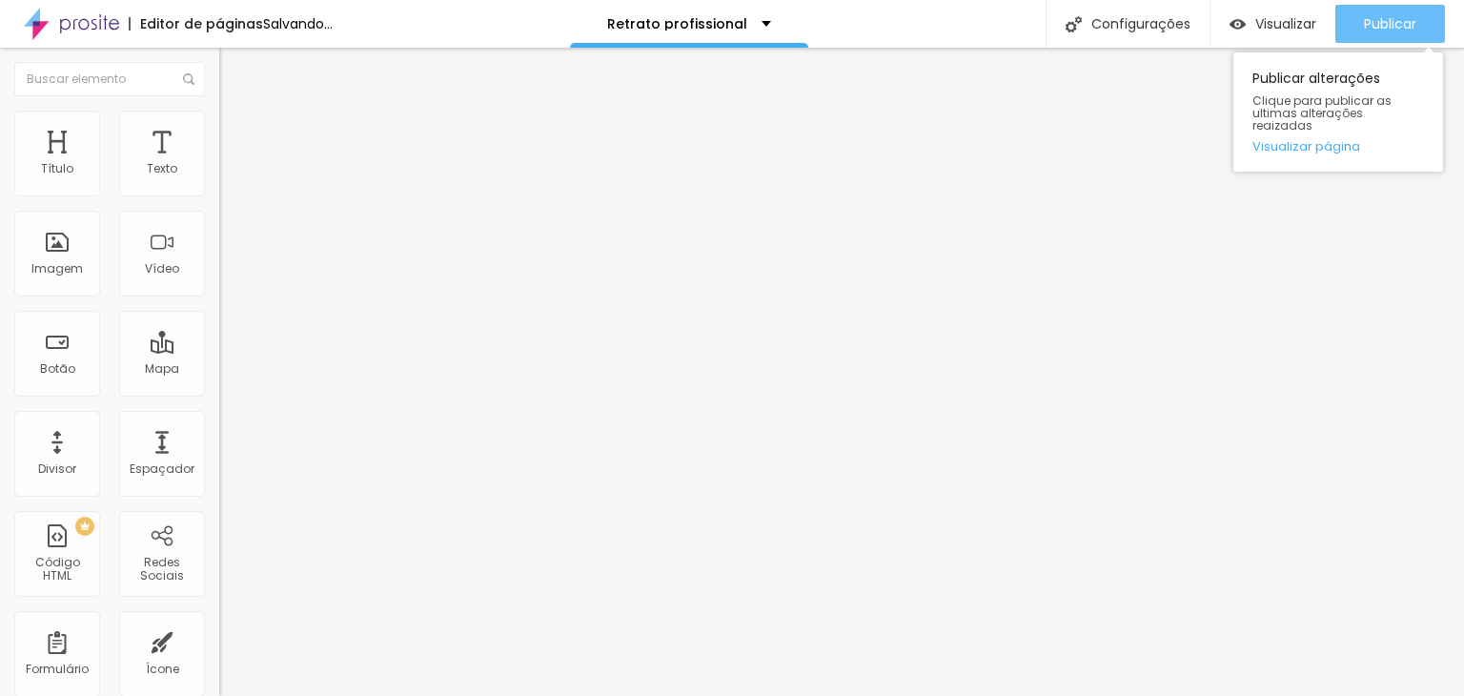
click at [1372, 30] on span "Publicar" at bounding box center [1390, 23] width 52 height 15
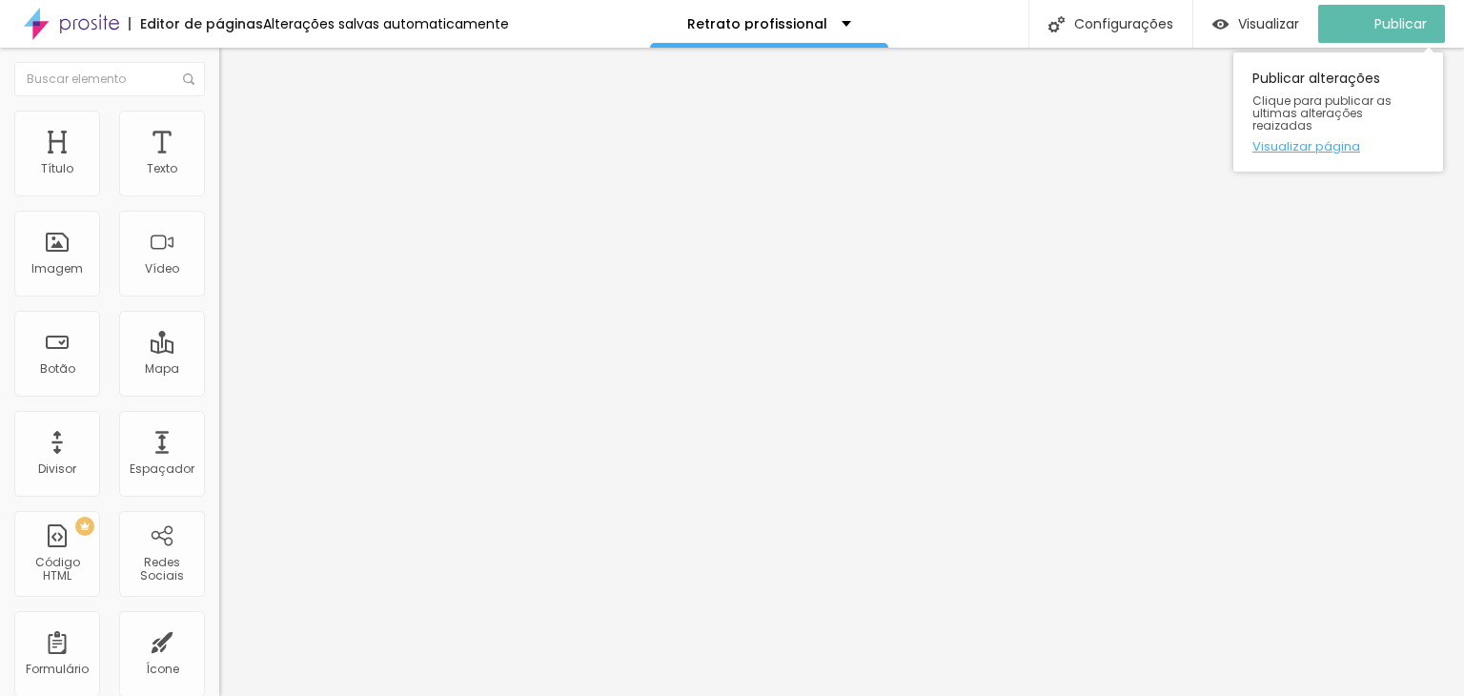
click at [1309, 140] on link "Visualizar página" at bounding box center [1338, 146] width 172 height 12
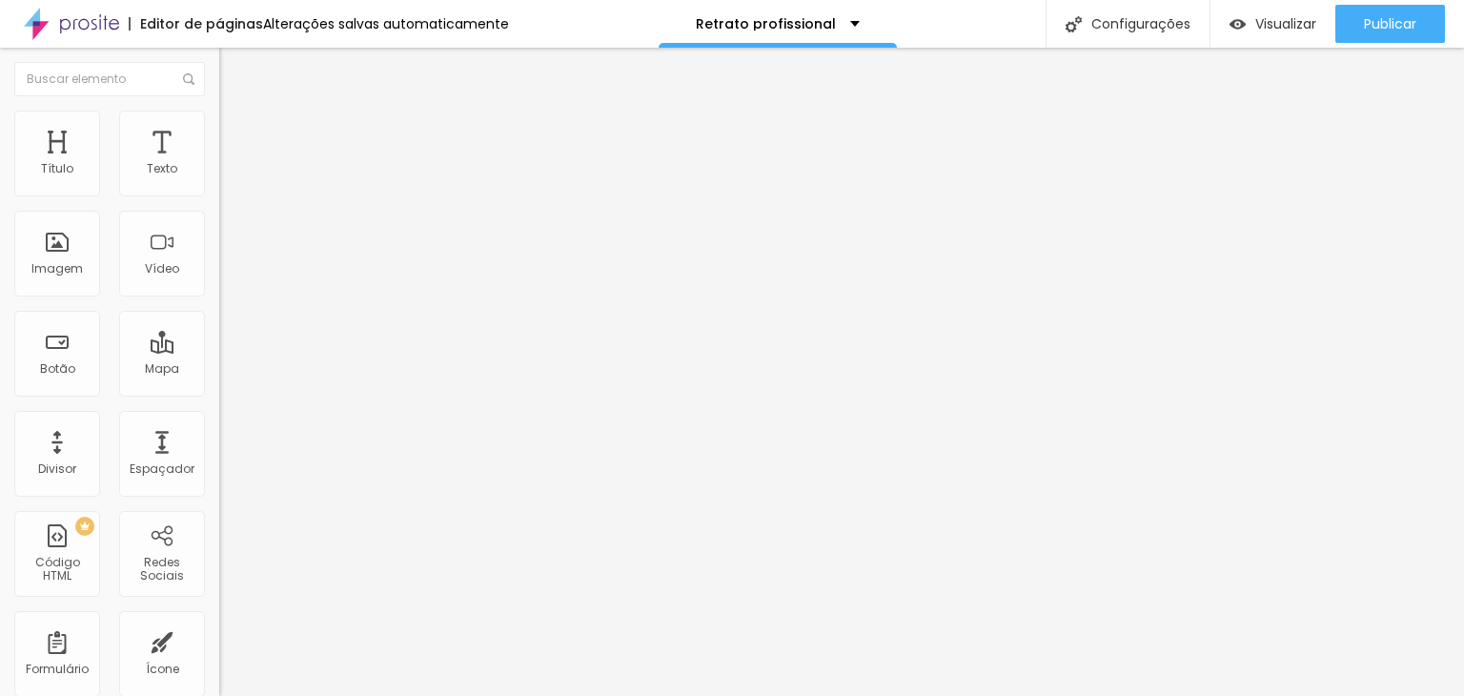
type input "10"
type input "15"
type input "20"
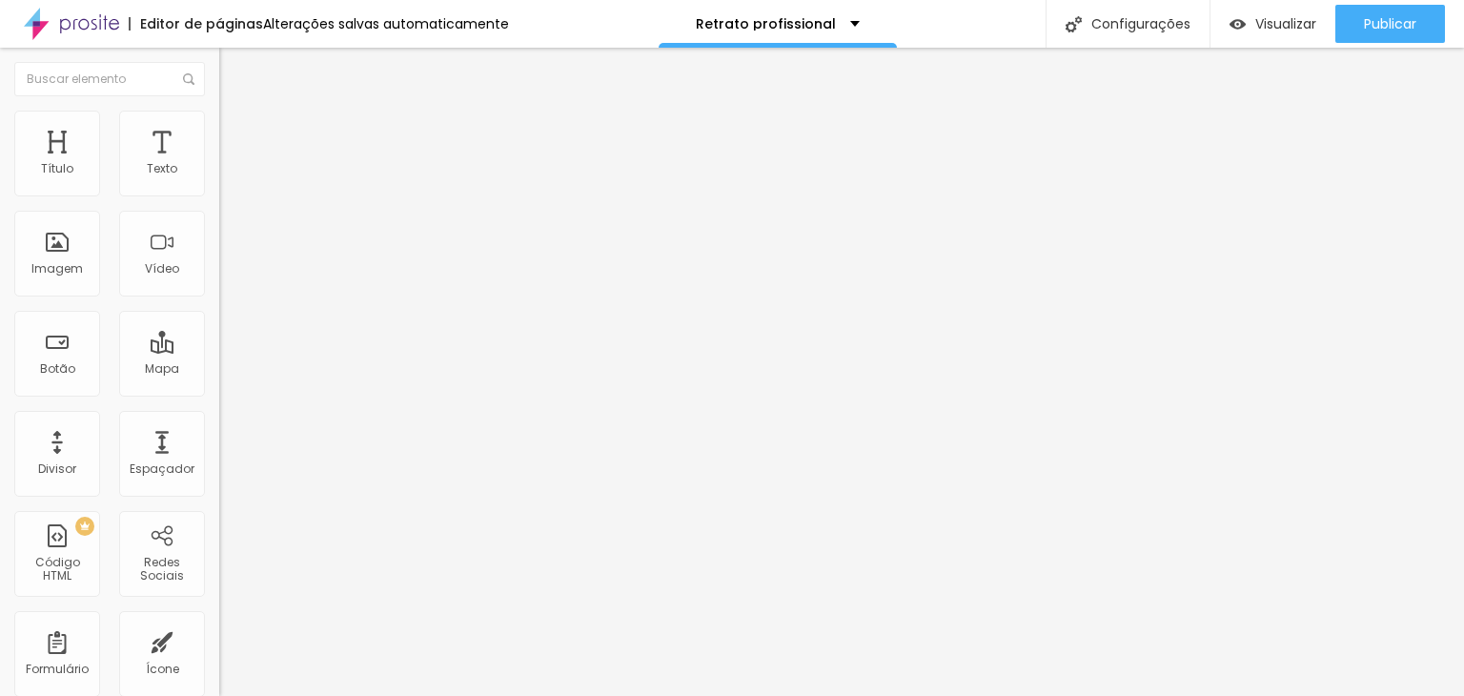
type input "20"
type input "25"
type input "20"
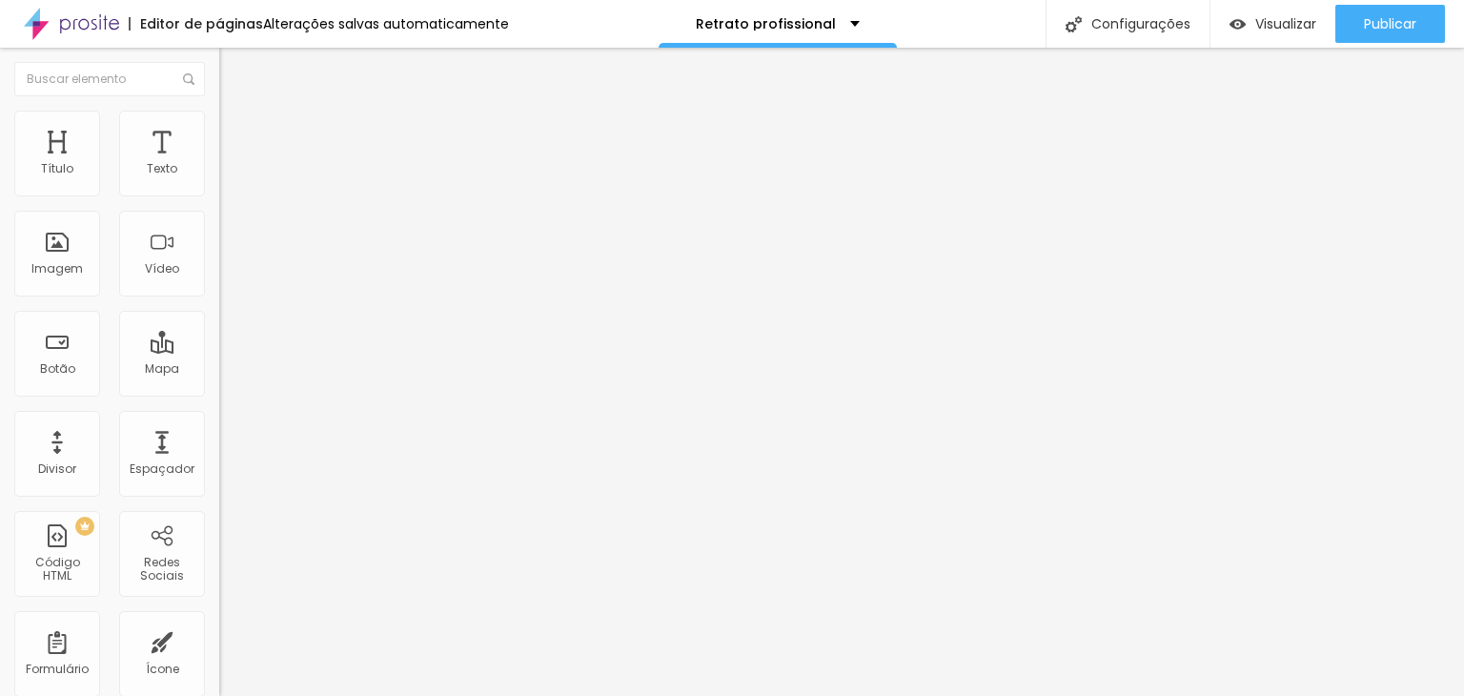
drag, startPoint x: 61, startPoint y: 185, endPoint x: 111, endPoint y: 189, distance: 50.6
click at [219, 370] on input "range" at bounding box center [280, 377] width 123 height 15
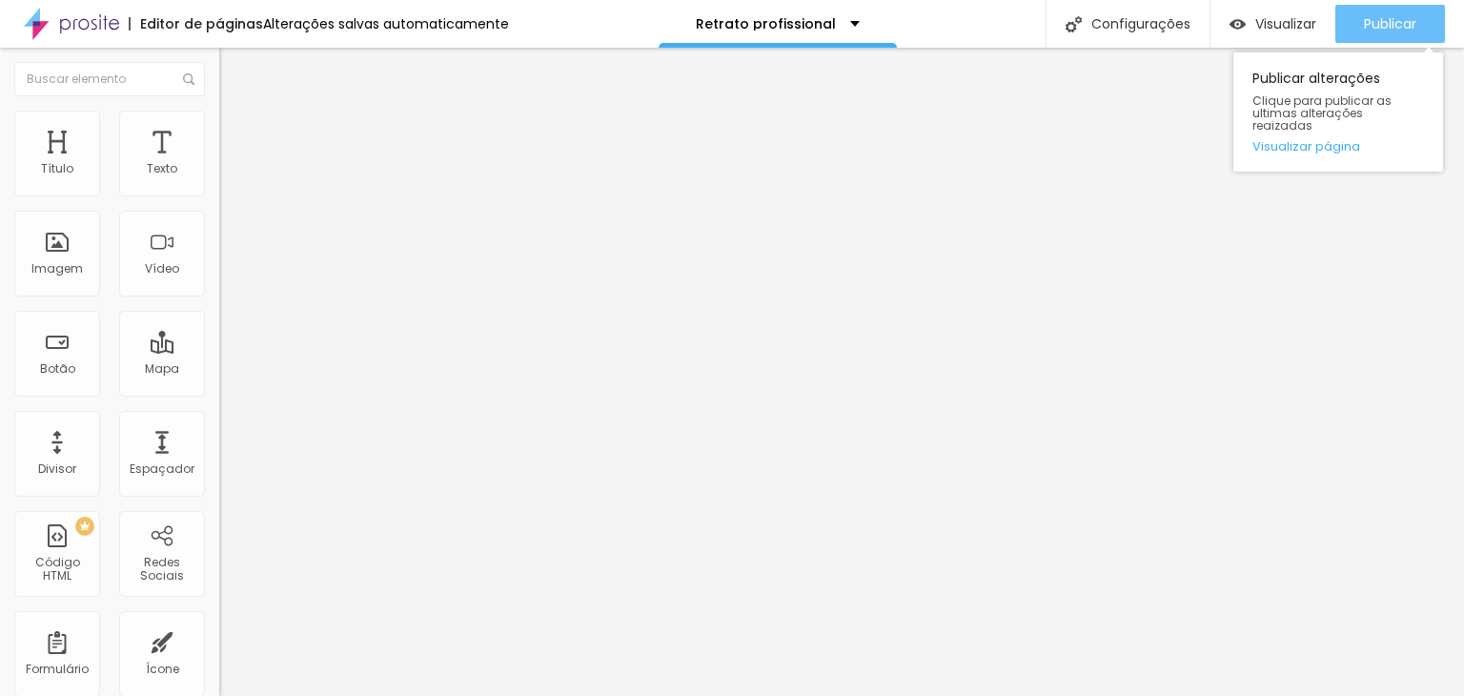
click at [1375, 21] on span "Publicar" at bounding box center [1390, 23] width 52 height 15
click at [1284, 140] on link "Visualizar página" at bounding box center [1338, 146] width 172 height 12
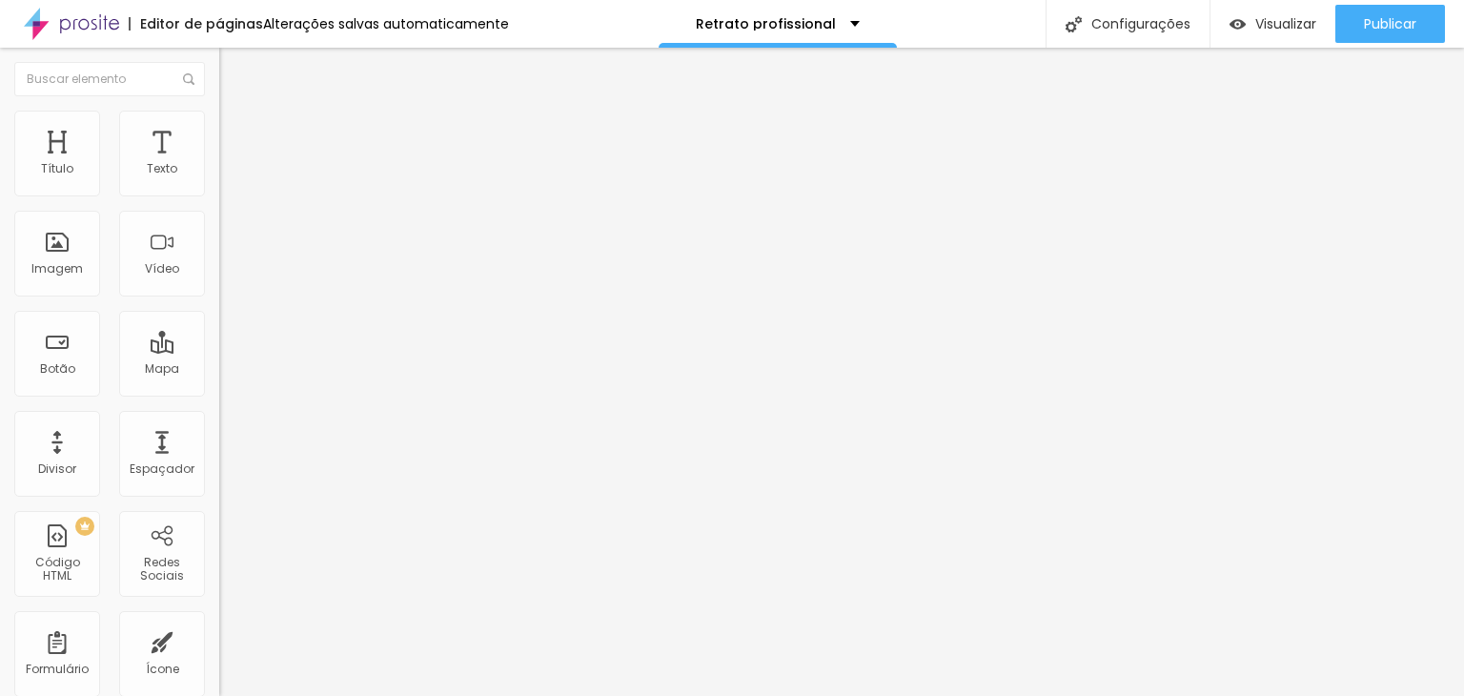
type input "15"
type input "10"
type input "5"
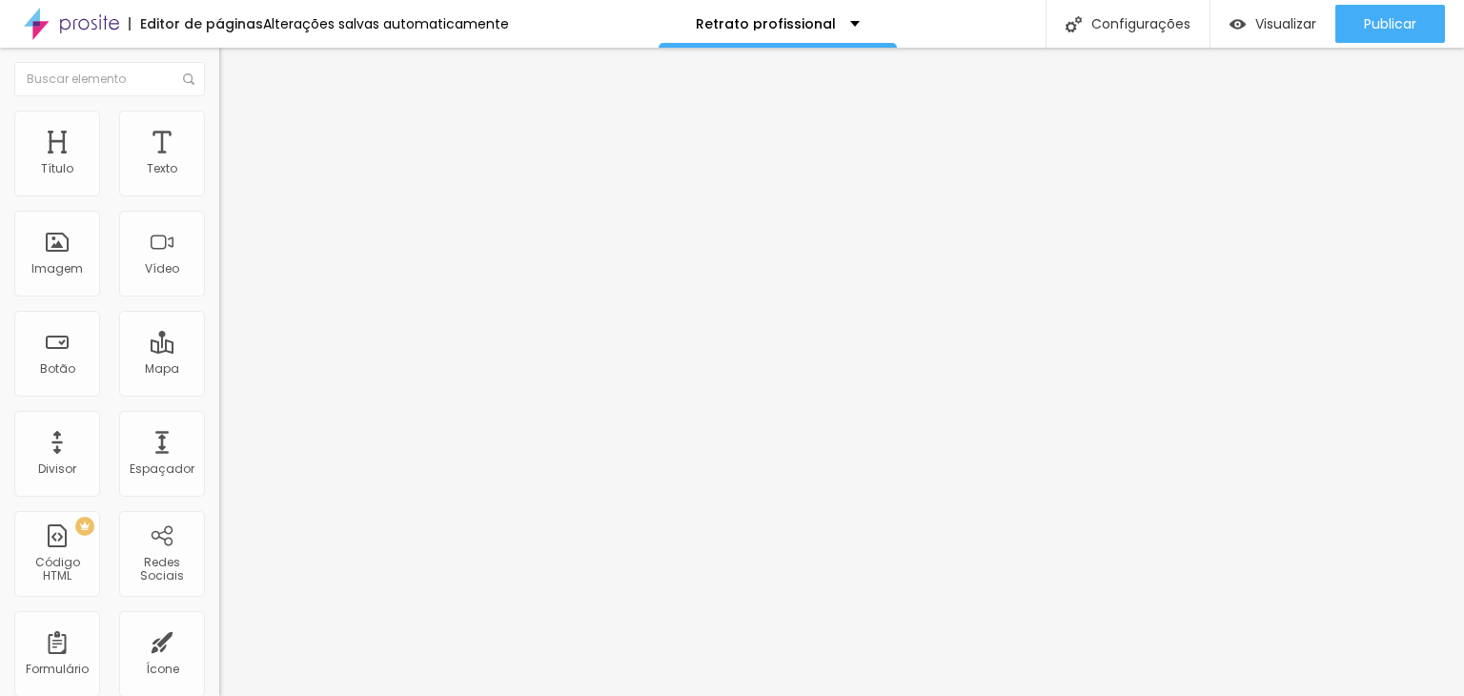
type input "5"
type input "0"
drag, startPoint x: 104, startPoint y: 184, endPoint x: 23, endPoint y: 191, distance: 81.3
type input "0"
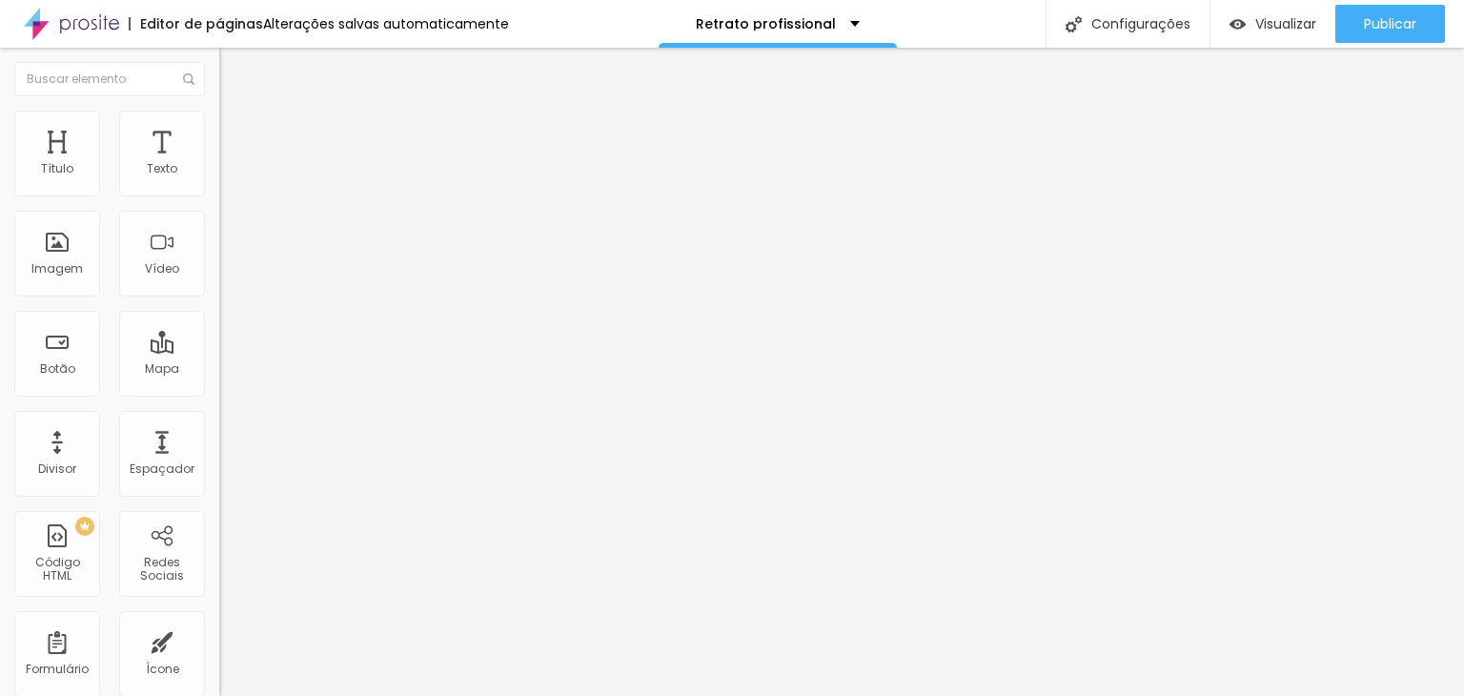
click at [219, 370] on input "range" at bounding box center [280, 377] width 123 height 15
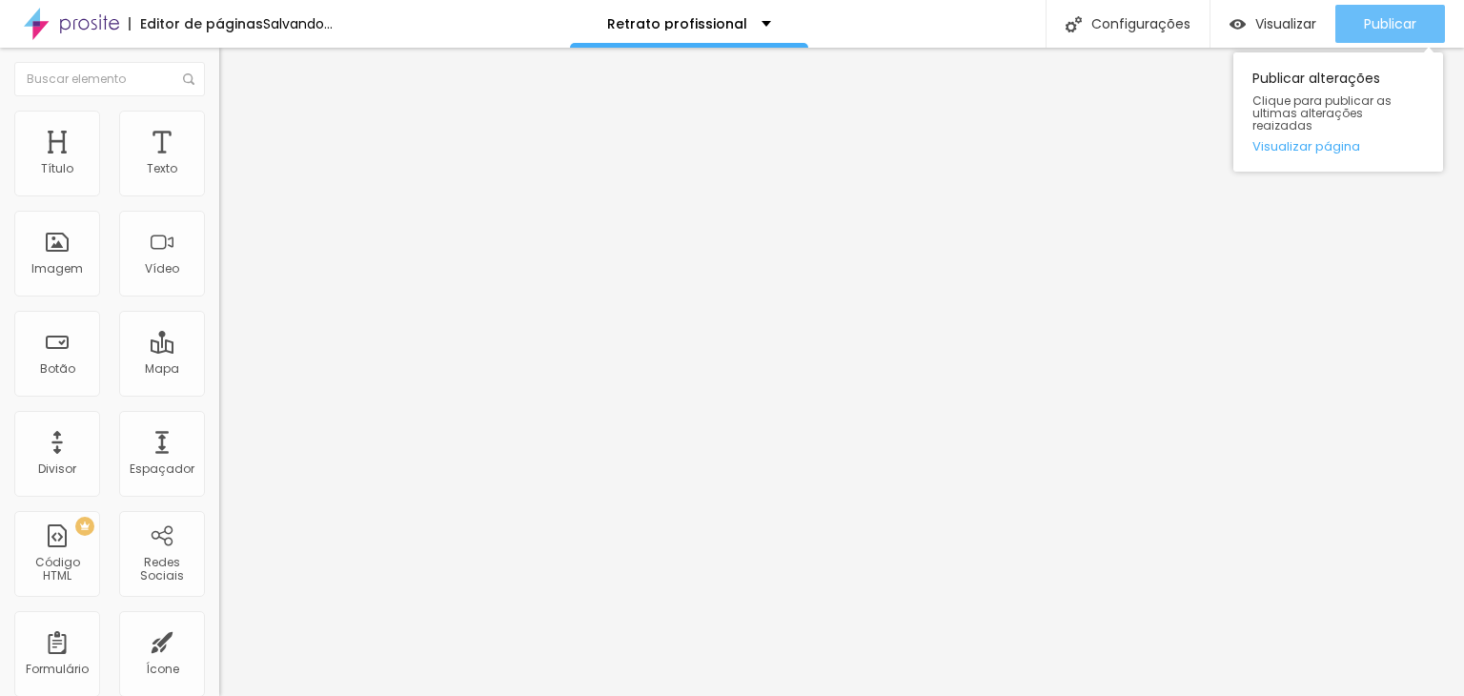
click at [1384, 24] on span "Publicar" at bounding box center [1390, 23] width 52 height 15
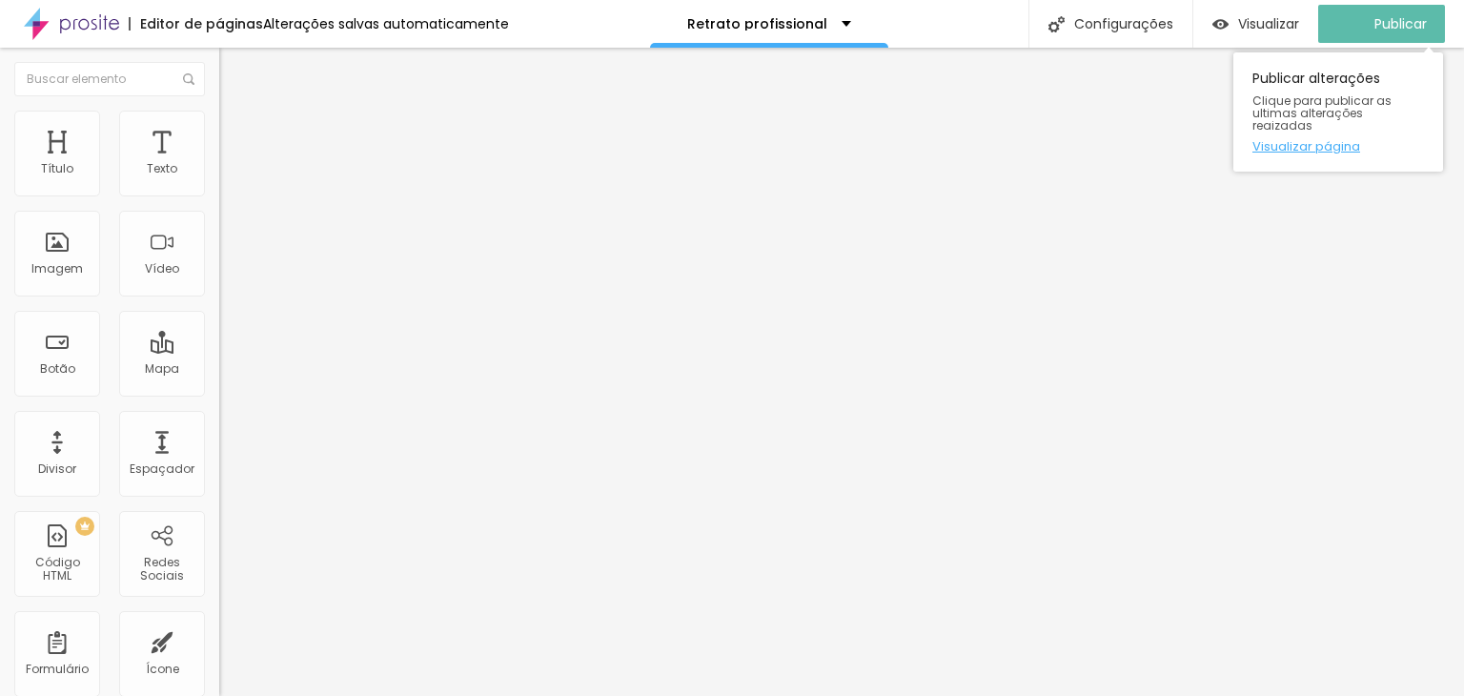
click at [1304, 140] on link "Visualizar página" at bounding box center [1338, 146] width 172 height 12
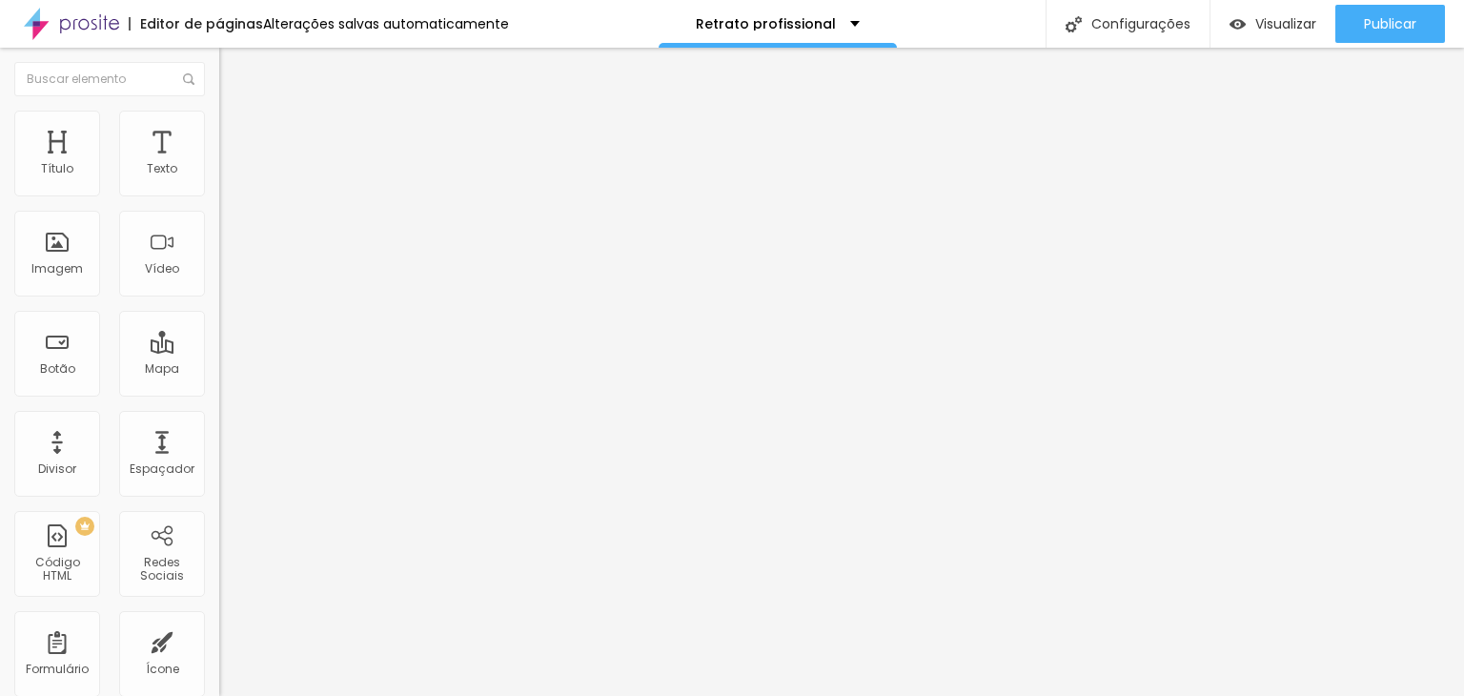
click at [236, 128] on span "Estilo" at bounding box center [251, 123] width 30 height 16
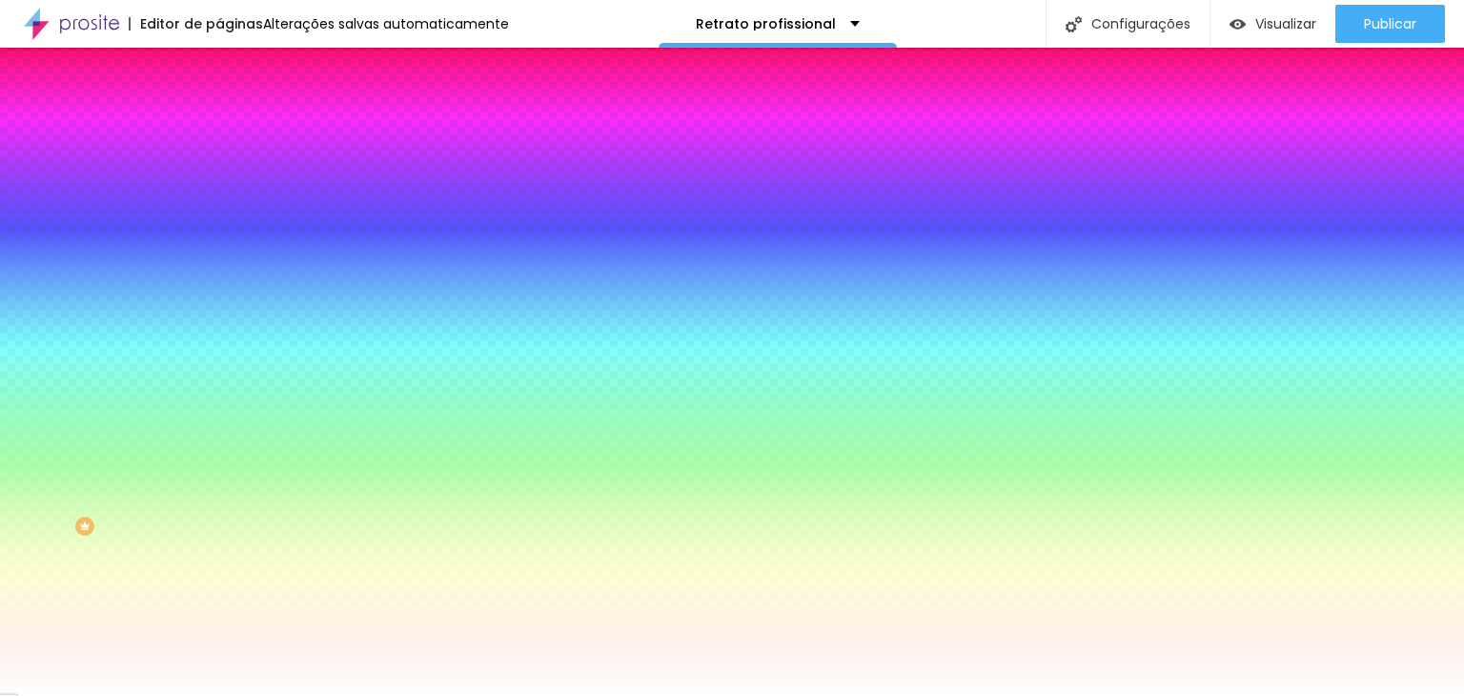
click at [219, 130] on img at bounding box center [227, 138] width 17 height 17
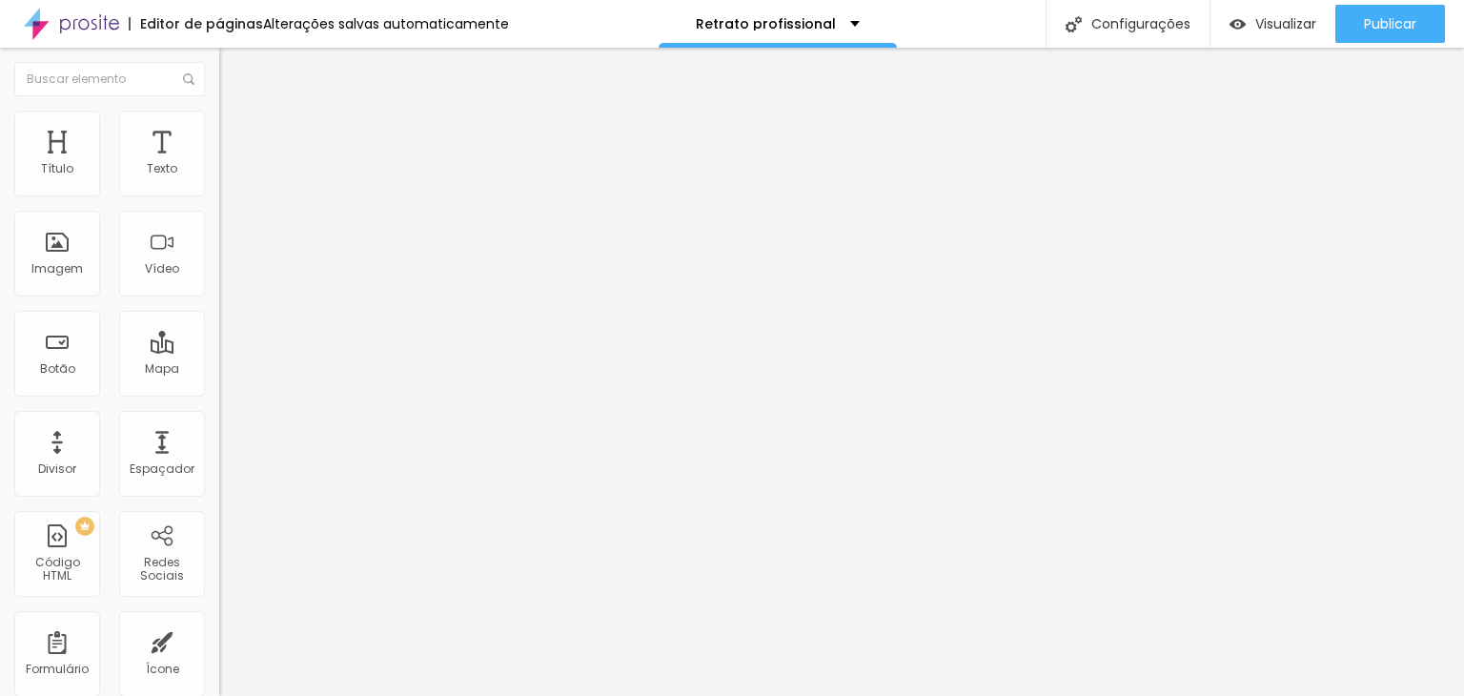
type input "45"
type input "40"
type input "0"
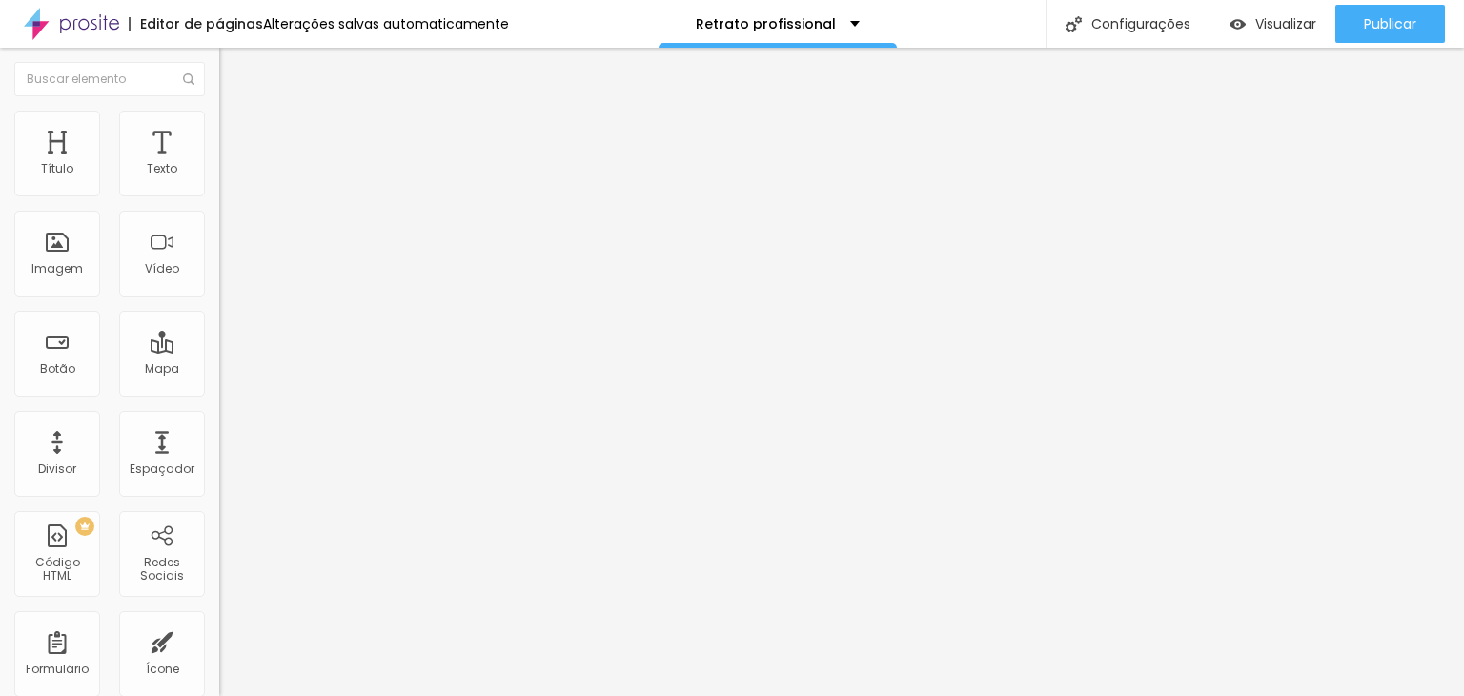
type input "0"
drag, startPoint x: 139, startPoint y: 188, endPoint x: 0, endPoint y: 187, distance: 139.1
click at [219, 370] on input "range" at bounding box center [280, 377] width 123 height 15
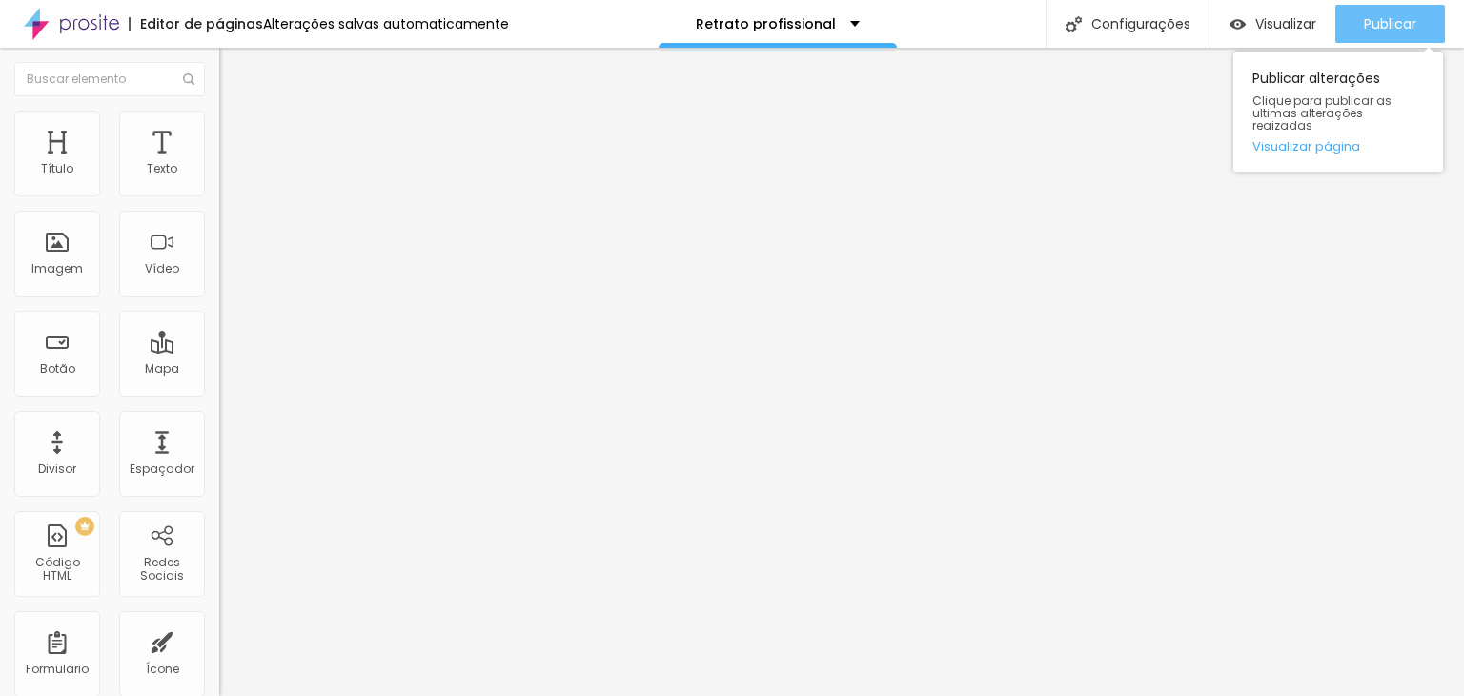
click at [1392, 24] on span "Publicar" at bounding box center [1390, 23] width 52 height 15
click at [1314, 140] on link "Visualizar página" at bounding box center [1338, 146] width 172 height 12
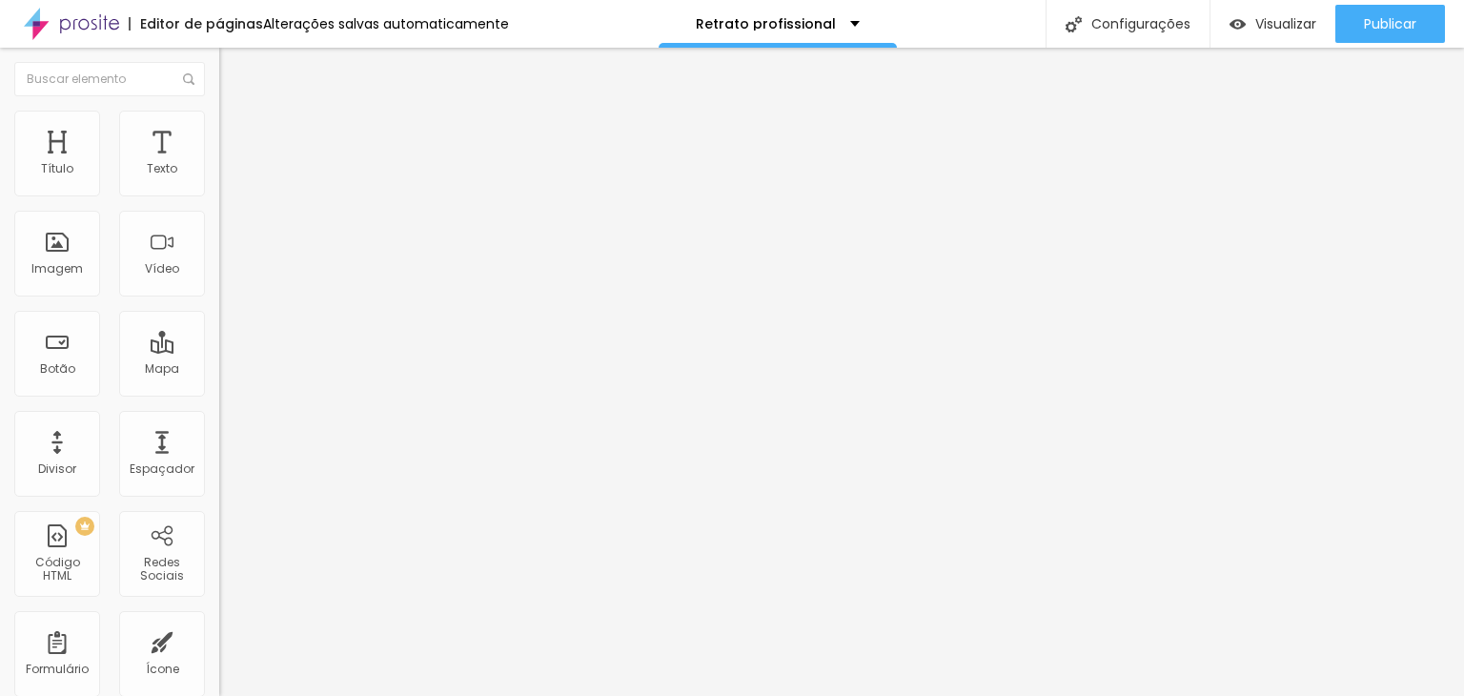
type input "20"
type input "50"
drag, startPoint x: 39, startPoint y: 184, endPoint x: 263, endPoint y: 184, distance: 223.9
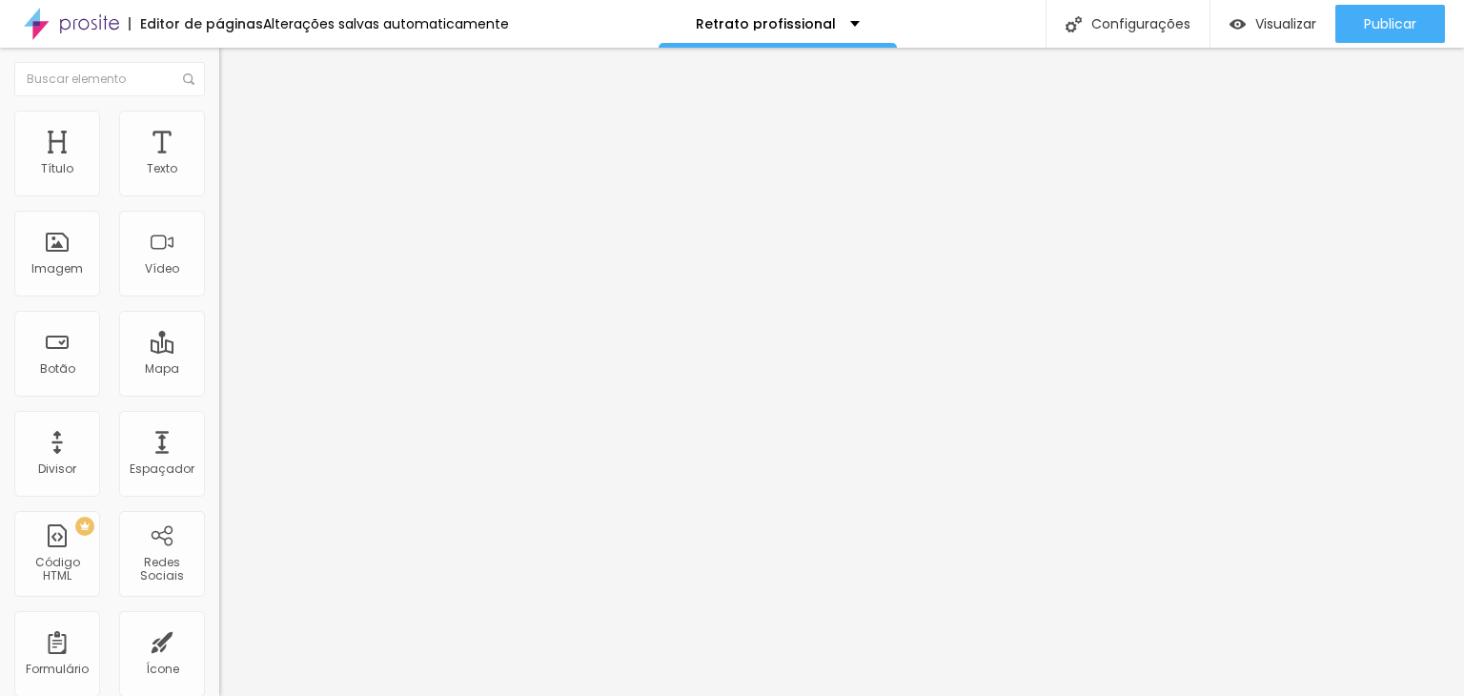
type input "50"
click at [263, 370] on input "range" at bounding box center [280, 377] width 123 height 15
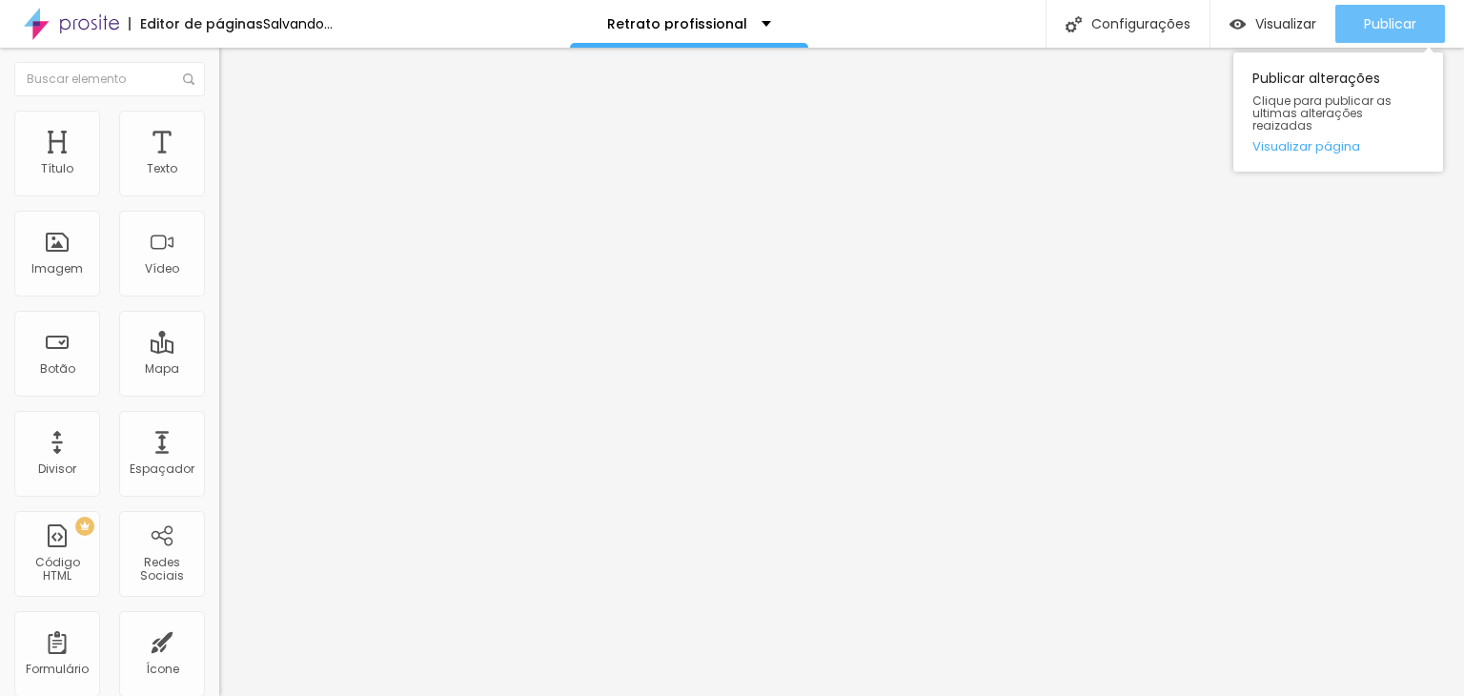
click at [1410, 28] on span "Publicar" at bounding box center [1390, 23] width 52 height 15
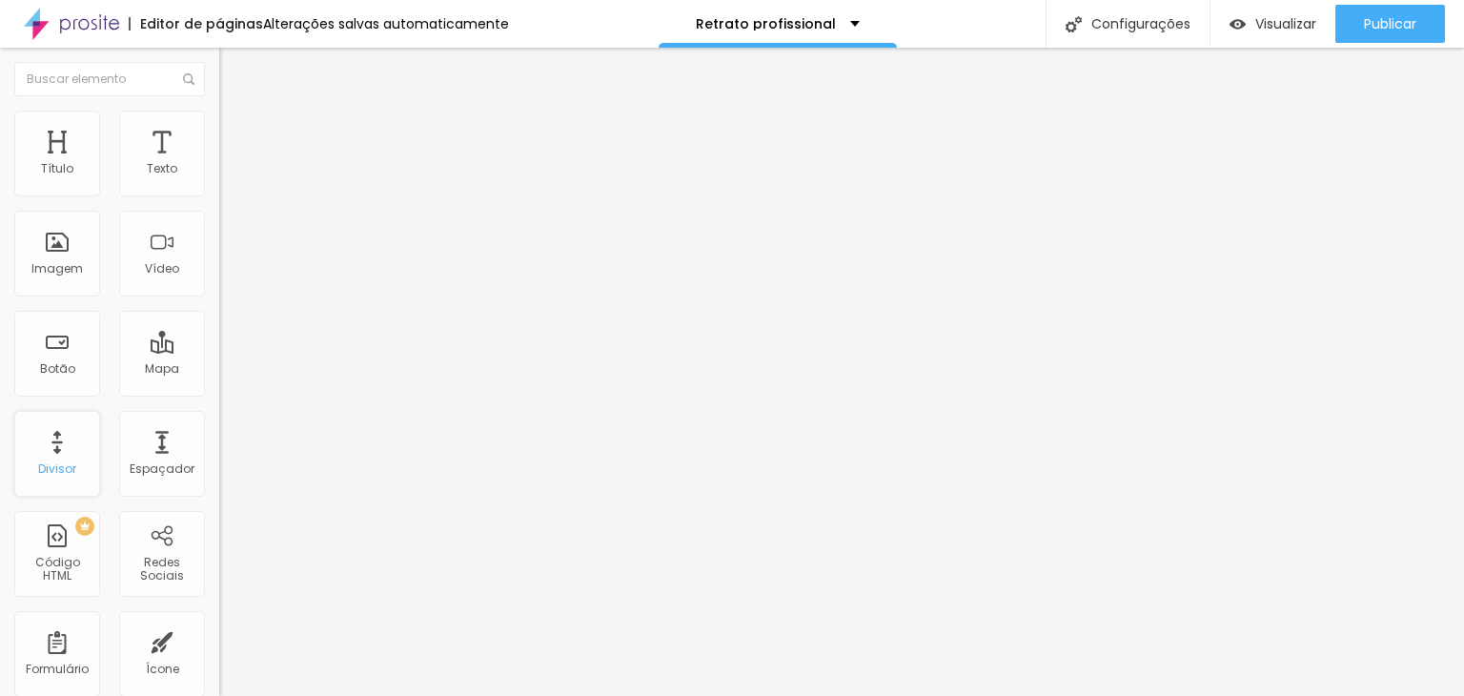
click at [68, 465] on div "Divisor" at bounding box center [57, 468] width 38 height 13
click at [233, 73] on img "button" at bounding box center [240, 69] width 15 height 15
click at [219, 111] on li "Estilo" at bounding box center [328, 120] width 219 height 19
click at [219, 121] on img at bounding box center [227, 119] width 17 height 17
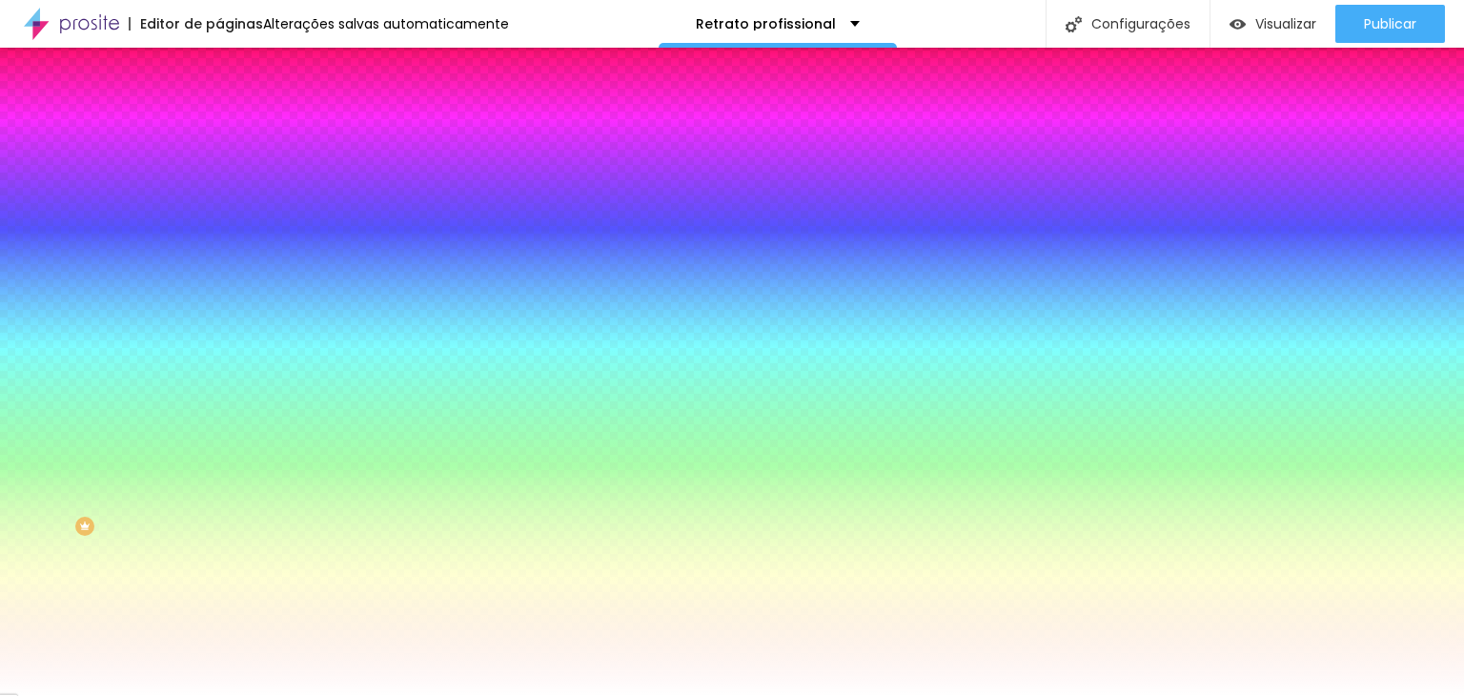
click at [219, 198] on span "Nenhum" at bounding box center [244, 190] width 50 height 16
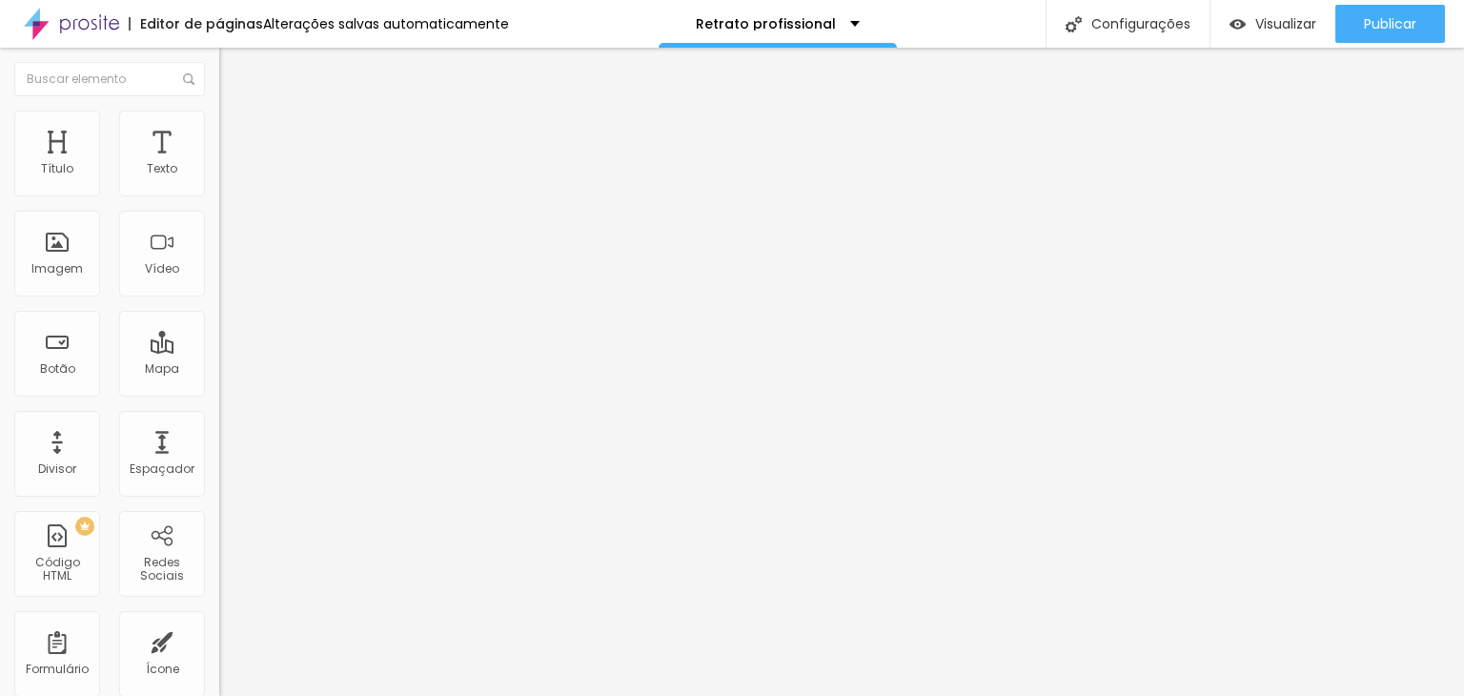
click at [236, 131] on span "Estilo" at bounding box center [251, 123] width 30 height 16
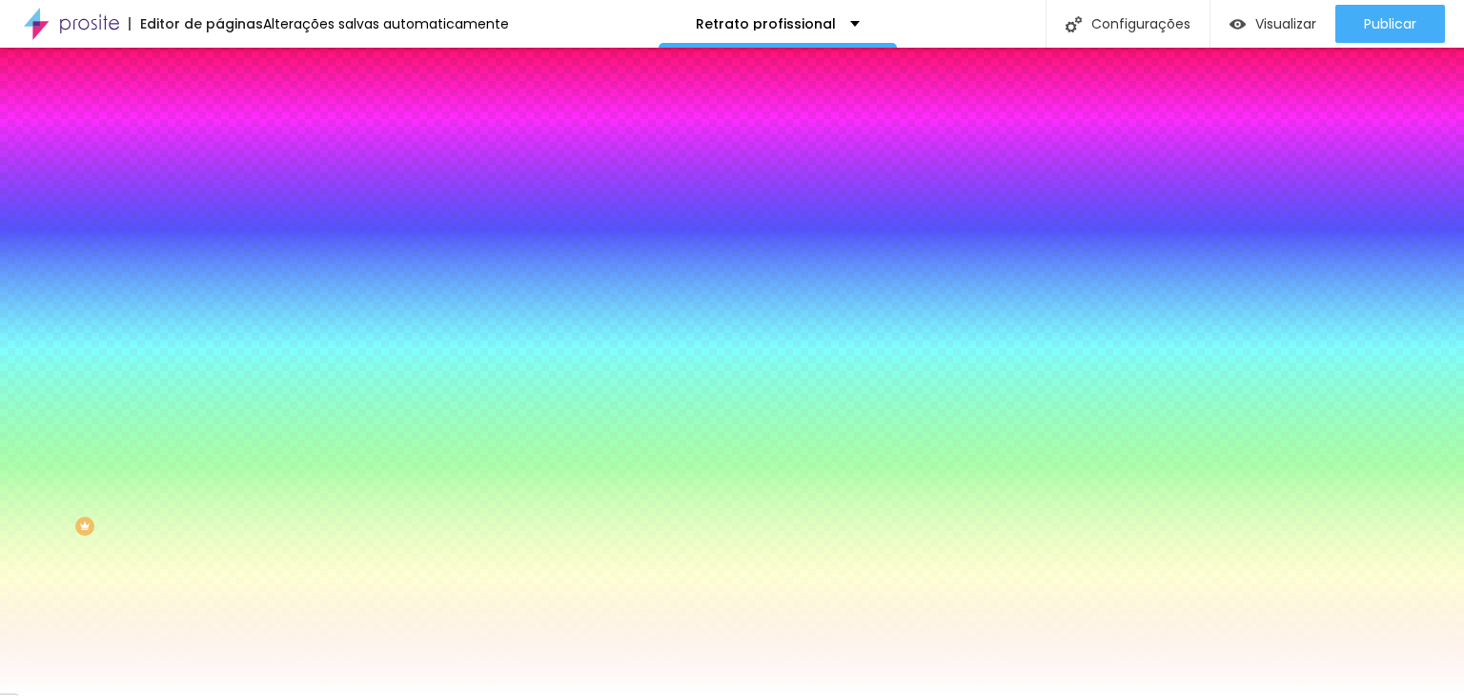
click at [236, 134] on span "Avançado" at bounding box center [267, 142] width 63 height 16
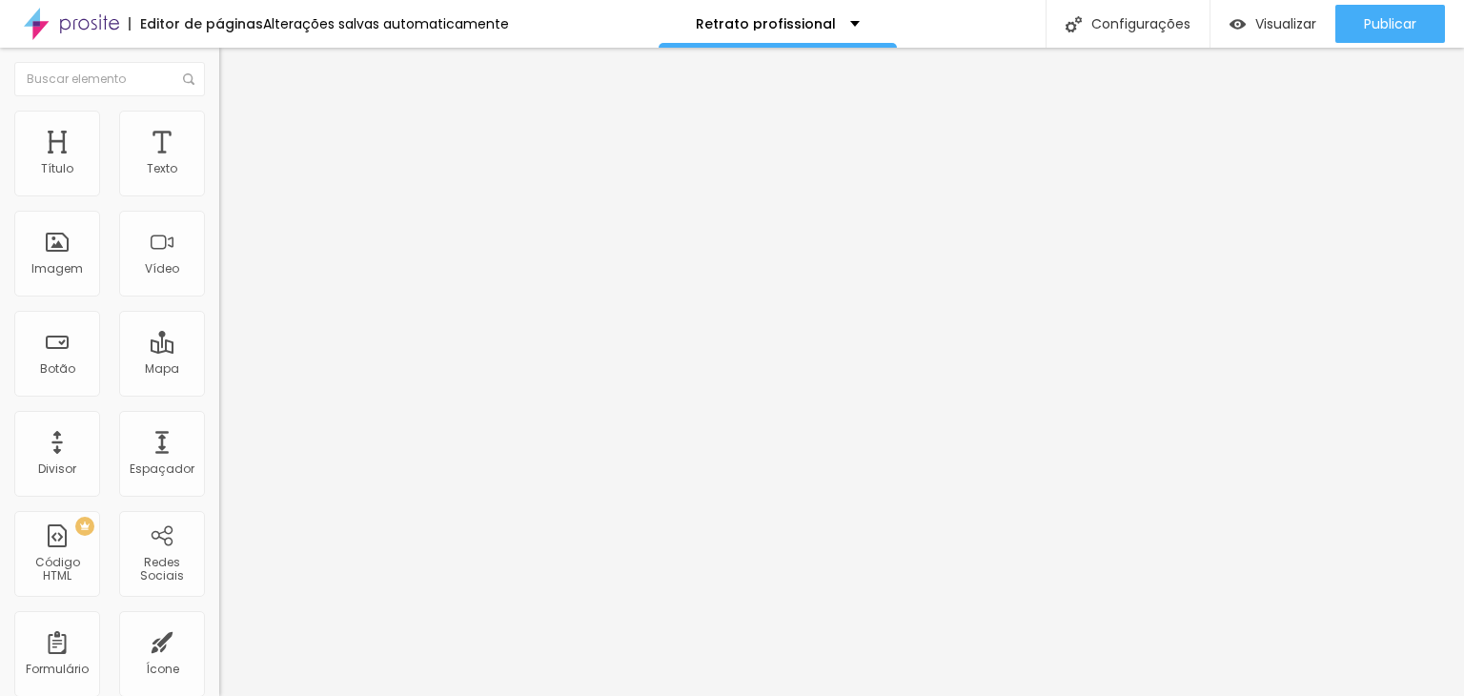
click at [219, 111] on li "Conteúdo" at bounding box center [328, 100] width 219 height 19
click at [233, 70] on img "button" at bounding box center [240, 69] width 15 height 15
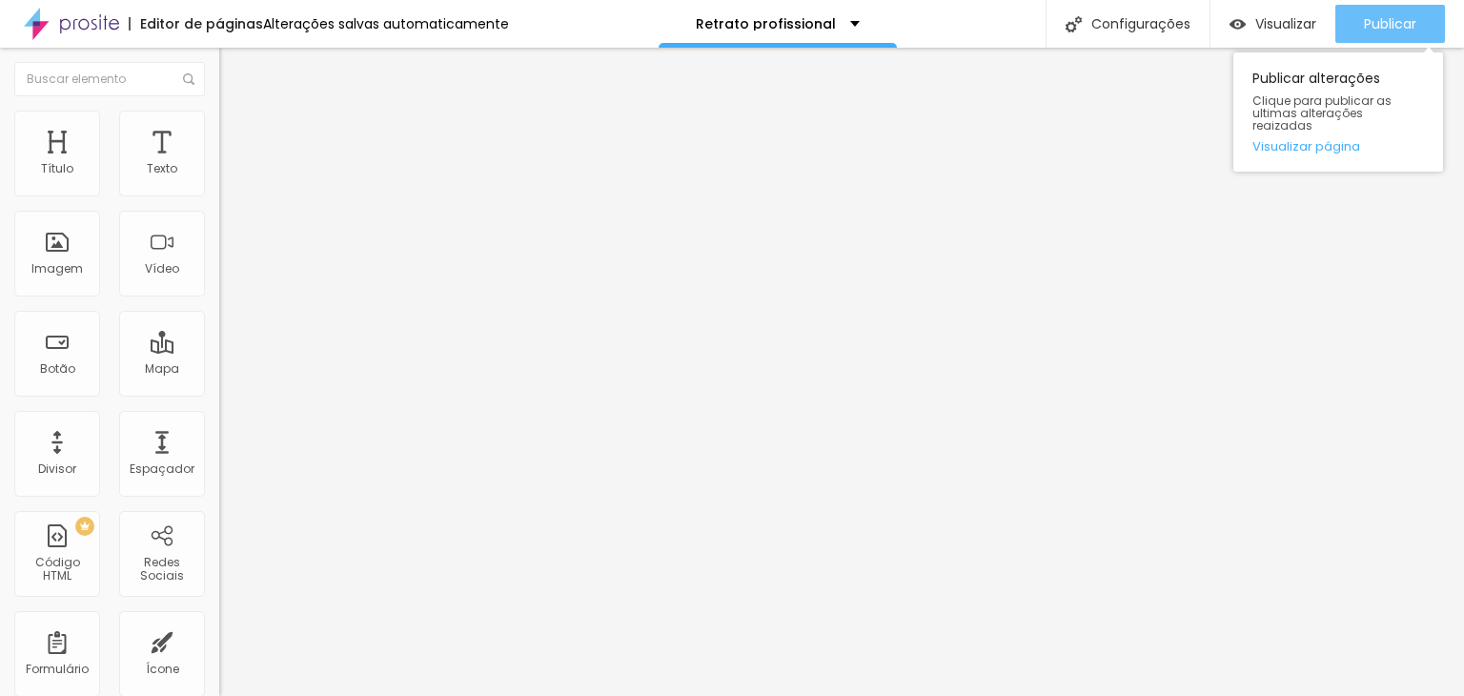
click at [1376, 16] on span "Publicar" at bounding box center [1390, 23] width 52 height 15
click at [1299, 140] on link "Visualizar página" at bounding box center [1338, 146] width 172 height 12
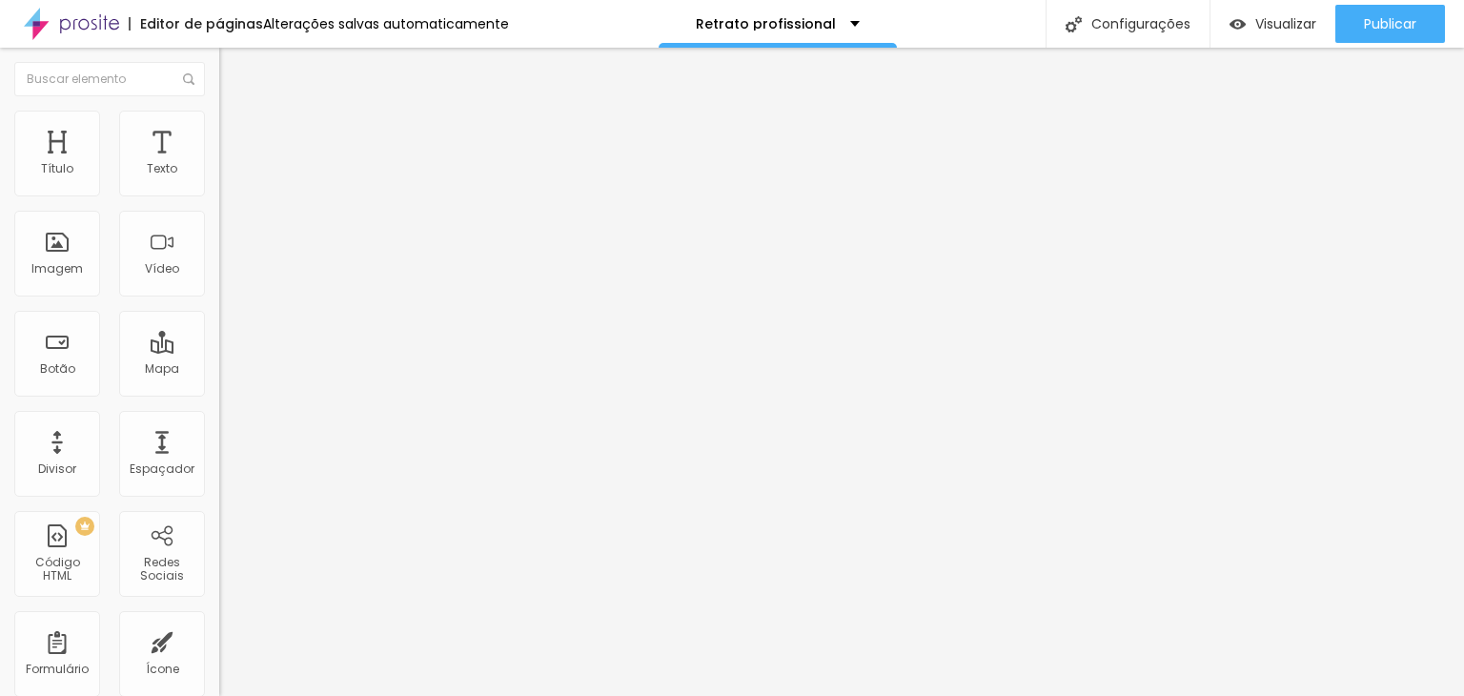
click at [219, 173] on span "Completo" at bounding box center [248, 165] width 58 height 16
click at [219, 185] on span "Encaixotado" at bounding box center [256, 177] width 74 height 16
click at [236, 131] on span "Estilo" at bounding box center [251, 123] width 30 height 16
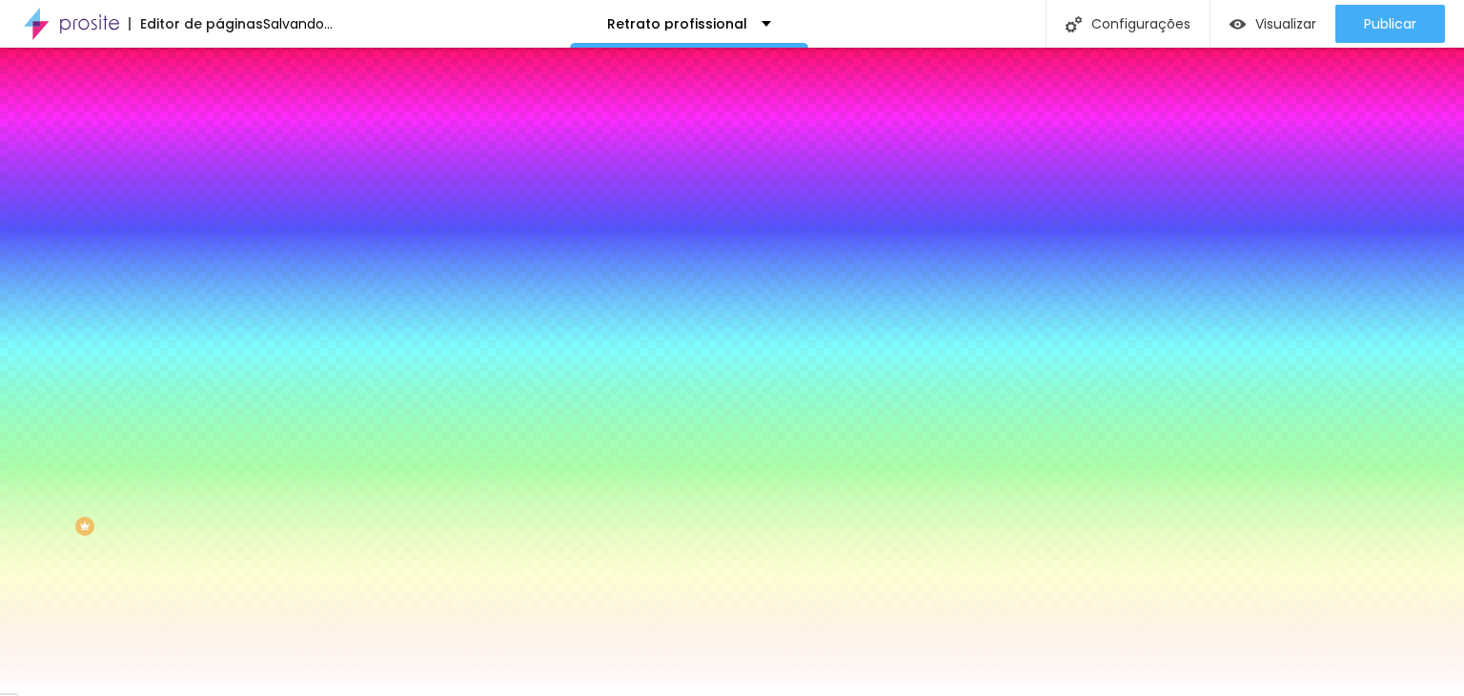
click at [219, 198] on span "Nenhum" at bounding box center [244, 190] width 50 height 16
click at [219, 228] on span "Parallax" at bounding box center [242, 220] width 47 height 16
click at [236, 134] on span "Avançado" at bounding box center [267, 142] width 63 height 16
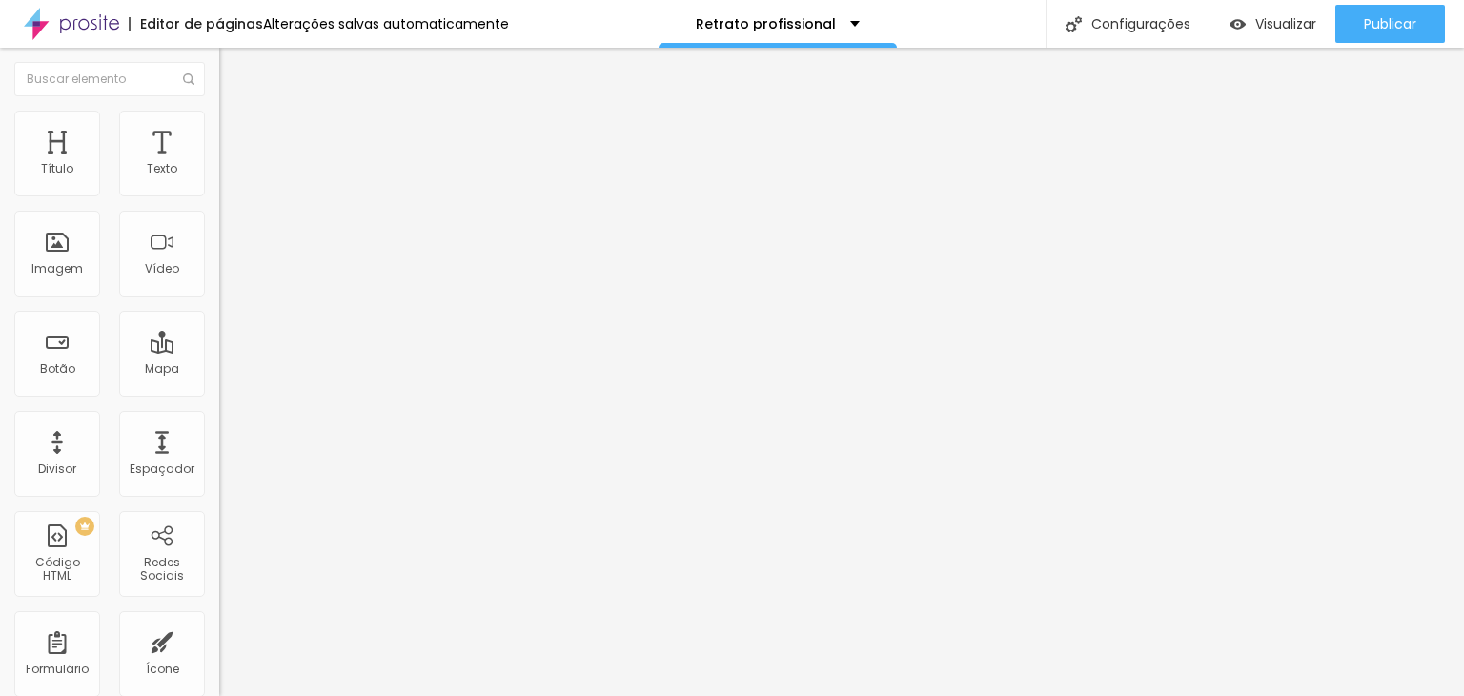
type input "105"
type input "500"
type input "414"
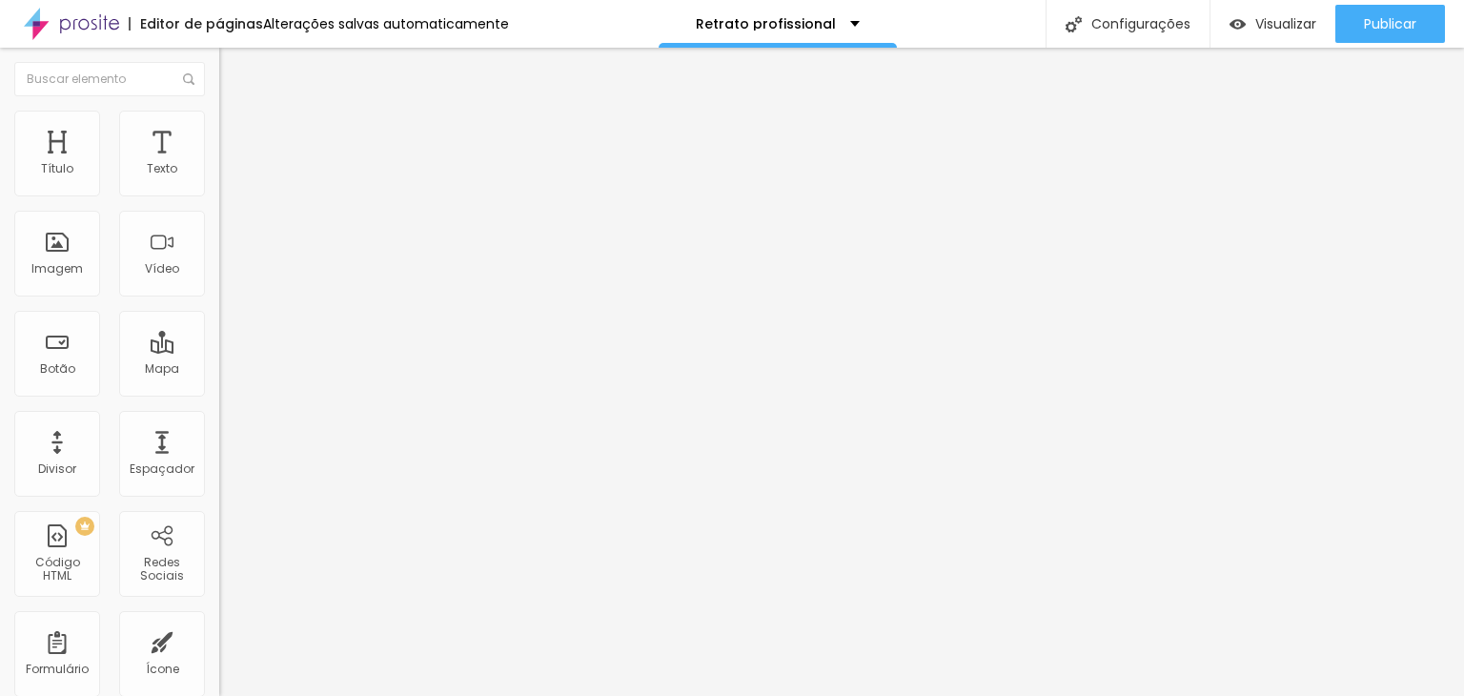
type input "414"
type input "209"
type input "155"
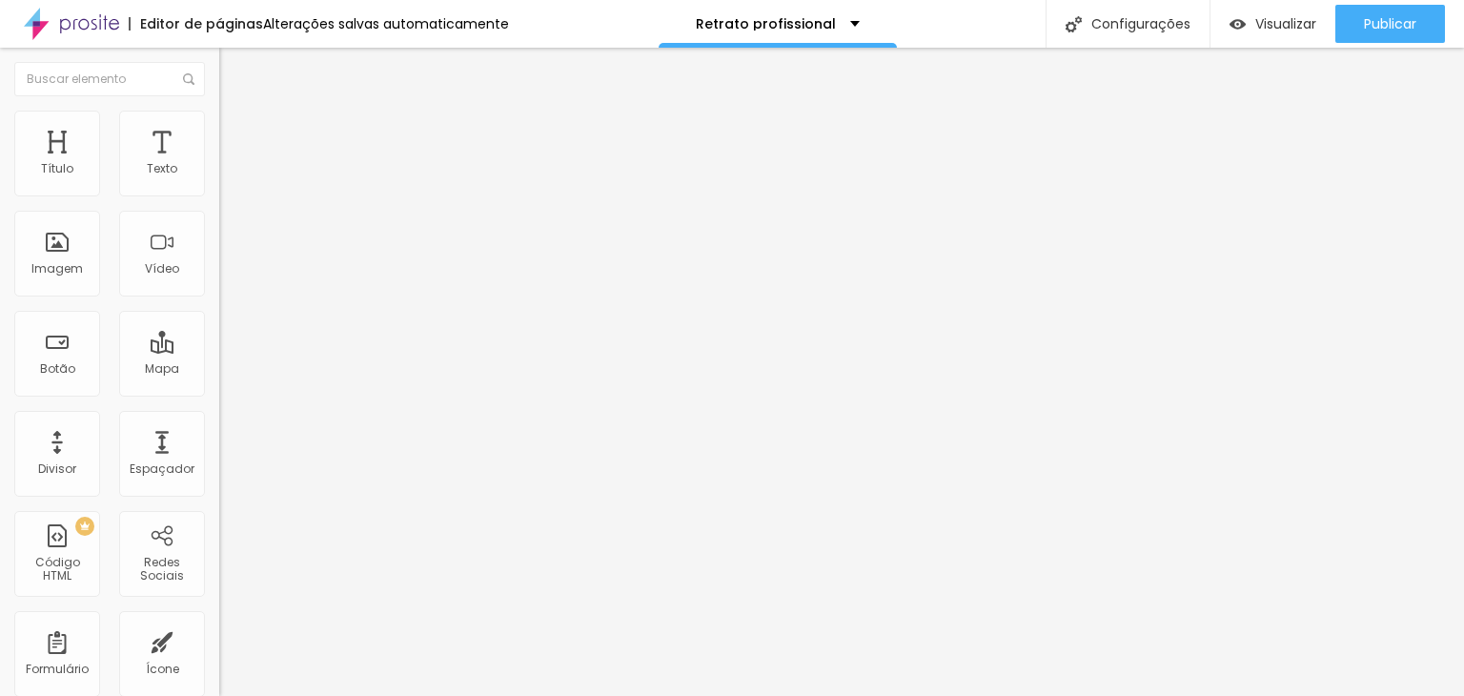
type input "150"
type input "130"
type input "135"
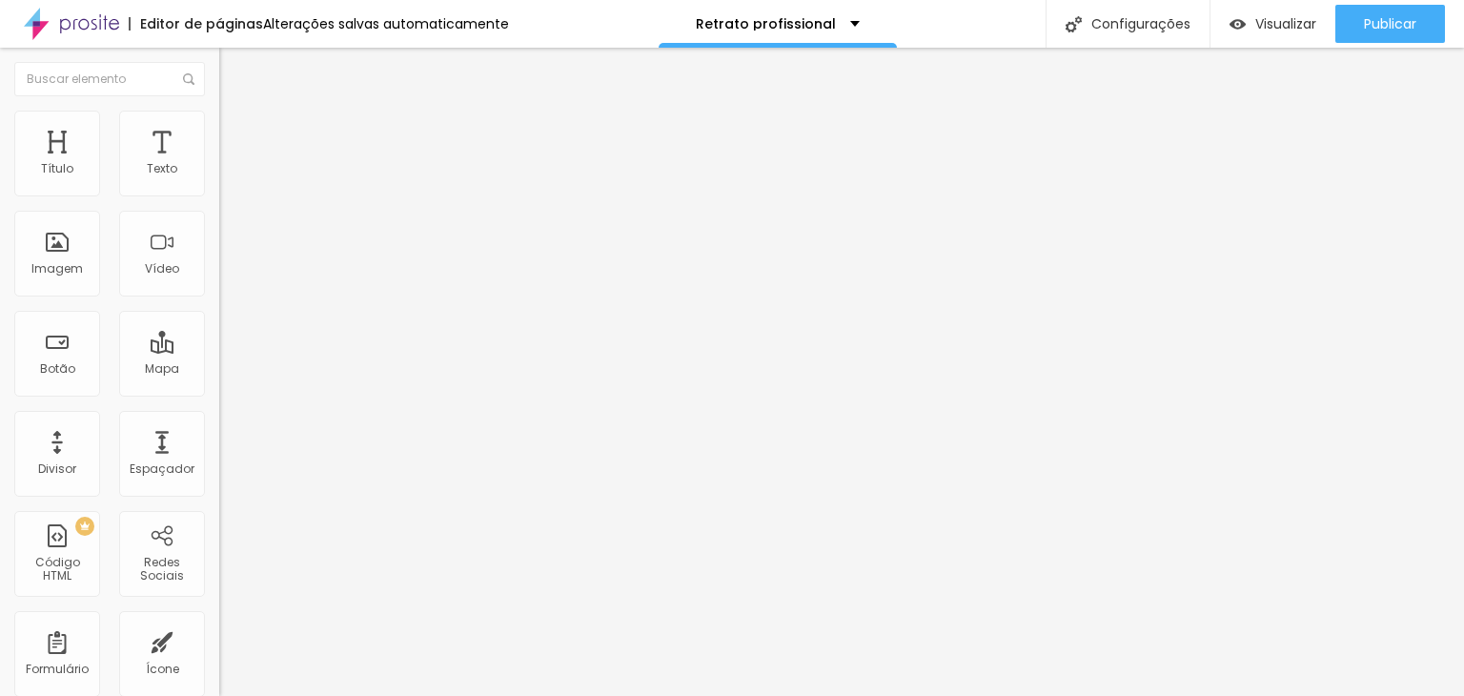
type input "135"
drag, startPoint x: 42, startPoint y: 222, endPoint x: 62, endPoint y: 226, distance: 20.4
click at [219, 639] on input "range" at bounding box center [280, 646] width 123 height 15
type input "90"
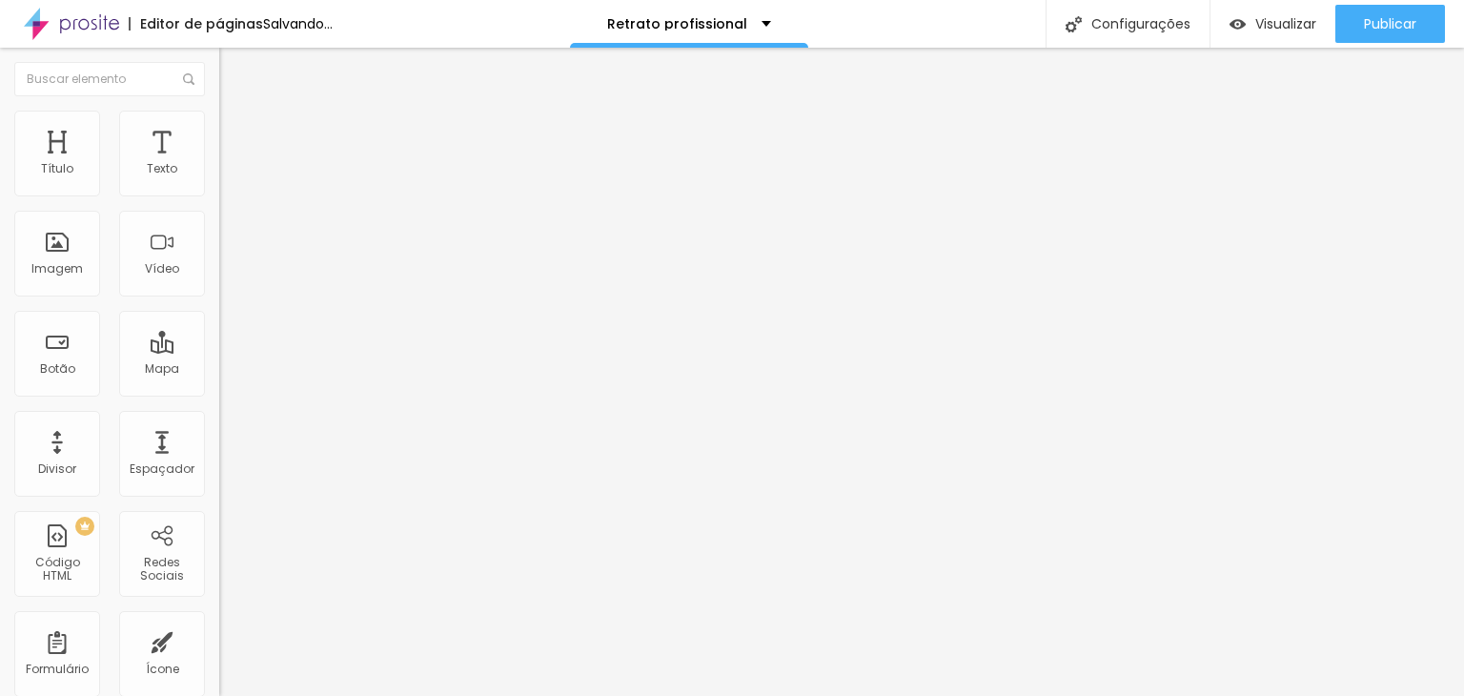
type input "85"
type input "80"
type input "90"
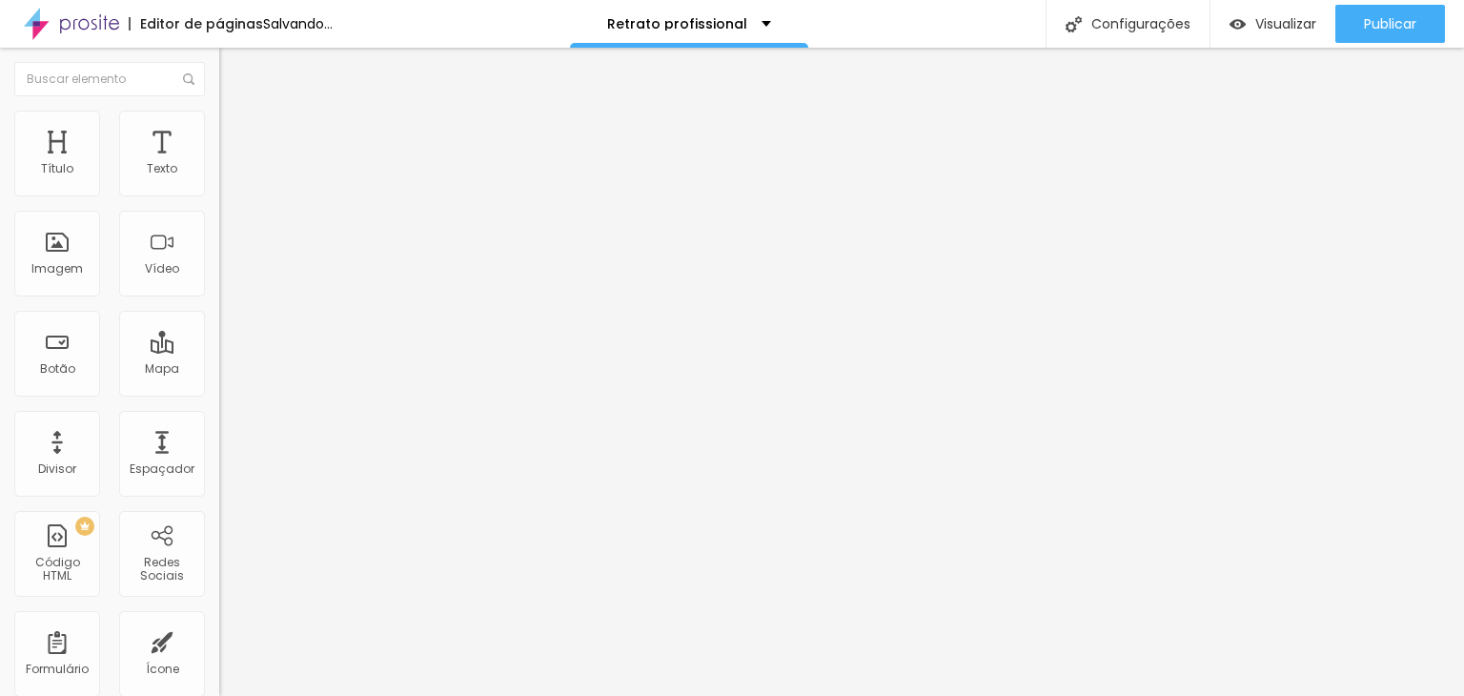
type input "90"
type input "95"
type input "135"
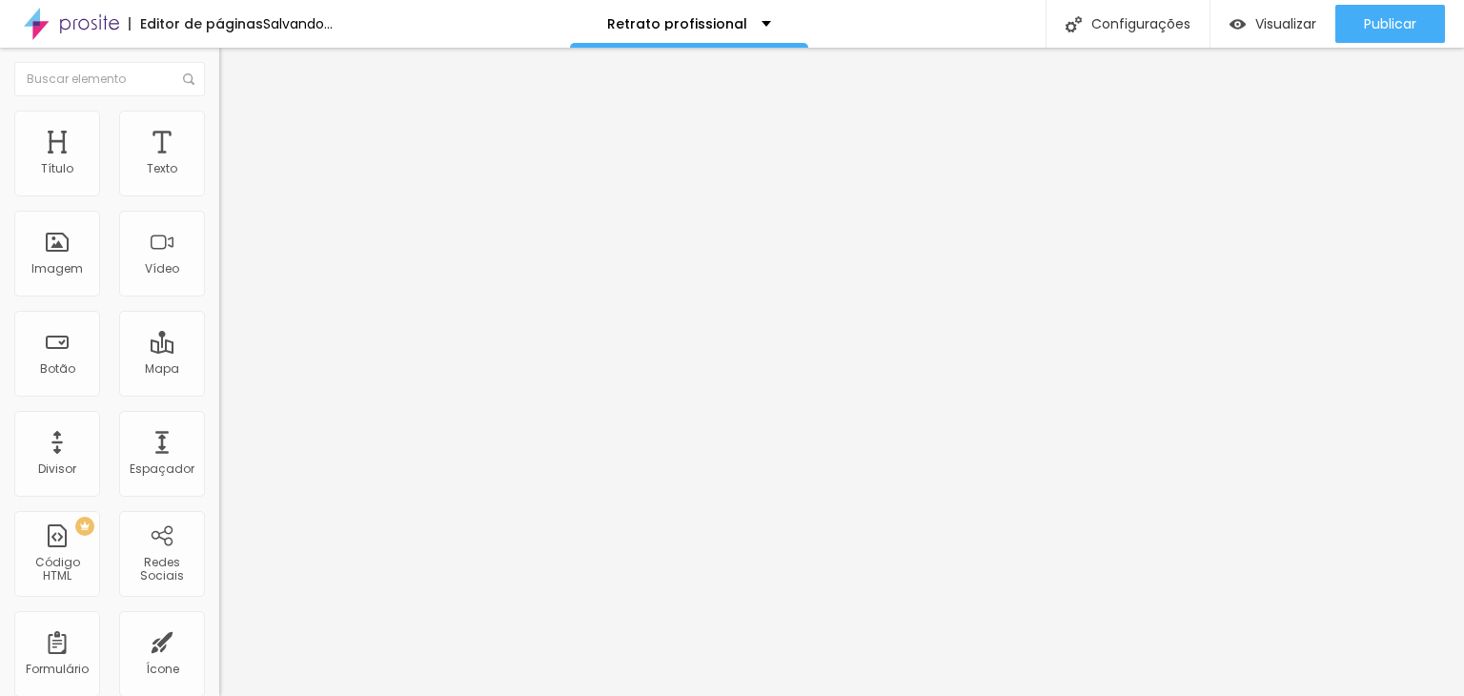
type input "169"
type input "189"
type input "214"
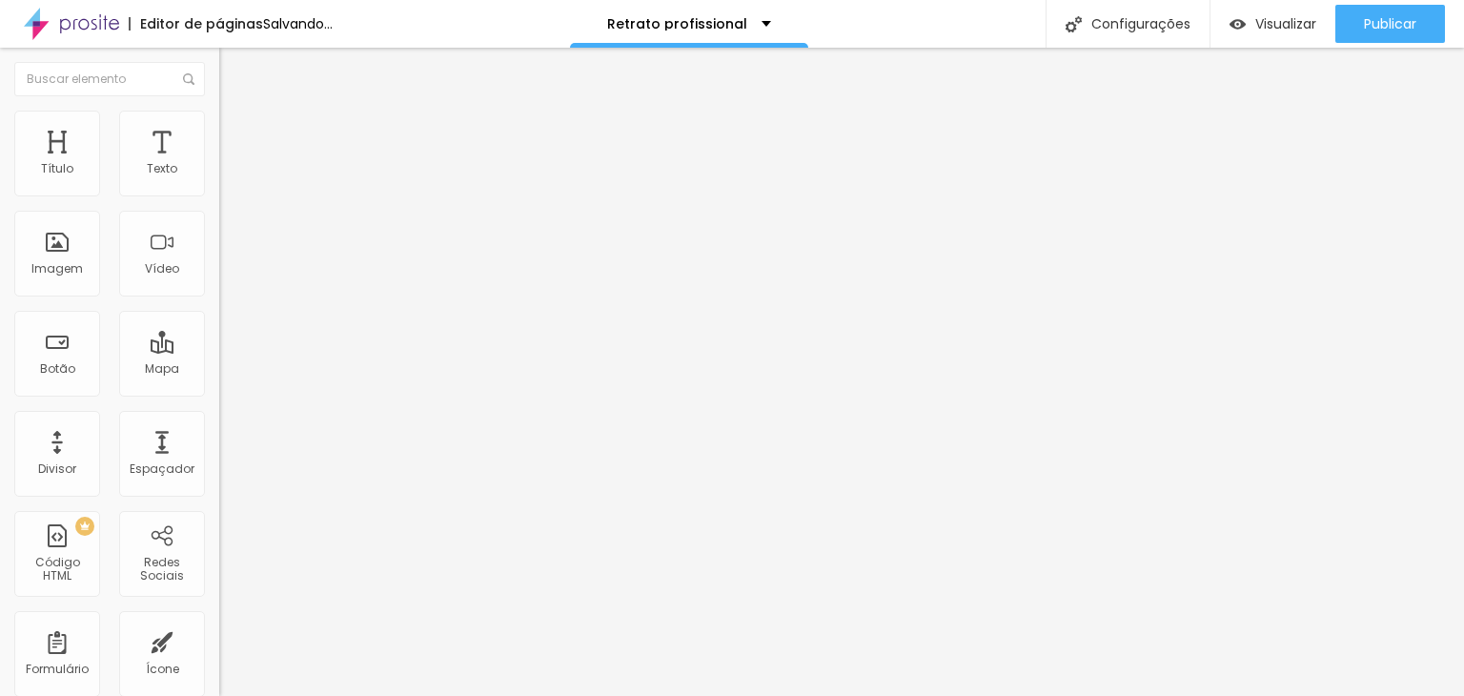
type input "214"
type input "229"
type input "234"
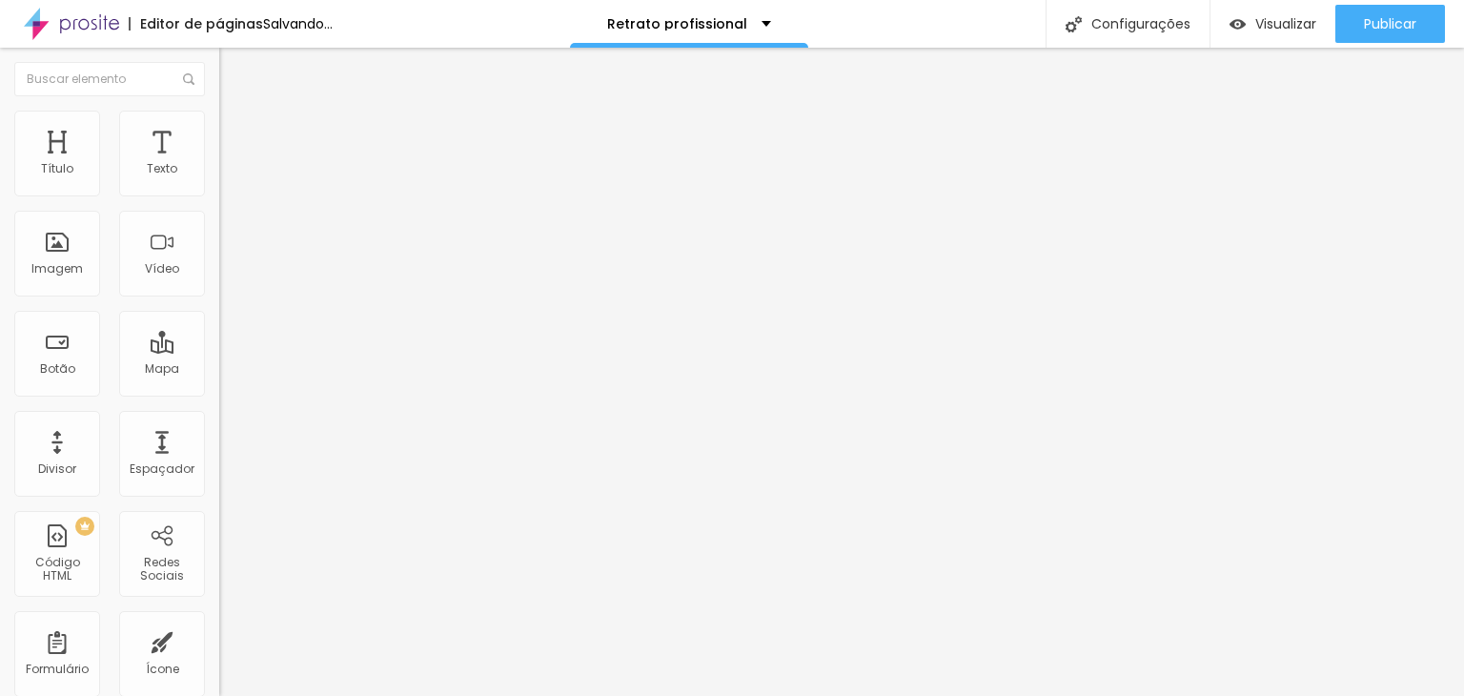
drag, startPoint x: 62, startPoint y: 226, endPoint x: 77, endPoint y: 226, distance: 15.2
click at [219, 639] on input "range" at bounding box center [280, 646] width 123 height 15
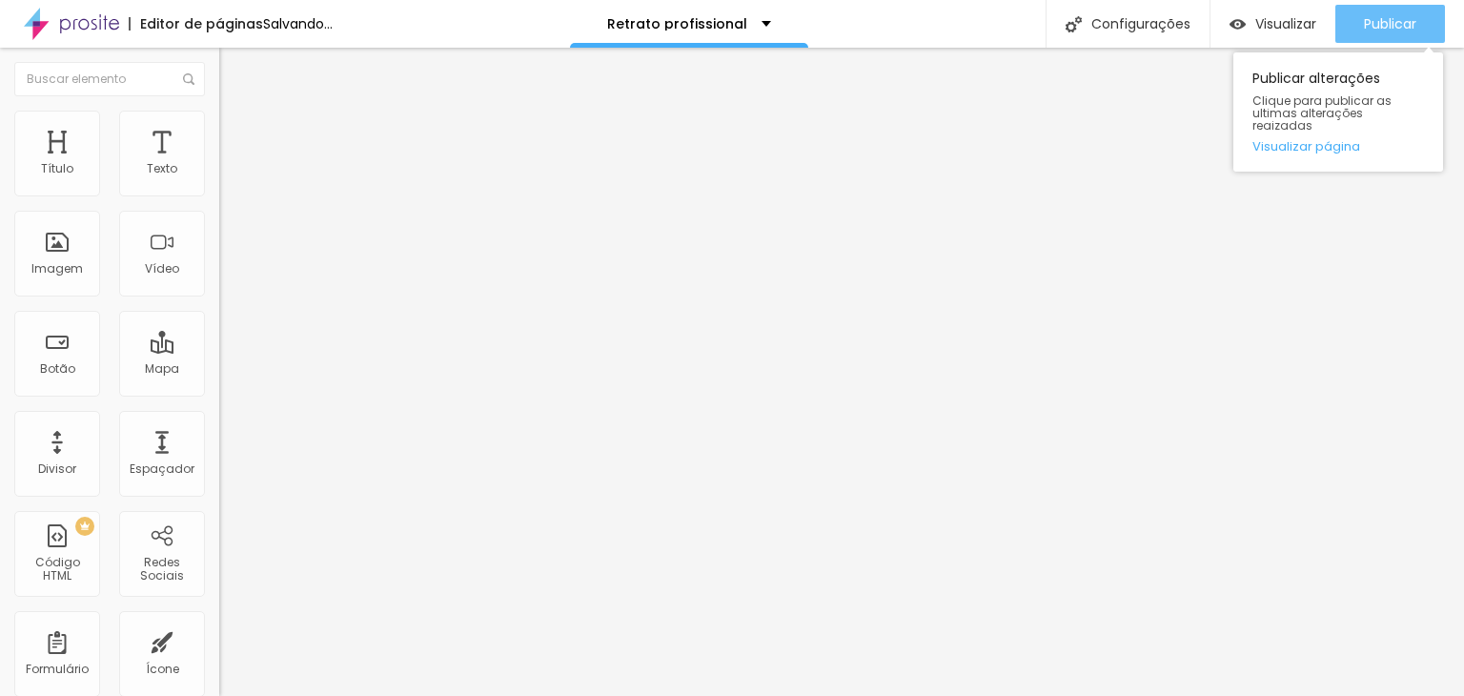
click at [1387, 10] on div "Publicar" at bounding box center [1390, 24] width 52 height 38
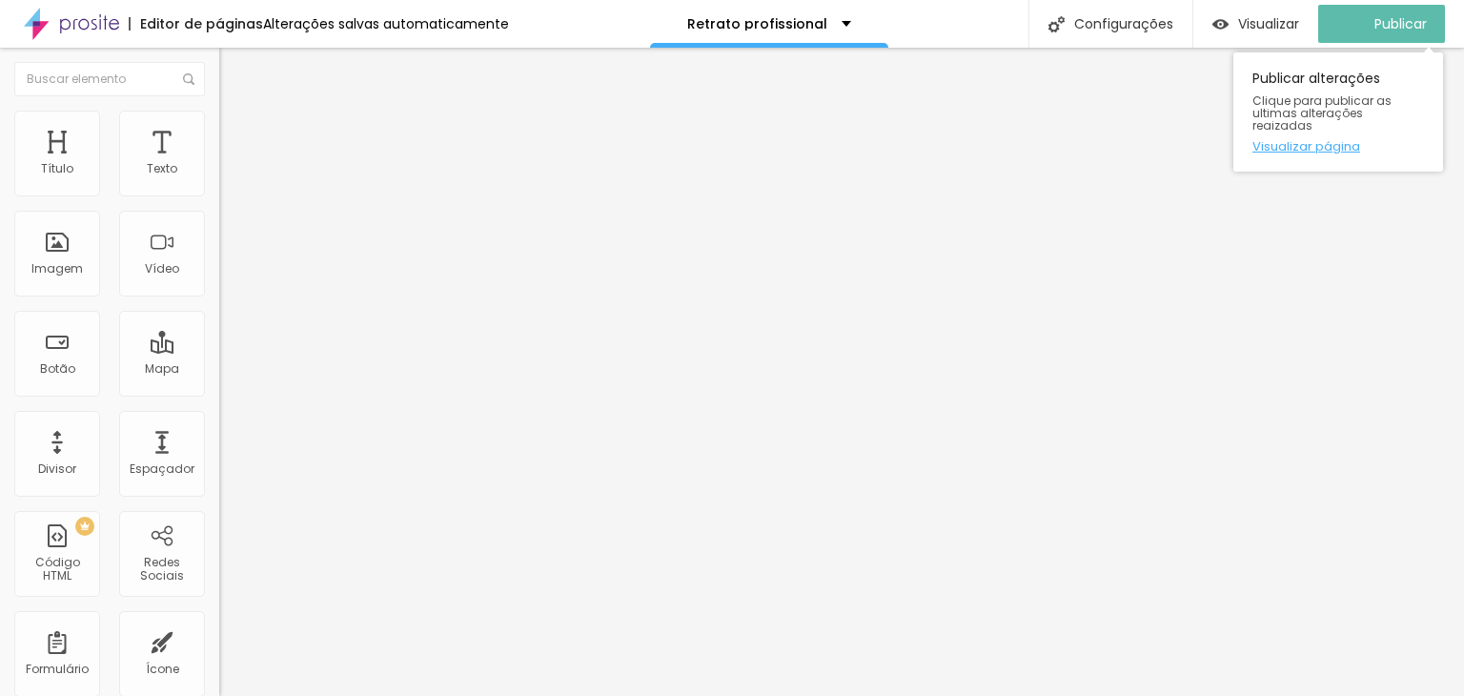
click at [1311, 140] on link "Visualizar página" at bounding box center [1338, 146] width 172 height 12
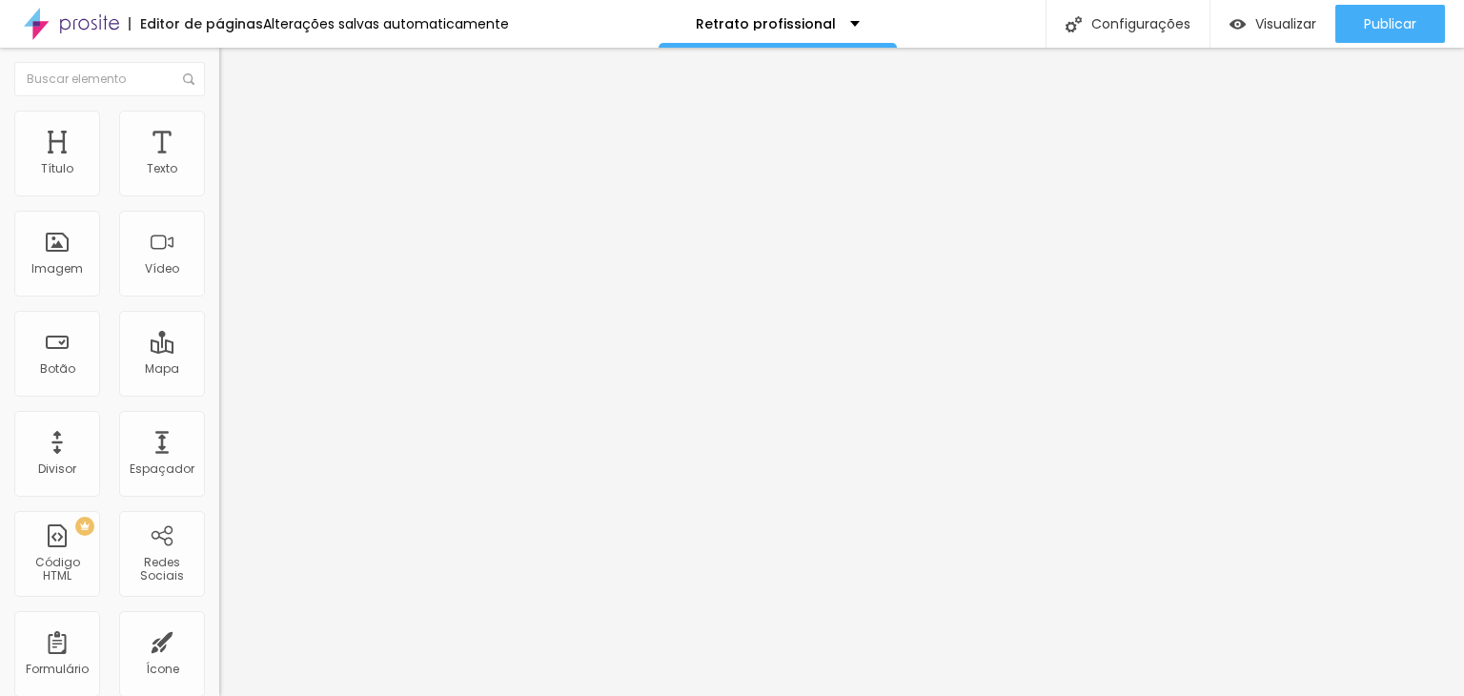
type input "224"
type input "155"
type input "0"
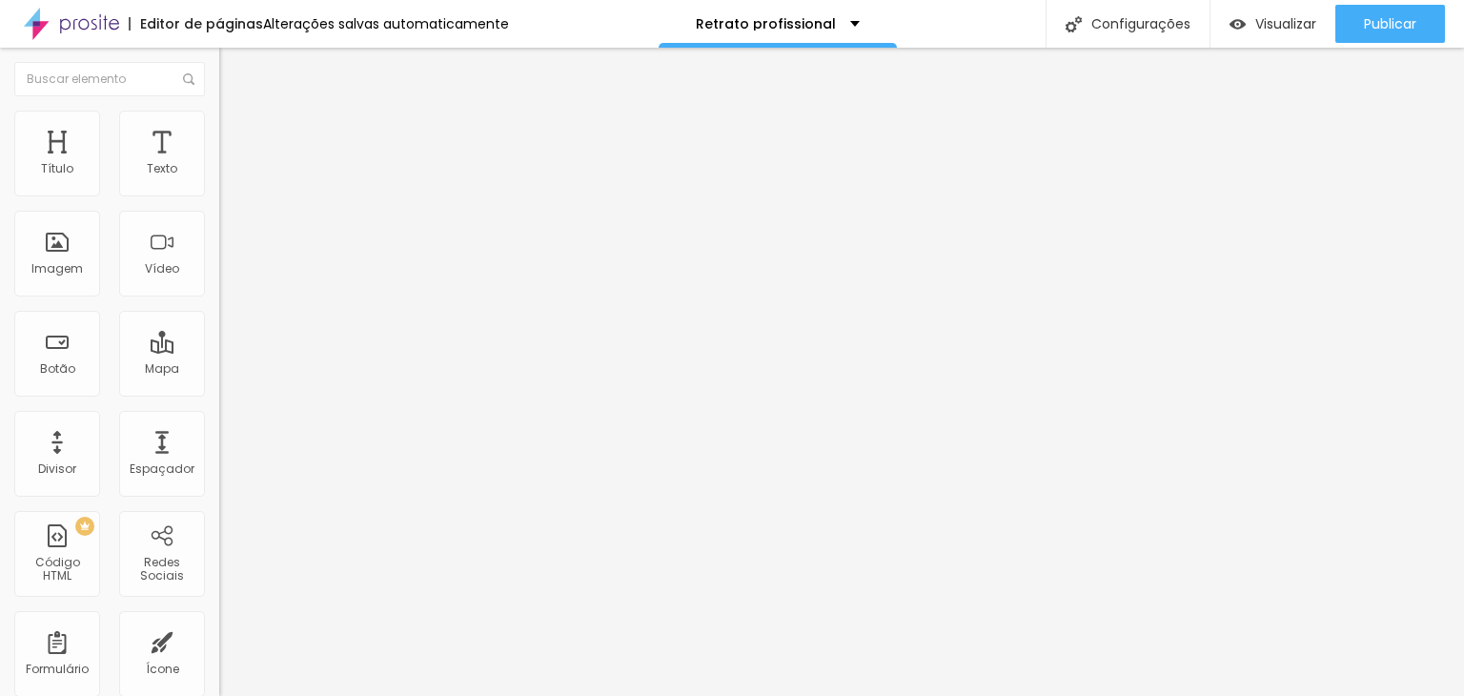
type input "0"
drag, startPoint x: 78, startPoint y: 223, endPoint x: 15, endPoint y: 223, distance: 62.9
type input "0"
click at [219, 639] on input "range" at bounding box center [280, 646] width 123 height 15
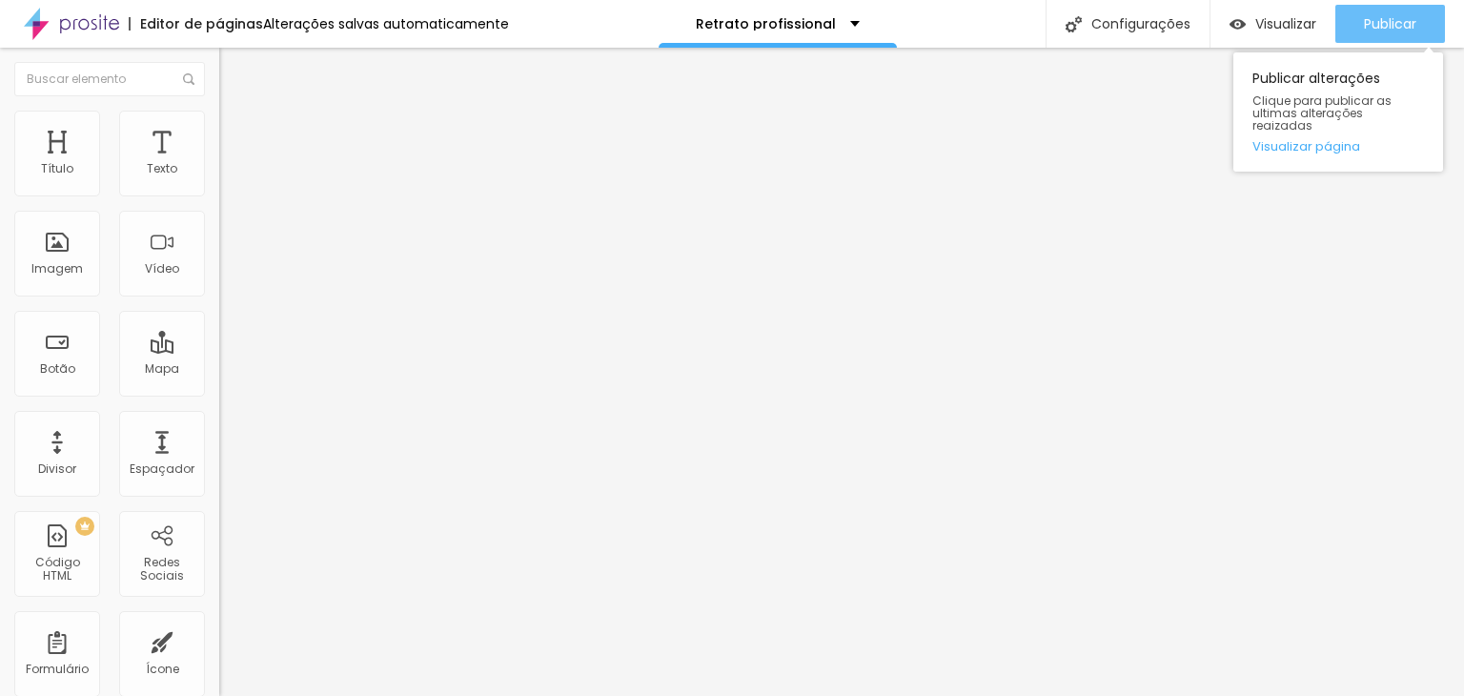
click at [1382, 20] on span "Publicar" at bounding box center [1390, 23] width 52 height 15
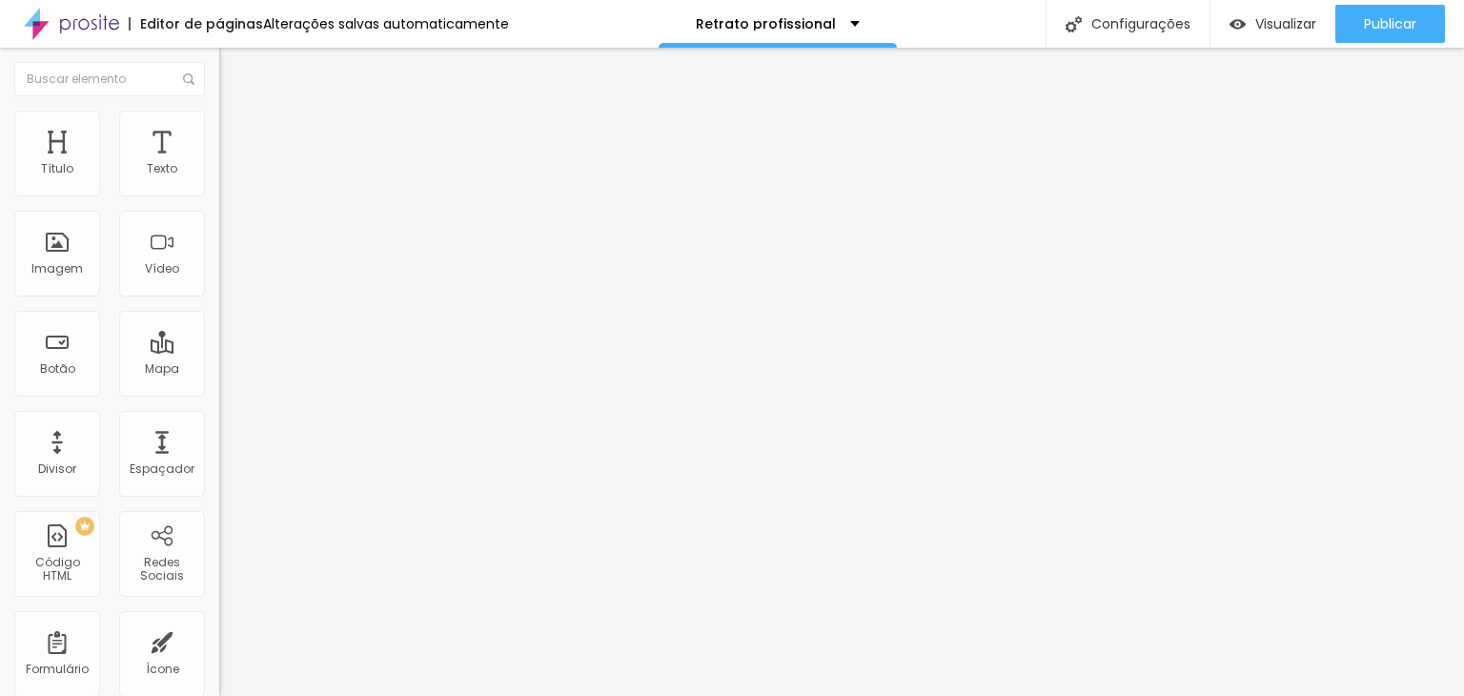
click at [219, 116] on ul "Conteúdo Estilo Avançado" at bounding box center [328, 119] width 219 height 57
click at [219, 119] on img at bounding box center [227, 119] width 17 height 17
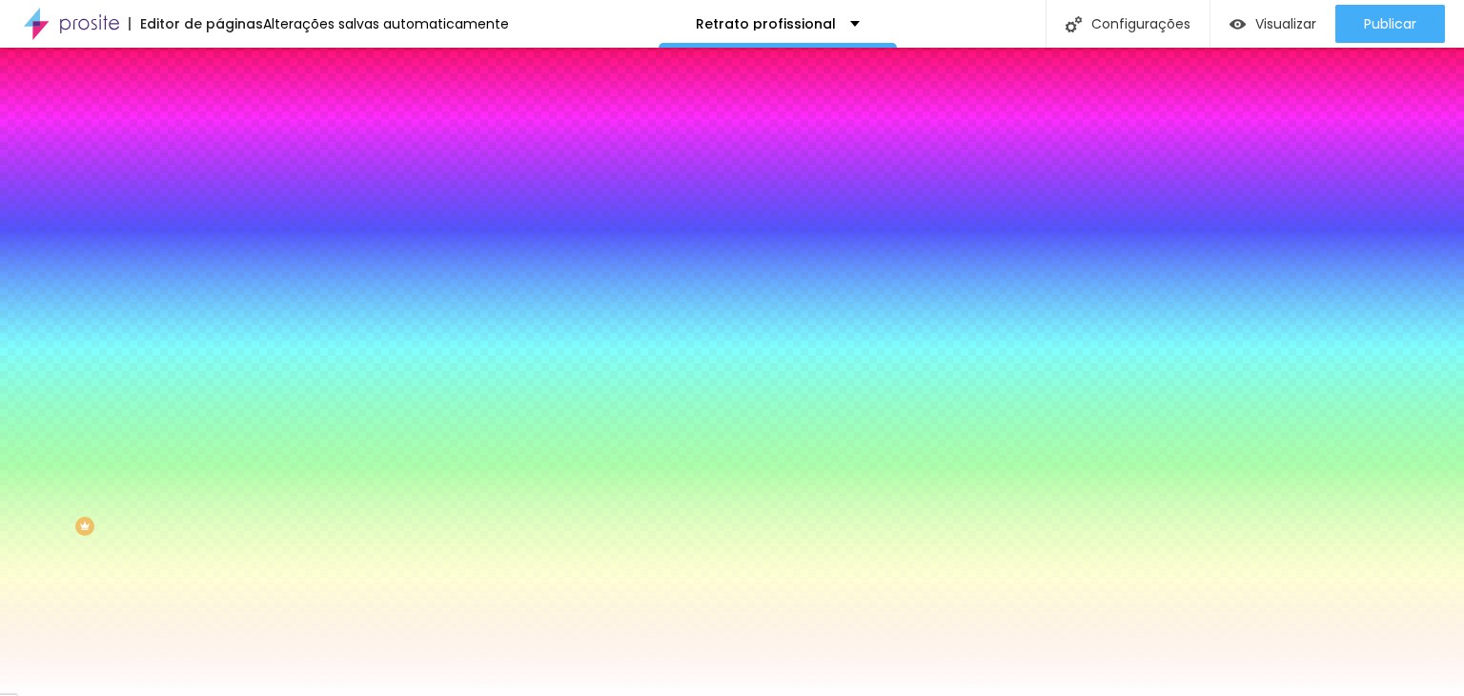
click at [219, 130] on li "Avançado" at bounding box center [328, 139] width 219 height 19
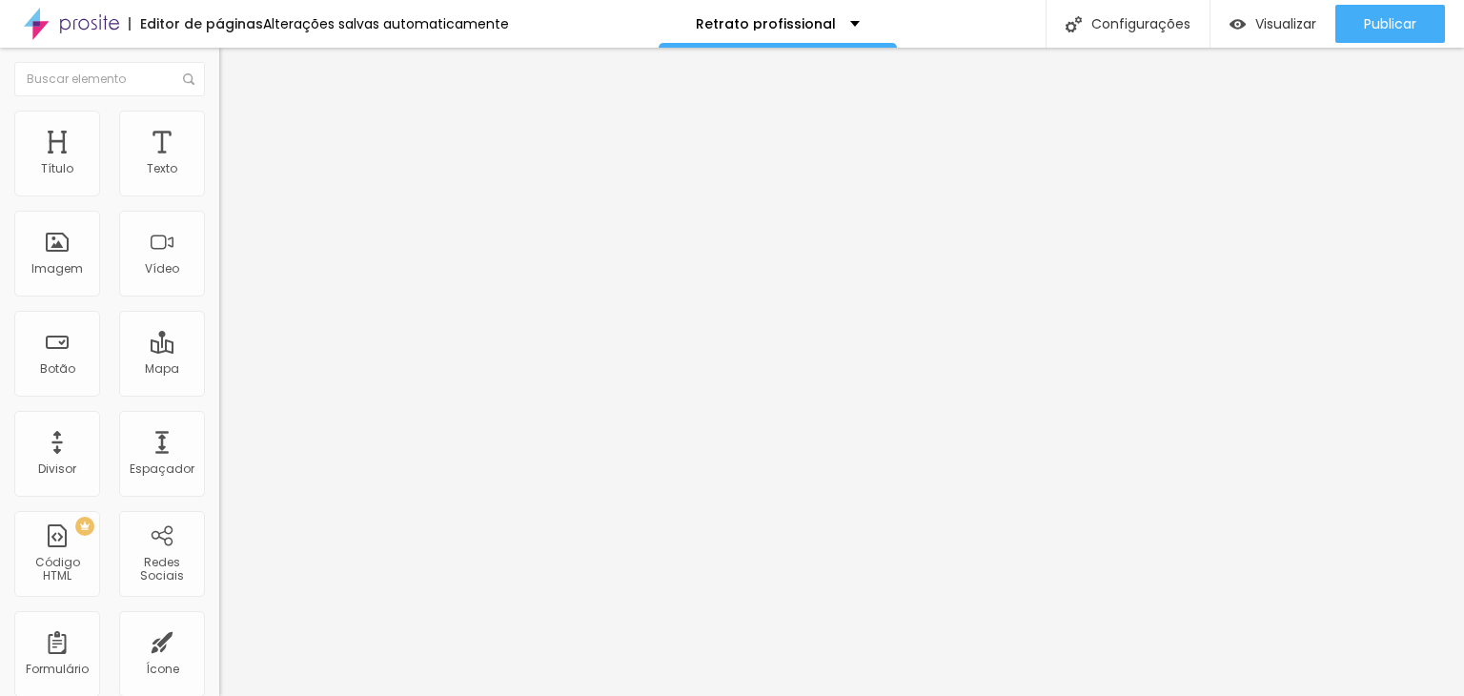
type input "5"
type input "10"
type input "15"
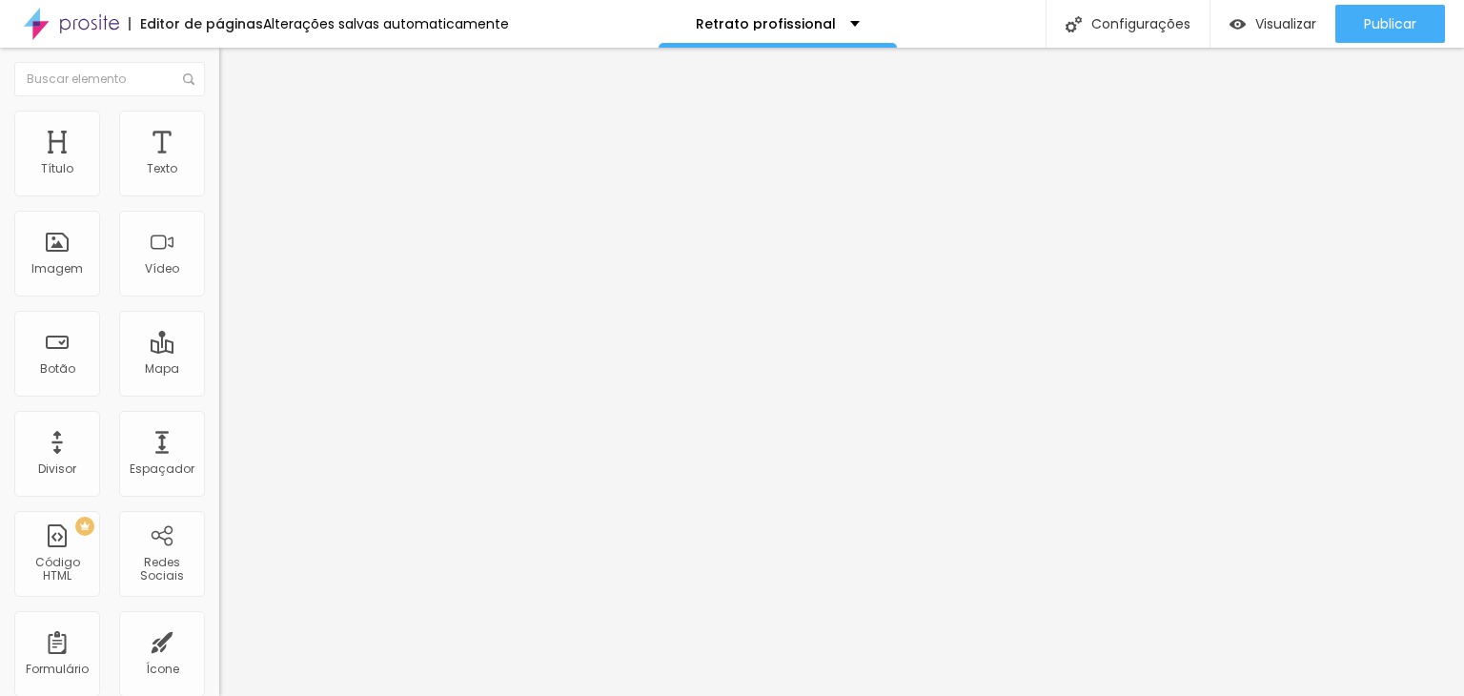
type input "15"
type input "10"
type input "5"
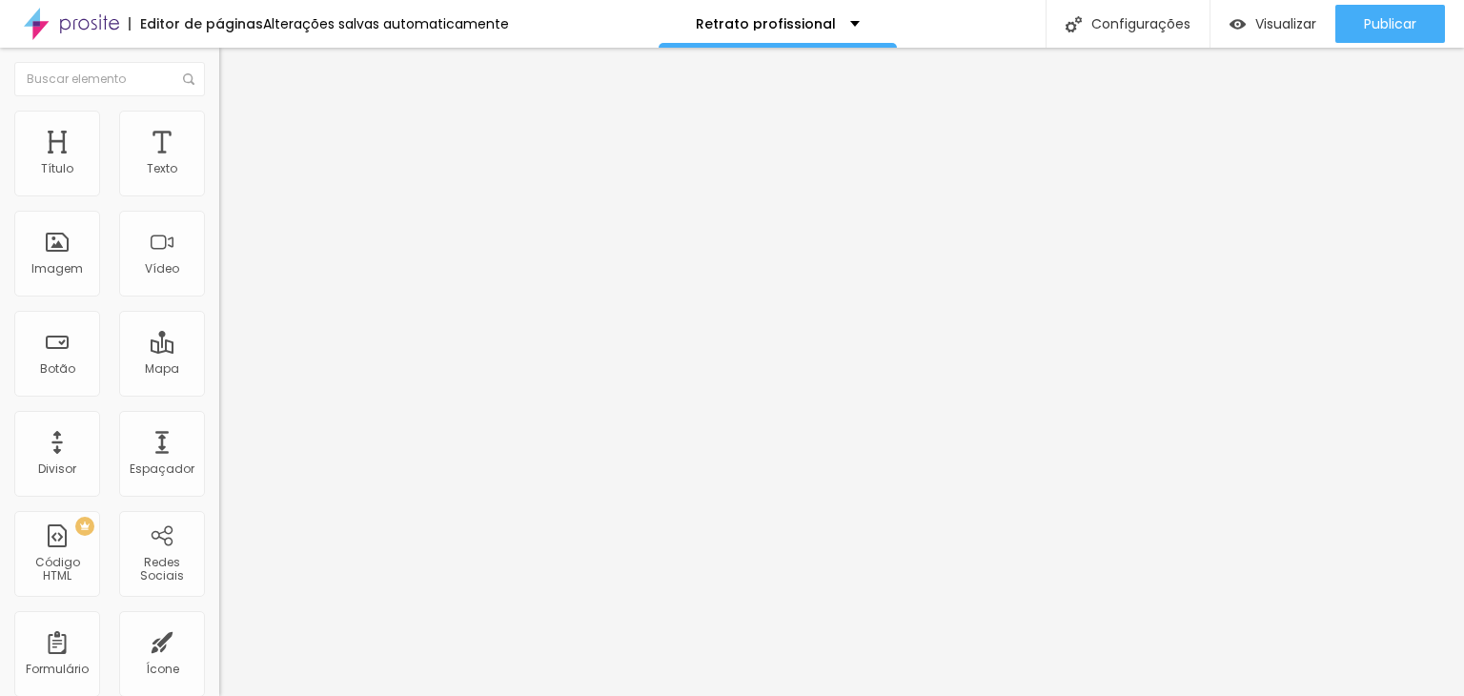
type input "0"
drag, startPoint x: 46, startPoint y: 188, endPoint x: 32, endPoint y: 196, distance: 15.9
click at [219, 370] on input "range" at bounding box center [280, 377] width 123 height 15
type input "65"
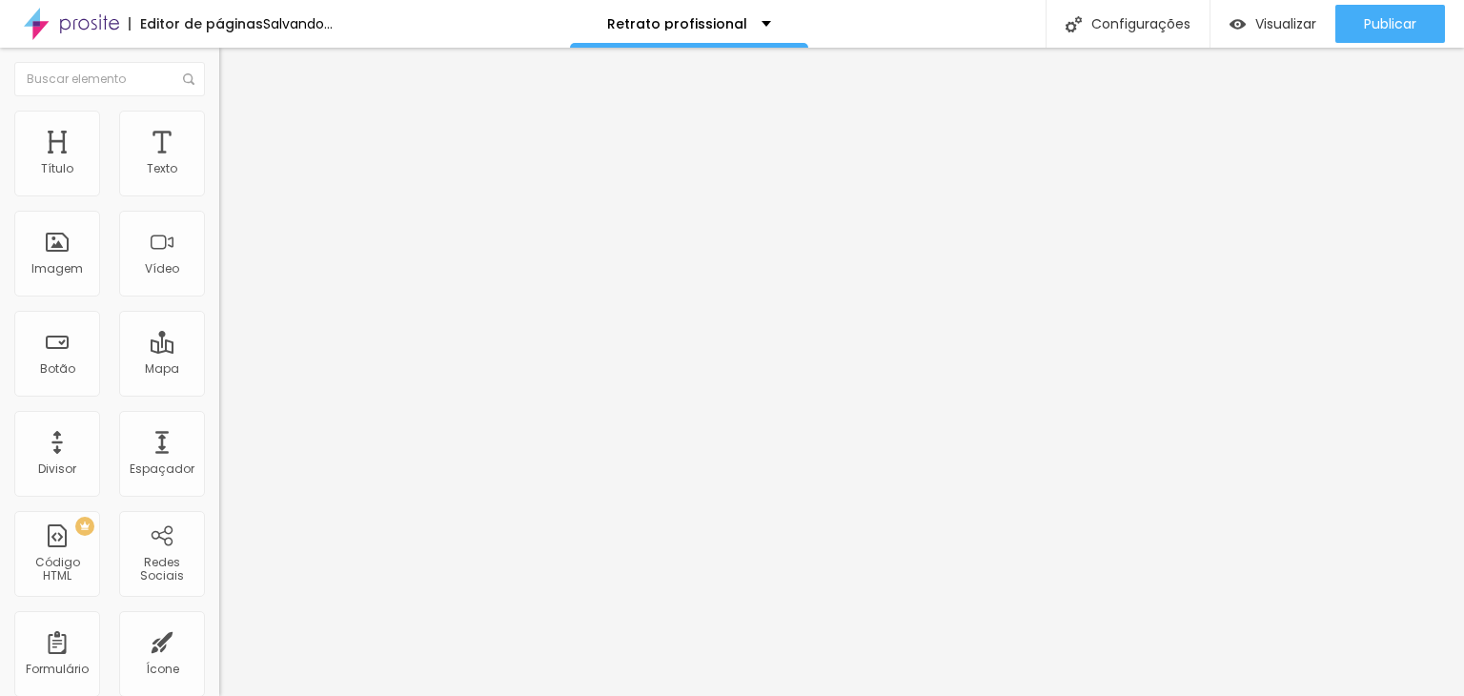
type input "65"
type input "115"
type input "130"
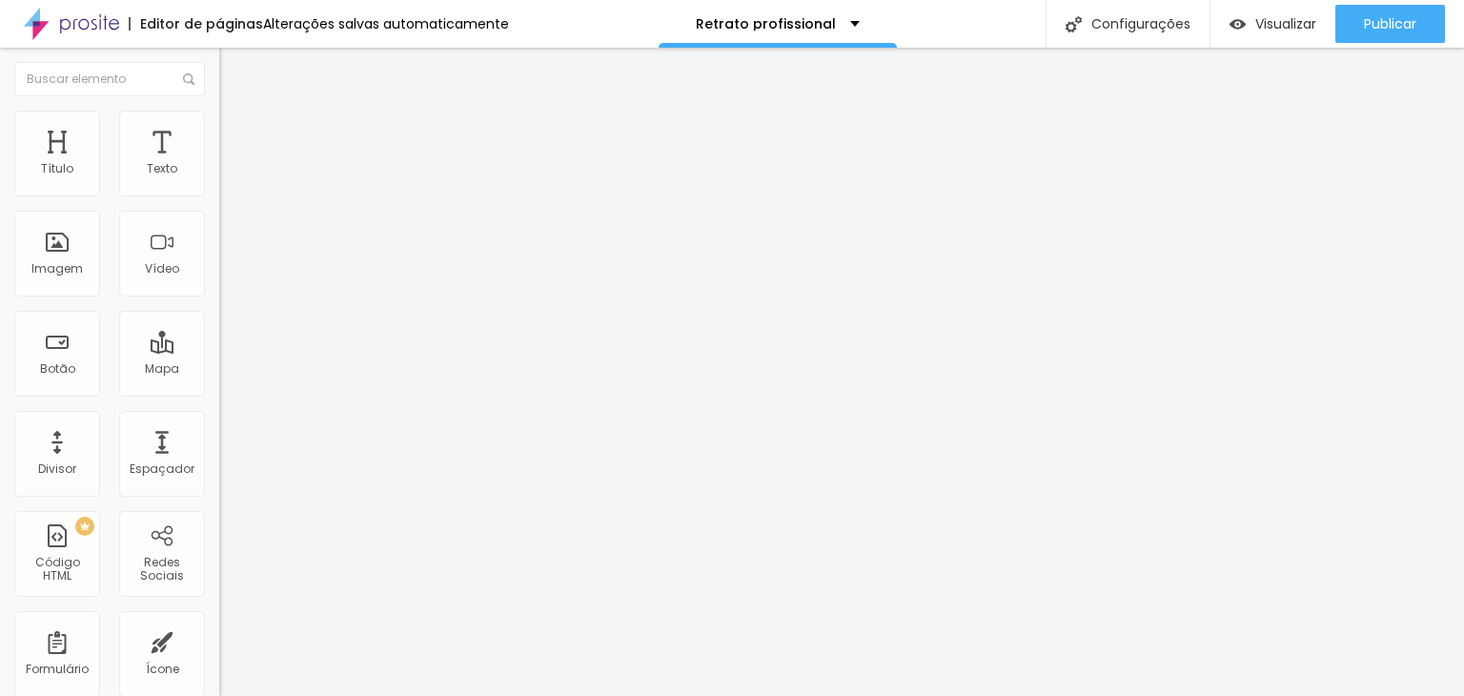
type input "140"
type input "150"
type input "155"
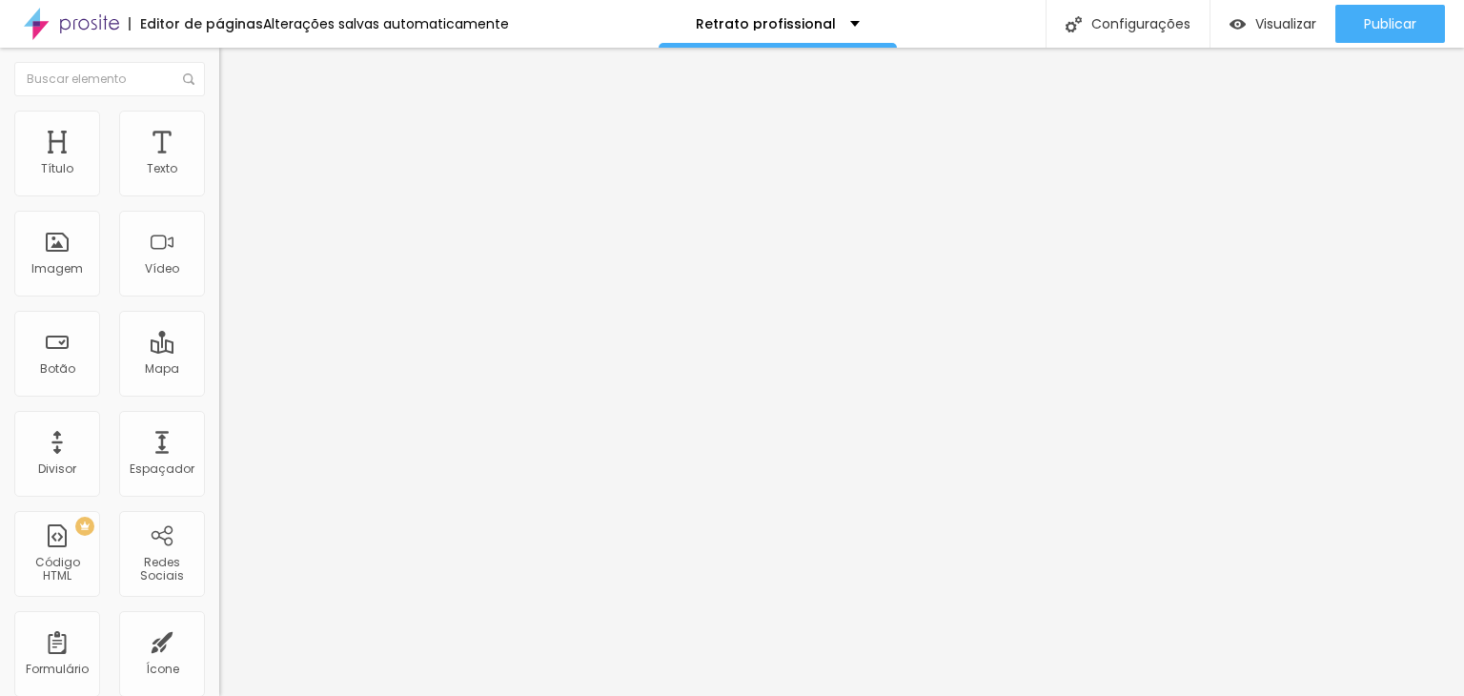
type input "155"
type input "164"
type input "100"
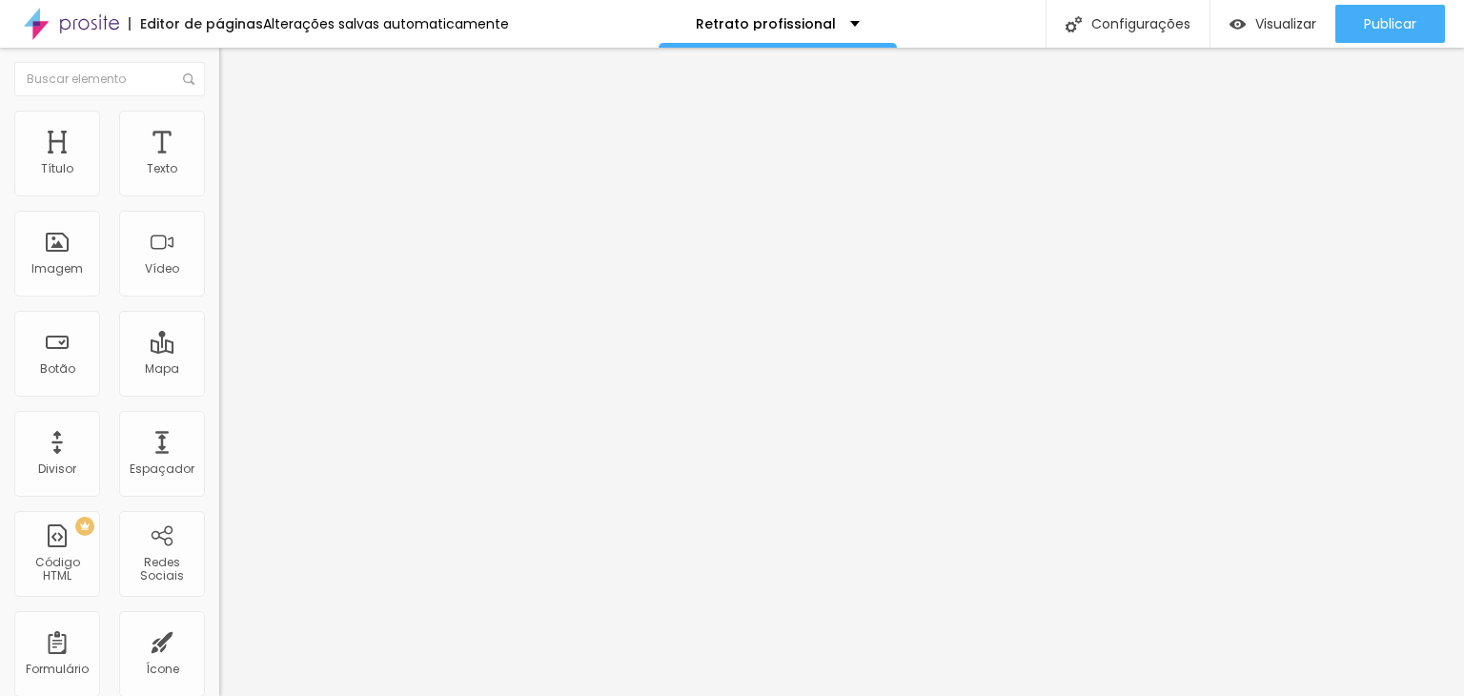
type input "95"
type input "90"
type input "85"
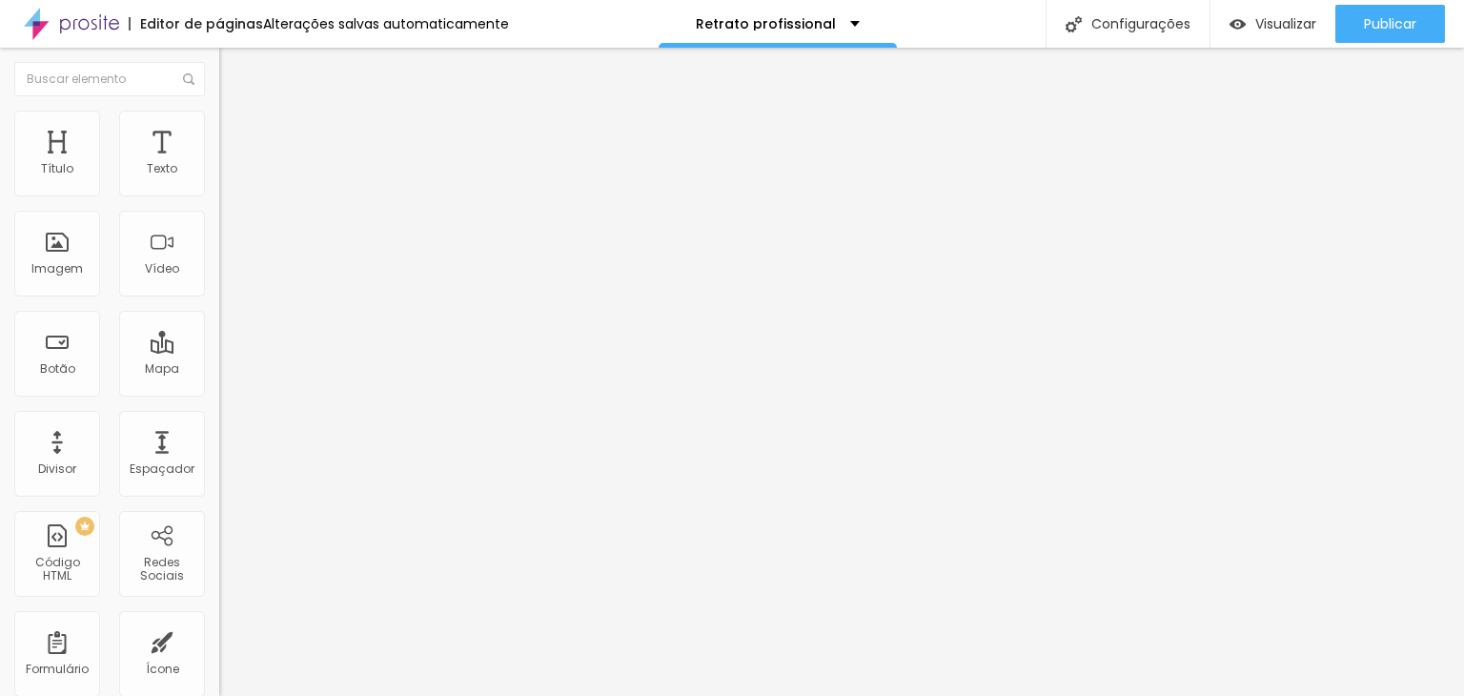
type input "85"
type input "110"
drag, startPoint x: 59, startPoint y: 226, endPoint x: 70, endPoint y: 226, distance: 10.5
click at [219, 639] on input "range" at bounding box center [280, 646] width 123 height 15
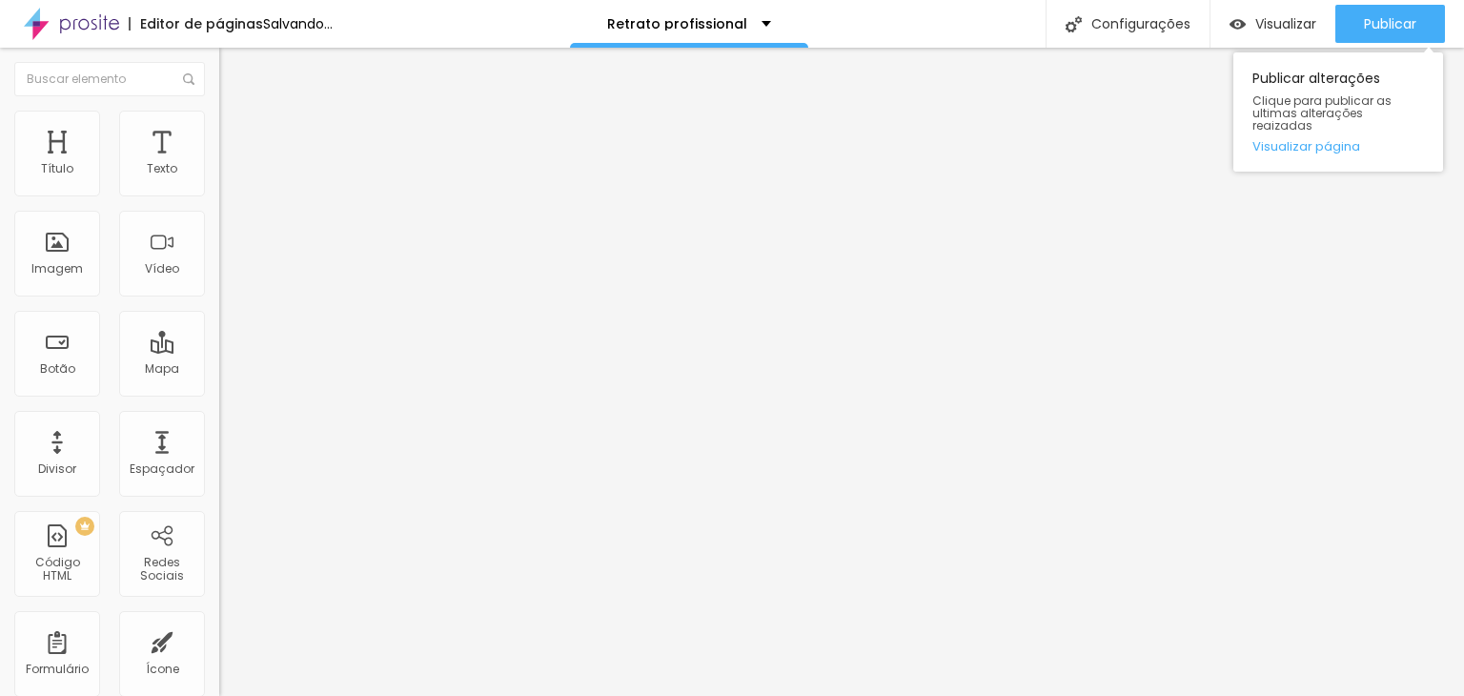
click at [1361, 43] on div "Publicar alterações Clique para publicar as ultimas alterações reaizadas Visual…" at bounding box center [1338, 107] width 210 height 129
click at [1367, 31] on span "Publicar" at bounding box center [1390, 23] width 52 height 15
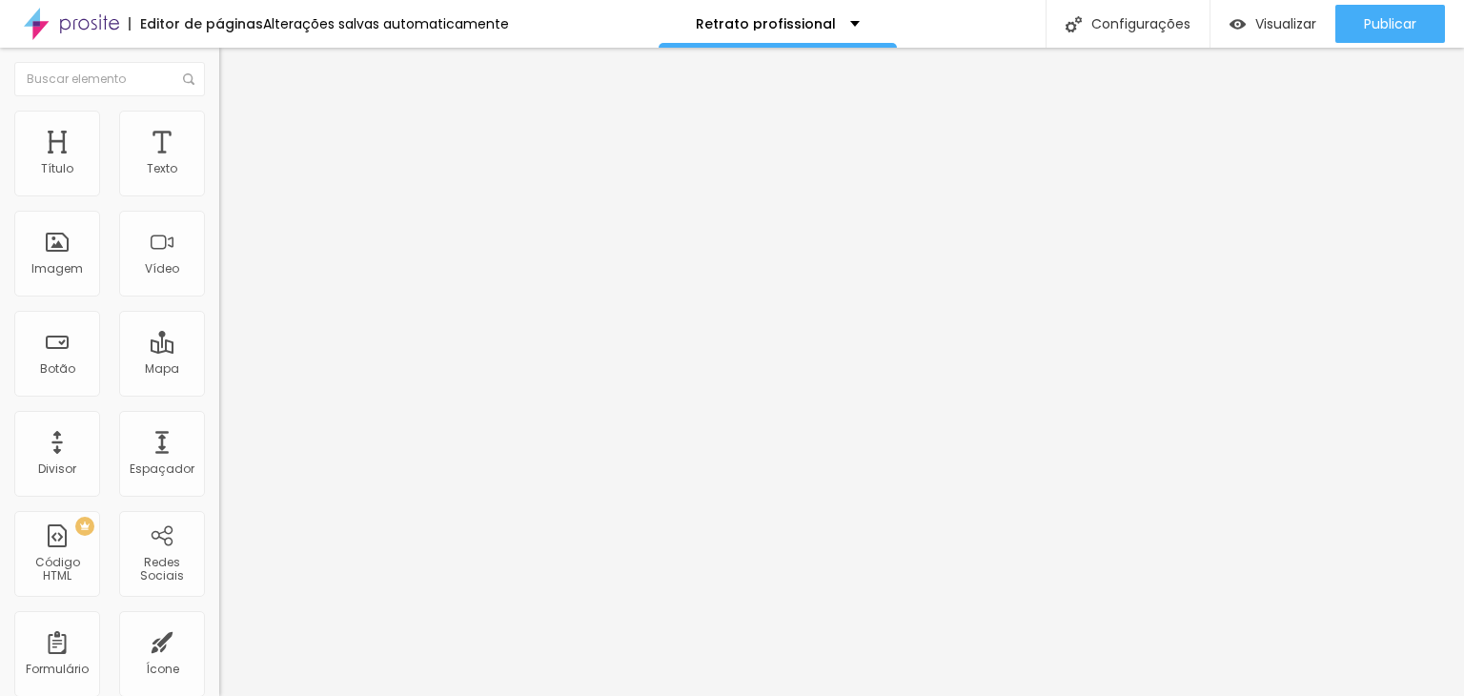
click at [236, 128] on span "Estilo" at bounding box center [251, 123] width 30 height 16
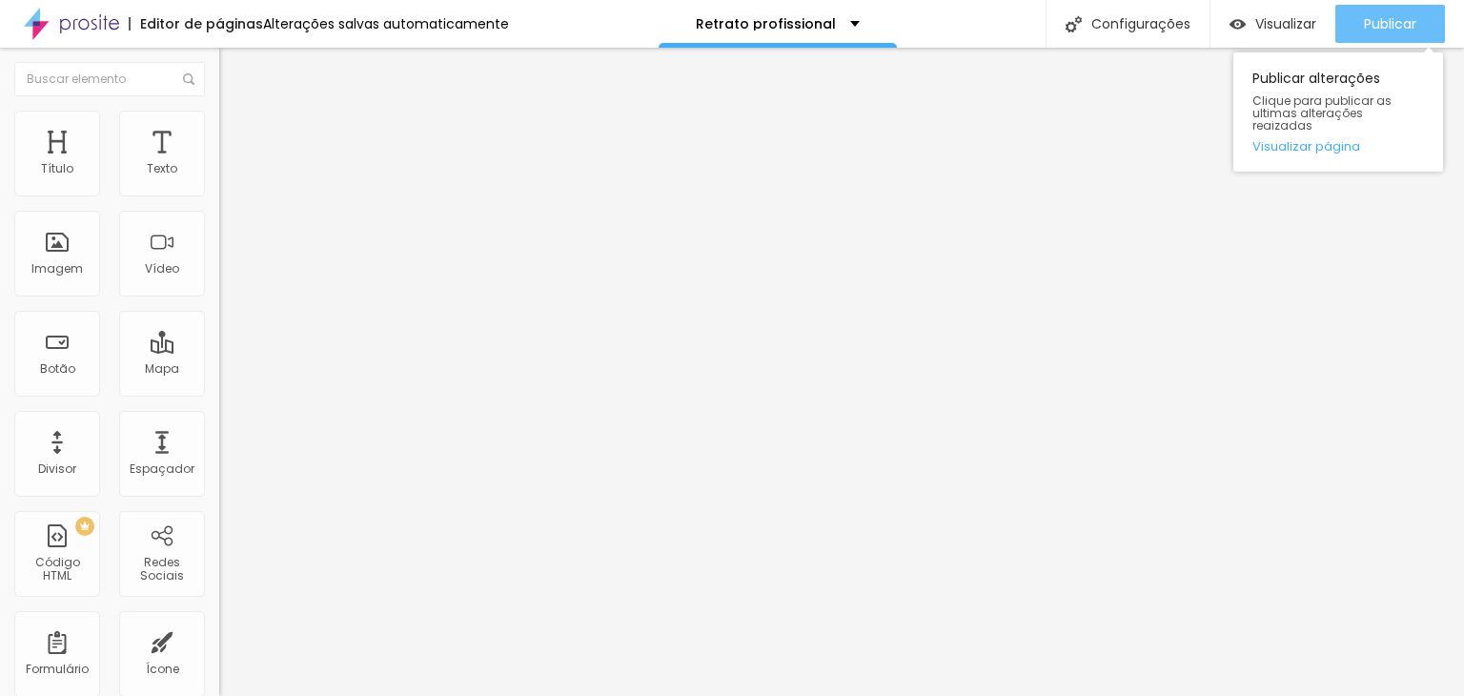
click at [1394, 33] on div "Publicar" at bounding box center [1390, 24] width 52 height 38
click at [1331, 140] on link "Visualizar página" at bounding box center [1338, 146] width 172 height 12
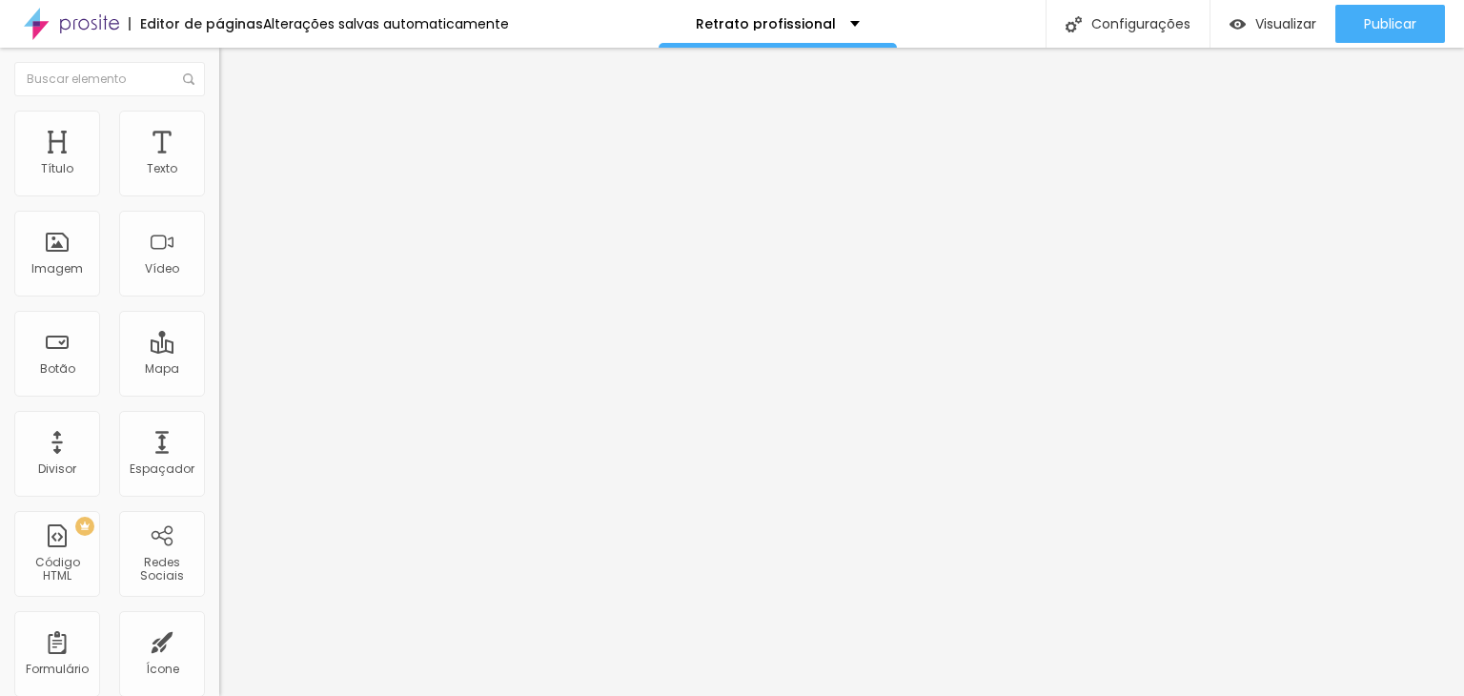
click at [219, 173] on span "Encaixotado" at bounding box center [256, 165] width 74 height 16
click at [219, 203] on span "Completo" at bounding box center [248, 195] width 58 height 16
click at [219, 115] on img at bounding box center [227, 119] width 17 height 17
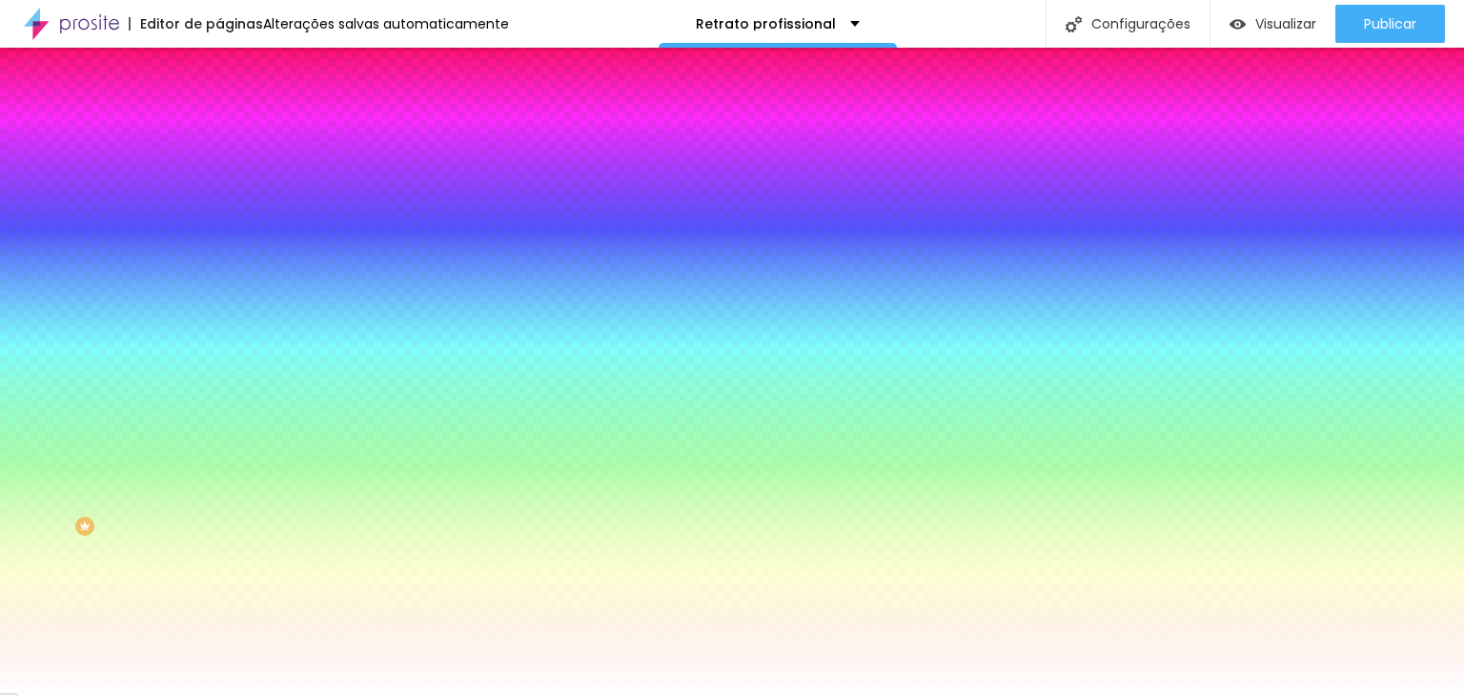
click at [219, 130] on img at bounding box center [227, 138] width 17 height 17
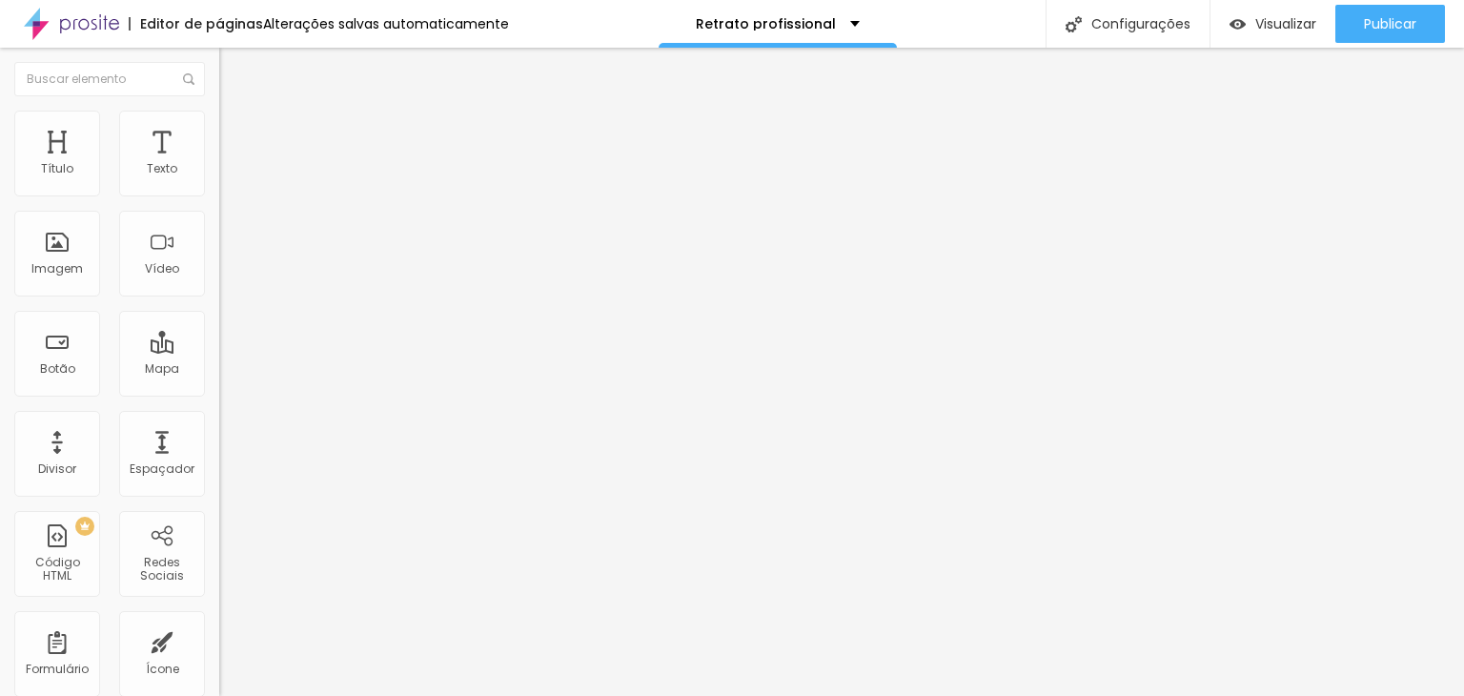
drag, startPoint x: 54, startPoint y: 226, endPoint x: 65, endPoint y: 218, distance: 13.0
click at [219, 639] on input "range" at bounding box center [280, 646] width 123 height 15
click at [236, 138] on span "Avançado" at bounding box center [267, 142] width 63 height 16
drag, startPoint x: 38, startPoint y: 222, endPoint x: 50, endPoint y: 226, distance: 12.1
click at [219, 639] on input "range" at bounding box center [280, 646] width 123 height 15
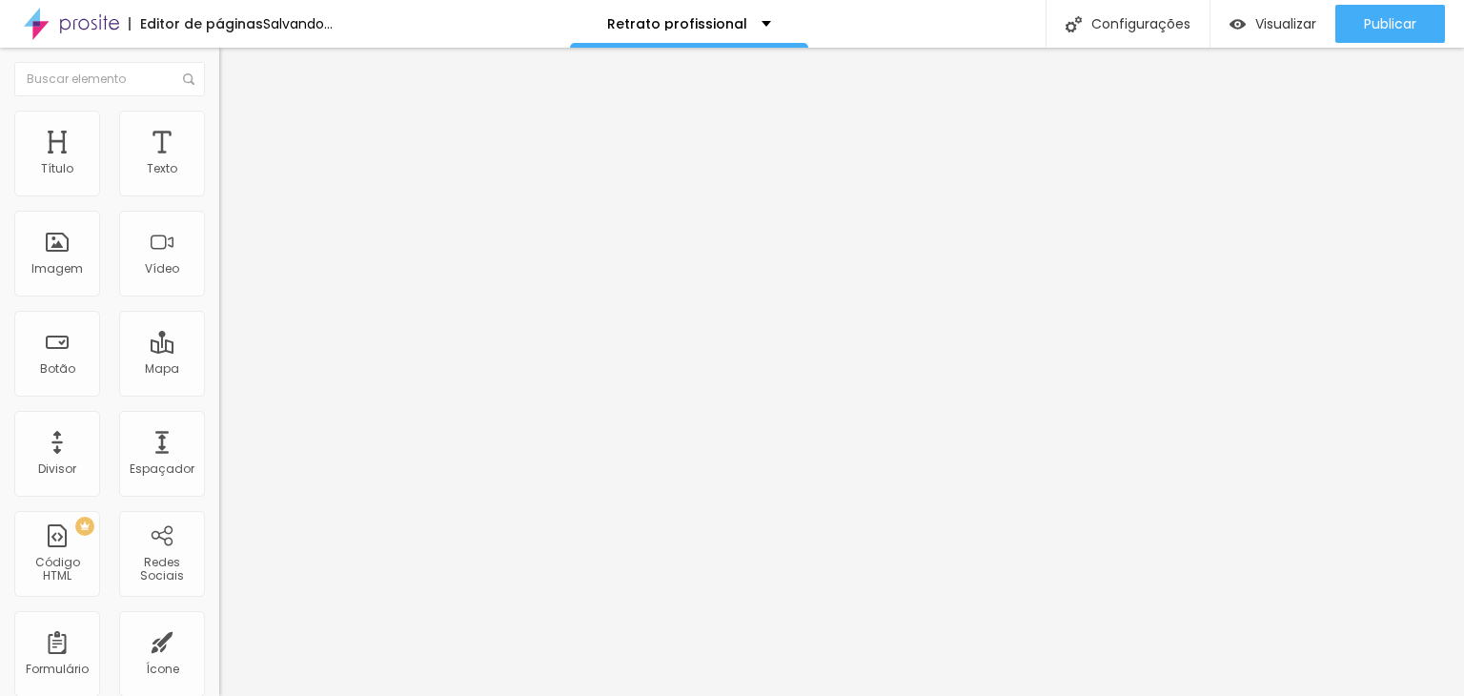
click at [219, 370] on input "range" at bounding box center [280, 377] width 123 height 15
click at [219, 109] on img at bounding box center [227, 99] width 17 height 17
click at [219, 174] on div "Modo Completo Encaixotado Completo" at bounding box center [328, 175] width 219 height 52
click at [219, 173] on span "Completo" at bounding box center [248, 165] width 58 height 16
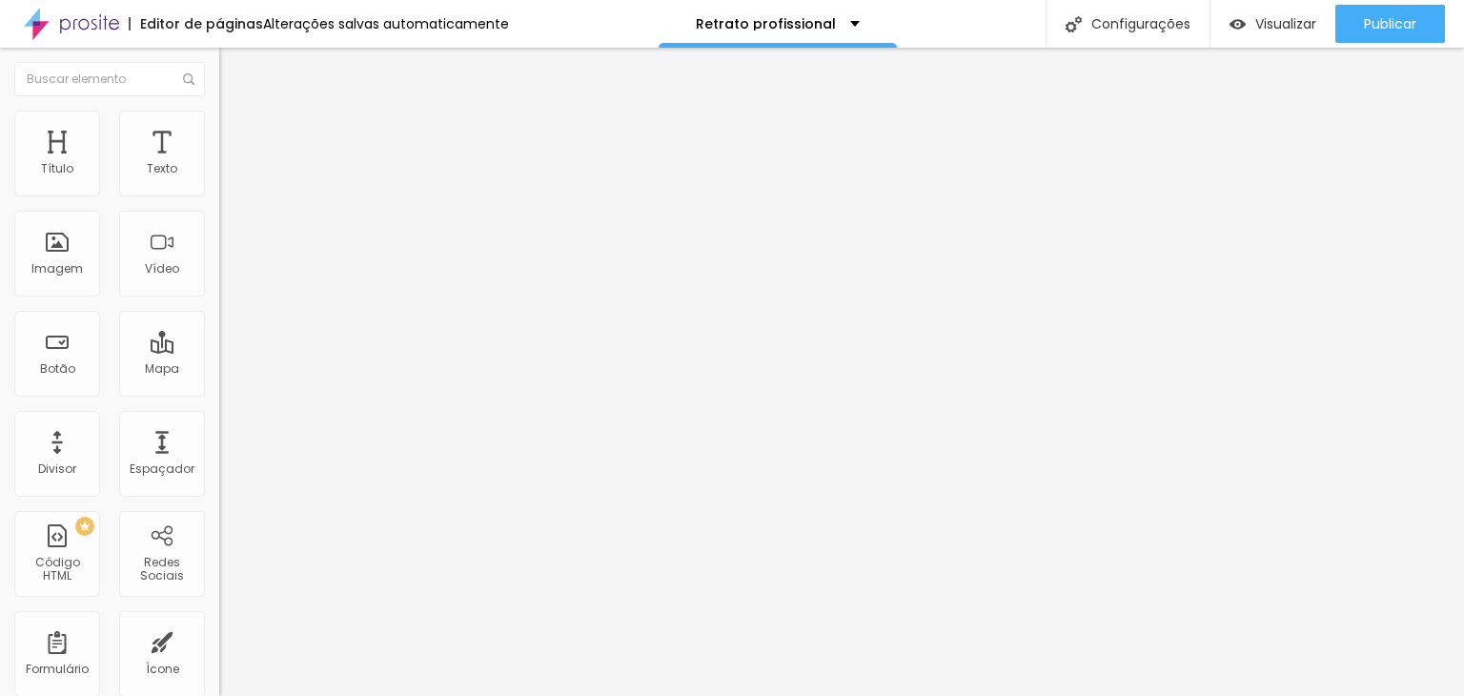
click at [219, 173] on span "Completo" at bounding box center [248, 165] width 58 height 16
click at [219, 185] on span "Encaixotado" at bounding box center [256, 177] width 74 height 16
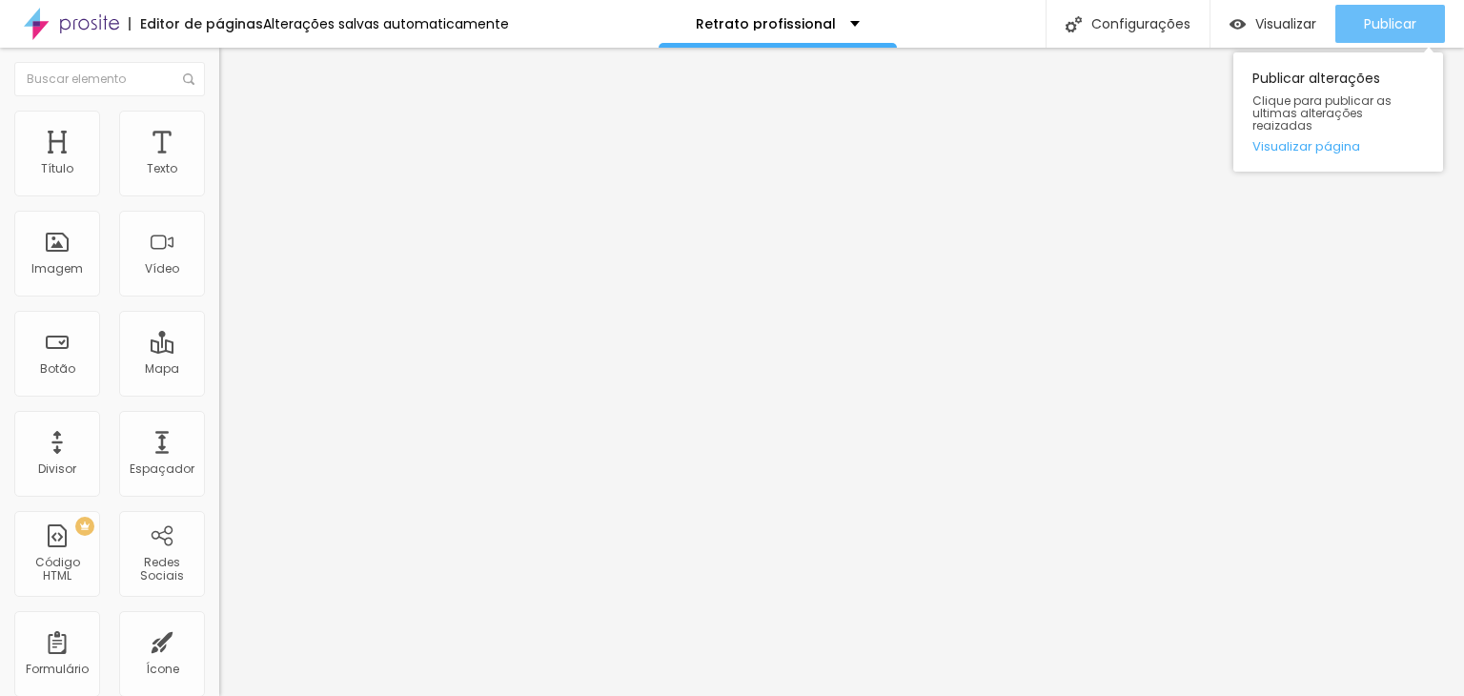
click at [1392, 27] on span "Publicar" at bounding box center [1390, 23] width 52 height 15
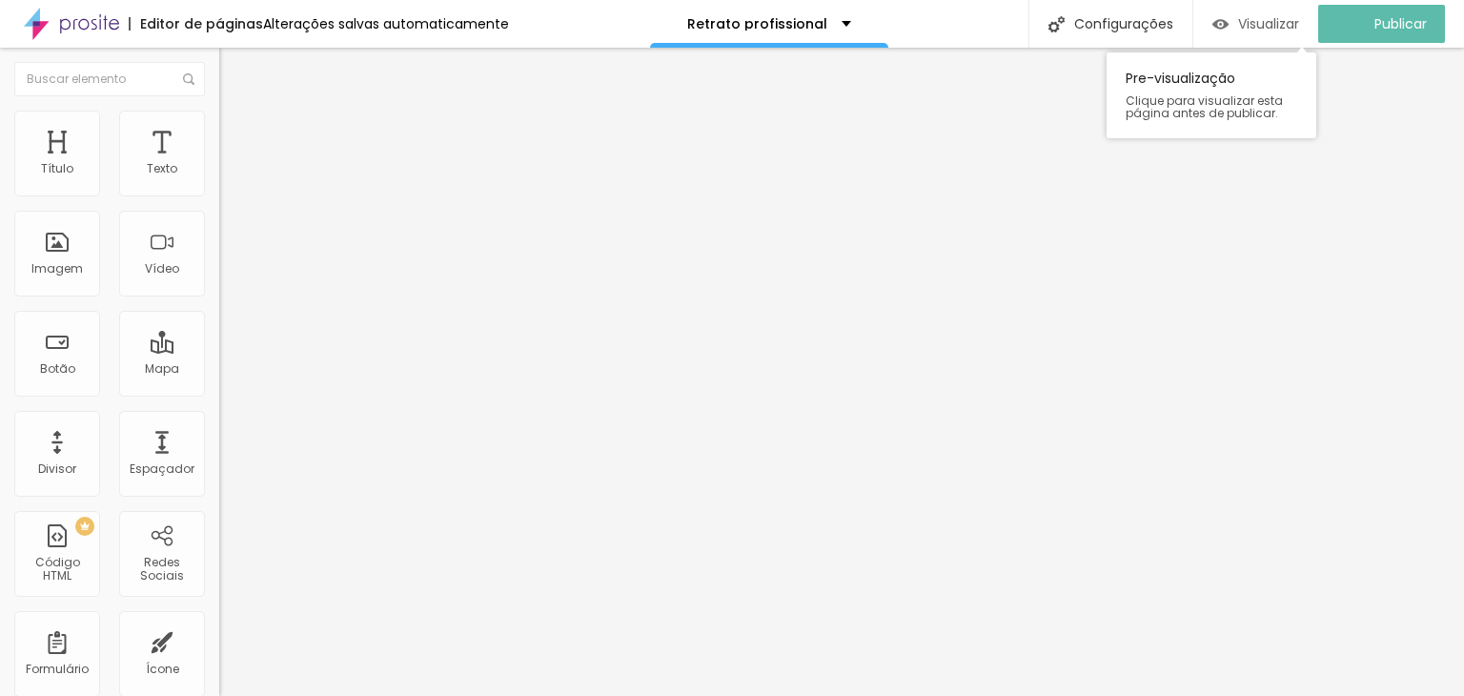
click at [1278, 25] on span "Visualizar" at bounding box center [1268, 23] width 61 height 15
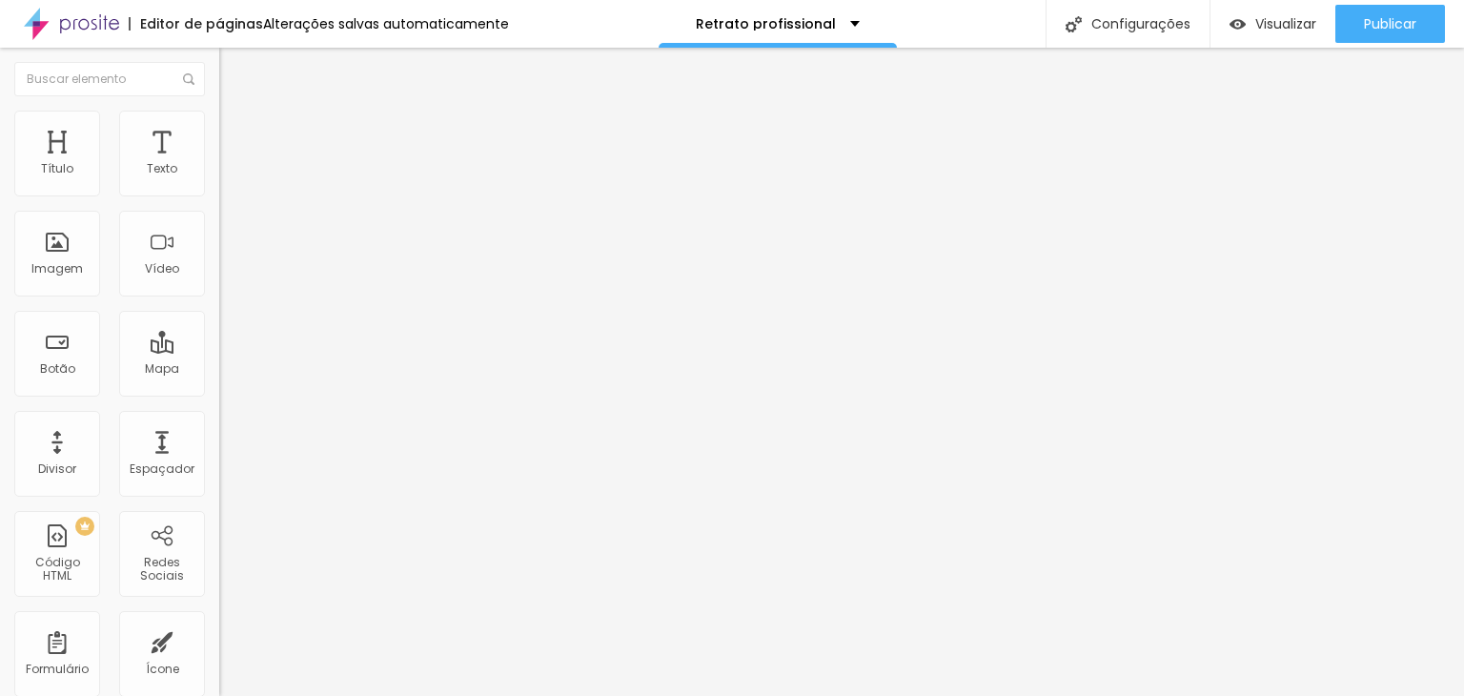
click at [236, 131] on span "Estilo" at bounding box center [251, 123] width 30 height 16
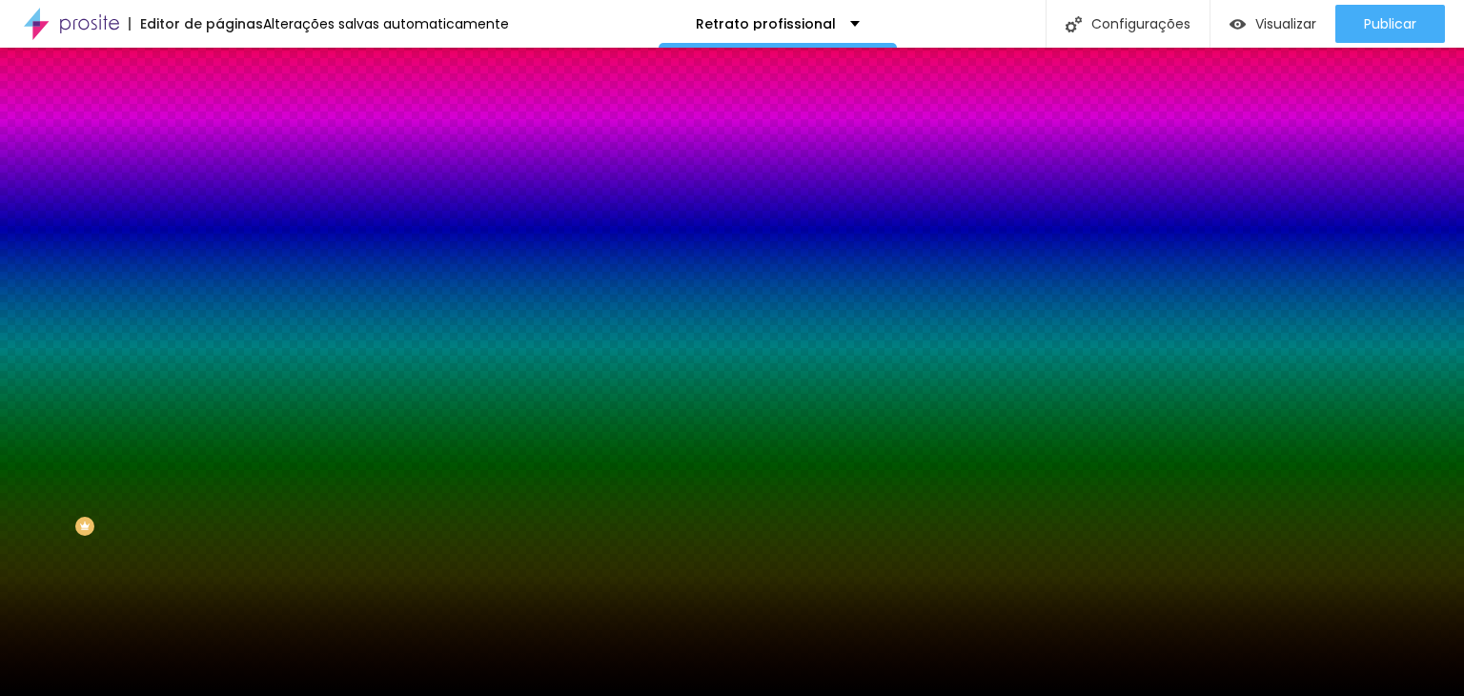
click at [219, 130] on li "Avançado" at bounding box center [328, 139] width 219 height 19
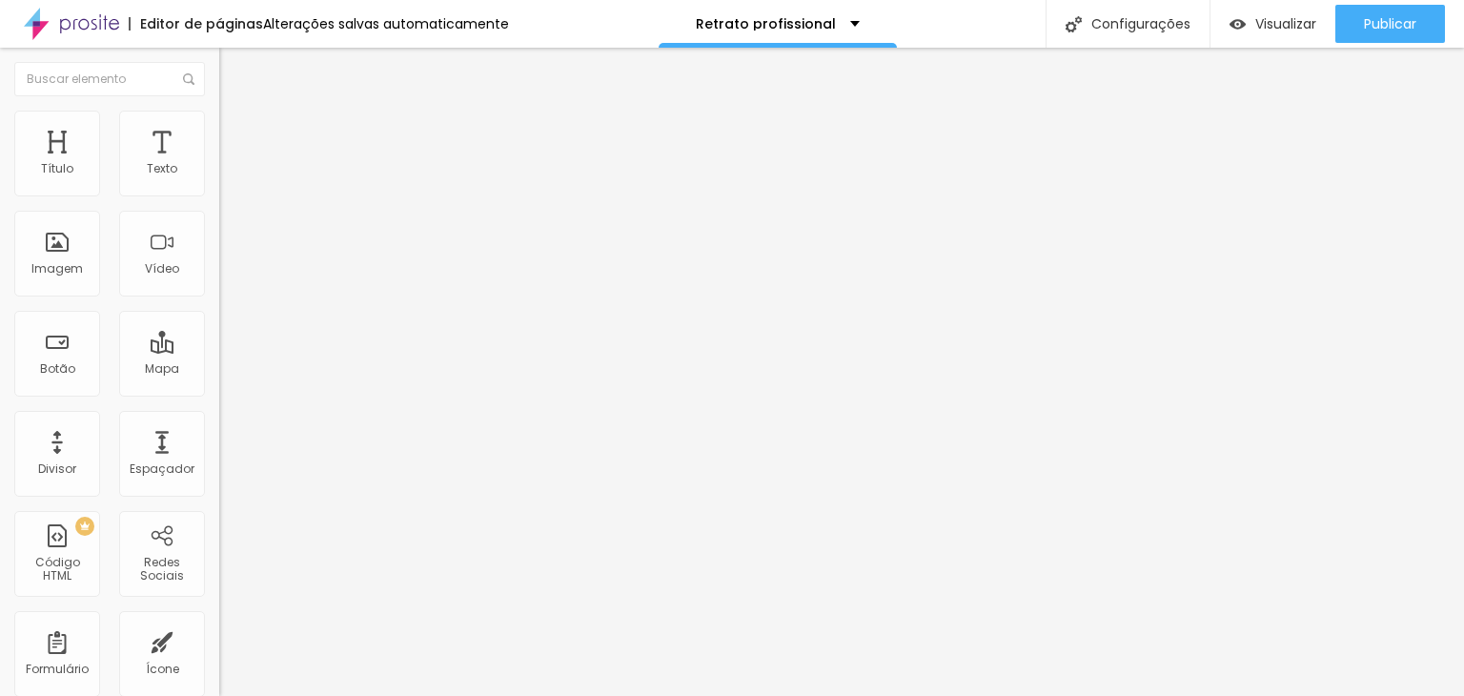
click at [219, 120] on li "Estilo" at bounding box center [328, 120] width 219 height 19
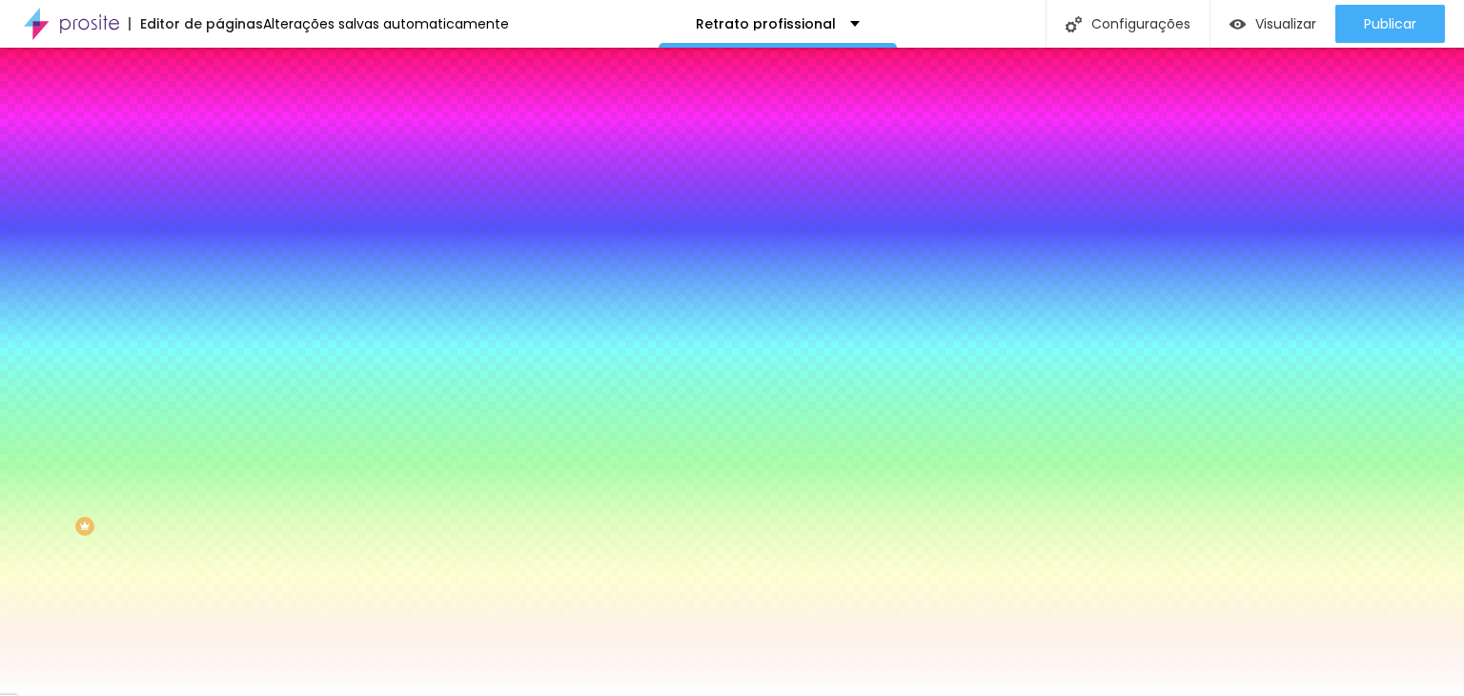
click at [219, 130] on li "Avançado" at bounding box center [328, 139] width 219 height 19
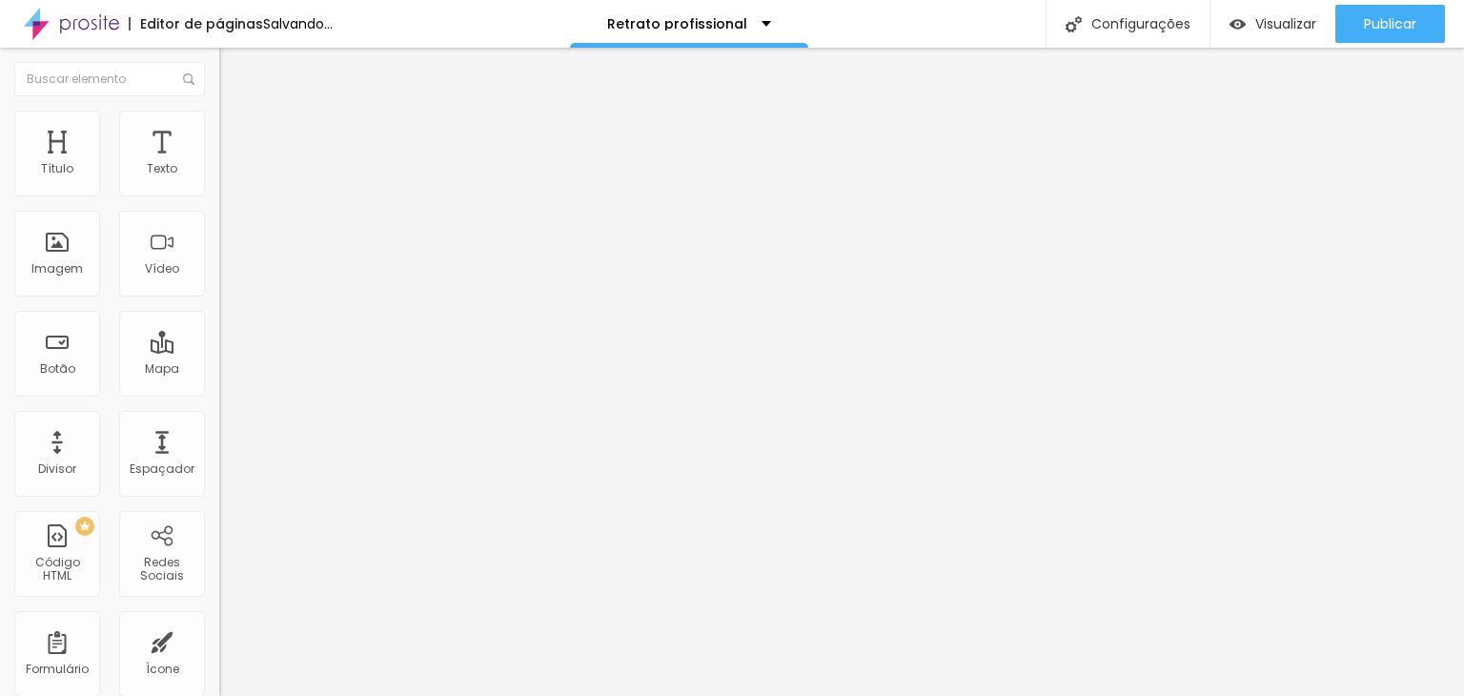
drag, startPoint x: 44, startPoint y: 189, endPoint x: 66, endPoint y: 191, distance: 22.0
click at [219, 370] on input "range" at bounding box center [280, 377] width 123 height 15
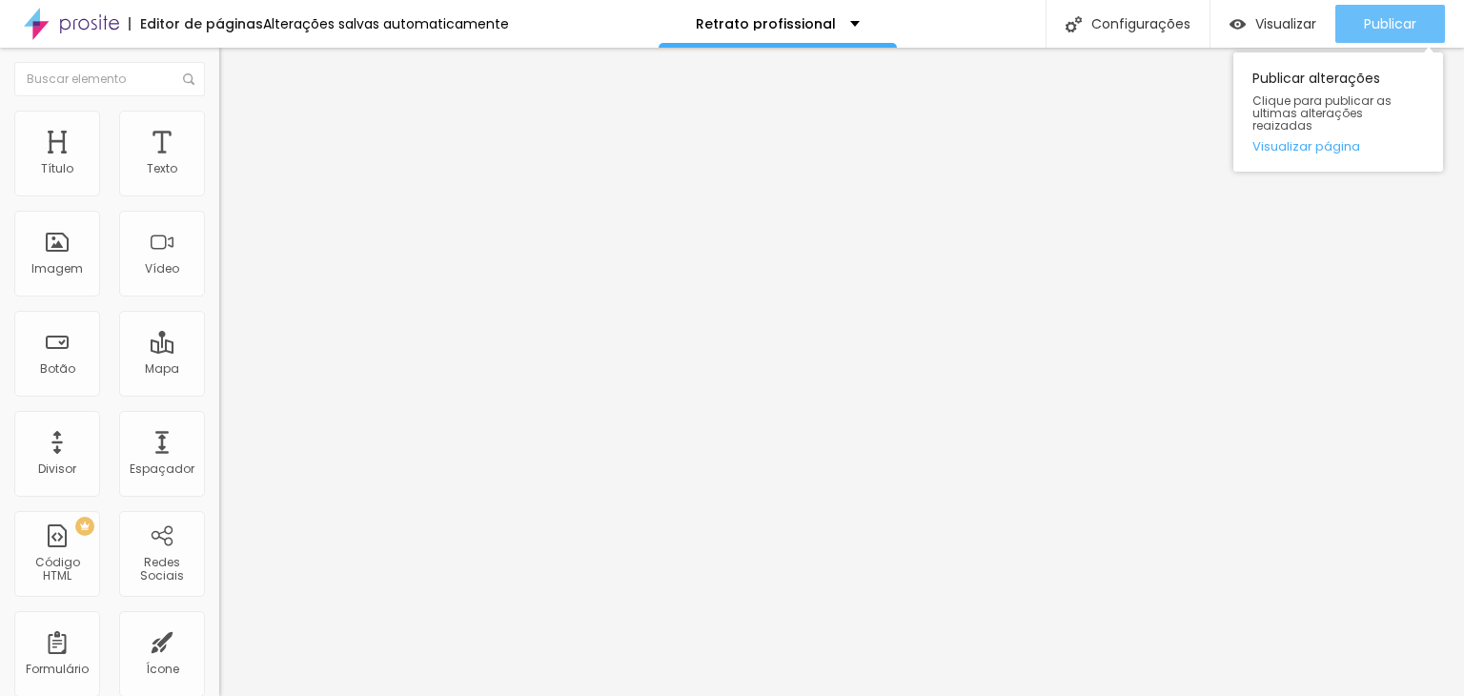
click at [1390, 30] on span "Publicar" at bounding box center [1390, 23] width 52 height 15
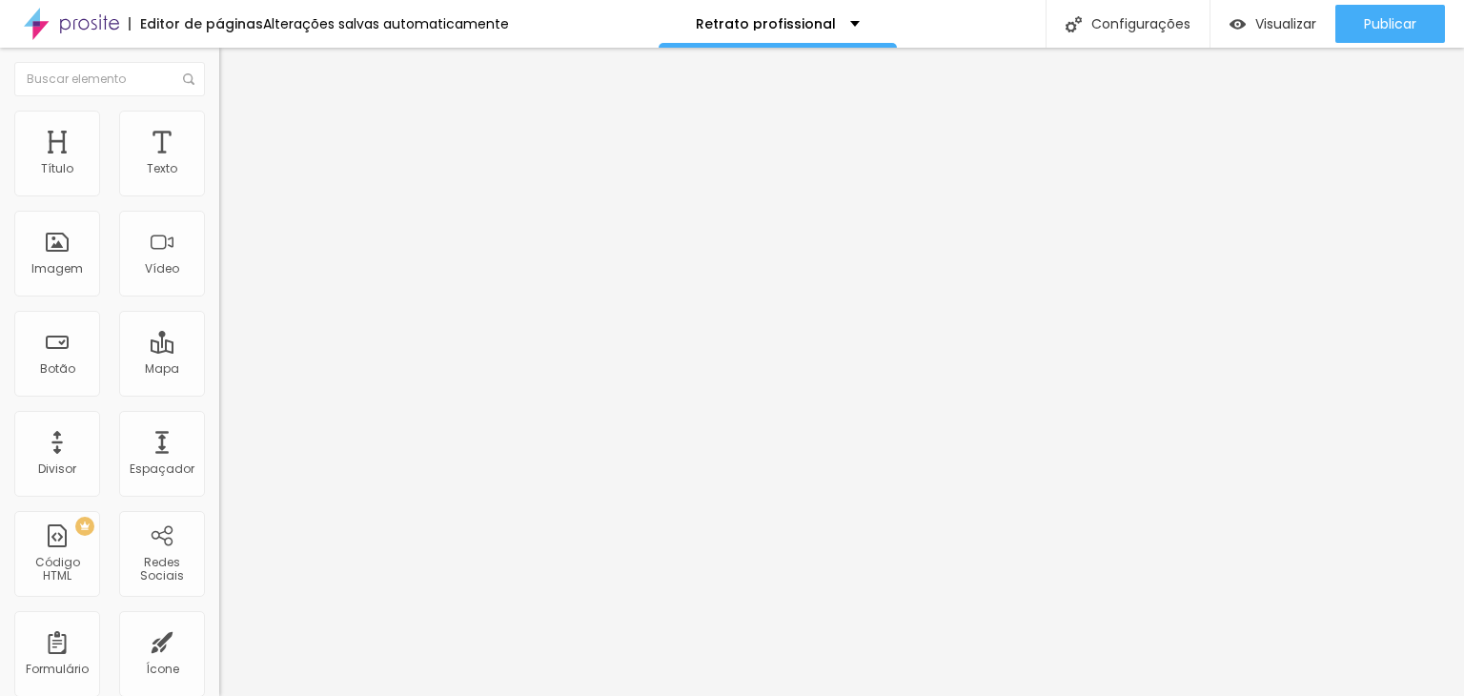
drag, startPoint x: 30, startPoint y: 227, endPoint x: 3, endPoint y: 228, distance: 27.6
click at [219, 639] on input "range" at bounding box center [280, 646] width 123 height 15
drag, startPoint x: 59, startPoint y: 188, endPoint x: 8, endPoint y: 194, distance: 51.9
click at [219, 370] on input "range" at bounding box center [280, 377] width 123 height 15
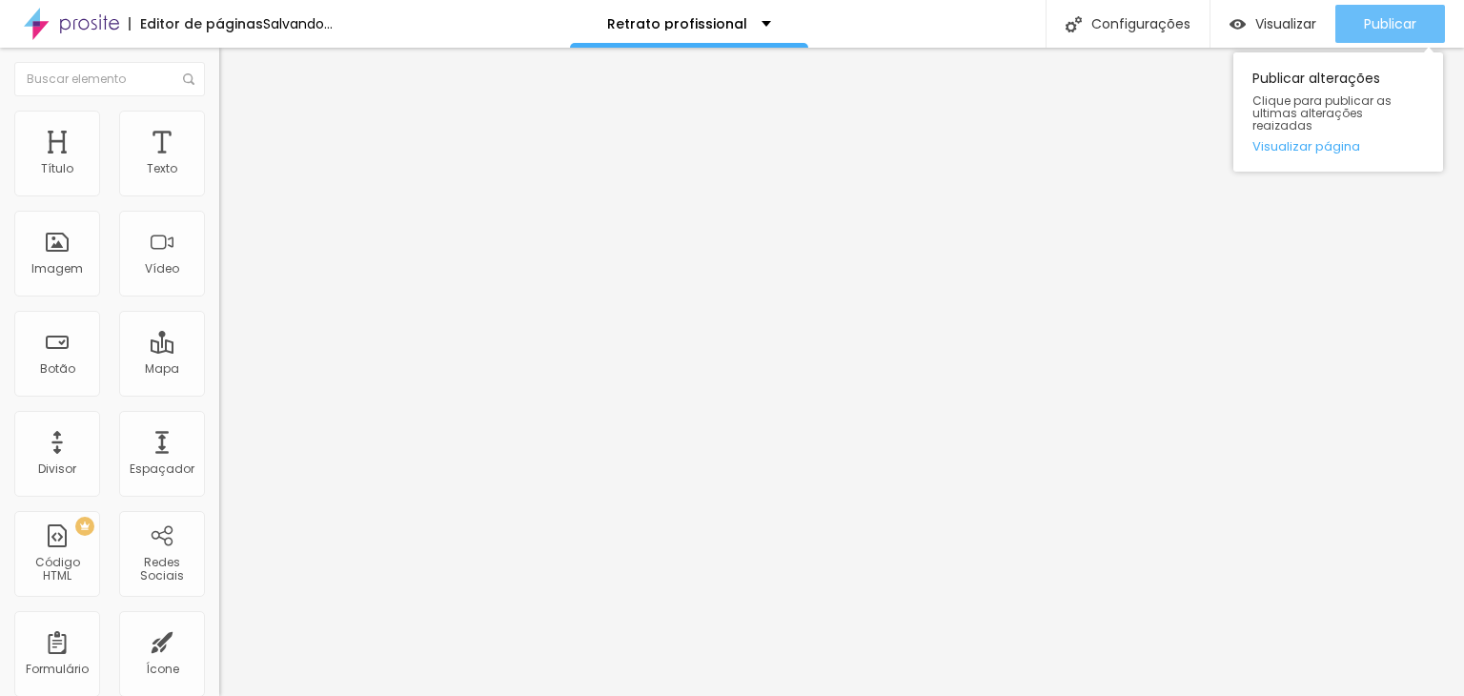
click at [1385, 20] on span "Publicar" at bounding box center [1390, 23] width 52 height 15
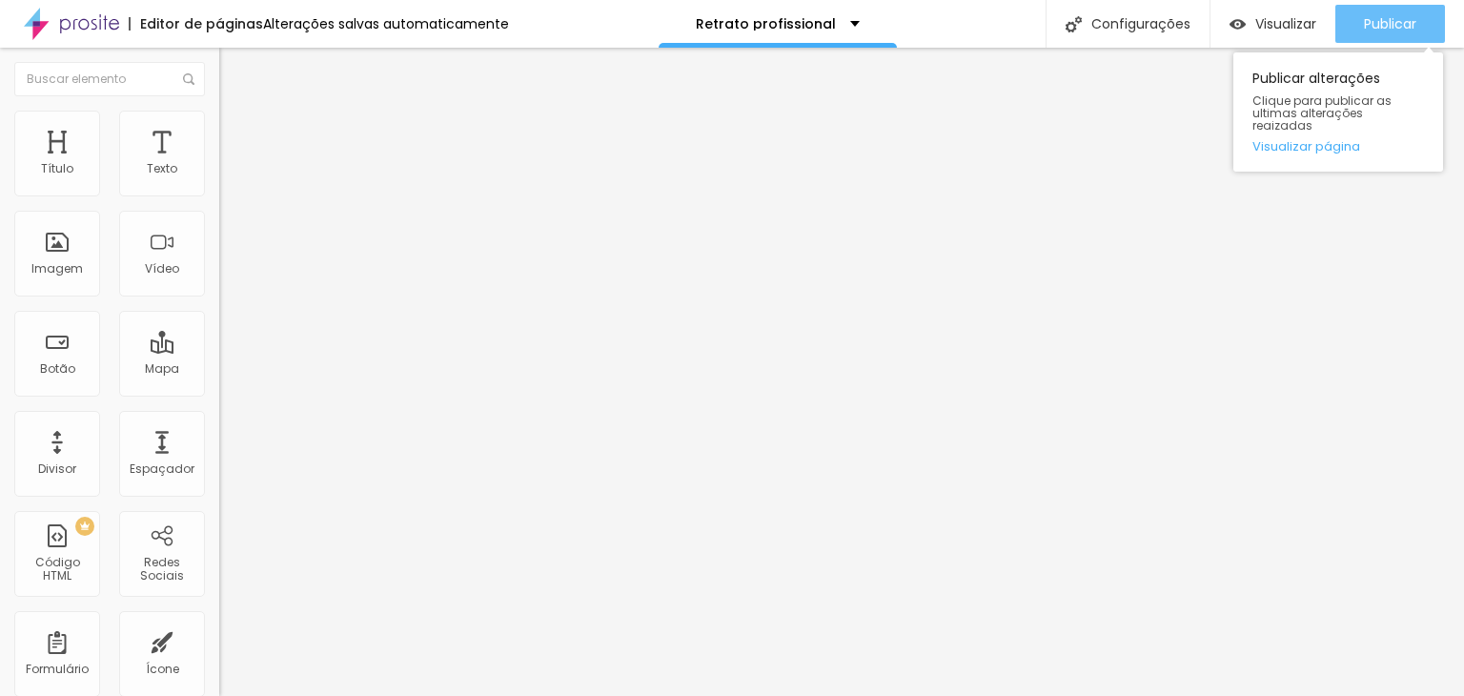
click at [1377, 16] on span "Publicar" at bounding box center [1390, 23] width 52 height 15
click at [1327, 140] on link "Visualizar página" at bounding box center [1338, 146] width 172 height 12
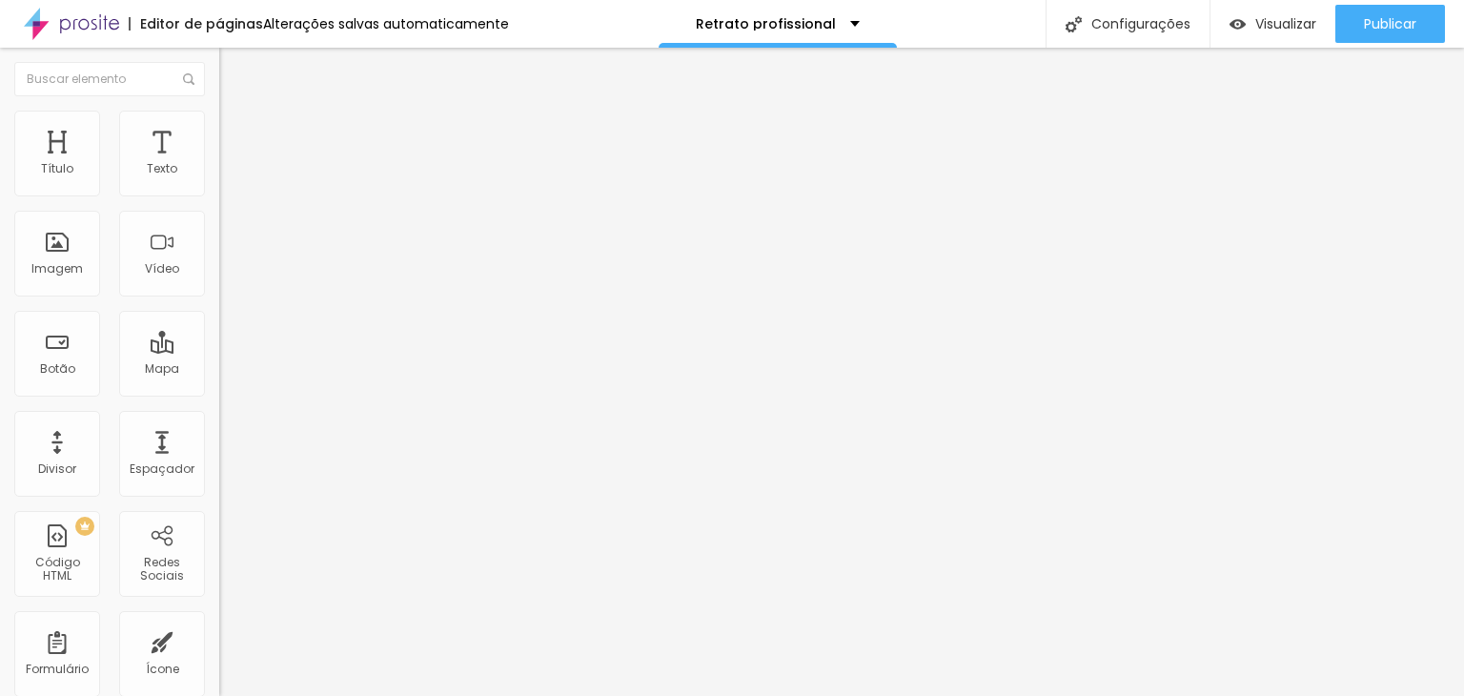
click at [219, 126] on li "Avançado" at bounding box center [328, 120] width 219 height 19
click at [219, 111] on li "Conteúdo" at bounding box center [328, 100] width 219 height 19
drag, startPoint x: 33, startPoint y: 188, endPoint x: 76, endPoint y: 188, distance: 42.9
click at [219, 188] on div "30 px Tamanho" at bounding box center [328, 265] width 219 height 270
drag, startPoint x: 97, startPoint y: 181, endPoint x: 75, endPoint y: 192, distance: 24.7
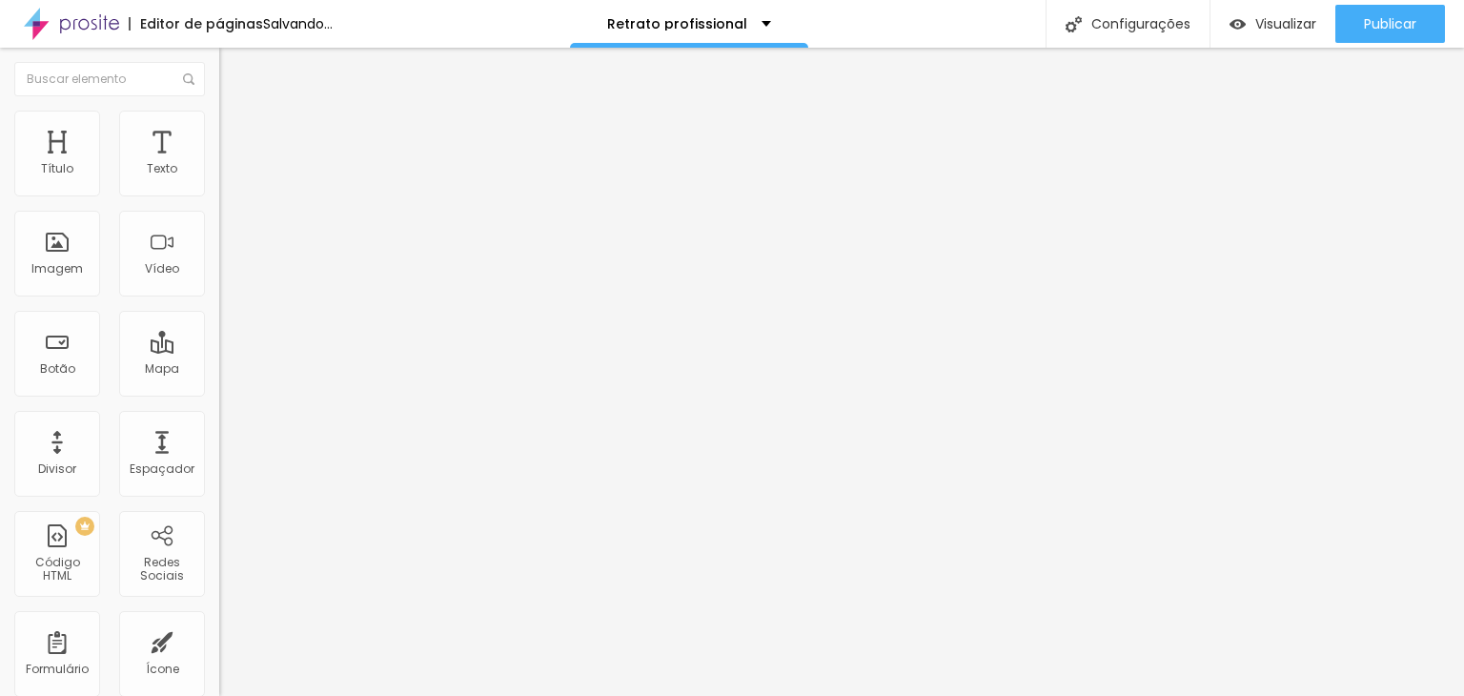
click at [219, 351] on input "range" at bounding box center [280, 358] width 123 height 15
click at [233, 71] on img "button" at bounding box center [240, 69] width 15 height 15
click at [219, 173] on span "Encaixotado" at bounding box center [256, 165] width 74 height 16
click at [219, 203] on span "Completo" at bounding box center [248, 195] width 58 height 16
click at [219, 129] on ul "Conteúdo Estilo Avançado" at bounding box center [328, 119] width 219 height 57
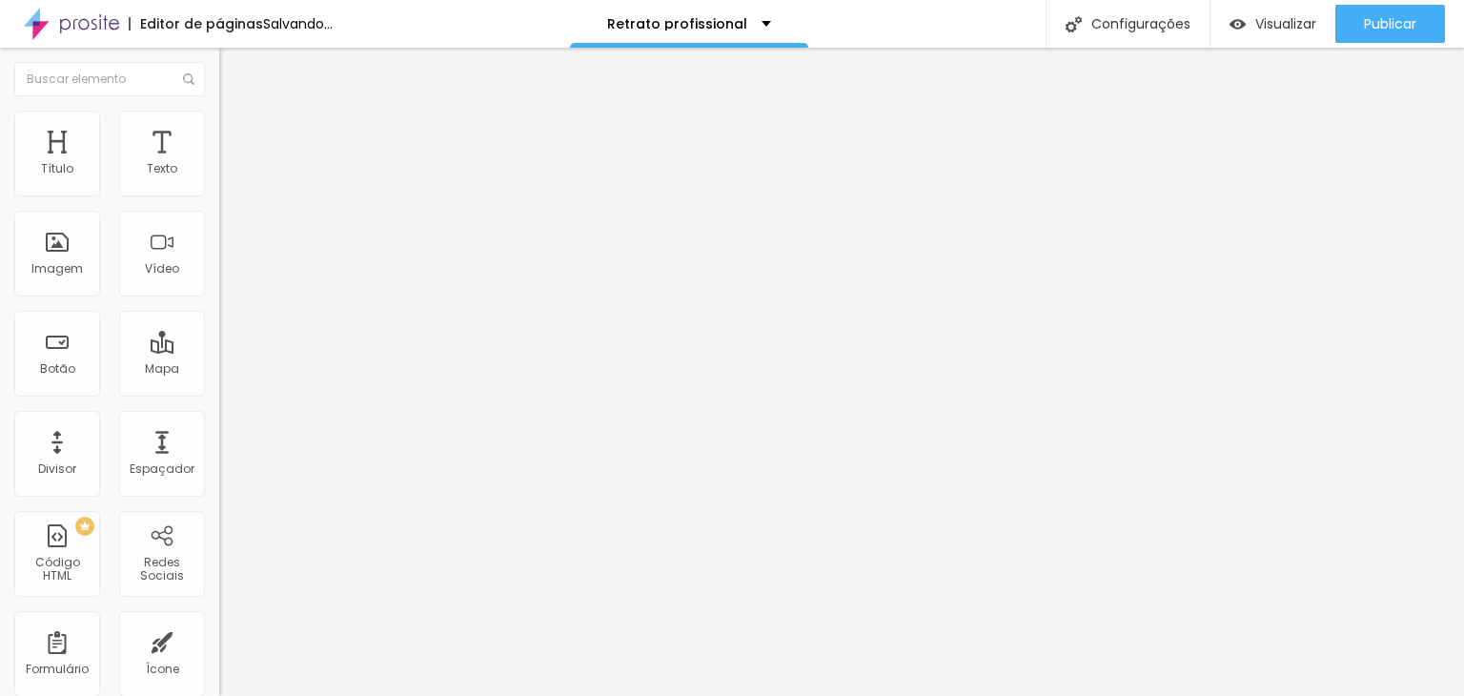
click at [219, 125] on li "Estilo" at bounding box center [328, 120] width 219 height 19
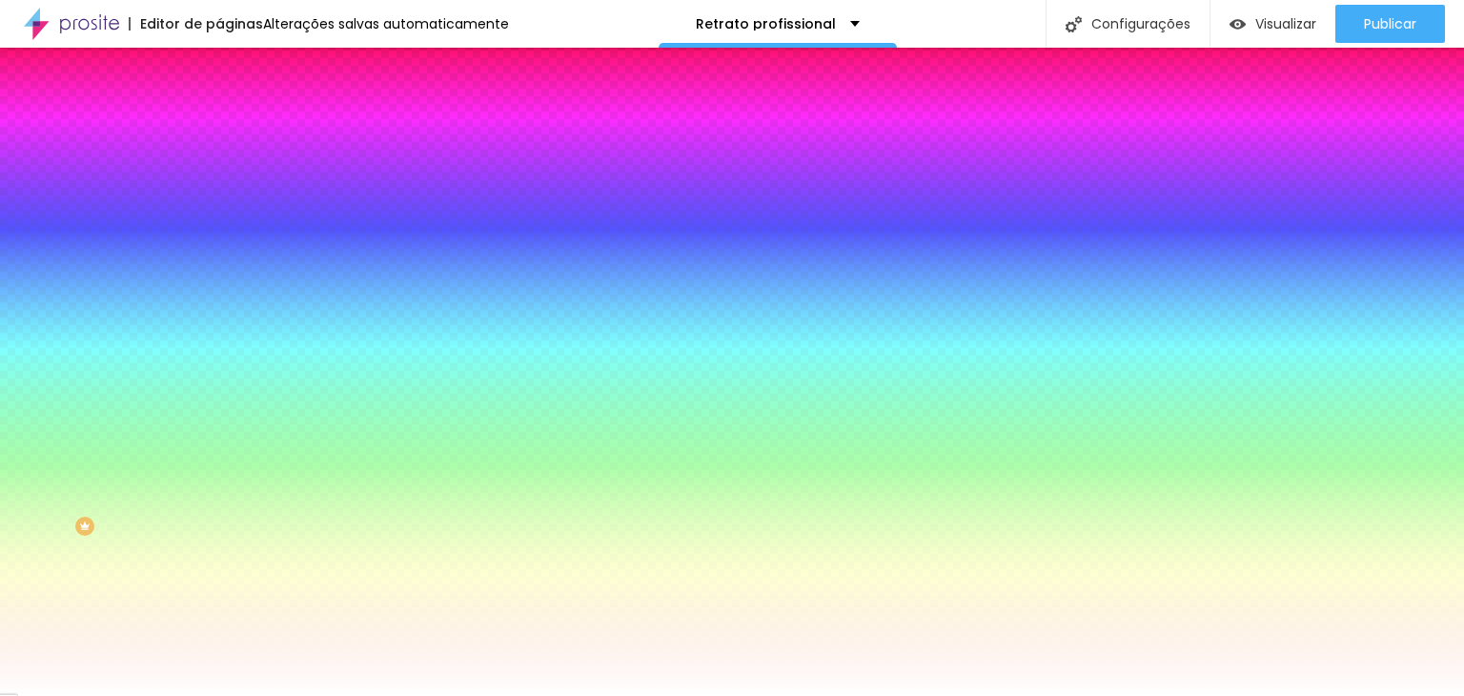
click at [219, 198] on span "Parallax" at bounding box center [242, 190] width 47 height 16
click at [219, 210] on span "Nenhum" at bounding box center [244, 201] width 50 height 16
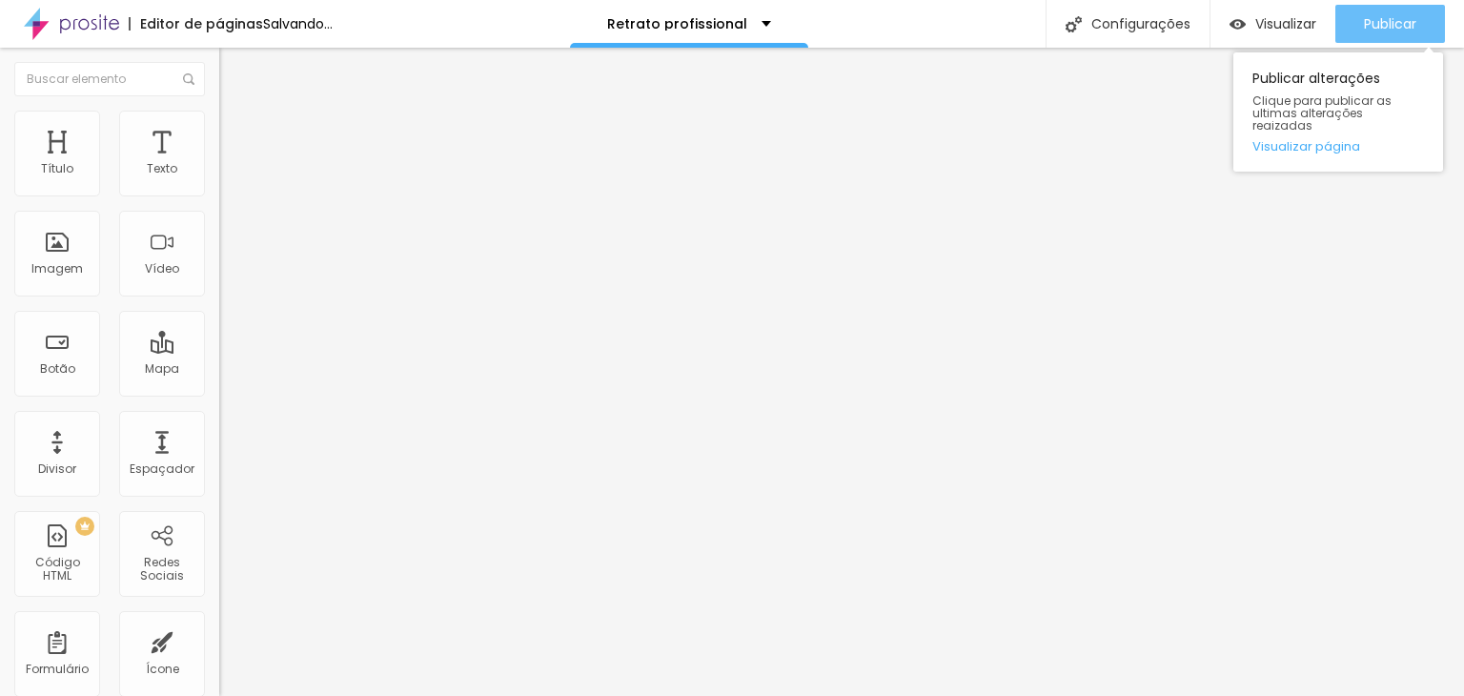
click at [1404, 30] on span "Publicar" at bounding box center [1390, 23] width 52 height 15
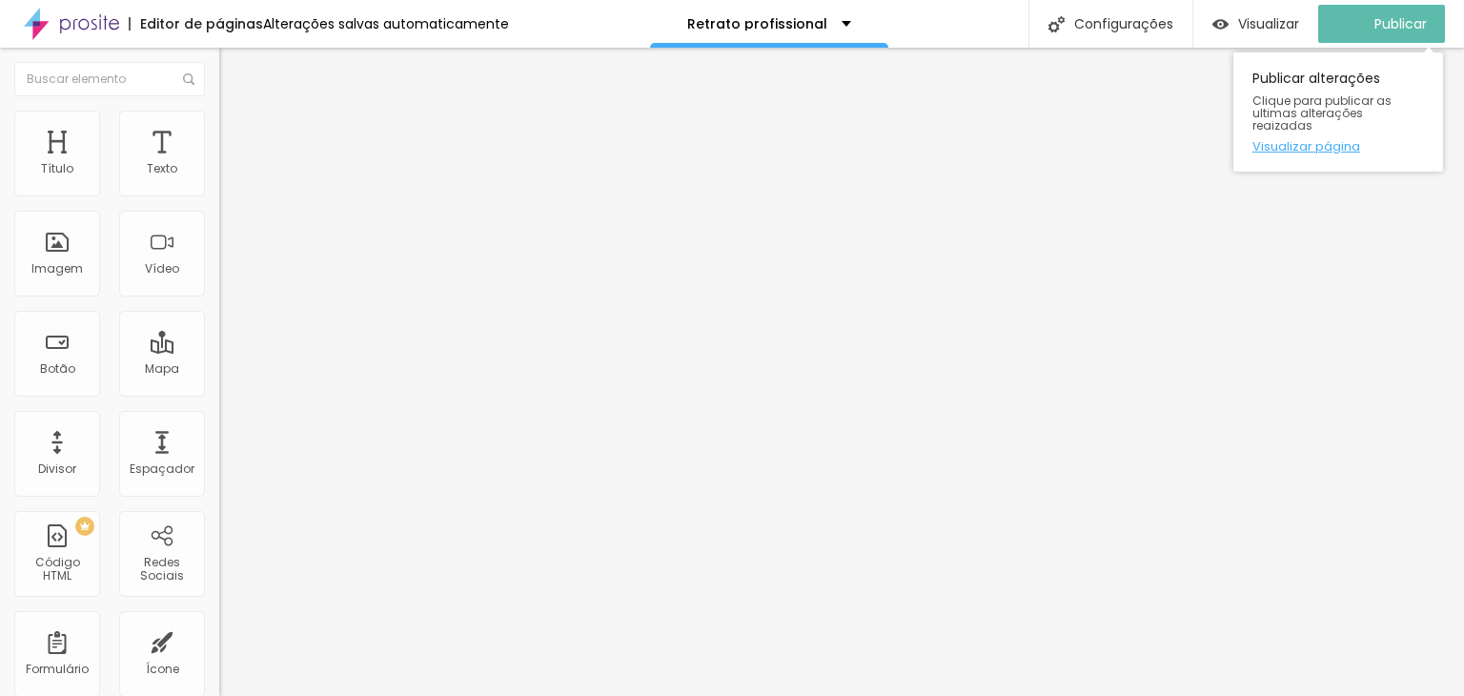
click at [1292, 140] on link "Visualizar página" at bounding box center [1338, 146] width 172 height 12
